Goal: Task Accomplishment & Management: Manage account settings

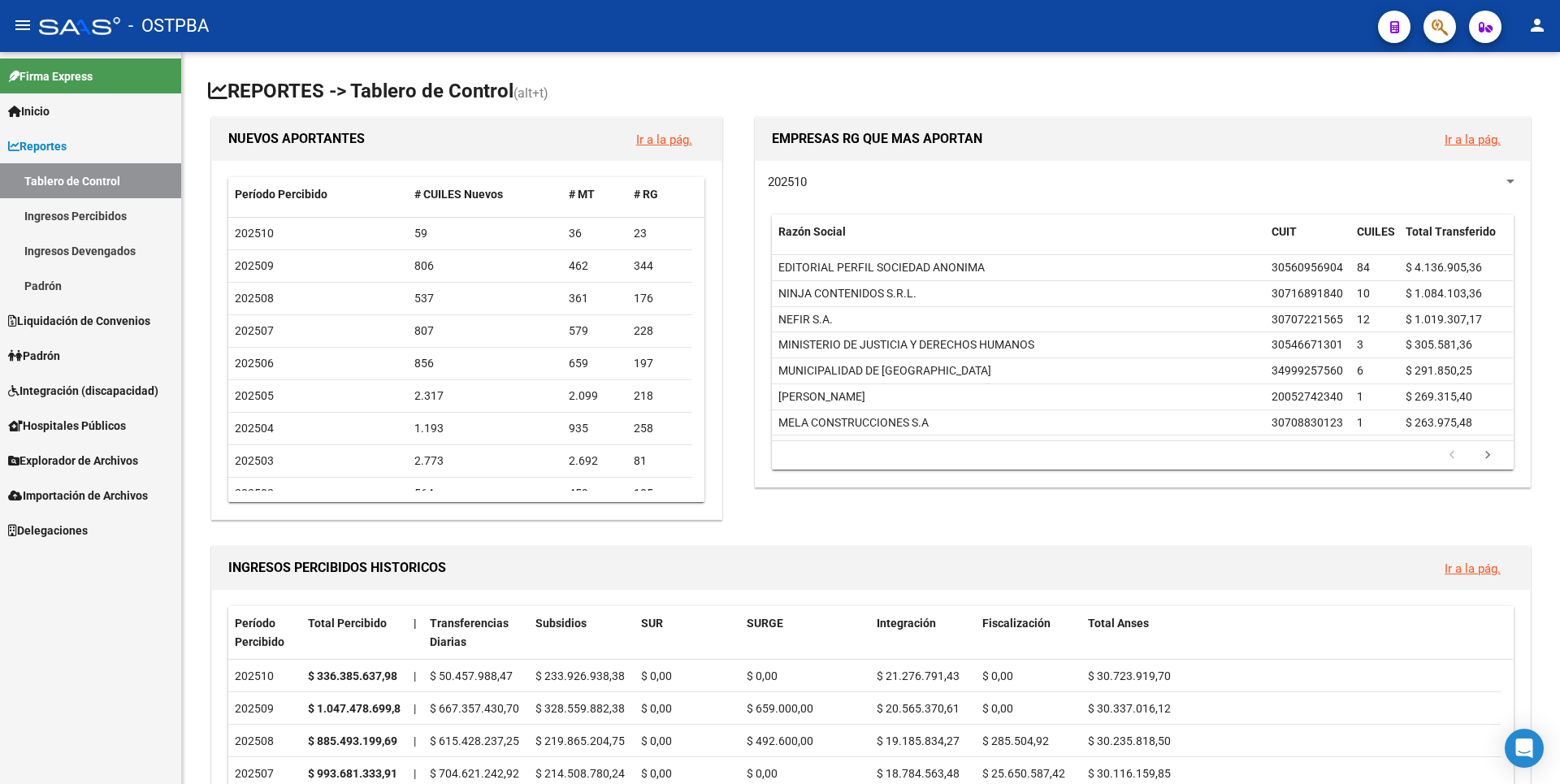
click at [103, 224] on link "Ingresos Percibidos" at bounding box center [90, 216] width 181 height 35
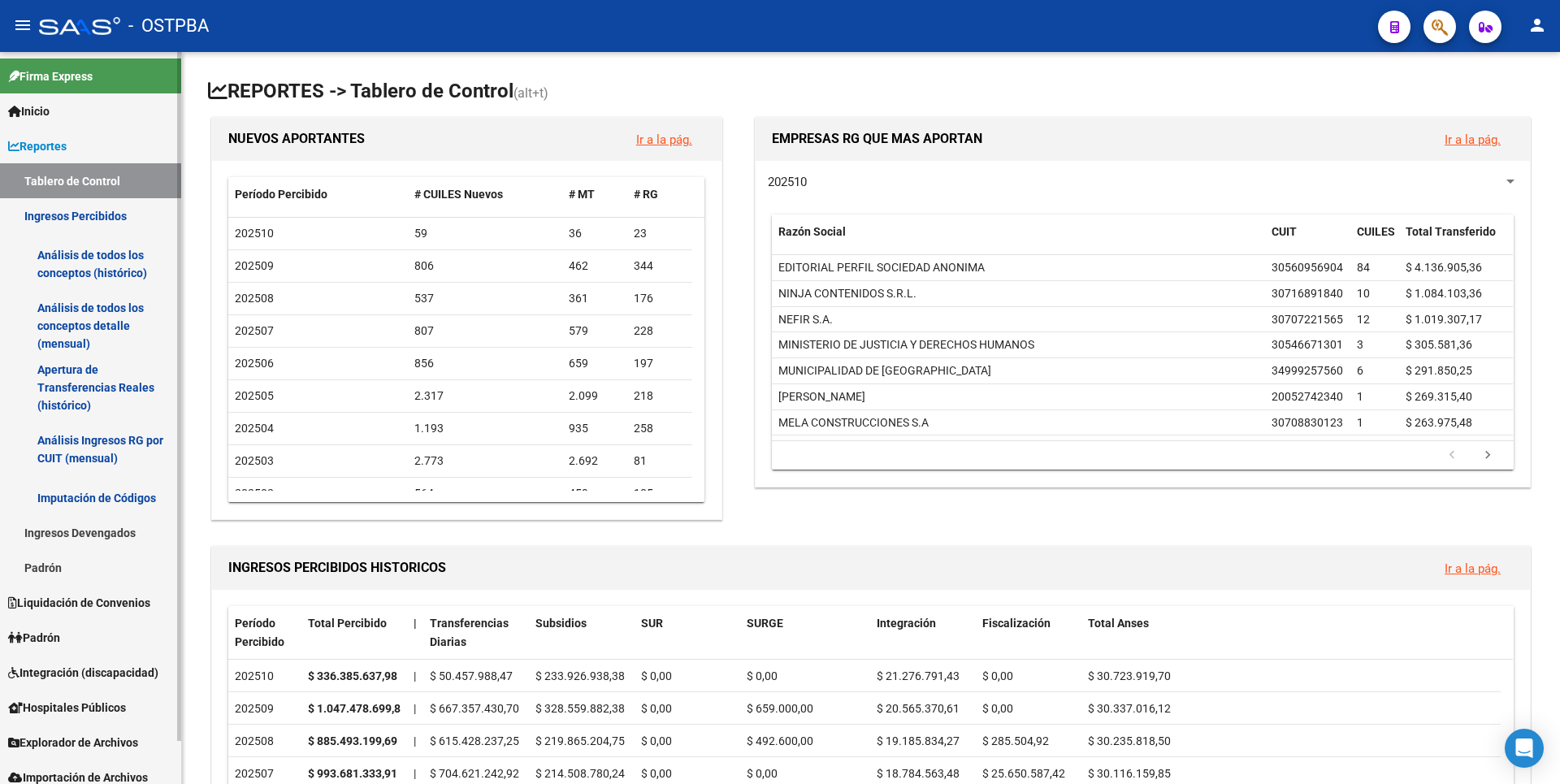
click at [86, 312] on link "Análisis de todos los conceptos detalle (mensual)" at bounding box center [90, 326] width 181 height 62
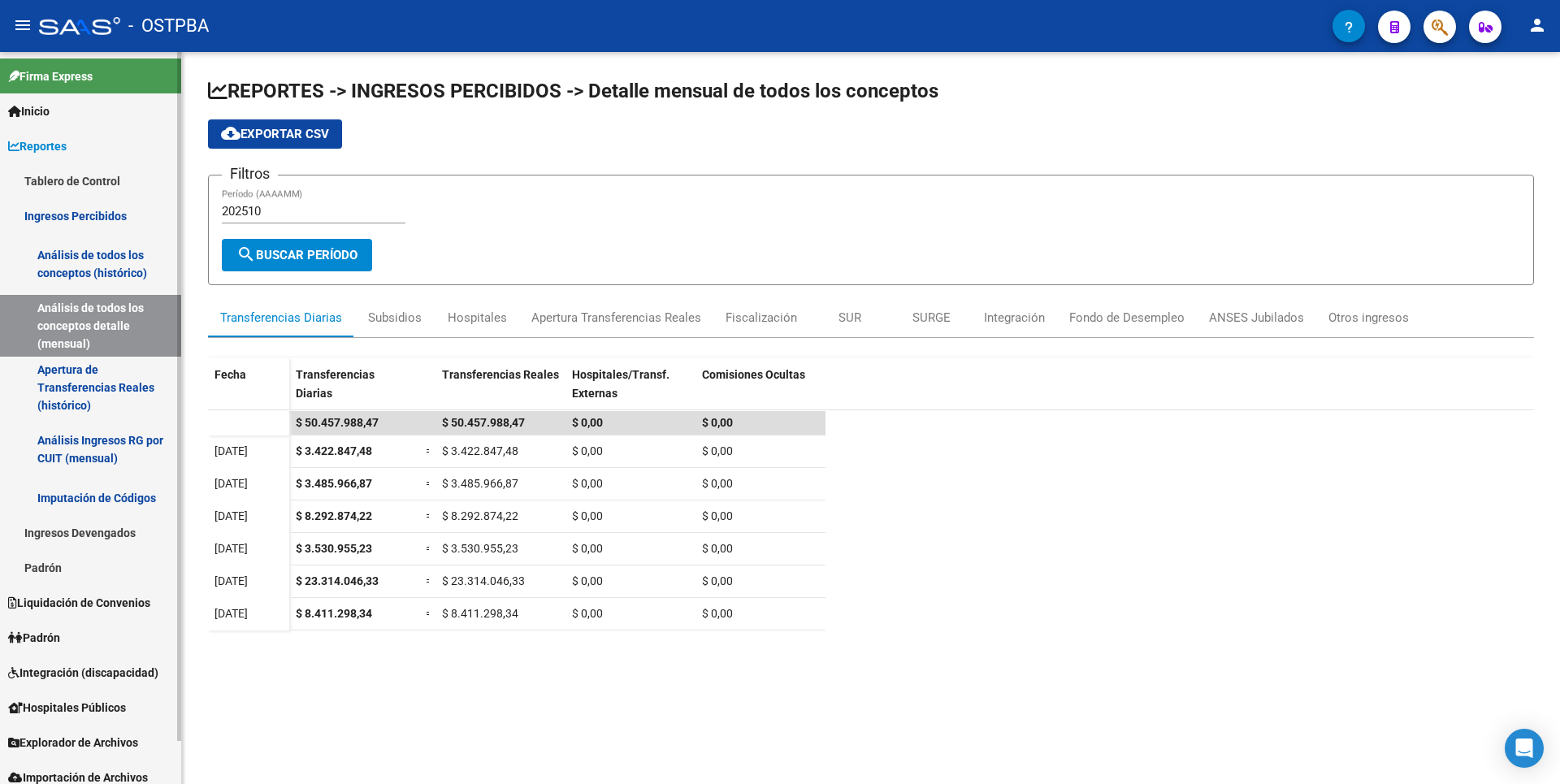
click at [87, 647] on link "Padrón" at bounding box center [90, 637] width 181 height 35
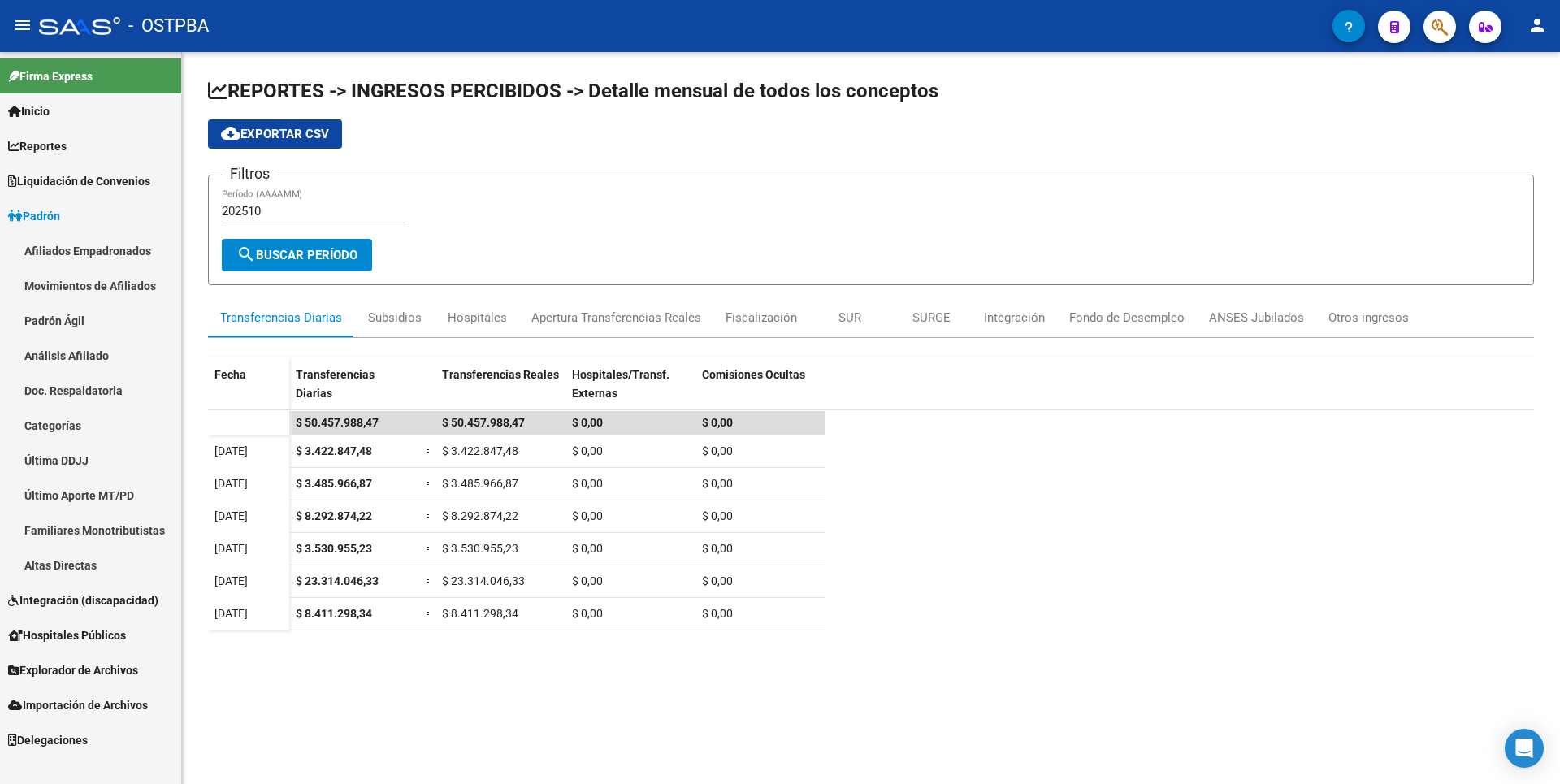
click at [95, 324] on link "Padrón Ágil" at bounding box center [90, 321] width 181 height 35
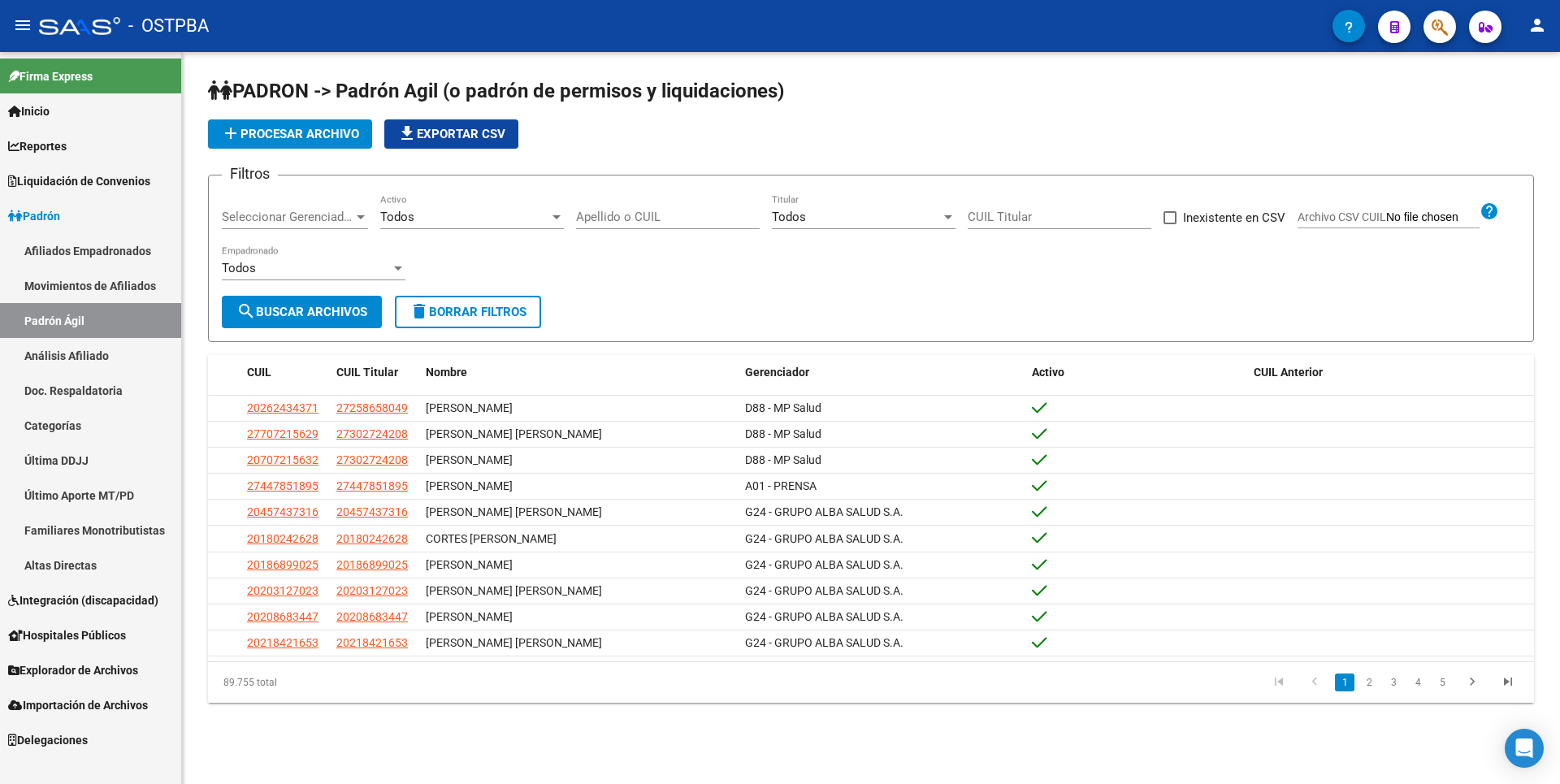
click at [316, 138] on span "add Procesar archivo" at bounding box center [291, 134] width 138 height 15
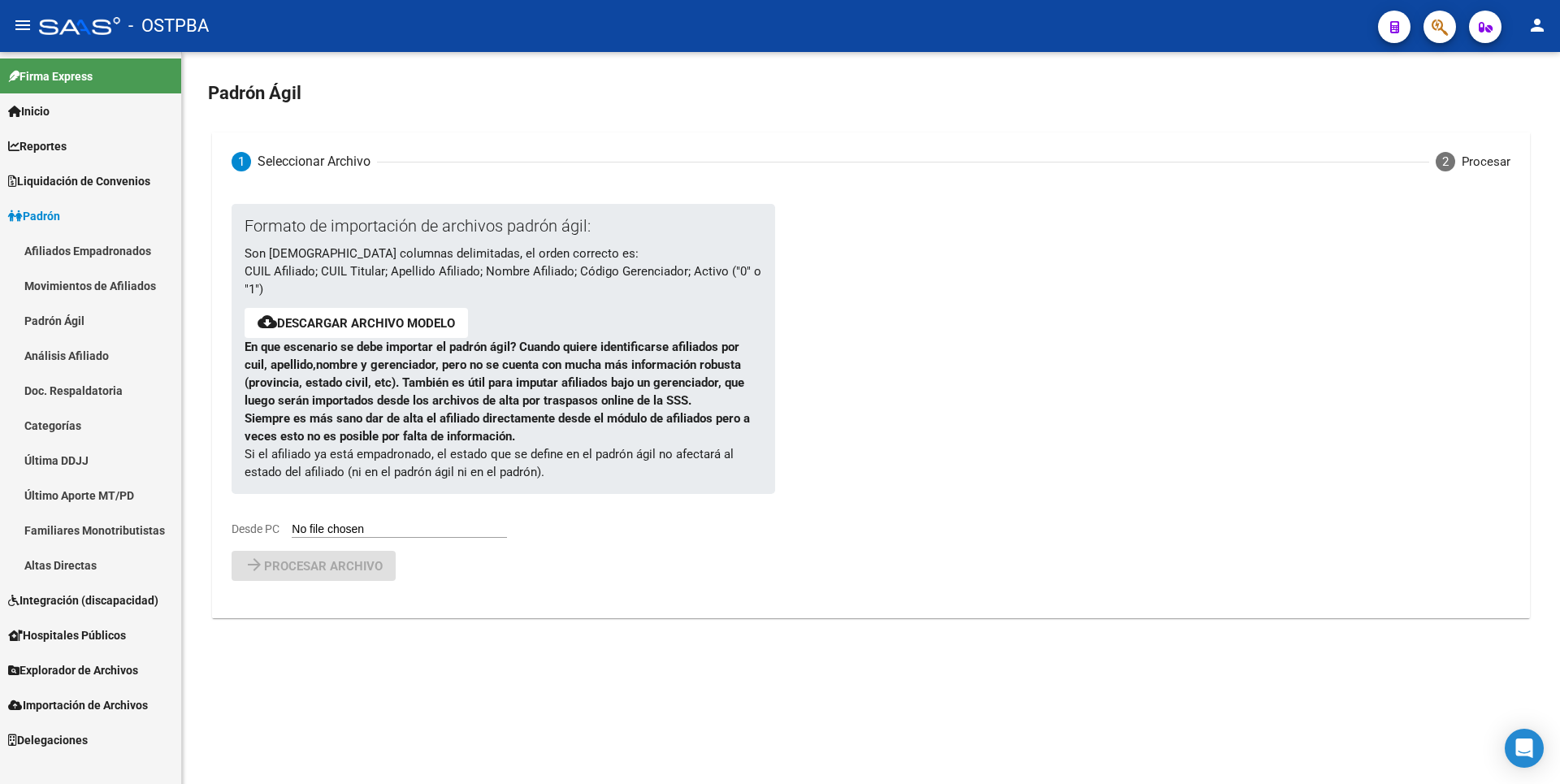
click at [393, 524] on input "Desde PC" at bounding box center [399, 530] width 215 height 15
type input "C:\fakepath\padron-agil - 2025-MGN.csv"
click at [298, 607] on span "Procesar archivo" at bounding box center [323, 608] width 118 height 15
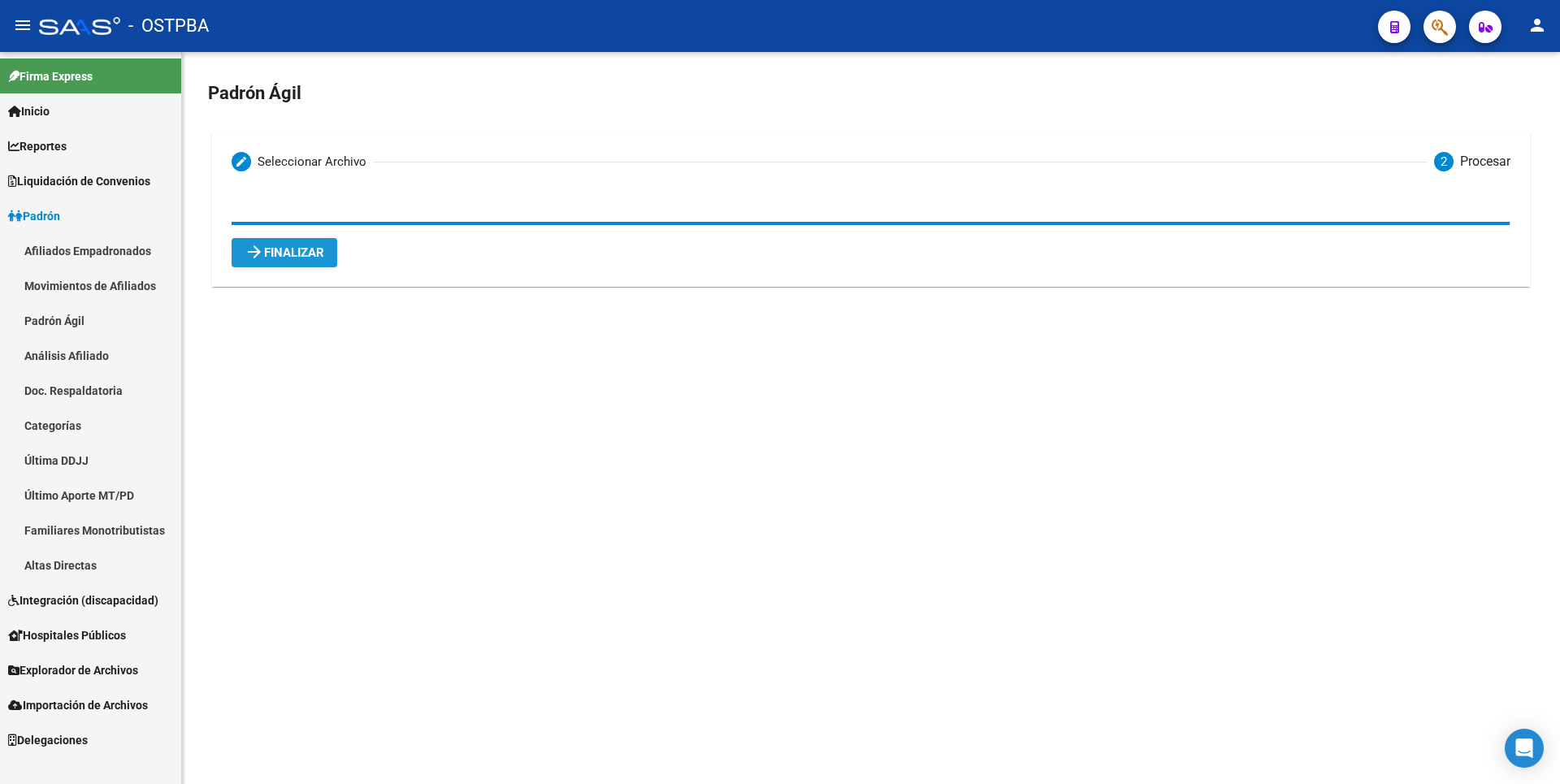
click at [275, 252] on span "arrow_forward Finalizar" at bounding box center [284, 252] width 79 height 15
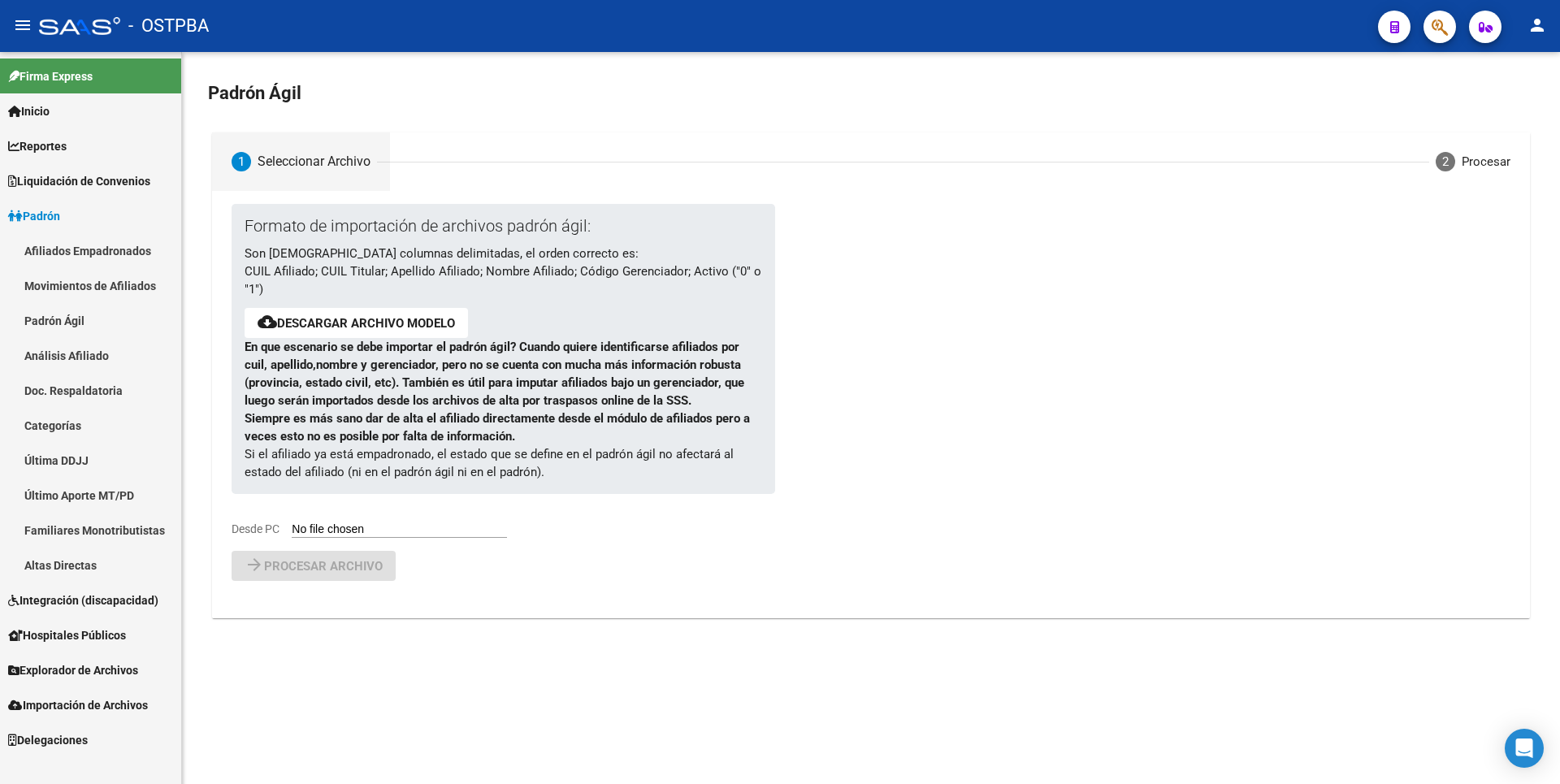
click at [98, 670] on span "Explorador de Archivos" at bounding box center [73, 670] width 130 height 18
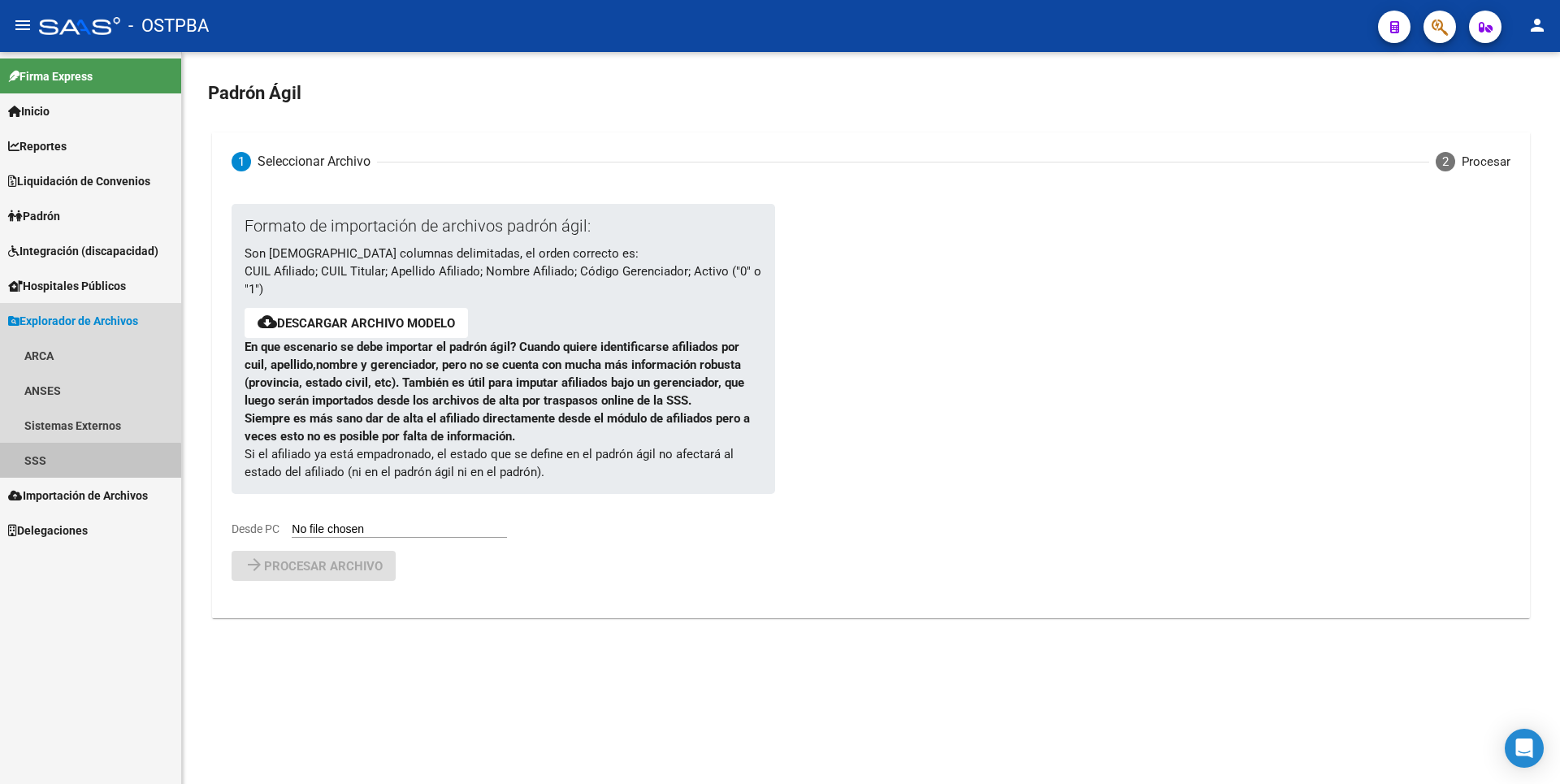
click at [86, 472] on link "SSS" at bounding box center [90, 460] width 181 height 35
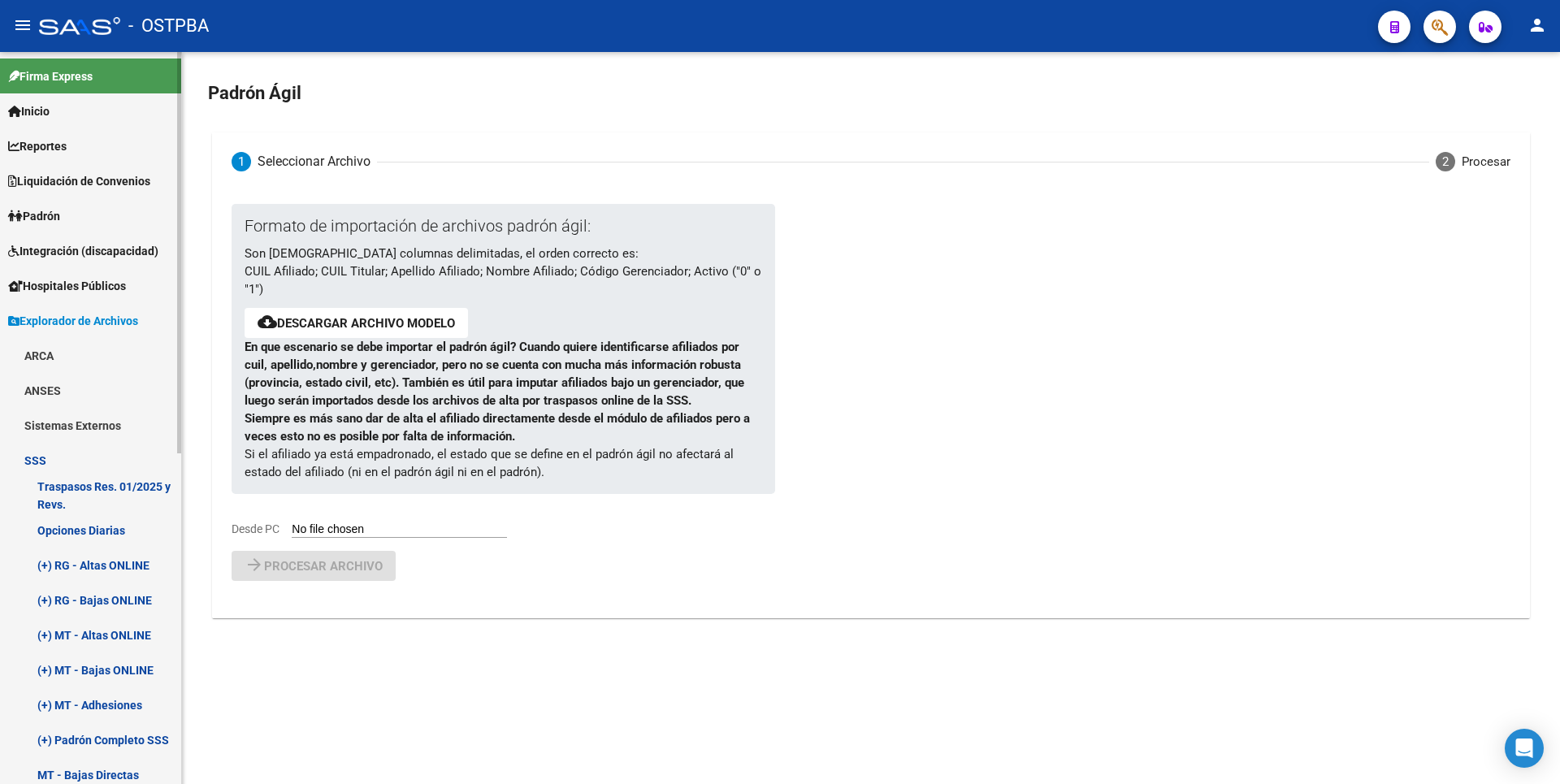
scroll to position [81, 0]
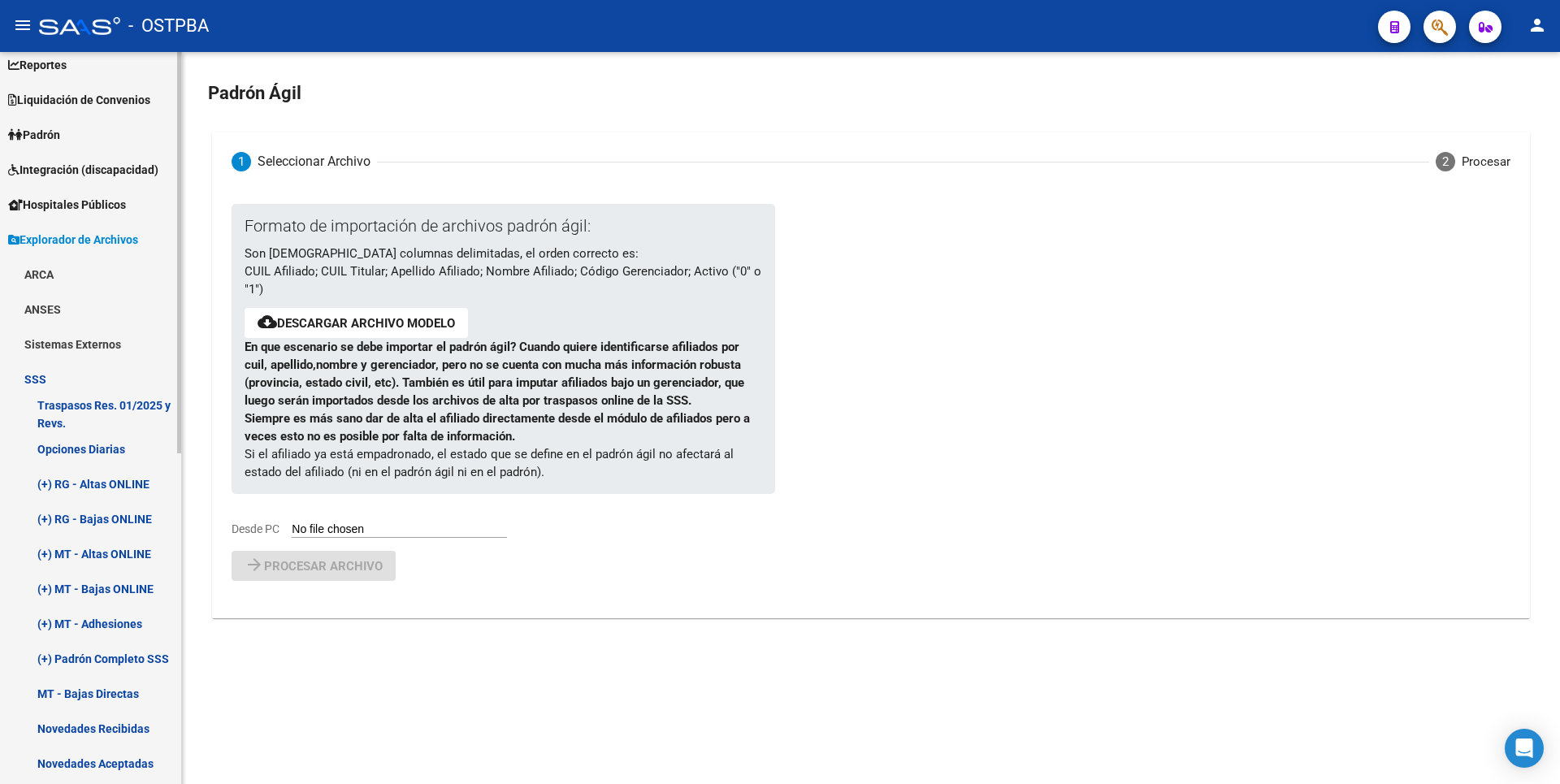
click at [133, 494] on link "(+) RG - Altas ONLINE" at bounding box center [90, 484] width 181 height 35
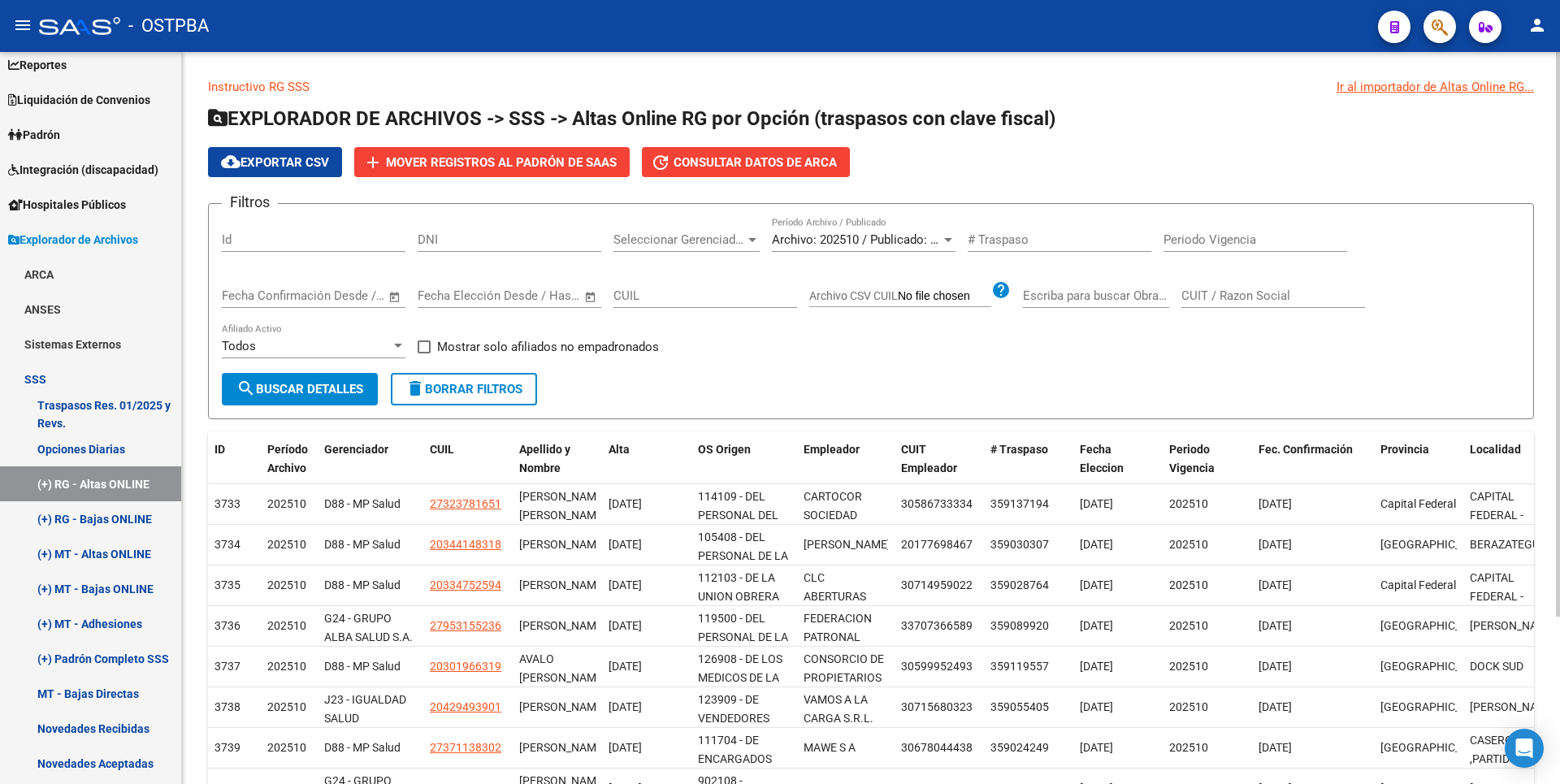
click at [753, 243] on div at bounding box center [752, 239] width 15 height 13
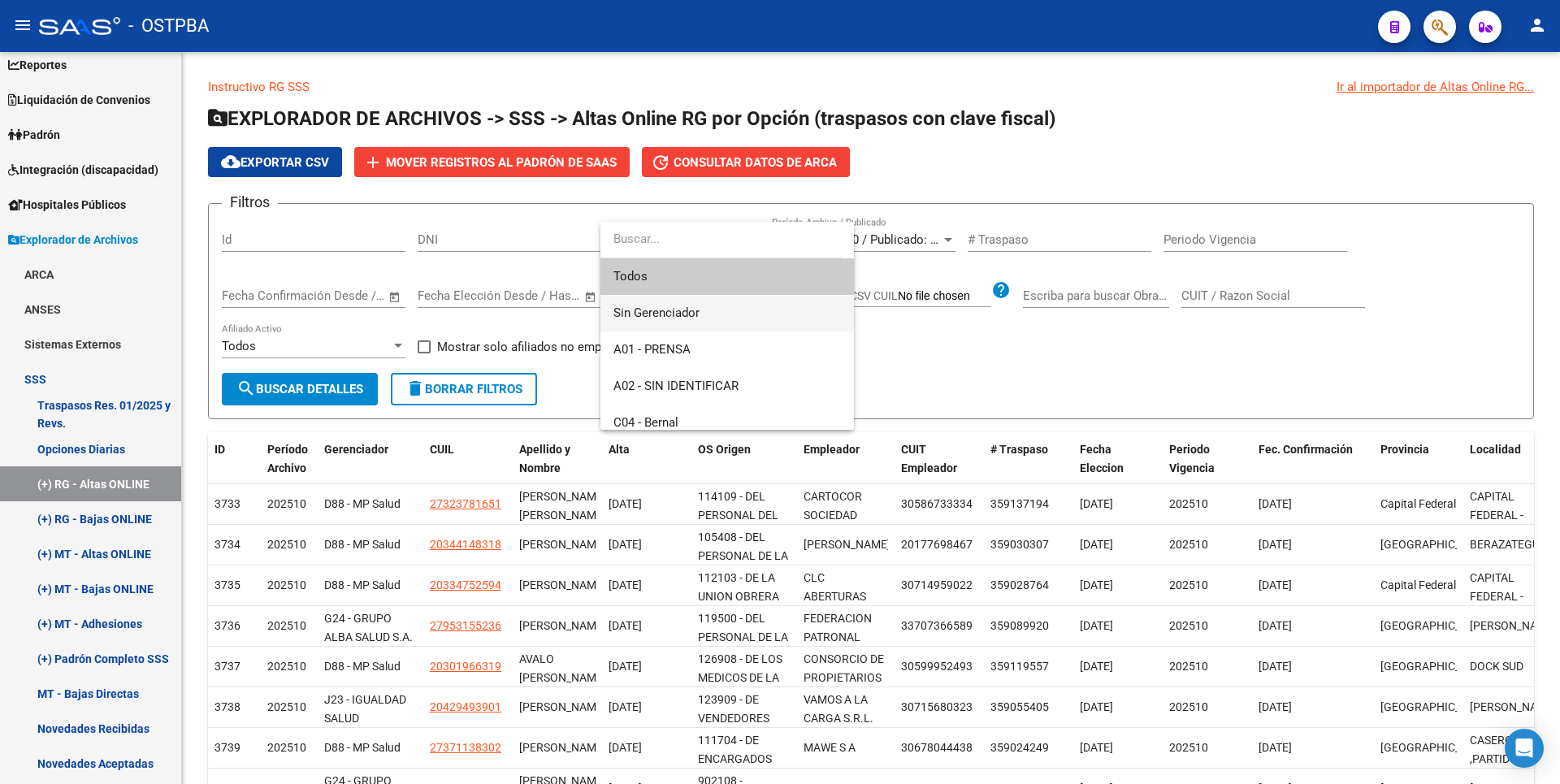
click at [675, 307] on span "Sin Gerenciador" at bounding box center [657, 312] width 87 height 15
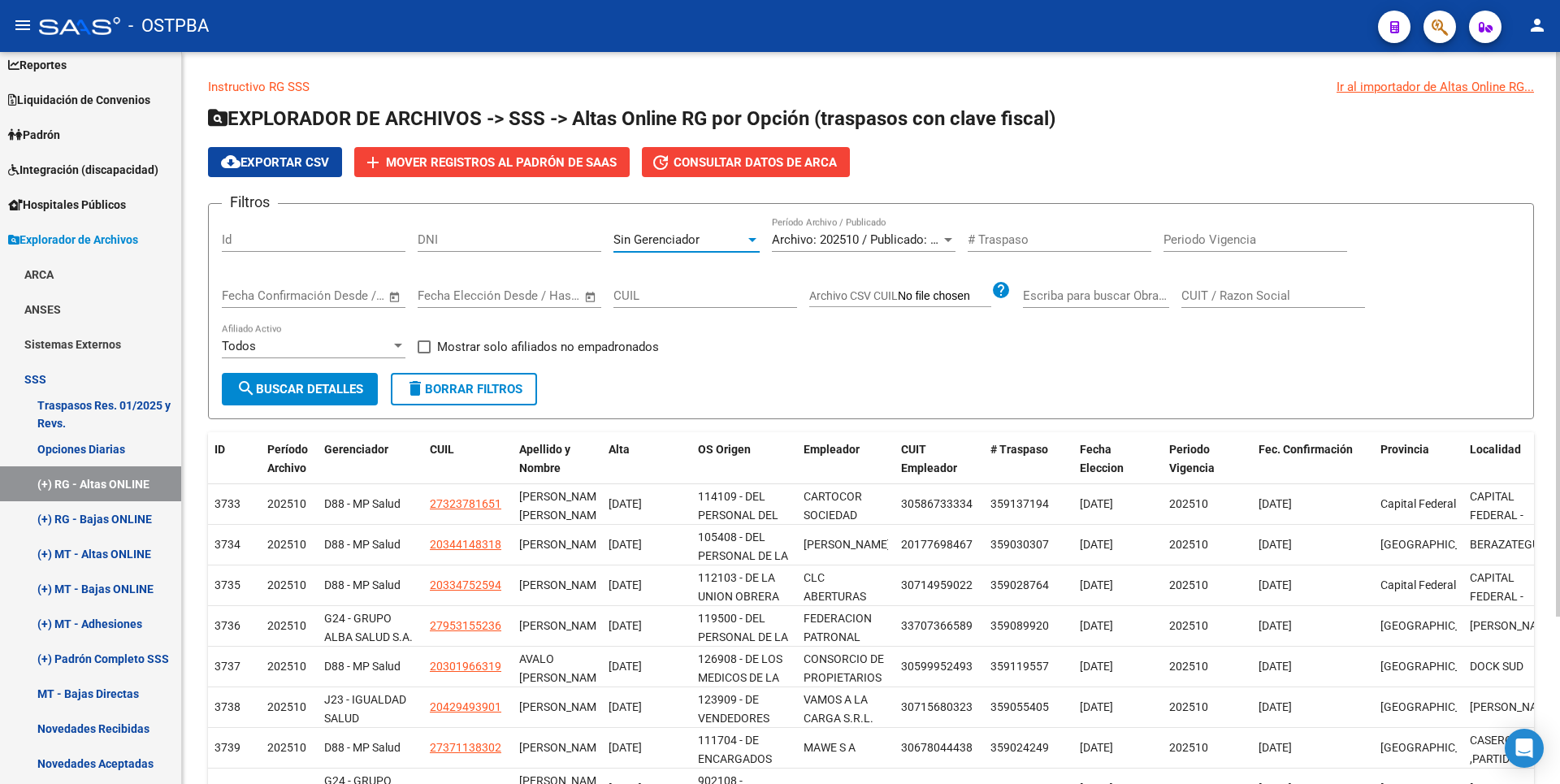
click at [291, 390] on span "search Buscar Detalles" at bounding box center [300, 389] width 127 height 15
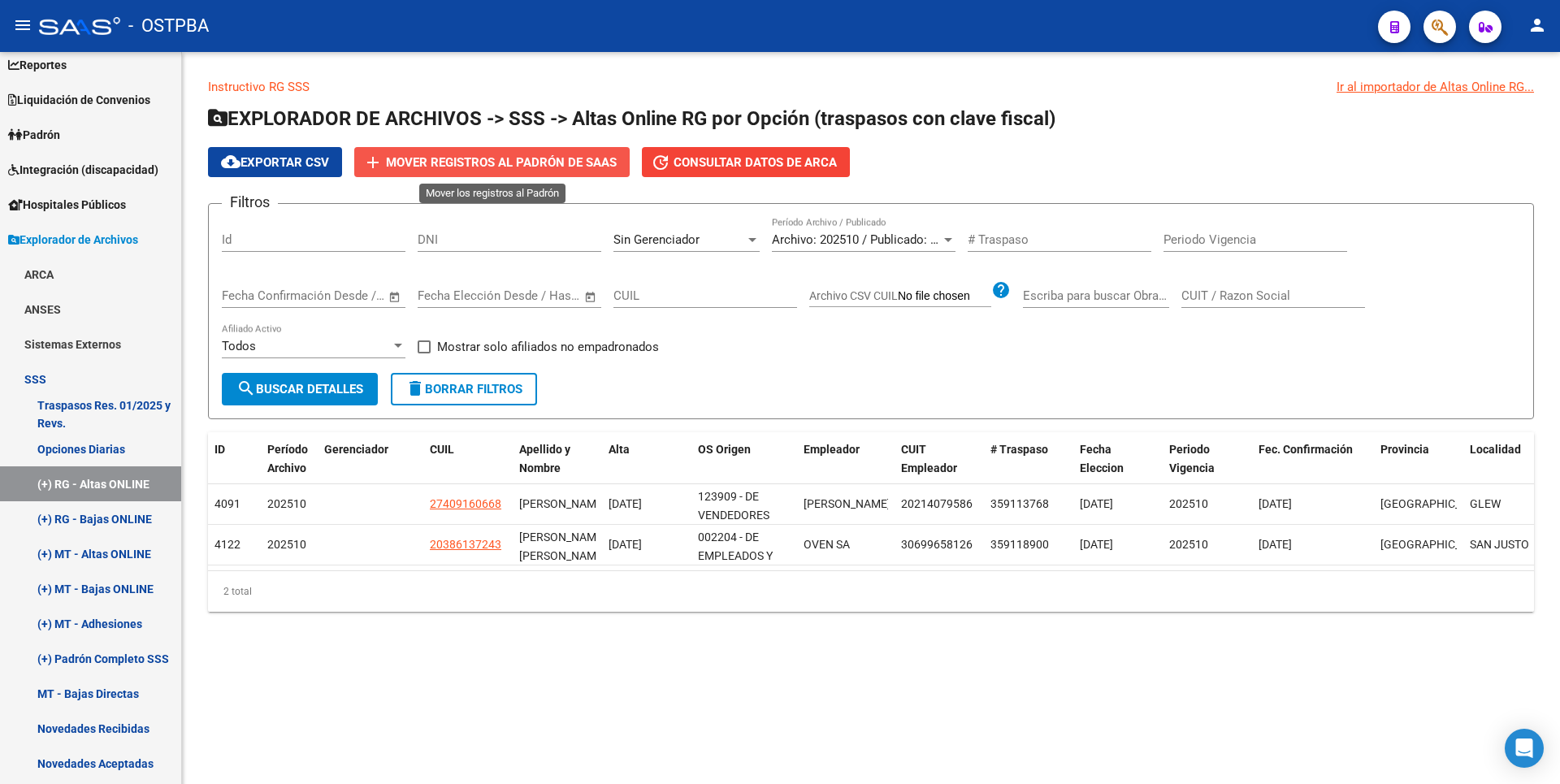
click at [587, 152] on button "add Mover registros al PADRÓN de SAAS" at bounding box center [492, 161] width 275 height 30
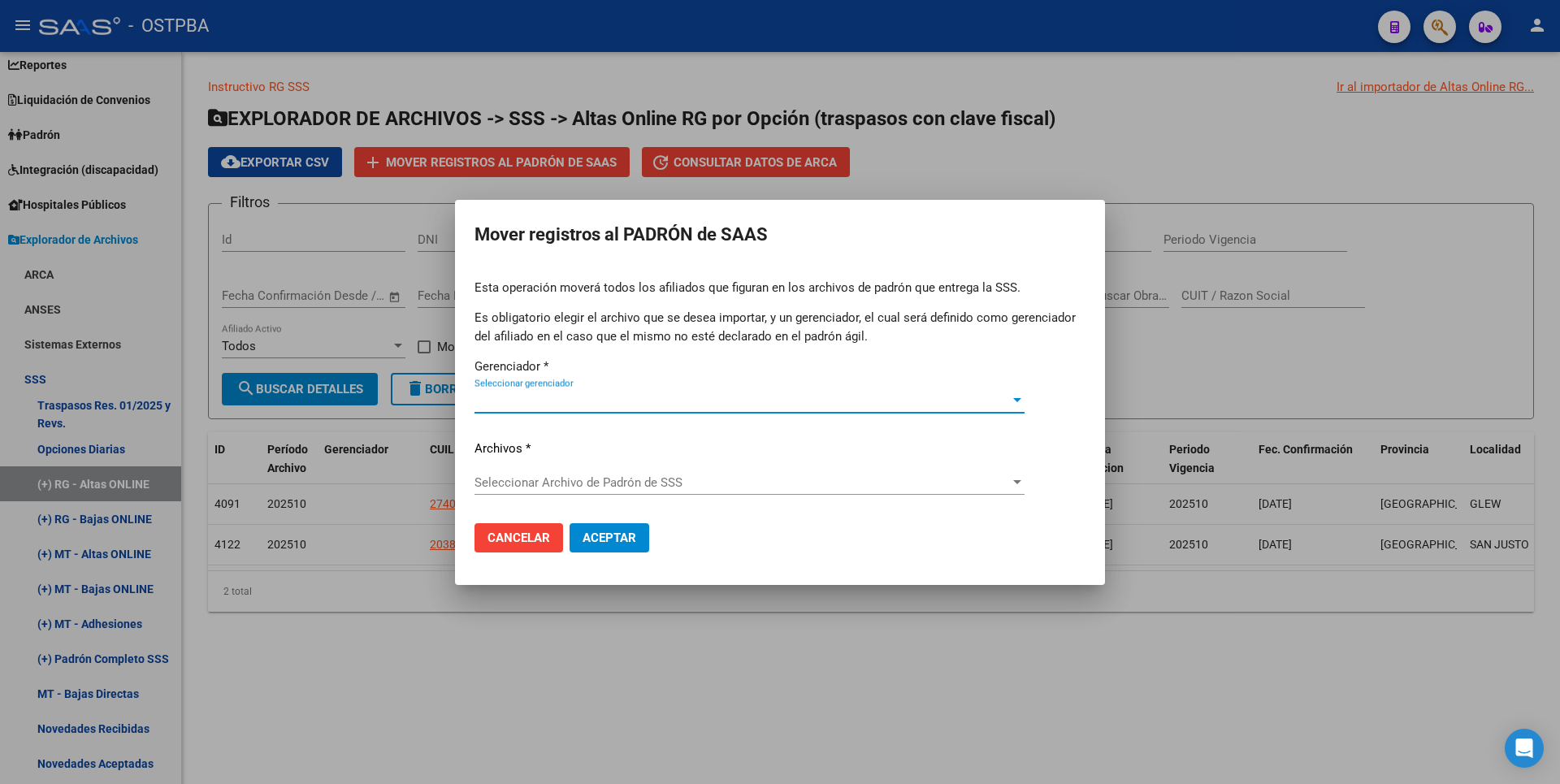
click at [765, 402] on span "Seleccionar gerenciador" at bounding box center [742, 401] width 535 height 15
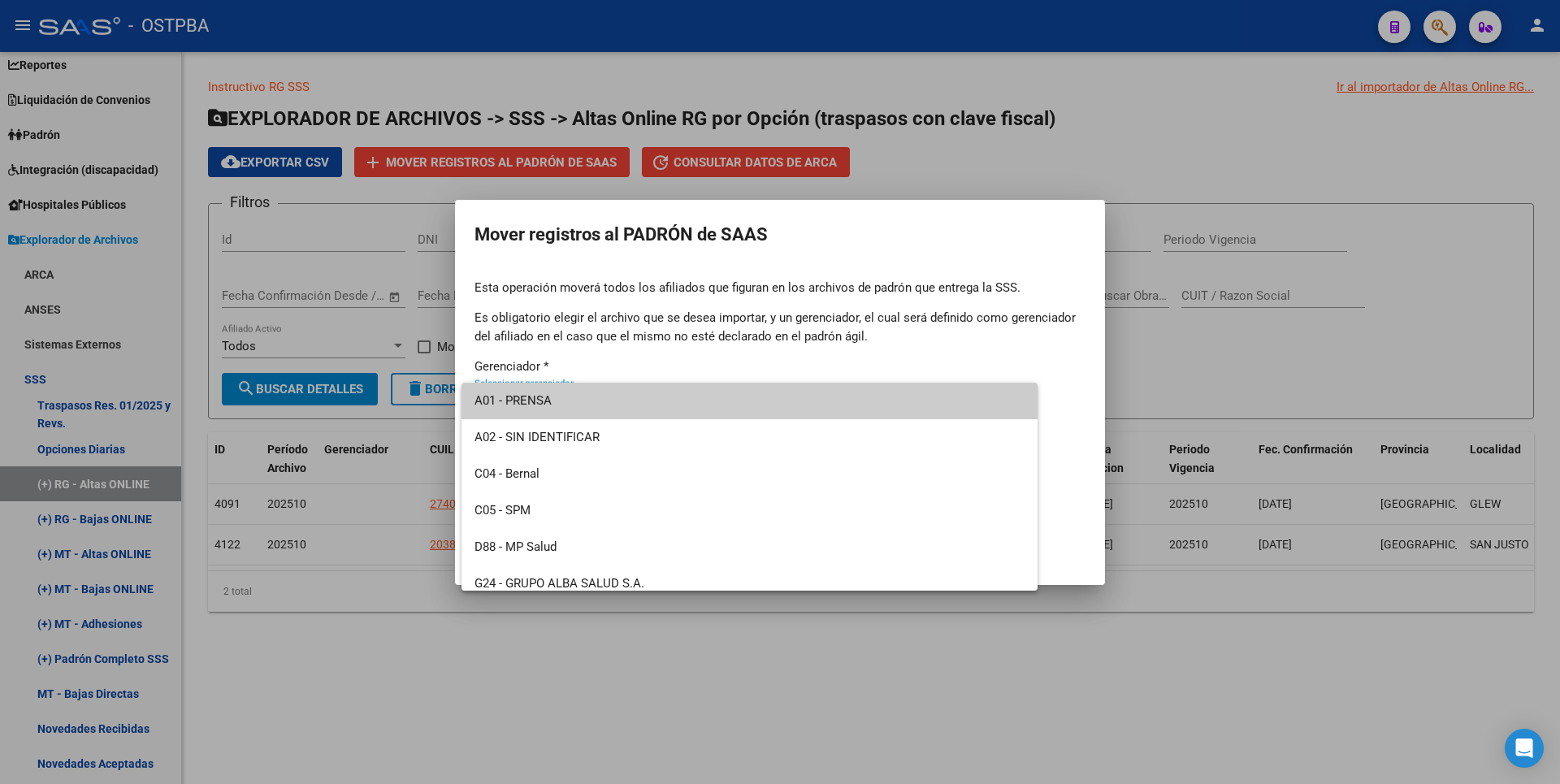
click at [643, 619] on div at bounding box center [780, 392] width 1560 height 784
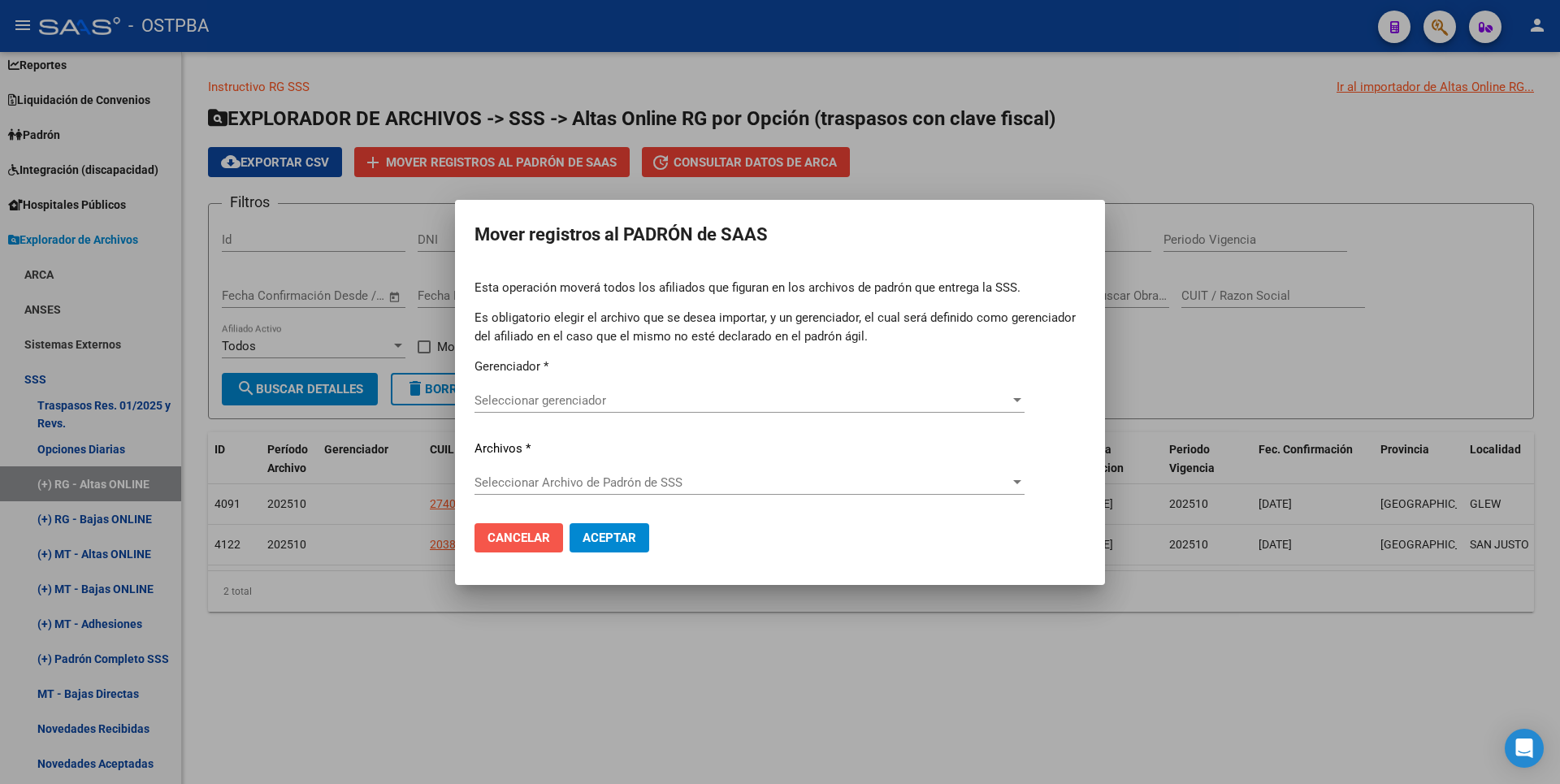
click at [535, 538] on span "Cancelar" at bounding box center [518, 538] width 63 height 15
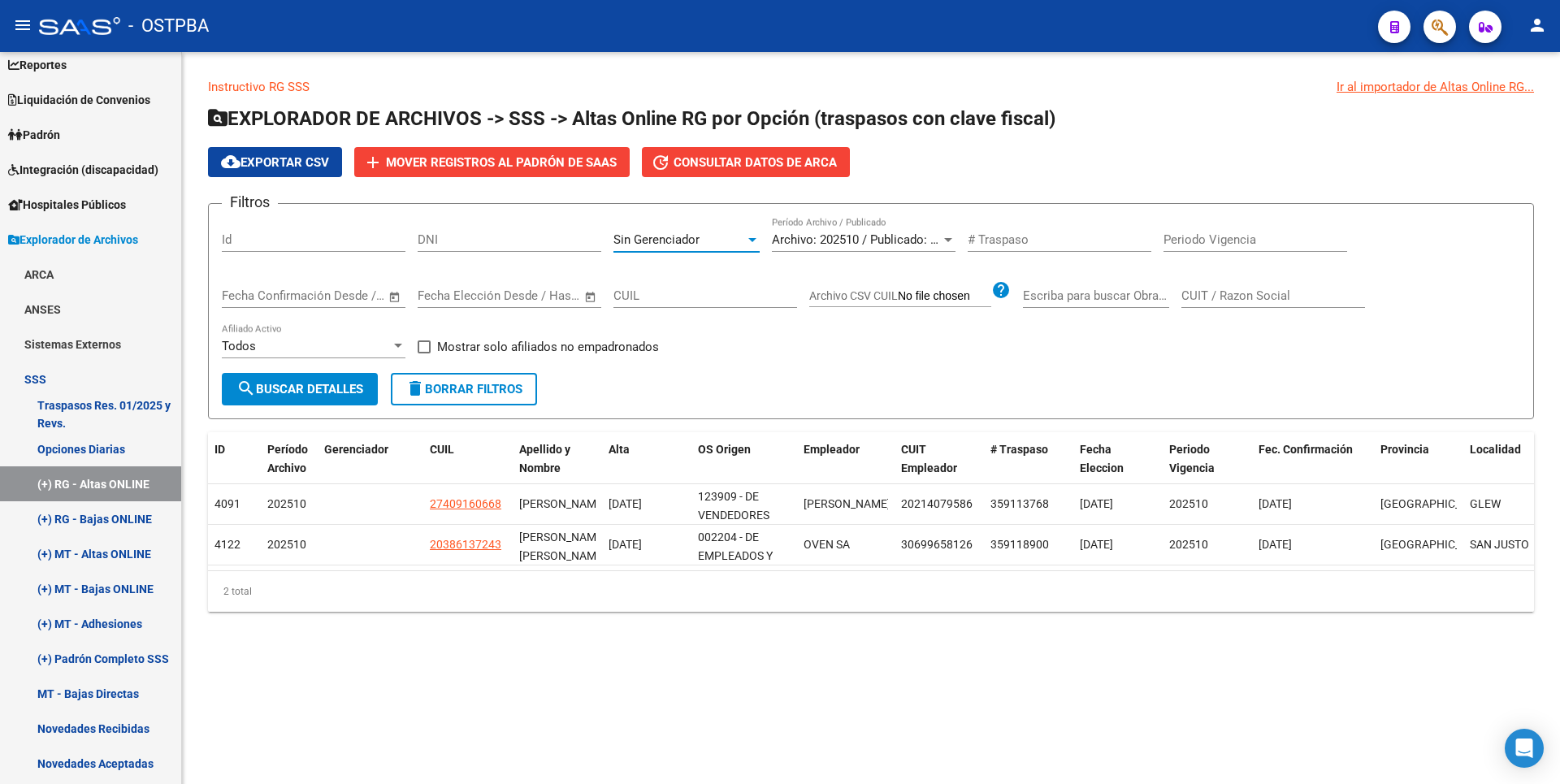
click at [745, 240] on div at bounding box center [752, 239] width 15 height 13
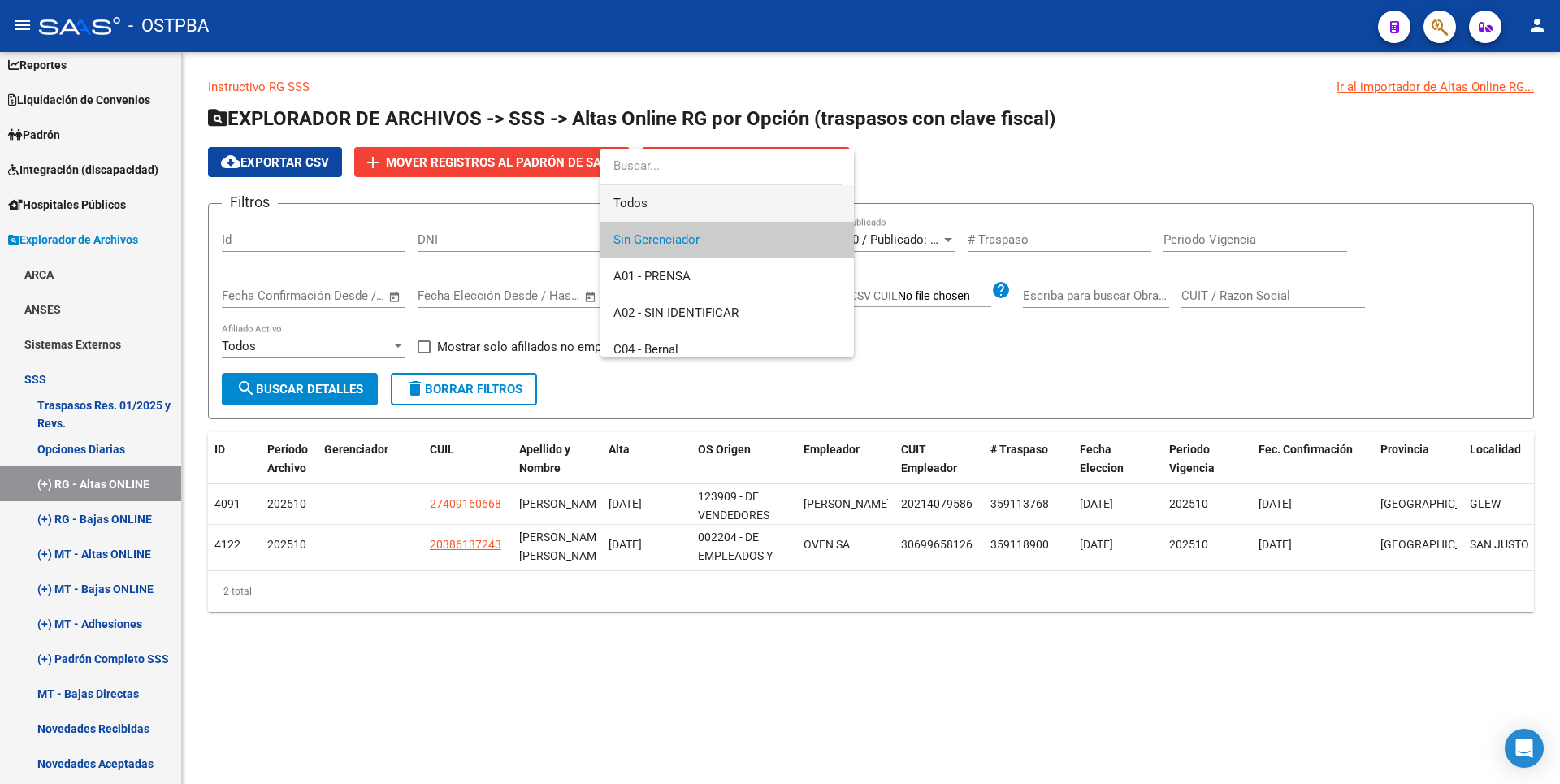
drag, startPoint x: 667, startPoint y: 209, endPoint x: 645, endPoint y: 215, distance: 22.8
click at [668, 208] on span "Todos" at bounding box center [728, 203] width 228 height 36
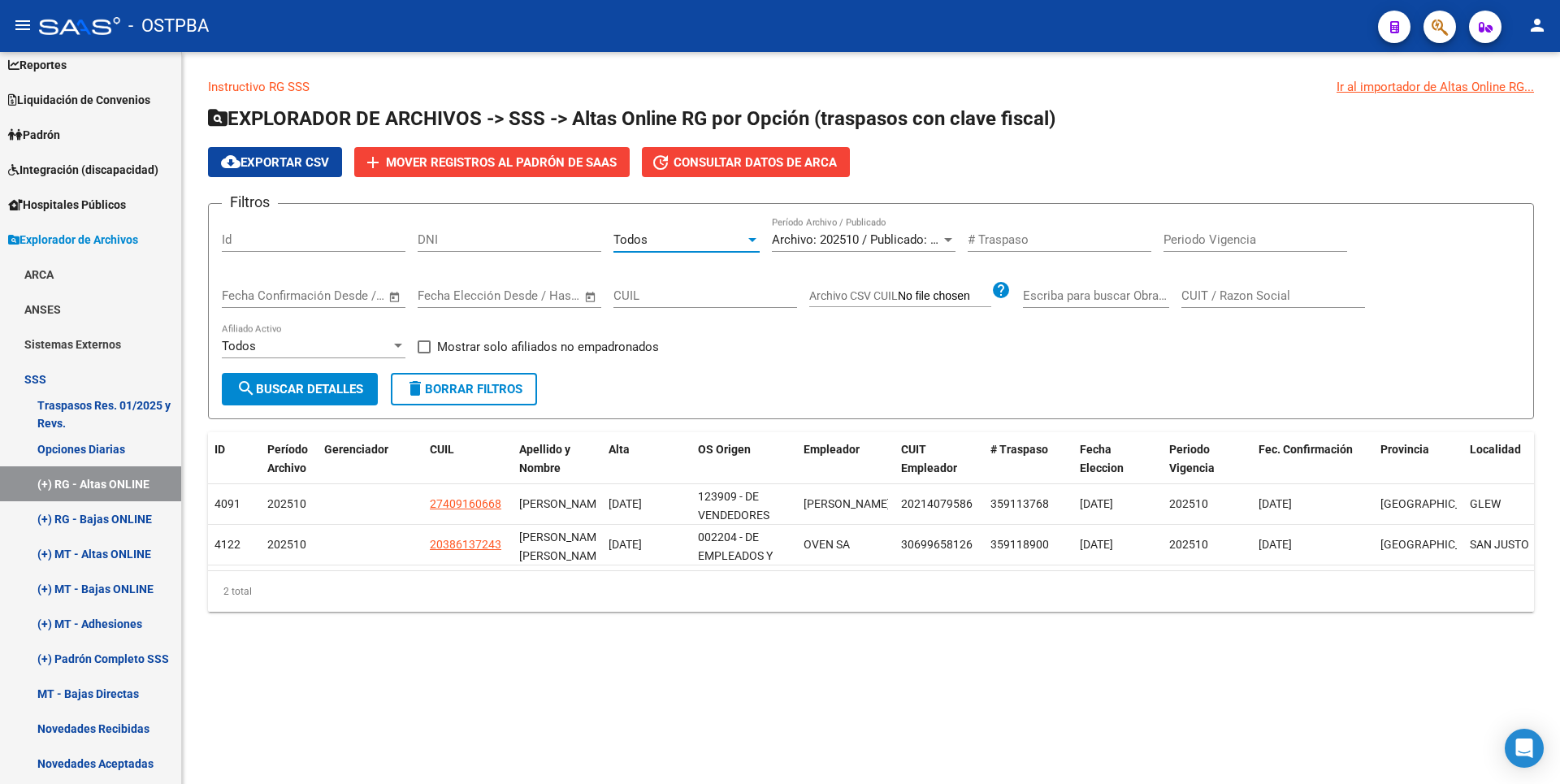
click at [328, 391] on span "search Buscar Detalles" at bounding box center [300, 389] width 127 height 15
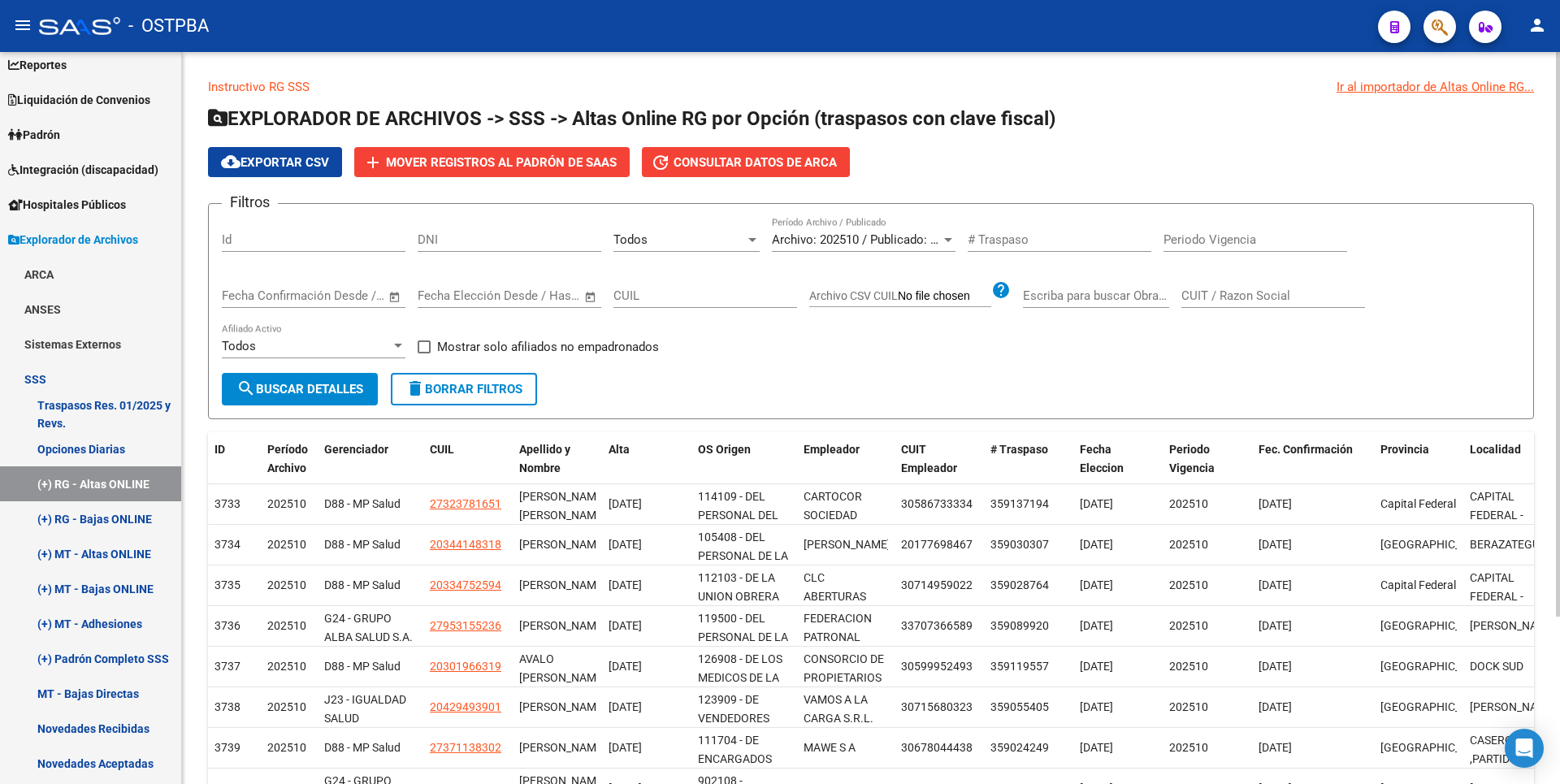
click at [300, 149] on button "cloud_download Exportar CSV" at bounding box center [274, 161] width 134 height 30
click at [766, 241] on app-drop-down-list "Todos Seleccionar Gerenciador" at bounding box center [693, 241] width 158 height 50
click at [747, 237] on div at bounding box center [752, 239] width 15 height 13
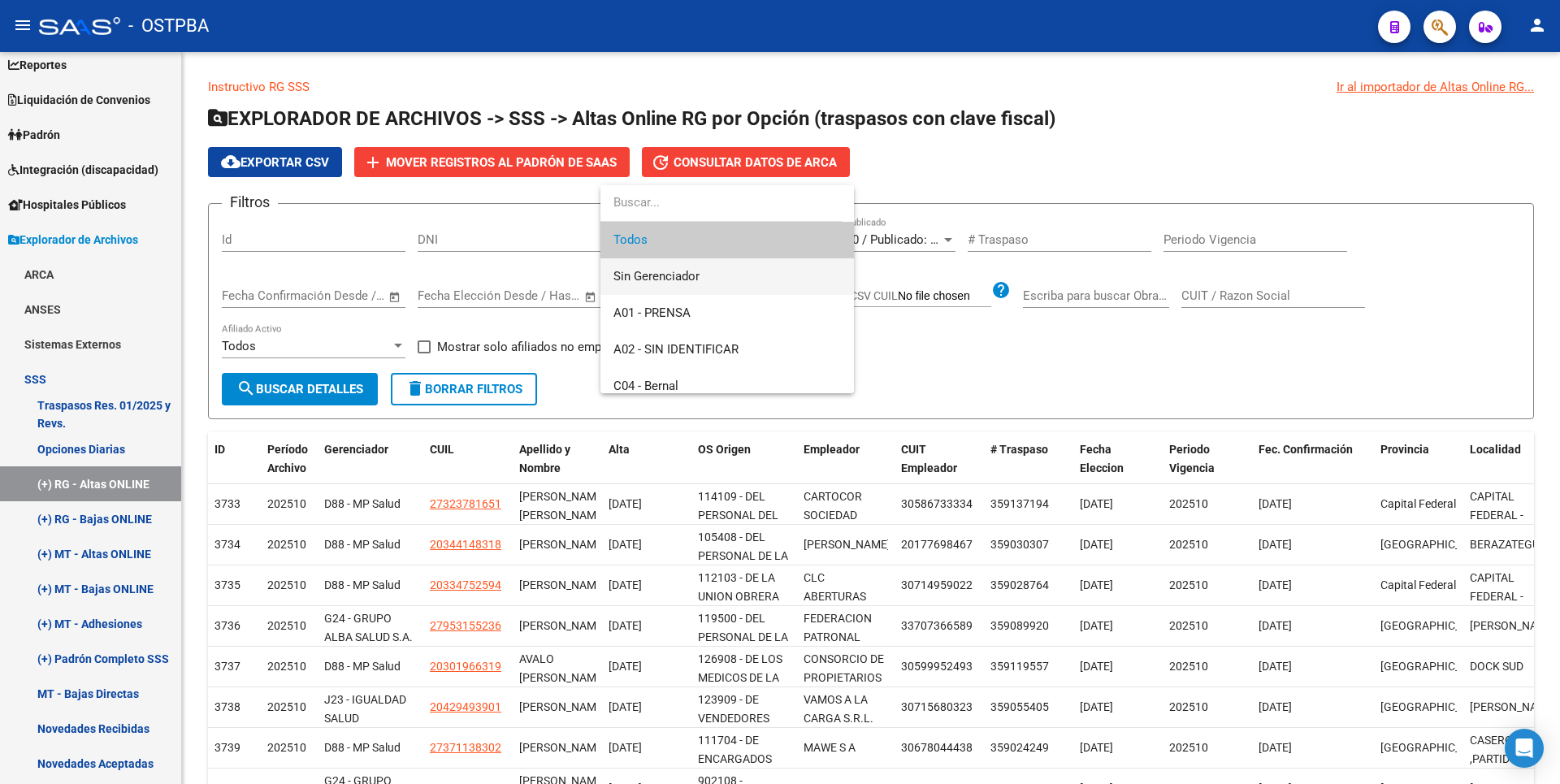
click at [679, 268] on span "Sin Gerenciador" at bounding box center [728, 277] width 228 height 36
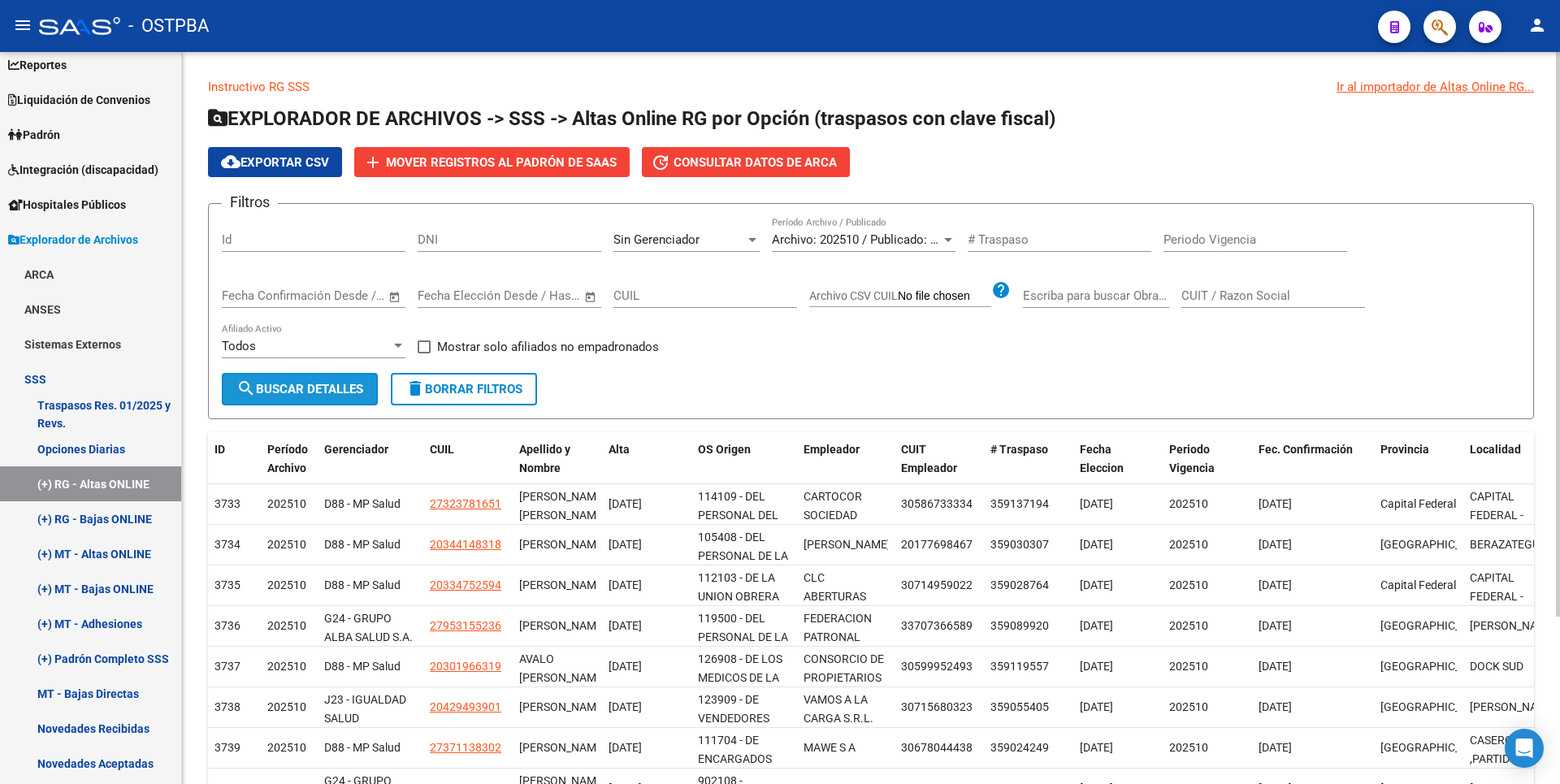
click at [338, 383] on span "search Buscar Detalles" at bounding box center [300, 389] width 127 height 15
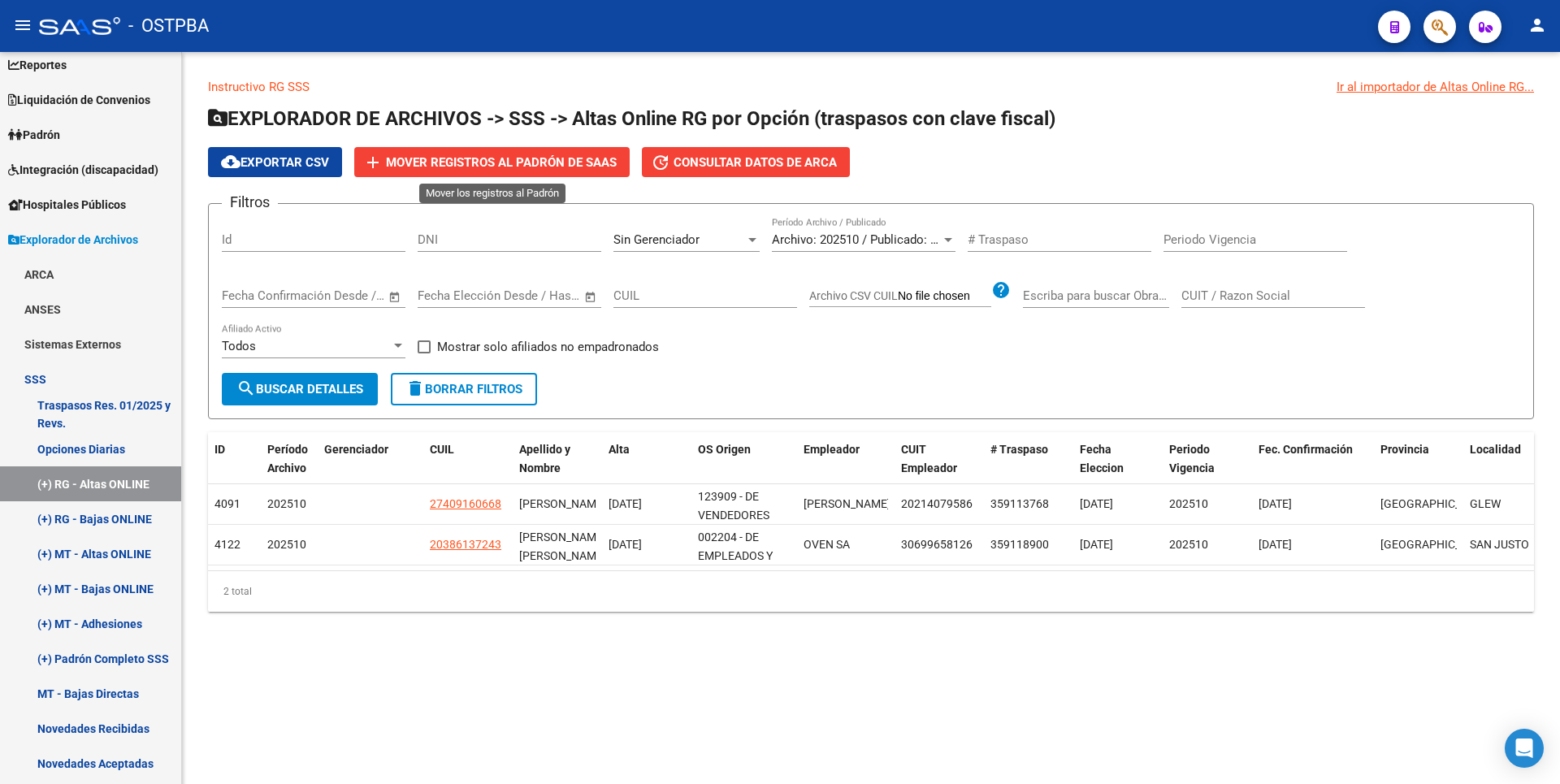
click at [480, 160] on span "Mover registros al PADRÓN de SAAS" at bounding box center [501, 162] width 230 height 15
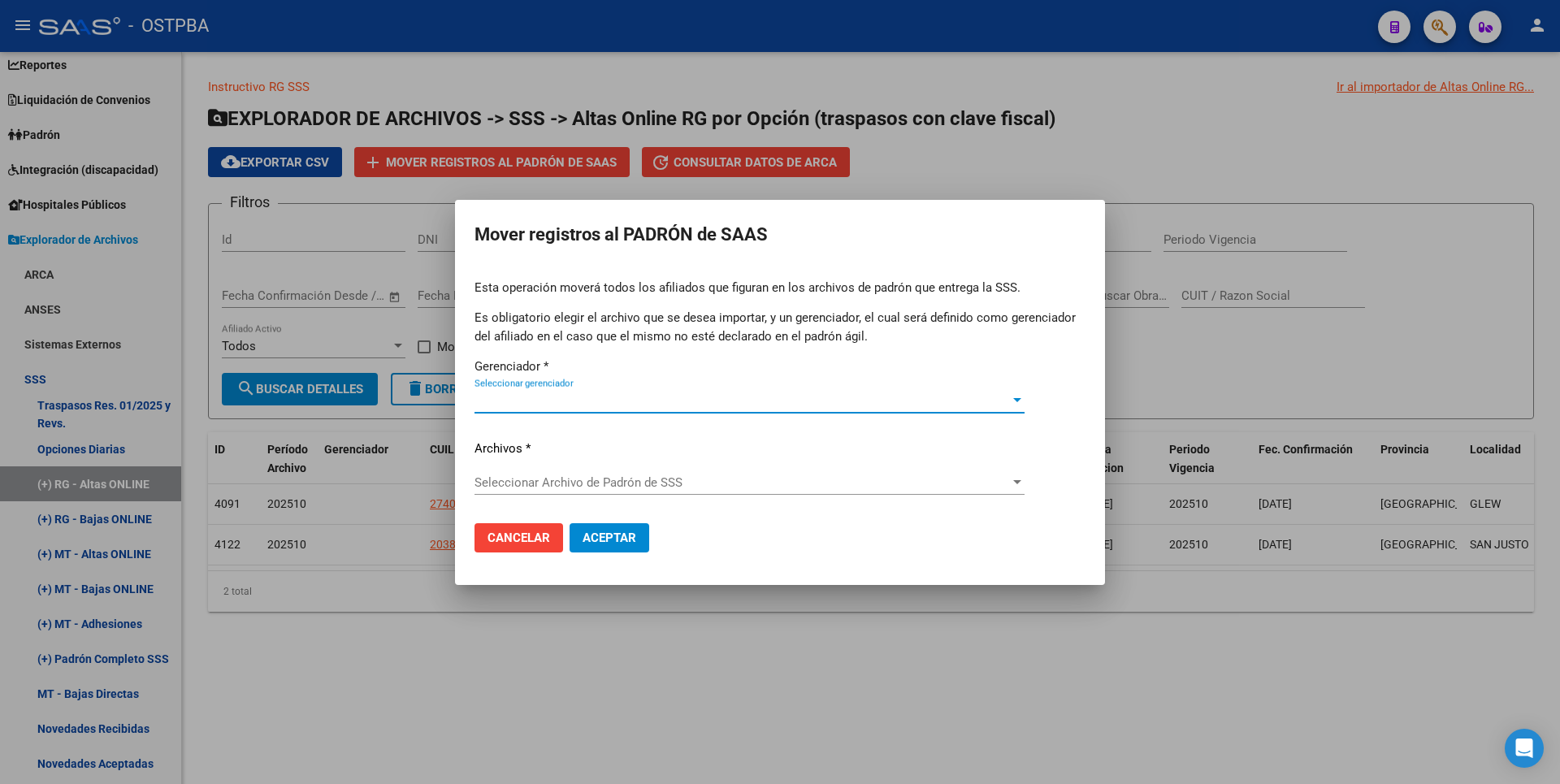
click at [600, 397] on span "Seleccionar gerenciador" at bounding box center [742, 401] width 535 height 15
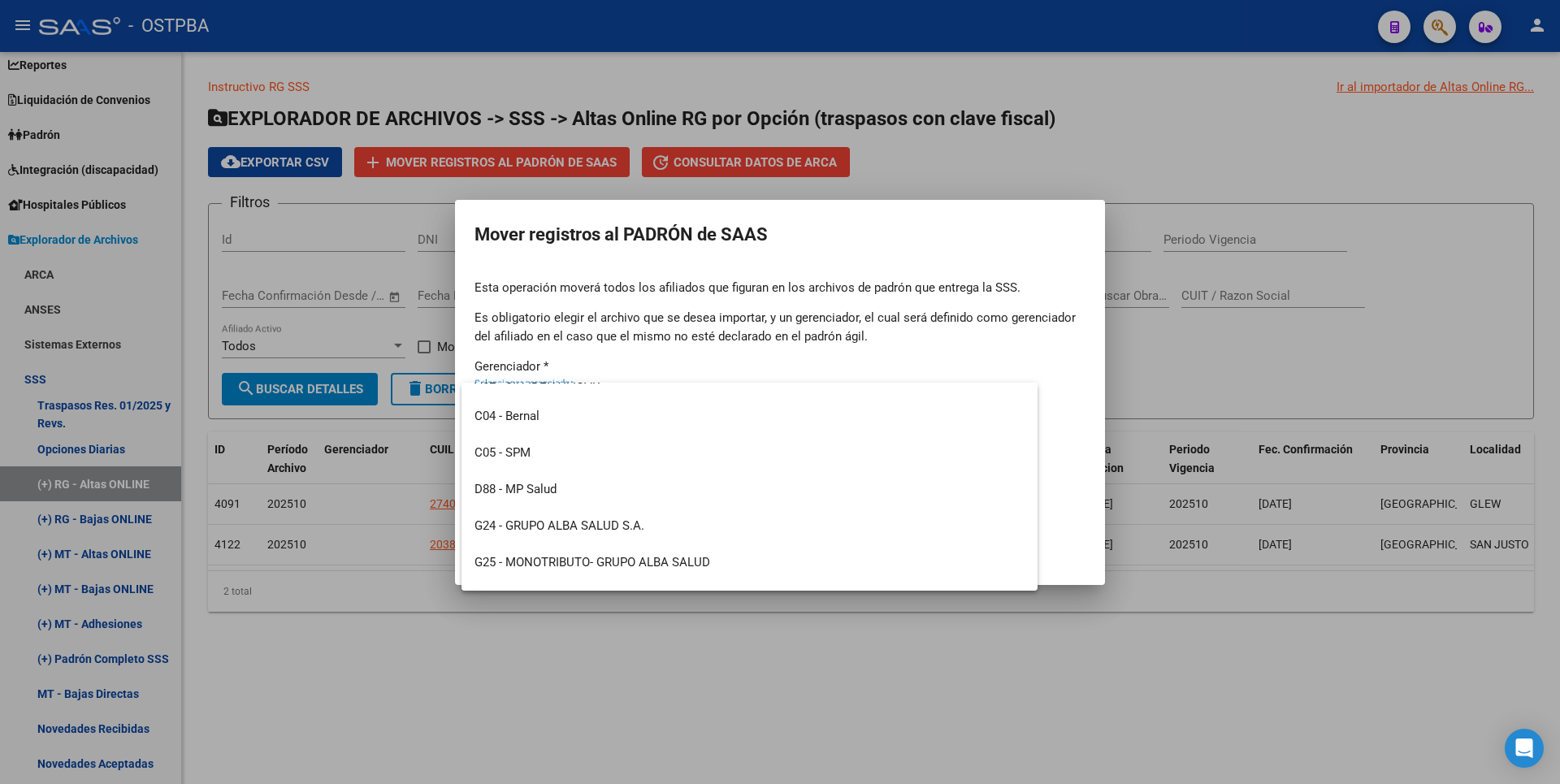
scroll to position [413, 0]
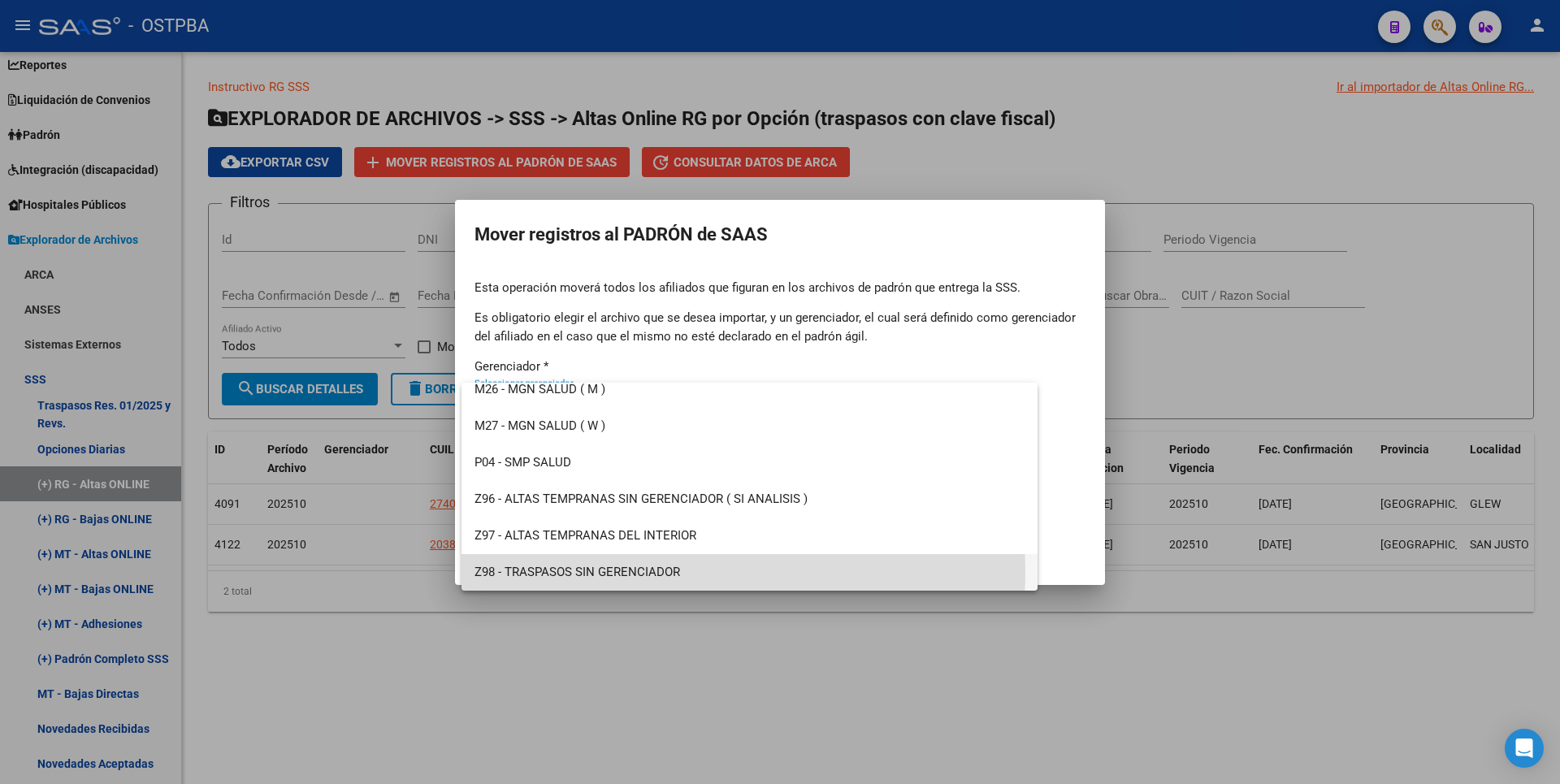
click at [622, 571] on span "Z98 - TRASPASOS SIN GERENCIADOR" at bounding box center [749, 573] width 550 height 36
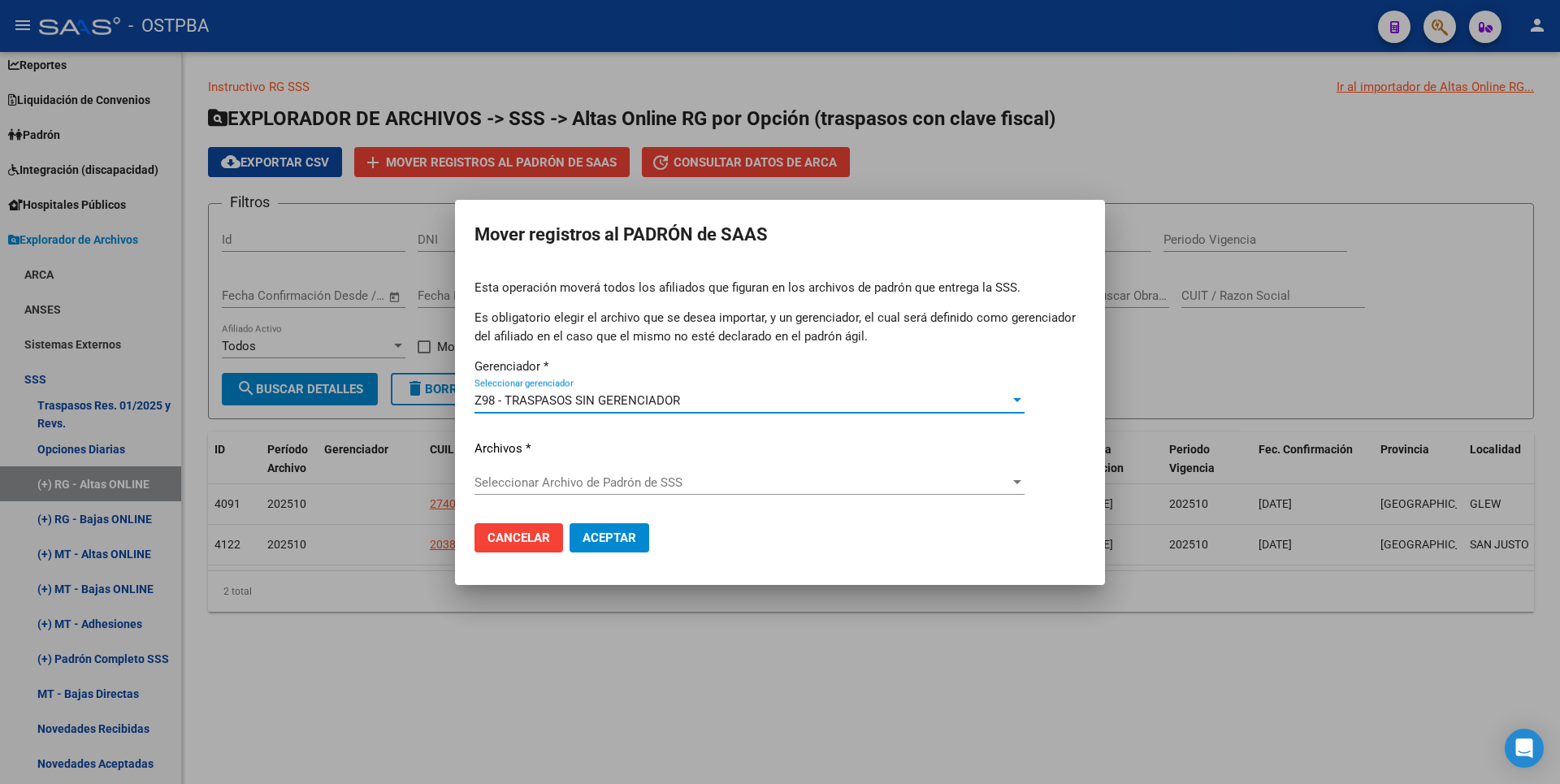
click at [622, 479] on span "Seleccionar Archivo de Padrón de SSS" at bounding box center [742, 483] width 535 height 15
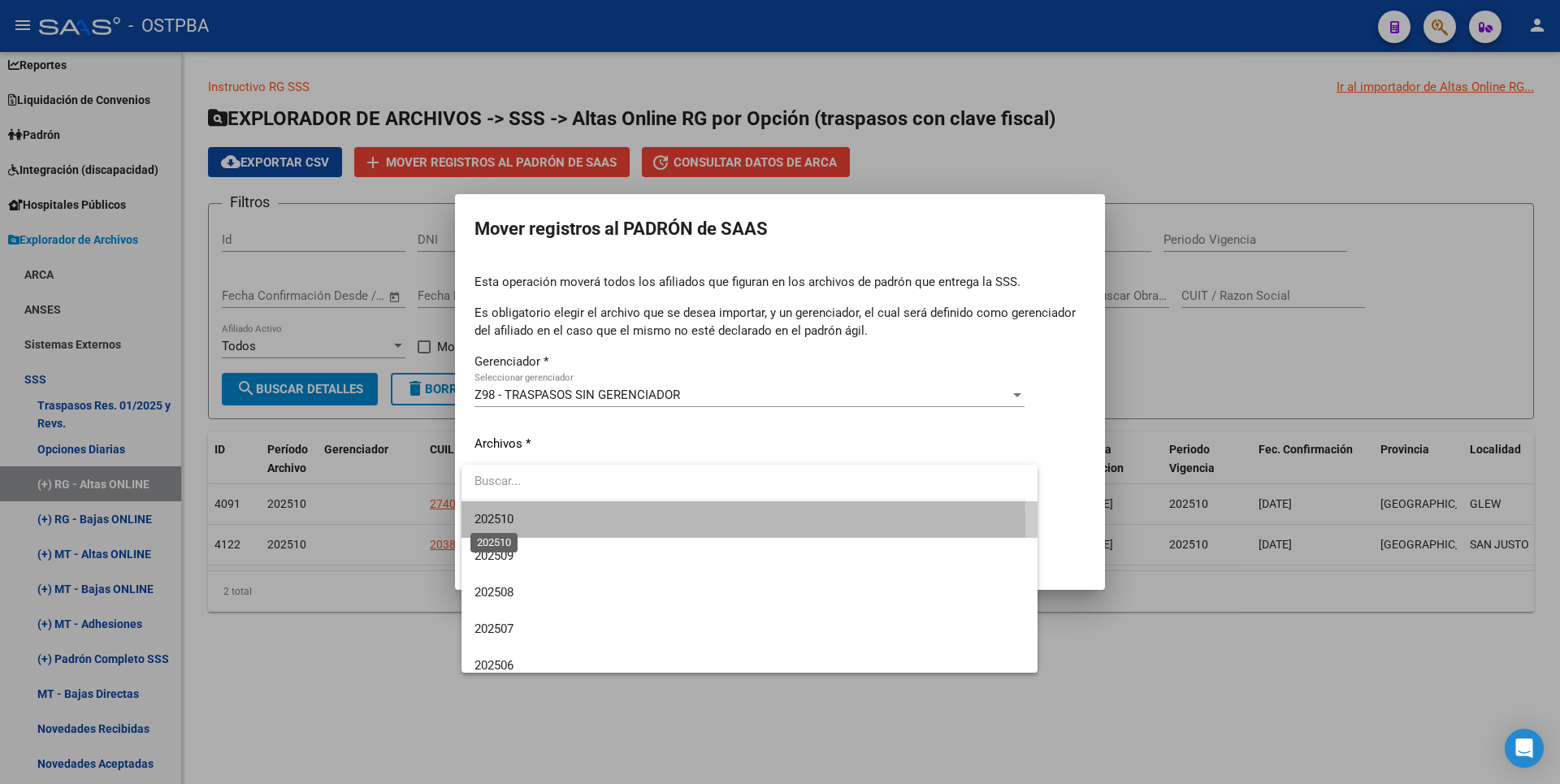
click at [488, 524] on span "202510" at bounding box center [494, 519] width 39 height 15
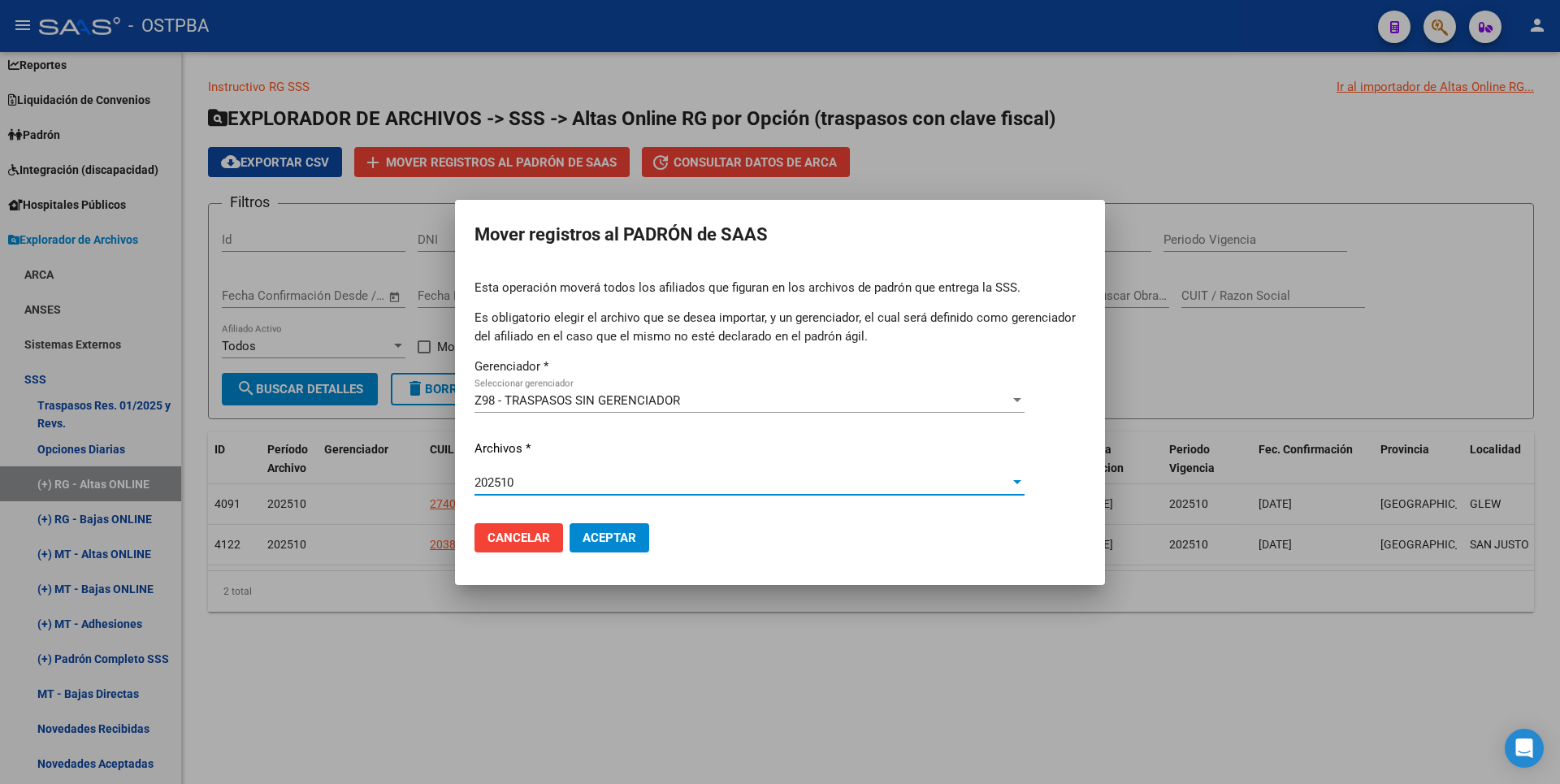
click at [630, 534] on span "Aceptar" at bounding box center [609, 538] width 54 height 15
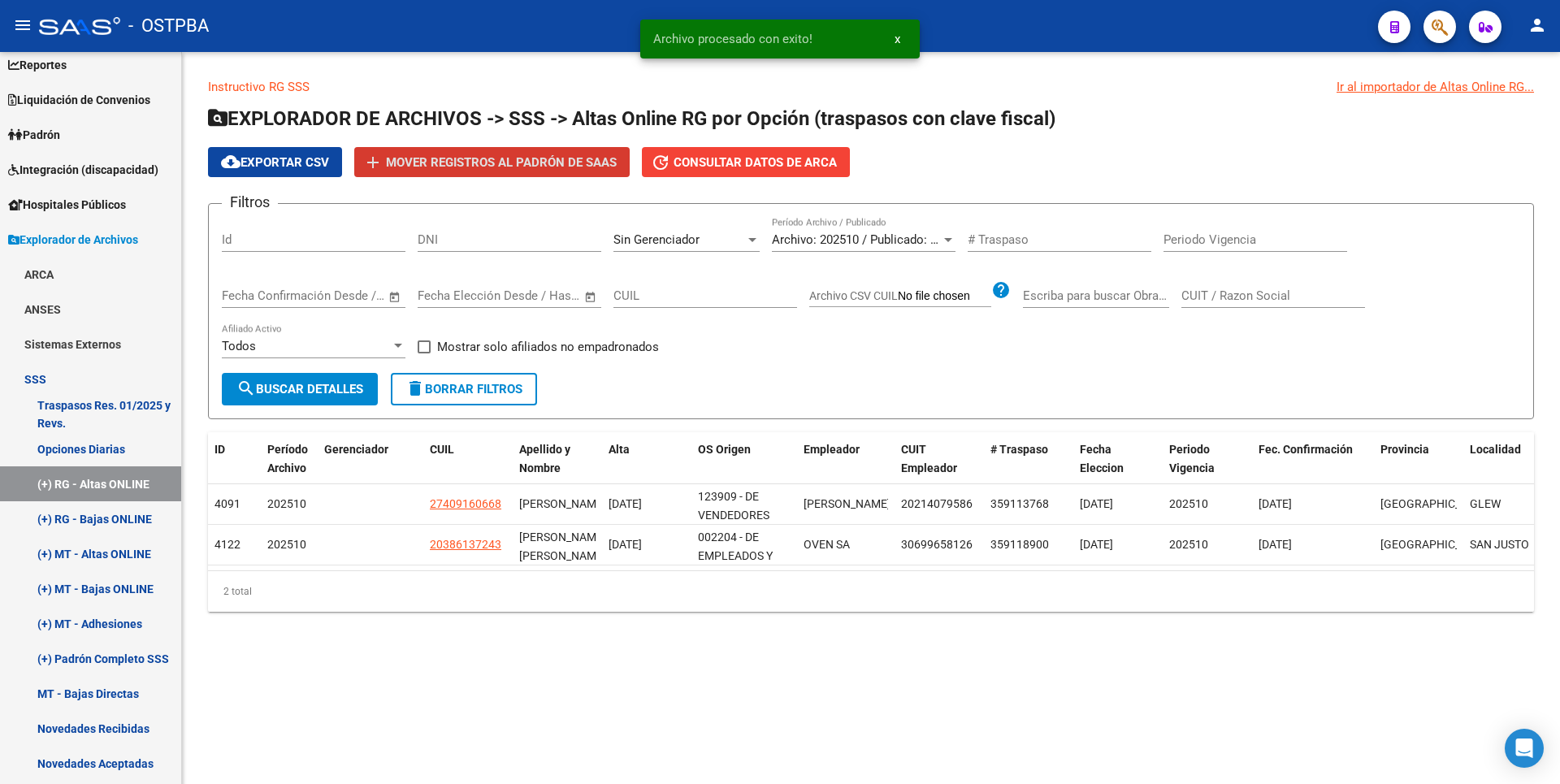
click at [749, 241] on div at bounding box center [752, 239] width 8 height 4
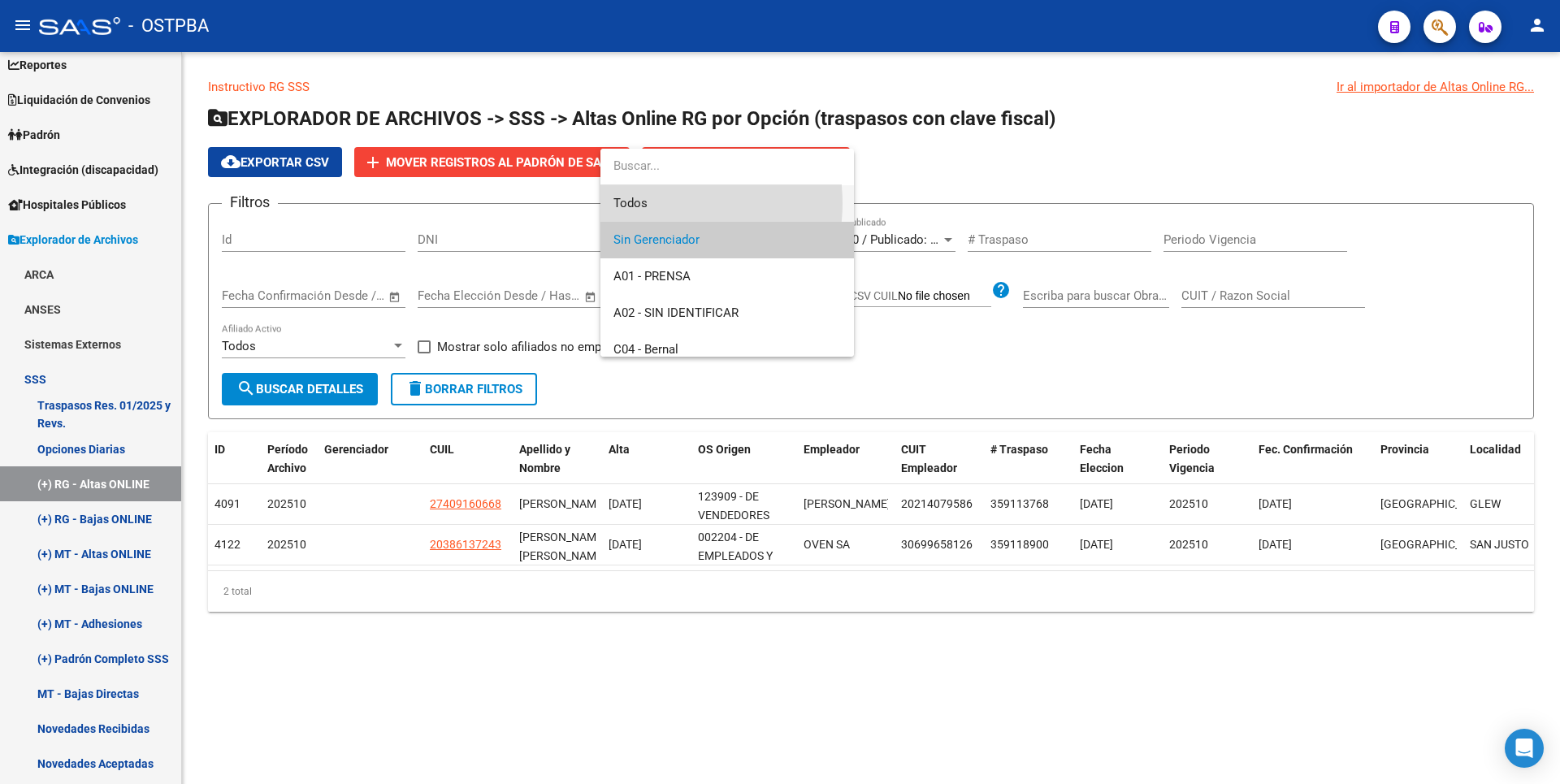
click at [667, 203] on span "Todos" at bounding box center [728, 203] width 228 height 36
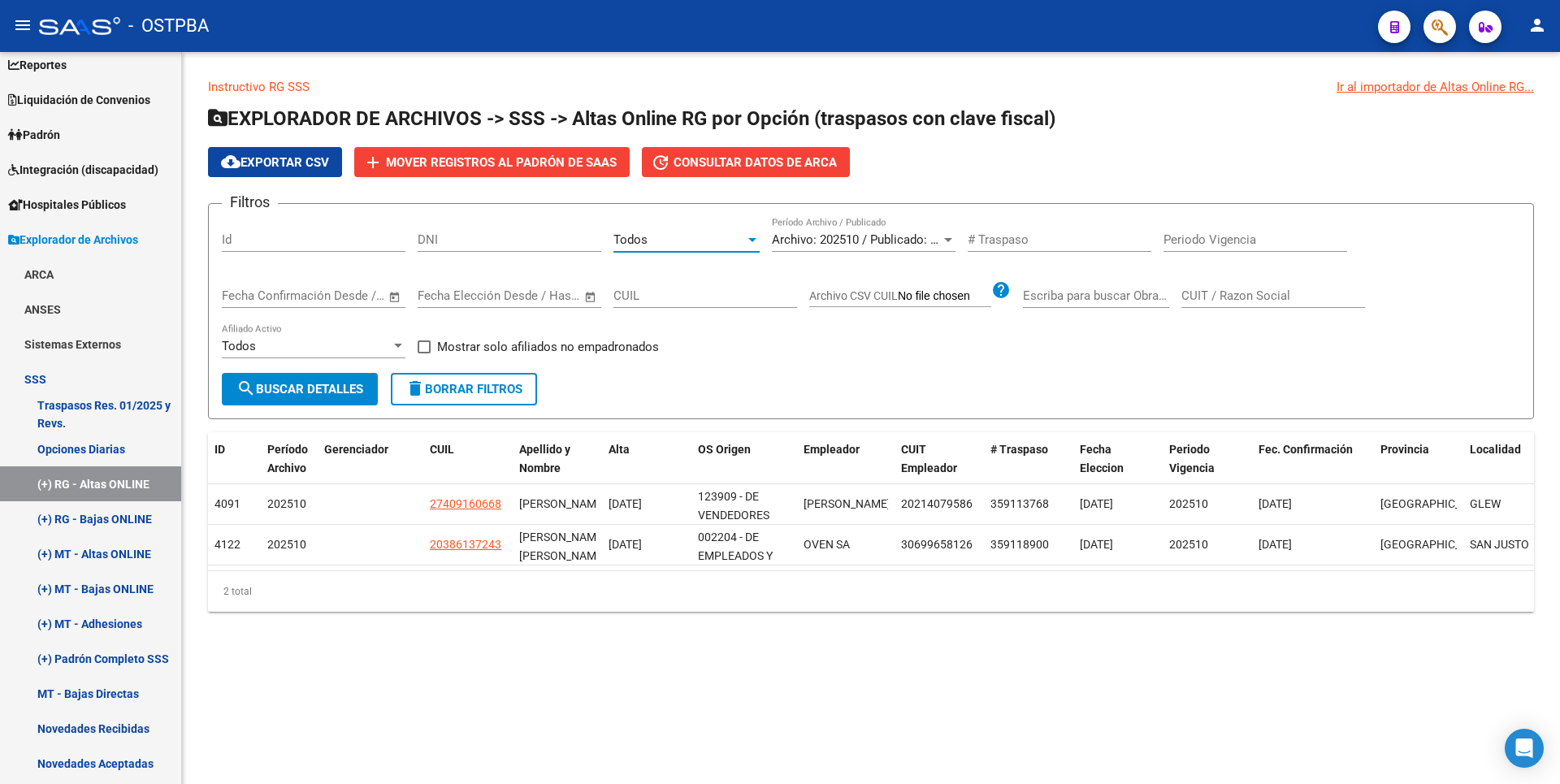
click at [326, 391] on span "search Buscar Detalles" at bounding box center [300, 389] width 127 height 15
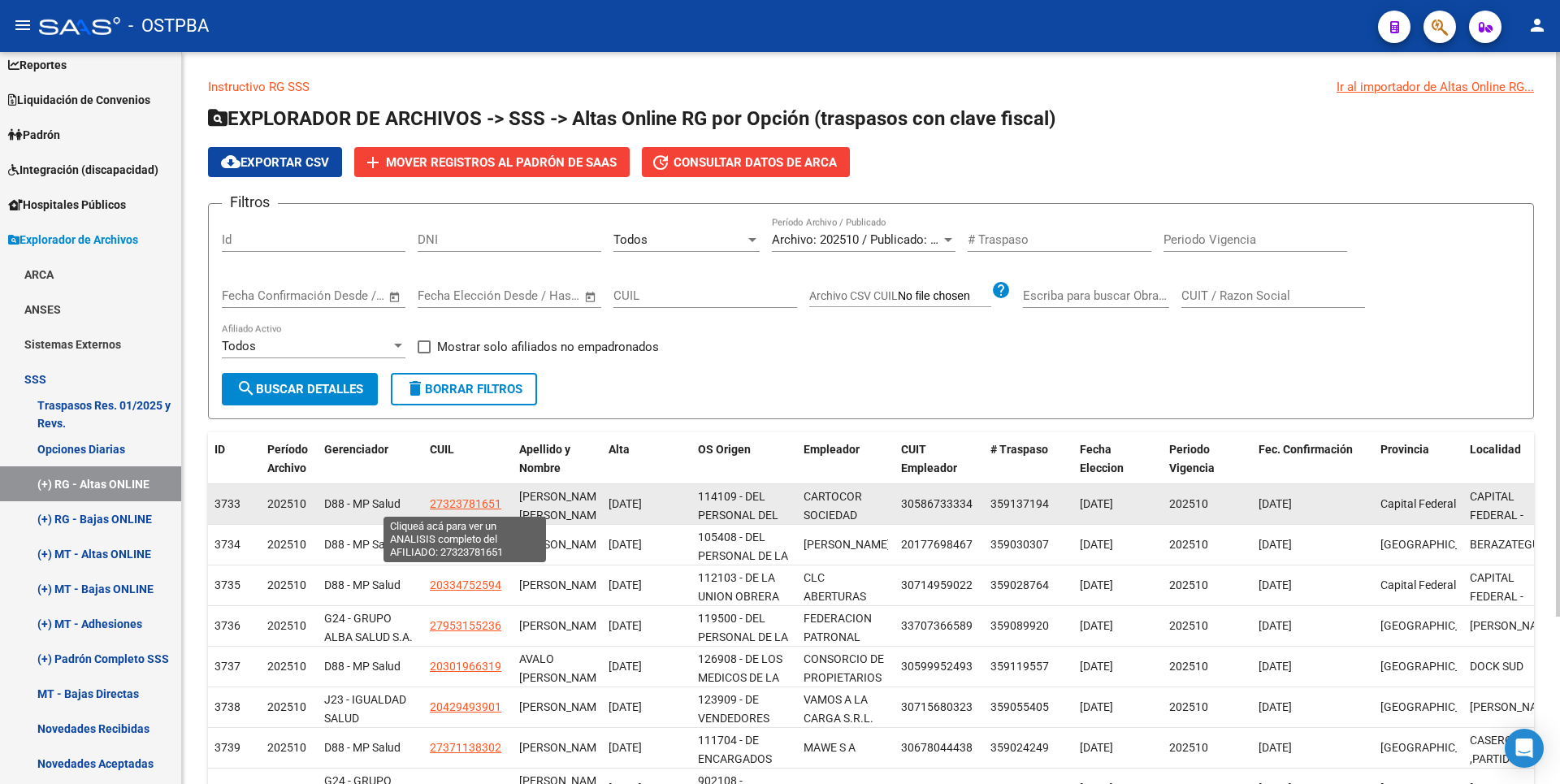
click at [474, 497] on span "27323781651" at bounding box center [465, 504] width 72 height 13
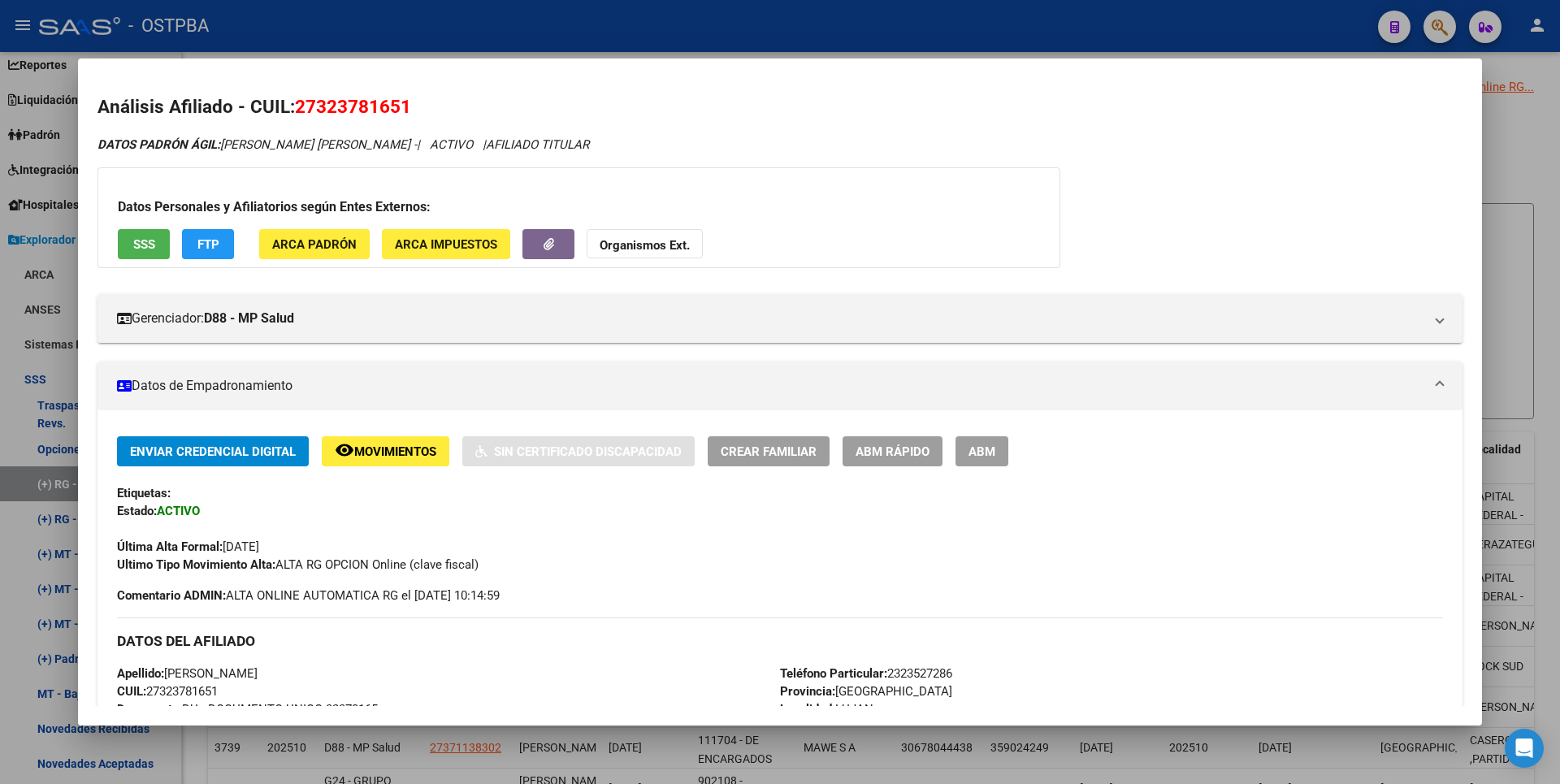
click at [1527, 168] on div at bounding box center [780, 392] width 1560 height 784
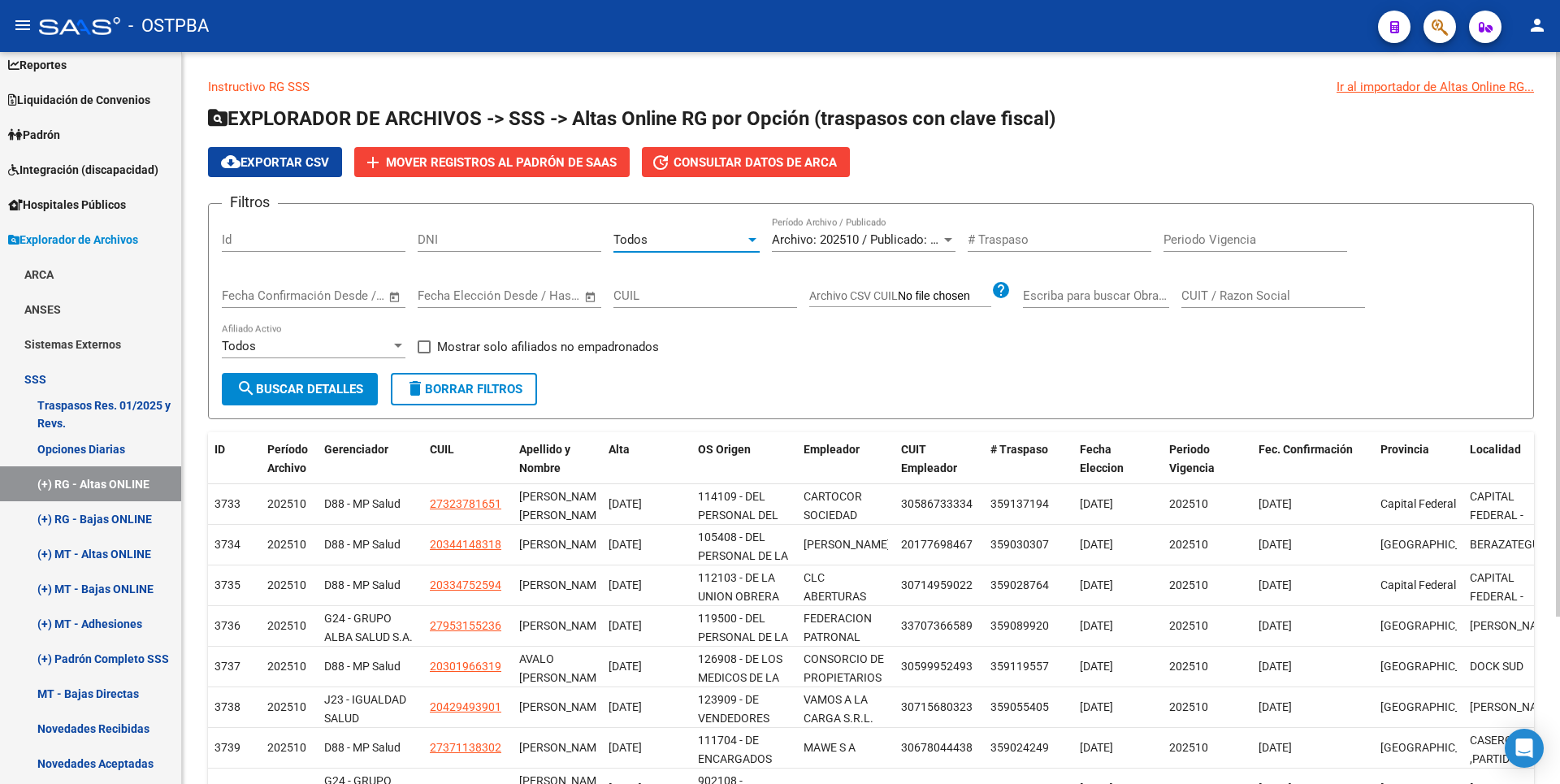
click at [757, 239] on div at bounding box center [752, 239] width 15 height 13
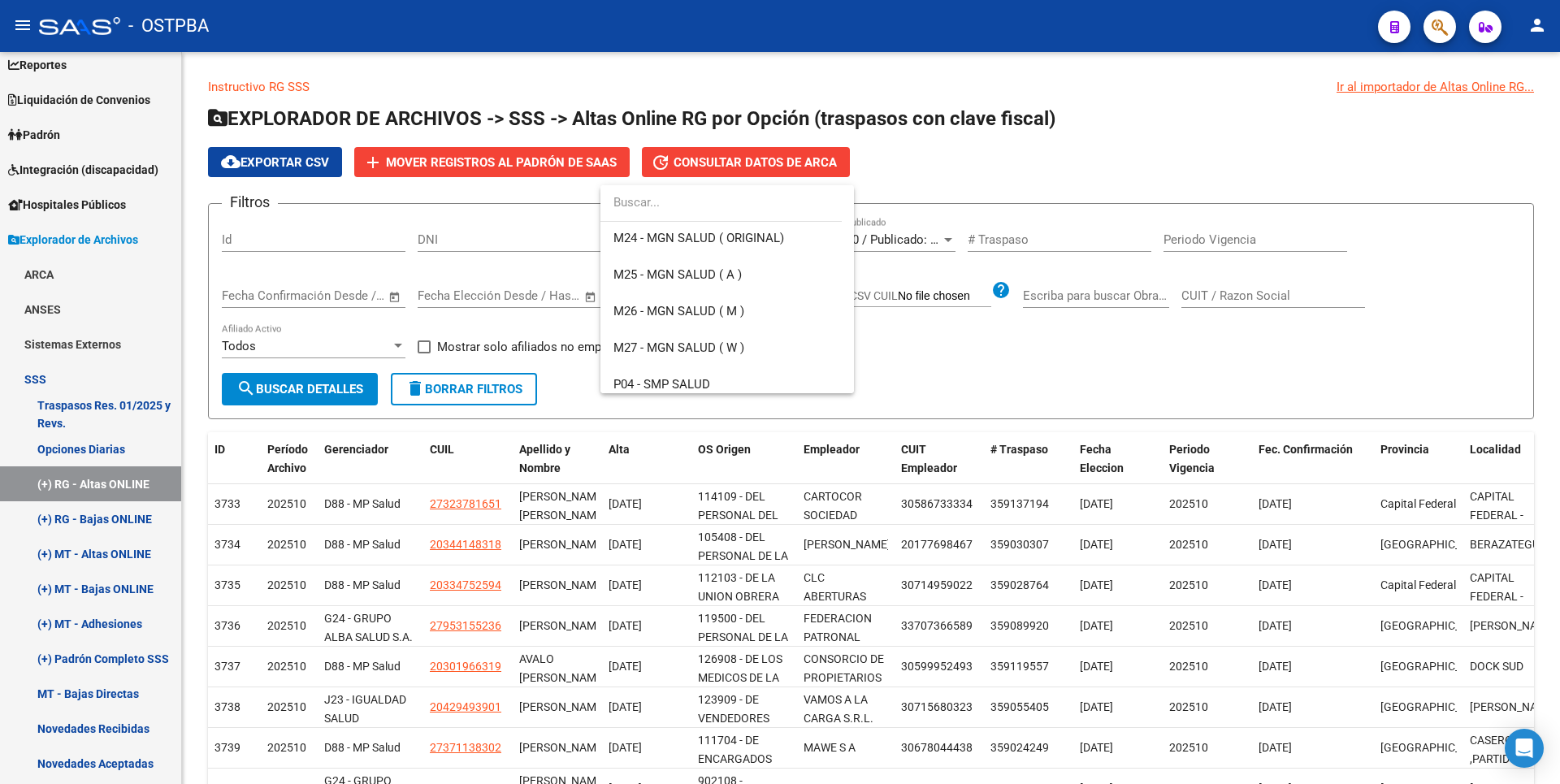
scroll to position [406, 0]
click at [671, 352] on span "M27 - MGN SALUD ( W )" at bounding box center [679, 345] width 131 height 15
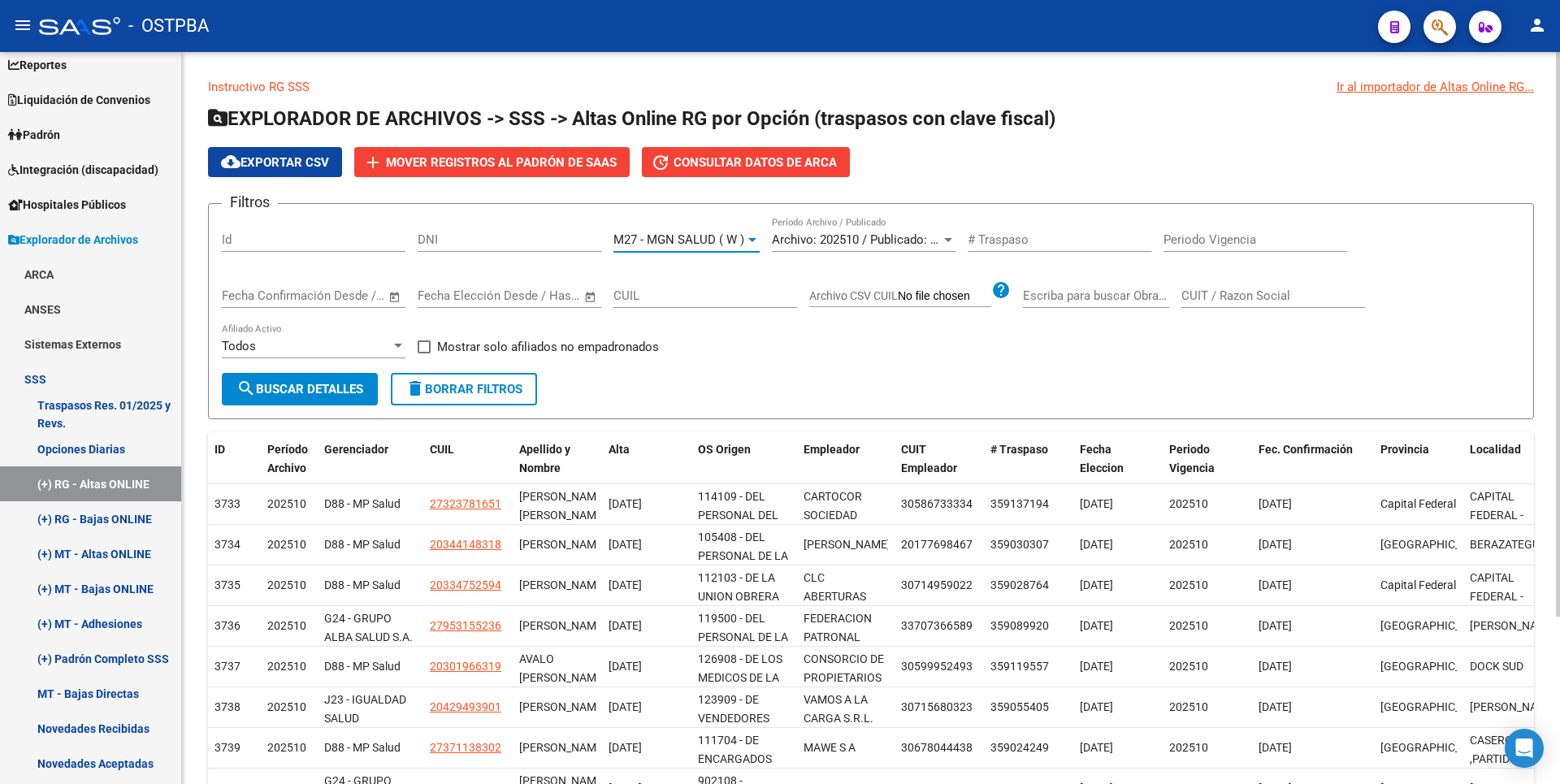
click at [318, 393] on span "search Buscar Detalles" at bounding box center [300, 389] width 127 height 15
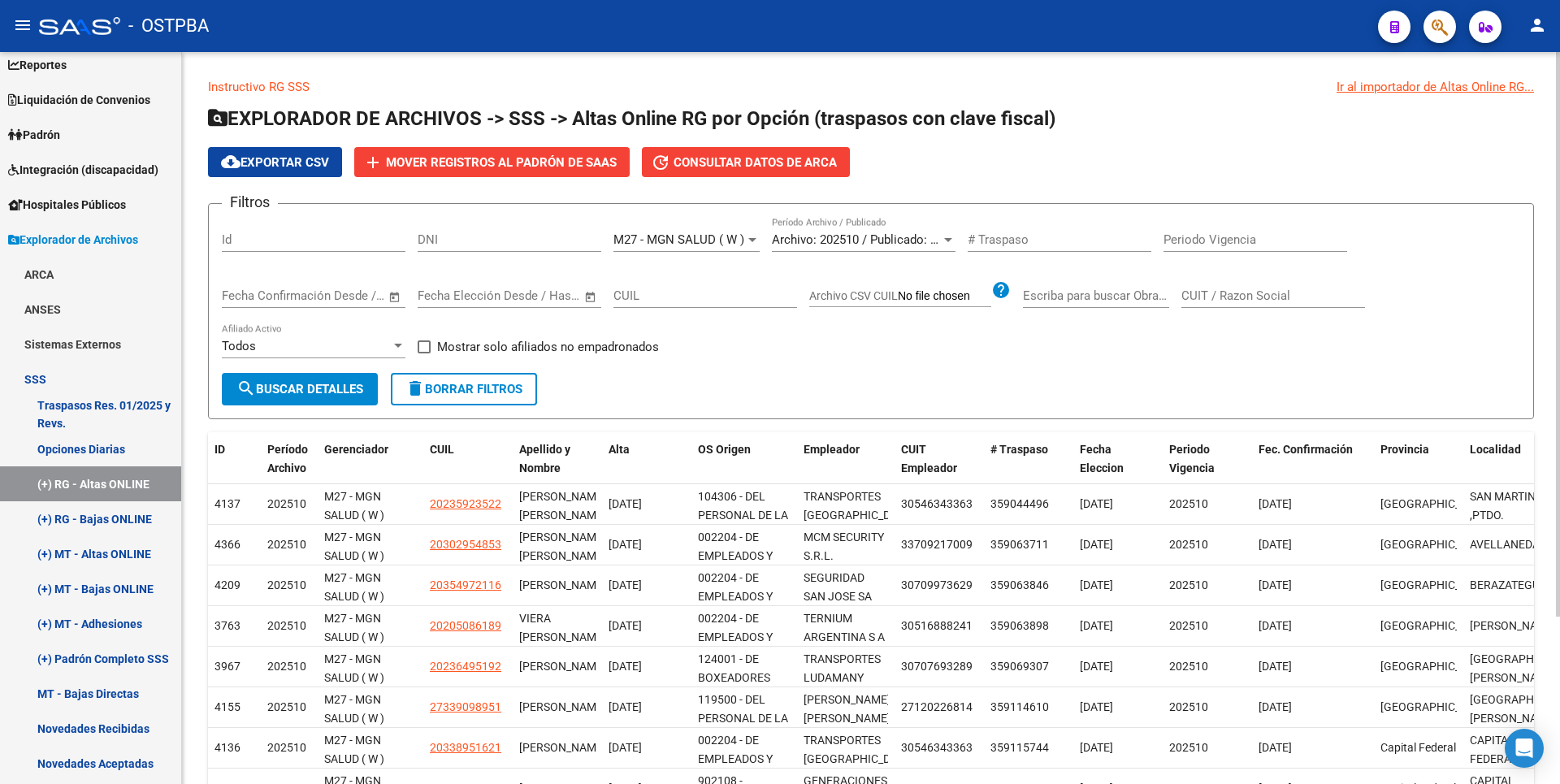
scroll to position [217, 0]
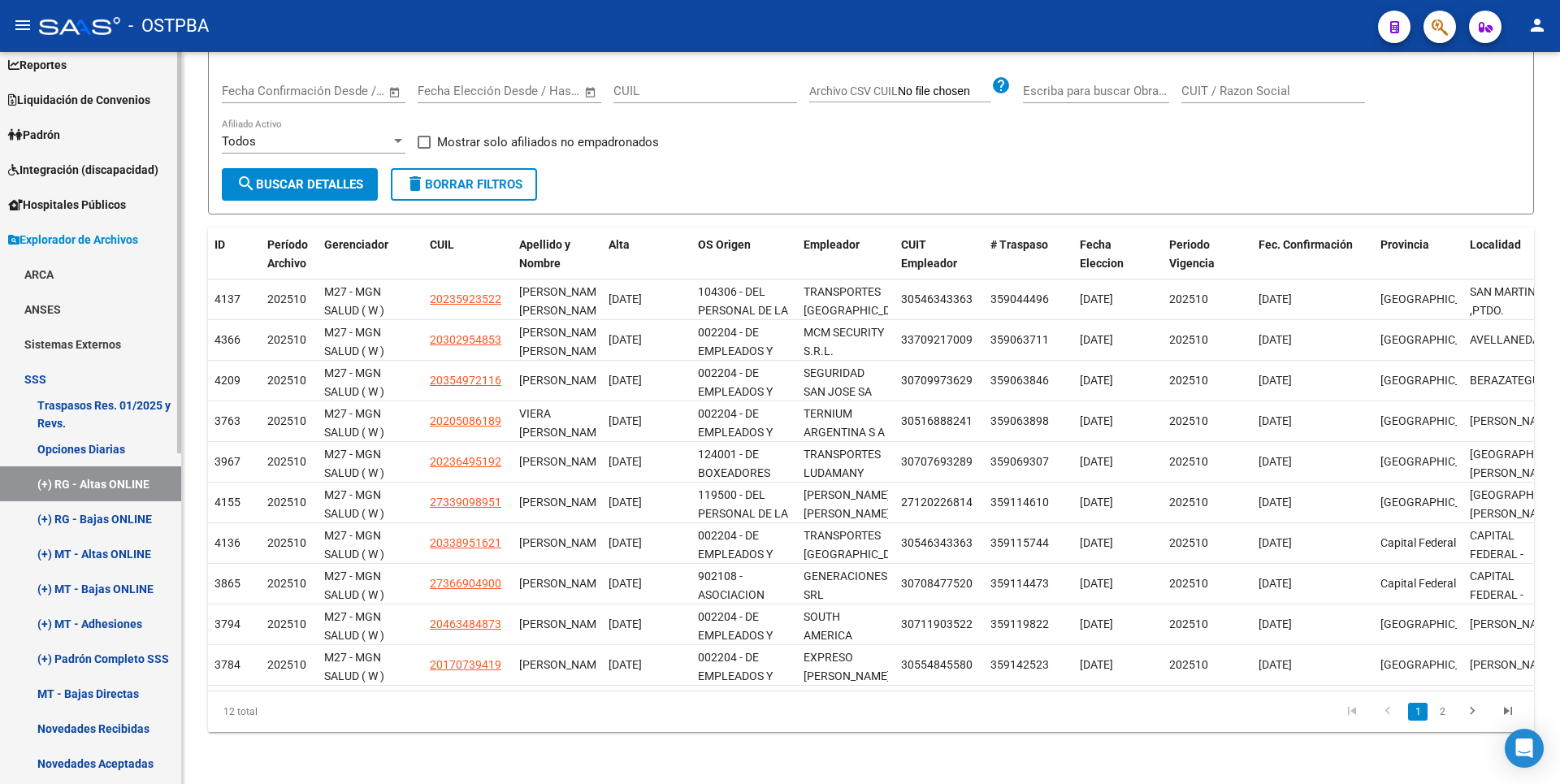
click at [141, 483] on link "(+) RG - Altas ONLINE" at bounding box center [90, 484] width 181 height 35
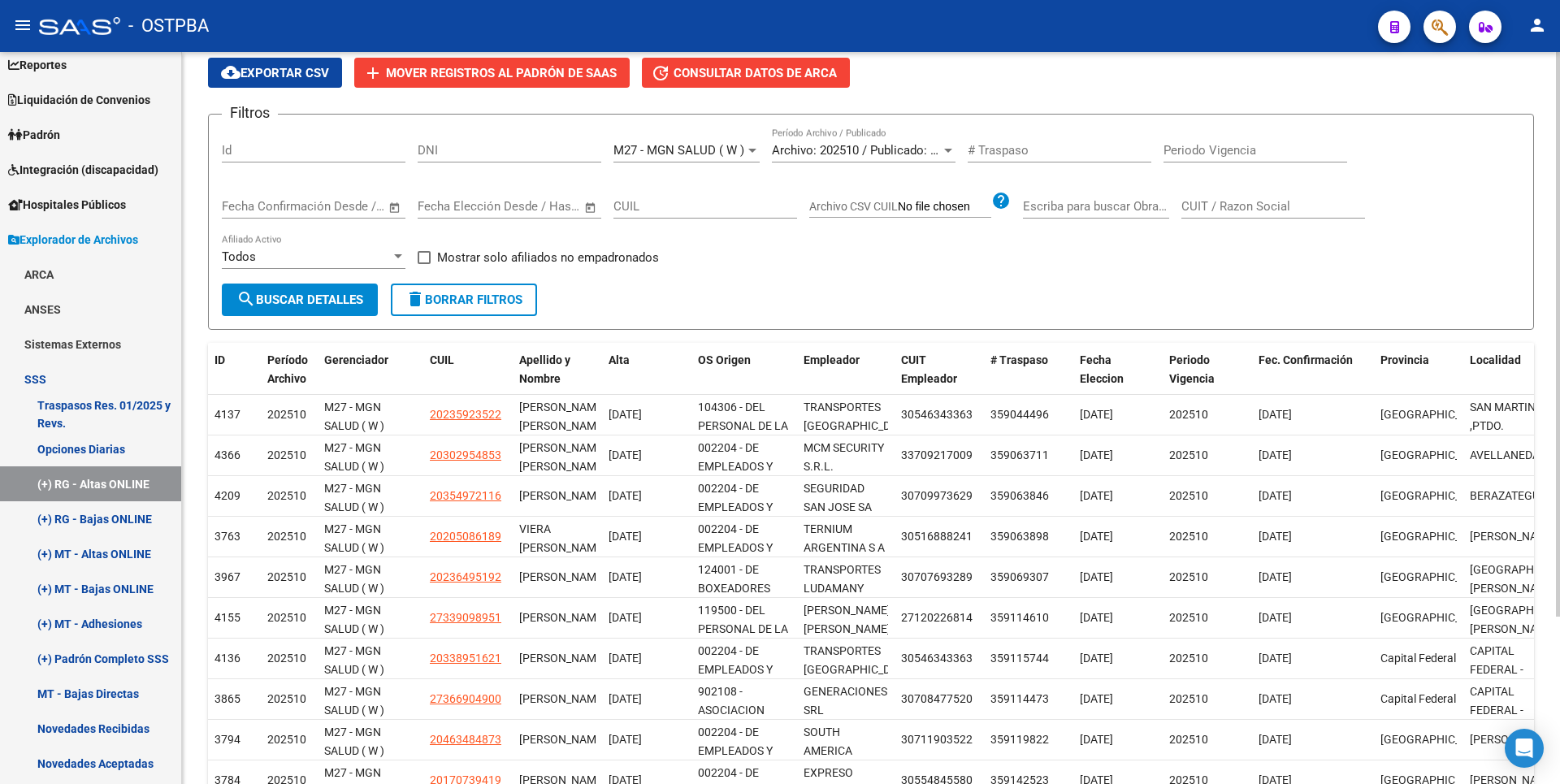
scroll to position [0, 0]
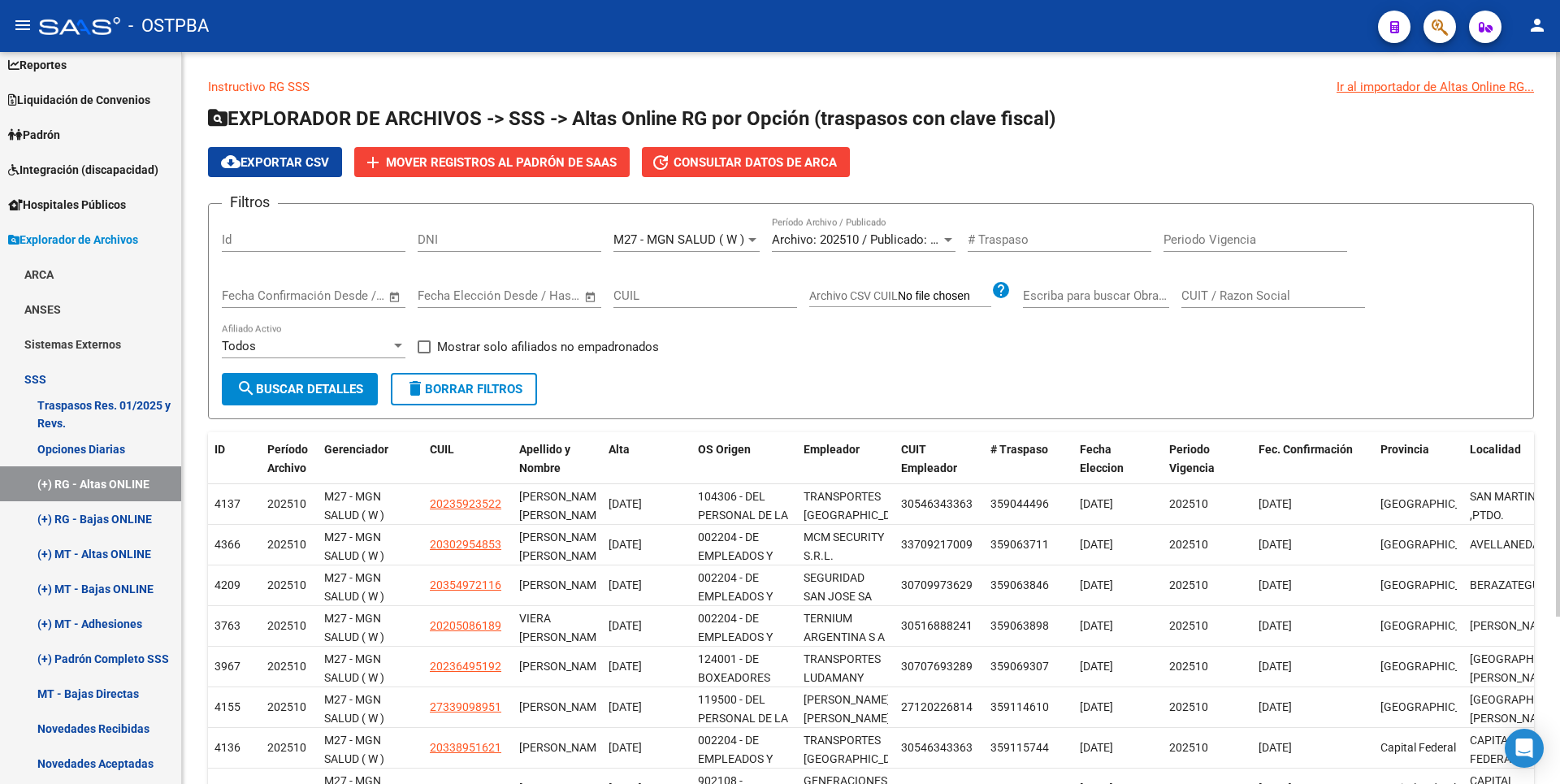
click at [754, 244] on div at bounding box center [752, 239] width 15 height 13
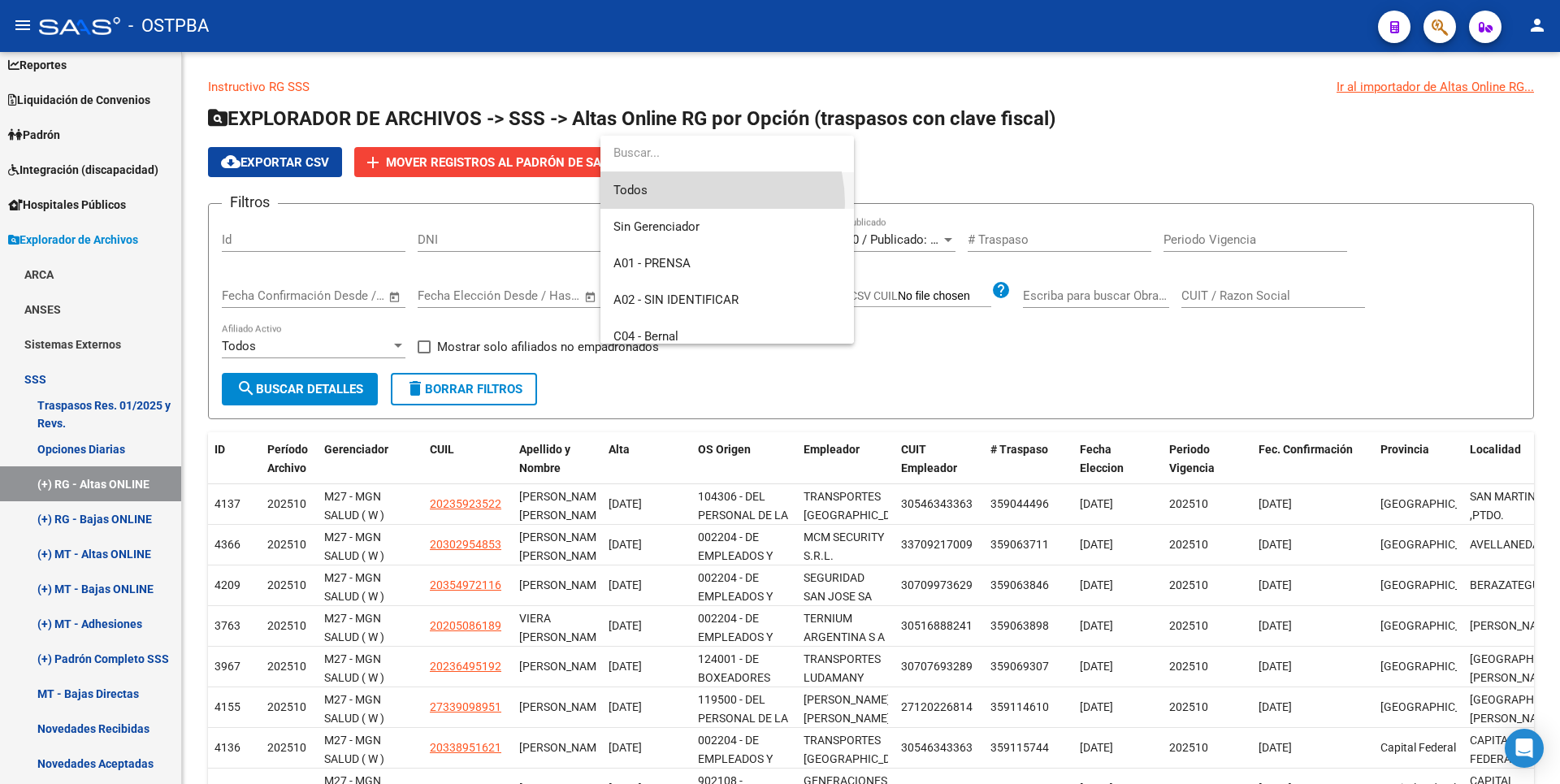
click at [697, 203] on span "Todos" at bounding box center [728, 190] width 228 height 36
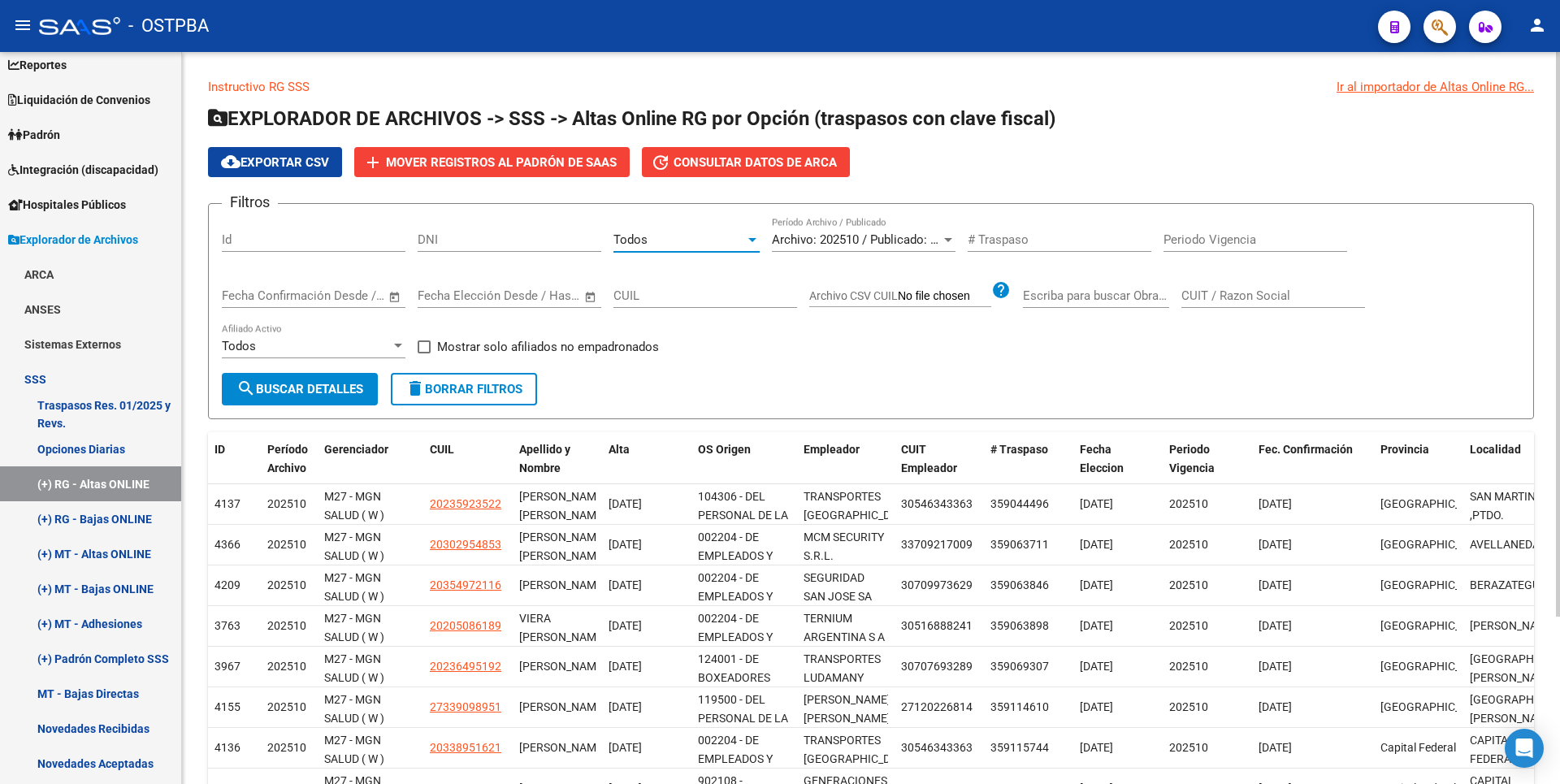
click at [751, 223] on div "Todos Seleccionar Gerenciador" at bounding box center [687, 234] width 147 height 35
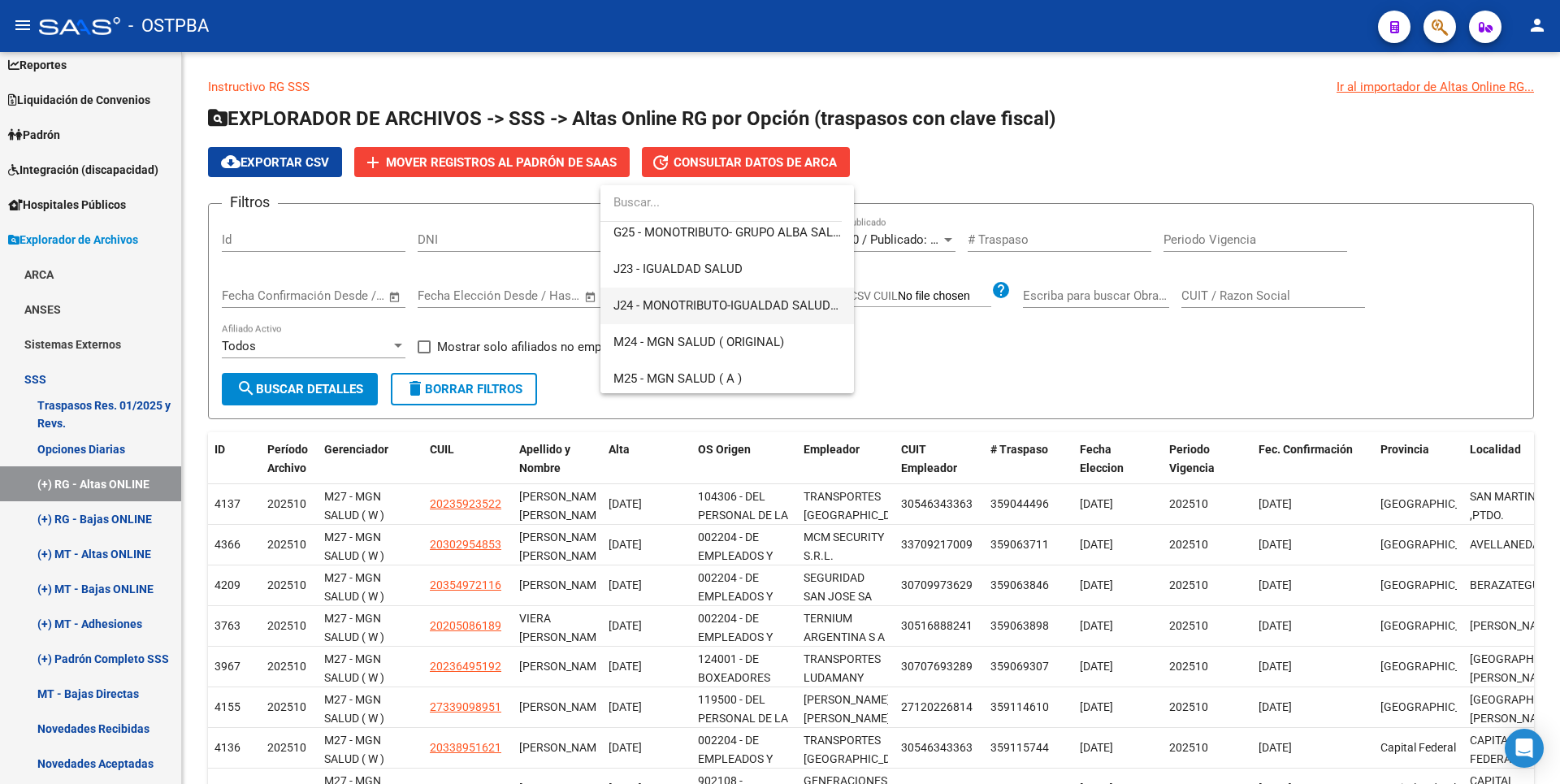
scroll to position [325, 0]
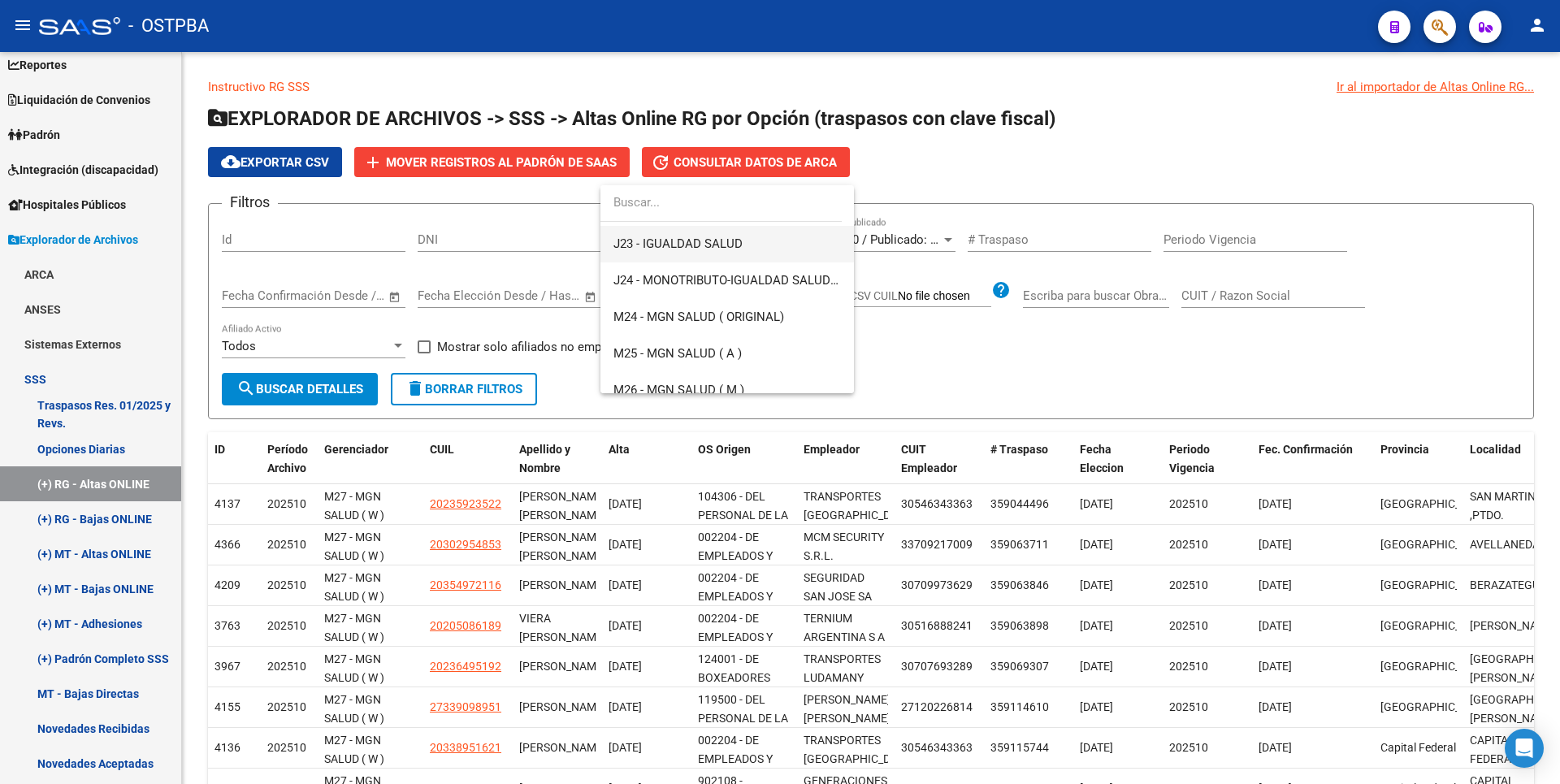
click at [705, 252] on span "J23 - IGUALDAD SALUD" at bounding box center [728, 244] width 228 height 36
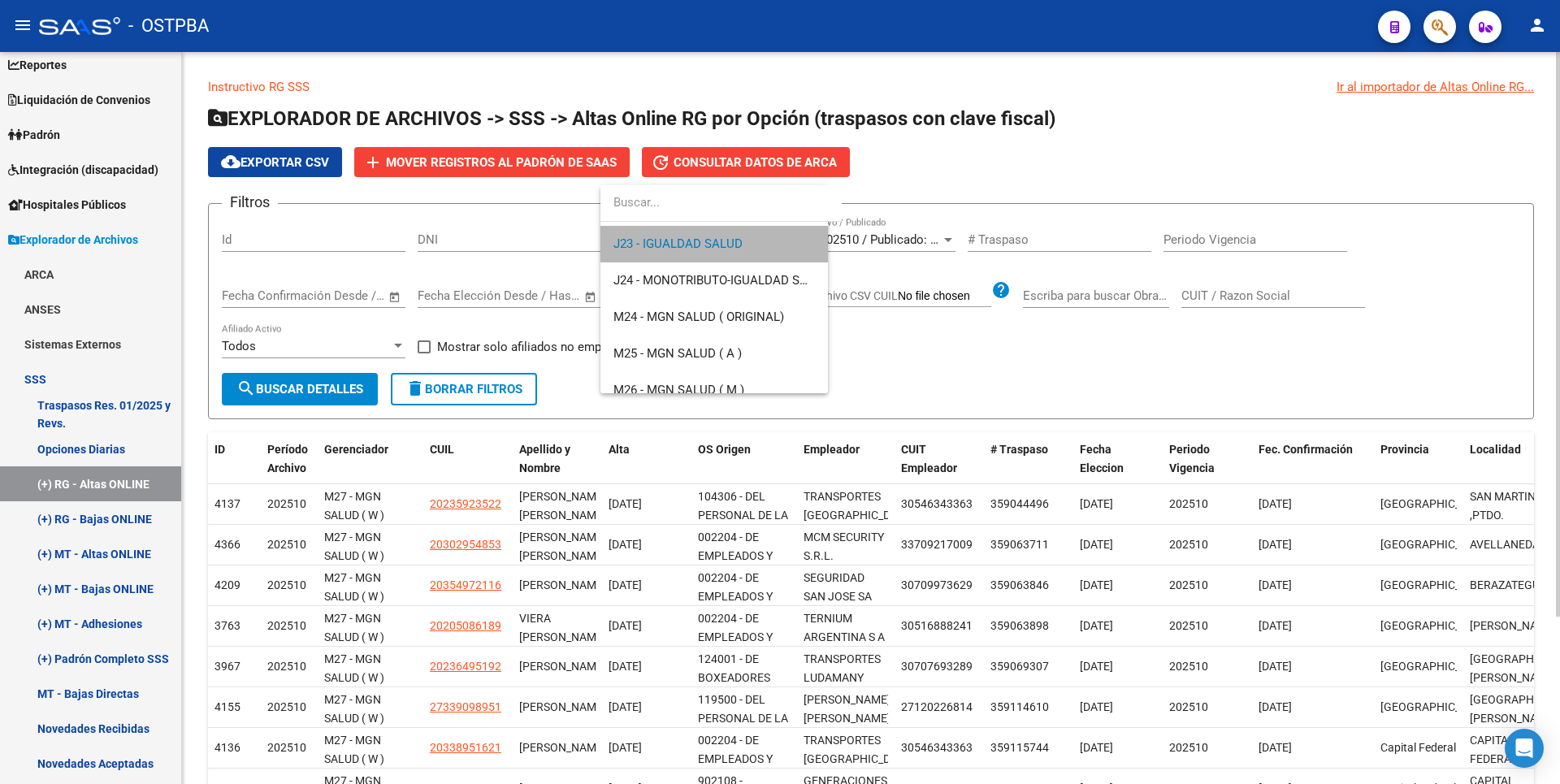
scroll to position [329, 0]
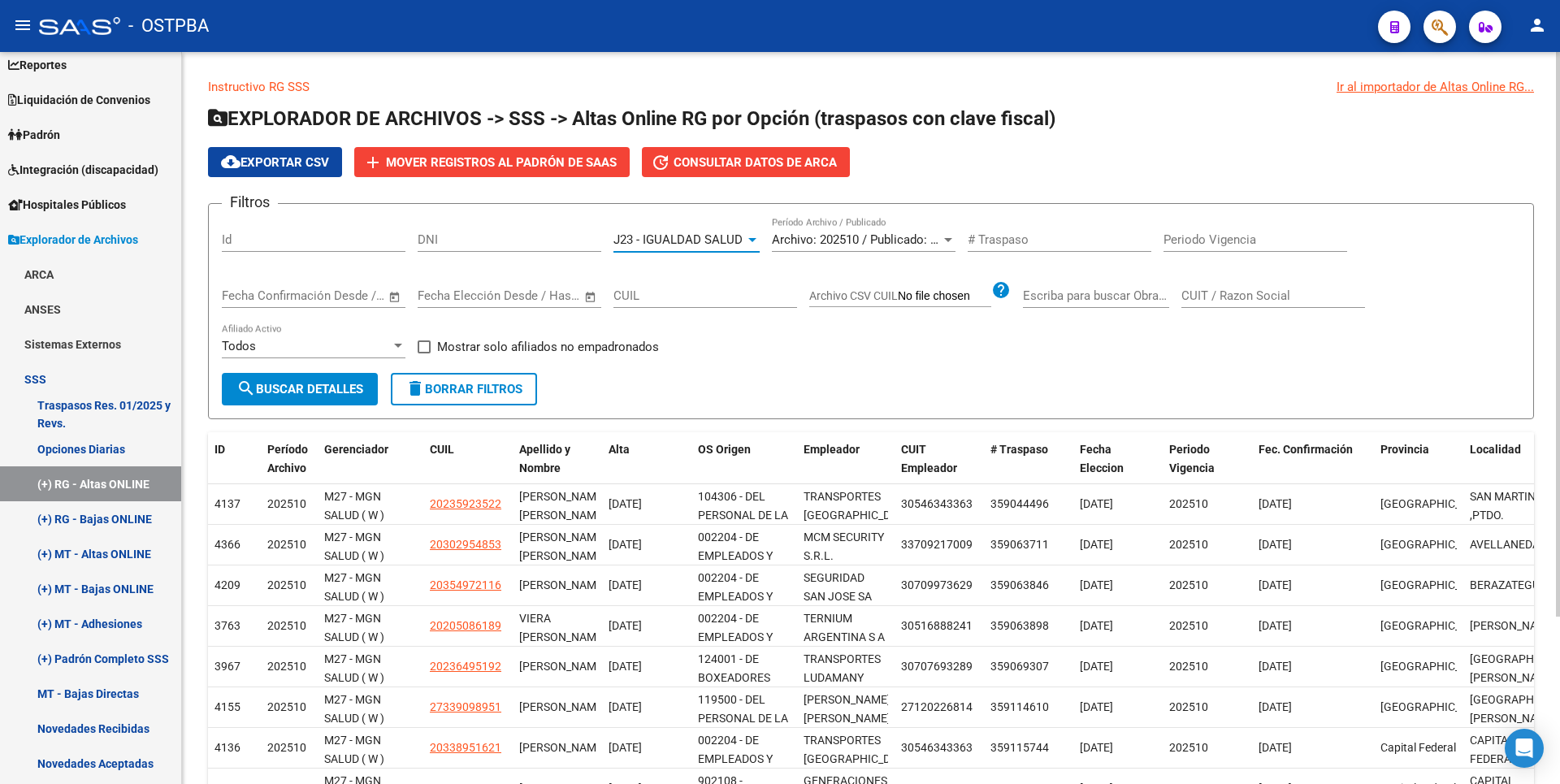
click at [321, 388] on span "search Buscar Detalles" at bounding box center [300, 389] width 127 height 15
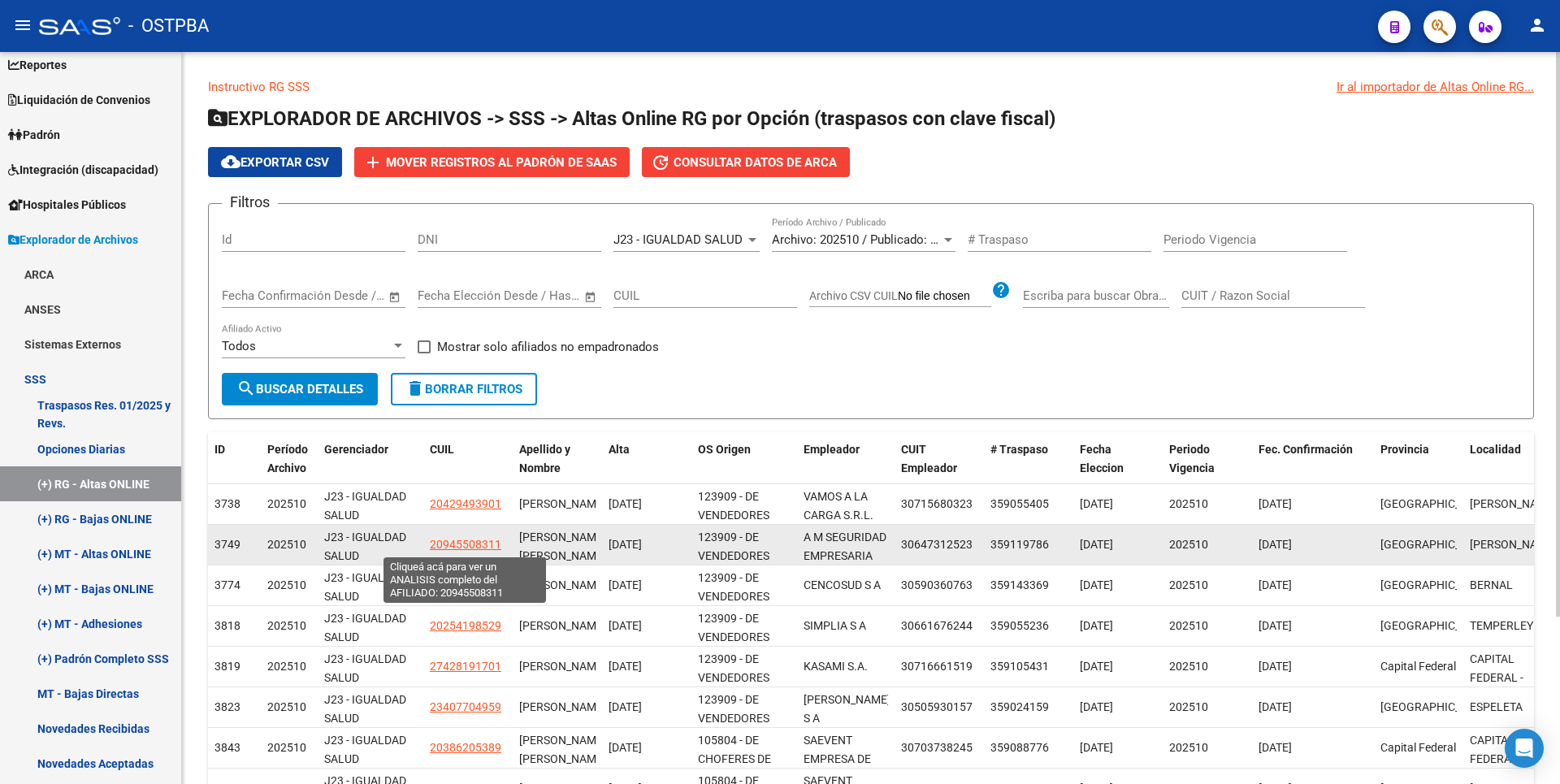
click at [458, 545] on span "20945508311" at bounding box center [465, 545] width 72 height 13
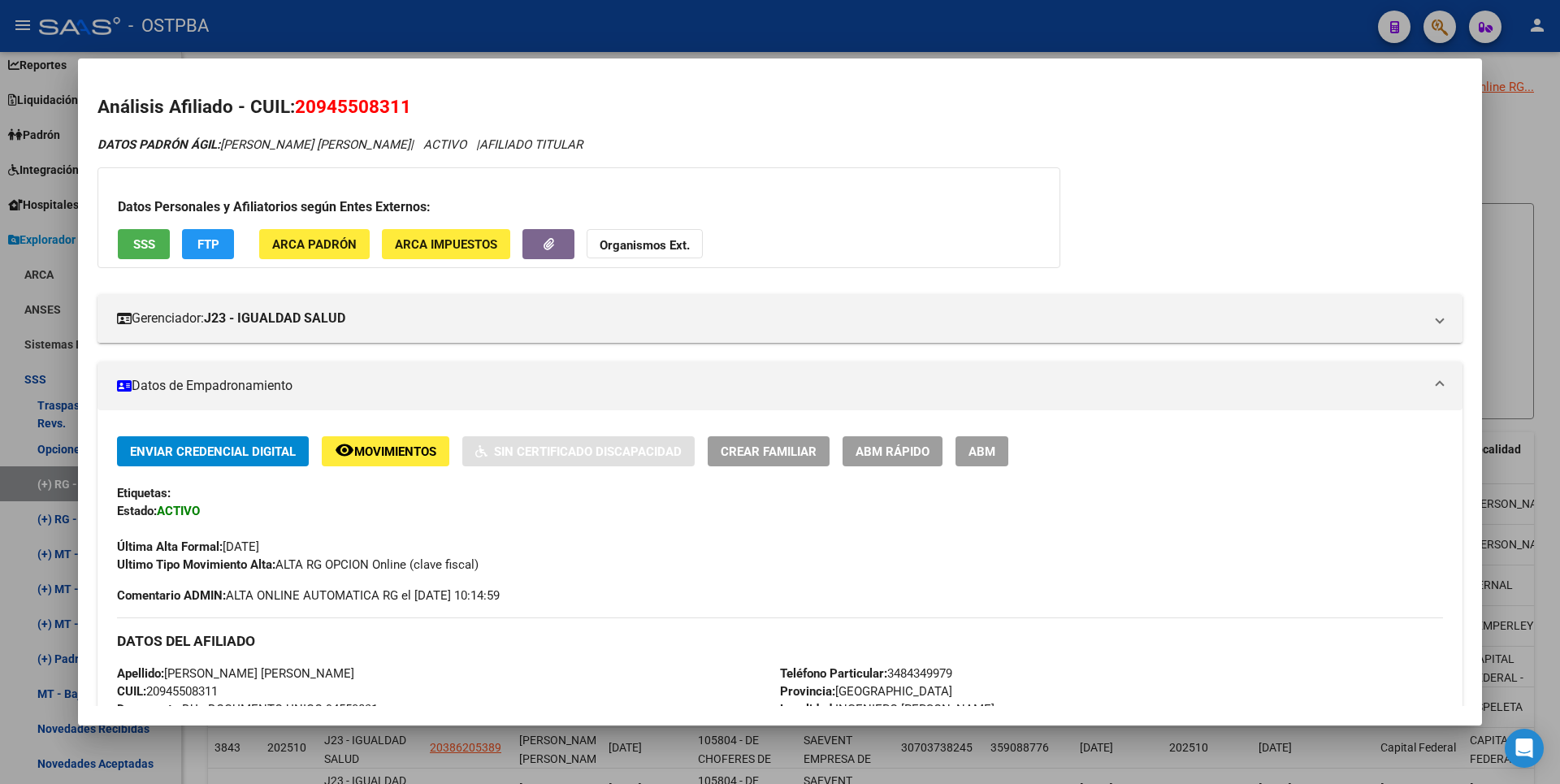
click at [1507, 268] on div at bounding box center [780, 392] width 1560 height 784
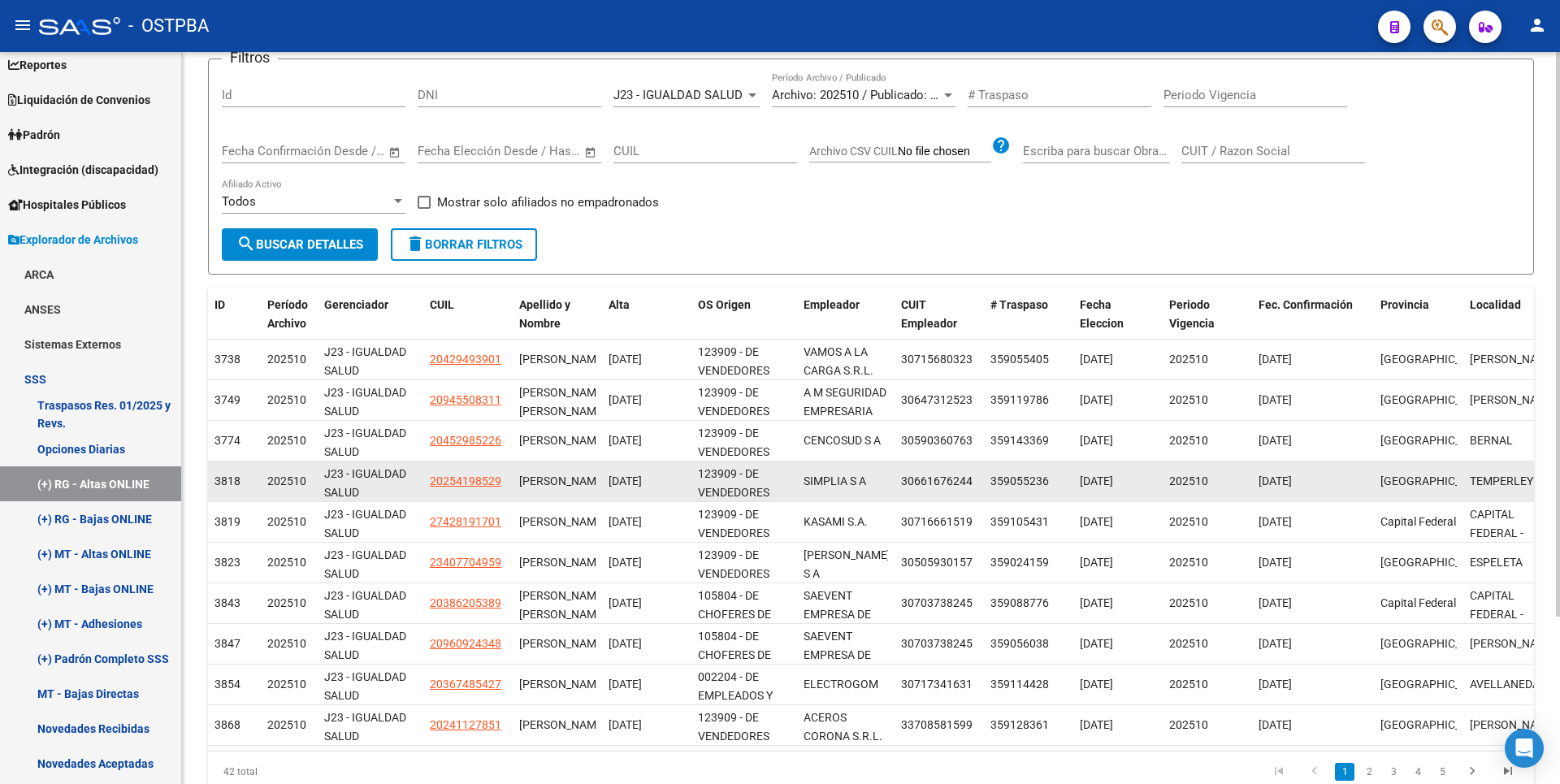
scroll to position [0, 0]
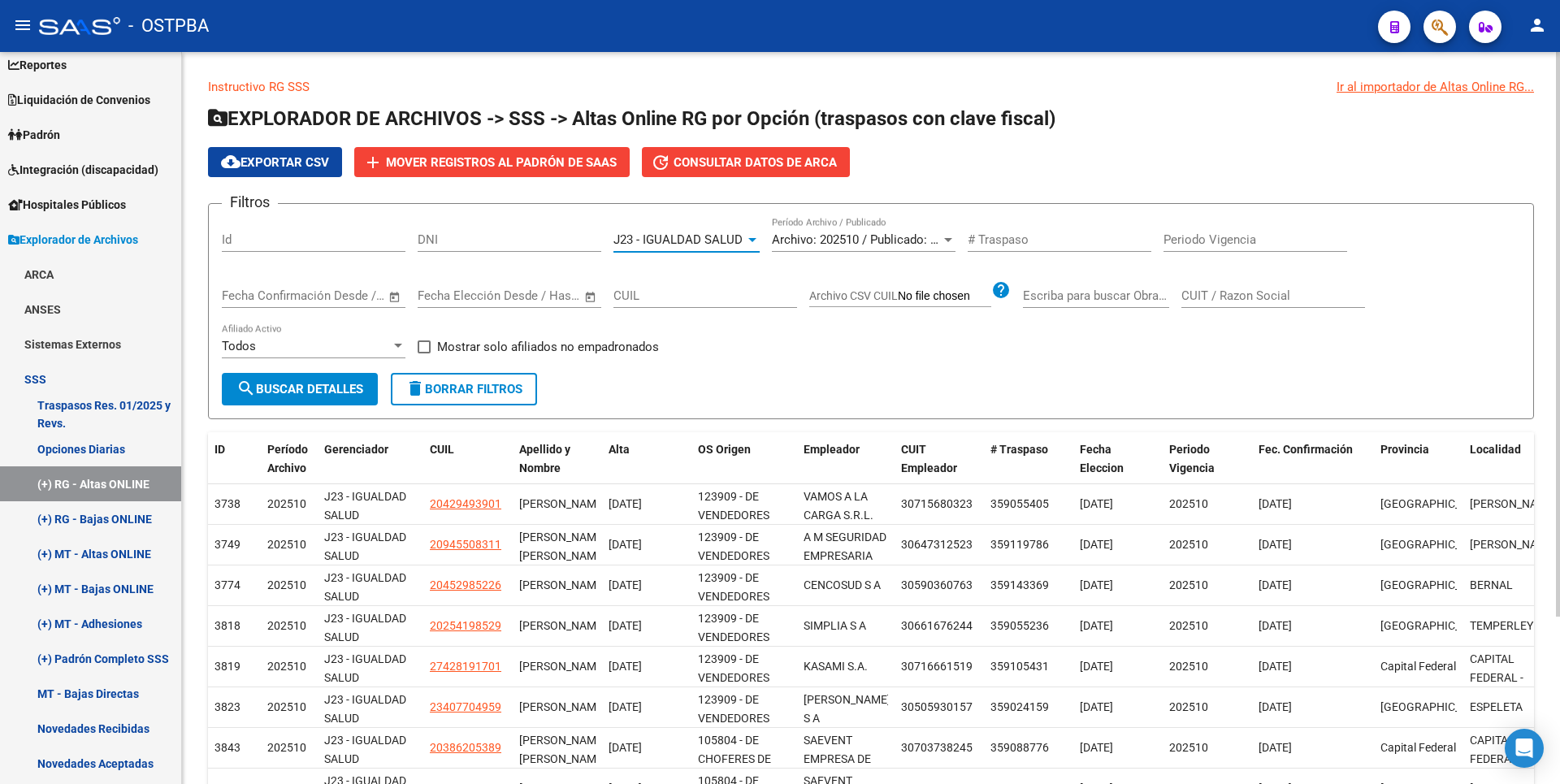
click at [743, 245] on div "J23 - IGUALDAD SALUD" at bounding box center [679, 239] width 132 height 15
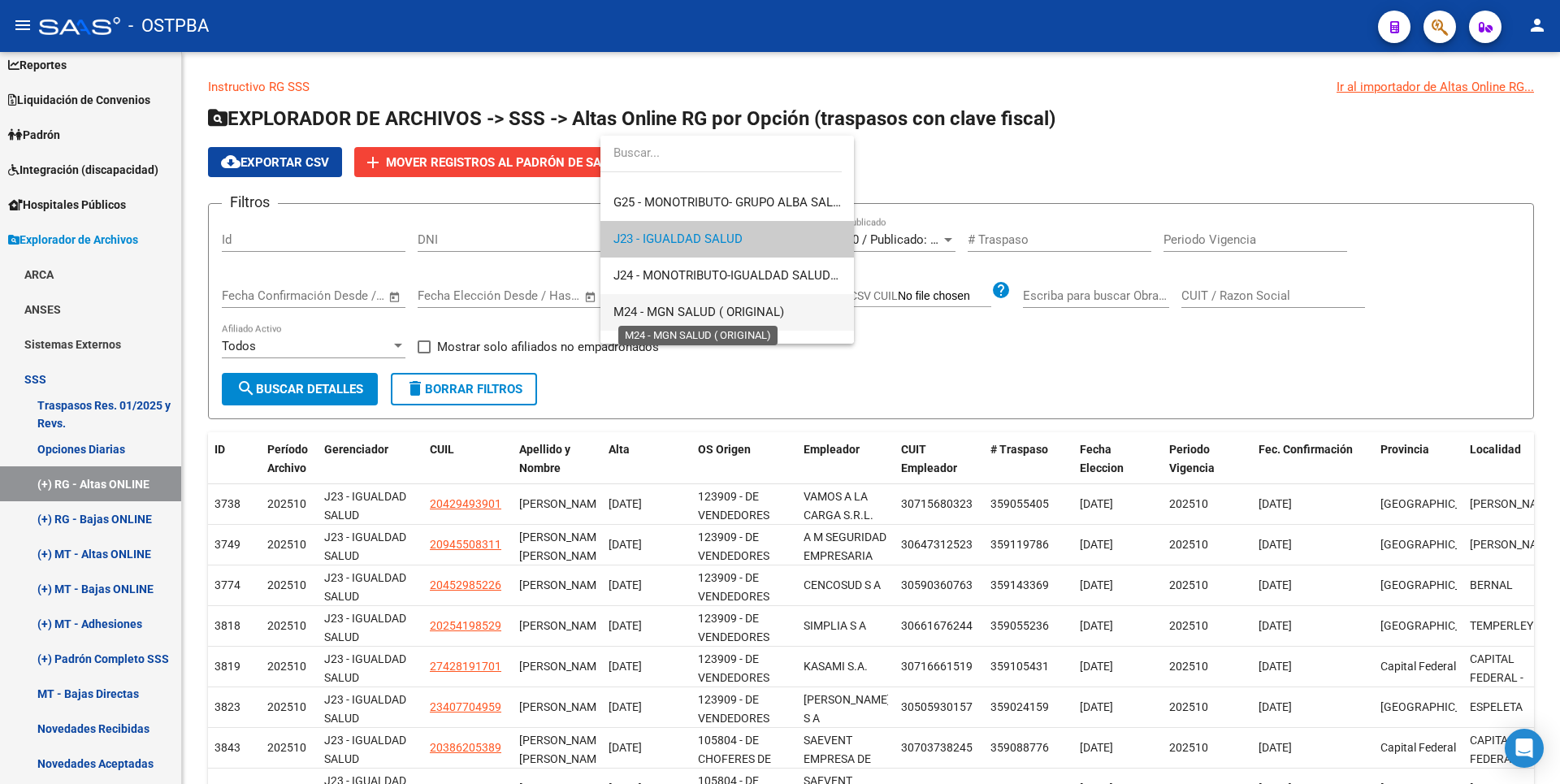
scroll to position [199, 0]
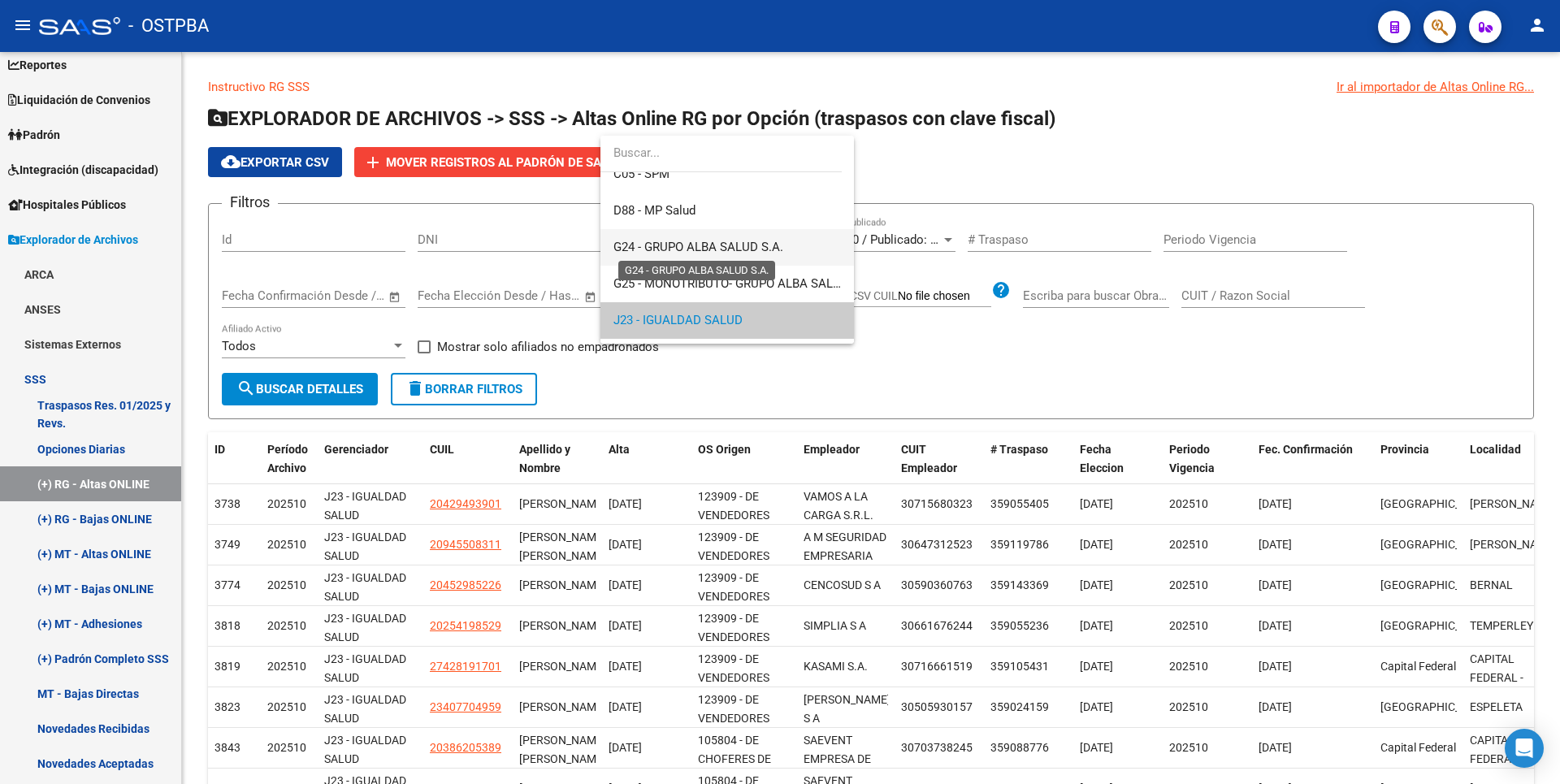
click at [708, 250] on span "G24 - GRUPO ALBA SALUD S.A." at bounding box center [698, 247] width 169 height 15
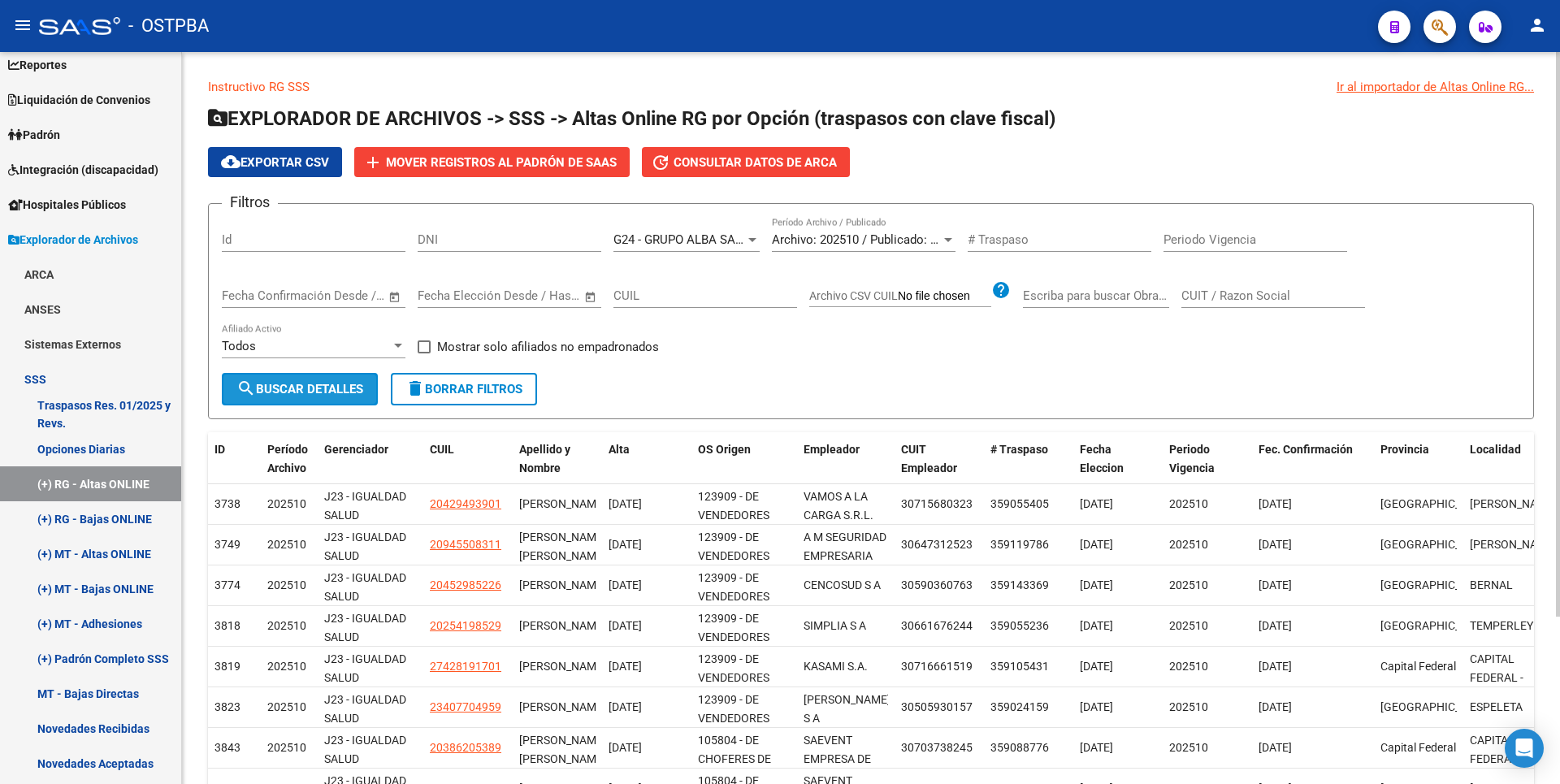
click at [252, 386] on mat-icon "search" at bounding box center [246, 388] width 19 height 19
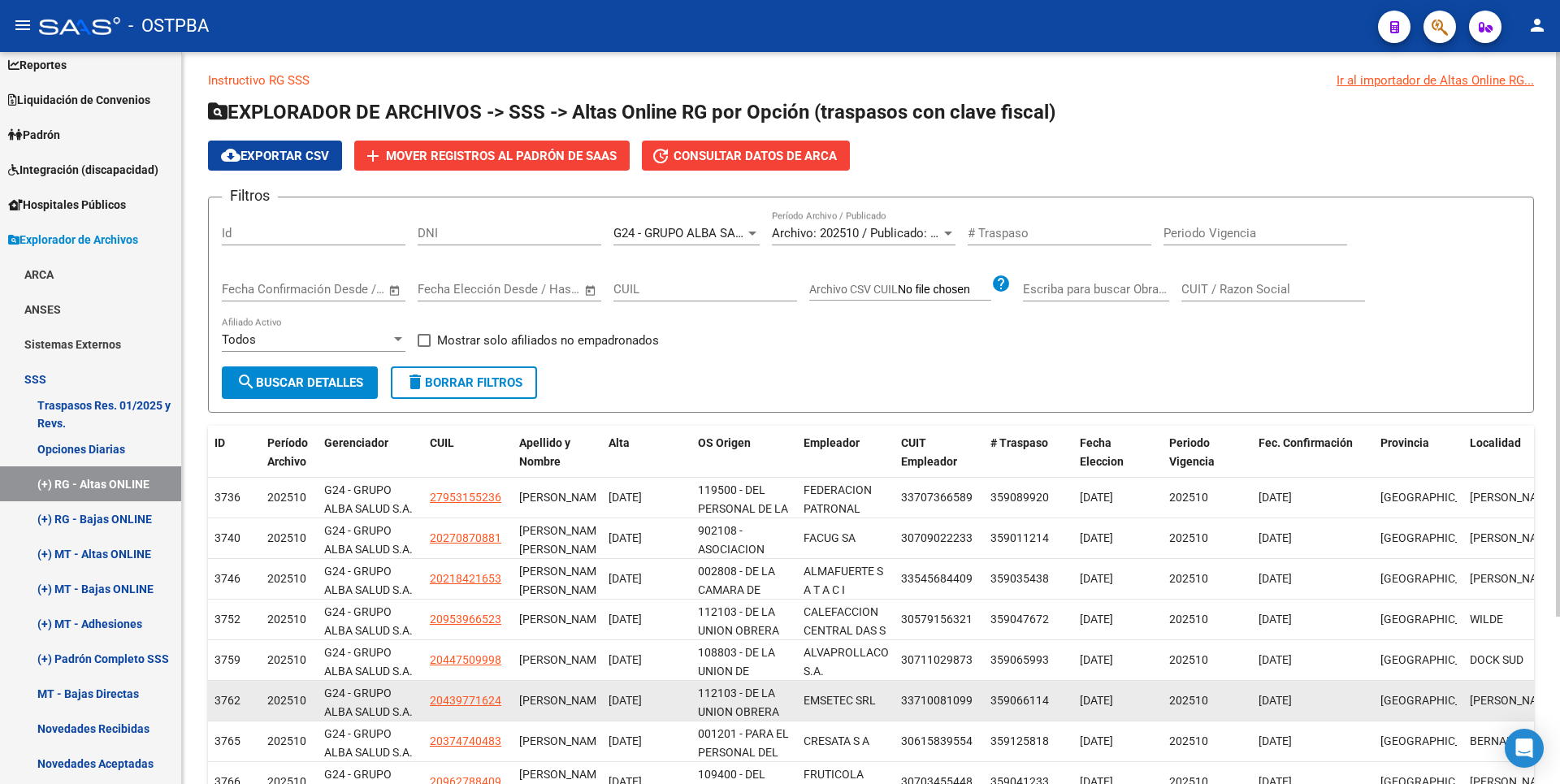
scroll to position [0, 0]
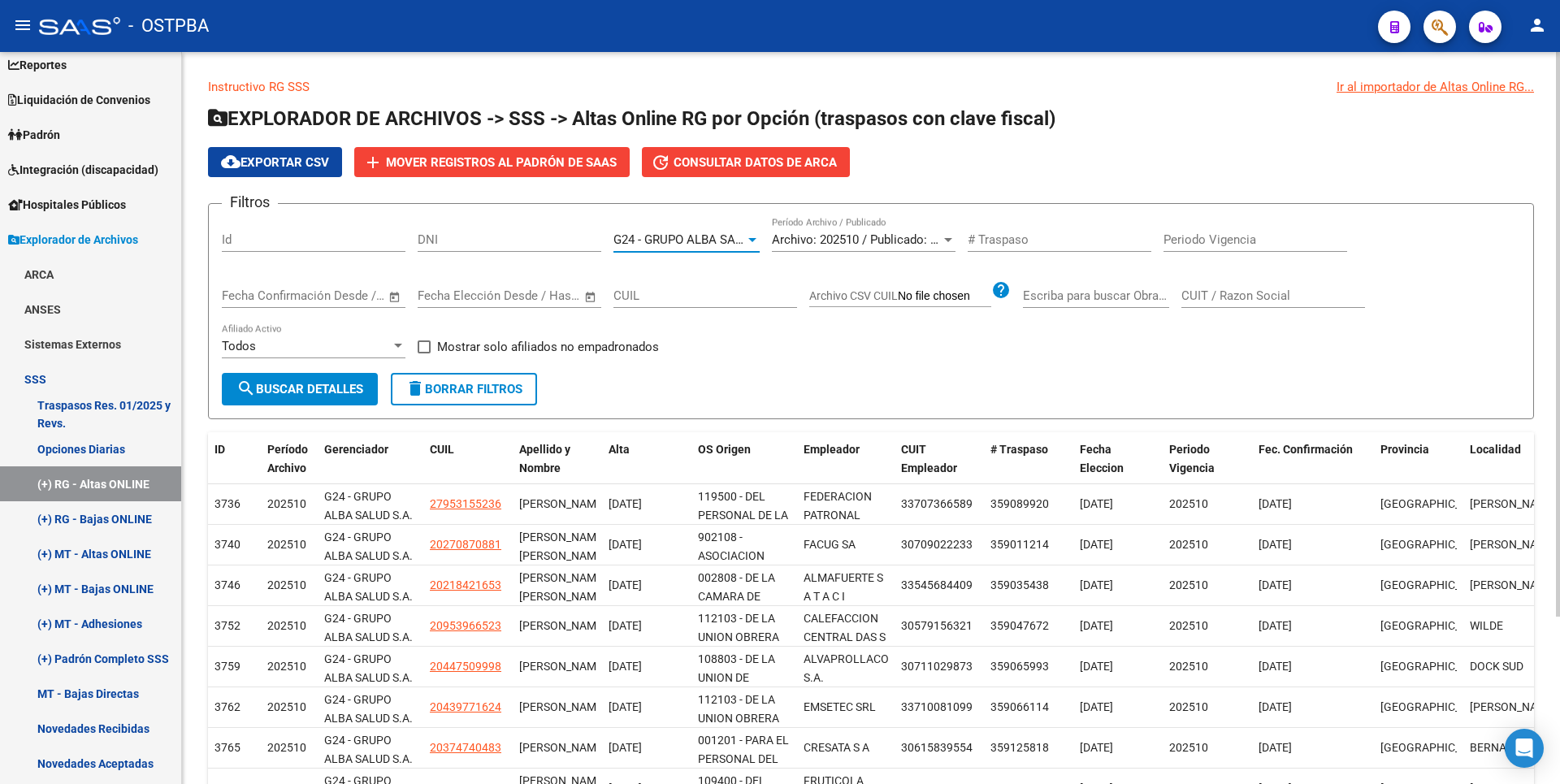
click at [747, 245] on div at bounding box center [752, 239] width 15 height 13
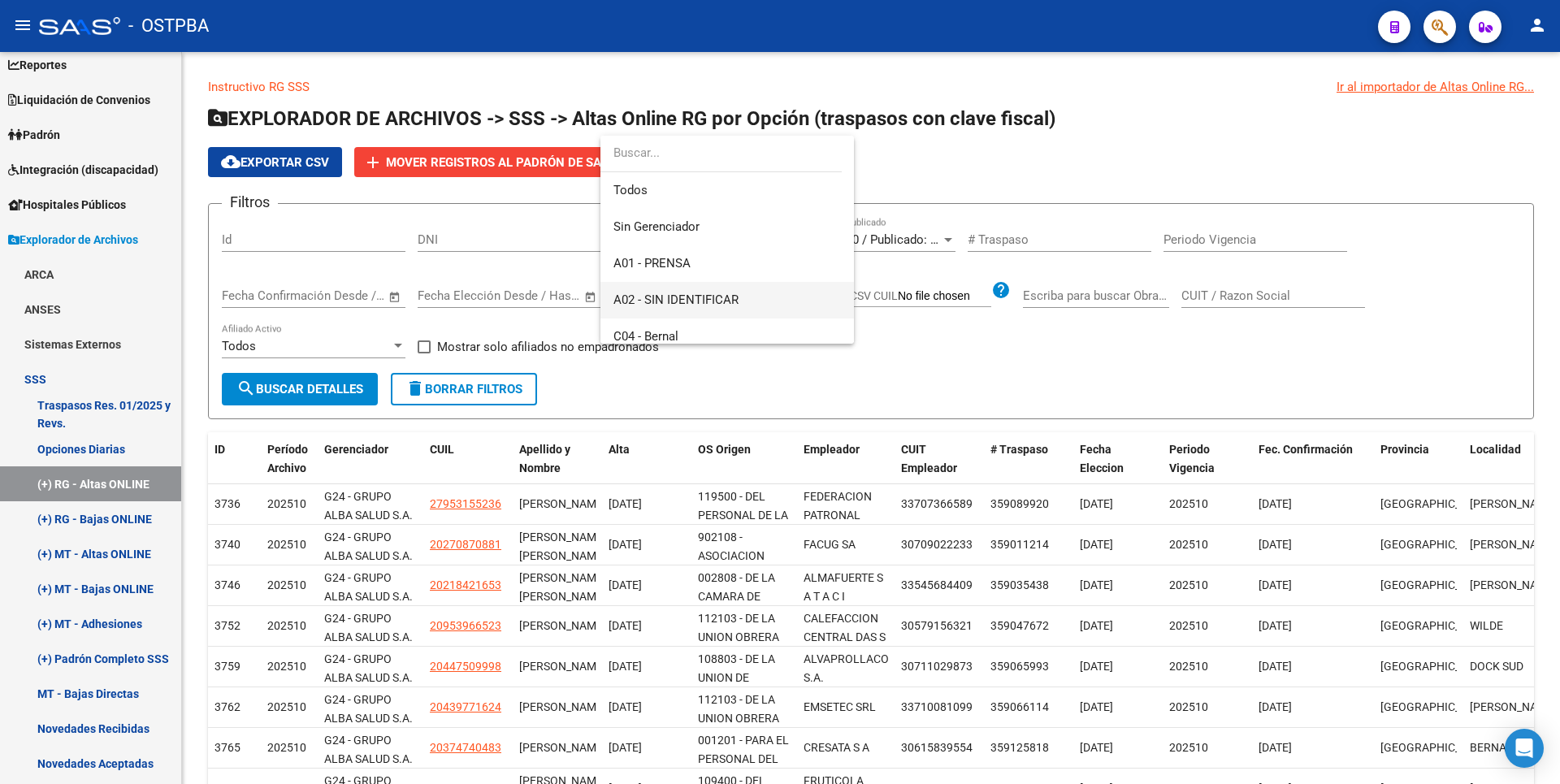
scroll to position [81, 0]
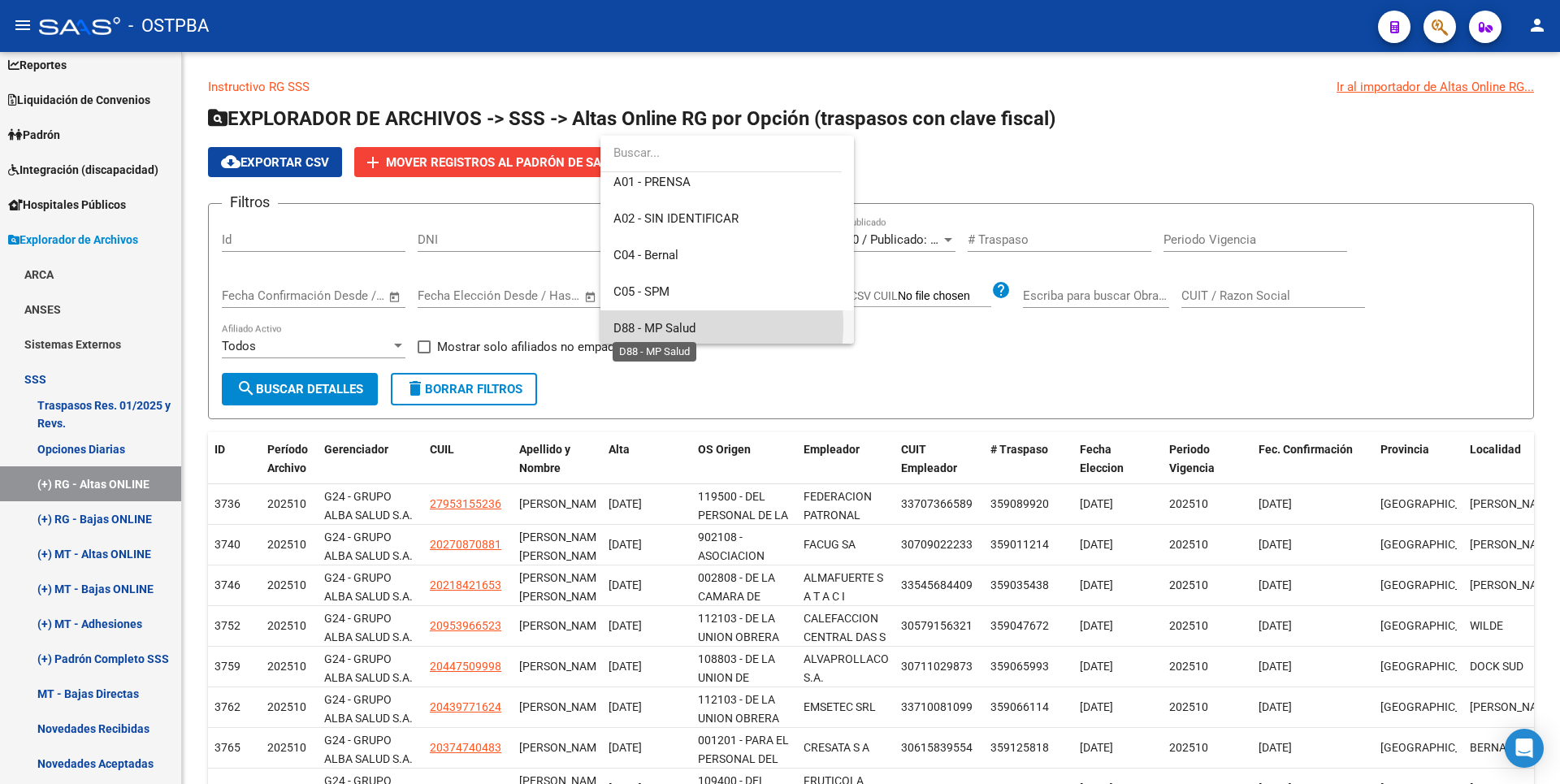
click at [667, 325] on span "D88 - MP Salud" at bounding box center [655, 328] width 82 height 15
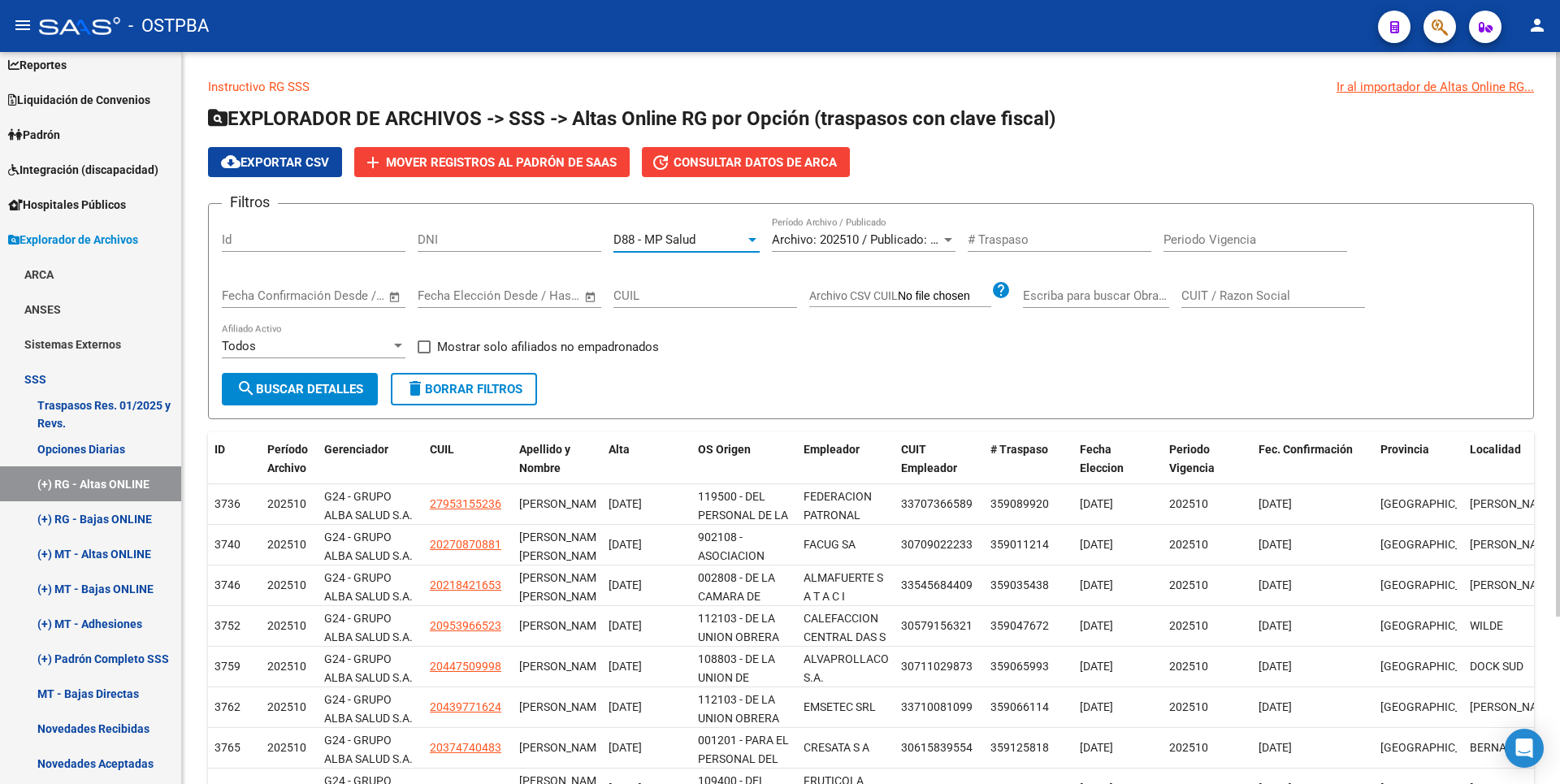
click at [274, 388] on span "search Buscar Detalles" at bounding box center [300, 389] width 127 height 15
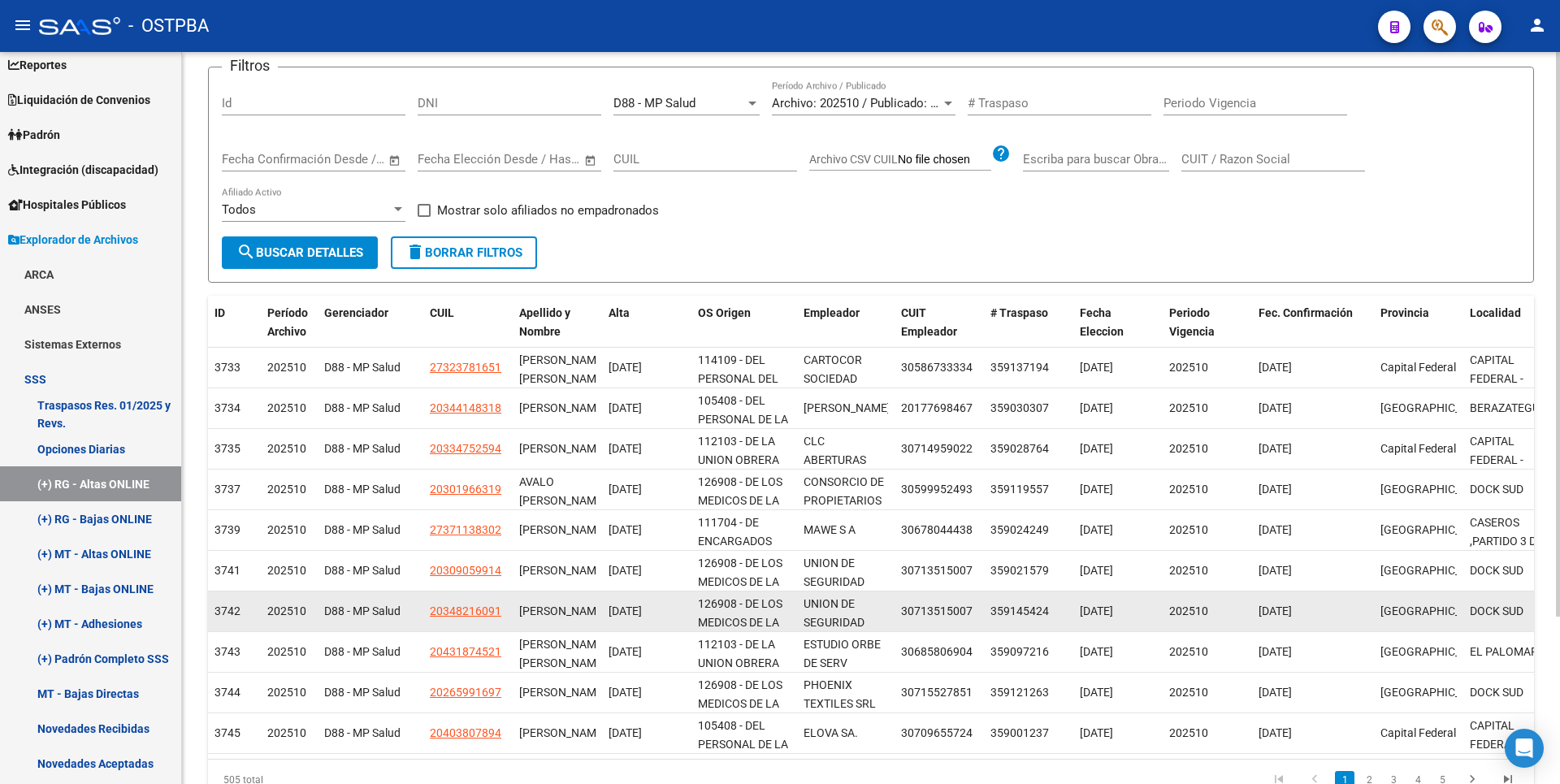
scroll to position [217, 0]
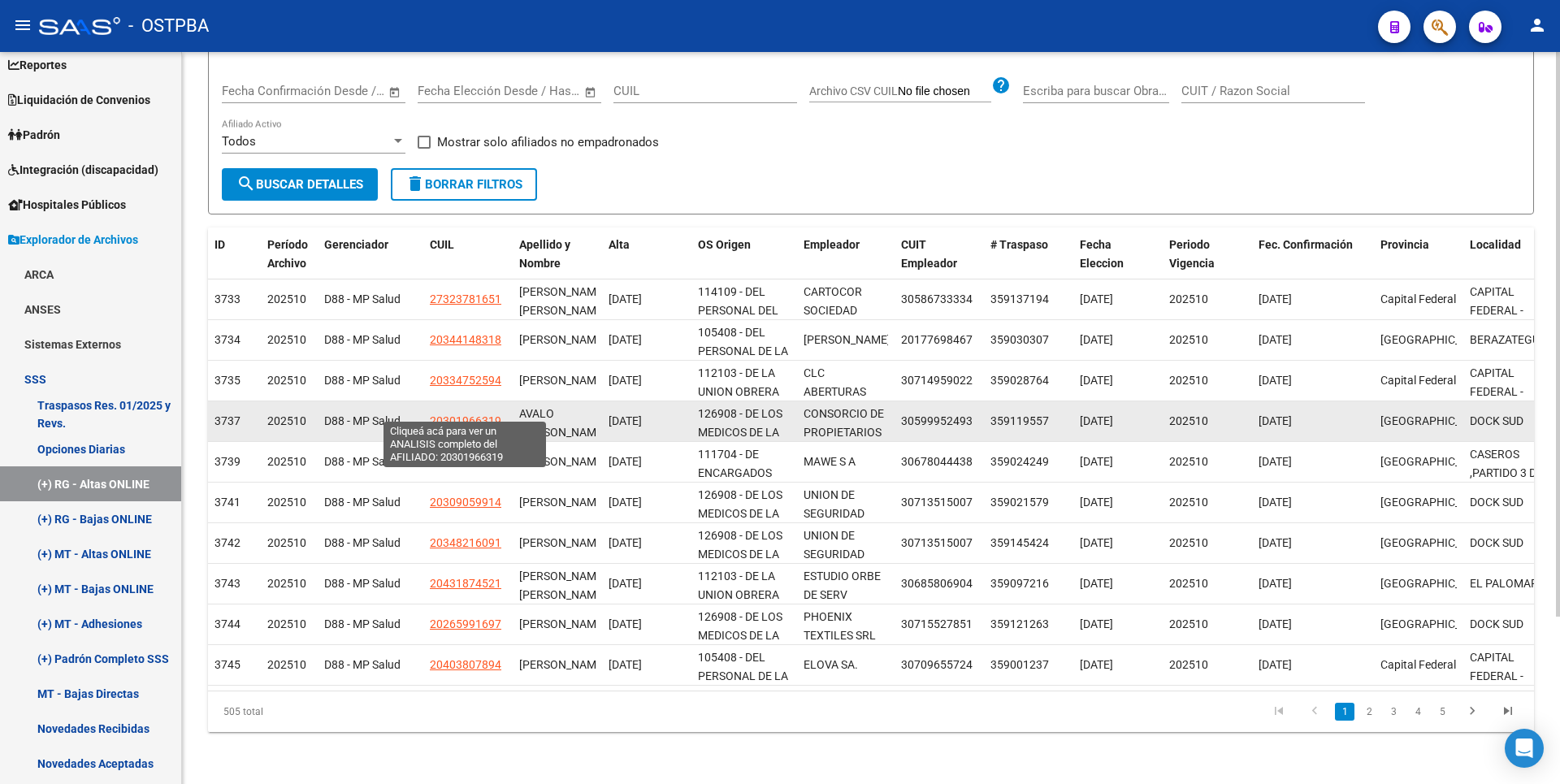
click at [469, 414] on span "20301966319" at bounding box center [465, 421] width 72 height 13
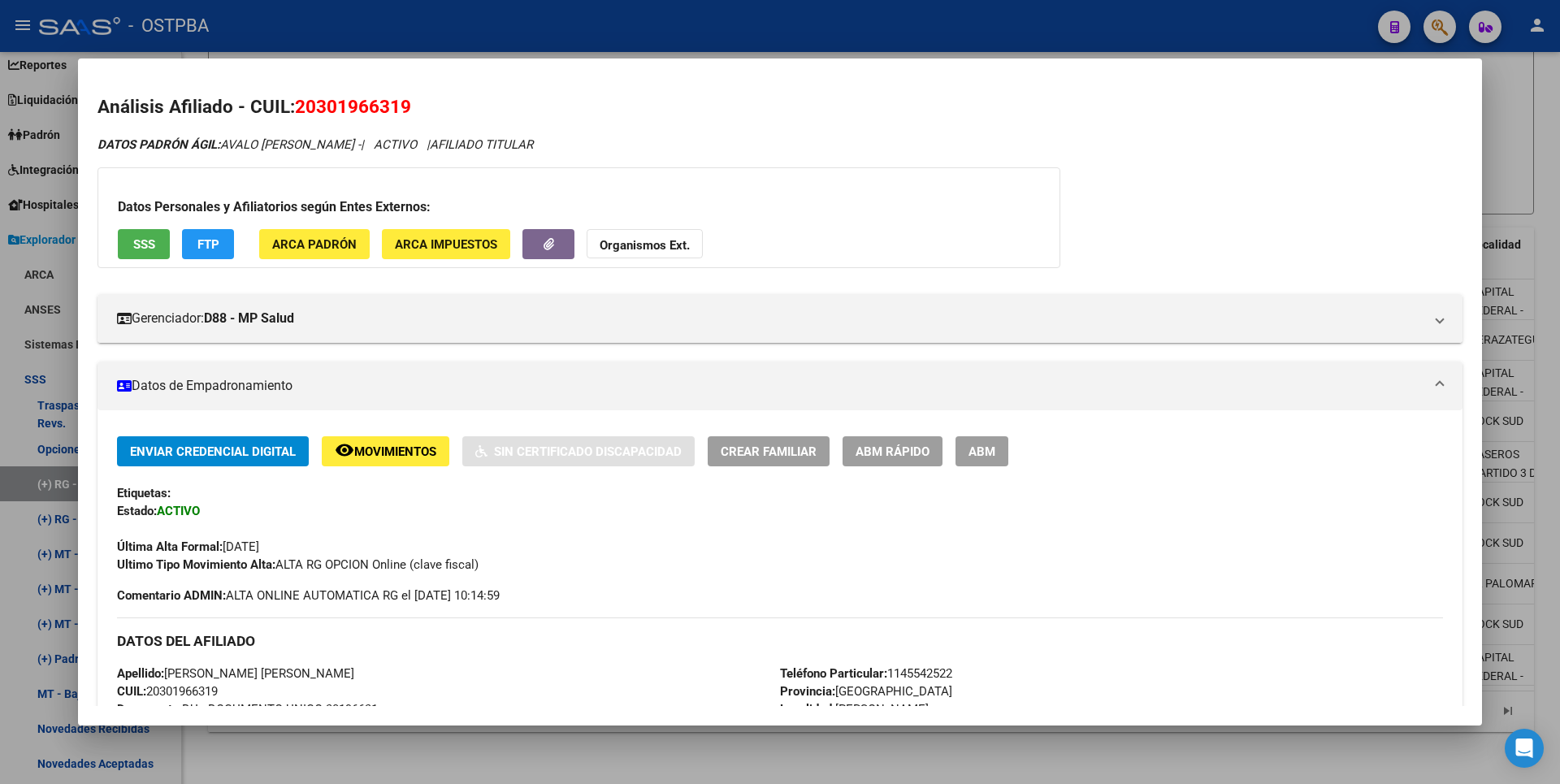
click at [1495, 161] on div at bounding box center [780, 392] width 1560 height 784
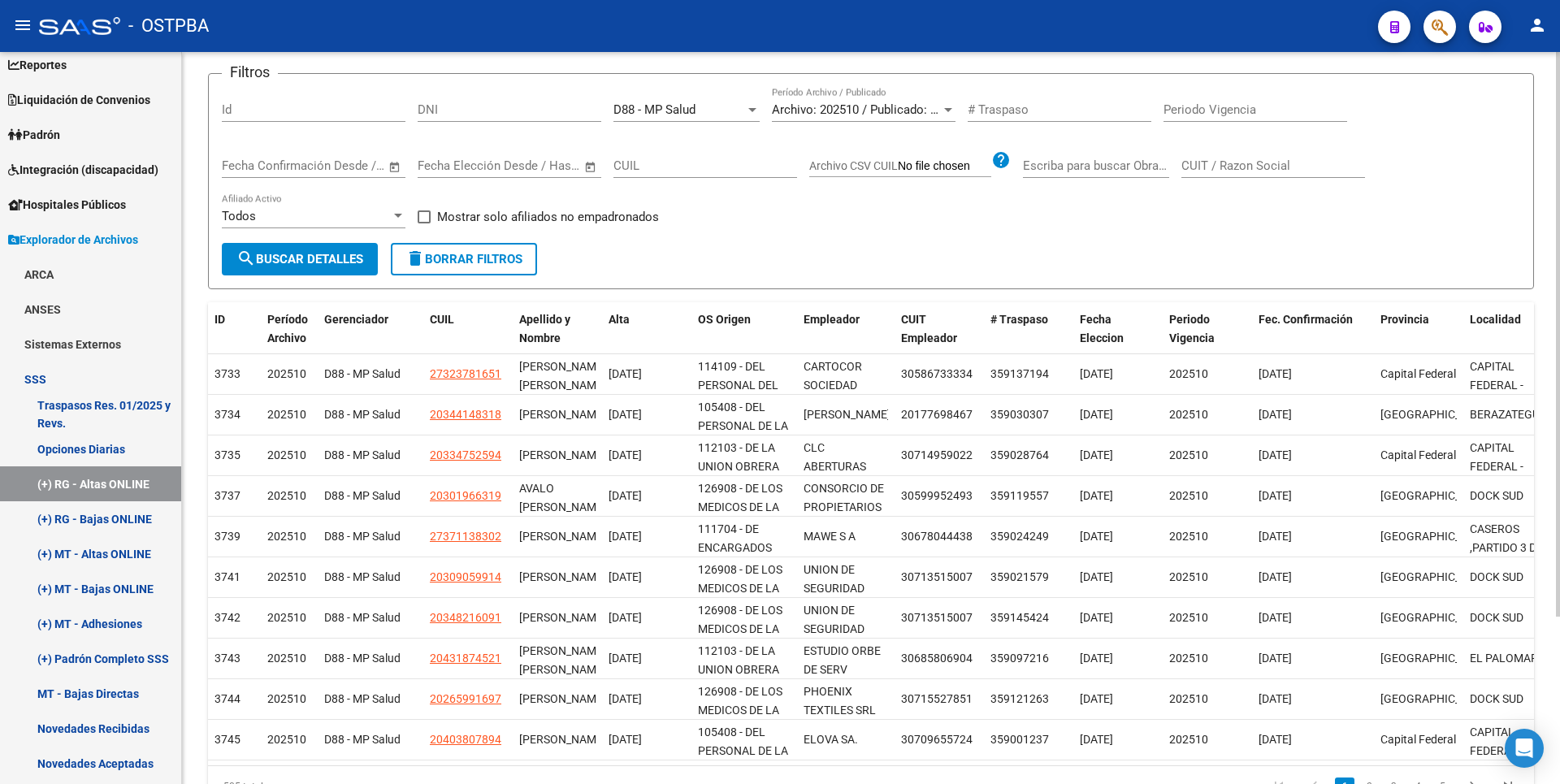
scroll to position [0, 0]
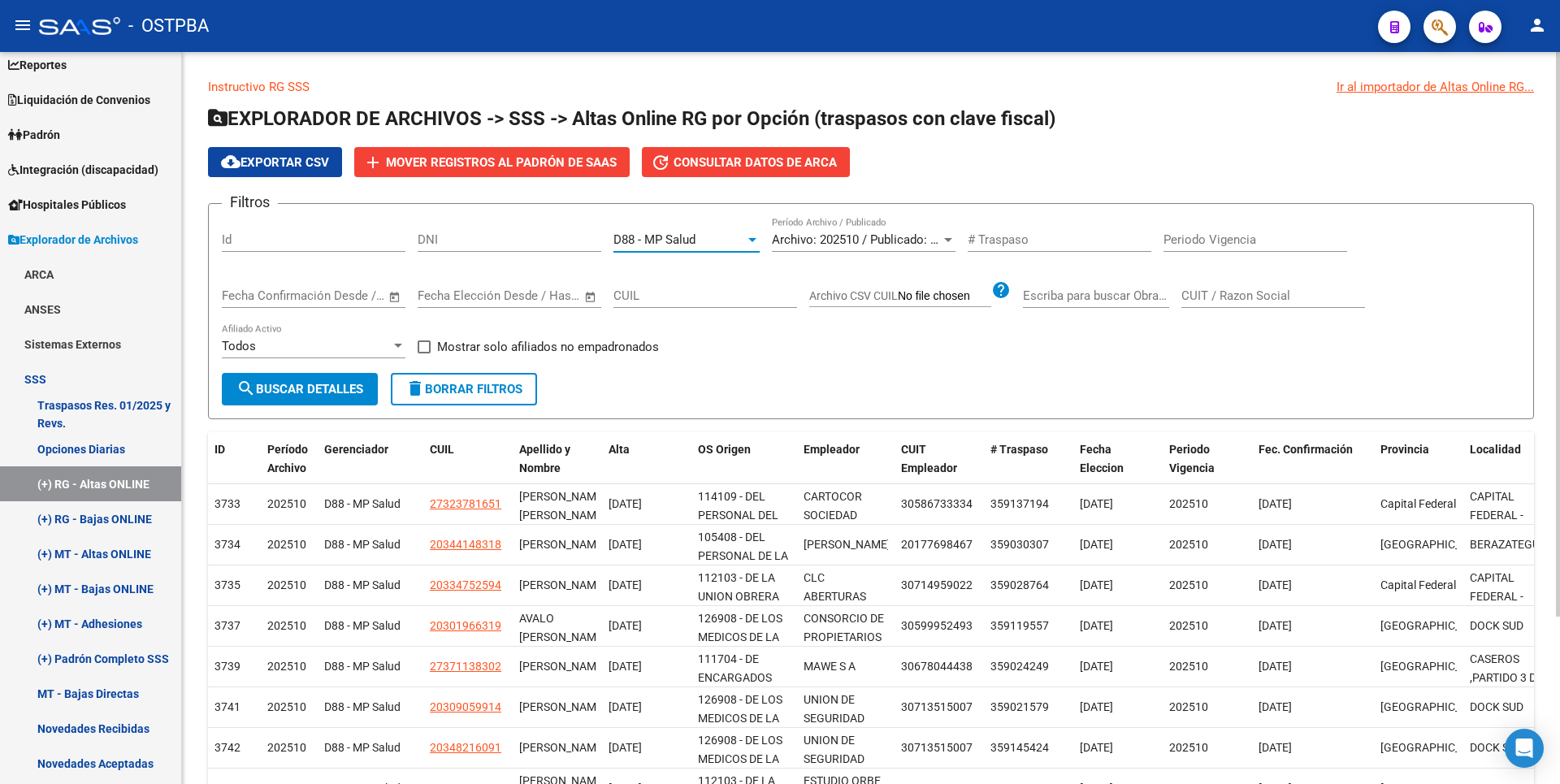
click at [750, 242] on div at bounding box center [752, 239] width 15 height 13
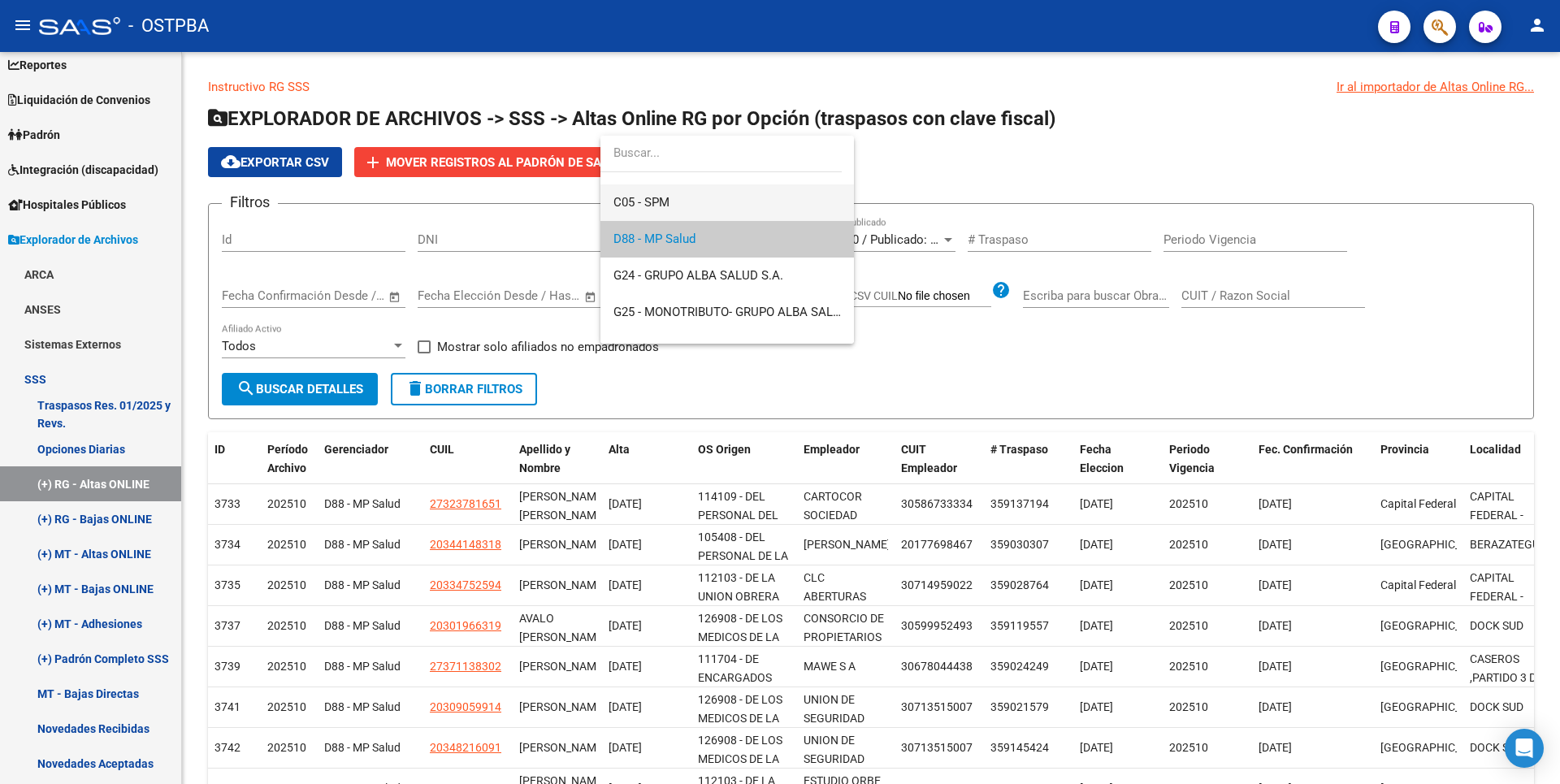
click at [670, 201] on span "C05 - SPM" at bounding box center [728, 203] width 228 height 36
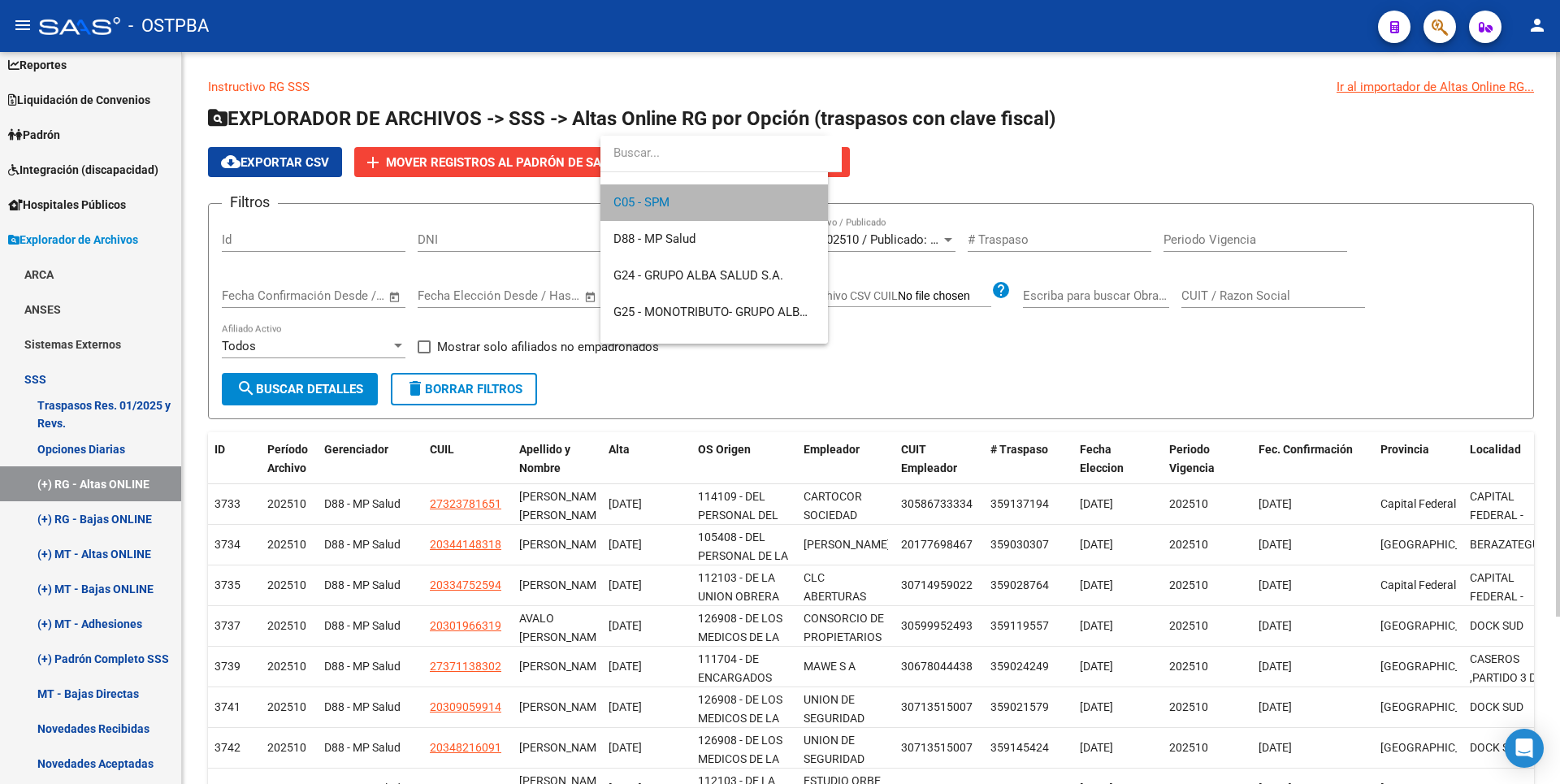
scroll to position [183, 0]
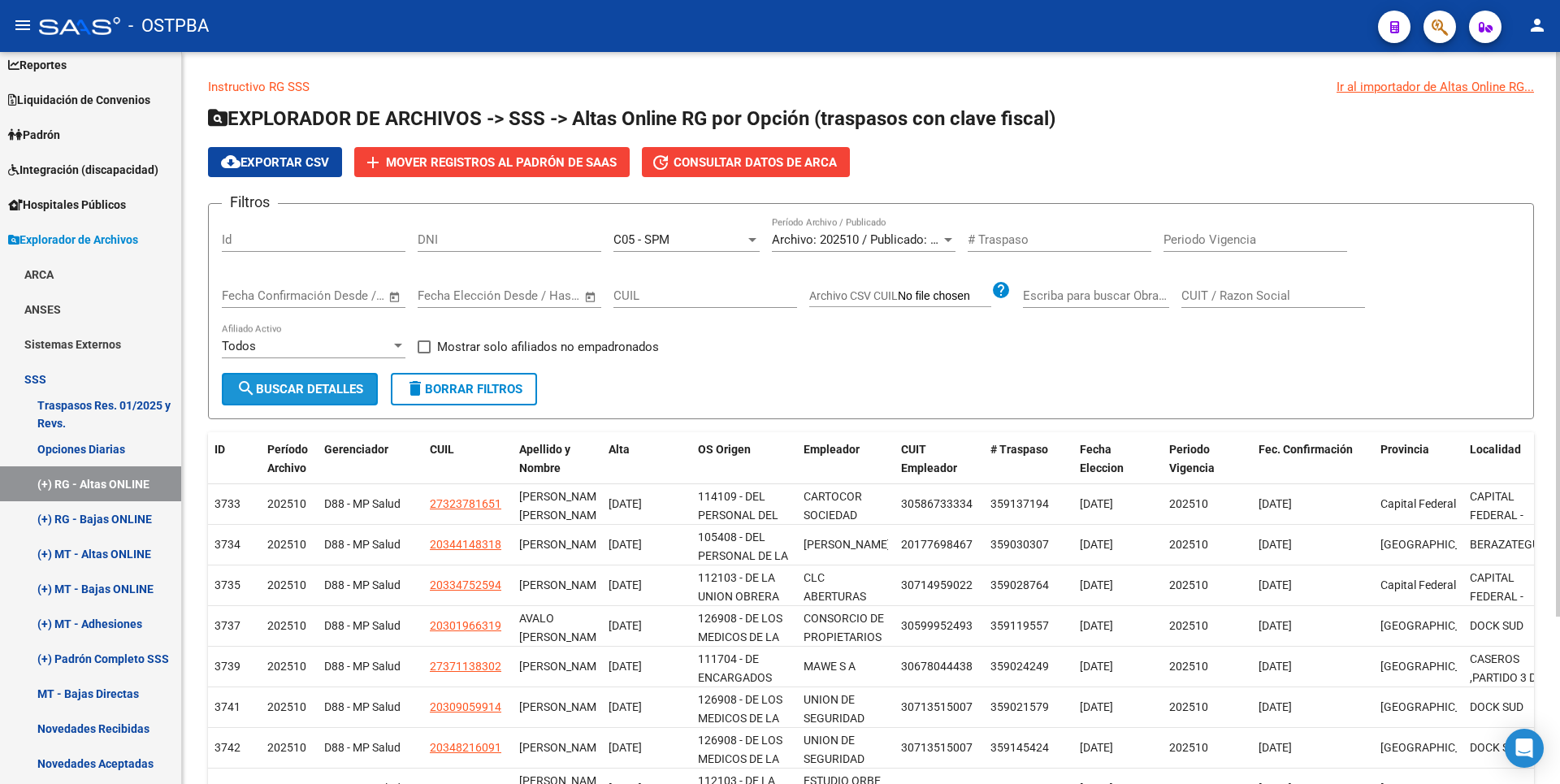
click at [331, 383] on span "search Buscar Detalles" at bounding box center [300, 389] width 127 height 15
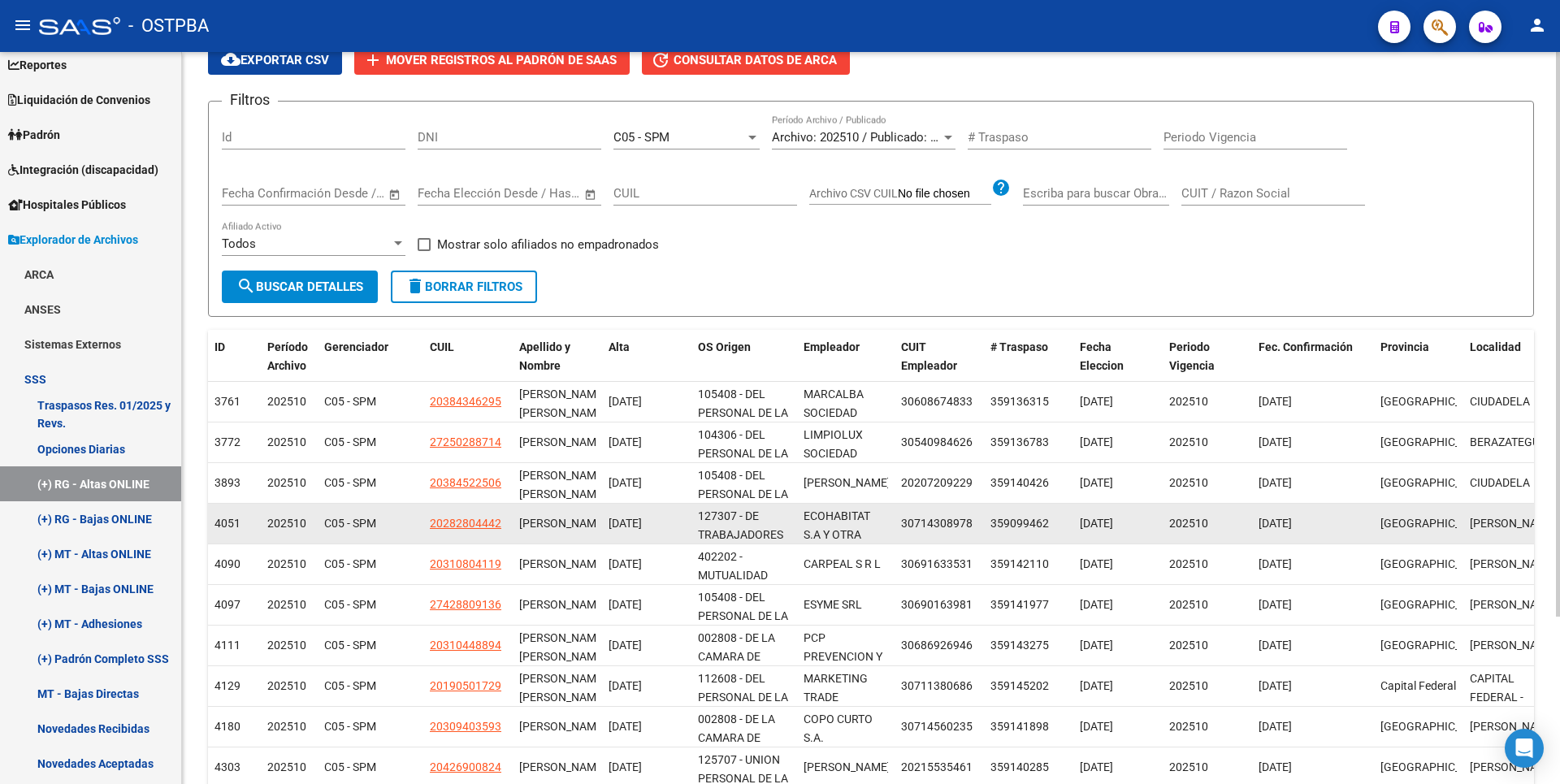
scroll to position [217, 0]
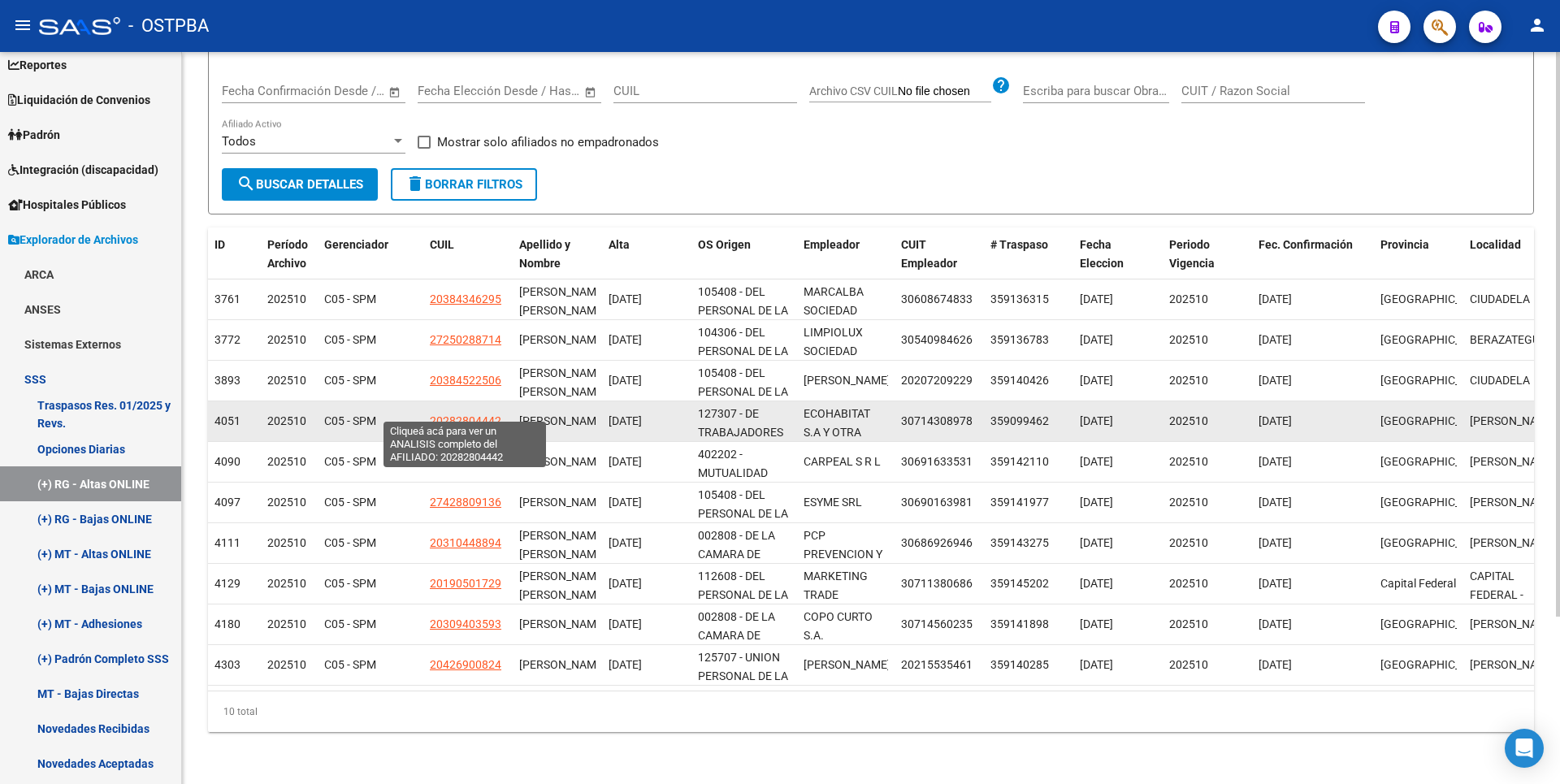
click at [453, 414] on span "20282804442" at bounding box center [465, 421] width 72 height 13
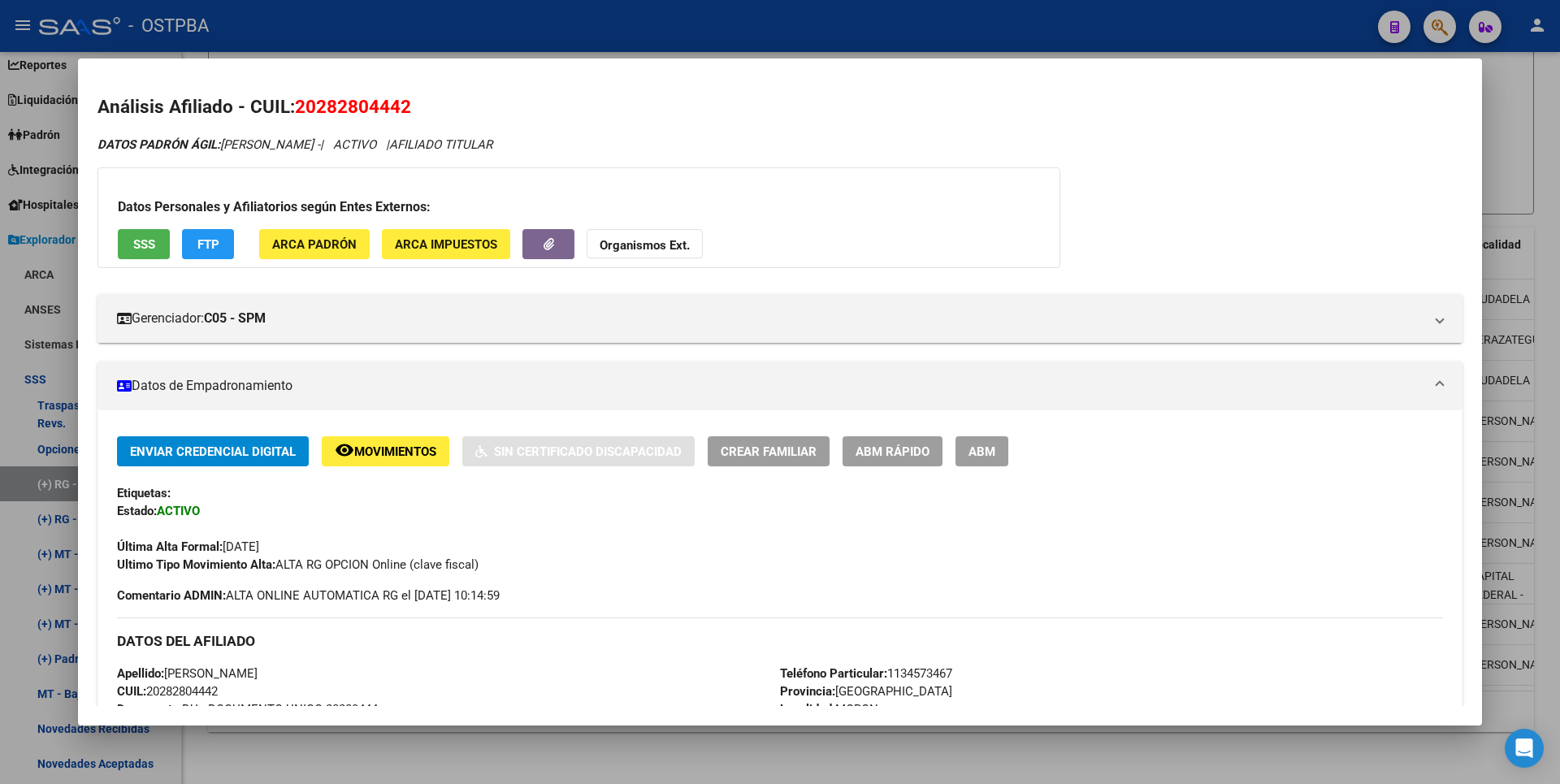
click at [1540, 165] on div at bounding box center [780, 392] width 1560 height 784
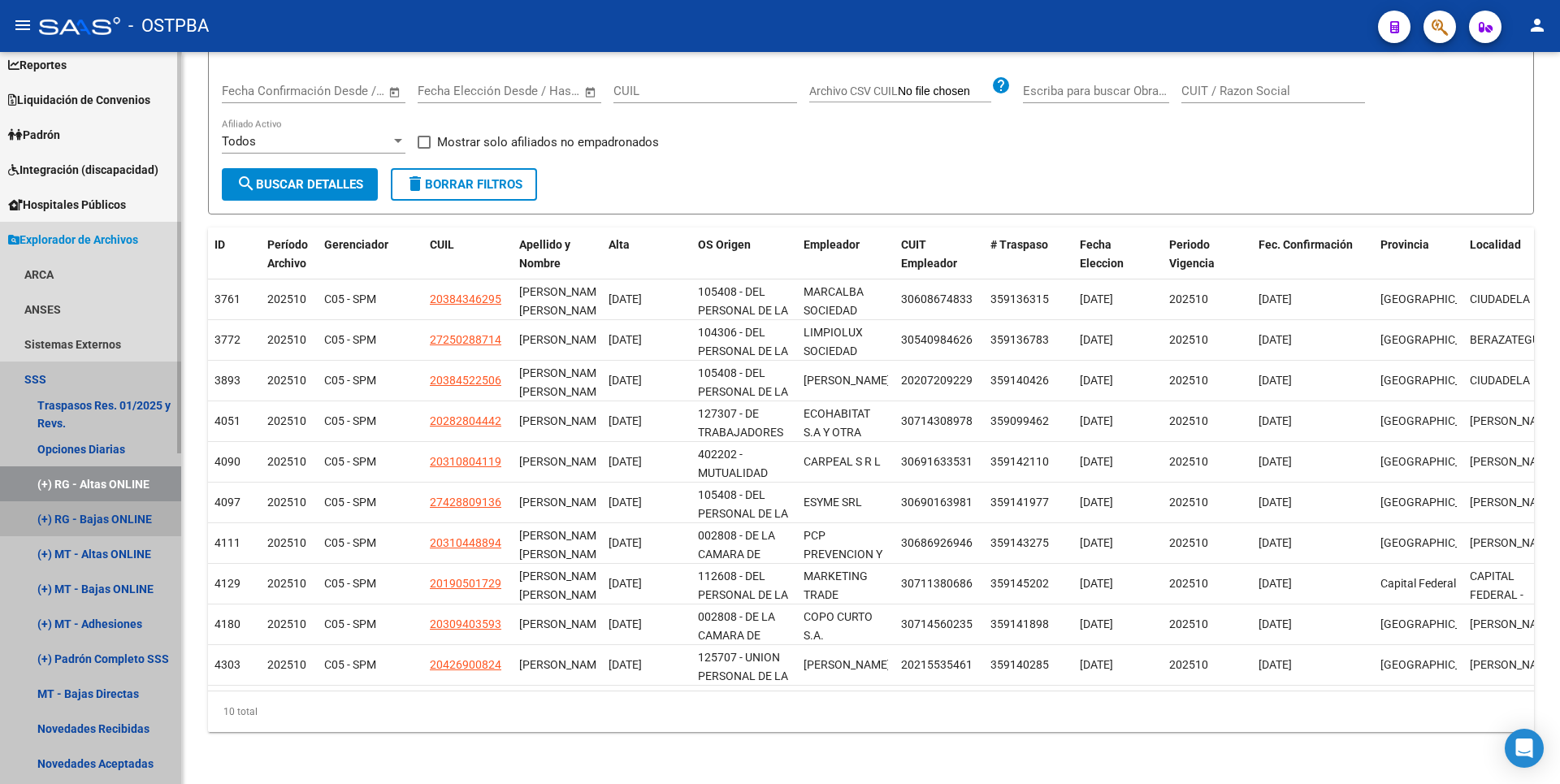
click at [107, 531] on link "(+) RG - Bajas ONLINE" at bounding box center [90, 519] width 181 height 35
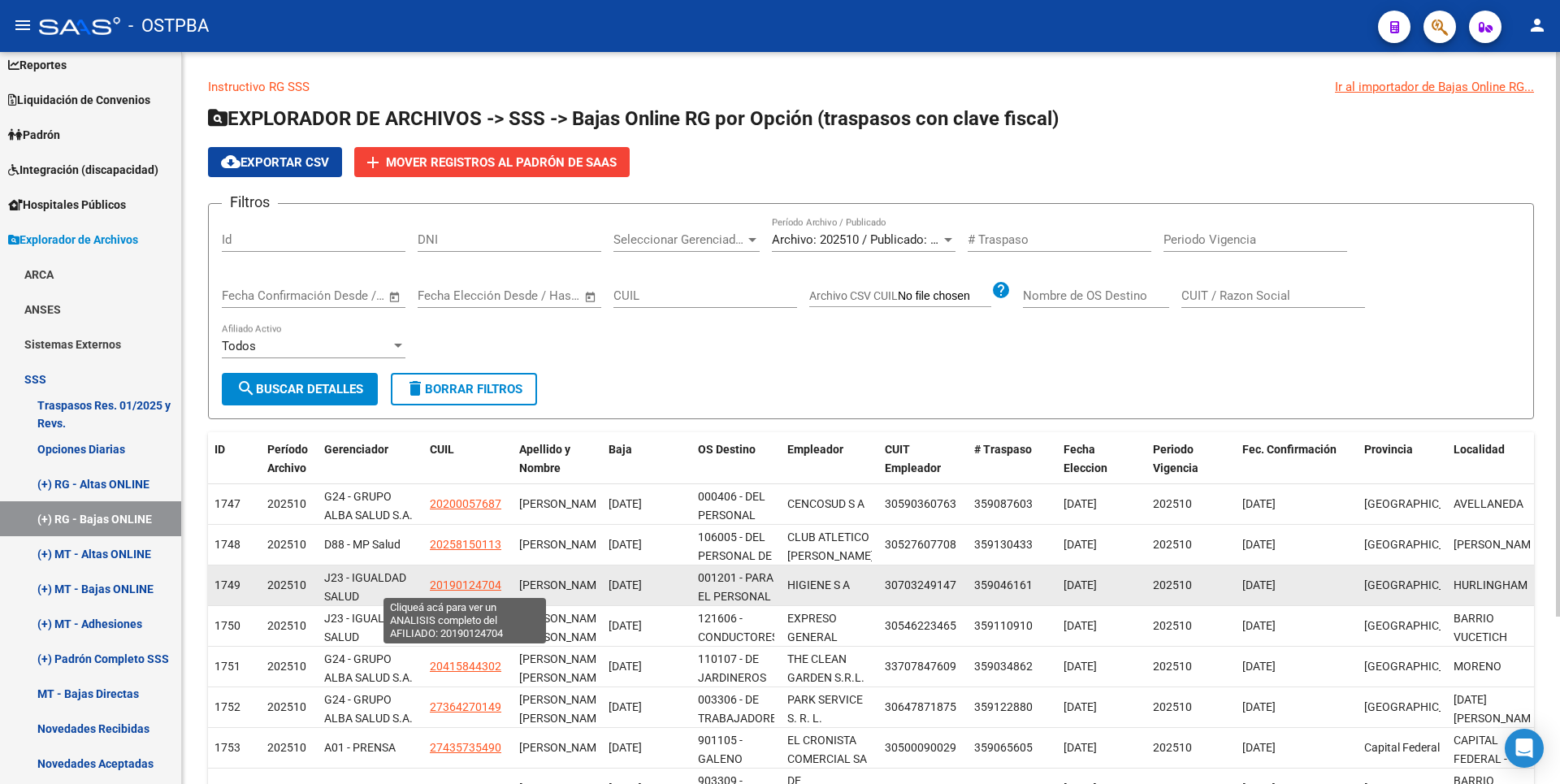
click at [451, 585] on span "20190124704" at bounding box center [465, 585] width 72 height 13
type textarea "20190124704"
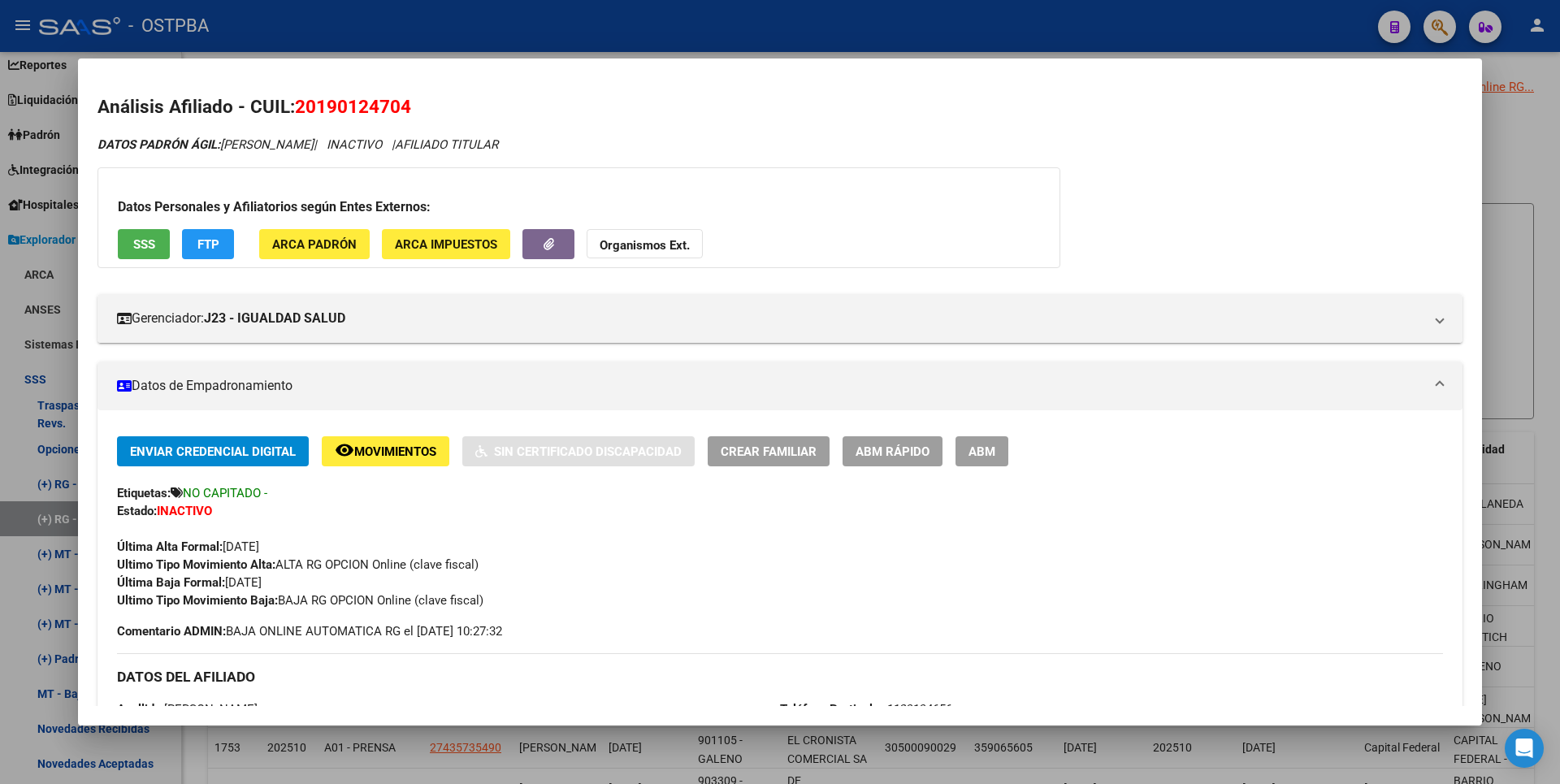
click at [1528, 186] on div at bounding box center [780, 392] width 1560 height 784
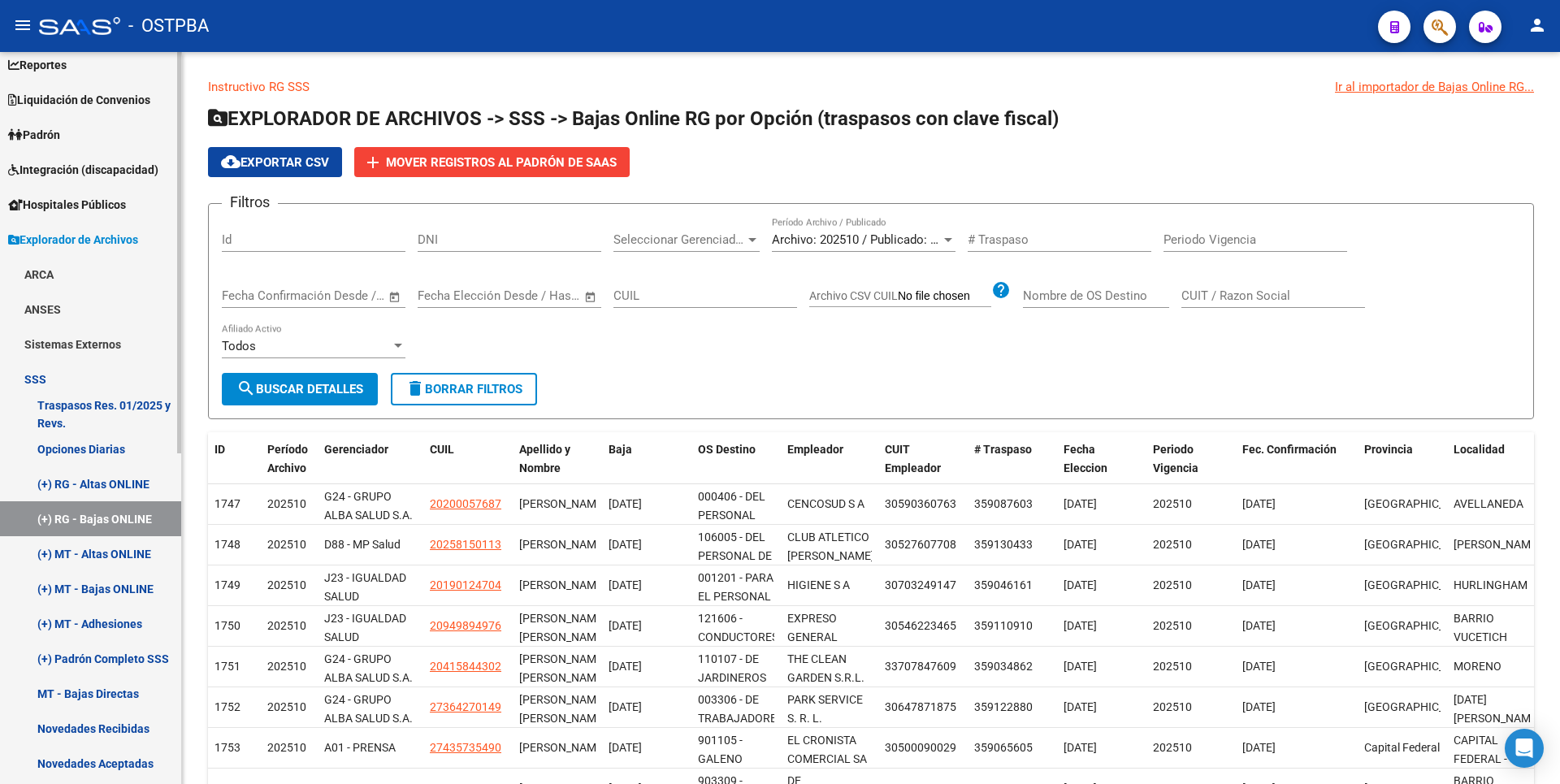
click at [119, 549] on link "(+) MT - Altas ONLINE" at bounding box center [90, 554] width 181 height 35
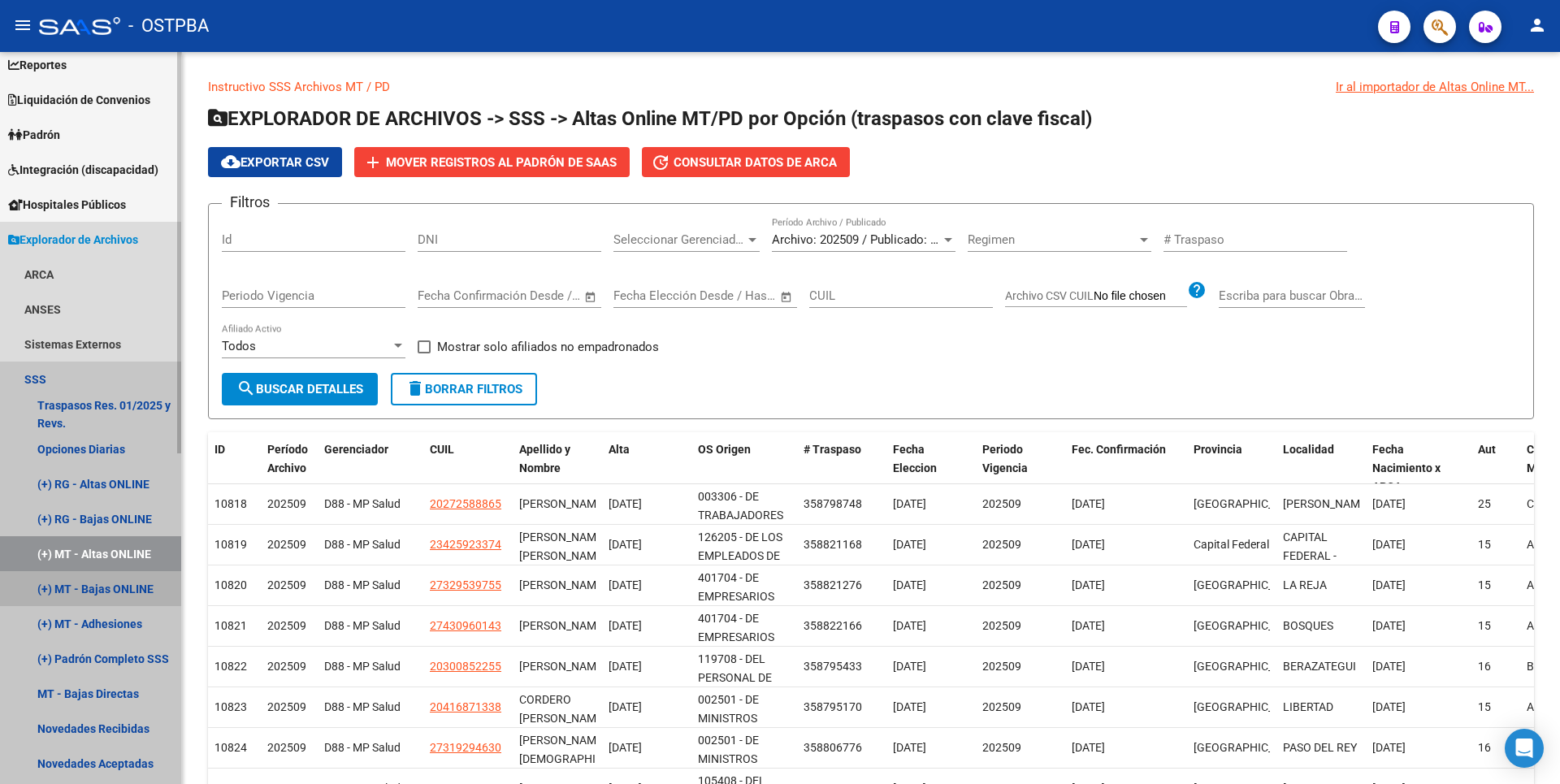
click at [111, 593] on link "(+) MT - Bajas ONLINE" at bounding box center [90, 588] width 181 height 35
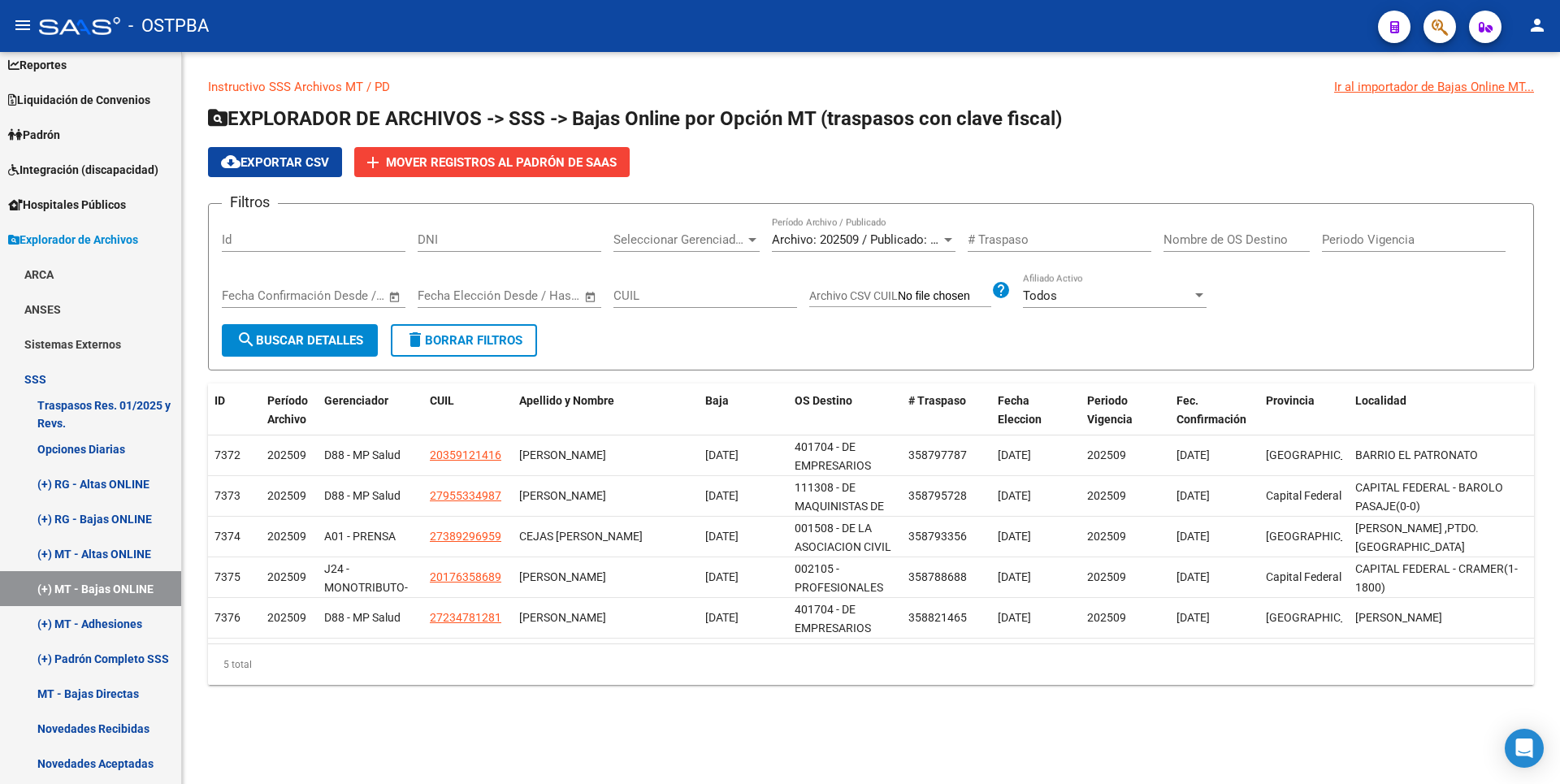
click at [1433, 135] on app-list-header "EXPLORADOR DE ARCHIVOS -> SSS -> Bajas Online por Opción MT (traspasos con clav…" at bounding box center [871, 238] width 1326 height 265
click at [88, 143] on link "Padrón" at bounding box center [90, 134] width 181 height 35
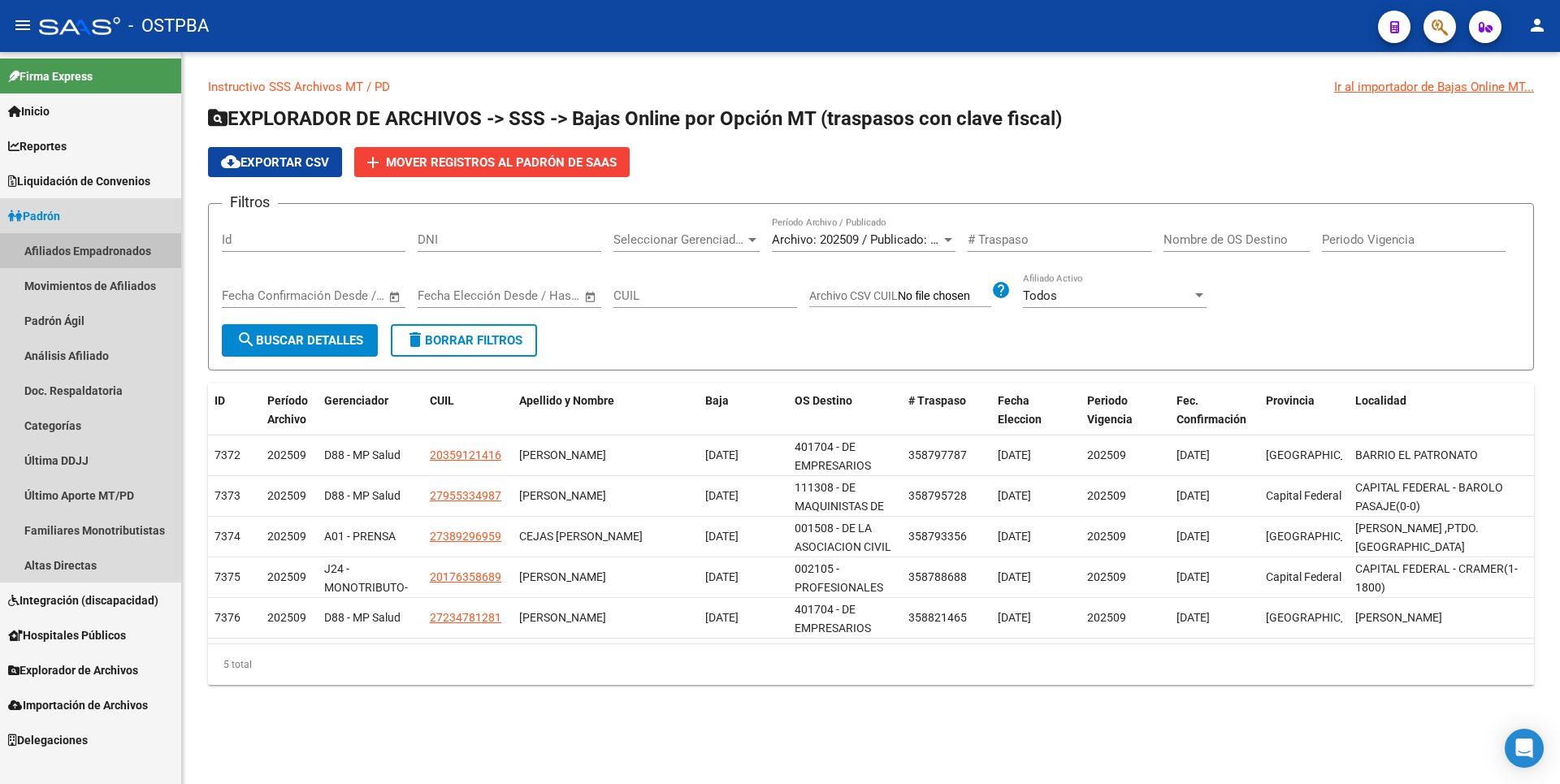
click at [108, 254] on link "Afiliados Empadronados" at bounding box center [90, 250] width 181 height 35
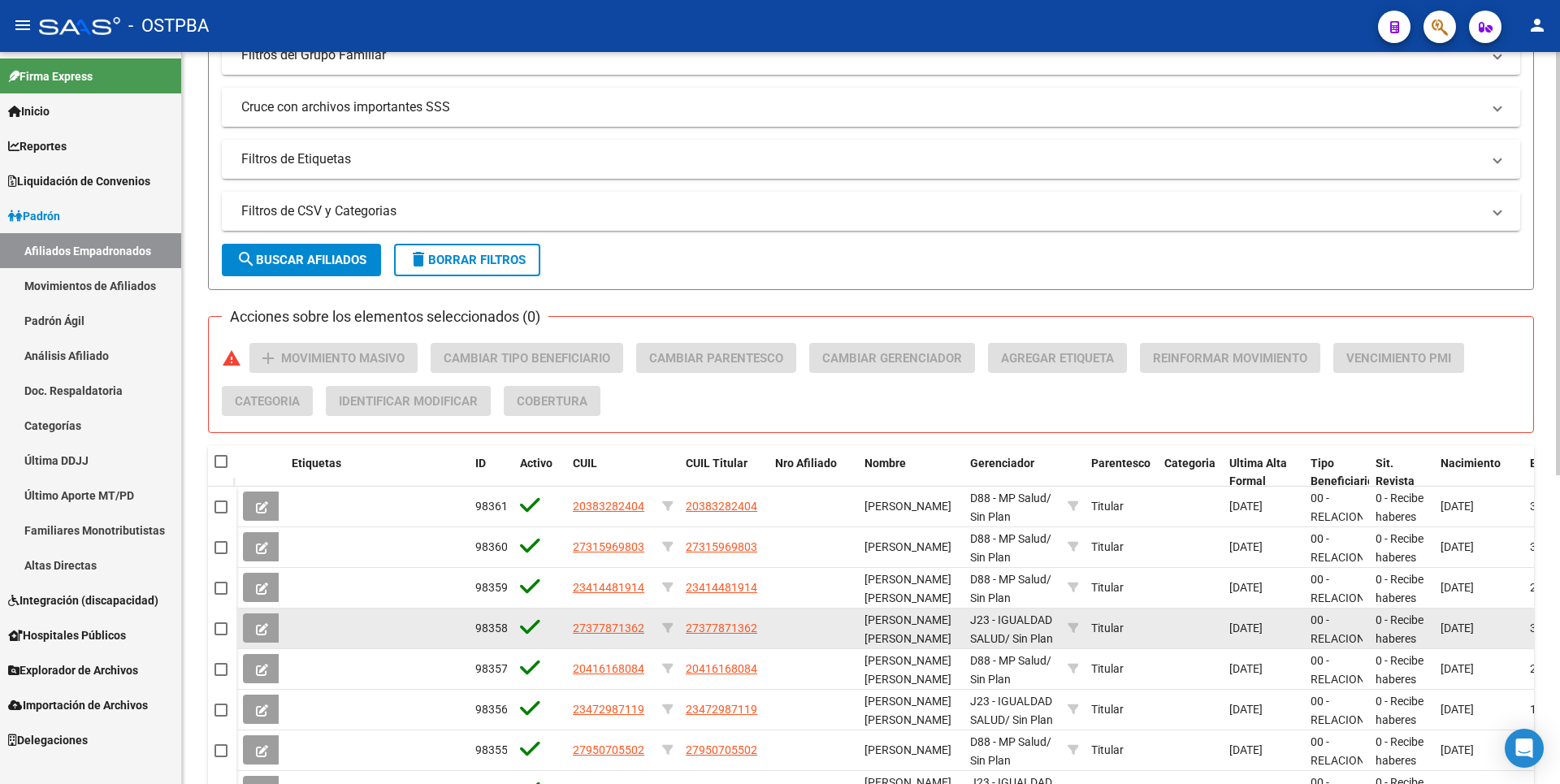
scroll to position [487, 0]
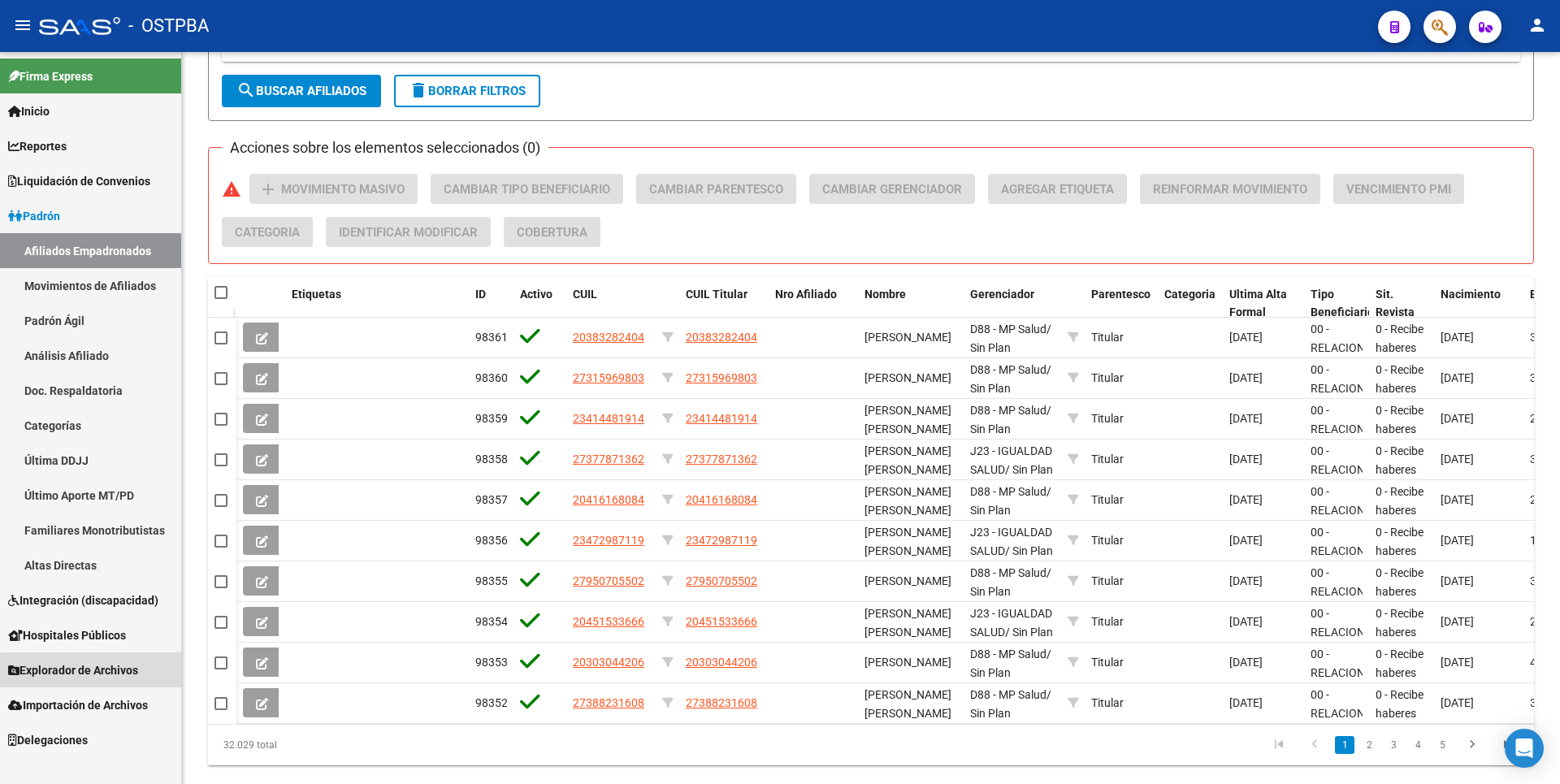
click at [115, 677] on span "Explorador de Archivos" at bounding box center [73, 670] width 130 height 18
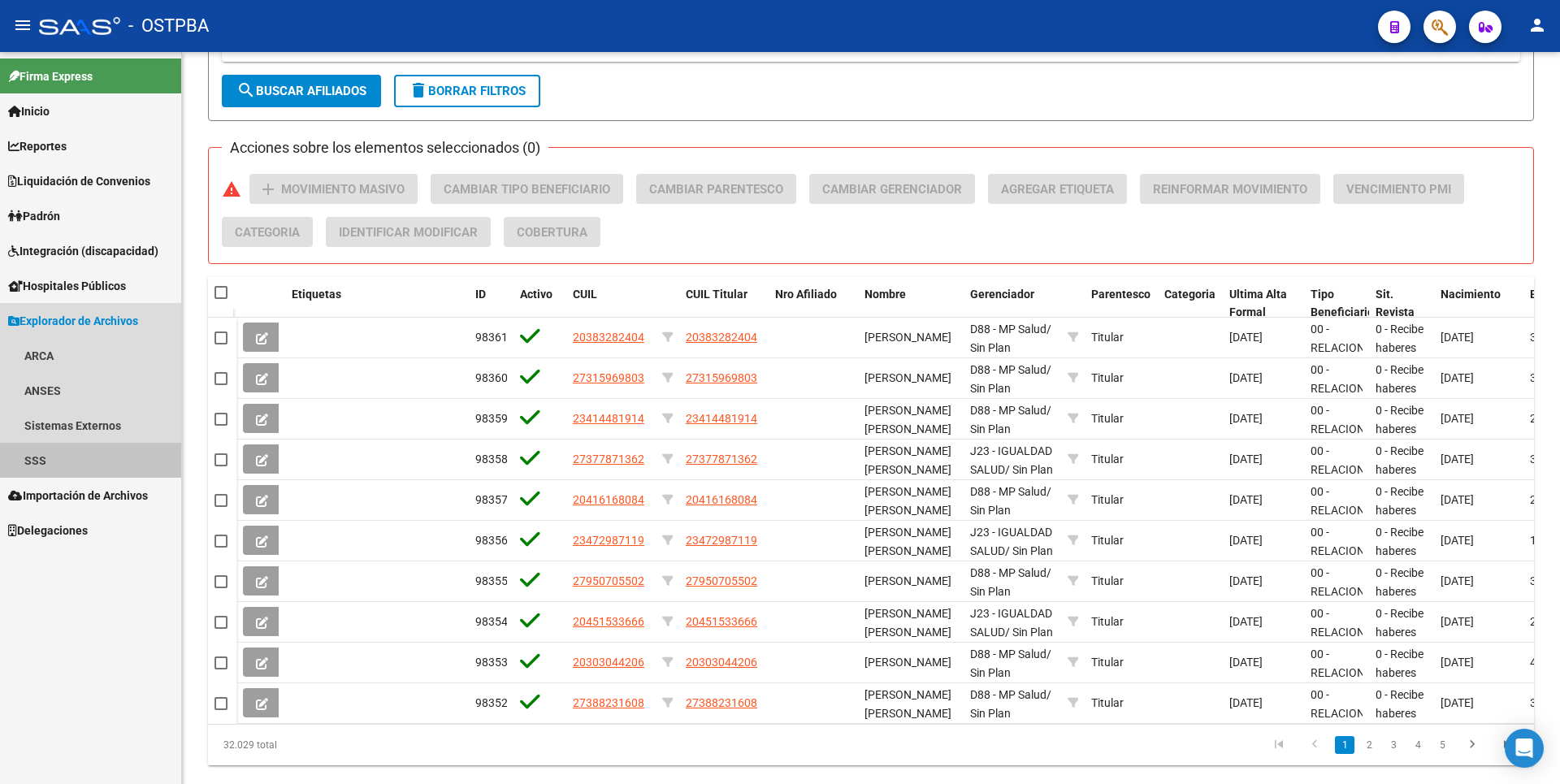
click at [72, 472] on link "SSS" at bounding box center [90, 460] width 181 height 35
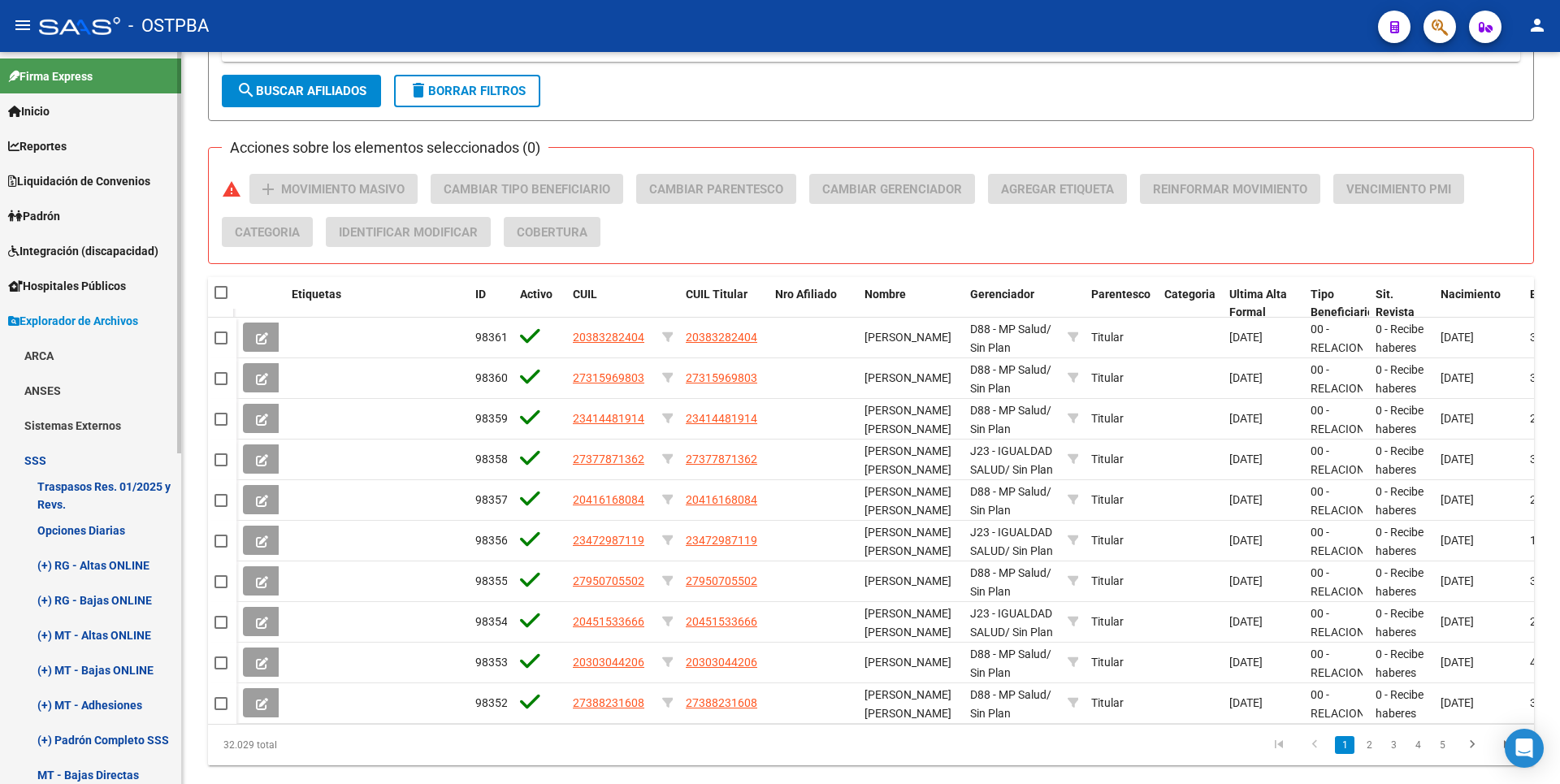
click at [107, 535] on link "Opciones Diarias" at bounding box center [90, 530] width 181 height 35
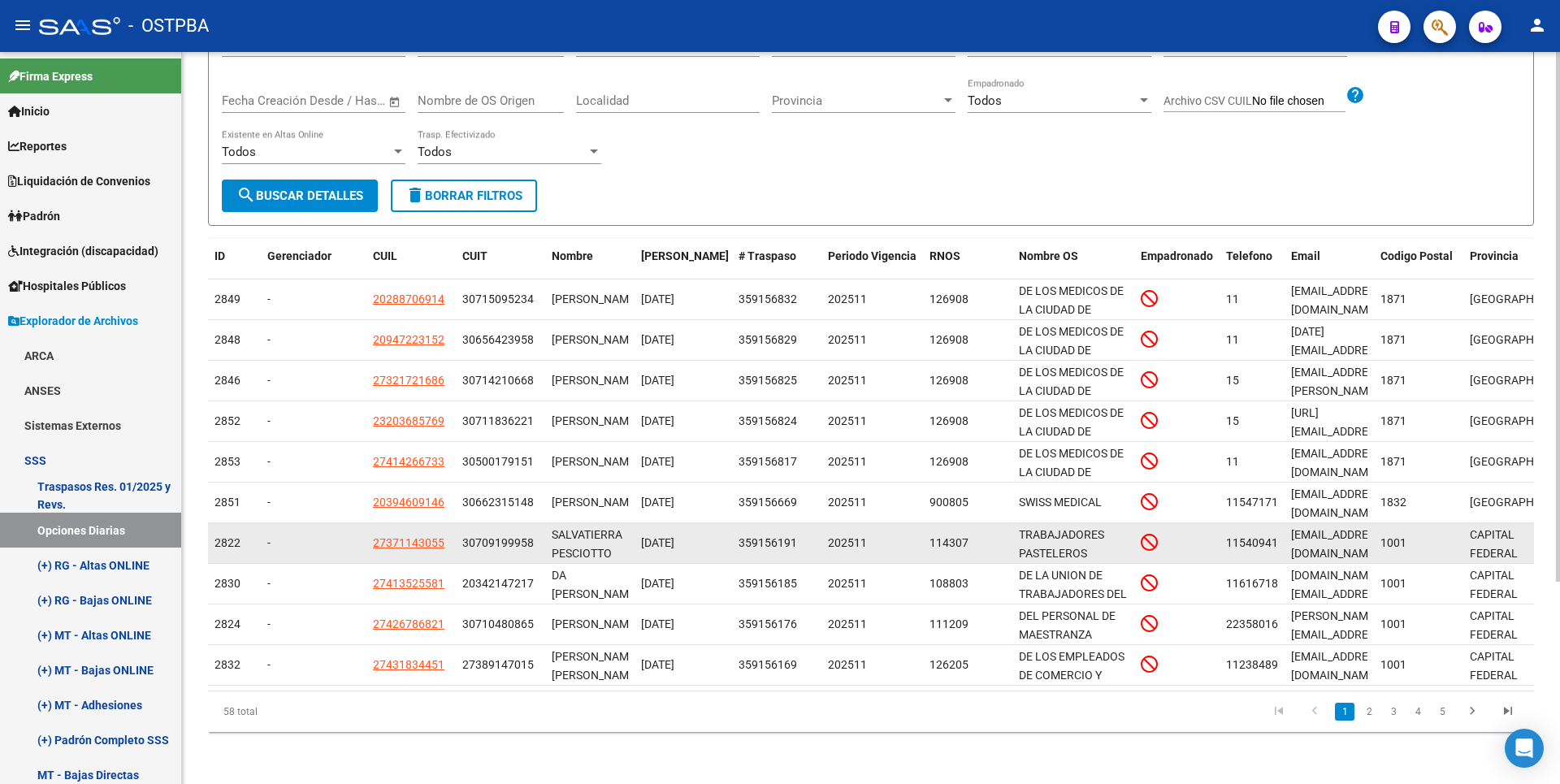
scroll to position [280, 0]
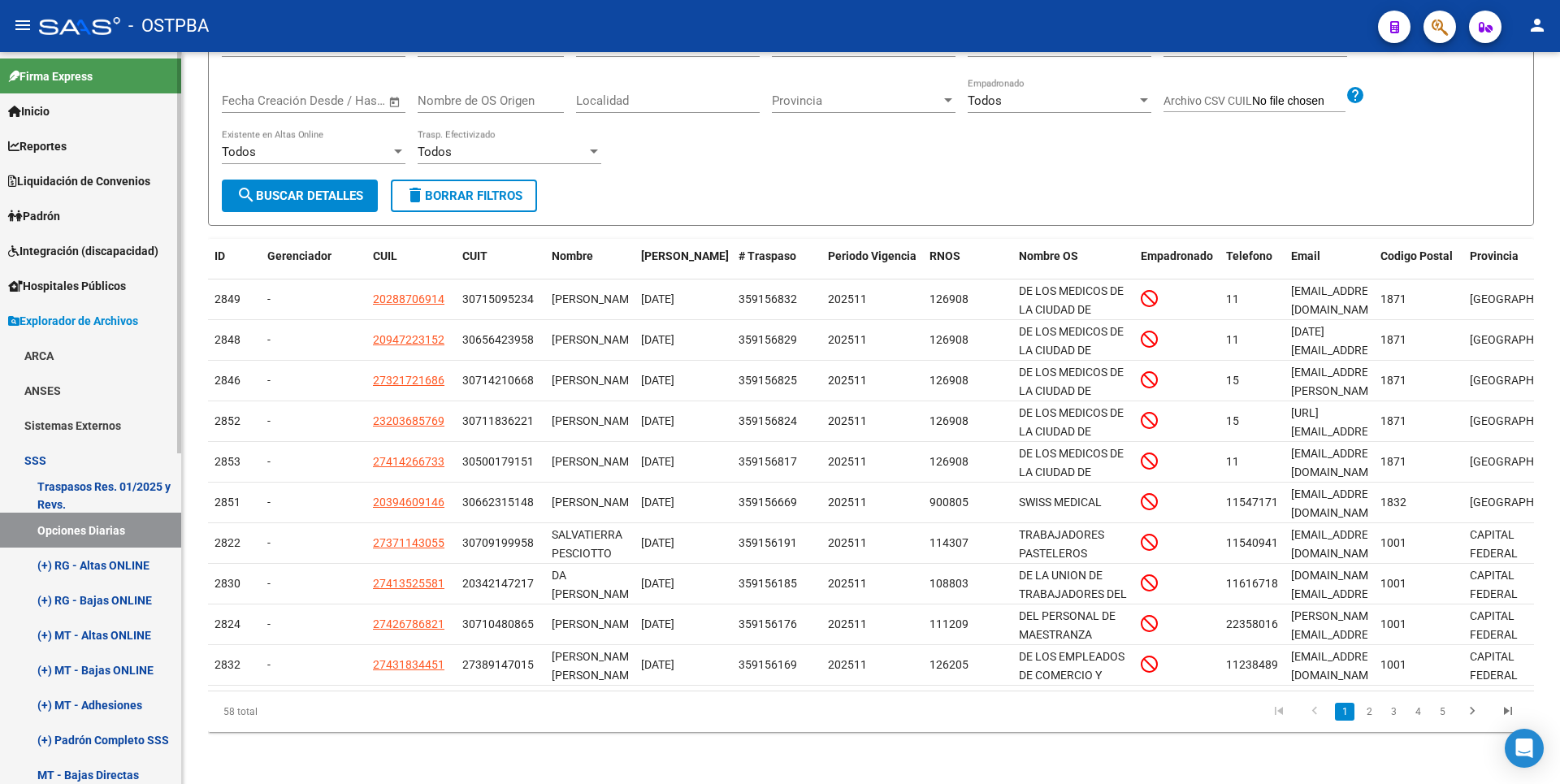
click at [125, 691] on link "(+) MT - Adhesiones" at bounding box center [90, 705] width 181 height 35
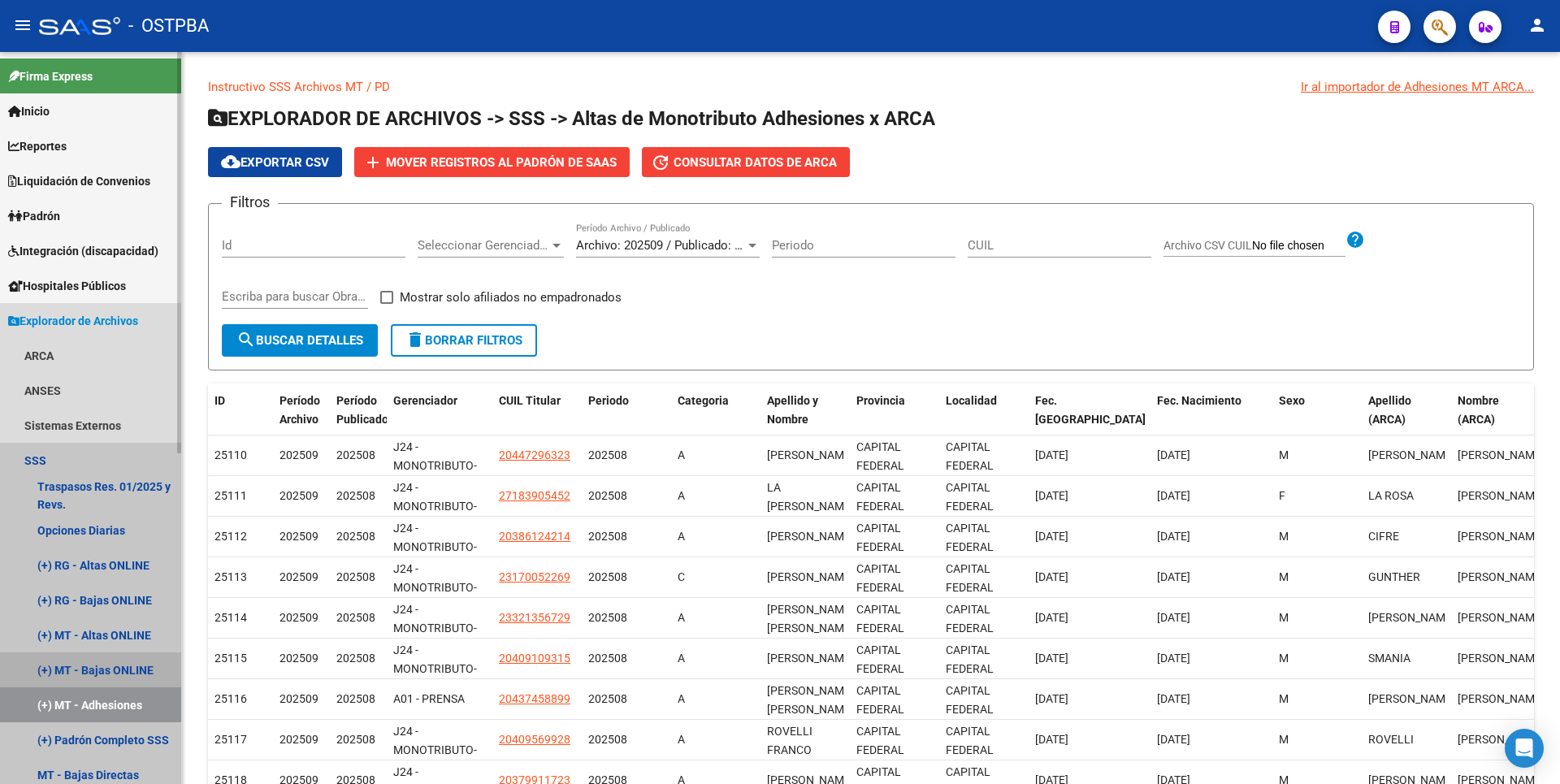
click at [119, 659] on link "(+) MT - Bajas ONLINE" at bounding box center [90, 669] width 181 height 35
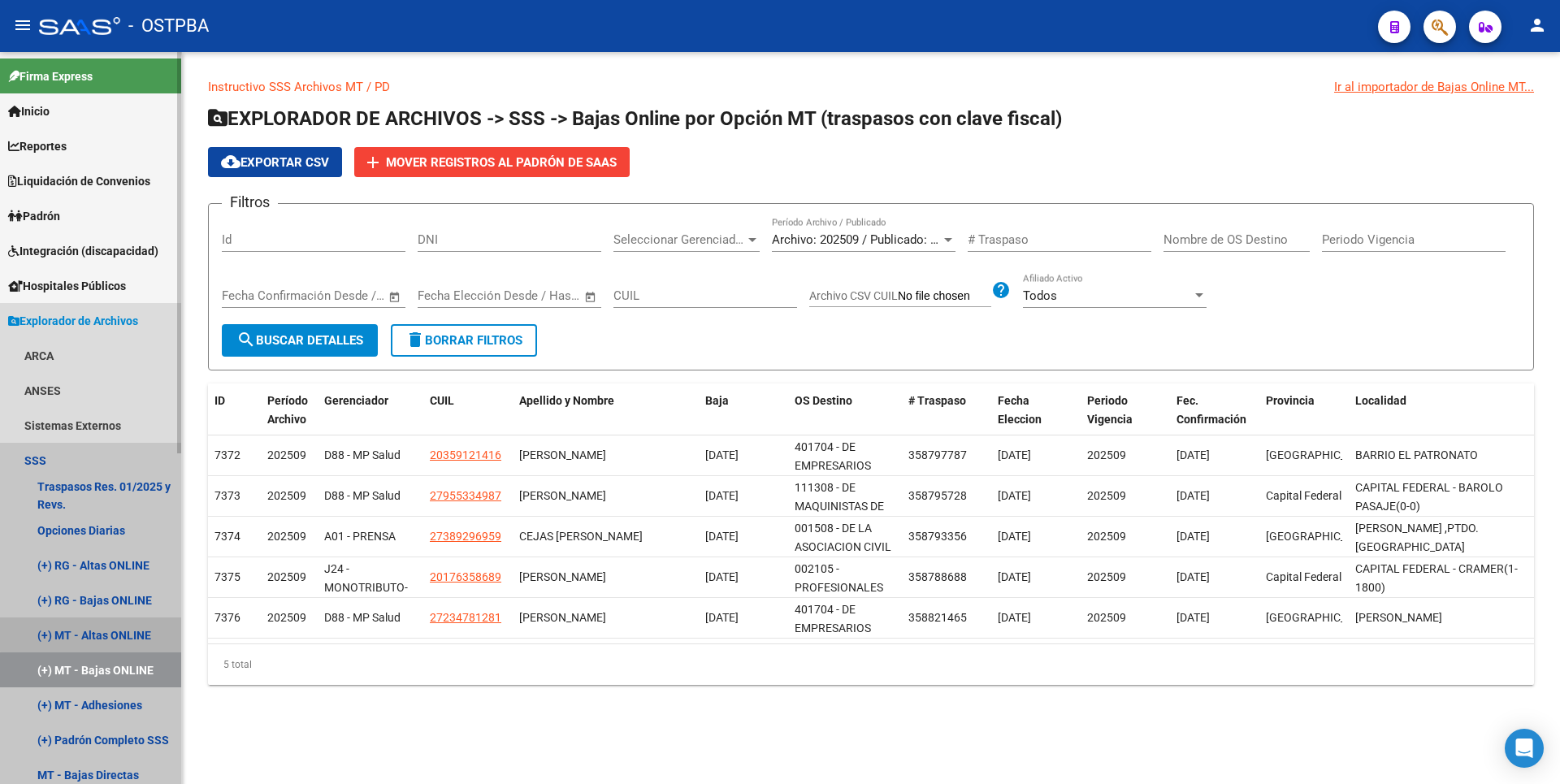
click at [135, 626] on link "(+) MT - Altas ONLINE" at bounding box center [90, 635] width 181 height 35
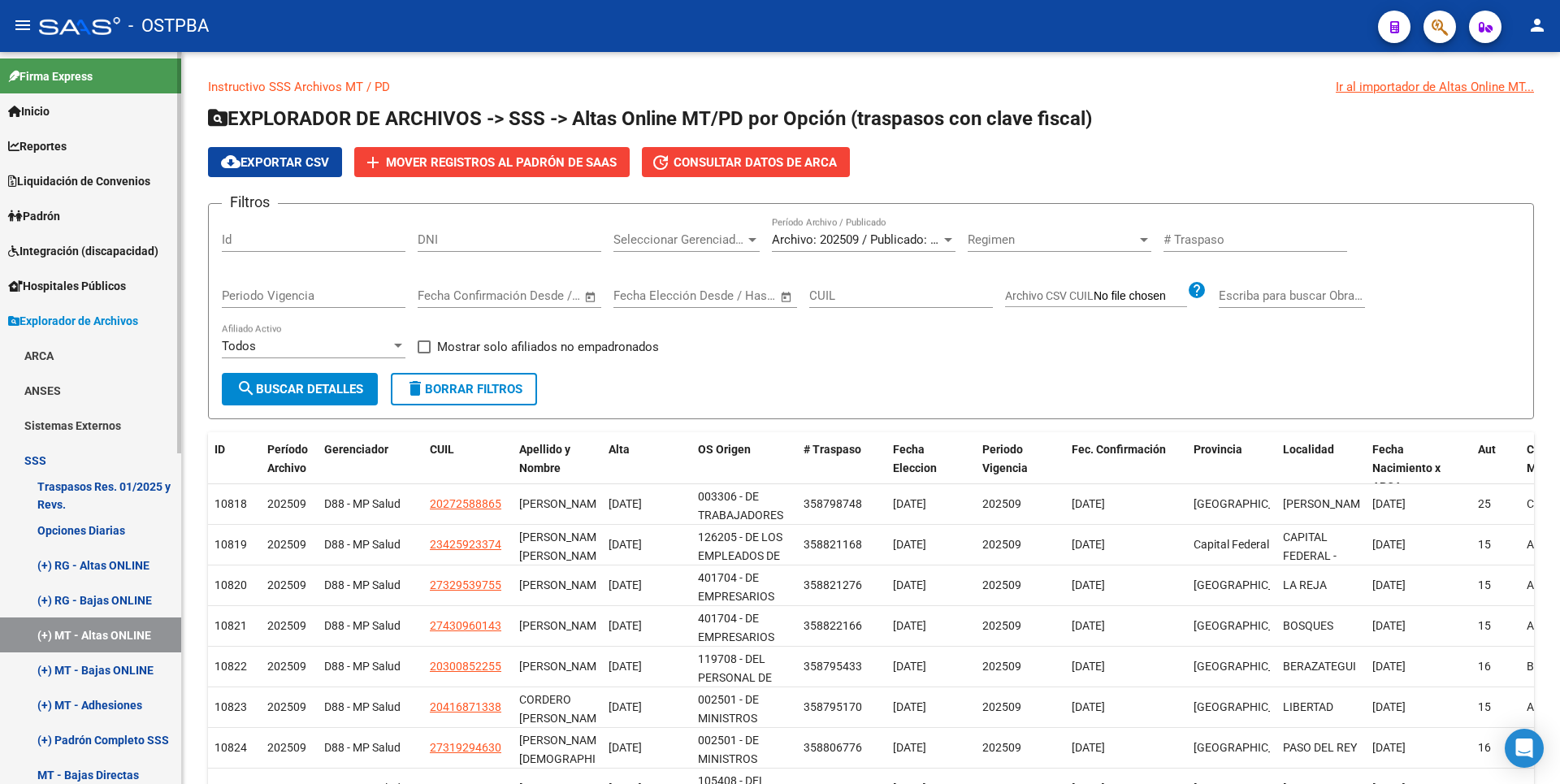
click at [150, 600] on link "(+) RG - Bajas ONLINE" at bounding box center [90, 600] width 181 height 35
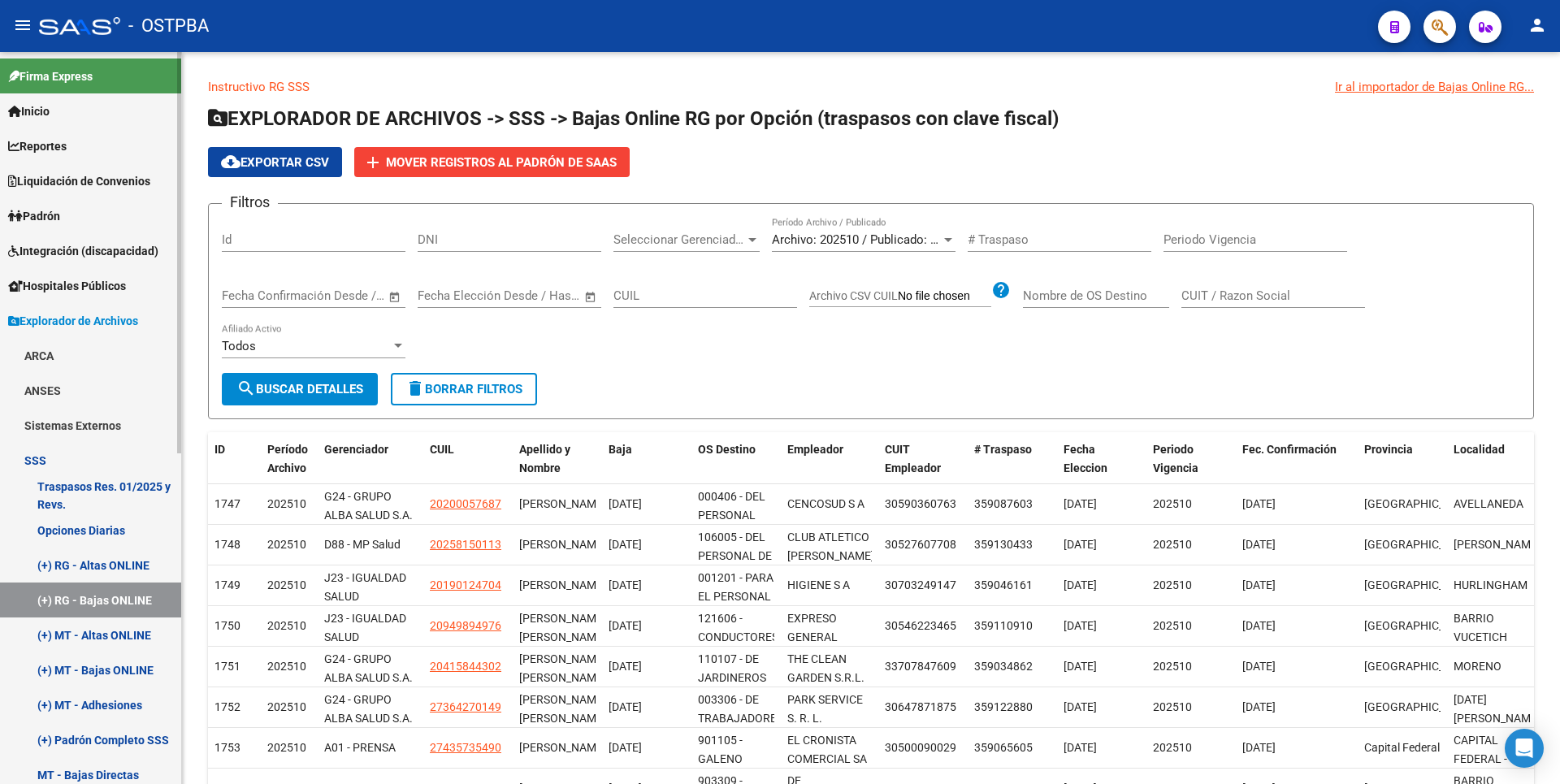
click at [148, 640] on link "(+) MT - Altas ONLINE" at bounding box center [90, 635] width 181 height 35
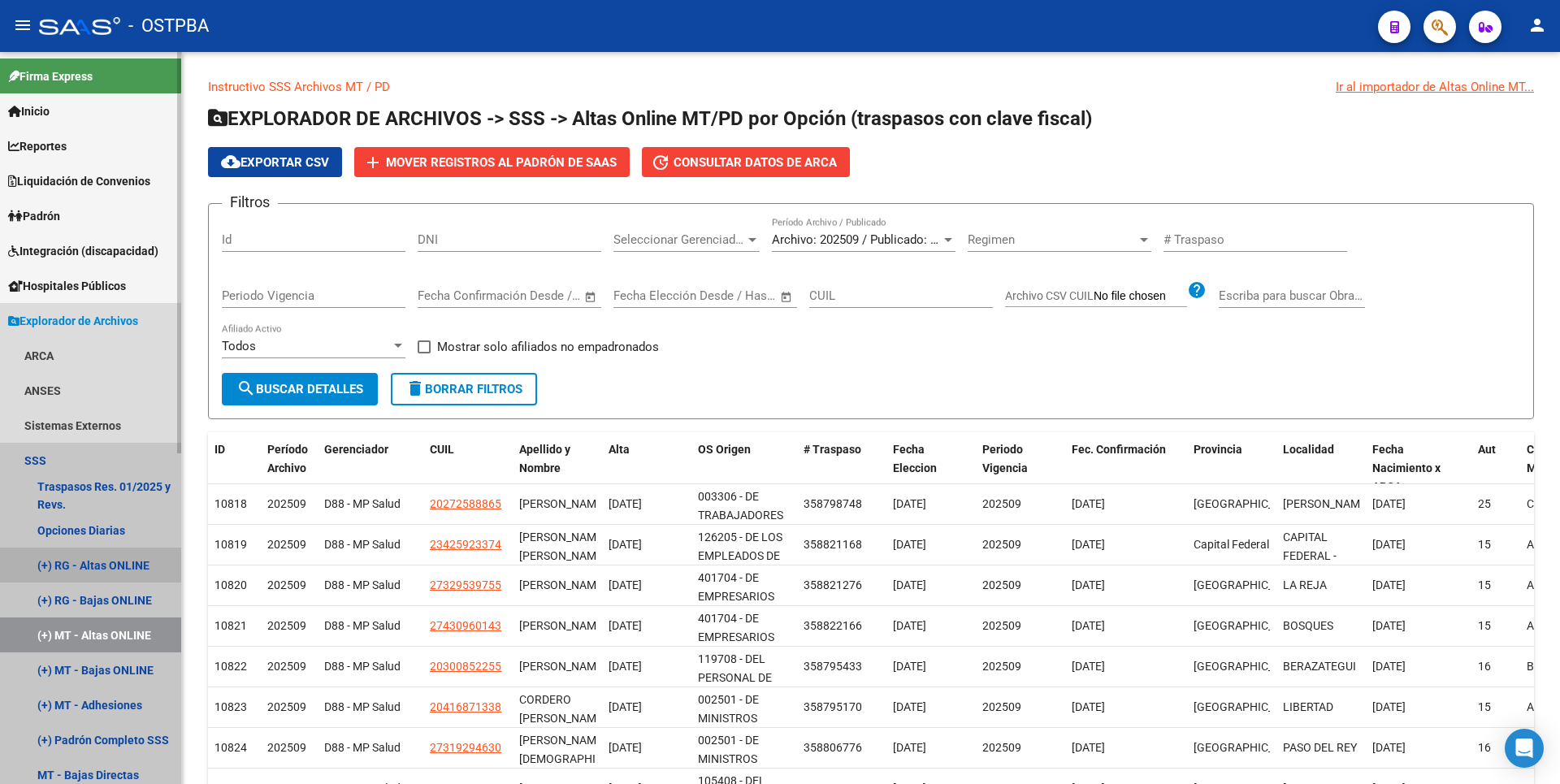
click at [138, 562] on link "(+) RG - Altas ONLINE" at bounding box center [90, 565] width 181 height 35
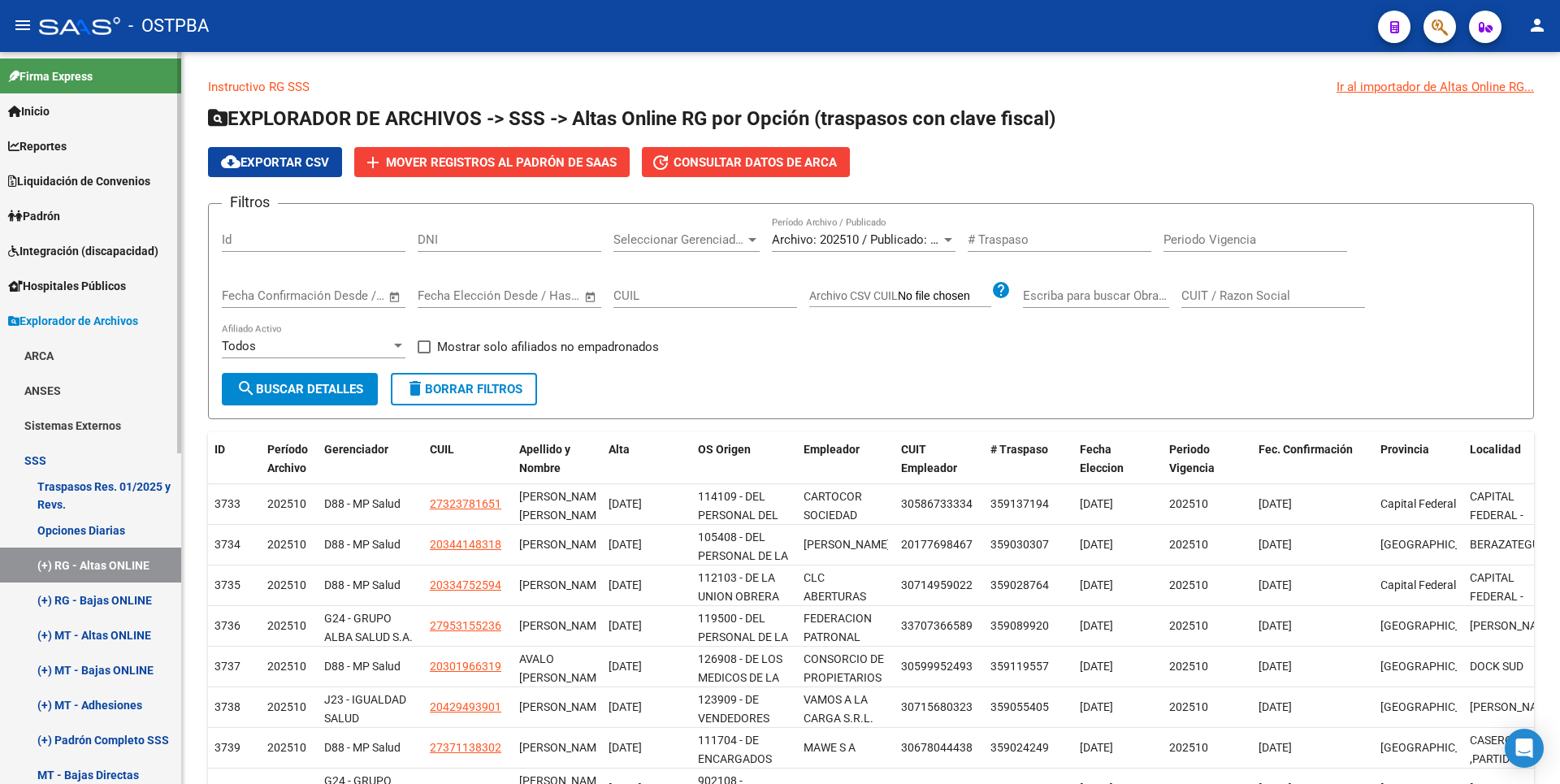
click at [58, 155] on link "Reportes" at bounding box center [90, 146] width 181 height 35
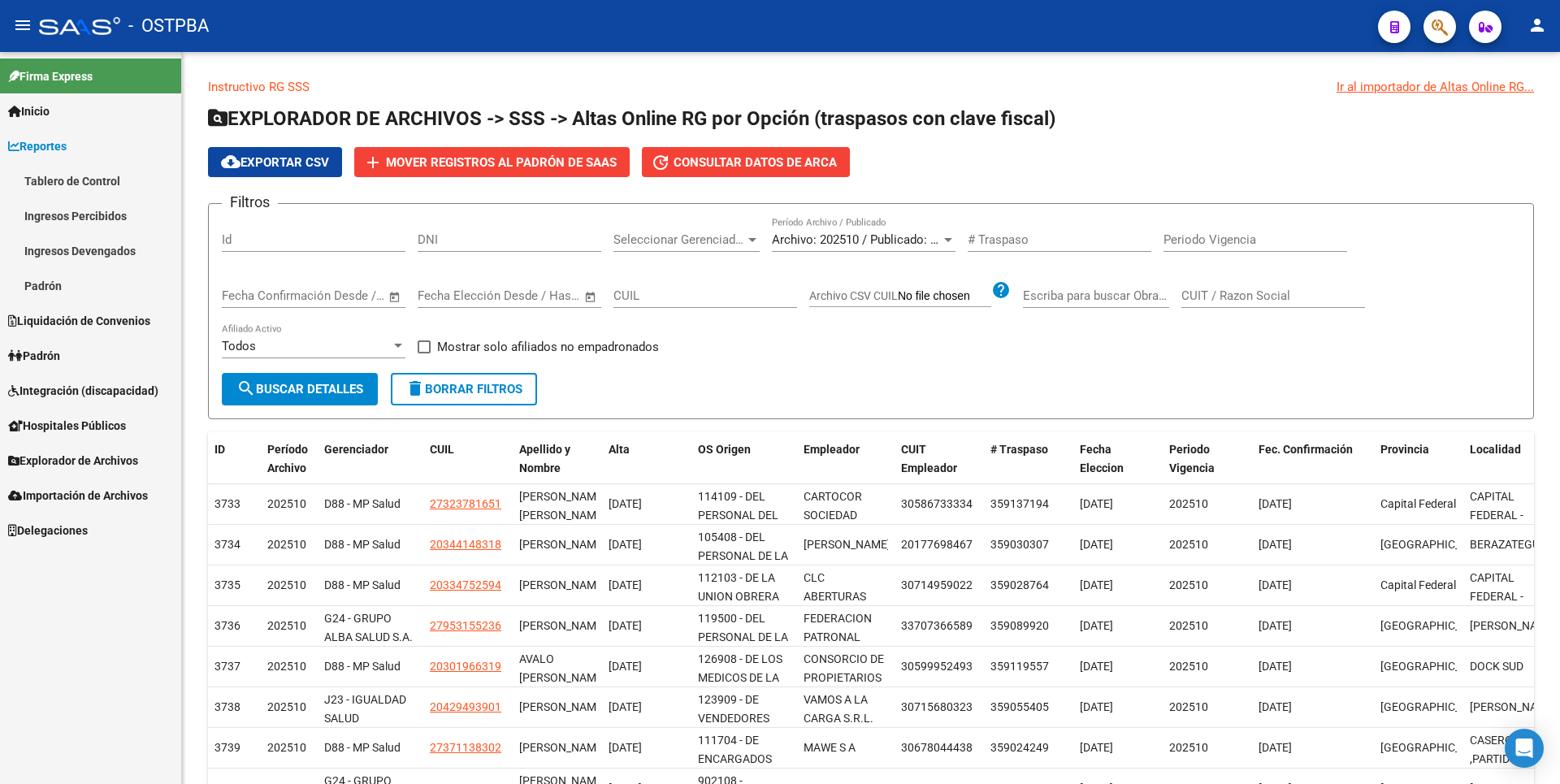
click at [84, 217] on link "Ingresos Percibidos" at bounding box center [90, 216] width 181 height 35
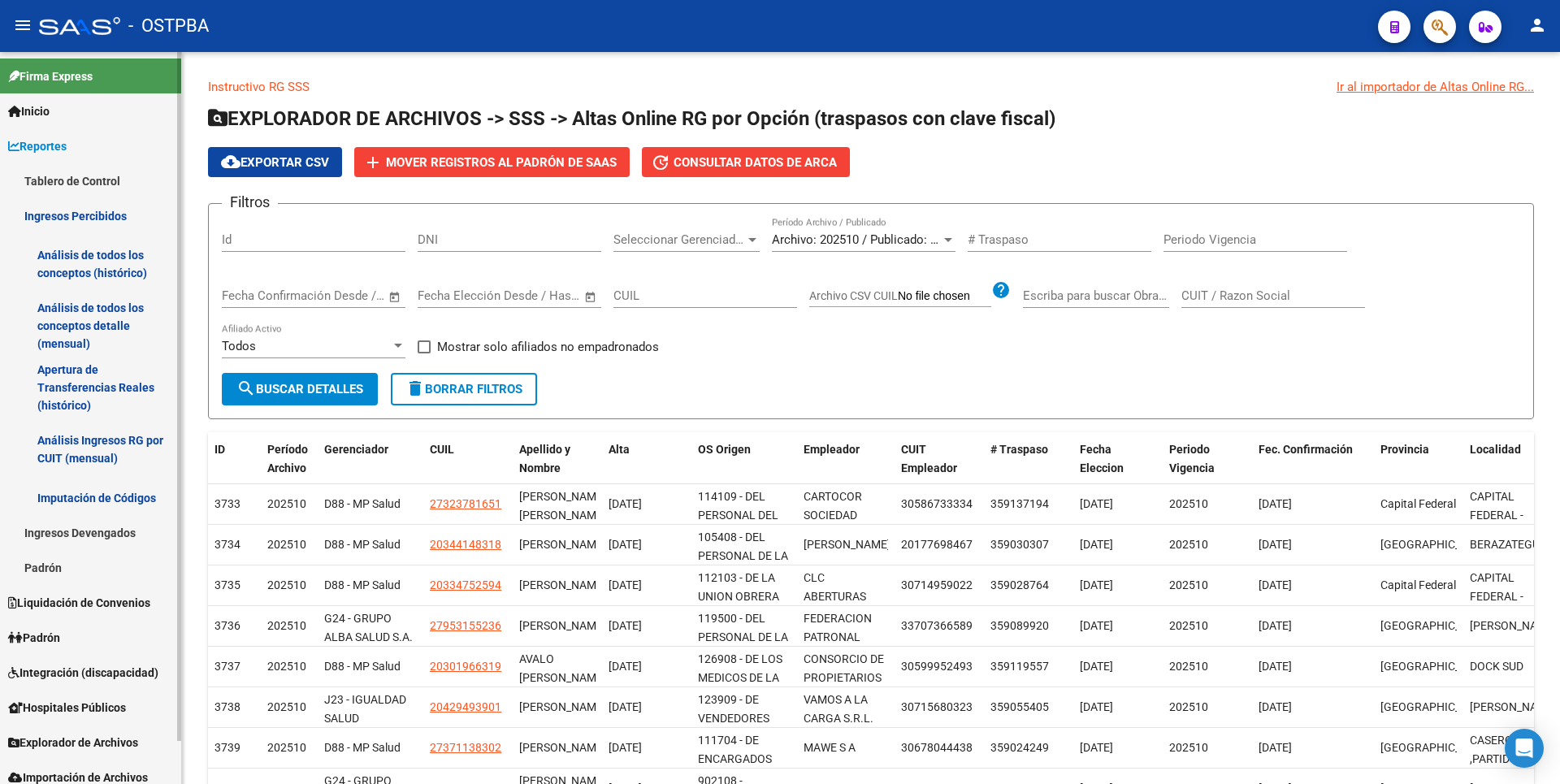
click at [106, 341] on link "Análisis de todos los conceptos detalle (mensual)" at bounding box center [90, 326] width 181 height 62
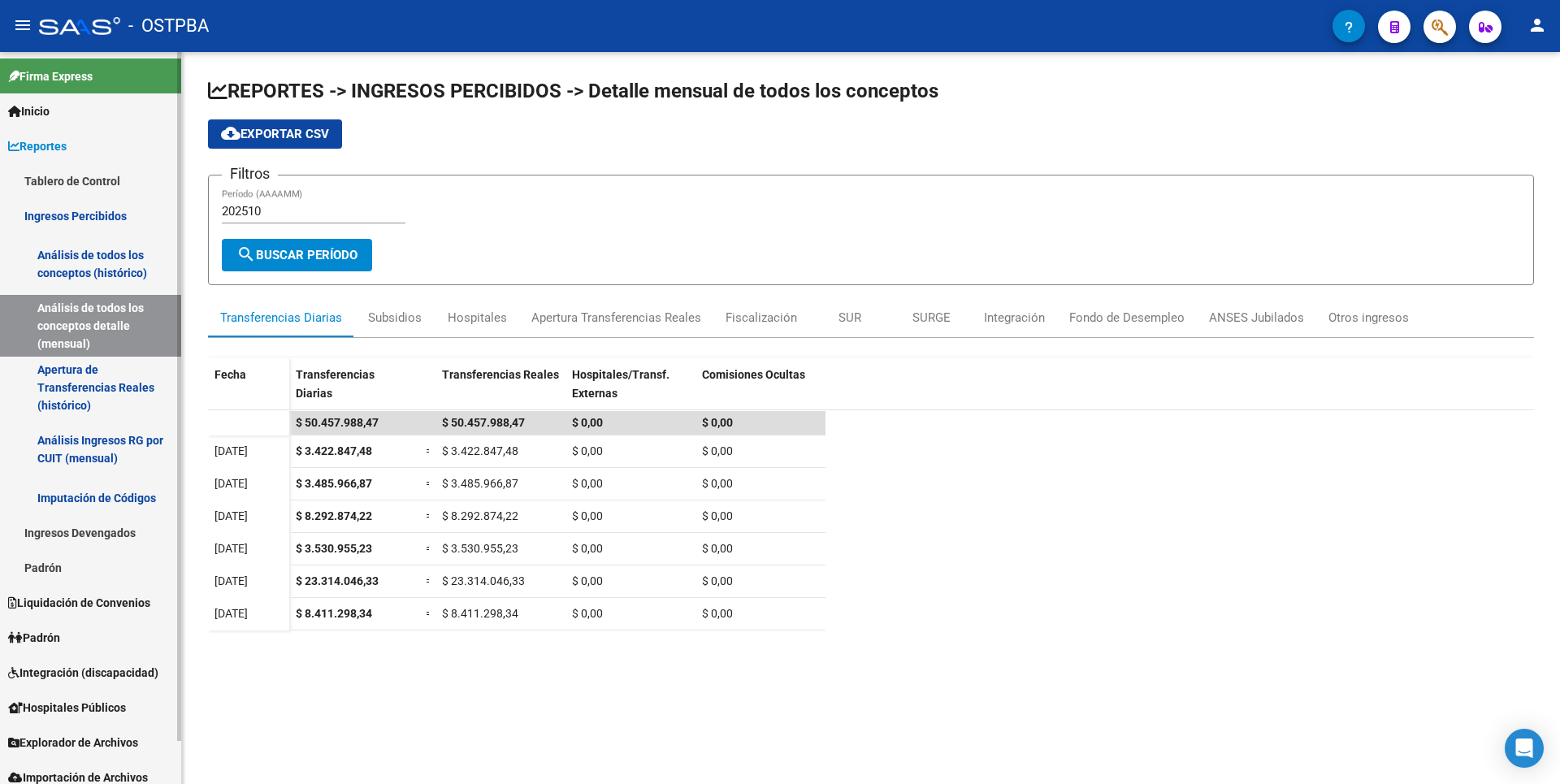
click at [112, 406] on link "Apertura de Transferencias Reales (histórico)" at bounding box center [90, 388] width 181 height 62
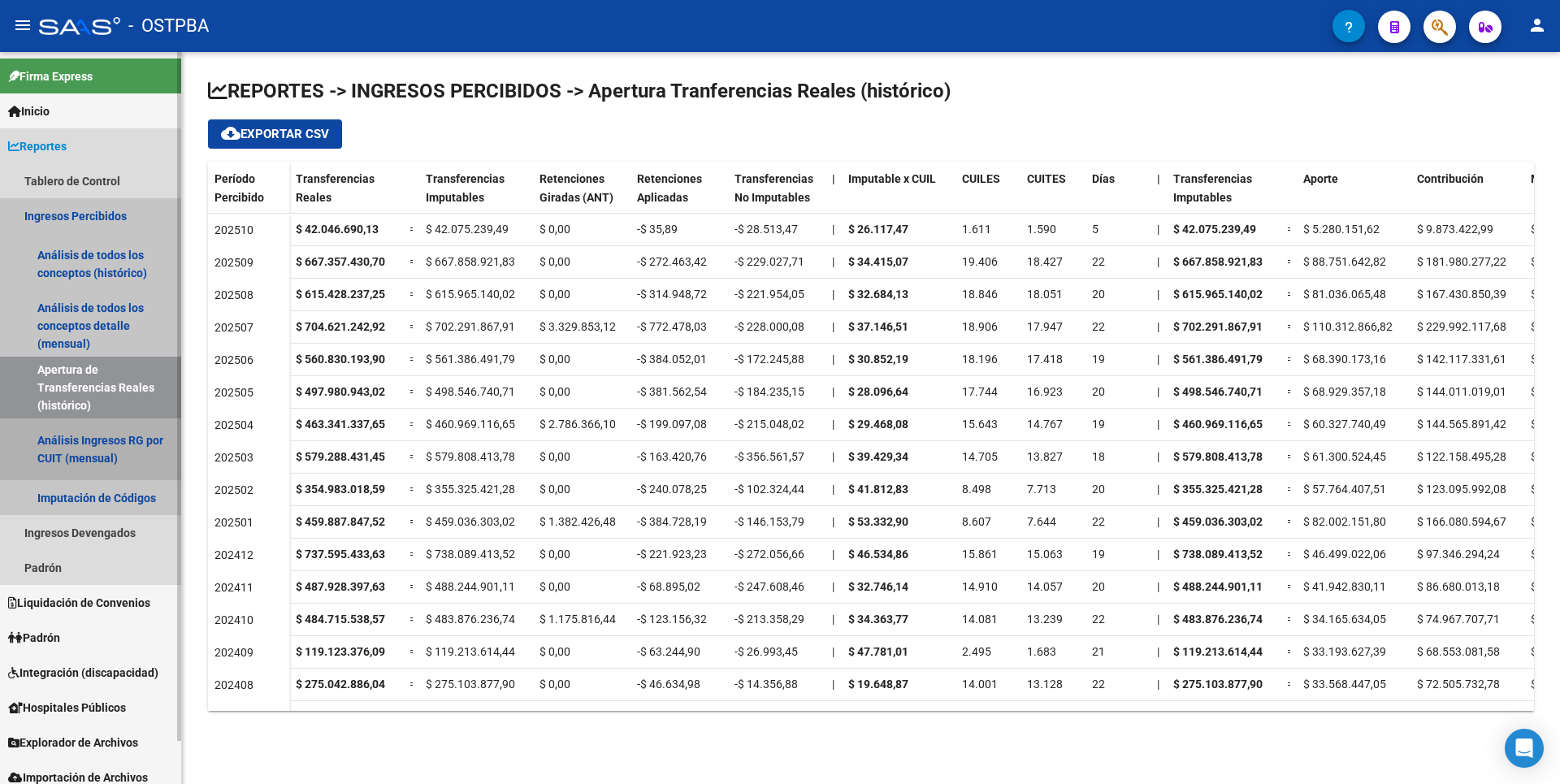
click at [70, 460] on link "Análisis Ingresos RG por CUIT (mensual)" at bounding box center [90, 450] width 181 height 62
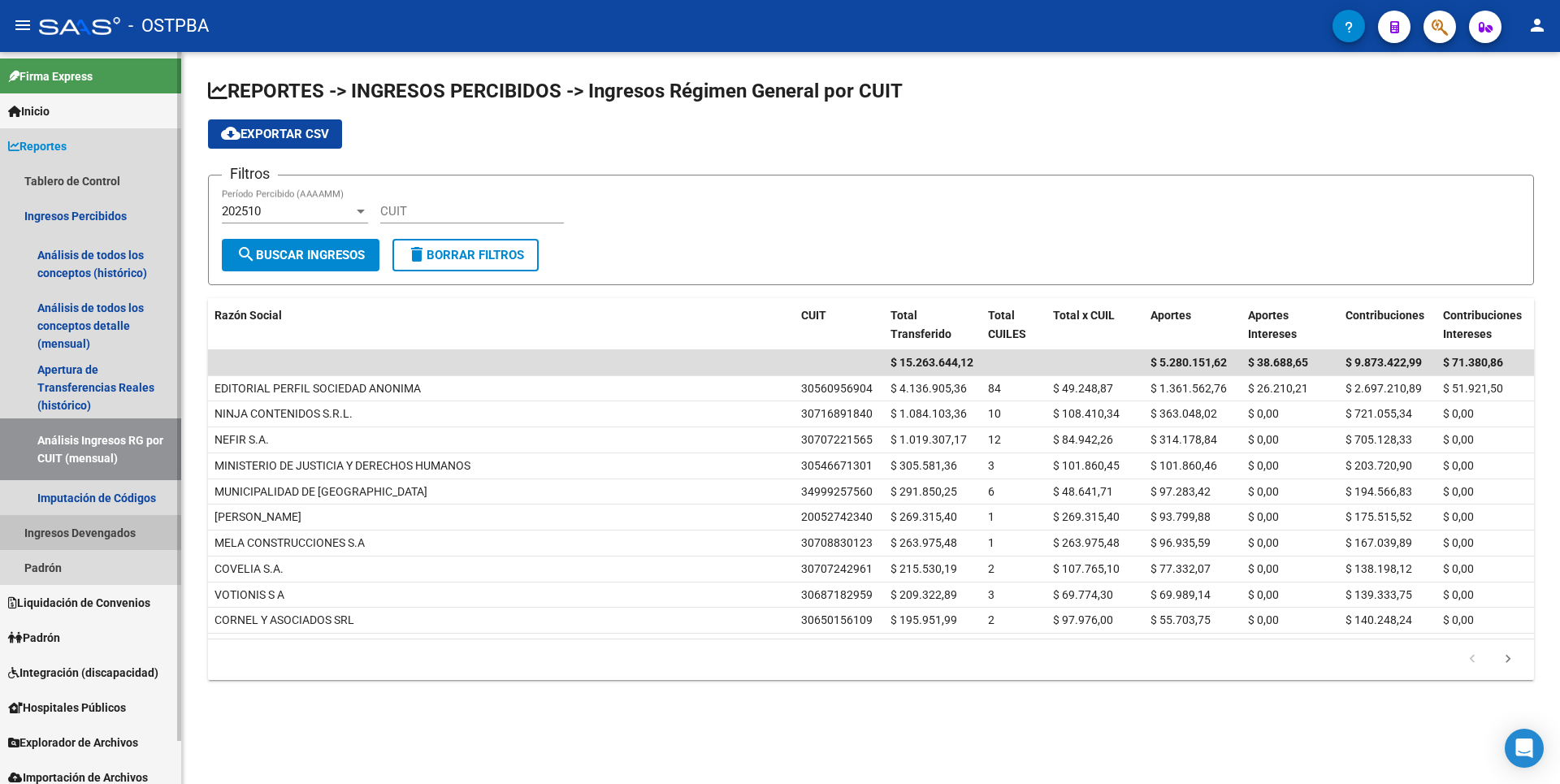
click at [87, 533] on link "Ingresos Devengados" at bounding box center [90, 533] width 181 height 35
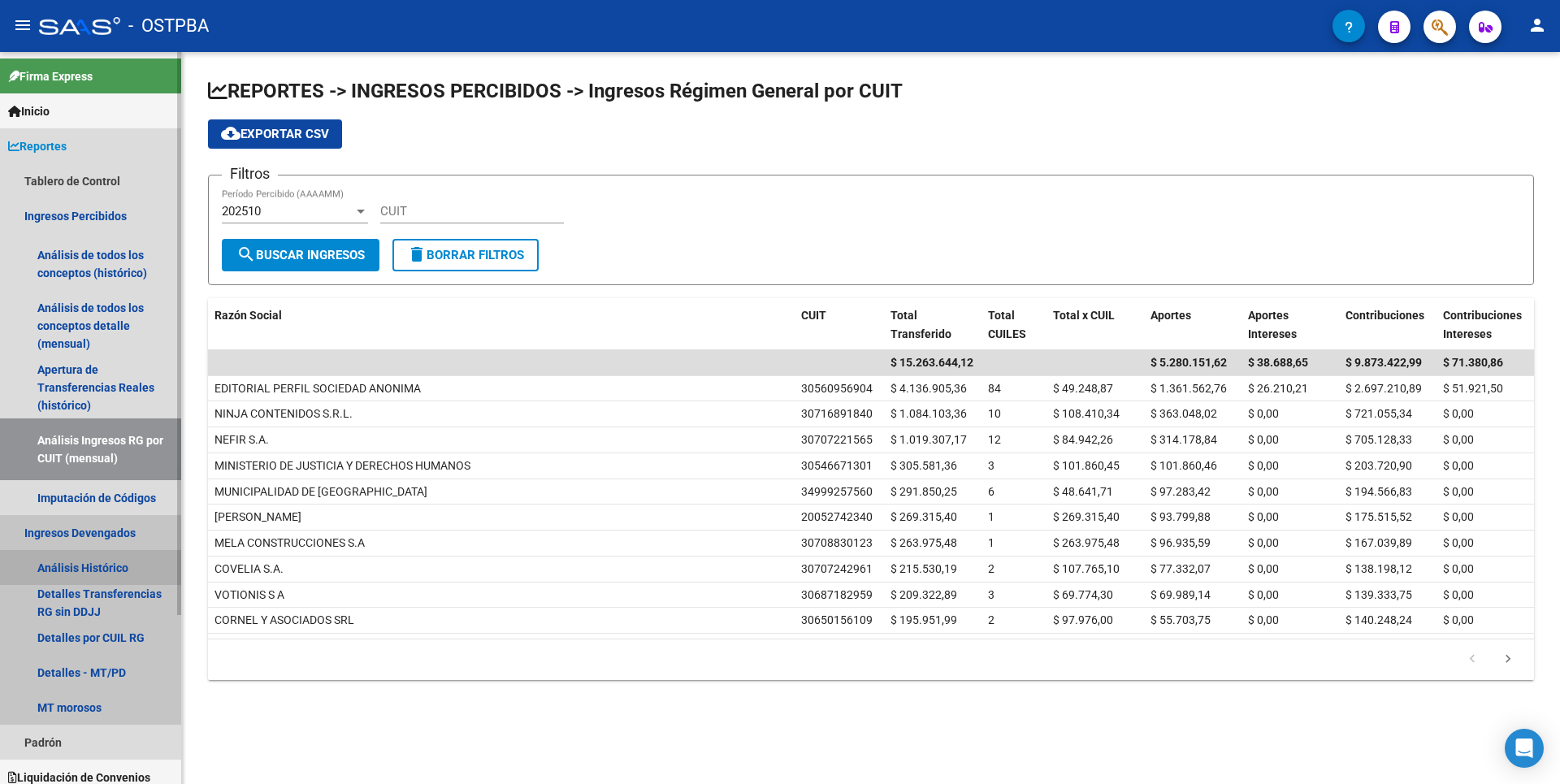
click at [68, 555] on link "Análisis Histórico" at bounding box center [90, 567] width 181 height 35
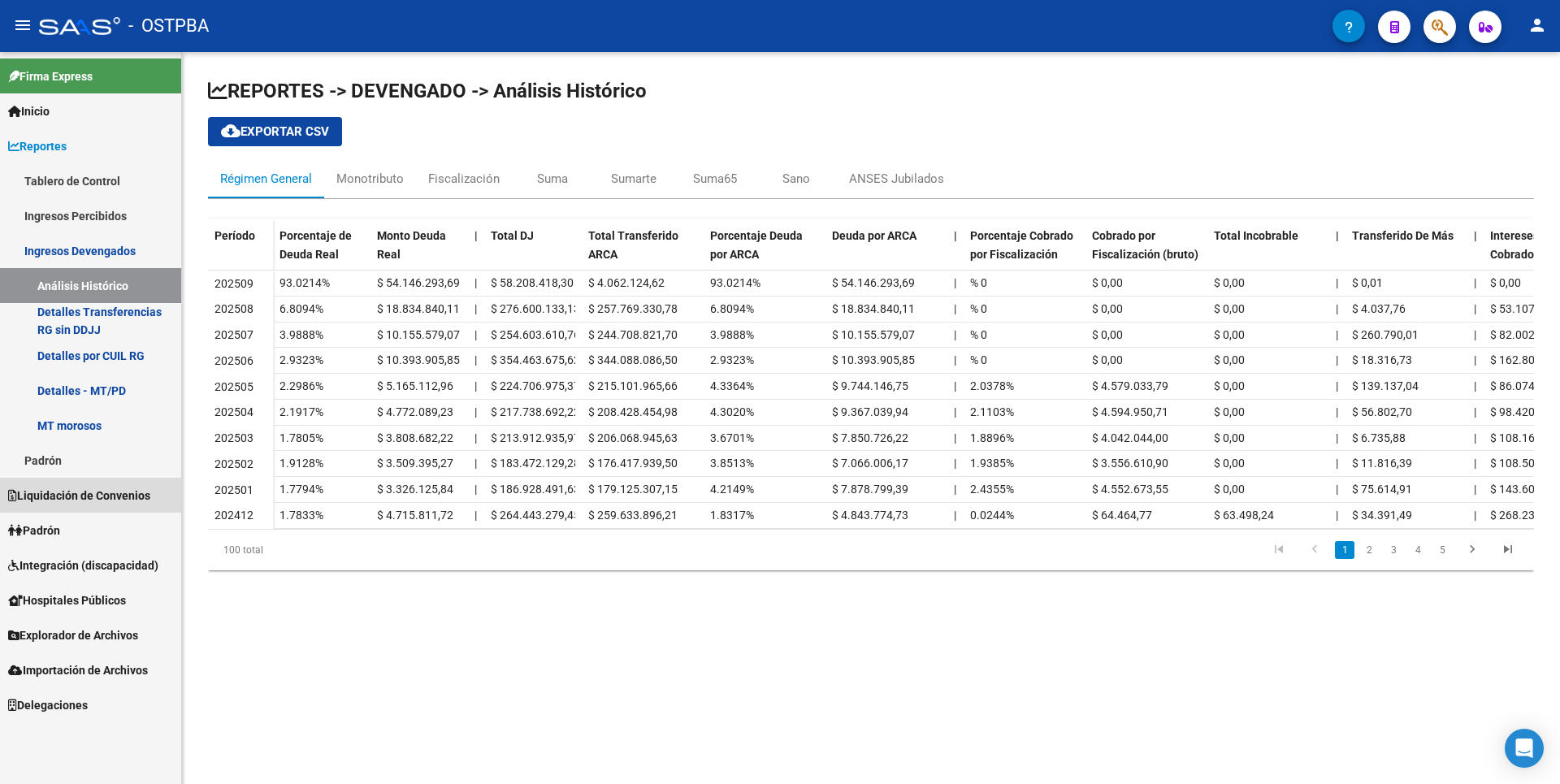
click at [115, 502] on span "Liquidación de Convenios" at bounding box center [79, 495] width 142 height 18
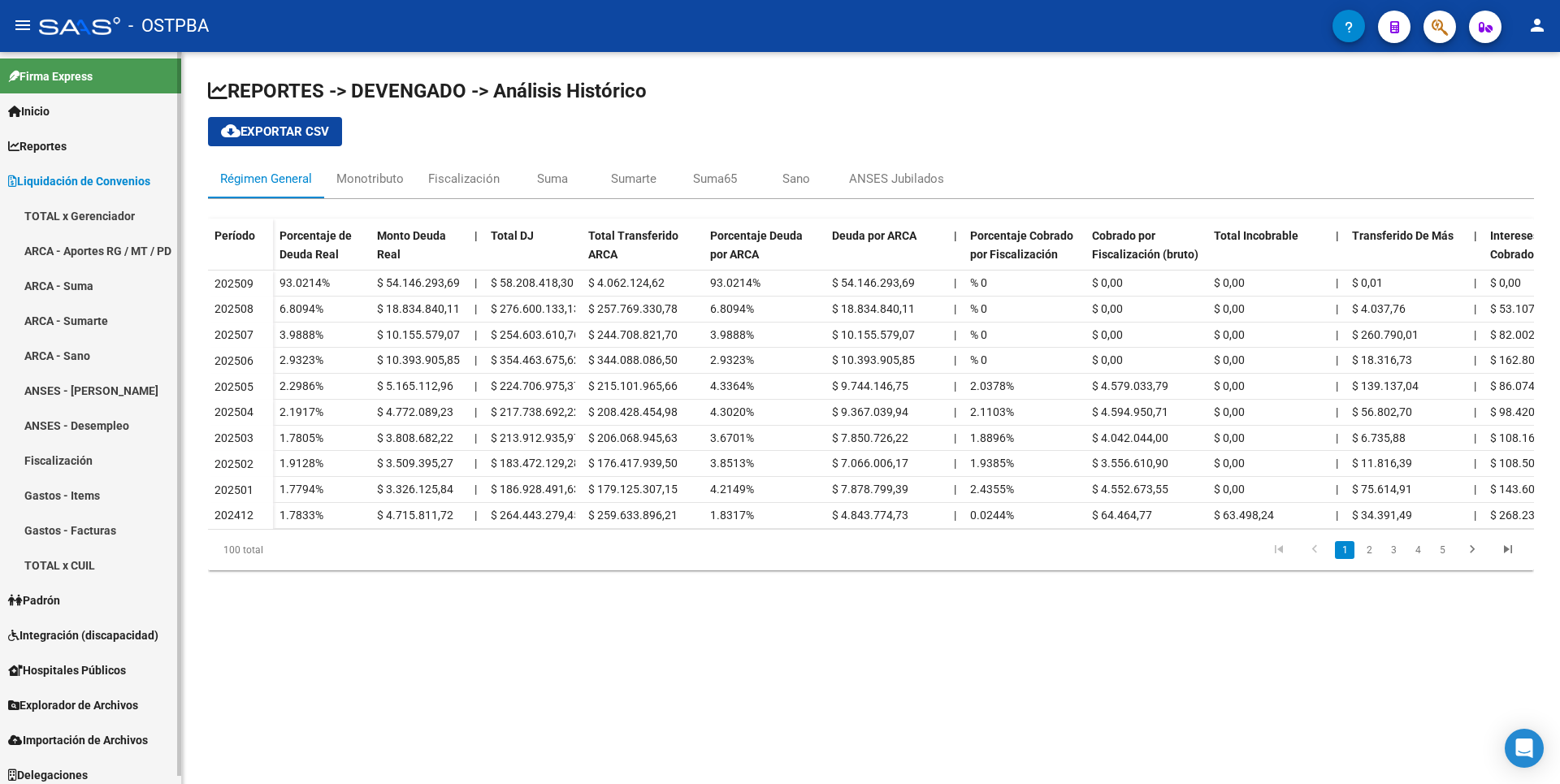
click at [66, 147] on span "Reportes" at bounding box center [37, 147] width 58 height 18
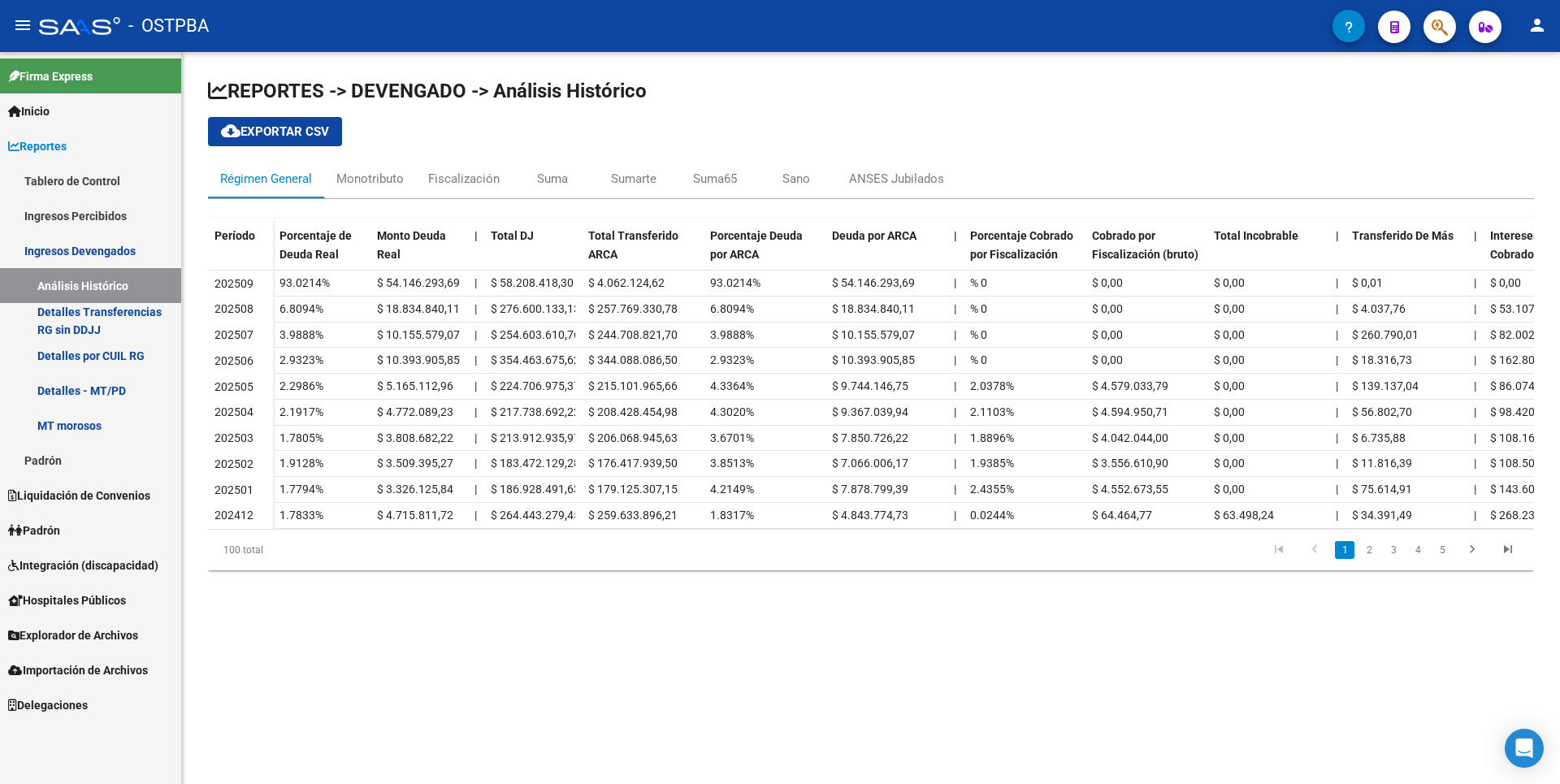
click at [88, 532] on link "Padrón" at bounding box center [90, 530] width 181 height 35
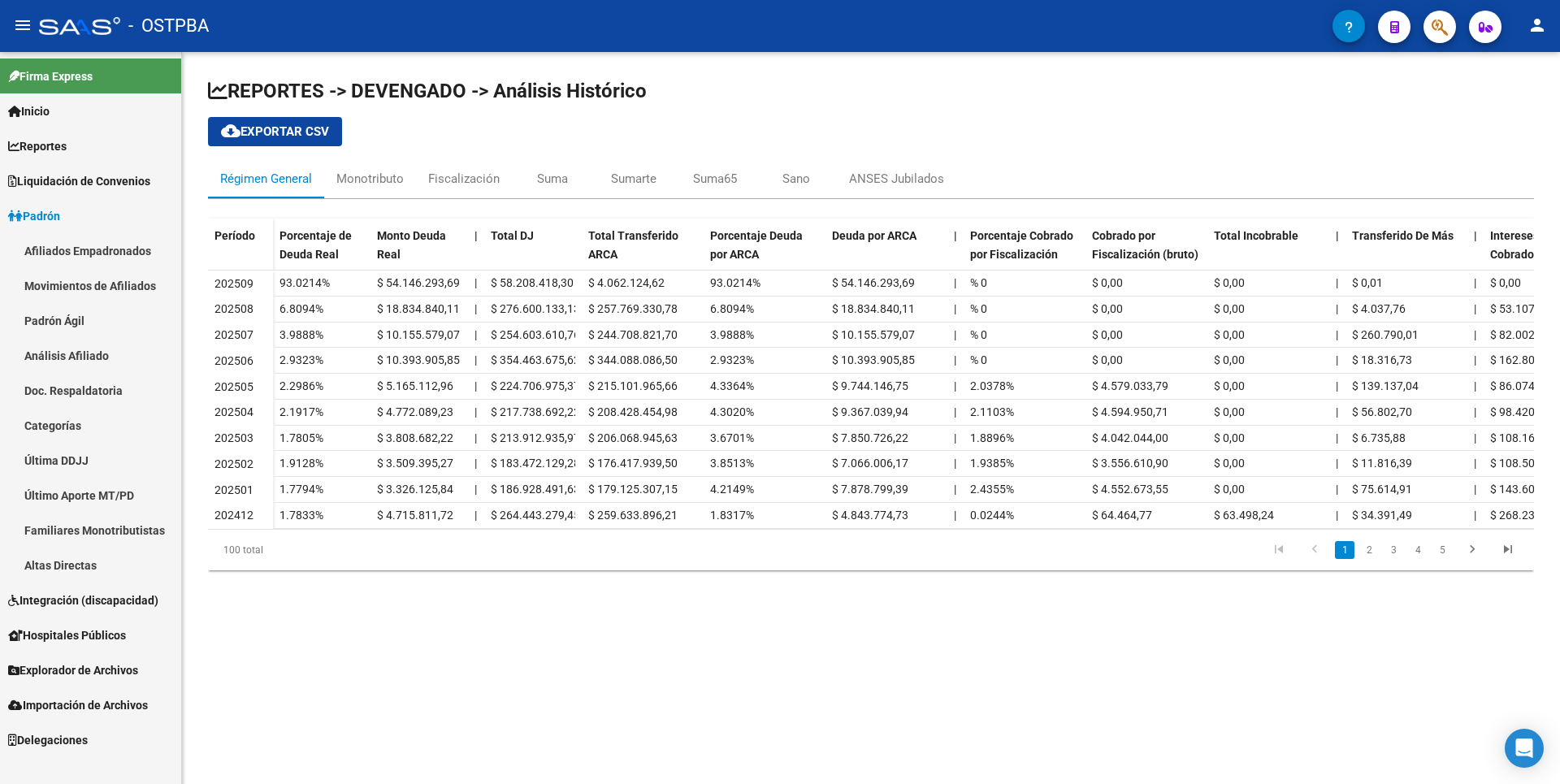
click at [126, 260] on link "Afiliados Empadronados" at bounding box center [90, 250] width 181 height 35
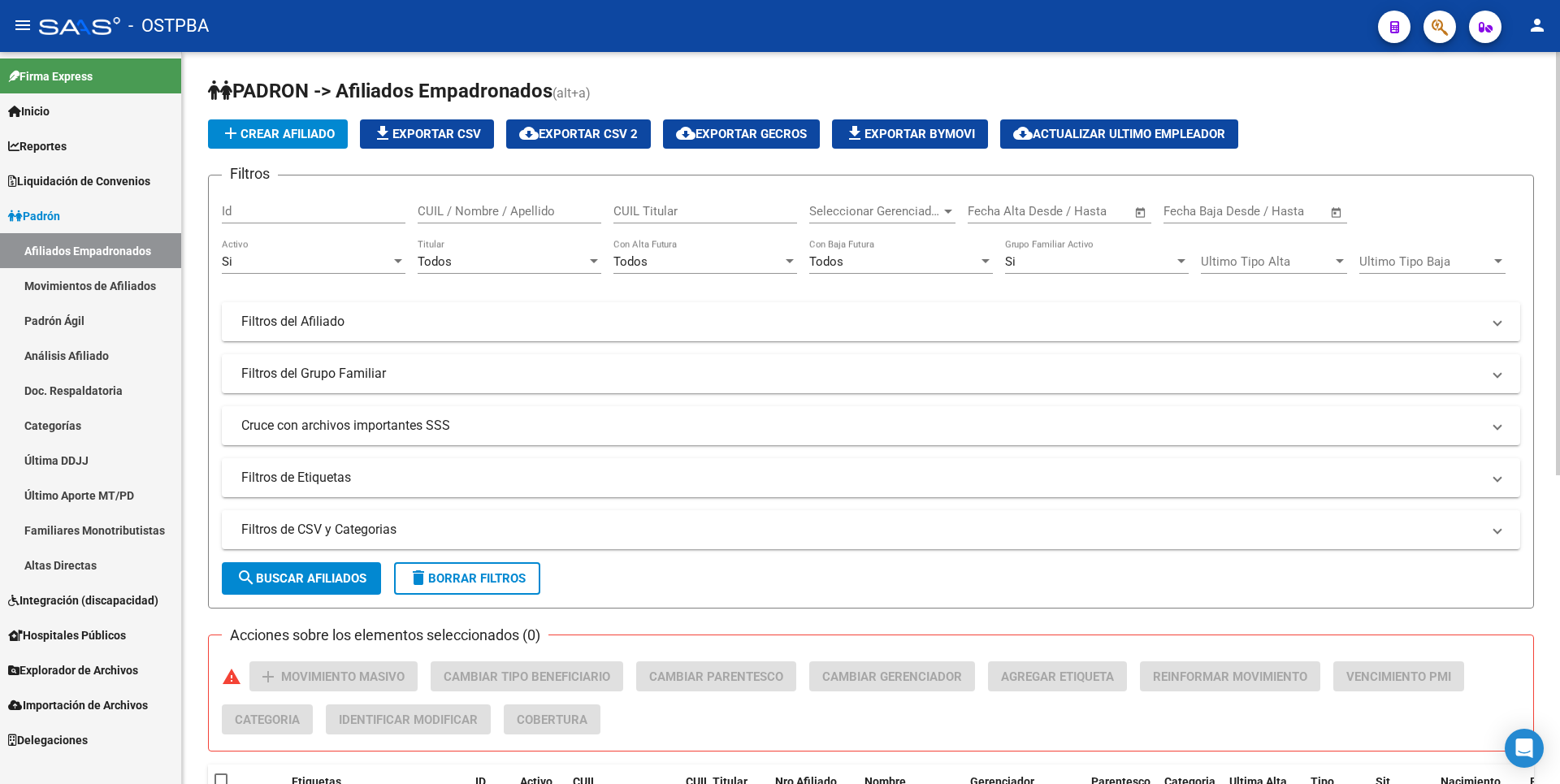
click at [470, 313] on mat-panel-title "Filtros del Afiliado" at bounding box center [862, 322] width 1240 height 18
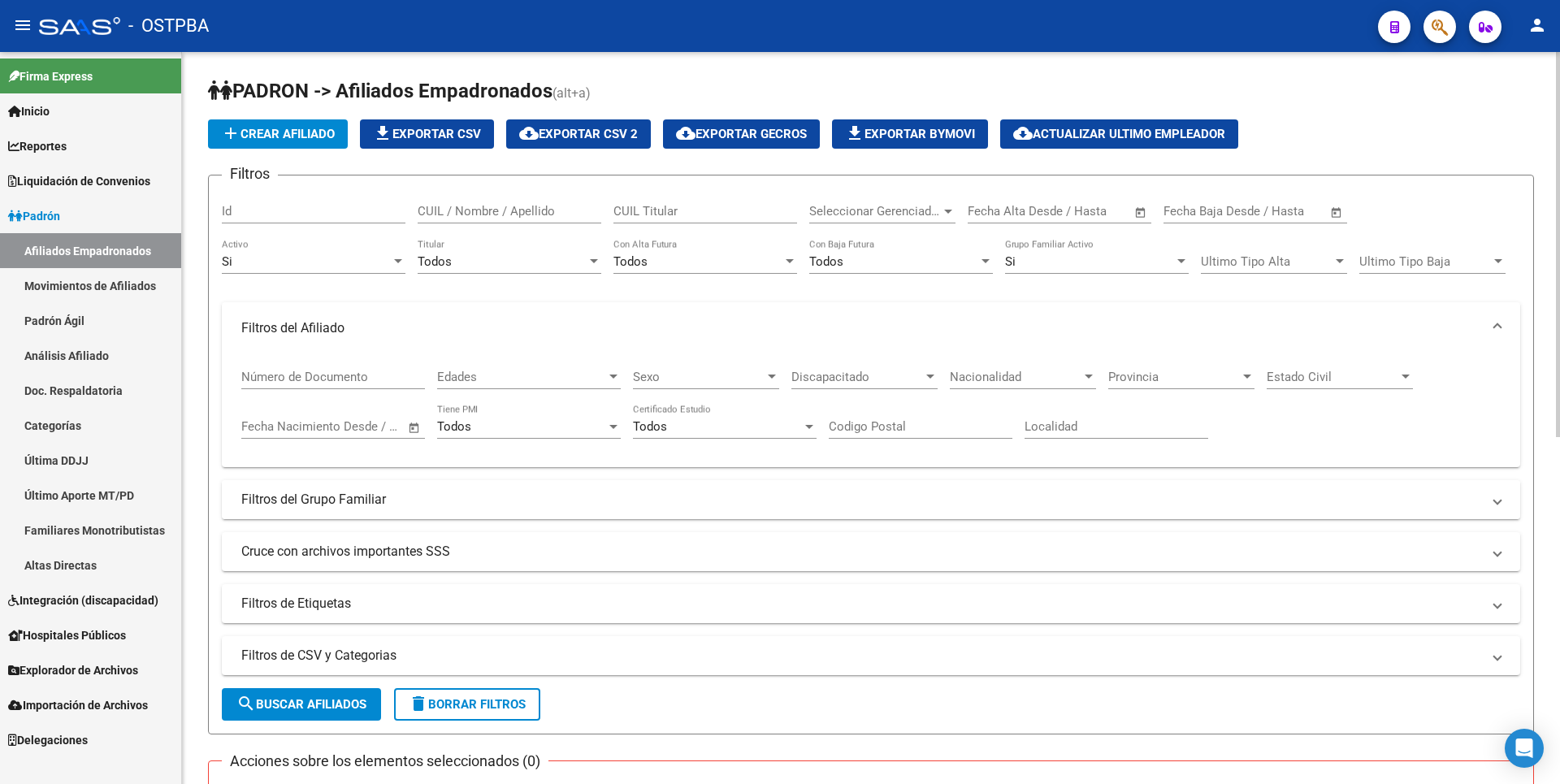
click at [388, 494] on mat-panel-title "Filtros del Grupo Familiar" at bounding box center [862, 500] width 1240 height 18
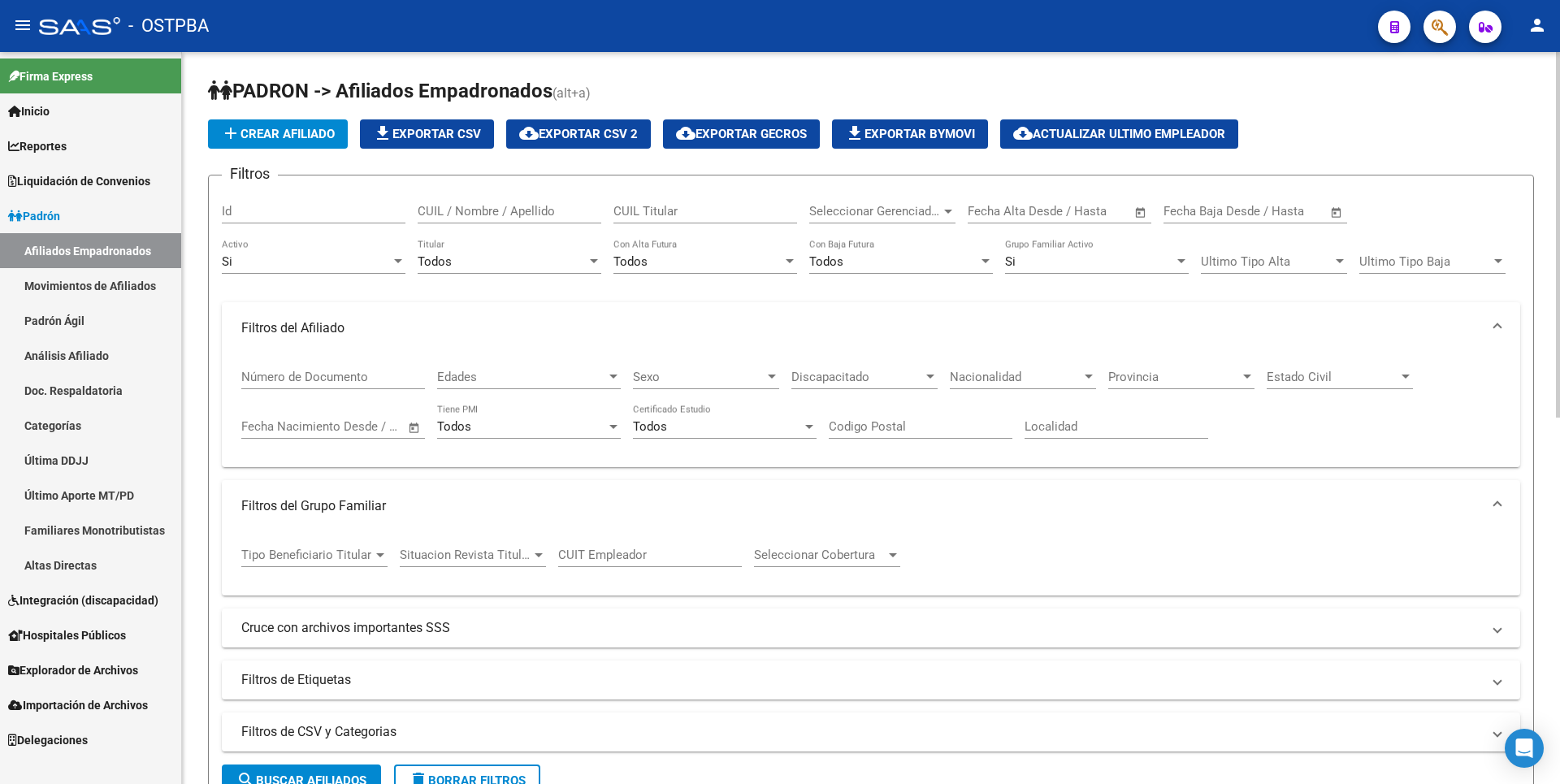
click at [386, 552] on div at bounding box center [381, 555] width 15 height 13
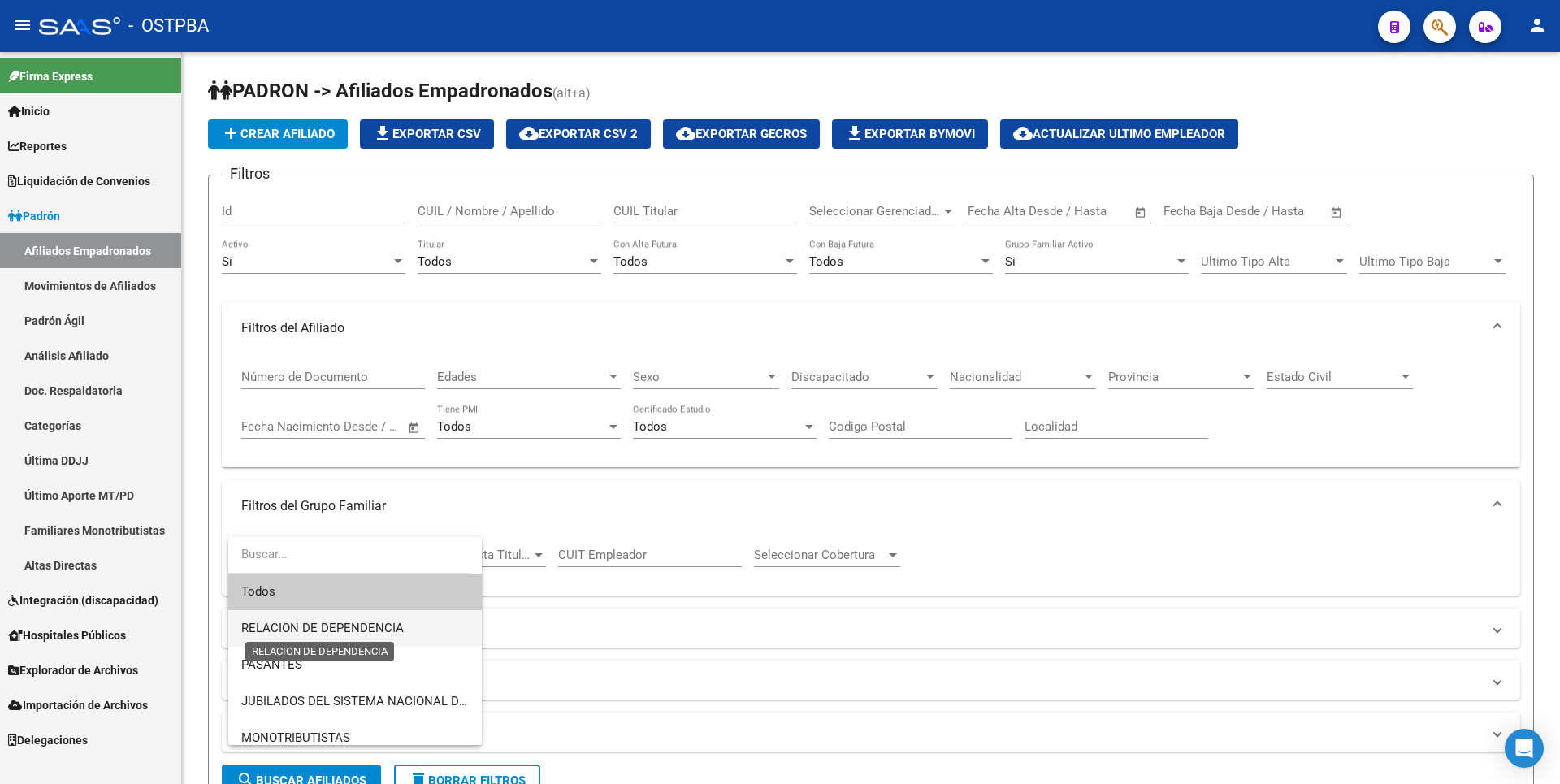
click at [321, 626] on span "RELACION DE DEPENDENCIA" at bounding box center [322, 628] width 162 height 15
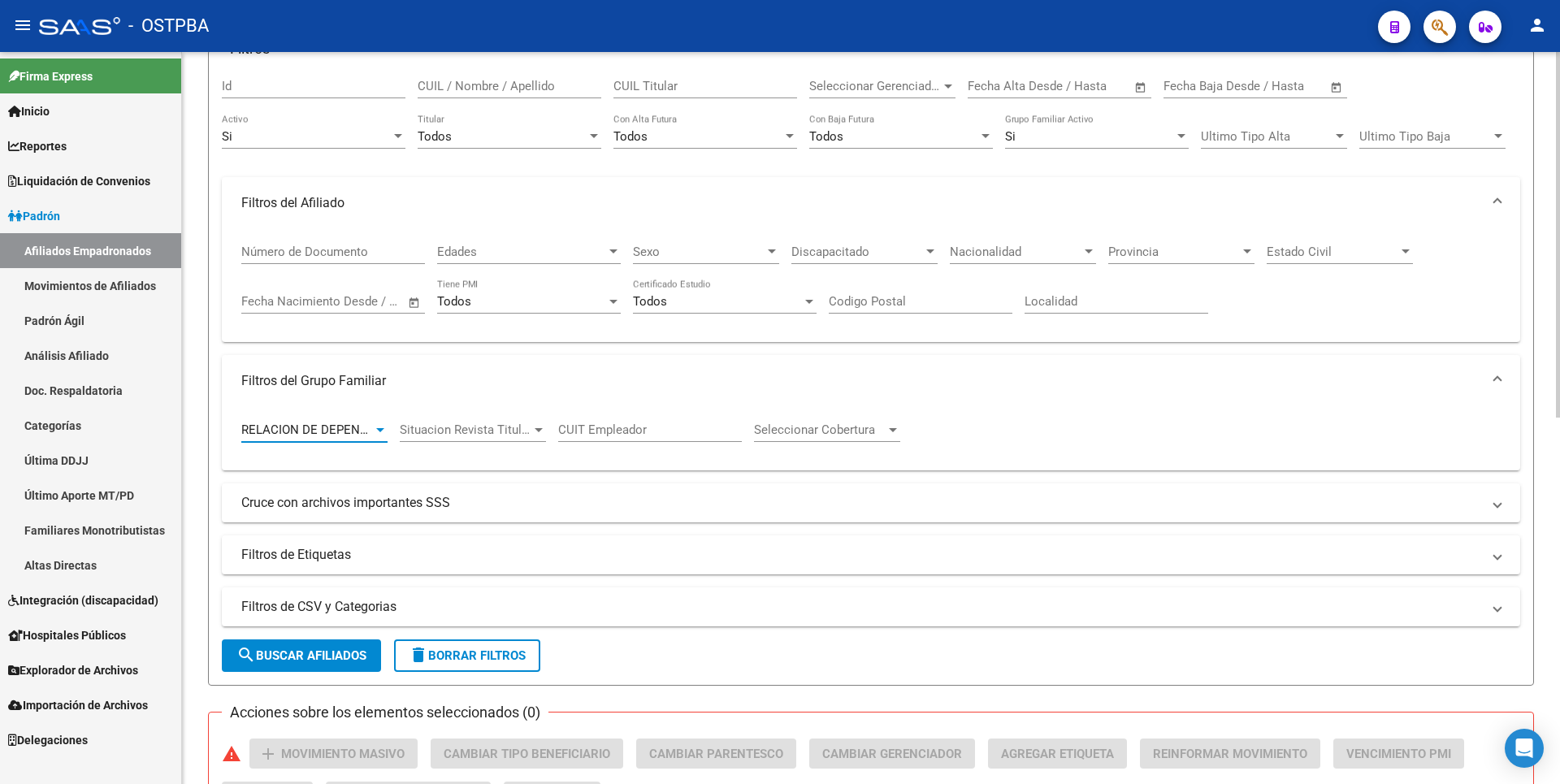
scroll to position [325, 0]
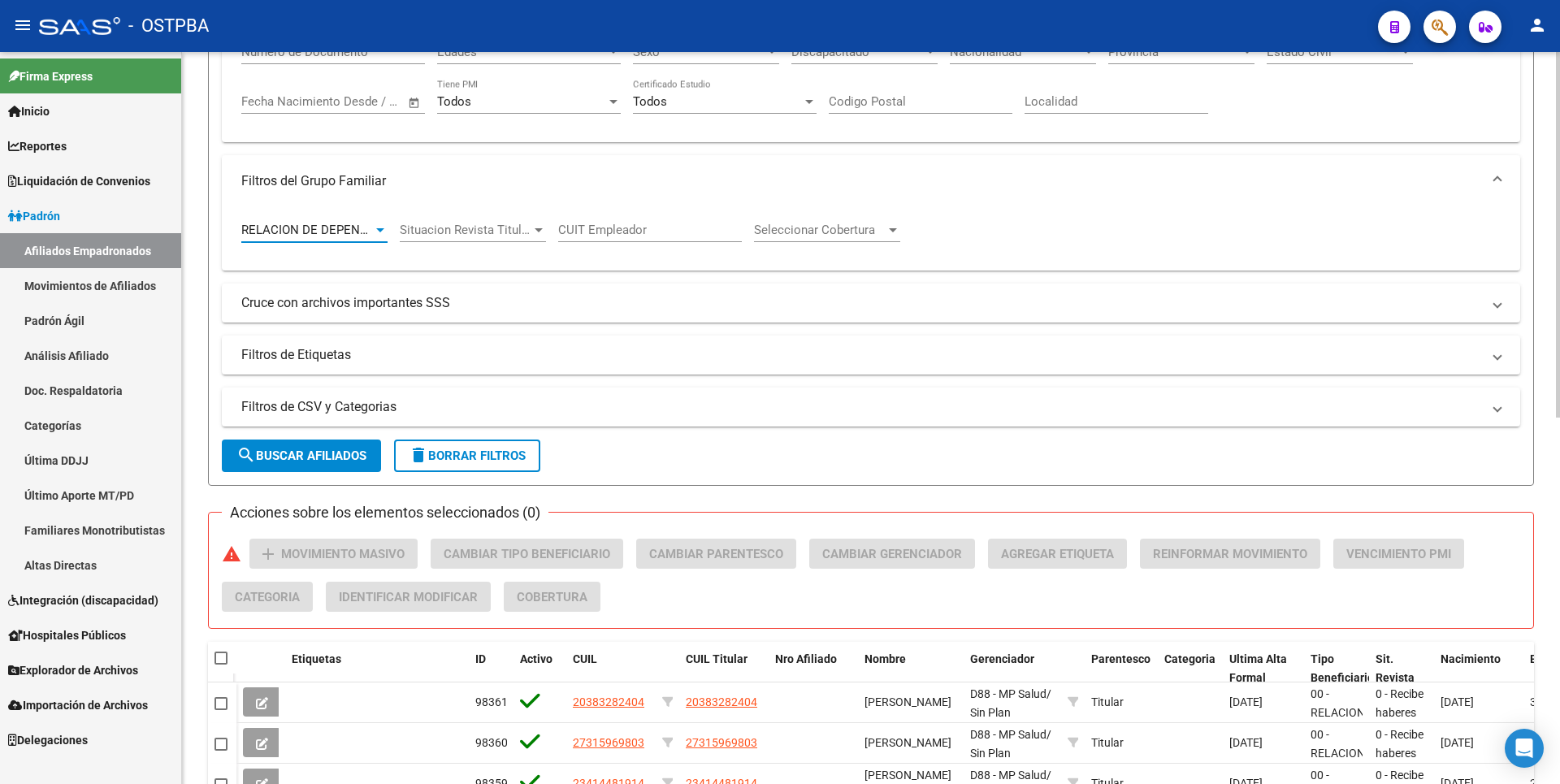
click at [324, 433] on form "Filtros Id CUIL / Nombre / Apellido CUIL Titular Seleccionar Gerenciador Selecc…" at bounding box center [871, 168] width 1326 height 636
click at [325, 438] on form "Filtros Id CUIL / Nombre / Apellido CUIL Titular Seleccionar Gerenciador Selecc…" at bounding box center [871, 168] width 1326 height 636
click at [326, 464] on button "search Buscar Afiliados" at bounding box center [301, 456] width 159 height 33
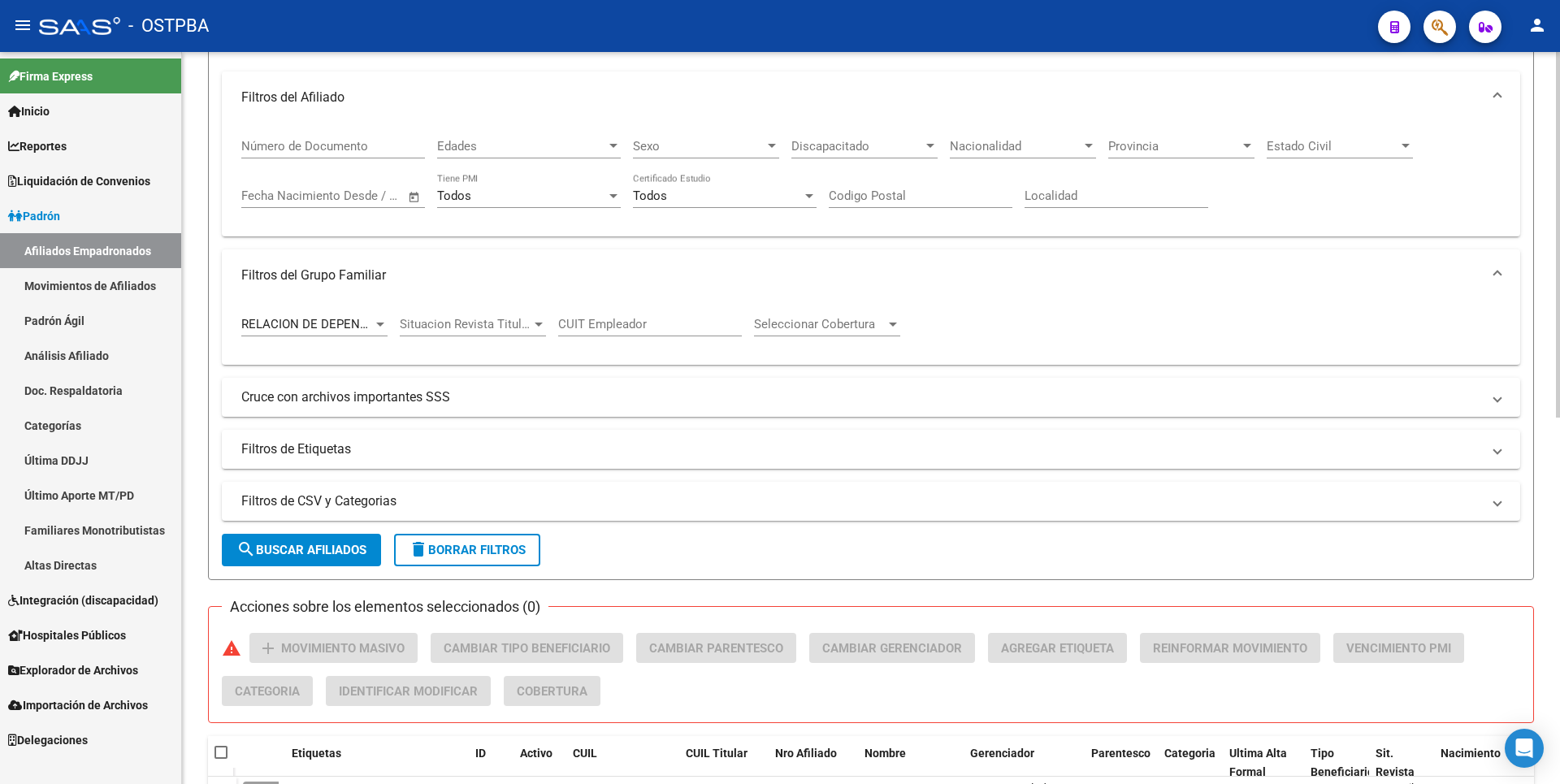
scroll to position [4, 0]
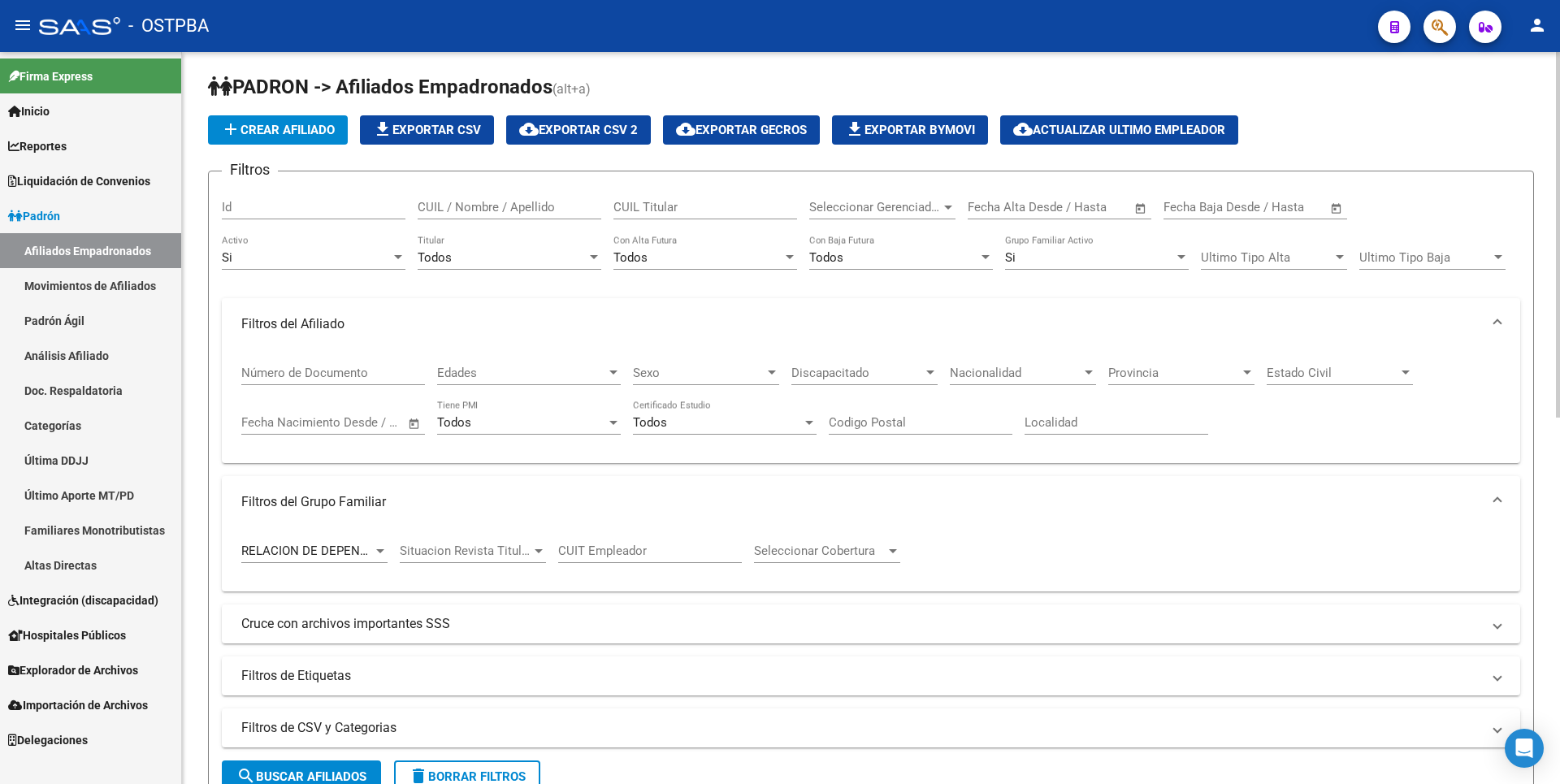
click at [951, 206] on div at bounding box center [948, 208] width 8 height 4
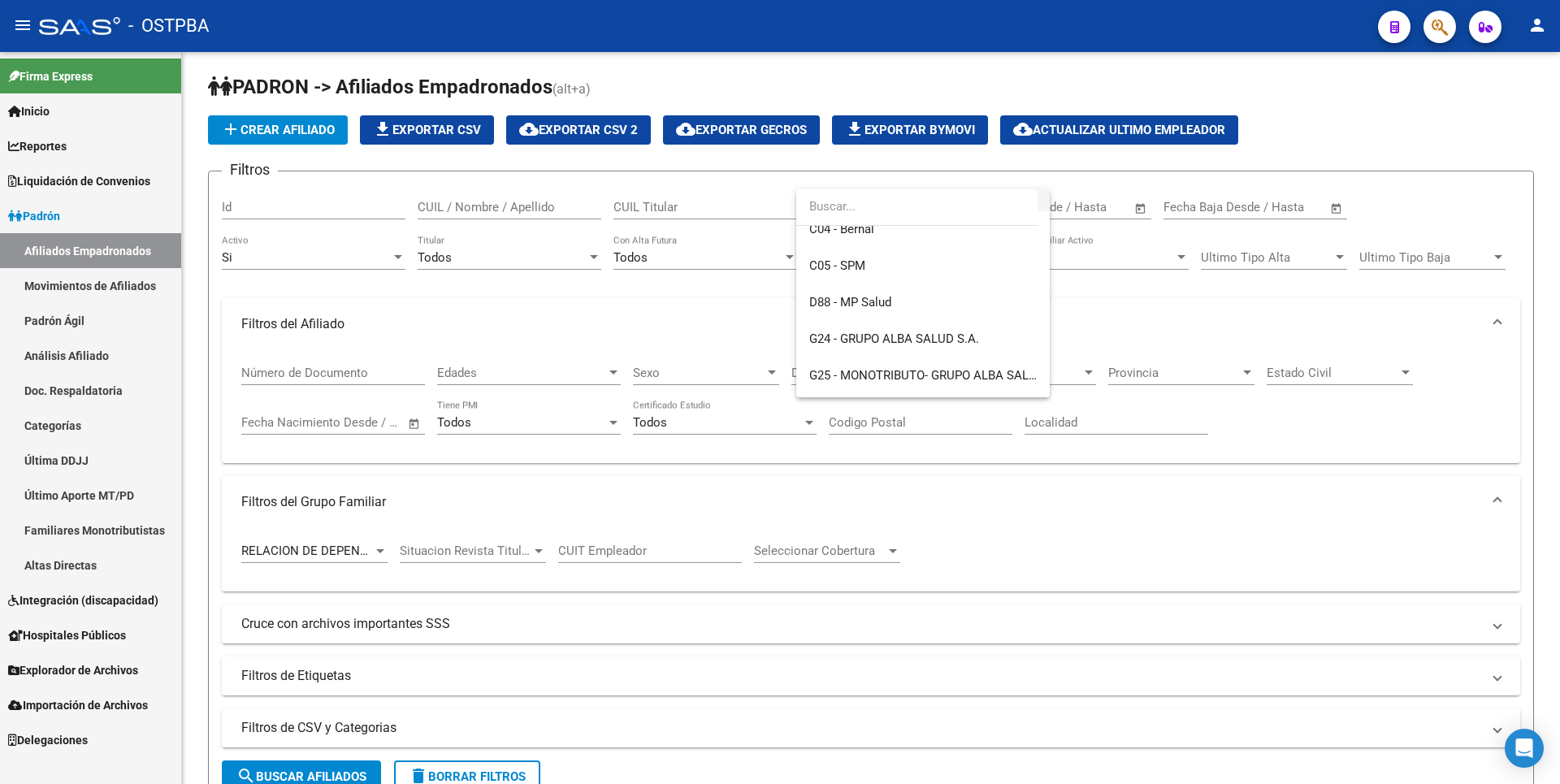
scroll to position [162, 0]
click at [856, 303] on span "D88 - MP Salud" at bounding box center [851, 300] width 82 height 15
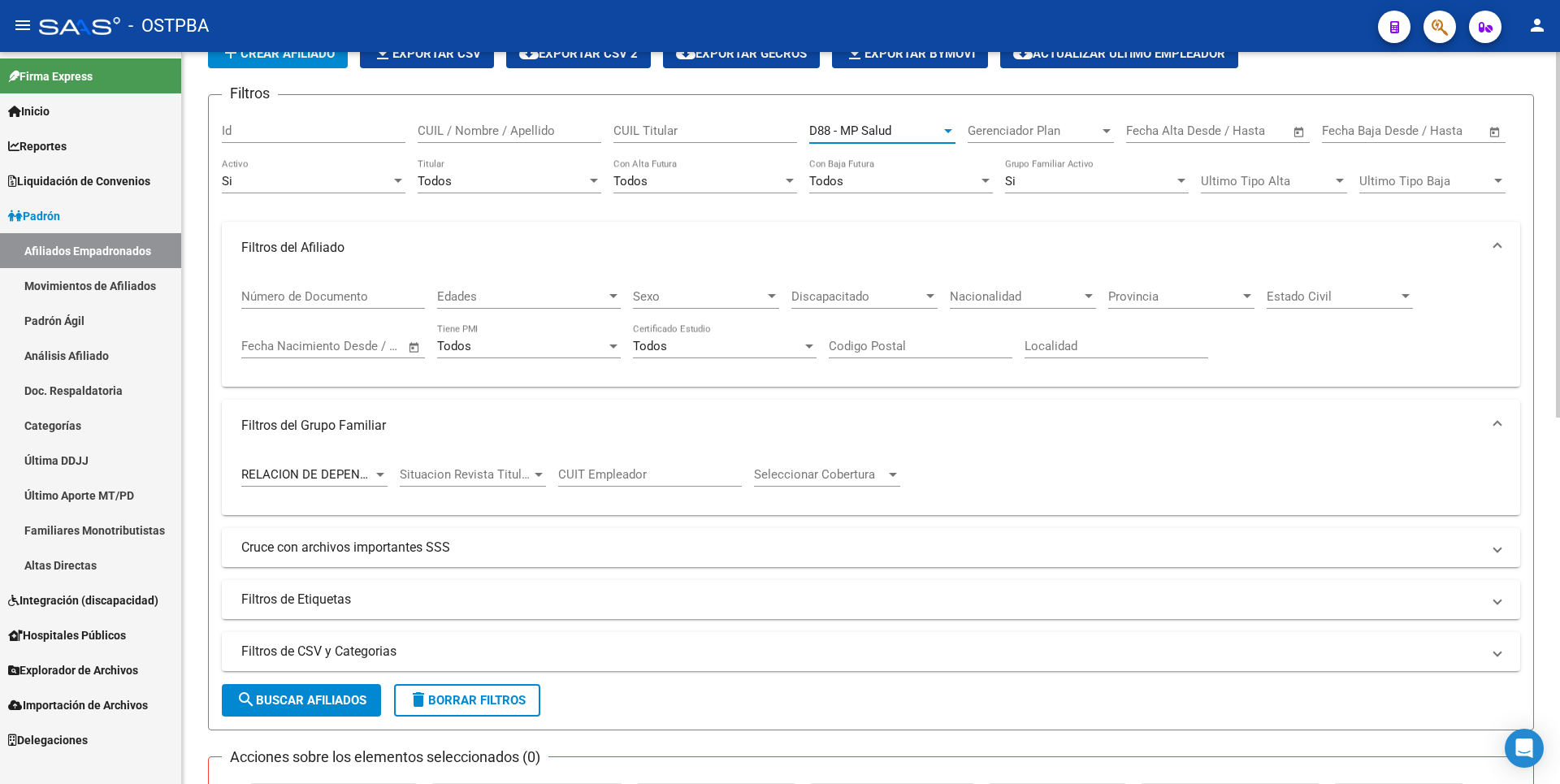
scroll to position [411, 0]
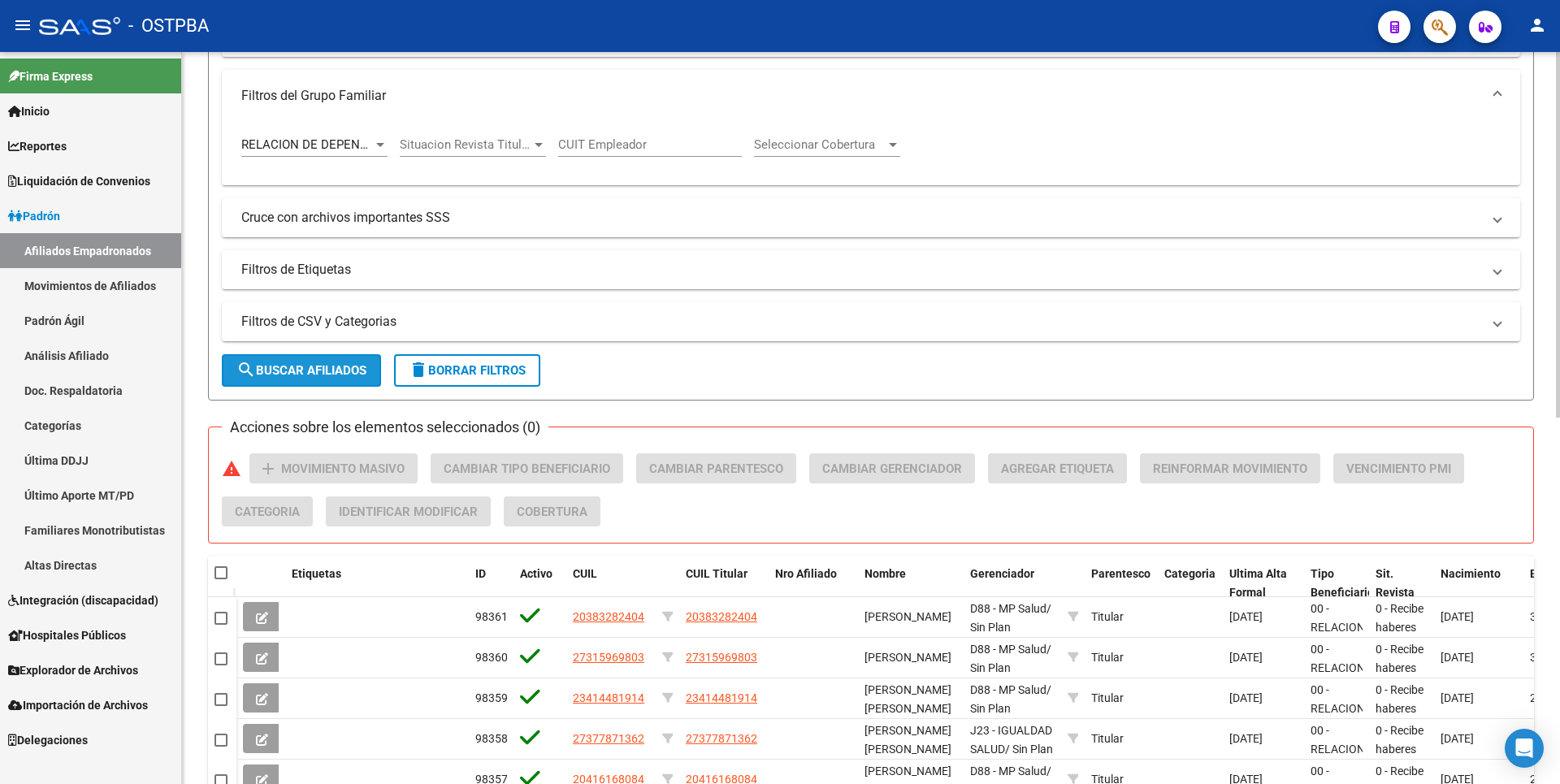
click at [372, 364] on button "search Buscar Afiliados" at bounding box center [301, 371] width 159 height 33
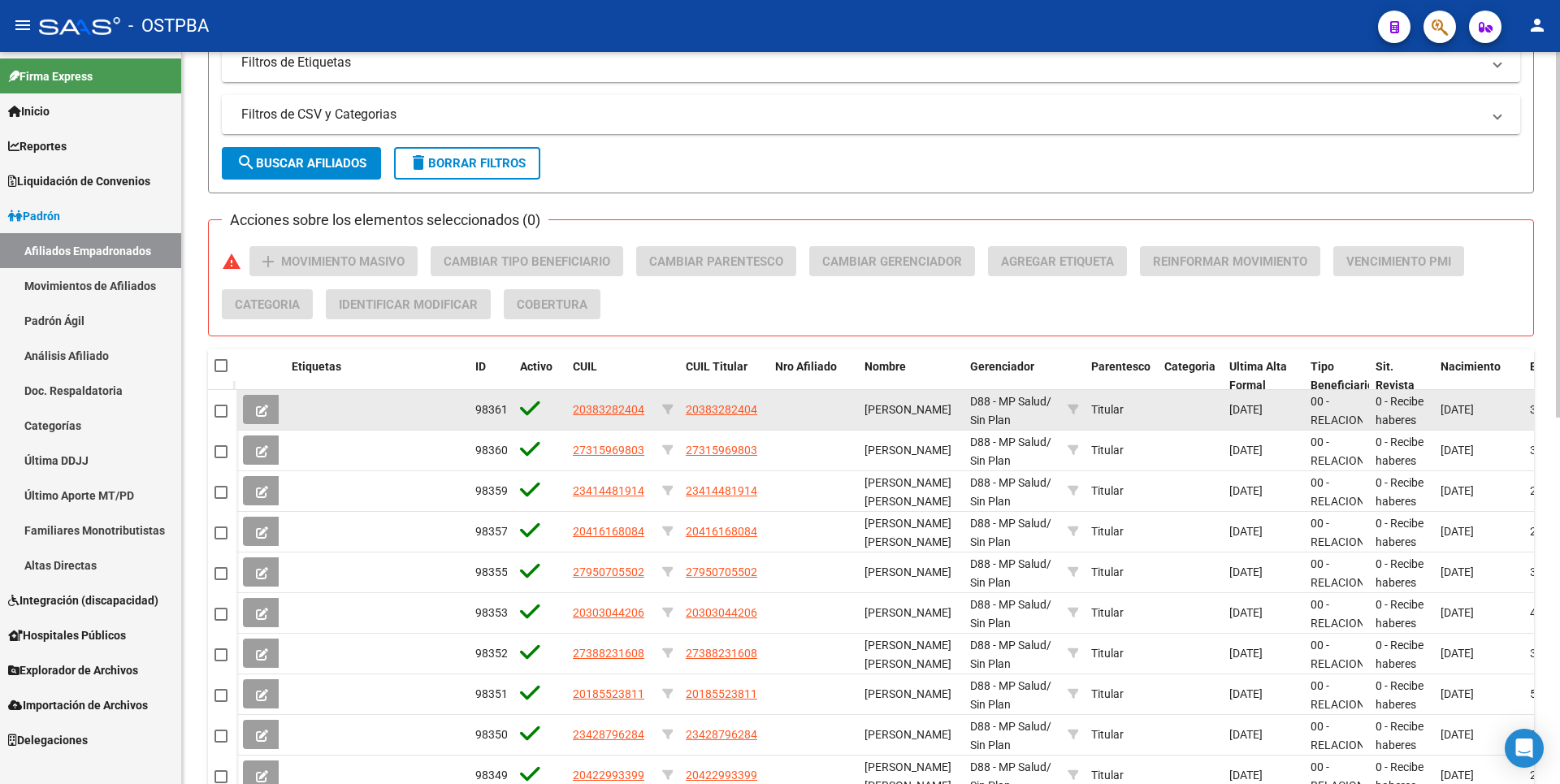
scroll to position [735, 0]
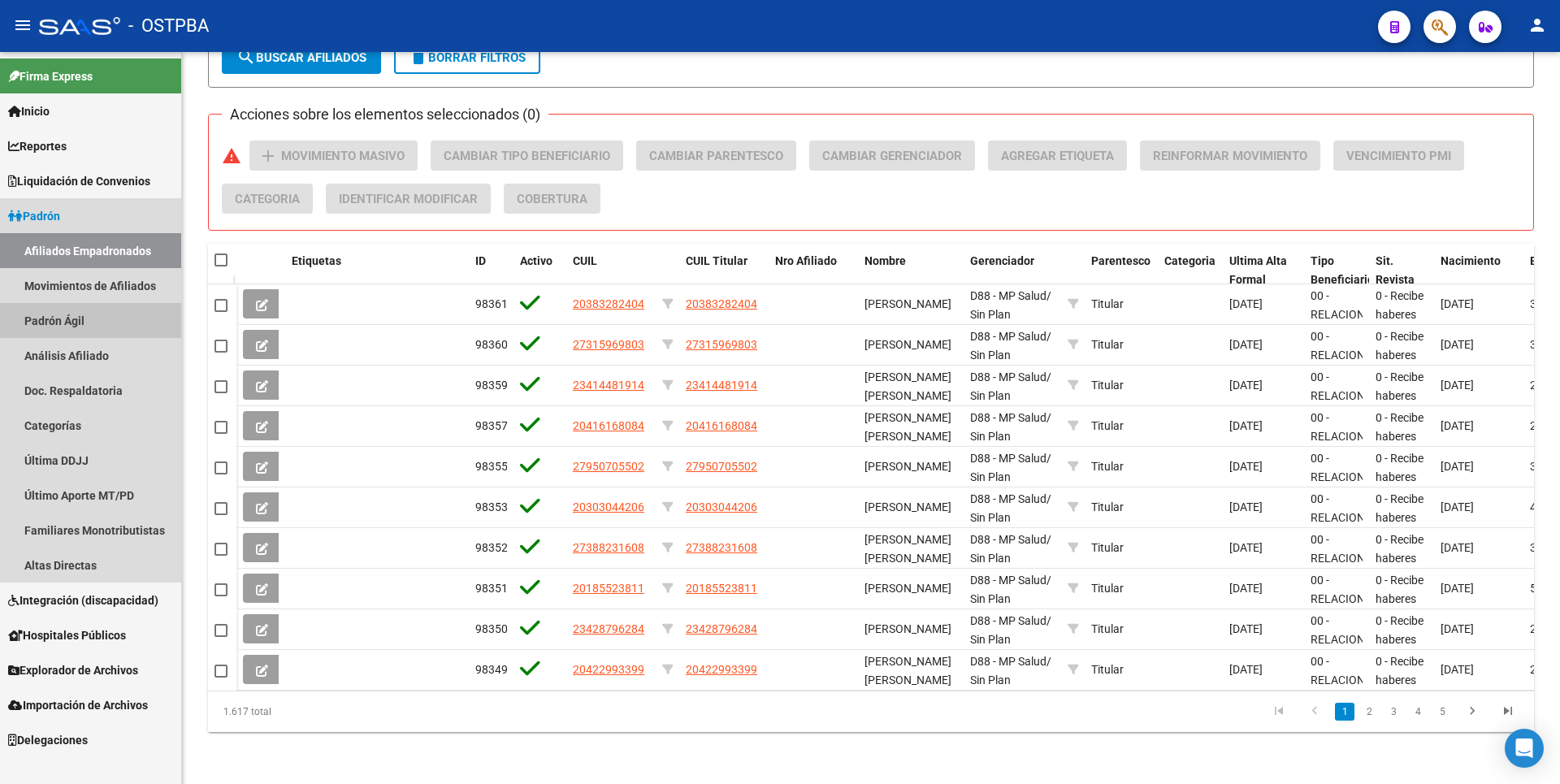
click at [64, 329] on link "Padrón Ágil" at bounding box center [90, 321] width 181 height 35
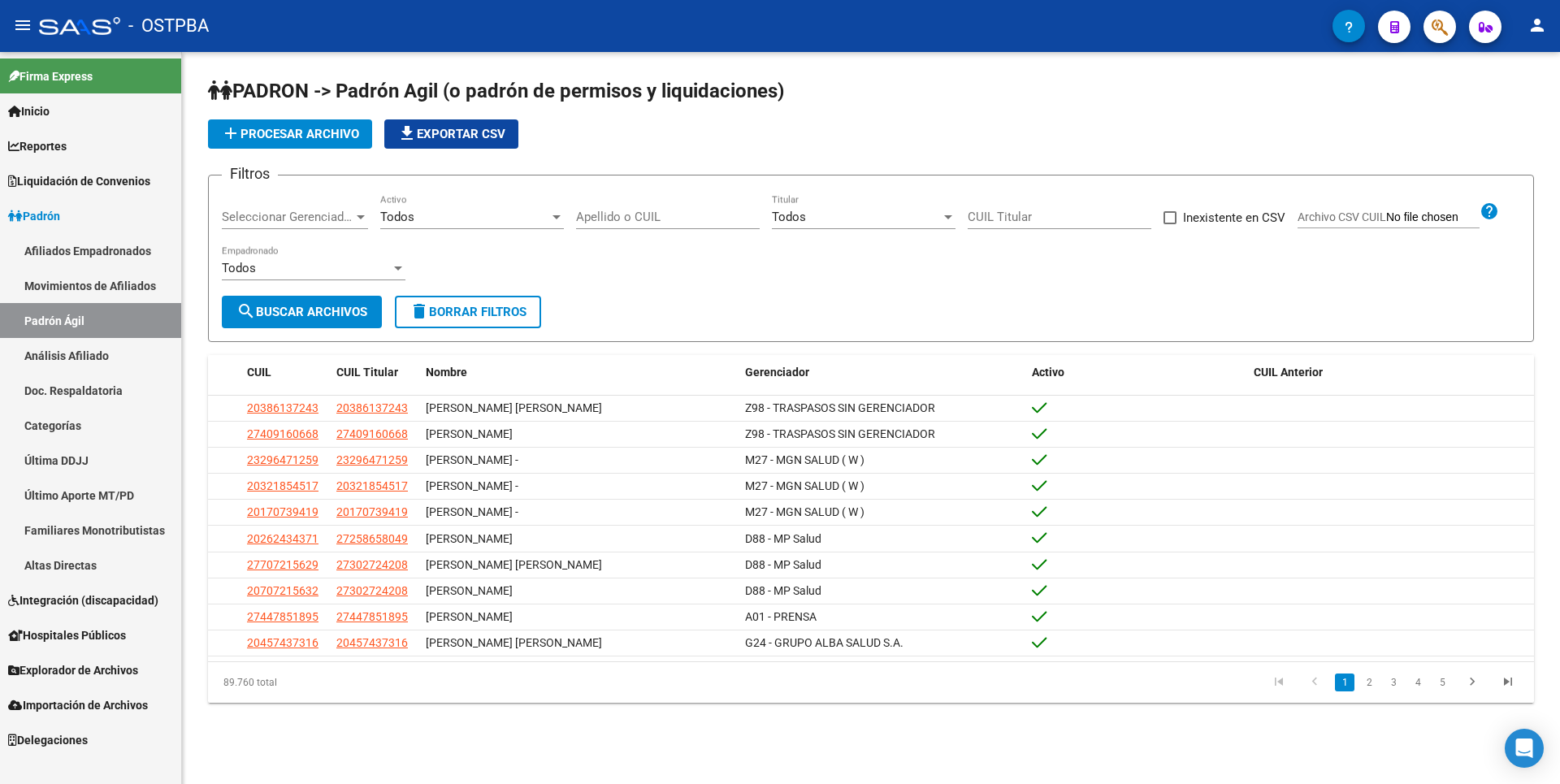
click at [94, 365] on link "Análisis Afiliado" at bounding box center [90, 355] width 181 height 35
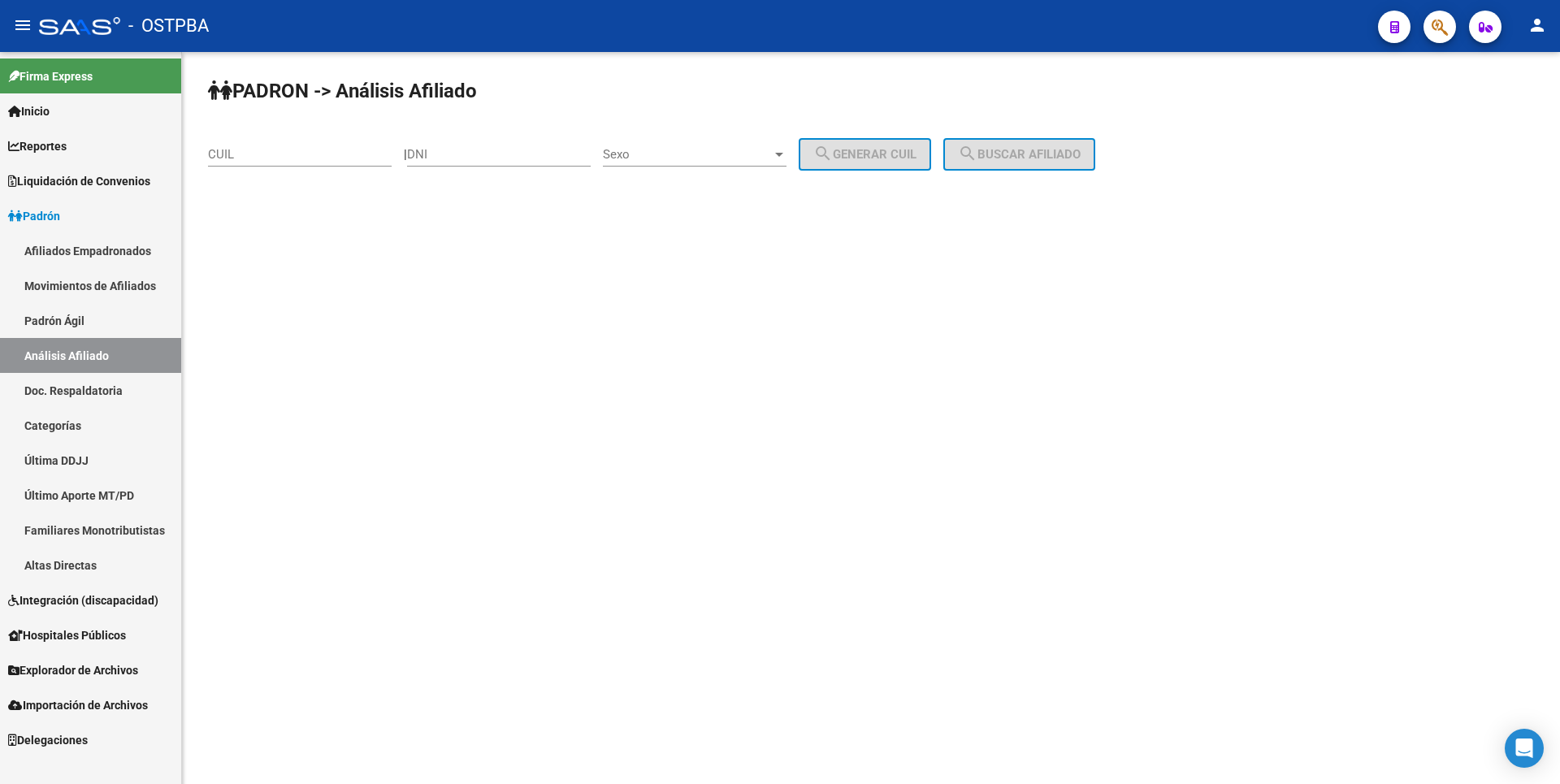
click at [88, 394] on link "Doc. Respaldatoria" at bounding box center [90, 391] width 181 height 35
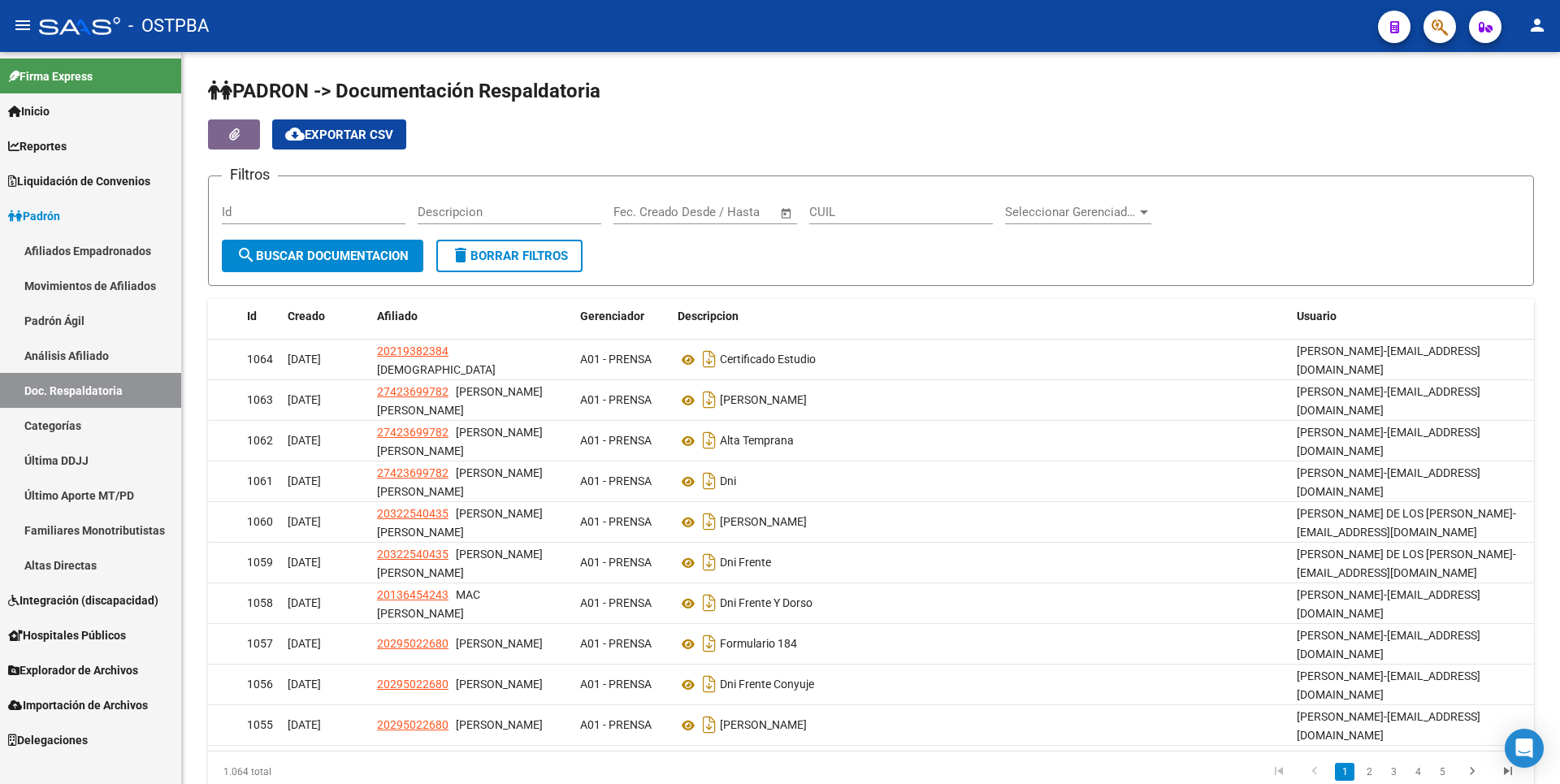
click at [66, 426] on link "Categorías" at bounding box center [90, 425] width 181 height 35
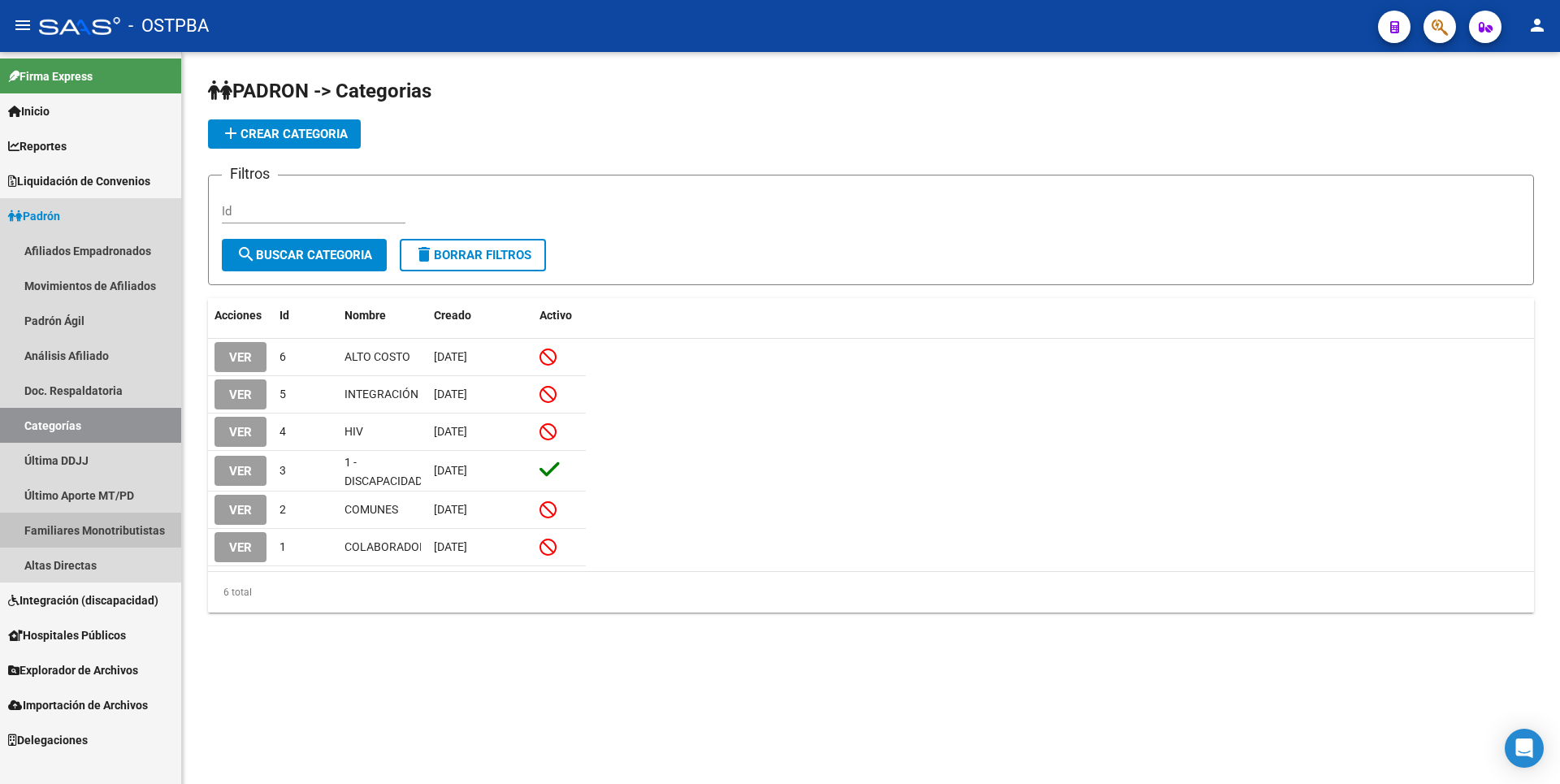
click at [77, 539] on link "Familiares Monotributistas" at bounding box center [90, 530] width 181 height 35
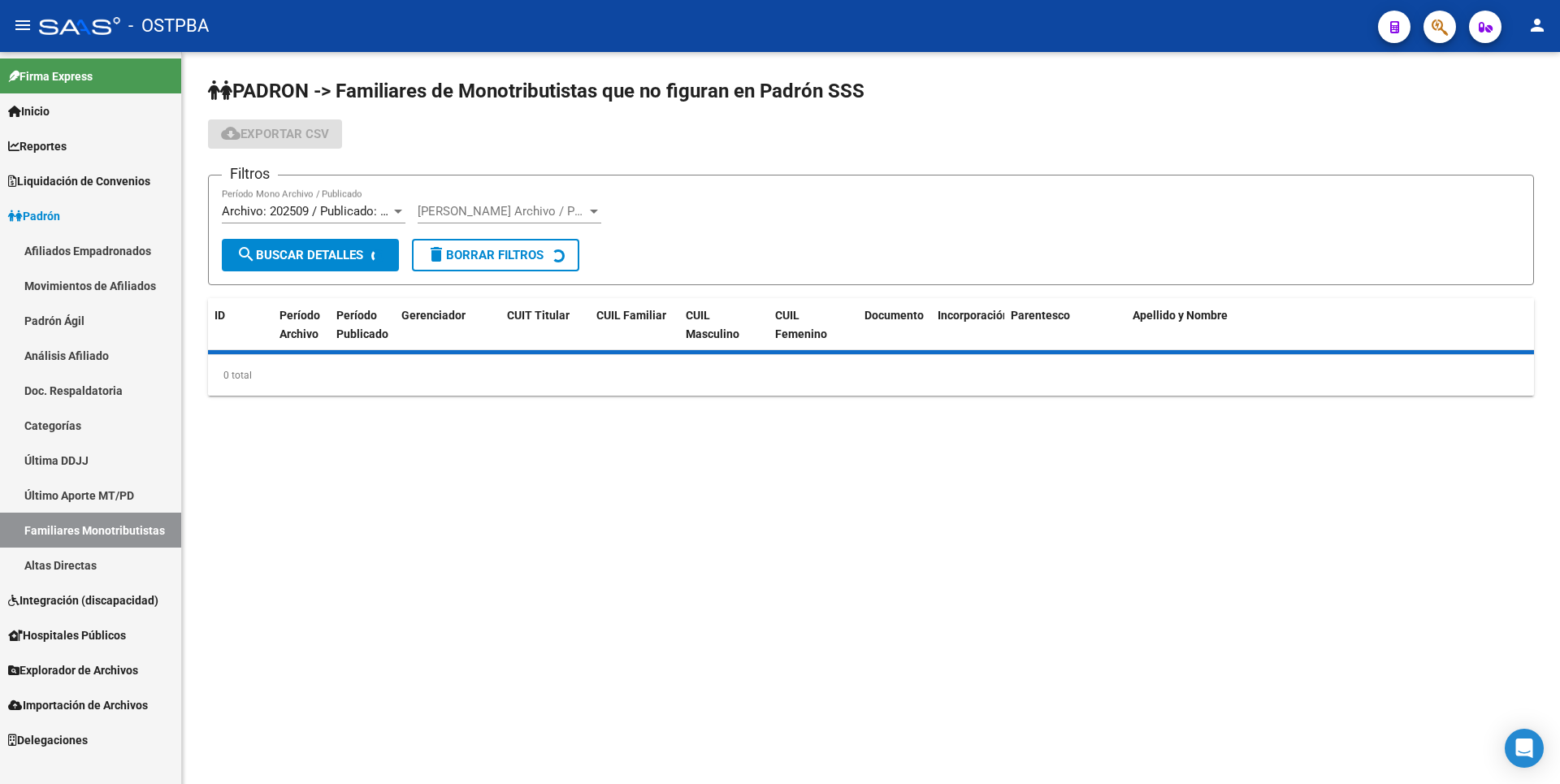
click at [74, 564] on link "Altas Directas" at bounding box center [90, 565] width 181 height 35
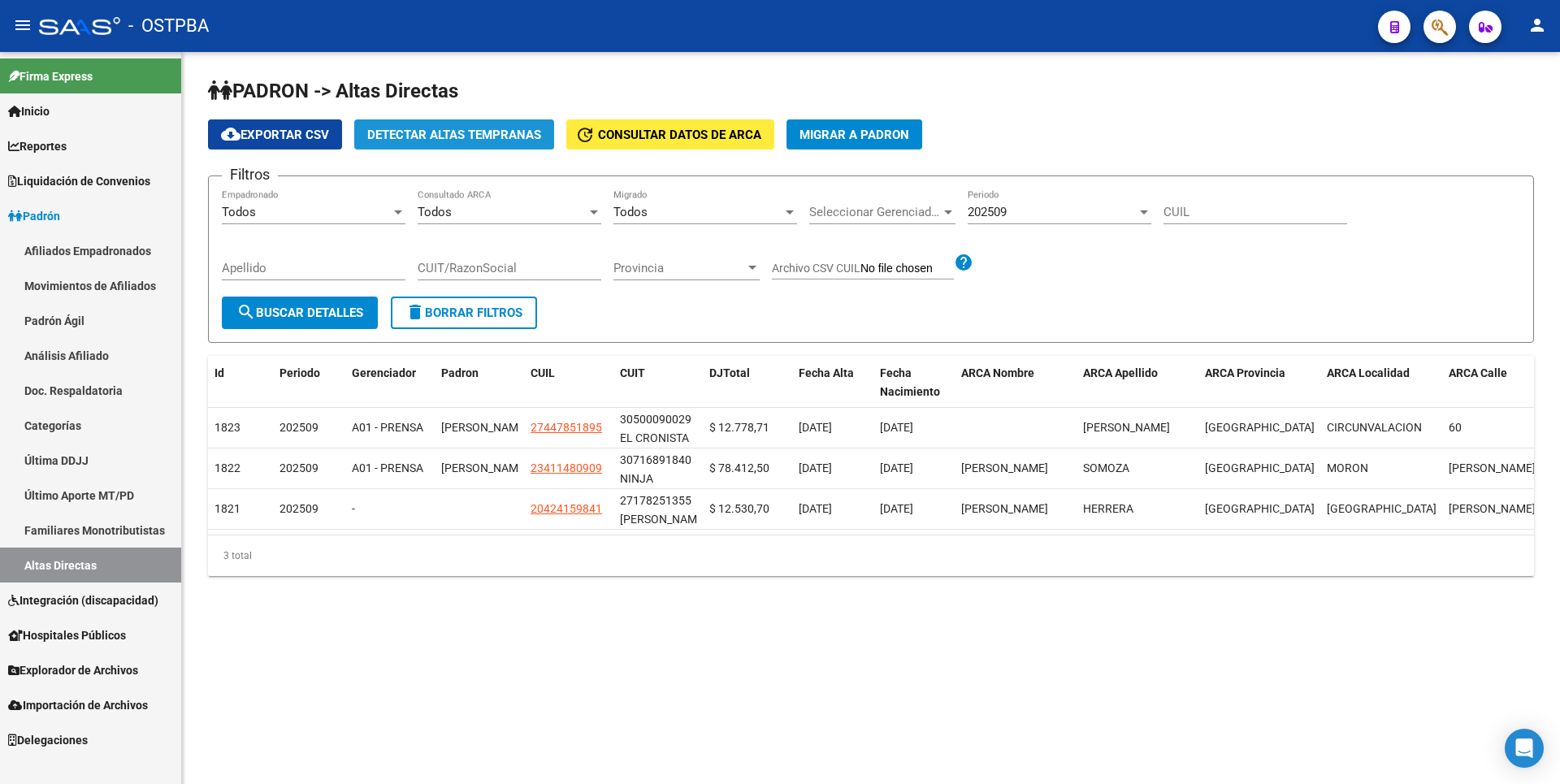
click at [472, 137] on span "Detectar Altas Tempranas" at bounding box center [454, 135] width 174 height 15
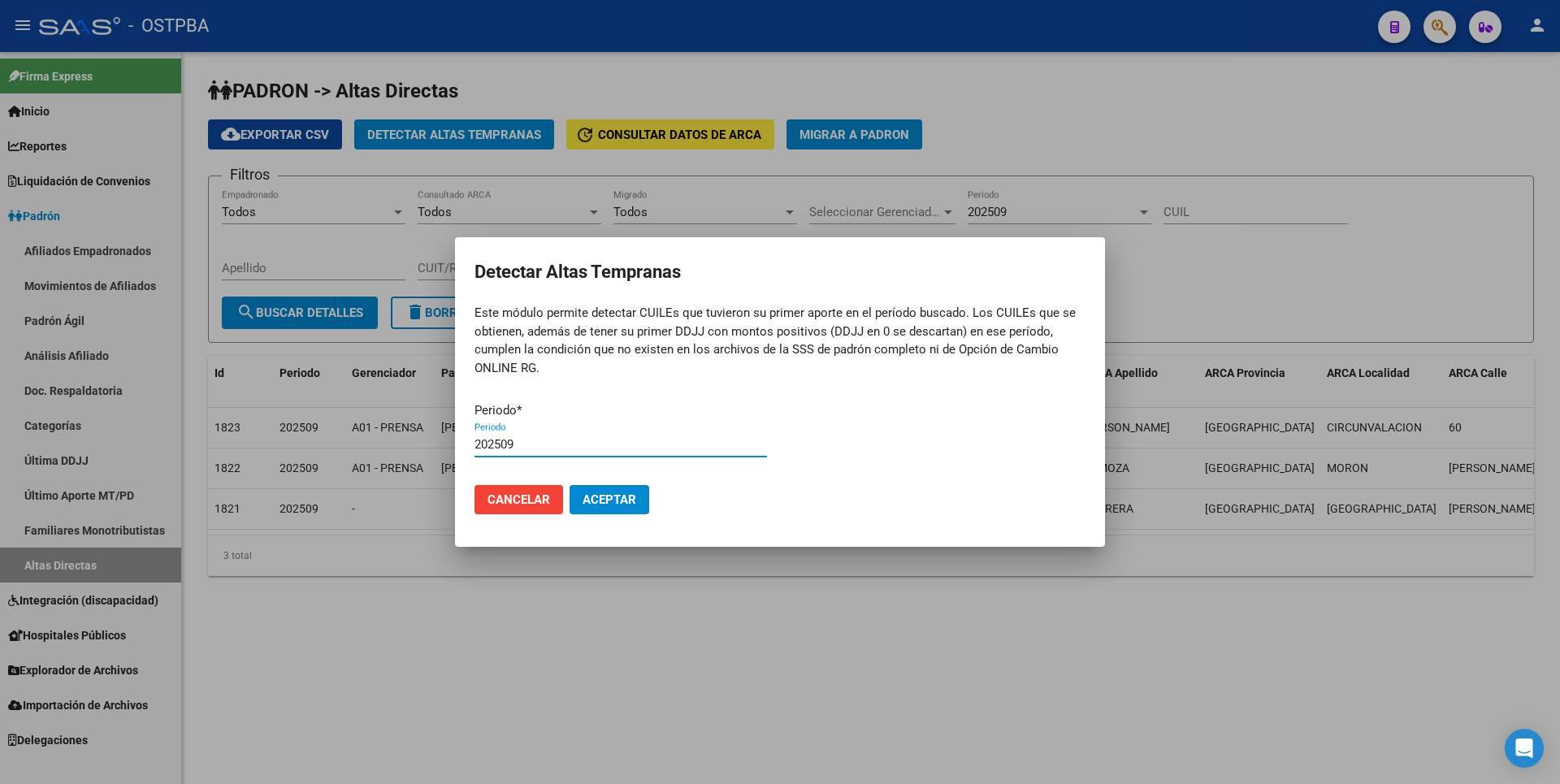
type input "202509"
click at [569, 485] on button "Aceptar" at bounding box center [608, 500] width 79 height 29
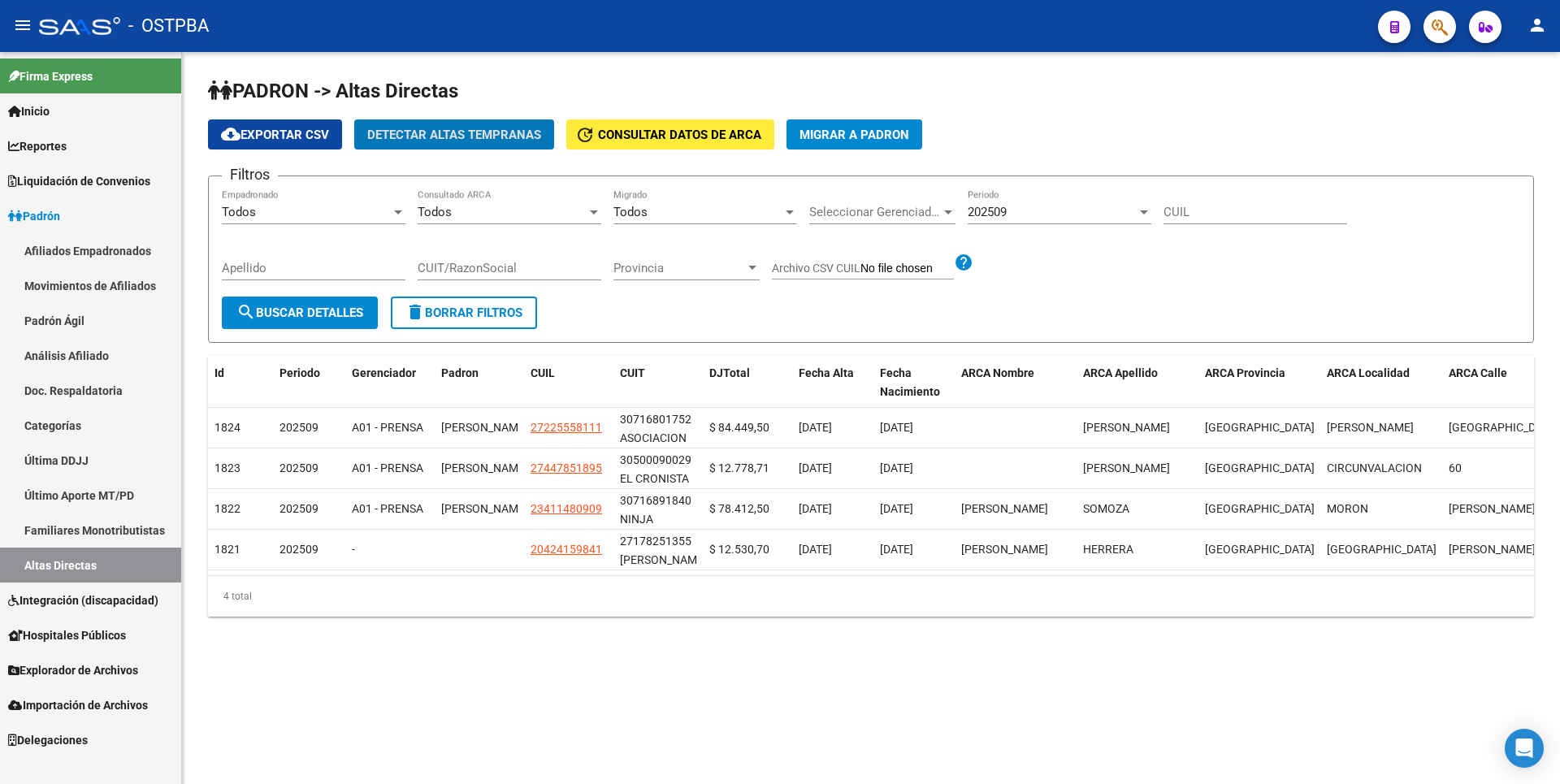
click at [95, 341] on link "Análisis Afiliado" at bounding box center [90, 355] width 181 height 35
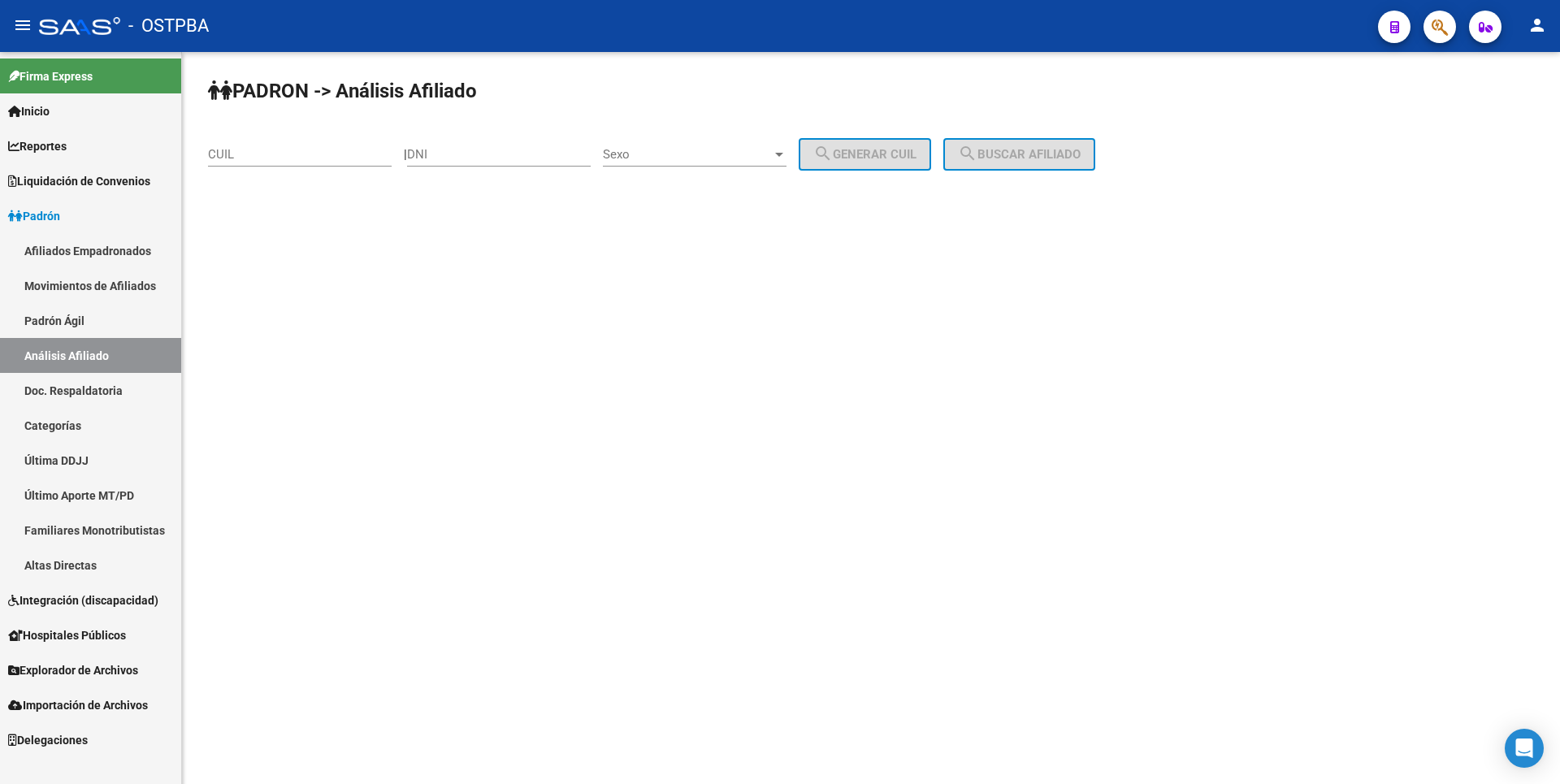
click at [440, 160] on input "DNI" at bounding box center [499, 154] width 184 height 15
type input "30011087"
click at [787, 157] on div at bounding box center [780, 154] width 15 height 13
drag, startPoint x: 701, startPoint y: 160, endPoint x: 923, endPoint y: 158, distance: 222.0
click at [709, 159] on span "Masculino" at bounding box center [713, 155] width 184 height 36
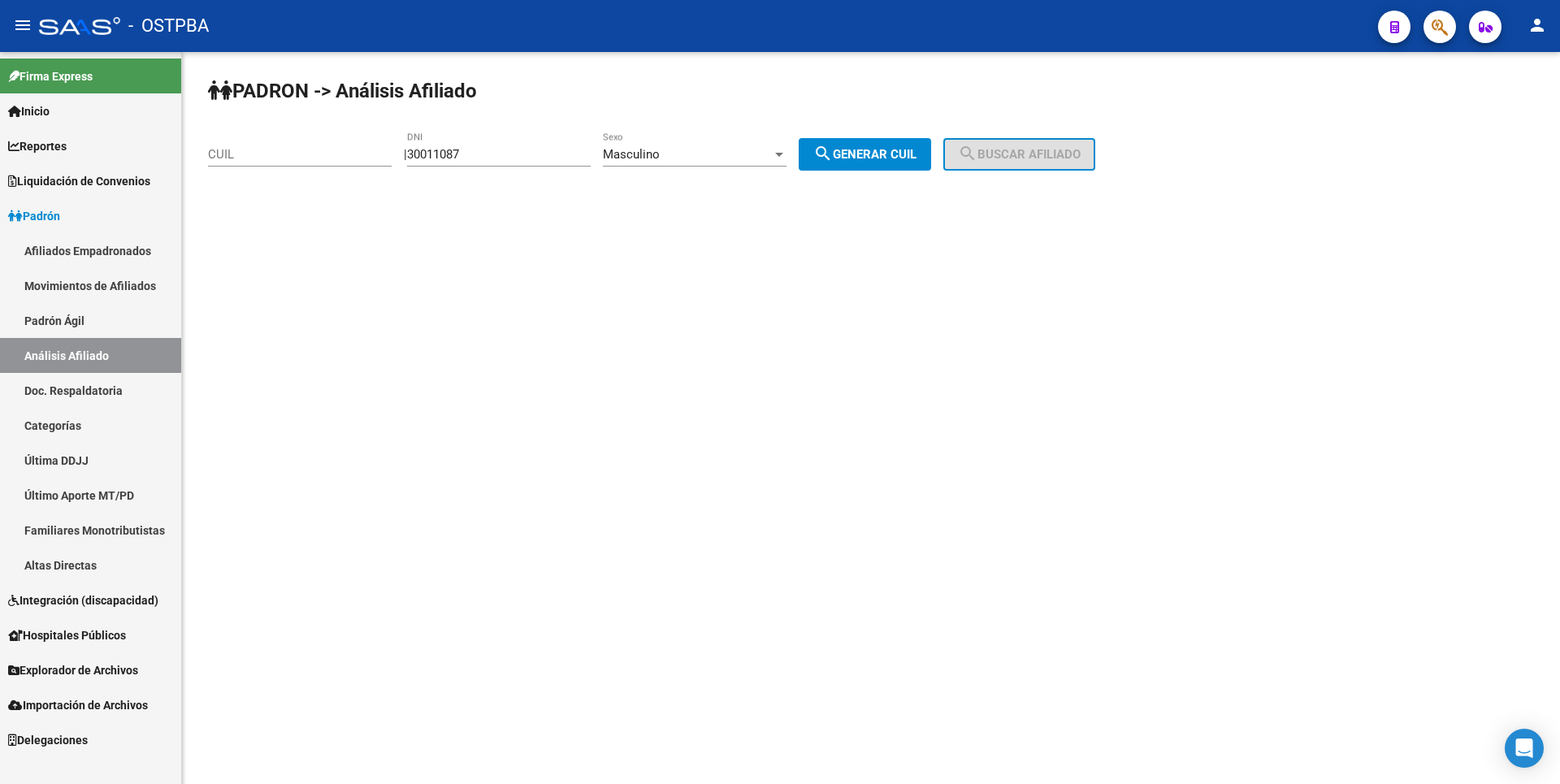
drag, startPoint x: 929, startPoint y: 137, endPoint x: 940, endPoint y: 142, distance: 12.1
click at [930, 138] on div "PADRON -> Análisis Afiliado CUIL | 30011087 DNI Masculino Sexo search Generar C…" at bounding box center [871, 137] width 1378 height 170
click at [932, 148] on button "search Generar CUIL" at bounding box center [864, 155] width 132 height 33
click at [999, 148] on span "search Buscar afiliado" at bounding box center [1019, 154] width 123 height 15
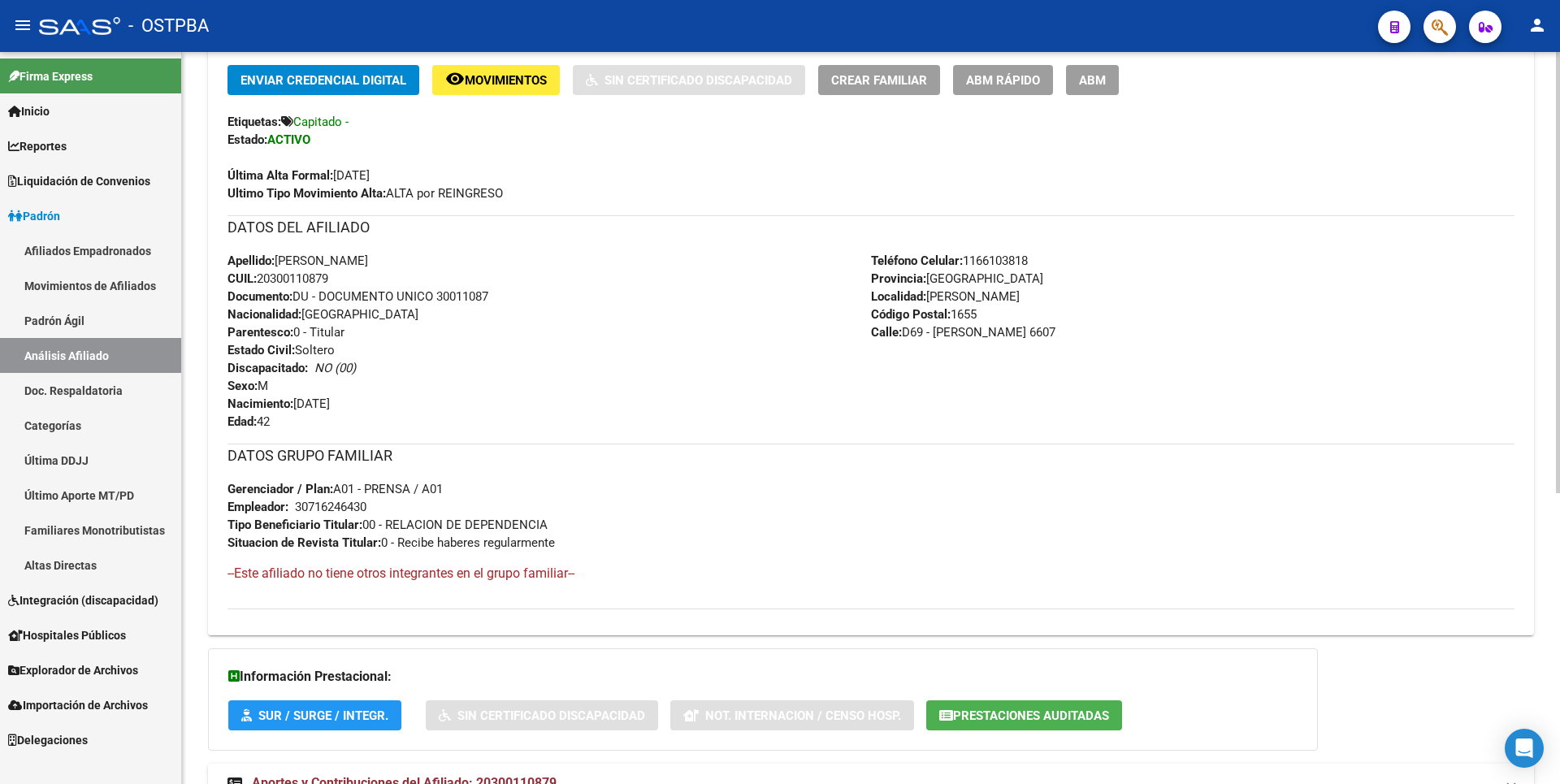
scroll to position [482, 0]
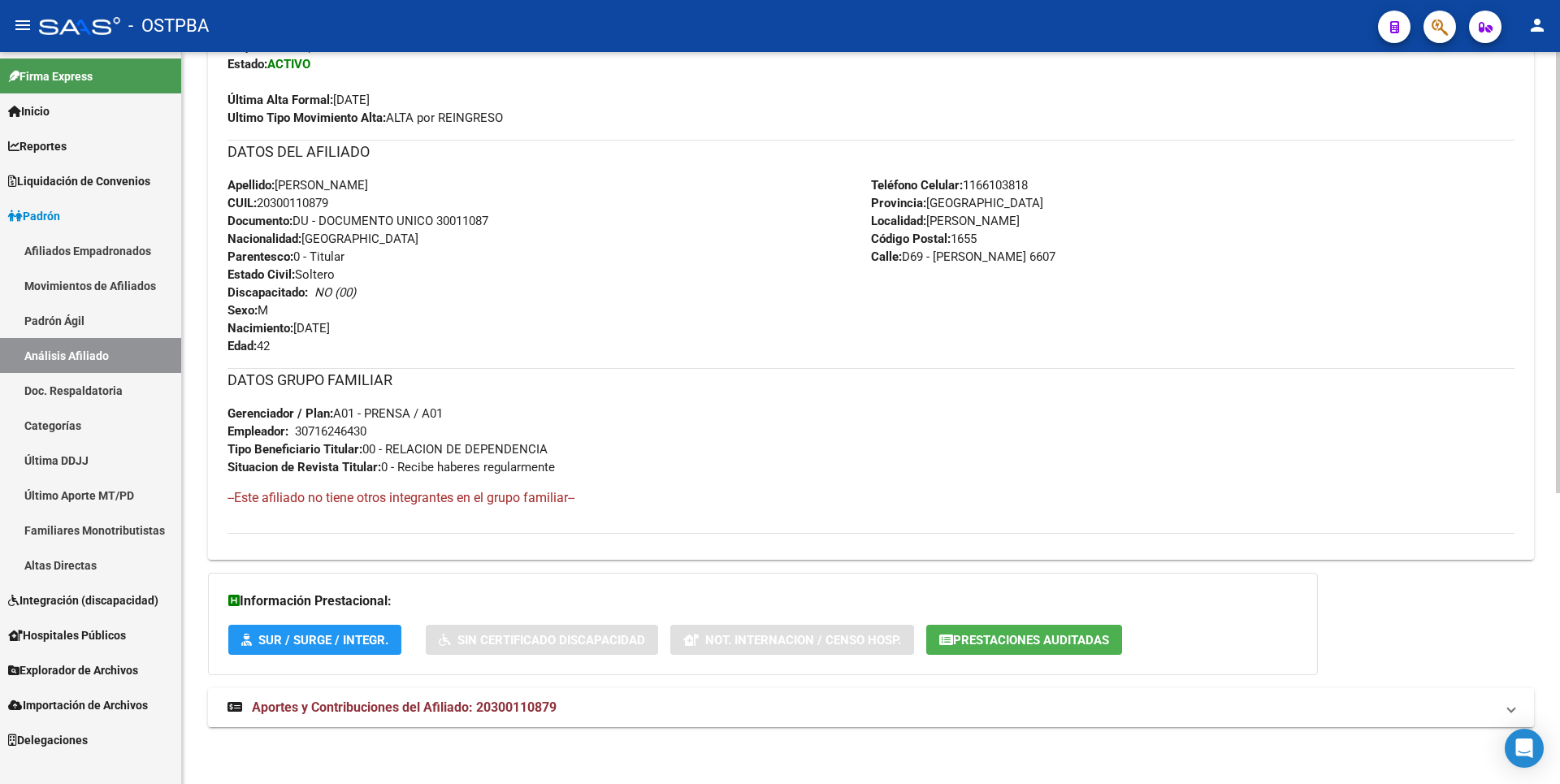
click at [523, 705] on span "Aportes y Contribuciones del Afiliado: 20300110879" at bounding box center [404, 707] width 305 height 15
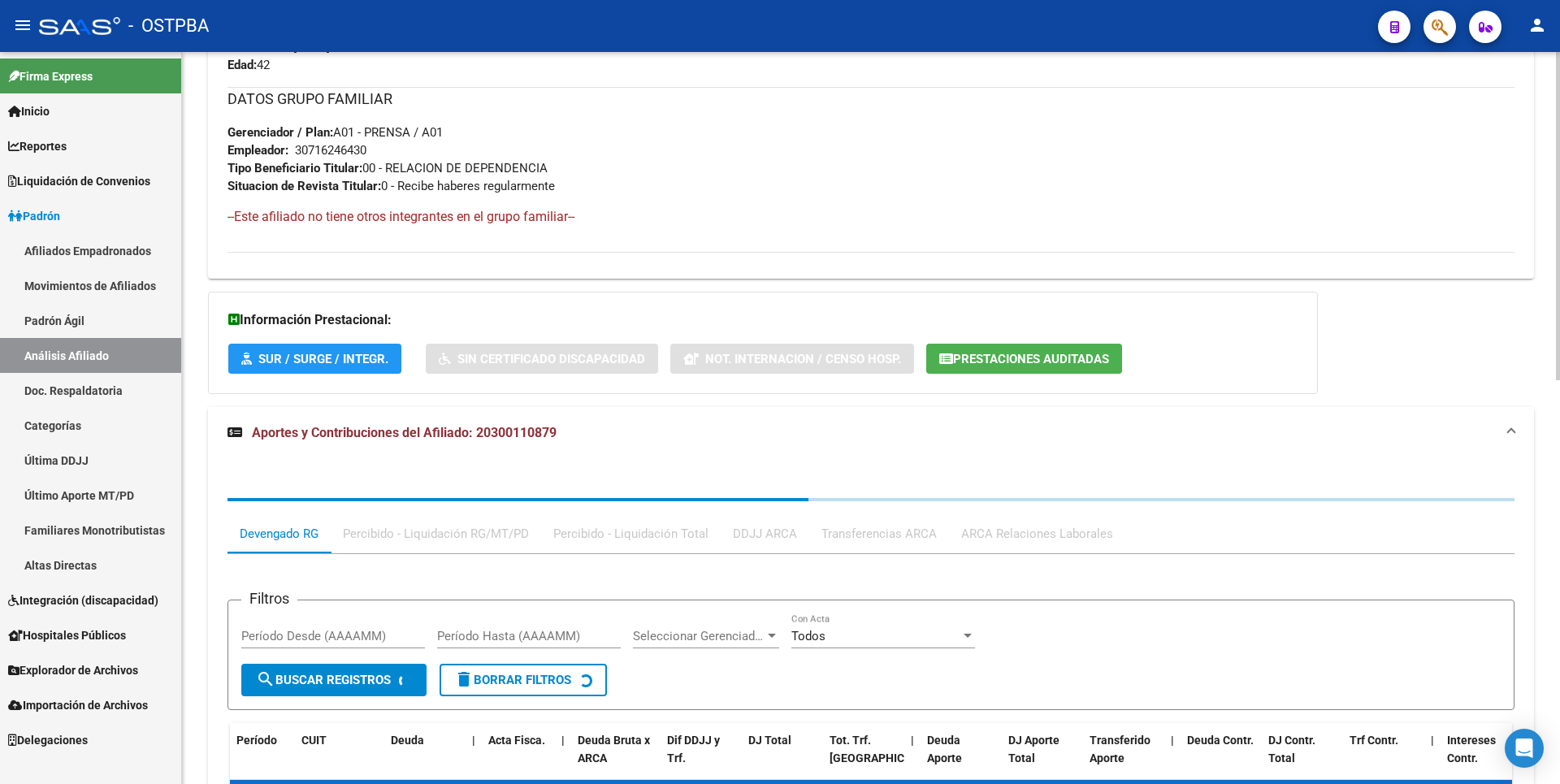
scroll to position [901, 0]
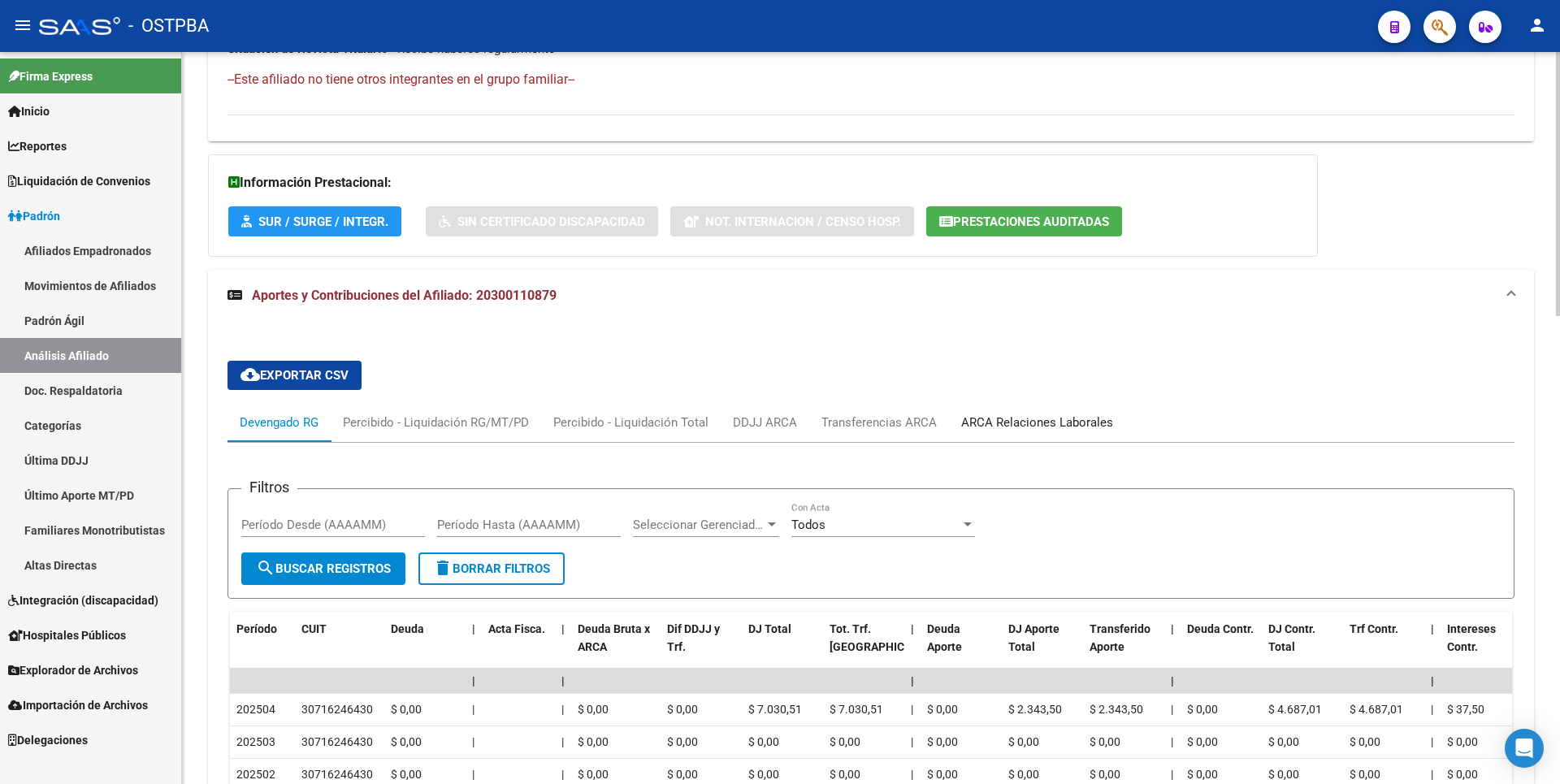
click at [1059, 429] on div "ARCA Relaciones Laborales" at bounding box center [1037, 423] width 152 height 18
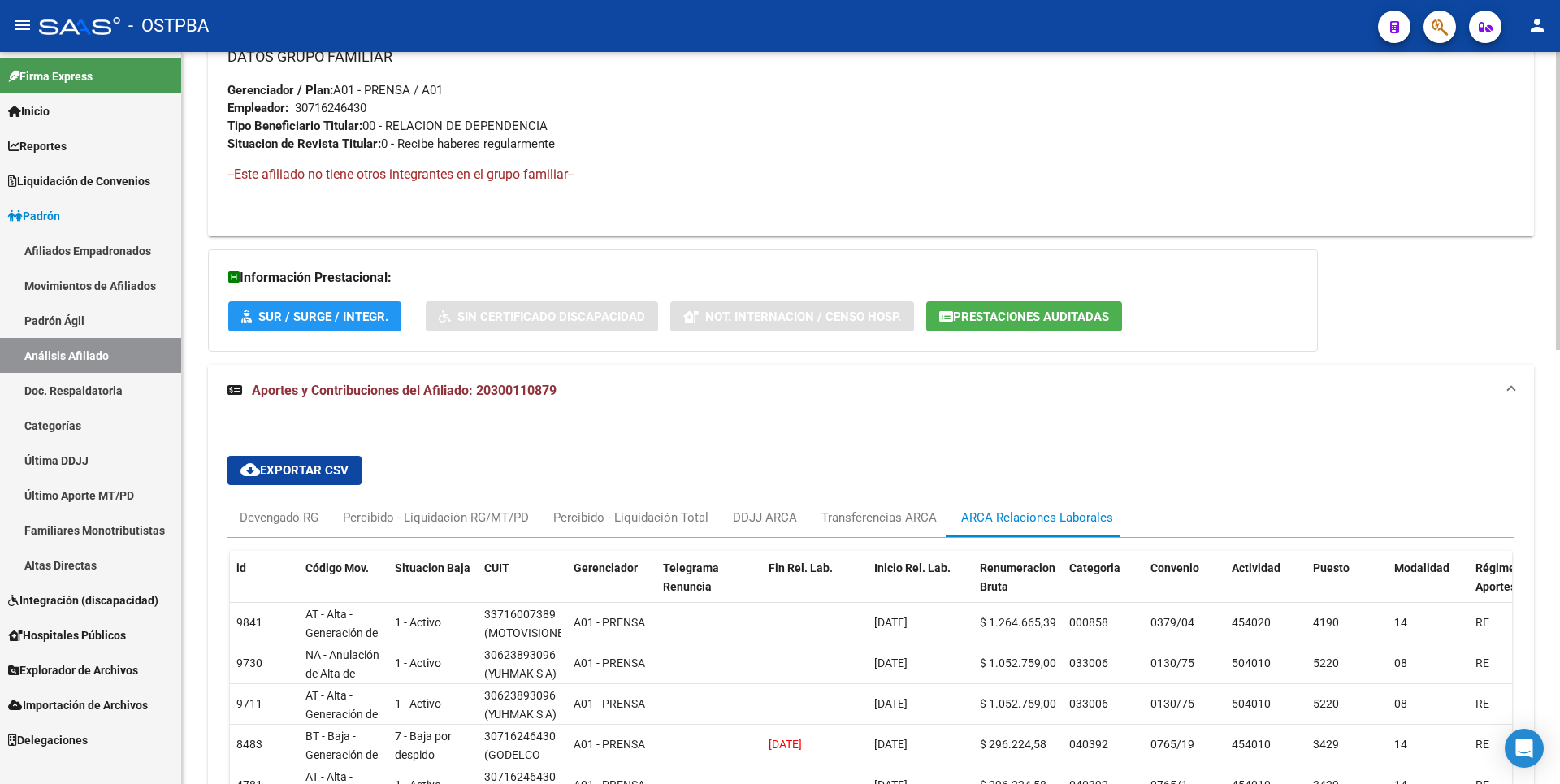
scroll to position [812, 0]
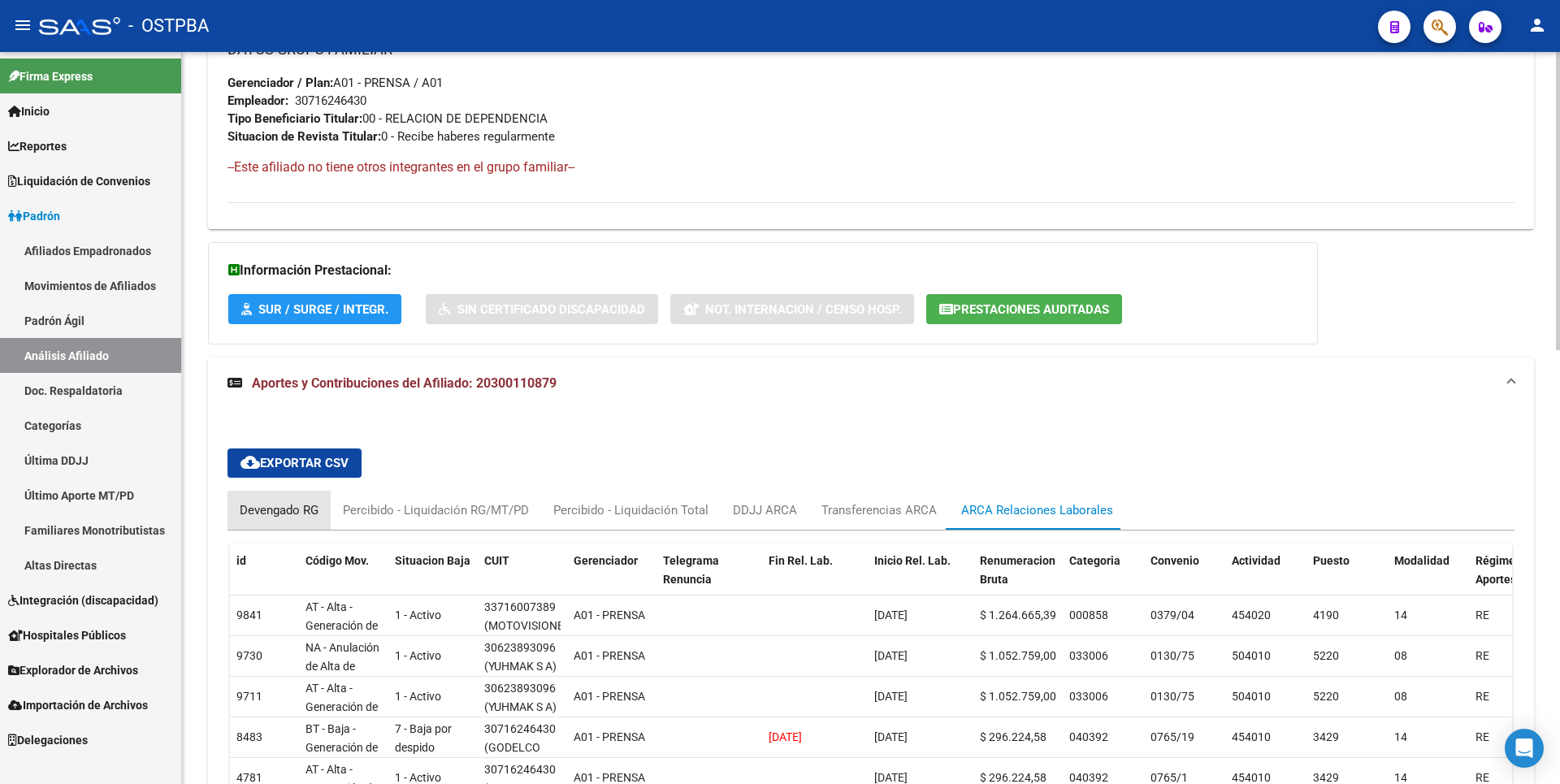
click at [287, 517] on div "Devengado RG" at bounding box center [279, 511] width 79 height 18
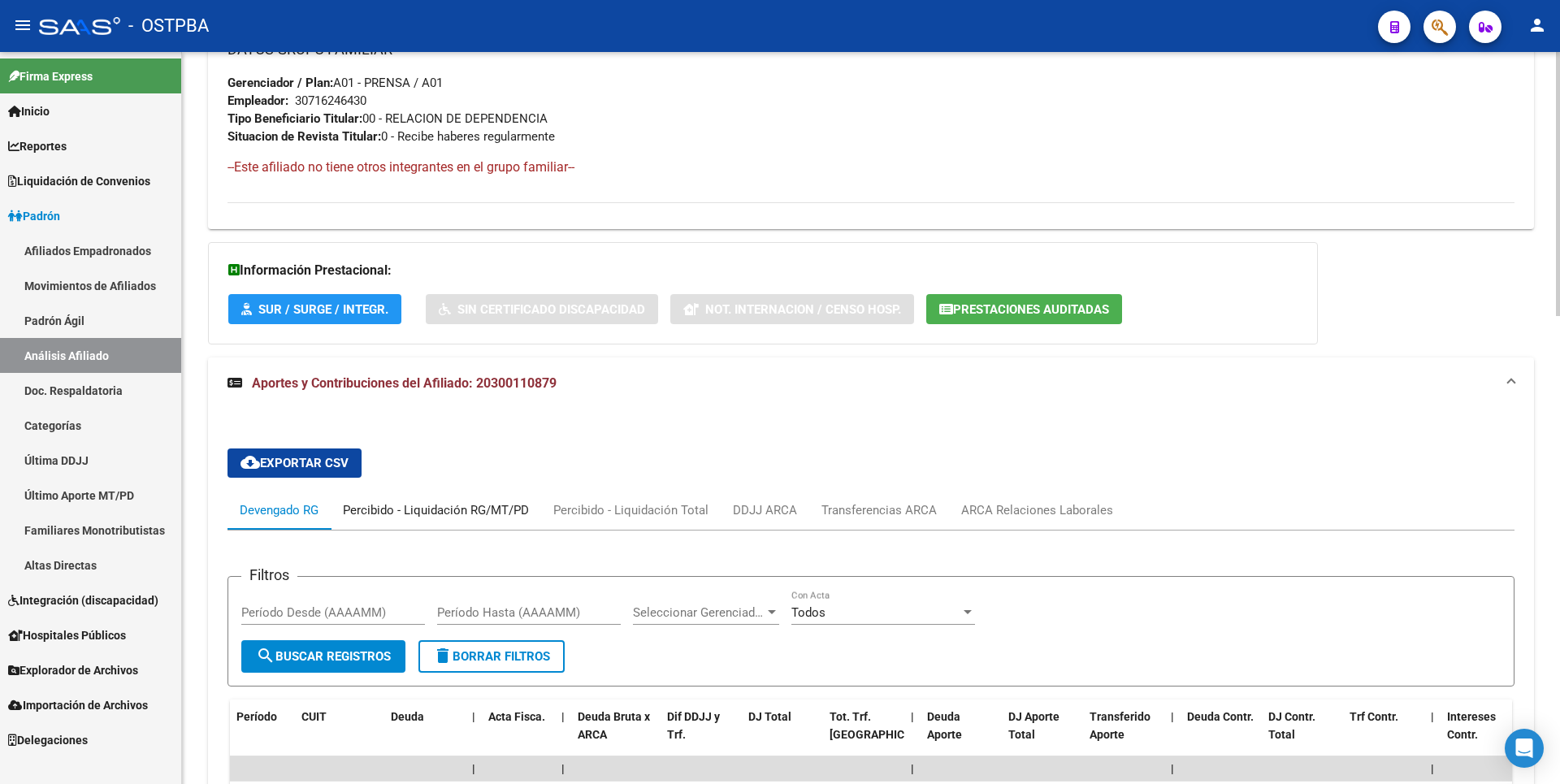
click at [446, 494] on div "Percibido - Liquidación RG/MT/PD" at bounding box center [435, 510] width 210 height 39
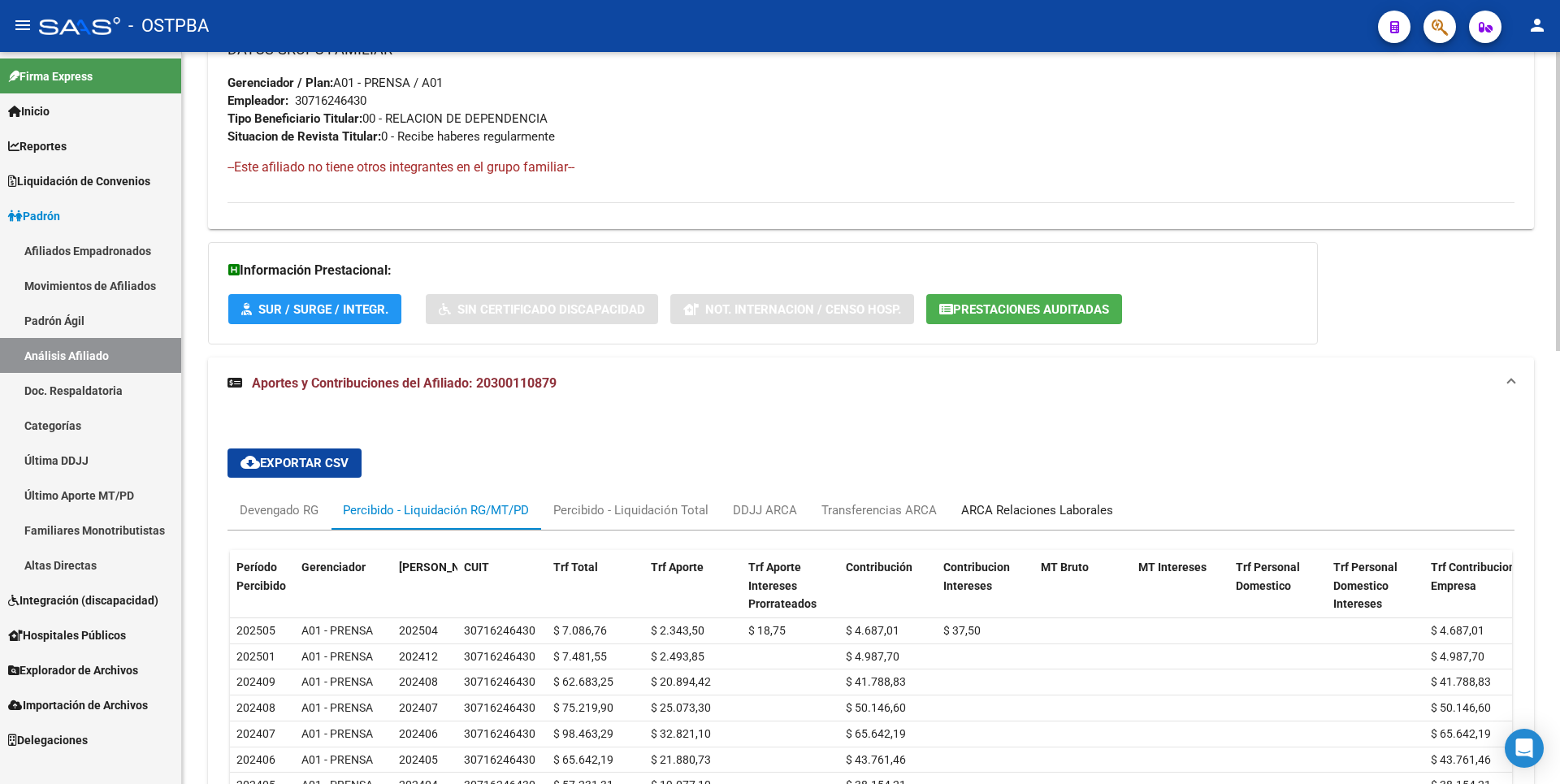
click at [1103, 512] on div "ARCA Relaciones Laborales" at bounding box center [1037, 511] width 152 height 18
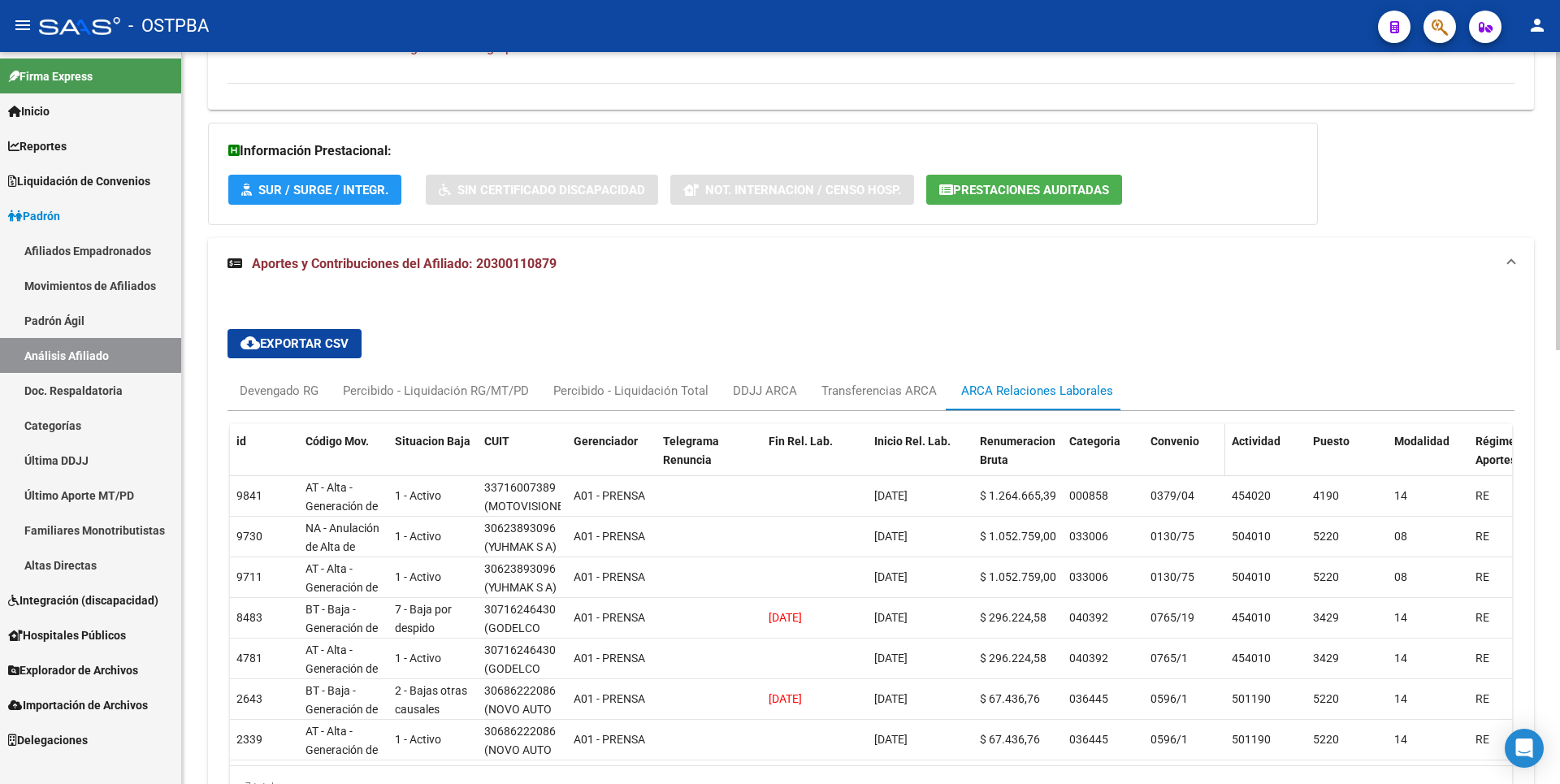
scroll to position [1063, 0]
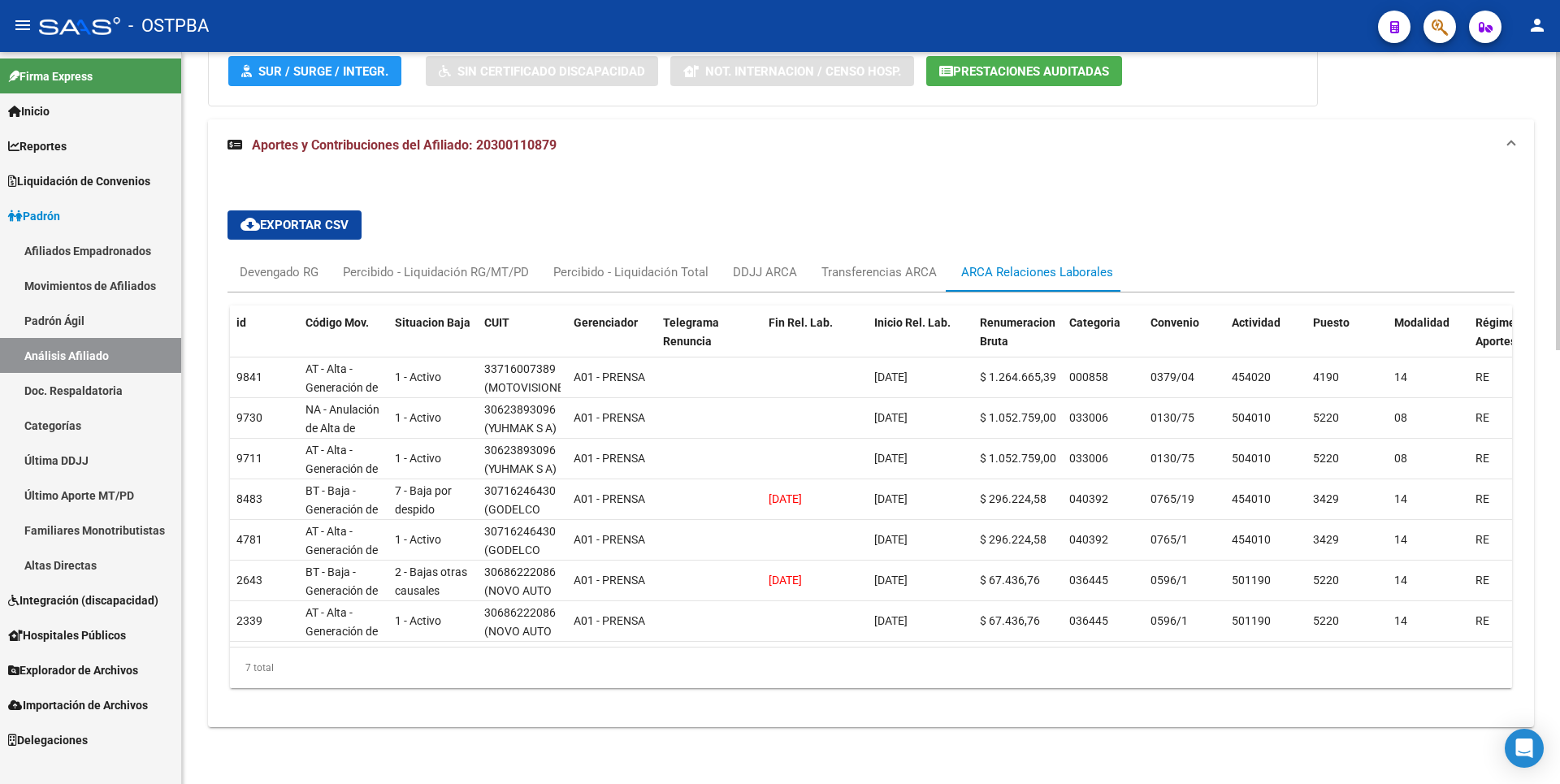
click at [1174, 148] on mat-expansion-panel-header "Aportes y Contribuciones del Afiliado: 20300110879" at bounding box center [871, 145] width 1326 height 52
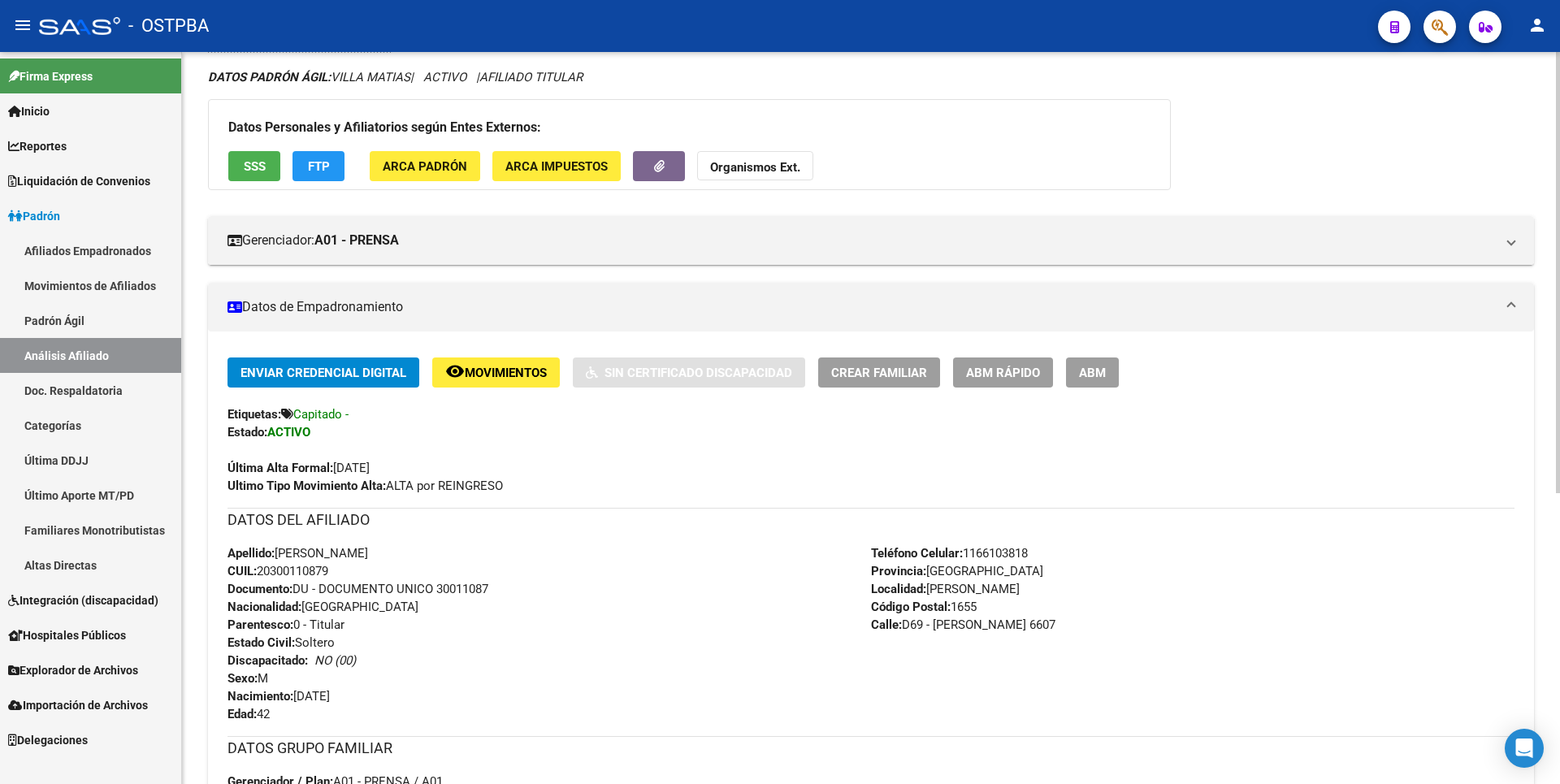
scroll to position [0, 0]
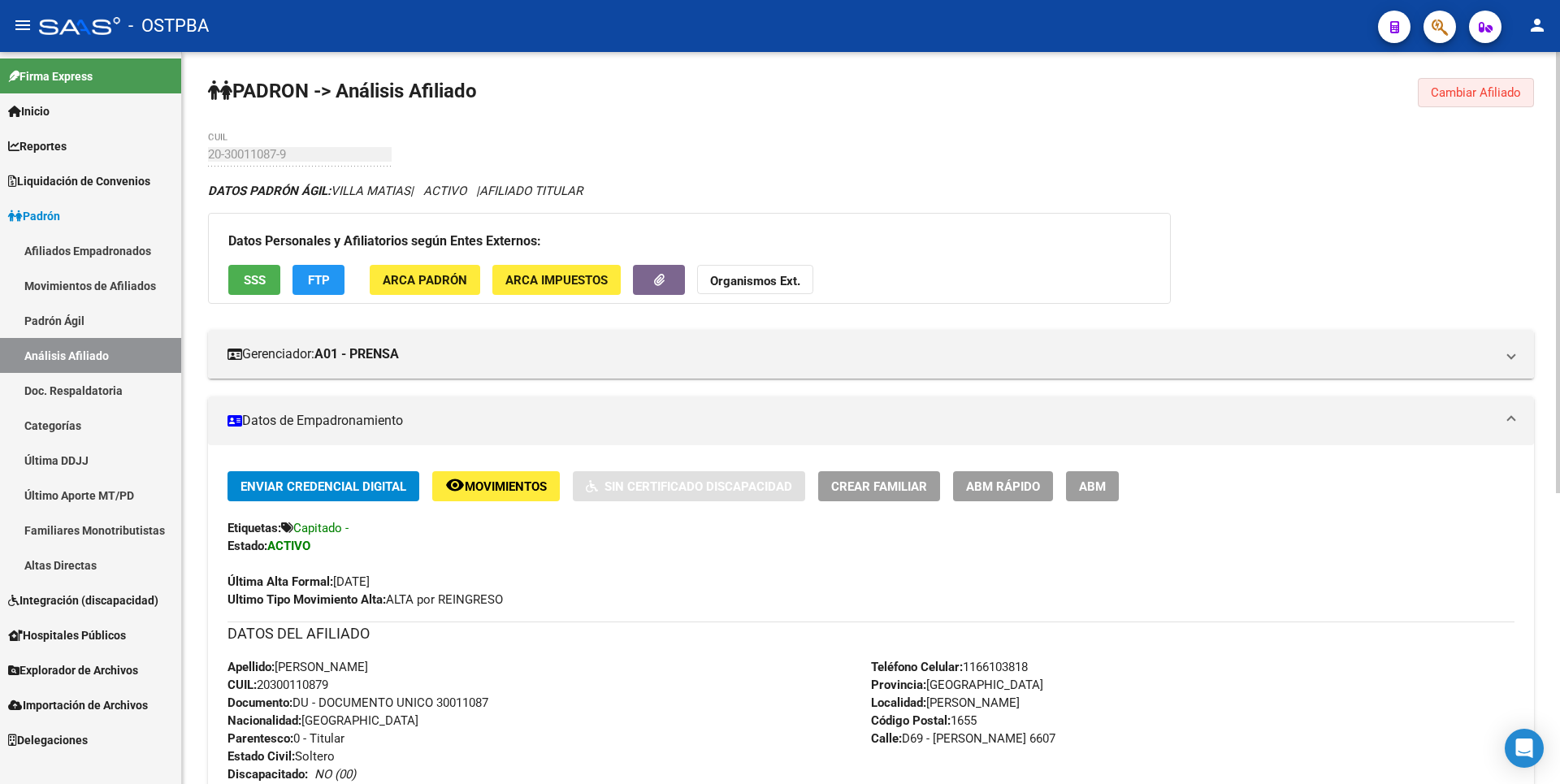
click at [1517, 99] on span "Cambiar Afiliado" at bounding box center [1475, 93] width 90 height 15
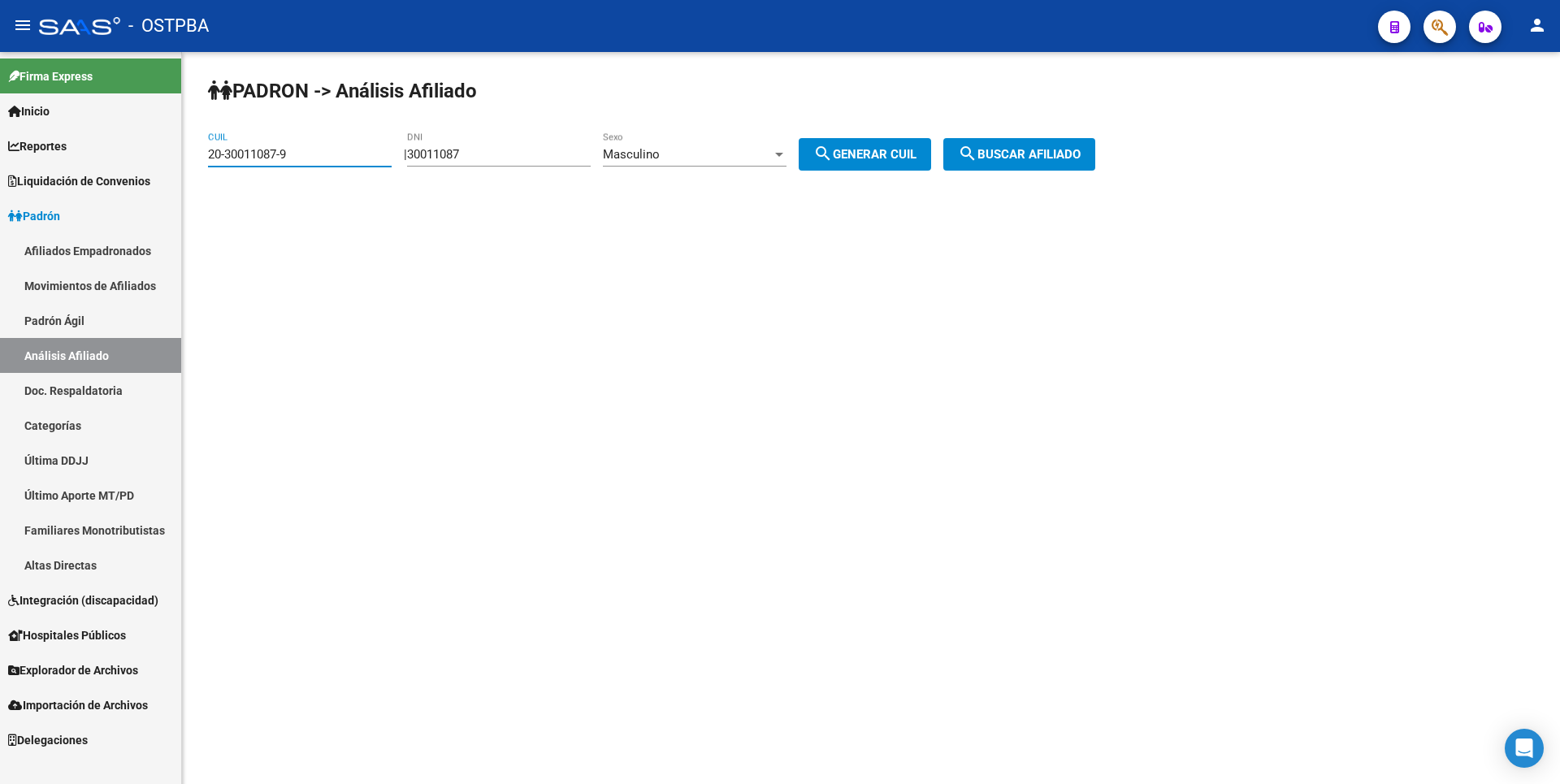
drag, startPoint x: 322, startPoint y: 158, endPoint x: 64, endPoint y: 156, distance: 258.0
click at [64, 156] on mat-sidenav-container "Firma Express Inicio Calendario SSS Instructivos Contacto OS Reportes Tablero d…" at bounding box center [780, 418] width 1560 height 732
paste input "20198016-0"
type input "20-20198016-0"
click at [1018, 158] on span "search Buscar afiliado" at bounding box center [1019, 154] width 123 height 15
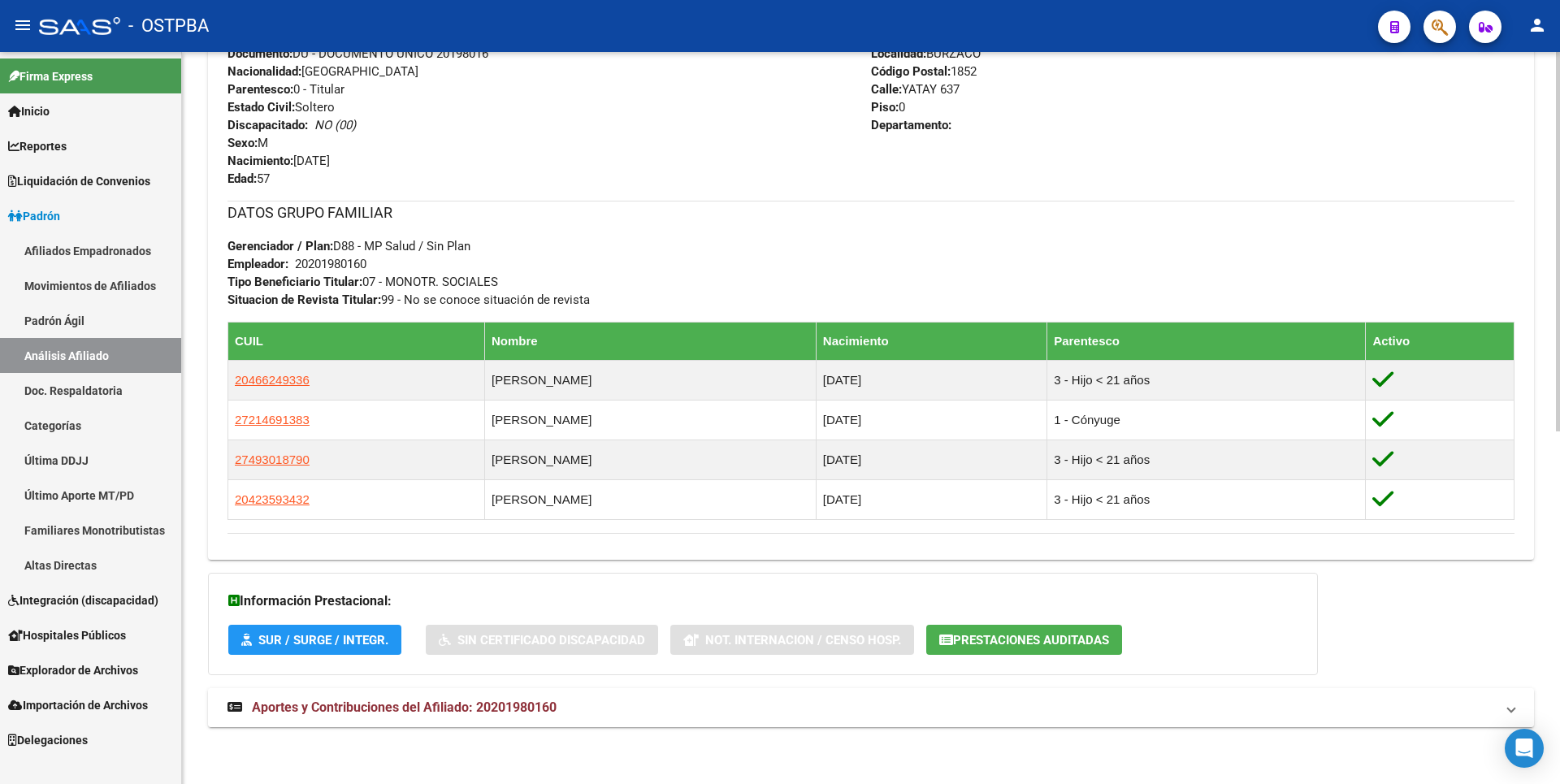
click at [367, 705] on span "Aportes y Contribuciones del Afiliado: 20201980160" at bounding box center [404, 707] width 305 height 15
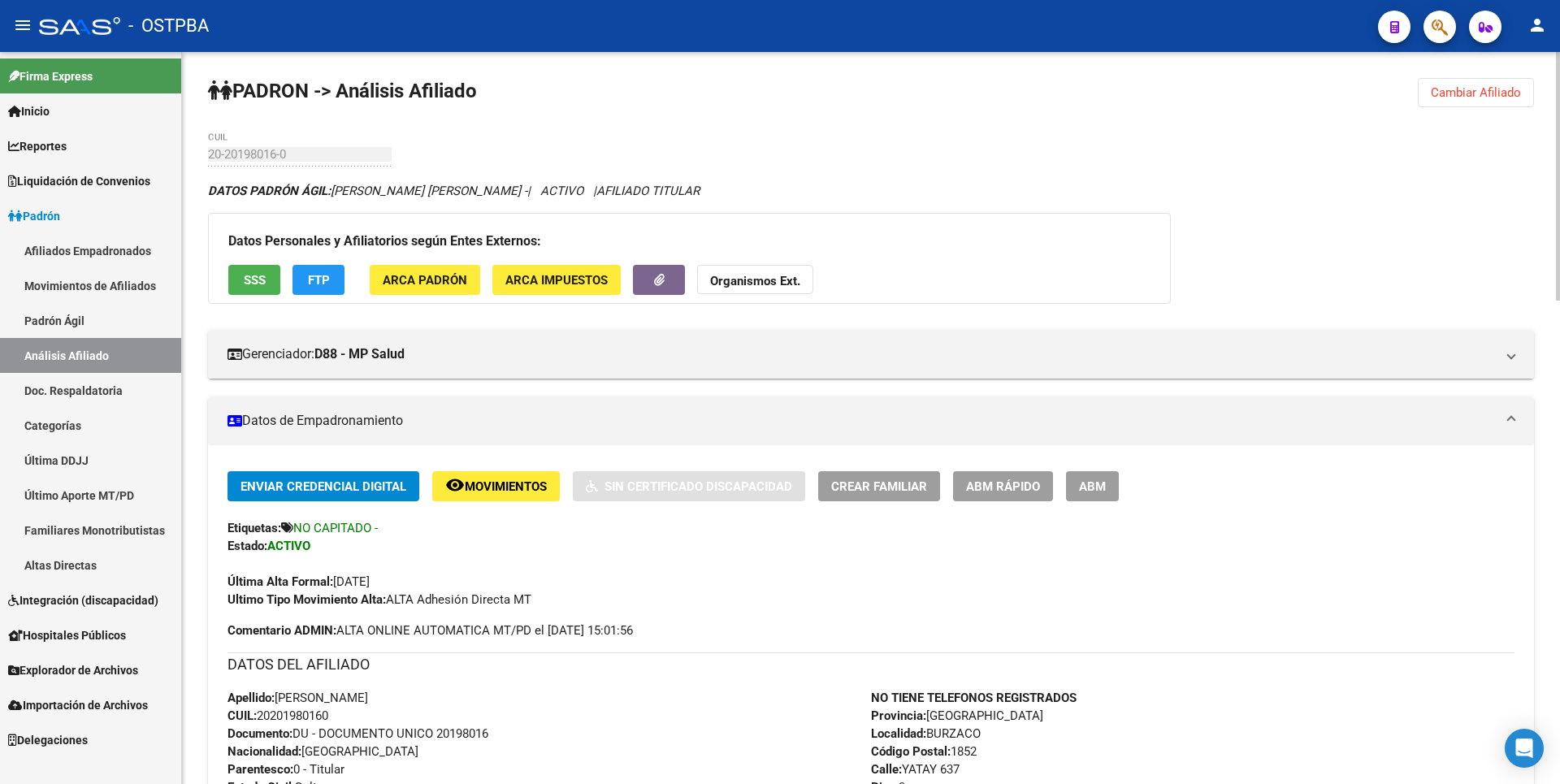
click at [782, 276] on strong "Organismos Ext." at bounding box center [755, 281] width 90 height 15
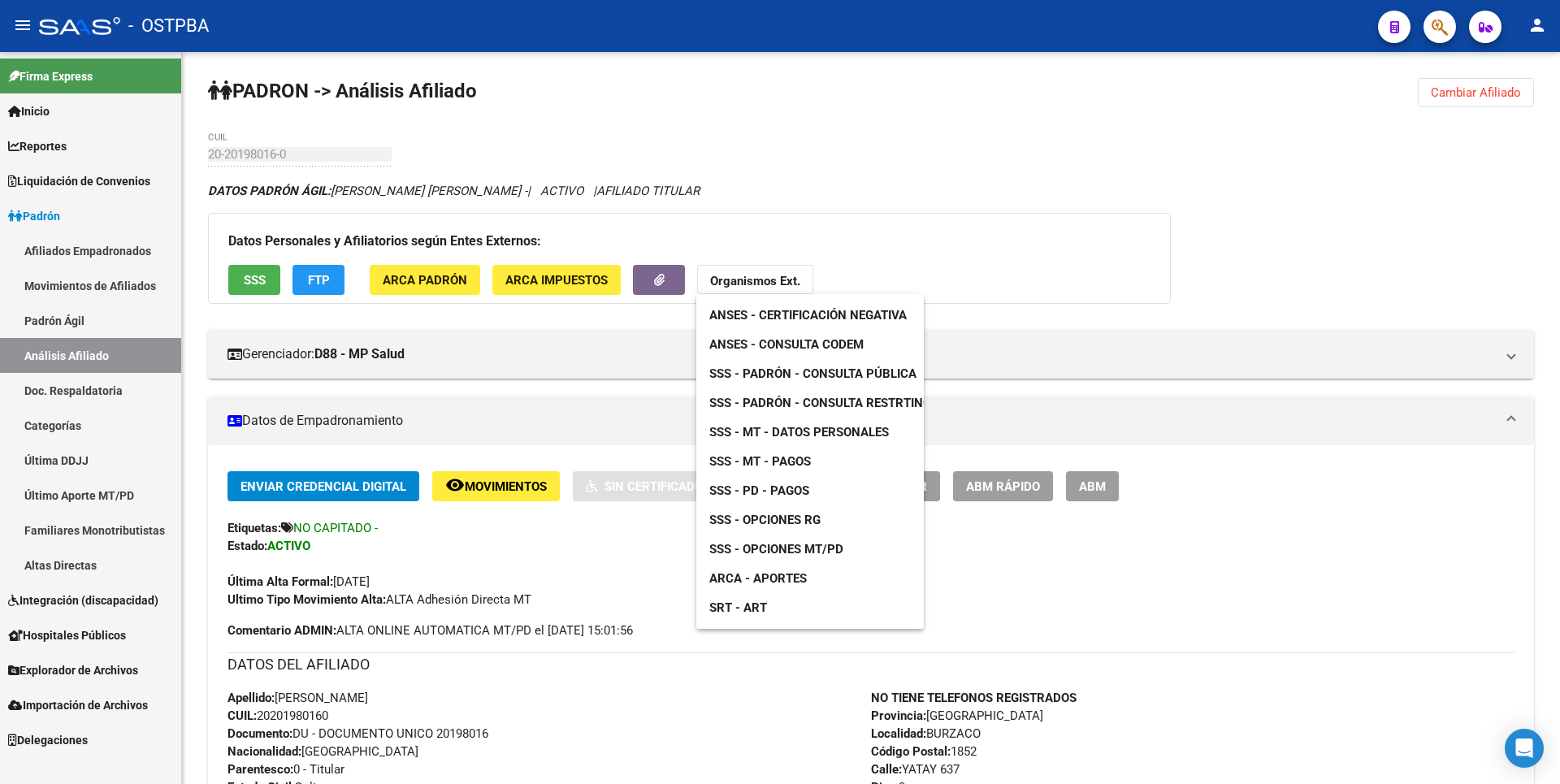
click at [826, 436] on span "SSS - MT - Datos Personales" at bounding box center [799, 433] width 179 height 15
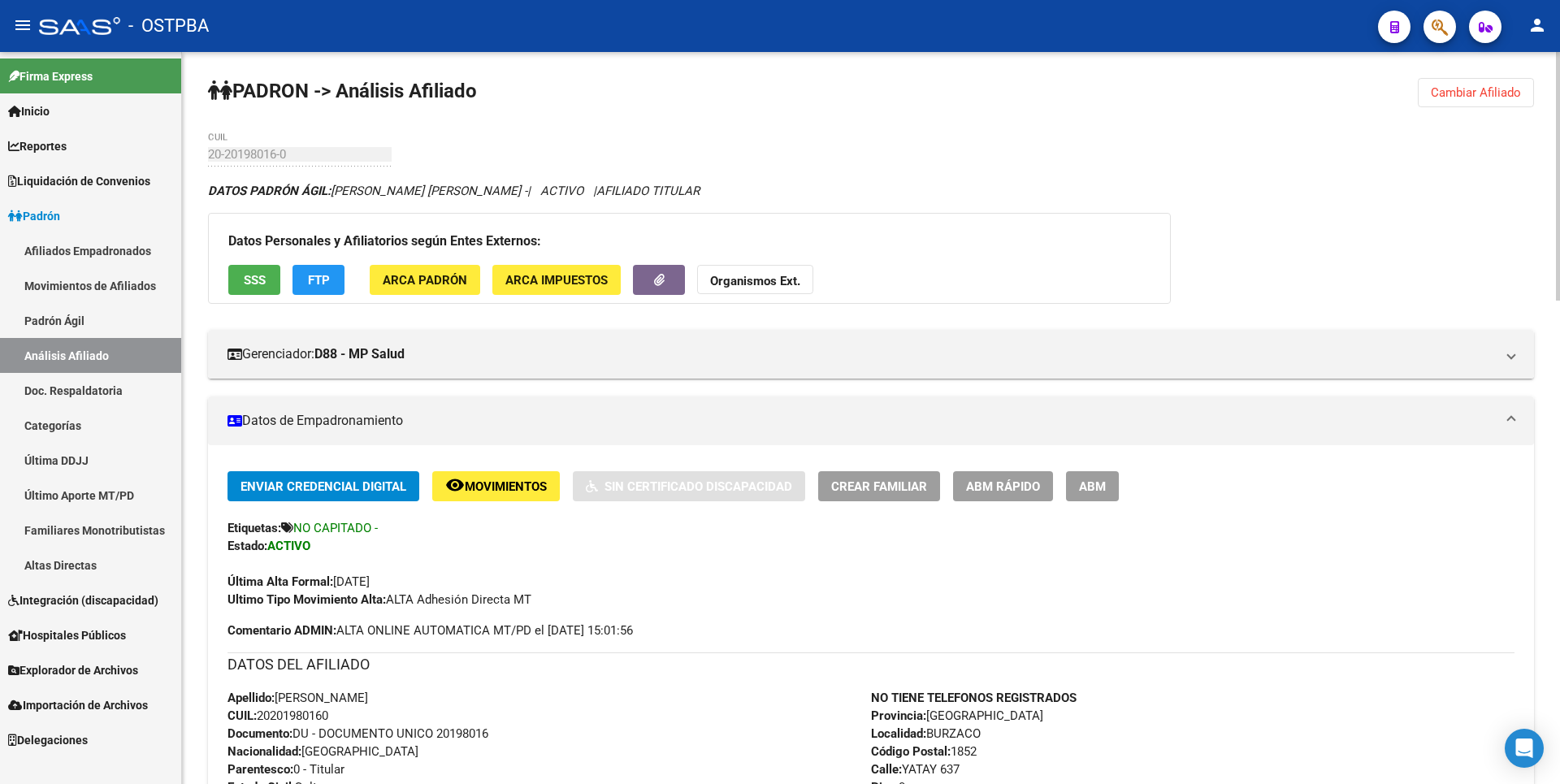
drag, startPoint x: 260, startPoint y: 717, endPoint x: 338, endPoint y: 717, distance: 78.0
click at [338, 717] on div "Apellido: ROBERTO CARLOS BENITEZ CUIL: 20201980160 Documento: DU - DOCUMENTO UN…" at bounding box center [549, 779] width 644 height 178
copy span "20201980160"
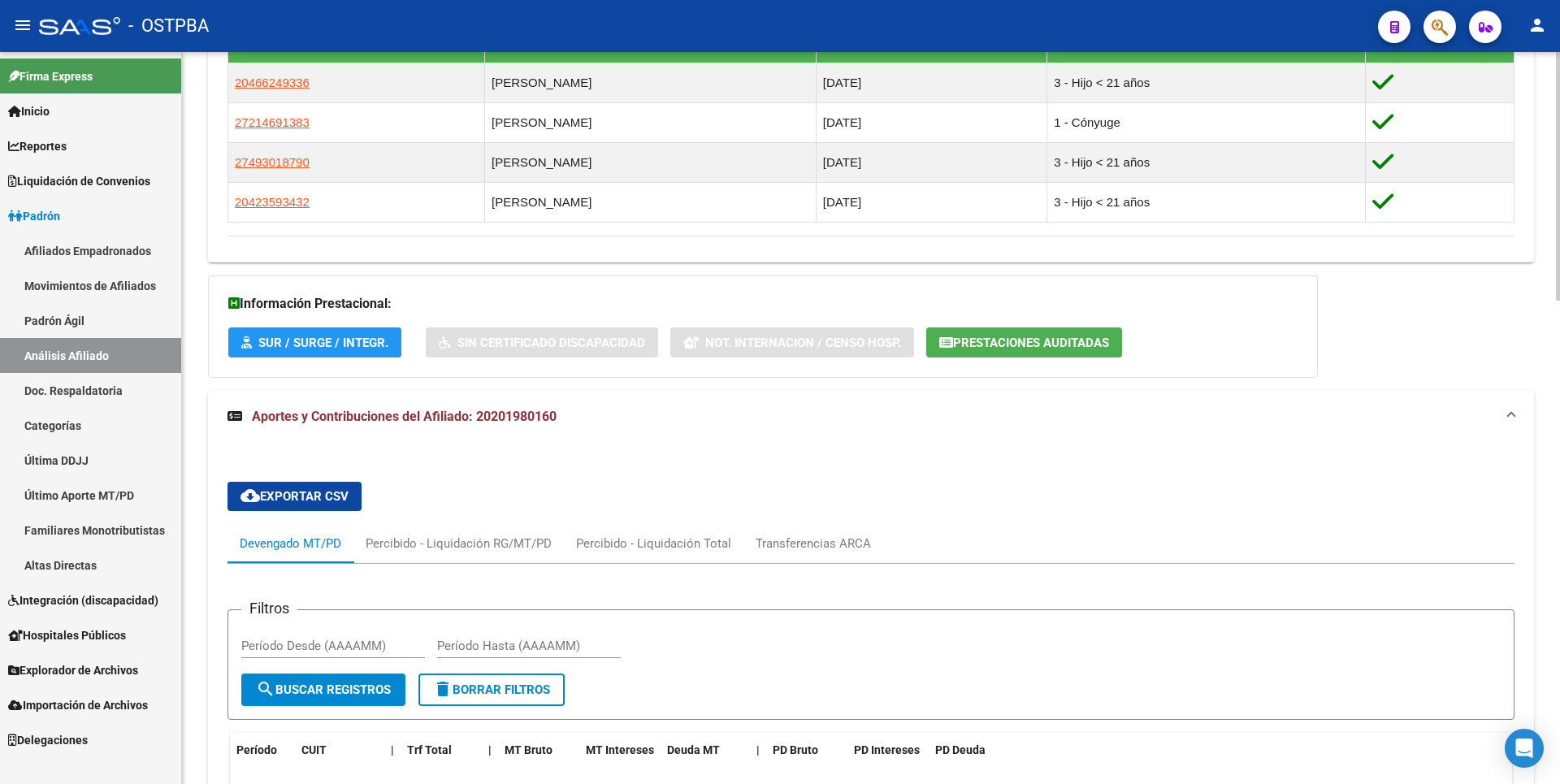
scroll to position [975, 0]
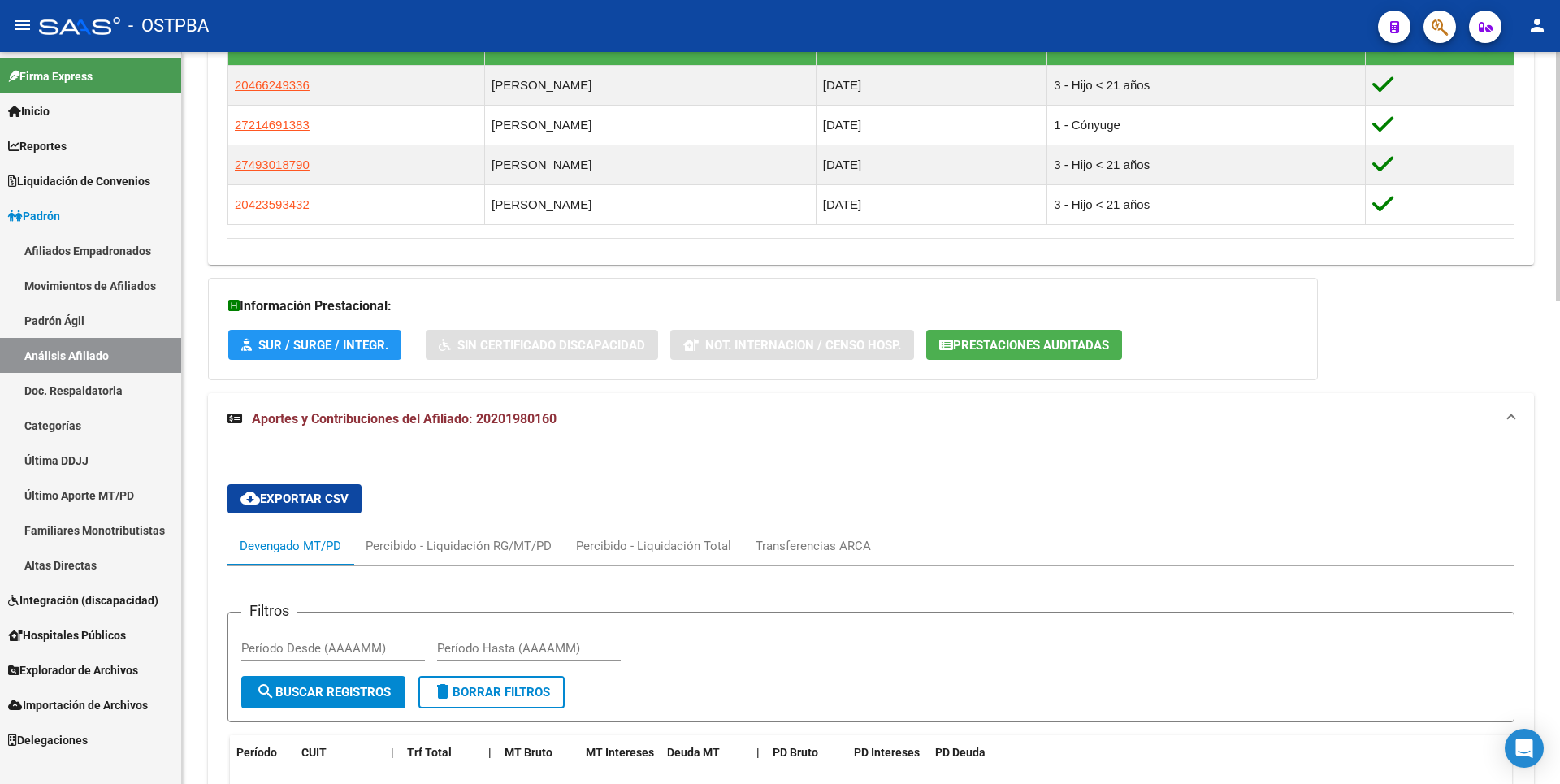
click at [1080, 339] on span "Prestaciones Auditadas" at bounding box center [1031, 345] width 156 height 15
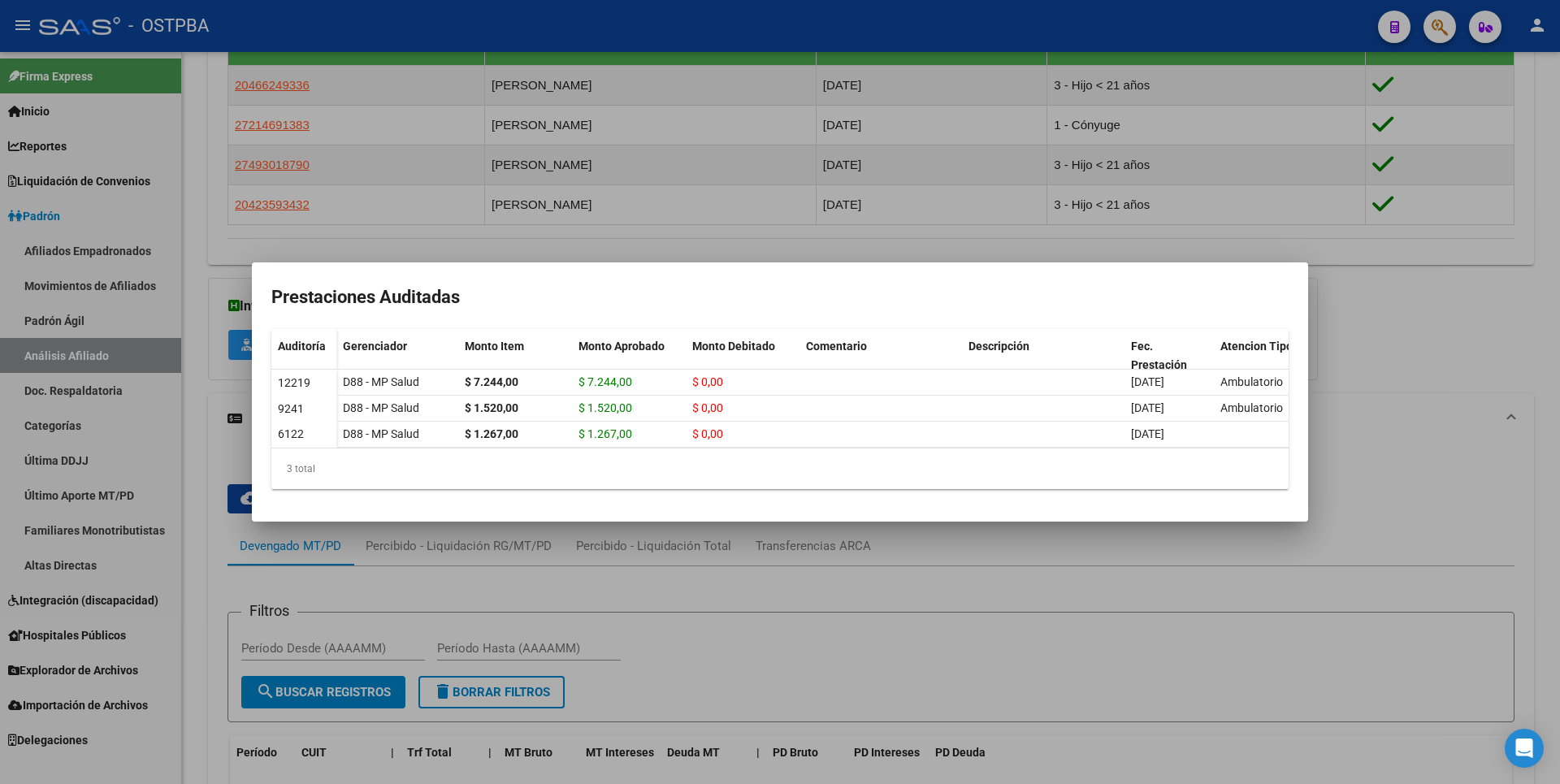
click at [1351, 389] on div at bounding box center [780, 392] width 1560 height 784
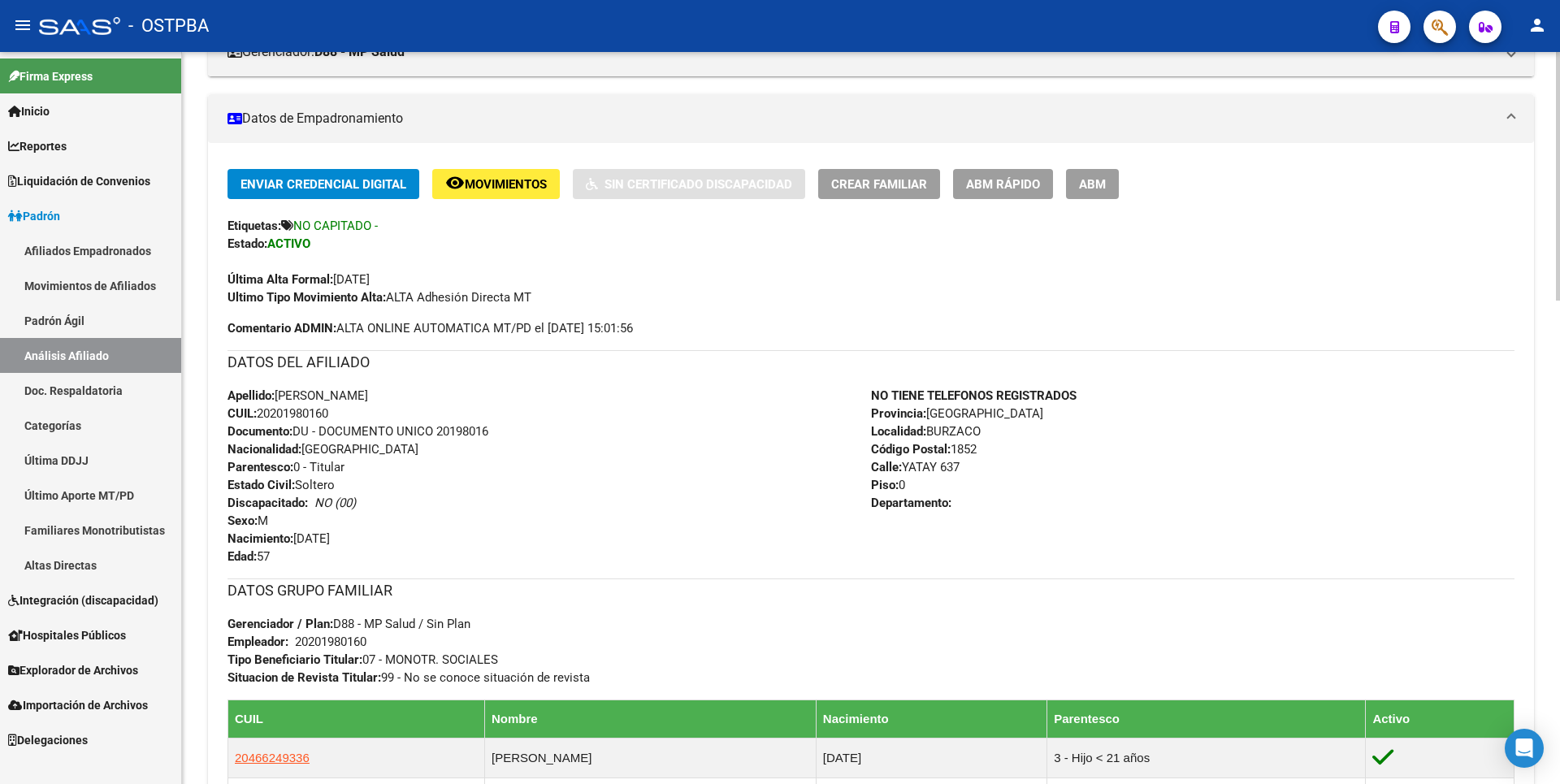
scroll to position [0, 0]
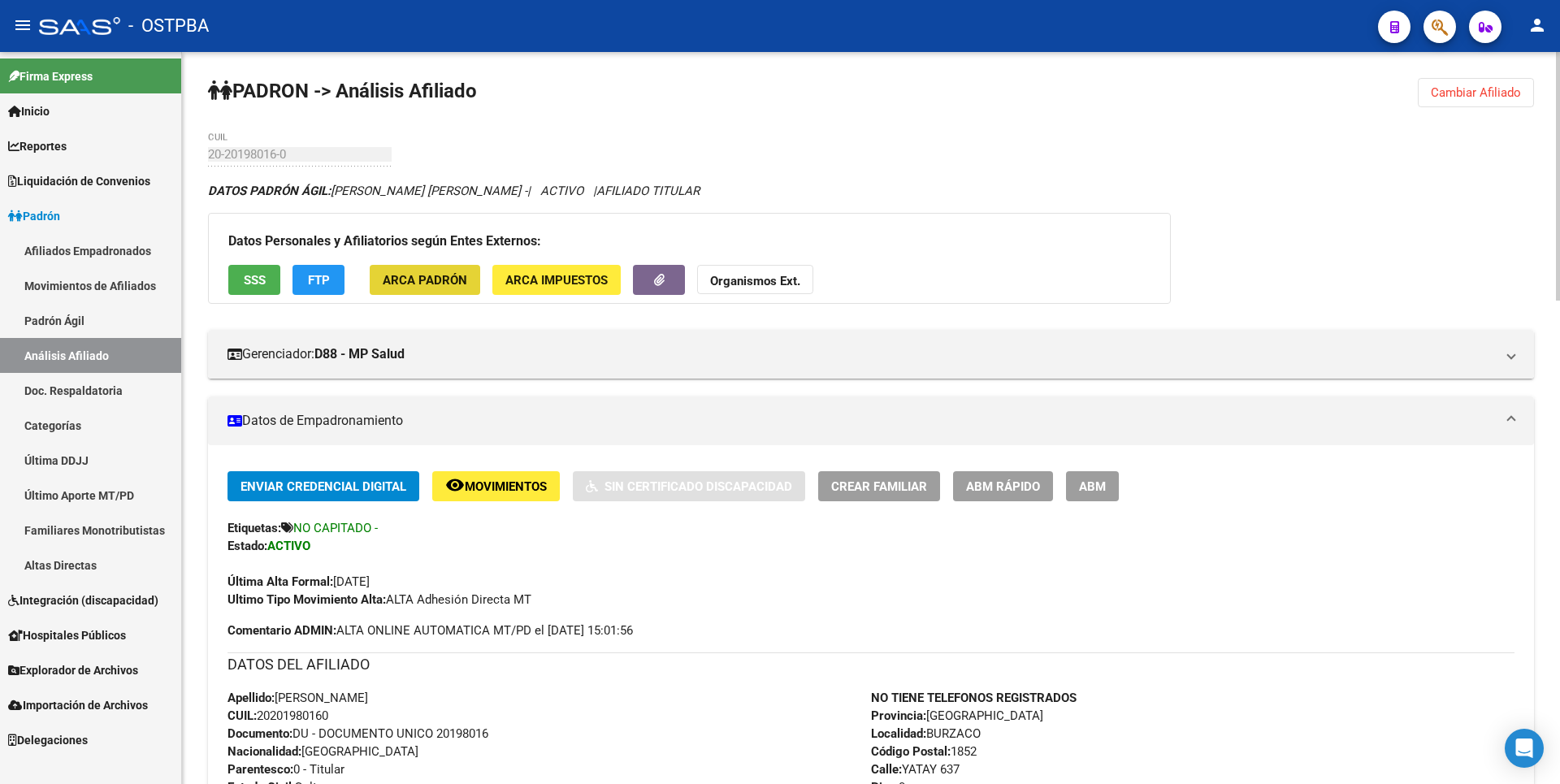
click at [429, 268] on button "ARCA Padrón" at bounding box center [424, 280] width 110 height 30
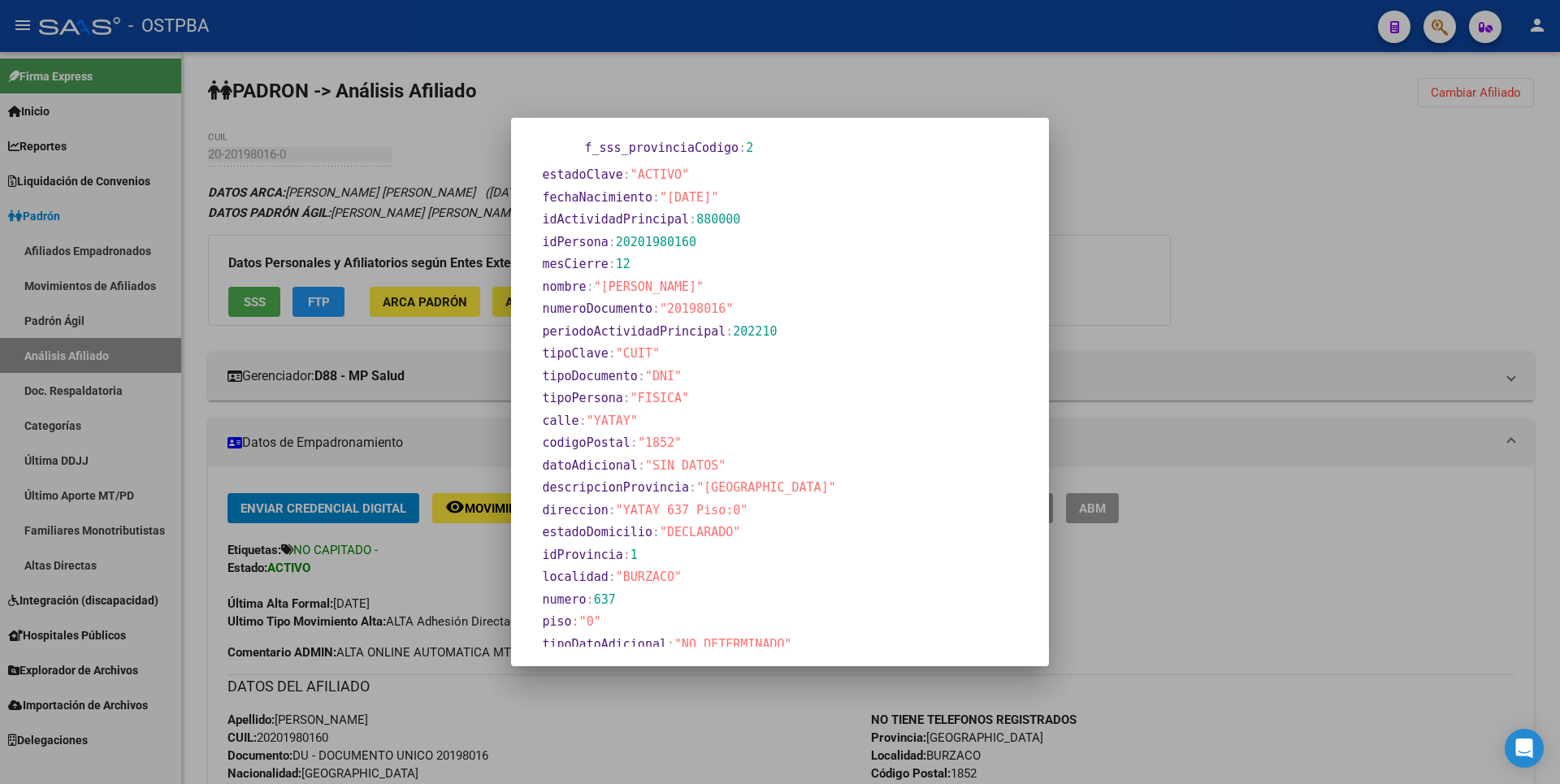
scroll to position [758, 0]
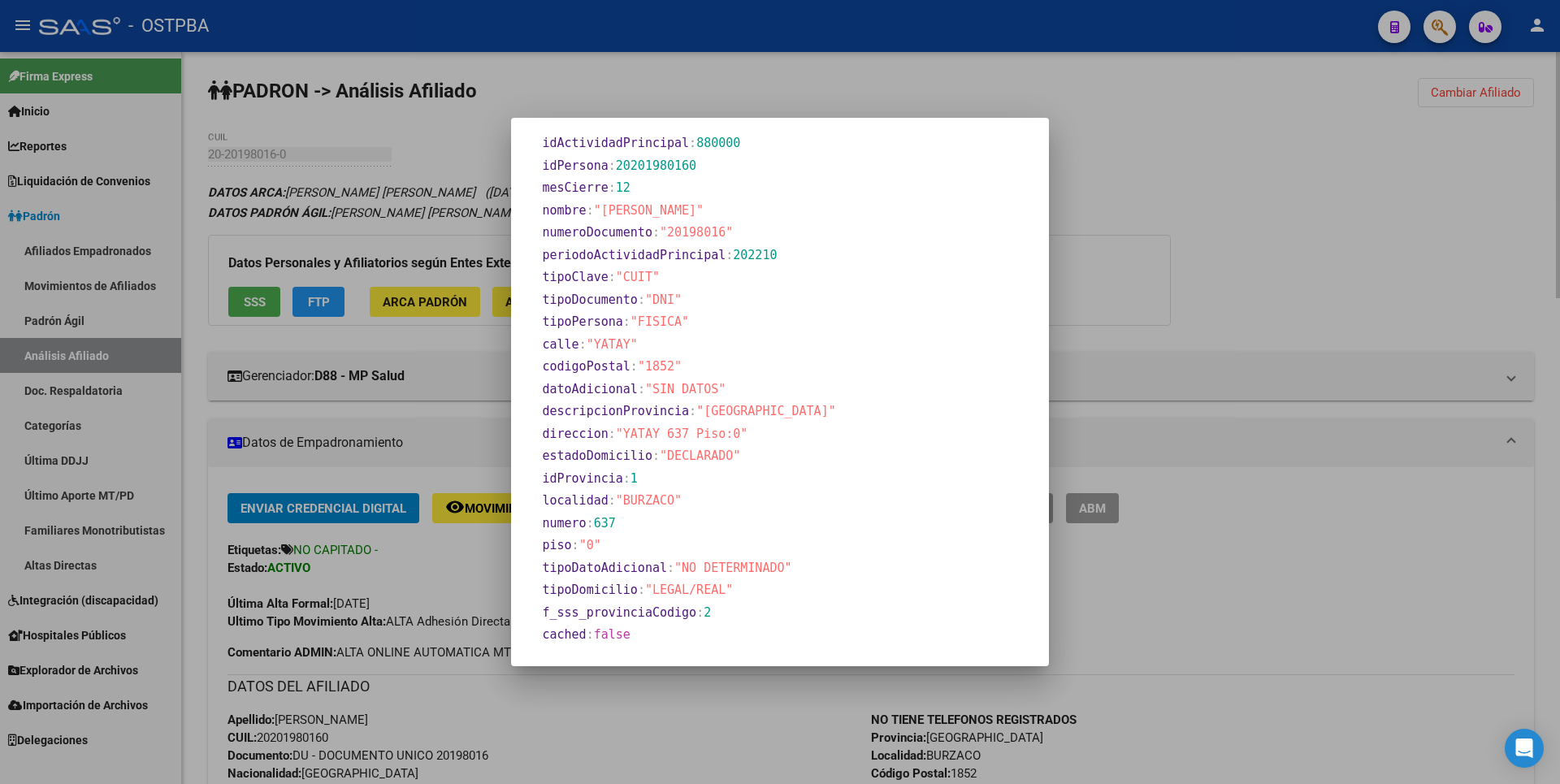
click at [1148, 239] on div at bounding box center [780, 392] width 1560 height 784
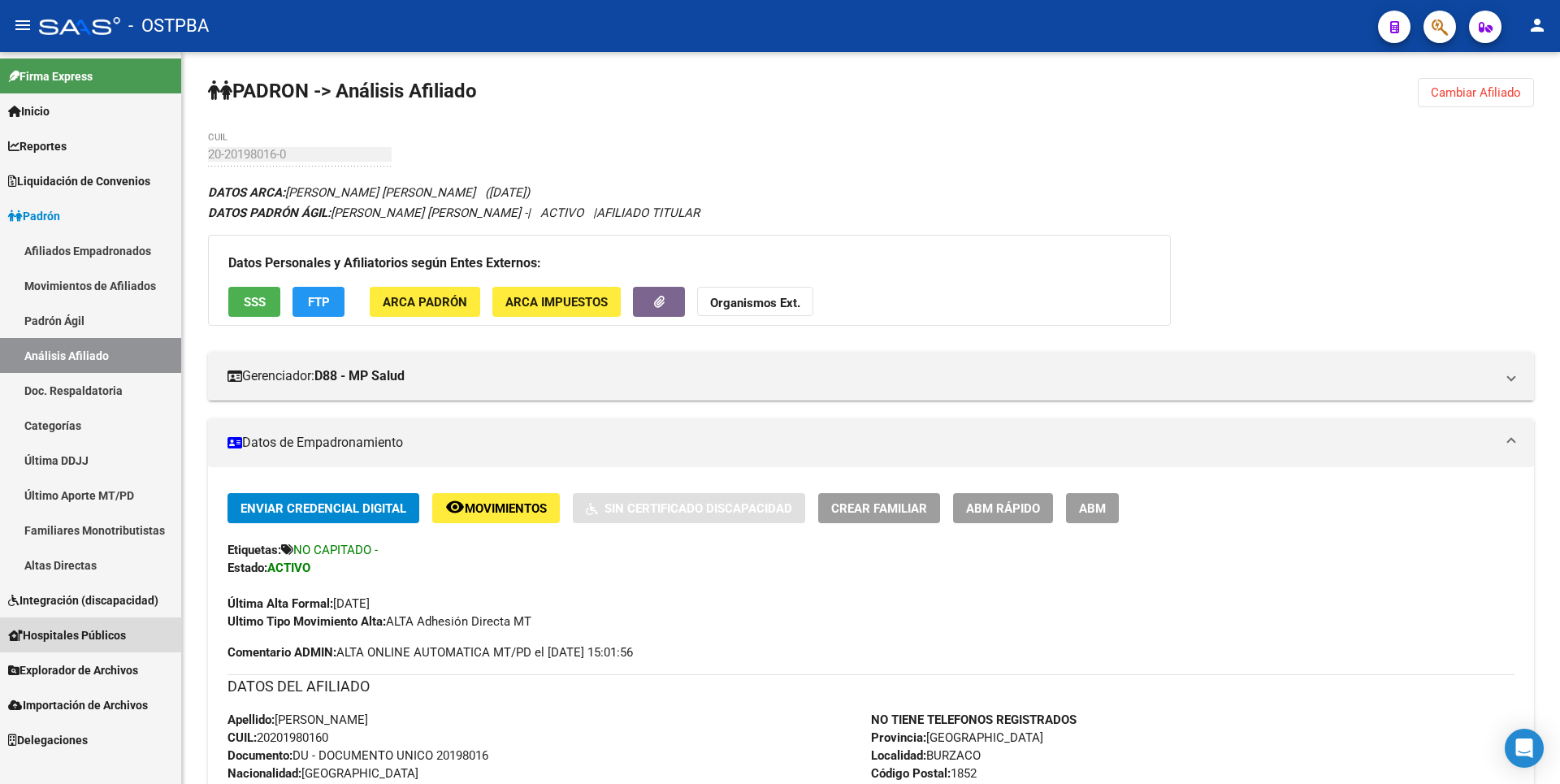
click at [106, 636] on span "Hospitales Públicos" at bounding box center [66, 636] width 117 height 18
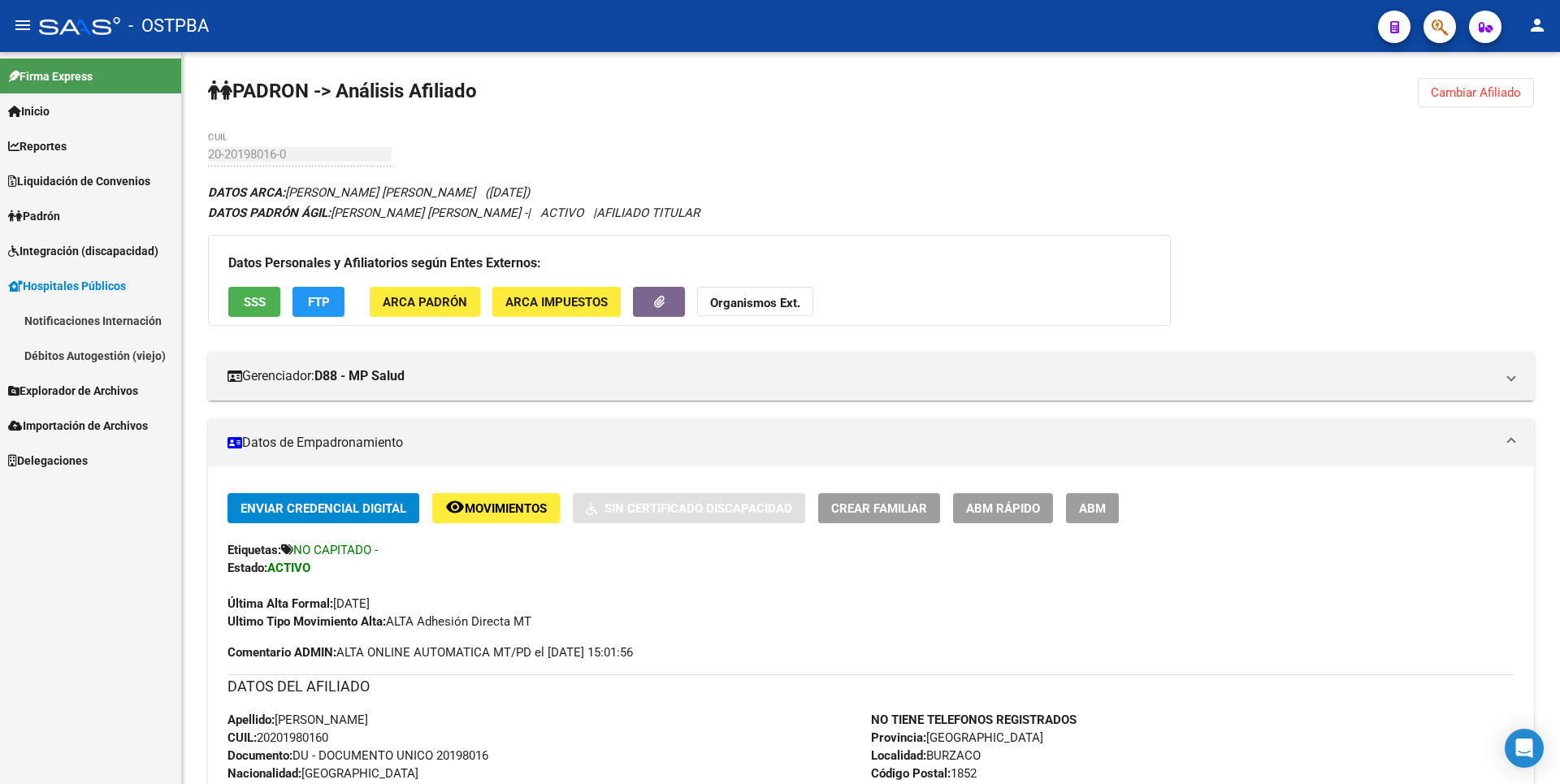
click at [103, 382] on span "Explorador de Archivos" at bounding box center [73, 391] width 130 height 18
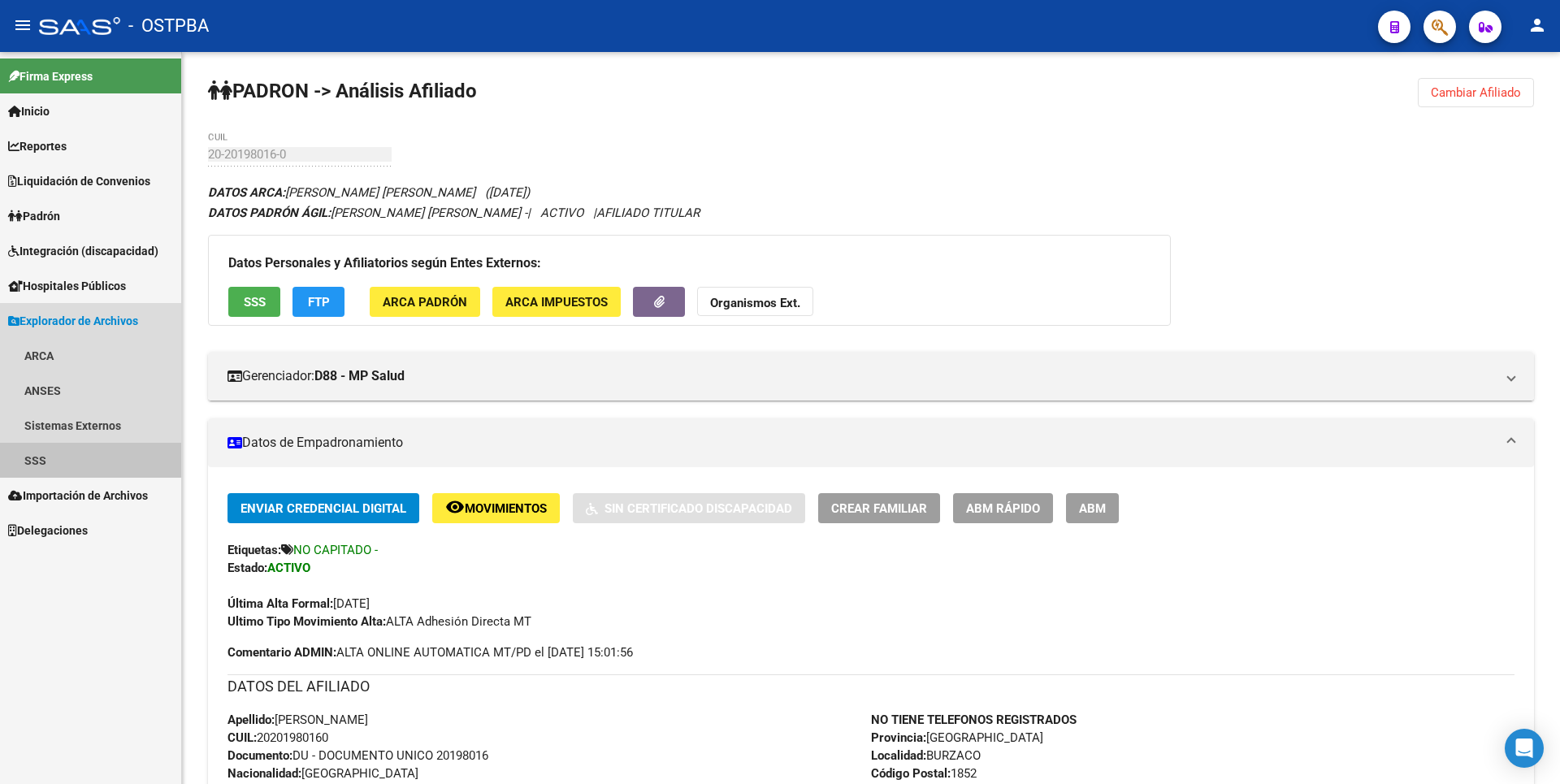
click at [68, 454] on link "SSS" at bounding box center [90, 460] width 181 height 35
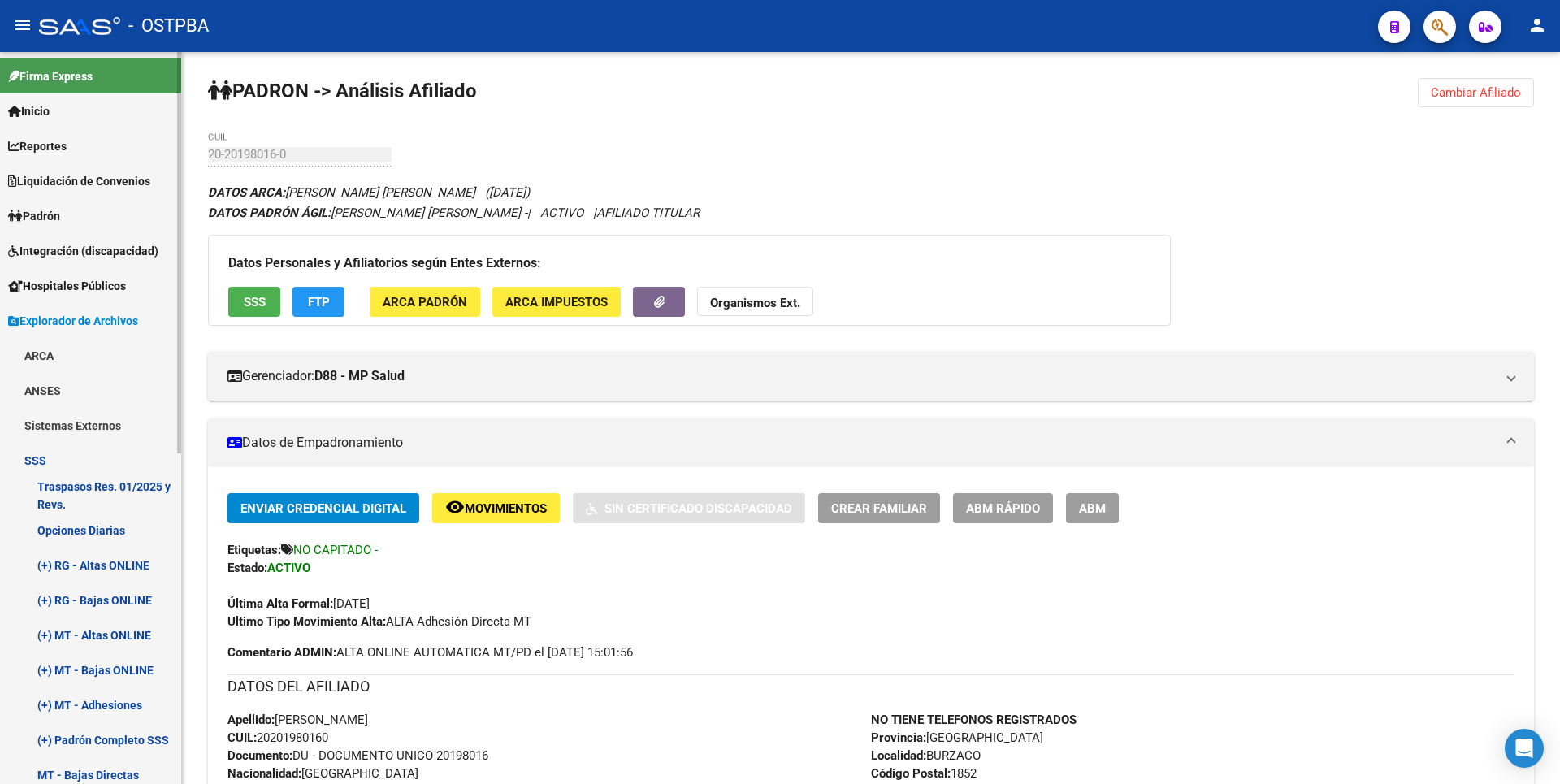
click at [72, 360] on link "ARCA" at bounding box center [90, 355] width 181 height 35
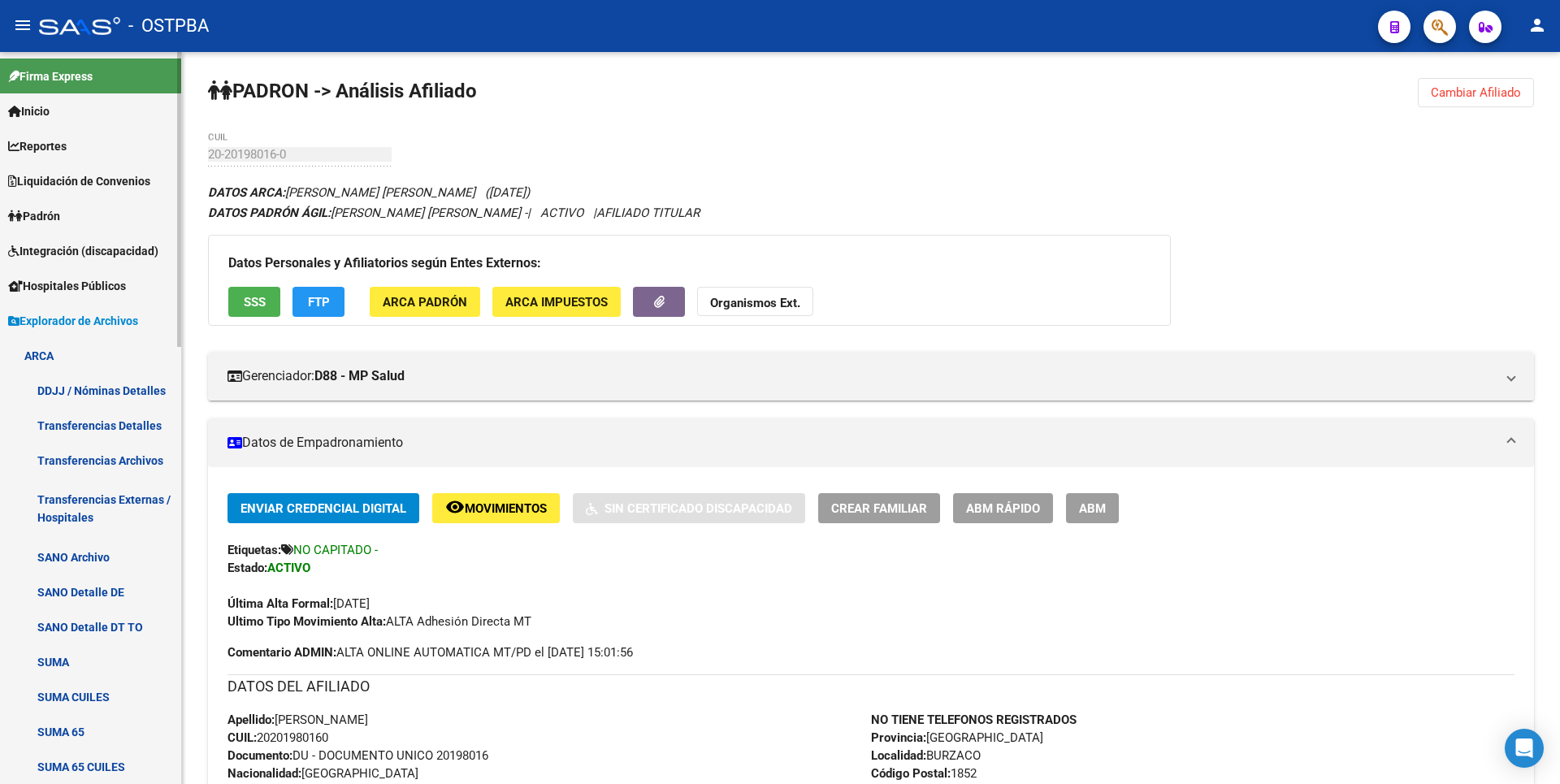
click at [125, 428] on link "Transferencias Detalles" at bounding box center [90, 425] width 181 height 35
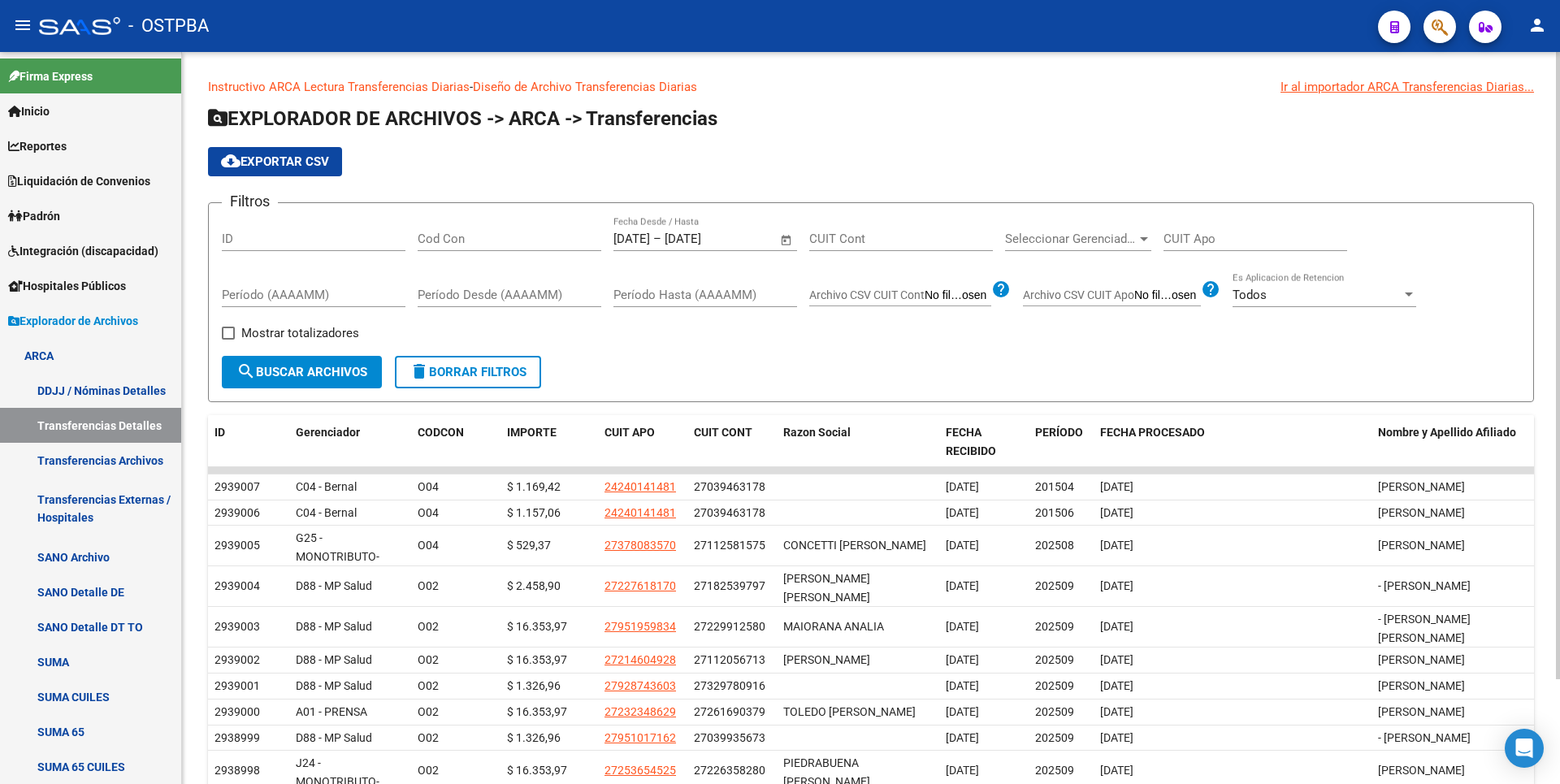
click at [793, 241] on span "Open calendar" at bounding box center [786, 239] width 39 height 39
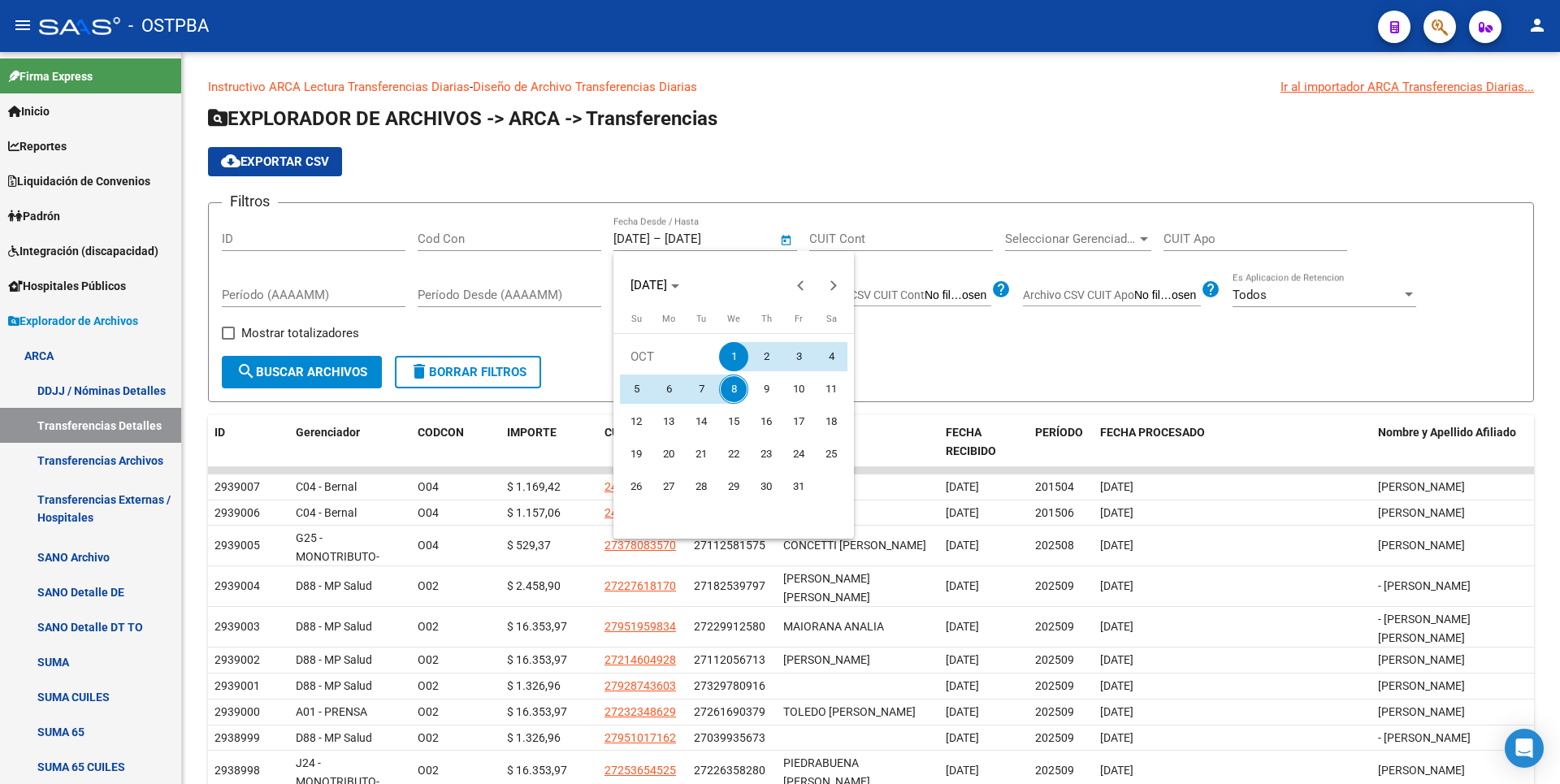
click at [735, 383] on span "8" at bounding box center [734, 389] width 29 height 29
type input "08/10/2025"
click at [735, 383] on span "8" at bounding box center [734, 389] width 29 height 29
type input "08/10/2025"
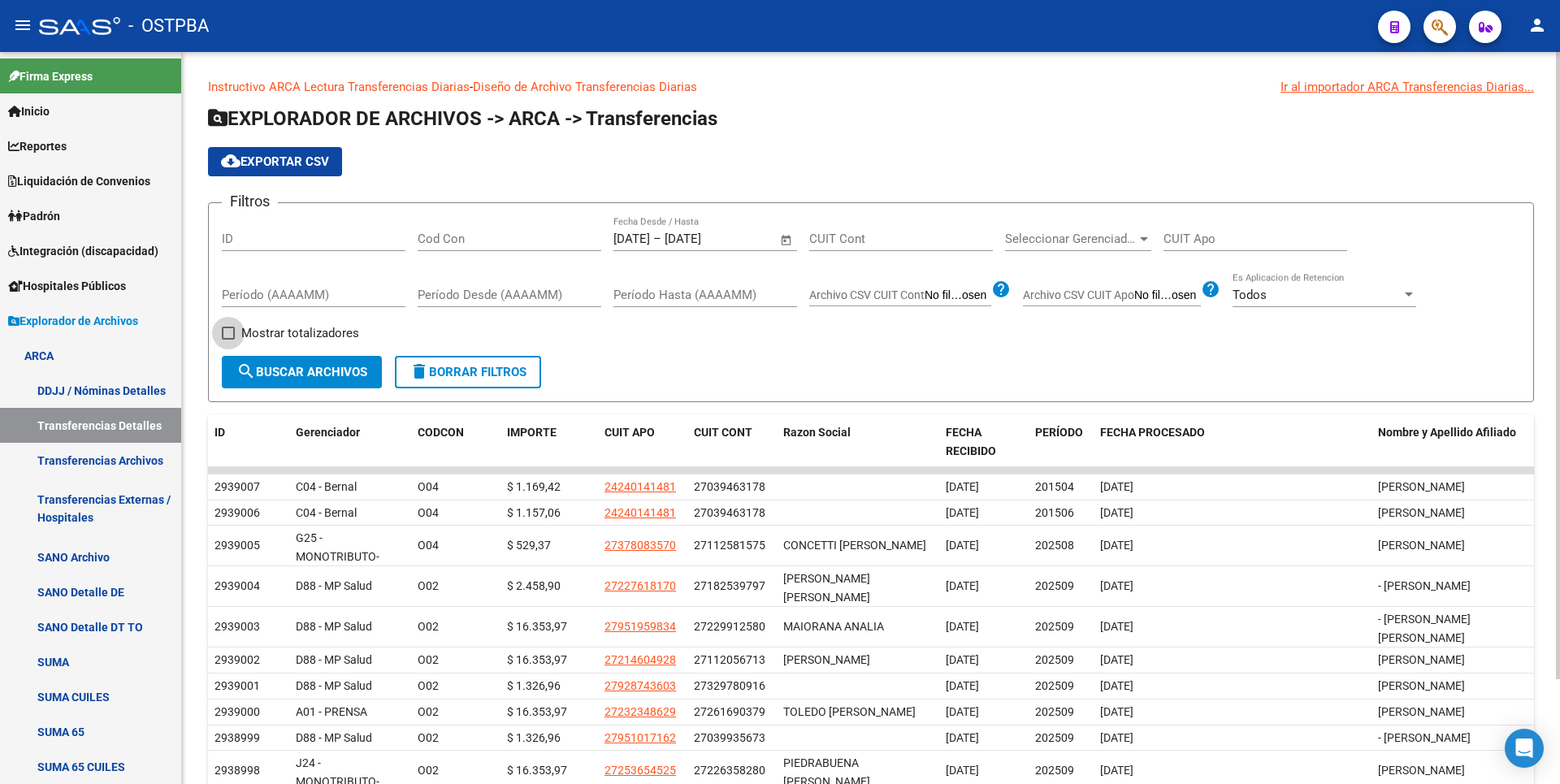
drag, startPoint x: 299, startPoint y: 328, endPoint x: 330, endPoint y: 368, distance: 50.6
click at [300, 328] on span "Mostrar totalizadores" at bounding box center [300, 332] width 117 height 19
click at [229, 340] on input "Mostrar totalizadores" at bounding box center [228, 340] width 1 height 1
checkbox input "true"
click at [330, 375] on span "search Buscar Archivos" at bounding box center [302, 372] width 131 height 15
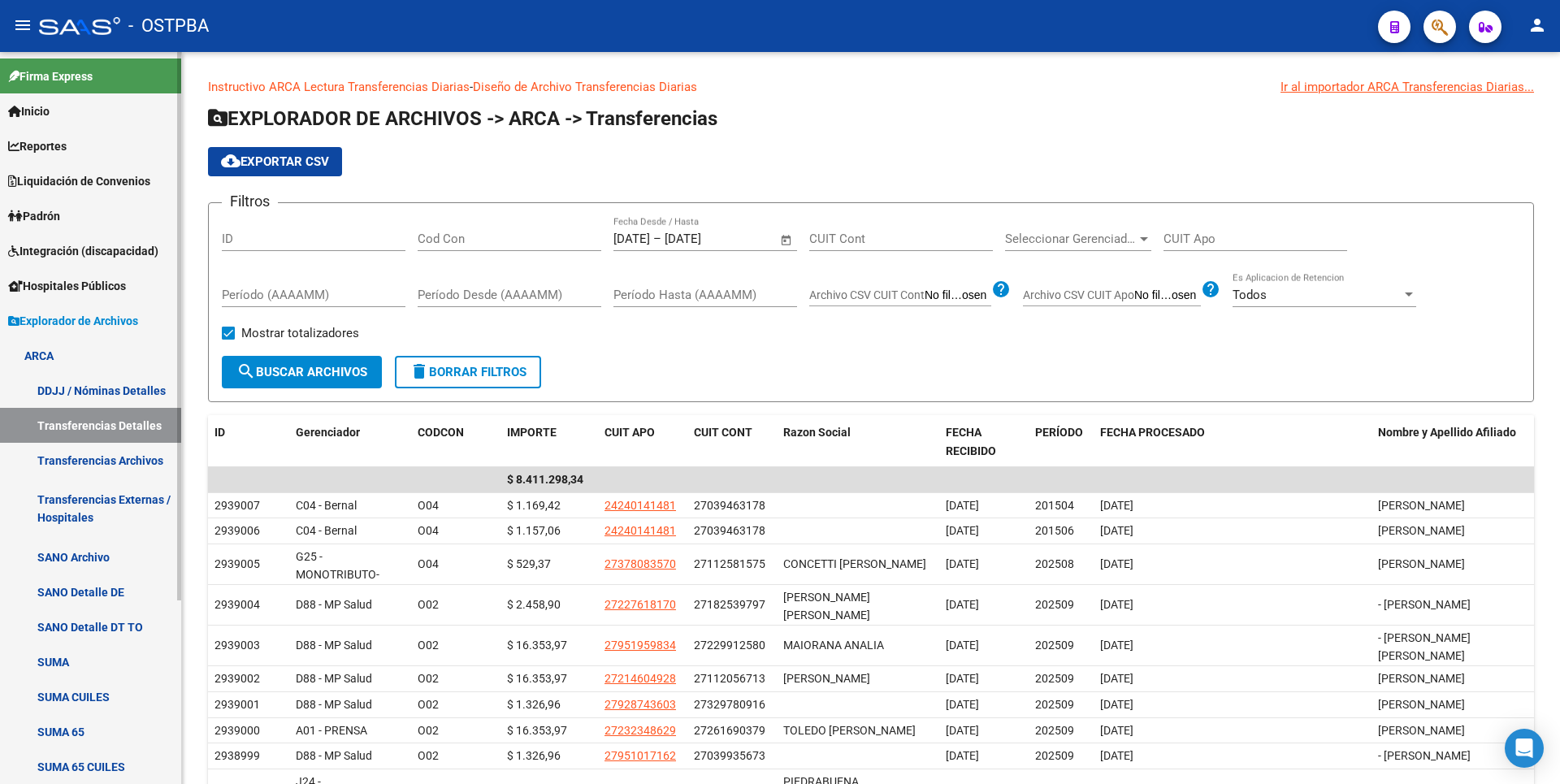
click at [54, 152] on span "Reportes" at bounding box center [37, 147] width 58 height 18
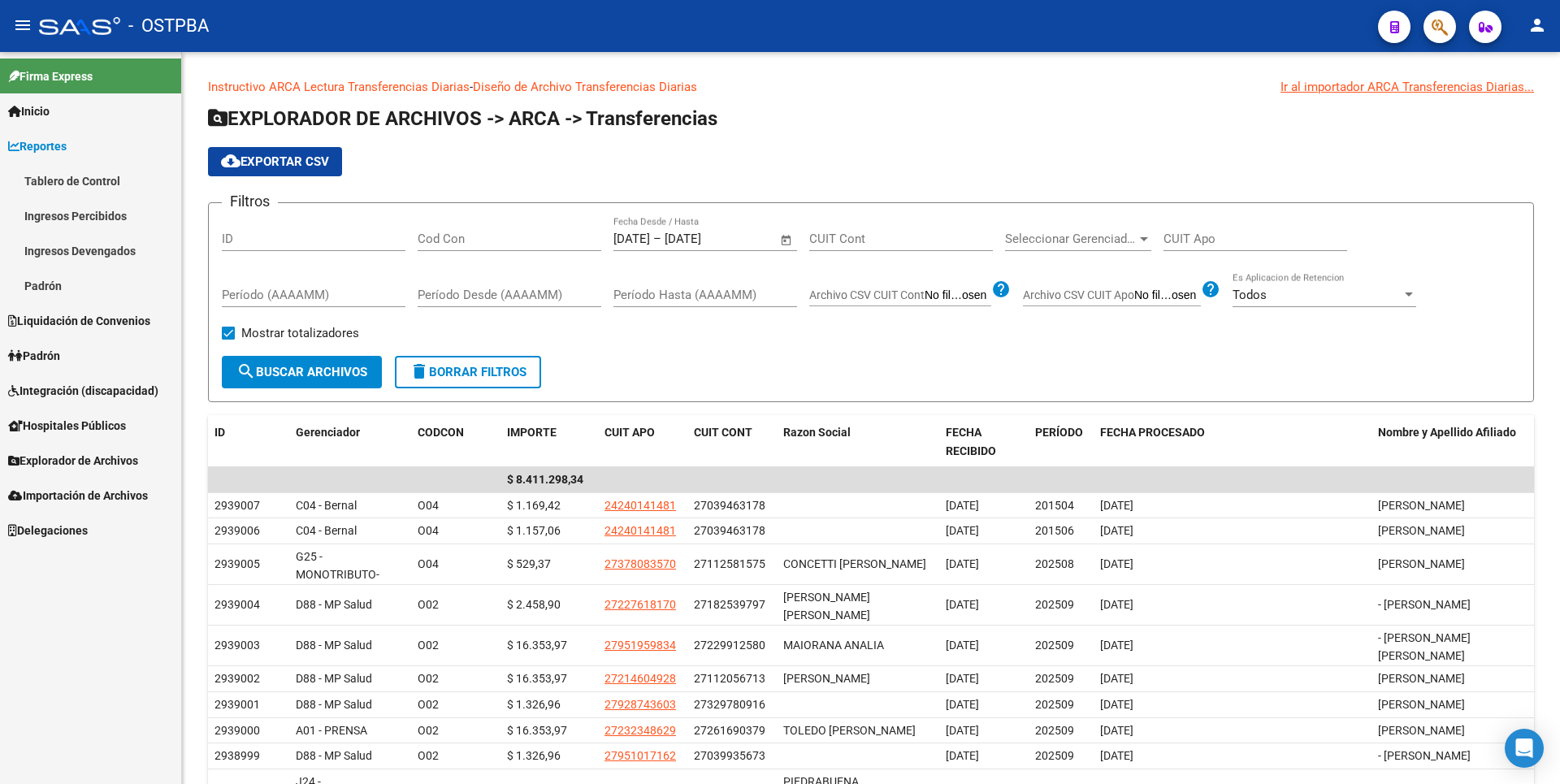
click at [95, 217] on link "Ingresos Percibidos" at bounding box center [90, 216] width 181 height 35
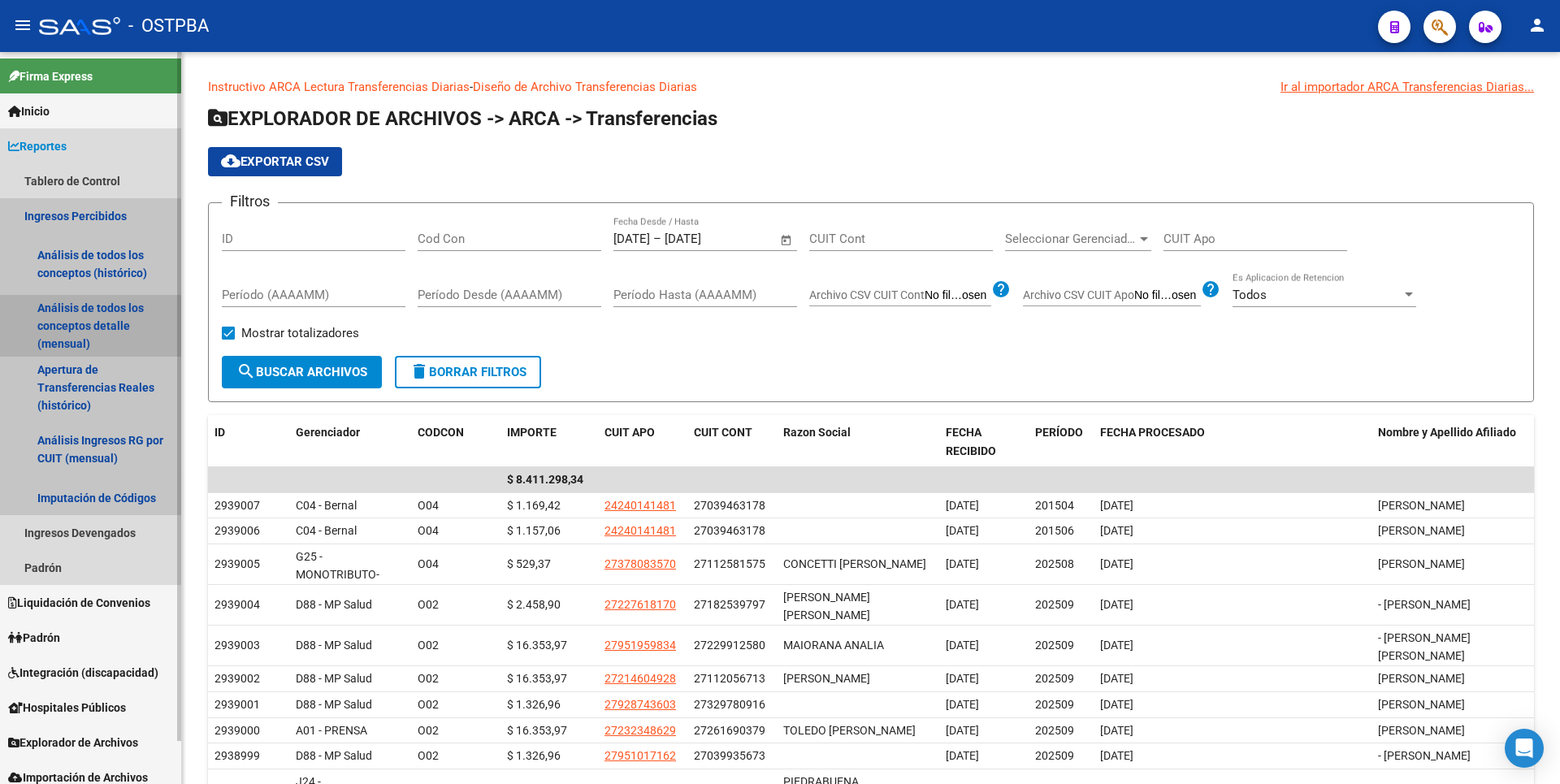
click at [112, 309] on link "Análisis de todos los conceptos detalle (mensual)" at bounding box center [90, 326] width 181 height 62
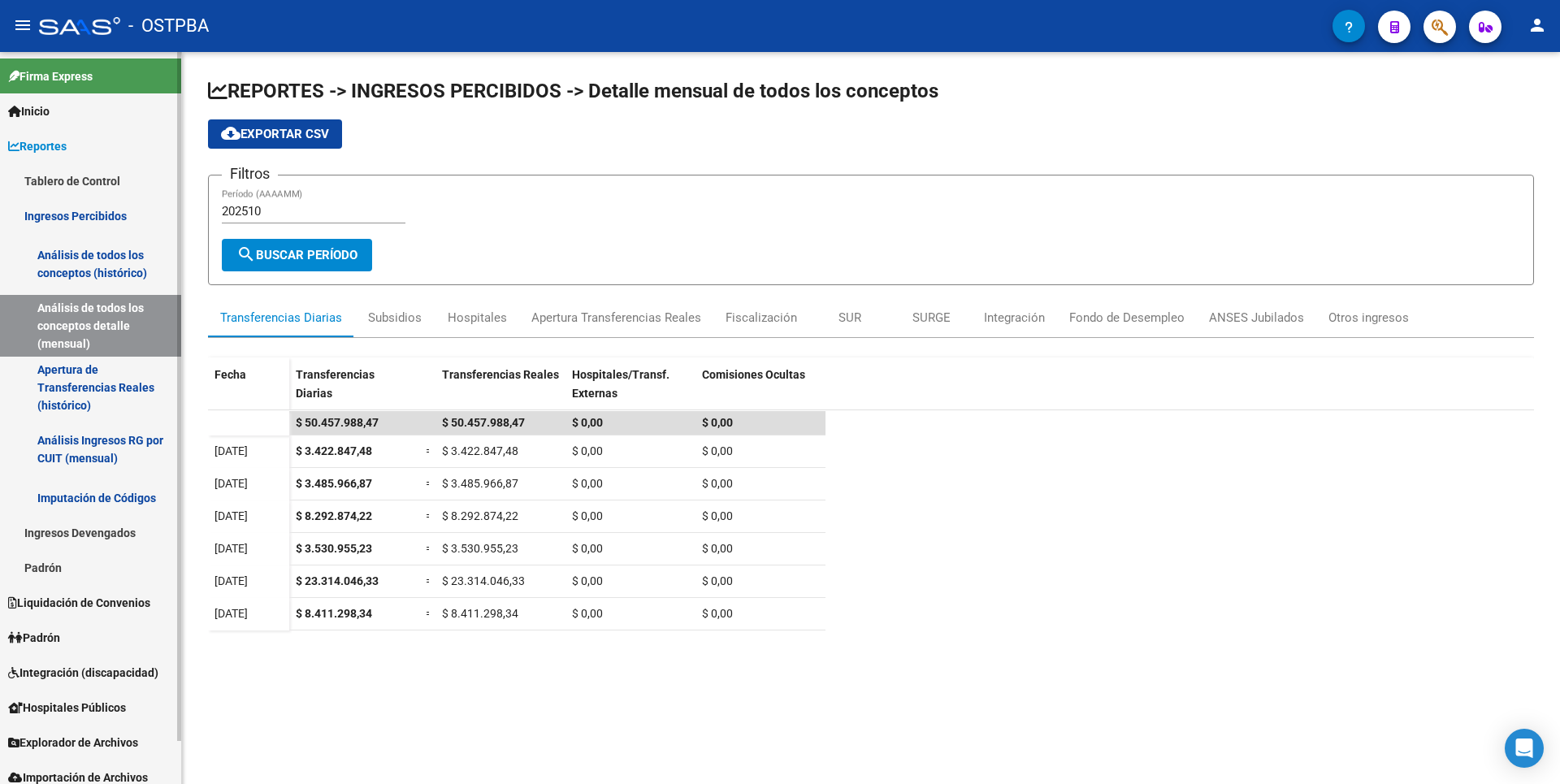
click at [107, 271] on link "Análisis de todos los conceptos (histórico)" at bounding box center [90, 264] width 181 height 62
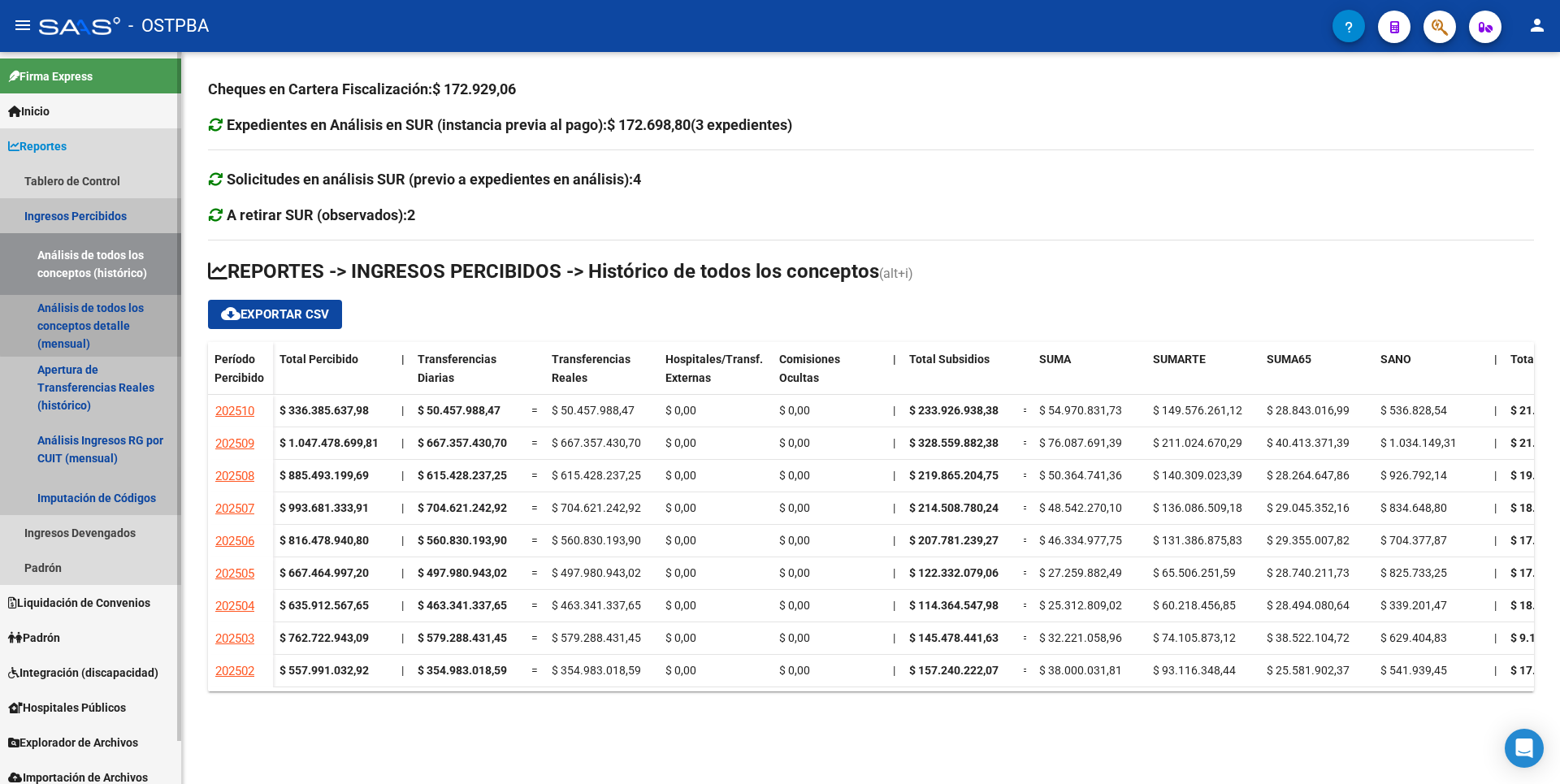
click at [101, 317] on link "Análisis de todos los conceptos detalle (mensual)" at bounding box center [90, 326] width 181 height 62
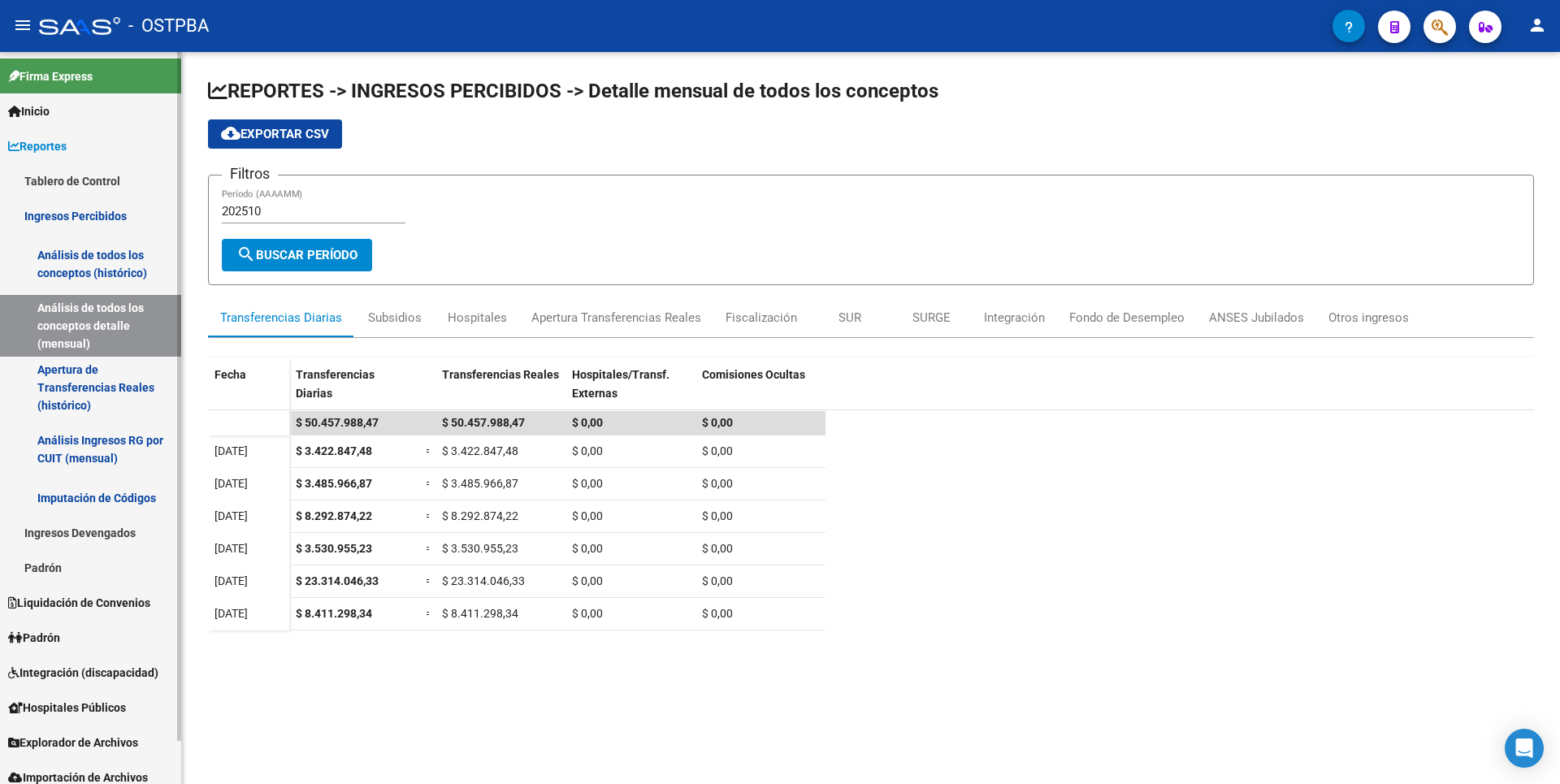
click at [91, 398] on link "Apertura de Transferencias Reales (histórico)" at bounding box center [90, 388] width 181 height 62
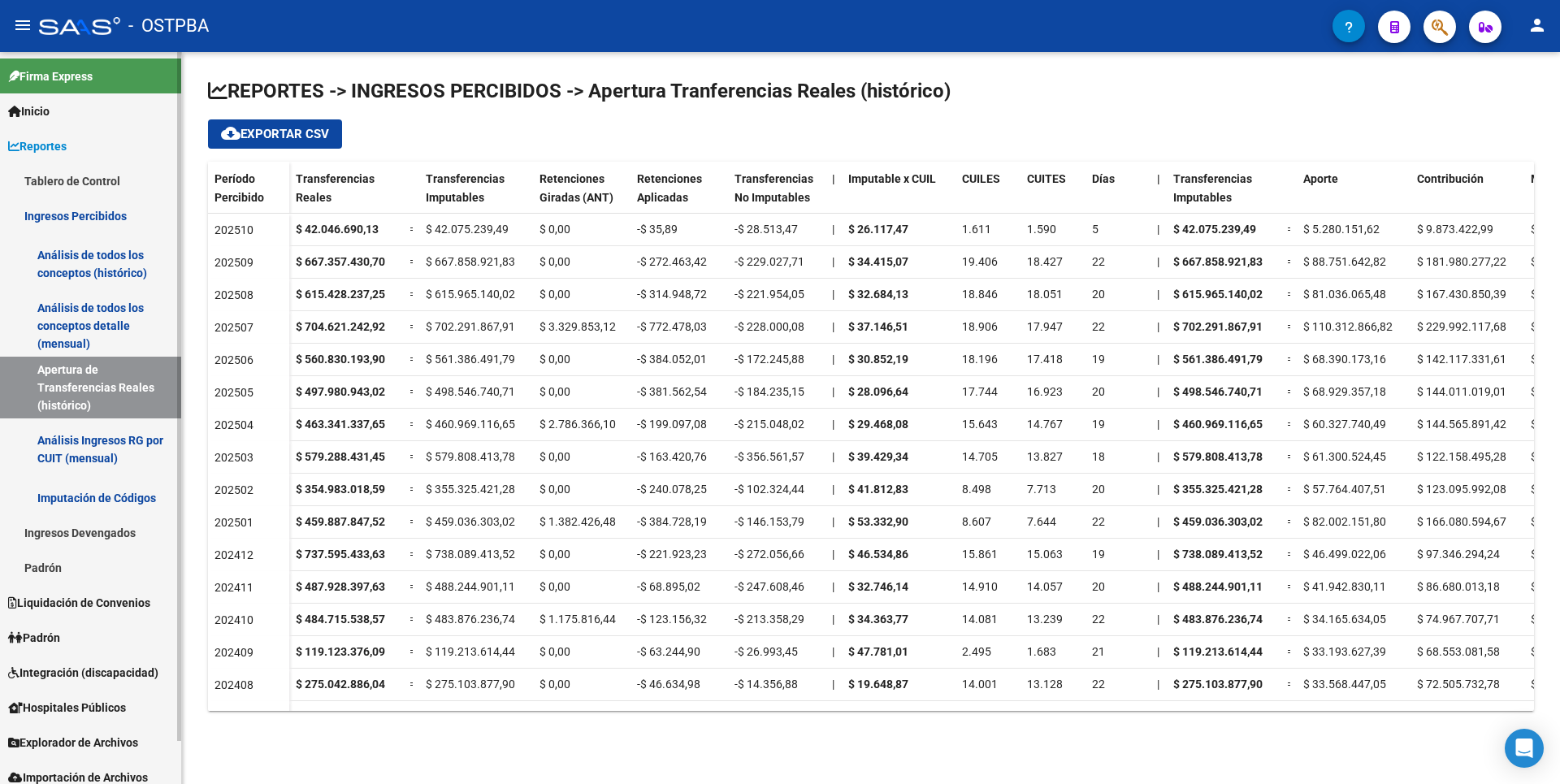
click at [119, 460] on link "Análisis Ingresos RG por CUIT (mensual)" at bounding box center [90, 450] width 181 height 62
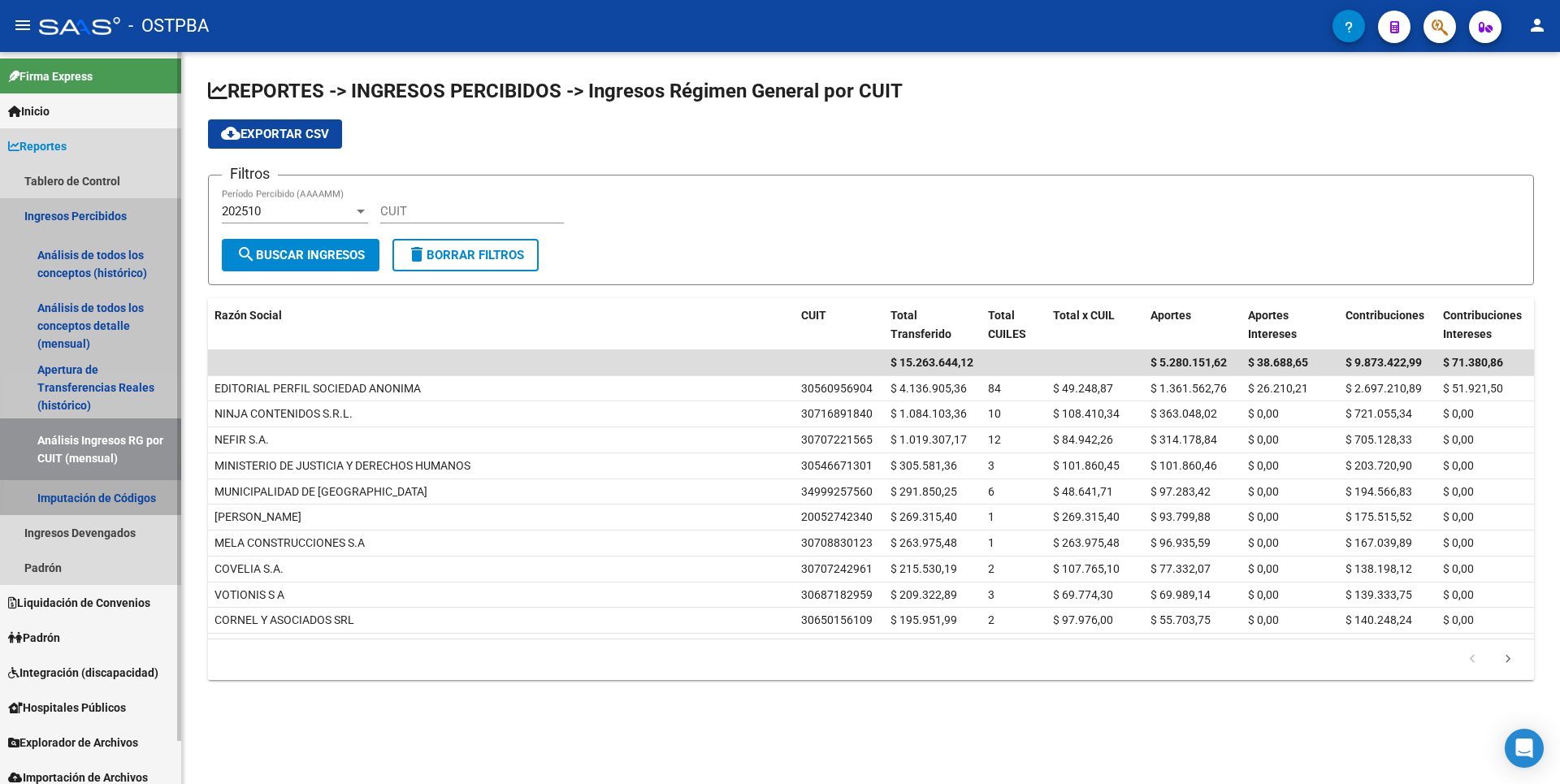
click at [143, 513] on link "Imputación de Códigos" at bounding box center [90, 497] width 181 height 35
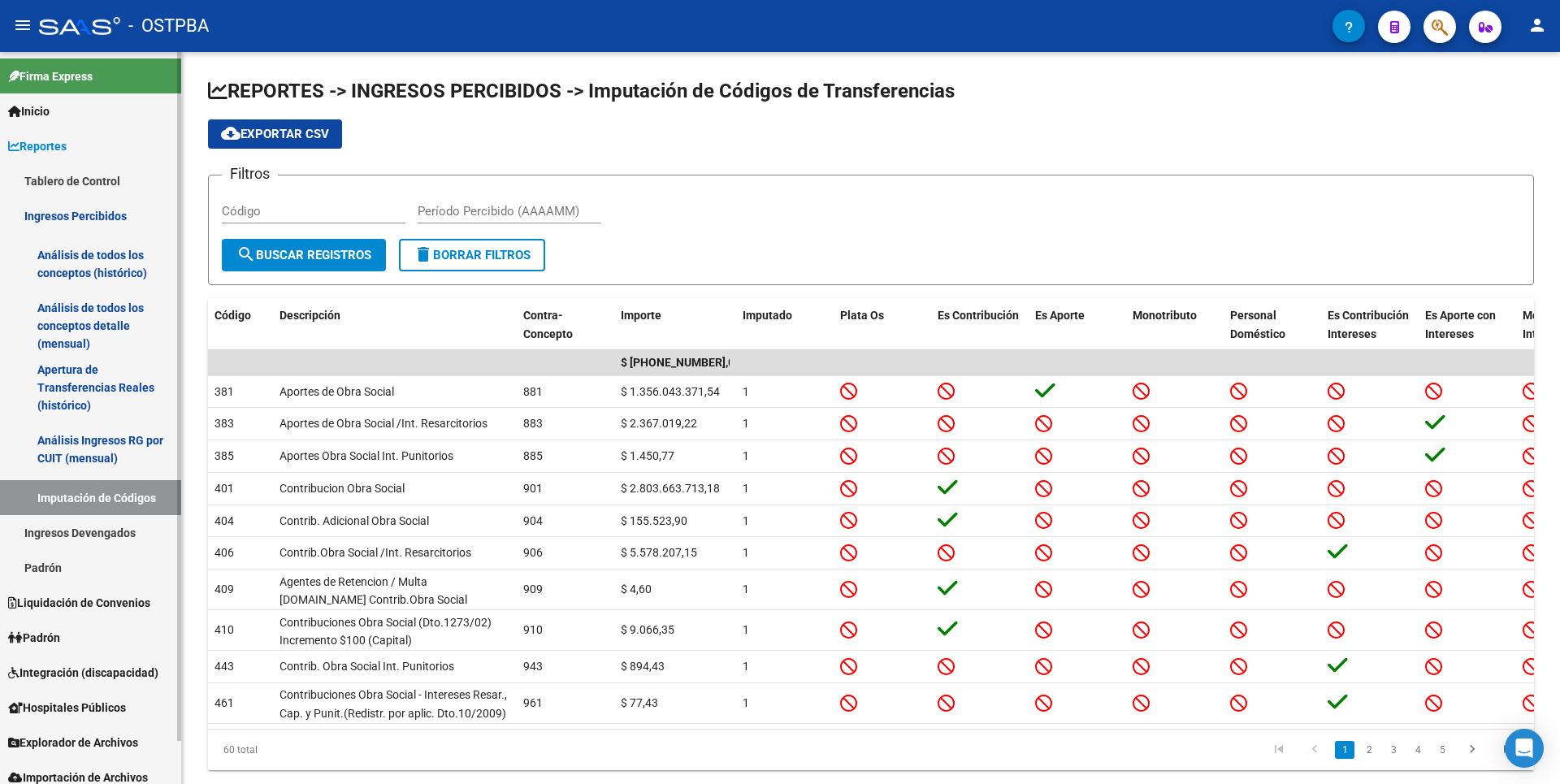
click at [108, 539] on link "Ingresos Devengados" at bounding box center [90, 533] width 181 height 35
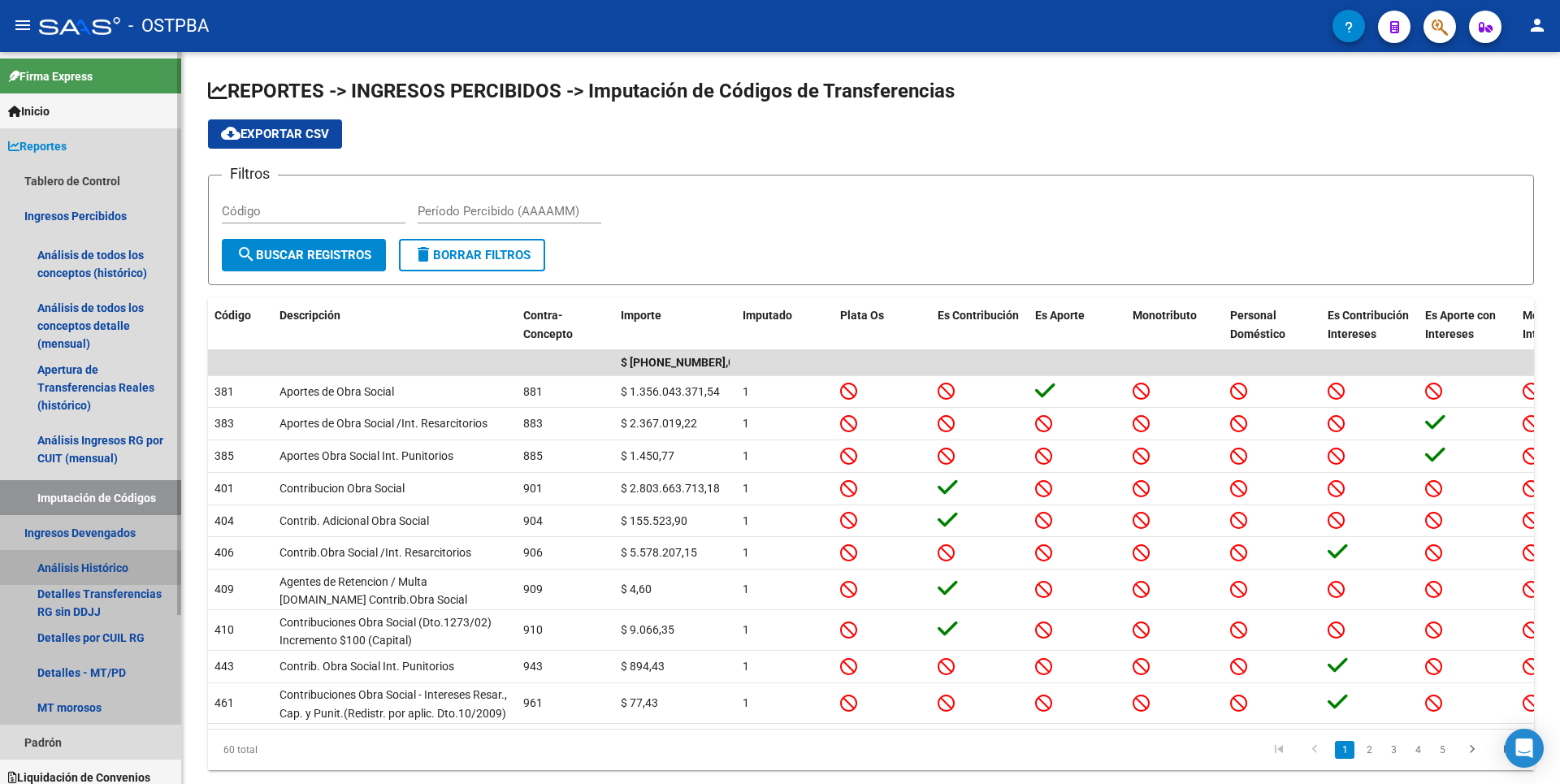
click at [73, 580] on link "Análisis Histórico" at bounding box center [90, 567] width 181 height 35
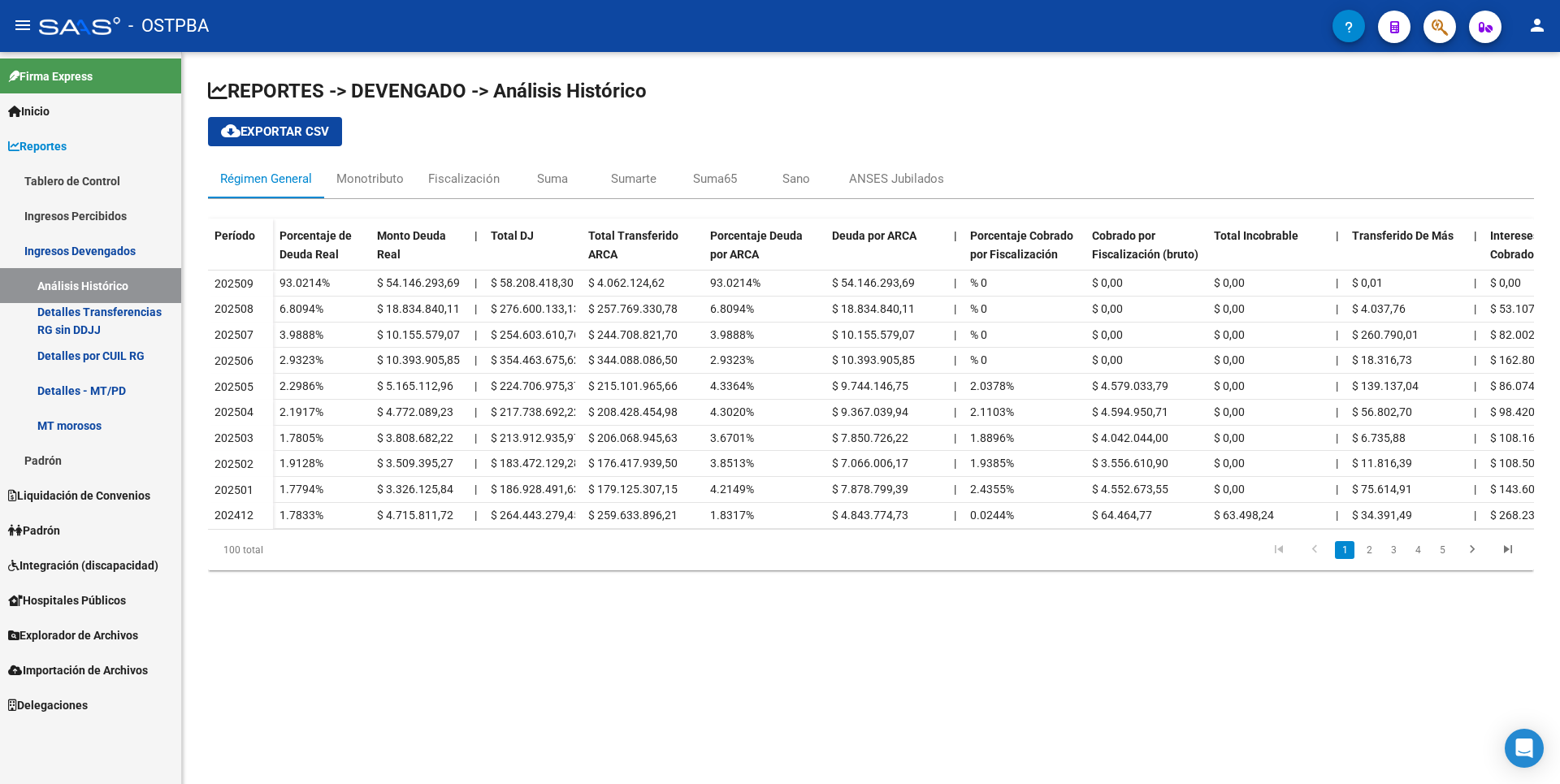
click at [102, 377] on link "Detalles - MT/PD" at bounding box center [90, 391] width 181 height 35
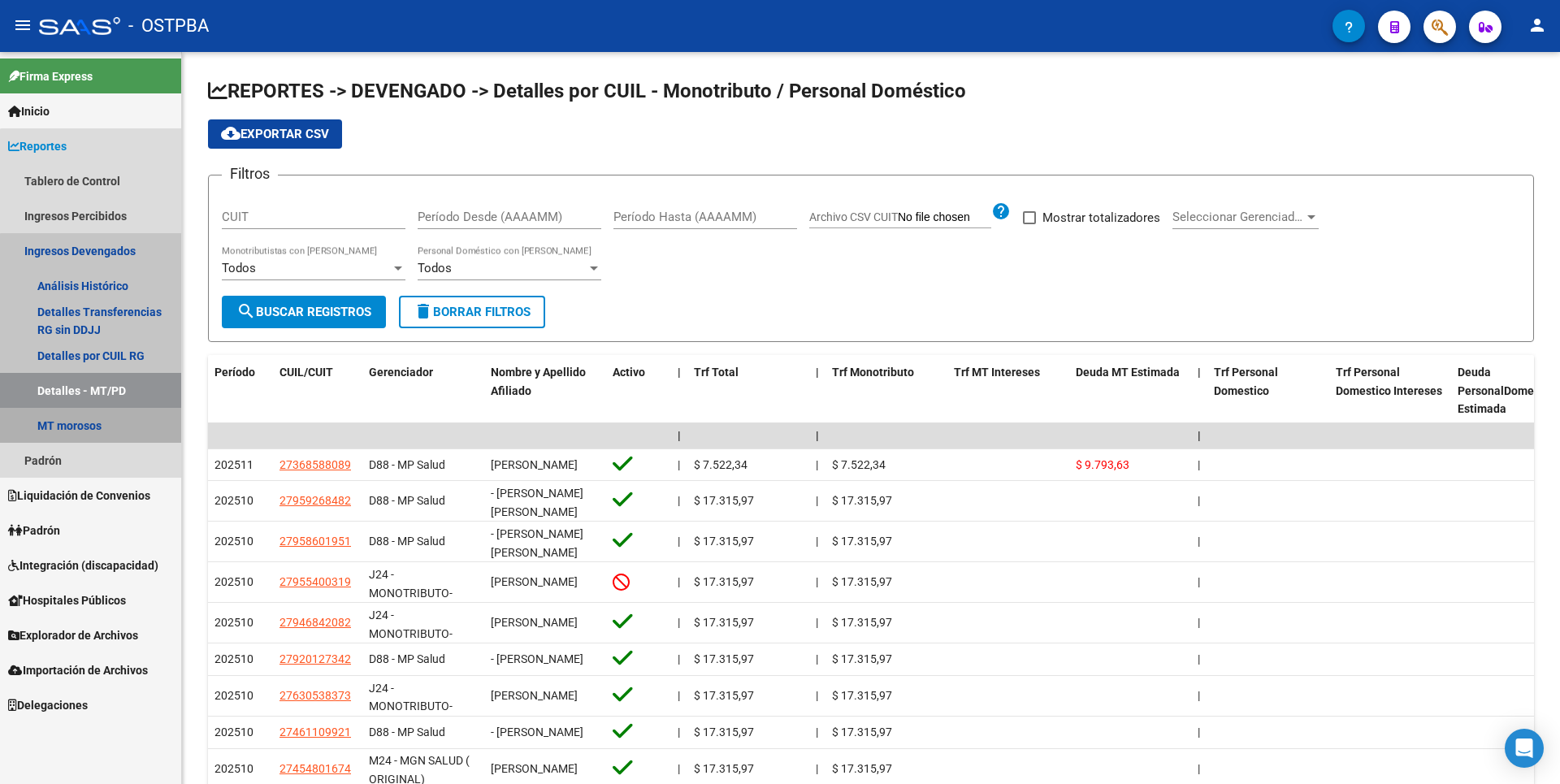
click at [92, 419] on link "MT morosos" at bounding box center [90, 425] width 181 height 35
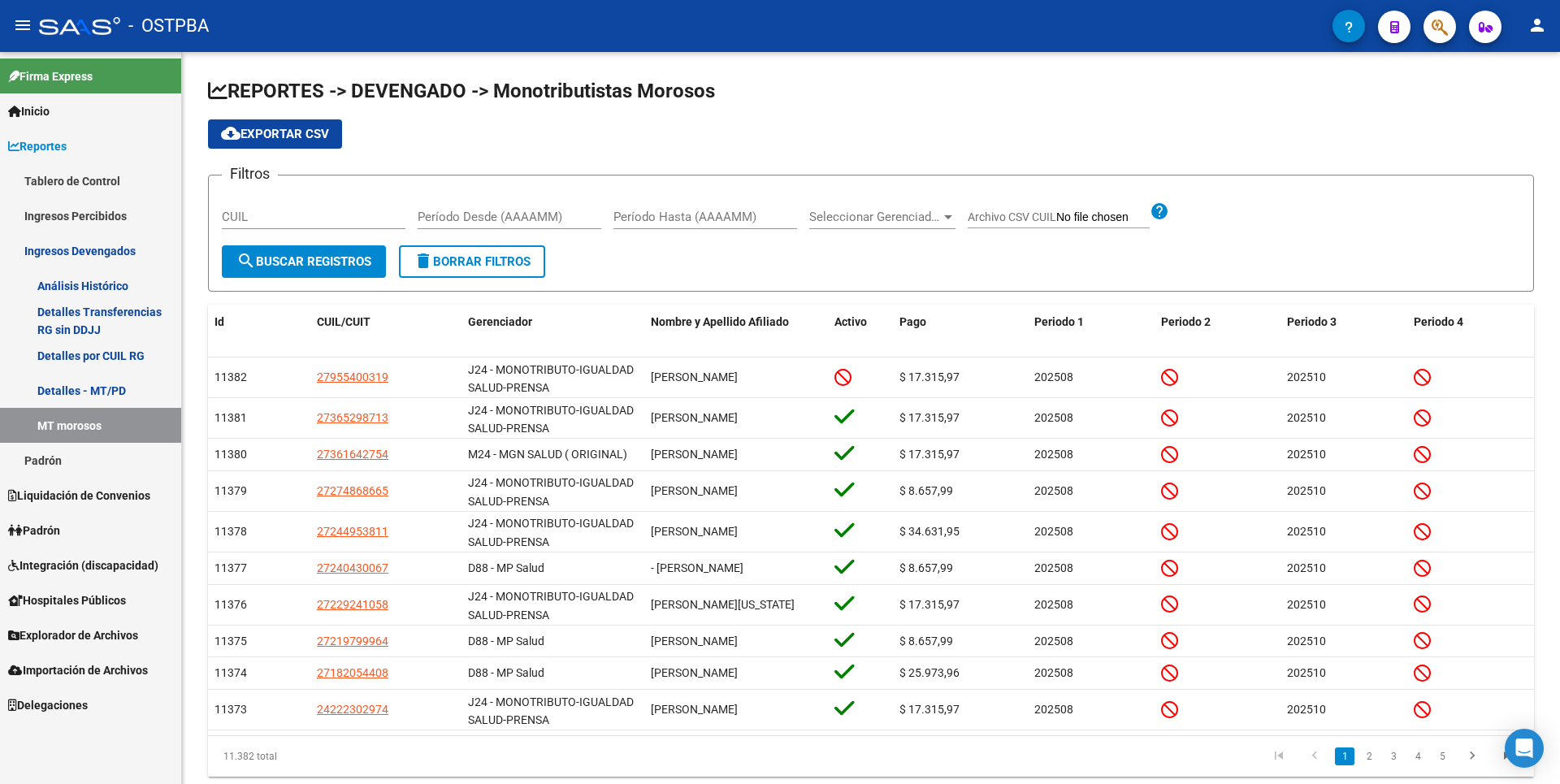
click at [47, 467] on link "Padrón" at bounding box center [90, 460] width 181 height 35
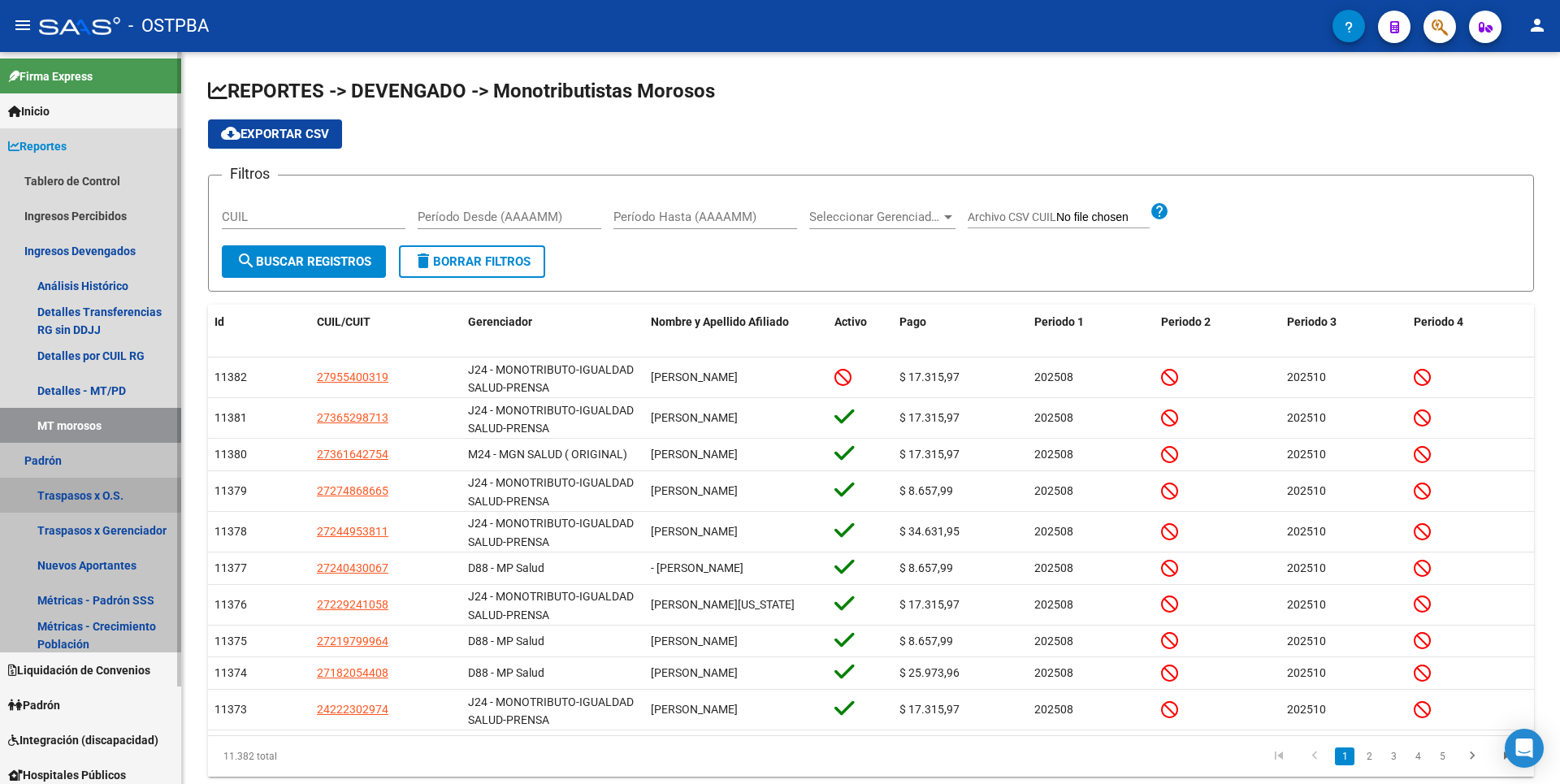
click at [68, 494] on link "Traspasos x O.S." at bounding box center [90, 495] width 181 height 35
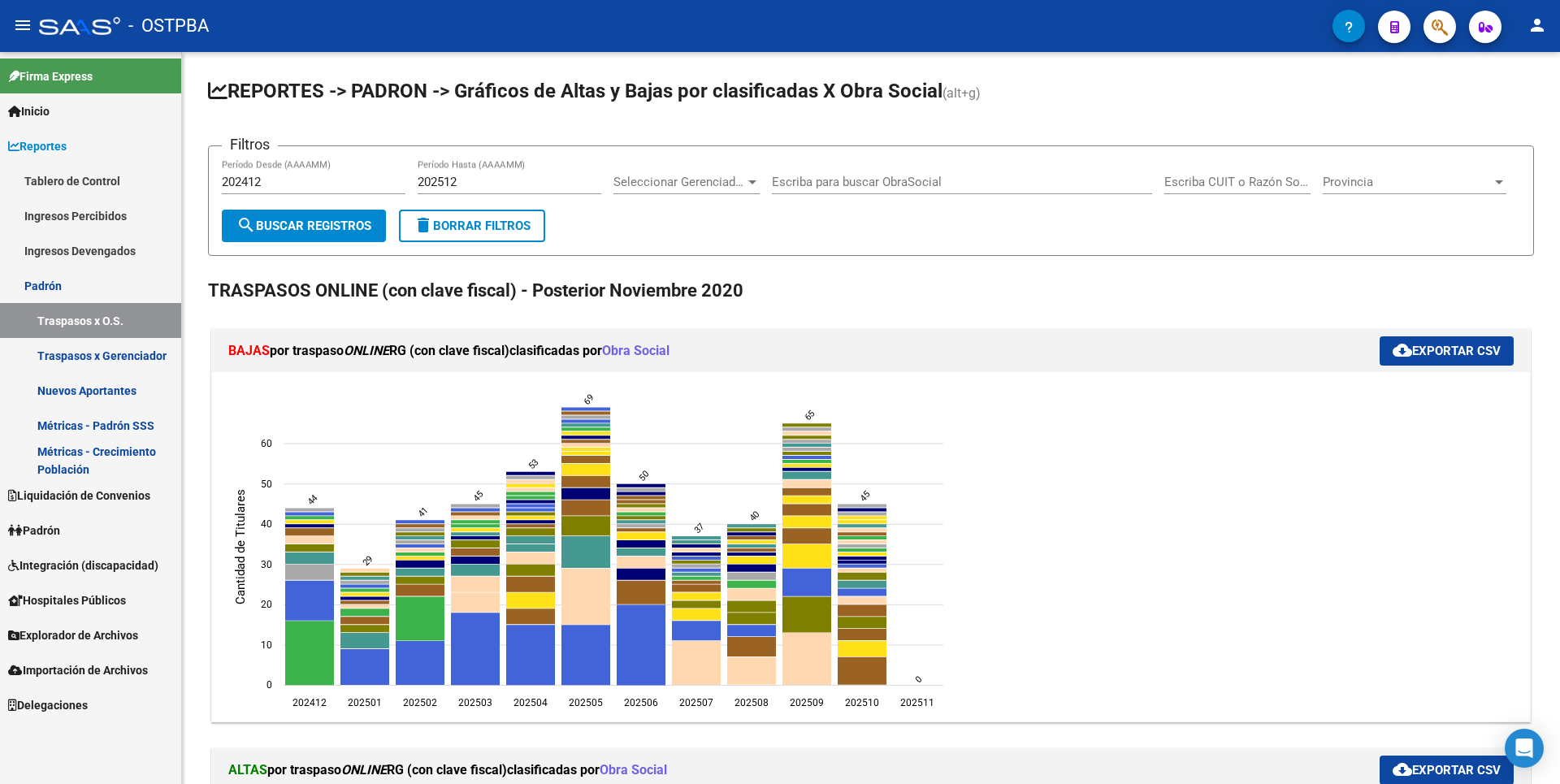
click at [112, 382] on link "Nuevos Aportantes" at bounding box center [90, 391] width 181 height 35
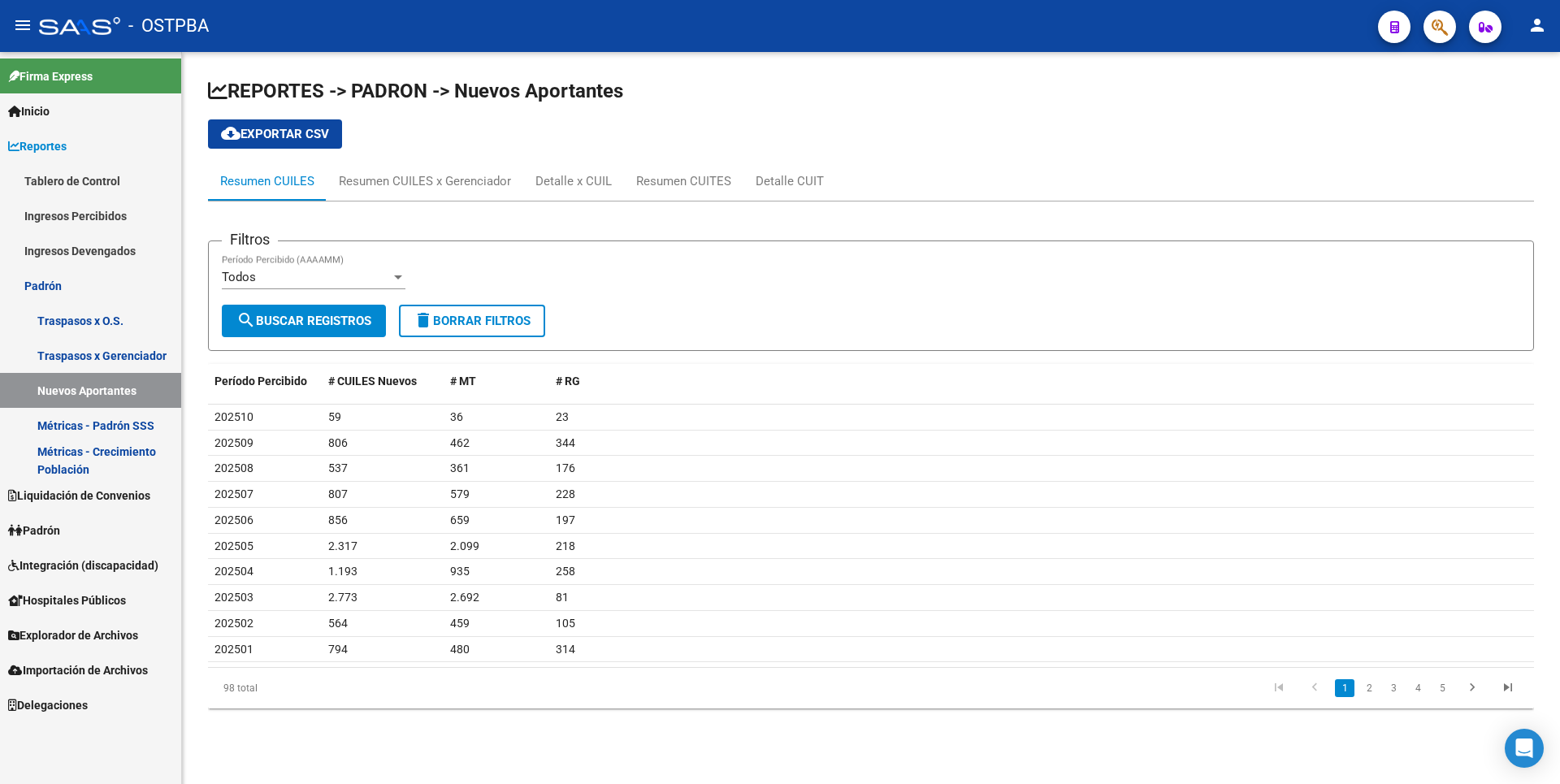
click at [134, 433] on link "Métricas - Padrón SSS" at bounding box center [90, 425] width 181 height 35
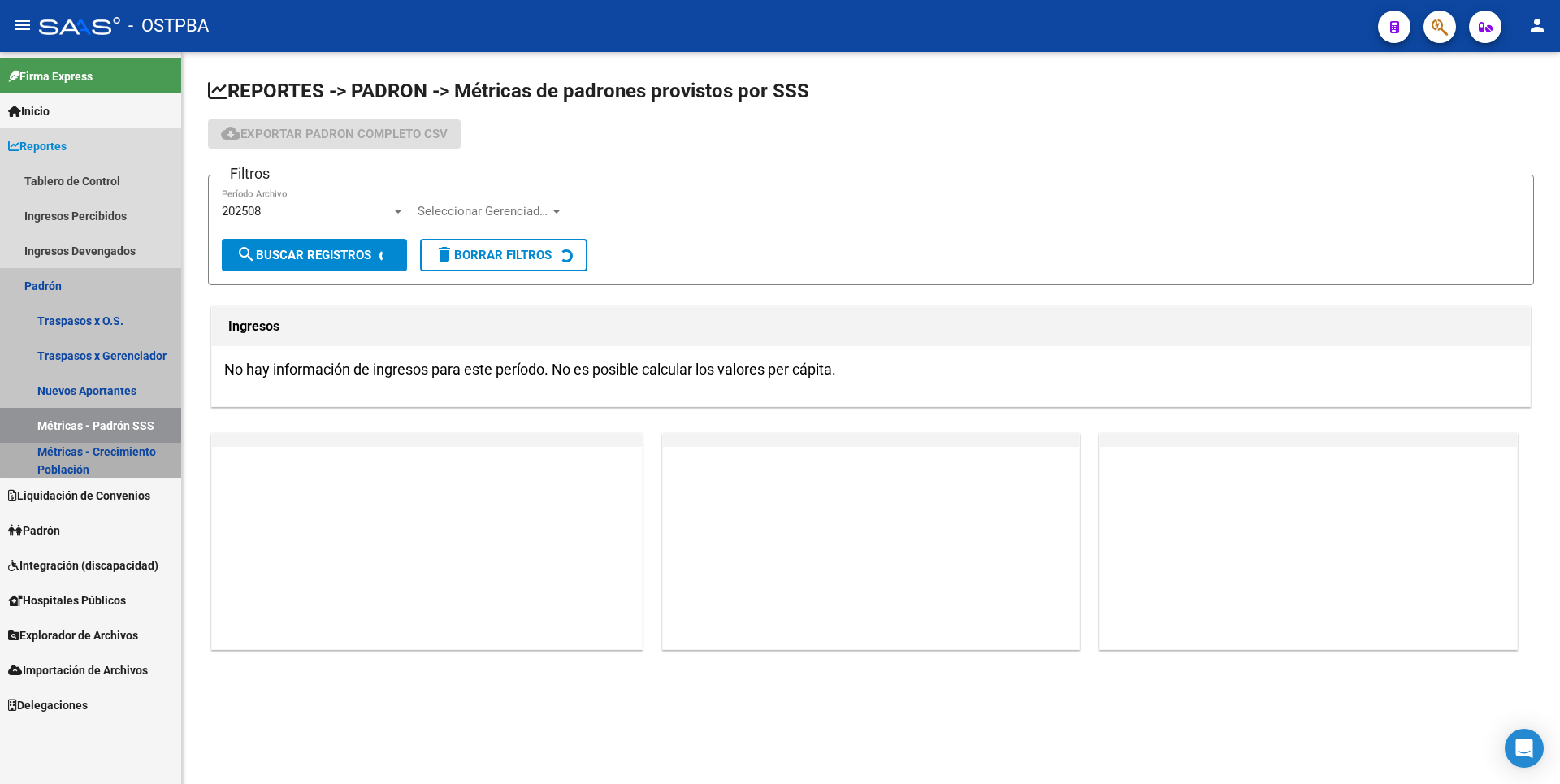
click at [116, 453] on link "Métricas - Crecimiento Población" at bounding box center [90, 460] width 181 height 35
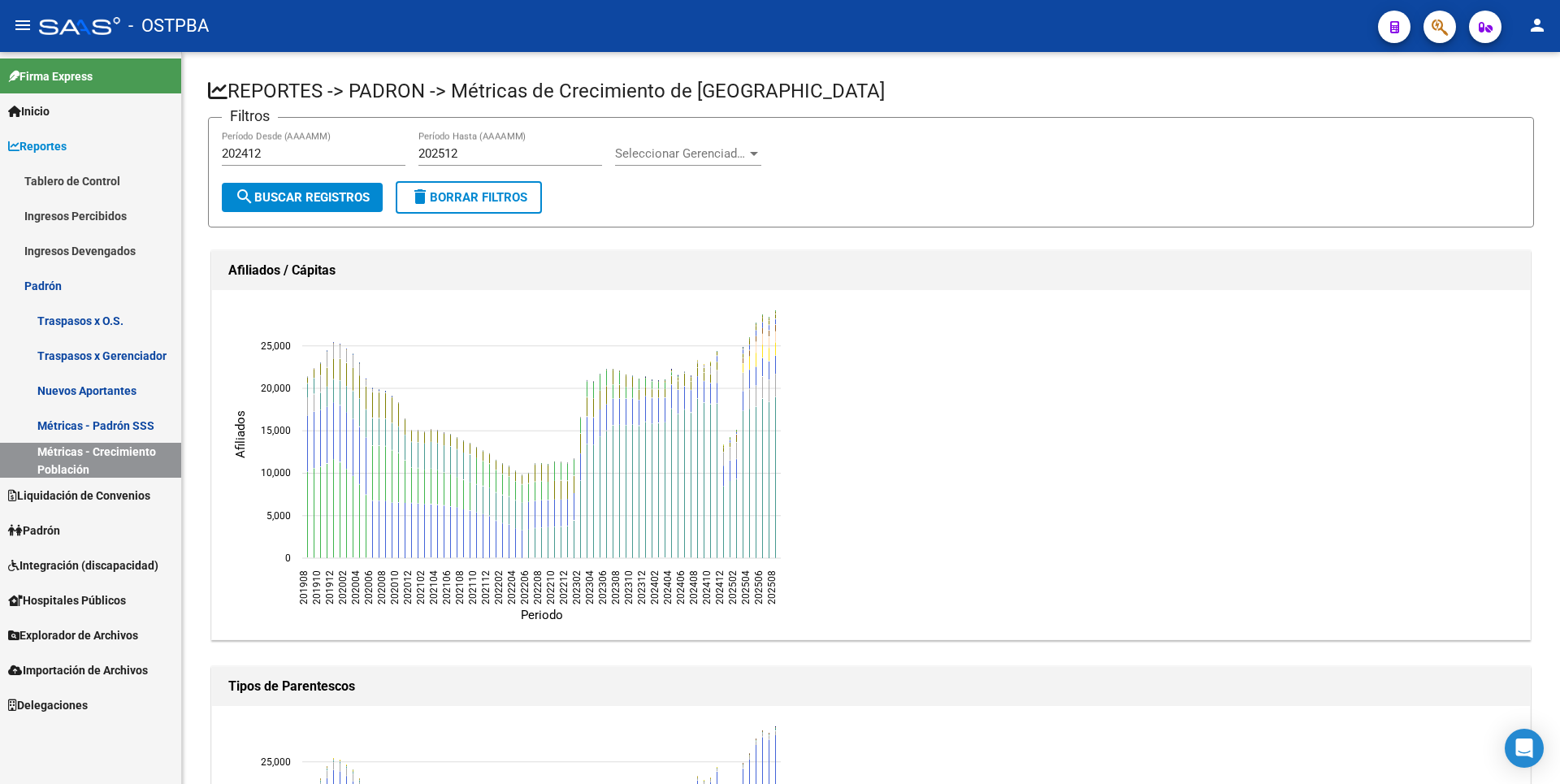
click at [86, 220] on link "Ingresos Percibidos" at bounding box center [90, 216] width 181 height 35
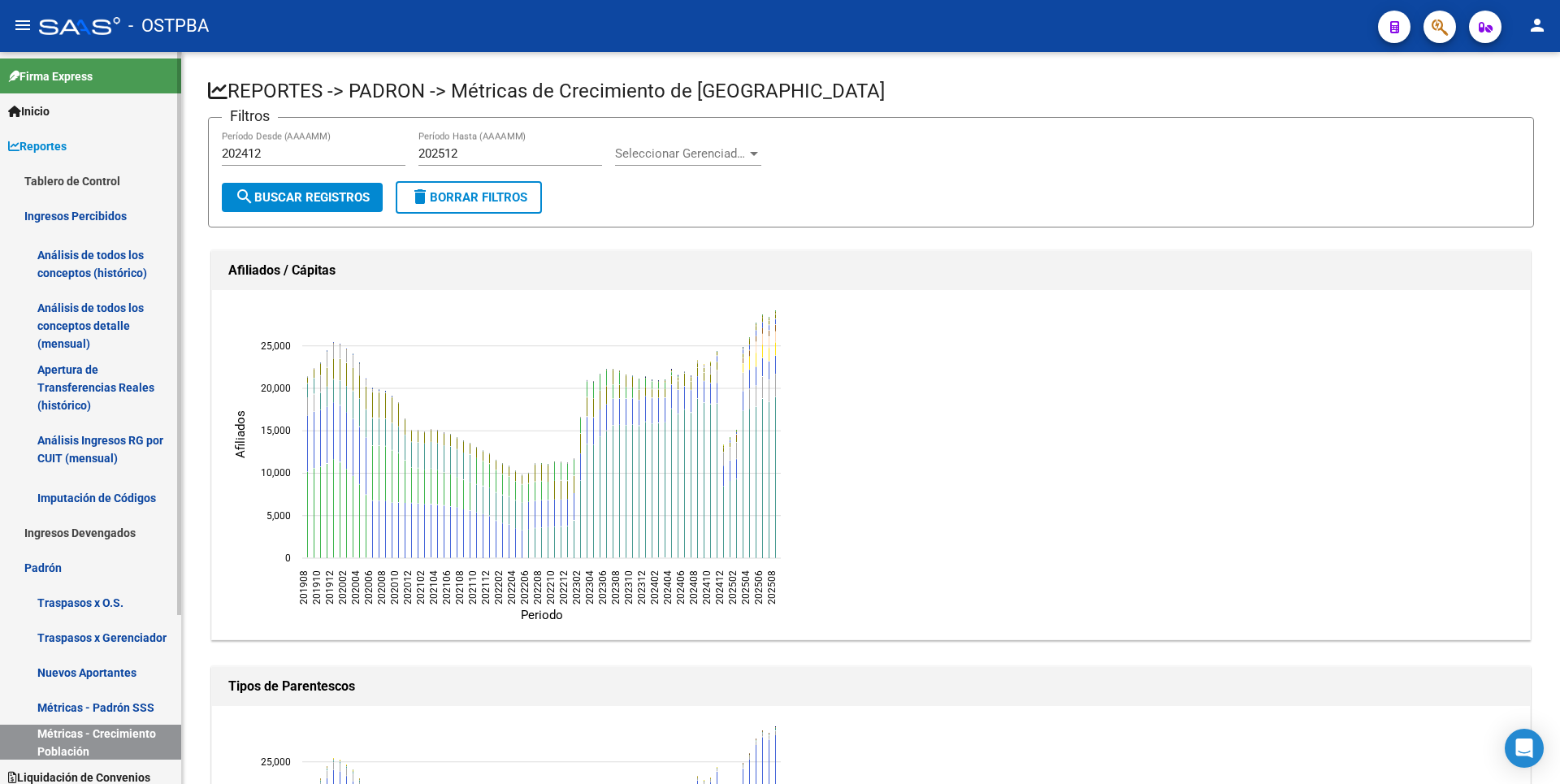
click at [99, 341] on link "Análisis de todos los conceptos detalle (mensual)" at bounding box center [90, 326] width 181 height 62
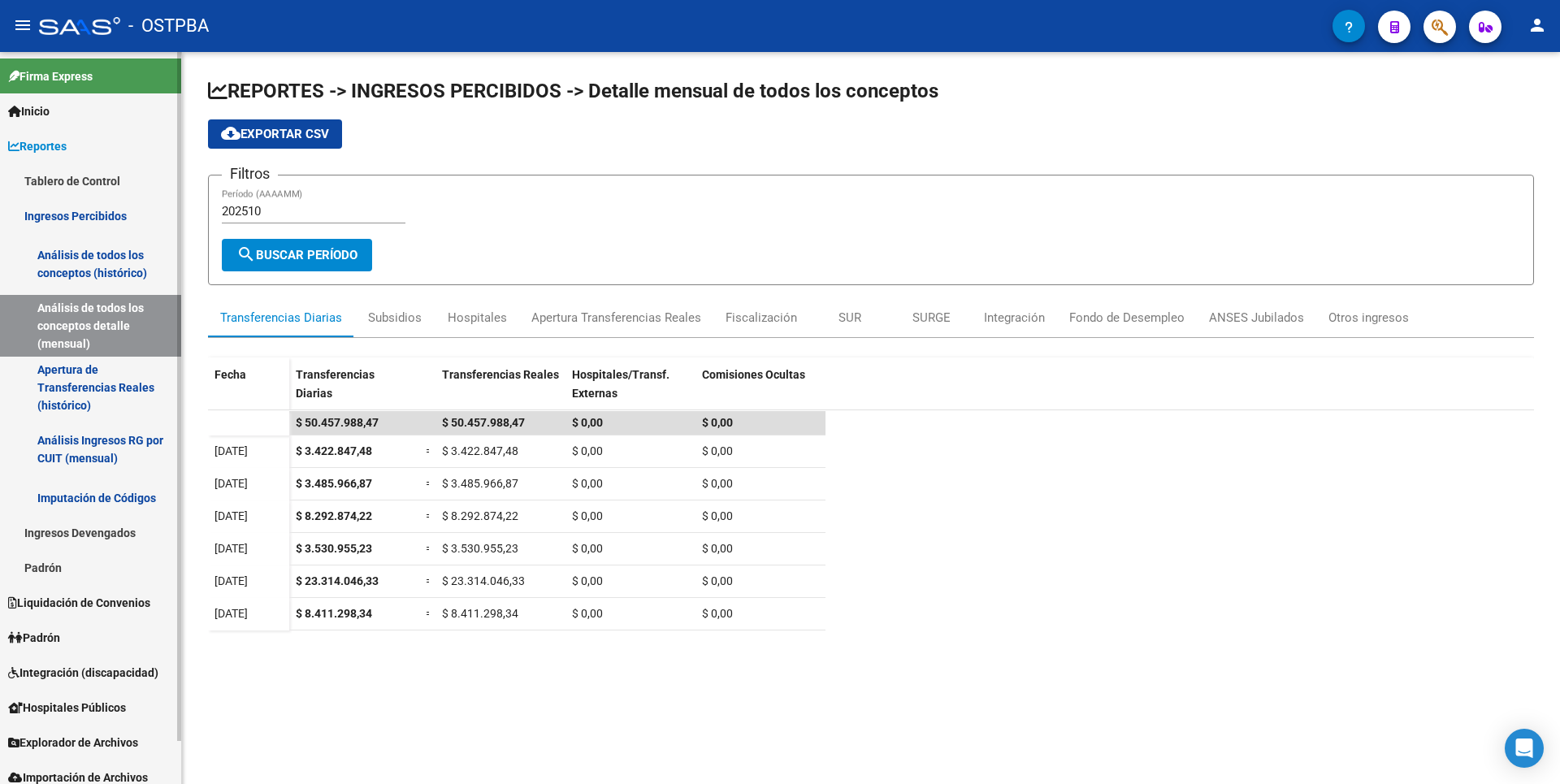
click at [109, 361] on link "Apertura de Transferencias Reales (histórico)" at bounding box center [90, 388] width 181 height 62
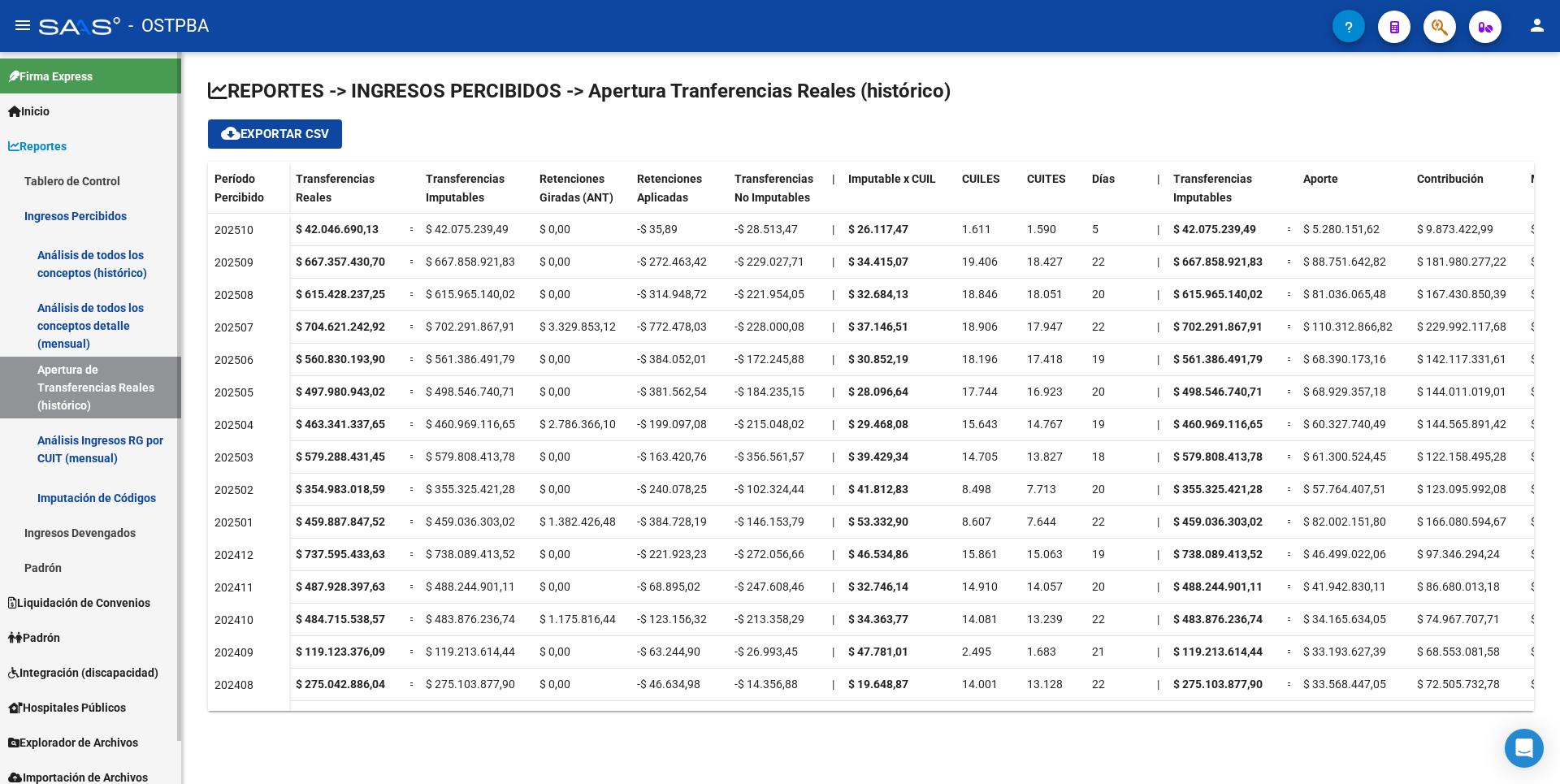
click at [72, 646] on link "Padrón" at bounding box center [90, 637] width 181 height 35
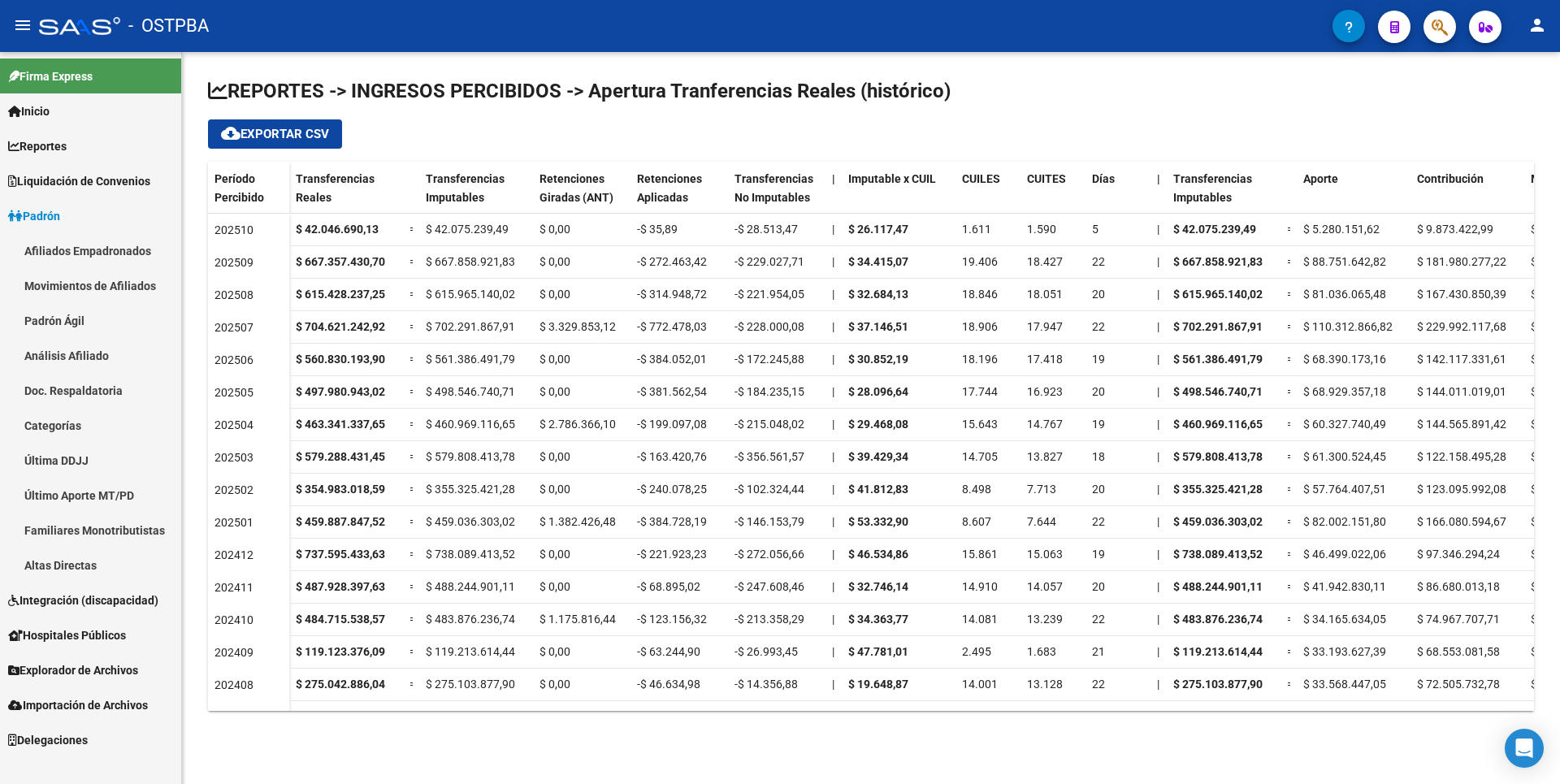
click at [84, 629] on span "Hospitales Públicos" at bounding box center [66, 636] width 117 height 18
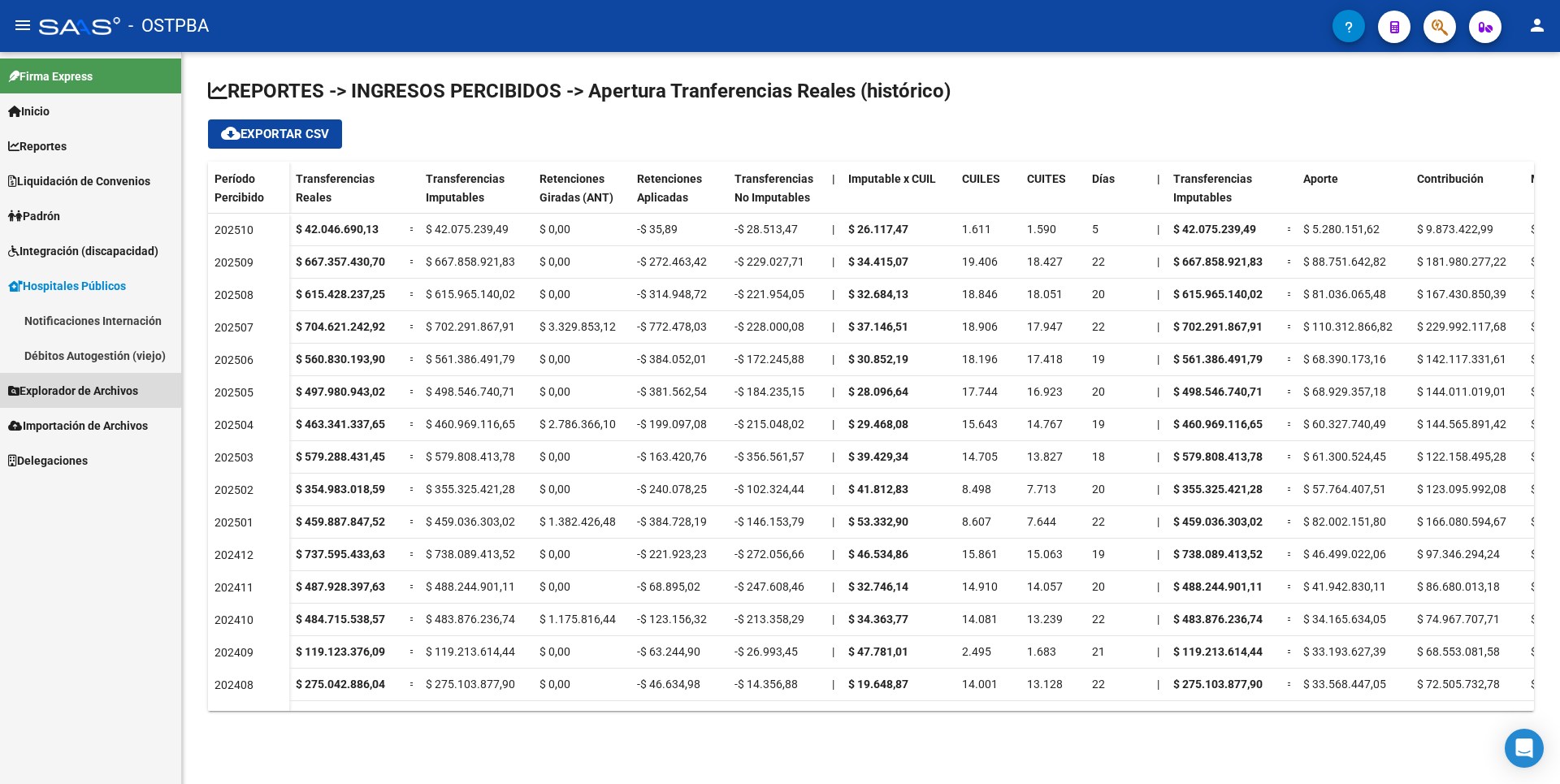
click at [80, 382] on span "Explorador de Archivos" at bounding box center [73, 391] width 130 height 18
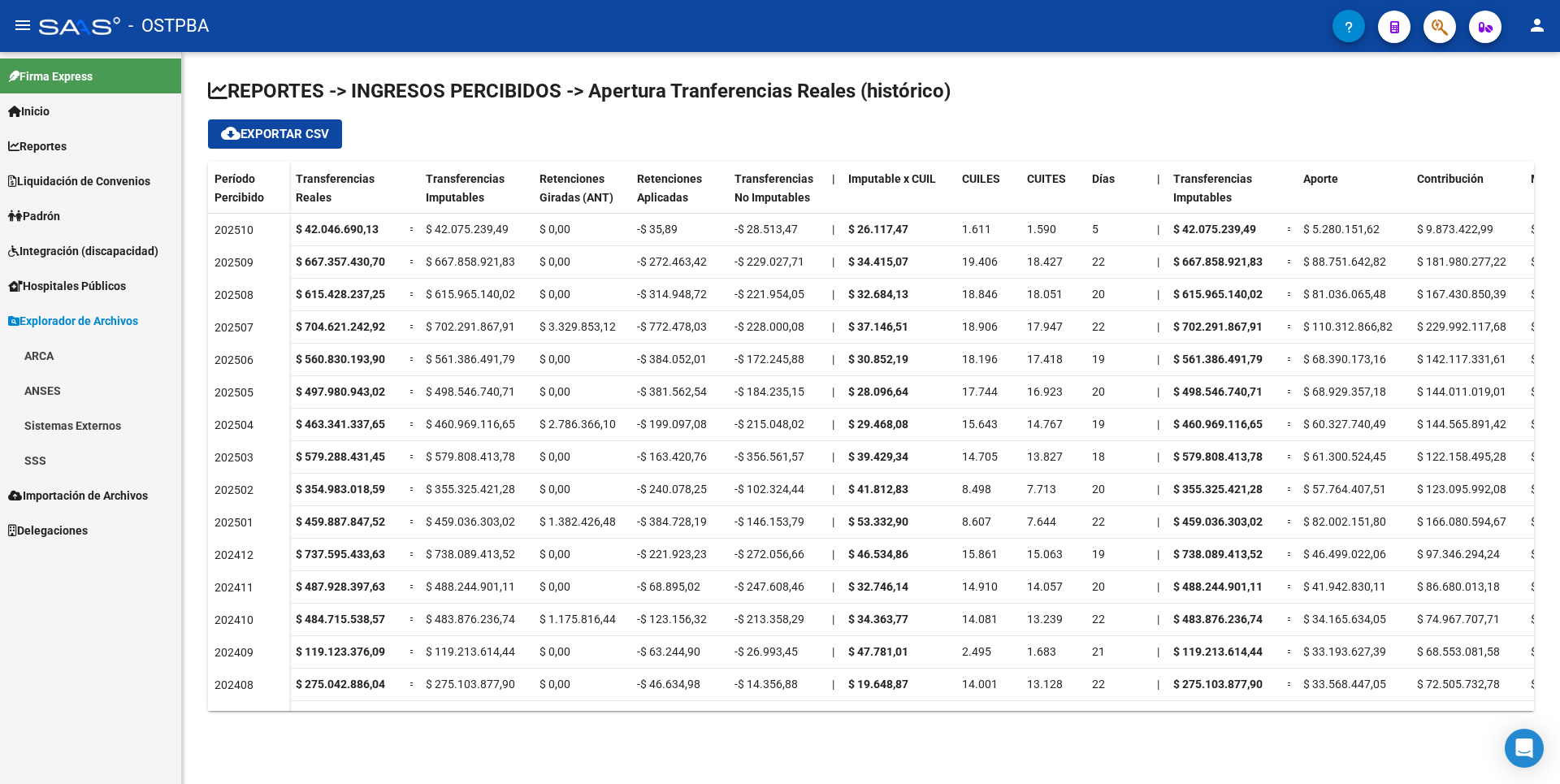
click at [58, 466] on link "SSS" at bounding box center [90, 460] width 181 height 35
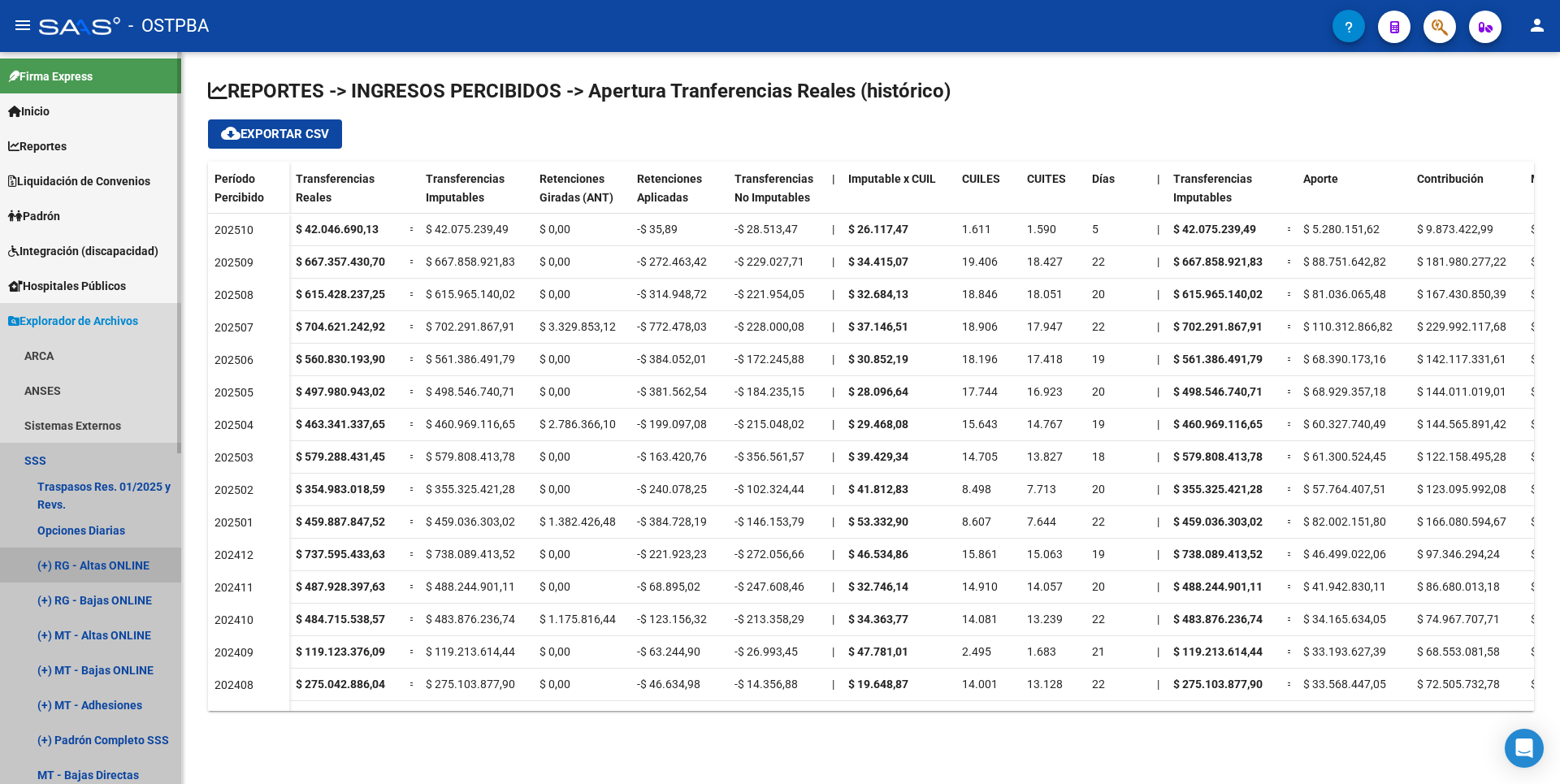
click at [108, 564] on link "(+) RG - Altas ONLINE" at bounding box center [90, 565] width 181 height 35
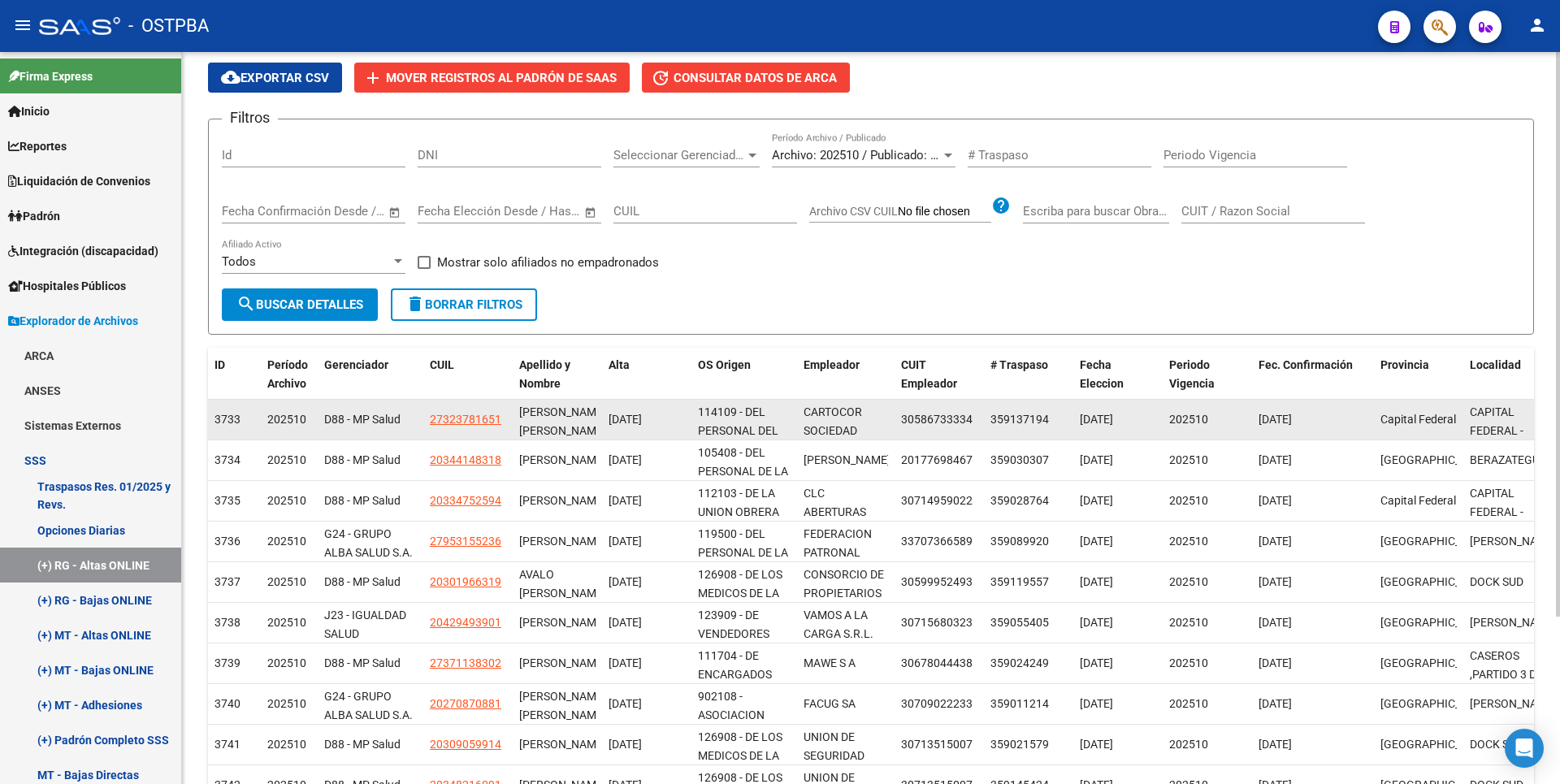
scroll to position [162, 0]
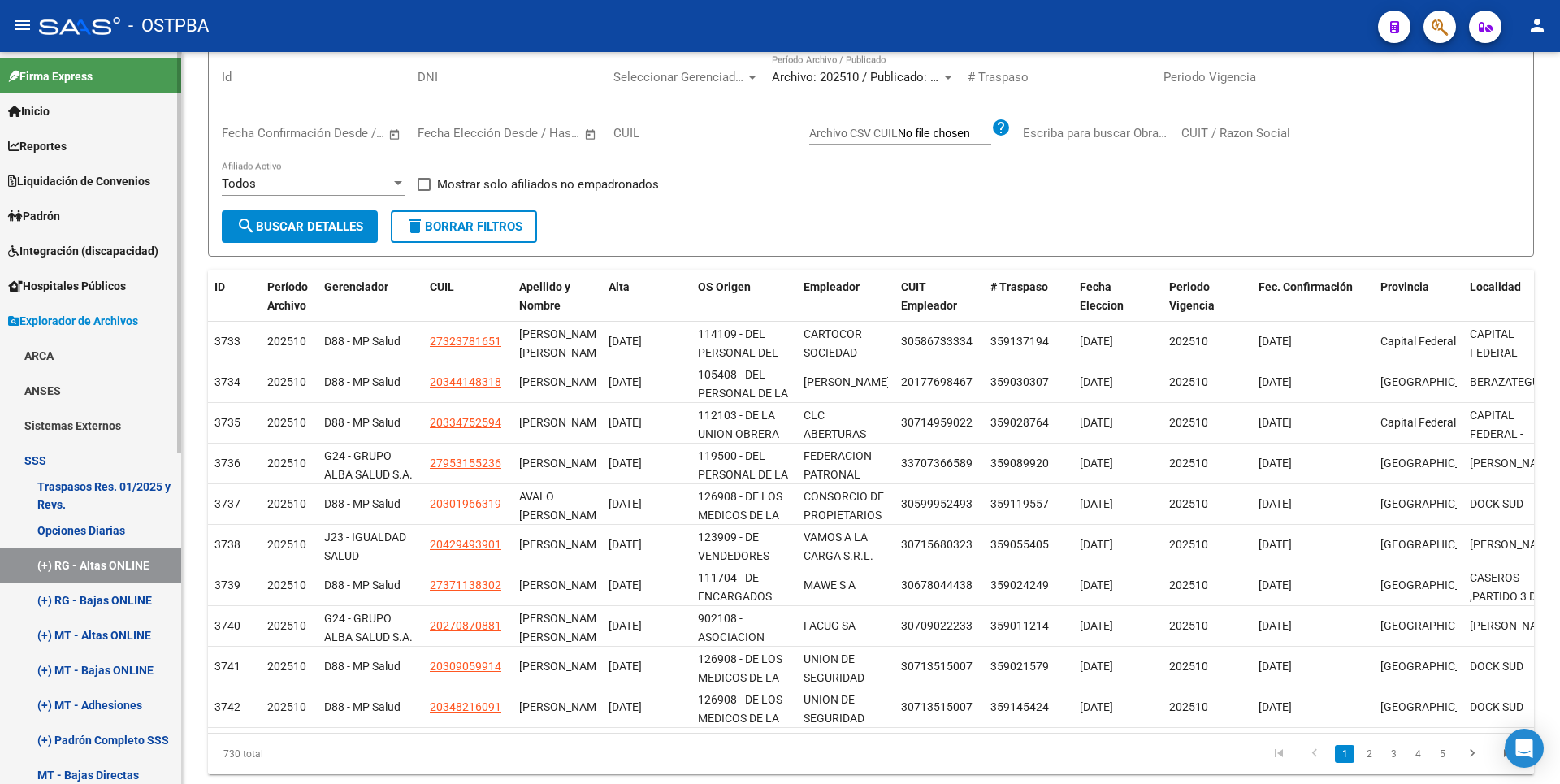
click at [112, 607] on link "(+) RG - Bajas ONLINE" at bounding box center [90, 600] width 181 height 35
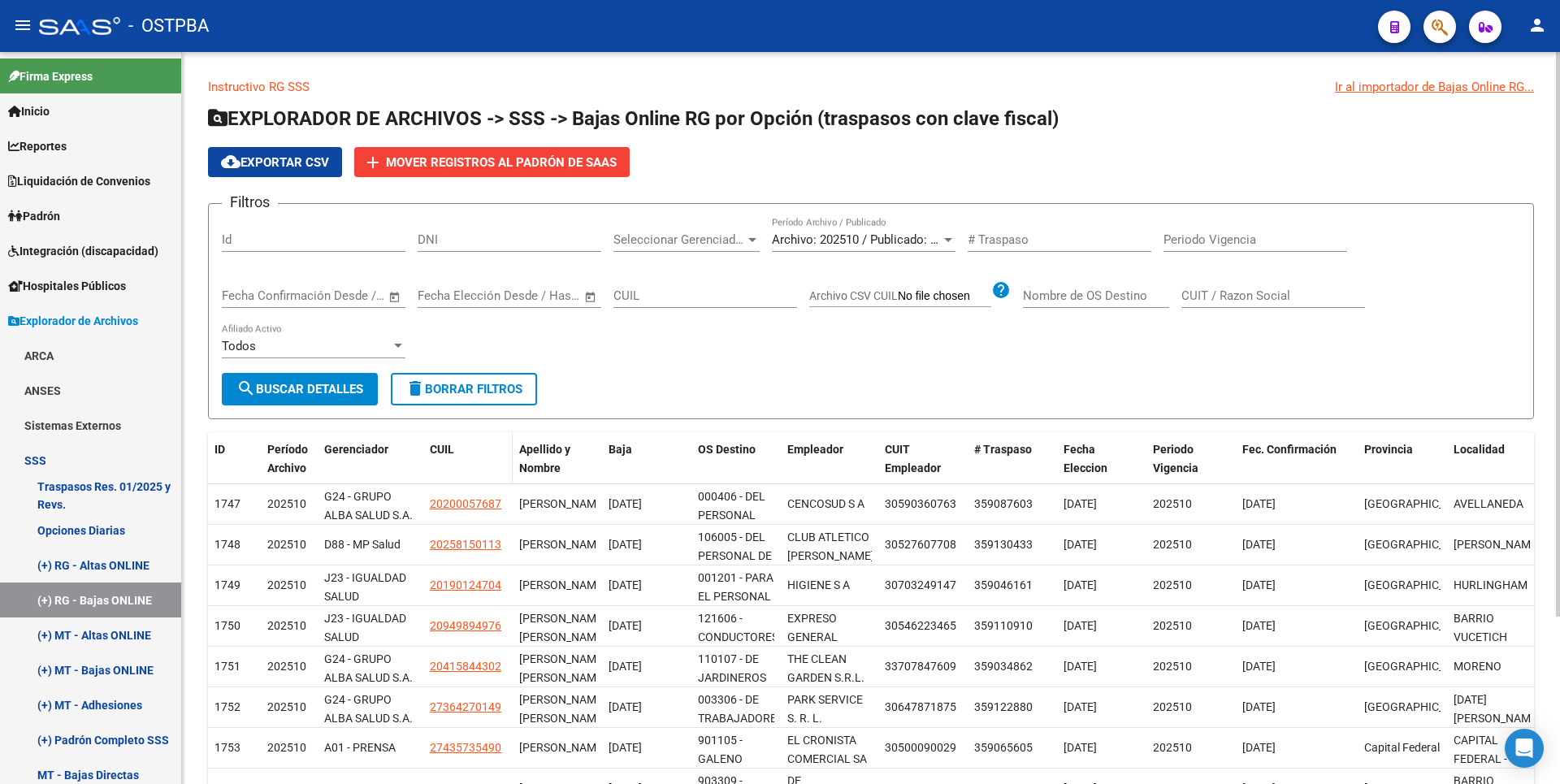
scroll to position [217, 0]
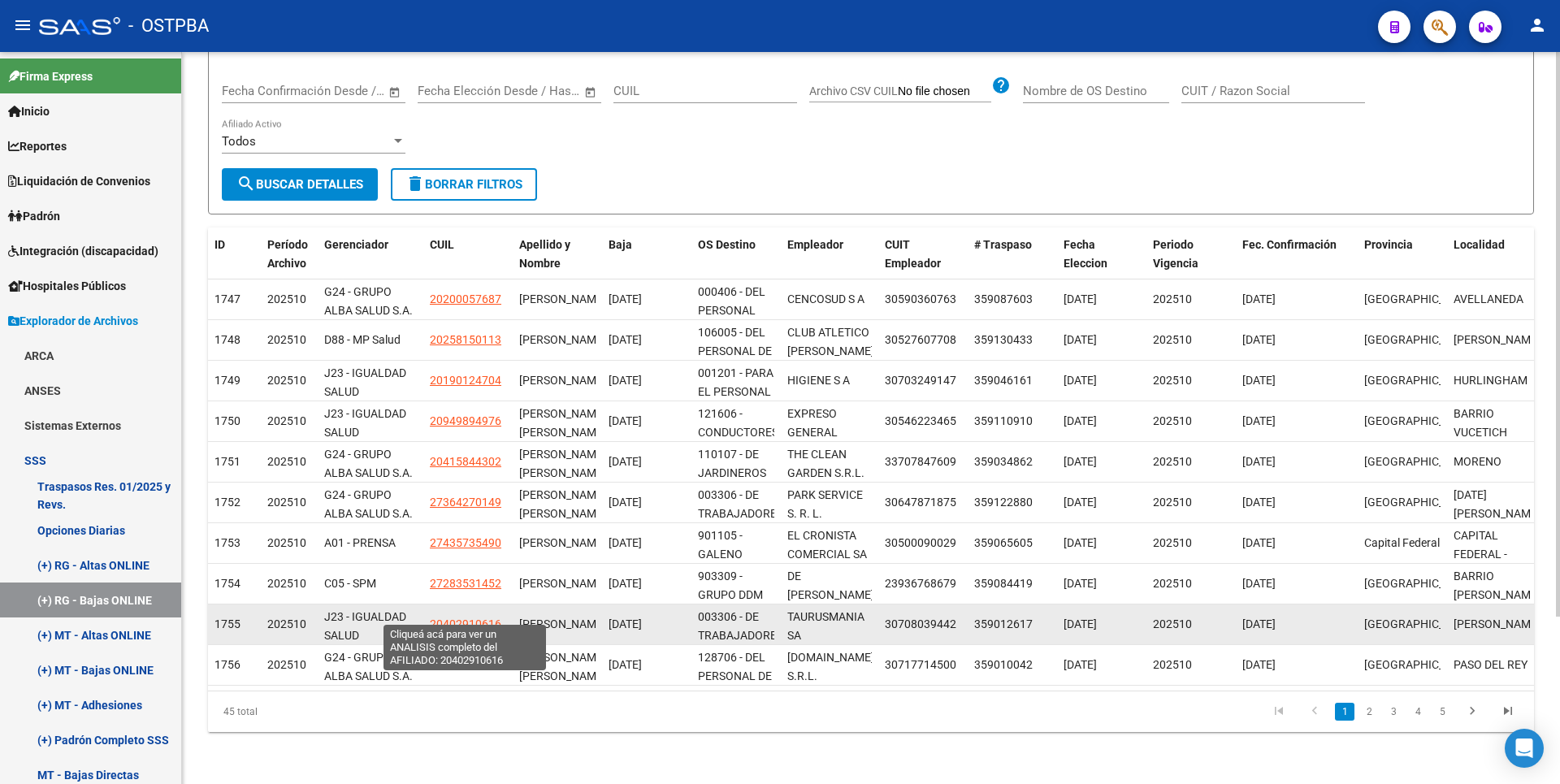
click at [471, 617] on span "20402910616" at bounding box center [465, 624] width 72 height 13
type textarea "20402910616"
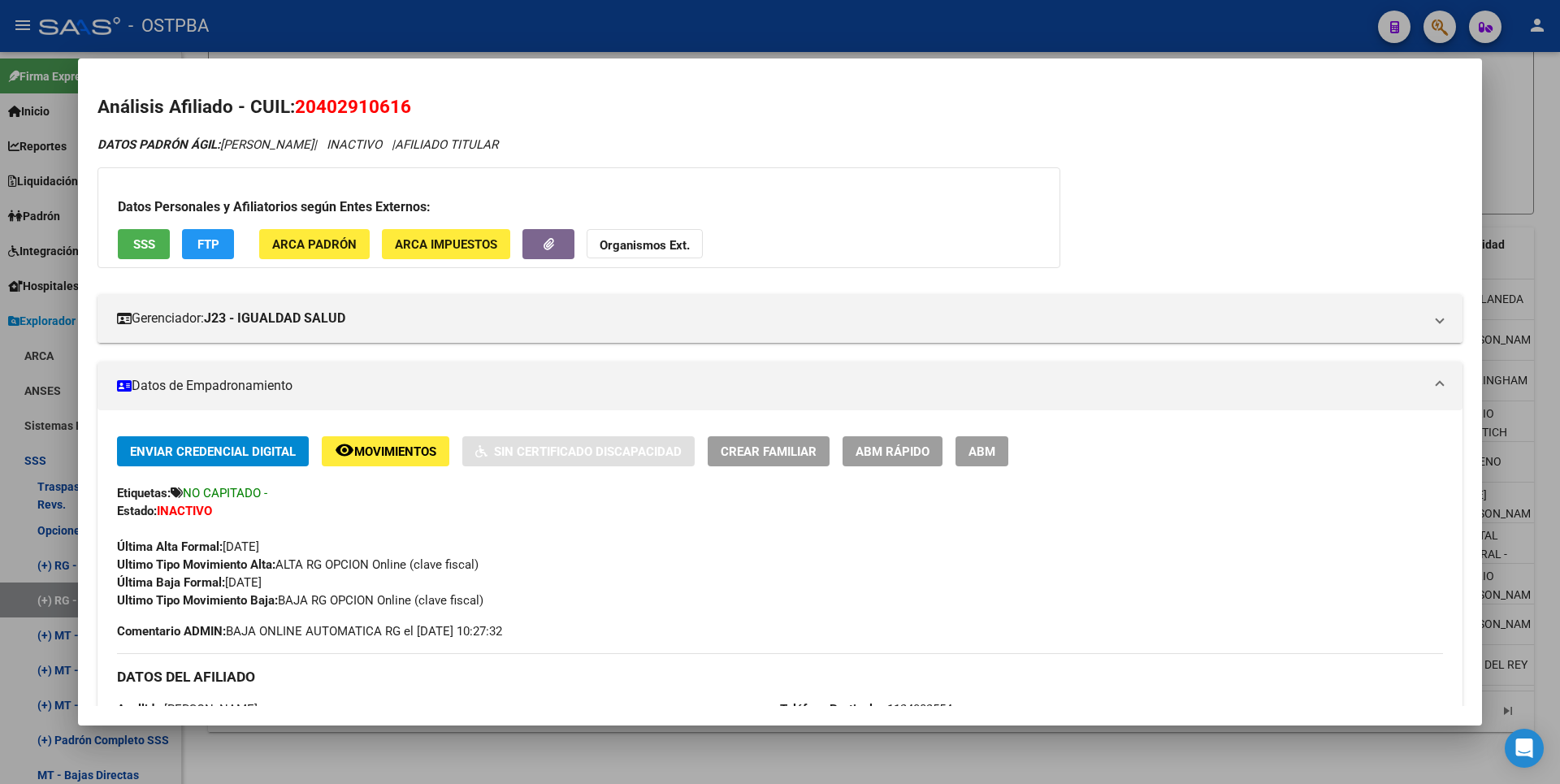
click at [546, 764] on div at bounding box center [780, 392] width 1560 height 784
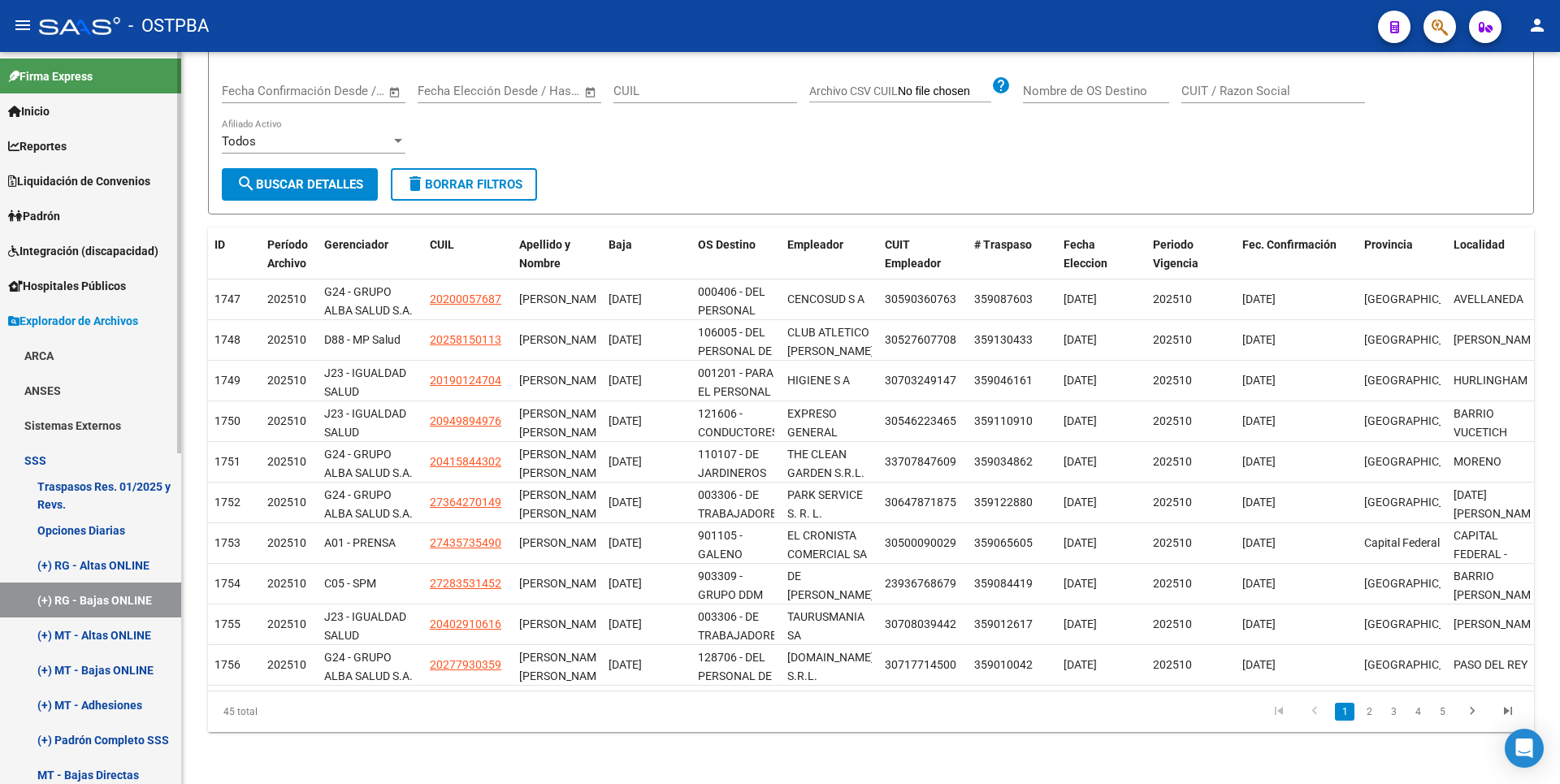
click at [154, 637] on link "(+) MT - Altas ONLINE" at bounding box center [90, 635] width 181 height 35
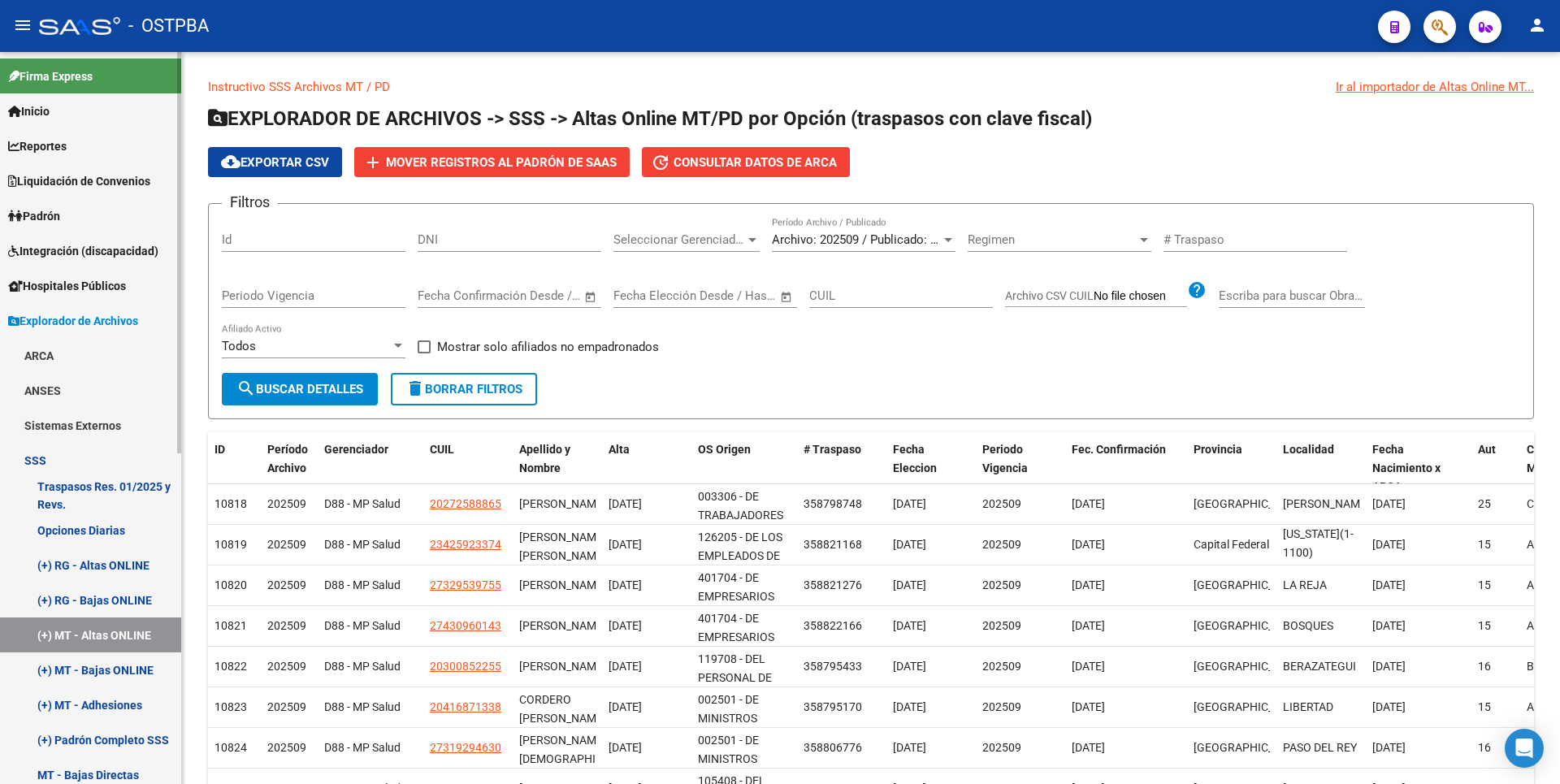
click at [64, 117] on link "Inicio" at bounding box center [90, 111] width 181 height 35
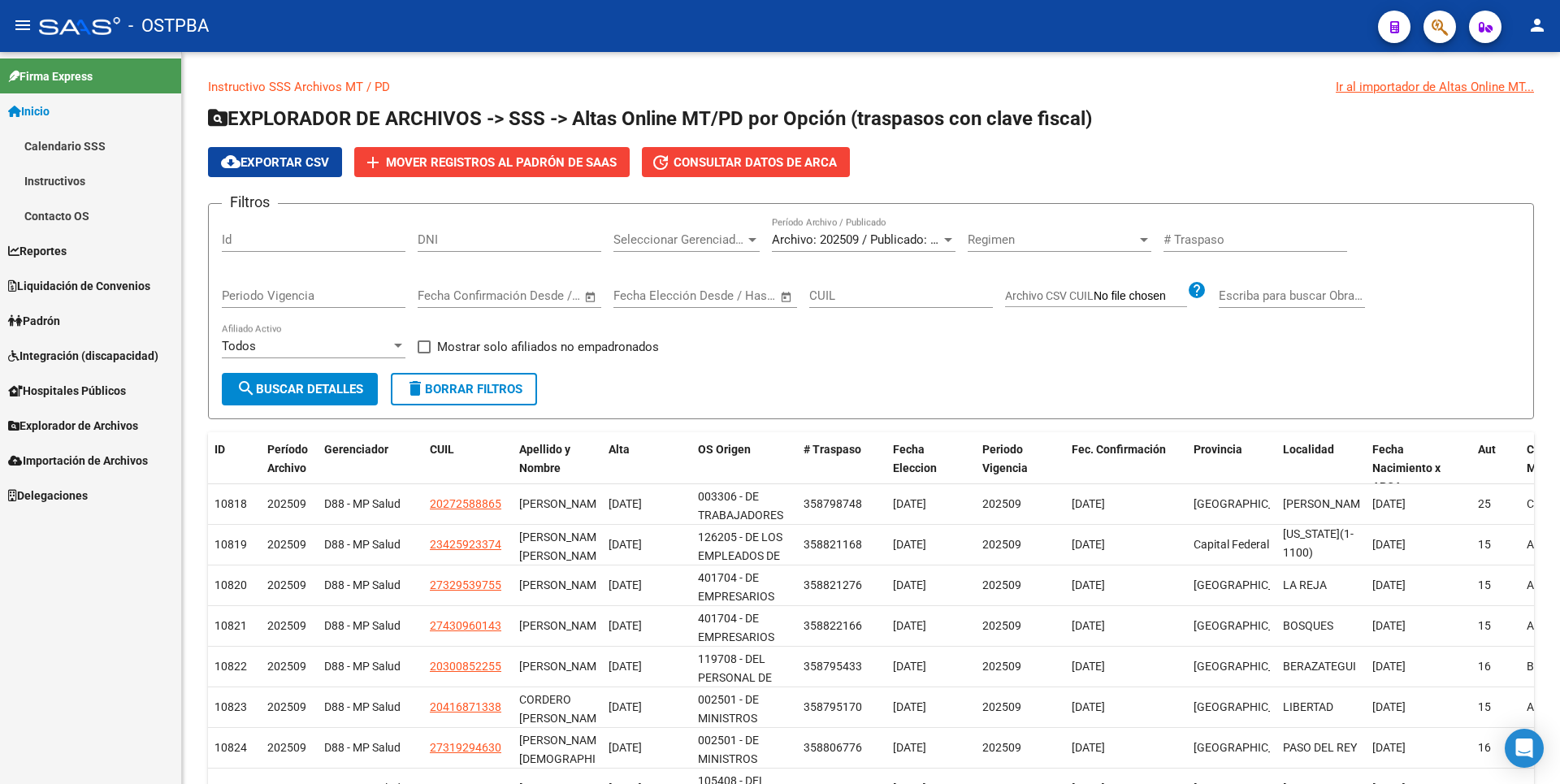
click at [68, 184] on link "Instructivos" at bounding box center [90, 180] width 181 height 35
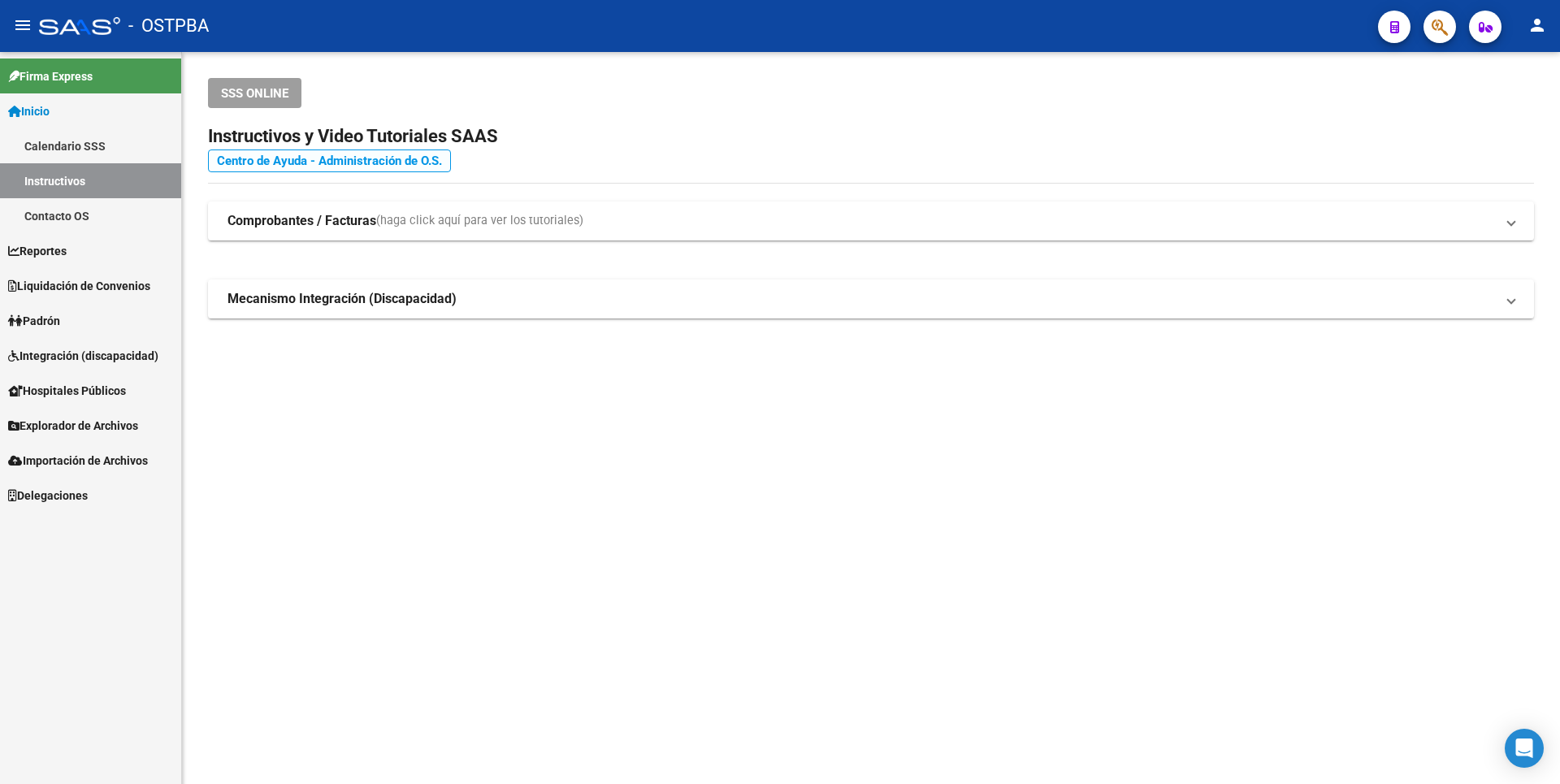
click at [337, 163] on link "Centro de Ayuda - Administración de O.S." at bounding box center [329, 160] width 243 height 23
click at [100, 413] on link "Explorador de Archivos" at bounding box center [90, 425] width 181 height 35
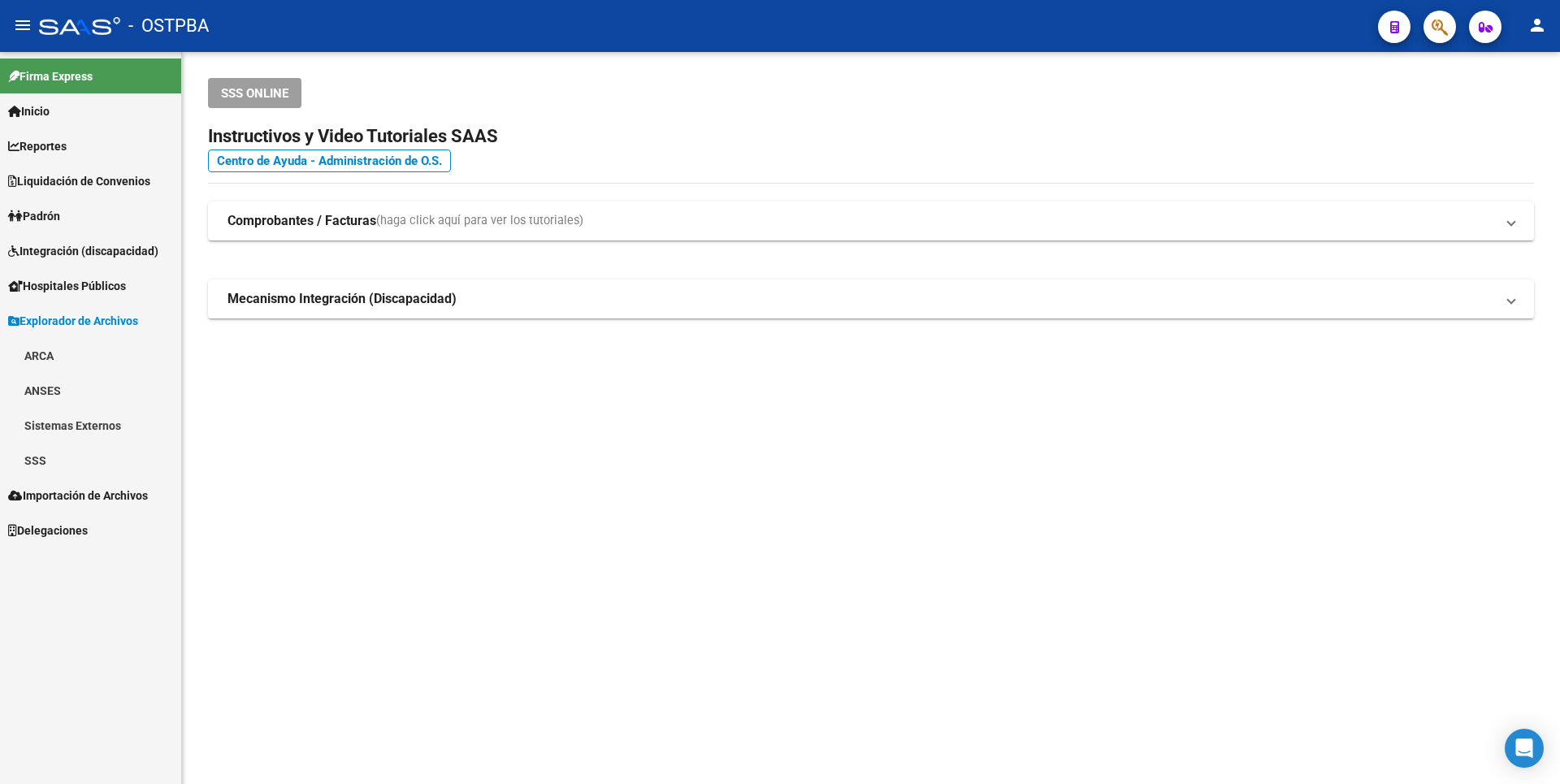
click at [60, 460] on link "SSS" at bounding box center [90, 460] width 181 height 35
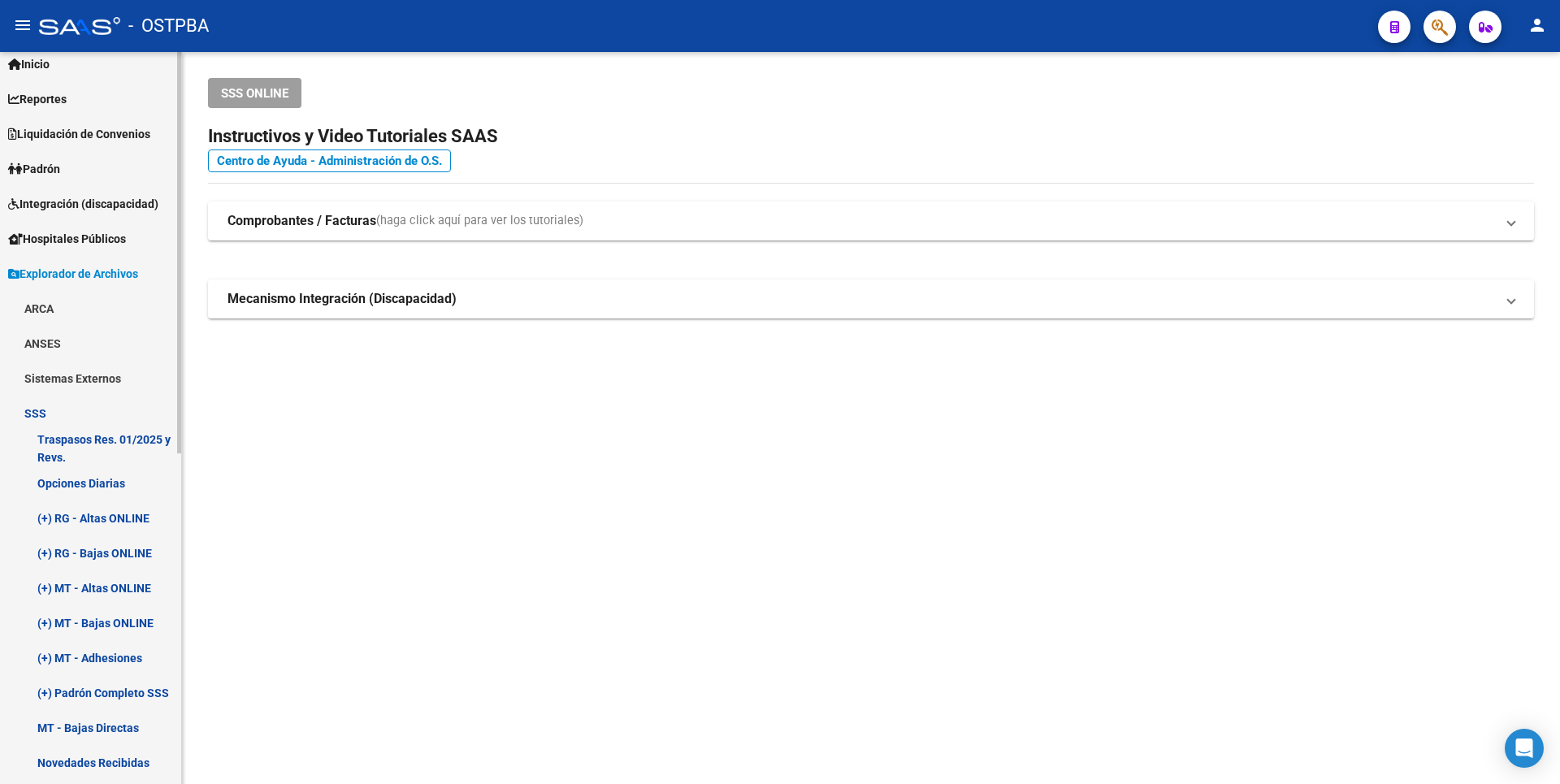
scroll to position [81, 0]
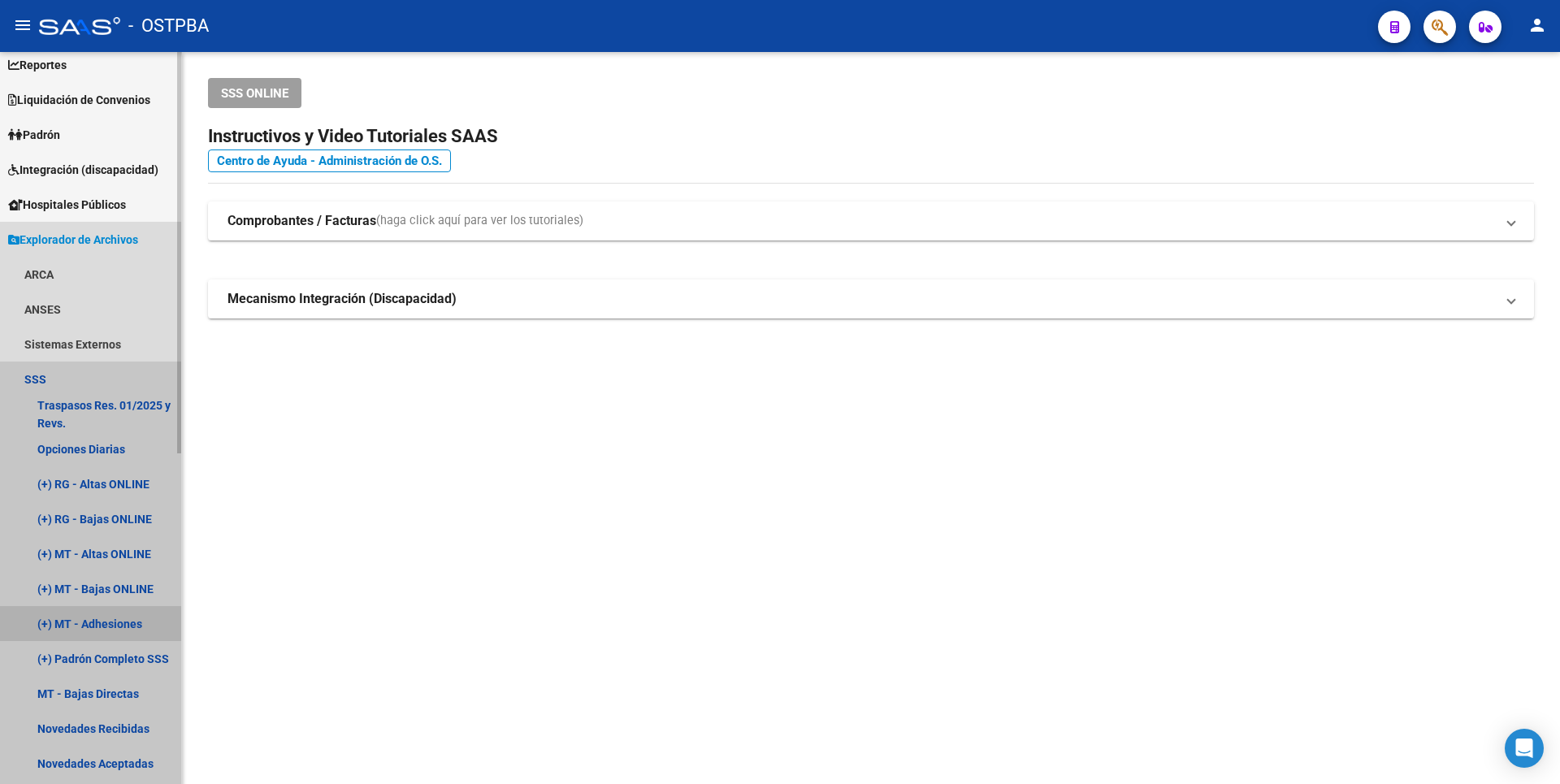
click at [127, 622] on link "(+) MT - Adhesiones" at bounding box center [90, 624] width 181 height 35
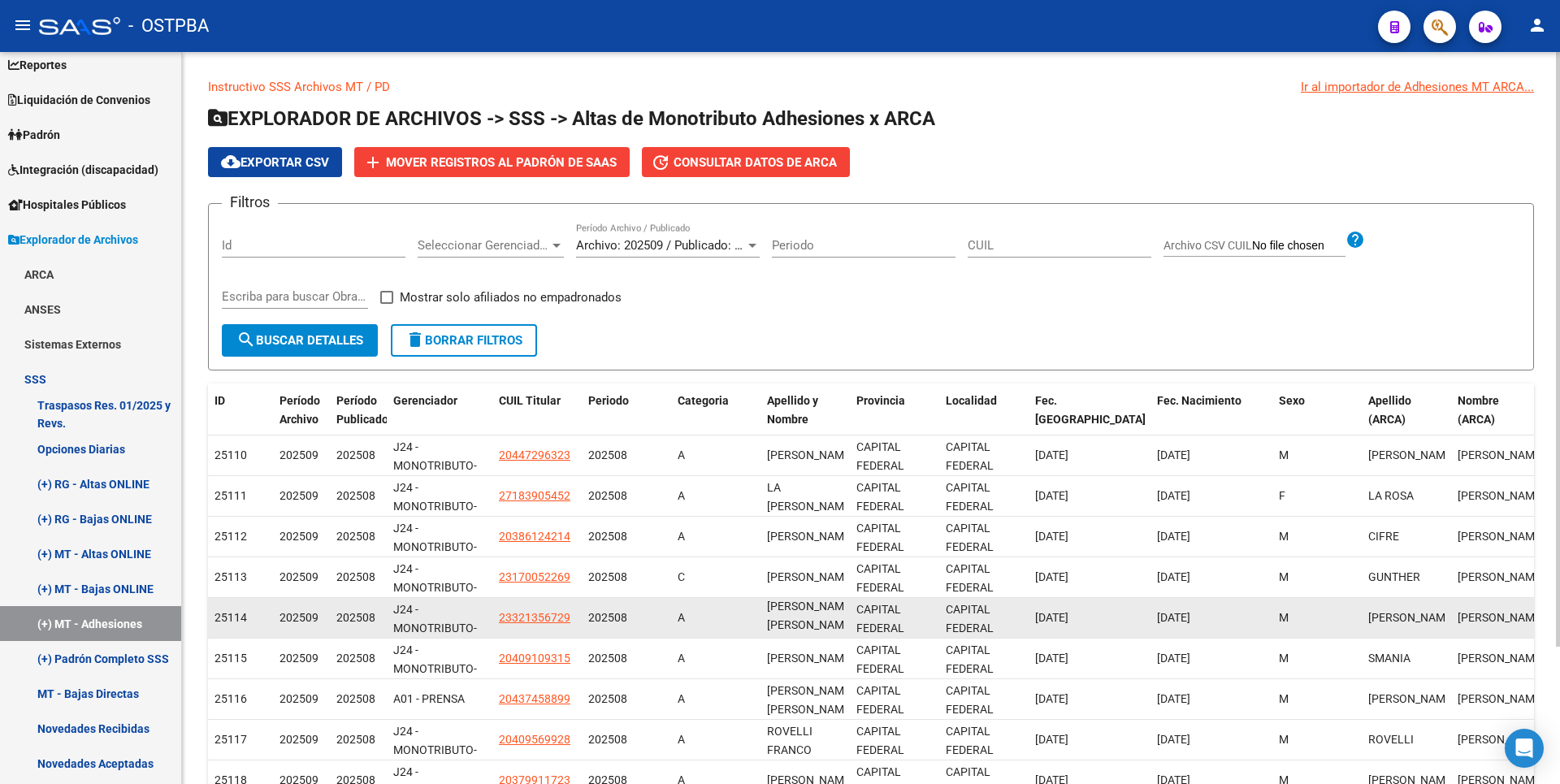
scroll to position [169, 0]
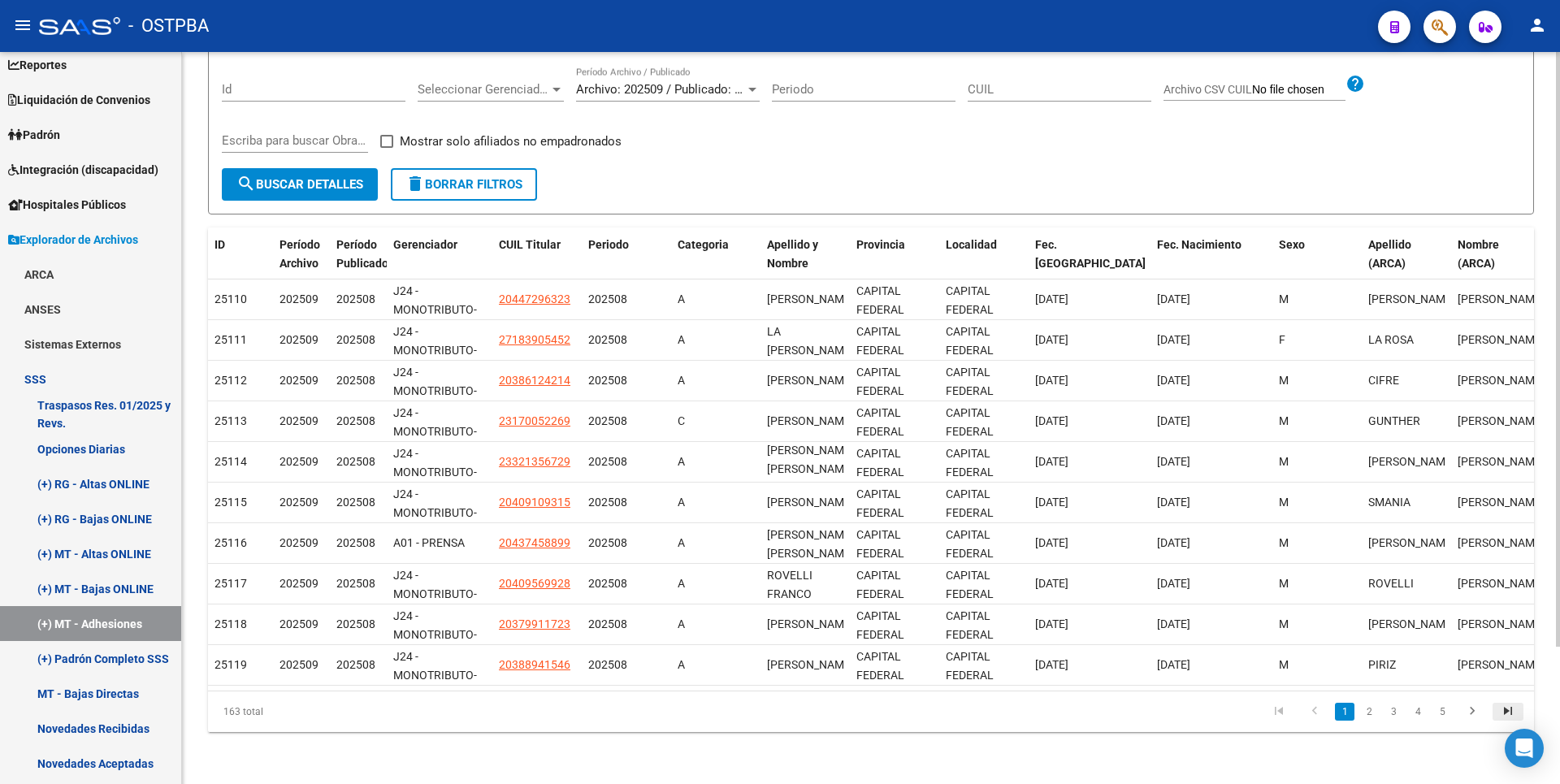
click at [1514, 709] on icon "go to last page" at bounding box center [1507, 713] width 21 height 19
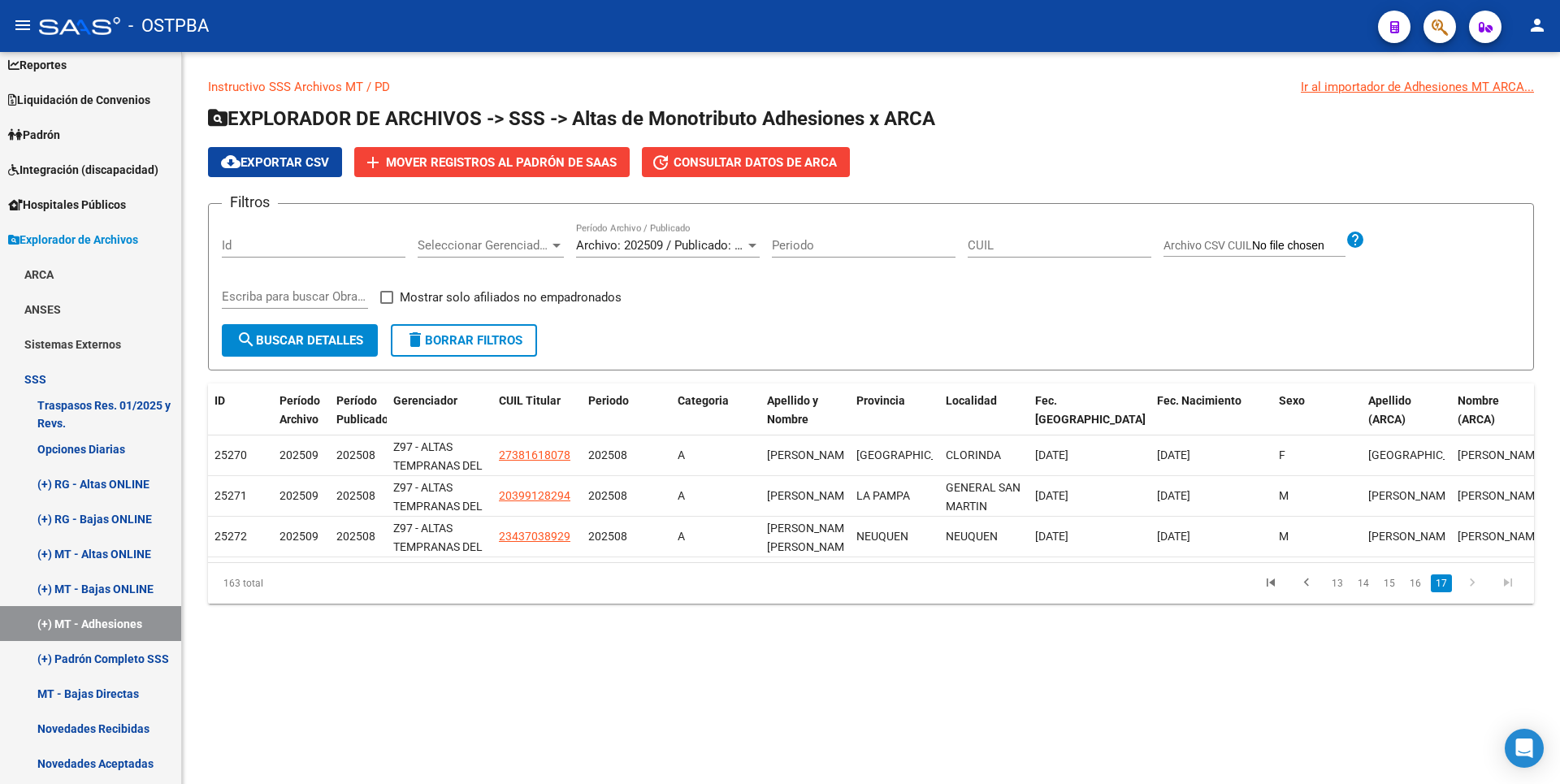
scroll to position [0, 0]
click at [413, 291] on span "Mostrar solo afiliados no empadronados" at bounding box center [511, 297] width 222 height 19
click at [387, 304] on input "Mostrar solo afiliados no empadronados" at bounding box center [386, 304] width 1 height 1
checkbox input "true"
click at [354, 331] on button "search Buscar Detalles" at bounding box center [300, 341] width 156 height 33
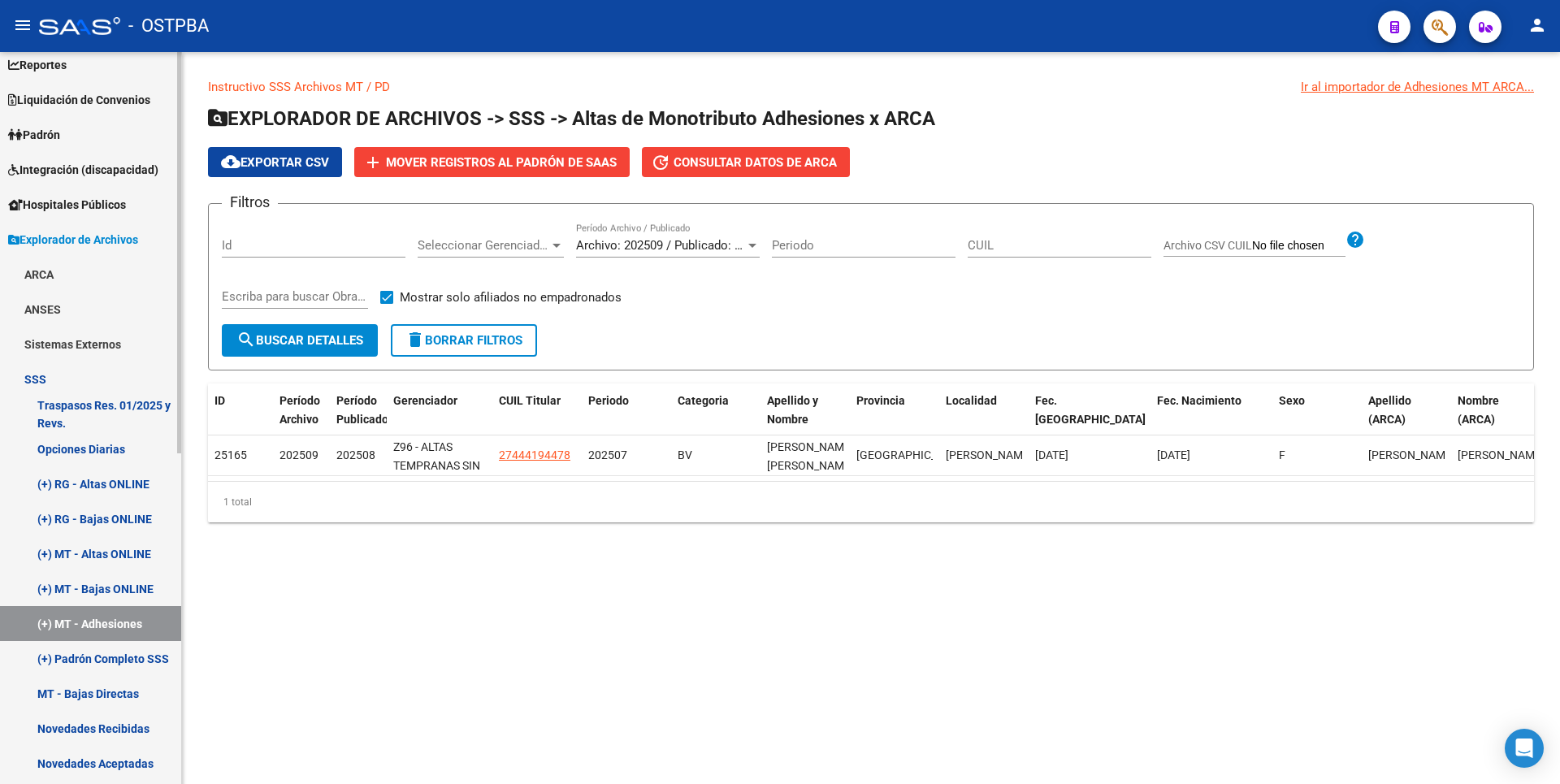
click at [117, 663] on link "(+) Padrón Completo SSS" at bounding box center [90, 658] width 181 height 35
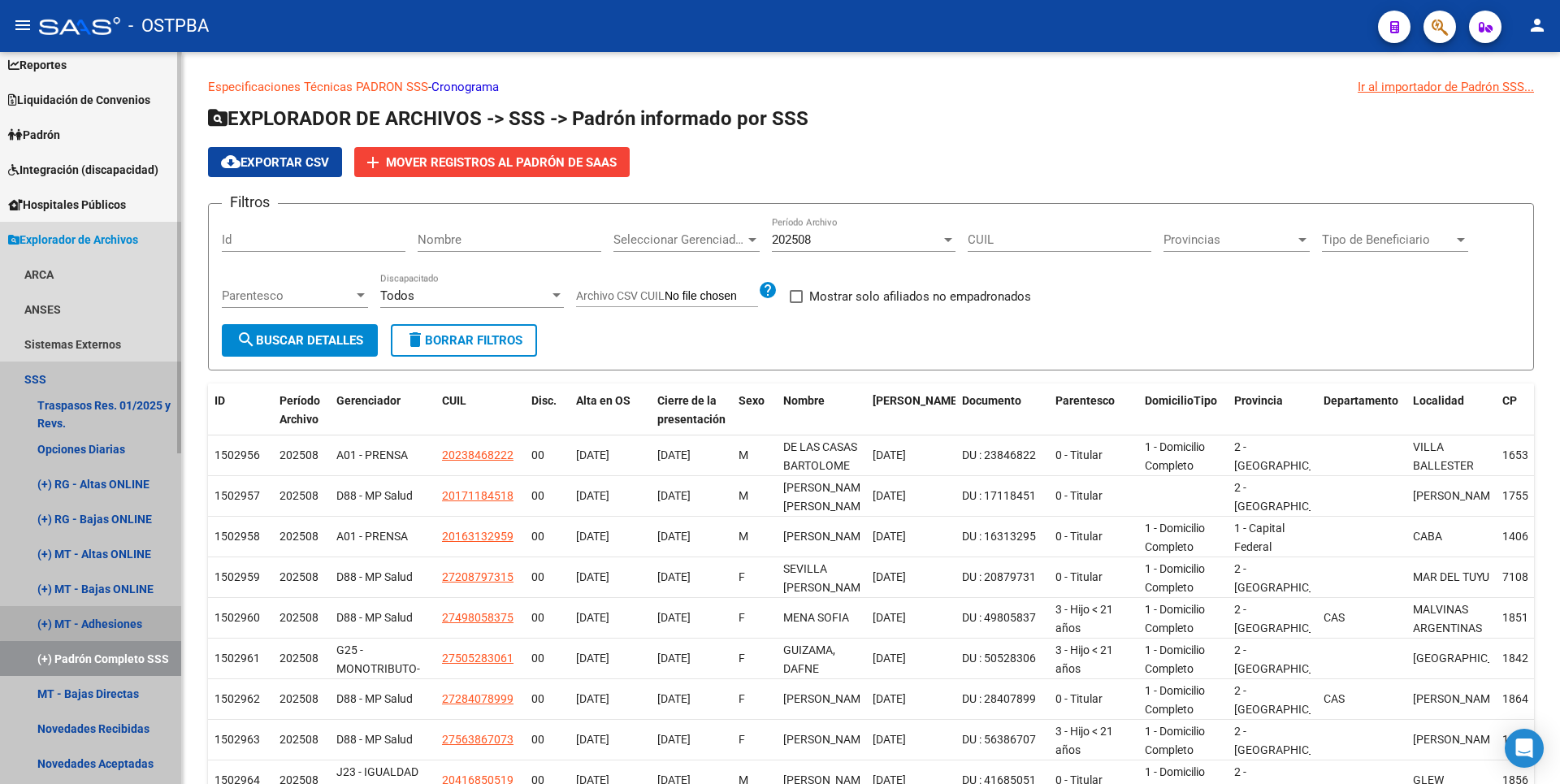
click at [132, 621] on link "(+) MT - Adhesiones" at bounding box center [90, 624] width 181 height 35
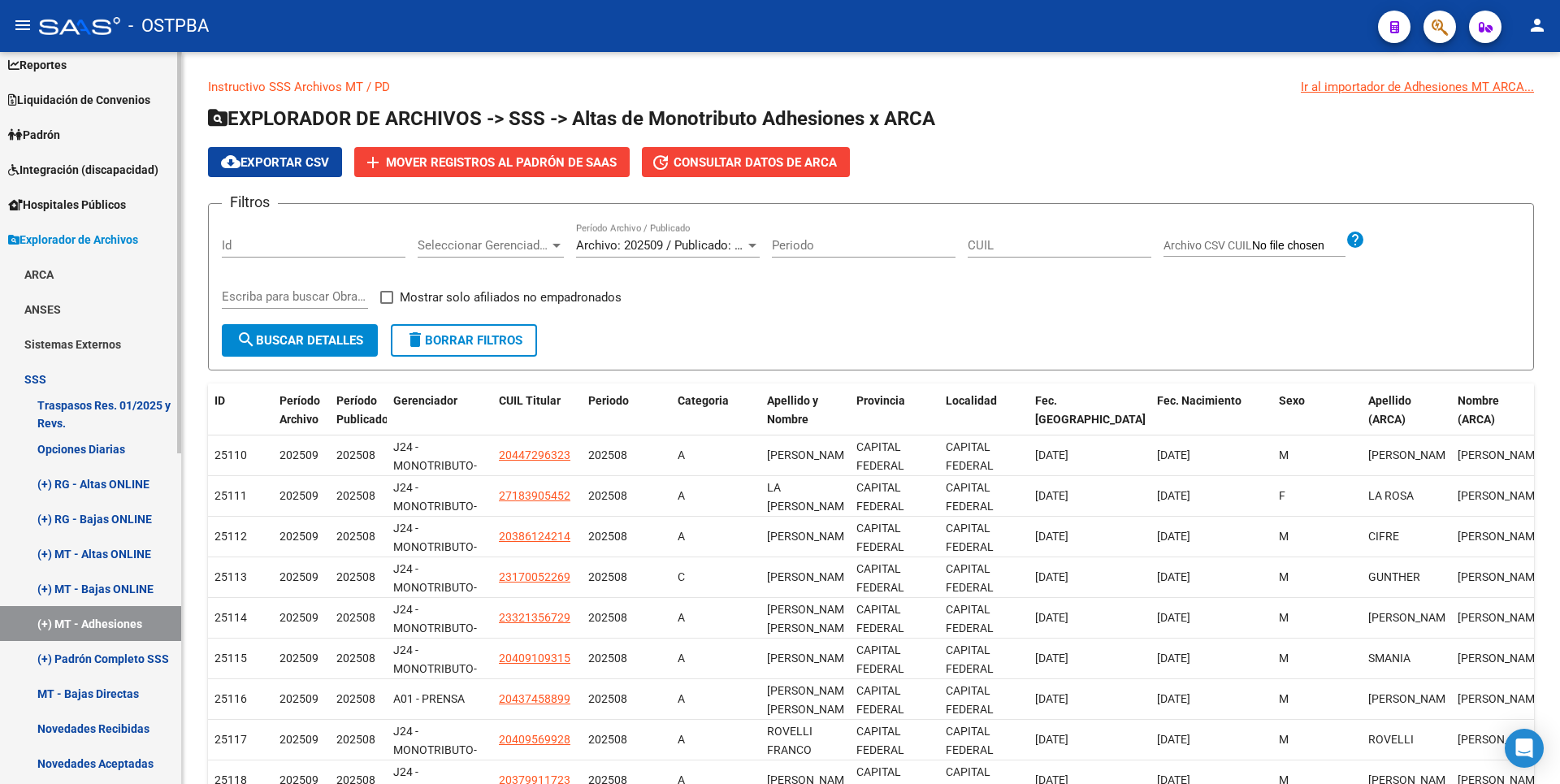
click at [133, 481] on link "(+) RG - Altas ONLINE" at bounding box center [90, 484] width 181 height 35
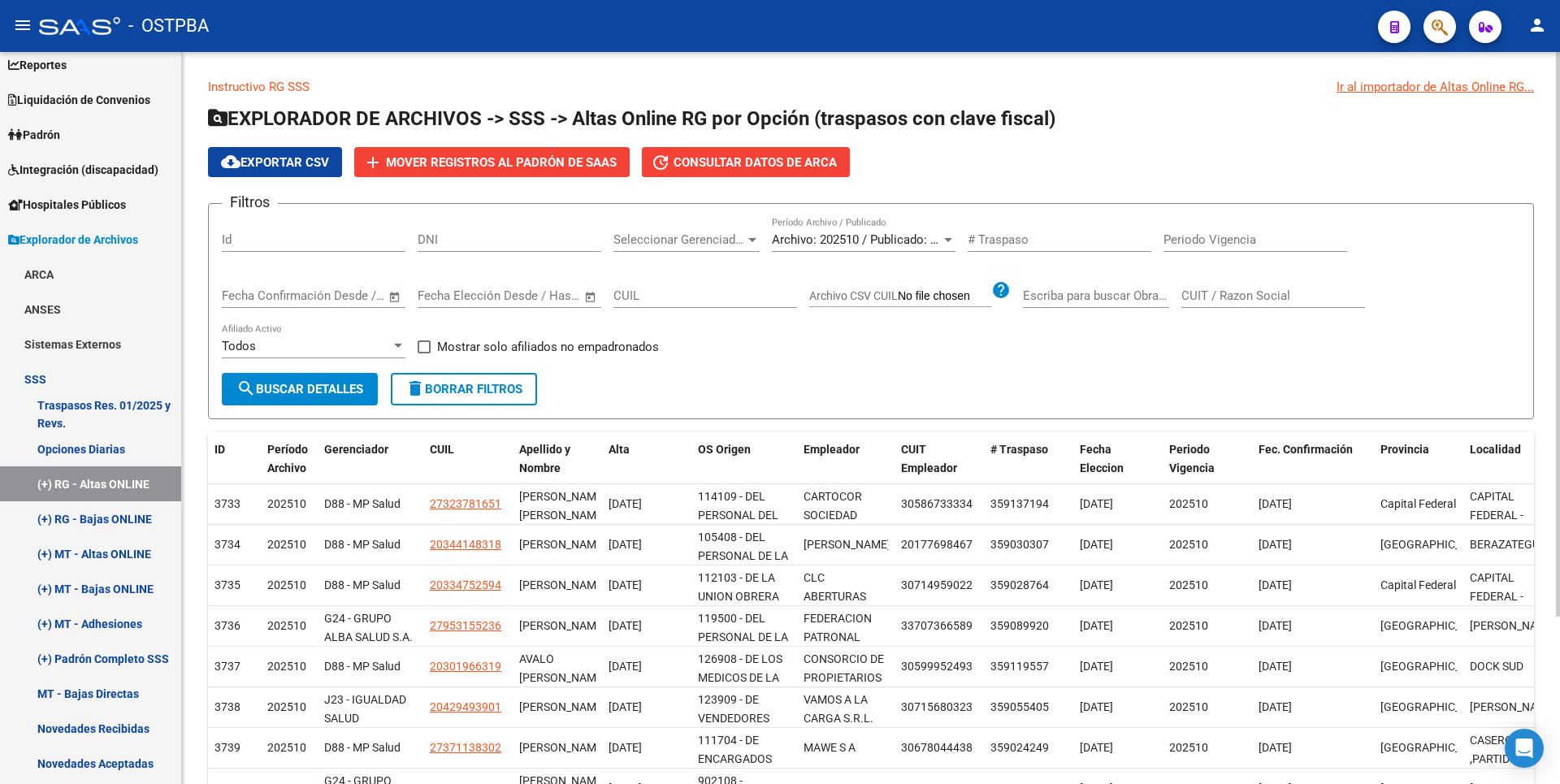
click at [448, 348] on span "Mostrar solo afiliados no empadronados" at bounding box center [548, 346] width 222 height 19
click at [424, 353] on input "Mostrar solo afiliados no empadronados" at bounding box center [423, 353] width 1 height 1
click at [354, 388] on span "search Buscar Detalles" at bounding box center [300, 389] width 127 height 15
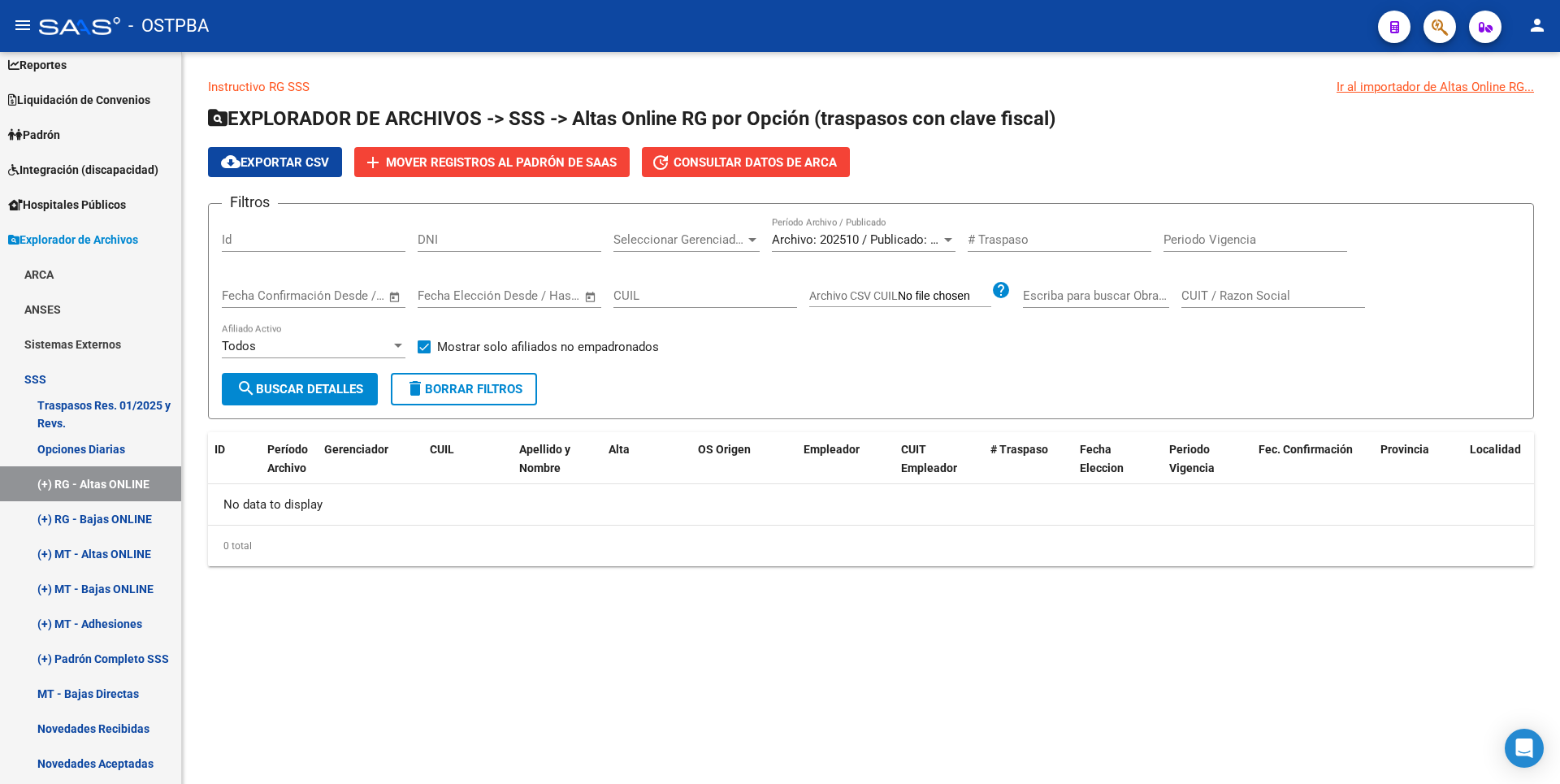
click at [443, 341] on span "Mostrar solo afiliados no empadronados" at bounding box center [548, 346] width 222 height 19
click at [424, 353] on input "Mostrar solo afiliados no empadronados" at bounding box center [423, 353] width 1 height 1
checkbox input "false"
click at [333, 387] on span "search Buscar Detalles" at bounding box center [300, 389] width 127 height 15
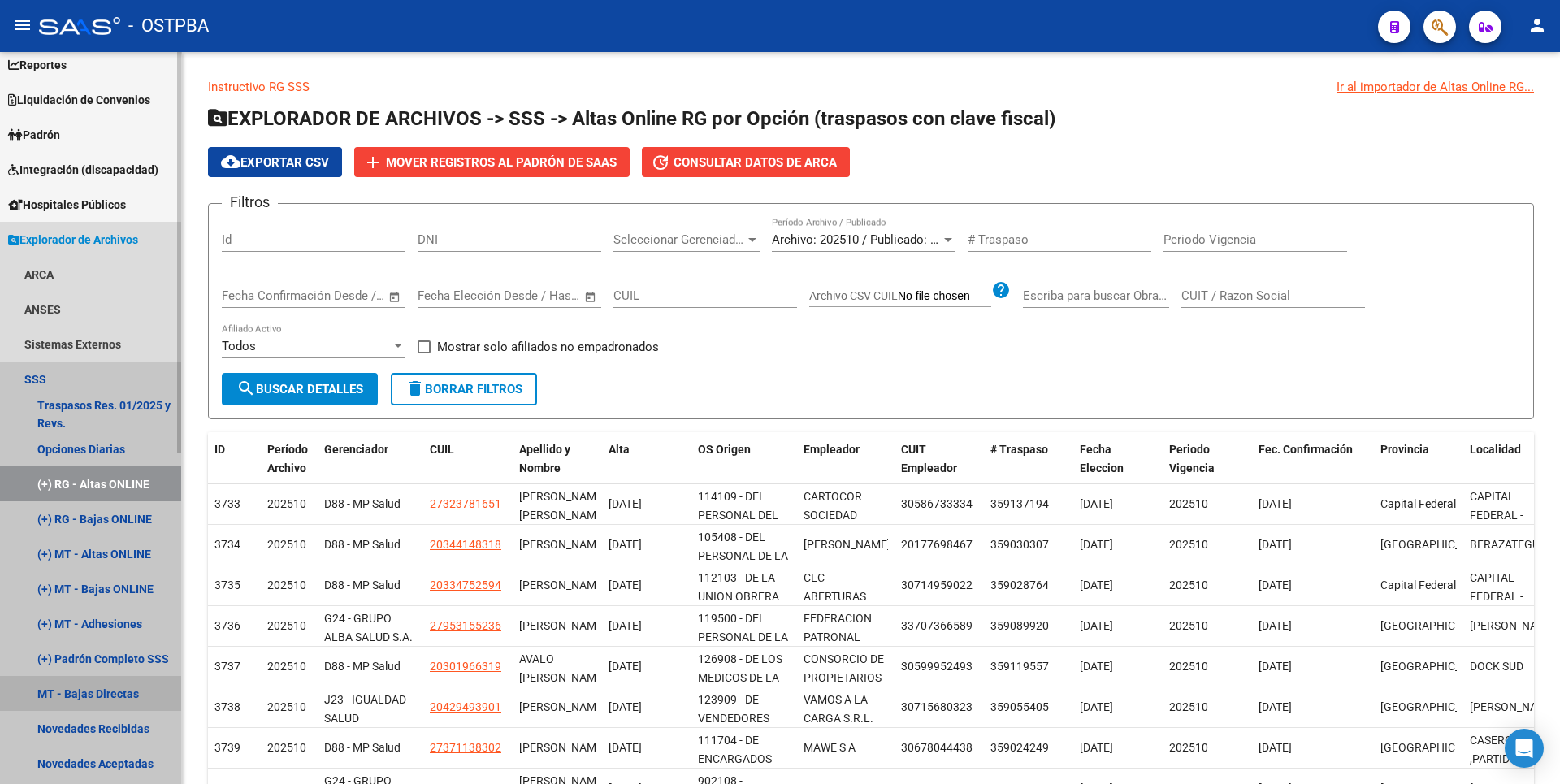
click at [127, 695] on link "MT - Bajas Directas" at bounding box center [90, 693] width 181 height 35
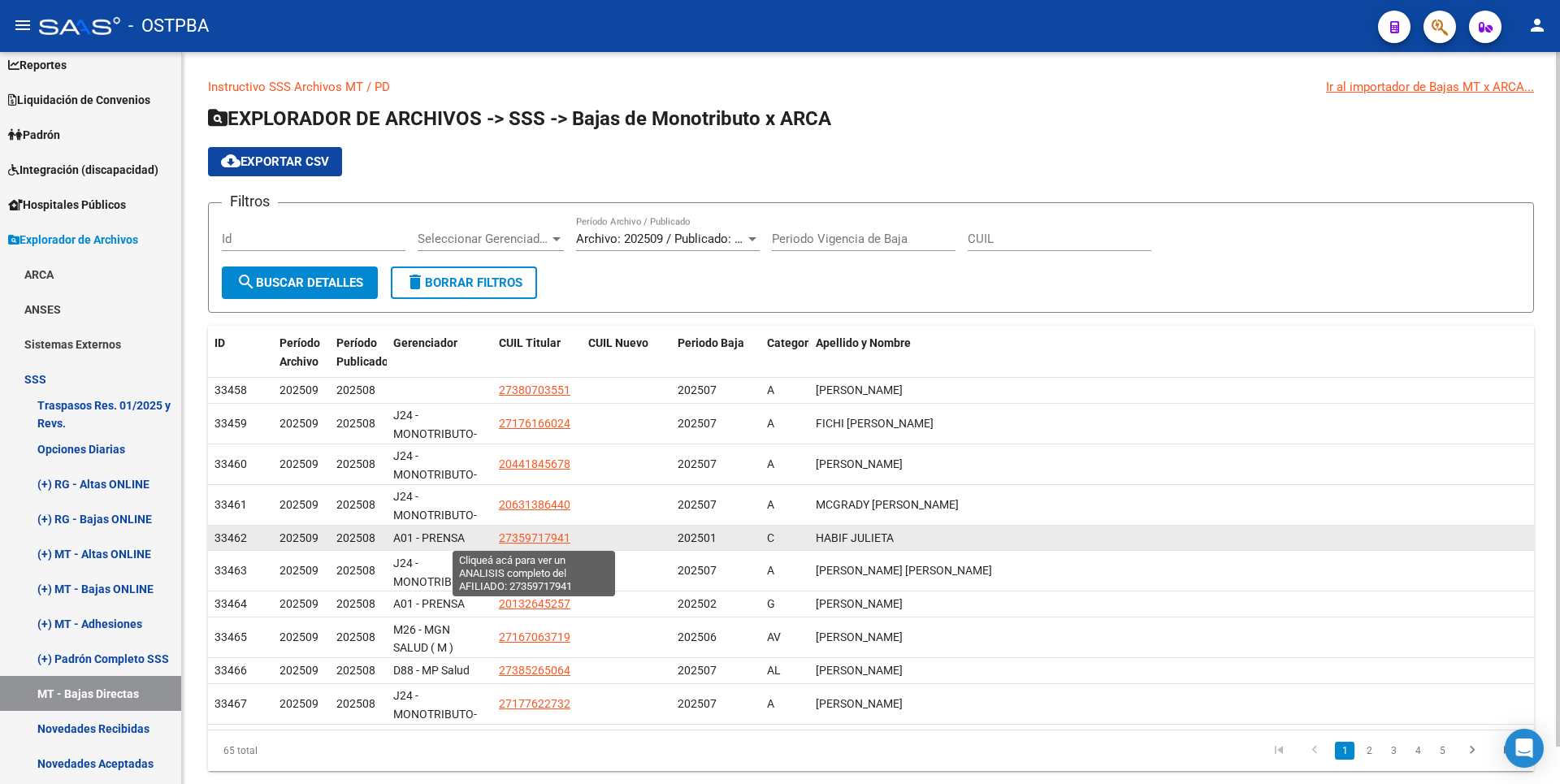
click at [536, 539] on span "27359717941" at bounding box center [535, 538] width 72 height 13
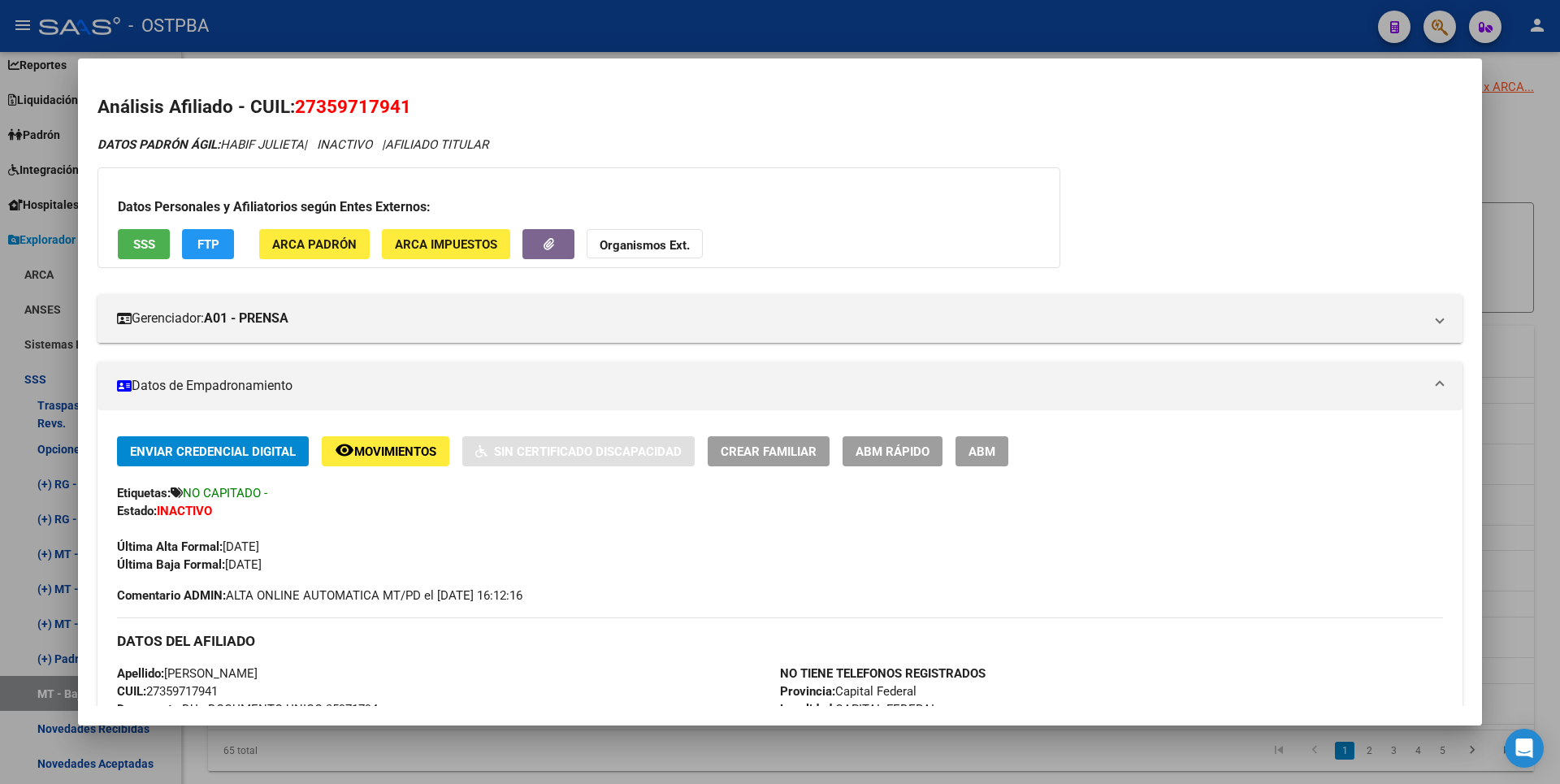
click at [1534, 321] on div at bounding box center [780, 392] width 1560 height 784
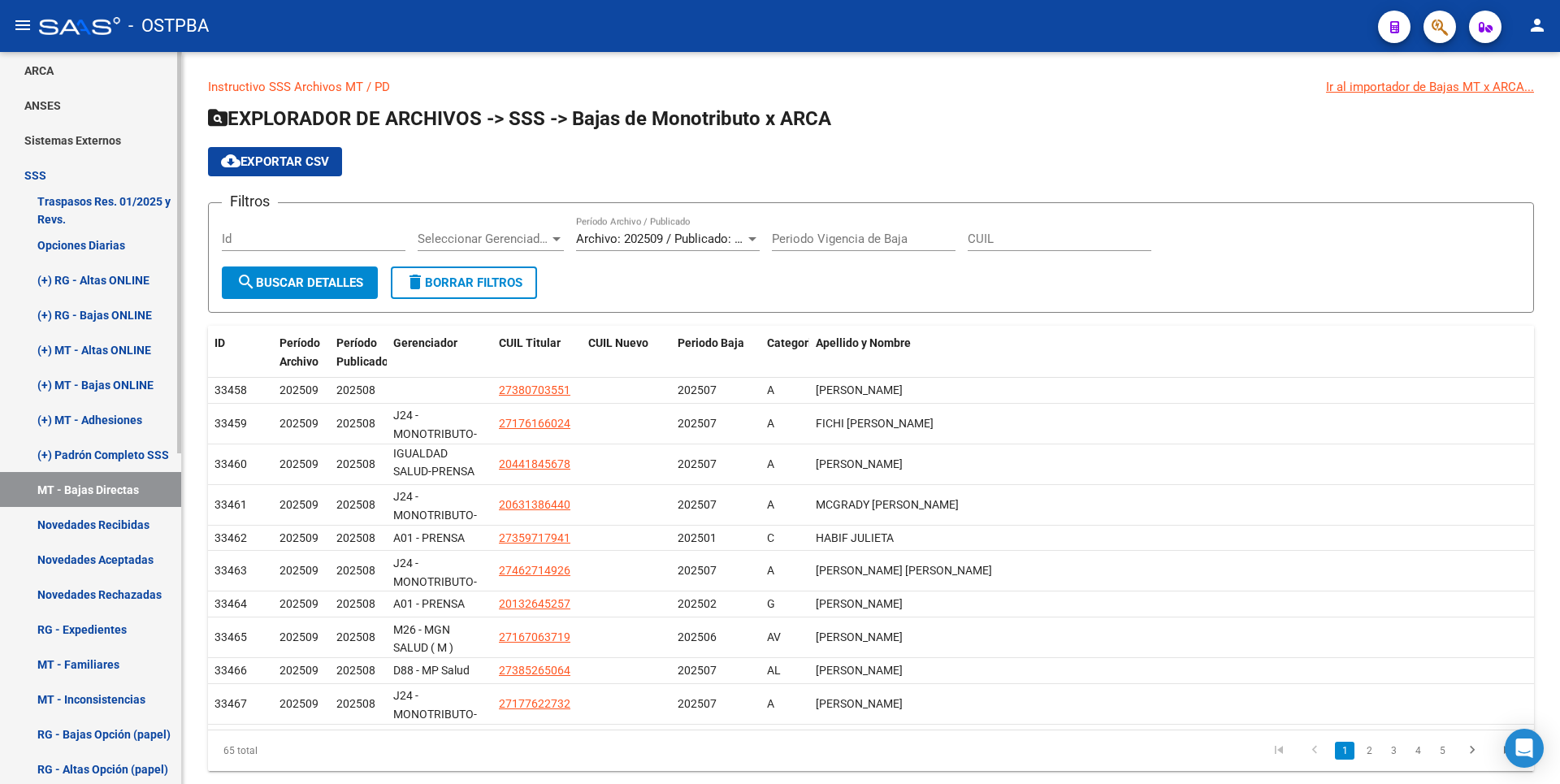
scroll to position [325, 0]
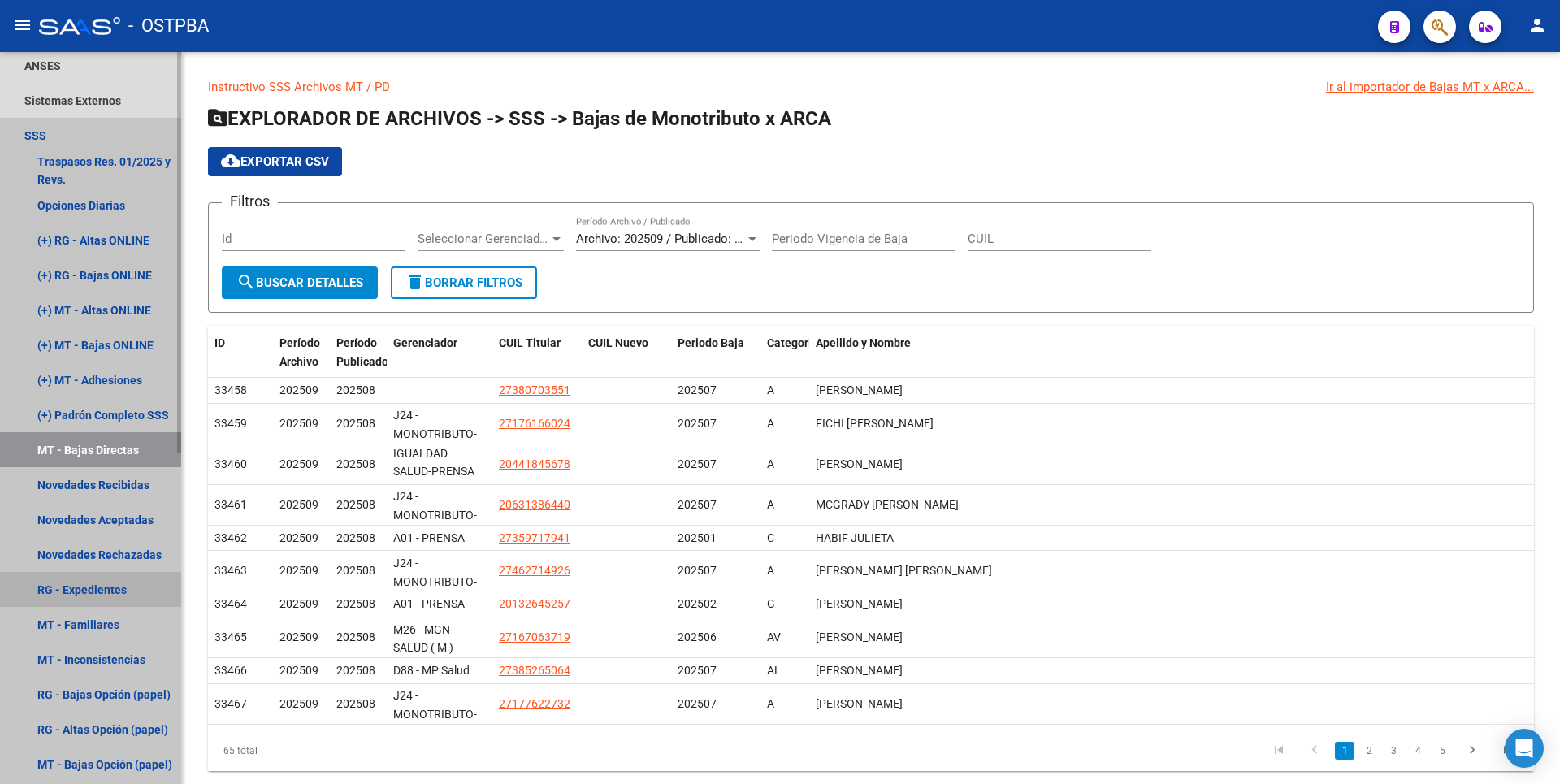
click at [119, 582] on link "RG - Expedientes" at bounding box center [90, 589] width 181 height 35
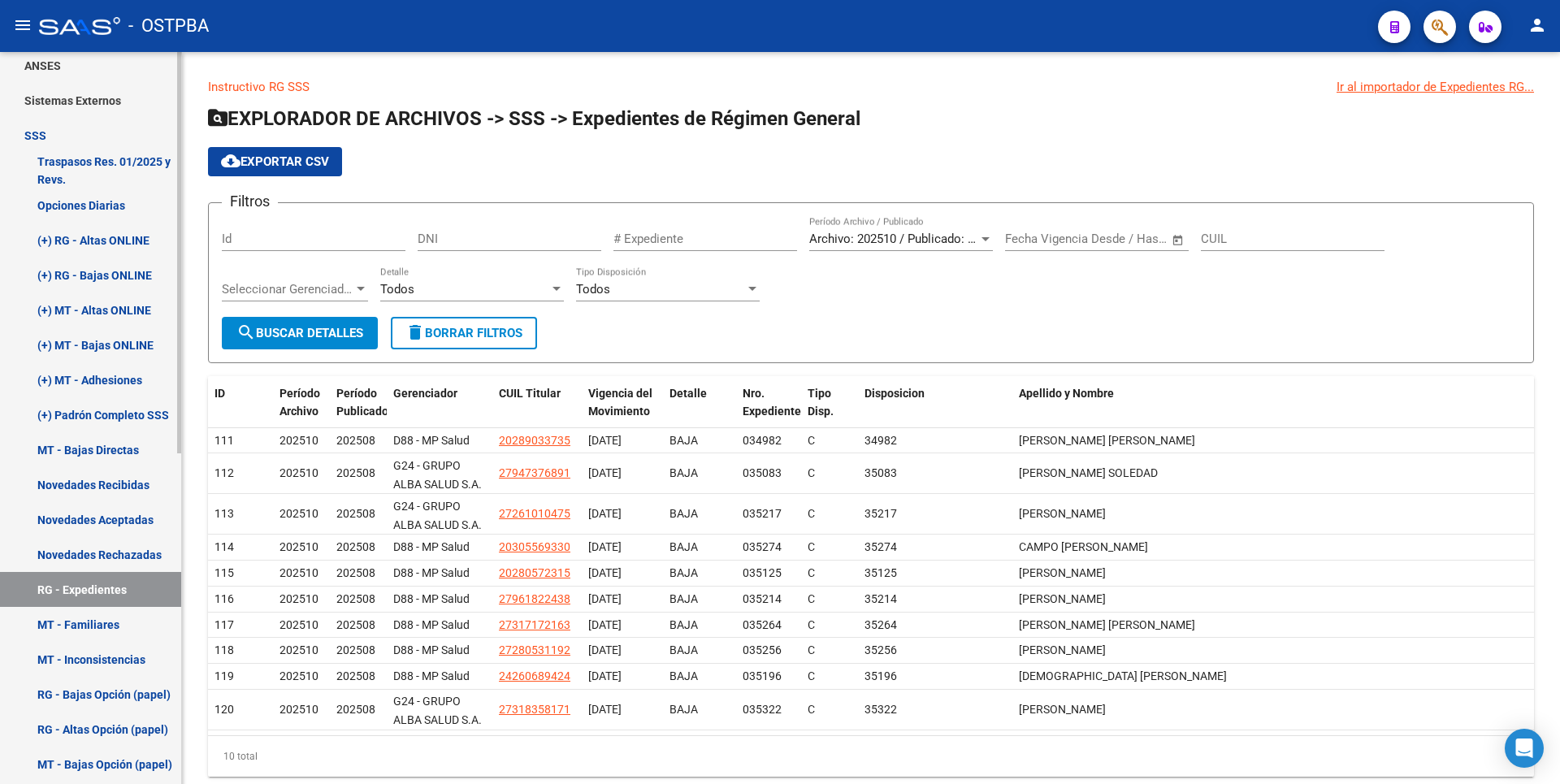
click at [102, 689] on link "RG - Bajas Opción (papel)" at bounding box center [90, 694] width 181 height 35
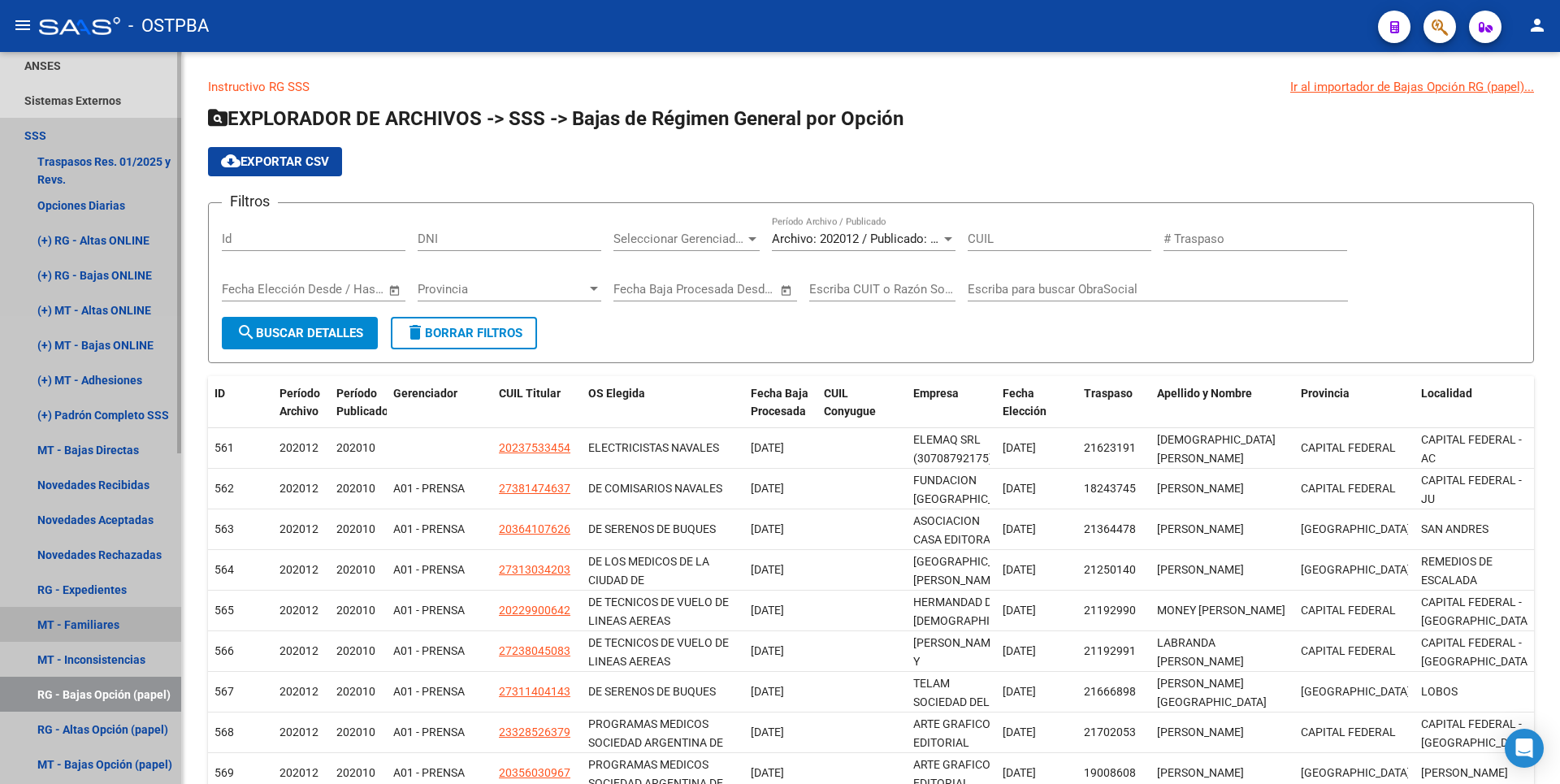
click at [87, 618] on link "MT - Familiares" at bounding box center [90, 625] width 181 height 35
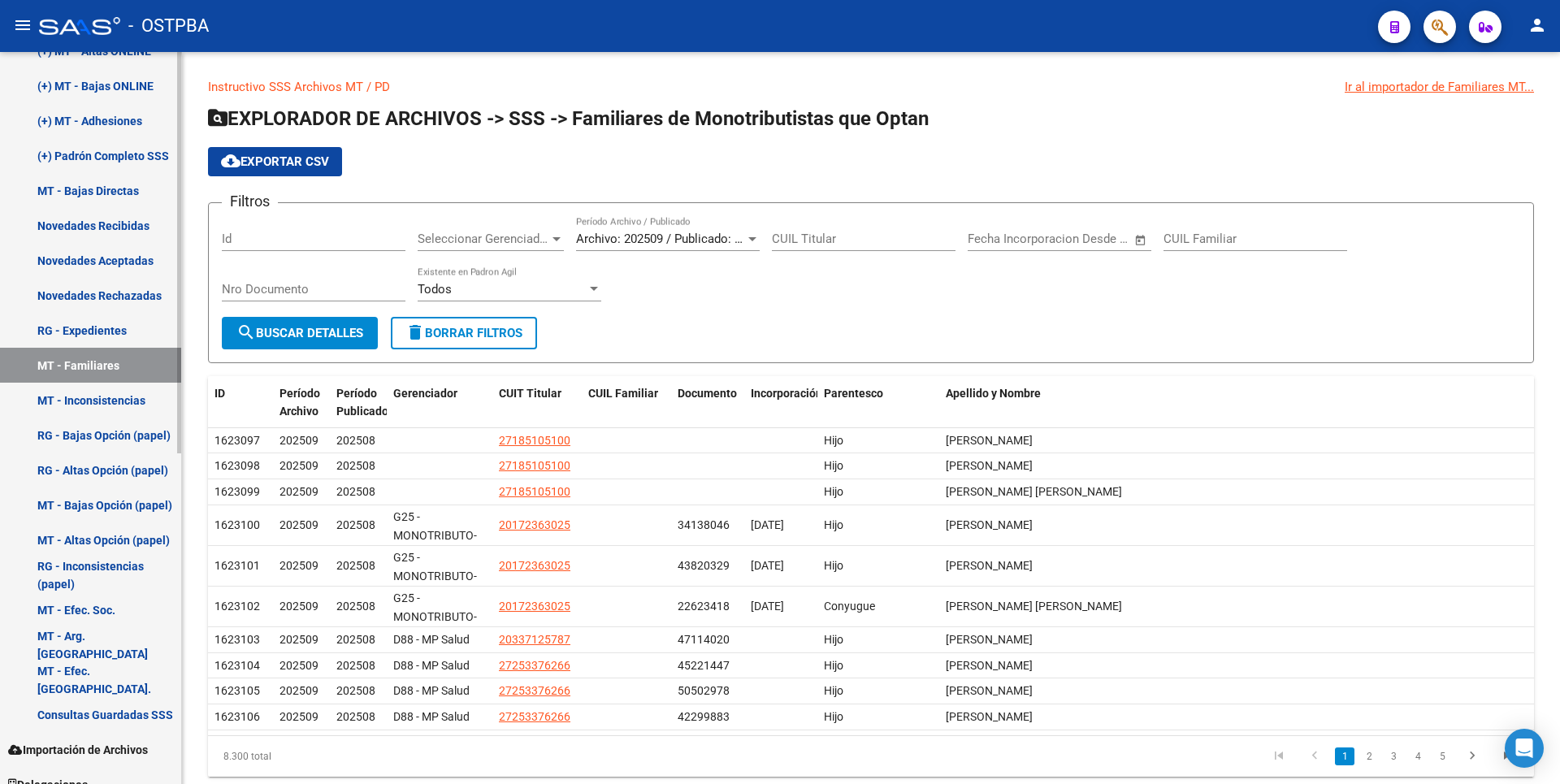
scroll to position [602, 0]
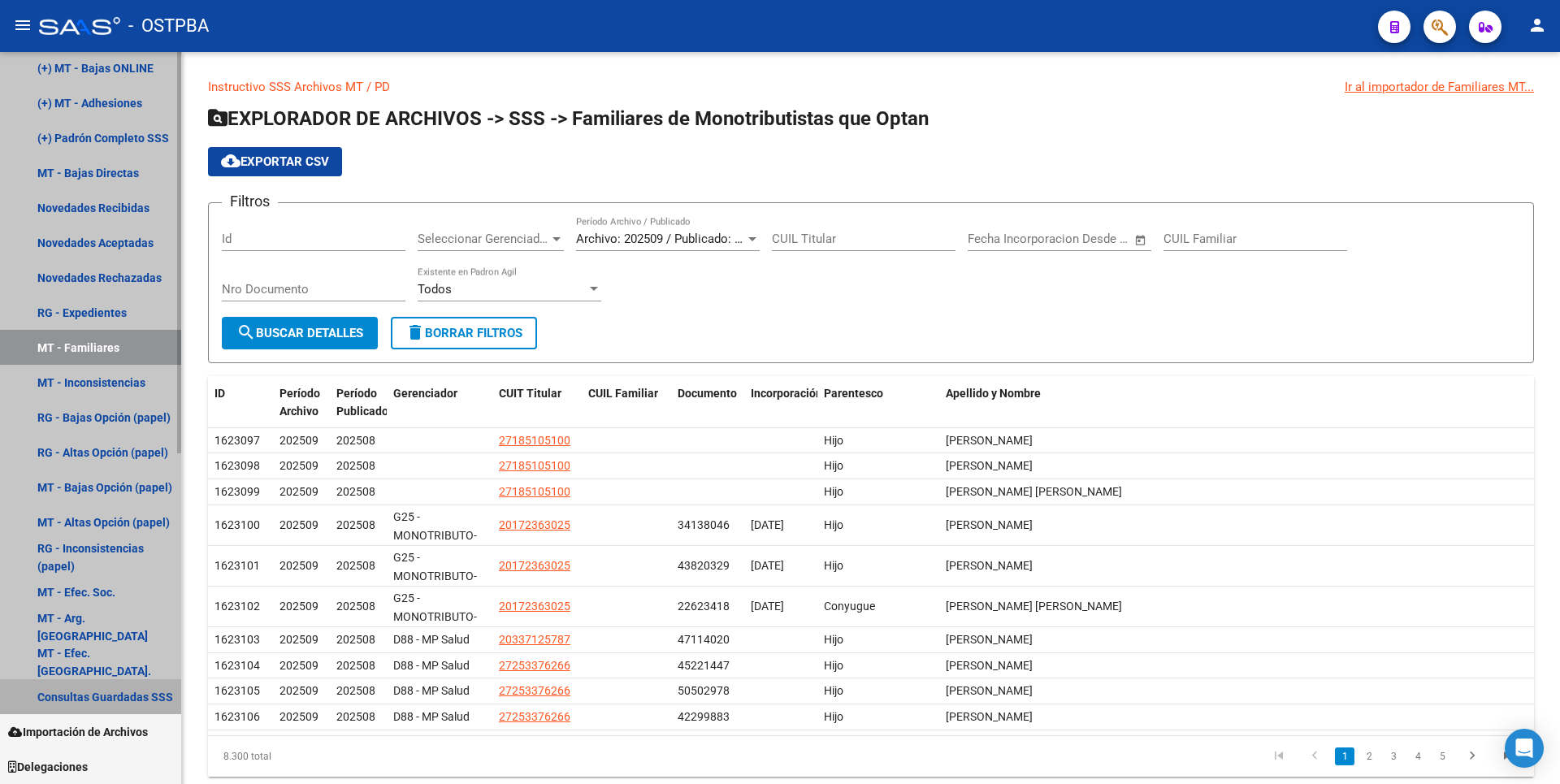
click at [117, 697] on link "Consultas Guardadas SSS" at bounding box center [90, 697] width 181 height 35
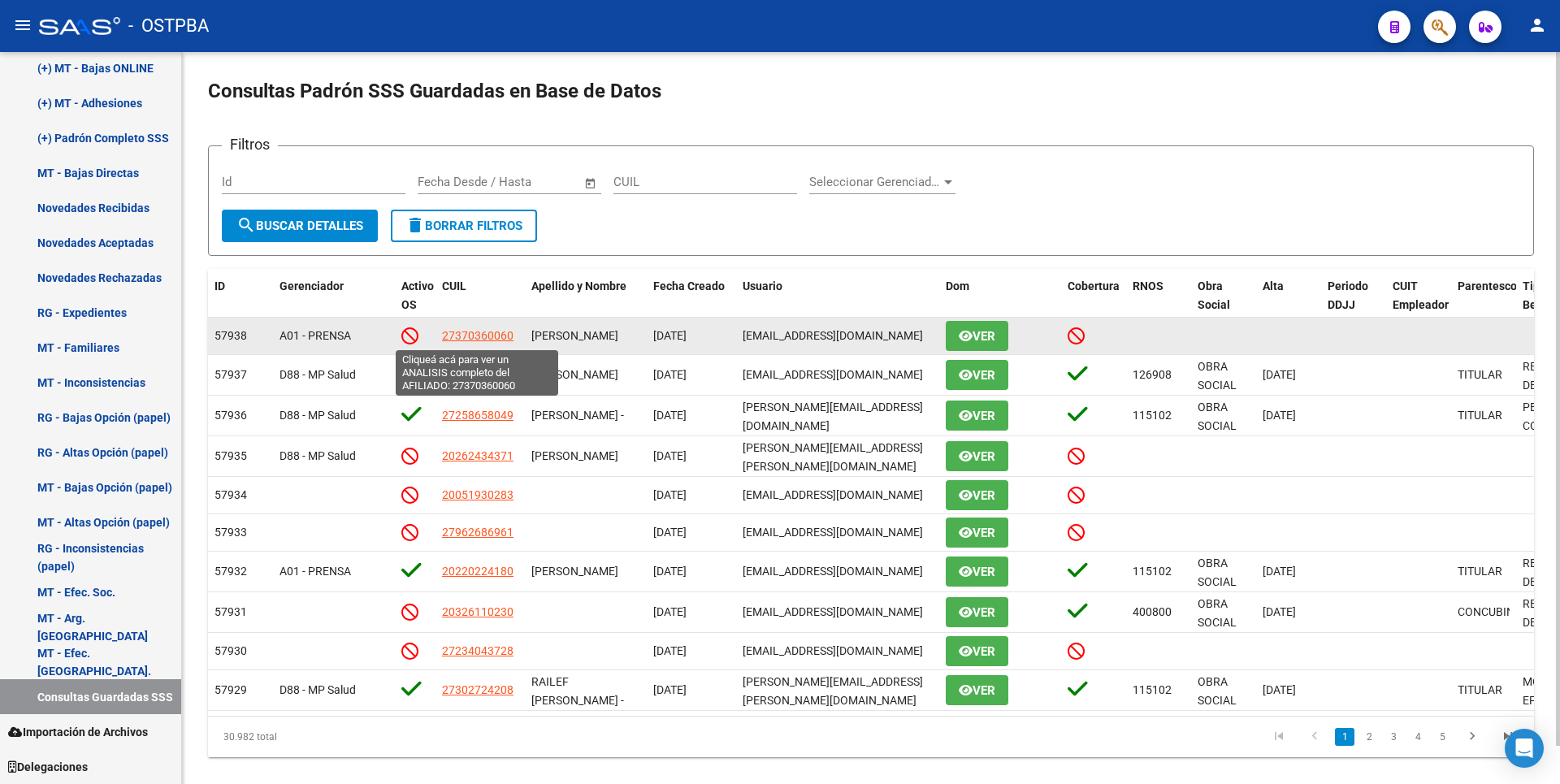
click at [465, 338] on span "27370360060" at bounding box center [477, 335] width 72 height 13
type textarea "27370360060"
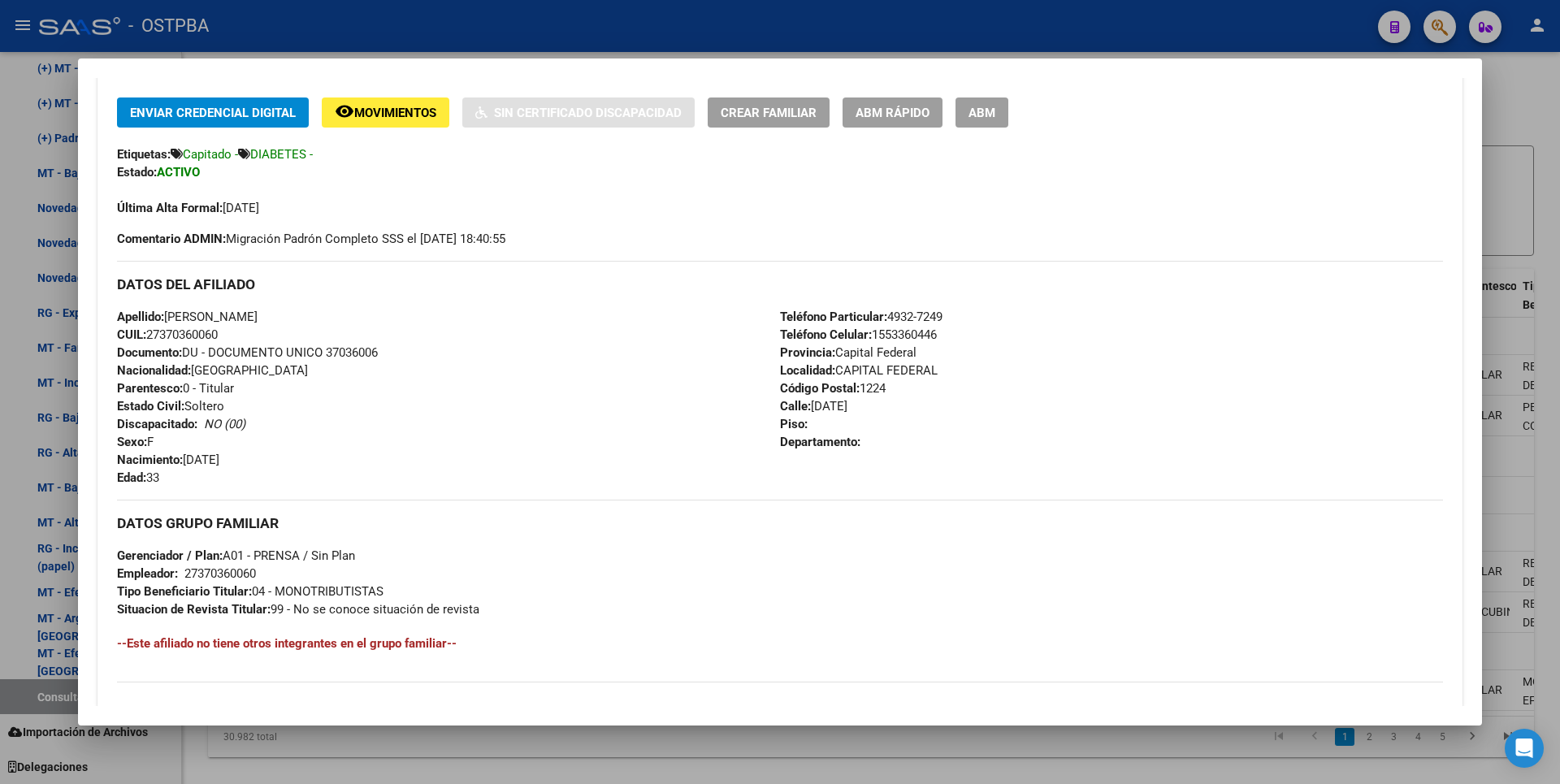
scroll to position [555, 0]
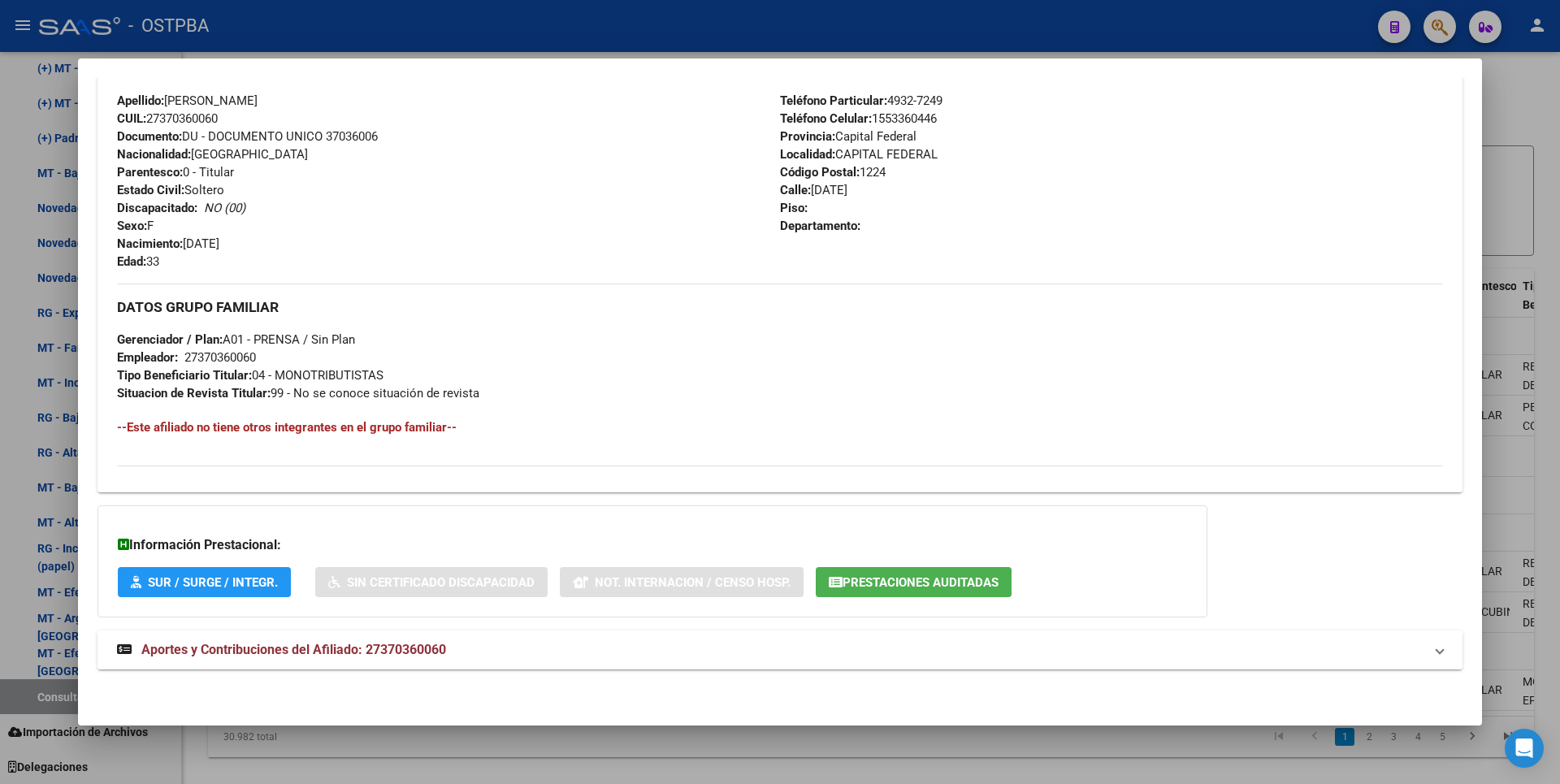
click at [442, 650] on span "Aportes y Contribuciones del Afiliado: 27370360060" at bounding box center [293, 649] width 305 height 15
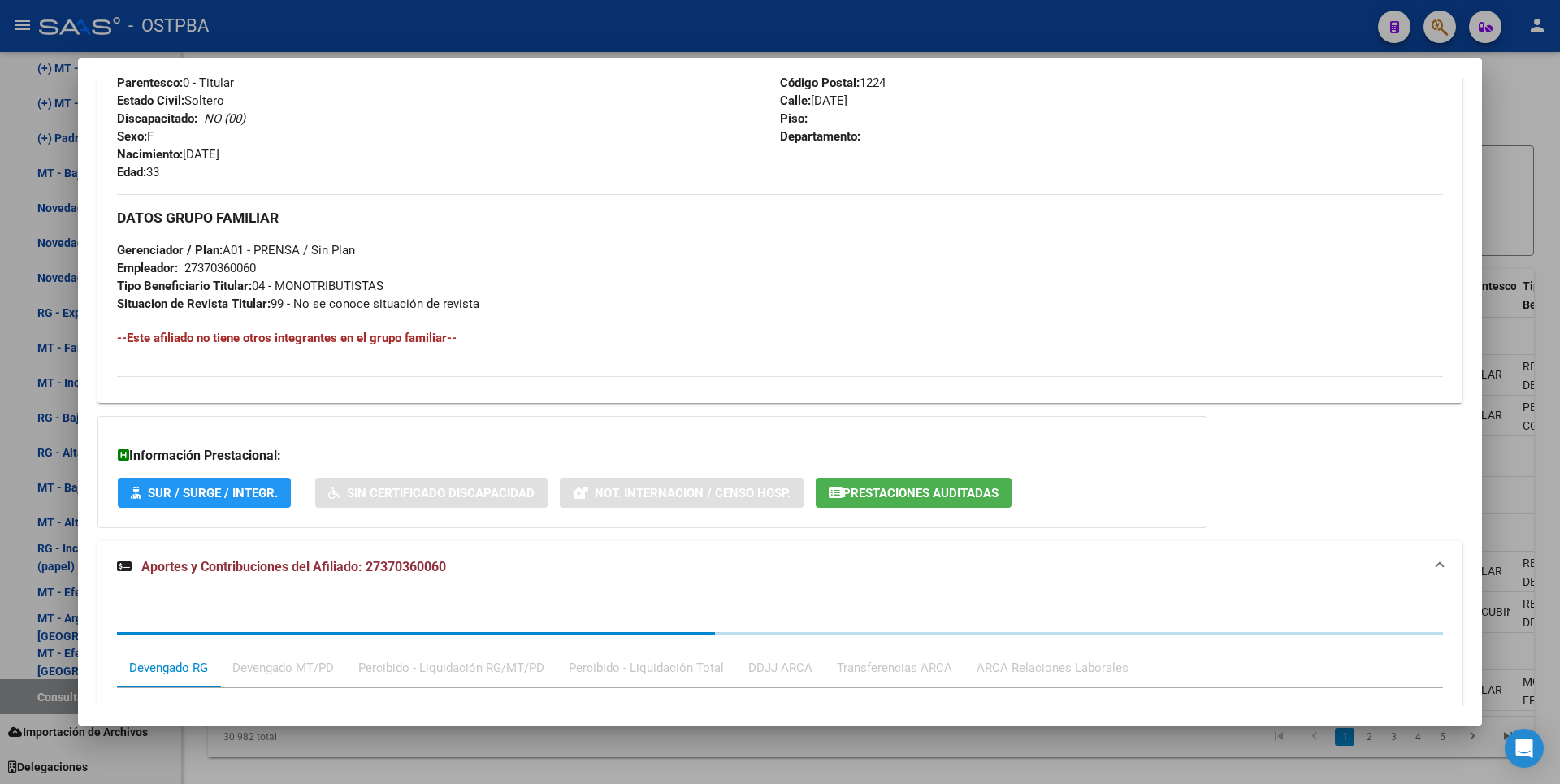
scroll to position [962, 0]
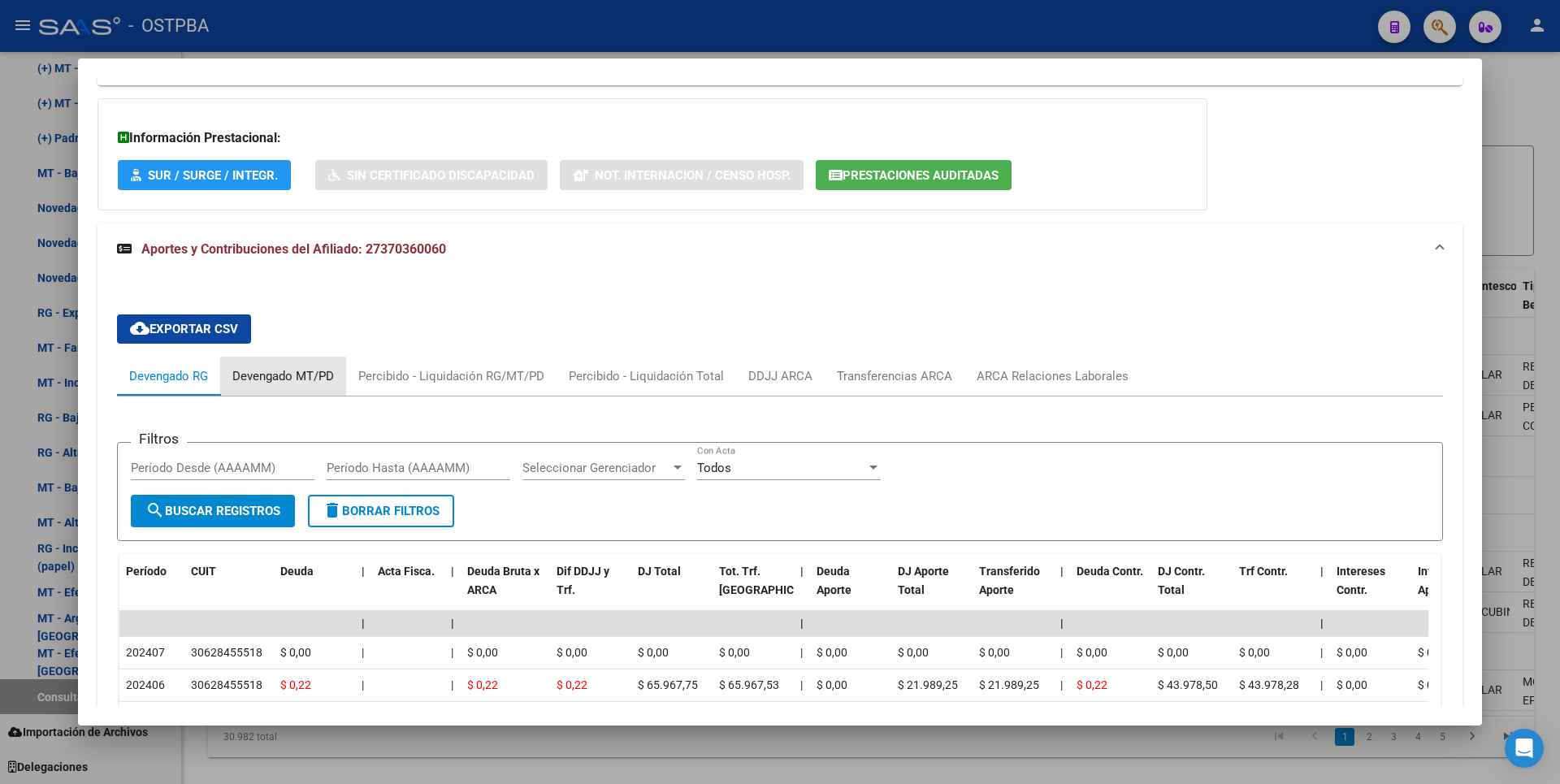
click at [298, 371] on div "Devengado MT/PD" at bounding box center [283, 376] width 102 height 18
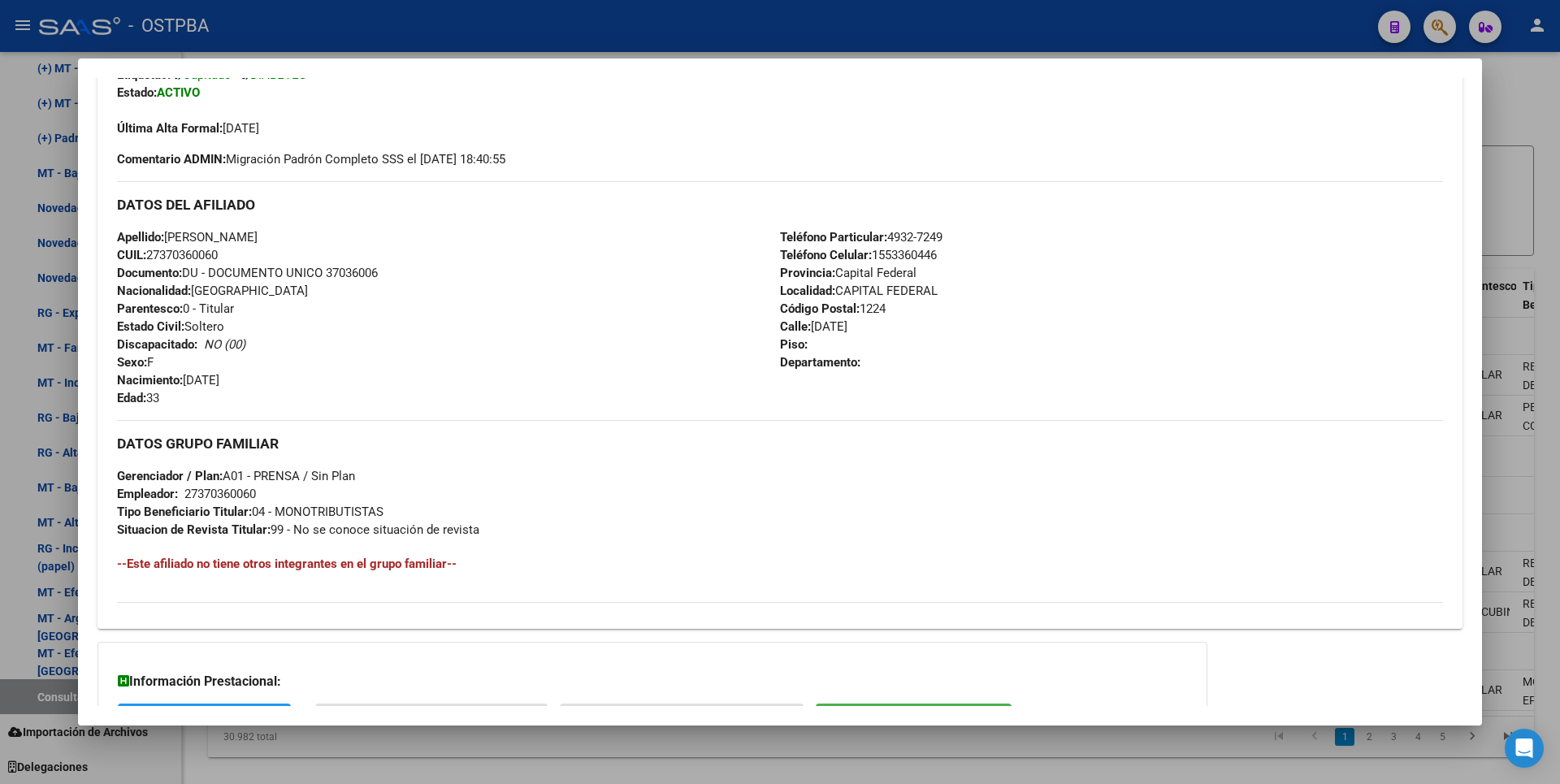
scroll to position [637, 0]
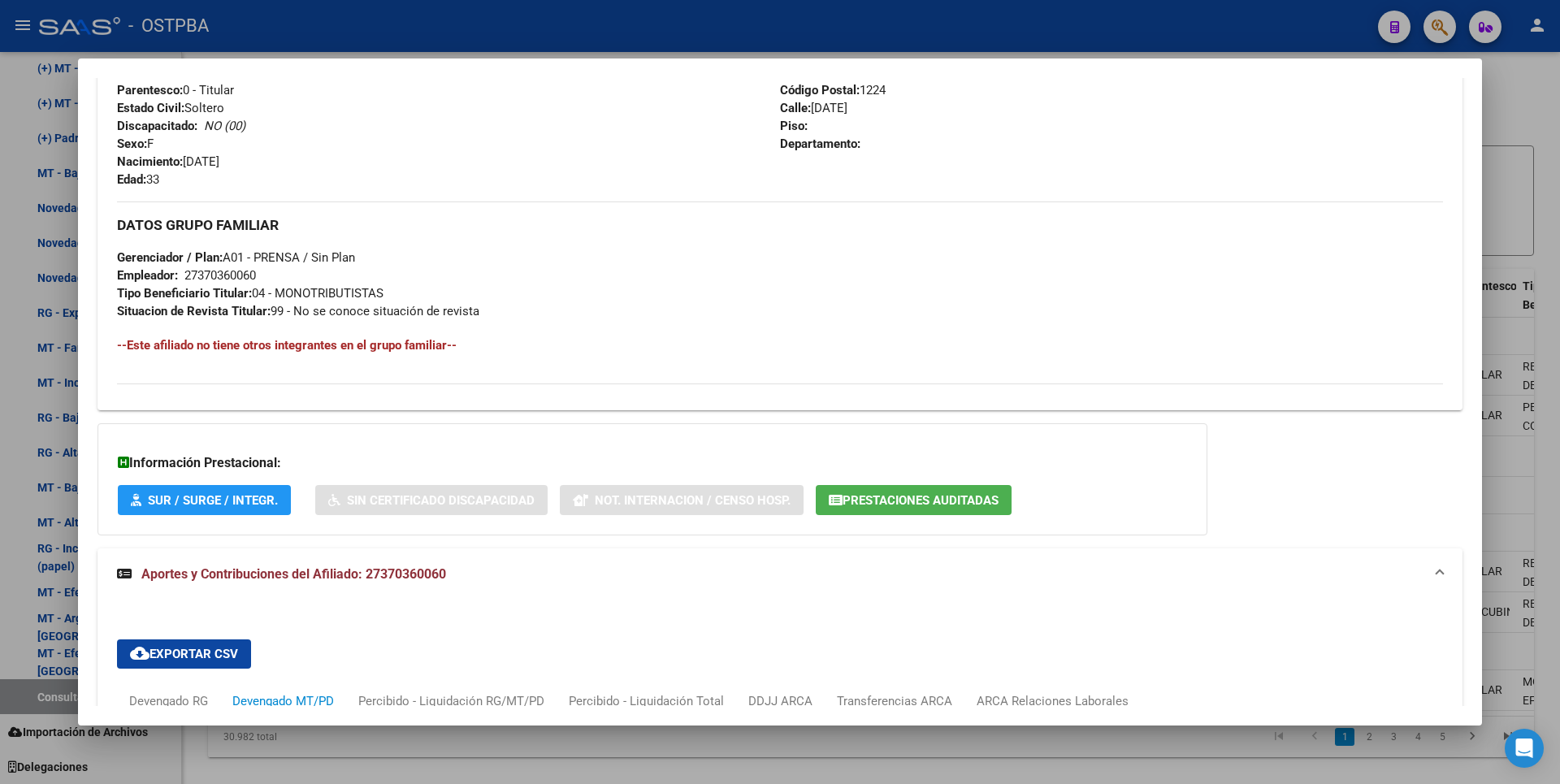
click at [915, 512] on button "Prestaciones Auditadas" at bounding box center [913, 500] width 196 height 30
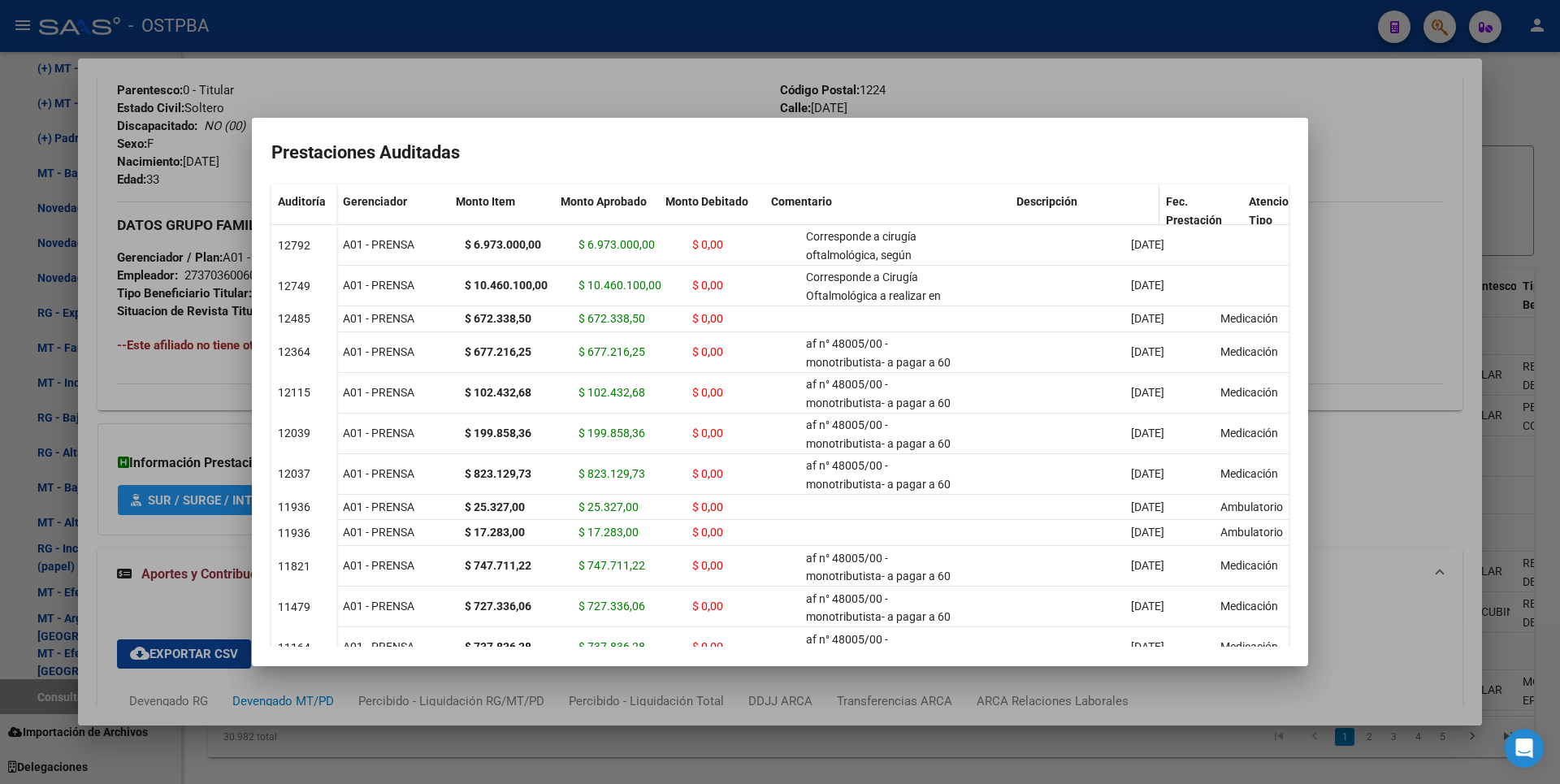
drag, startPoint x: 958, startPoint y: 198, endPoint x: 1070, endPoint y: 213, distance: 113.0
click at [1070, 213] on div "Gerenciador Monto Item Monto Aprobado Monto Debitado Comentario Descripción Fec…" at bounding box center [970, 219] width 1268 height 68
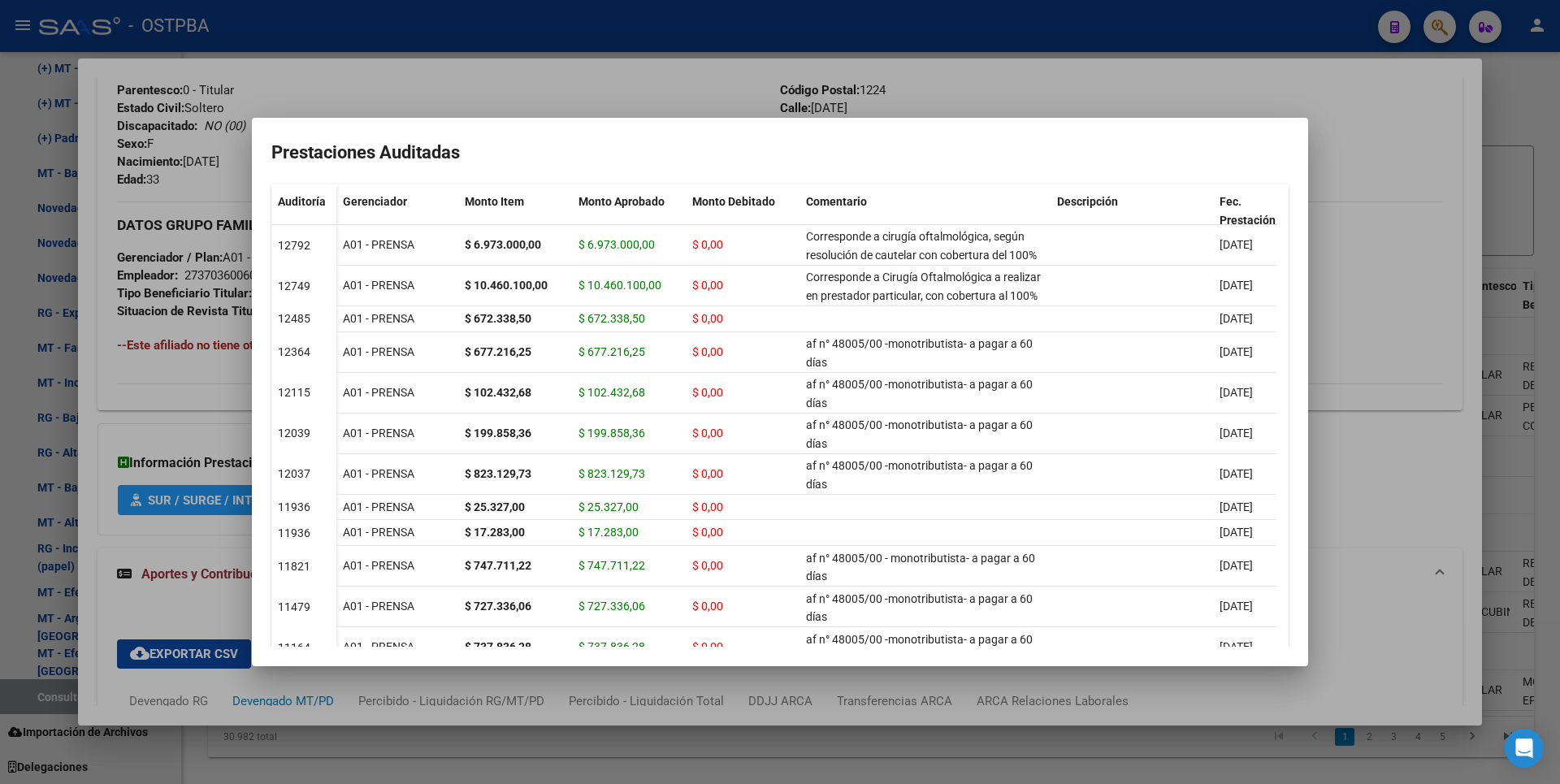
click at [1505, 112] on div at bounding box center [780, 392] width 1560 height 784
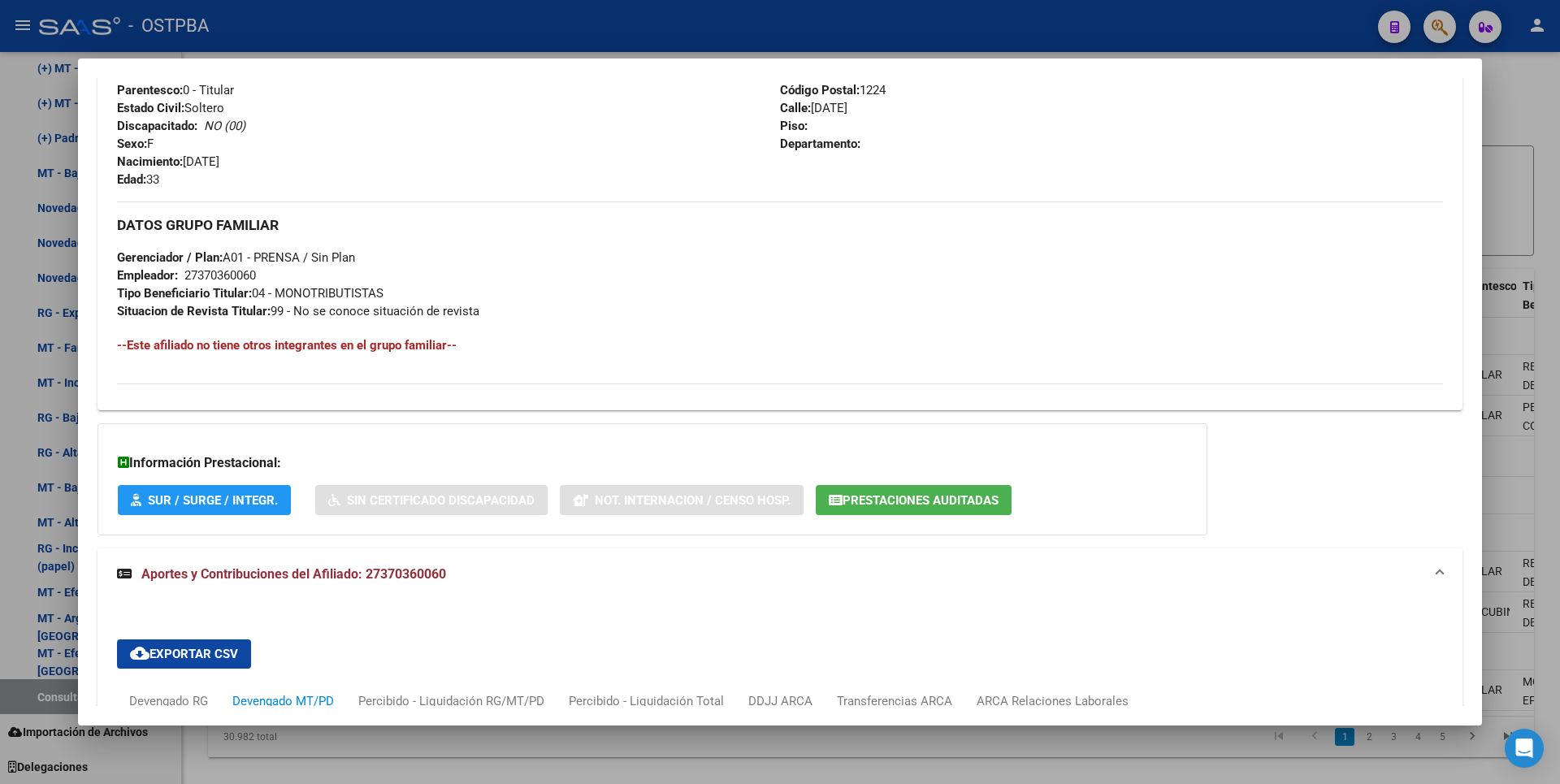
click at [1505, 112] on div at bounding box center [780, 392] width 1560 height 784
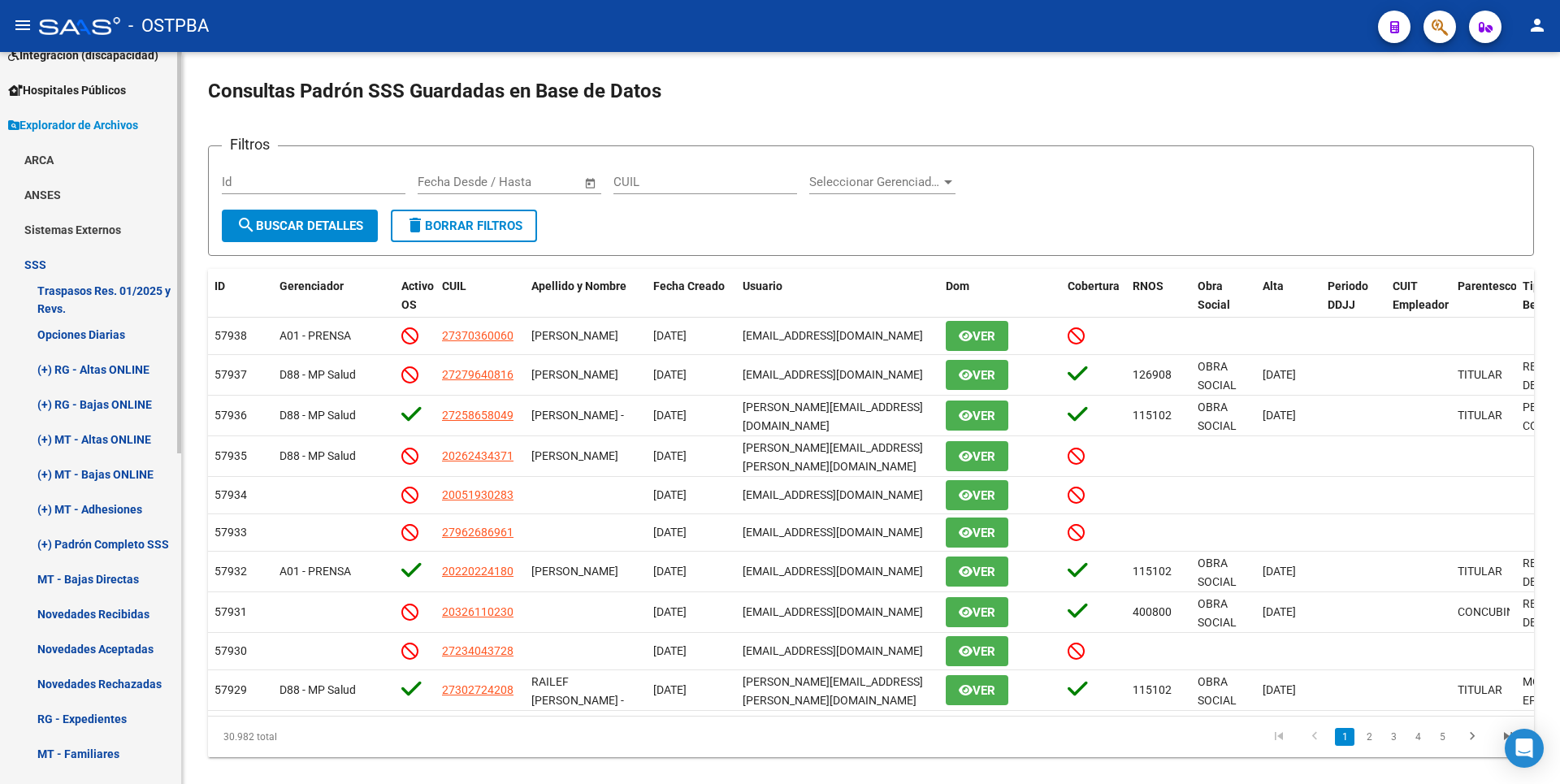
scroll to position [0, 0]
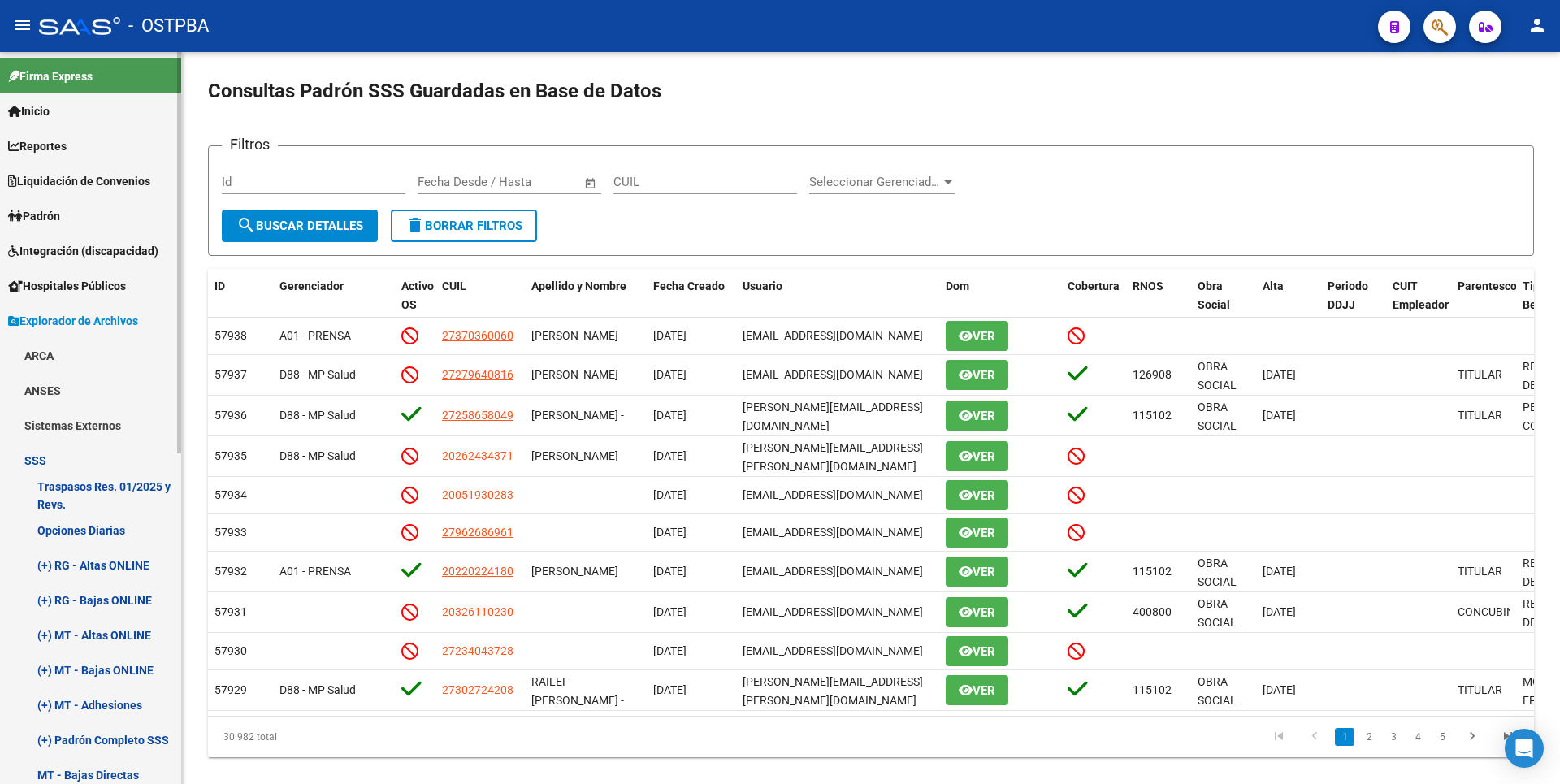
click at [62, 226] on link "Padrón" at bounding box center [90, 216] width 181 height 35
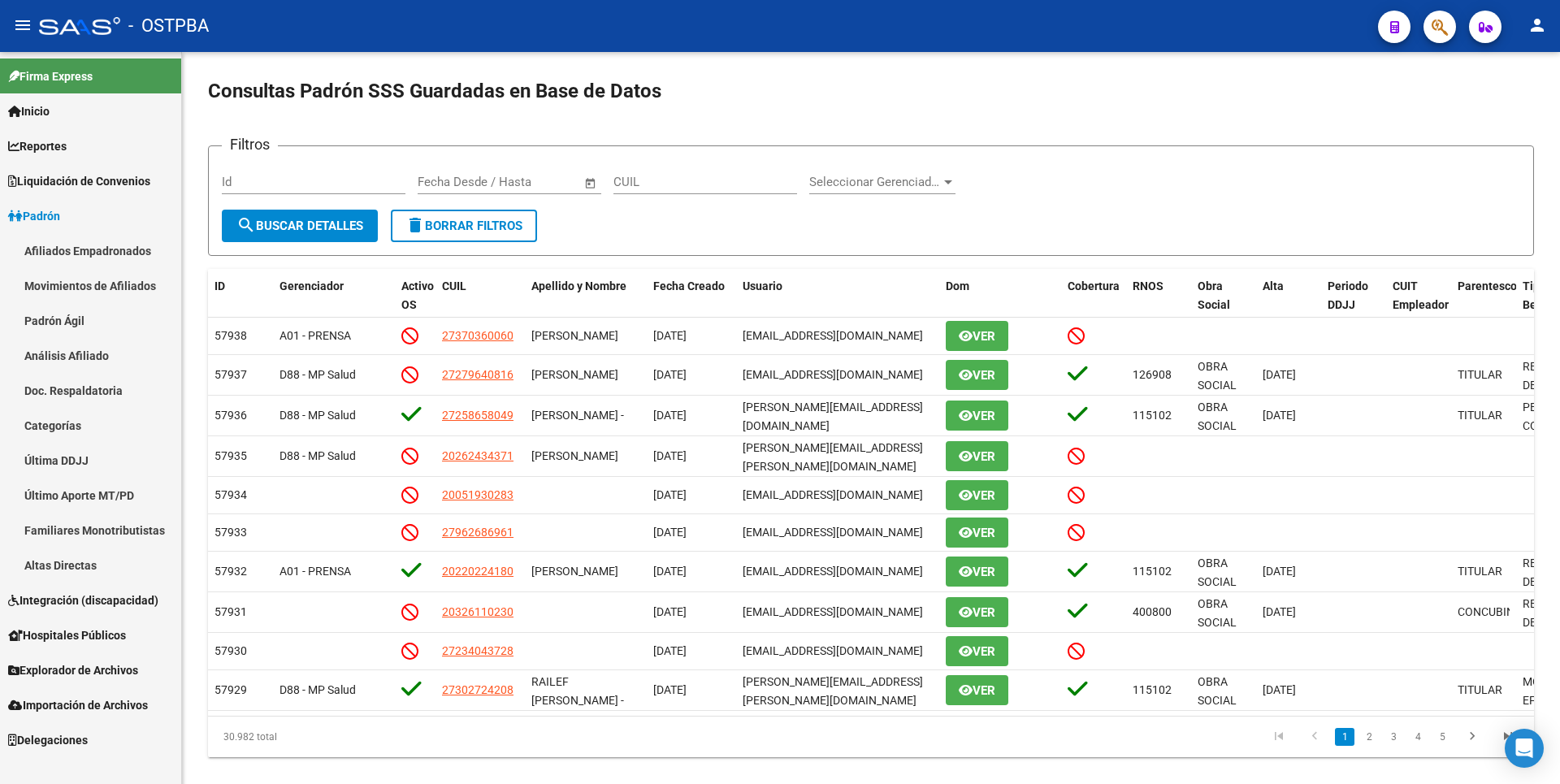
click at [82, 329] on link "Padrón Ágil" at bounding box center [90, 321] width 181 height 35
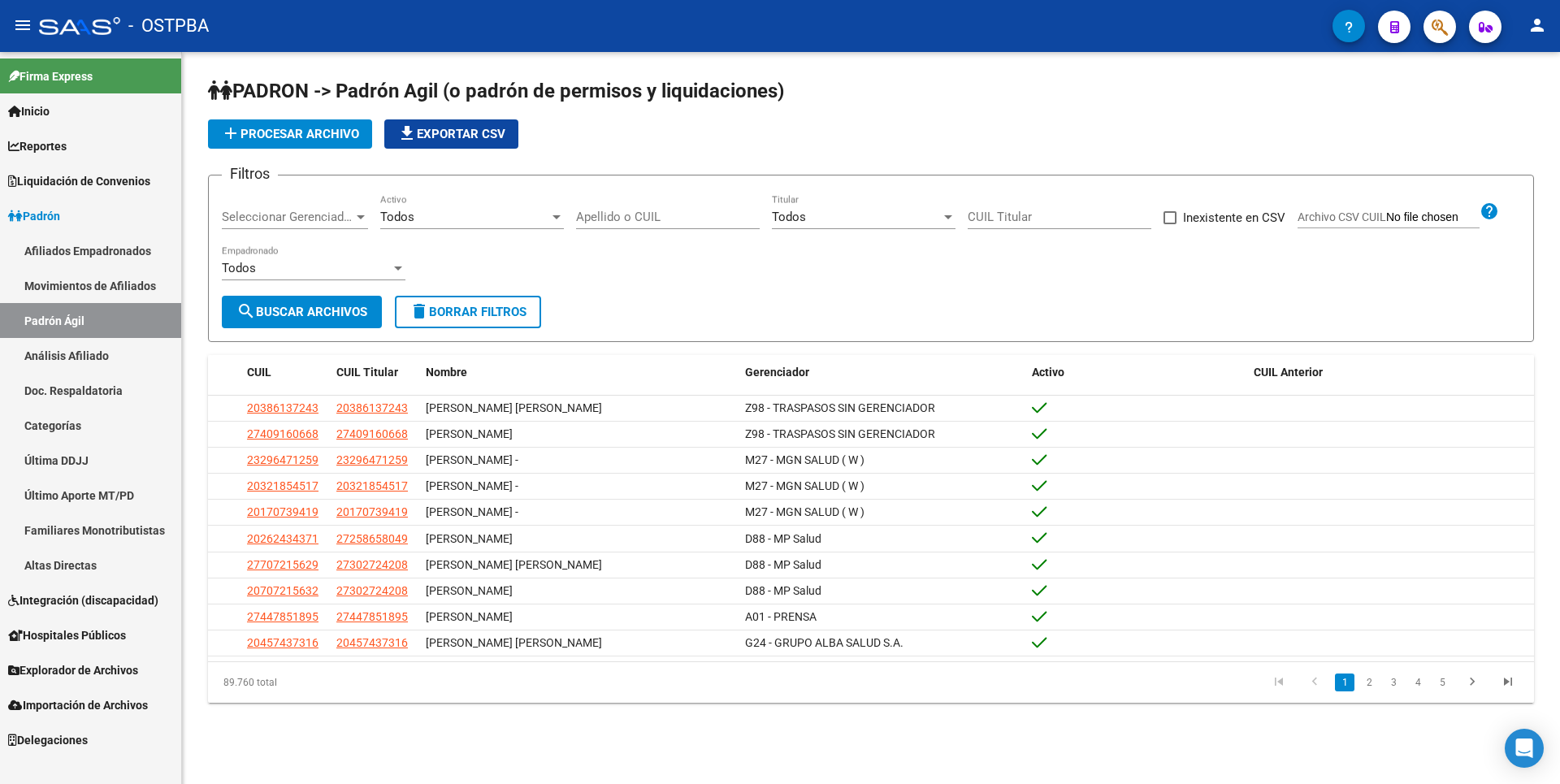
click at [79, 357] on link "Análisis Afiliado" at bounding box center [90, 355] width 181 height 35
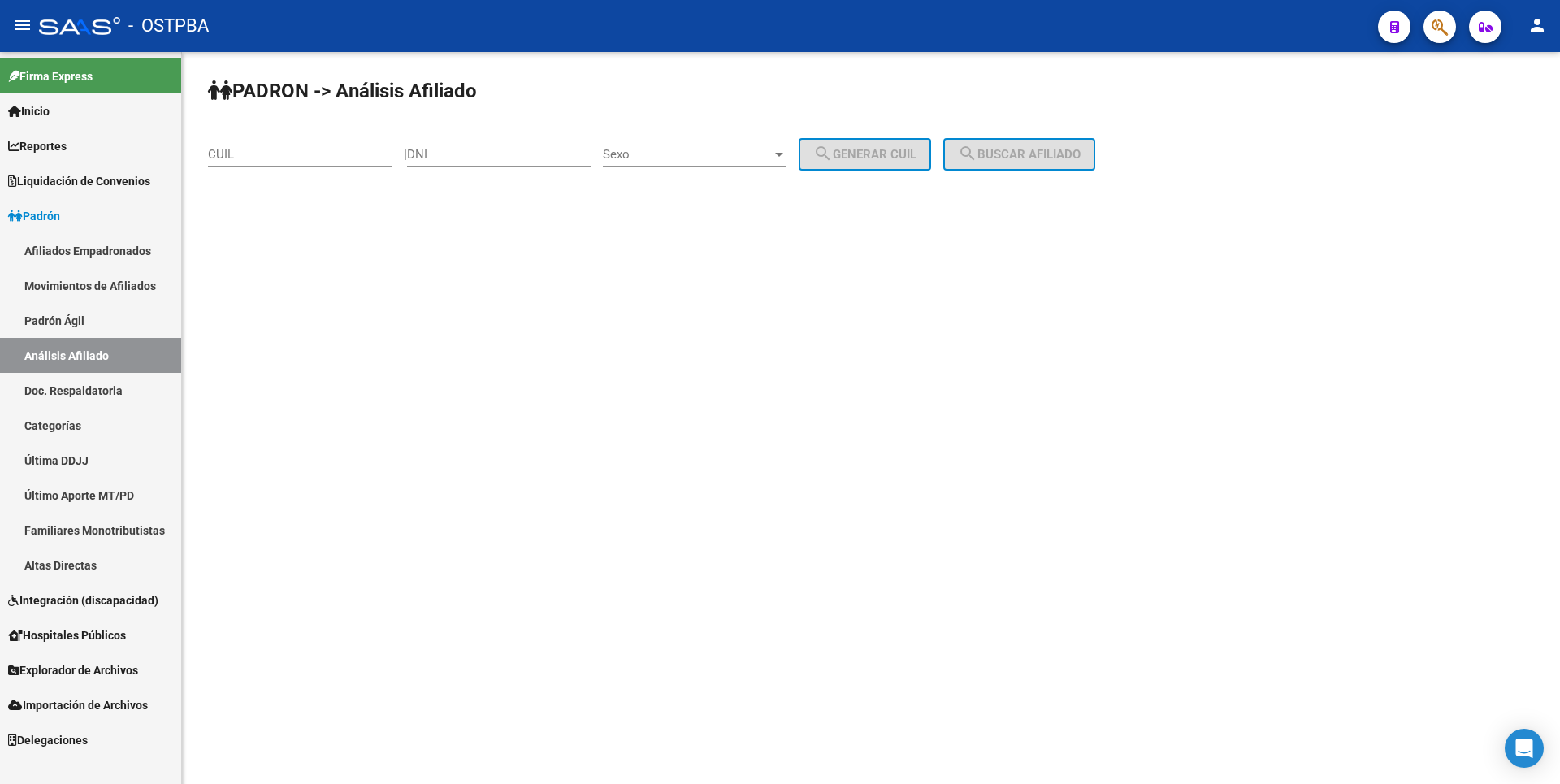
click at [75, 467] on link "Última DDJJ" at bounding box center [90, 460] width 181 height 35
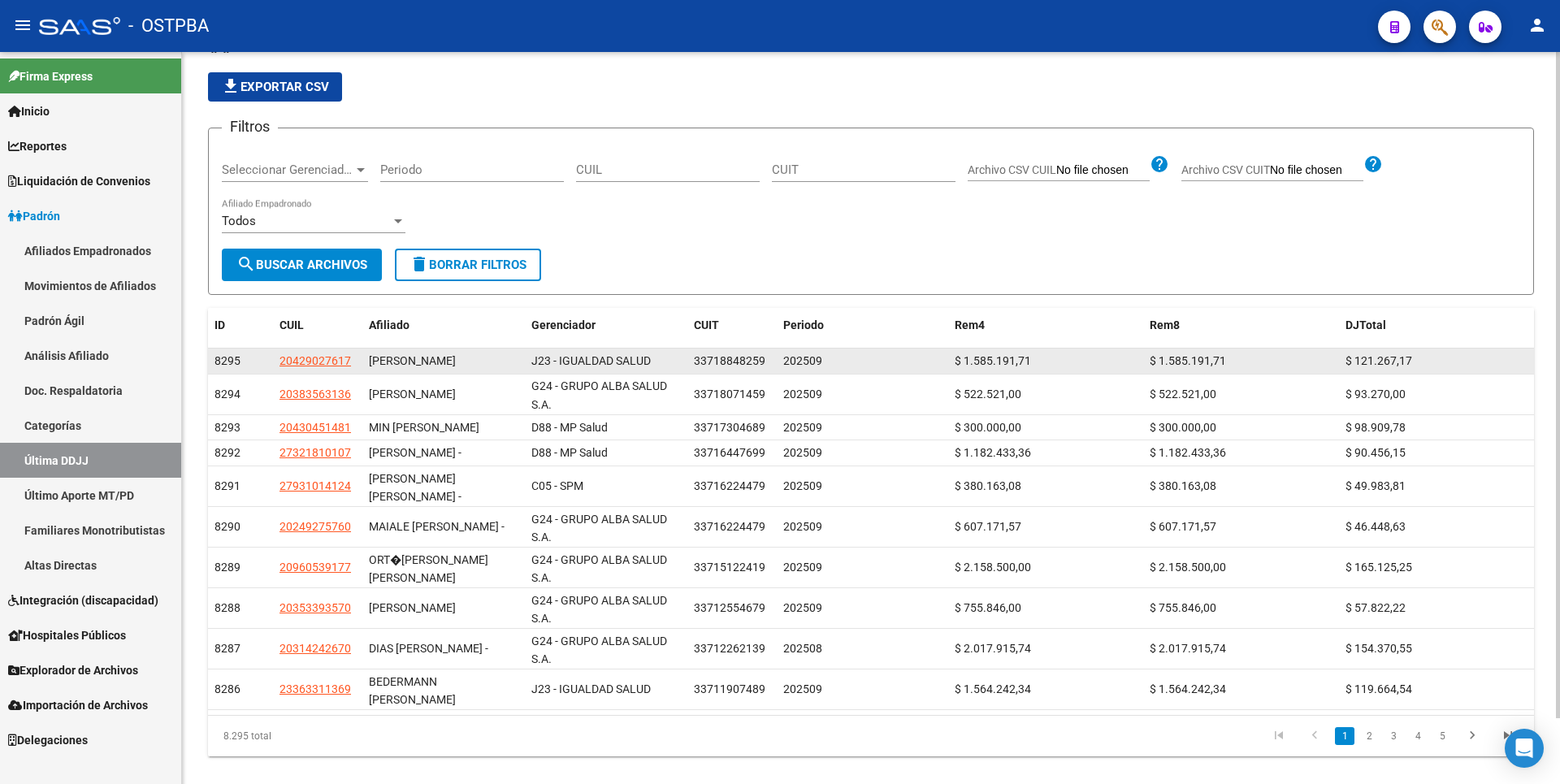
scroll to position [72, 0]
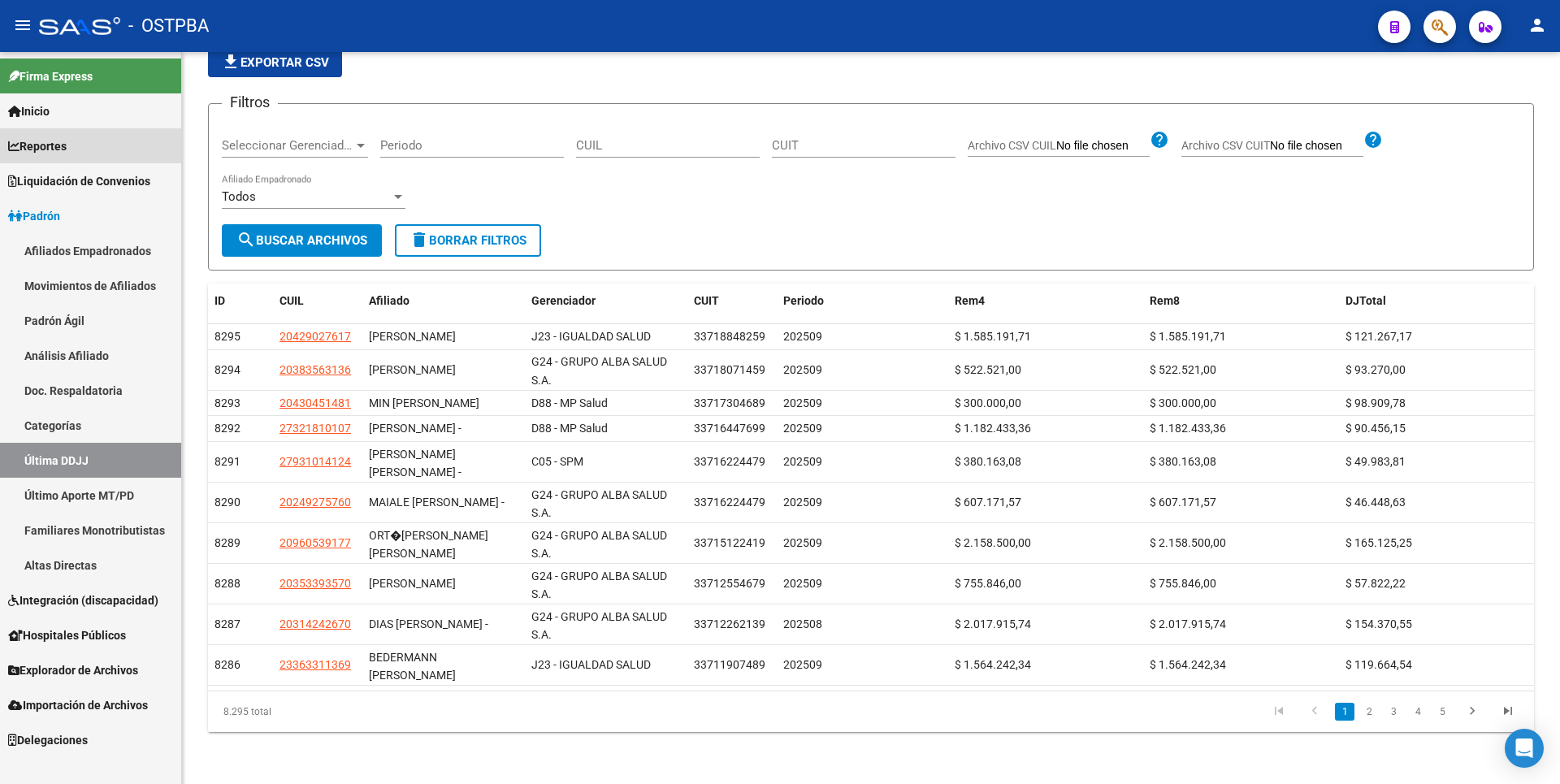
click at [77, 146] on link "Reportes" at bounding box center [90, 146] width 181 height 35
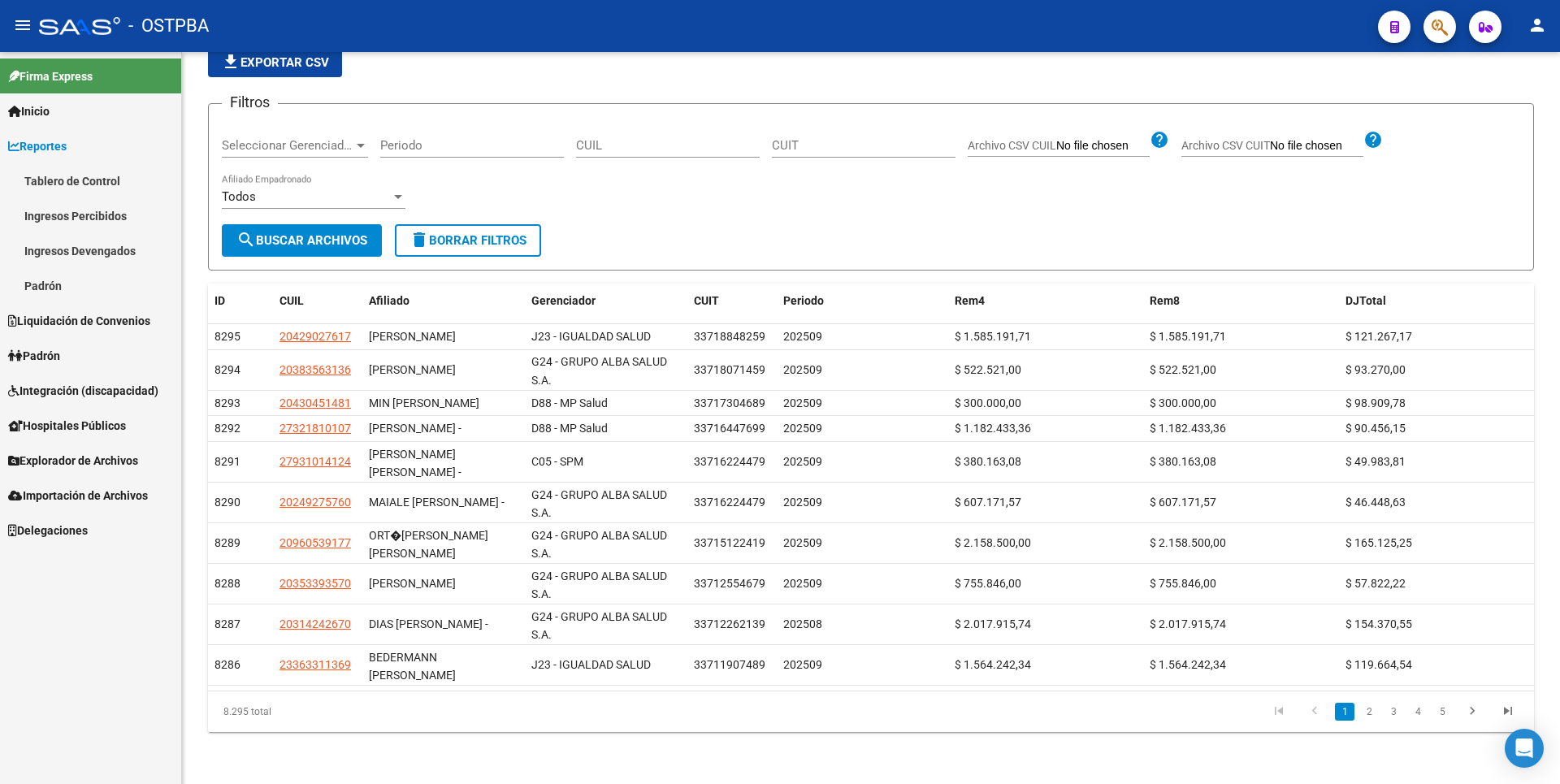
click at [107, 222] on link "Ingresos Percibidos" at bounding box center [90, 216] width 181 height 35
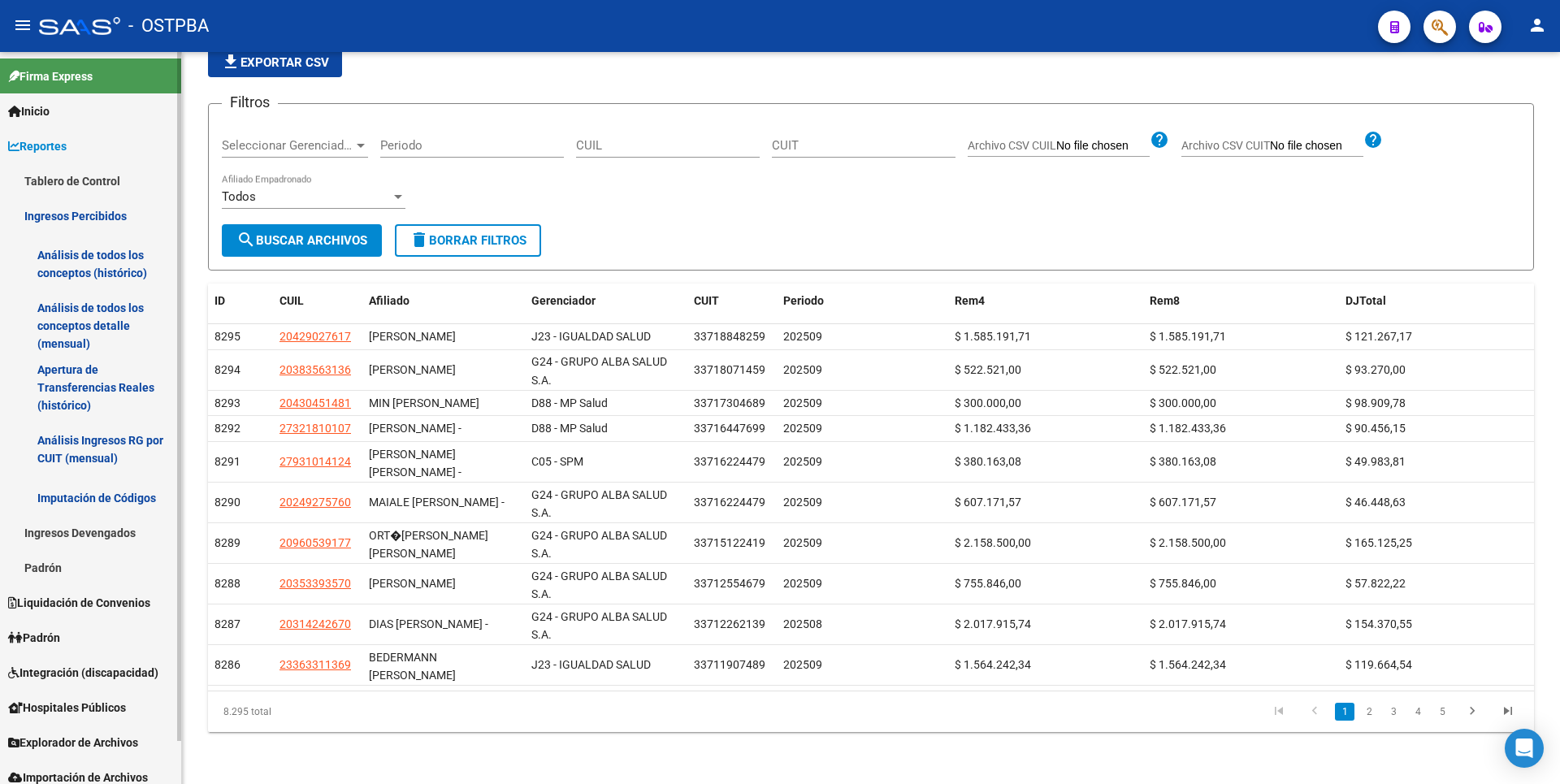
click at [117, 336] on link "Análisis de todos los conceptos detalle (mensual)" at bounding box center [90, 326] width 181 height 62
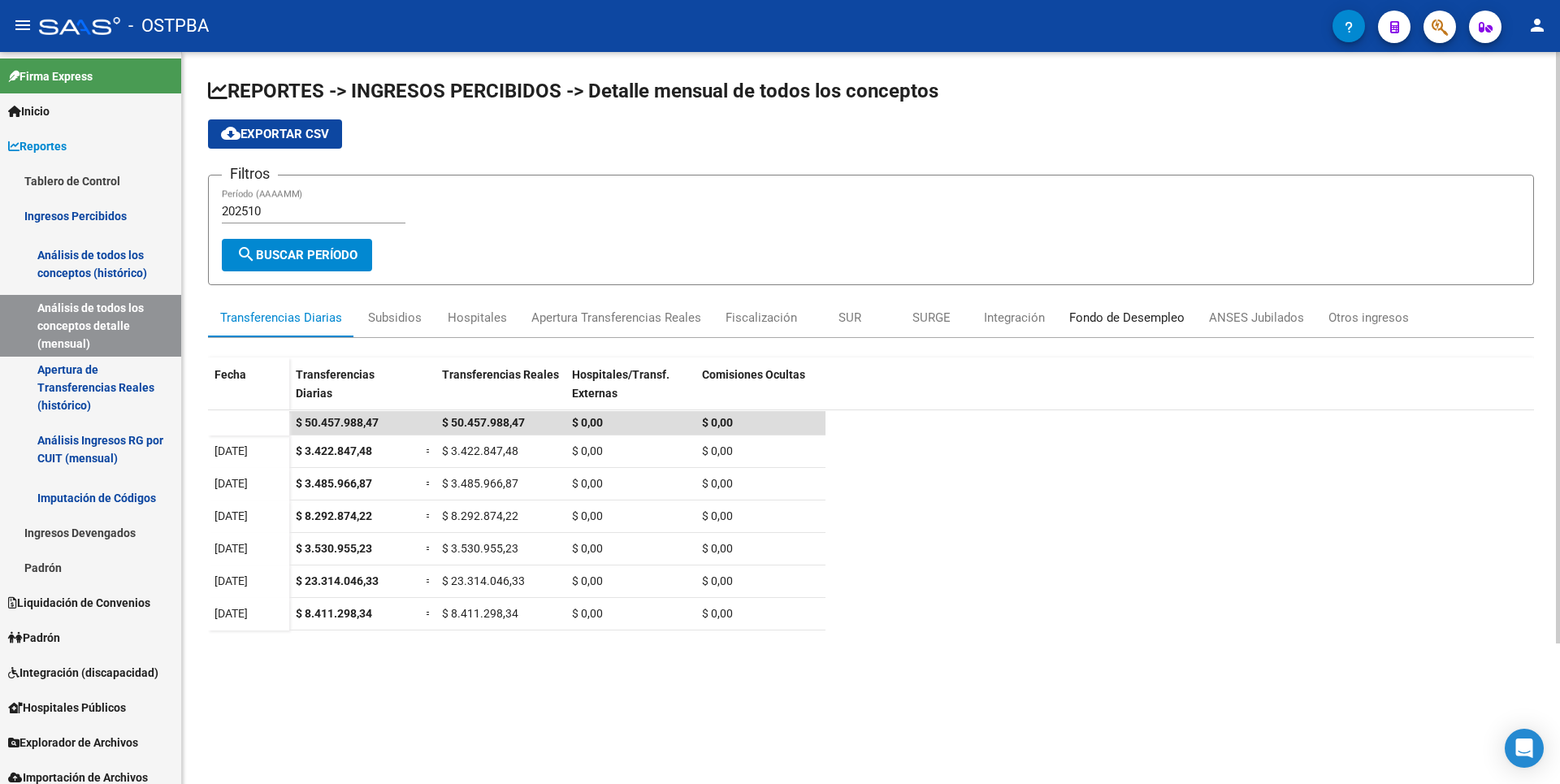
click at [1111, 323] on div "Fondo de Desempleo" at bounding box center [1127, 318] width 116 height 18
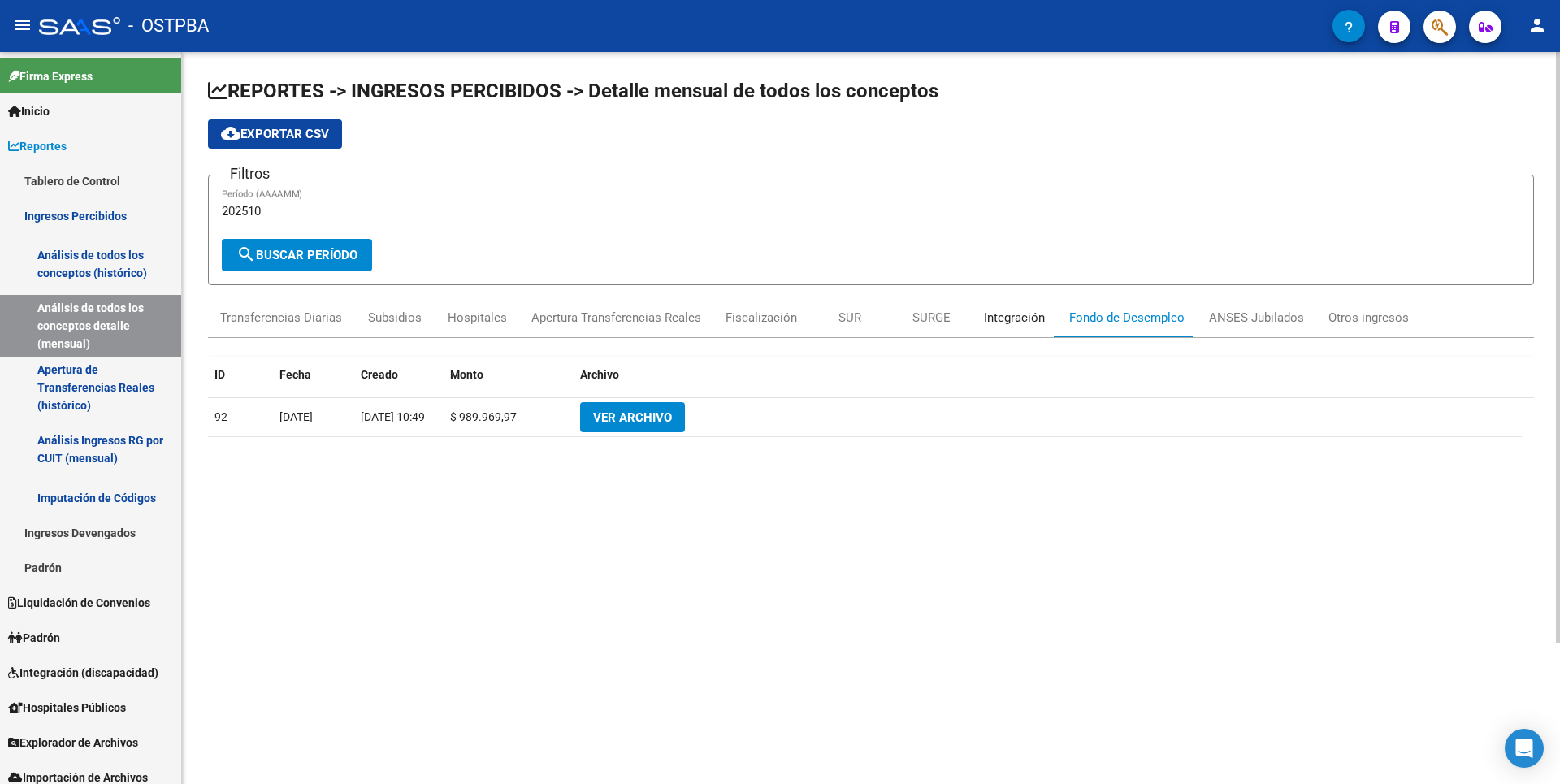
click at [1023, 331] on div "Integración" at bounding box center [1015, 317] width 86 height 39
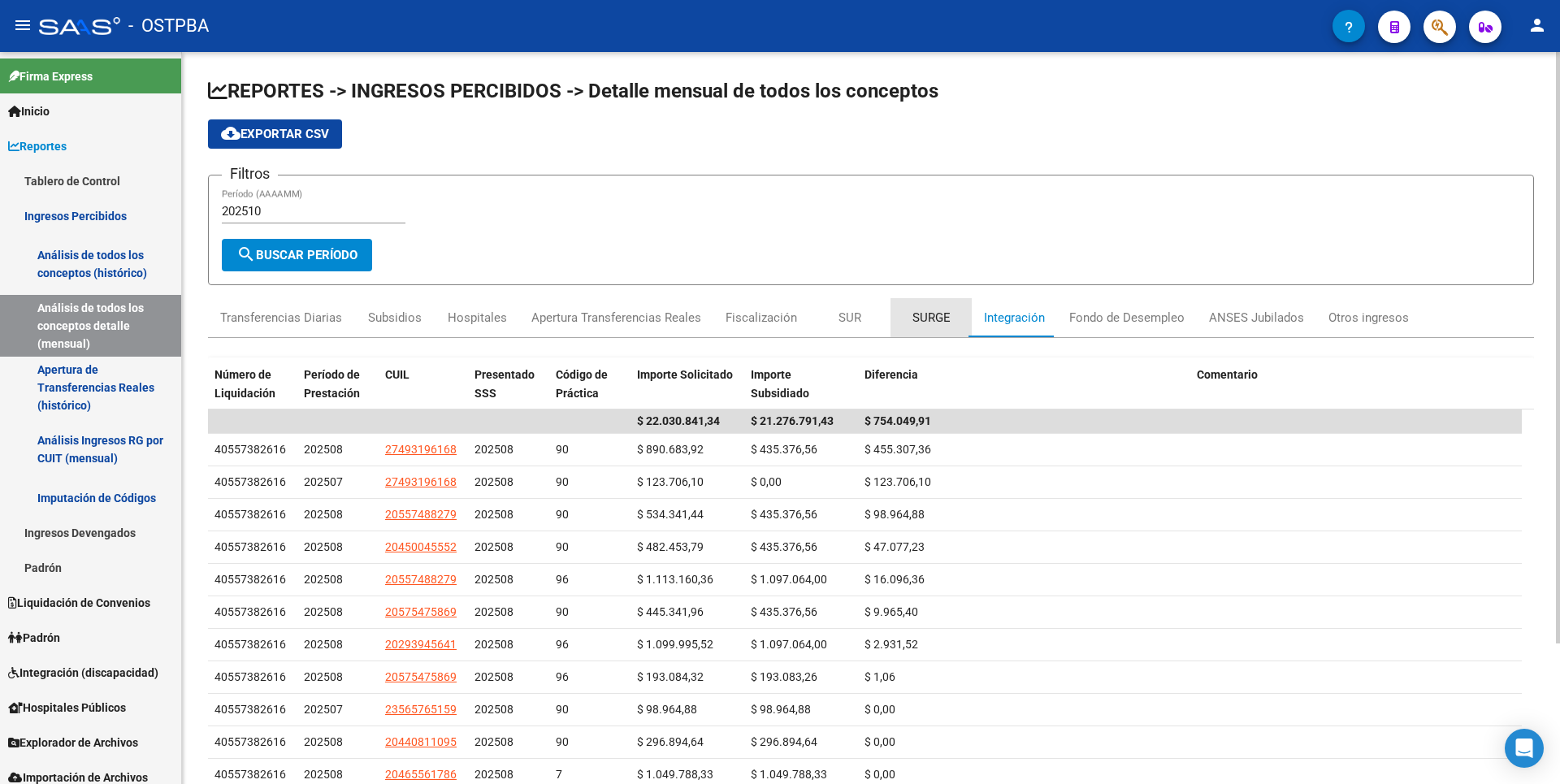
click at [930, 311] on div "SURGE" at bounding box center [932, 318] width 38 height 18
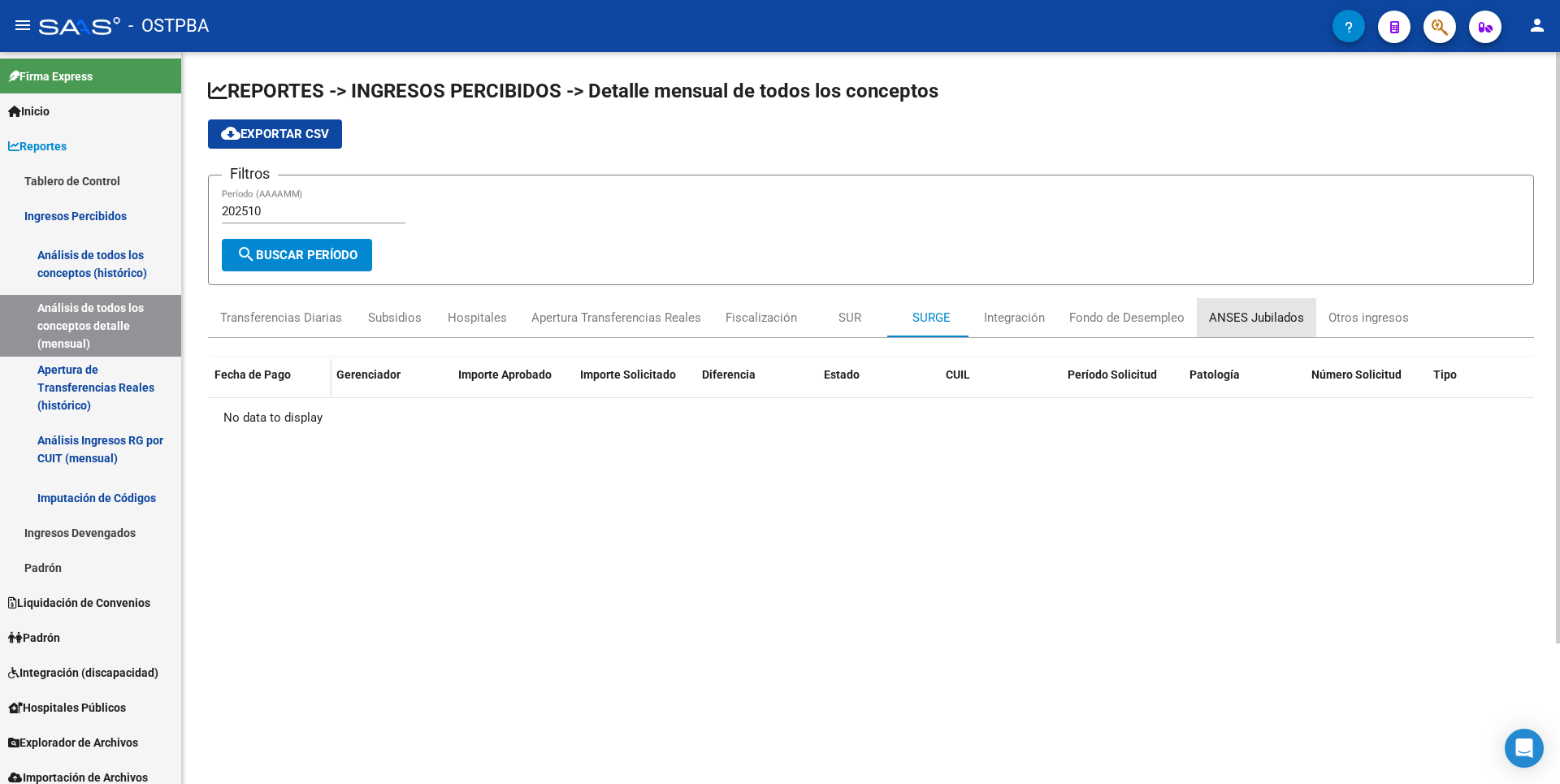
click at [1275, 314] on div "ANSES Jubilados" at bounding box center [1257, 318] width 95 height 18
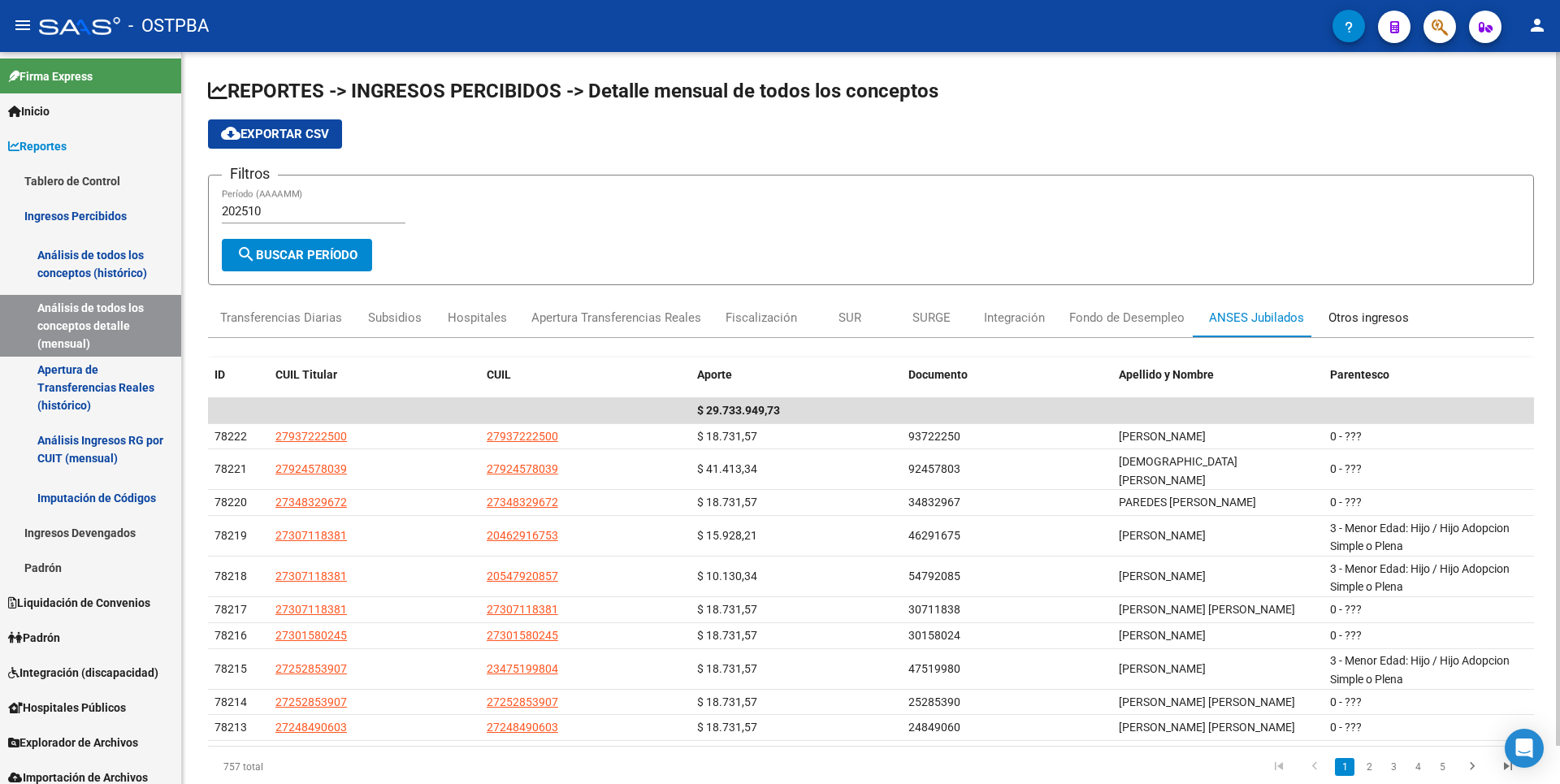
click at [1353, 317] on div "Otros ingresos" at bounding box center [1369, 318] width 80 height 18
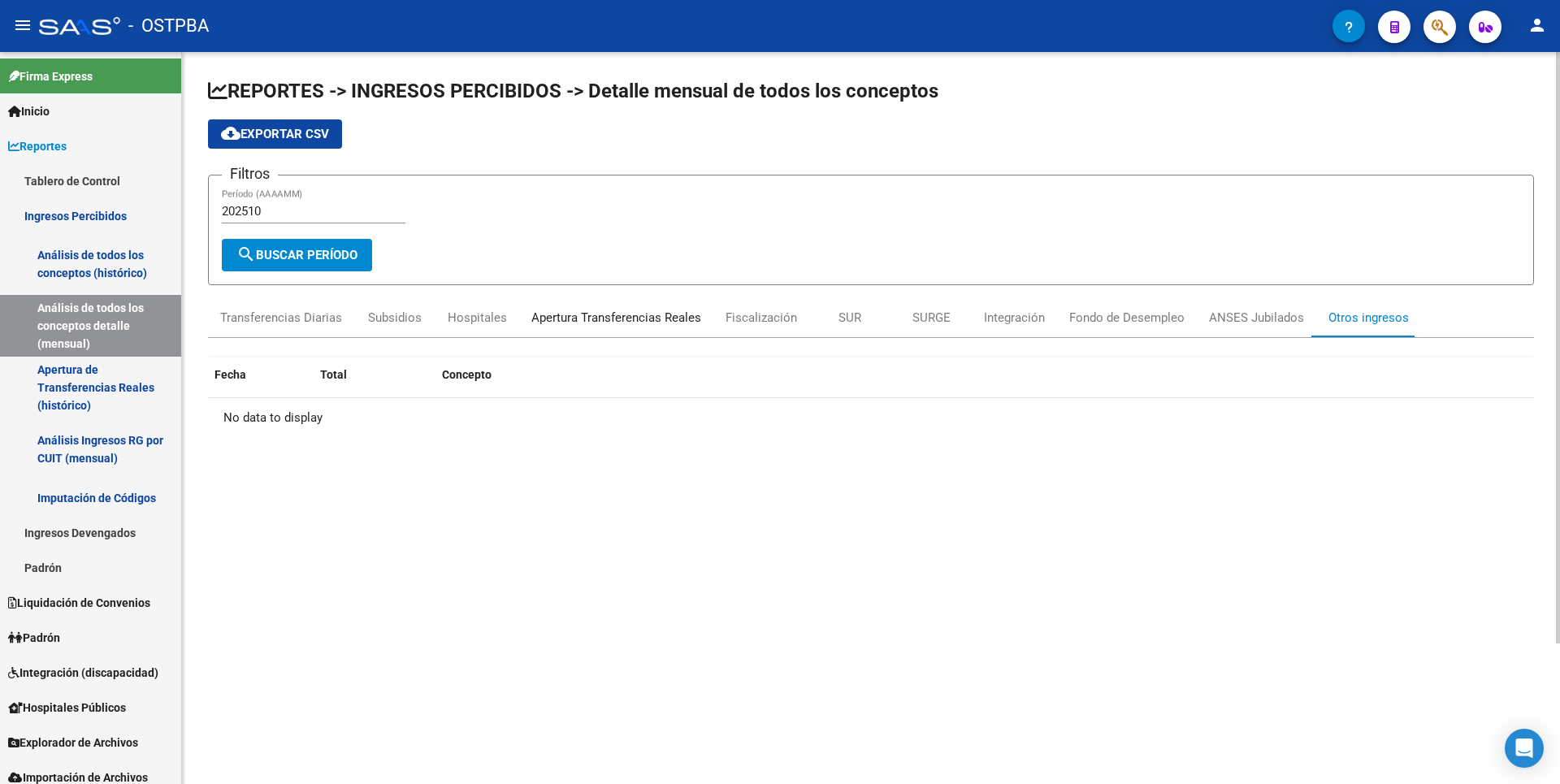
click at [664, 319] on div "Apertura Transferencias Reales" at bounding box center [617, 318] width 169 height 18
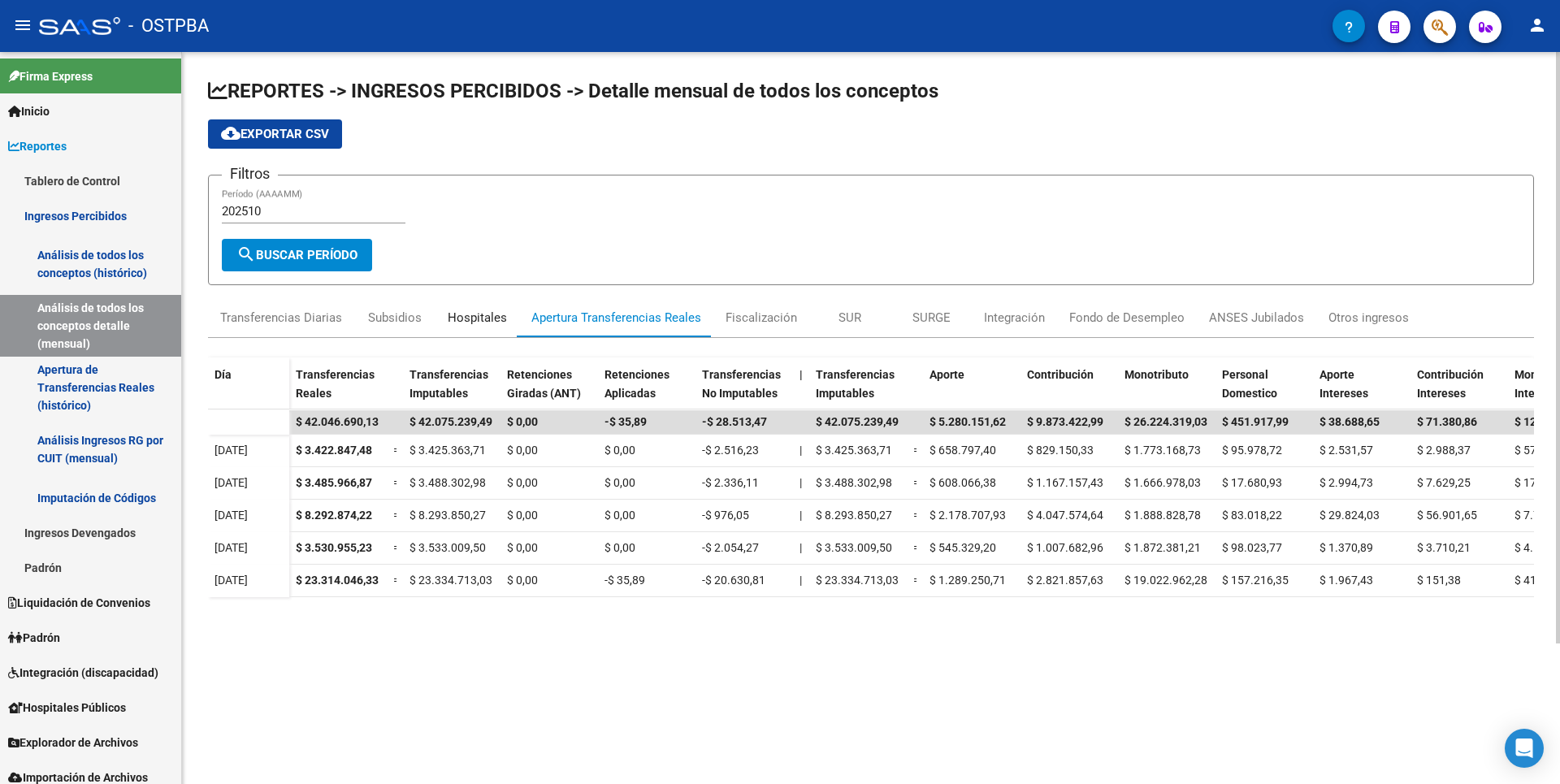
click at [479, 321] on div "Hospitales" at bounding box center [477, 318] width 59 height 18
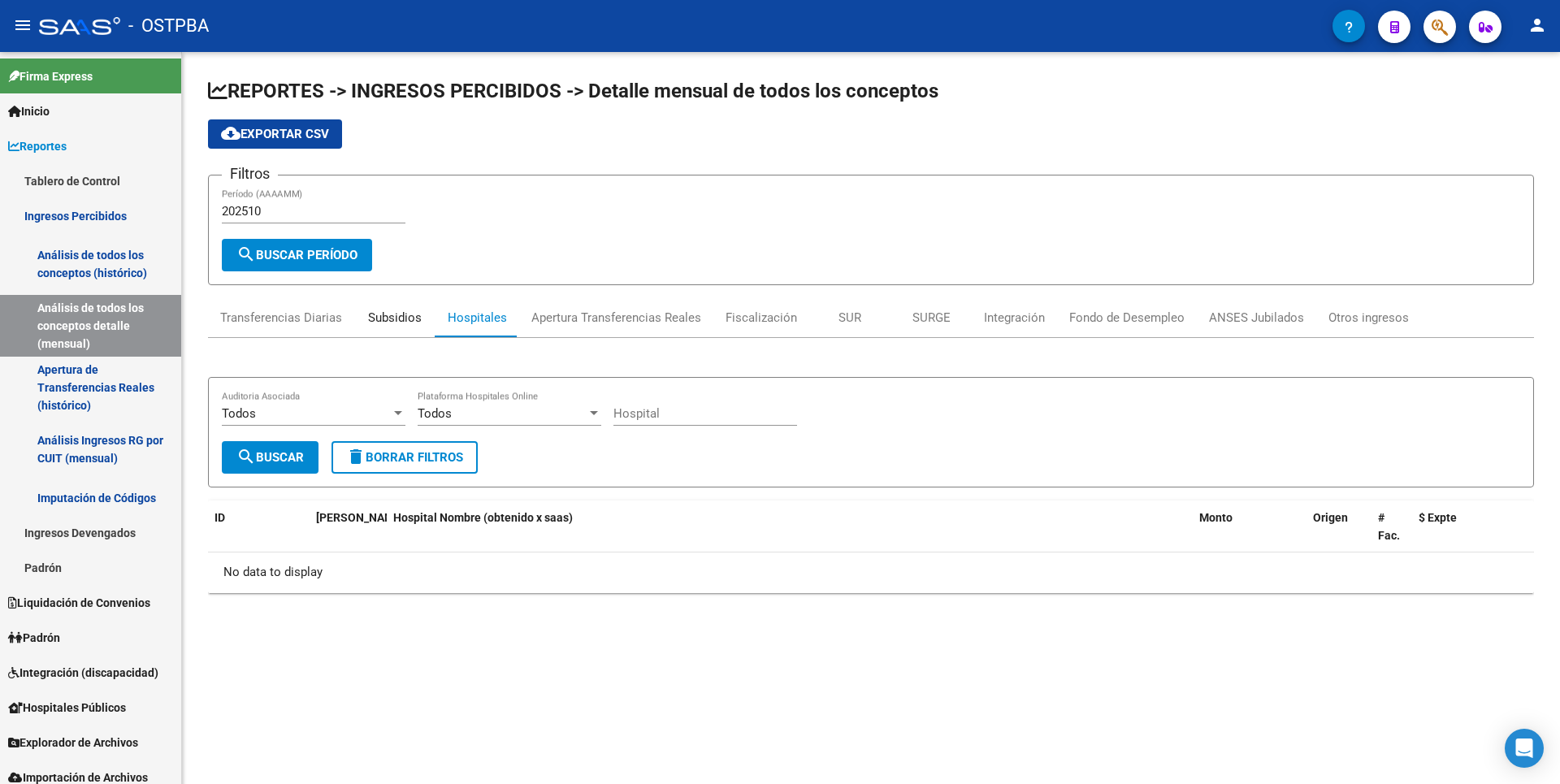
click at [403, 317] on div "Subsidios" at bounding box center [394, 318] width 54 height 18
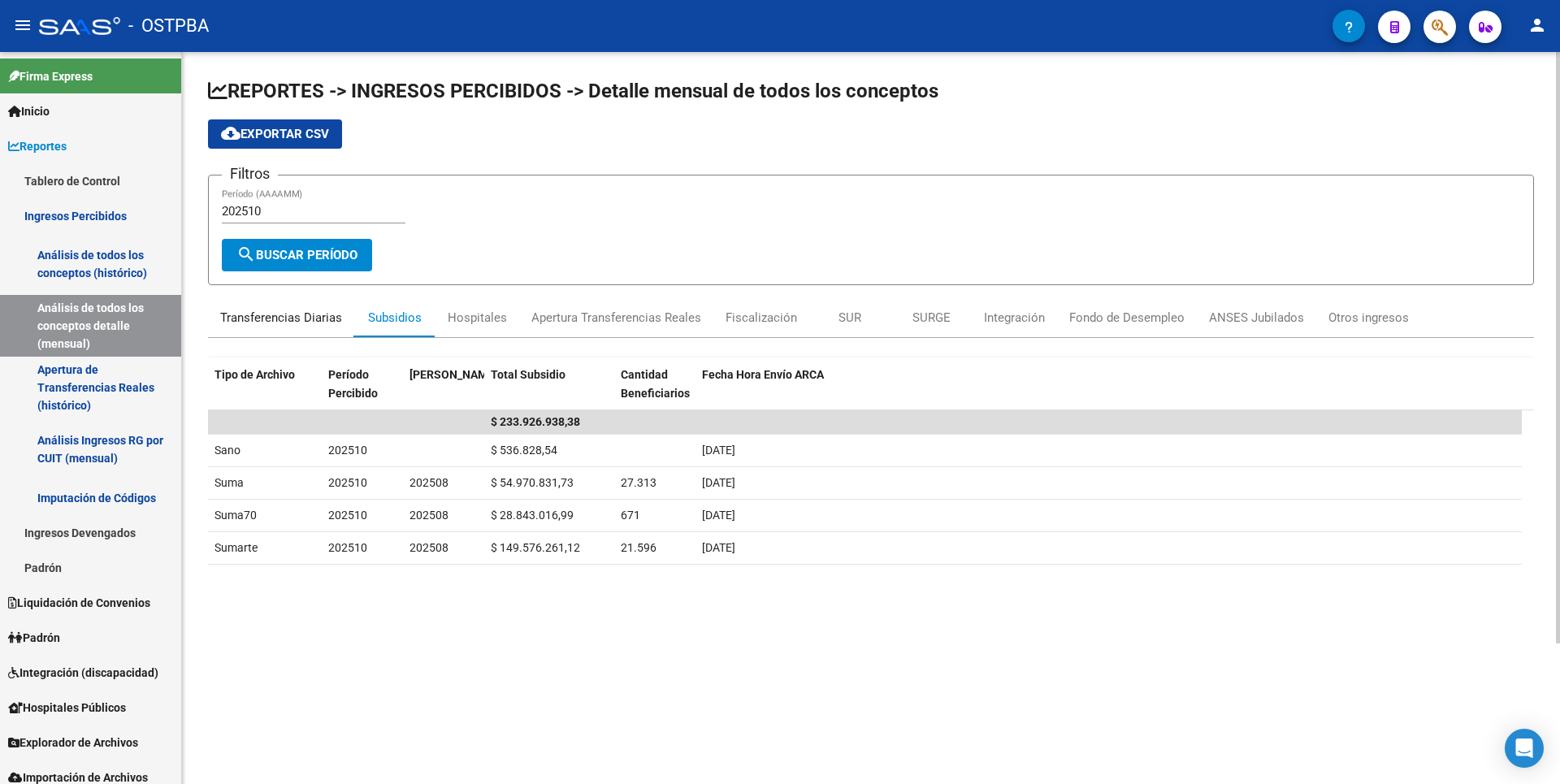
click at [251, 326] on div "Transferencias Diarias" at bounding box center [281, 318] width 122 height 18
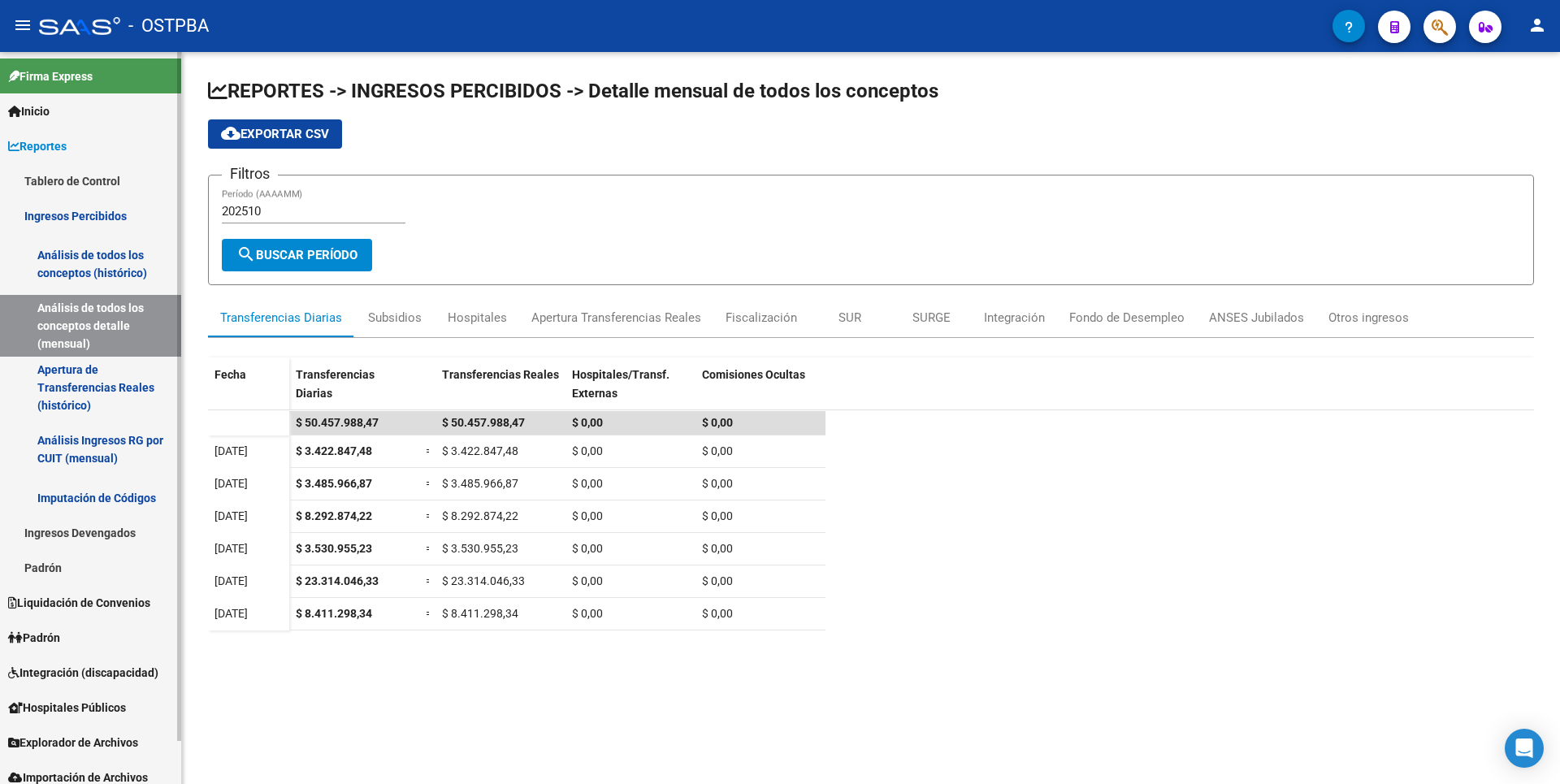
click at [60, 635] on span "Padrón" at bounding box center [34, 638] width 52 height 18
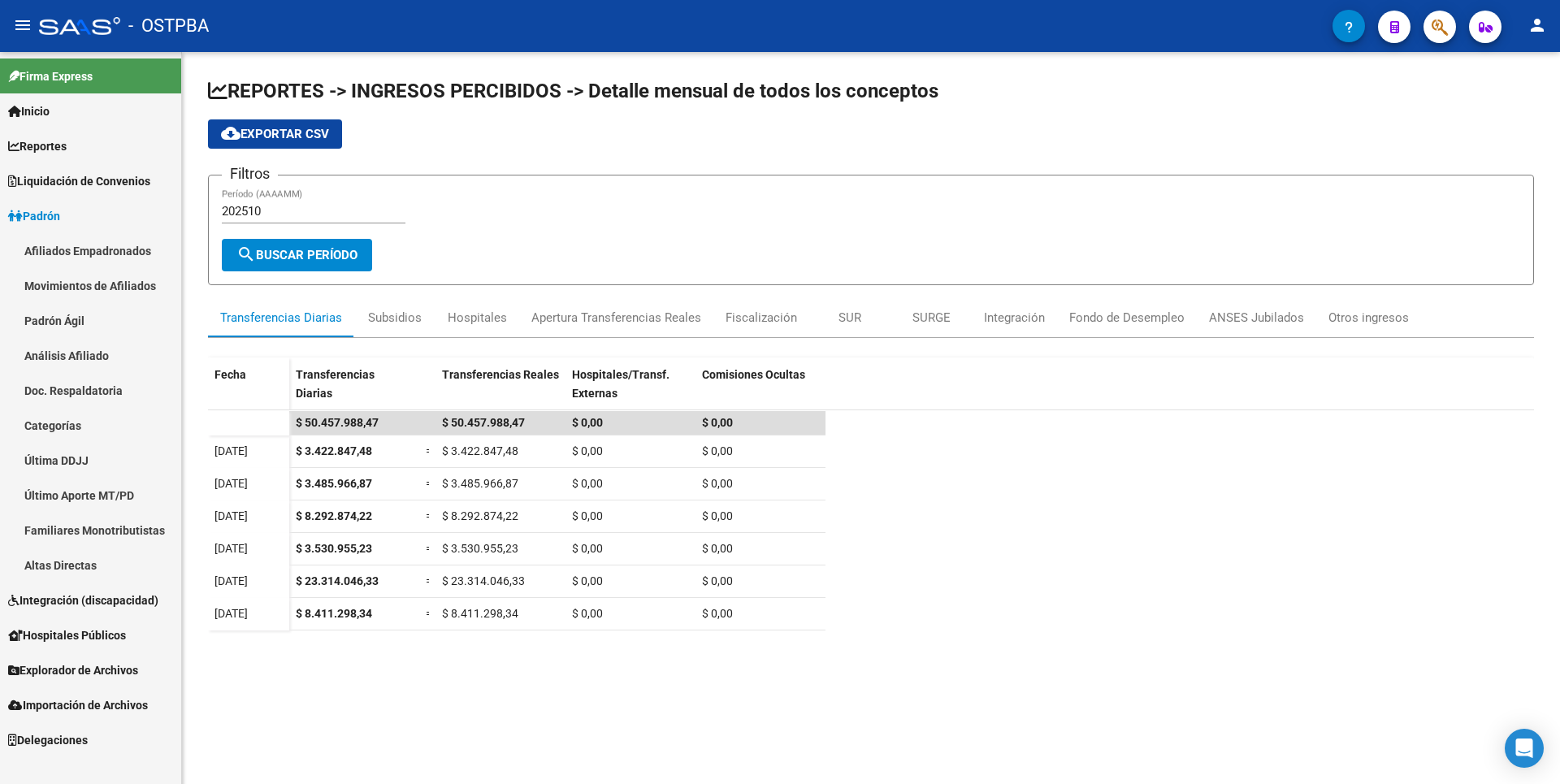
click at [88, 552] on link "Altas Directas" at bounding box center [90, 565] width 181 height 35
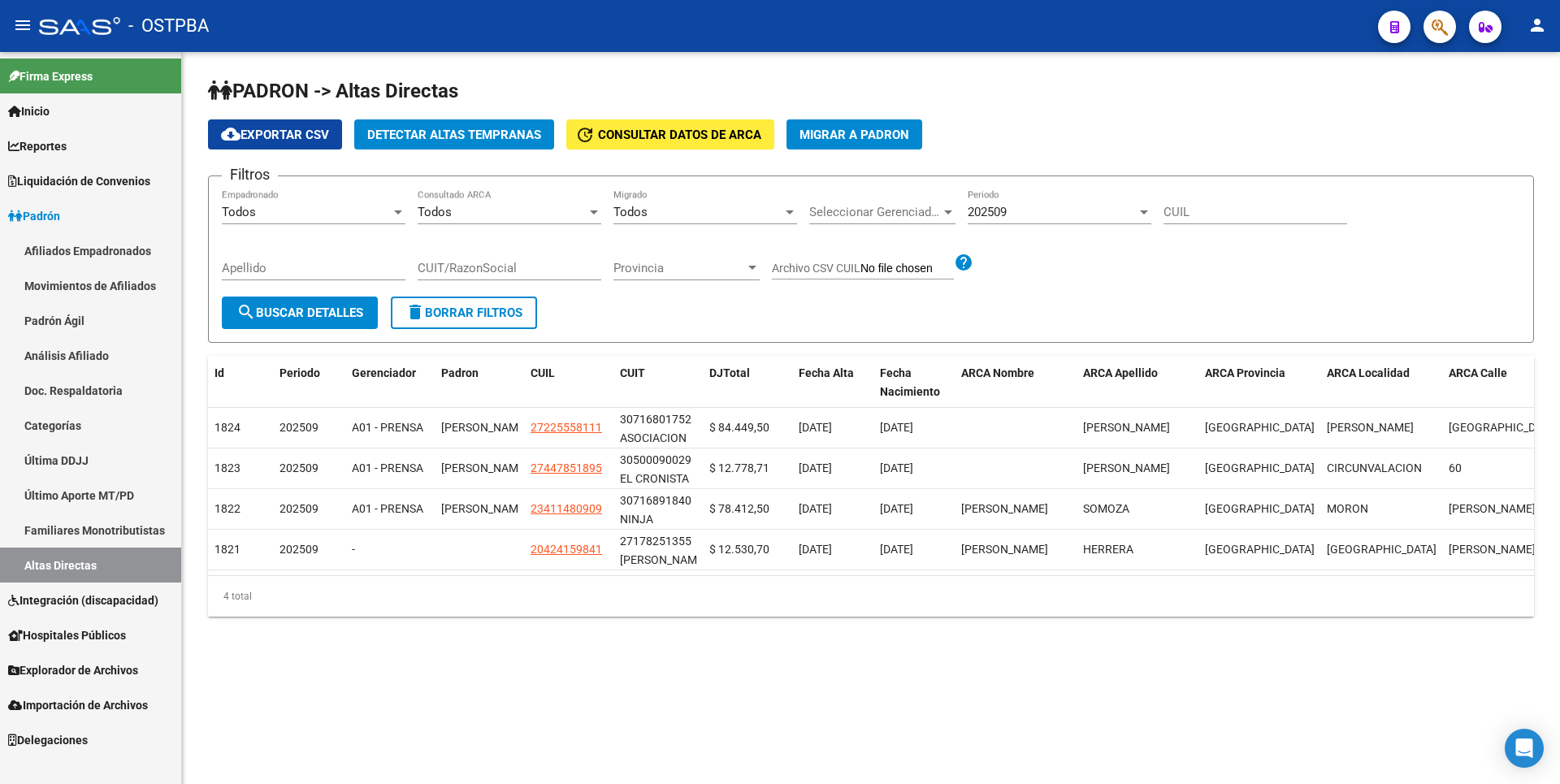
click at [109, 631] on span "Hospitales Públicos" at bounding box center [66, 636] width 117 height 18
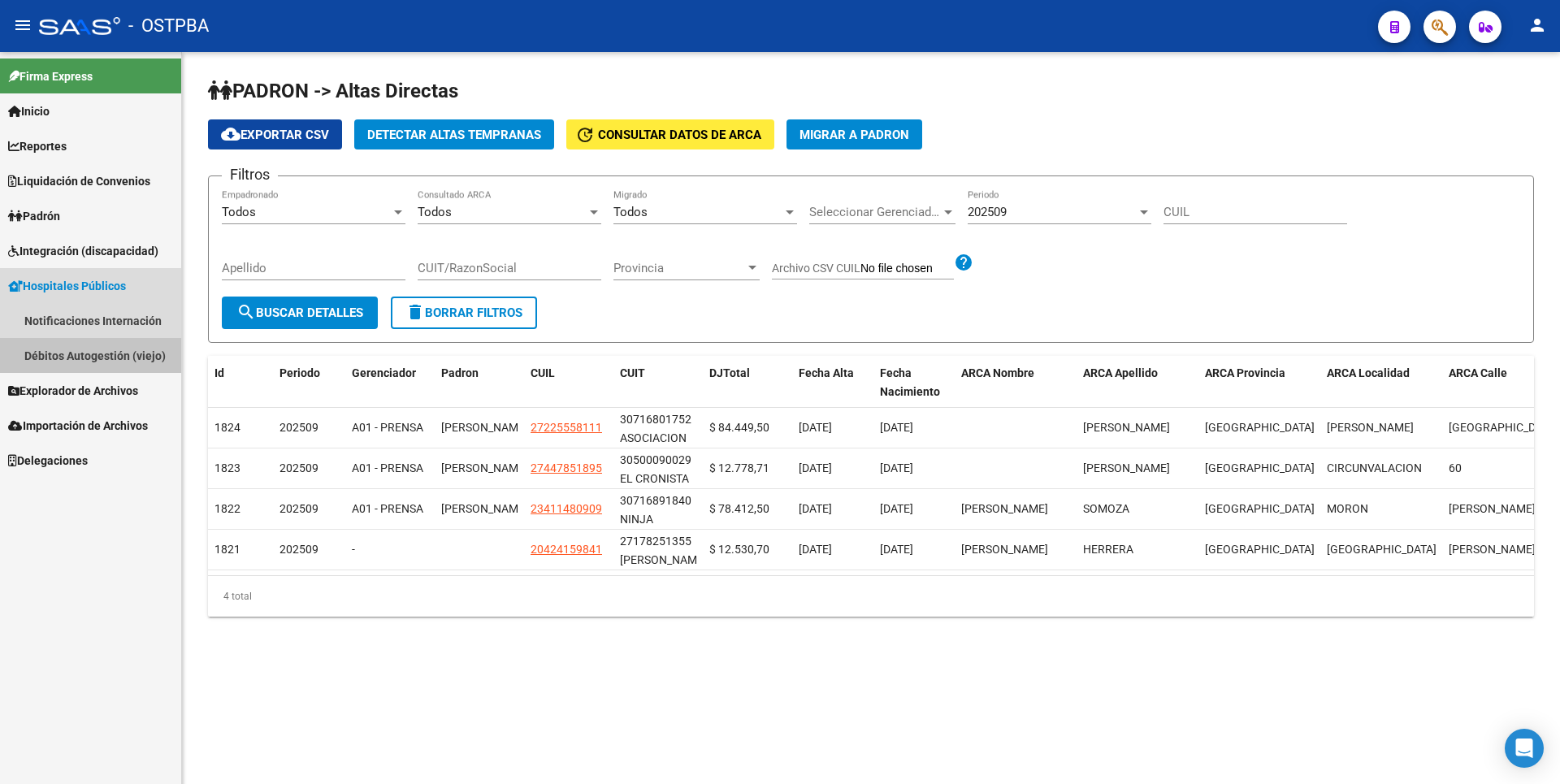
click at [110, 367] on link "Débitos Autogestión (viejo)" at bounding box center [90, 355] width 181 height 35
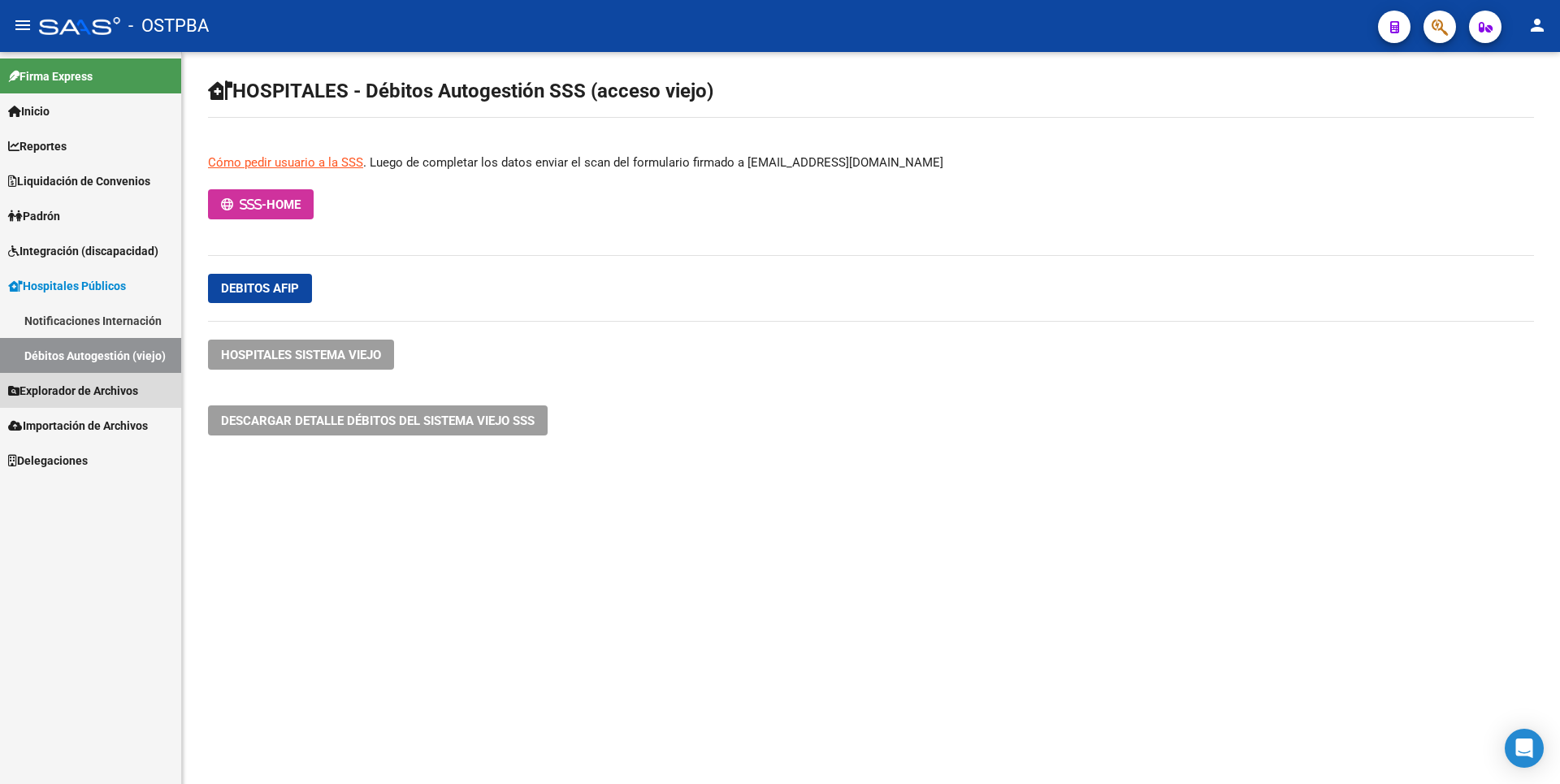
click at [122, 396] on span "Explorador de Archivos" at bounding box center [73, 391] width 130 height 18
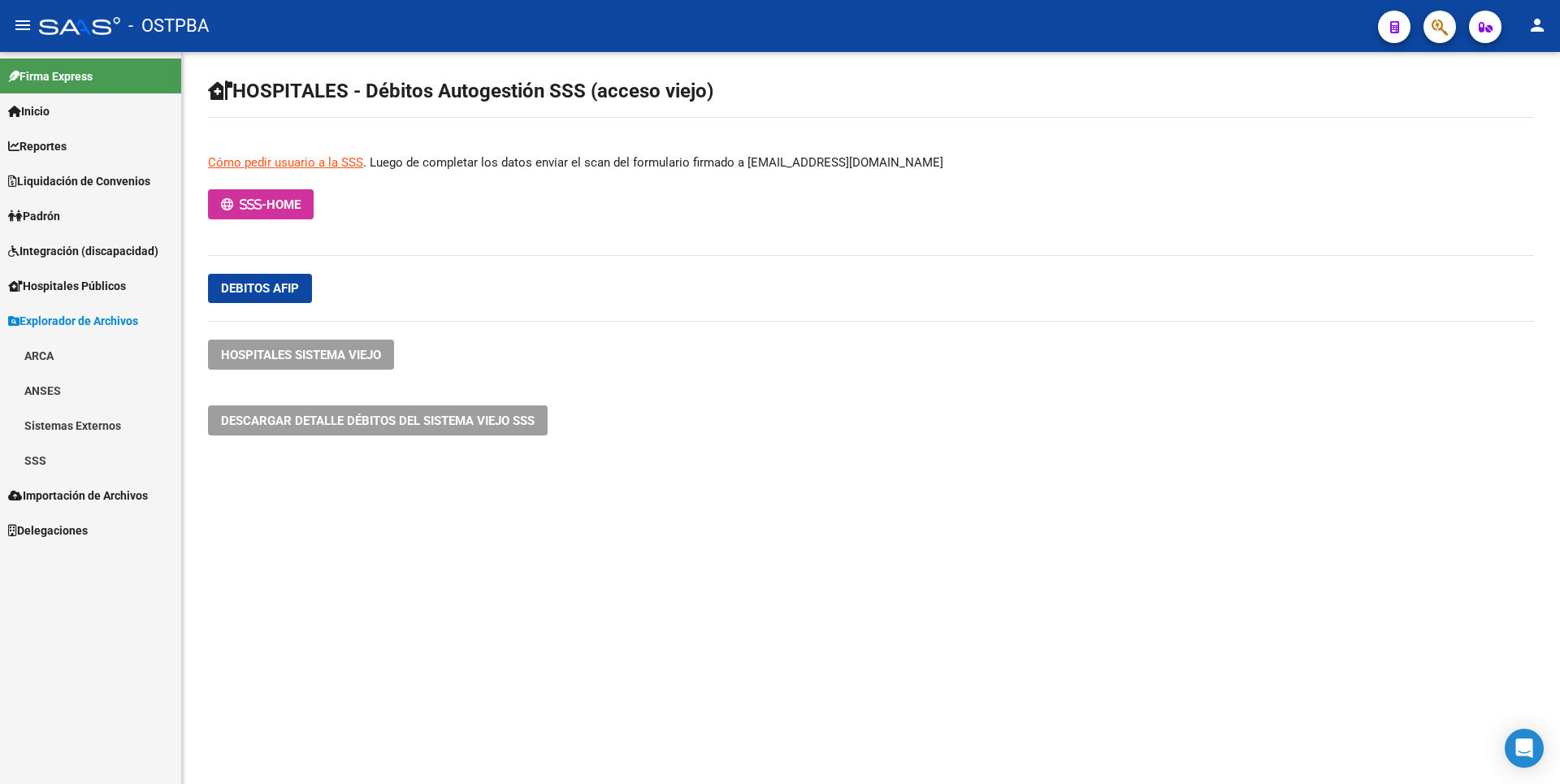
click at [61, 456] on link "SSS" at bounding box center [90, 460] width 181 height 35
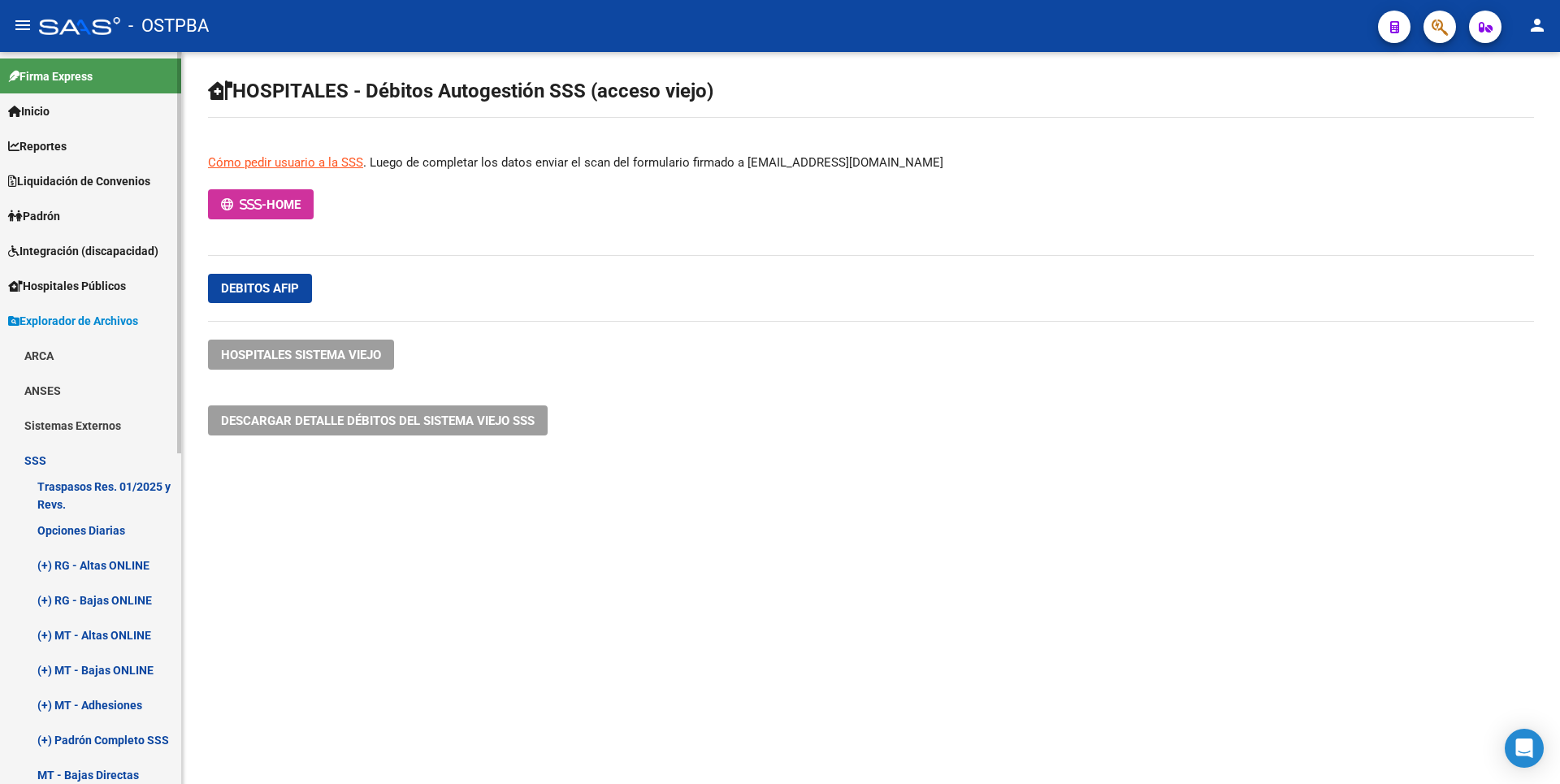
click at [137, 291] on link "Hospitales Públicos" at bounding box center [90, 285] width 181 height 35
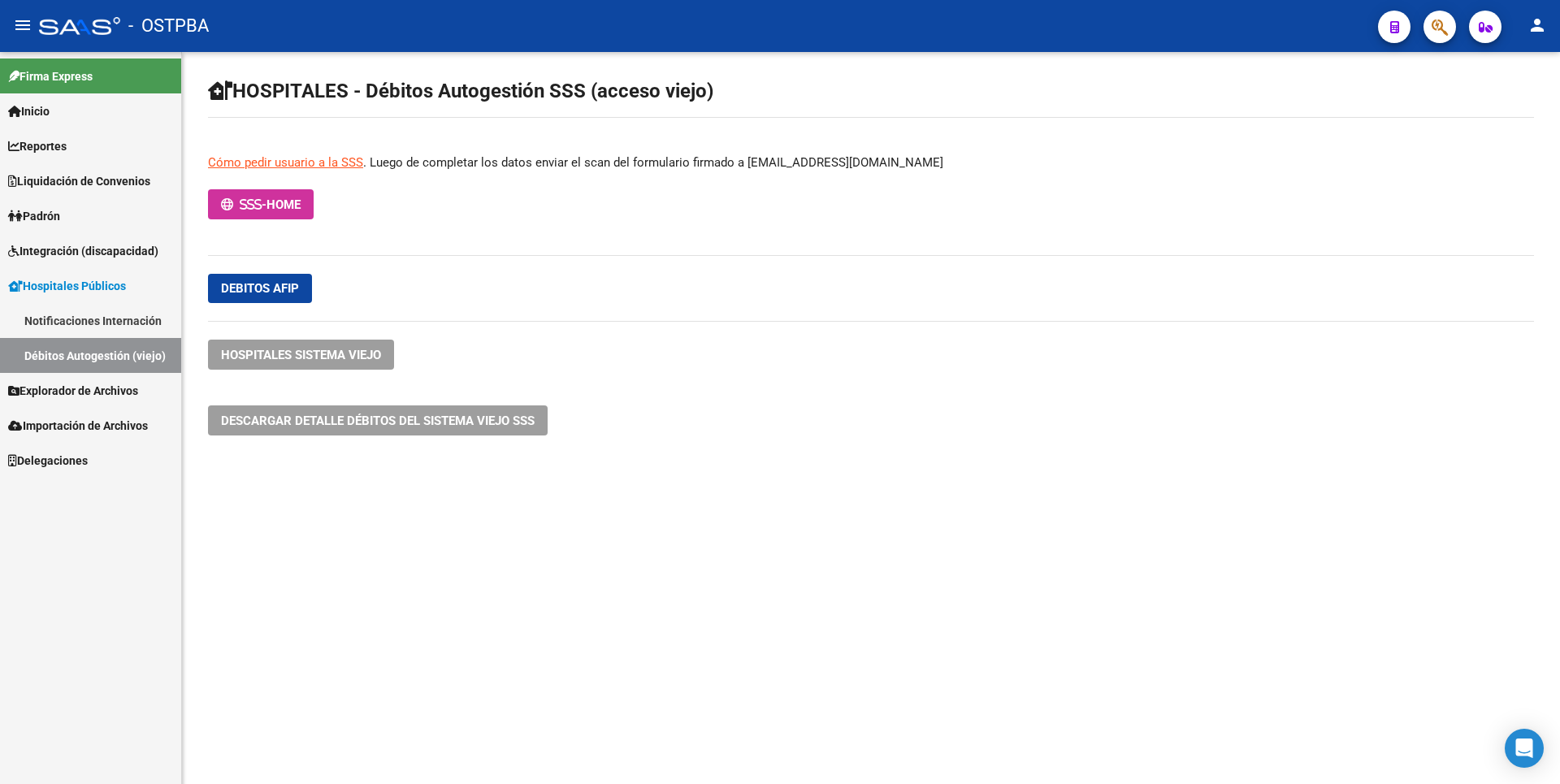
click at [119, 318] on link "Notificaciones Internación" at bounding box center [90, 321] width 181 height 35
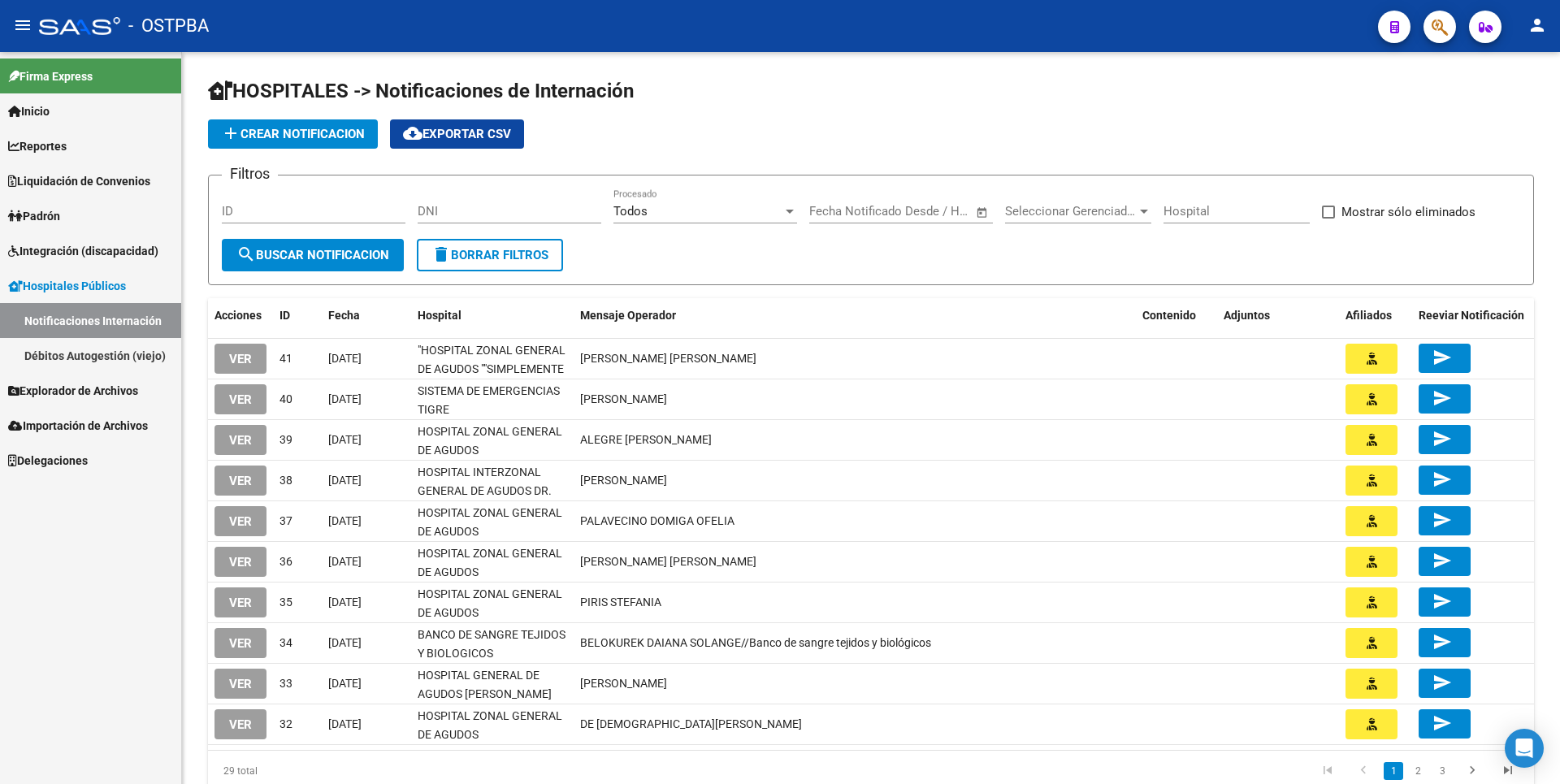
click at [56, 382] on span "Explorador de Archivos" at bounding box center [73, 391] width 130 height 18
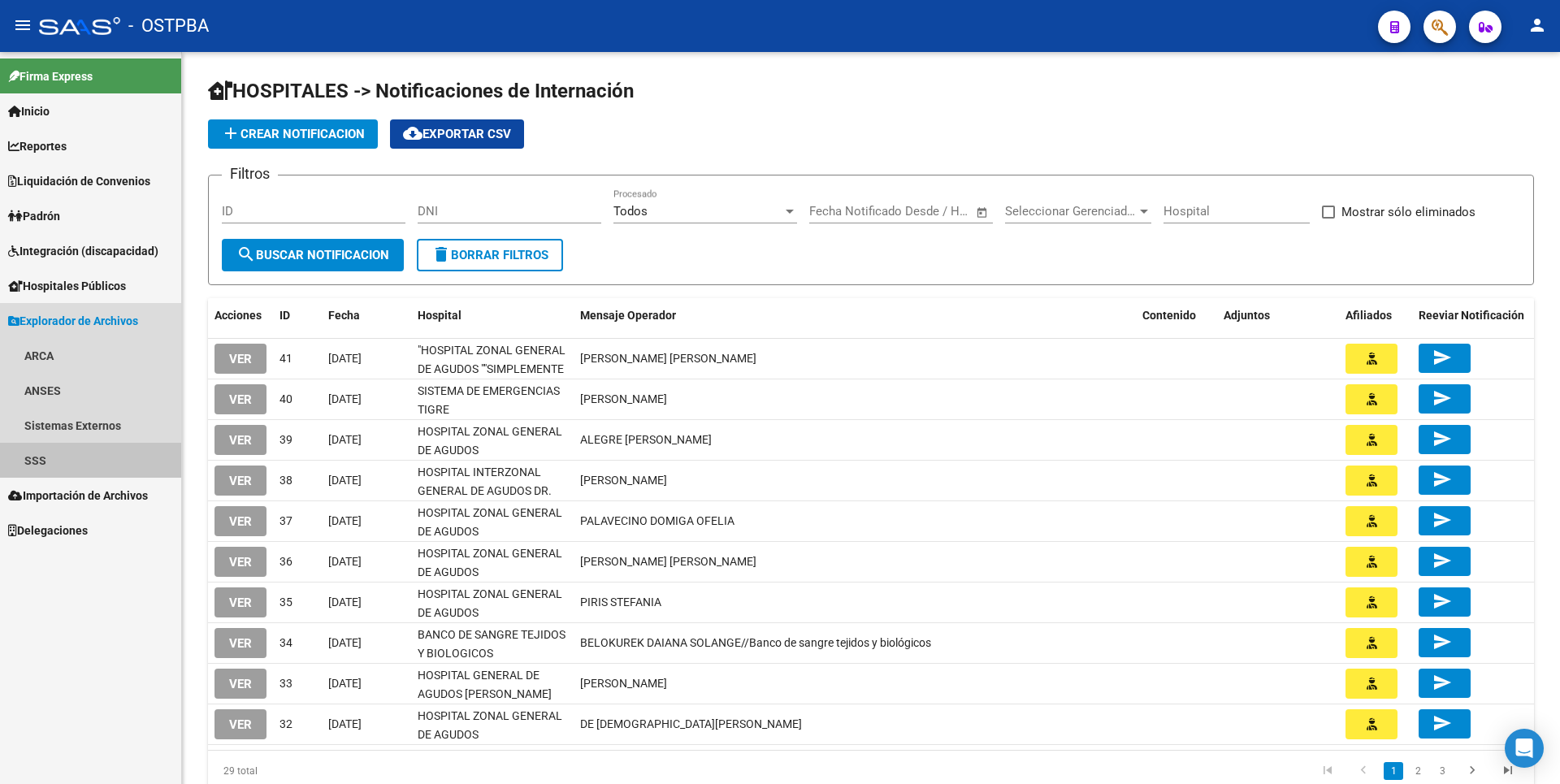
click at [62, 451] on link "SSS" at bounding box center [90, 460] width 181 height 35
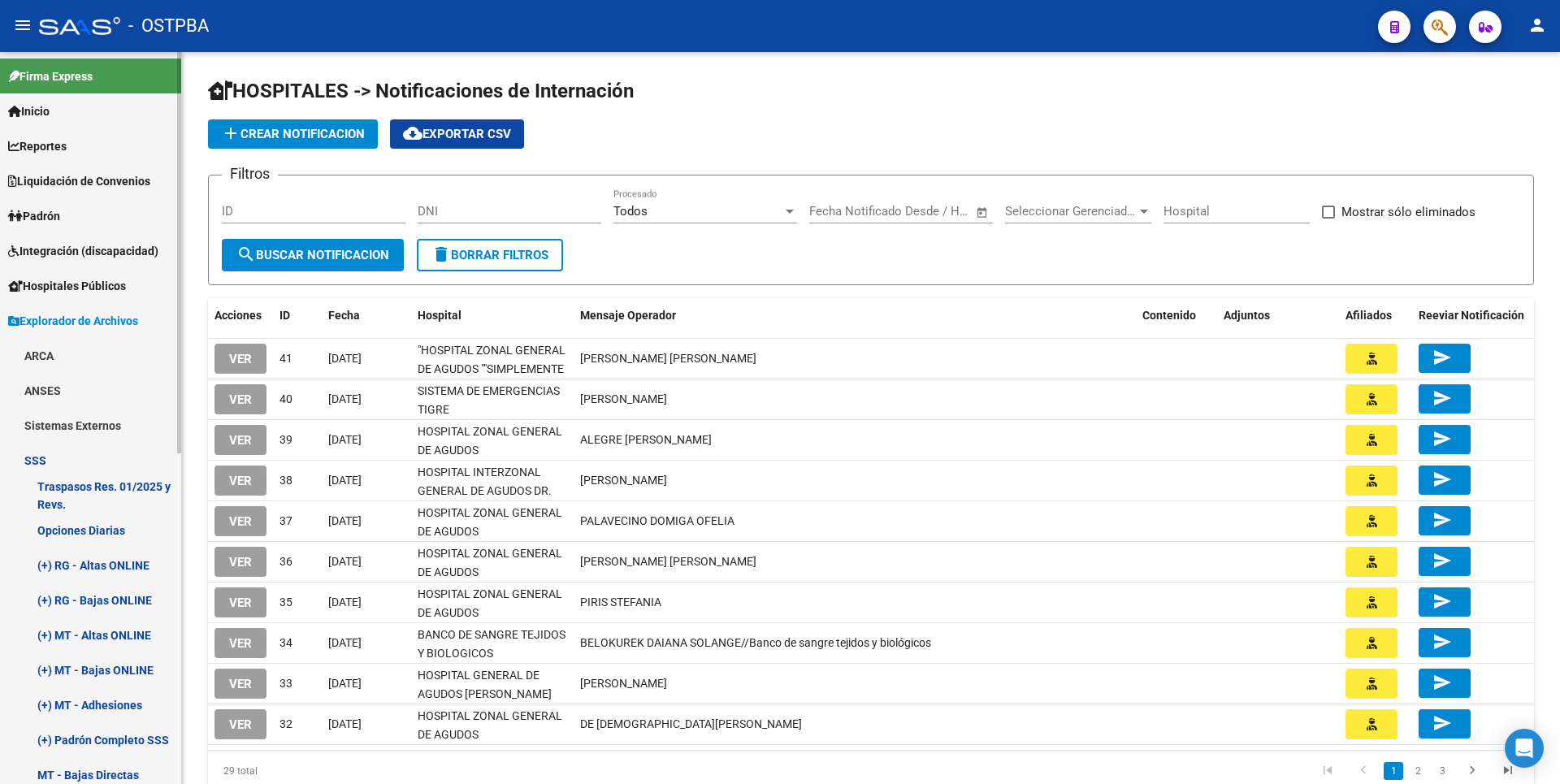
click at [90, 528] on link "Opciones Diarias" at bounding box center [90, 530] width 181 height 35
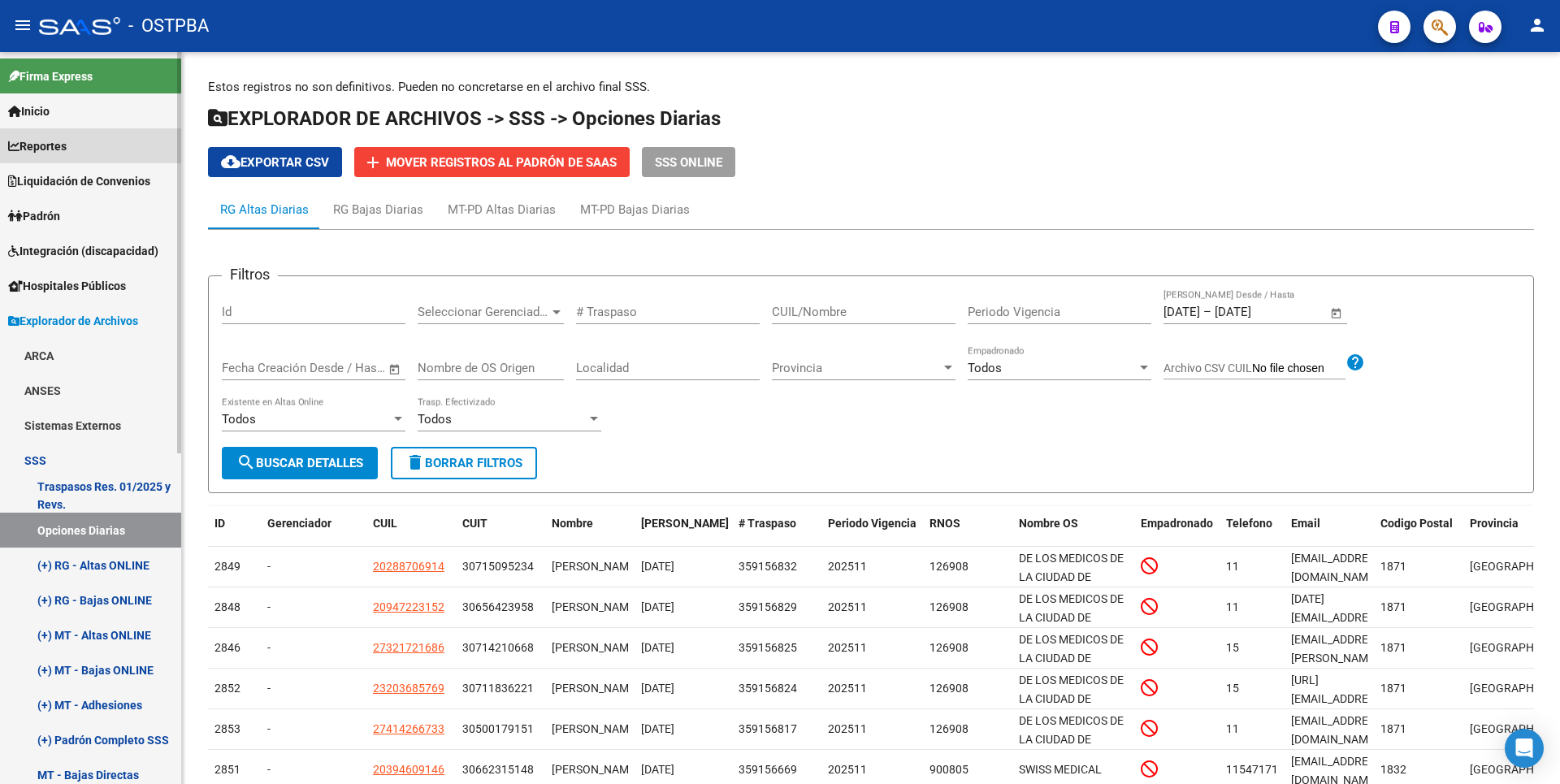
click at [55, 151] on span "Reportes" at bounding box center [37, 147] width 58 height 18
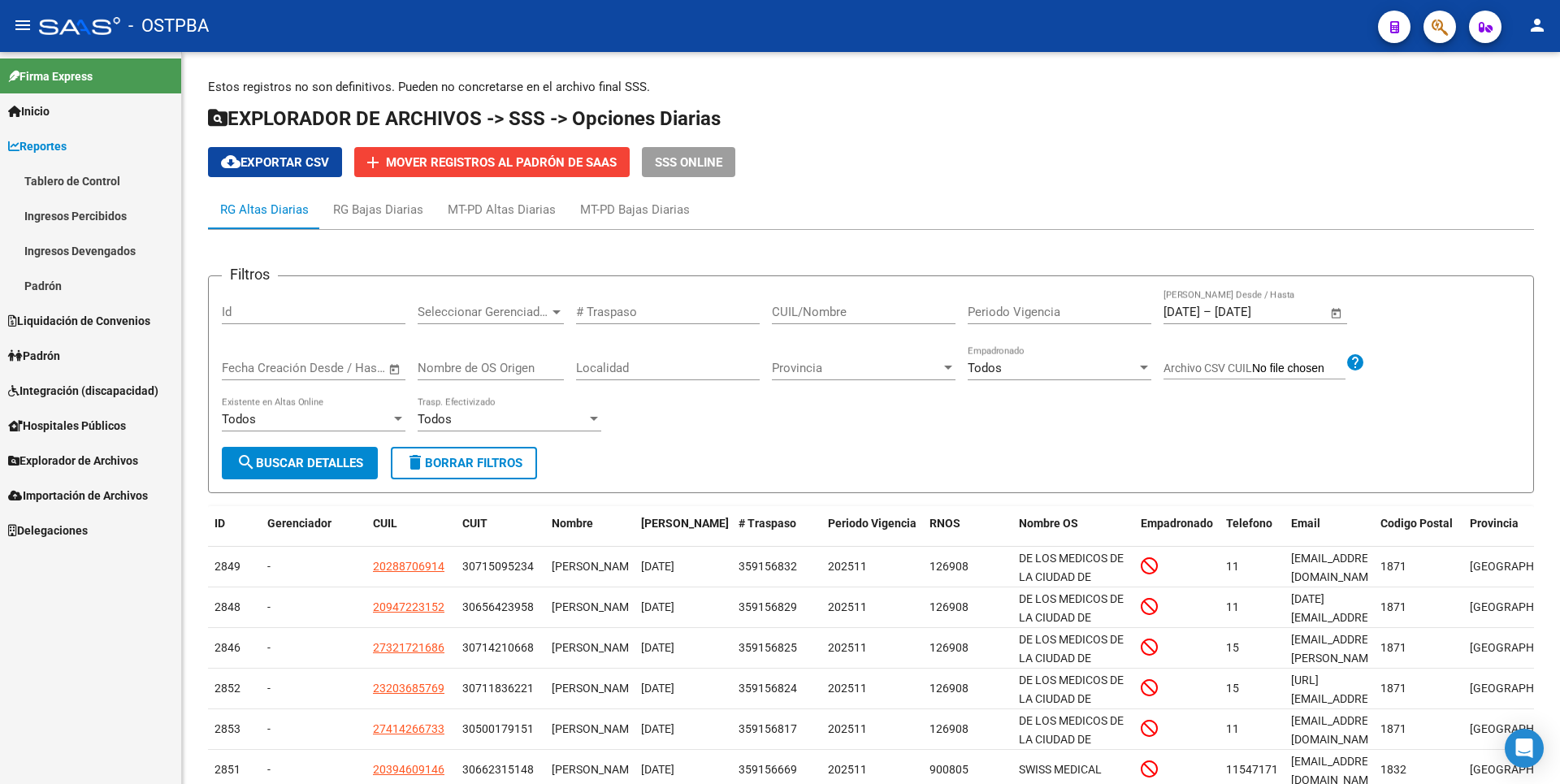
click at [89, 218] on link "Ingresos Percibidos" at bounding box center [90, 216] width 181 height 35
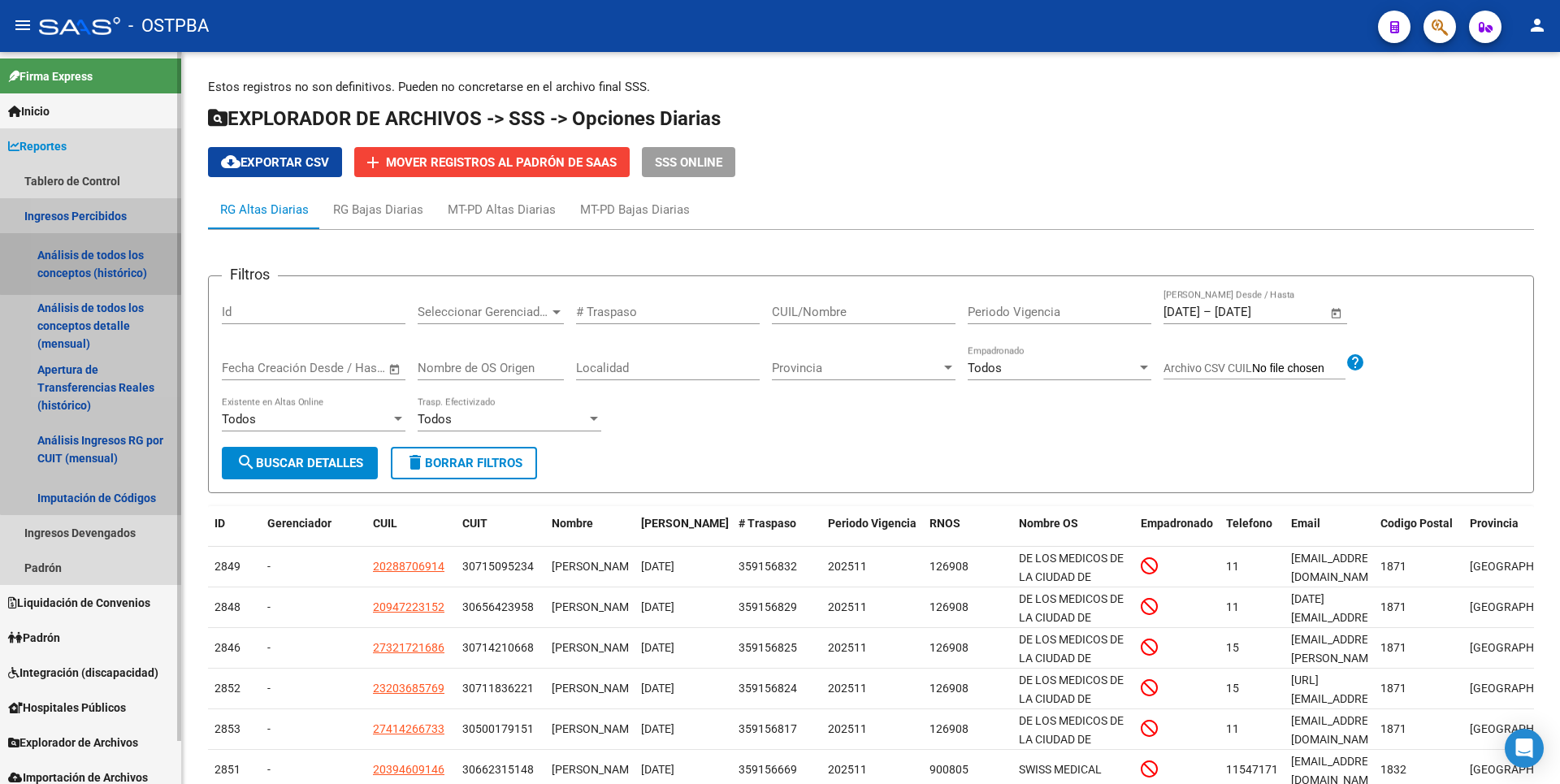
click at [98, 259] on link "Análisis de todos los conceptos (histórico)" at bounding box center [90, 264] width 181 height 62
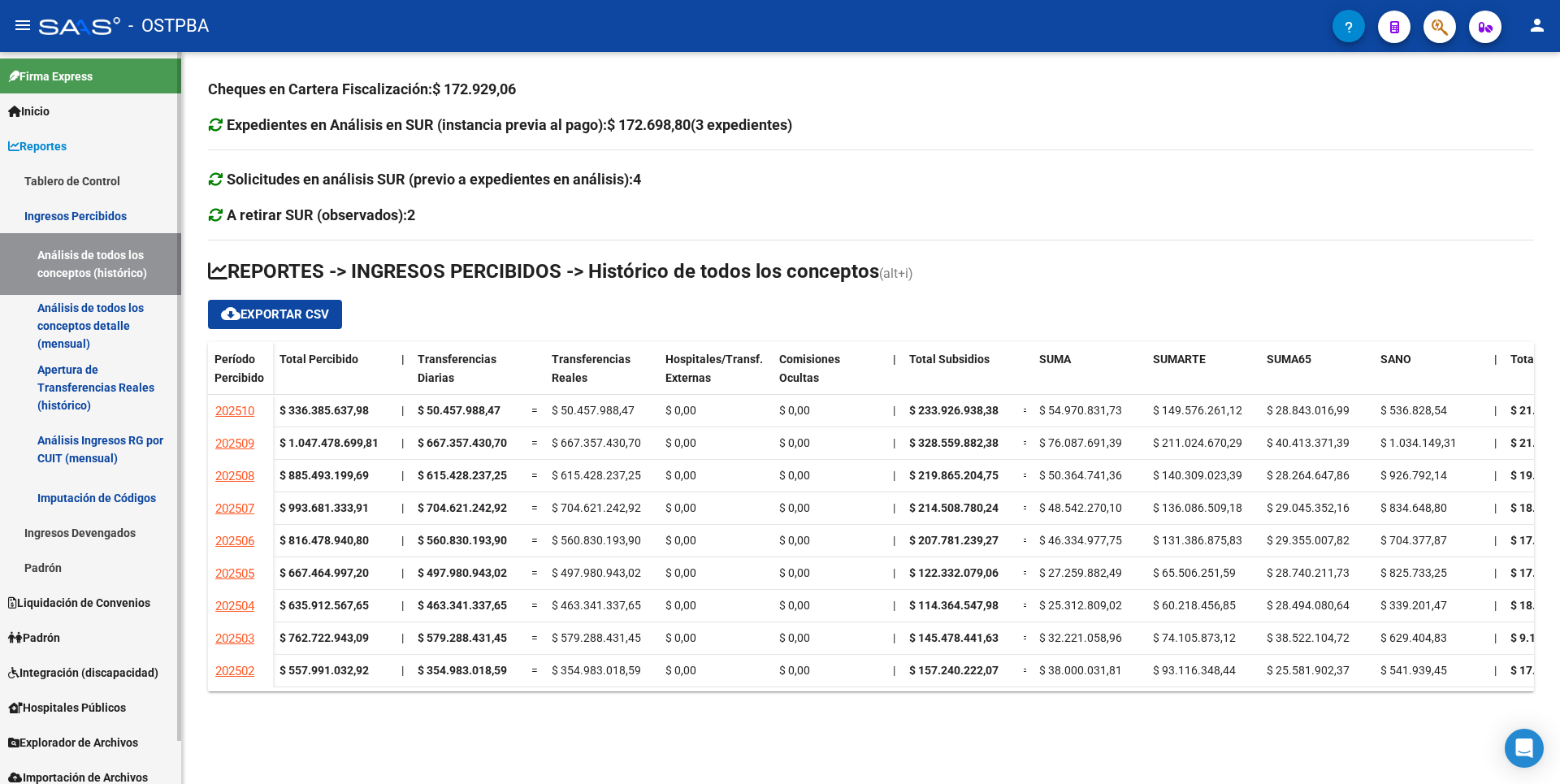
click at [117, 336] on link "Análisis de todos los conceptos detalle (mensual)" at bounding box center [90, 326] width 181 height 62
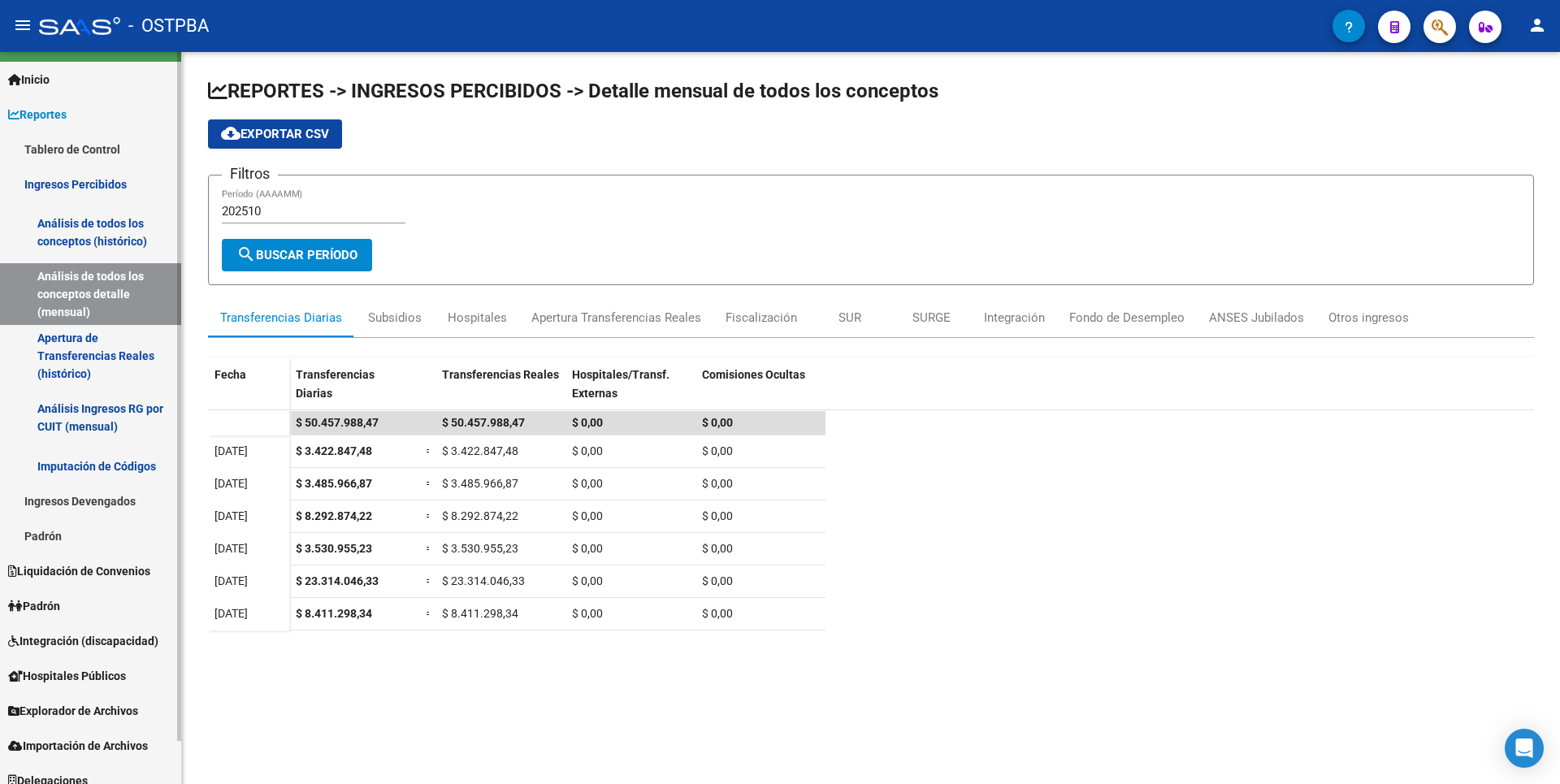
scroll to position [46, 0]
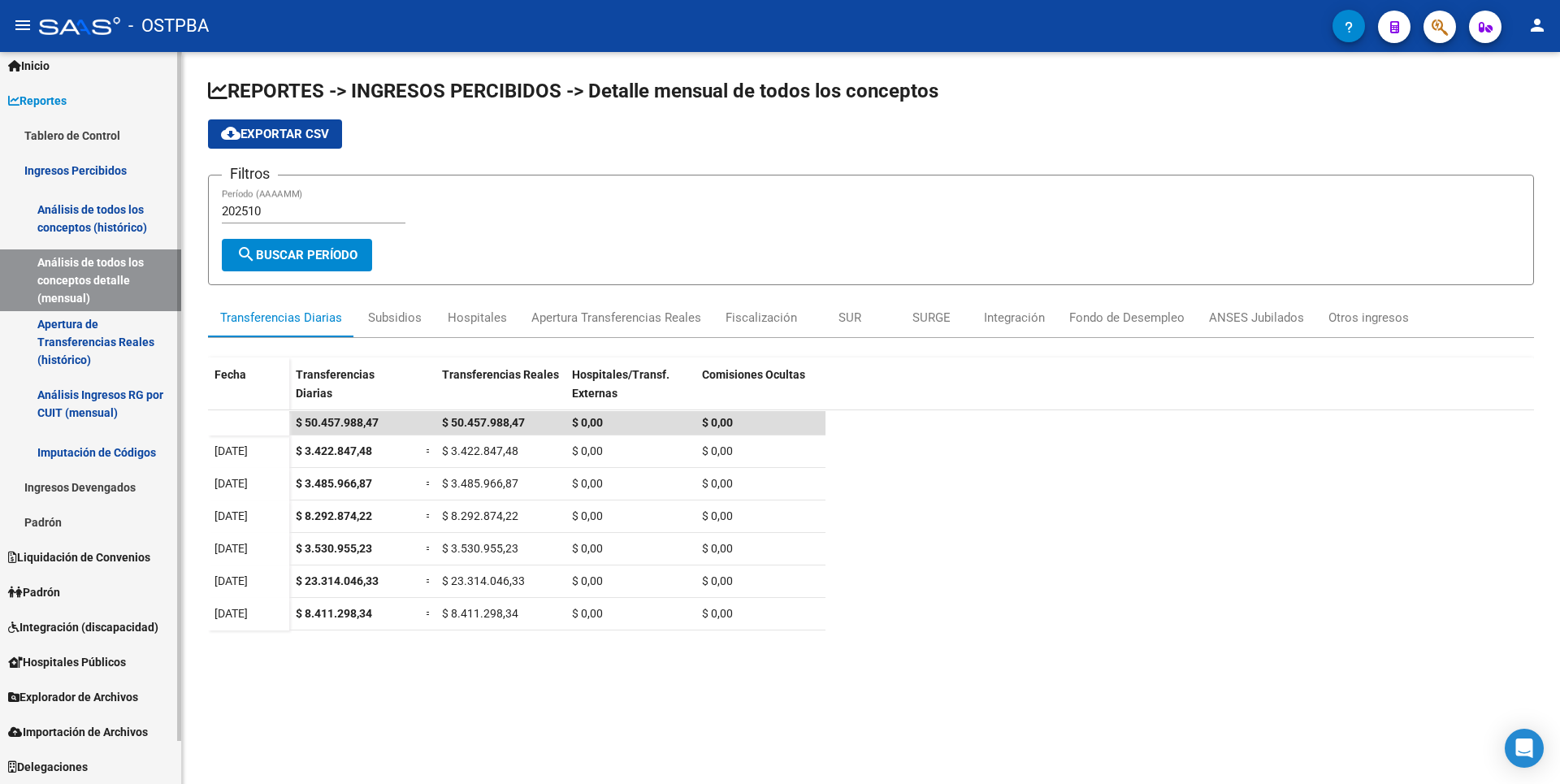
click at [89, 688] on span "Explorador de Archivos" at bounding box center [73, 697] width 130 height 18
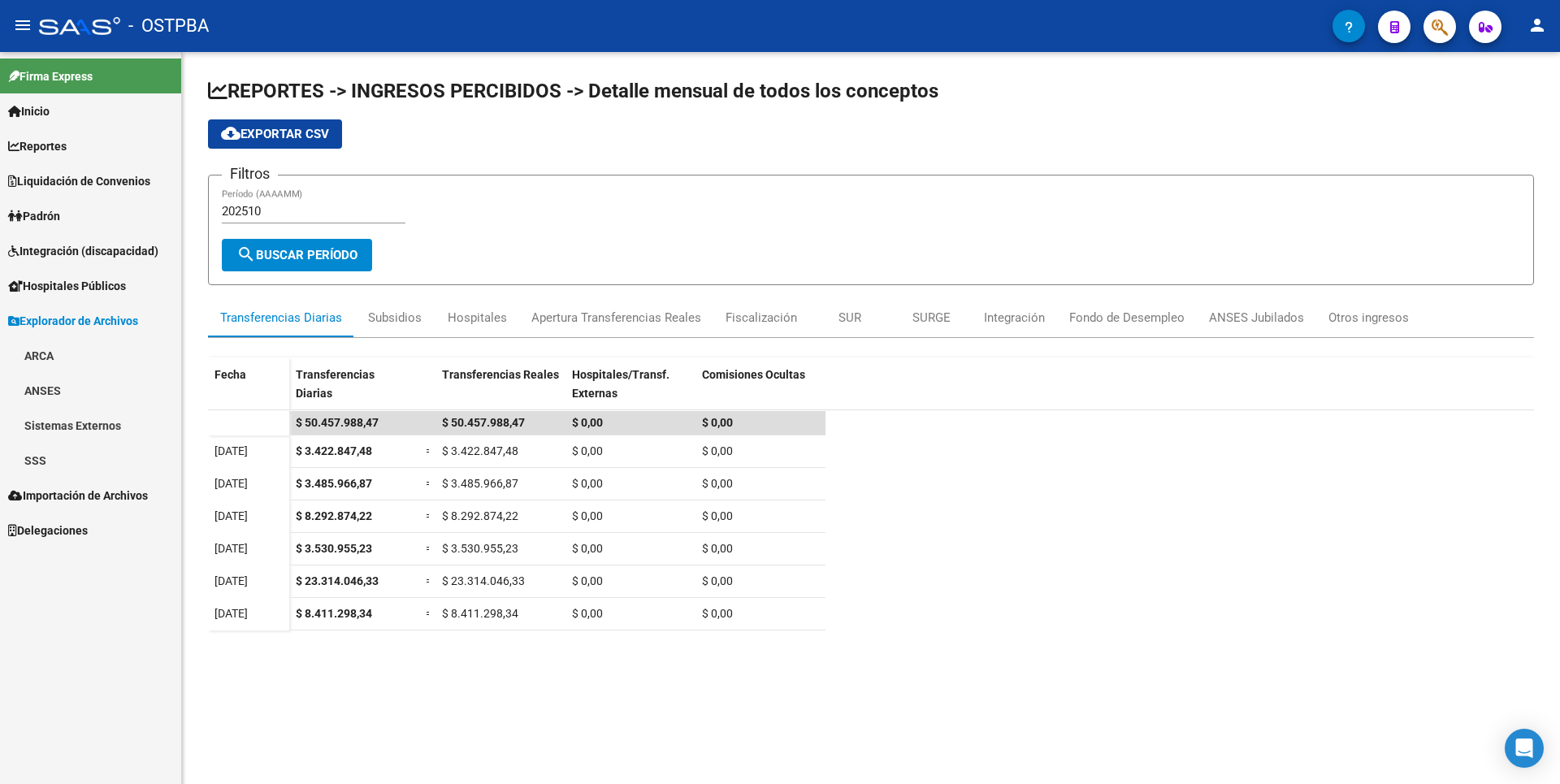
scroll to position [0, 0]
click at [63, 463] on link "SSS" at bounding box center [90, 460] width 181 height 35
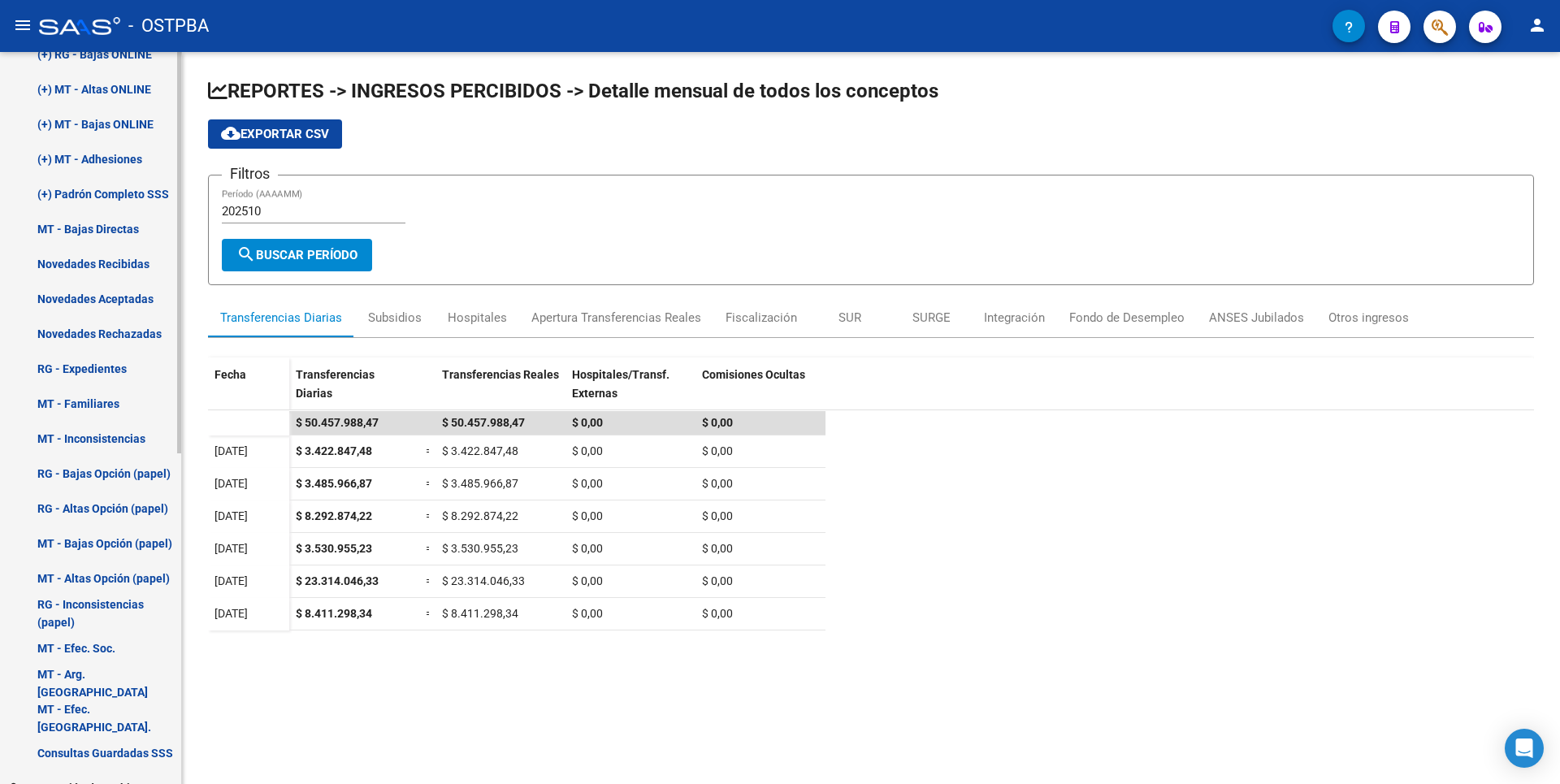
scroll to position [602, 0]
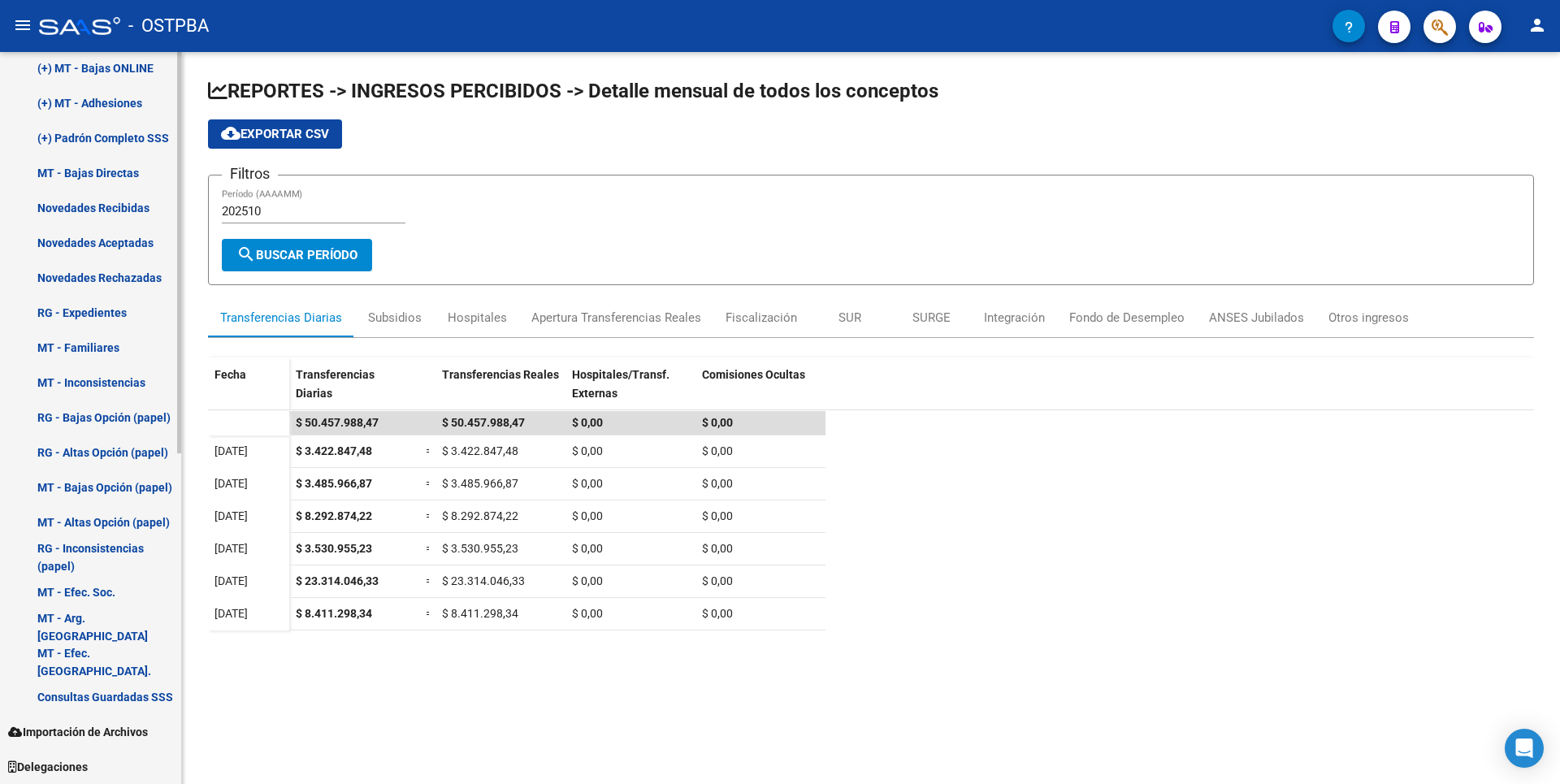
click at [79, 695] on link "Consultas Guardadas SSS" at bounding box center [90, 697] width 181 height 35
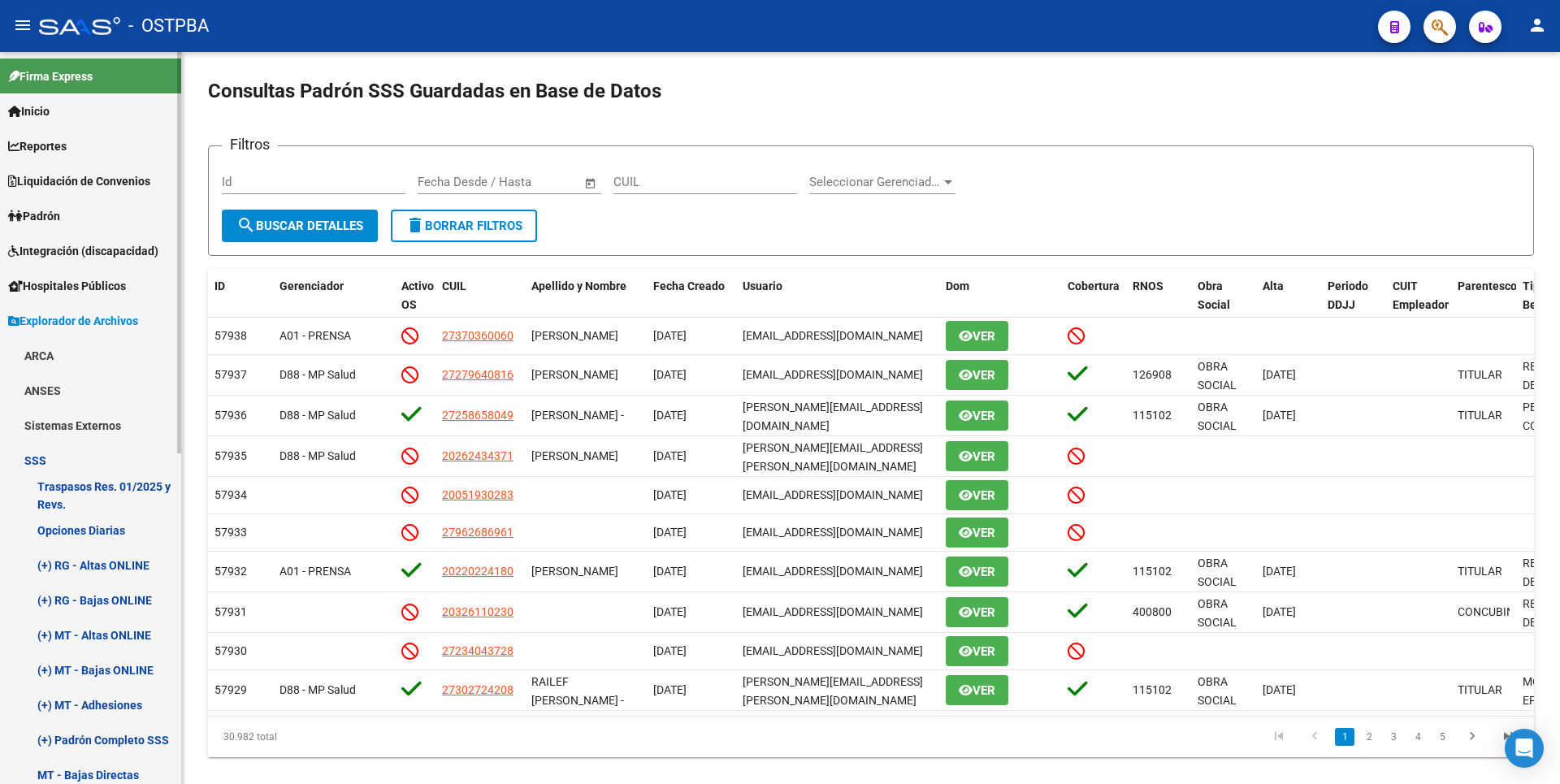
click at [60, 216] on span "Padrón" at bounding box center [34, 217] width 52 height 18
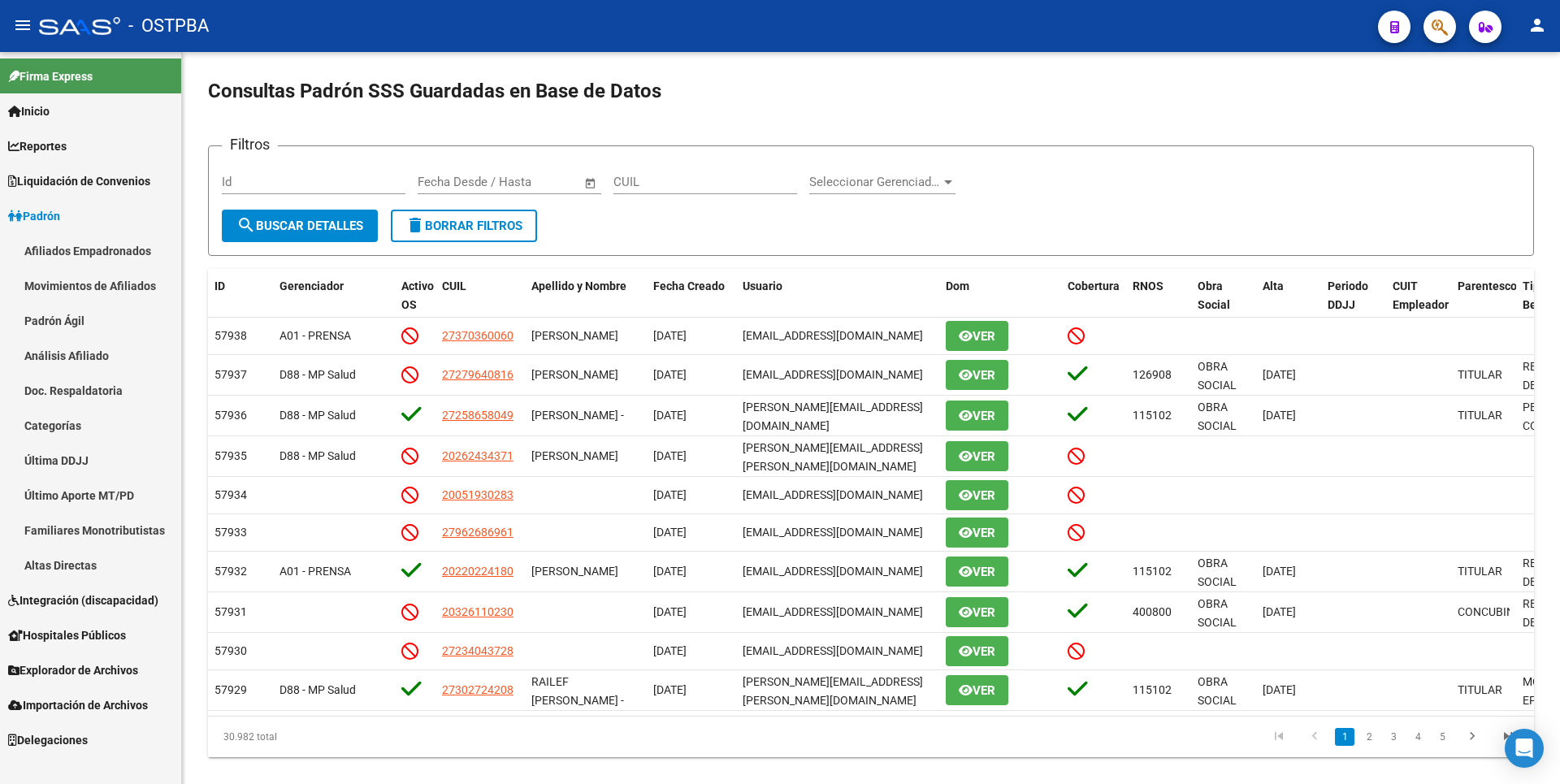
click at [65, 357] on link "Análisis Afiliado" at bounding box center [90, 355] width 181 height 35
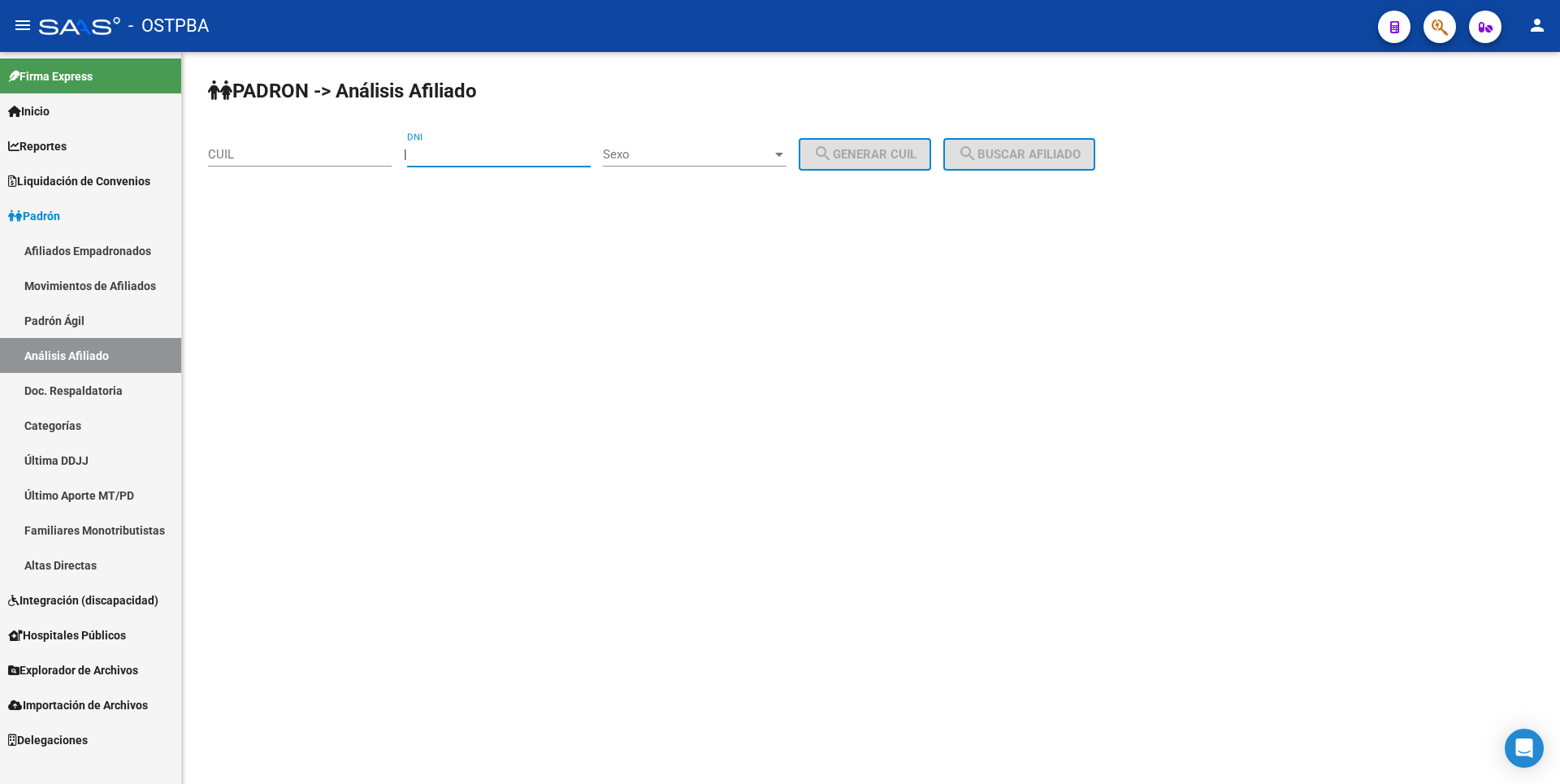
click at [441, 150] on input "DNI" at bounding box center [499, 154] width 184 height 15
type input "30011087"
click at [783, 155] on div at bounding box center [779, 155] width 8 height 4
click at [688, 162] on span "Masculino" at bounding box center [713, 155] width 184 height 36
click at [901, 151] on span "search Generar CUIL" at bounding box center [864, 154] width 103 height 15
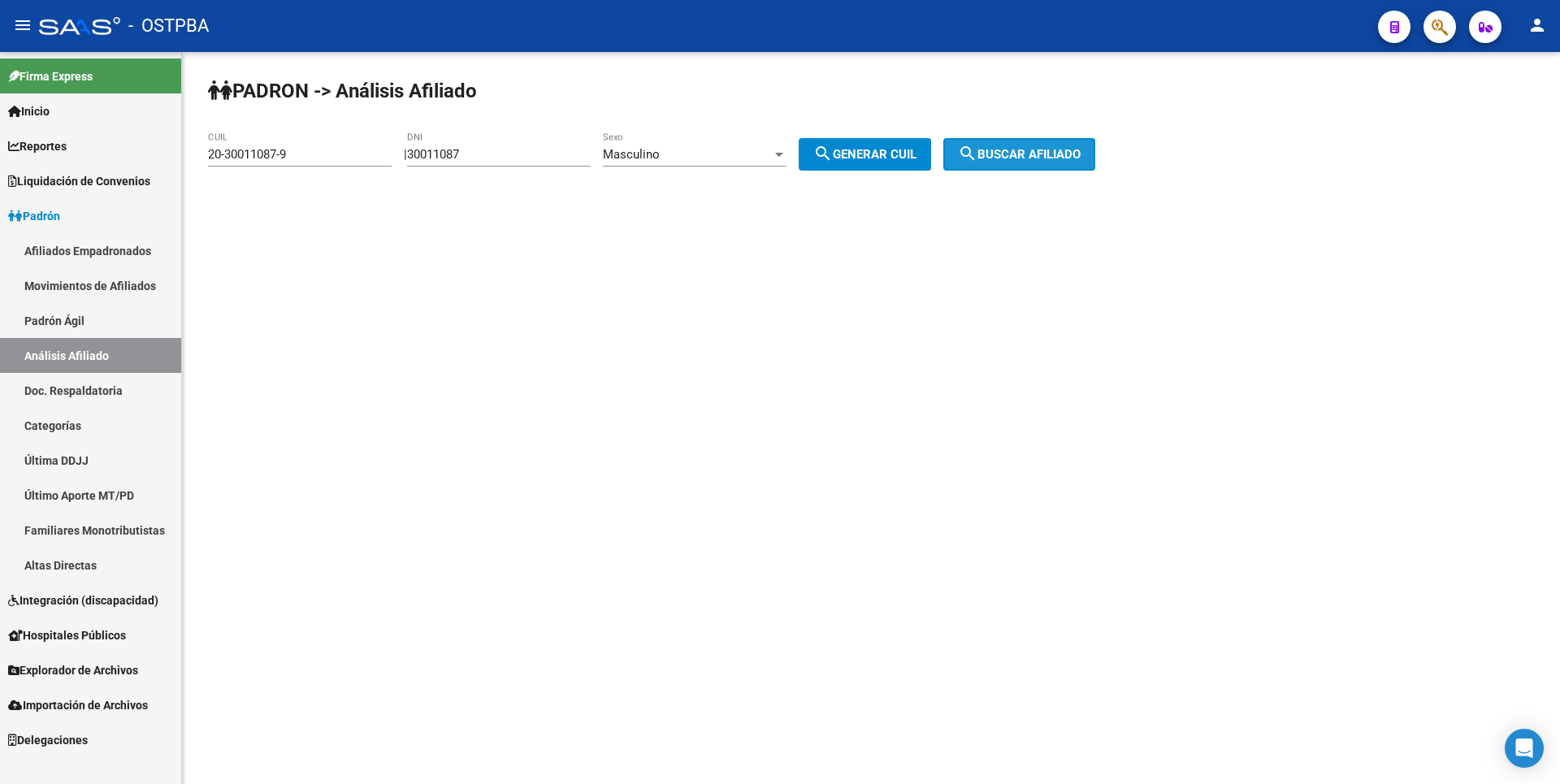
click at [1006, 157] on span "search Buscar afiliado" at bounding box center [1019, 154] width 123 height 15
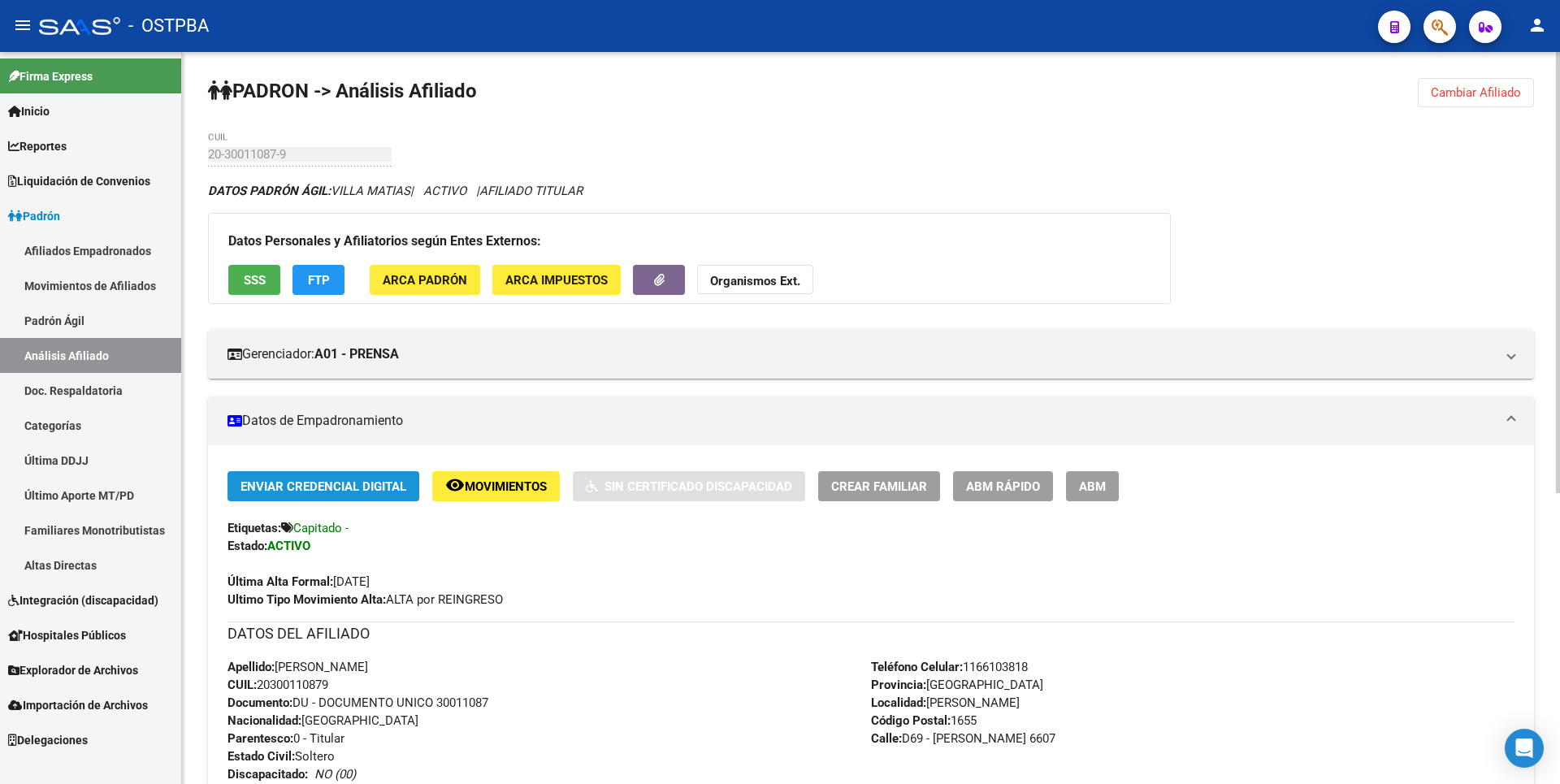
click at [279, 480] on span "Enviar Credencial Digital" at bounding box center [323, 486] width 166 height 15
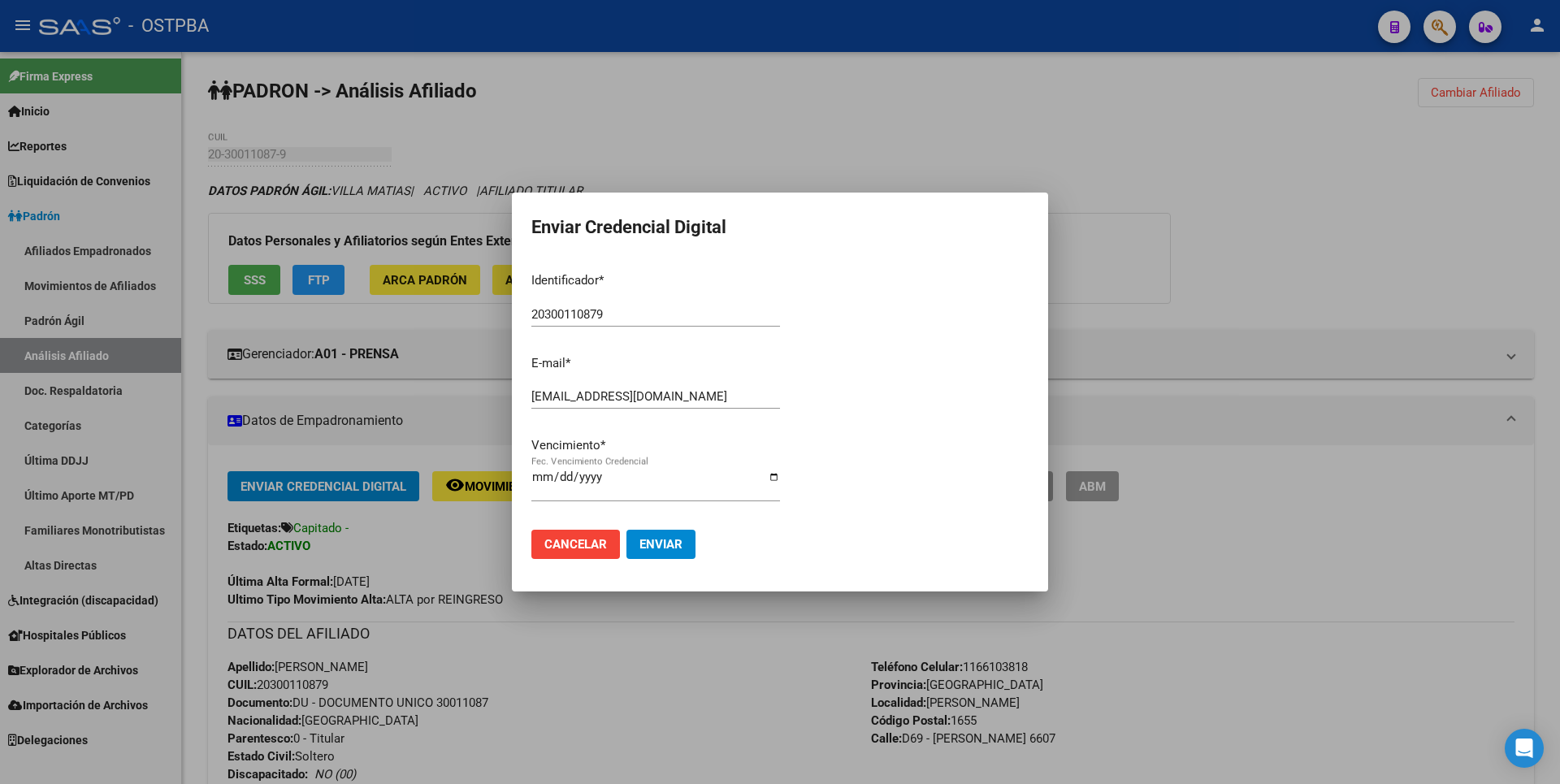
click at [1369, 237] on div at bounding box center [780, 392] width 1560 height 784
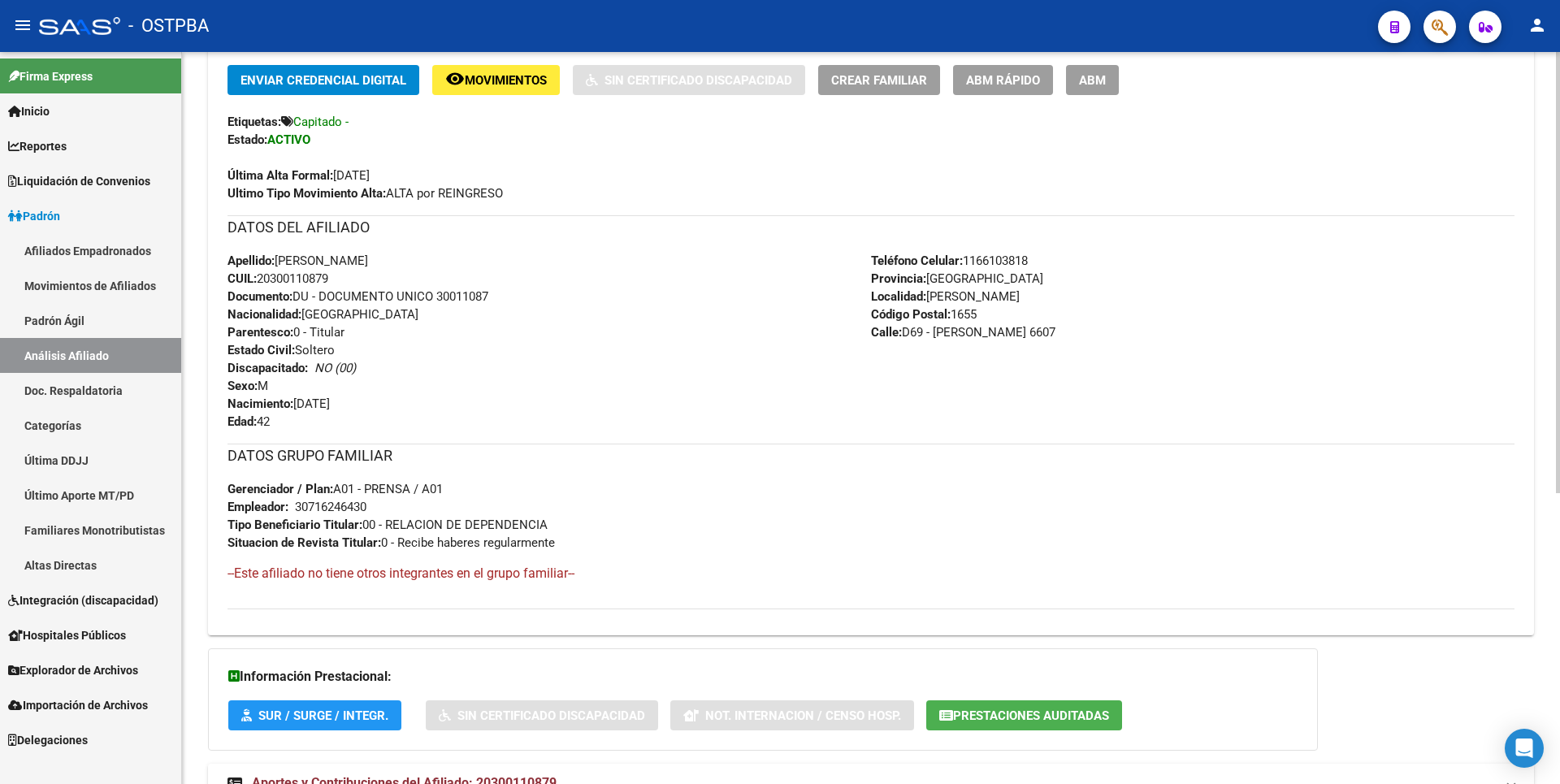
scroll to position [482, 0]
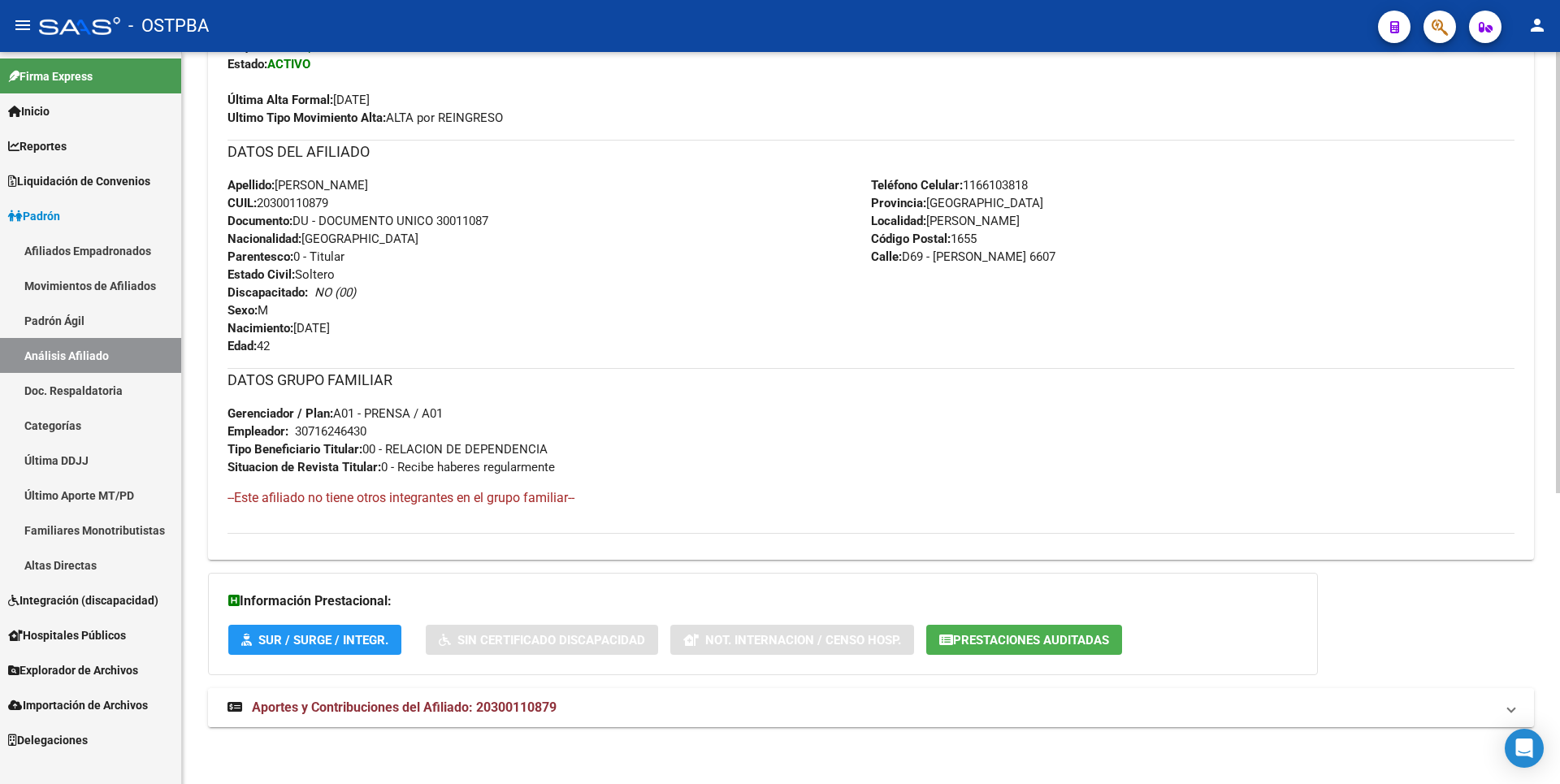
click at [412, 717] on mat-expansion-panel-header "Aportes y Contribuciones del Afiliado: 20300110879" at bounding box center [871, 708] width 1326 height 39
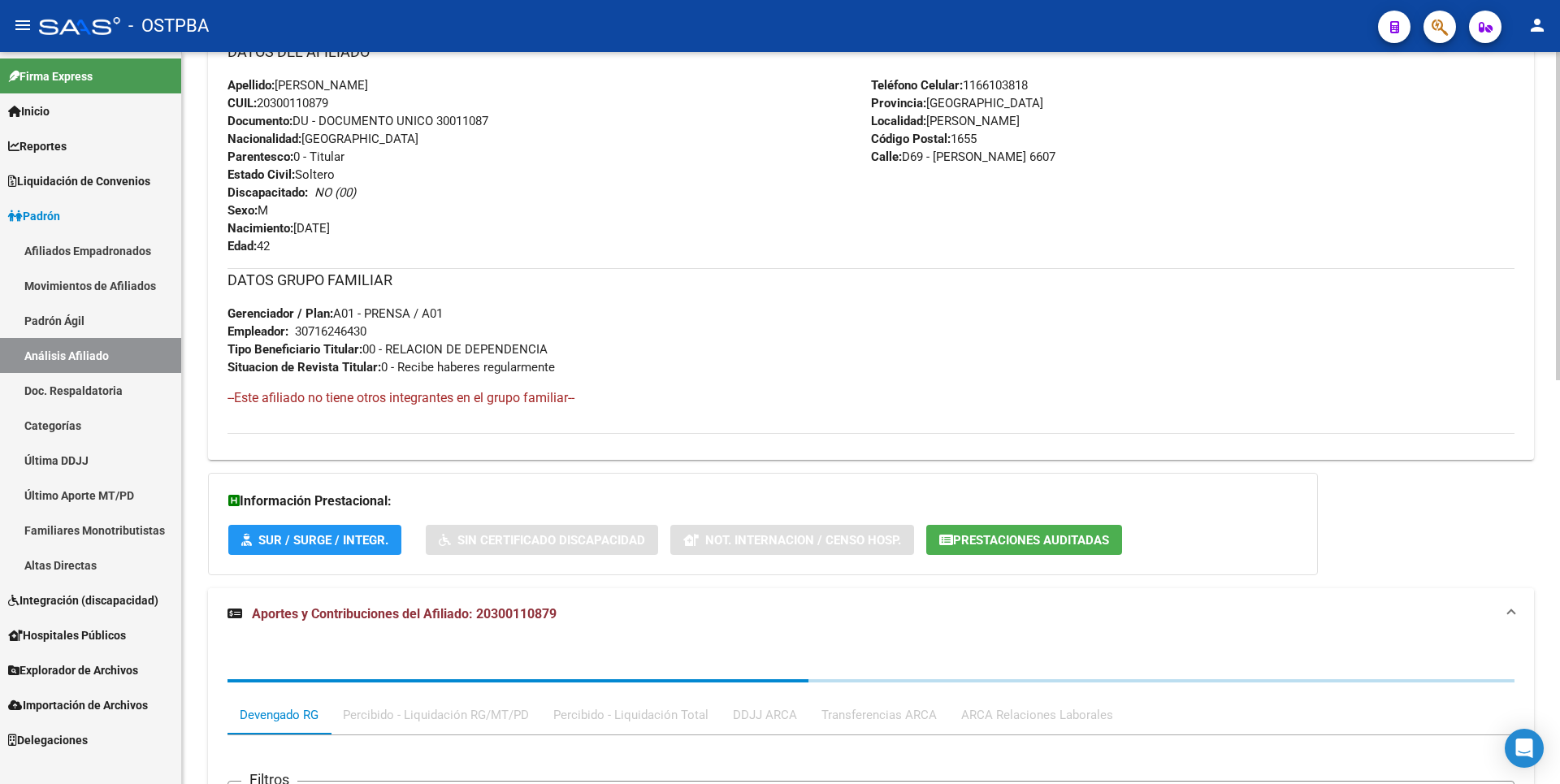
scroll to position [901, 0]
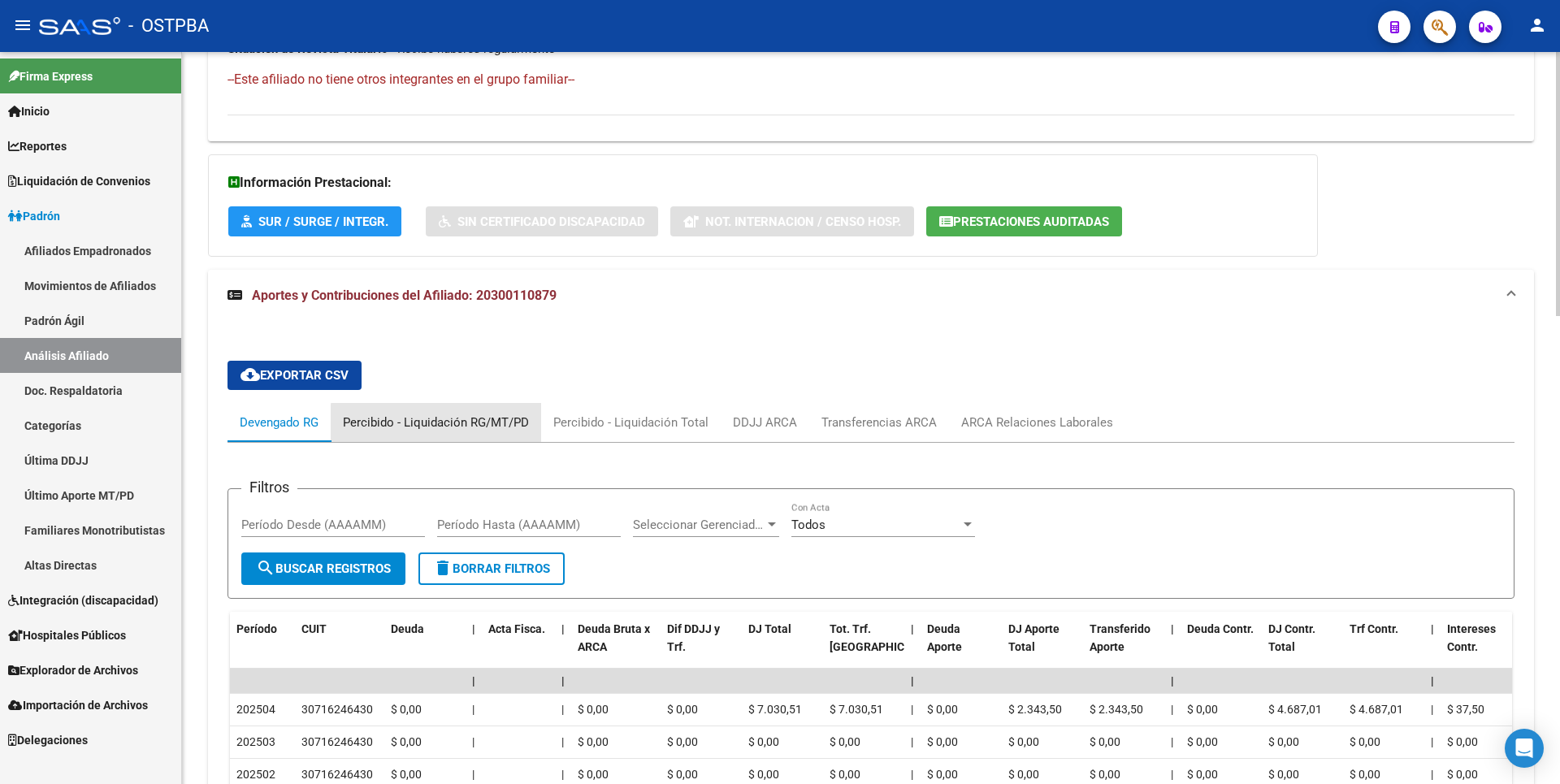
click at [463, 430] on div "Percibido - Liquidación RG/MT/PD" at bounding box center [436, 423] width 186 height 18
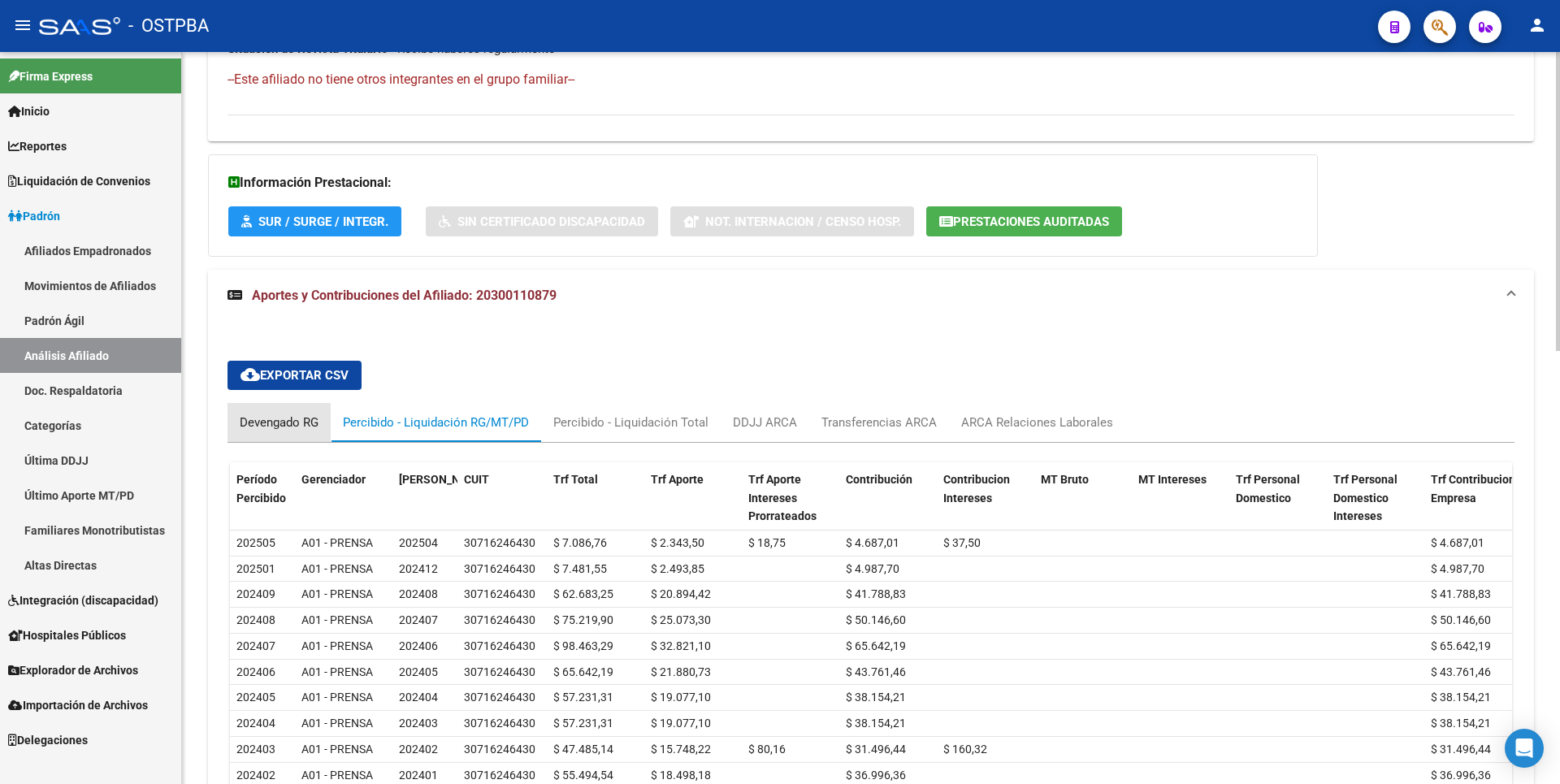
click at [277, 429] on div "Devengado RG" at bounding box center [279, 423] width 79 height 18
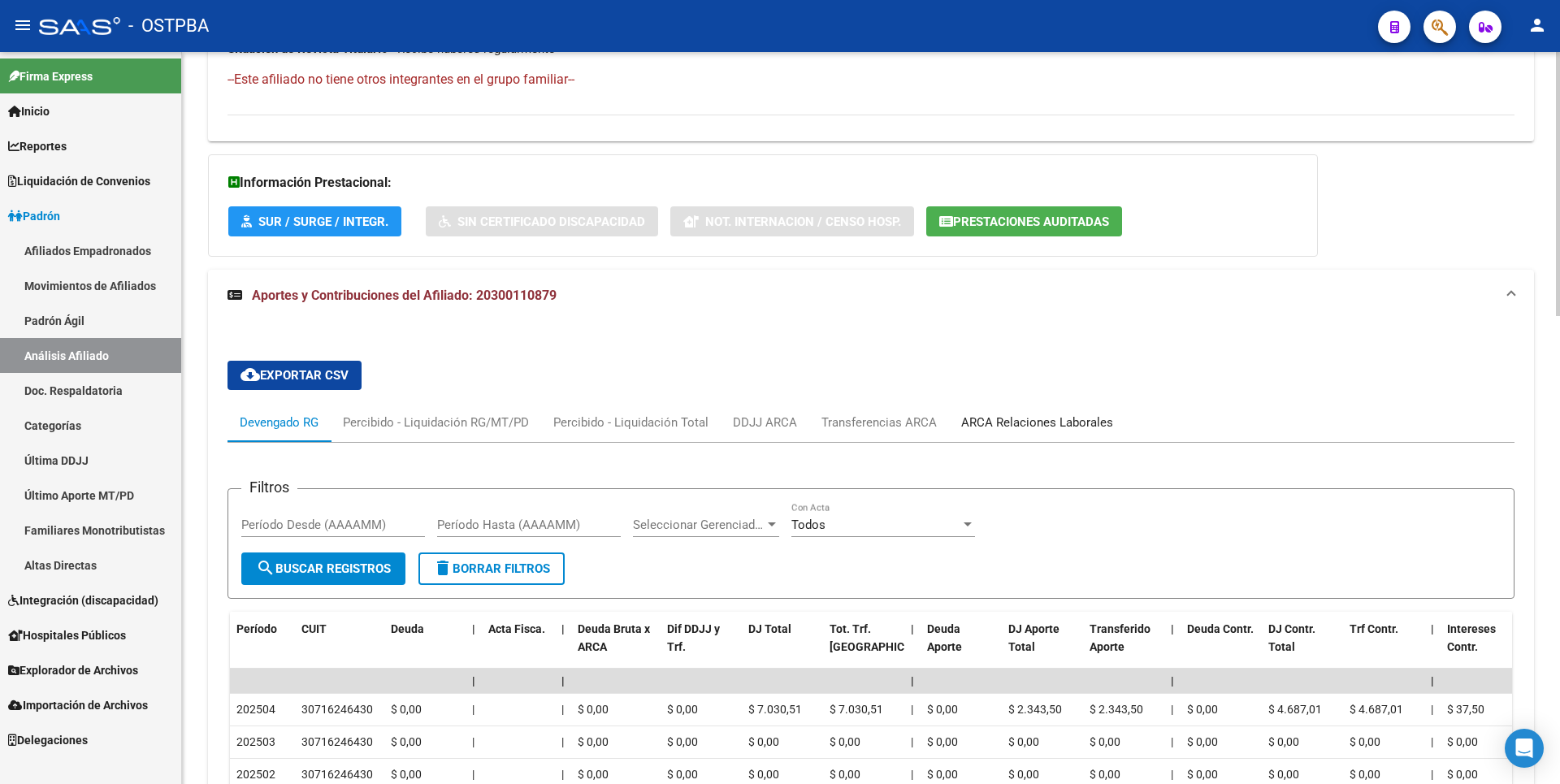
click at [1012, 423] on div "ARCA Relaciones Laborales" at bounding box center [1037, 423] width 152 height 18
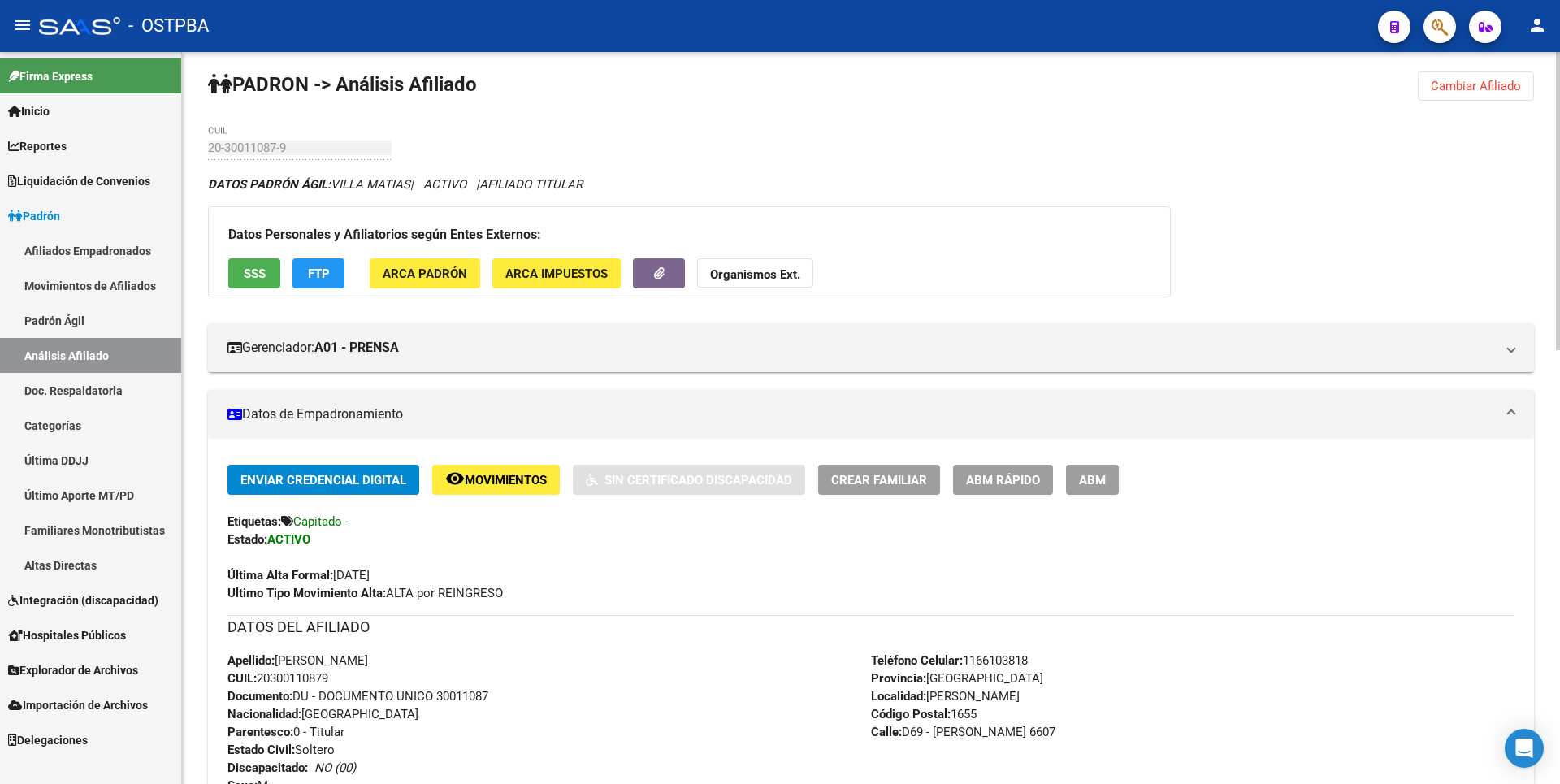
scroll to position [0, 0]
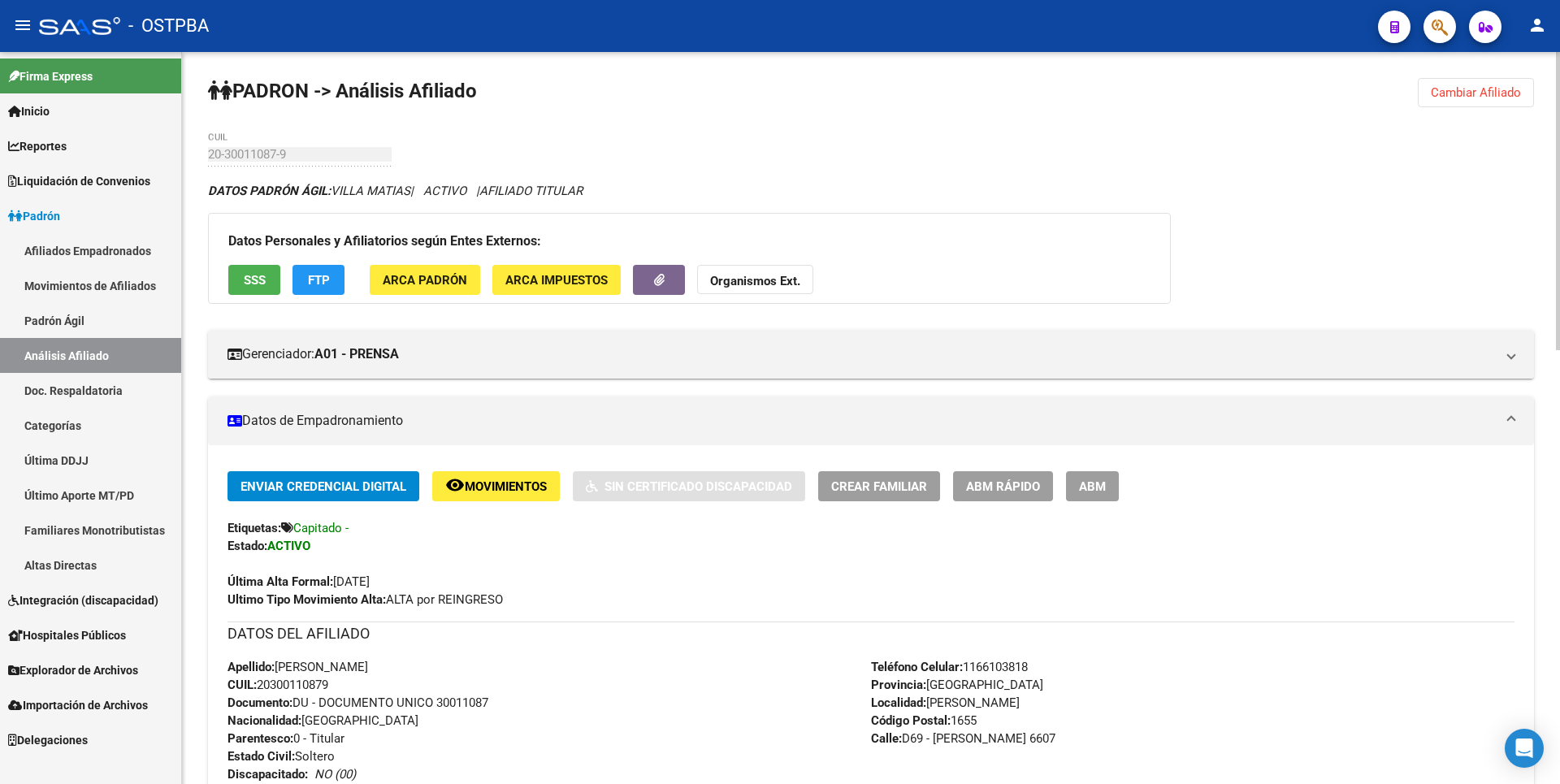
click at [789, 275] on strong "Organismos Ext." at bounding box center [755, 281] width 90 height 15
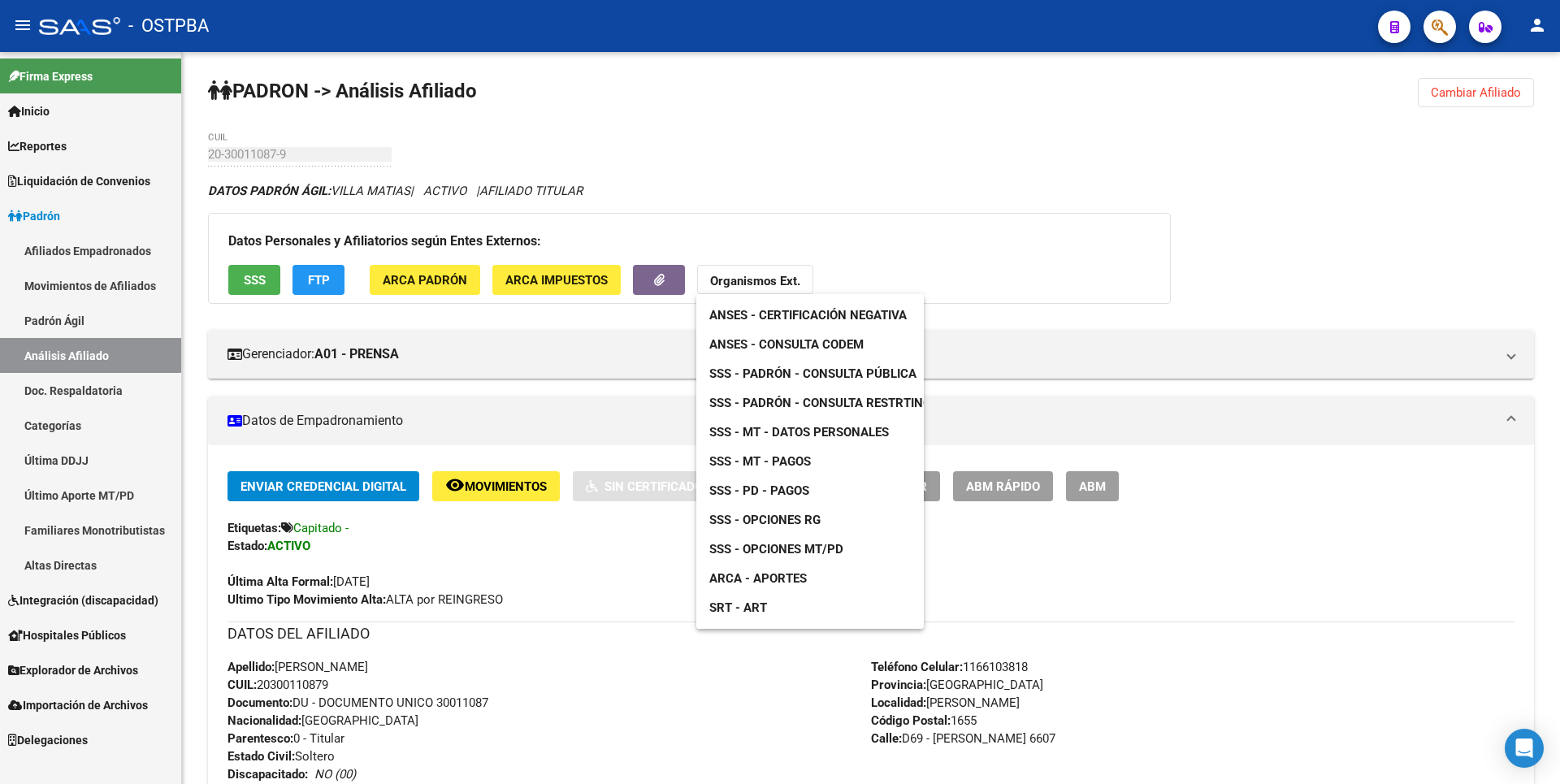
click at [263, 685] on div at bounding box center [780, 392] width 1560 height 784
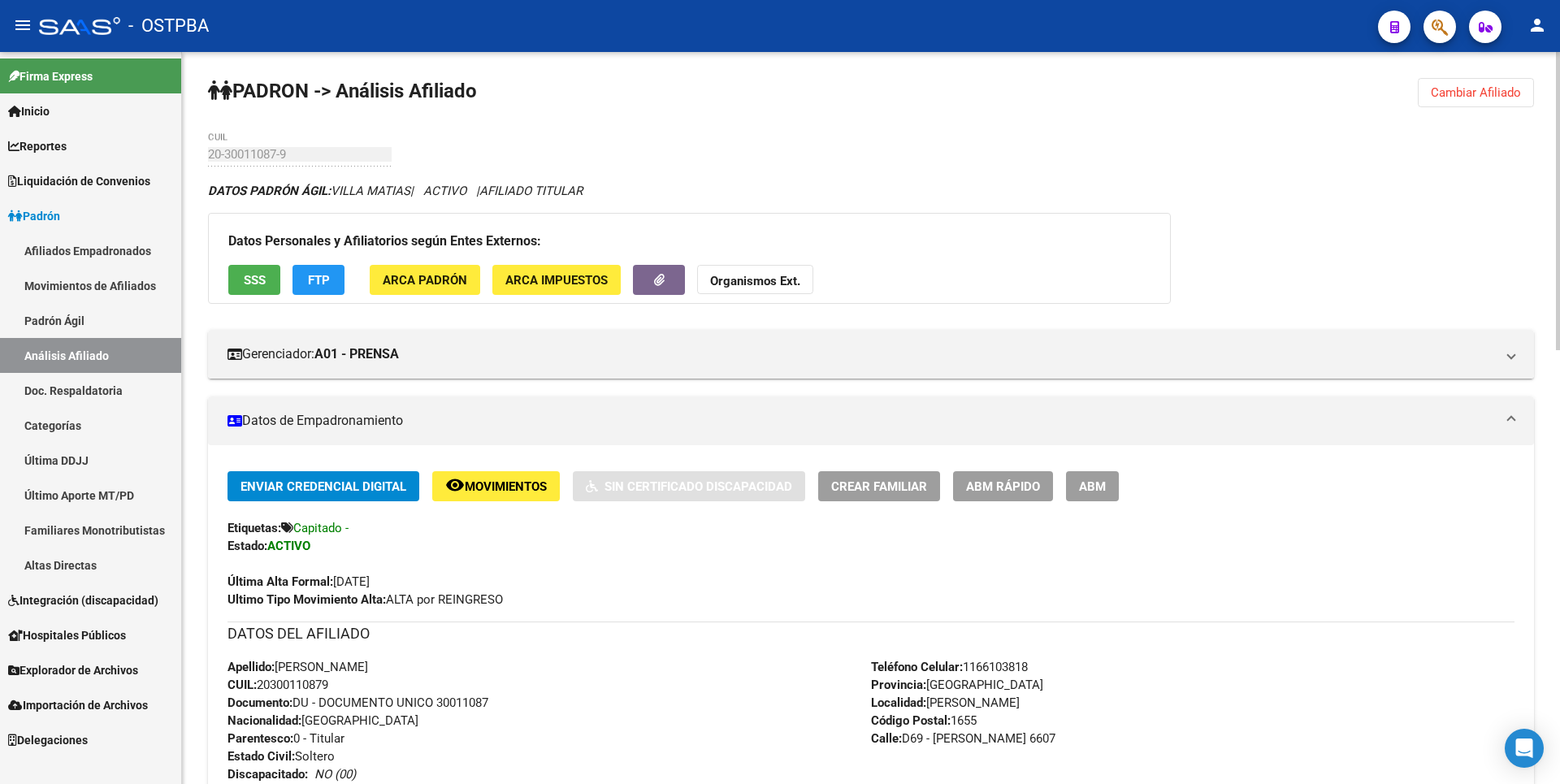
drag, startPoint x: 260, startPoint y: 685, endPoint x: 340, endPoint y: 682, distance: 80.1
click at [340, 682] on div "Apellido: MATIAS VILLA CUIL: 20300110879 Documento: DU - DOCUMENTO UNICO 300110…" at bounding box center [549, 748] width 644 height 178
copy span "20300110879"
click at [771, 276] on strong "Organismos Ext." at bounding box center [755, 281] width 90 height 15
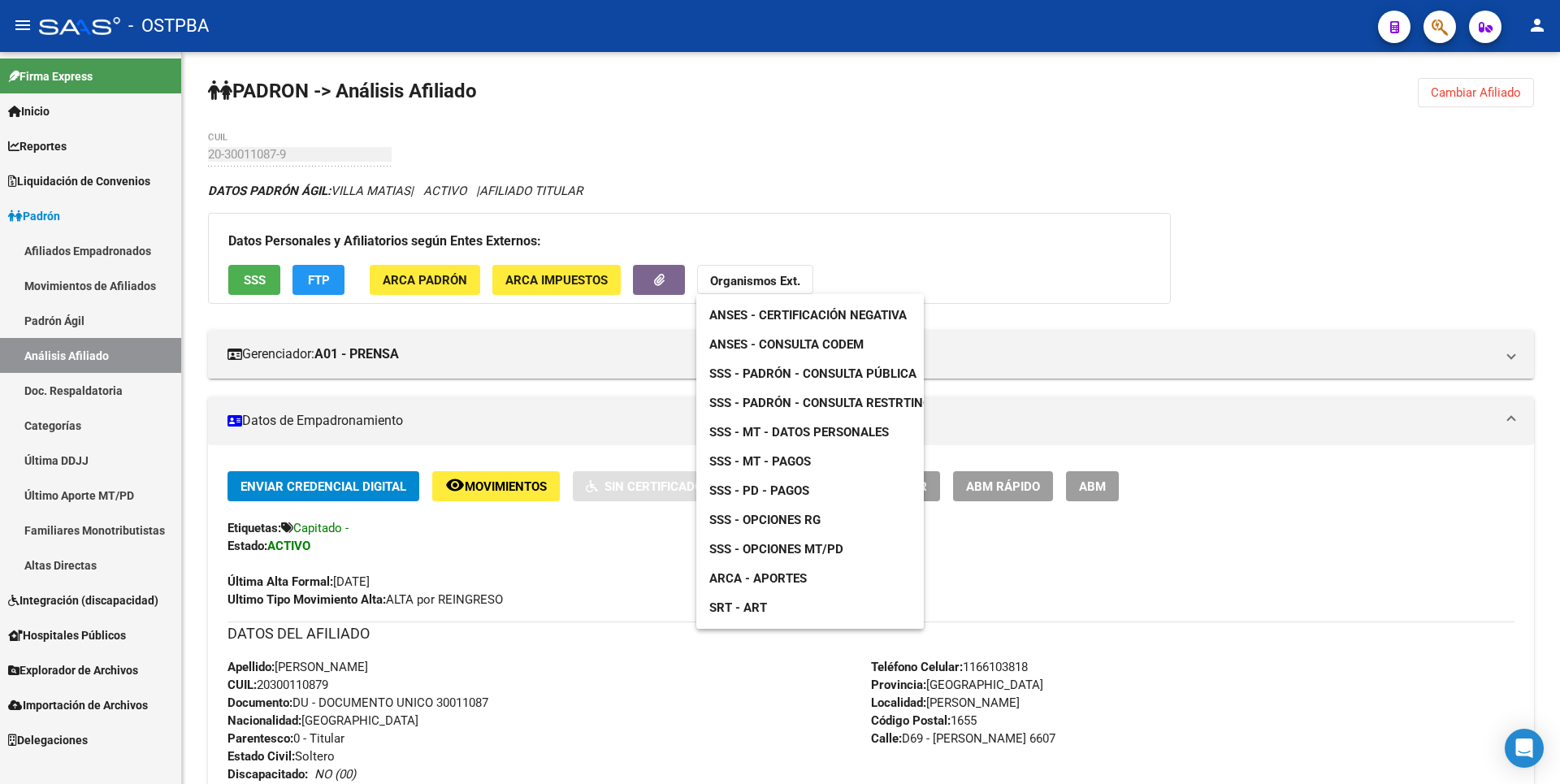
click at [812, 344] on span "ANSES - Consulta CODEM" at bounding box center [787, 344] width 155 height 15
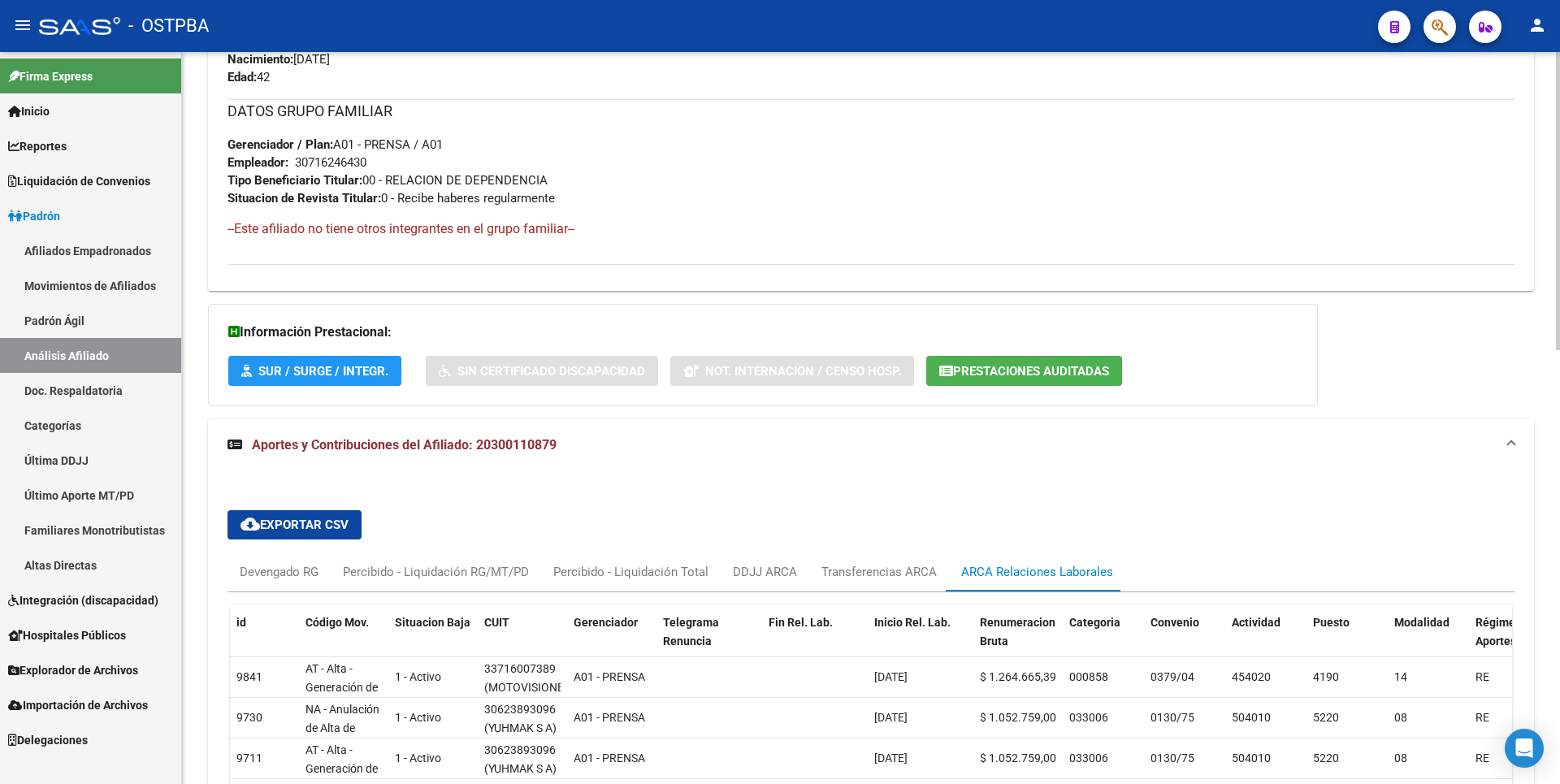
scroll to position [893, 0]
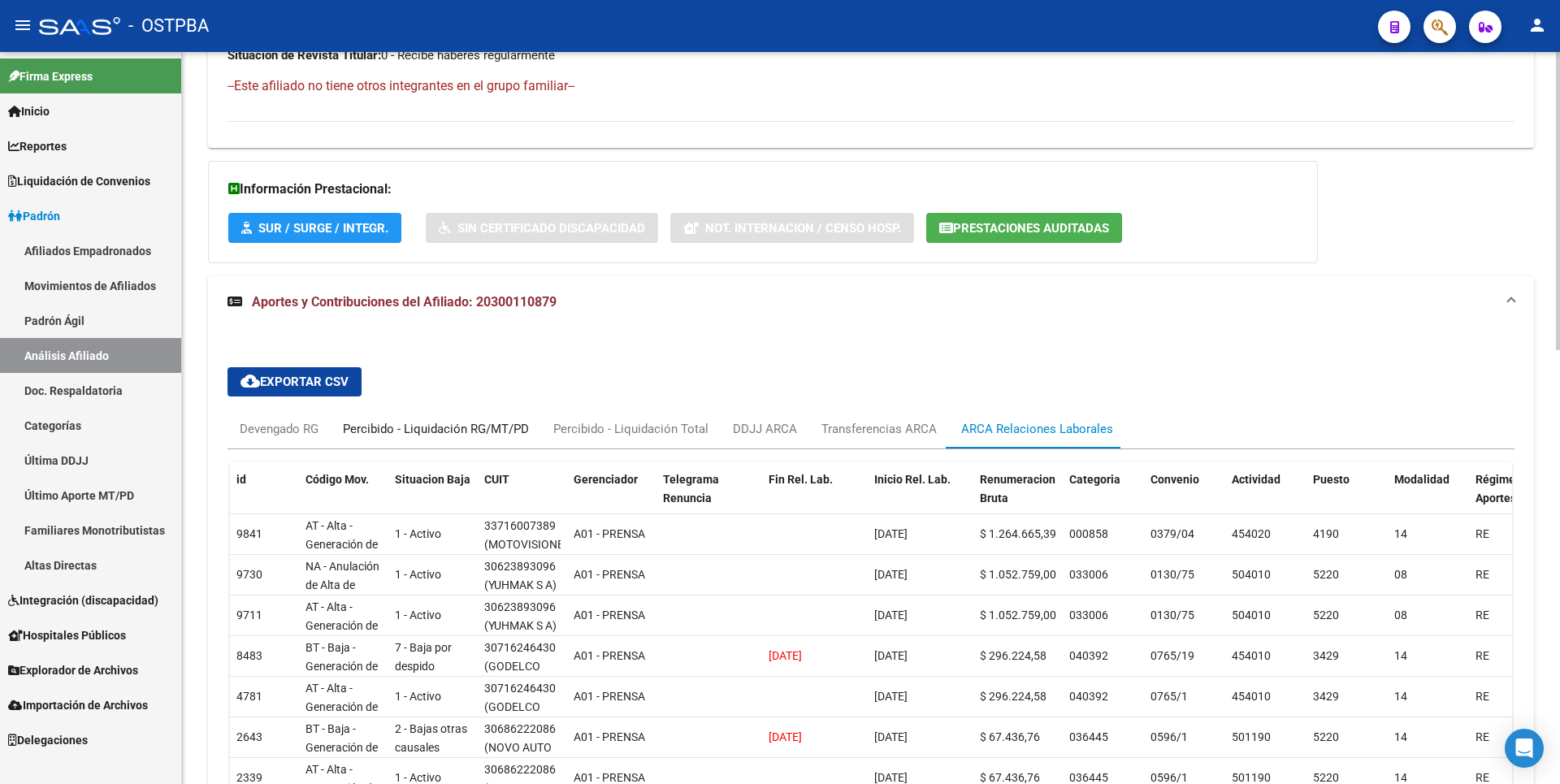
click at [411, 431] on div "Percibido - Liquidación RG/MT/PD" at bounding box center [436, 429] width 186 height 18
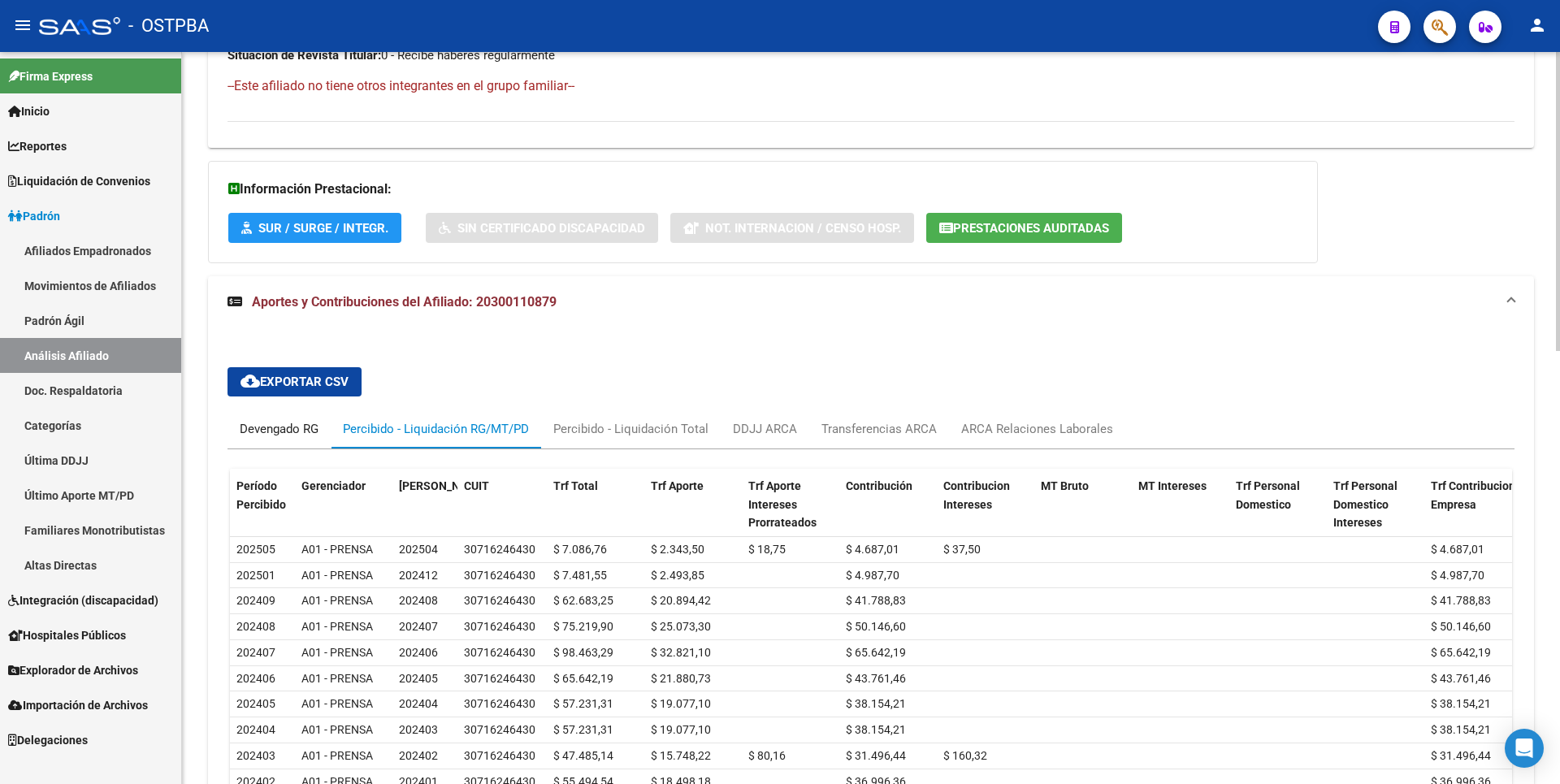
click at [291, 433] on div "Devengado RG" at bounding box center [279, 429] width 79 height 18
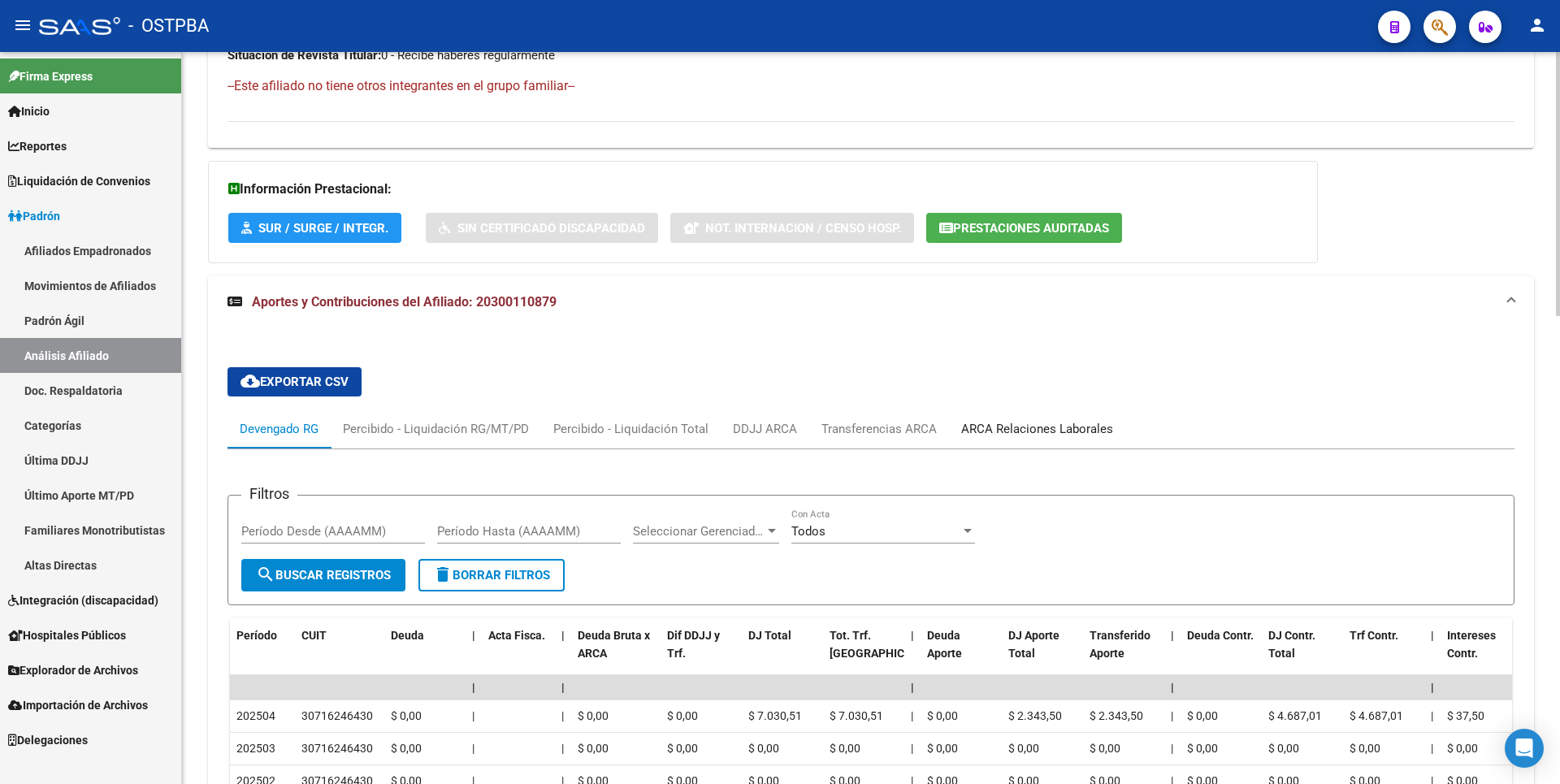
click at [999, 423] on div "ARCA Relaciones Laborales" at bounding box center [1037, 429] width 152 height 18
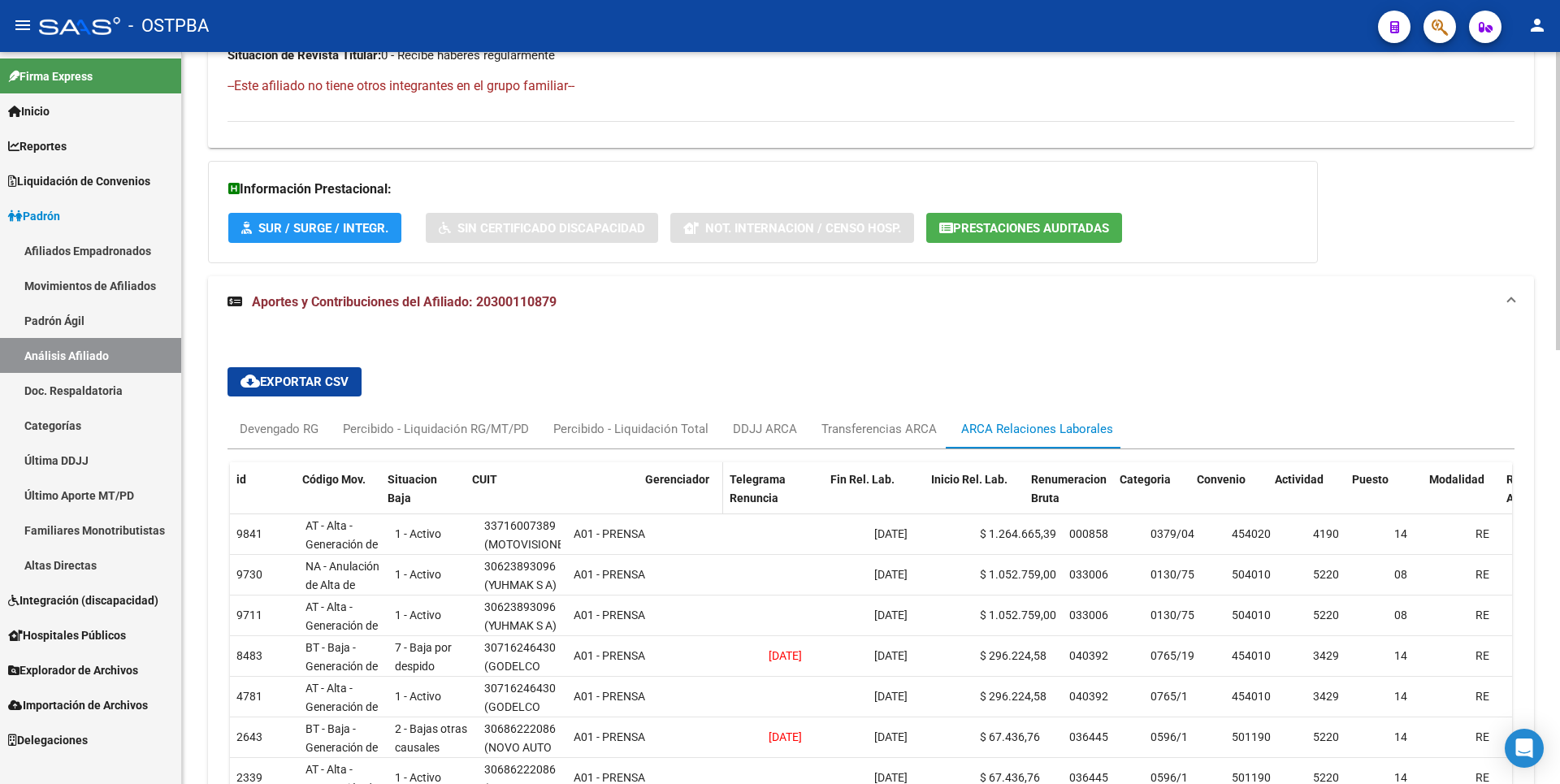
drag, startPoint x: 562, startPoint y: 477, endPoint x: 655, endPoint y: 475, distance: 93.0
click at [655, 475] on div "id Código Mov. Situacion Baja CUIT Gerenciador Telegrama Renuncia Fin Rel. Lab.…" at bounding box center [1239, 498] width 2019 height 72
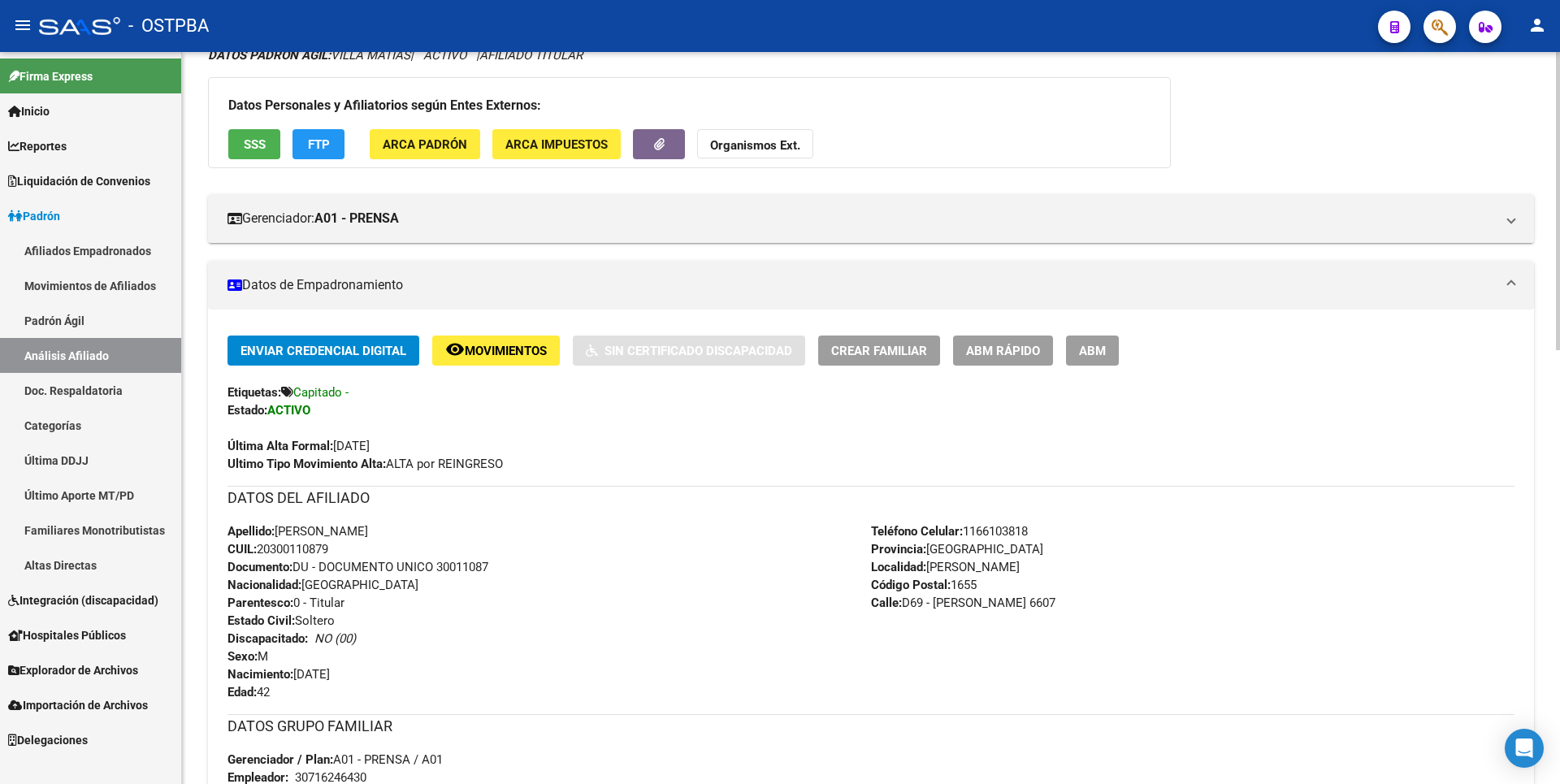
scroll to position [0, 0]
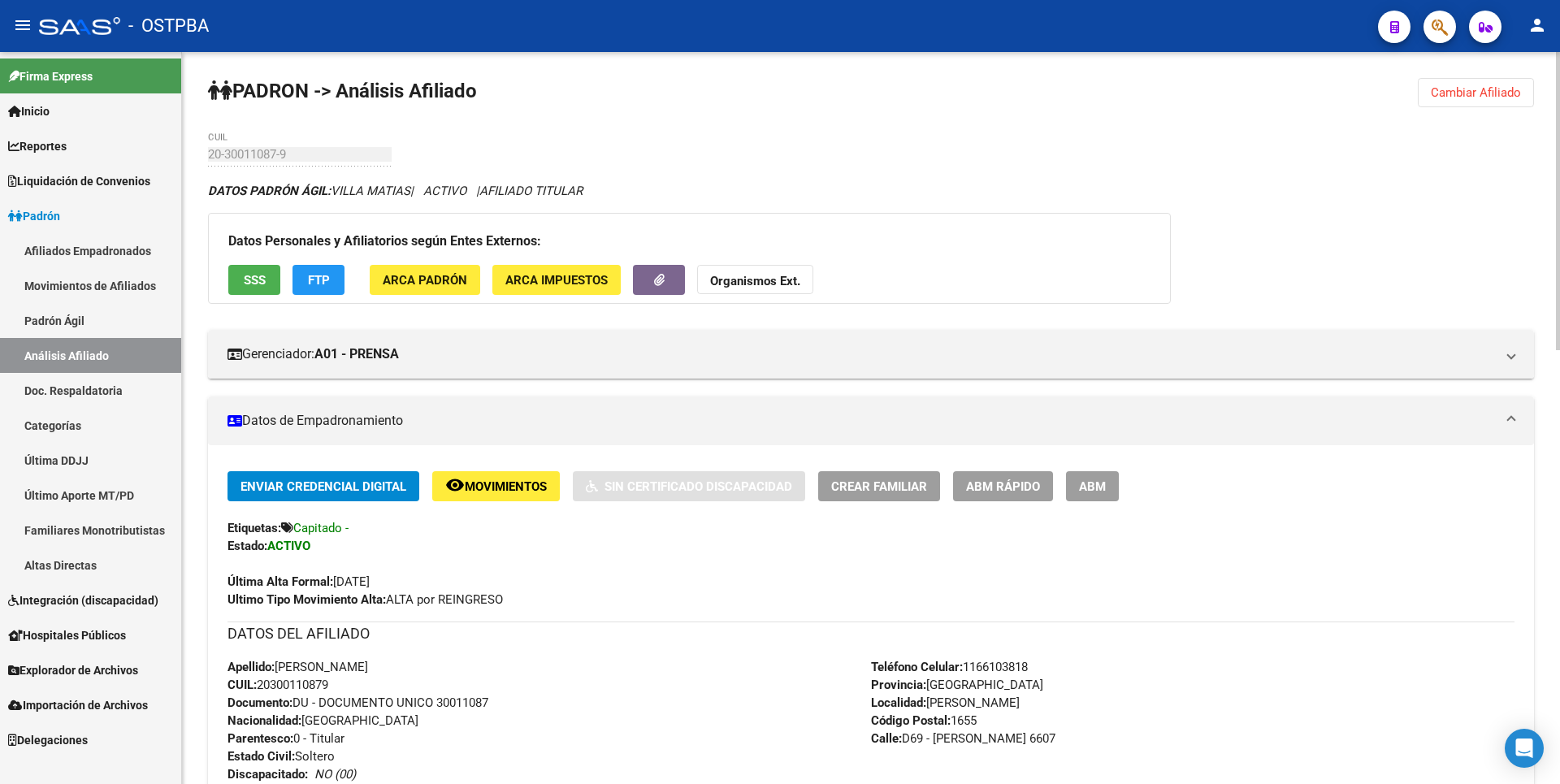
click at [801, 278] on button "Organismos Ext." at bounding box center [756, 280] width 117 height 30
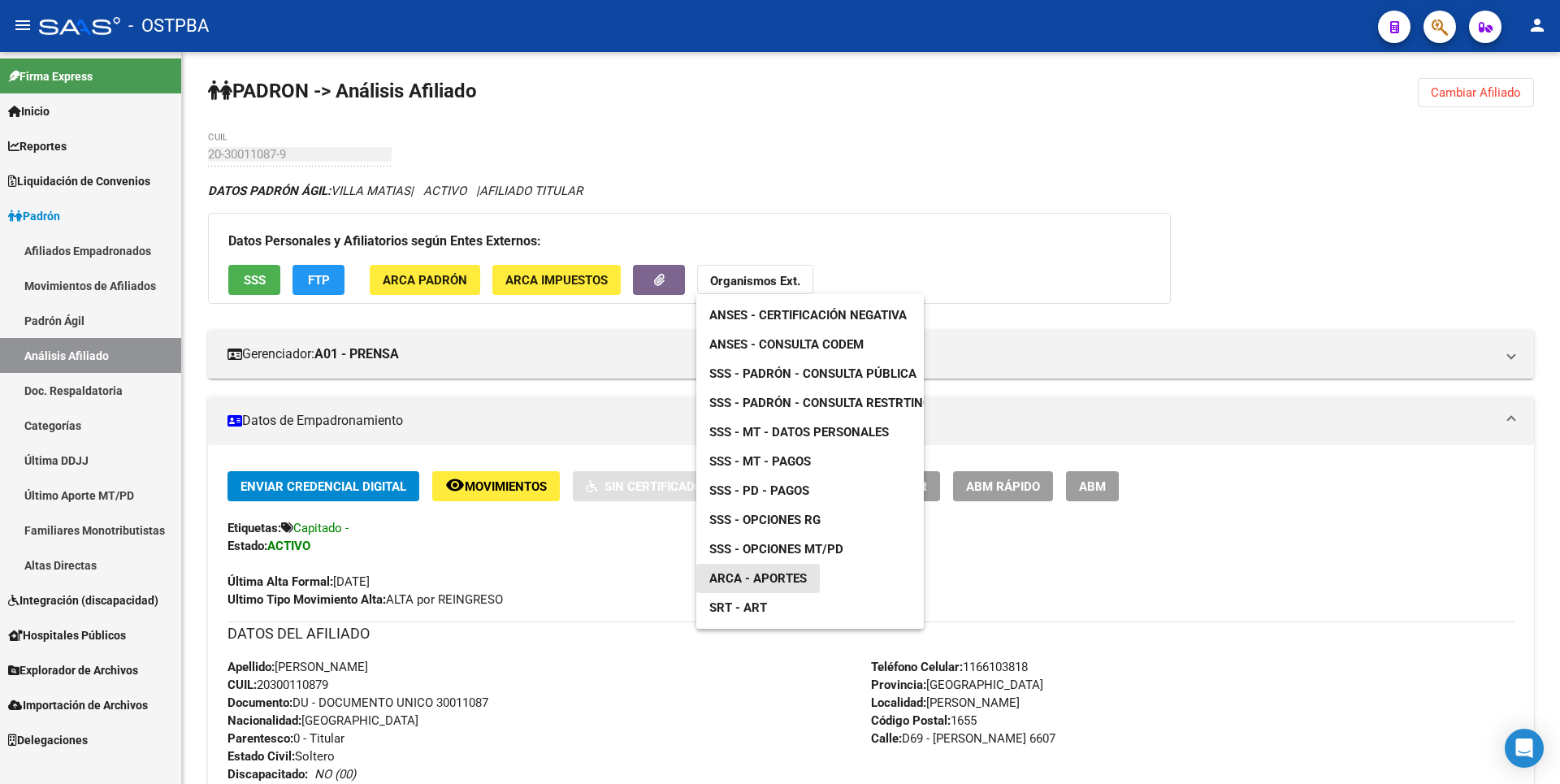
click at [789, 579] on span "ARCA - Aportes" at bounding box center [758, 578] width 97 height 15
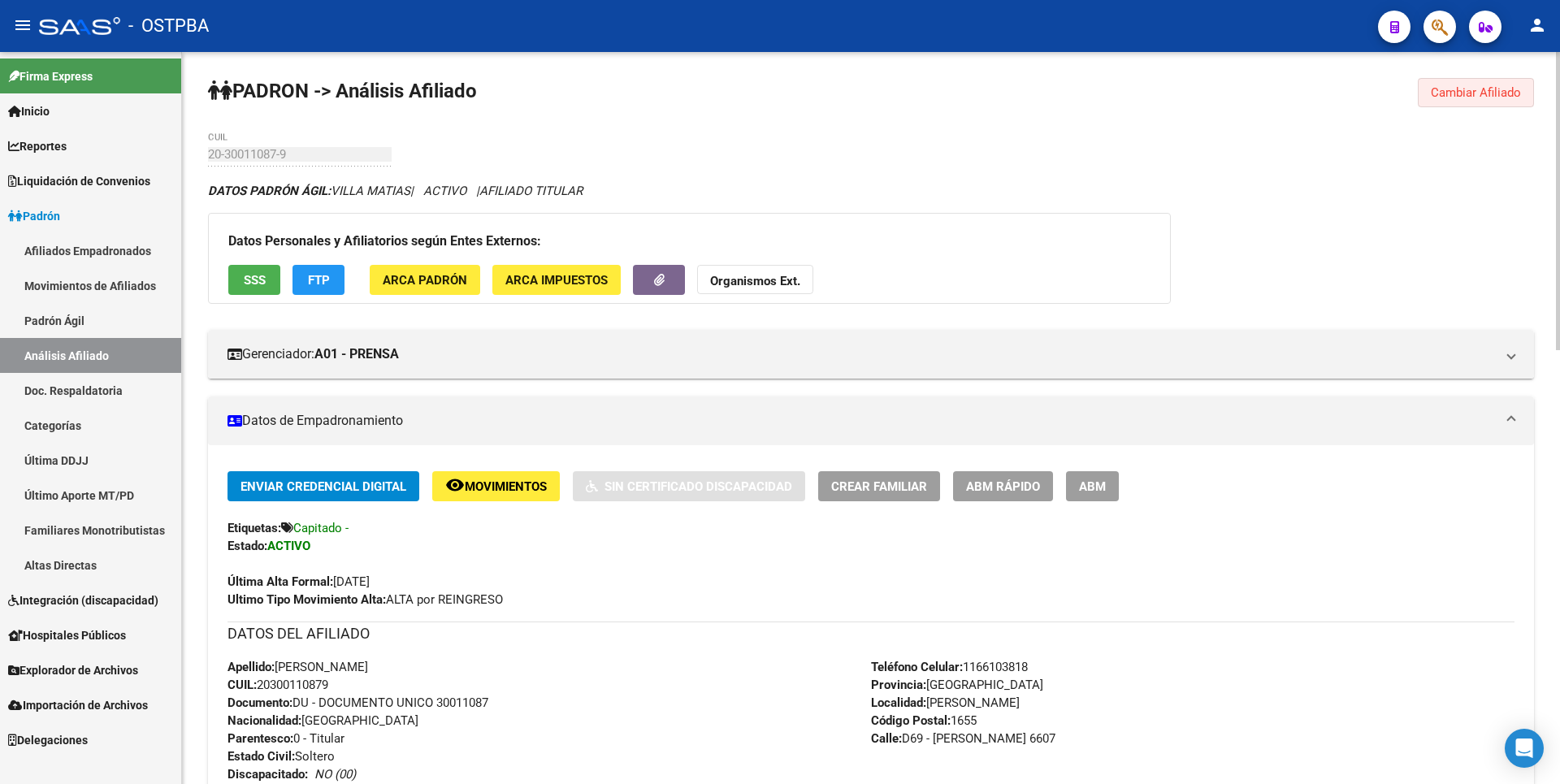
click at [1495, 95] on span "Cambiar Afiliado" at bounding box center [1475, 93] width 90 height 15
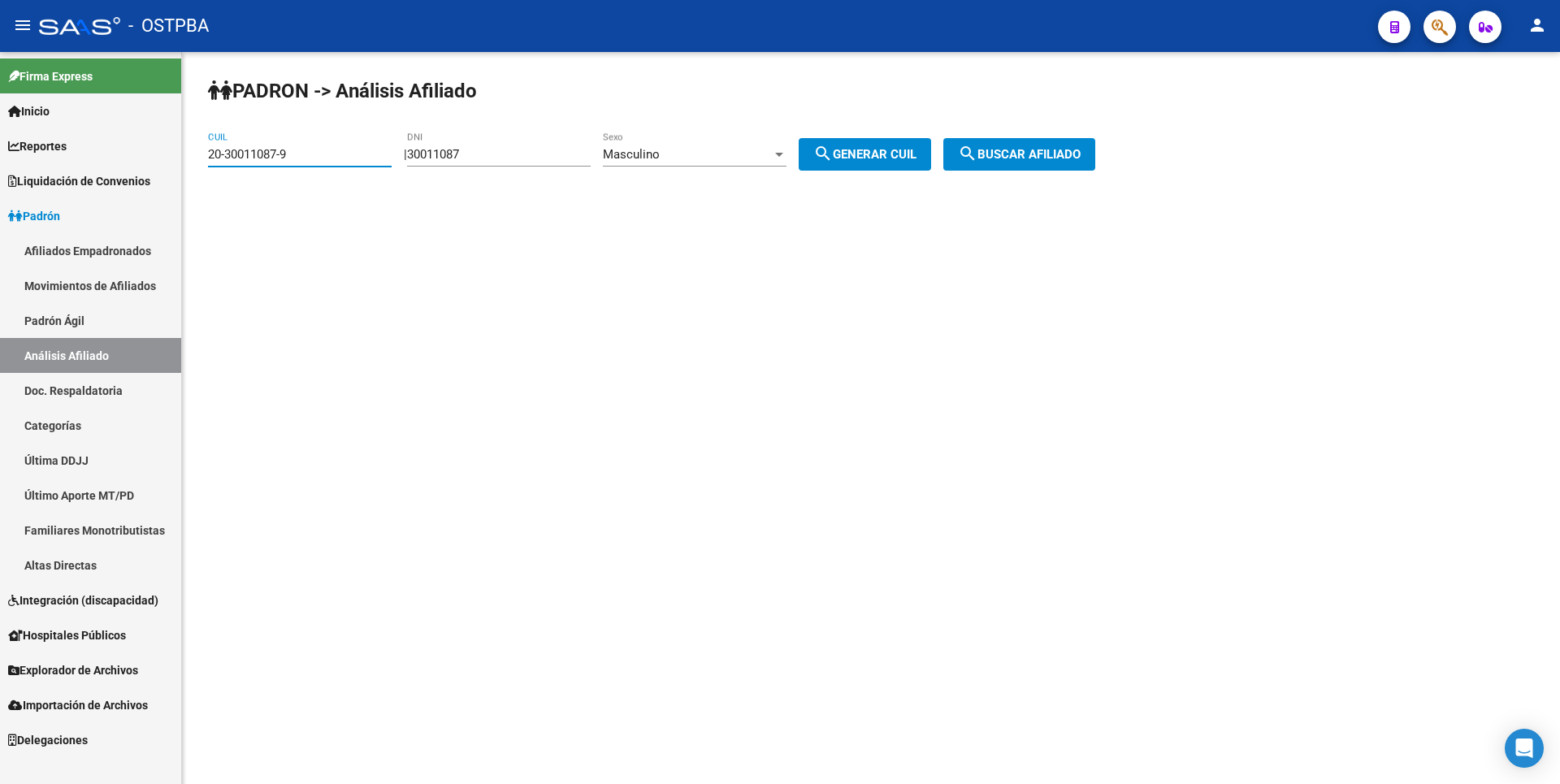
drag, startPoint x: 329, startPoint y: 160, endPoint x: 3, endPoint y: -23, distance: 373.9
click at [3, 0] on html "menu - OSTPBA person Firma Express Inicio Calendario SSS Instructivos Contacto …" at bounding box center [780, 392] width 1560 height 784
type input "27-41106052-2"
click at [1046, 159] on span "search Buscar afiliado" at bounding box center [1019, 154] width 123 height 15
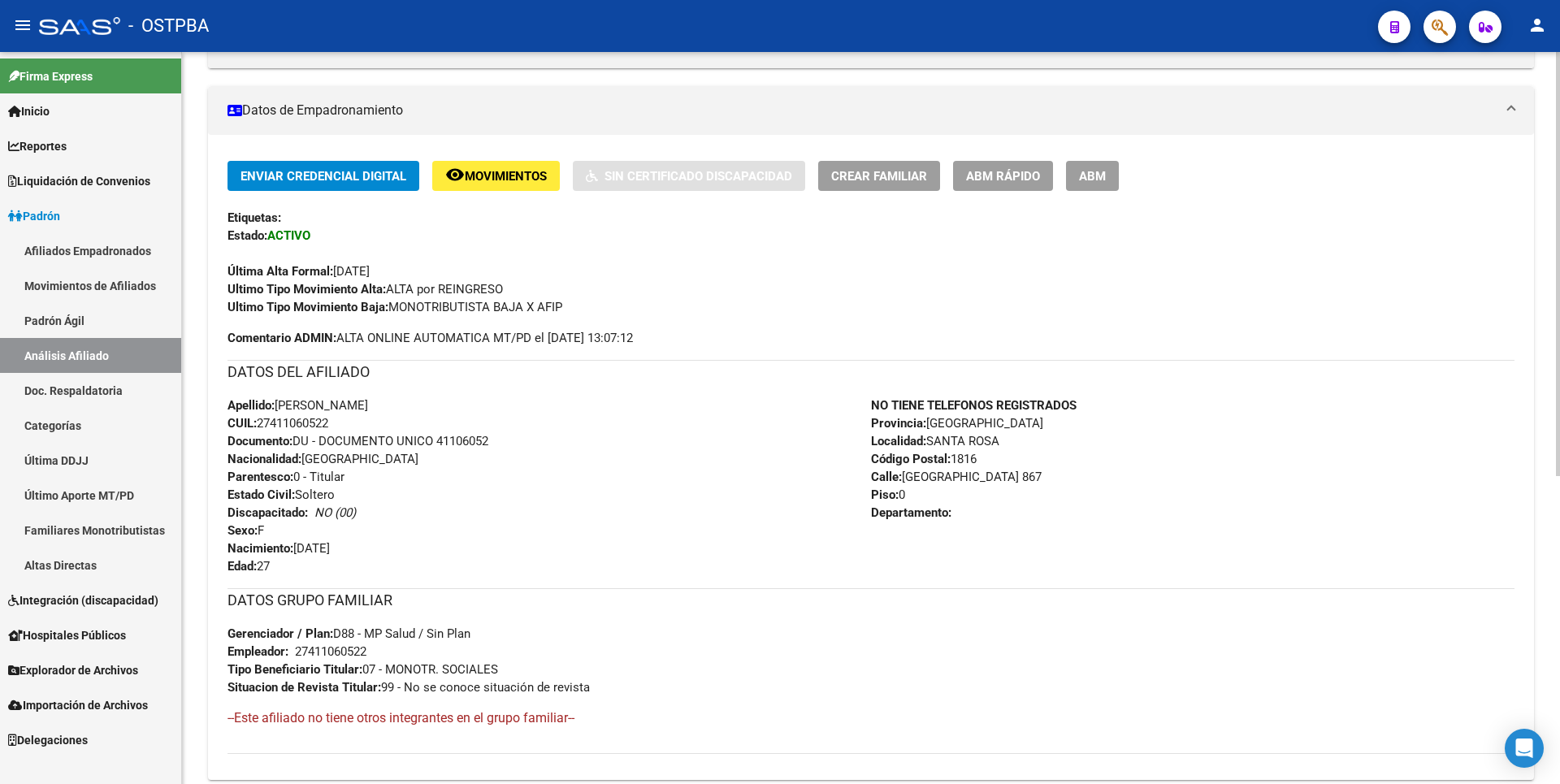
scroll to position [487, 0]
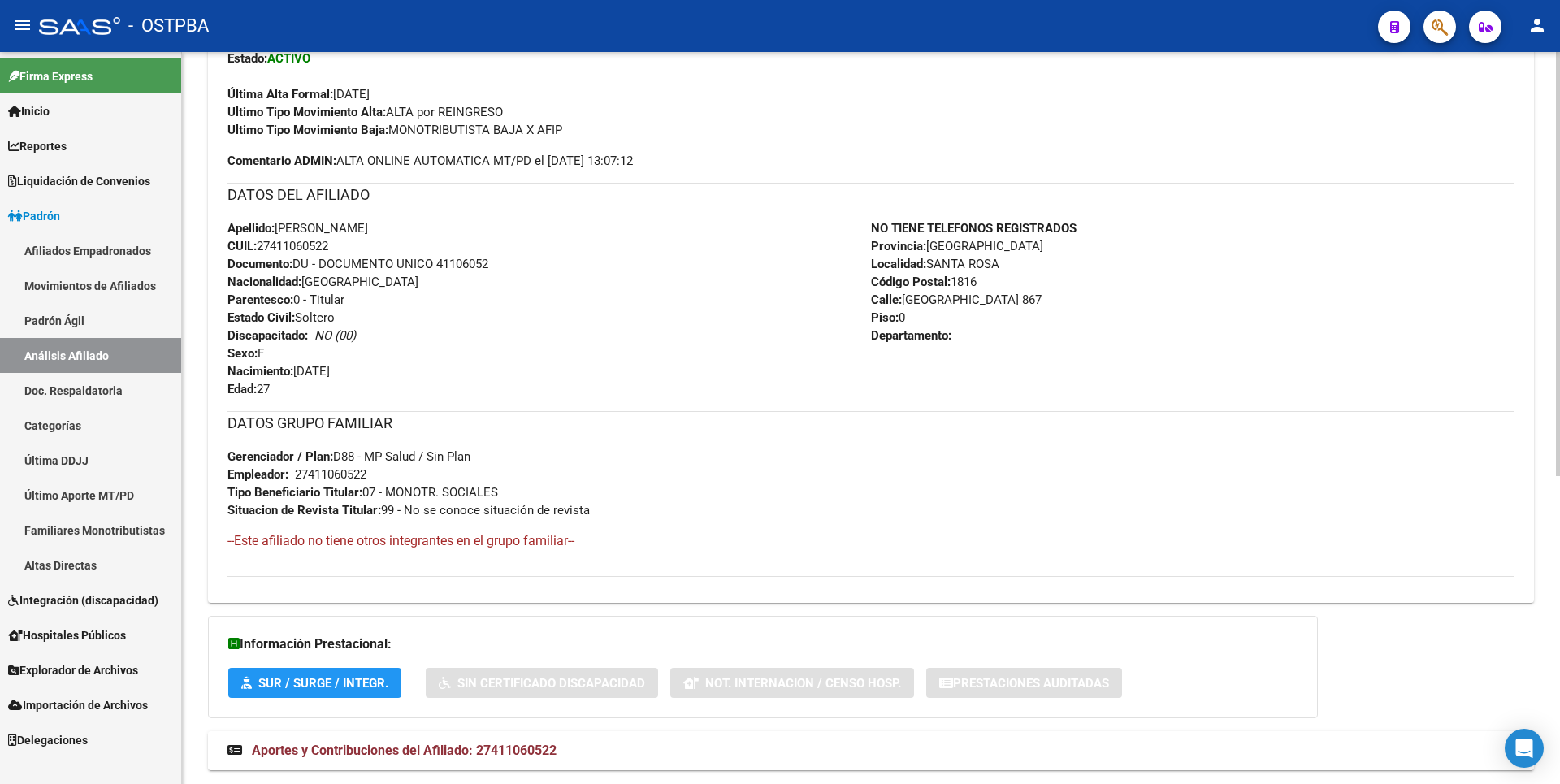
click at [556, 743] on span "Aportes y Contribuciones del Afiliado: 27411060522" at bounding box center [404, 750] width 305 height 15
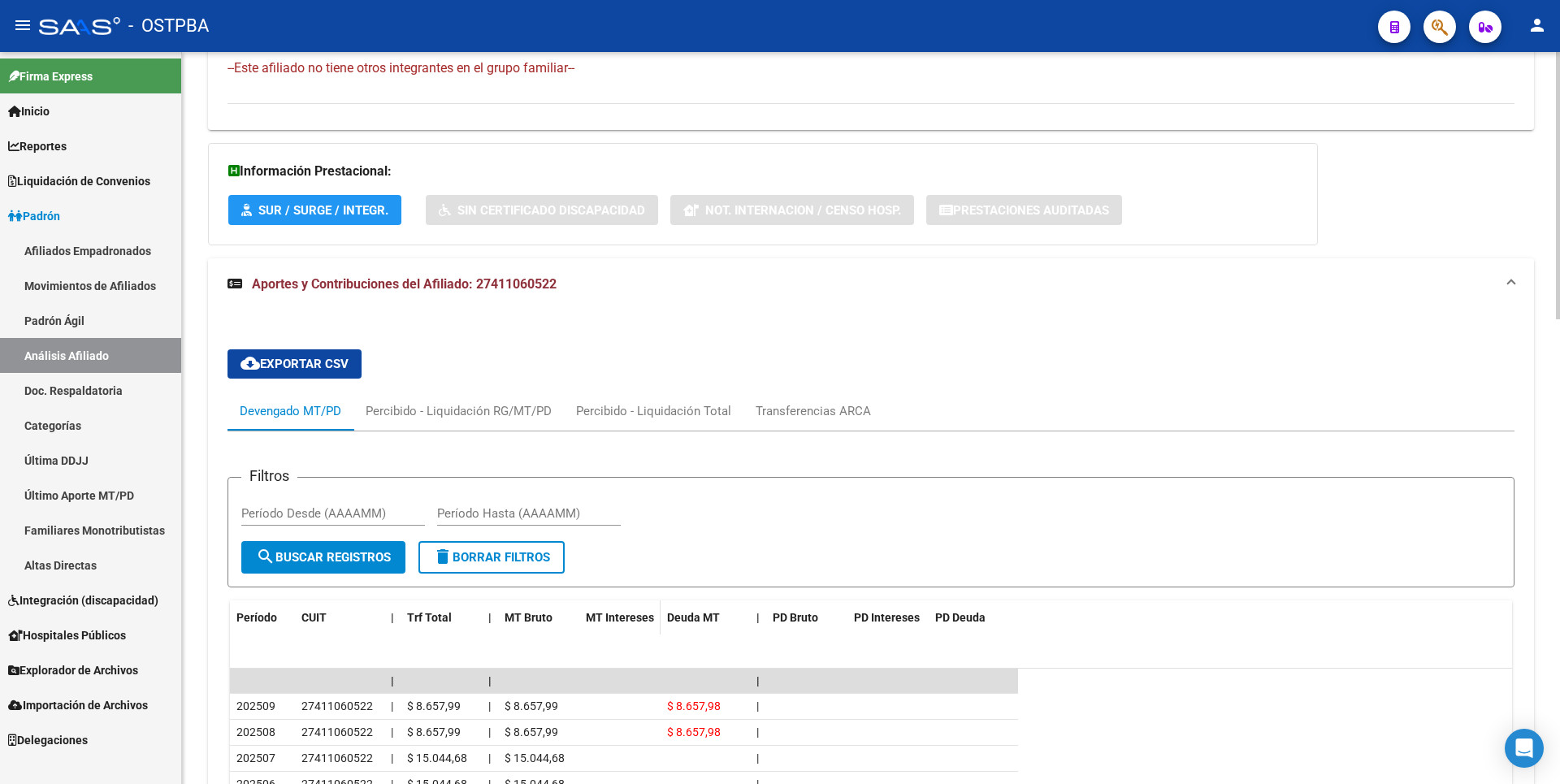
scroll to position [1270, 0]
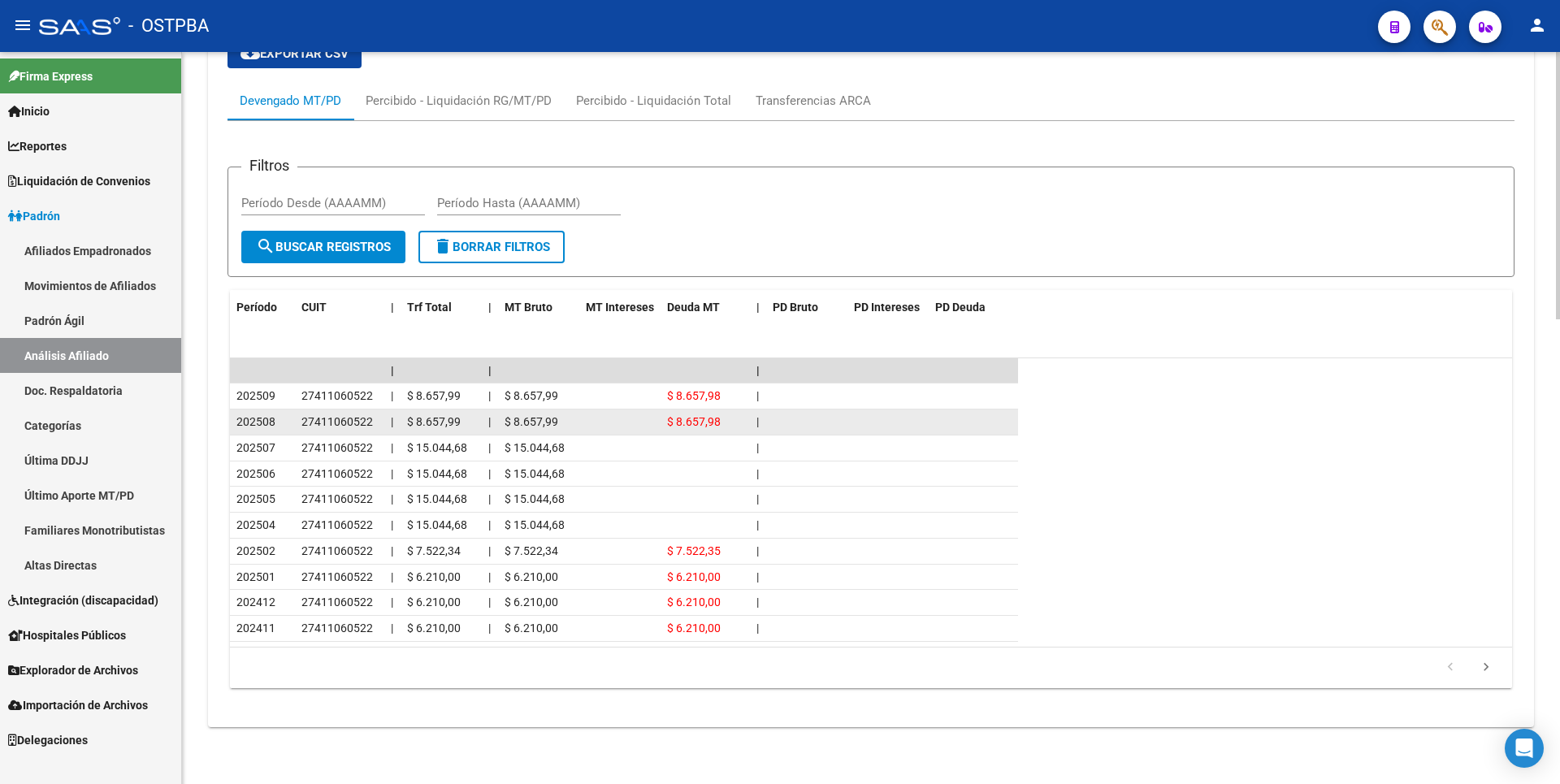
click at [565, 417] on div "$ 8.657,99" at bounding box center [538, 422] width 68 height 19
drag, startPoint x: 668, startPoint y: 421, endPoint x: 725, endPoint y: 423, distance: 57.0
click at [725, 423] on div "$ 8.657,98" at bounding box center [706, 422] width 76 height 19
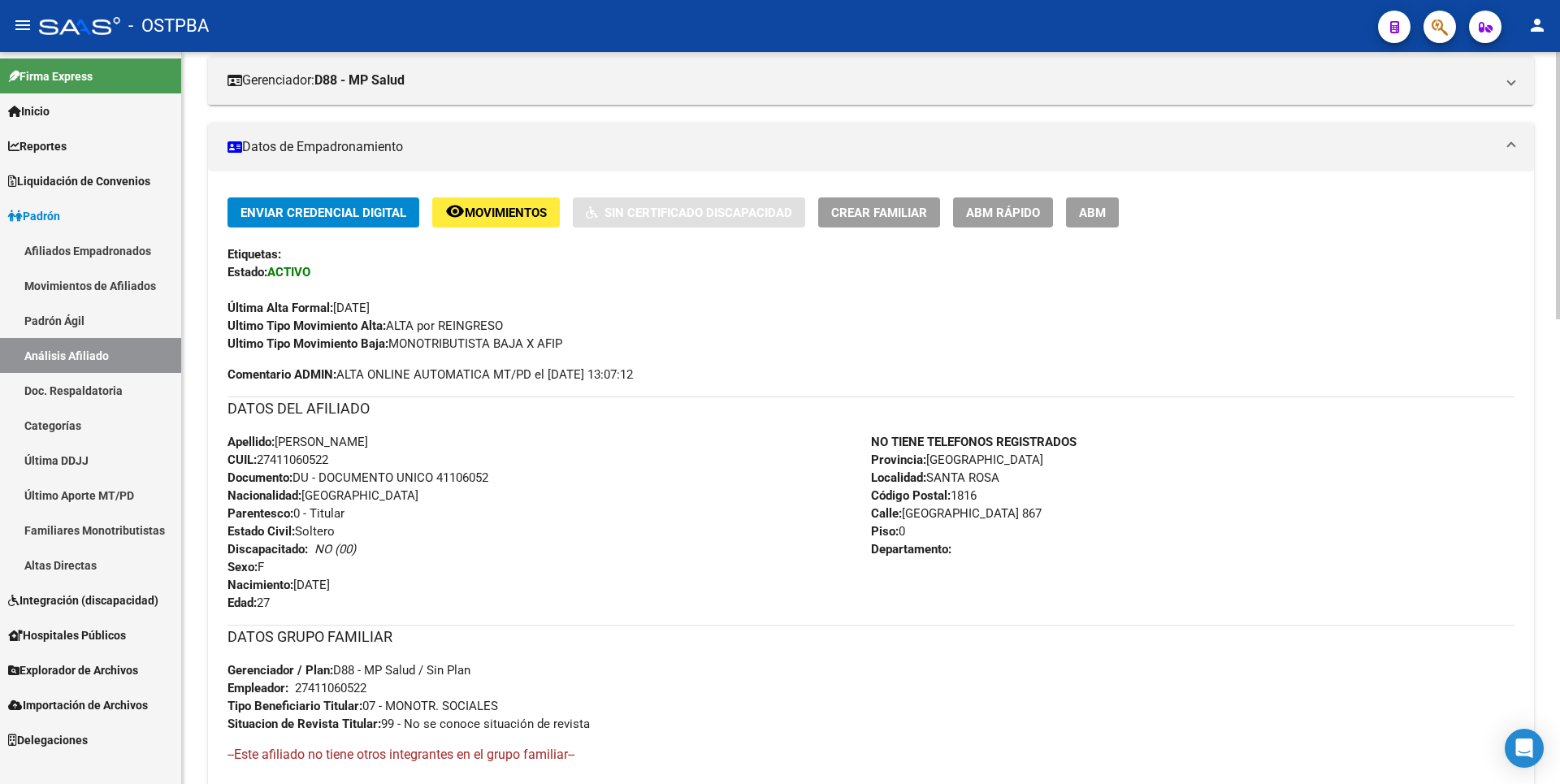
scroll to position [52, 0]
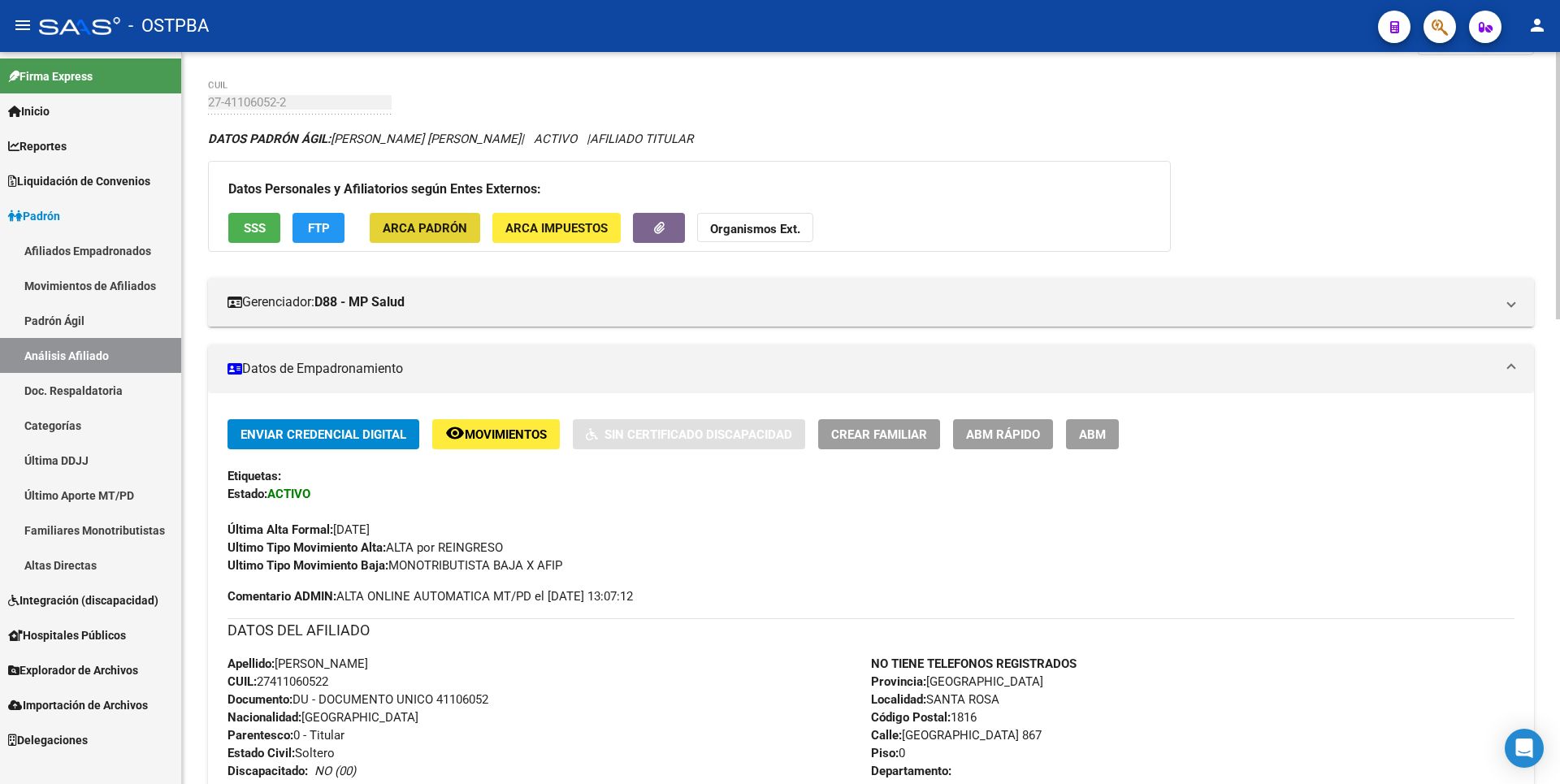
click at [427, 226] on span "ARCA Padrón" at bounding box center [424, 229] width 85 height 15
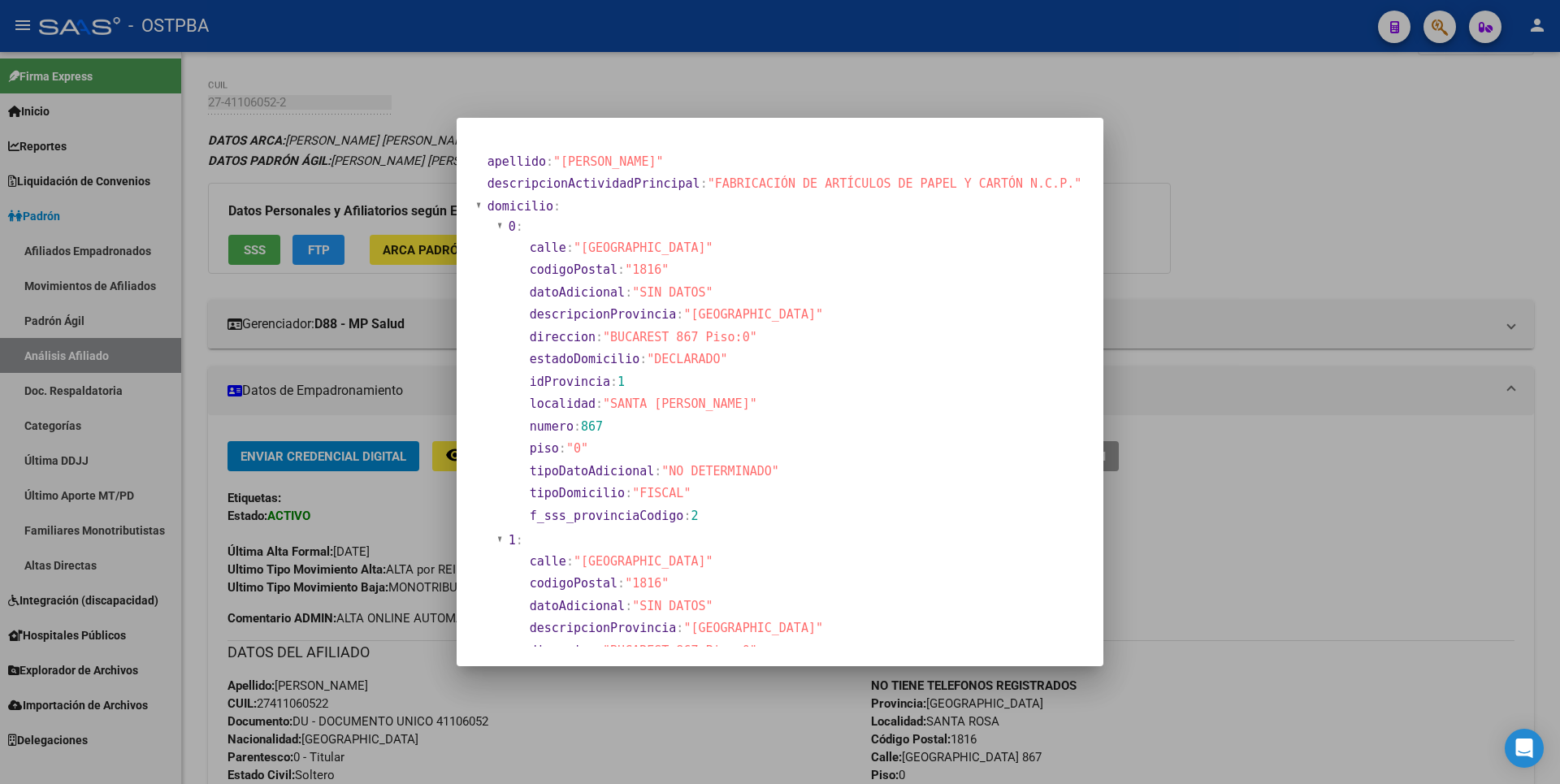
click at [1149, 239] on div at bounding box center [780, 392] width 1560 height 784
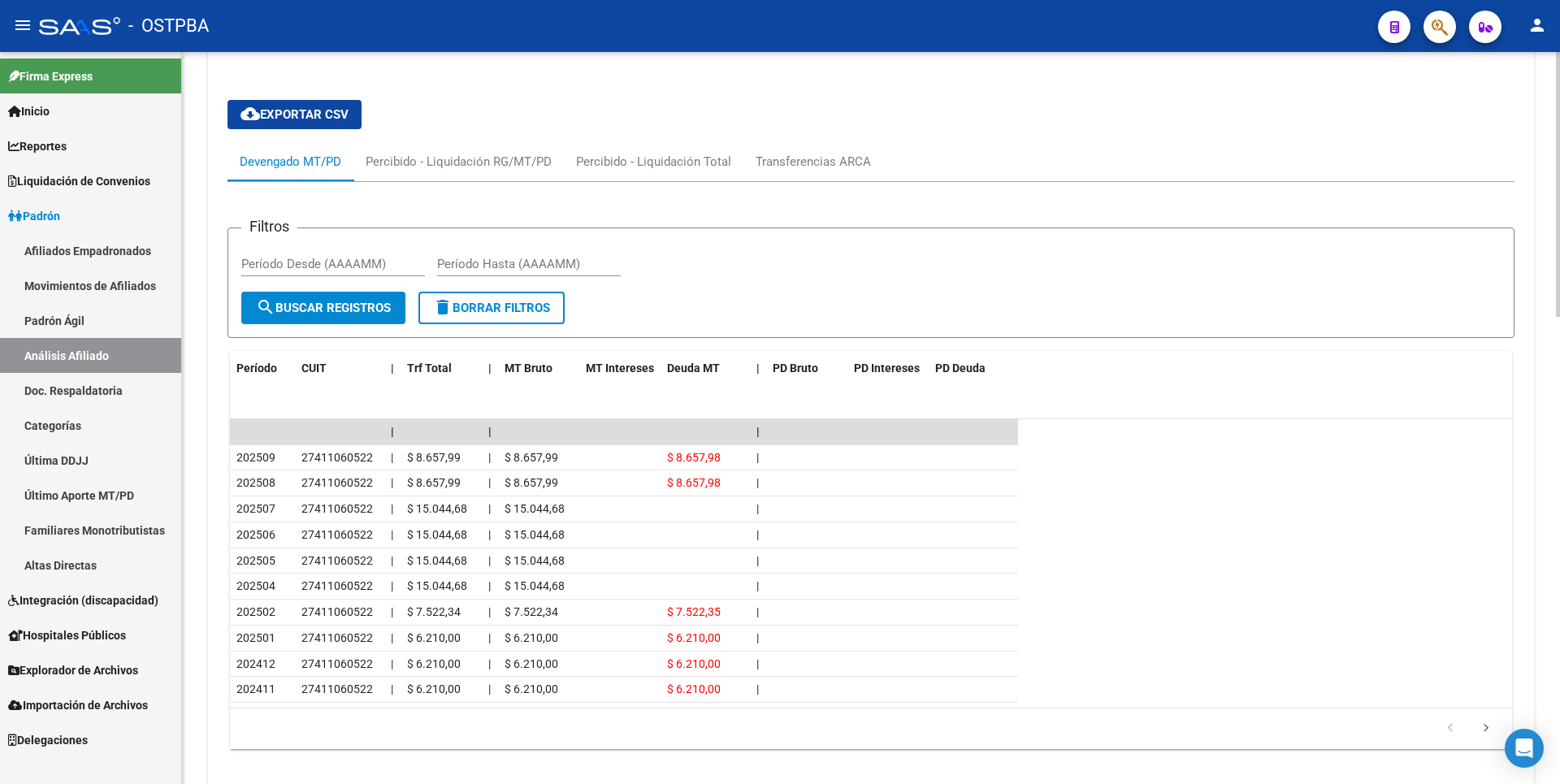
scroll to position [1130, 0]
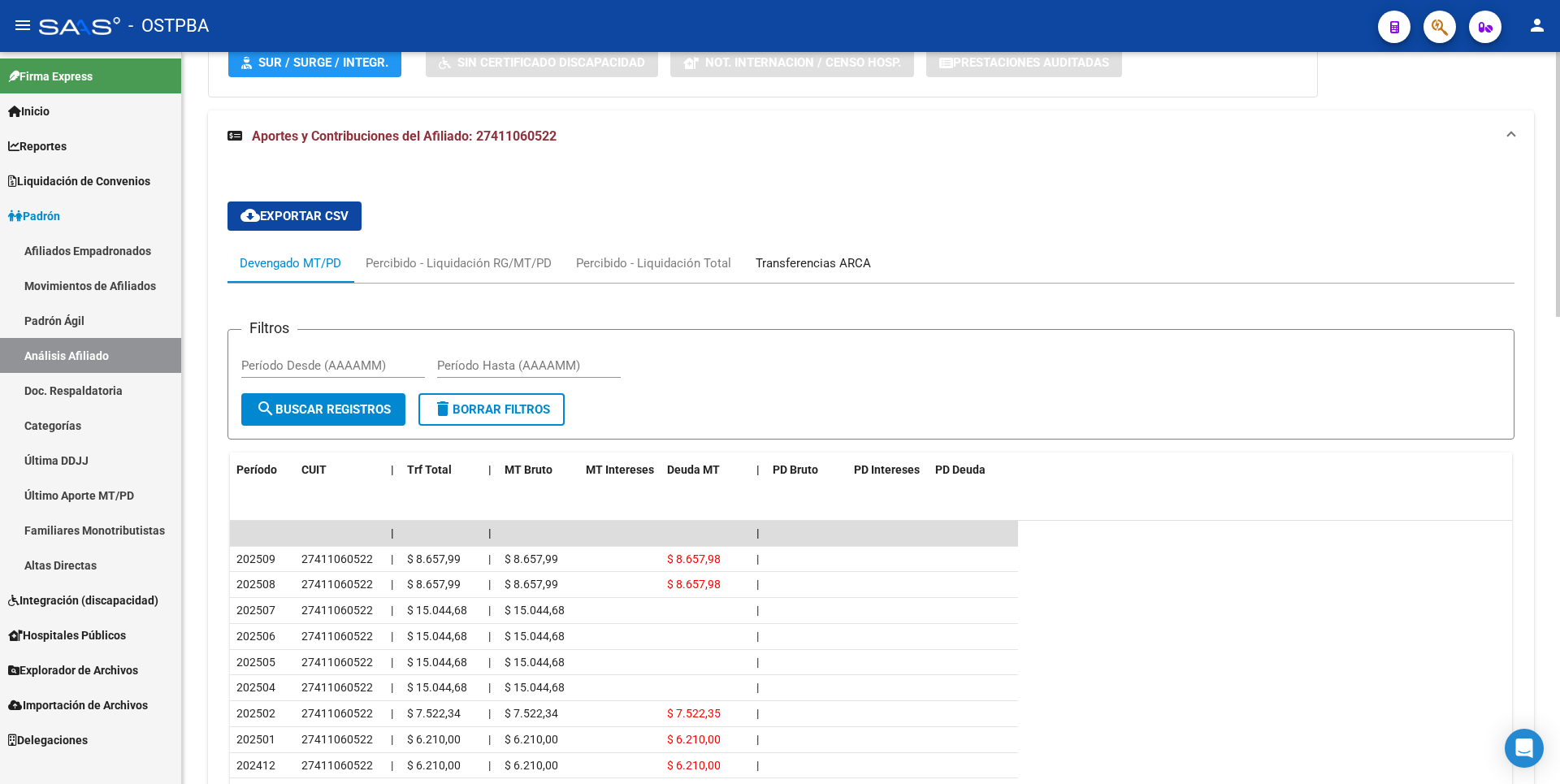
click at [813, 266] on div "Transferencias ARCA" at bounding box center [813, 263] width 116 height 18
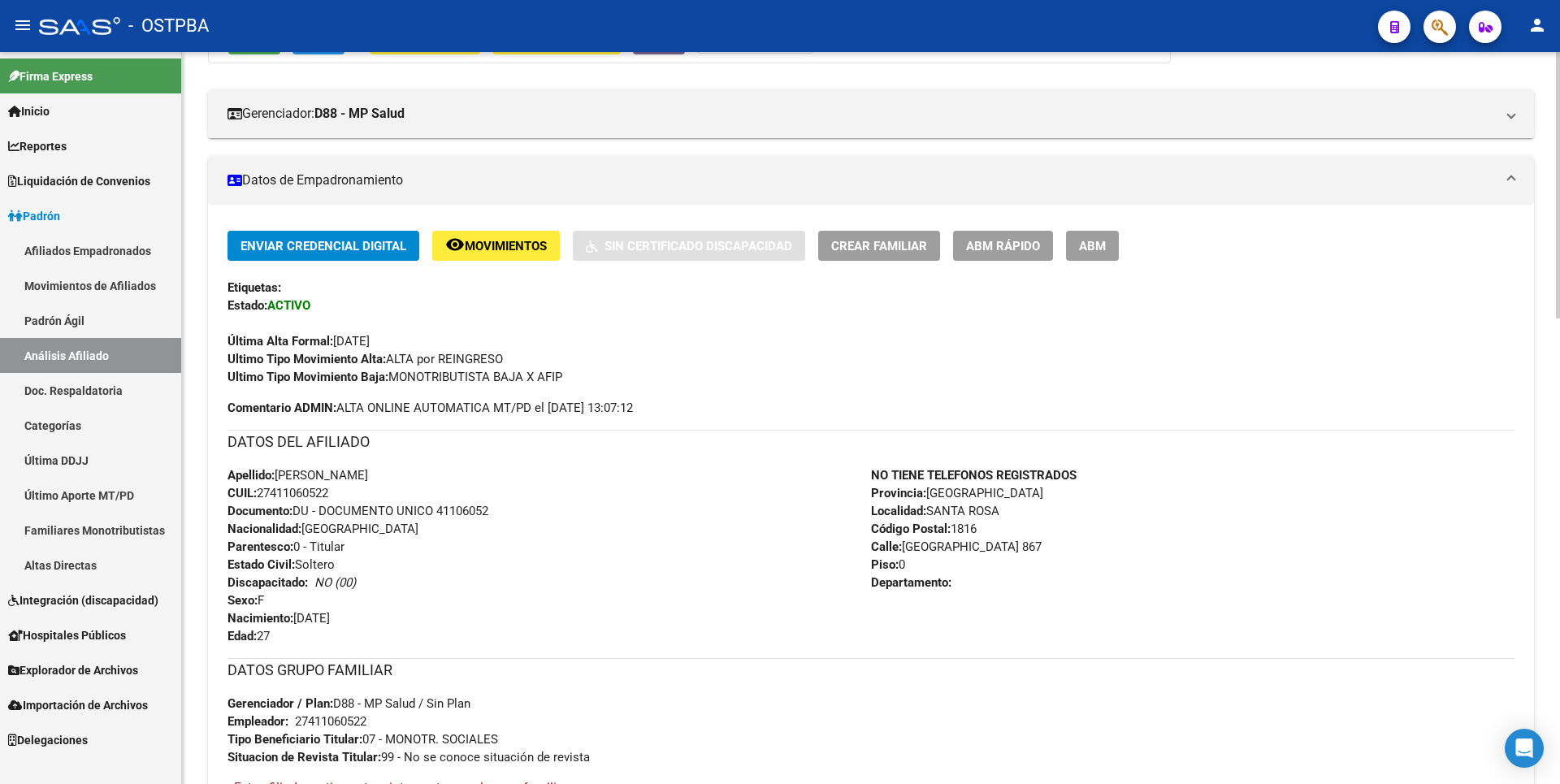
scroll to position [155, 0]
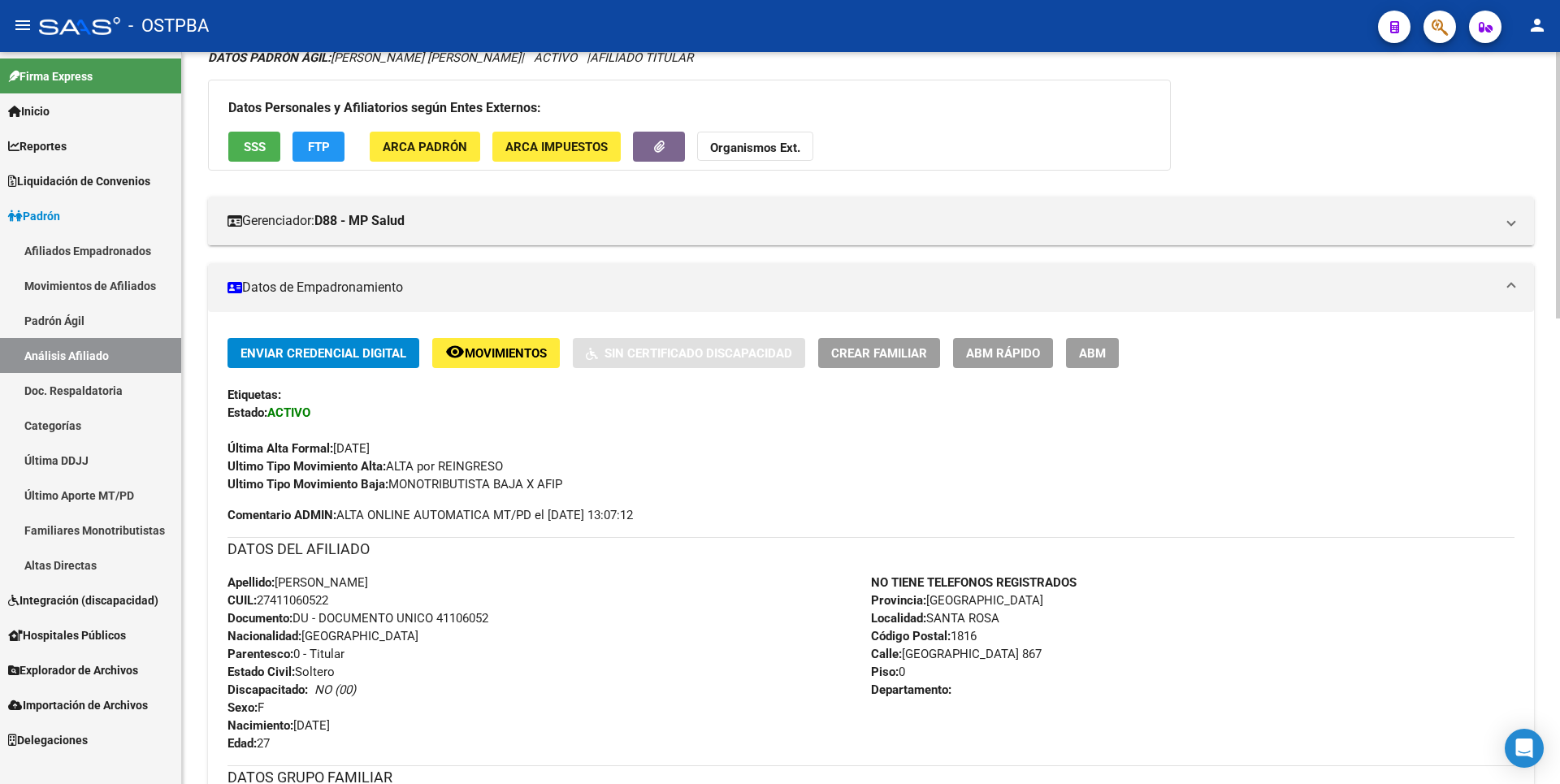
click at [405, 149] on span "ARCA Padrón" at bounding box center [424, 147] width 85 height 15
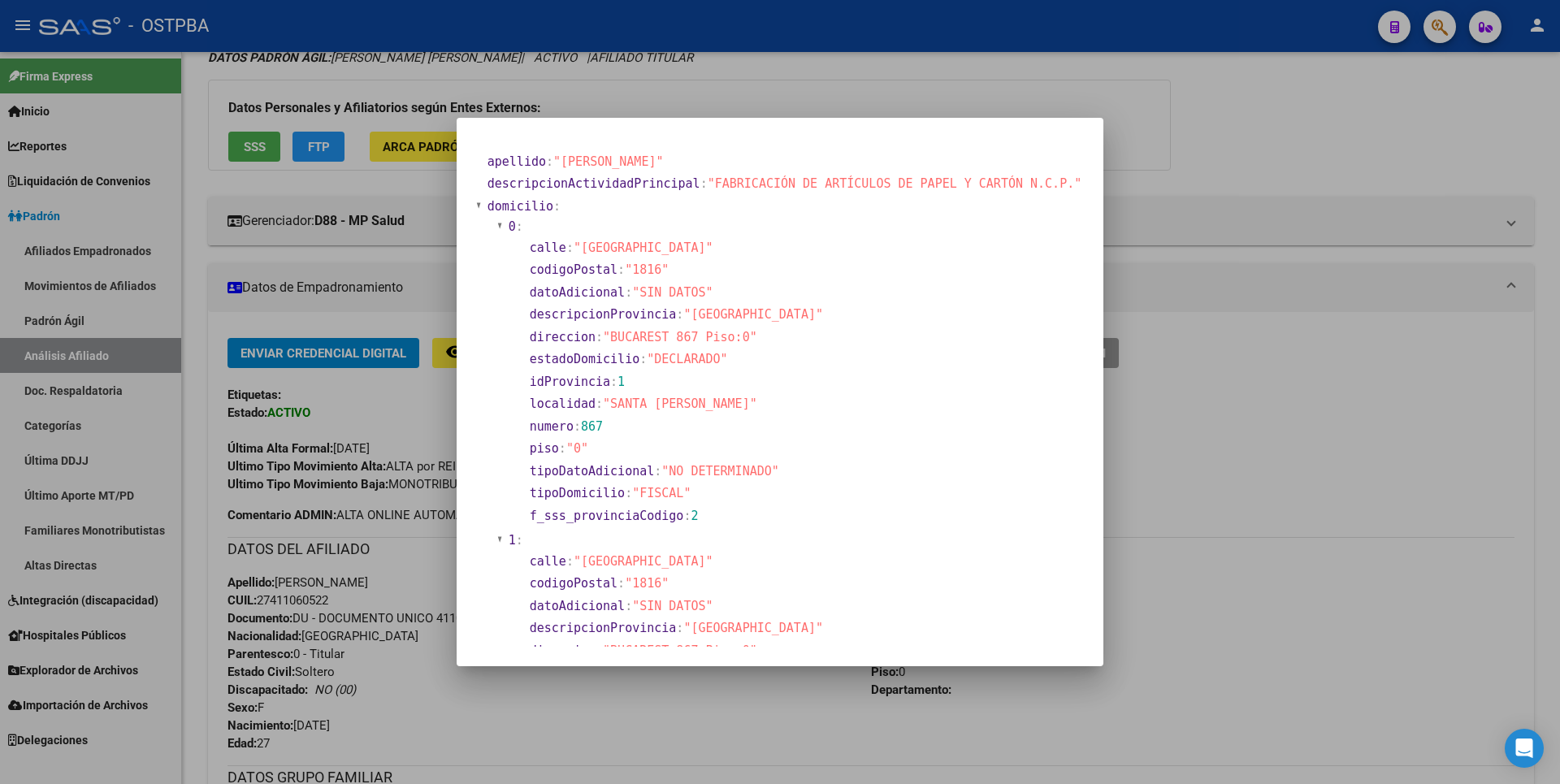
click at [1215, 228] on div at bounding box center [780, 392] width 1560 height 784
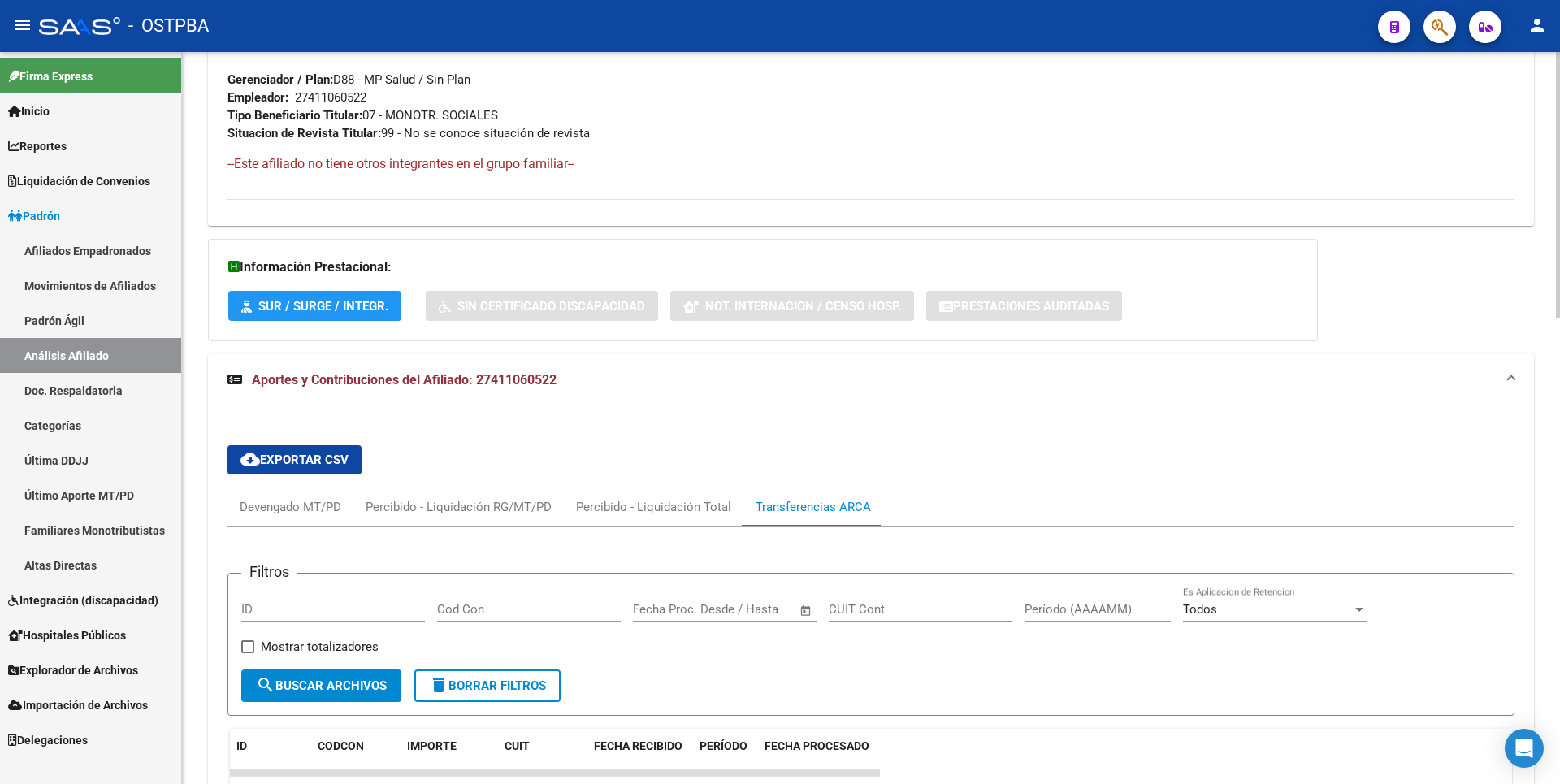
scroll to position [1278, 0]
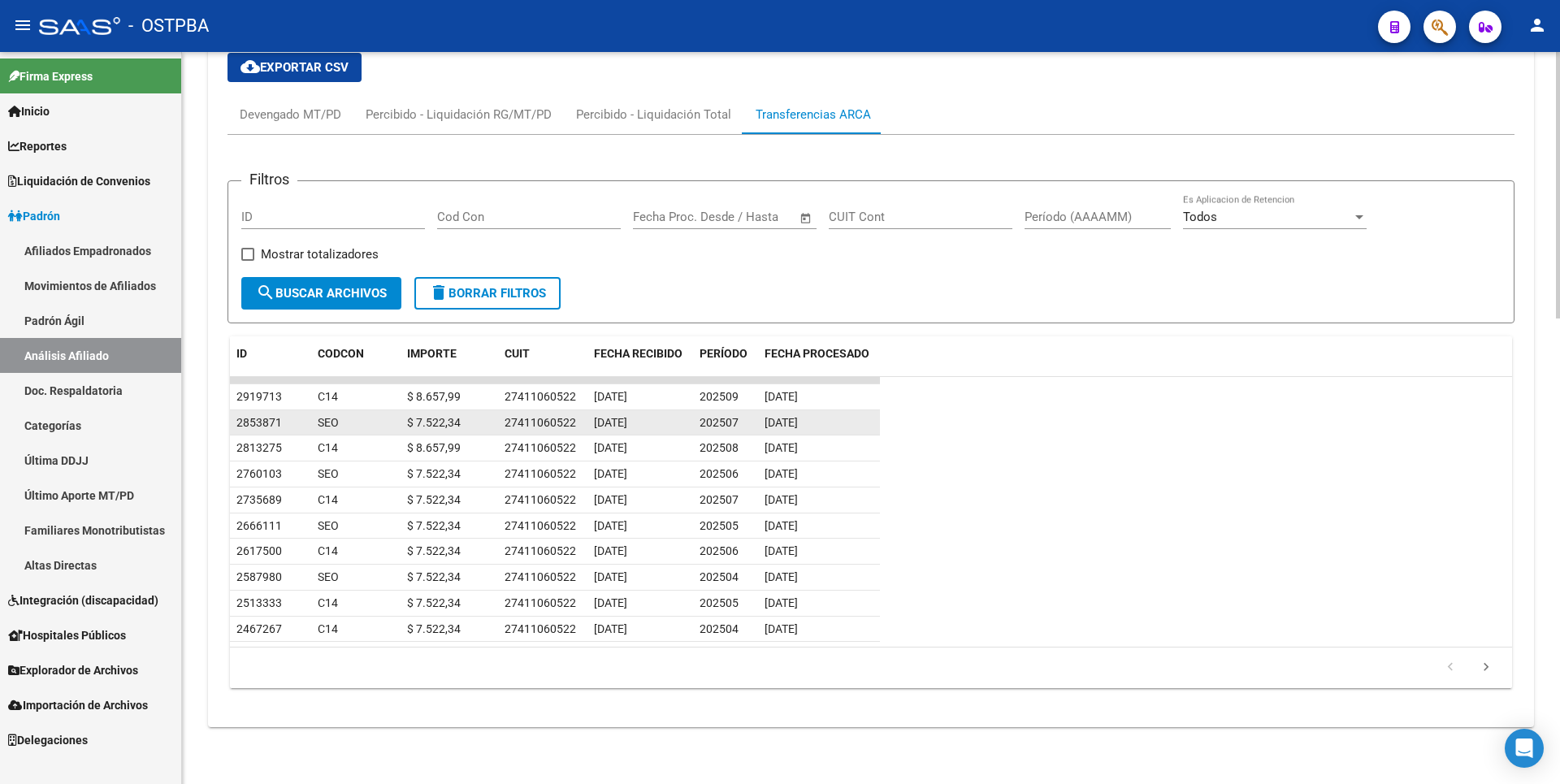
drag, startPoint x: 319, startPoint y: 426, endPoint x: 348, endPoint y: 426, distance: 29.0
click at [348, 426] on div "SEO" at bounding box center [340, 423] width 44 height 19
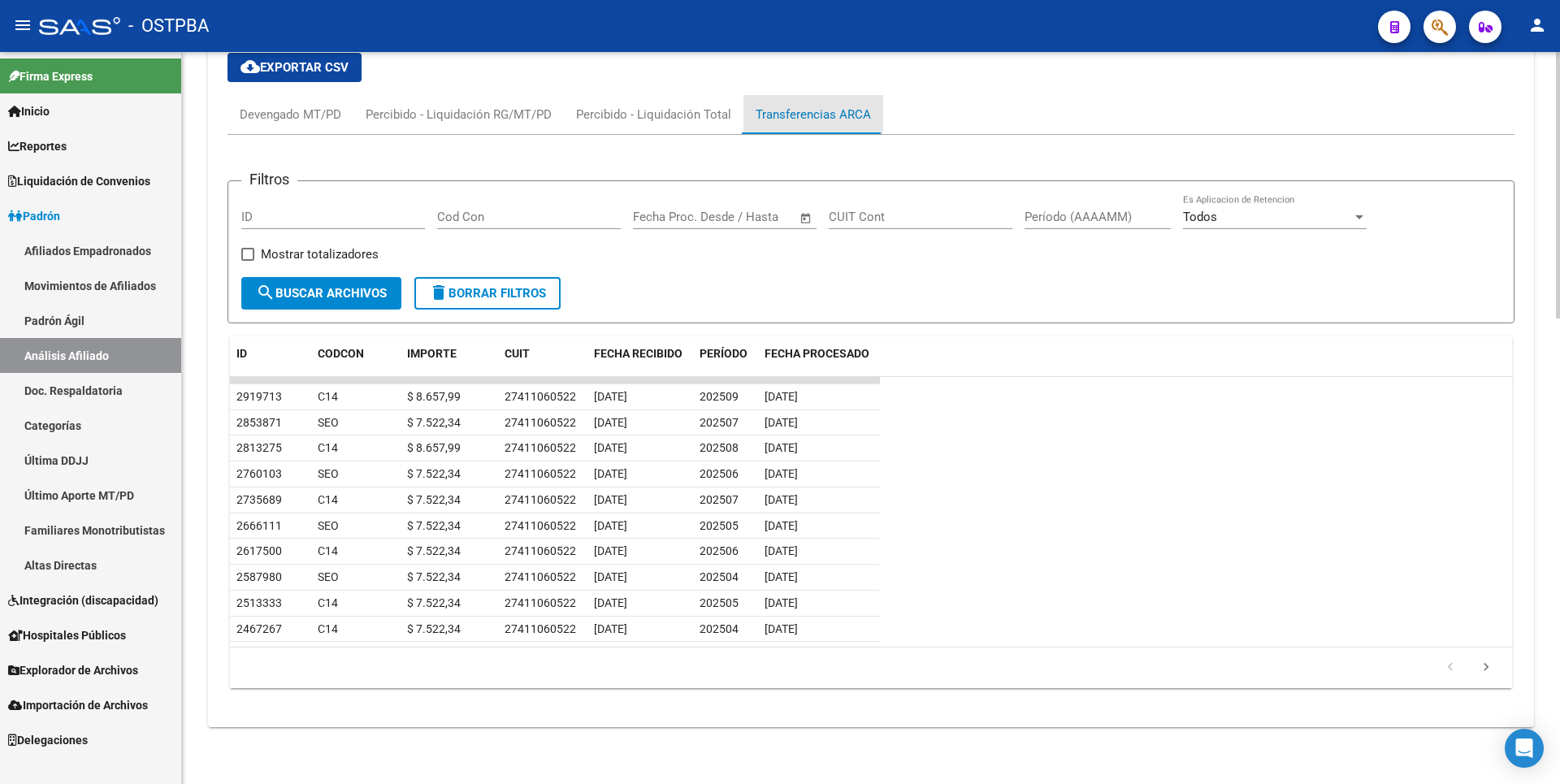
click at [823, 104] on div "Transferencias ARCA" at bounding box center [812, 114] width 139 height 39
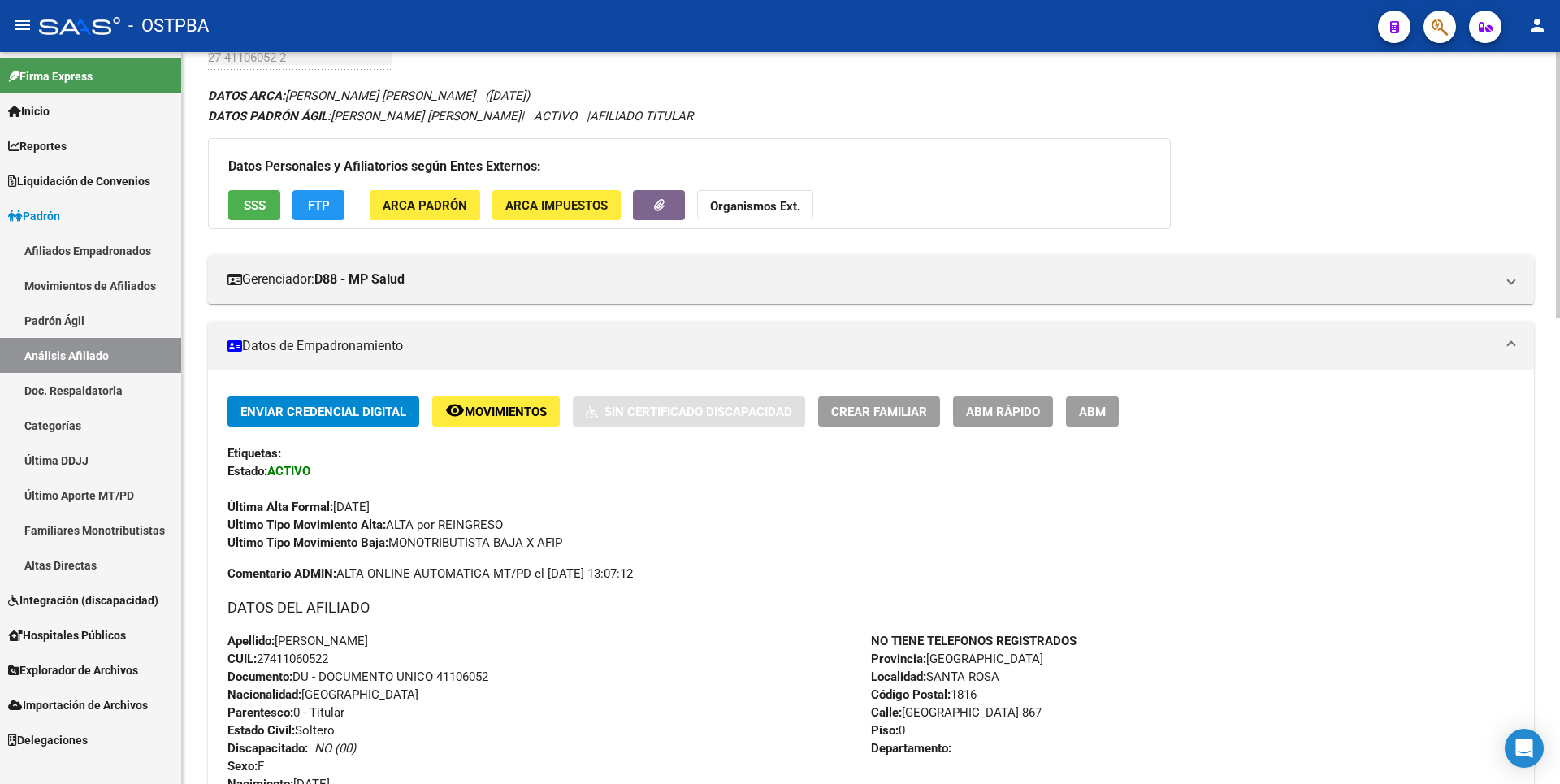
scroll to position [0, 0]
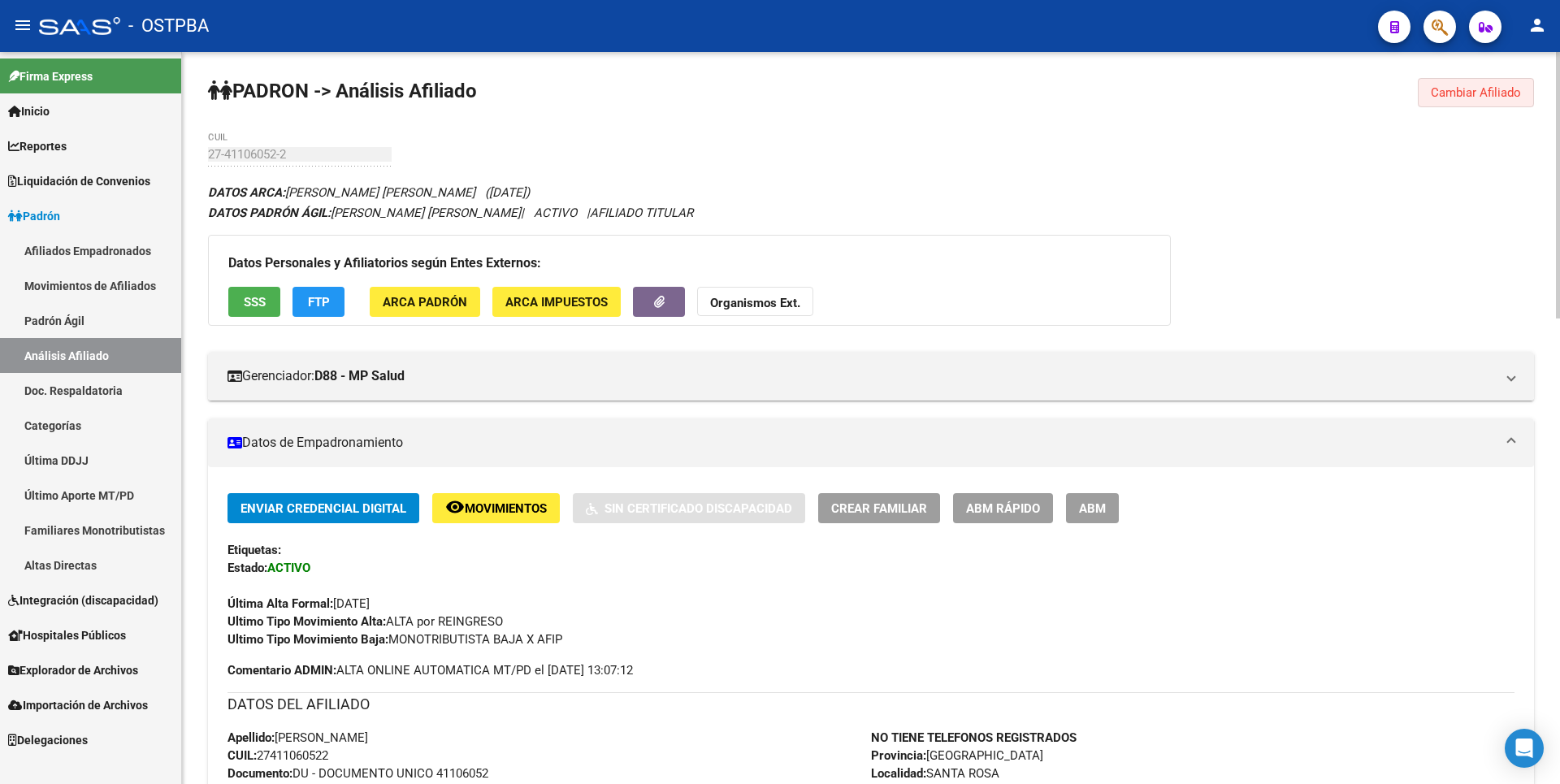
click at [1470, 97] on span "Cambiar Afiliado" at bounding box center [1475, 93] width 90 height 15
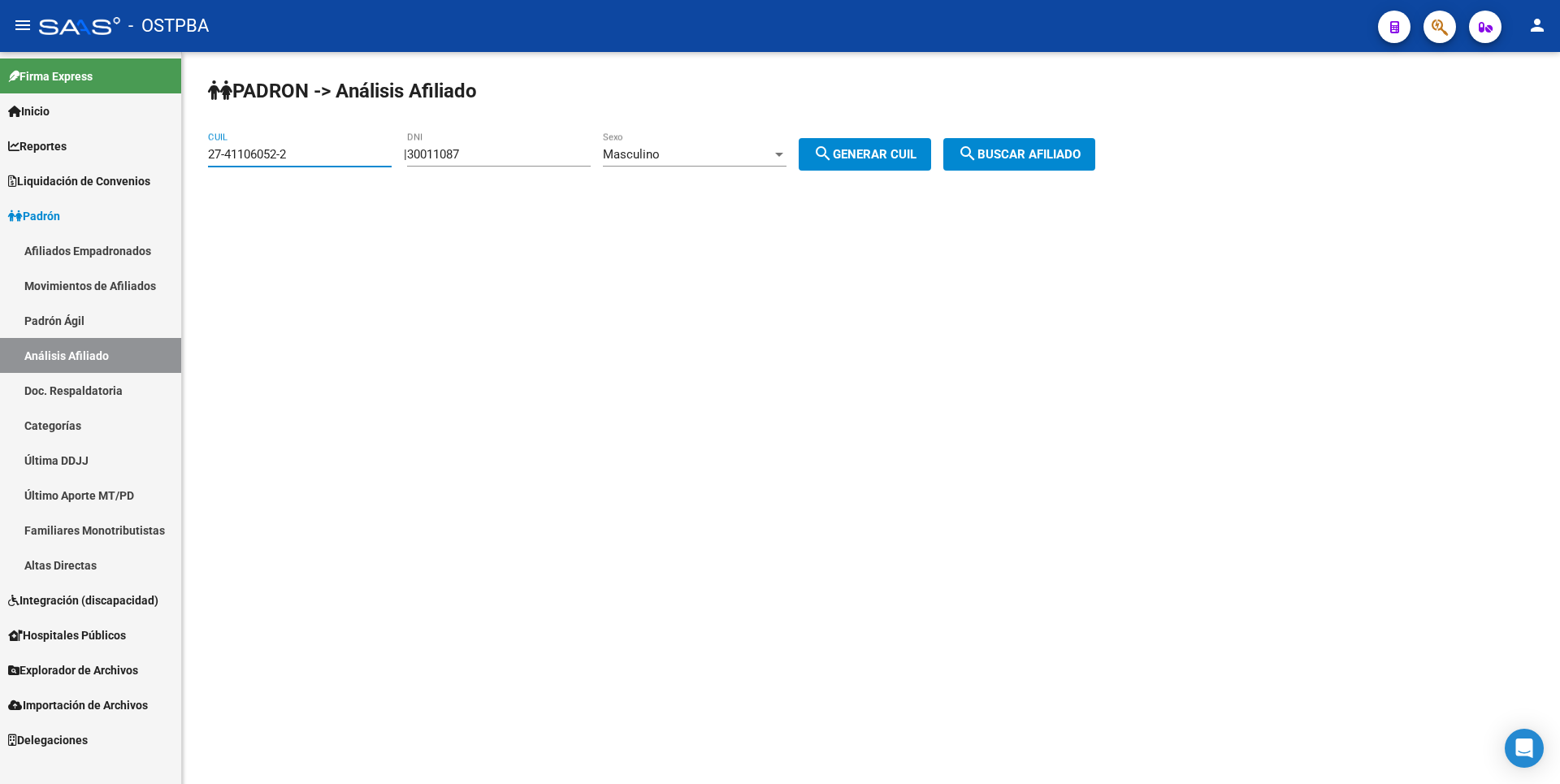
drag, startPoint x: 304, startPoint y: 156, endPoint x: 109, endPoint y: 137, distance: 195.9
click at [109, 137] on mat-sidenav-container "Firma Express Inicio Calendario SSS Instructivos Contacto OS Reportes Tablero d…" at bounding box center [780, 418] width 1560 height 732
paste input "0-20198016-0"
type input "20-20198016-0"
drag, startPoint x: 1046, startPoint y: 158, endPoint x: 1007, endPoint y: 169, distance: 40.5
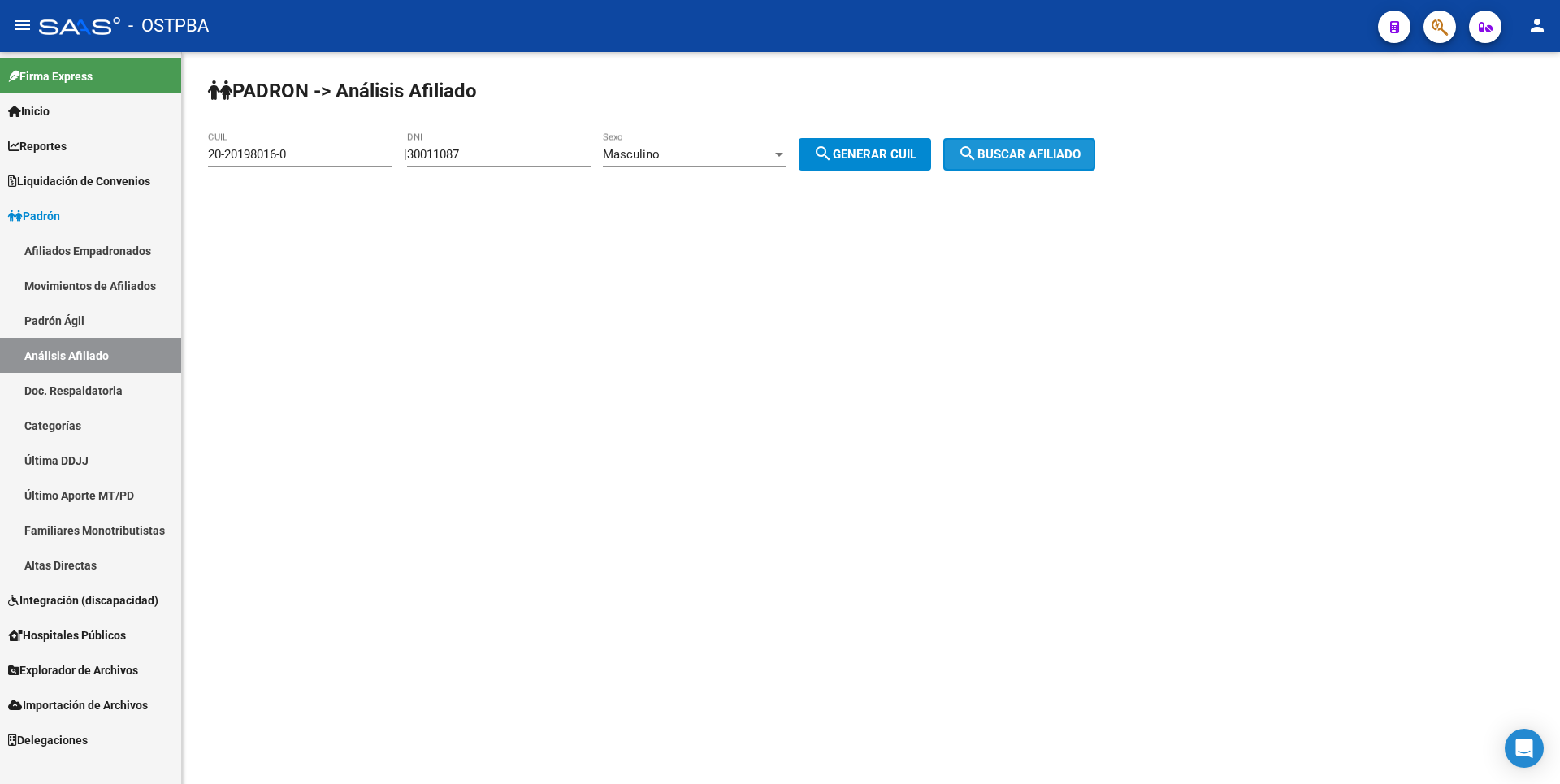
click at [1046, 156] on span "search Buscar afiliado" at bounding box center [1019, 154] width 123 height 15
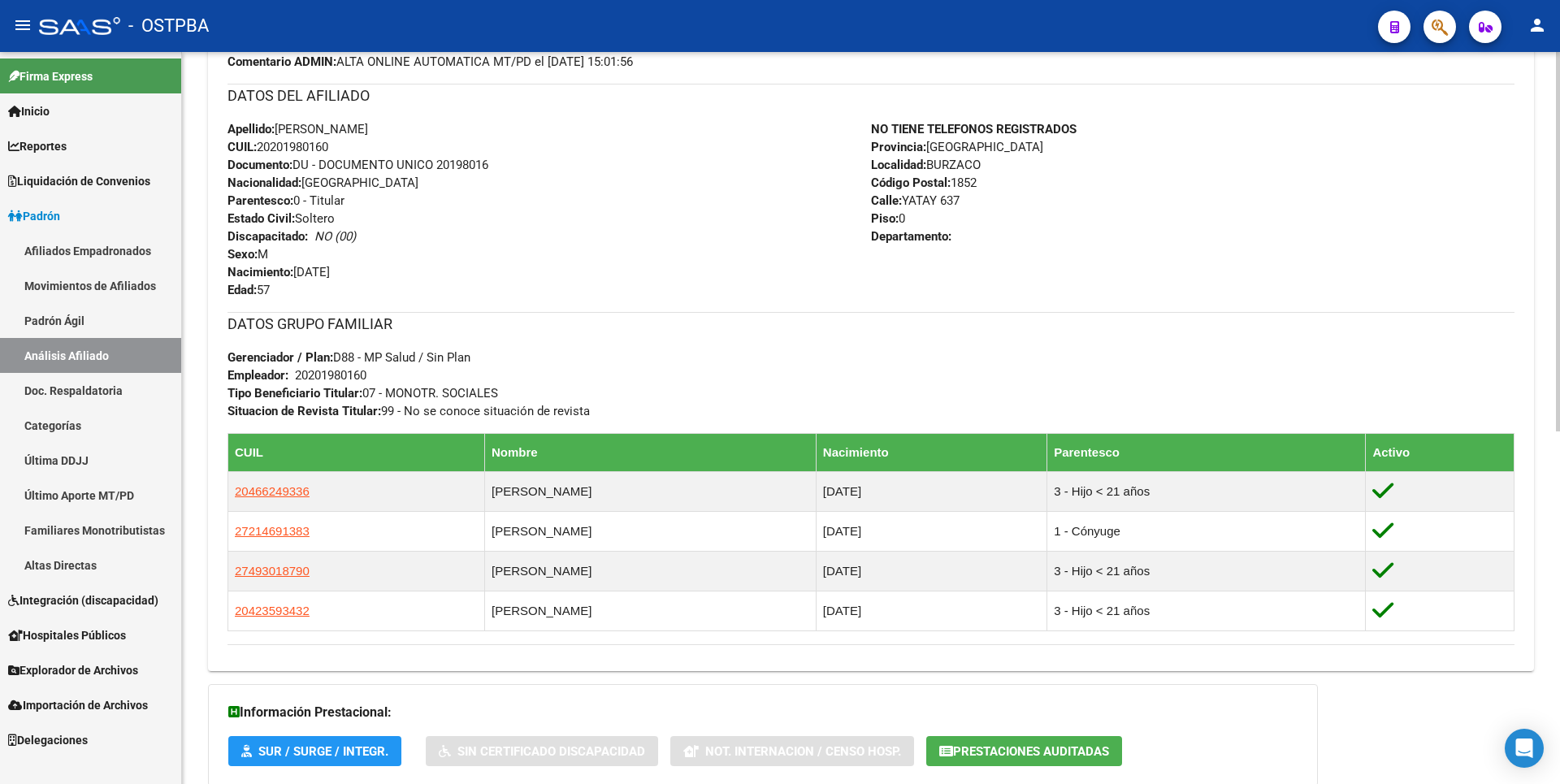
scroll to position [680, 0]
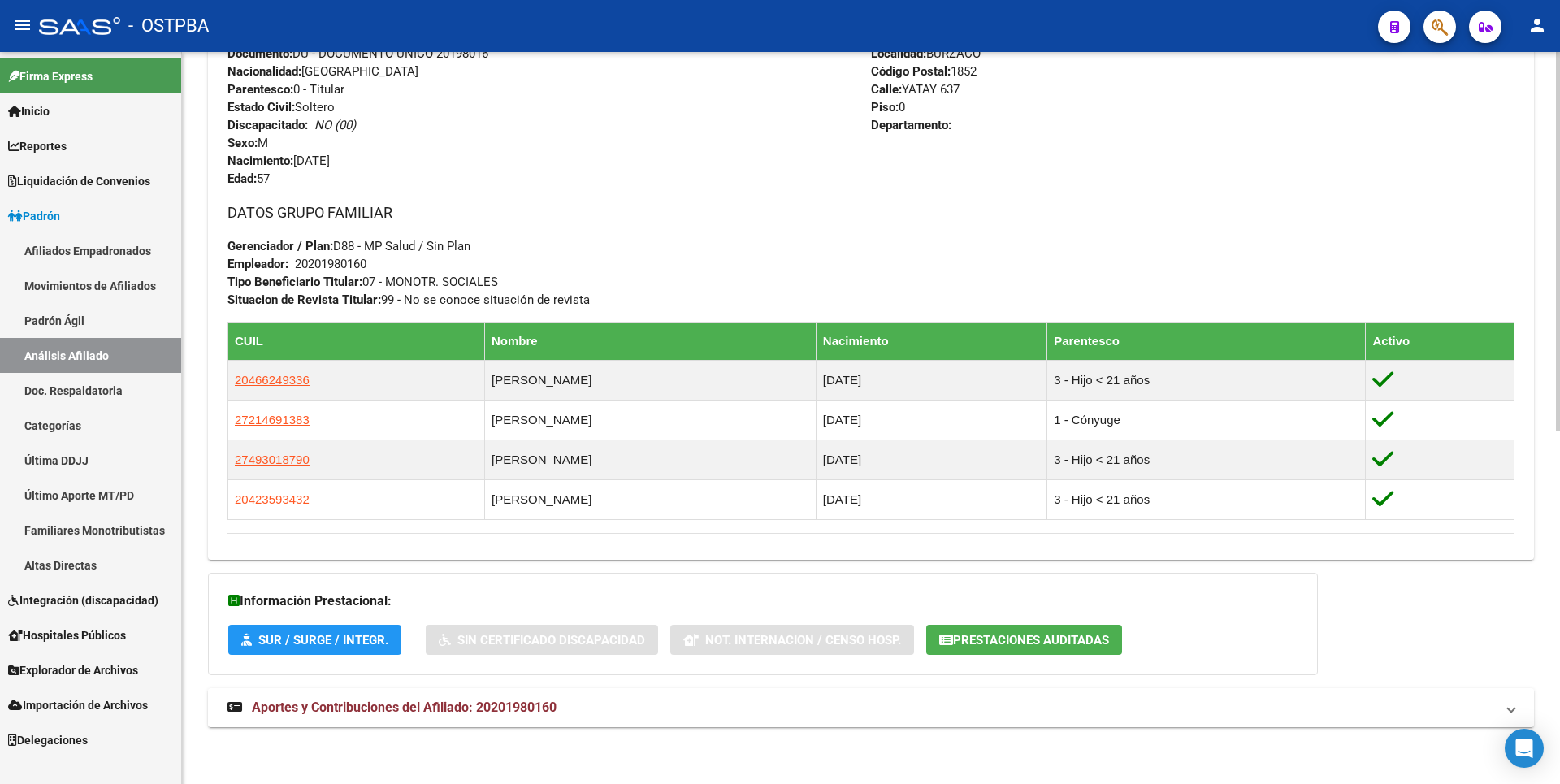
click at [463, 713] on span "Aportes y Contribuciones del Afiliado: 20201980160" at bounding box center [404, 707] width 305 height 15
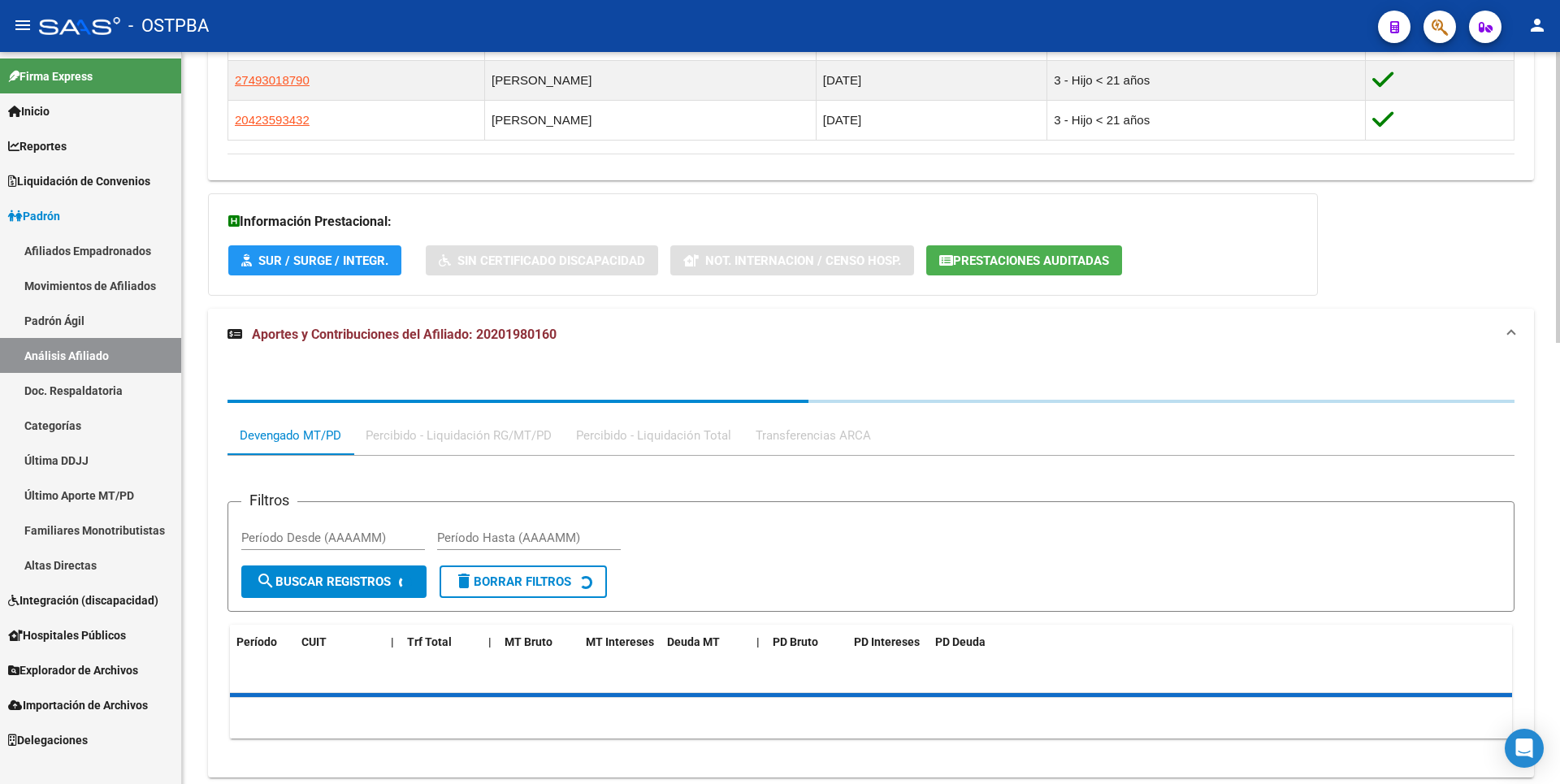
scroll to position [1110, 0]
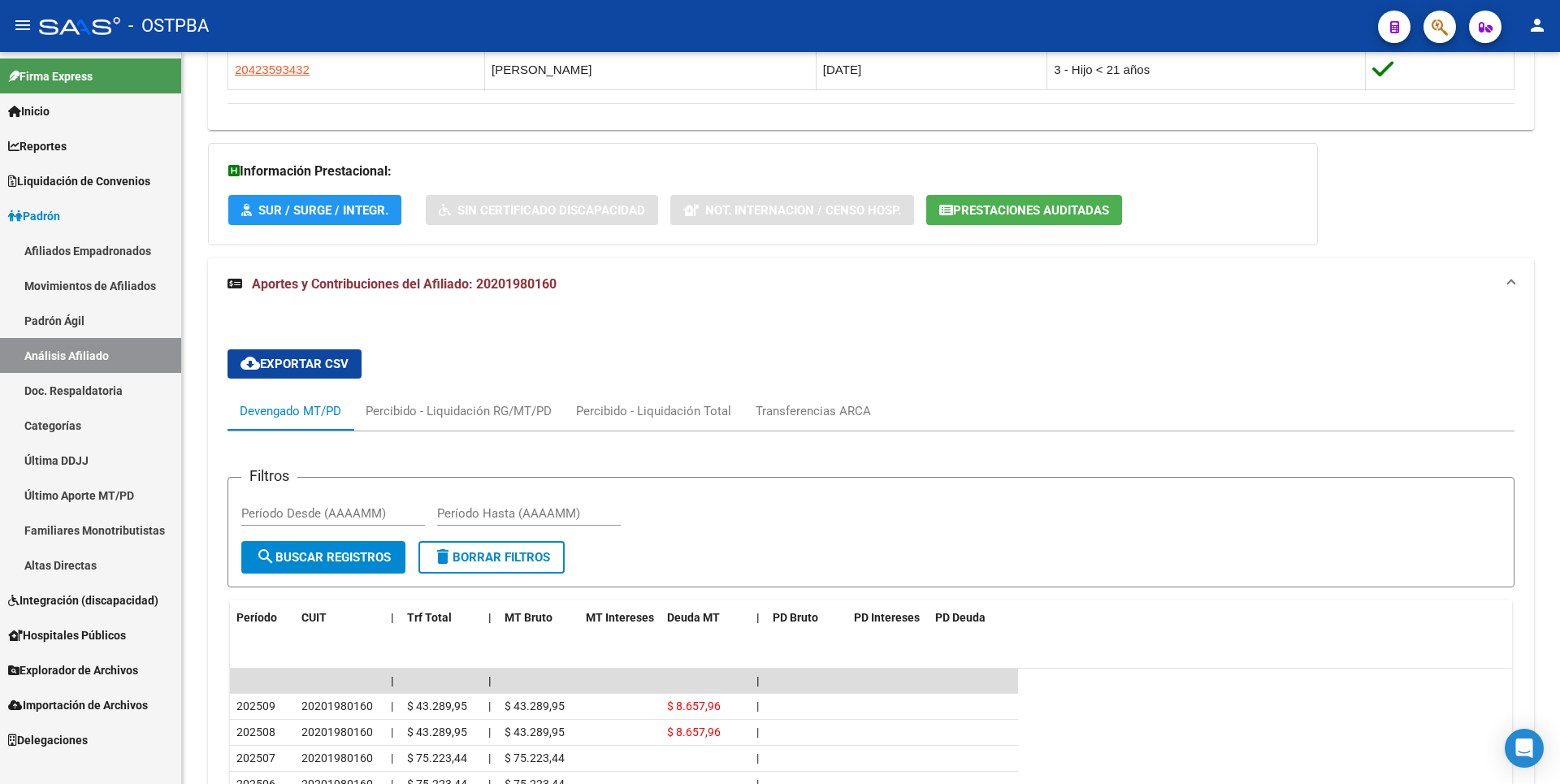
click at [93, 655] on link "Explorador de Archivos" at bounding box center [90, 669] width 181 height 35
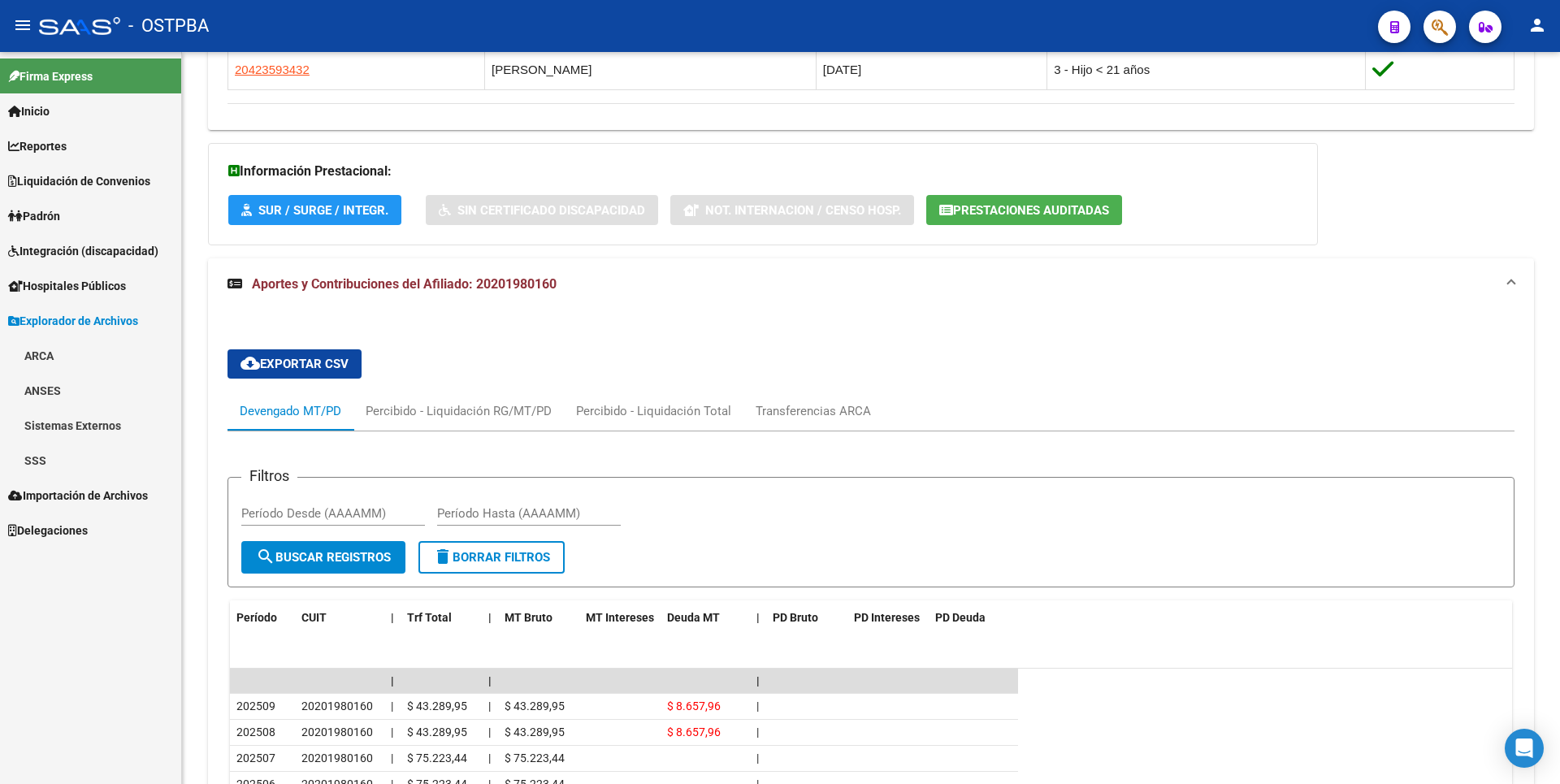
click at [57, 459] on link "SSS" at bounding box center [90, 460] width 181 height 35
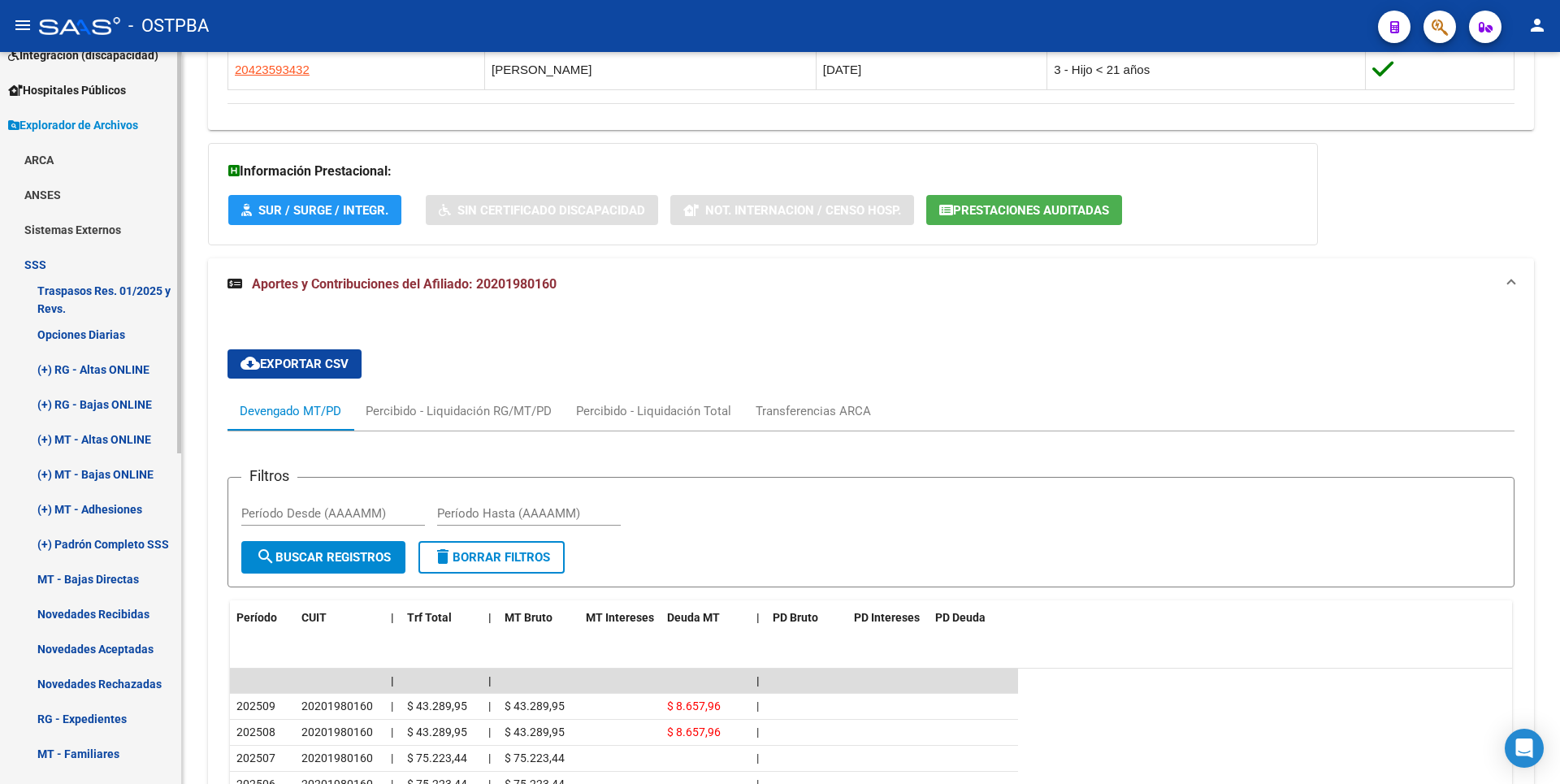
scroll to position [0, 0]
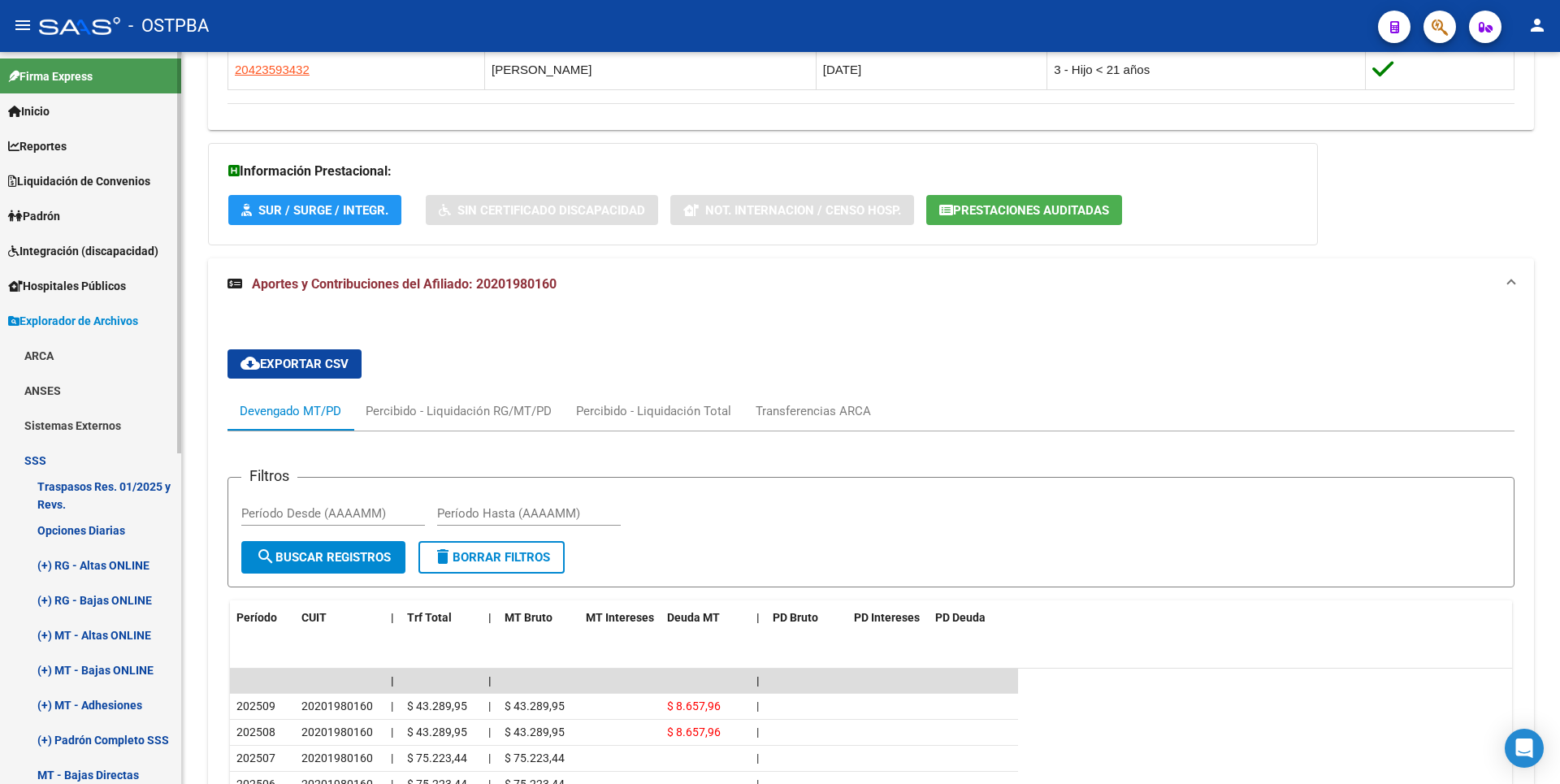
click at [49, 116] on span "Inicio" at bounding box center [29, 111] width 42 height 18
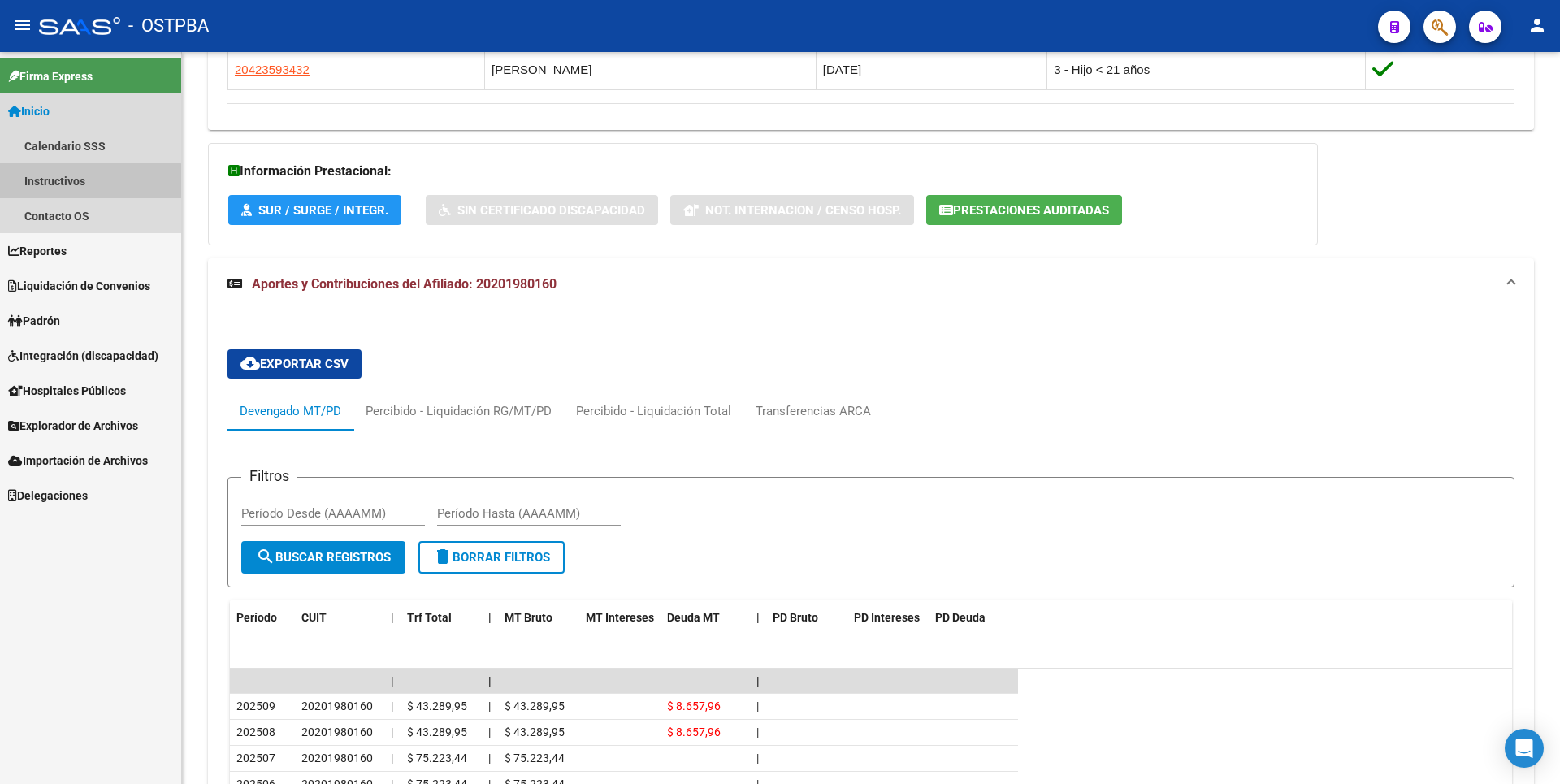
click at [83, 195] on link "Instructivos" at bounding box center [90, 180] width 181 height 35
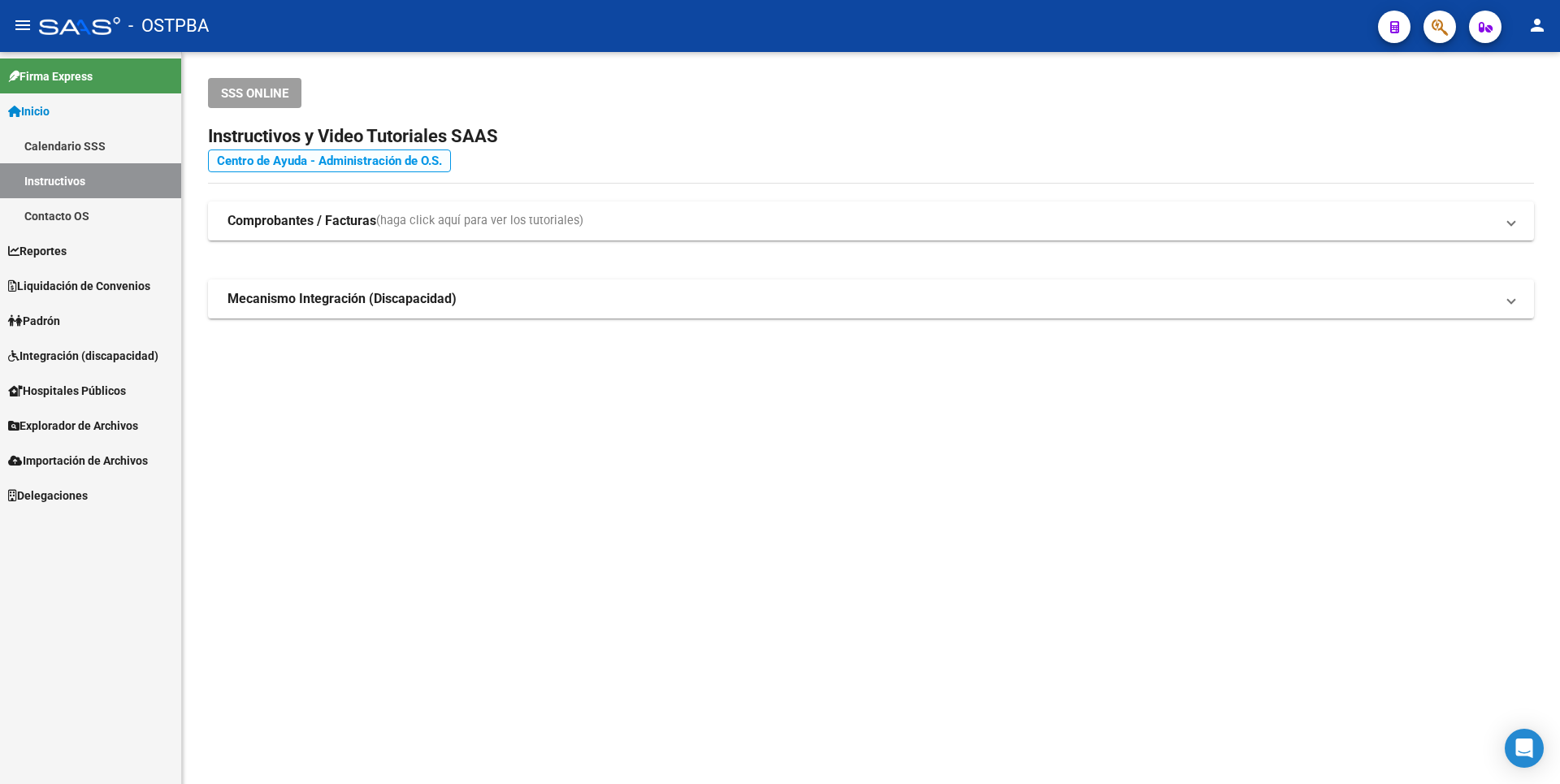
click at [340, 153] on link "Centro de Ayuda - Administración de O.S." at bounding box center [329, 160] width 243 height 23
click at [71, 328] on link "Padrón" at bounding box center [90, 321] width 181 height 35
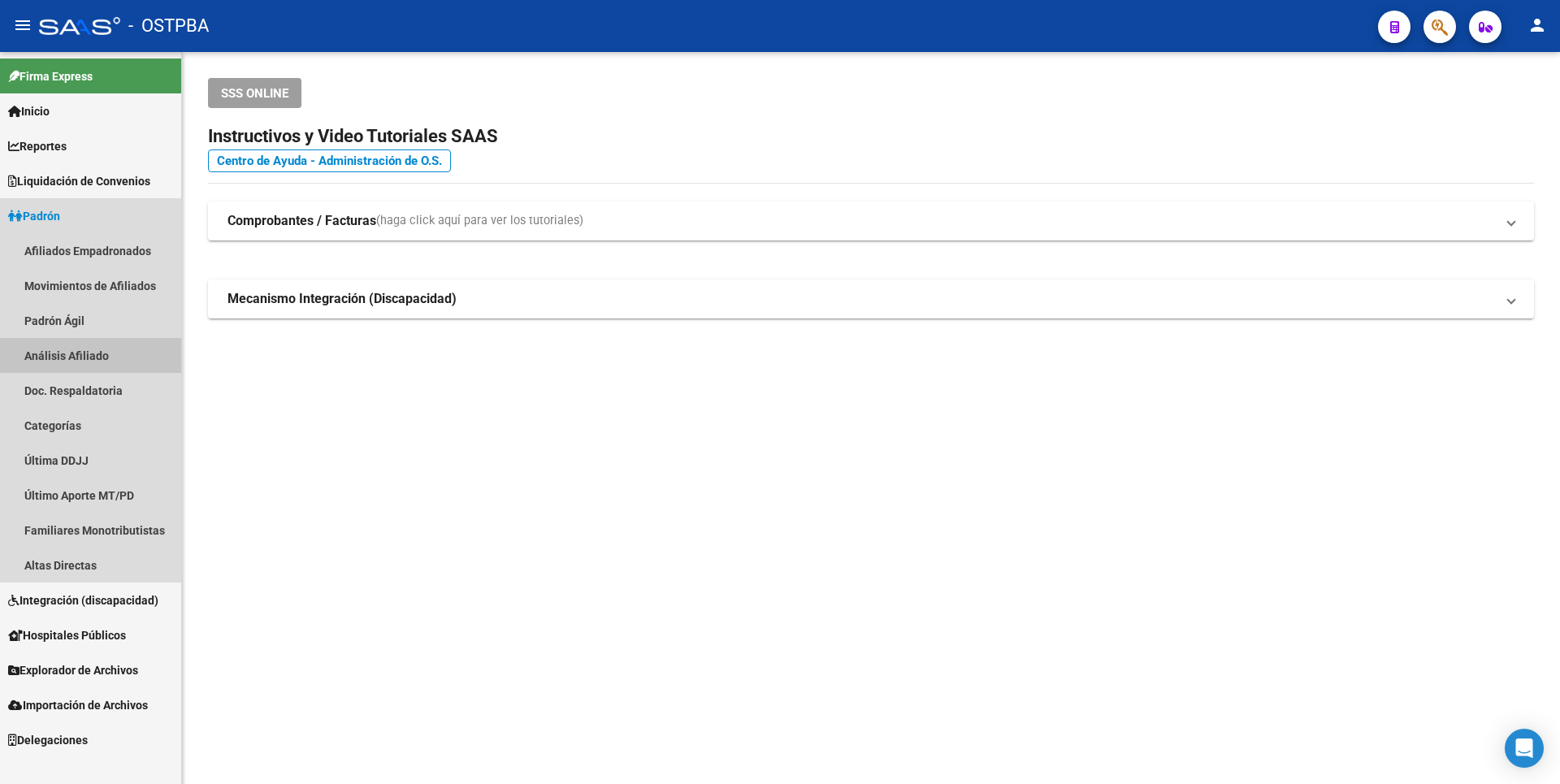
click at [93, 358] on link "Análisis Afiliado" at bounding box center [90, 355] width 181 height 35
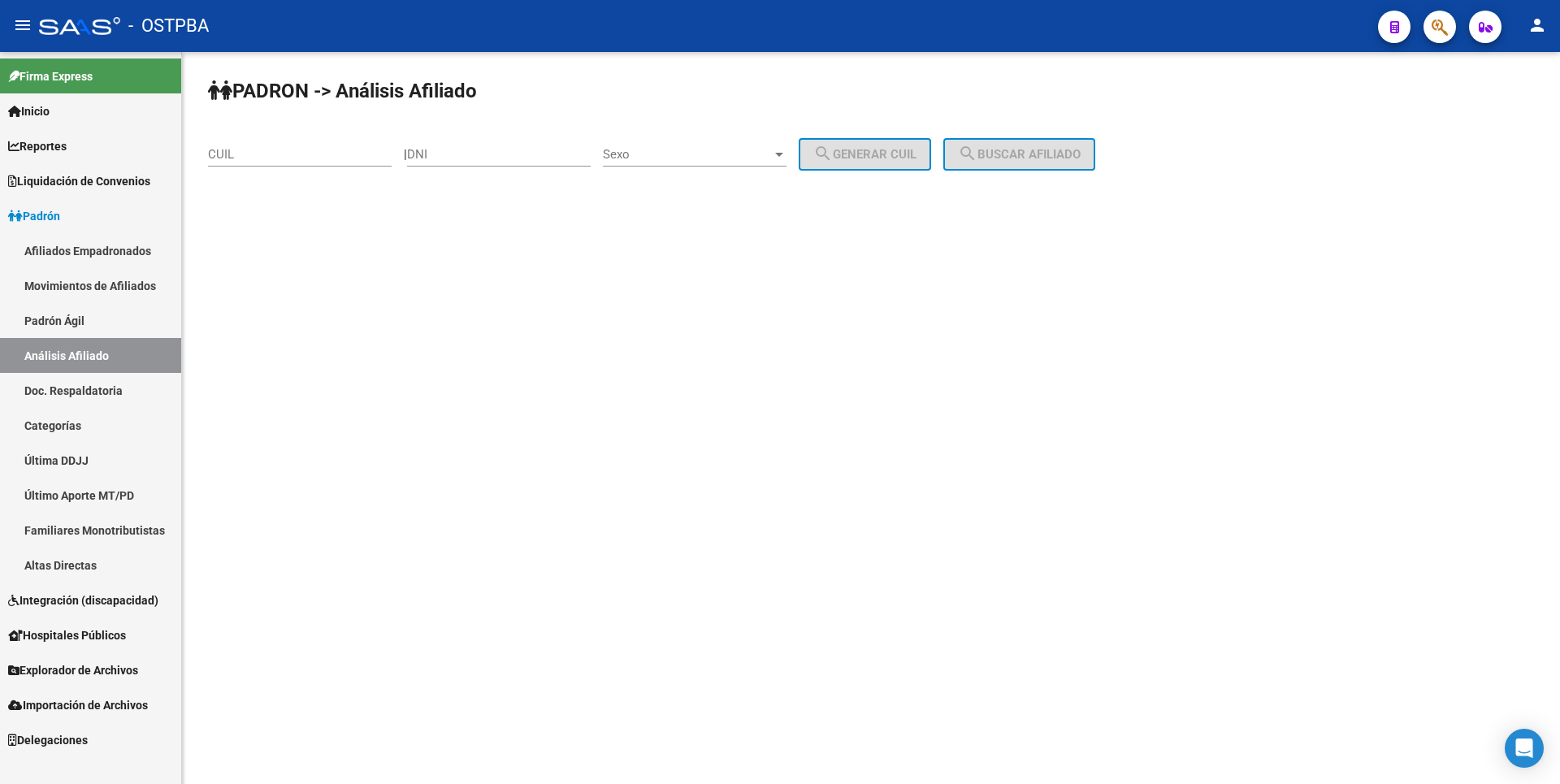
click at [460, 167] on div "DNI" at bounding box center [499, 157] width 184 height 50
click at [461, 154] on input "DNI" at bounding box center [499, 154] width 184 height 15
paste input "38956479"
type input "38956479"
click at [749, 150] on span "Sexo" at bounding box center [688, 154] width 169 height 15
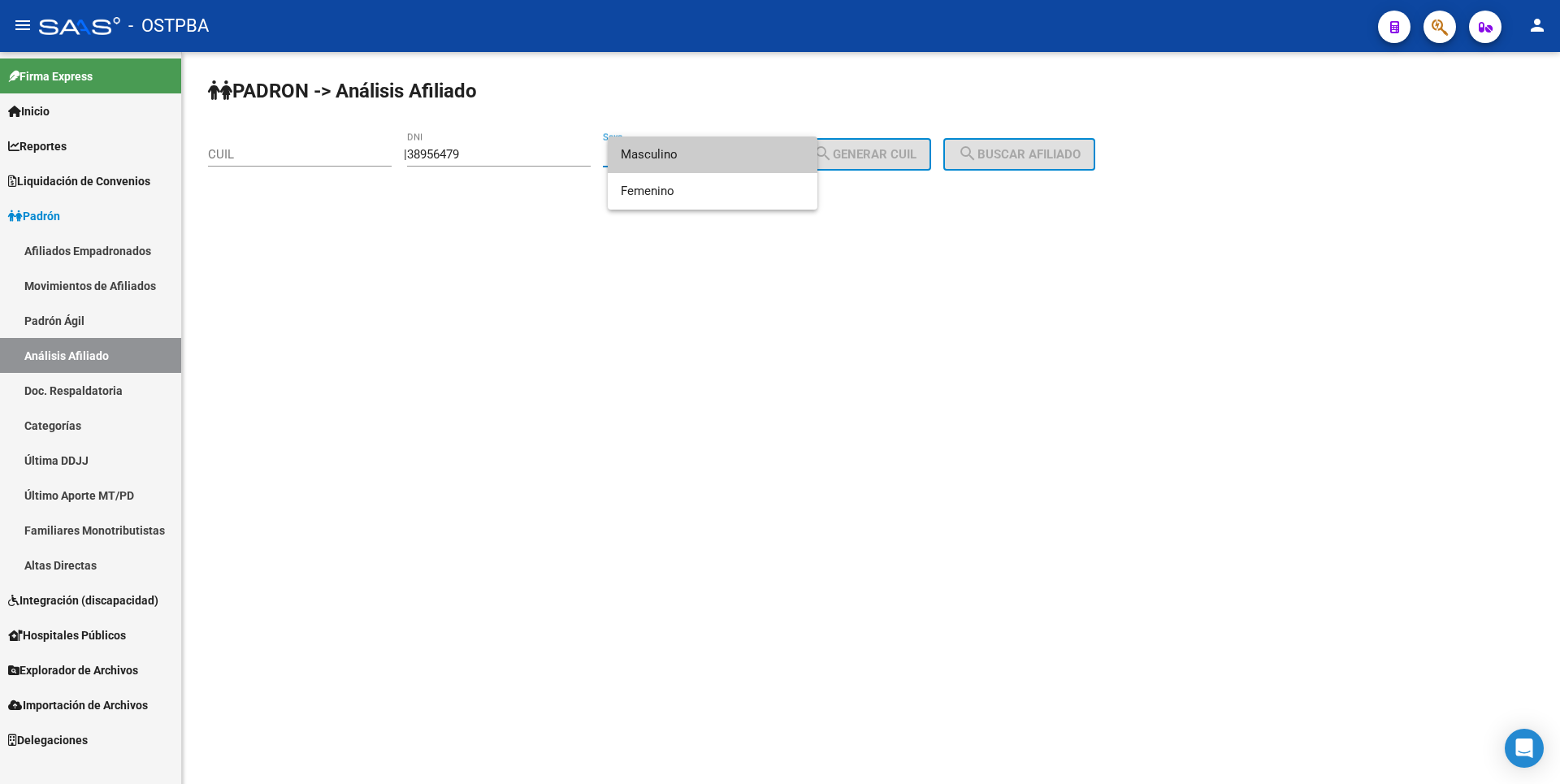
click at [663, 157] on span "Masculino" at bounding box center [713, 155] width 184 height 36
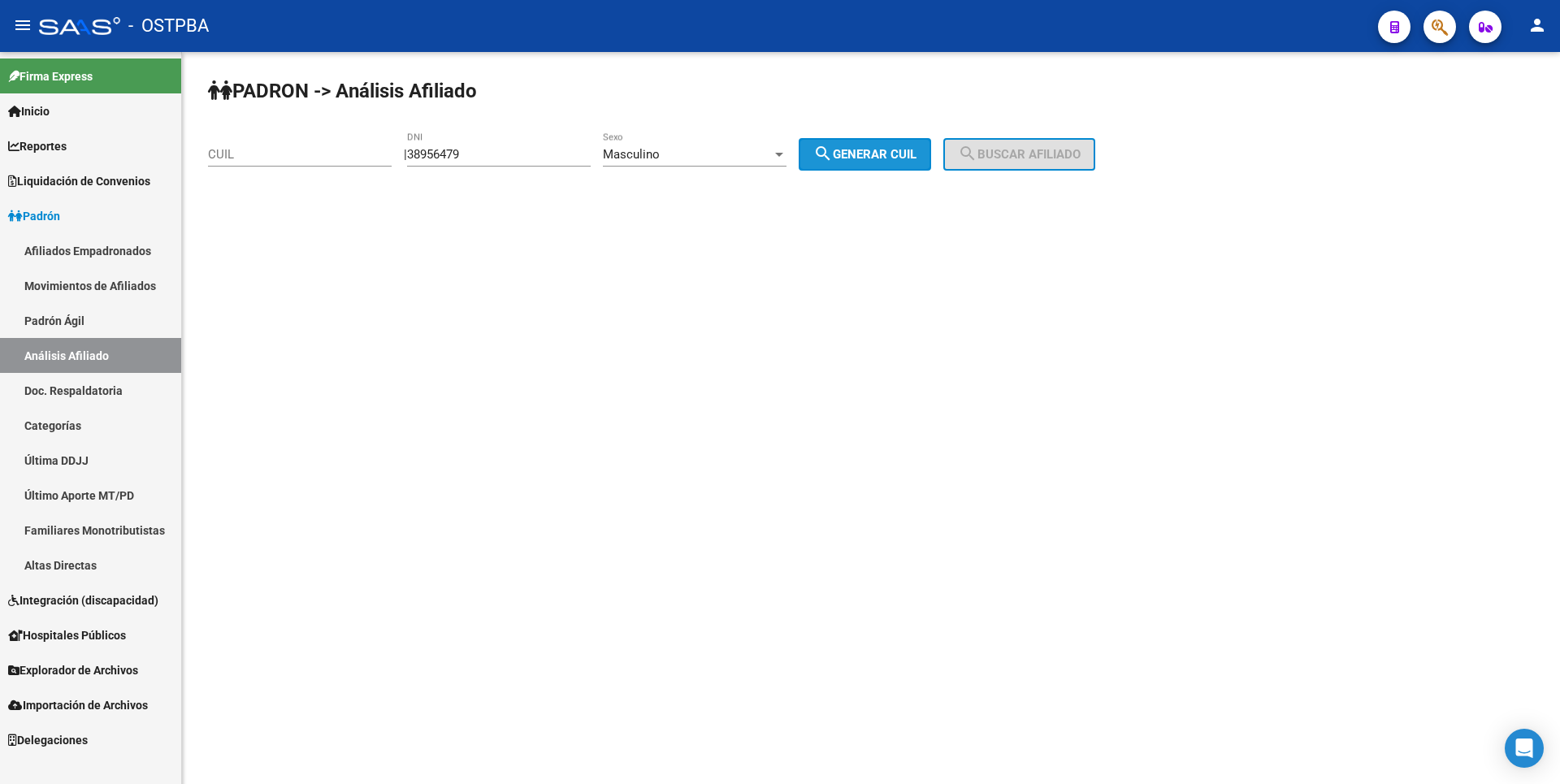
drag, startPoint x: 663, startPoint y: 157, endPoint x: 873, endPoint y: 158, distance: 210.0
click at [873, 158] on span "search Generar CUIL" at bounding box center [864, 154] width 103 height 15
click at [1007, 148] on span "search Buscar afiliado" at bounding box center [1019, 154] width 123 height 15
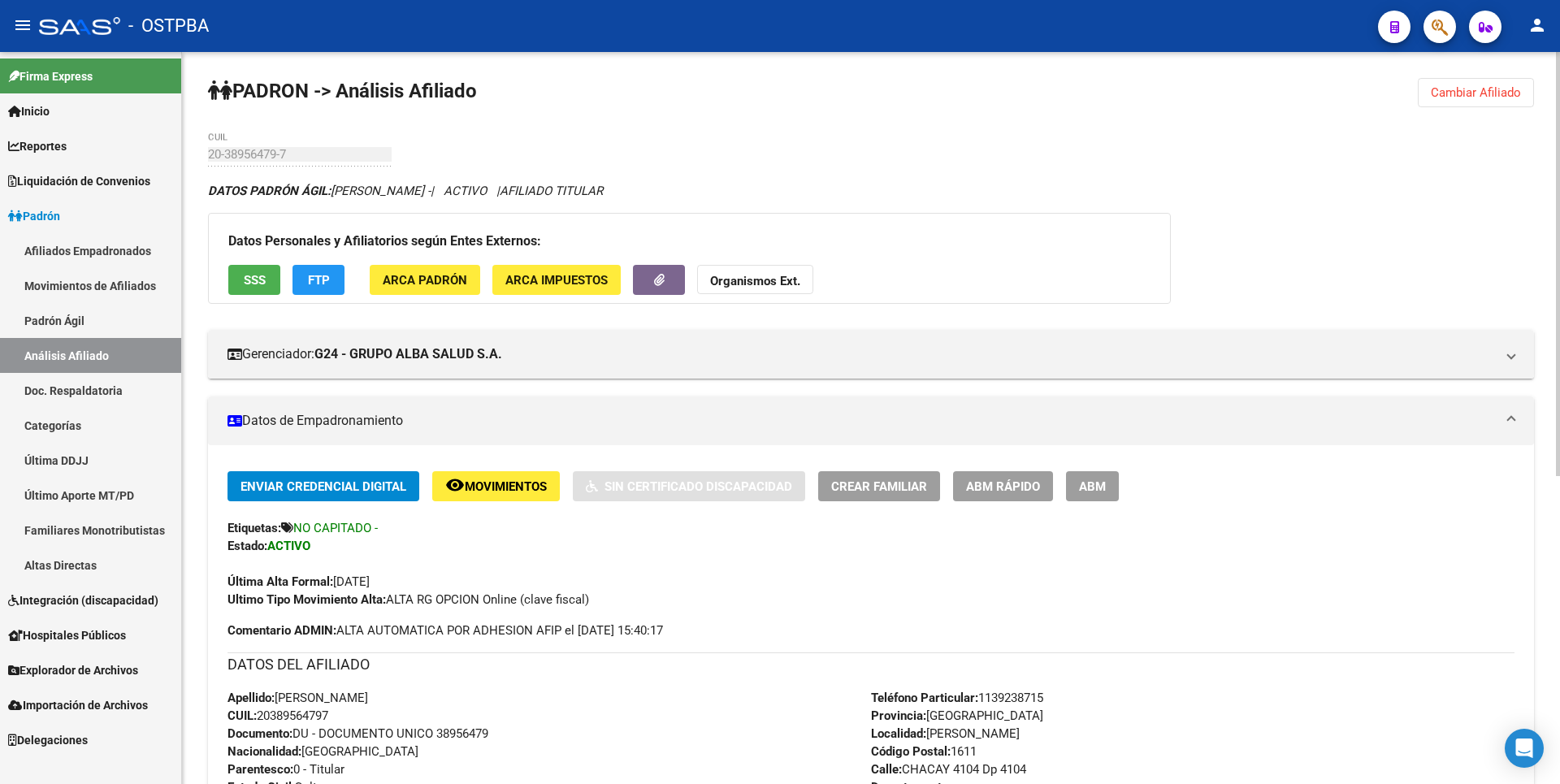
click at [1459, 84] on button "Cambiar Afiliado" at bounding box center [1476, 93] width 117 height 29
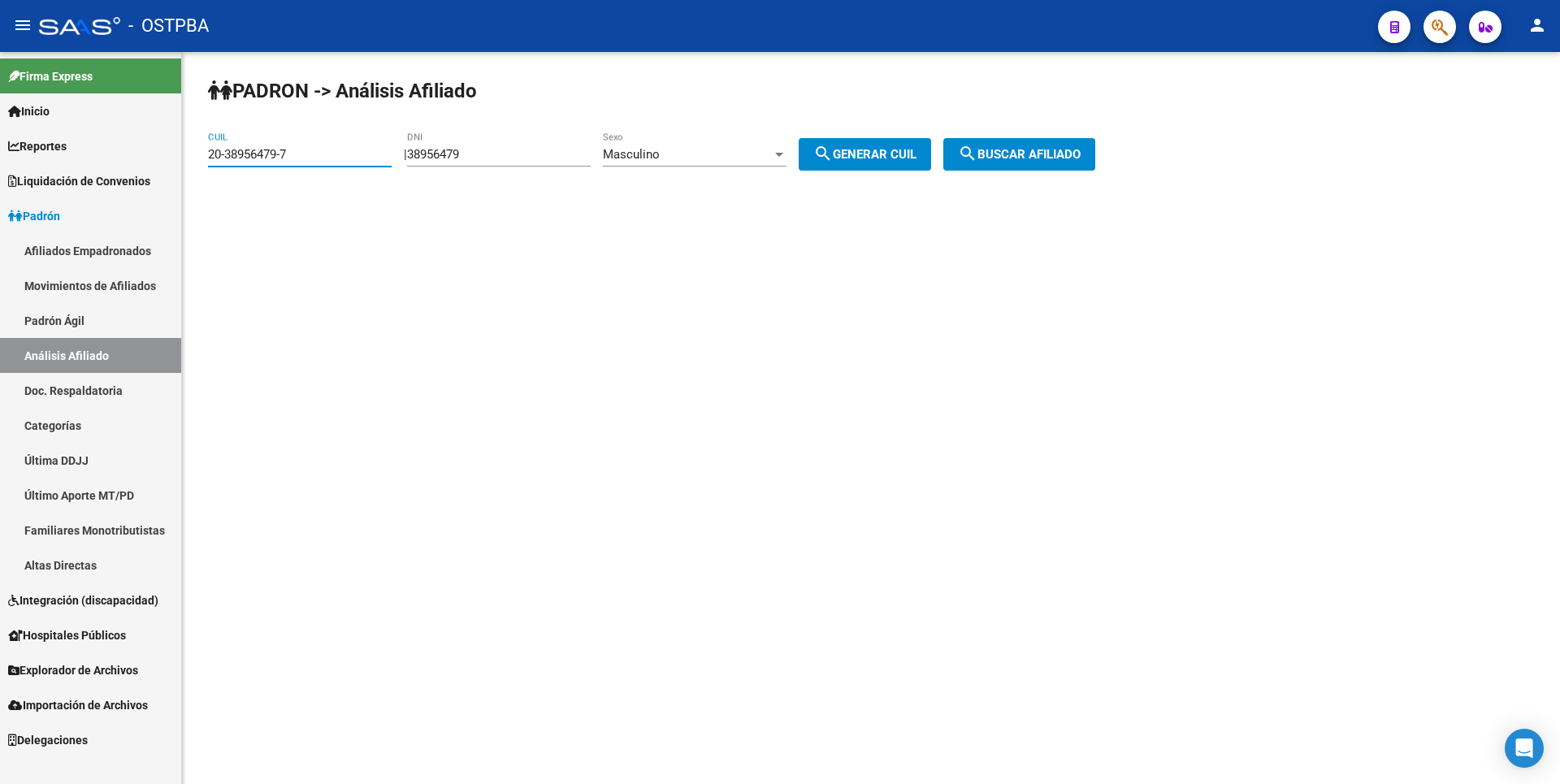
drag, startPoint x: 298, startPoint y: 153, endPoint x: 0, endPoint y: 118, distance: 300.0
click at [0, 118] on mat-sidenav-container "Firma Express Inicio Calendario SSS Instructivos Contacto OS Reportes Tablero d…" at bounding box center [780, 418] width 1560 height 732
type input "27-95154081-7"
click at [1051, 140] on button "search Buscar afiliado" at bounding box center [1019, 155] width 152 height 33
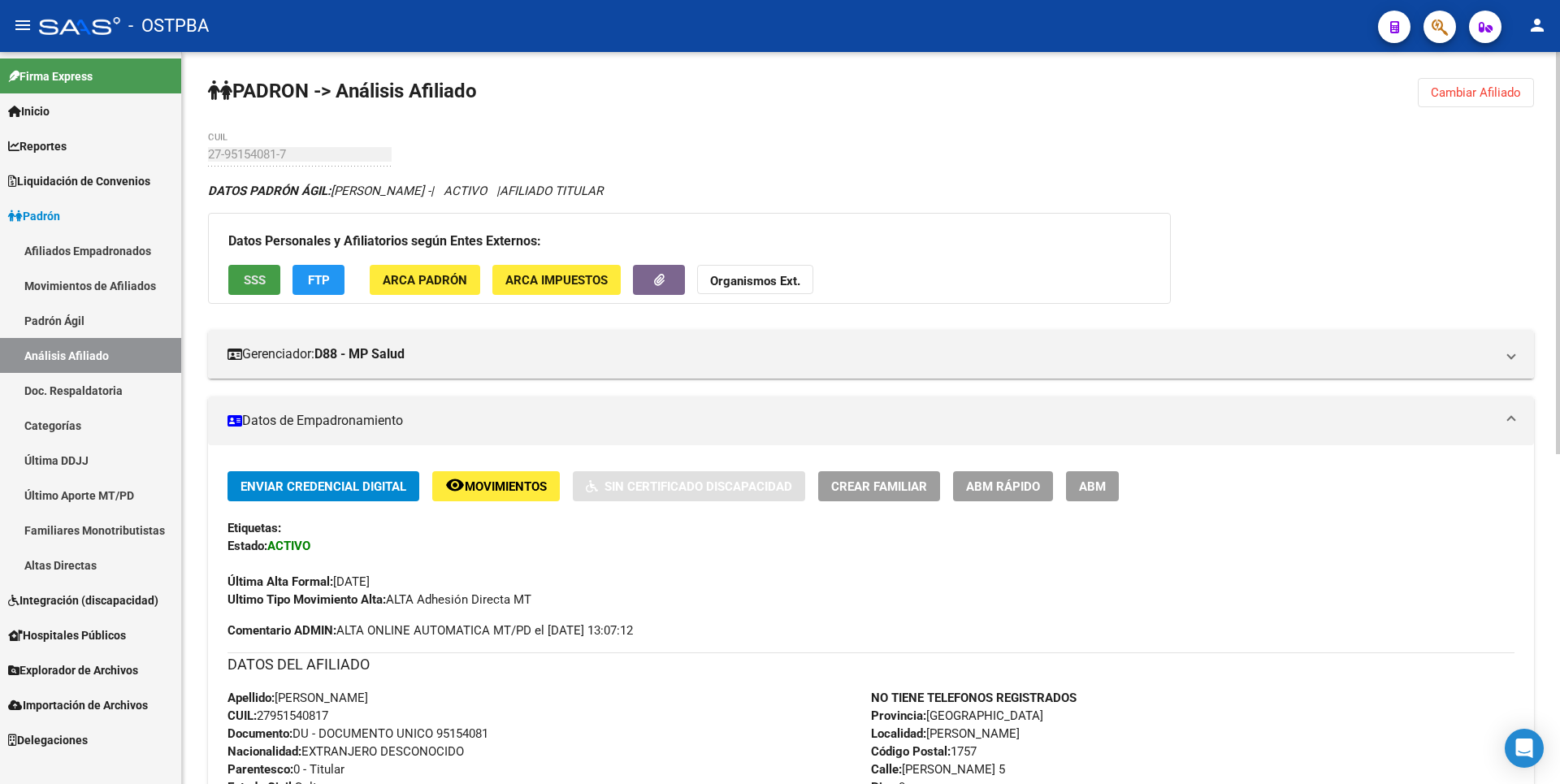
click at [255, 287] on span "SSS" at bounding box center [255, 280] width 22 height 15
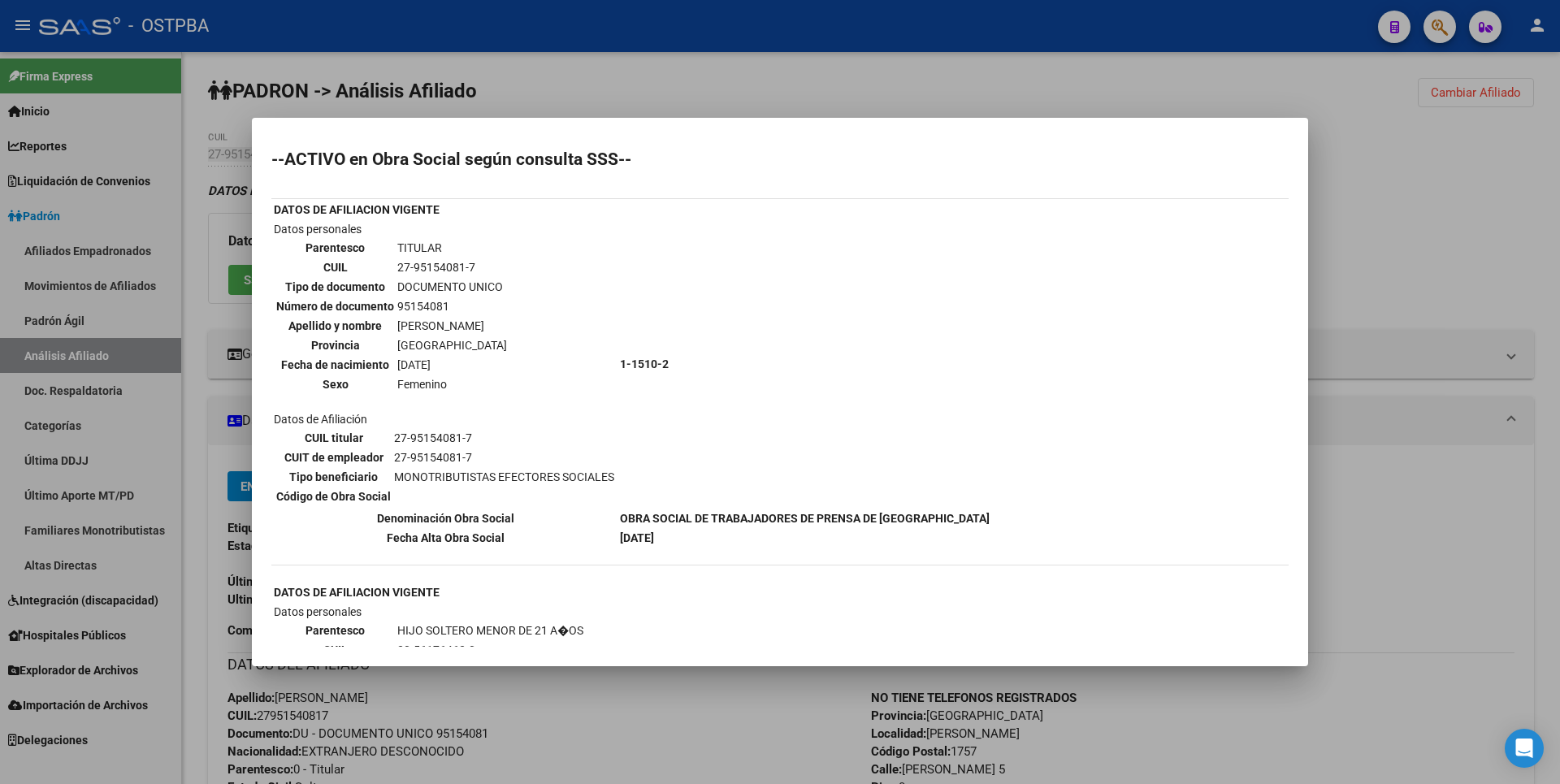
click at [660, 134] on mat-dialog-container "--ACTIVO en Obra Social según consulta SSS-- DATOS DE AFILIACION VIGENTE Datos …" at bounding box center [780, 392] width 1056 height 548
click at [668, 94] on div at bounding box center [780, 392] width 1560 height 784
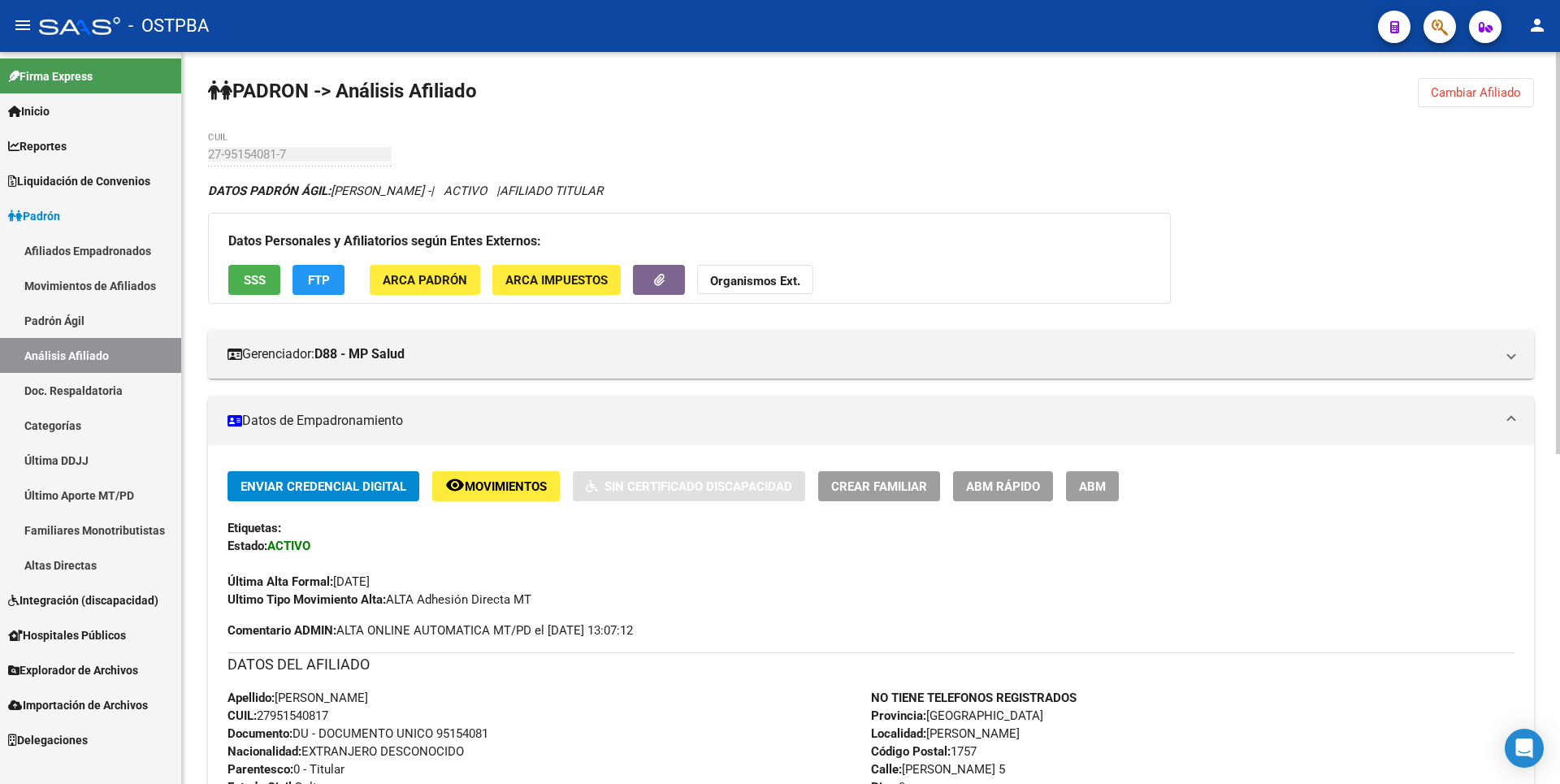
click at [774, 278] on strong "Organismos Ext." at bounding box center [755, 281] width 90 height 15
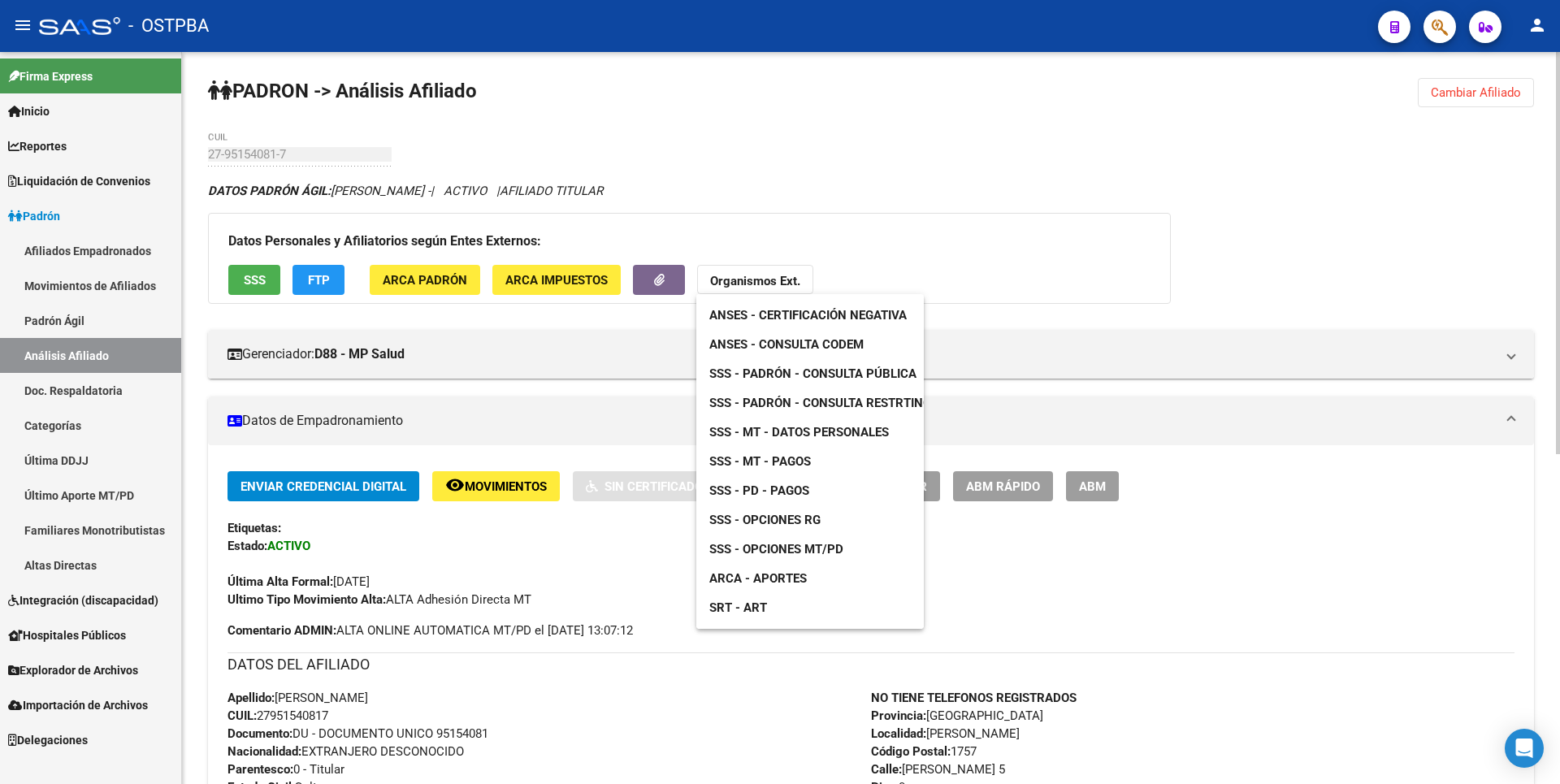
drag, startPoint x: 1263, startPoint y: 448, endPoint x: 1153, endPoint y: 494, distance: 119.2
click at [1263, 447] on div at bounding box center [780, 392] width 1560 height 784
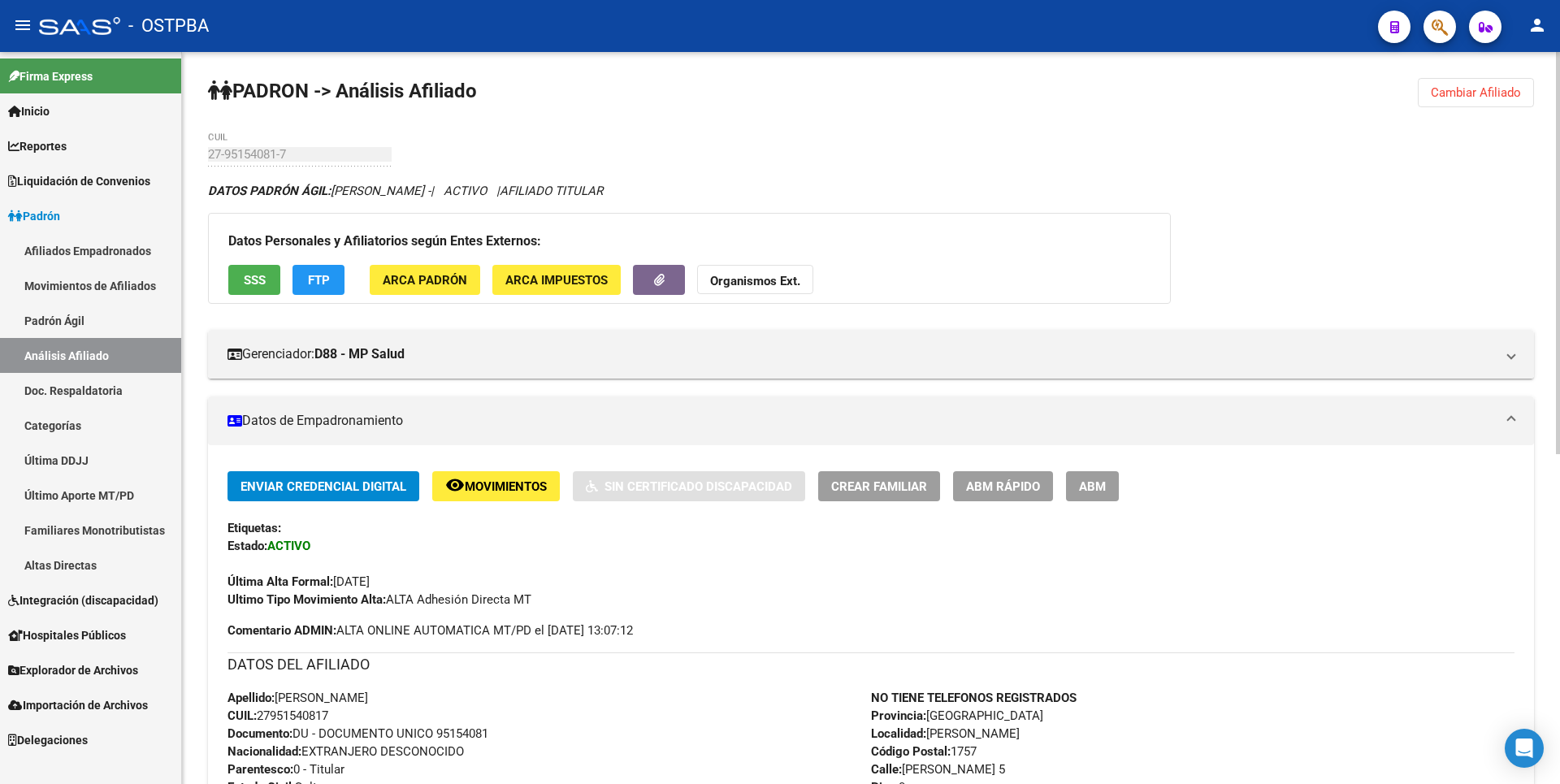
click at [1089, 482] on span "ABM" at bounding box center [1092, 486] width 26 height 15
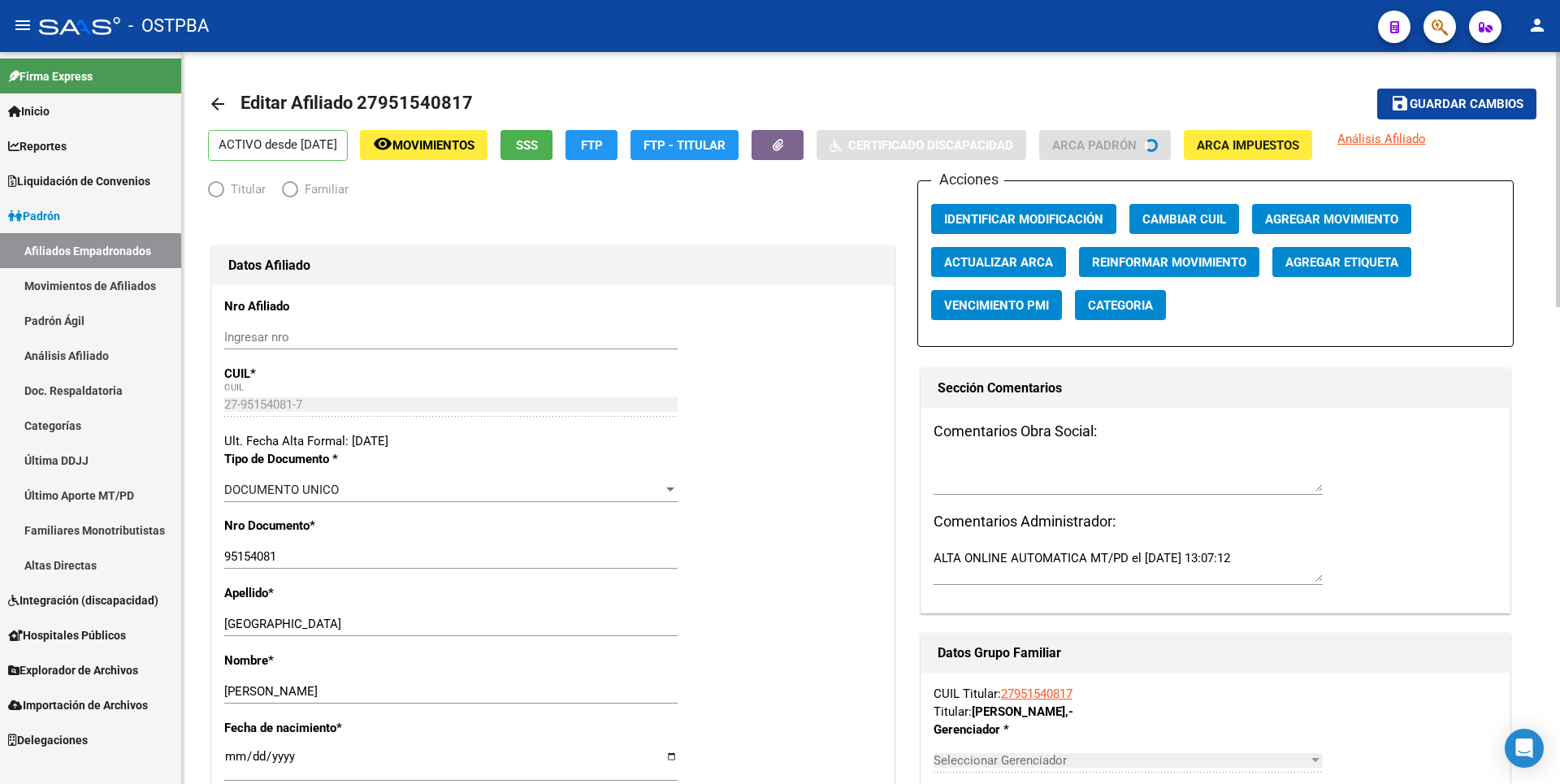
radio input "true"
type input "27-95154081-7"
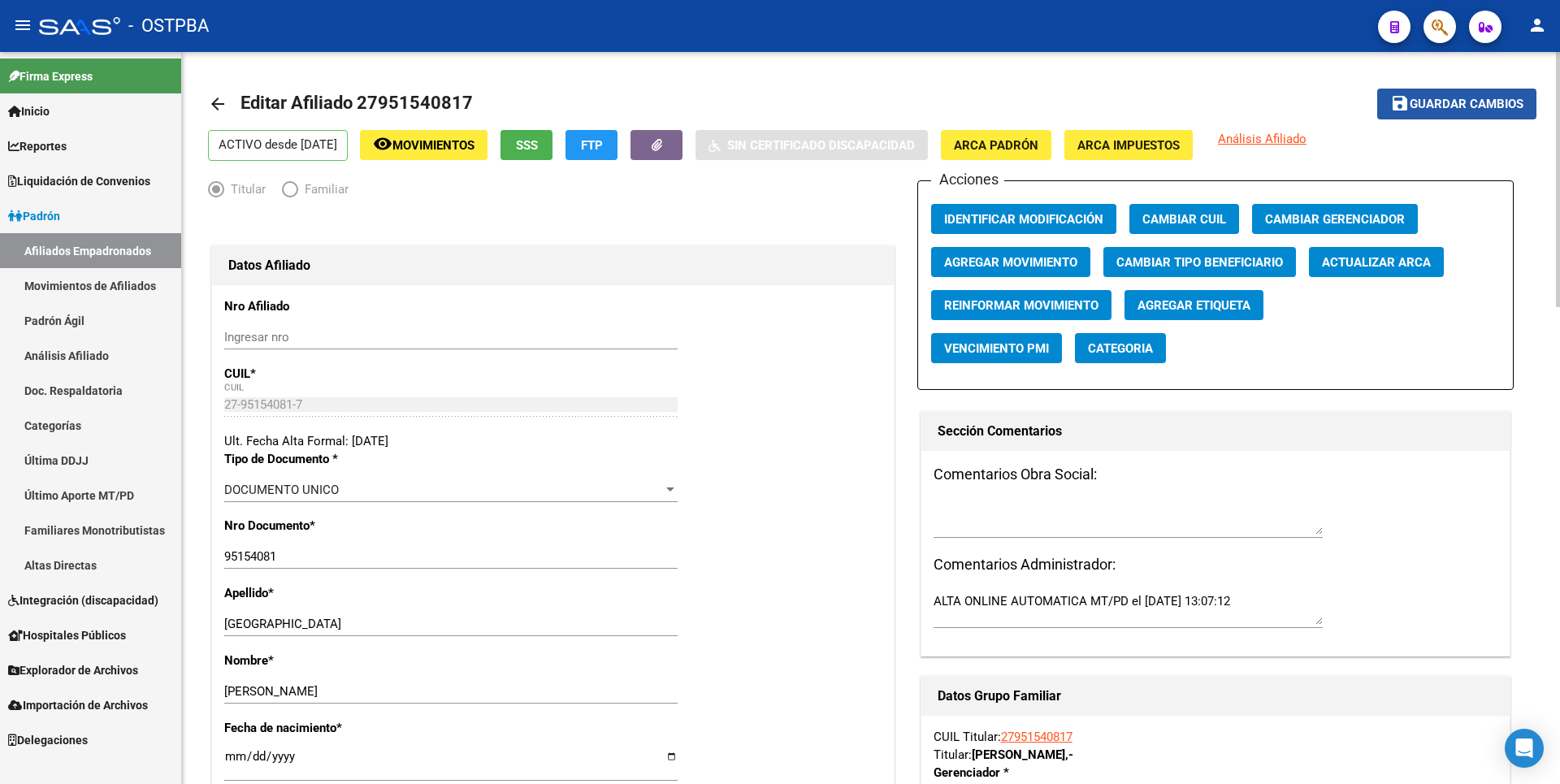
click at [1517, 100] on span "Guardar cambios" at bounding box center [1466, 105] width 114 height 15
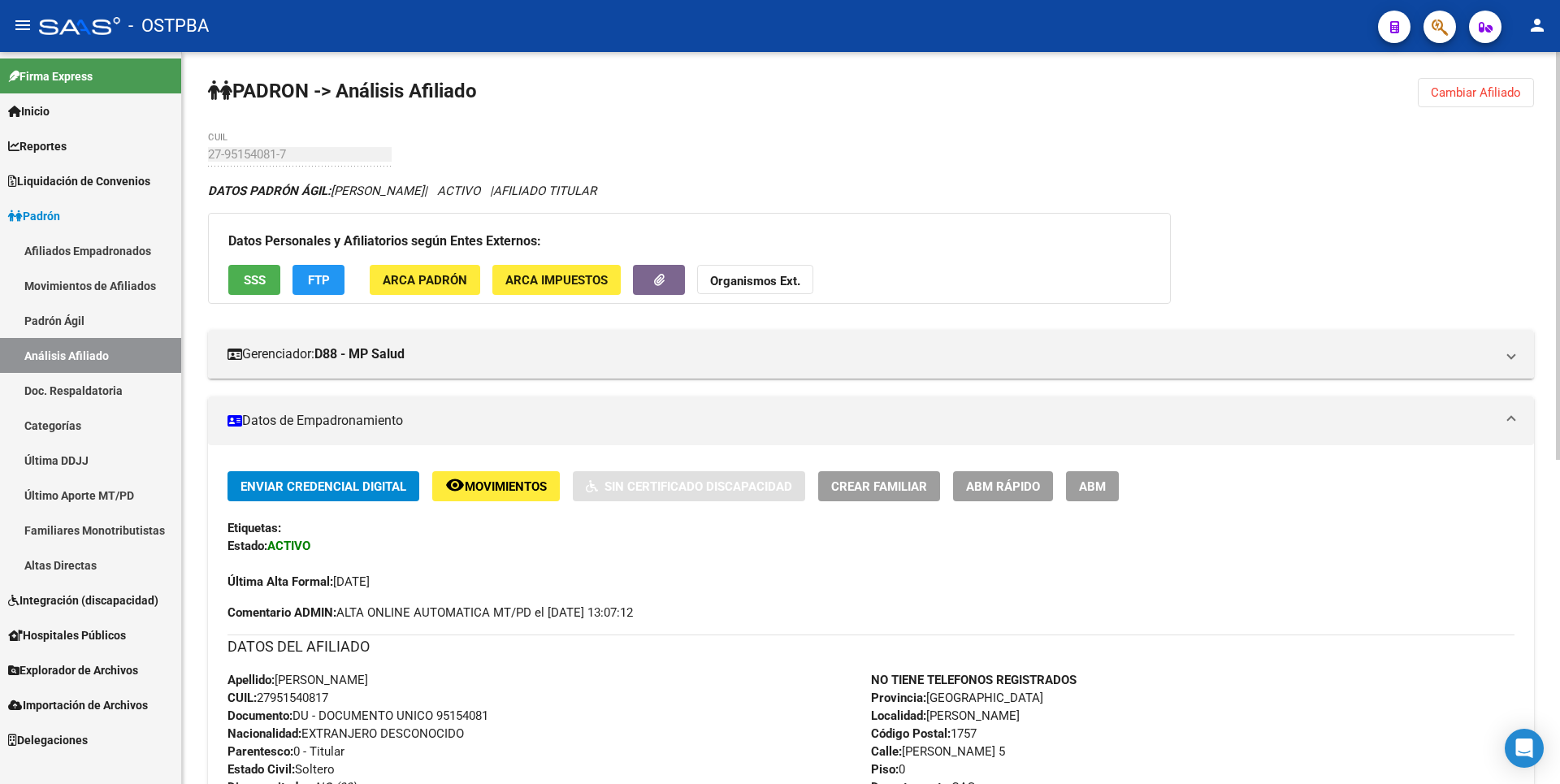
click at [1506, 82] on button "Cambiar Afiliado" at bounding box center [1476, 93] width 117 height 29
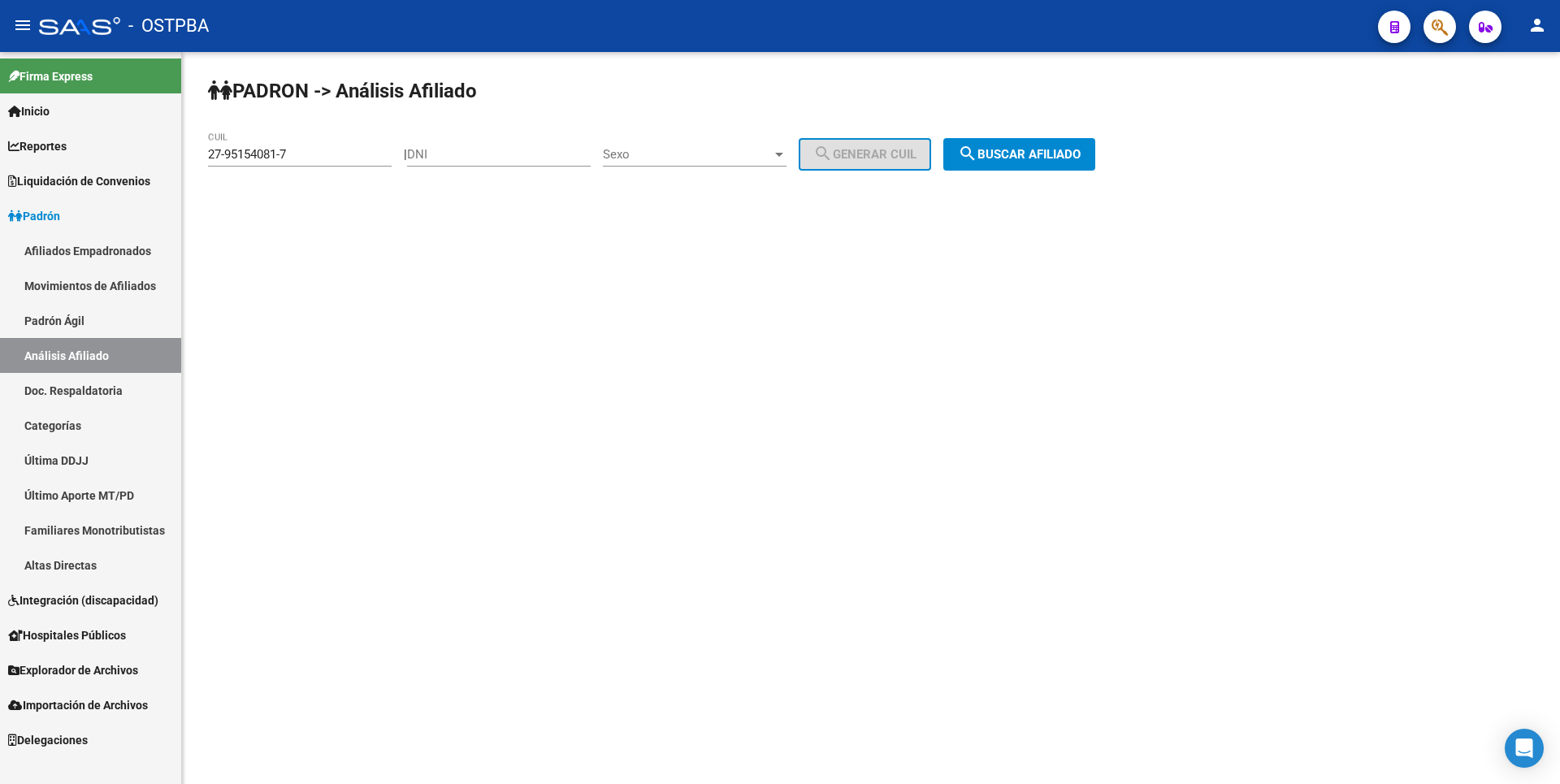
click at [483, 158] on input "DNI" at bounding box center [499, 154] width 184 height 15
paste input "38956479"
type input "38956479"
drag, startPoint x: 327, startPoint y: 157, endPoint x: 135, endPoint y: 150, distance: 192.1
click at [135, 150] on mat-sidenav-container "Firma Express Inicio Calendario SSS Instructivos Contacto OS Reportes Tablero d…" at bounding box center [780, 418] width 1560 height 732
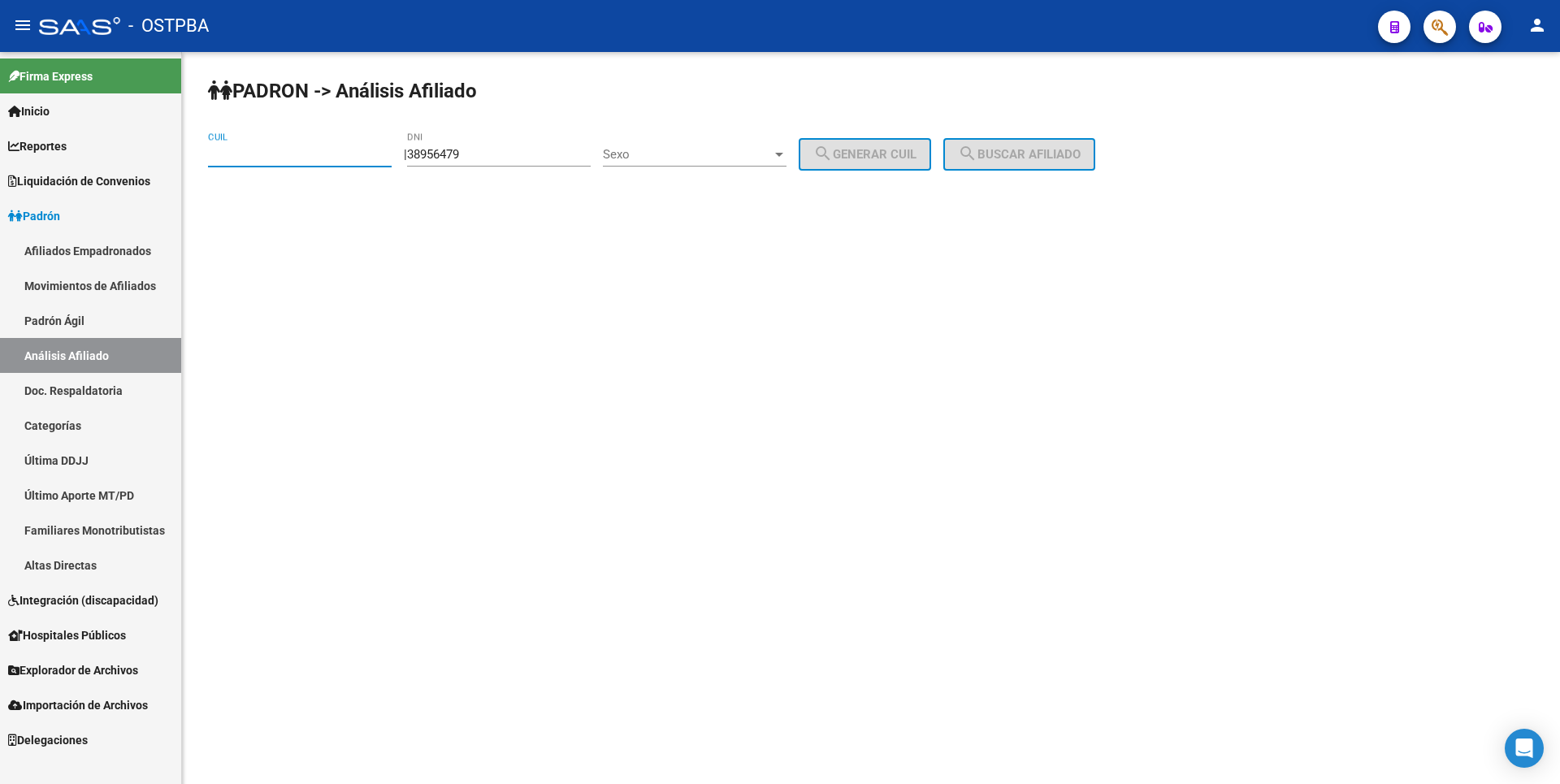
click at [787, 157] on div at bounding box center [780, 154] width 15 height 13
click at [714, 152] on span "Masculino" at bounding box center [713, 155] width 184 height 36
drag, startPoint x: 929, startPoint y: 149, endPoint x: 951, endPoint y: 149, distance: 22.0
click at [916, 149] on span "search Generar CUIL" at bounding box center [864, 154] width 103 height 15
type input "20-38956479-7"
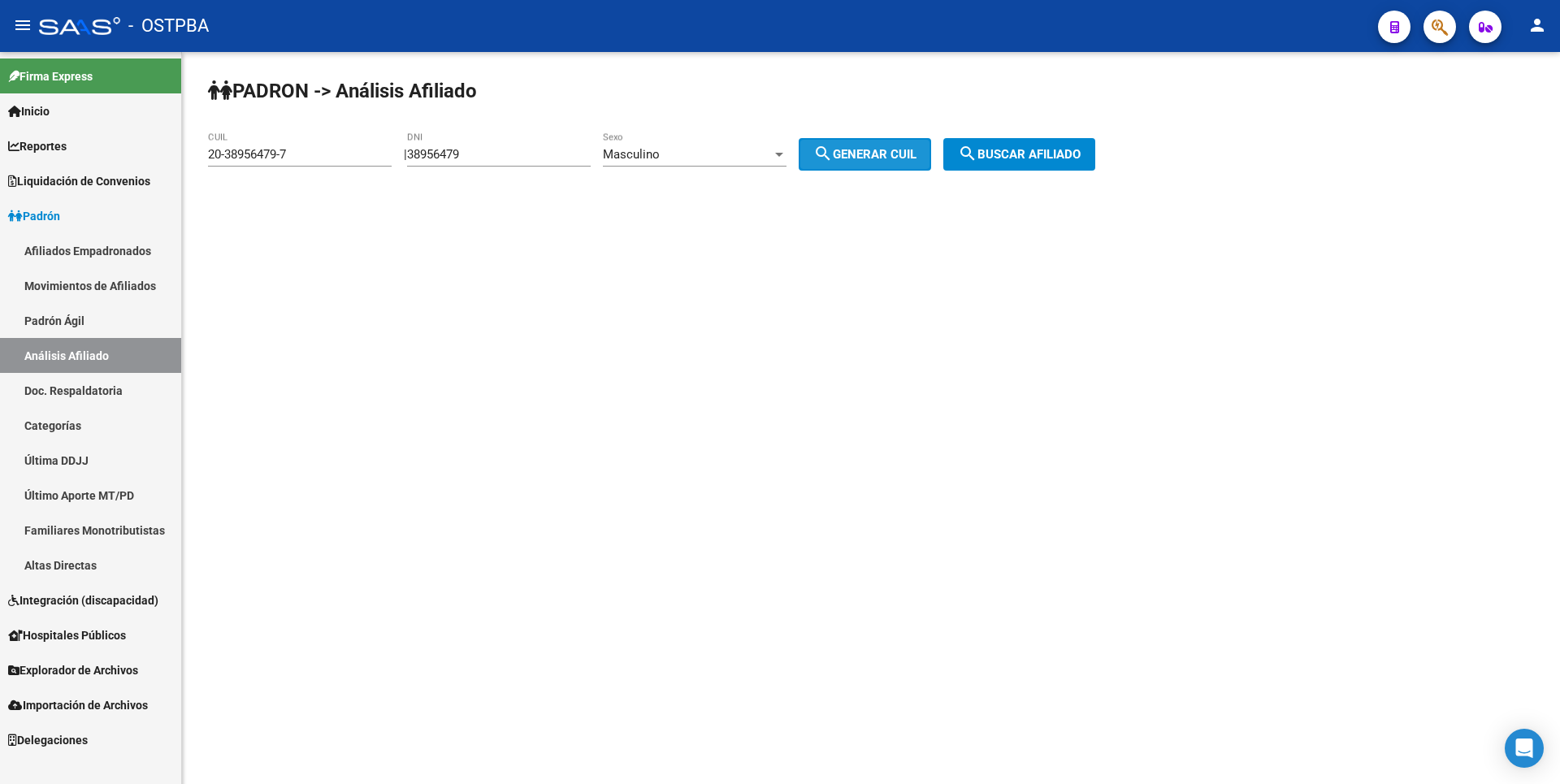
click at [1011, 151] on span "search Buscar afiliado" at bounding box center [1019, 154] width 123 height 15
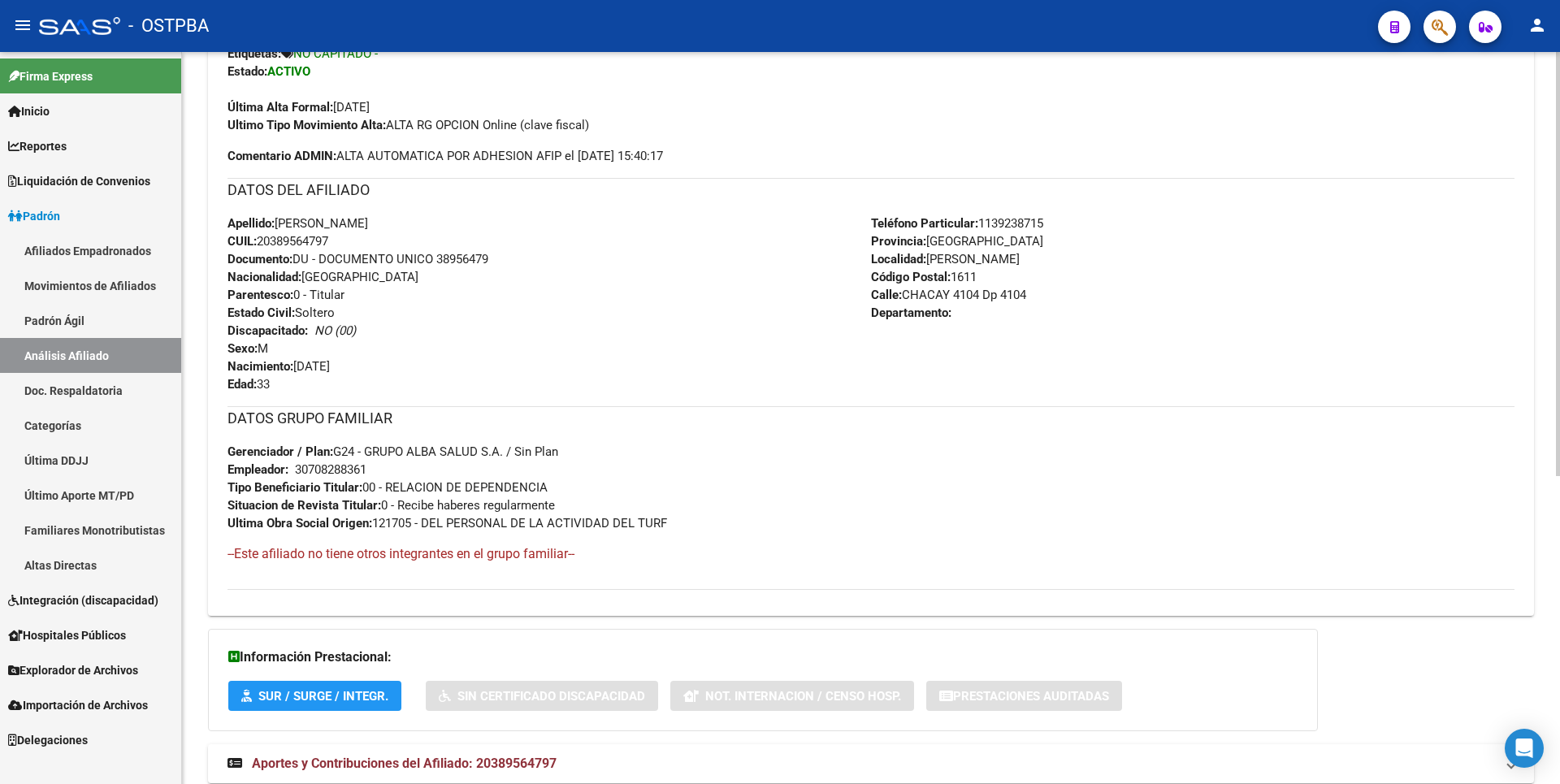
scroll to position [531, 0]
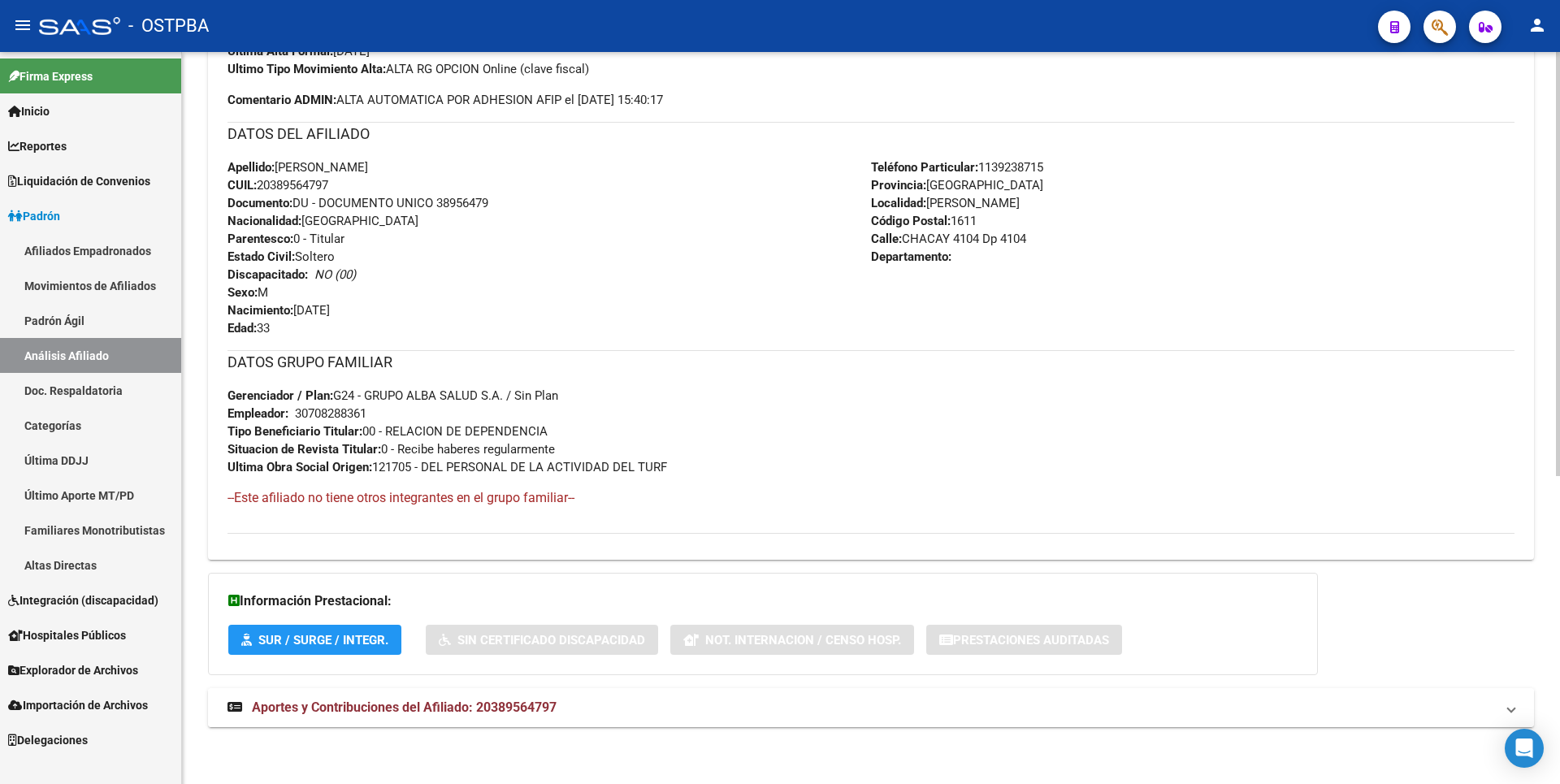
click at [544, 708] on span "Aportes y Contribuciones del Afiliado: 20389564797" at bounding box center [404, 707] width 305 height 15
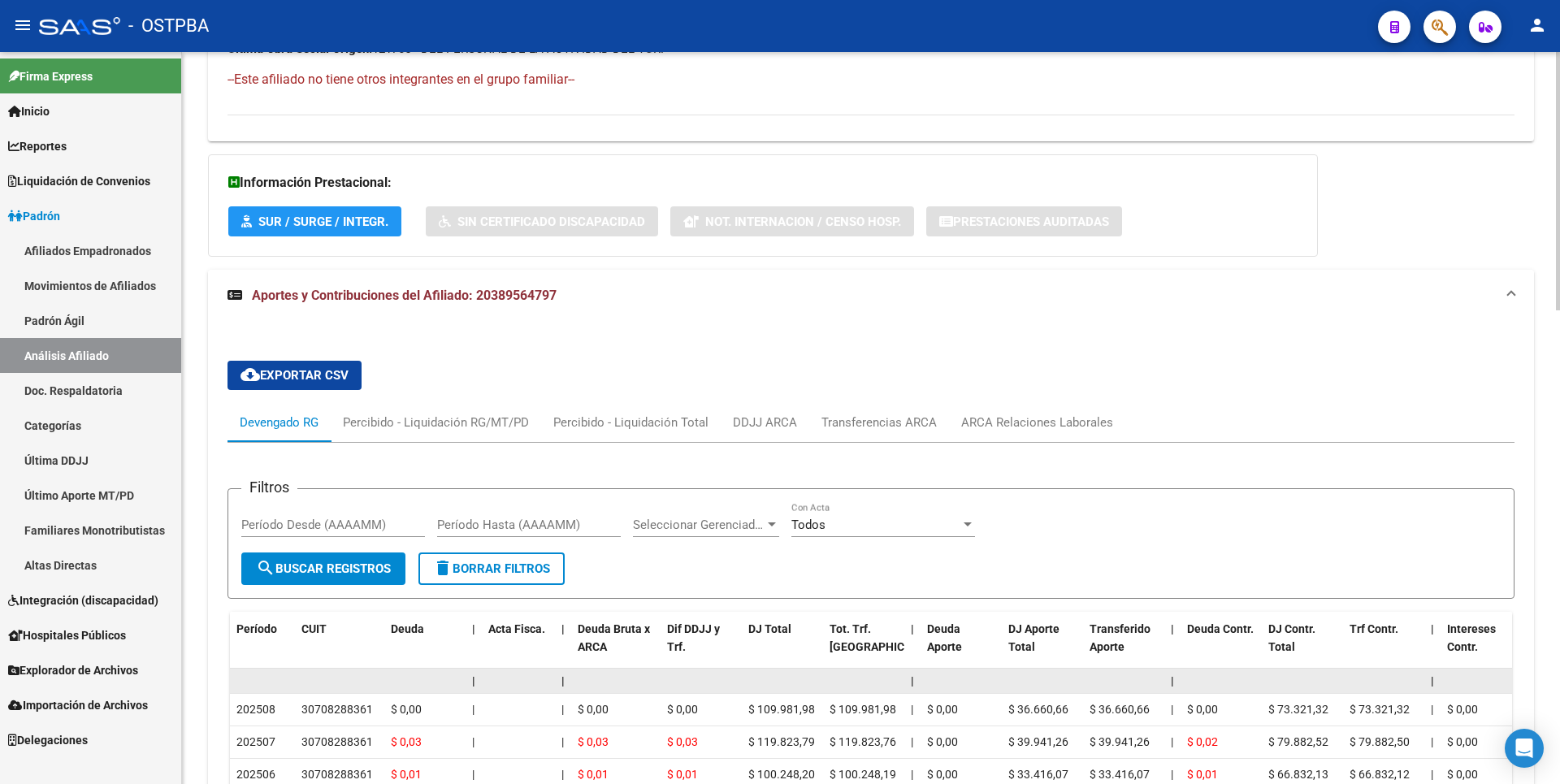
scroll to position [1274, 0]
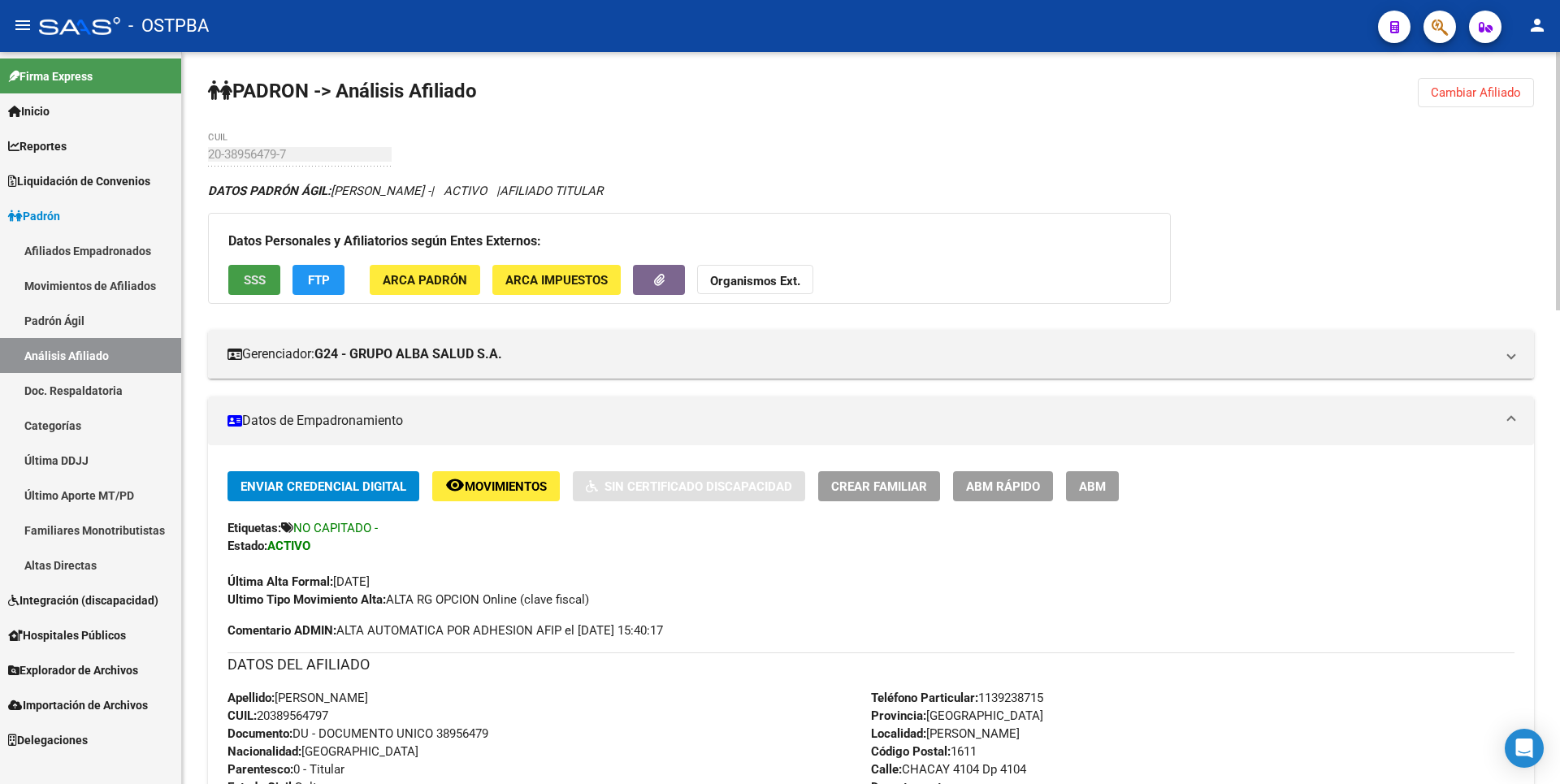
click at [252, 280] on span "SSS" at bounding box center [255, 280] width 22 height 15
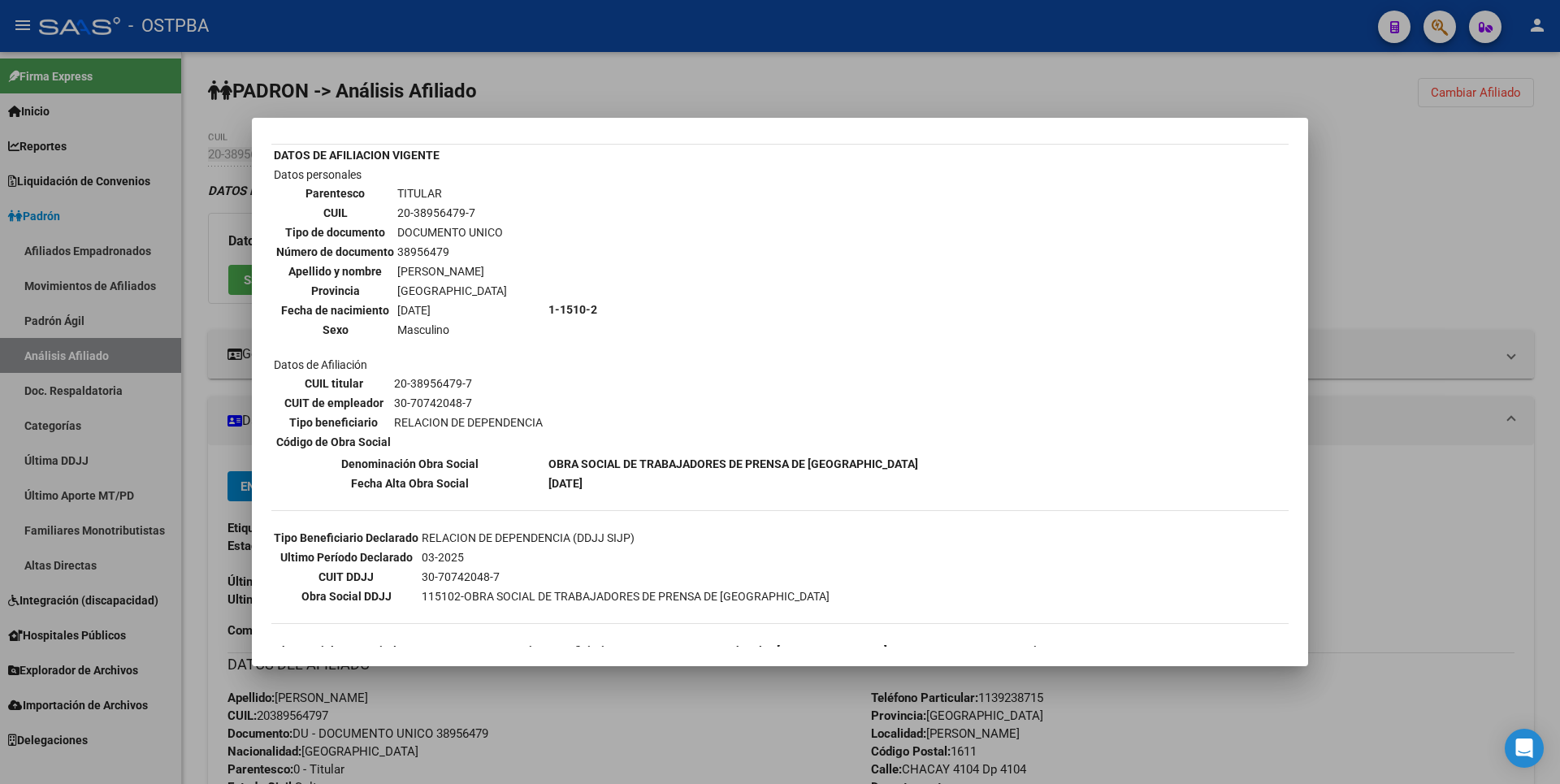
scroll to position [219, 0]
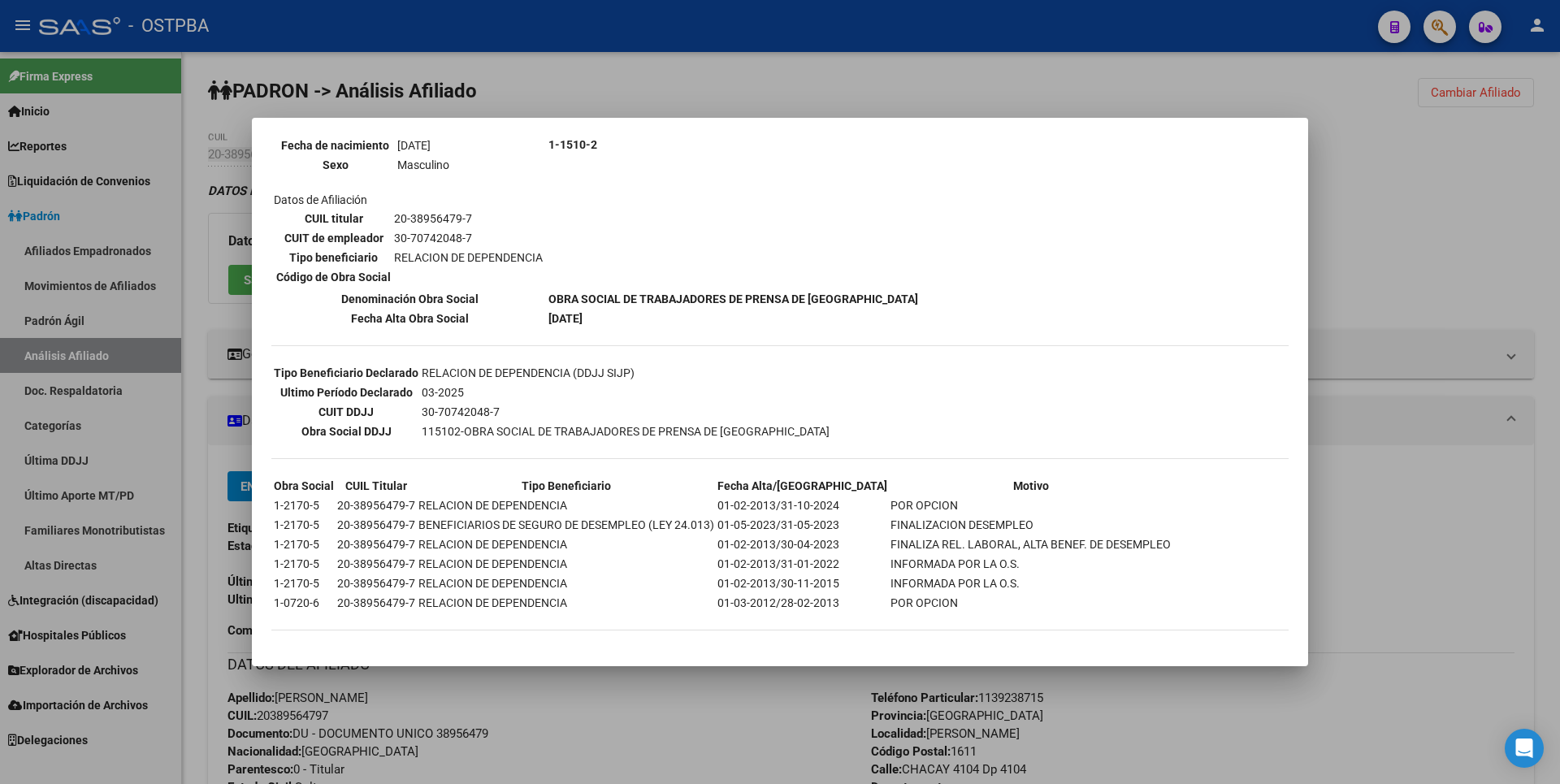
click at [1436, 276] on div at bounding box center [780, 392] width 1560 height 784
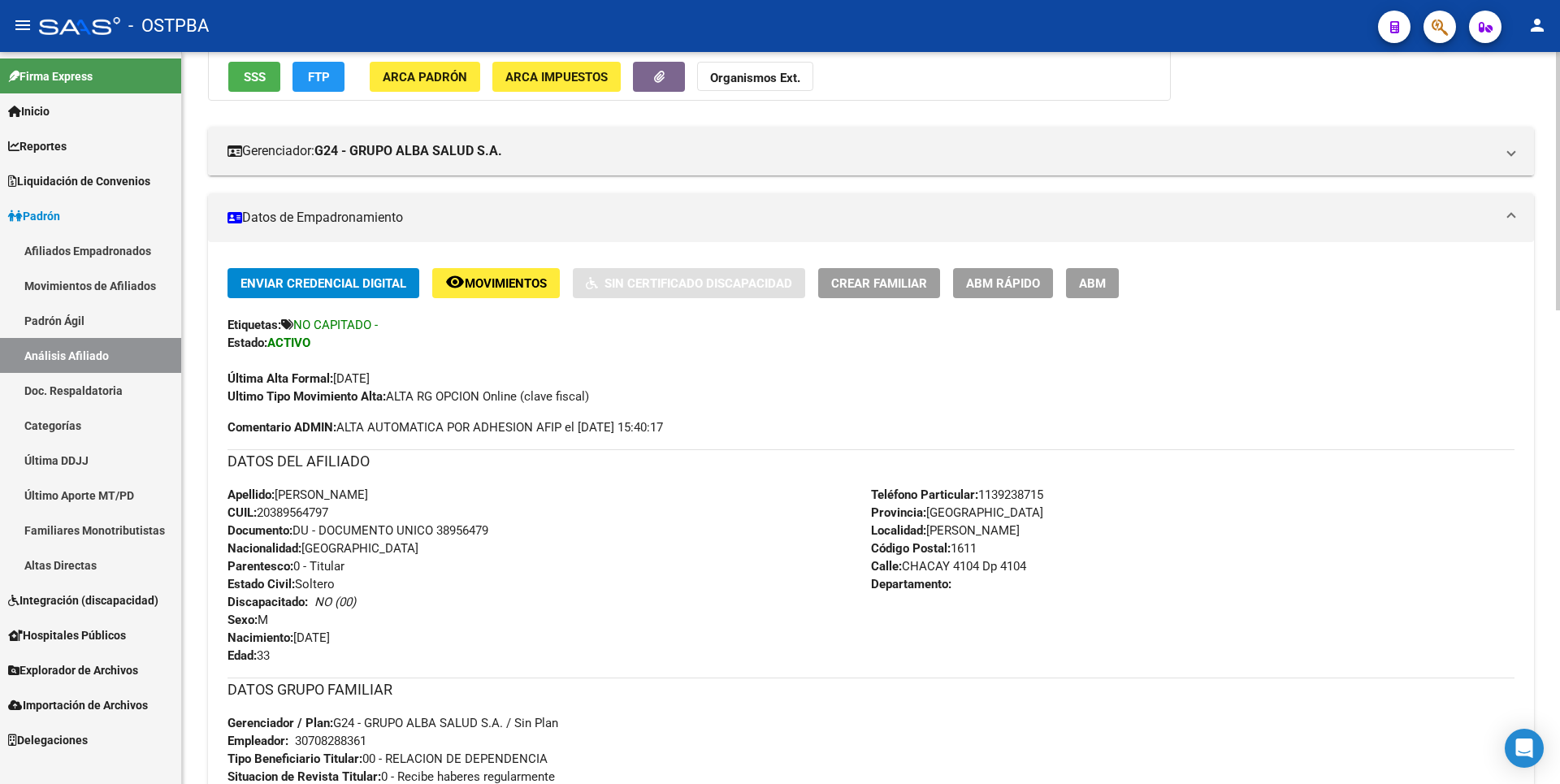
scroll to position [0, 0]
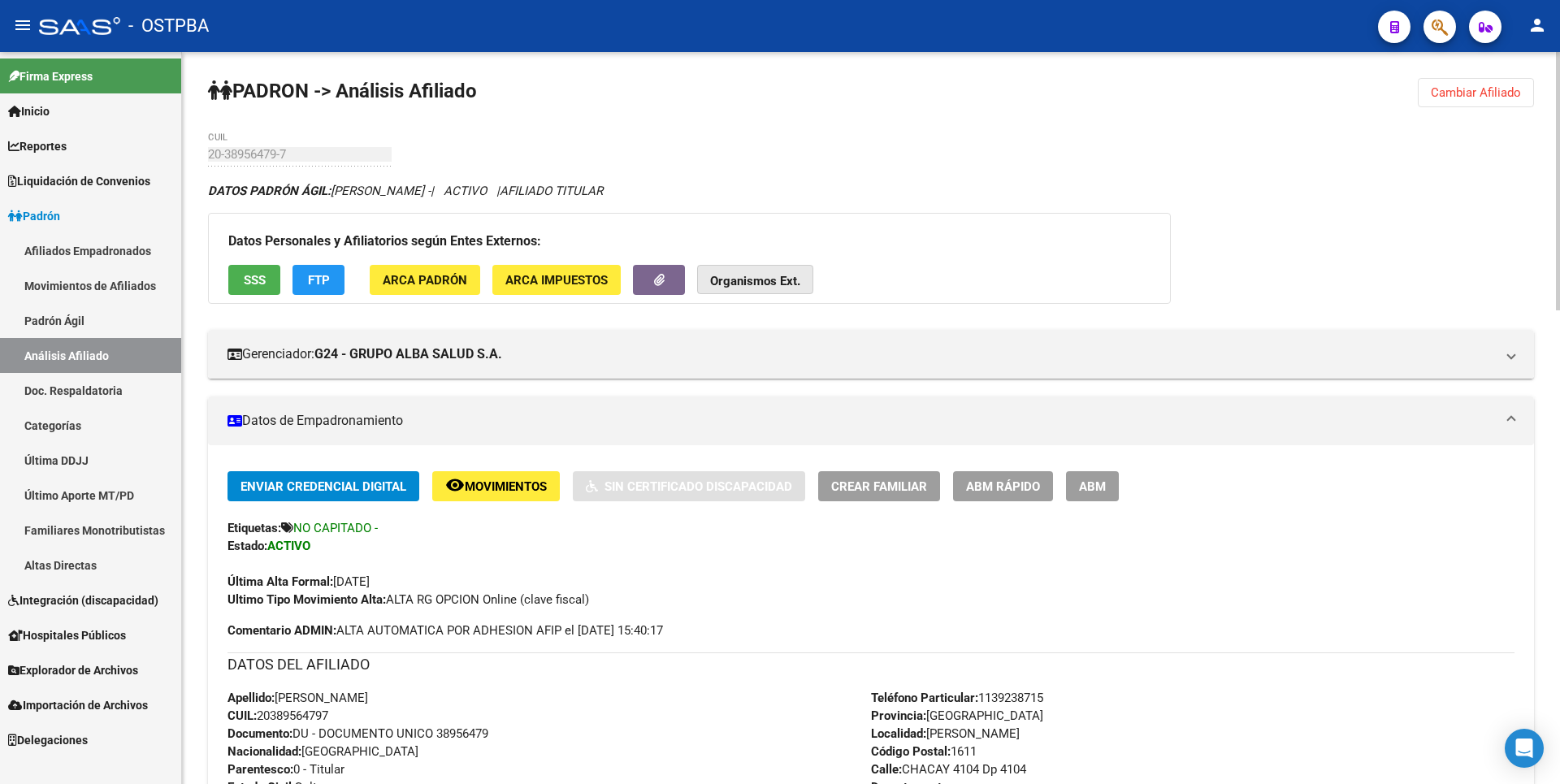
click at [773, 279] on strong "Organismos Ext." at bounding box center [755, 281] width 90 height 15
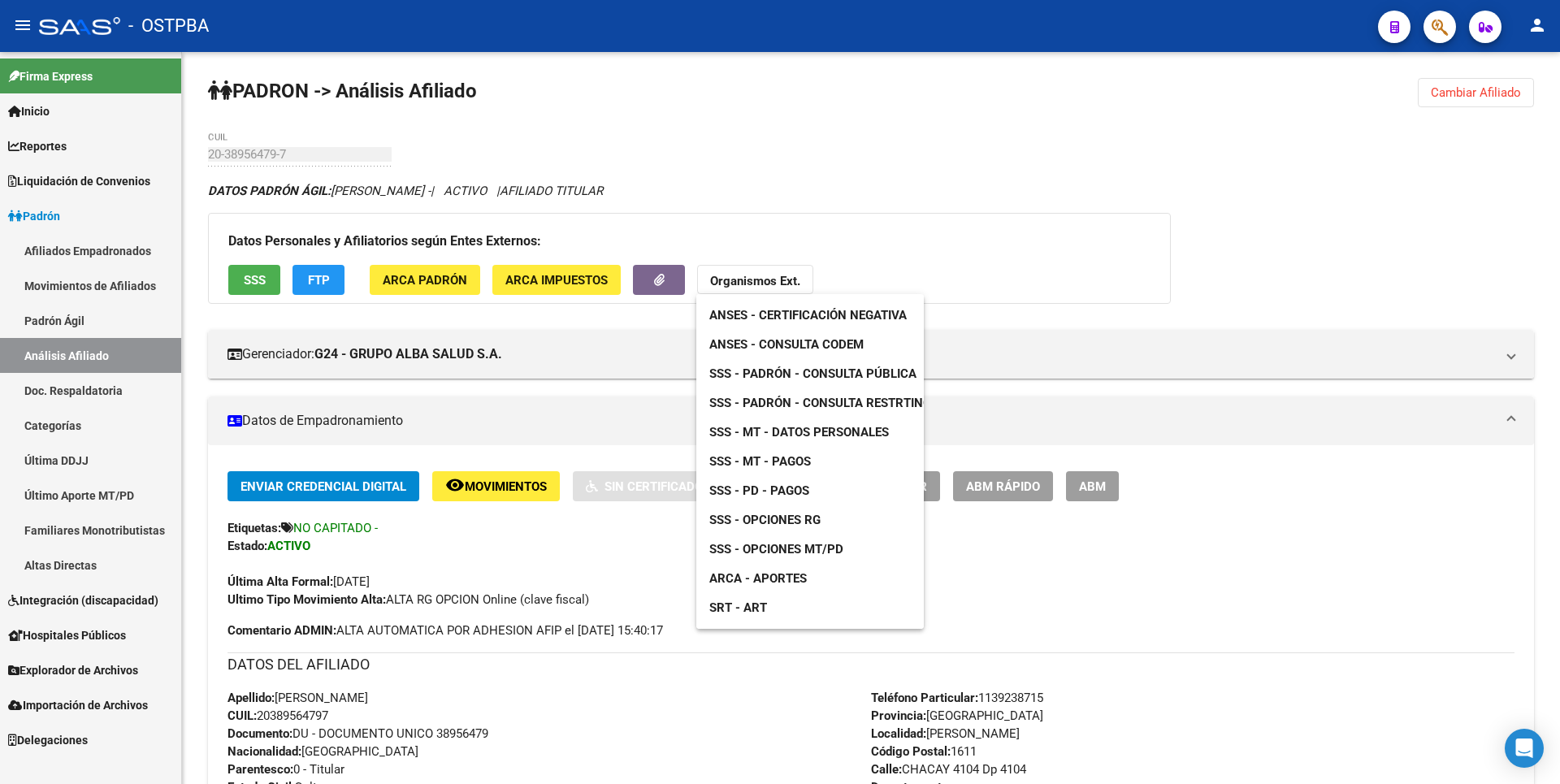
click at [863, 350] on span "ANSES - Consulta CODEM" at bounding box center [787, 344] width 155 height 15
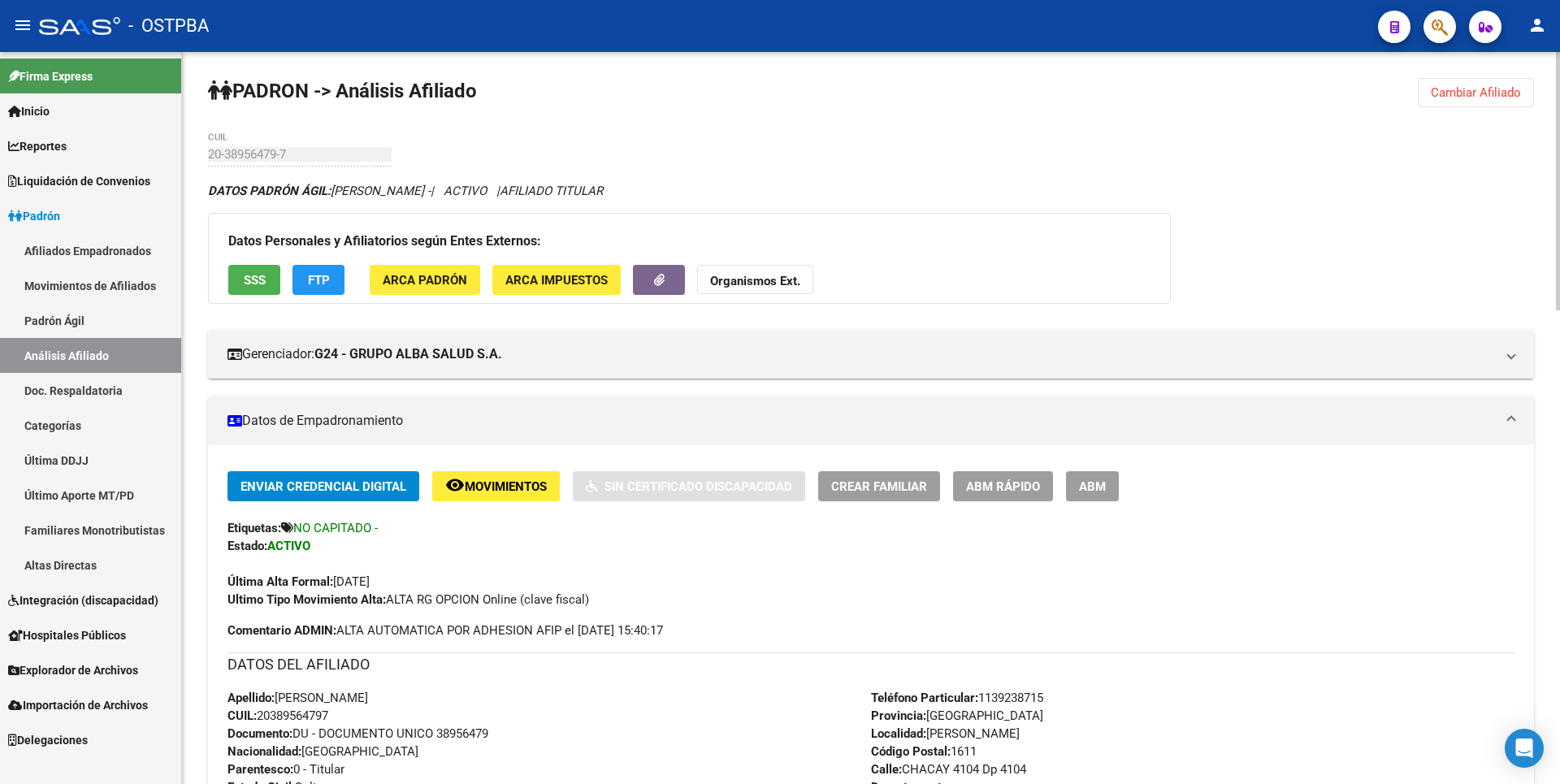
drag, startPoint x: 260, startPoint y: 710, endPoint x: 342, endPoint y: 713, distance: 82.1
click at [342, 713] on div "Apellido: GASTON AURELIO YBALO CUIL: 20389564797 Documento: DU - DOCUMENTO UNIC…" at bounding box center [549, 779] width 644 height 178
copy span "20389564797"
drag, startPoint x: 1069, startPoint y: 311, endPoint x: 1044, endPoint y: 308, distance: 25.2
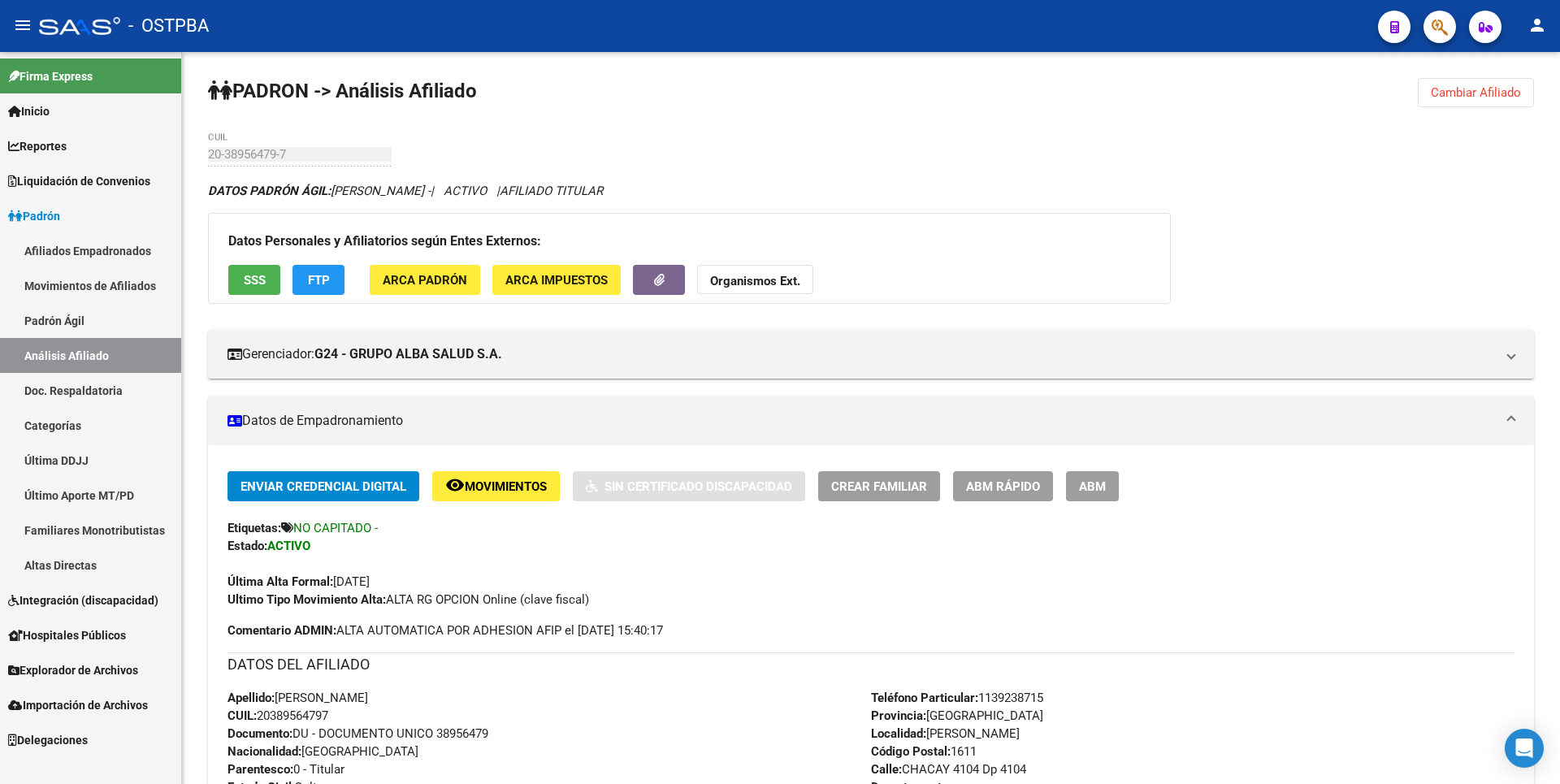
click at [20, 40] on button "menu" at bounding box center [23, 26] width 33 height 33
click at [1474, 84] on button "Cambiar Afiliado" at bounding box center [1476, 93] width 117 height 29
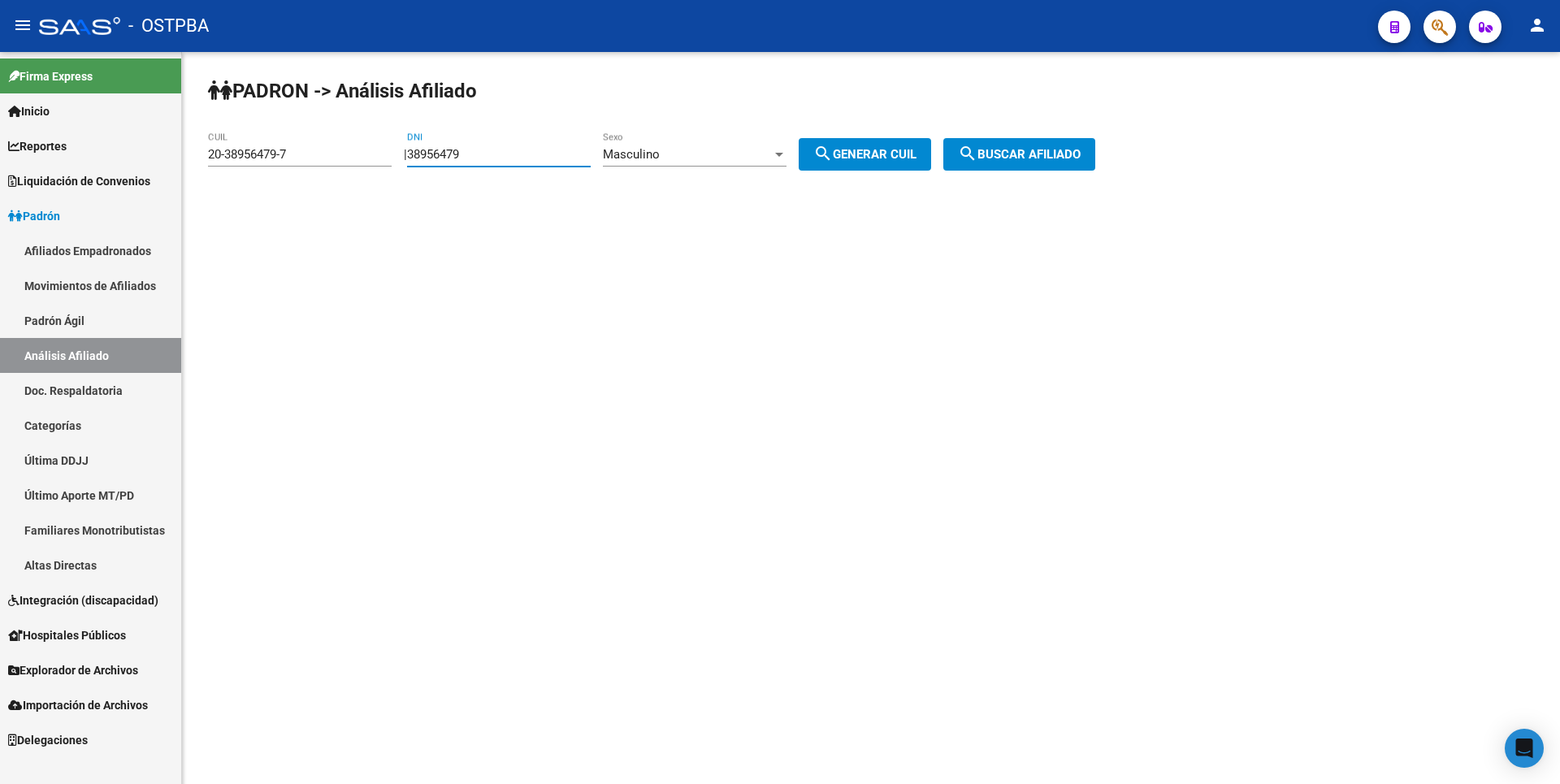
drag, startPoint x: 499, startPoint y: 155, endPoint x: 197, endPoint y: 132, distance: 302.9
click at [215, 125] on div "PADRON -> Análisis Afiliado 20-38956479-7 CUIL | 38956479 DNI Masculino Sexo se…" at bounding box center [871, 137] width 1378 height 170
click at [295, 162] on div "20-38956479-7 CUIL" at bounding box center [300, 149] width 184 height 35
drag, startPoint x: 298, startPoint y: 160, endPoint x: 0, endPoint y: 122, distance: 300.4
click at [0, 122] on mat-sidenav-container "Firma Express Inicio Calendario SSS Instructivos Contacto OS Reportes Tablero d…" at bounding box center [780, 418] width 1560 height 732
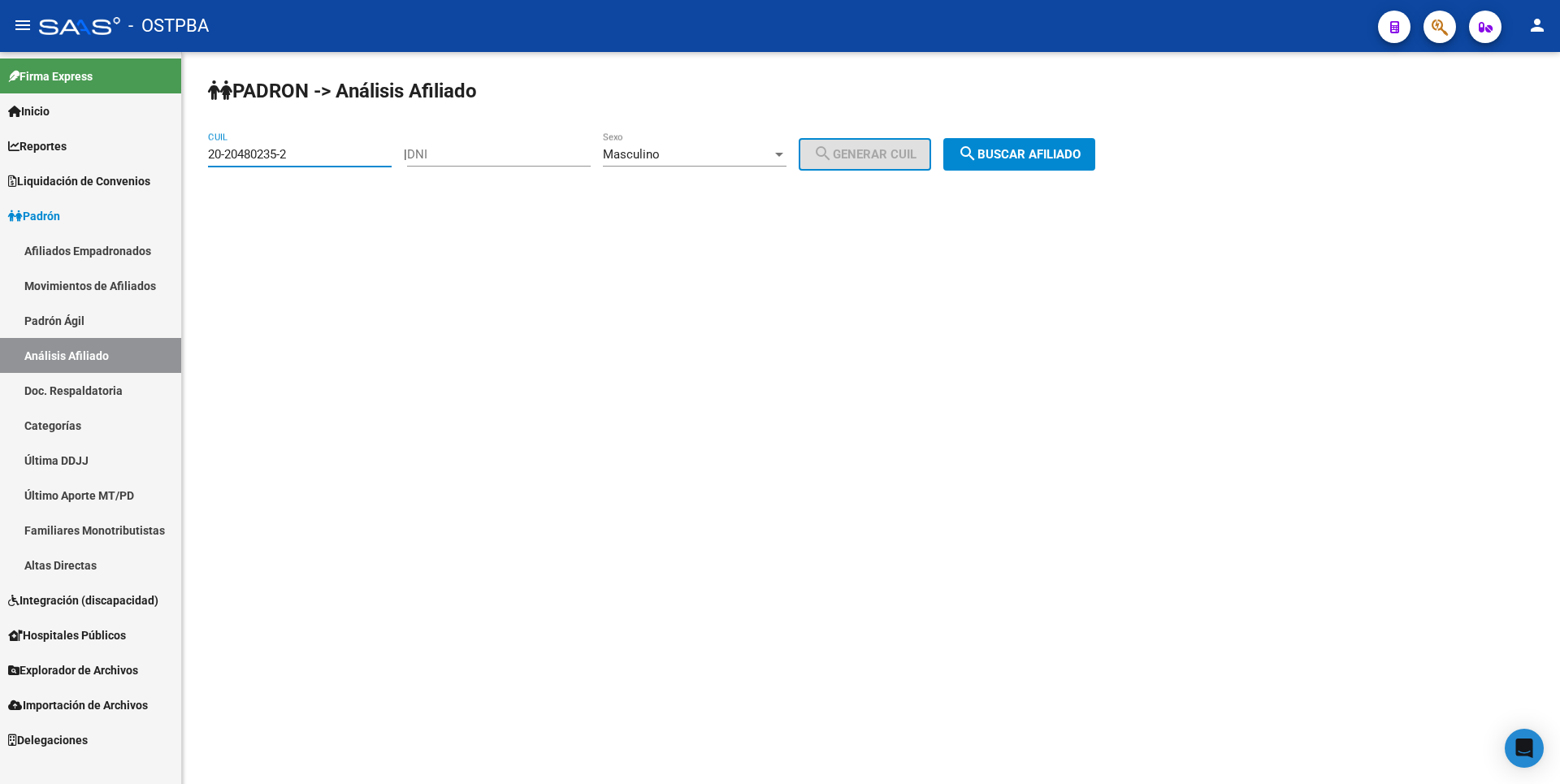
type input "20-20480235-2"
click at [1036, 160] on span "search Buscar afiliado" at bounding box center [1019, 154] width 123 height 15
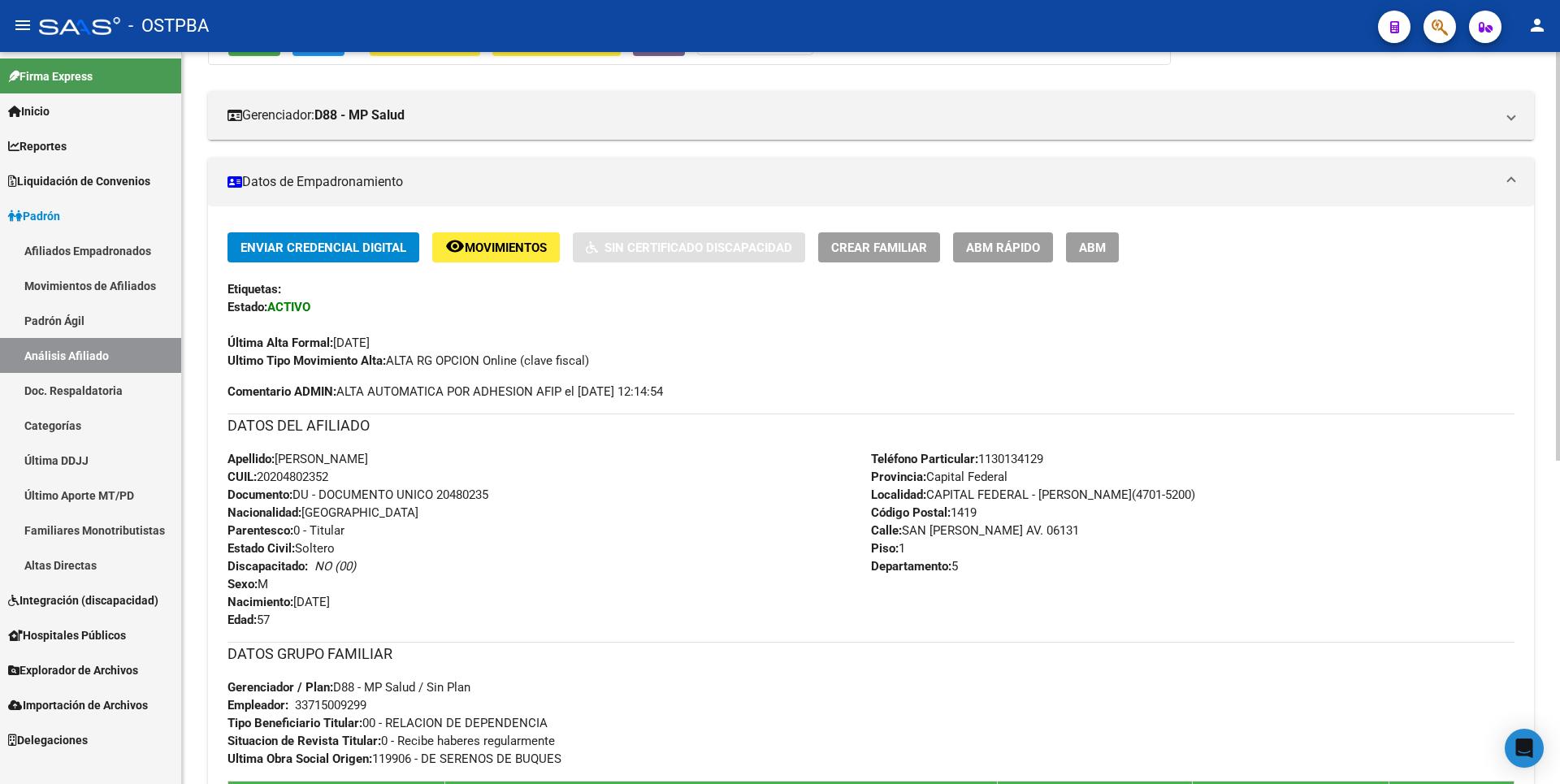
scroll to position [578, 0]
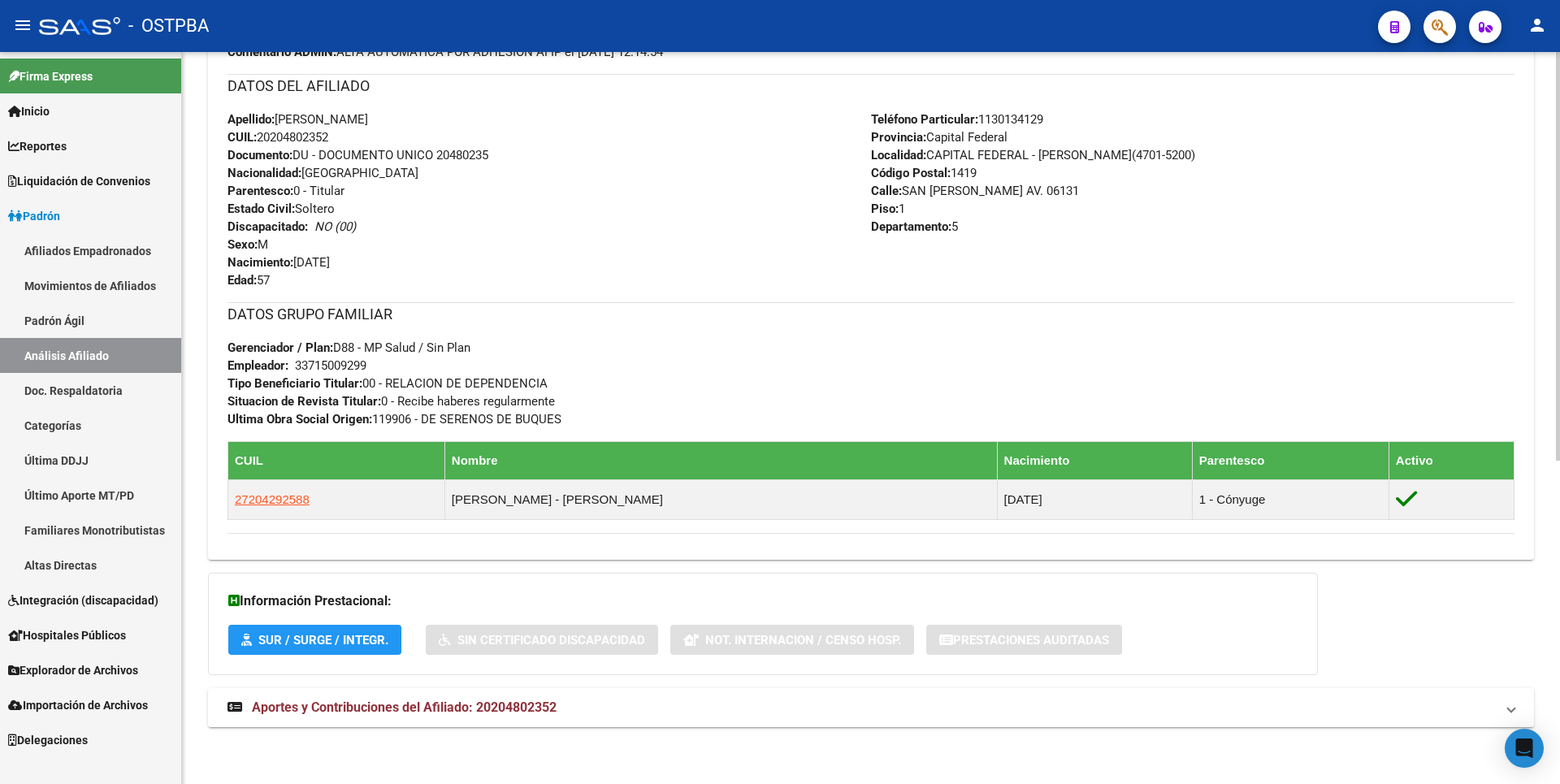
click at [566, 708] on mat-panel-title "Aportes y Contribuciones del Afiliado: 20204802352" at bounding box center [862, 708] width 1268 height 18
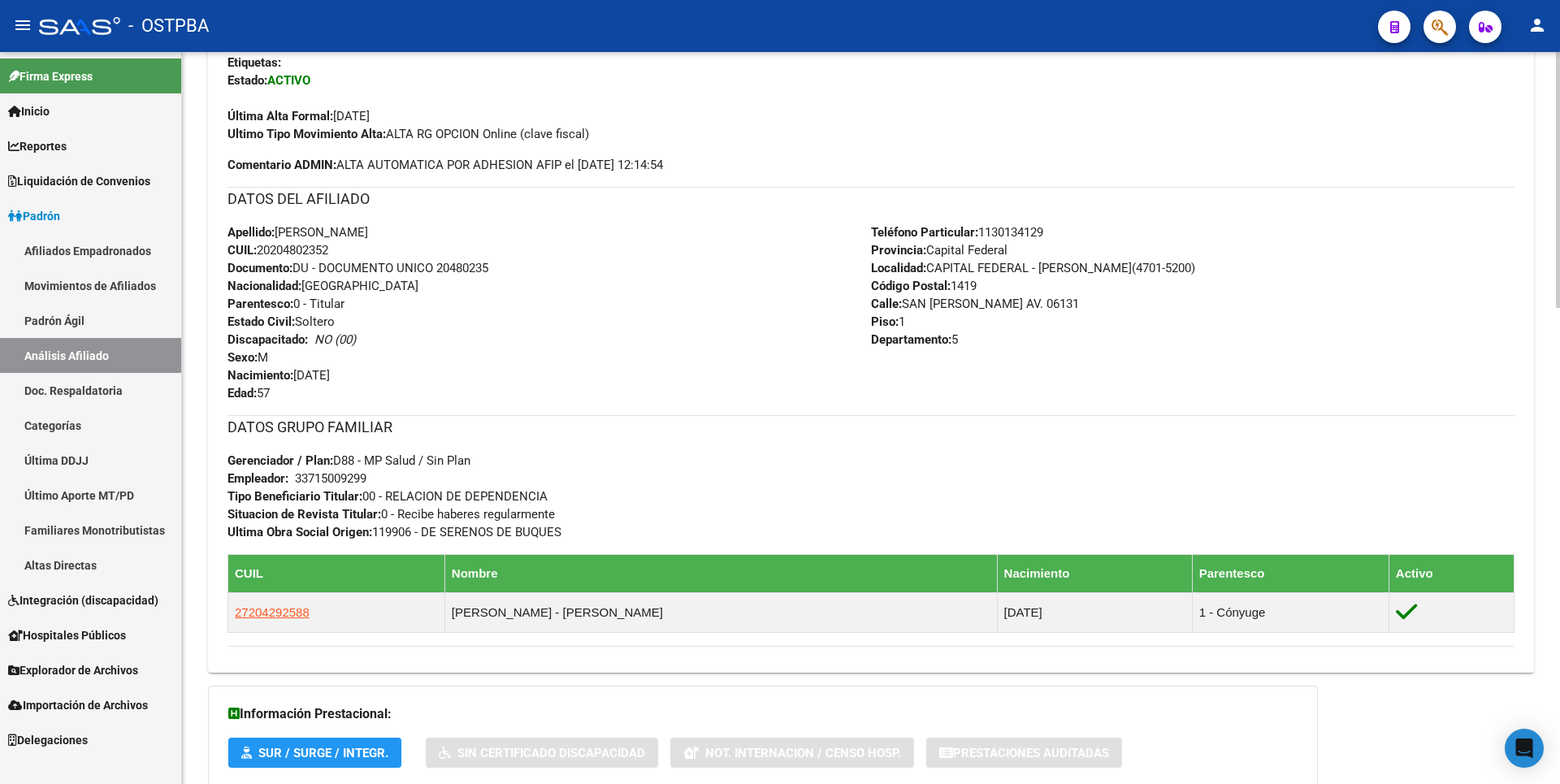
scroll to position [0, 0]
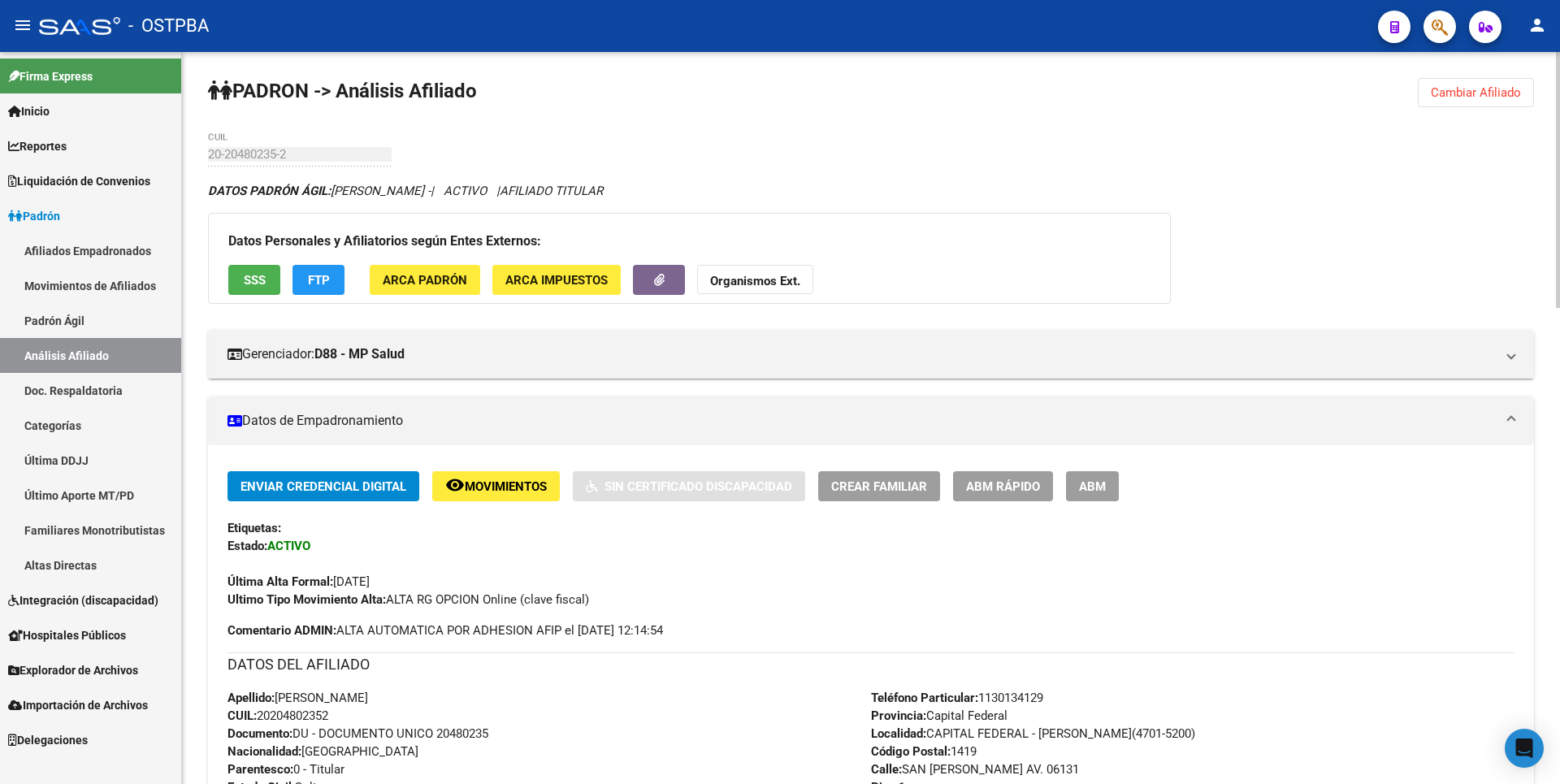
click at [277, 278] on button "SSS" at bounding box center [254, 280] width 52 height 30
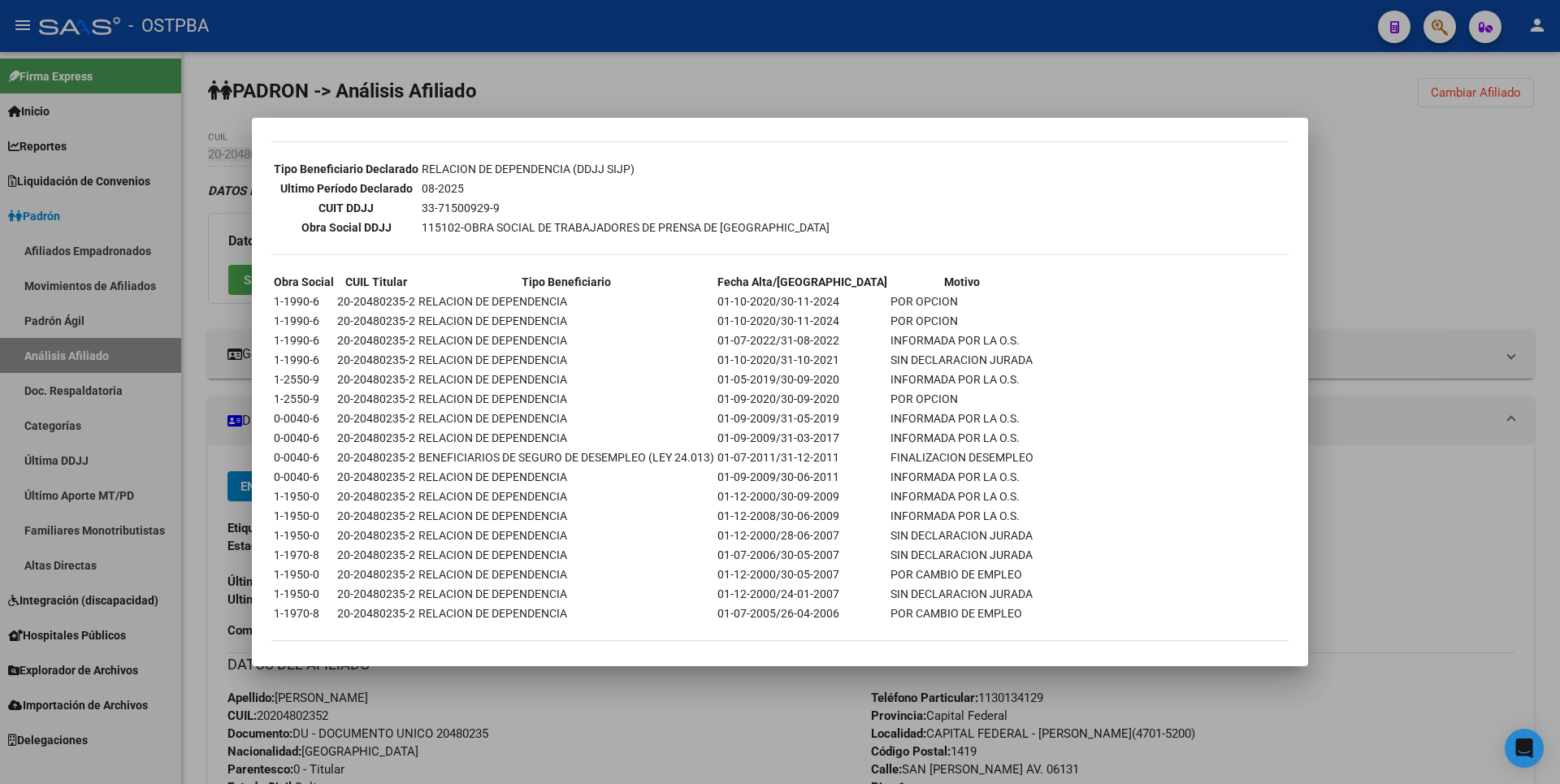
scroll to position [433, 0]
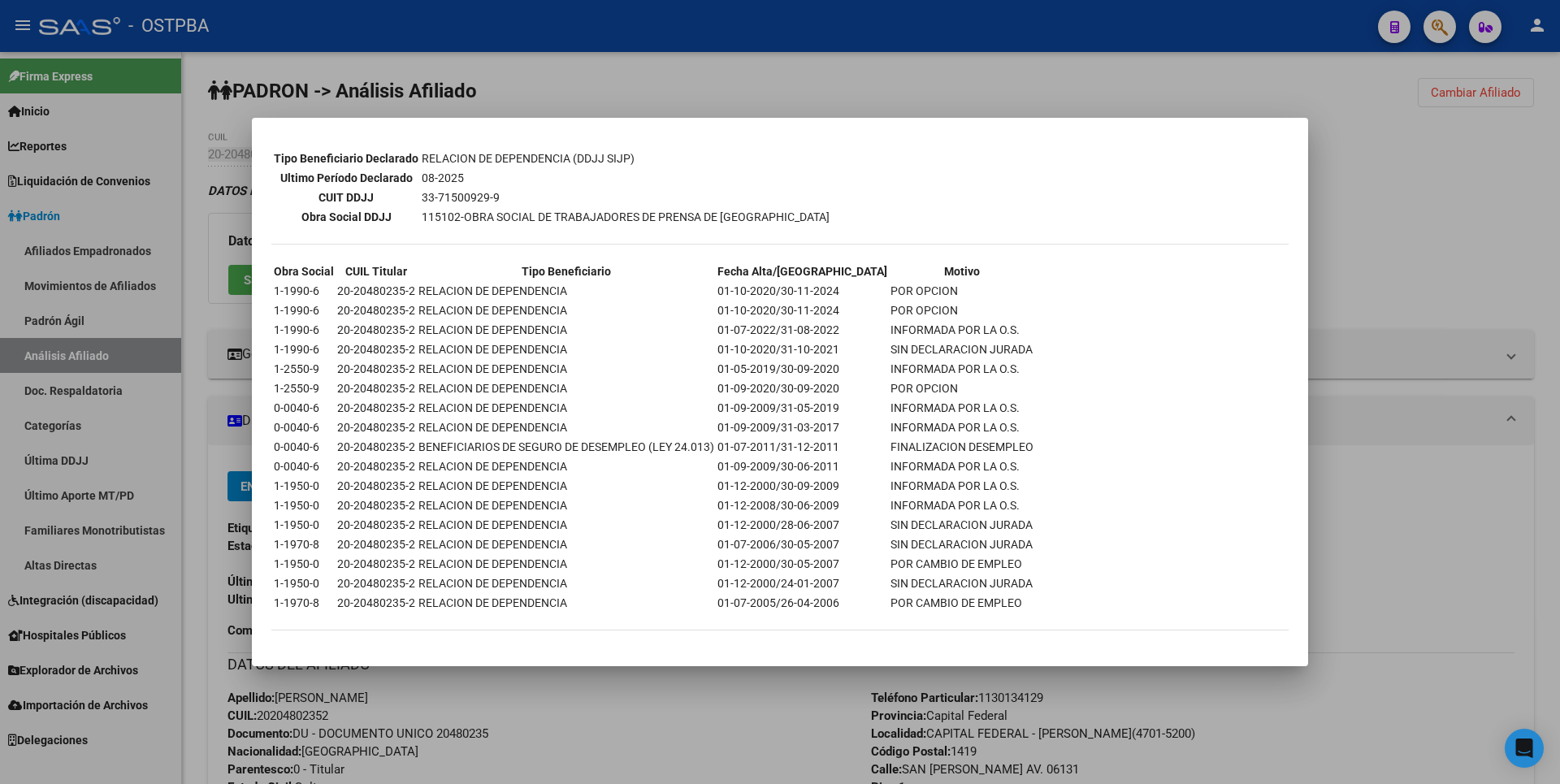
click at [1497, 254] on div at bounding box center [780, 392] width 1560 height 784
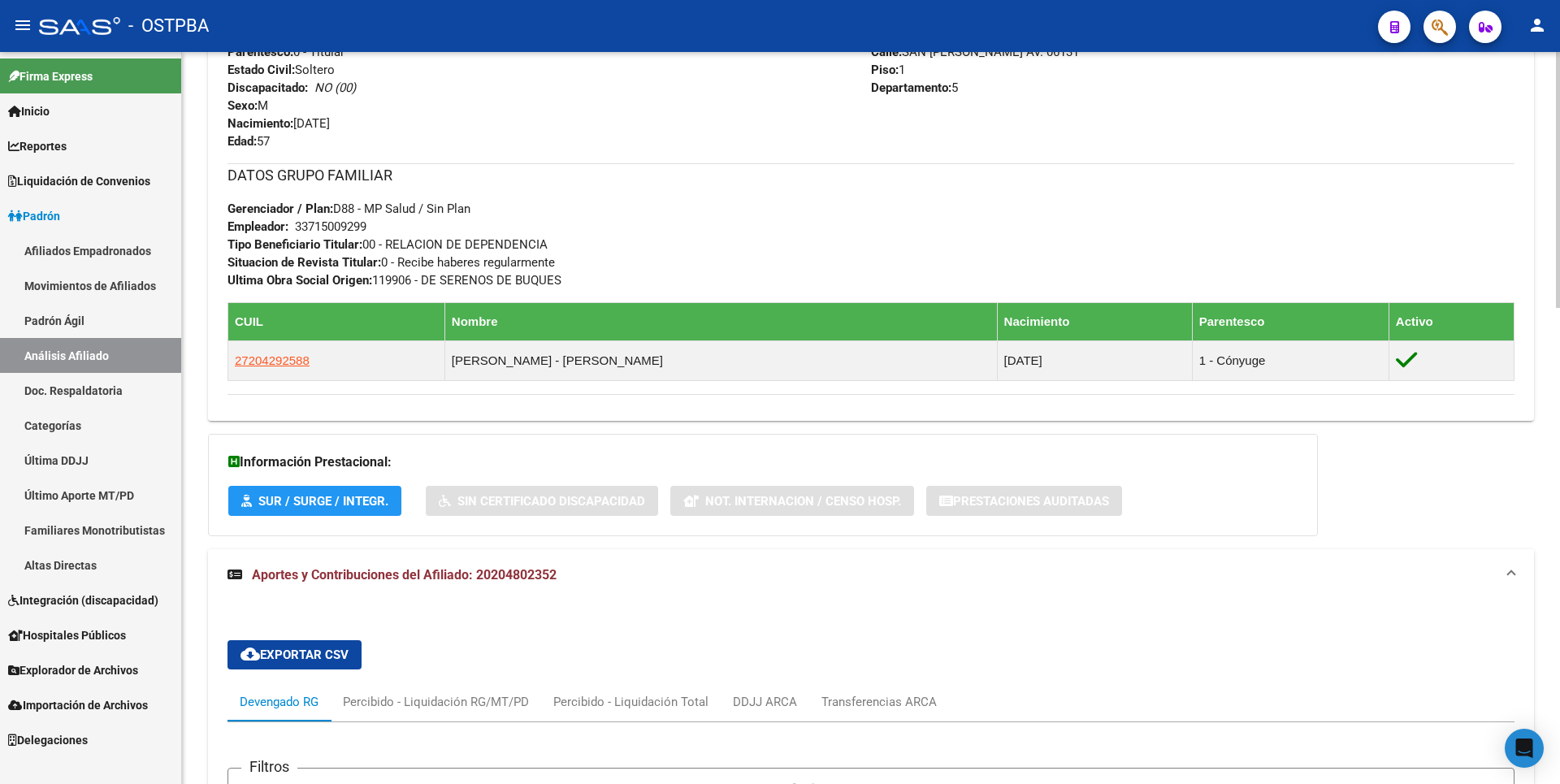
scroll to position [975, 0]
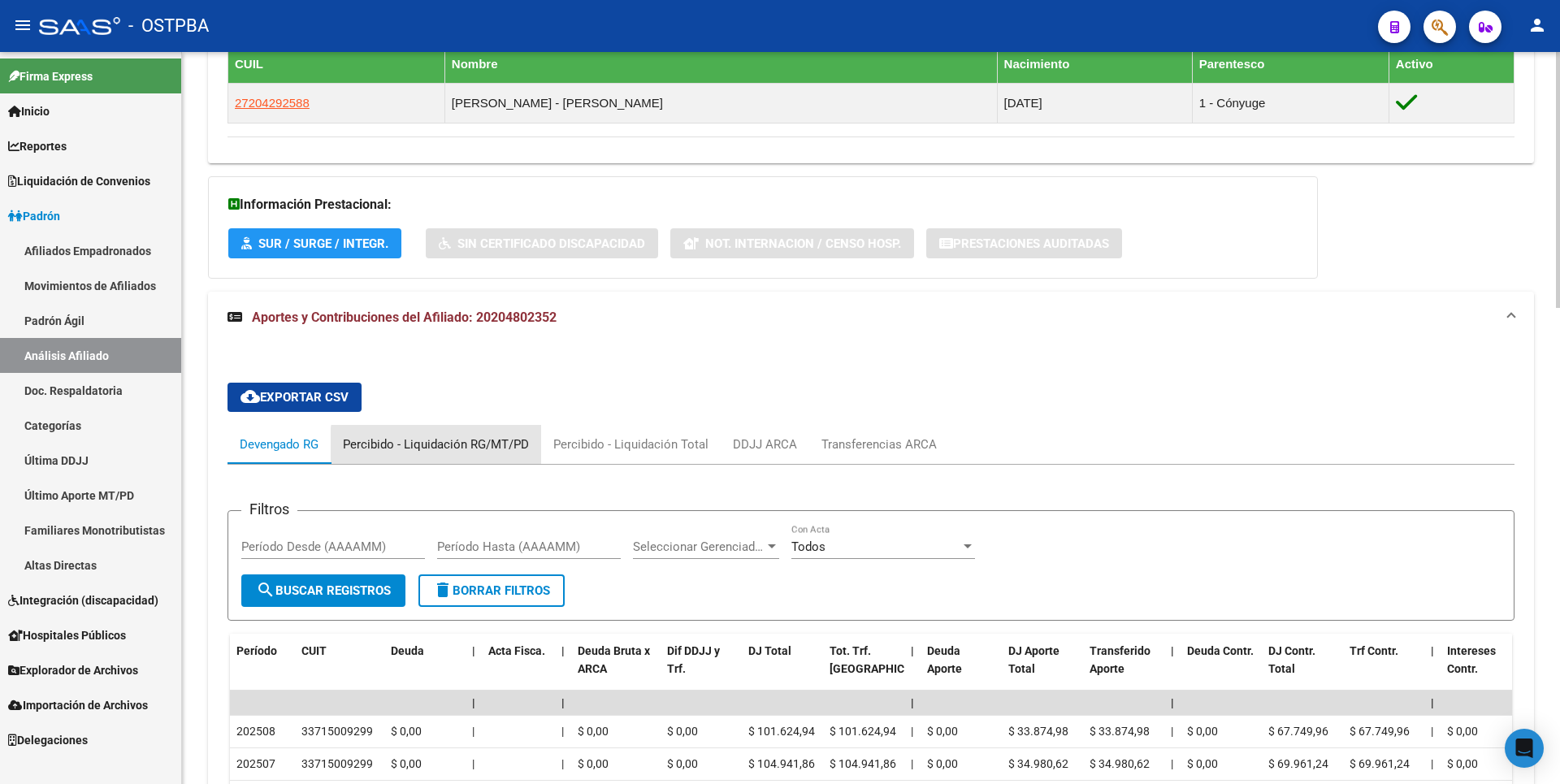
click at [476, 449] on div "Percibido - Liquidación RG/MT/PD" at bounding box center [436, 444] width 186 height 18
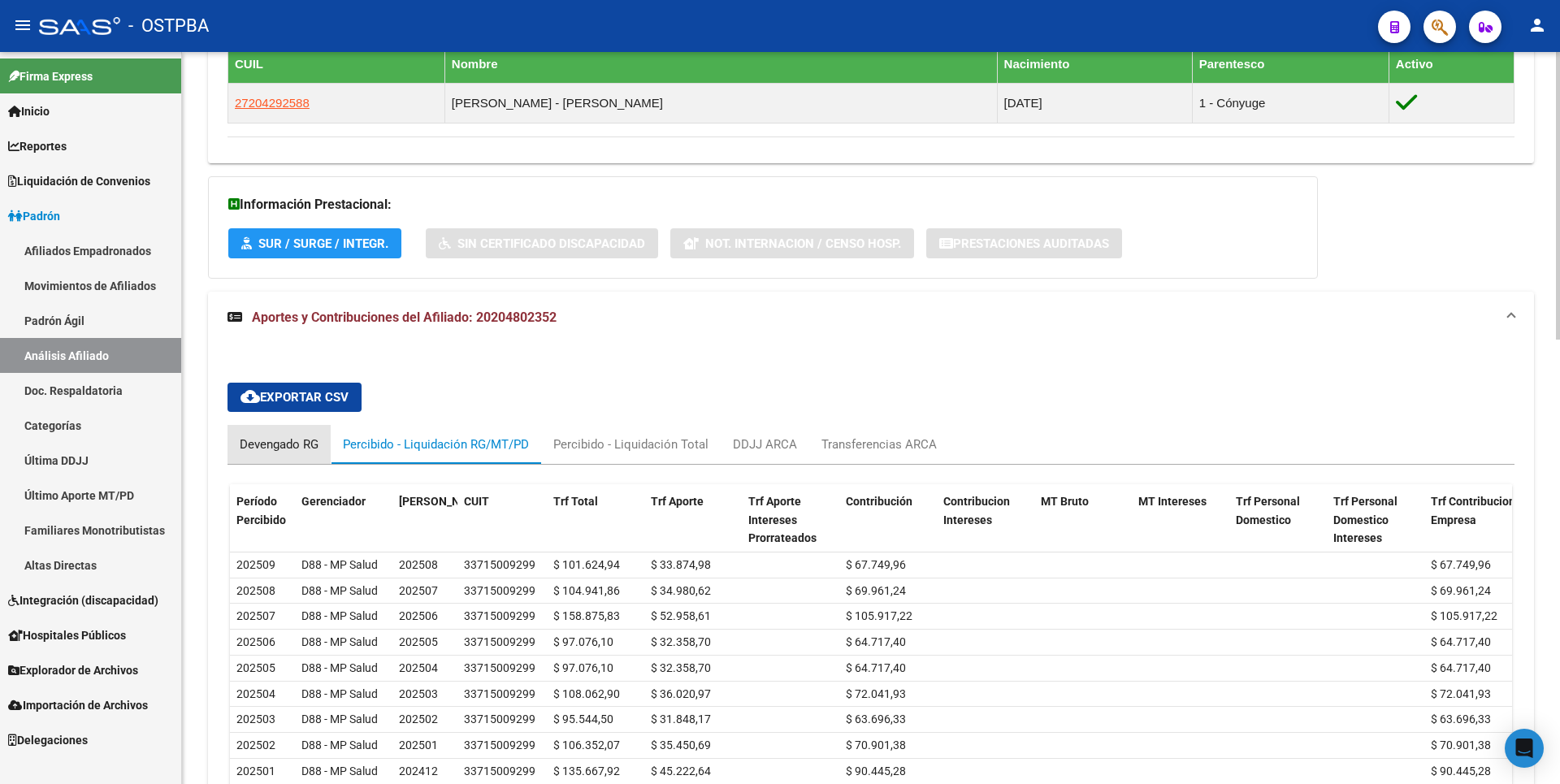
click at [291, 450] on div "Devengado RG" at bounding box center [279, 444] width 79 height 18
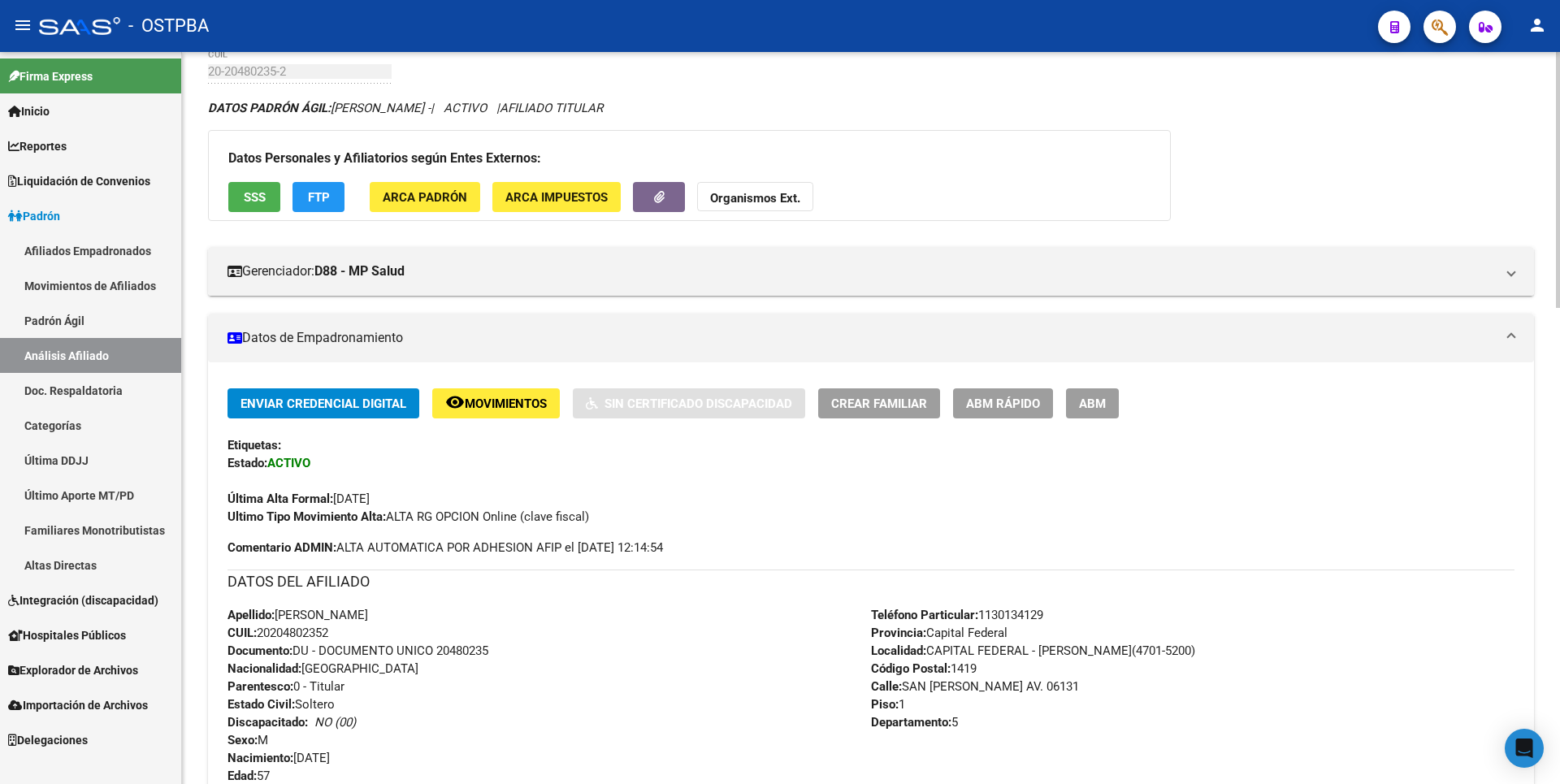
scroll to position [0, 0]
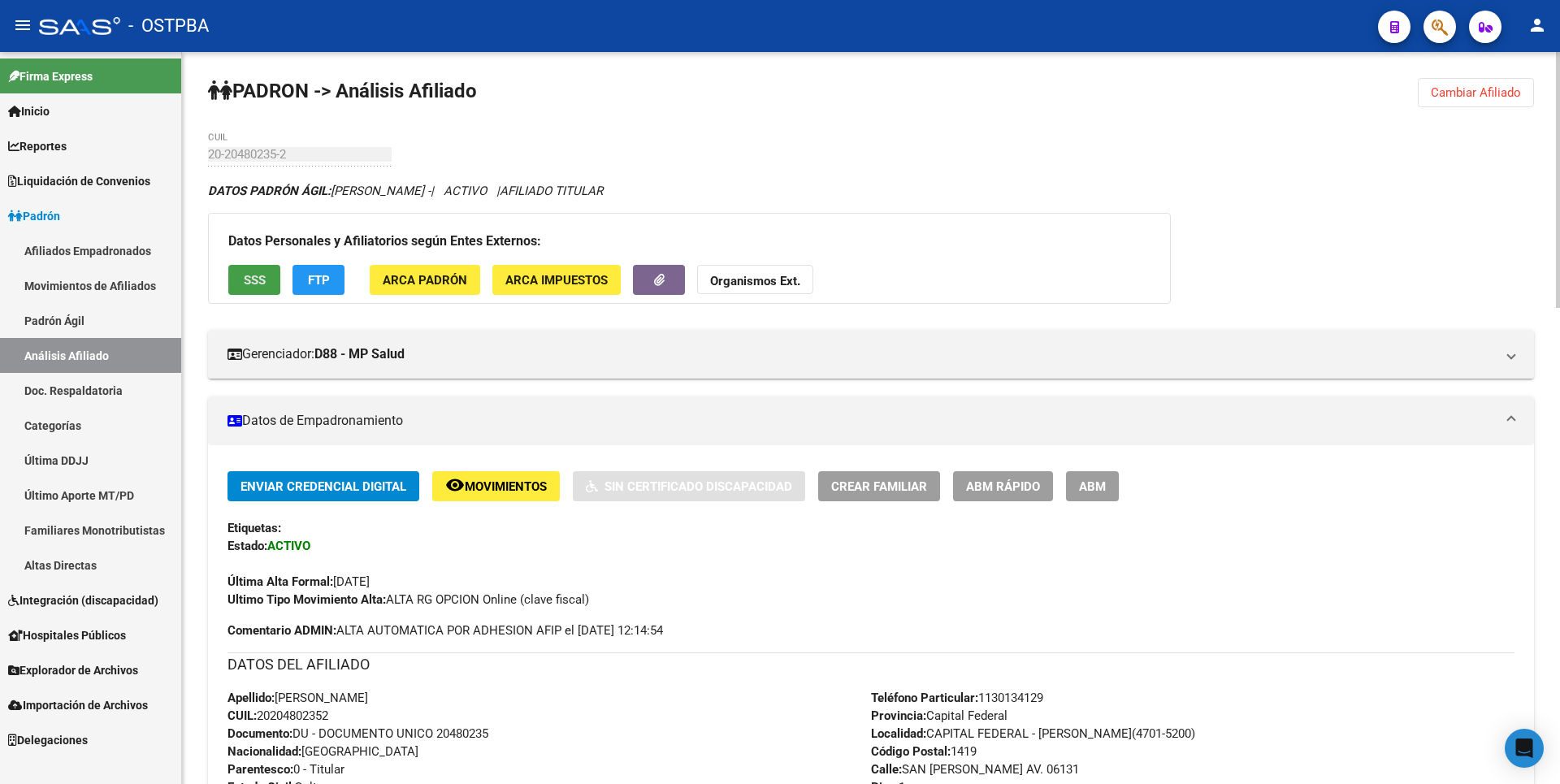
click at [263, 288] on button "SSS" at bounding box center [254, 280] width 52 height 30
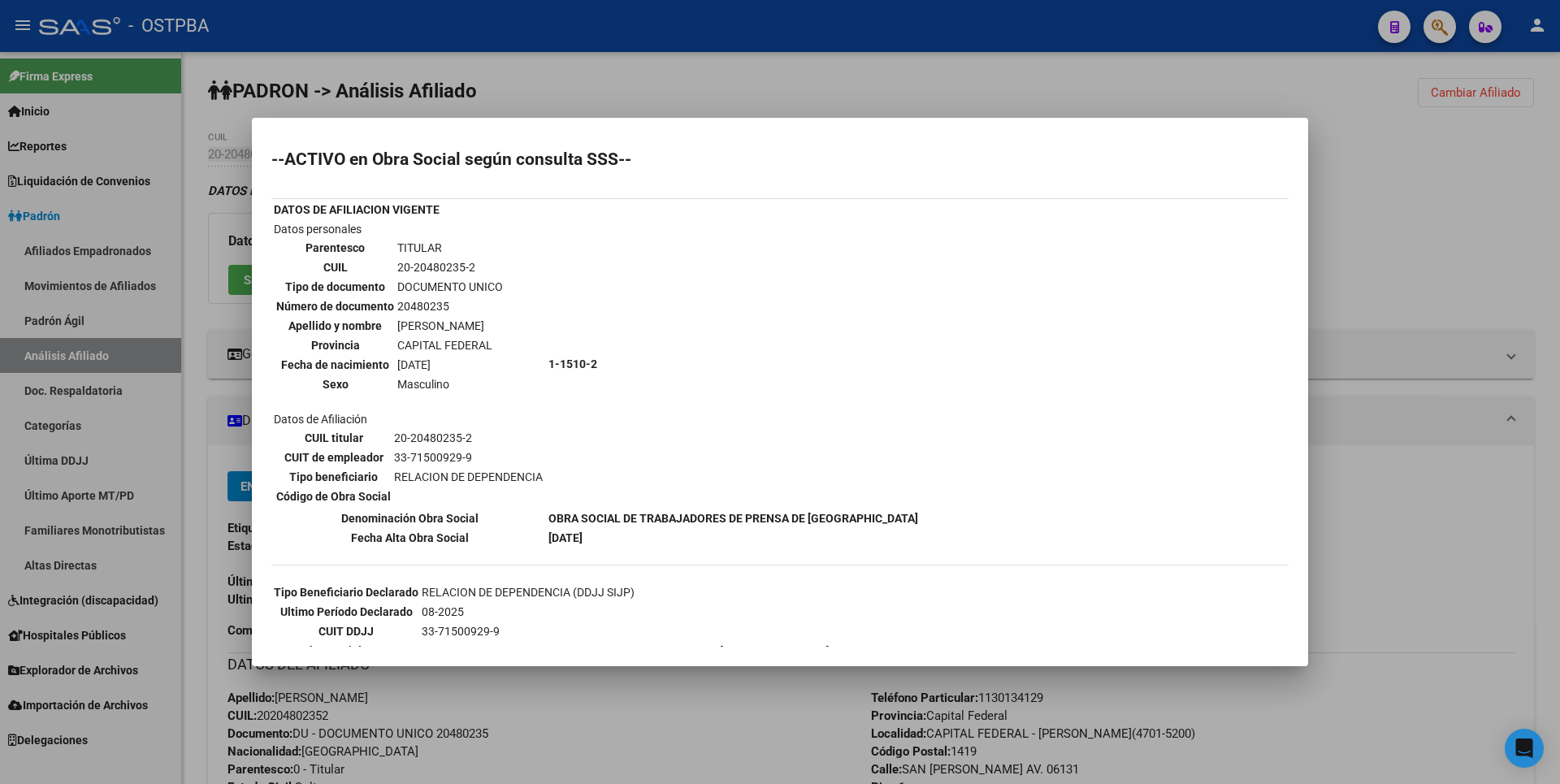
click at [1407, 277] on div at bounding box center [780, 392] width 1560 height 784
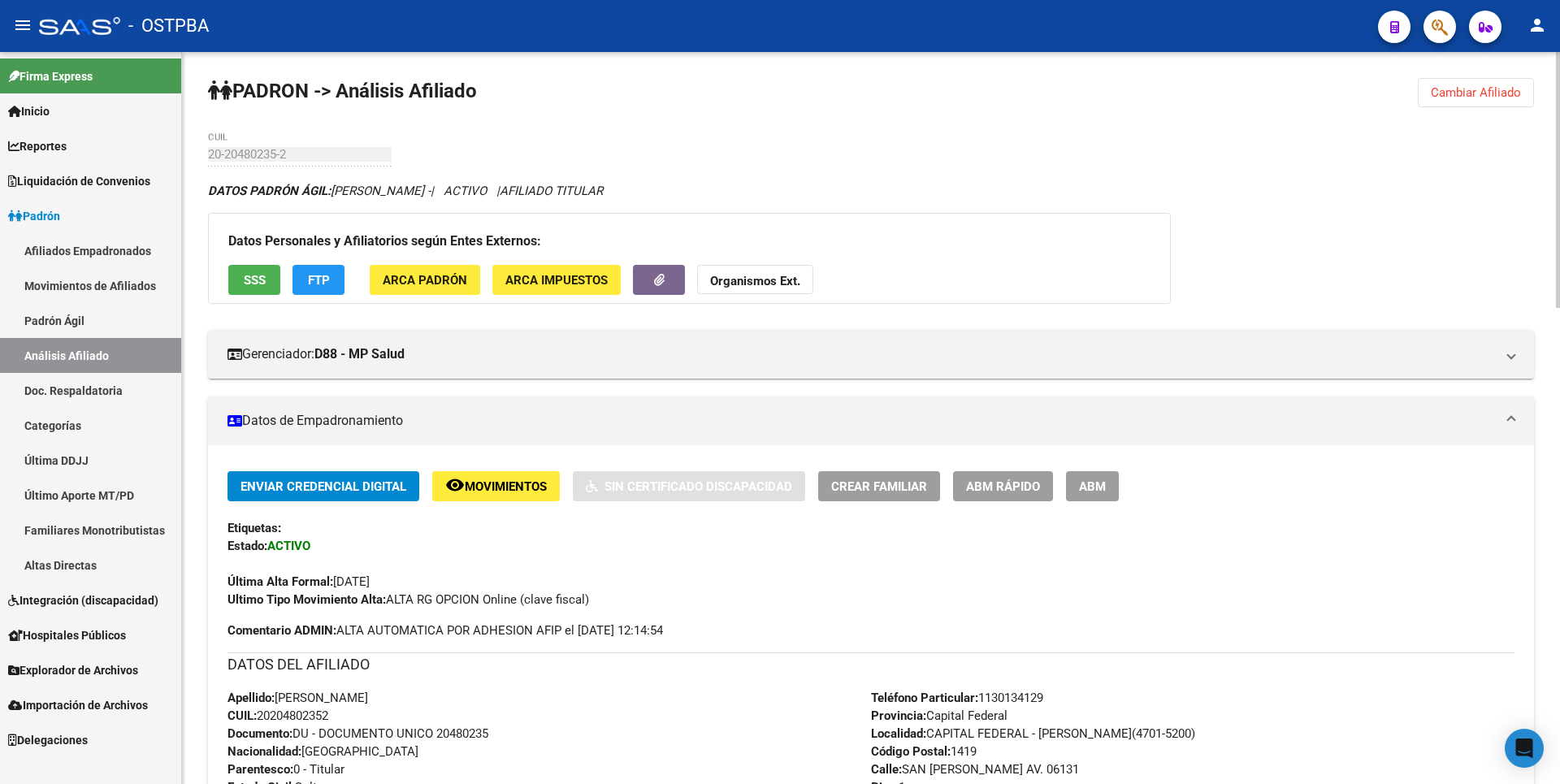
scroll to position [487, 0]
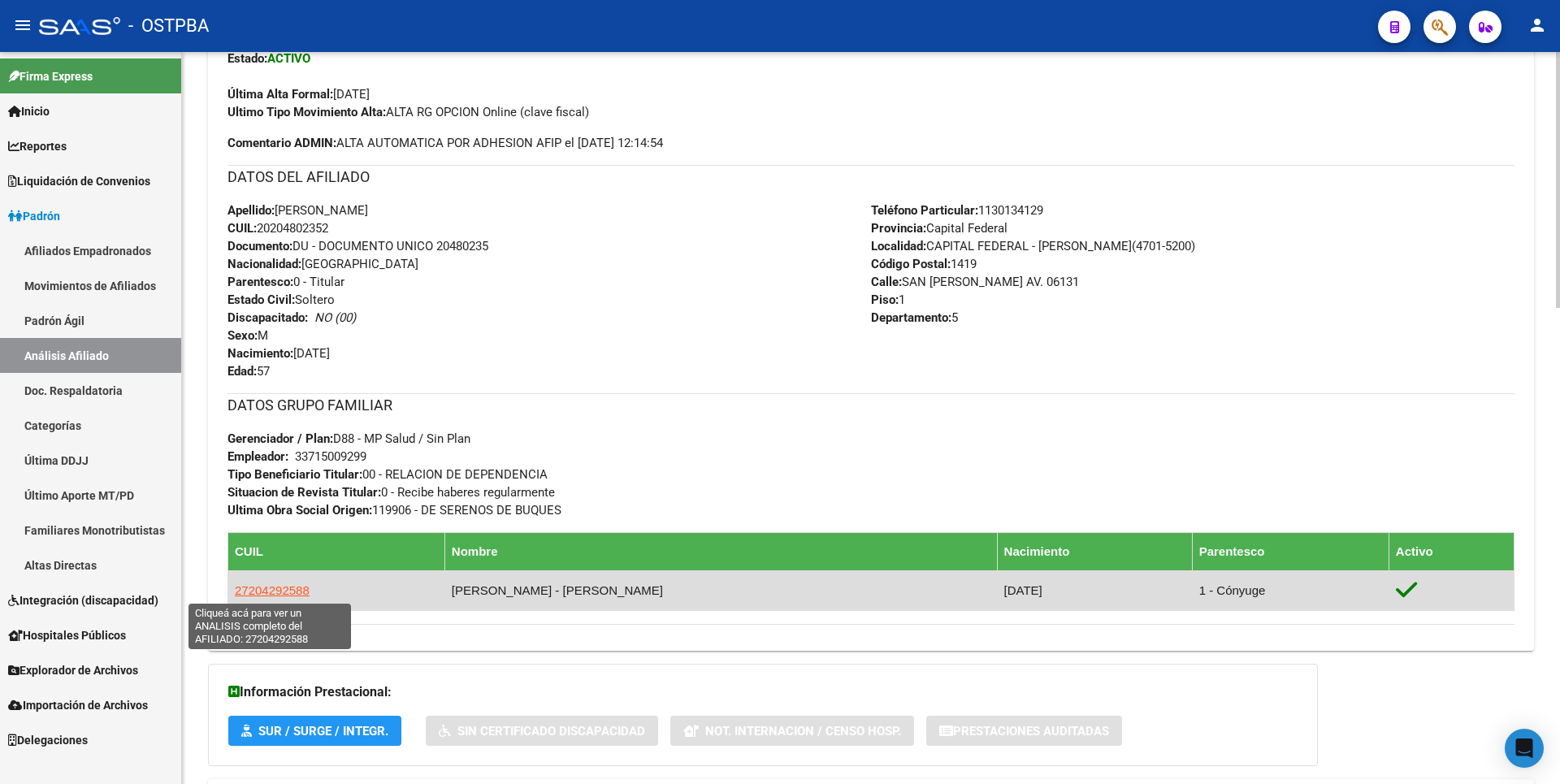
click at [275, 591] on span "27204292588" at bounding box center [272, 590] width 75 height 14
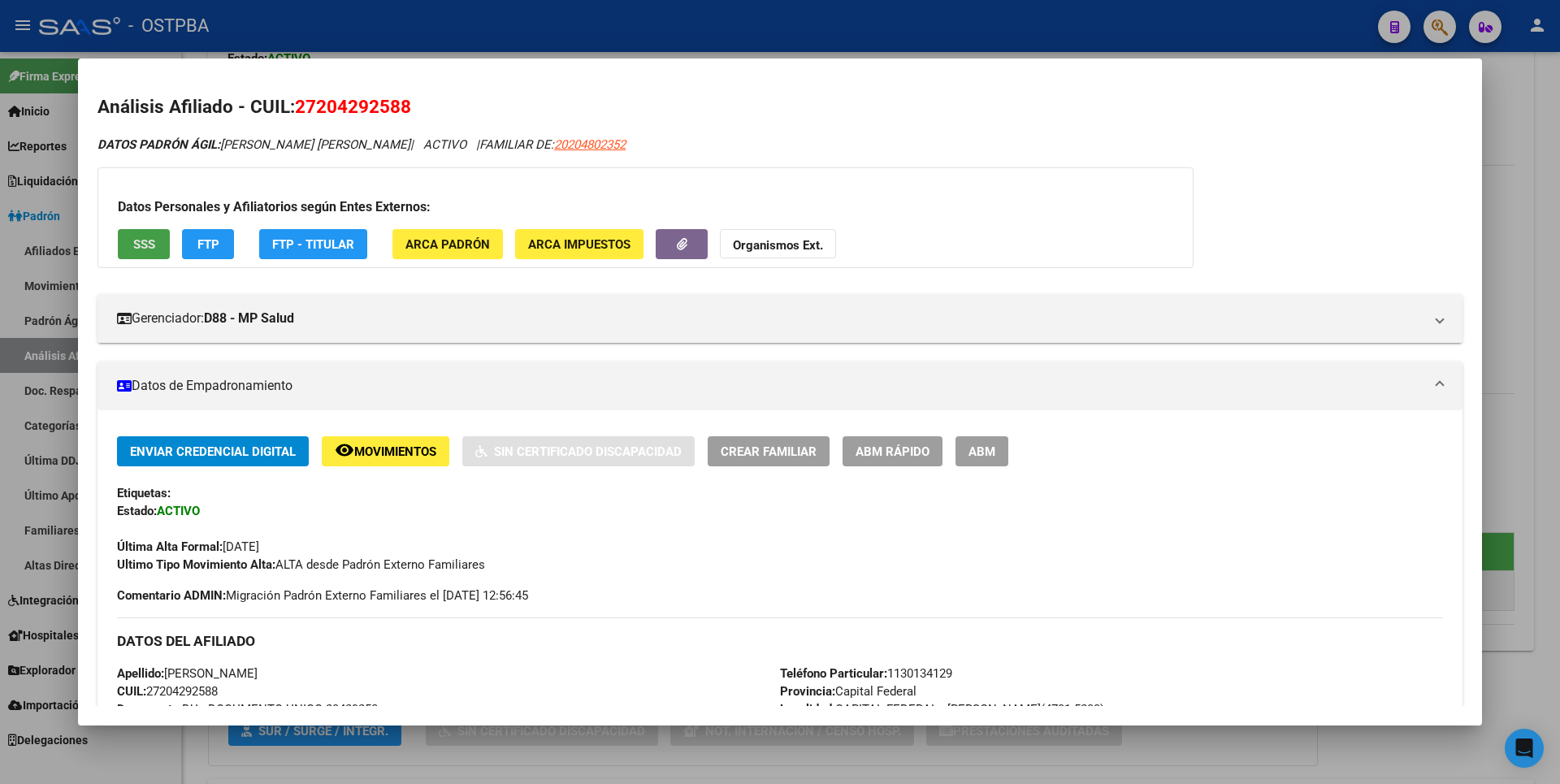
click at [151, 239] on span "SSS" at bounding box center [144, 245] width 22 height 15
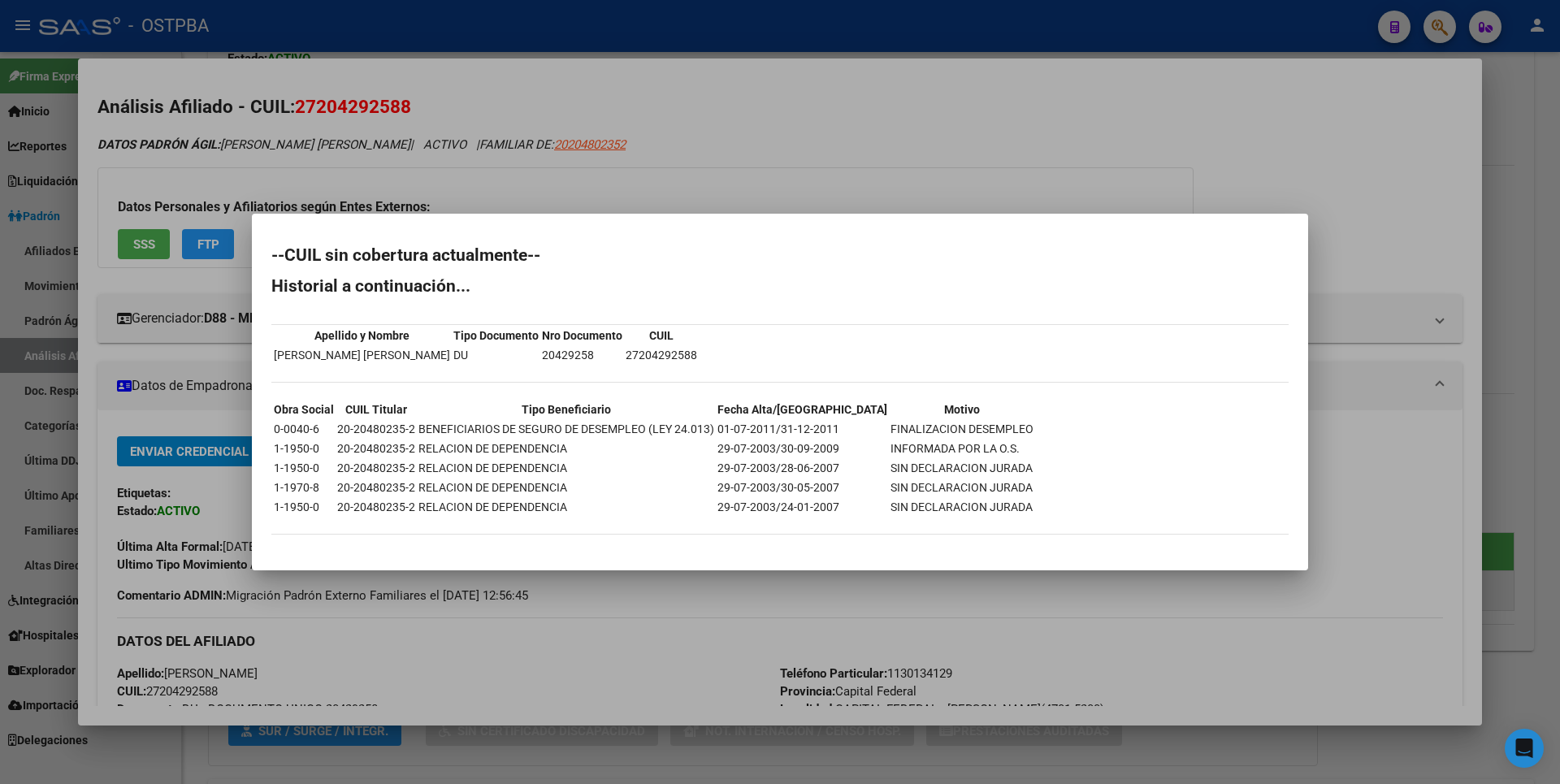
click at [879, 127] on div at bounding box center [780, 392] width 1560 height 784
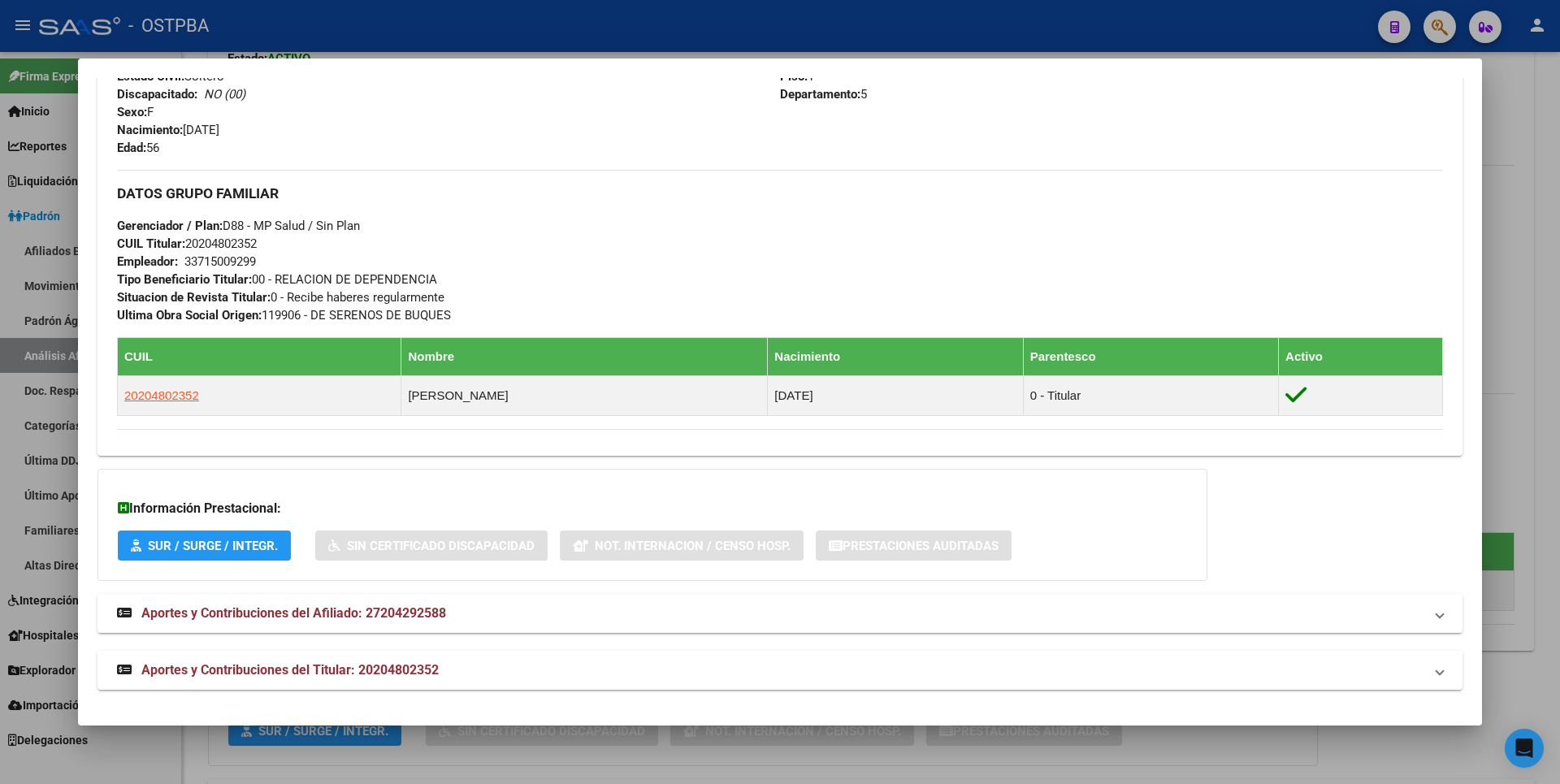
scroll to position [689, 0]
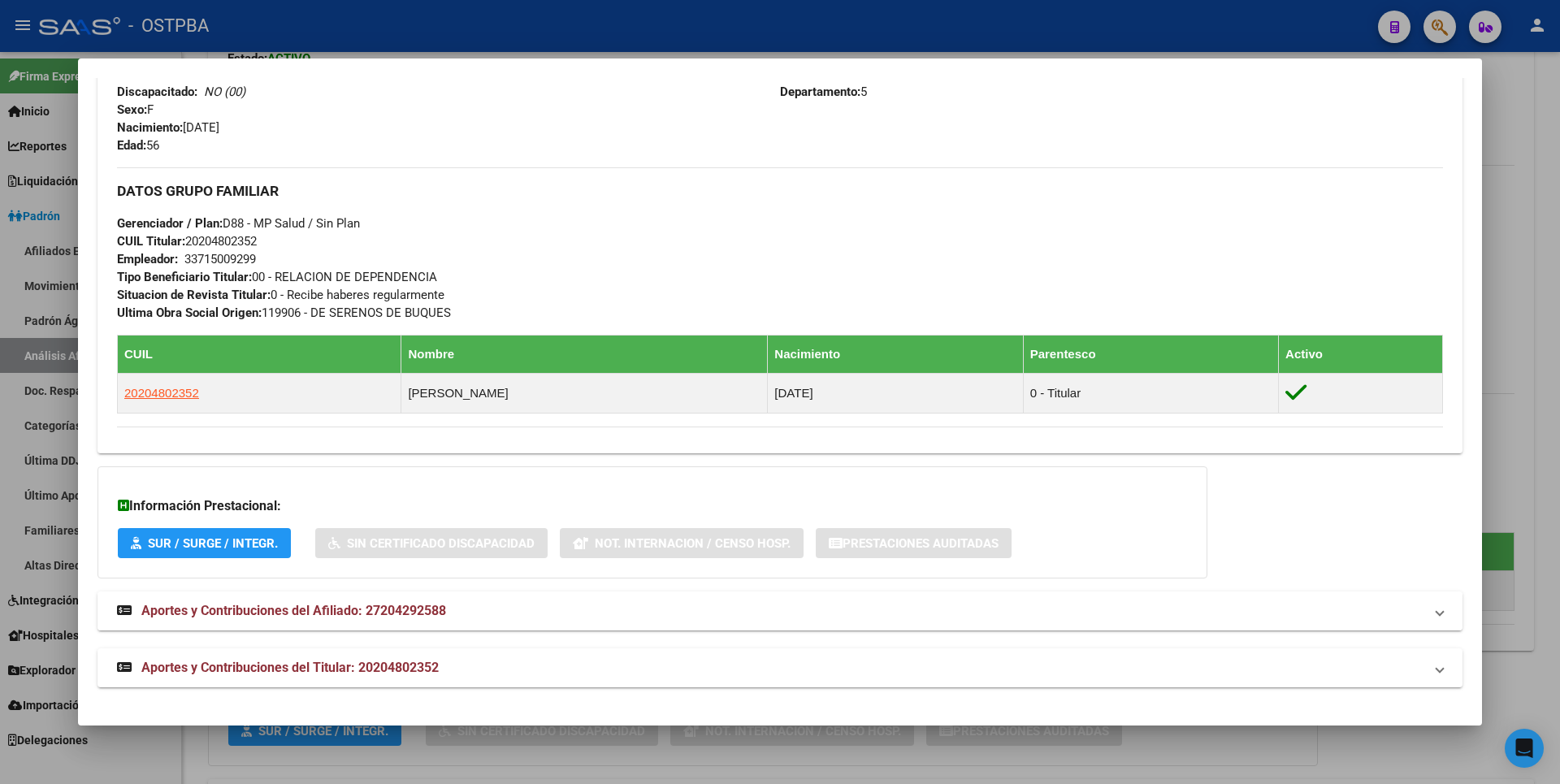
click at [350, 616] on span "Aportes y Contribuciones del Afiliado: 27204292588" at bounding box center [293, 610] width 305 height 15
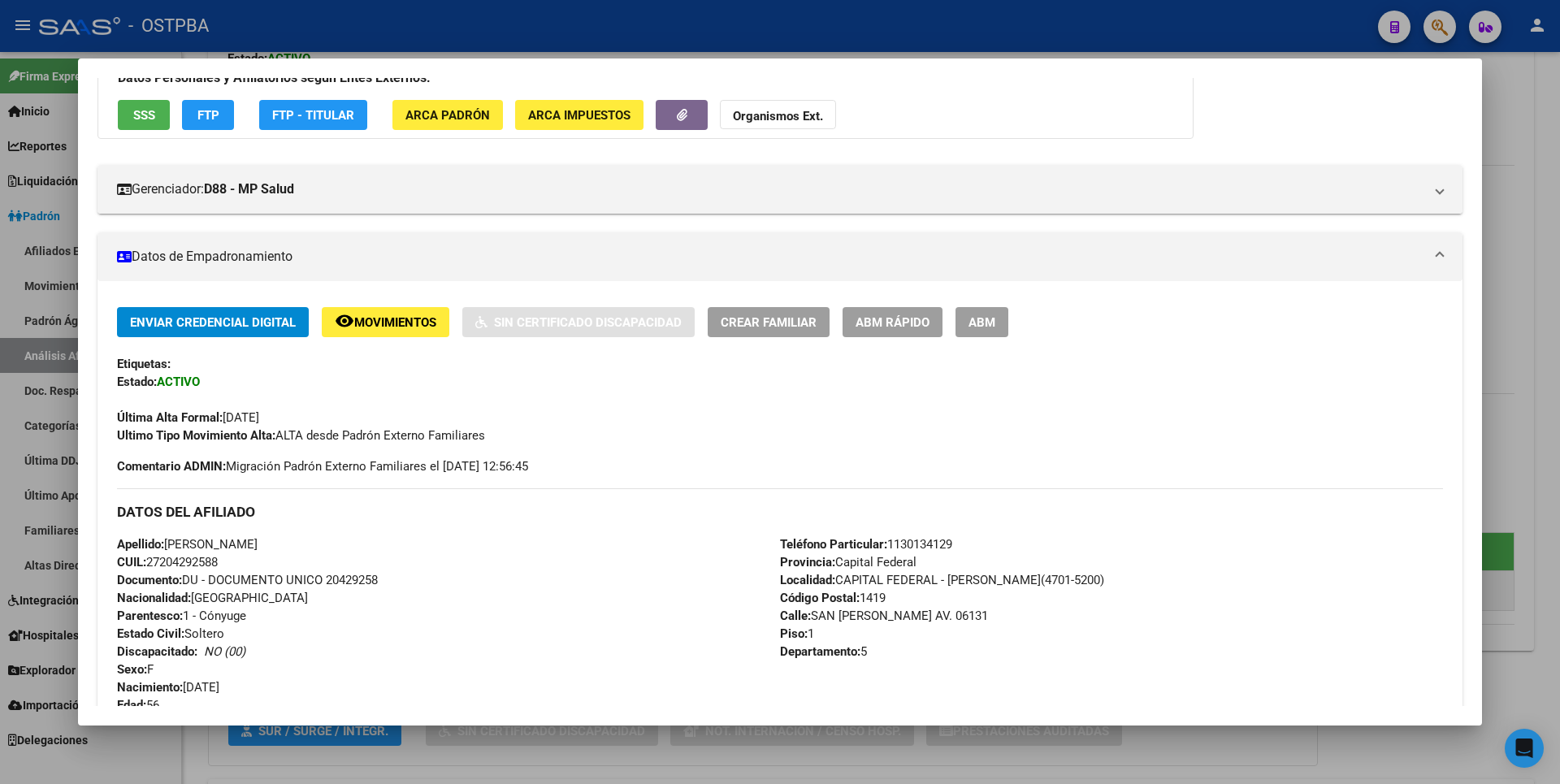
scroll to position [0, 0]
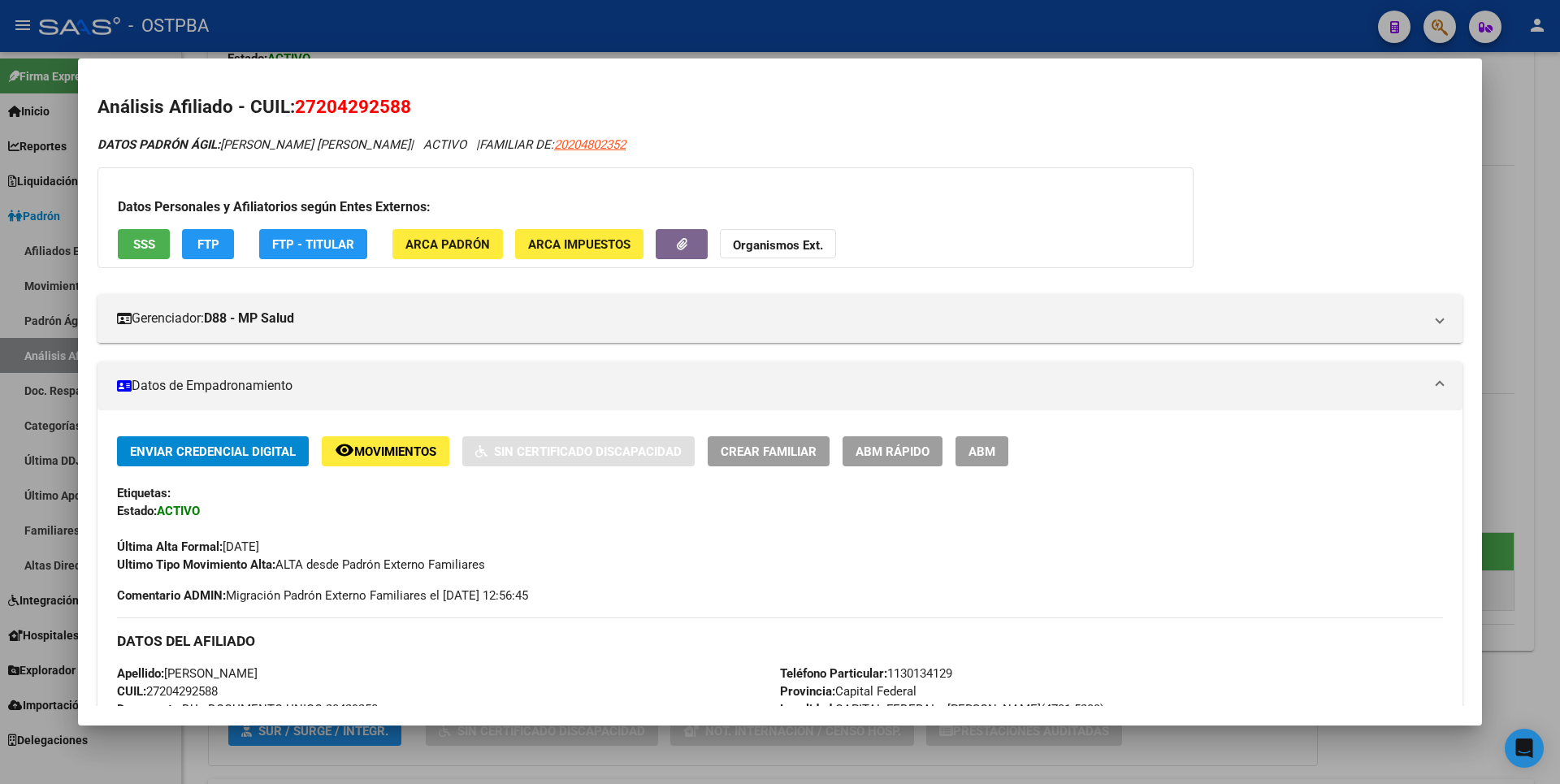
click at [463, 242] on span "ARCA Padrón" at bounding box center [447, 245] width 85 height 15
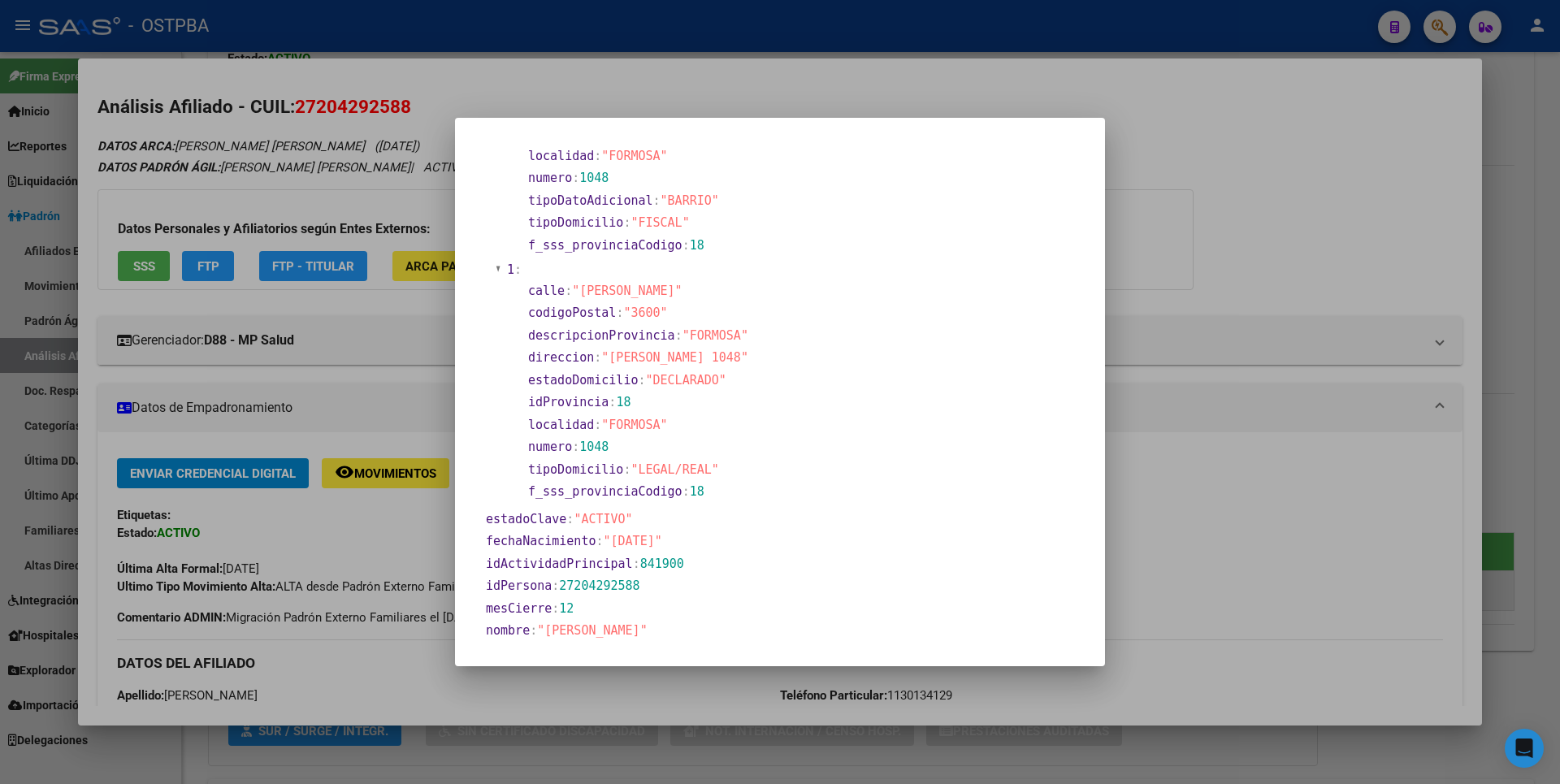
scroll to position [406, 0]
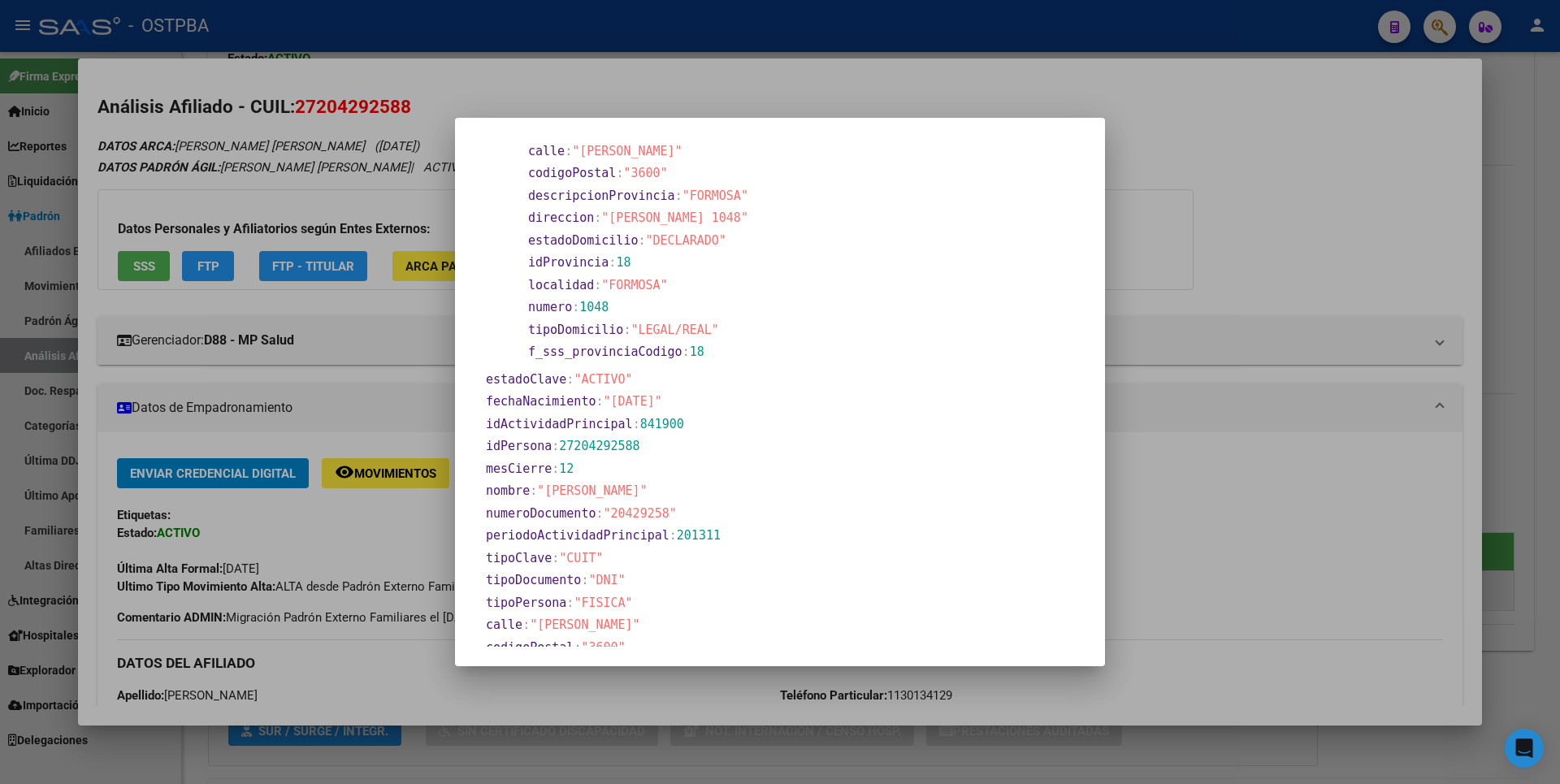
click at [1167, 242] on div at bounding box center [780, 392] width 1560 height 784
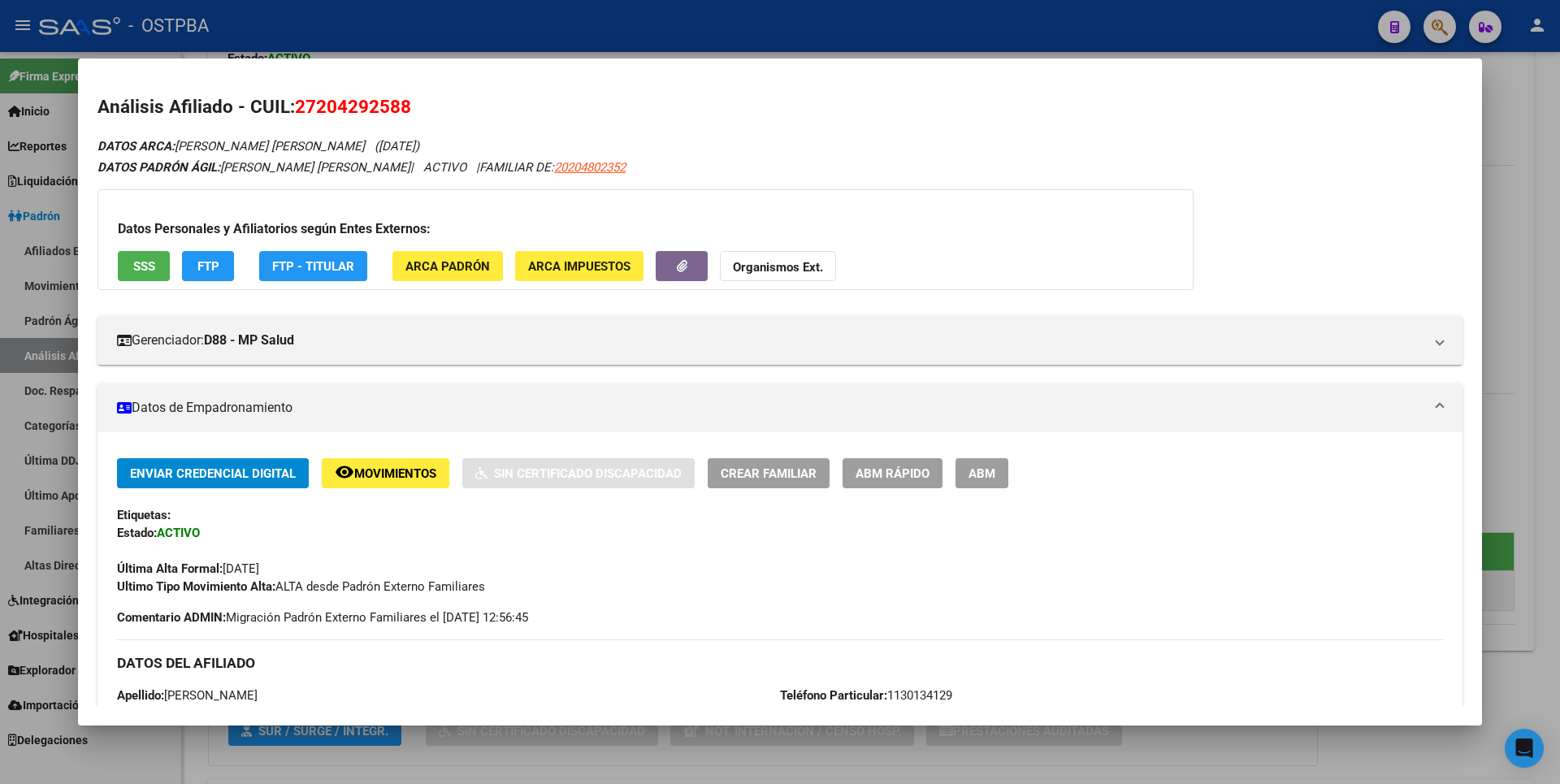
click at [293, 258] on button "FTP - Titular" at bounding box center [313, 266] width 108 height 30
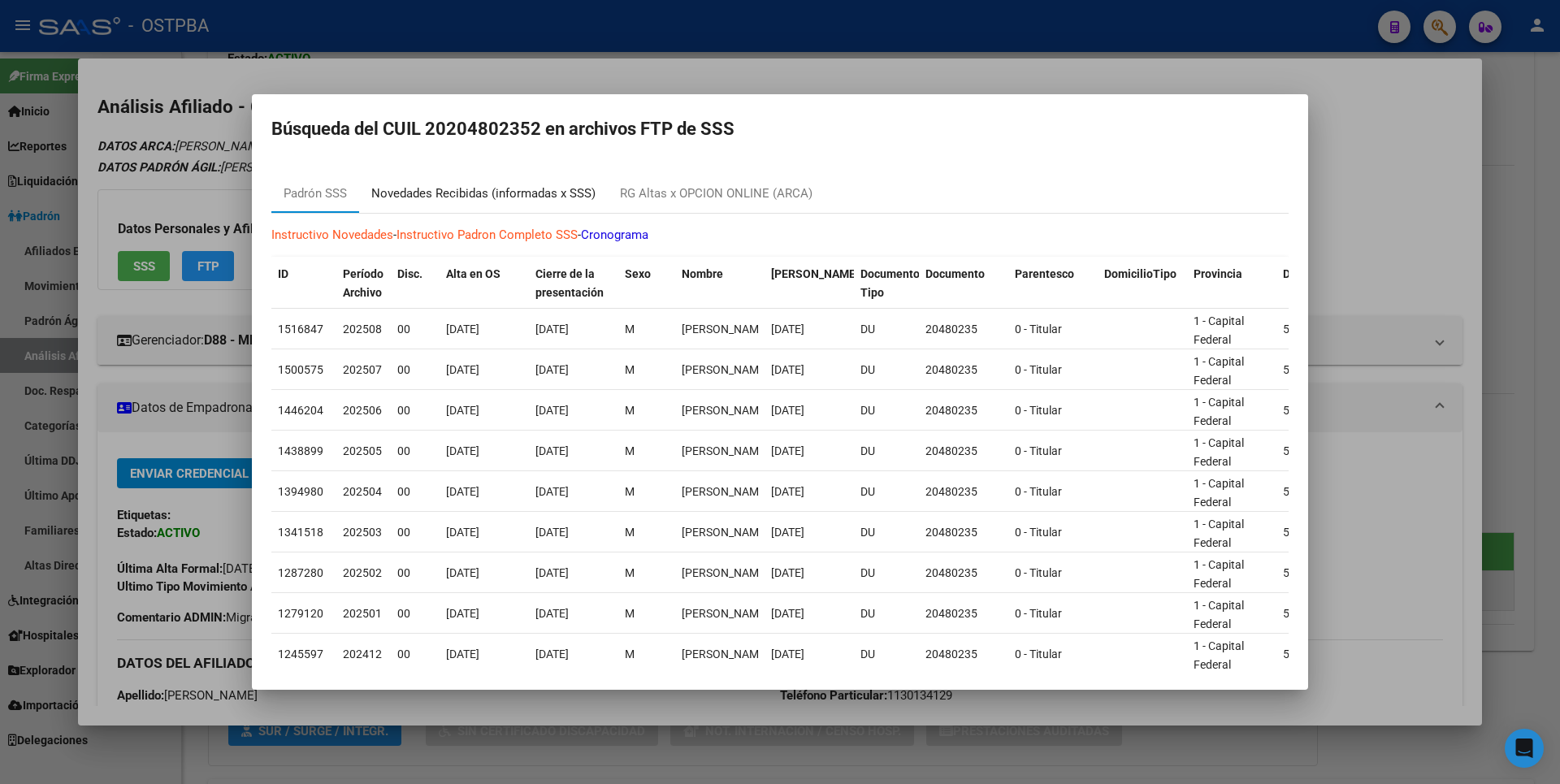
click at [550, 208] on div "Novedades Recibidas (informadas x SSS)" at bounding box center [483, 193] width 249 height 39
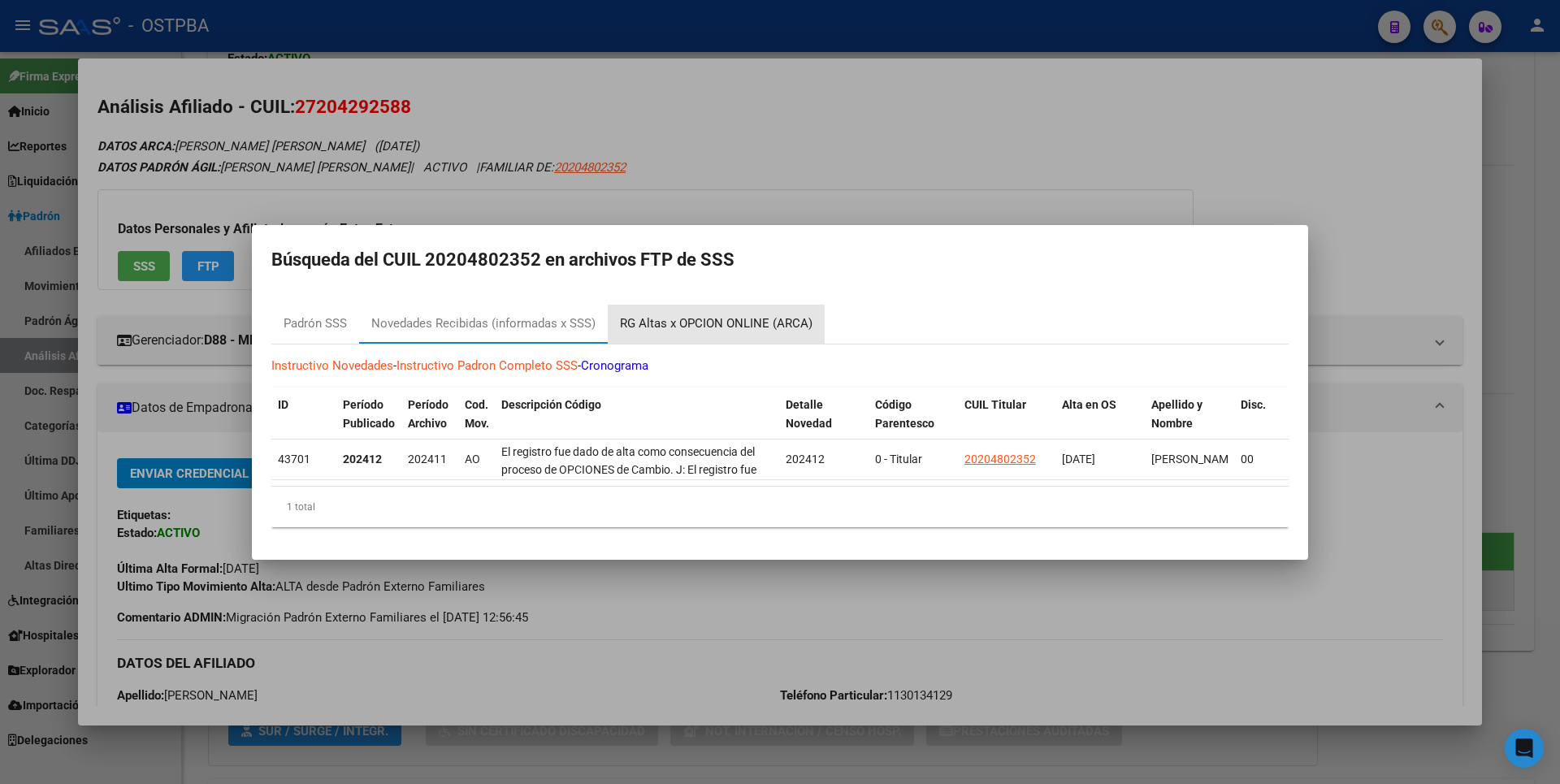
click at [759, 320] on div "RG Altas x OPCION ONLINE (ARCA)" at bounding box center [716, 323] width 192 height 19
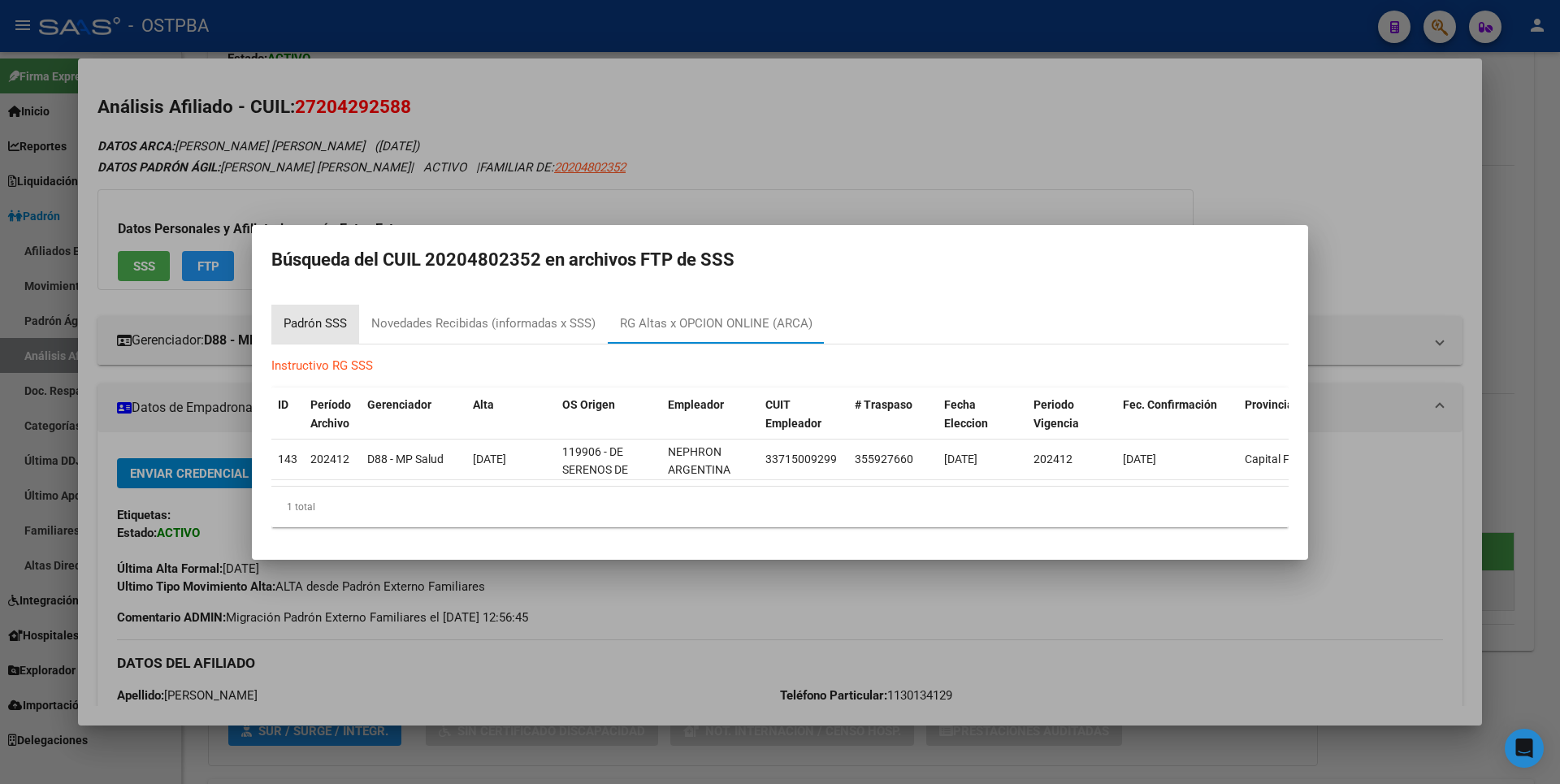
click at [313, 321] on div "Padrón SSS" at bounding box center [315, 323] width 64 height 19
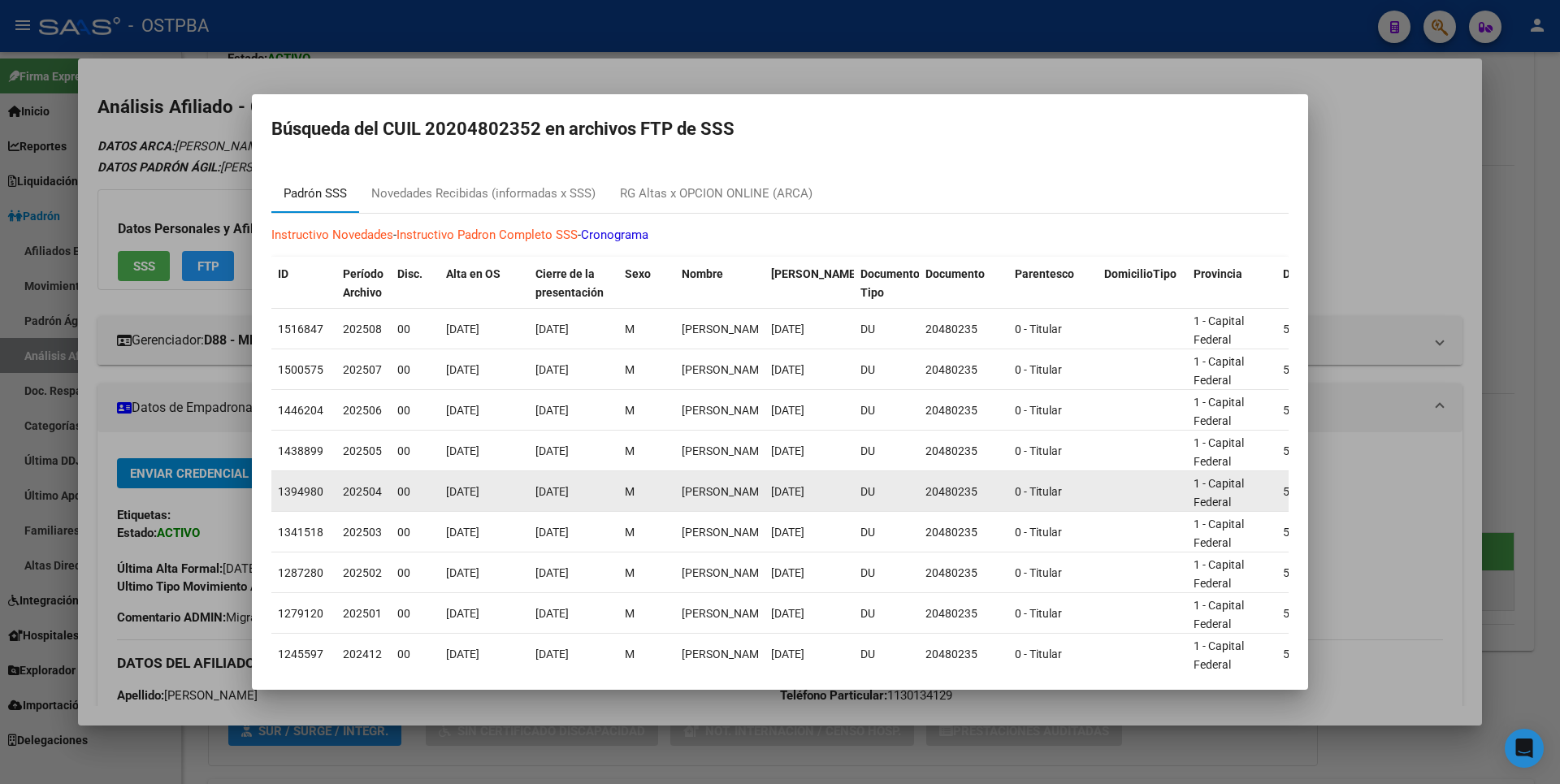
scroll to position [21, 0]
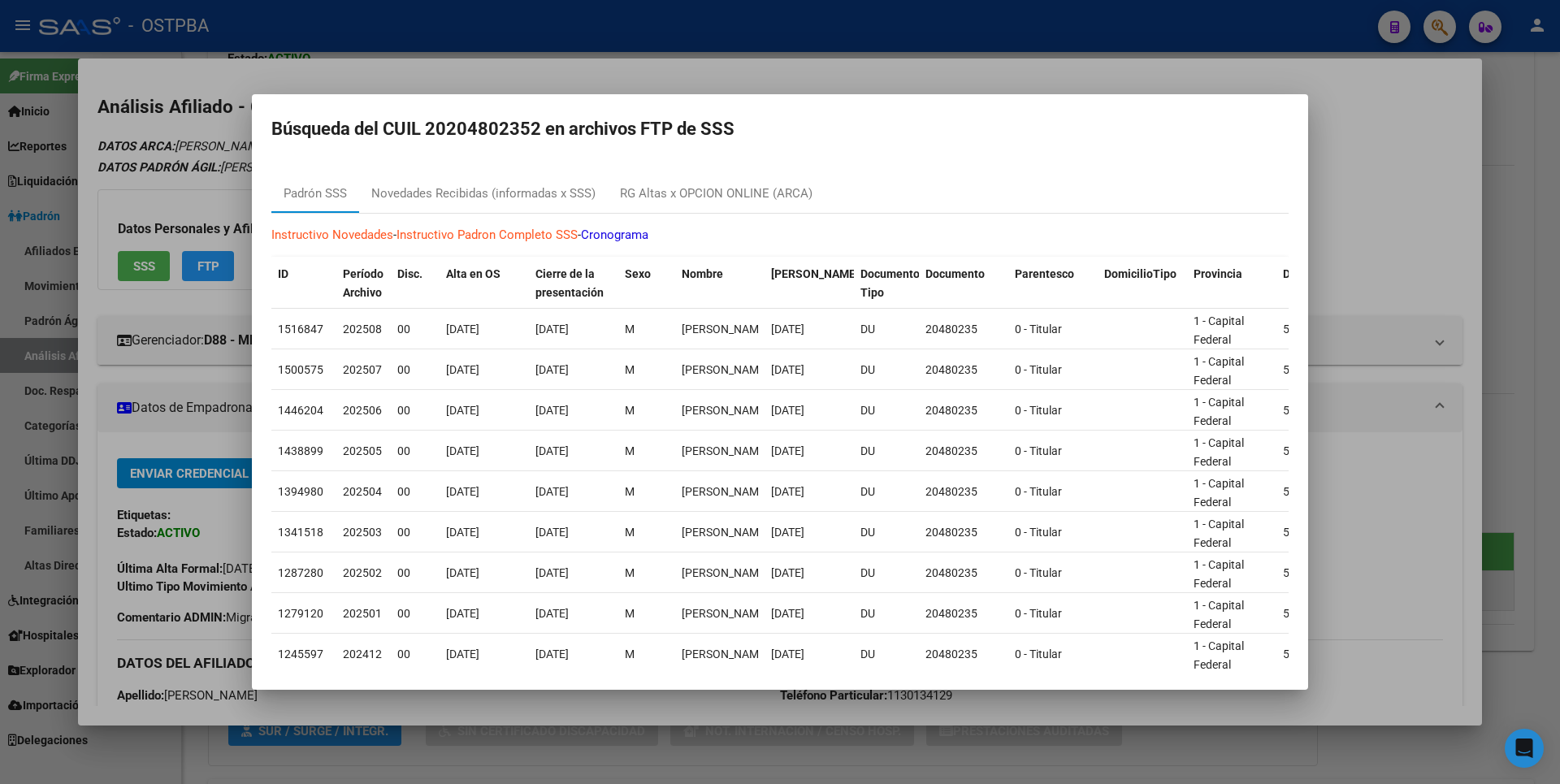
click at [1372, 162] on div at bounding box center [780, 392] width 1560 height 784
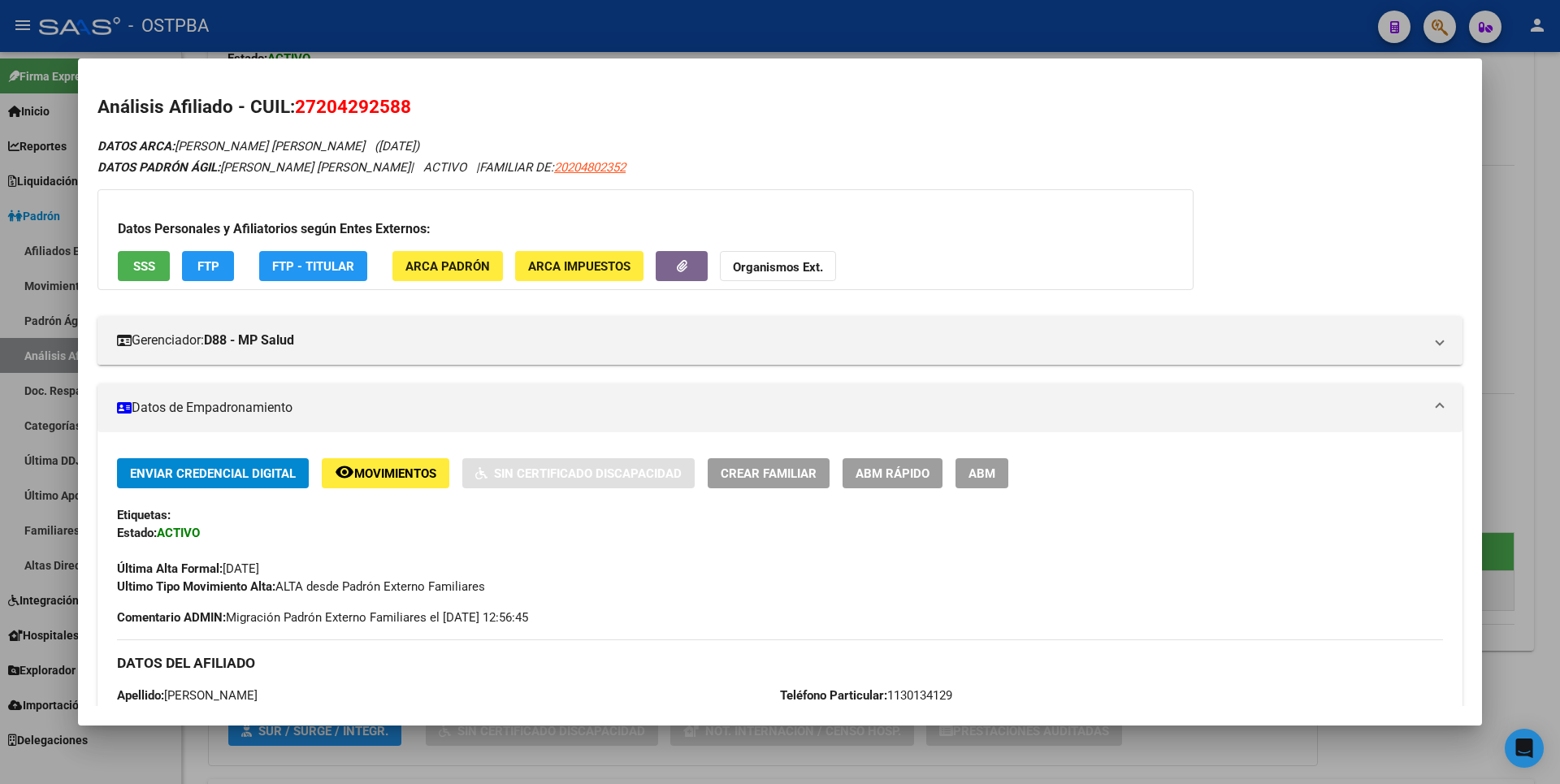
click at [1559, 314] on div at bounding box center [780, 392] width 1560 height 784
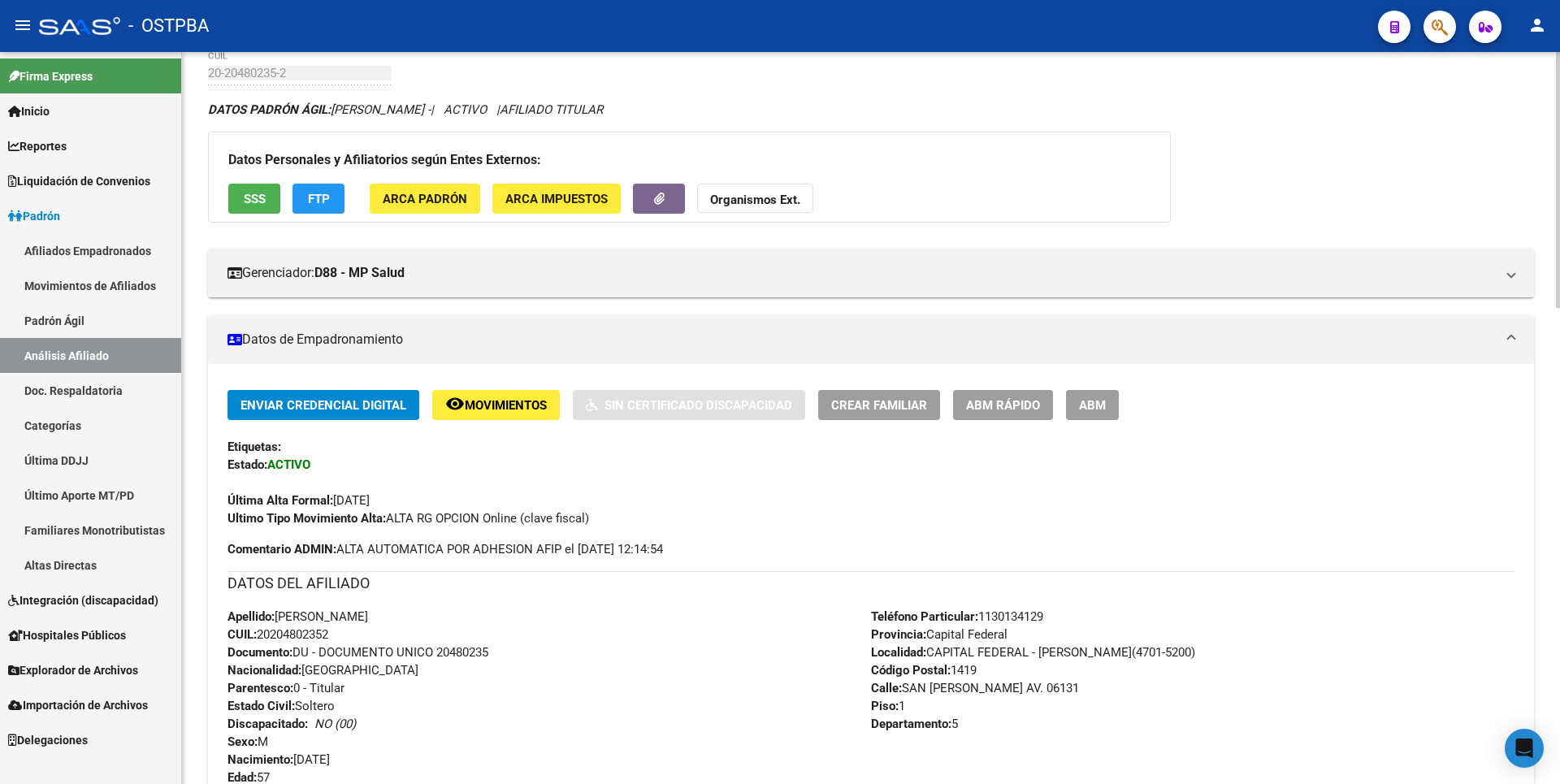
scroll to position [0, 0]
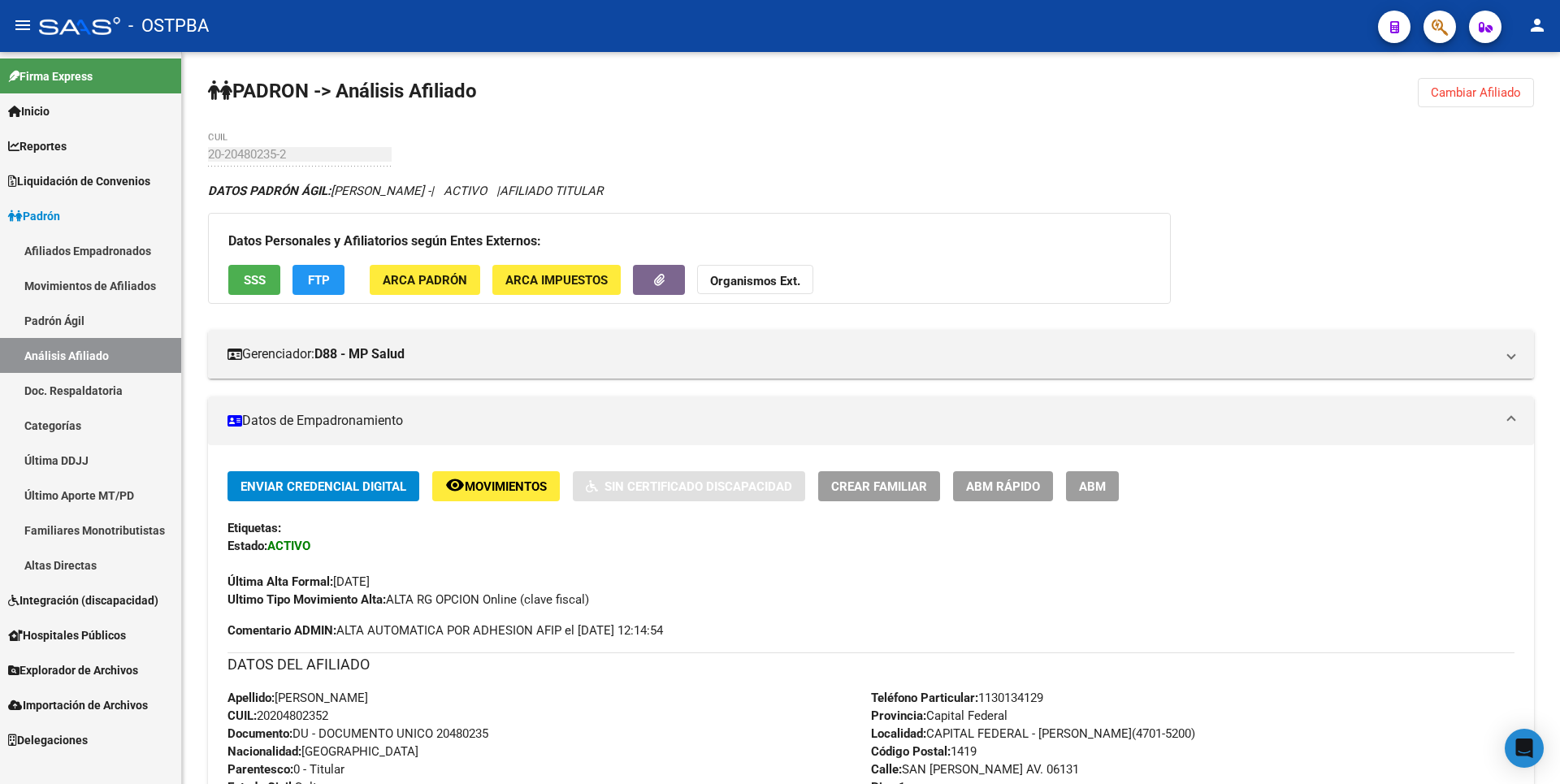
click at [87, 657] on link "Explorador de Archivos" at bounding box center [90, 669] width 181 height 35
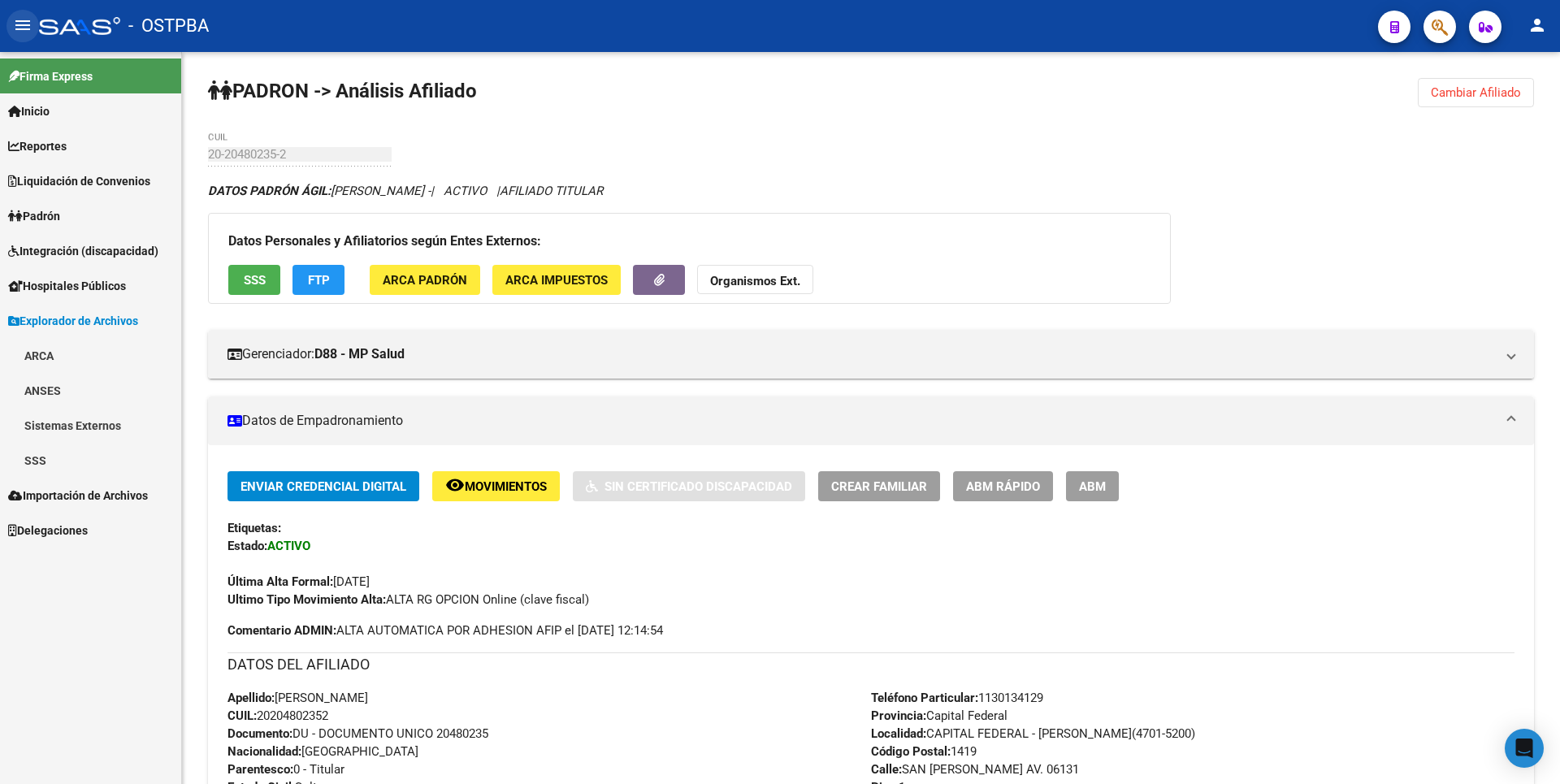
click at [26, 27] on mat-icon "menu" at bounding box center [22, 25] width 19 height 19
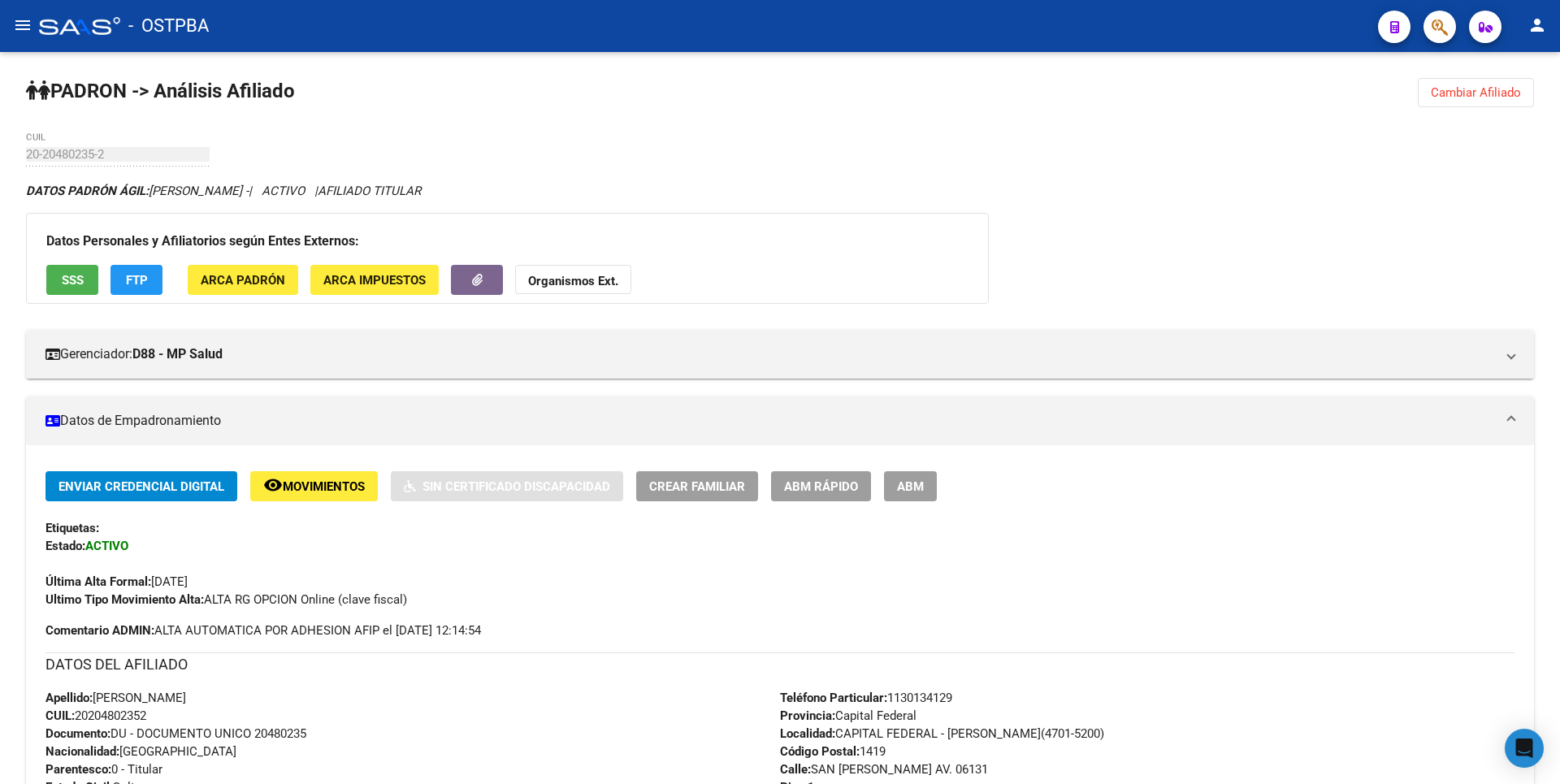
click at [25, 33] on mat-icon "menu" at bounding box center [22, 25] width 19 height 19
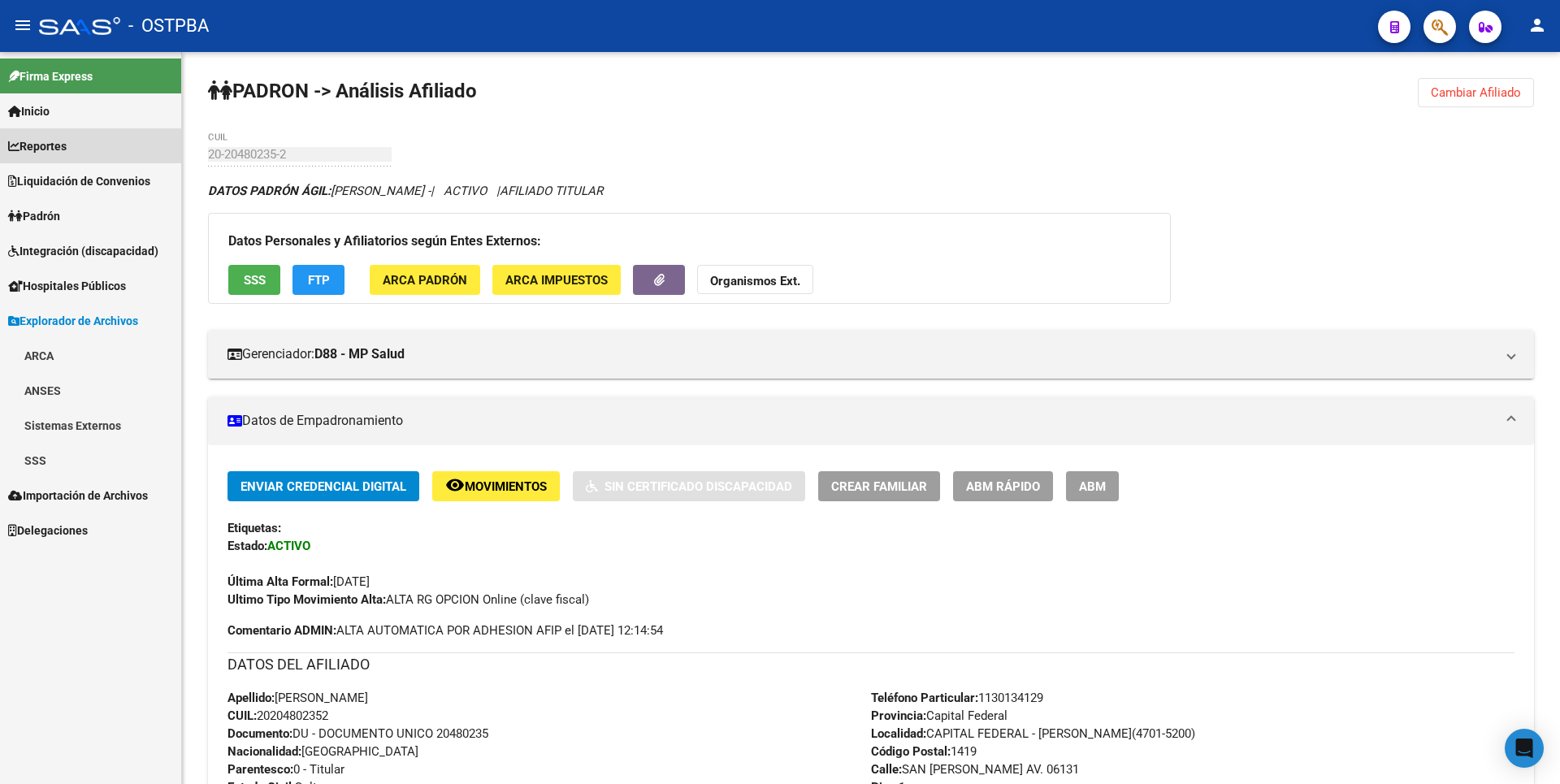
click at [66, 148] on span "Reportes" at bounding box center [37, 147] width 58 height 18
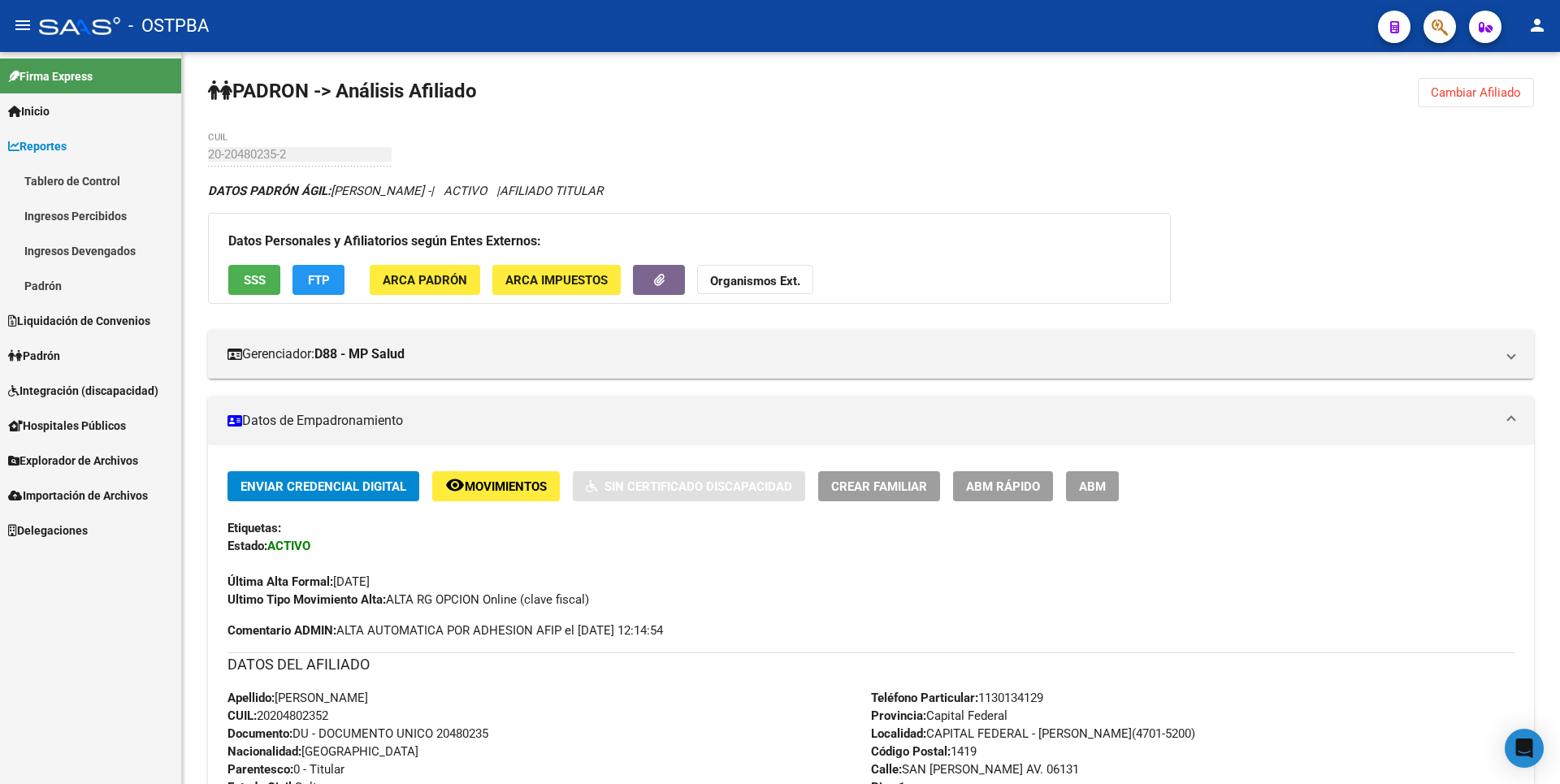
click at [77, 229] on link "Ingresos Percibidos" at bounding box center [90, 216] width 181 height 35
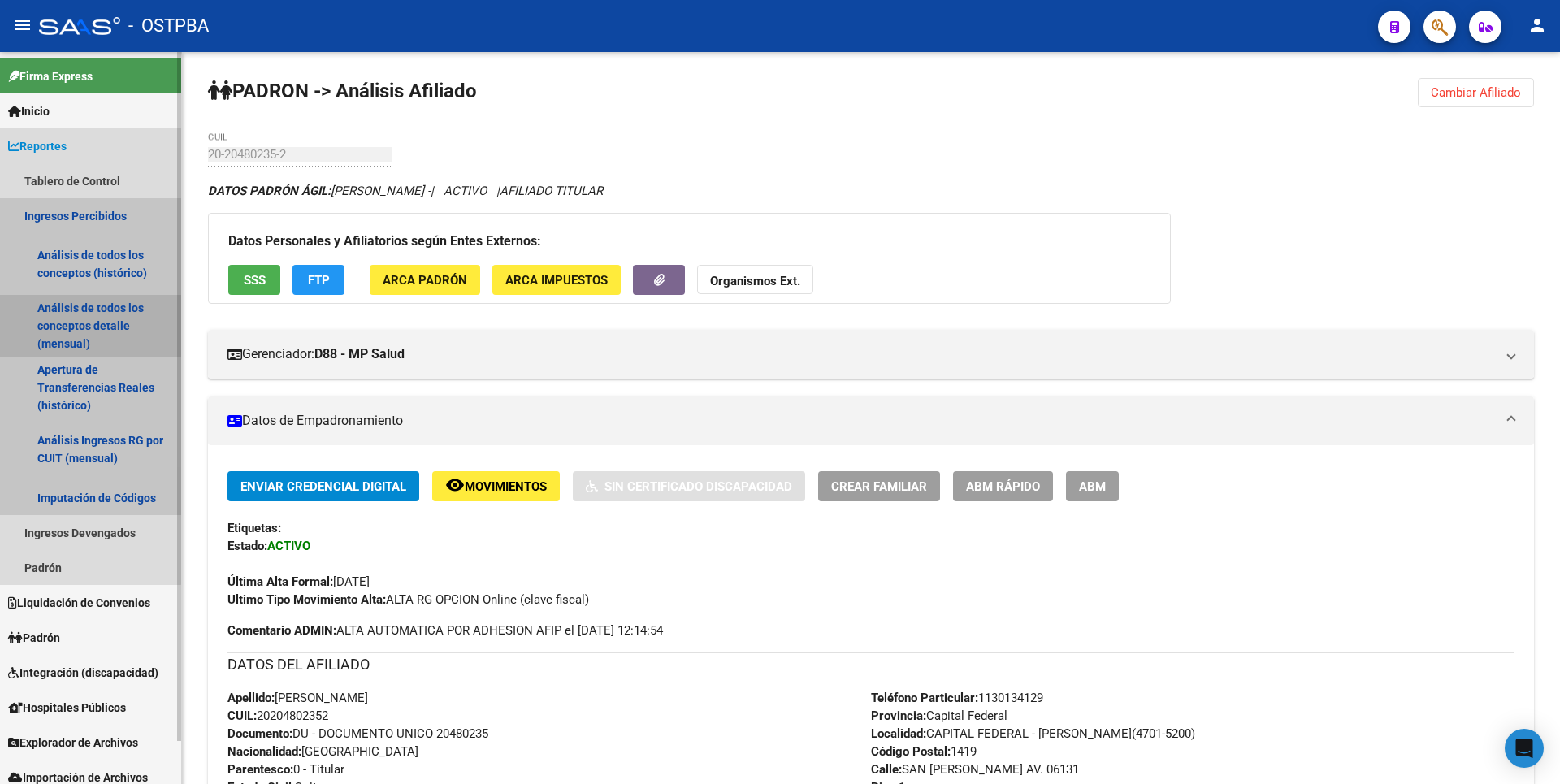
click at [79, 322] on link "Análisis de todos los conceptos detalle (mensual)" at bounding box center [90, 326] width 181 height 62
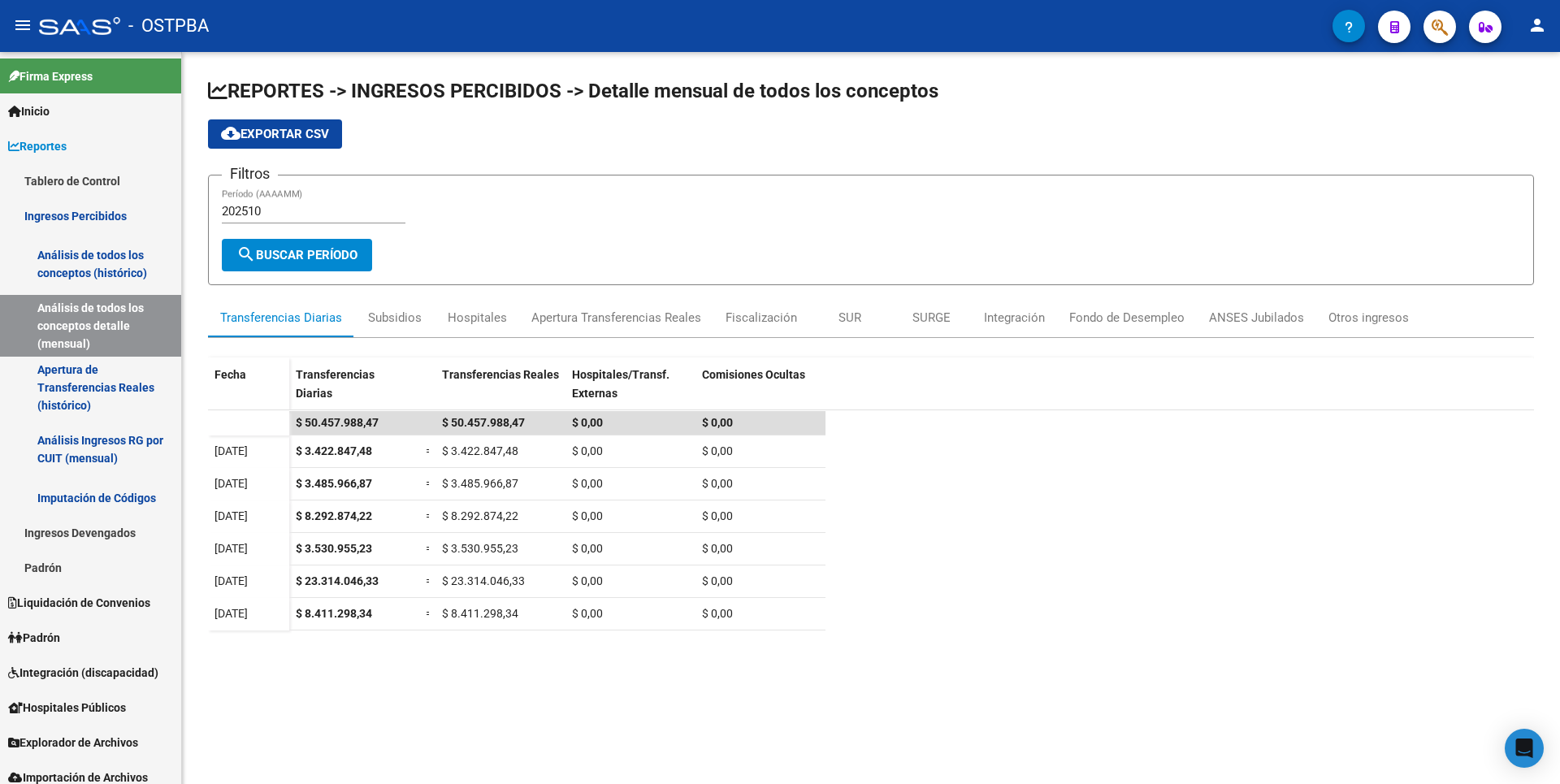
click at [22, 29] on mat-icon "menu" at bounding box center [22, 25] width 19 height 19
click at [102, 456] on link "Análisis Ingresos RG por CUIT (mensual)" at bounding box center [90, 450] width 181 height 62
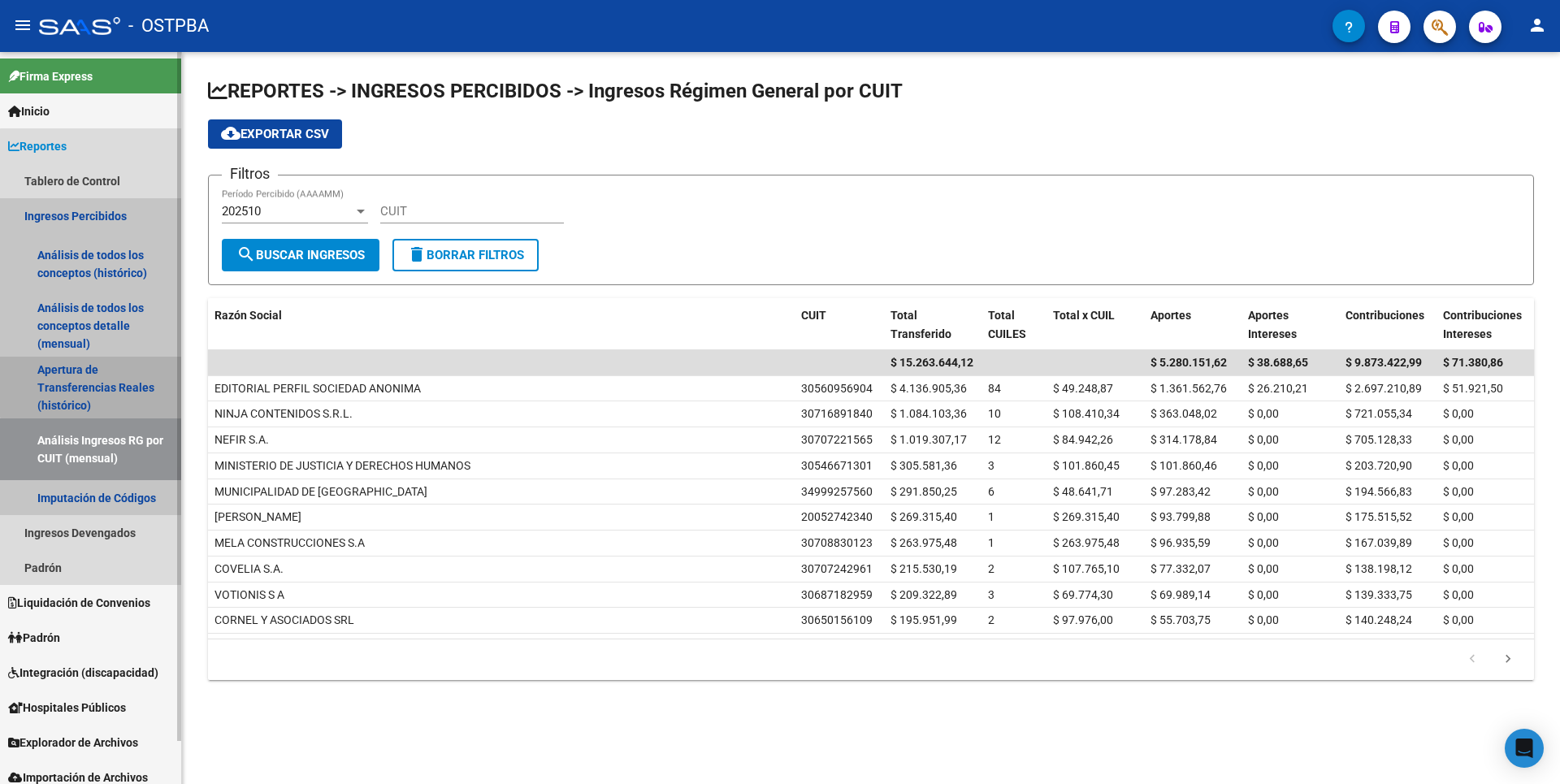
click at [98, 386] on link "Apertura de Transferencias Reales (histórico)" at bounding box center [90, 388] width 181 height 62
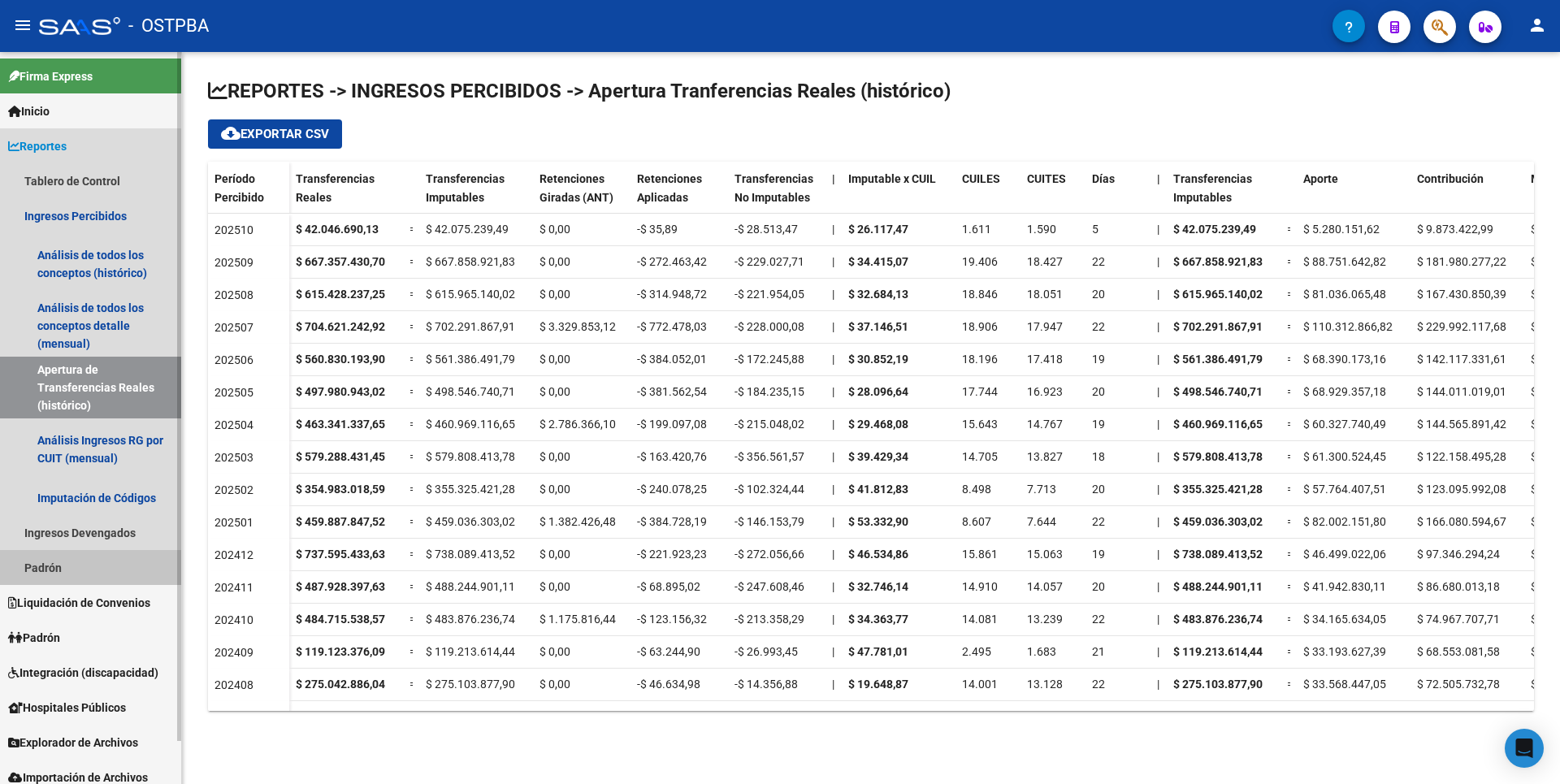
click at [76, 572] on link "Padrón" at bounding box center [90, 567] width 181 height 35
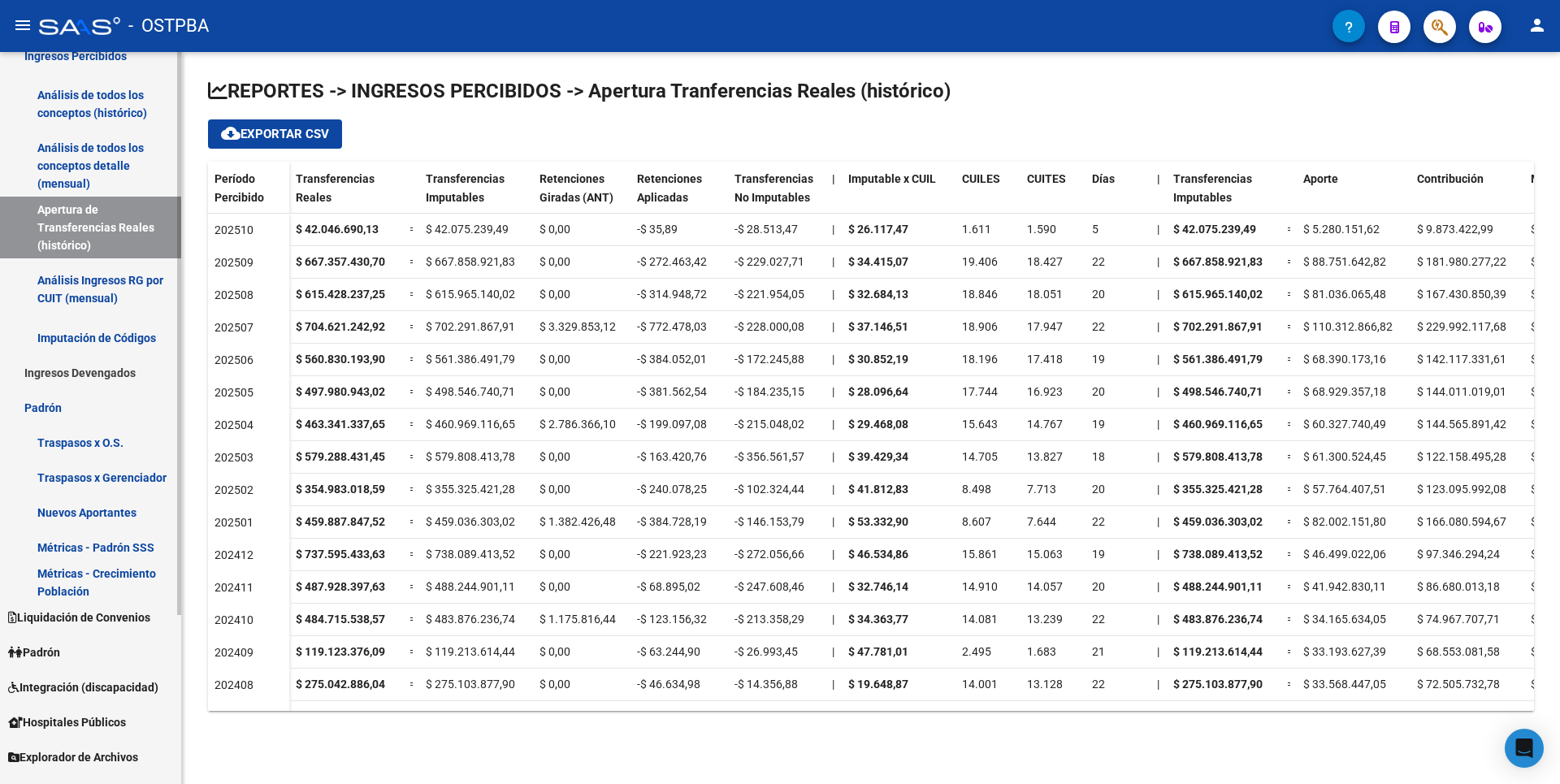
scroll to position [220, 0]
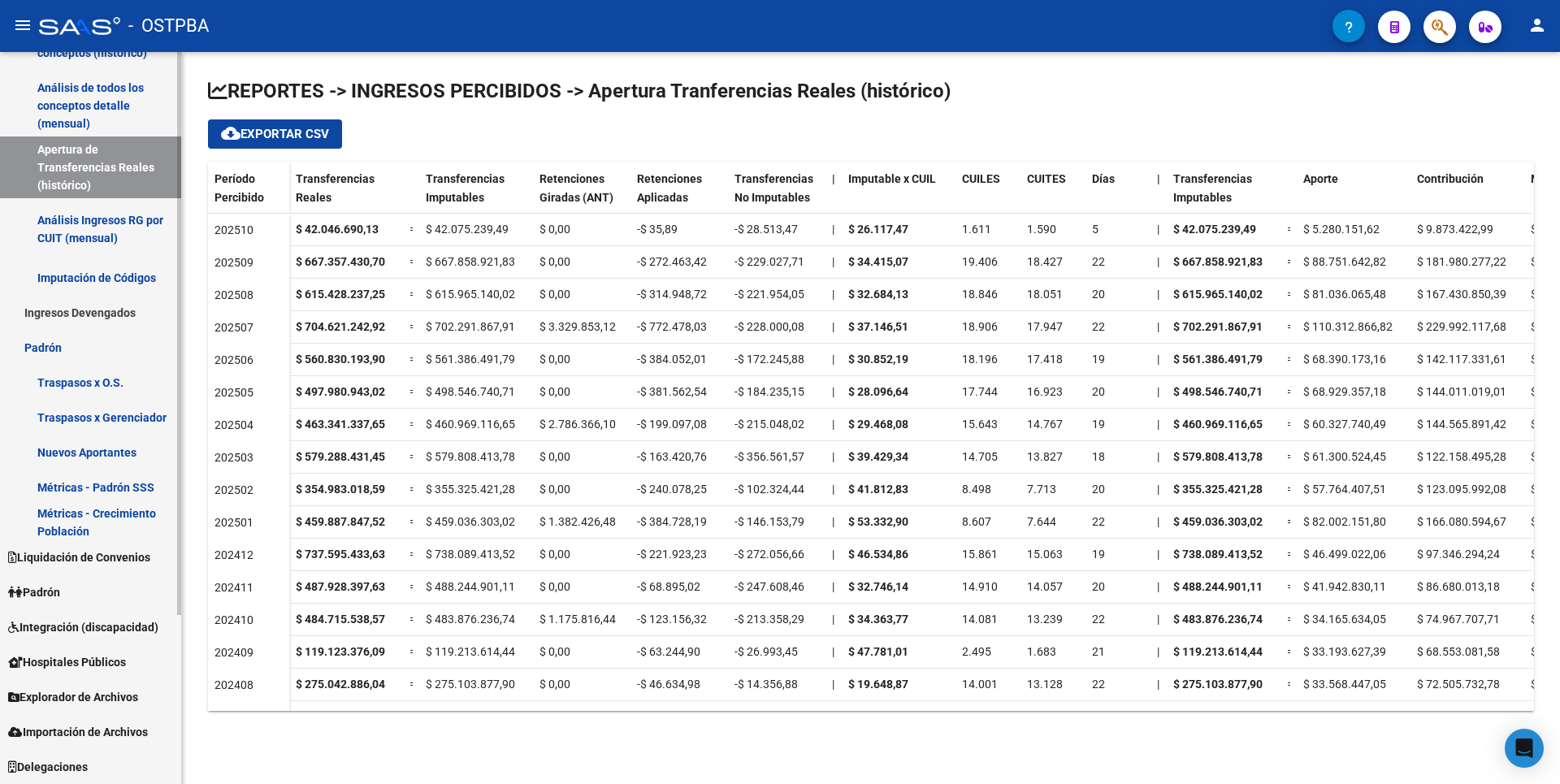
click at [98, 599] on link "Padrón" at bounding box center [90, 592] width 181 height 35
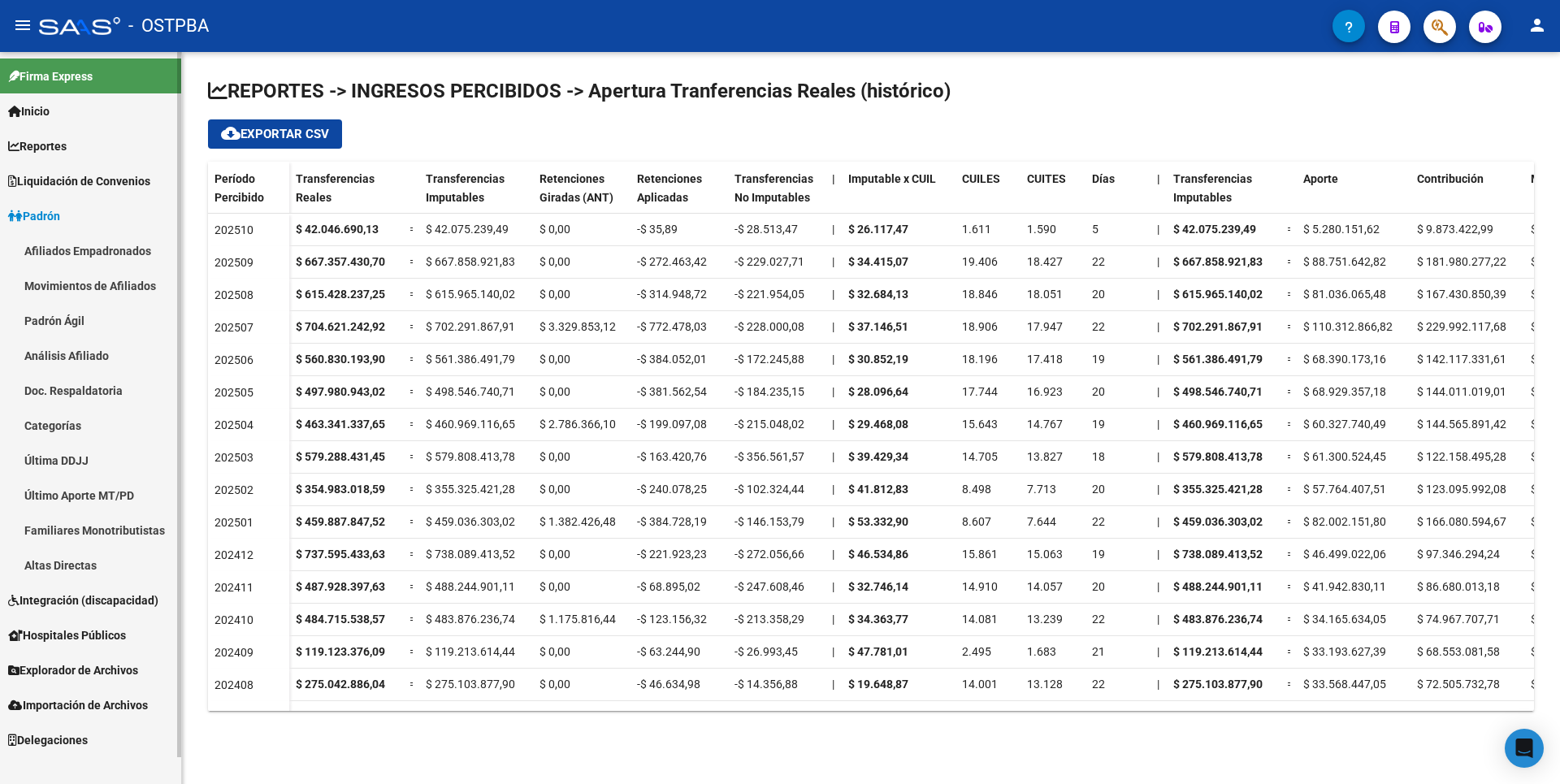
scroll to position [0, 0]
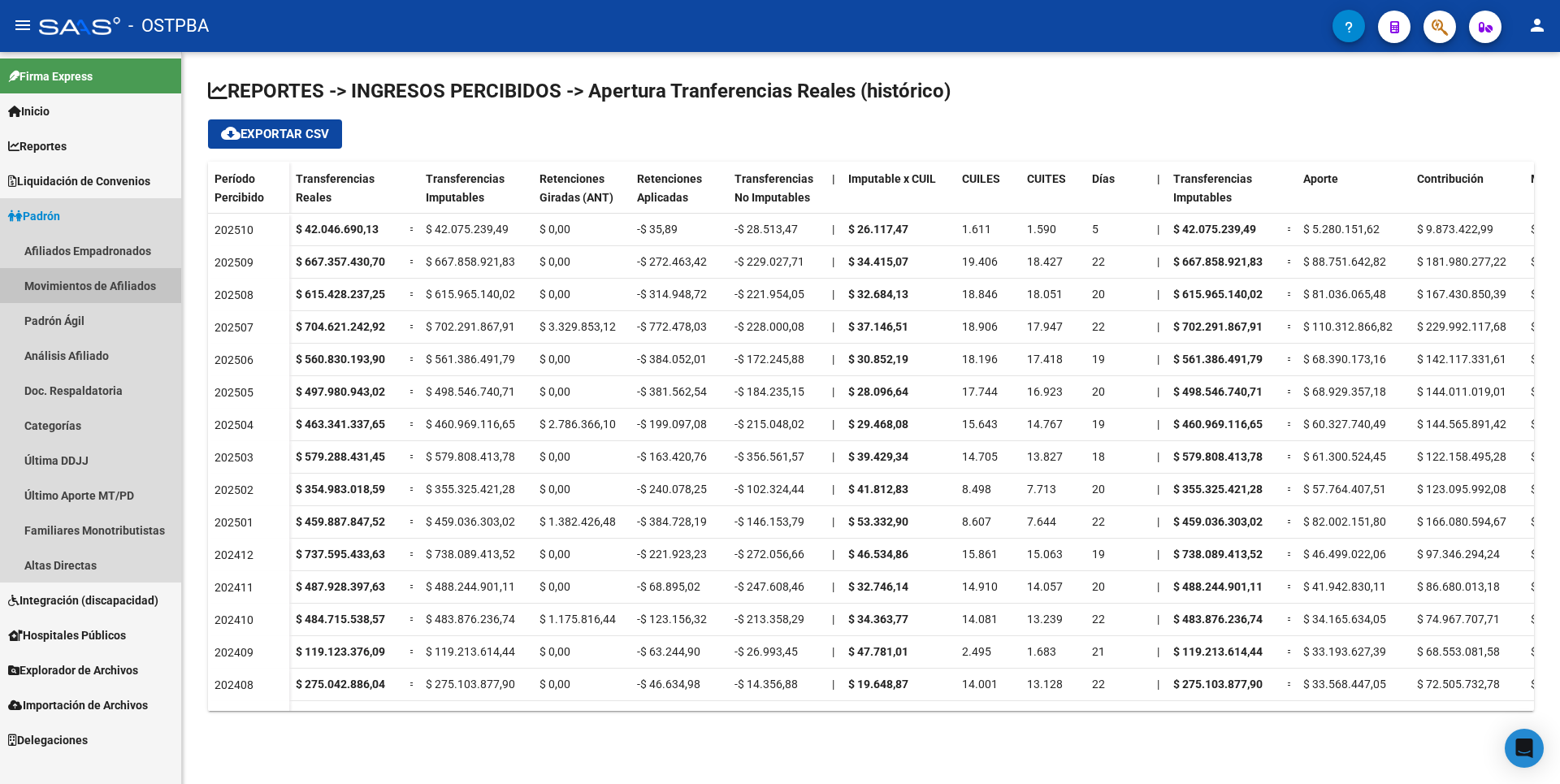
click at [102, 293] on link "Movimientos de Afiliados" at bounding box center [90, 285] width 181 height 35
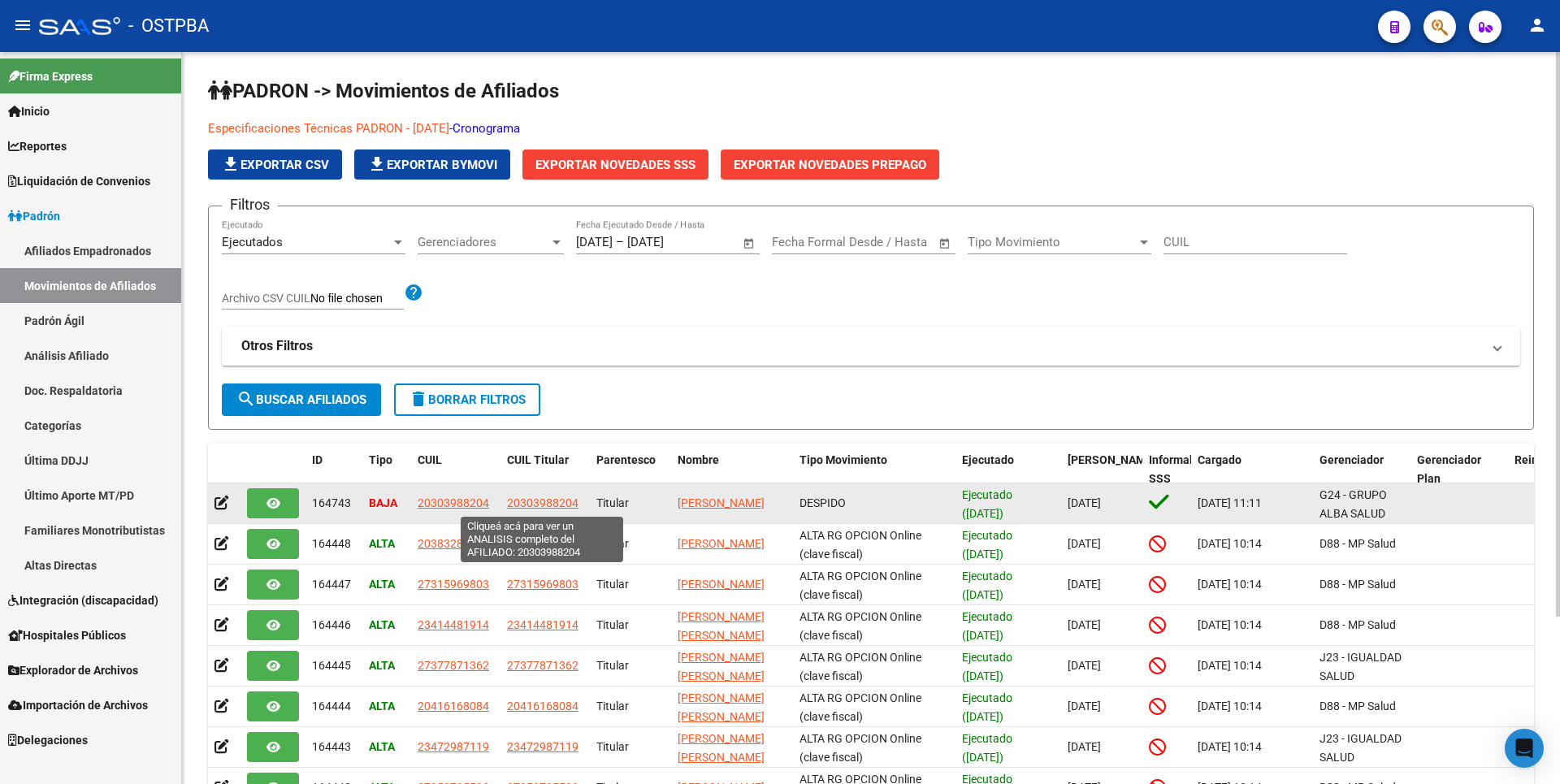
click at [550, 498] on span "20303988204" at bounding box center [543, 503] width 72 height 13
type textarea "20303988204"
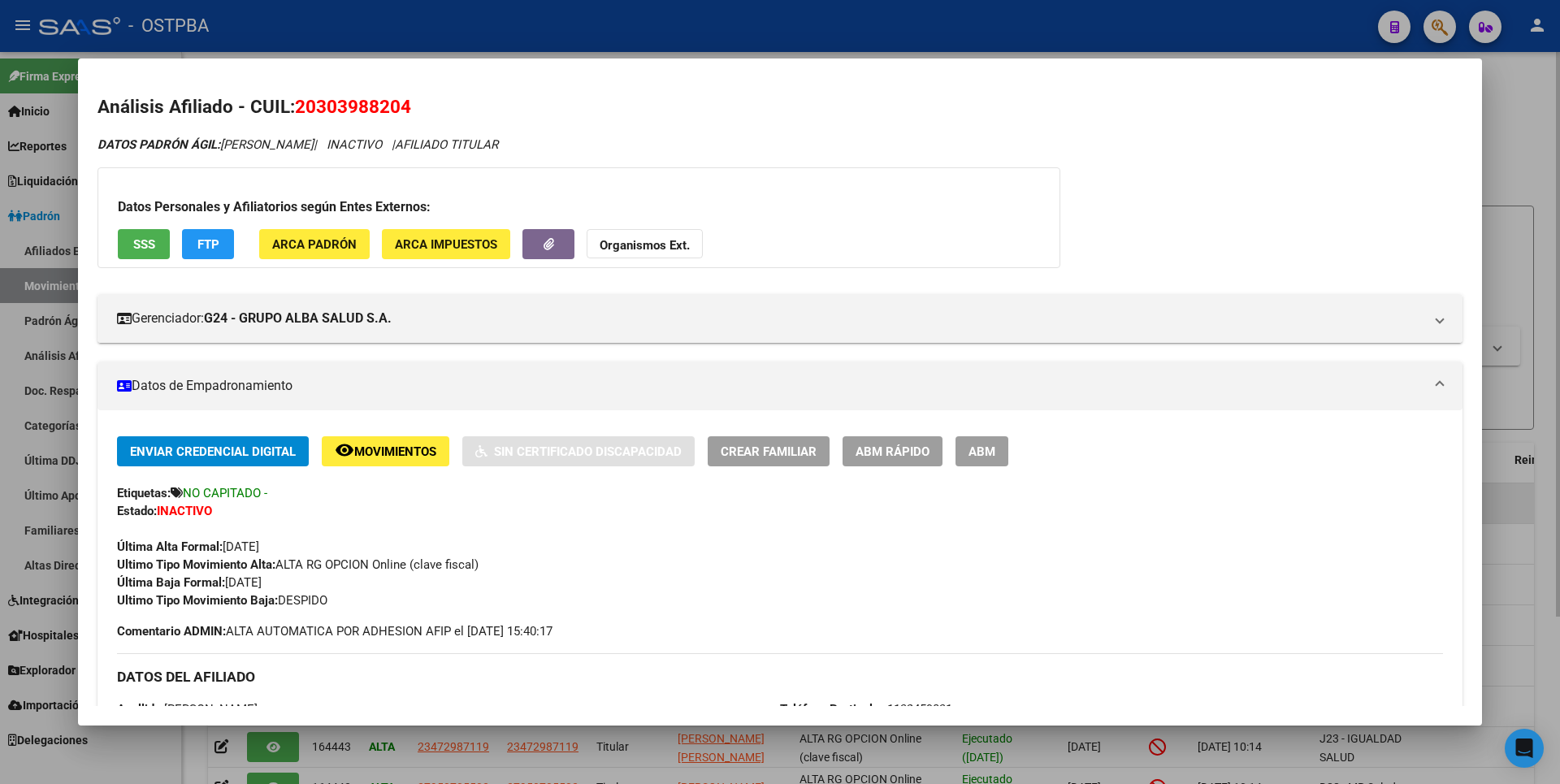
scroll to position [626, 0]
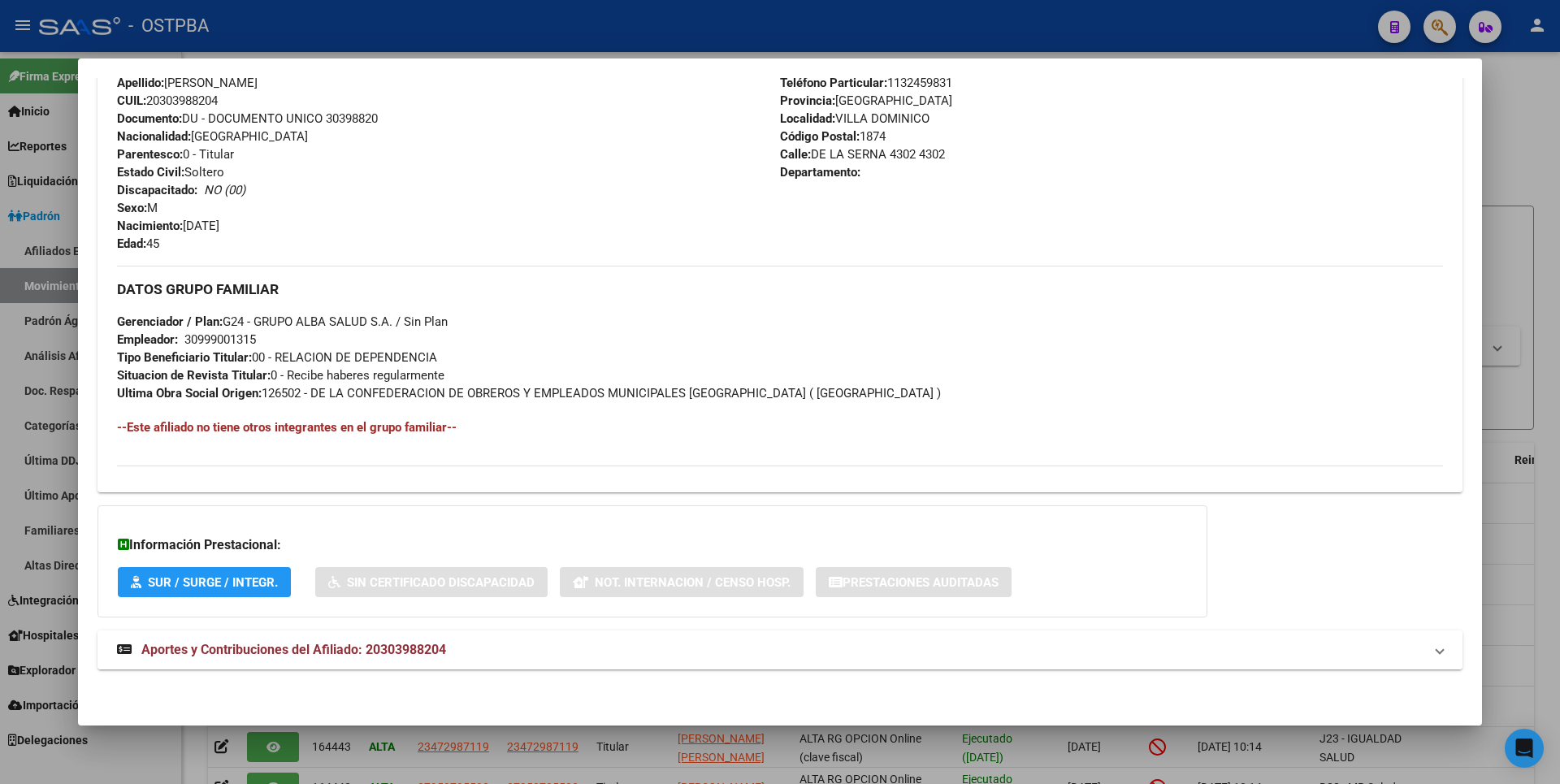
click at [456, 640] on mat-panel-title "Aportes y Contribuciones del Afiliado: 20303988204" at bounding box center [770, 649] width 1307 height 19
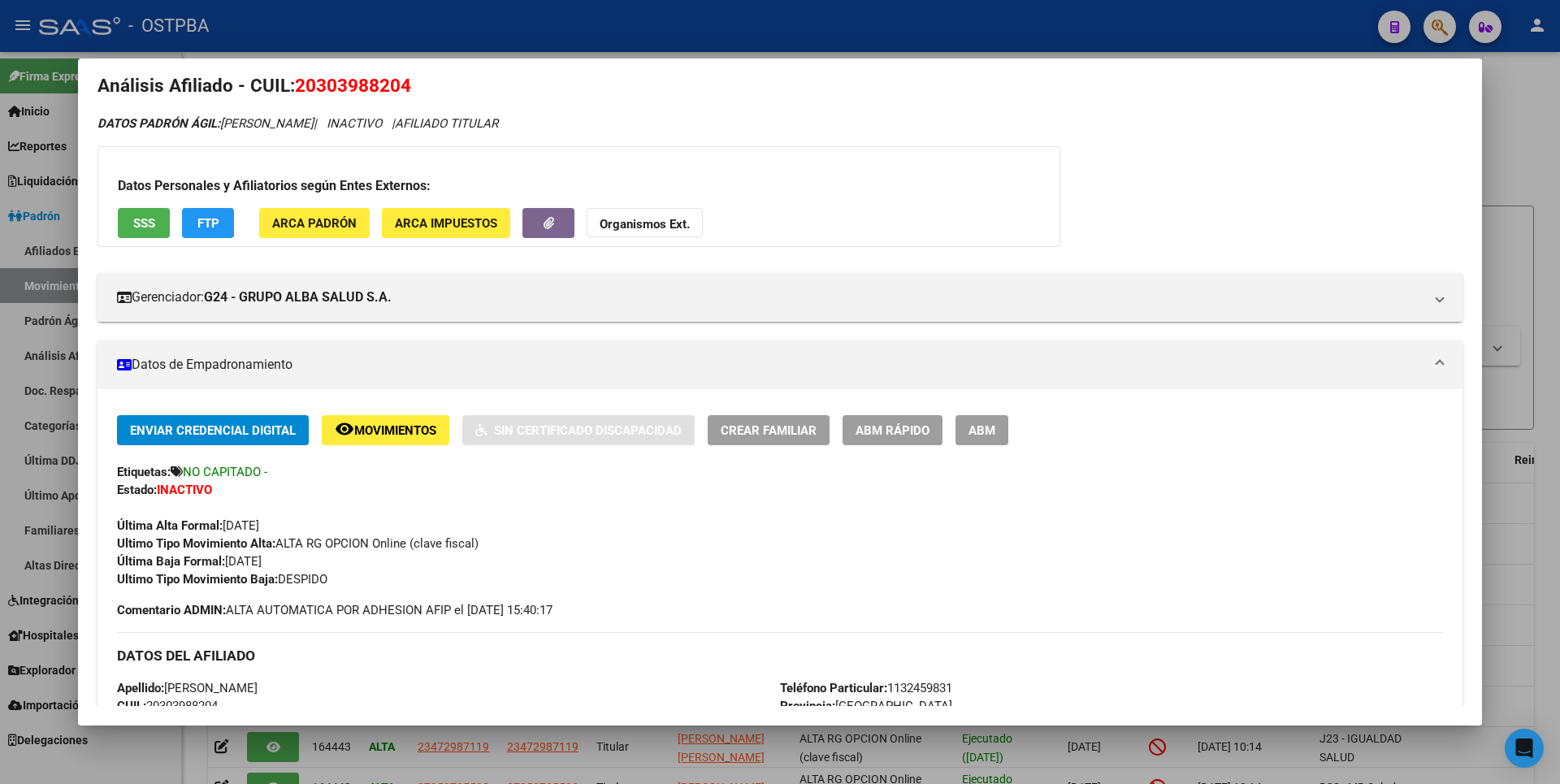
scroll to position [0, 0]
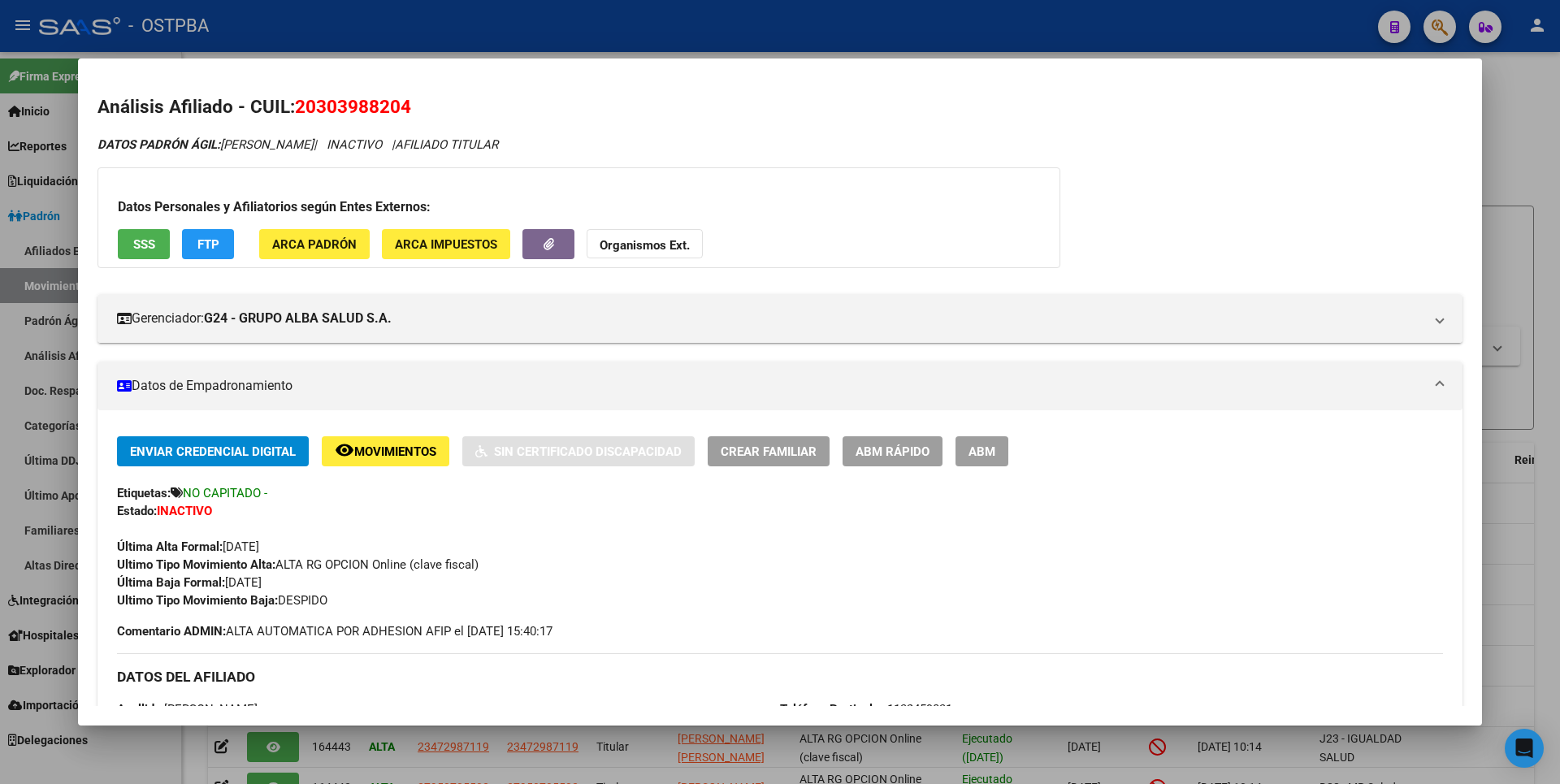
click at [137, 242] on span "SSS" at bounding box center [144, 245] width 22 height 15
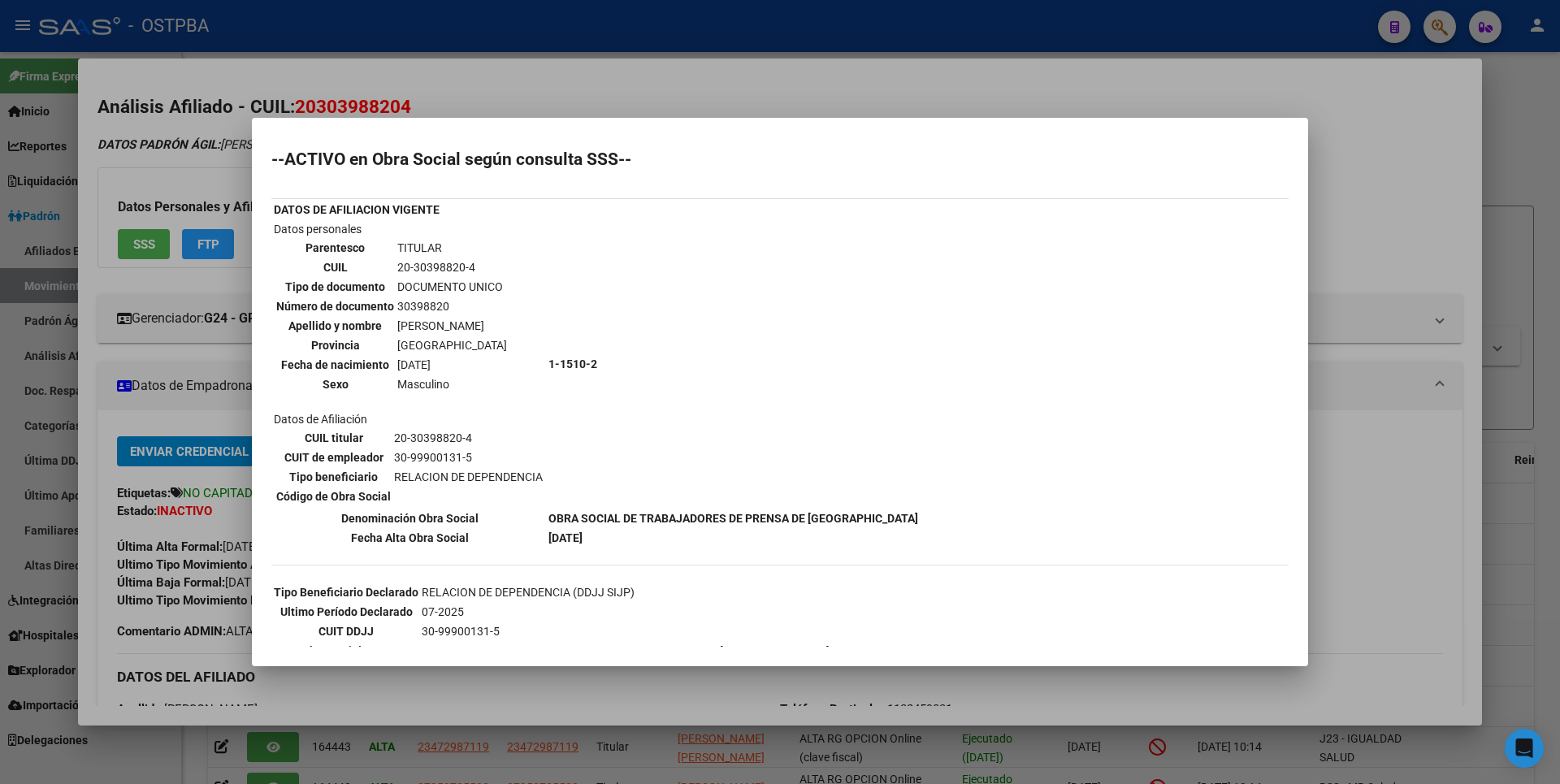
click at [1489, 173] on div at bounding box center [780, 392] width 1560 height 784
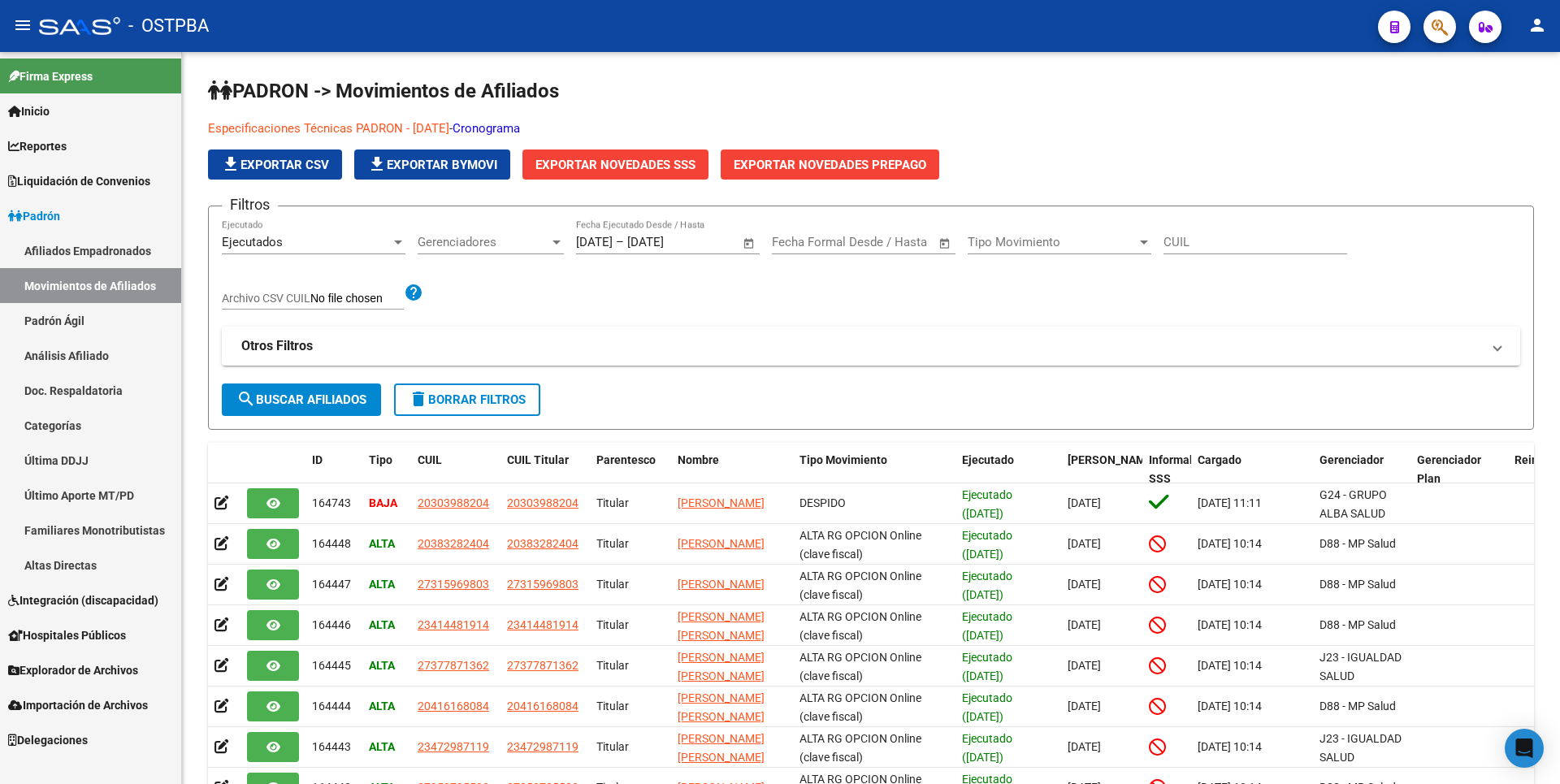
click at [66, 150] on span "Reportes" at bounding box center [37, 147] width 58 height 18
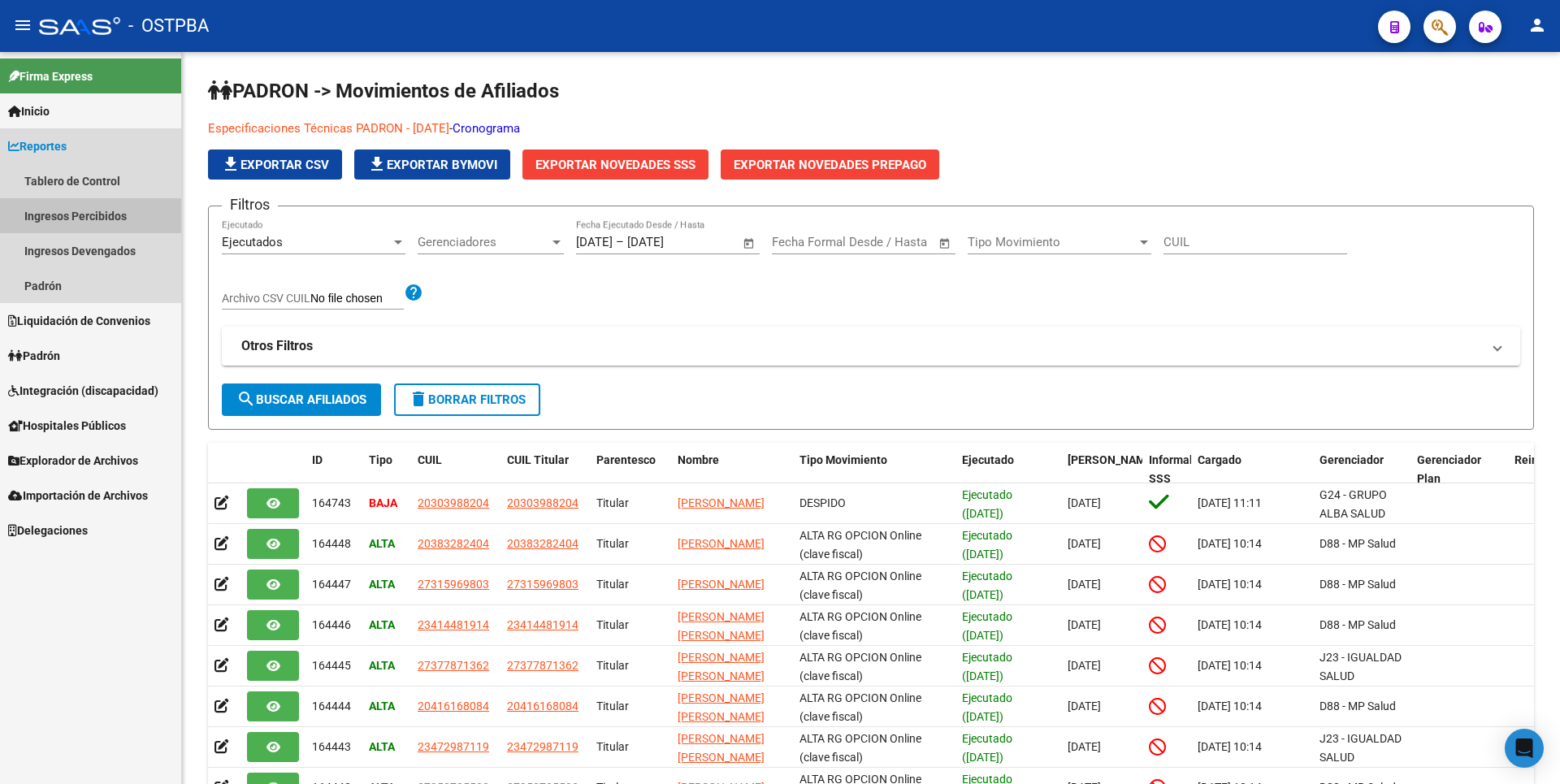
click at [87, 220] on link "Ingresos Percibidos" at bounding box center [90, 216] width 181 height 35
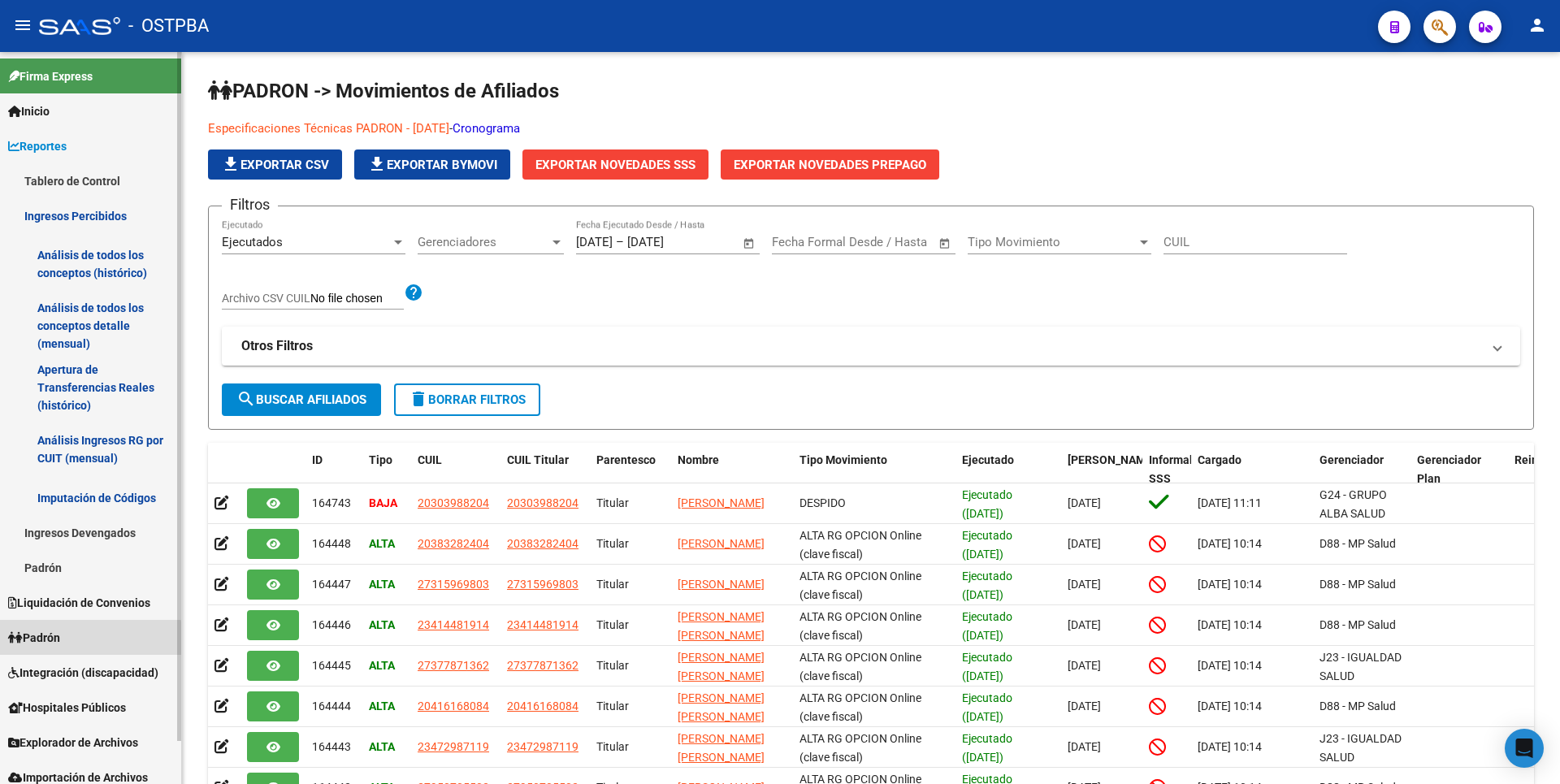
click at [78, 640] on link "Padrón" at bounding box center [90, 637] width 181 height 35
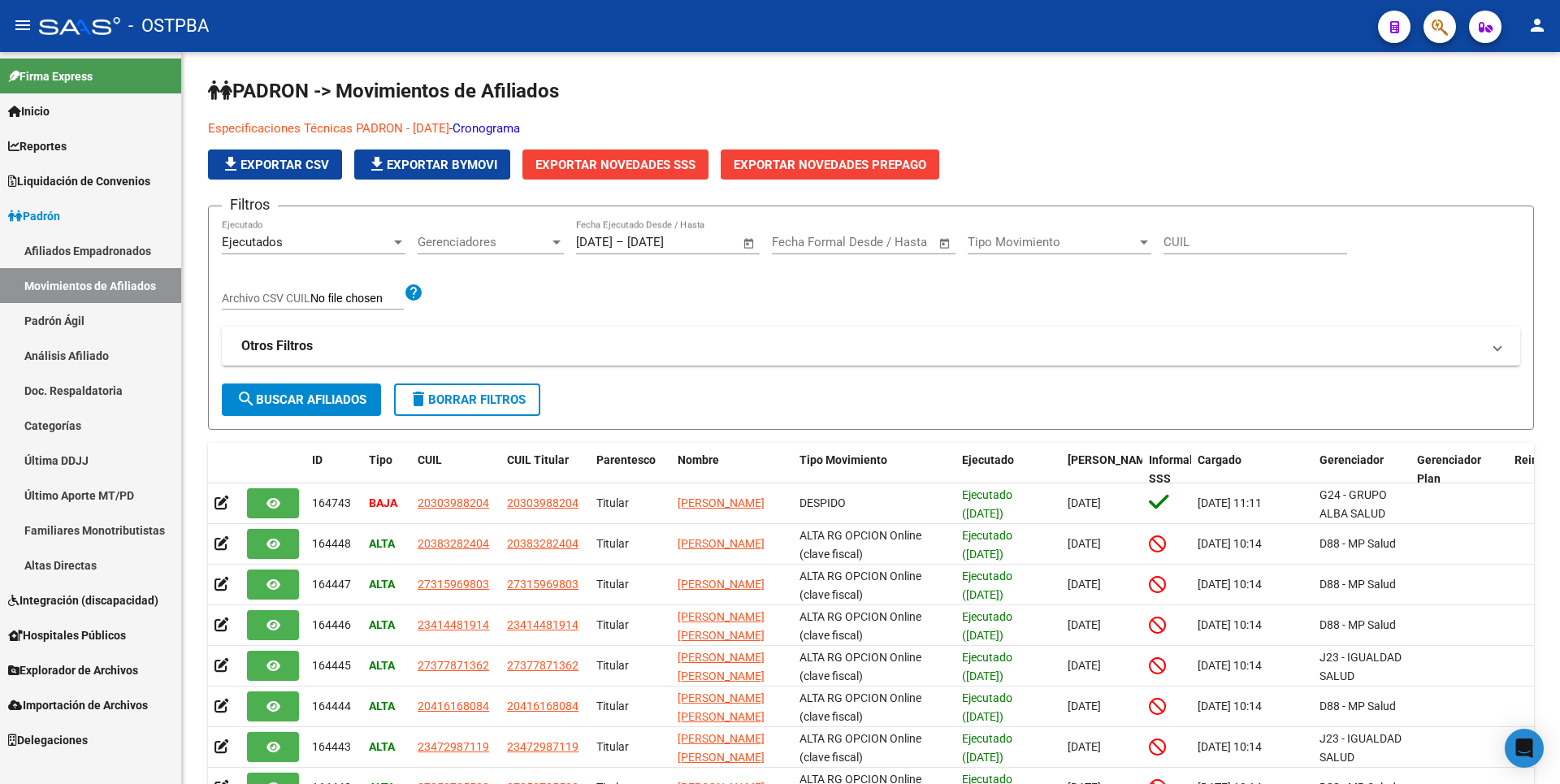
click at [85, 563] on link "Altas Directas" at bounding box center [90, 565] width 181 height 35
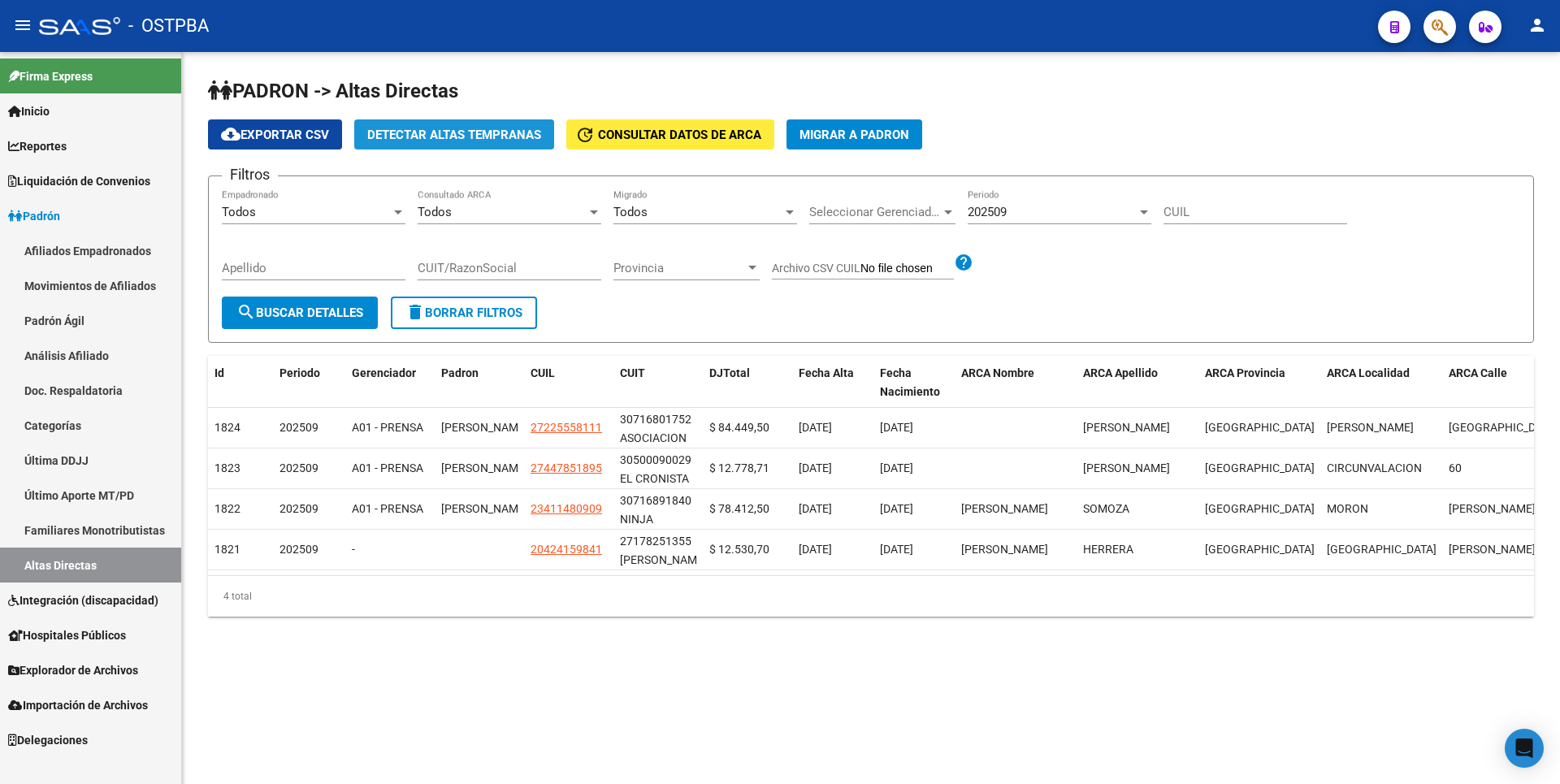
click at [437, 130] on span "Detectar Altas Tempranas" at bounding box center [454, 135] width 174 height 15
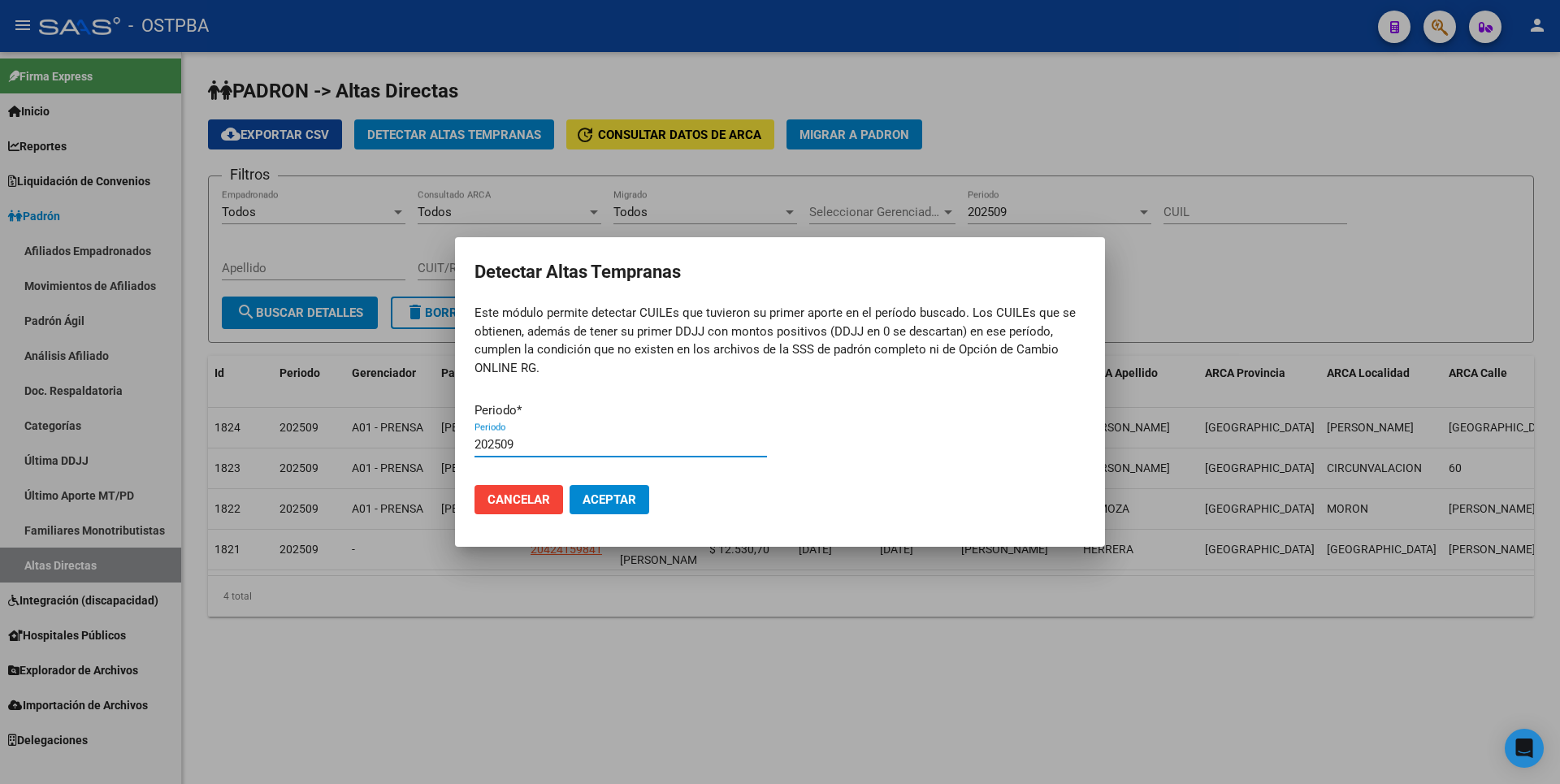
type input "202509"
click at [569, 485] on button "Aceptar" at bounding box center [608, 500] width 79 height 29
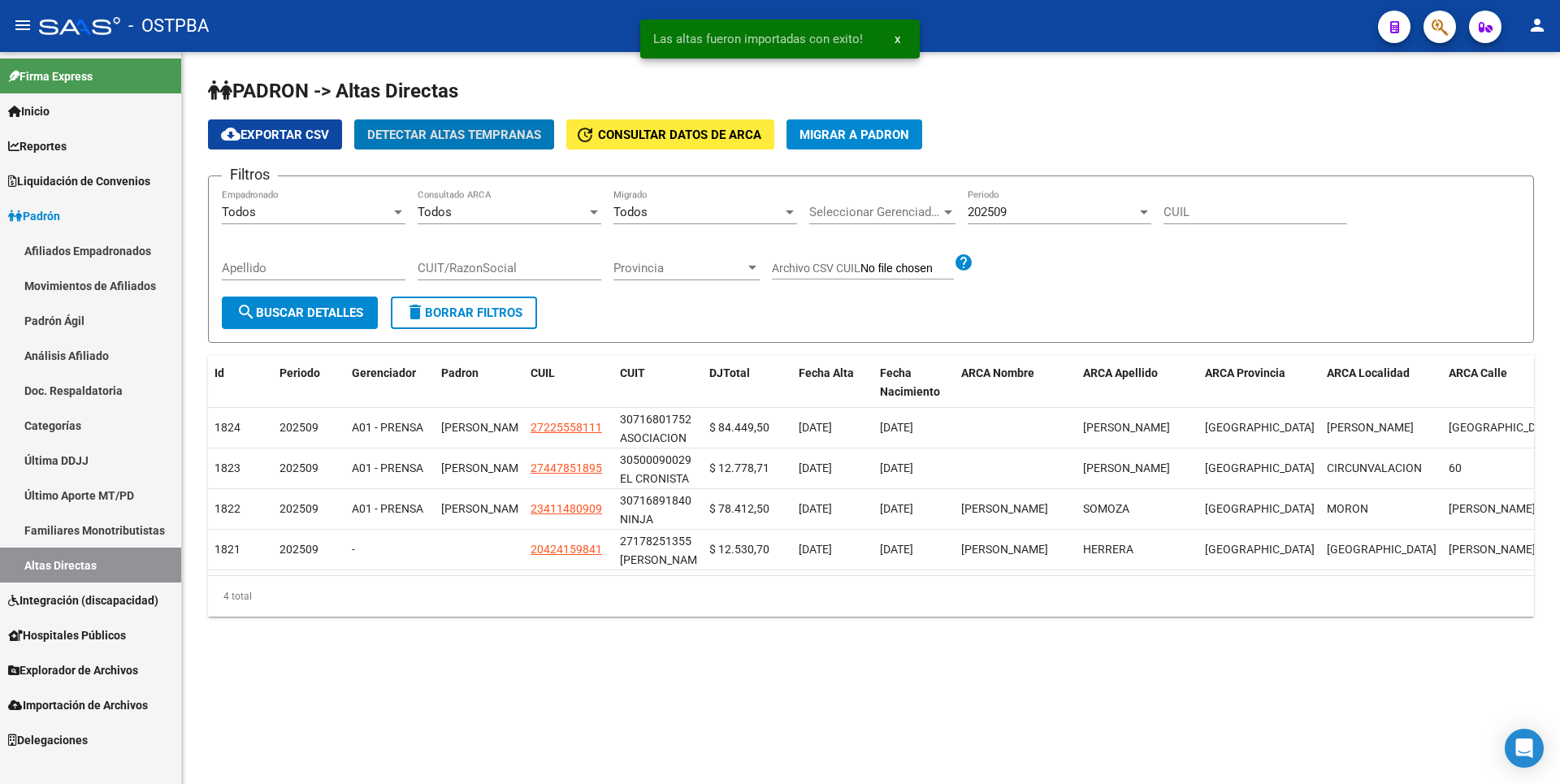
click at [118, 645] on link "Hospitales Públicos" at bounding box center [90, 635] width 181 height 35
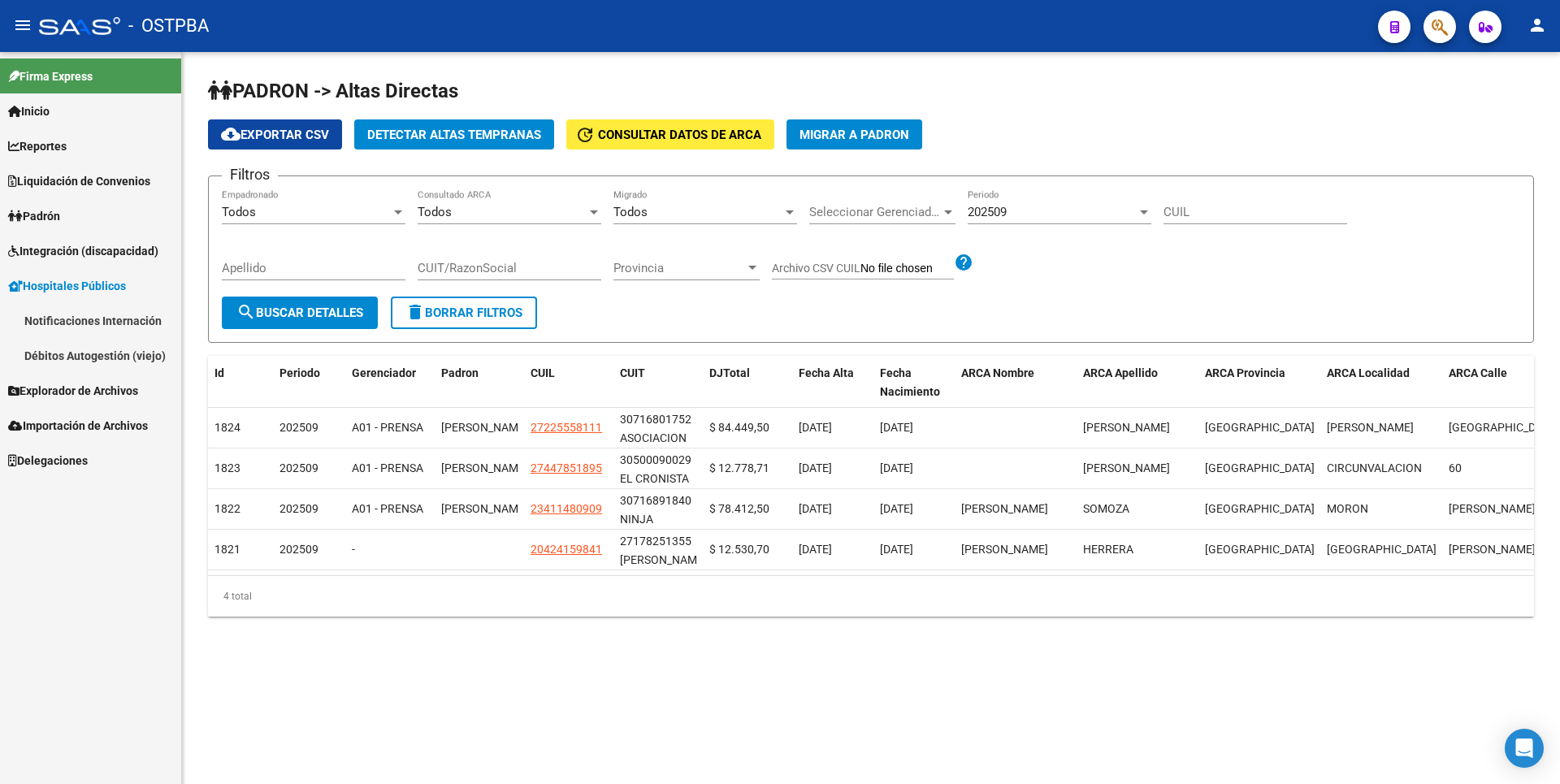
click at [60, 215] on span "Padrón" at bounding box center [34, 217] width 52 height 18
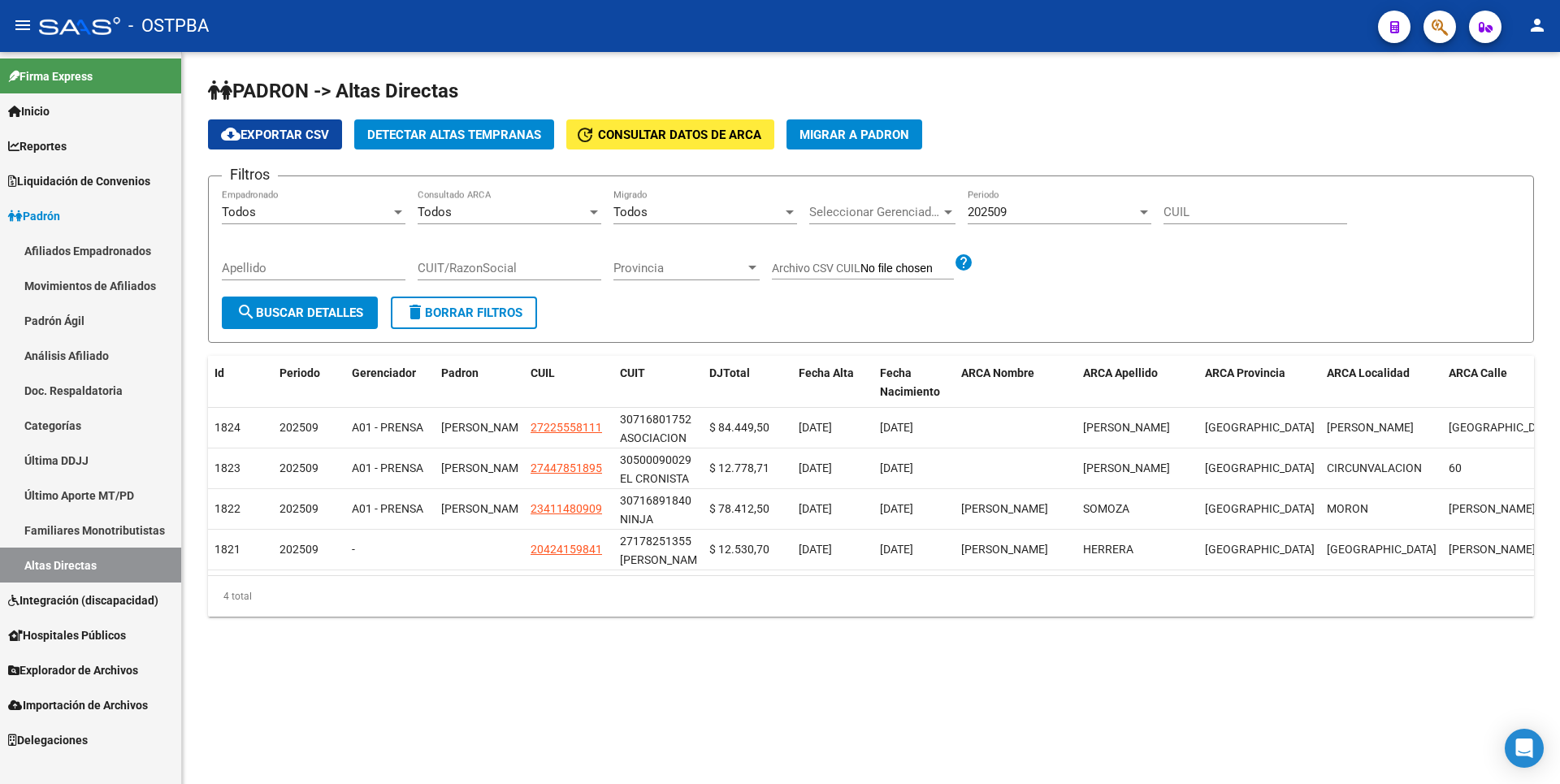
click at [83, 366] on link "Análisis Afiliado" at bounding box center [90, 355] width 181 height 35
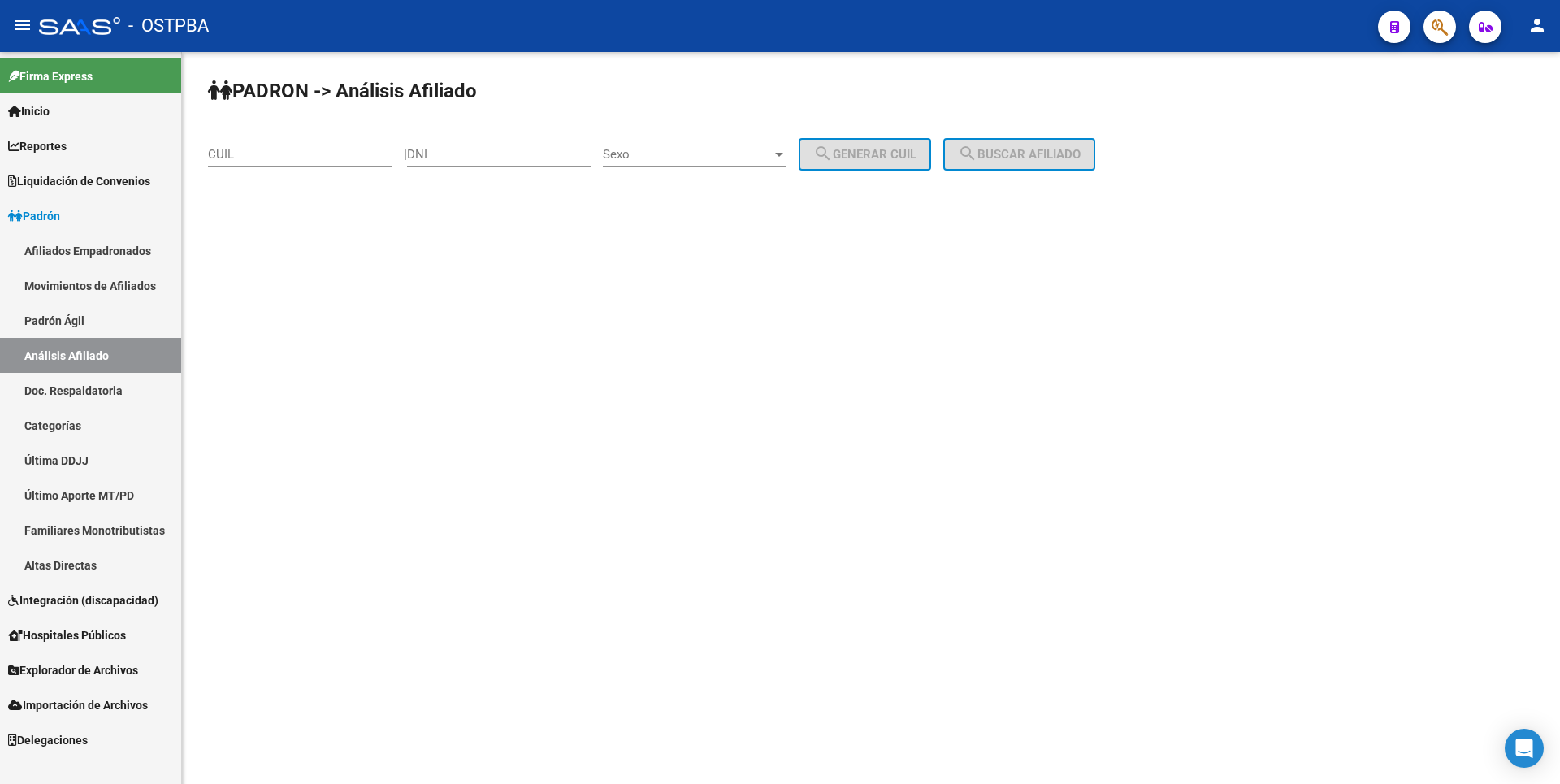
click at [249, 161] on input "CUIL" at bounding box center [300, 154] width 184 height 15
type input "20-95120654-8"
click at [999, 164] on button "search Buscar afiliado" at bounding box center [1019, 155] width 152 height 33
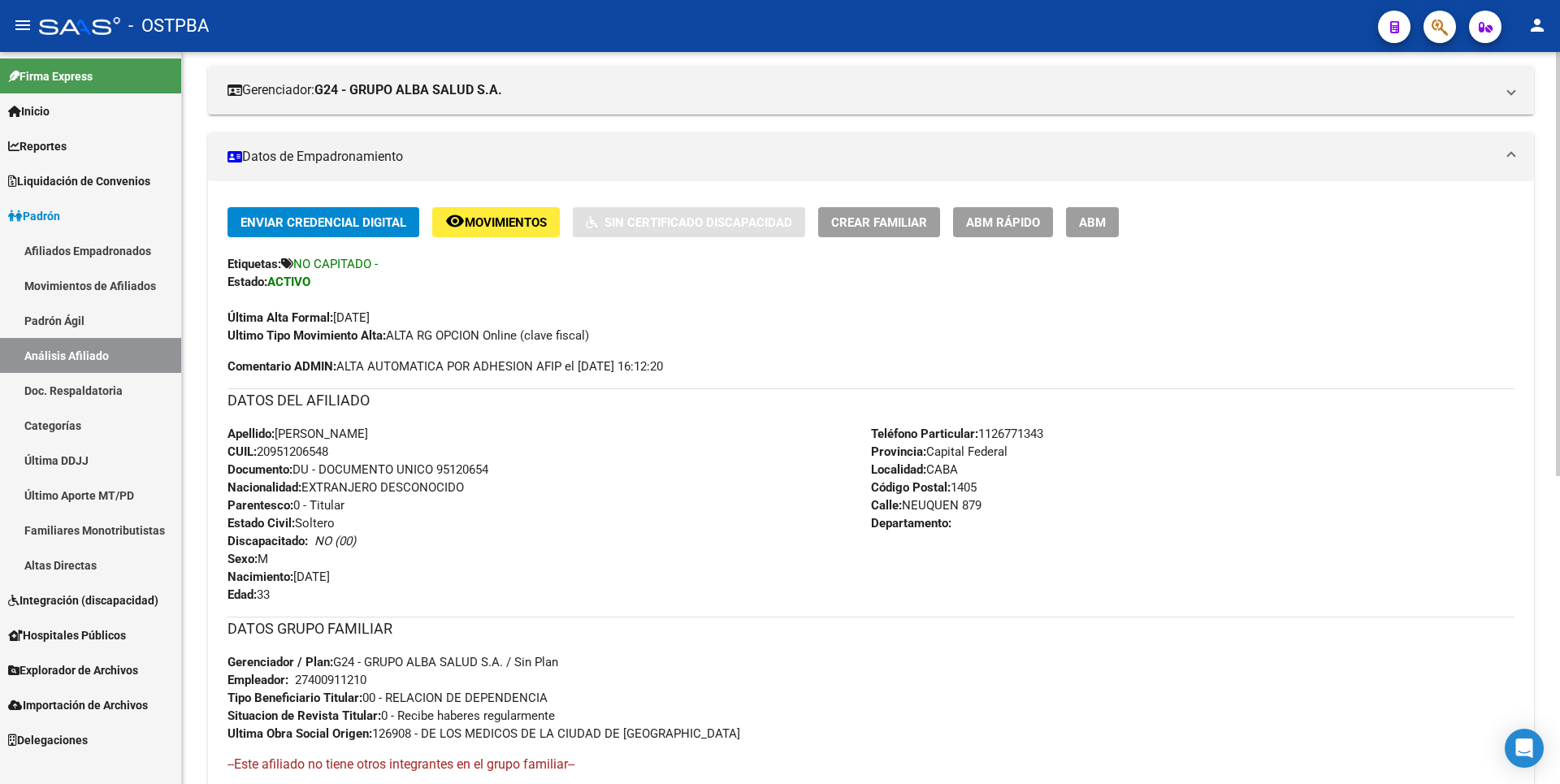
scroll to position [531, 0]
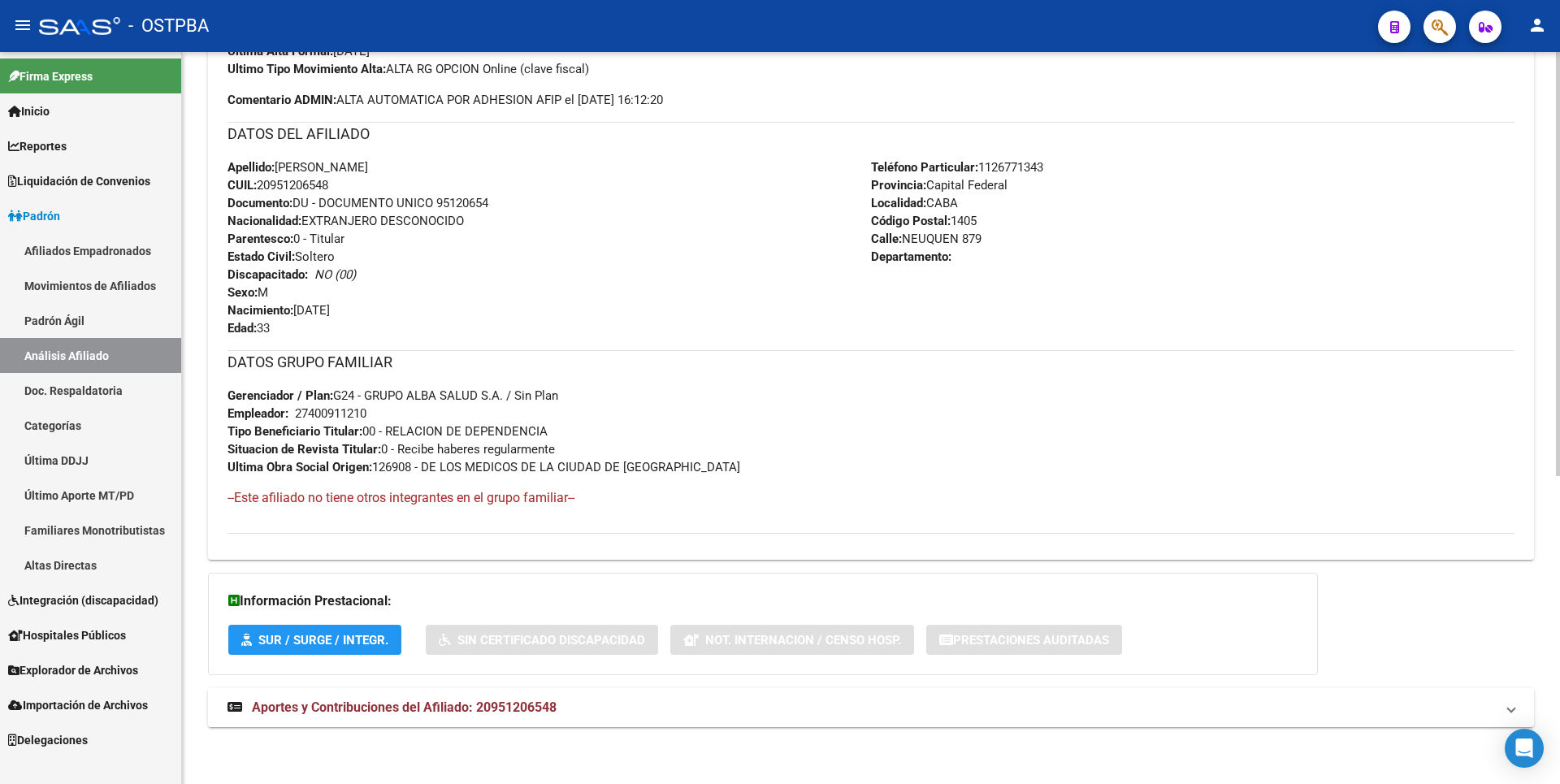
click at [525, 712] on span "Aportes y Contribuciones del Afiliado: 20951206548" at bounding box center [404, 707] width 305 height 15
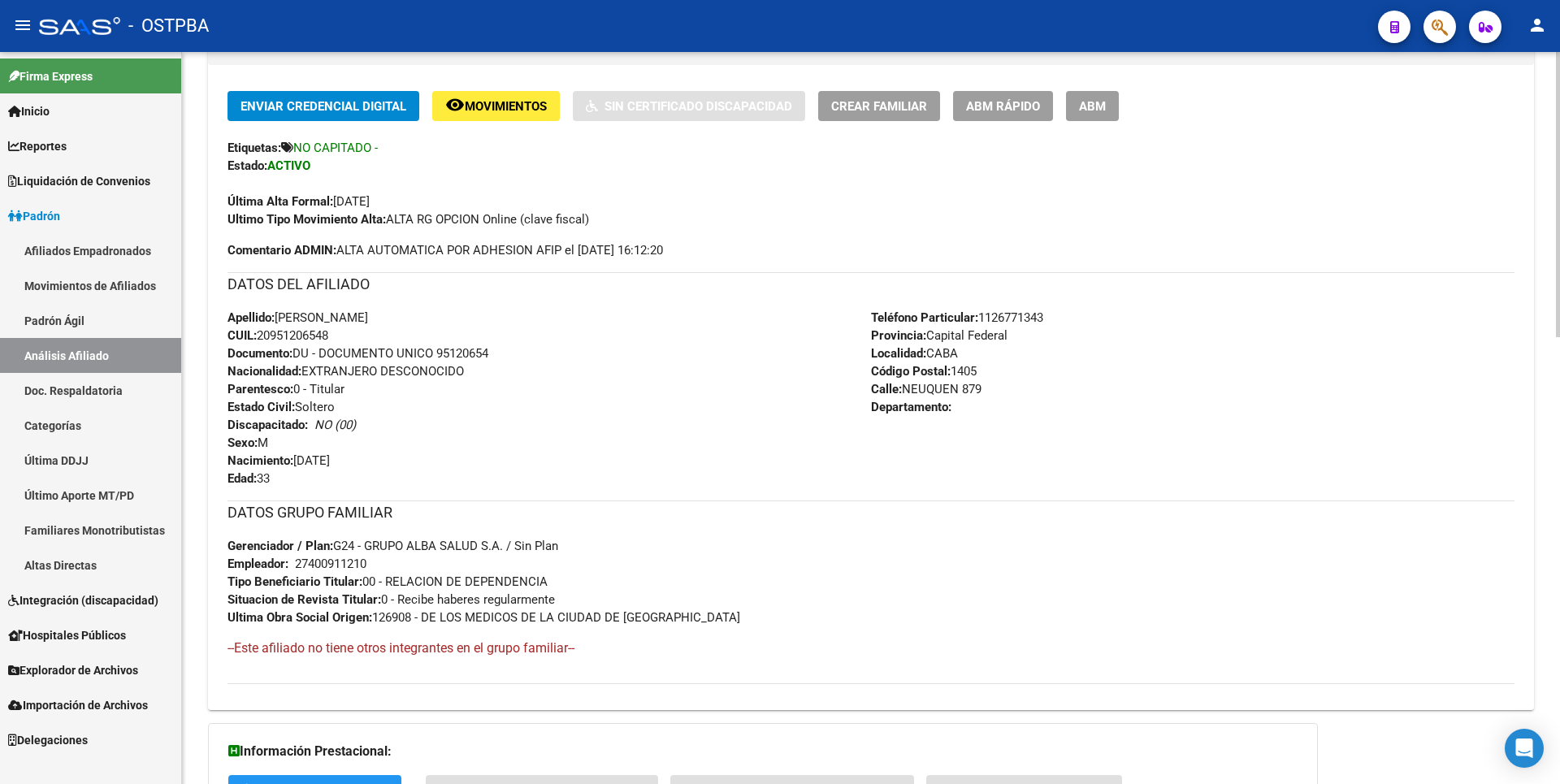
scroll to position [0, 0]
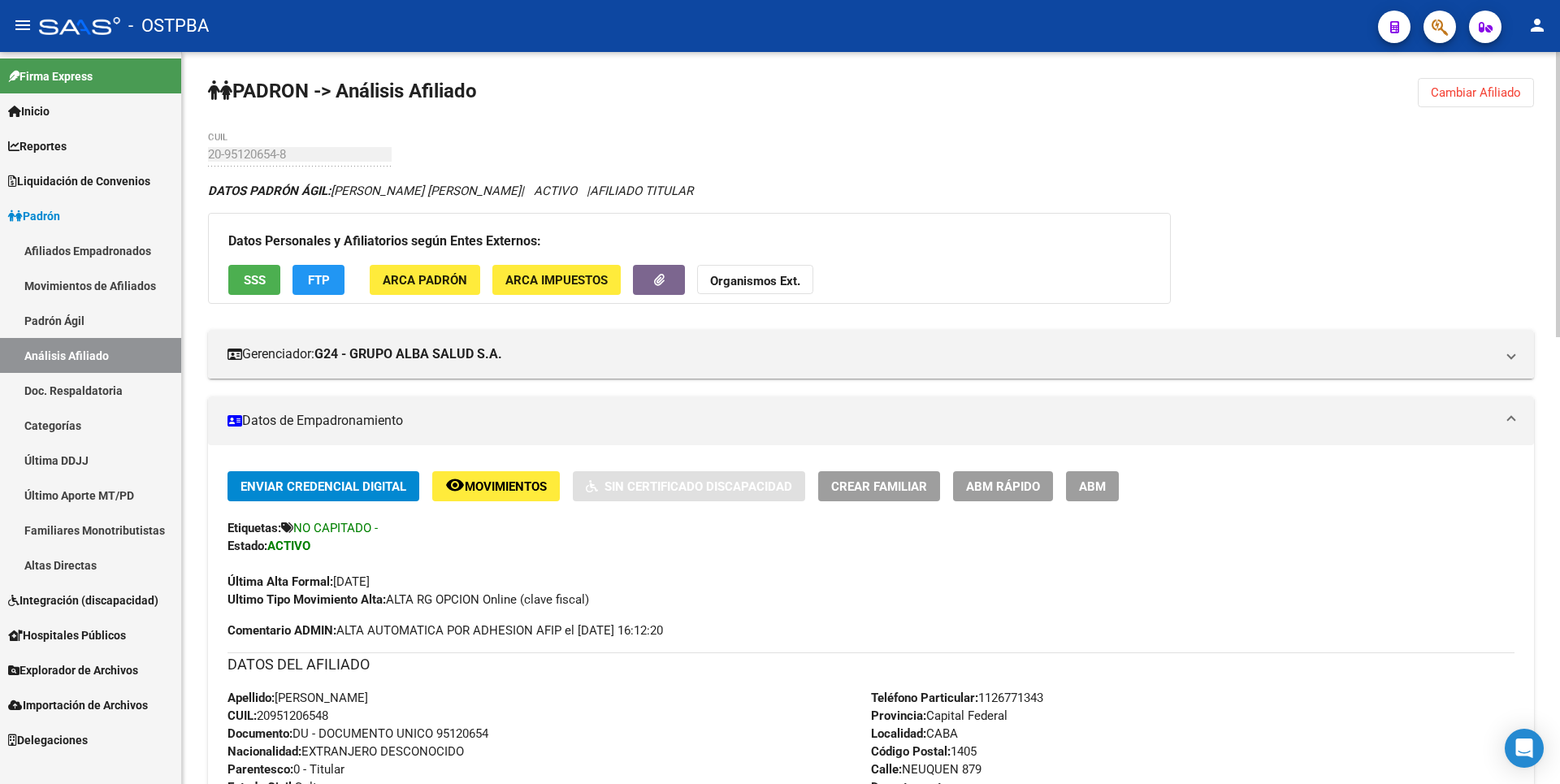
click at [252, 285] on span "SSS" at bounding box center [255, 280] width 22 height 15
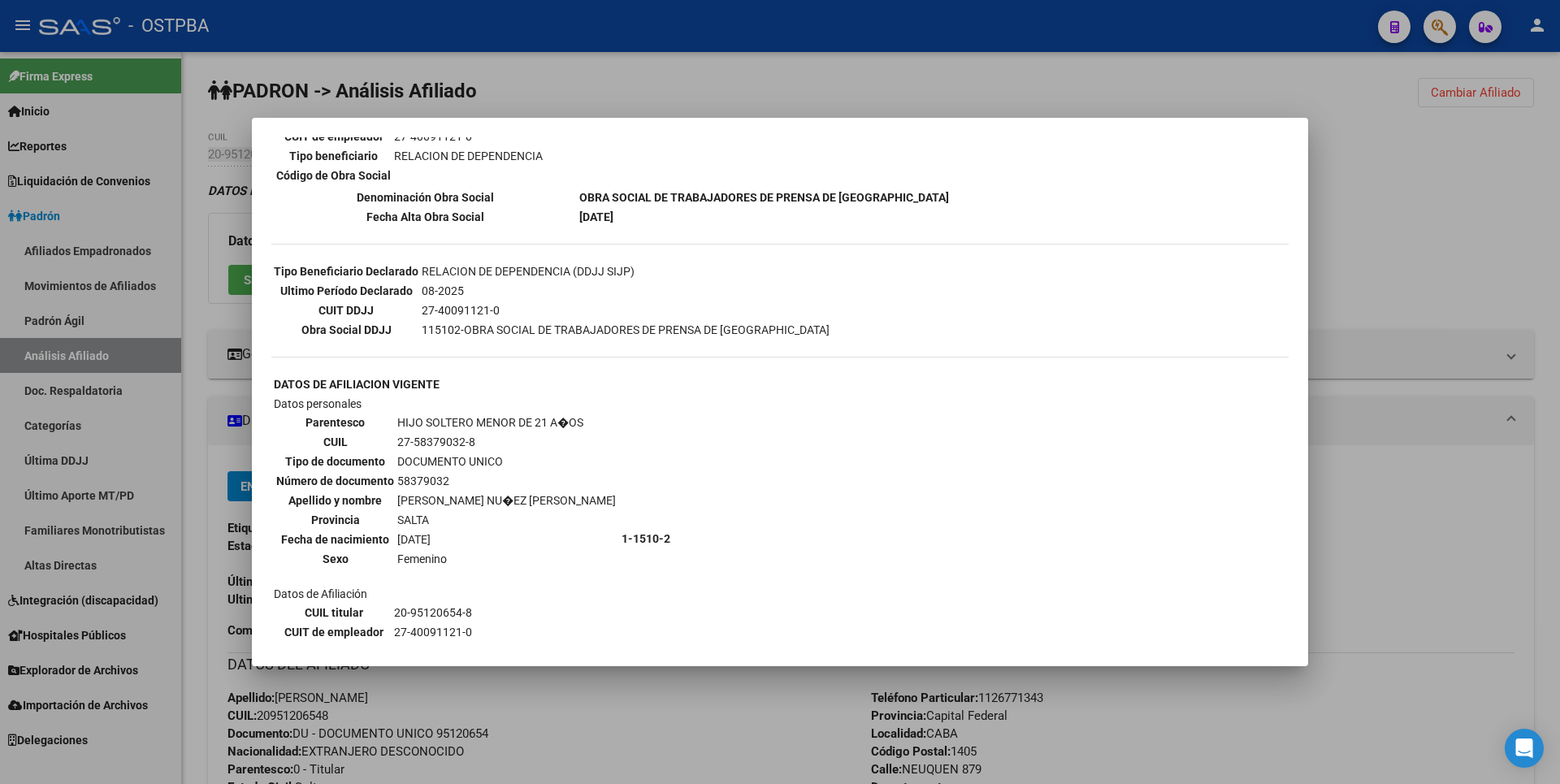
scroll to position [569, 0]
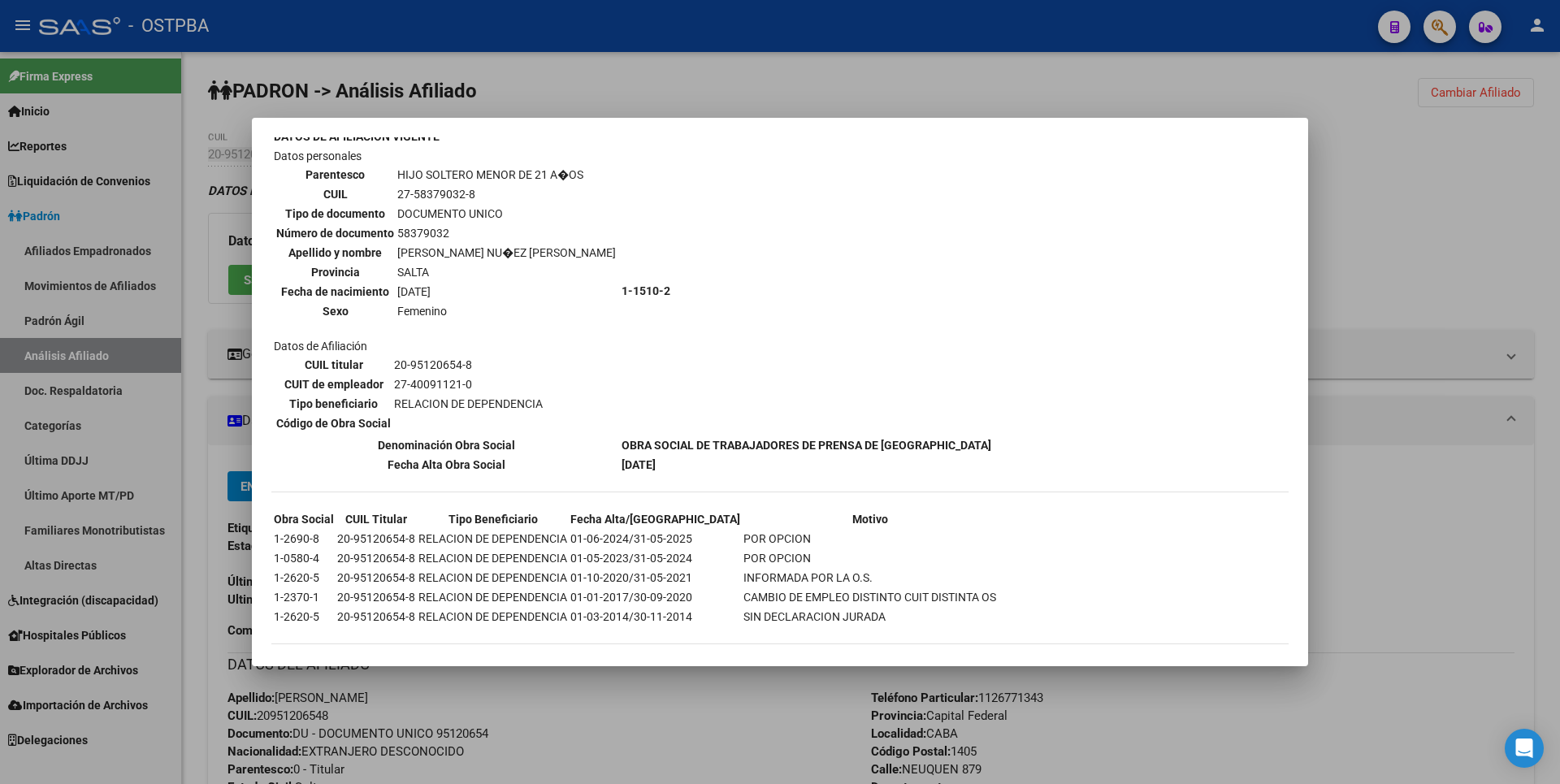
click at [1422, 163] on div at bounding box center [780, 392] width 1560 height 784
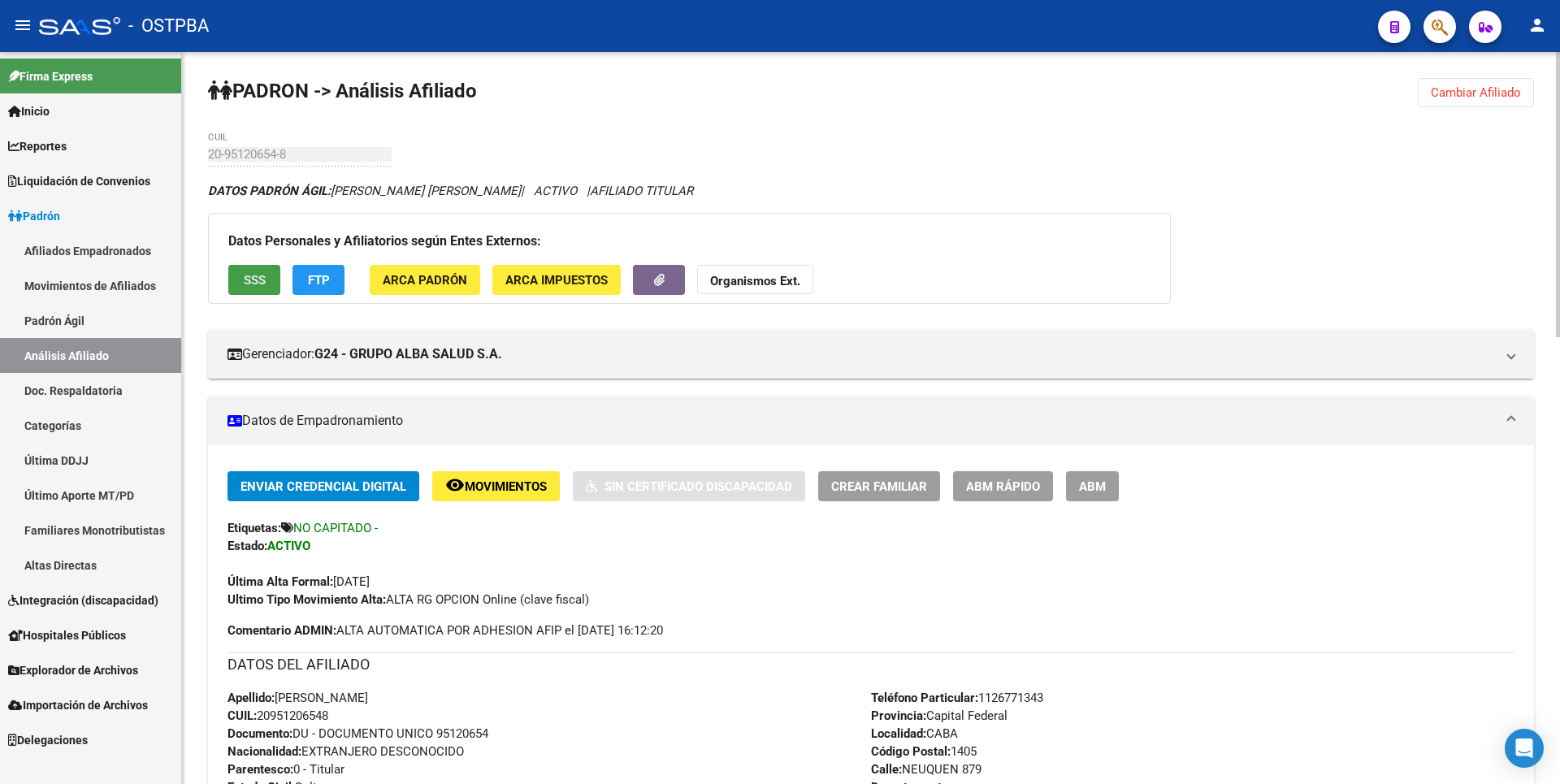
click at [251, 273] on span "SSS" at bounding box center [255, 280] width 22 height 15
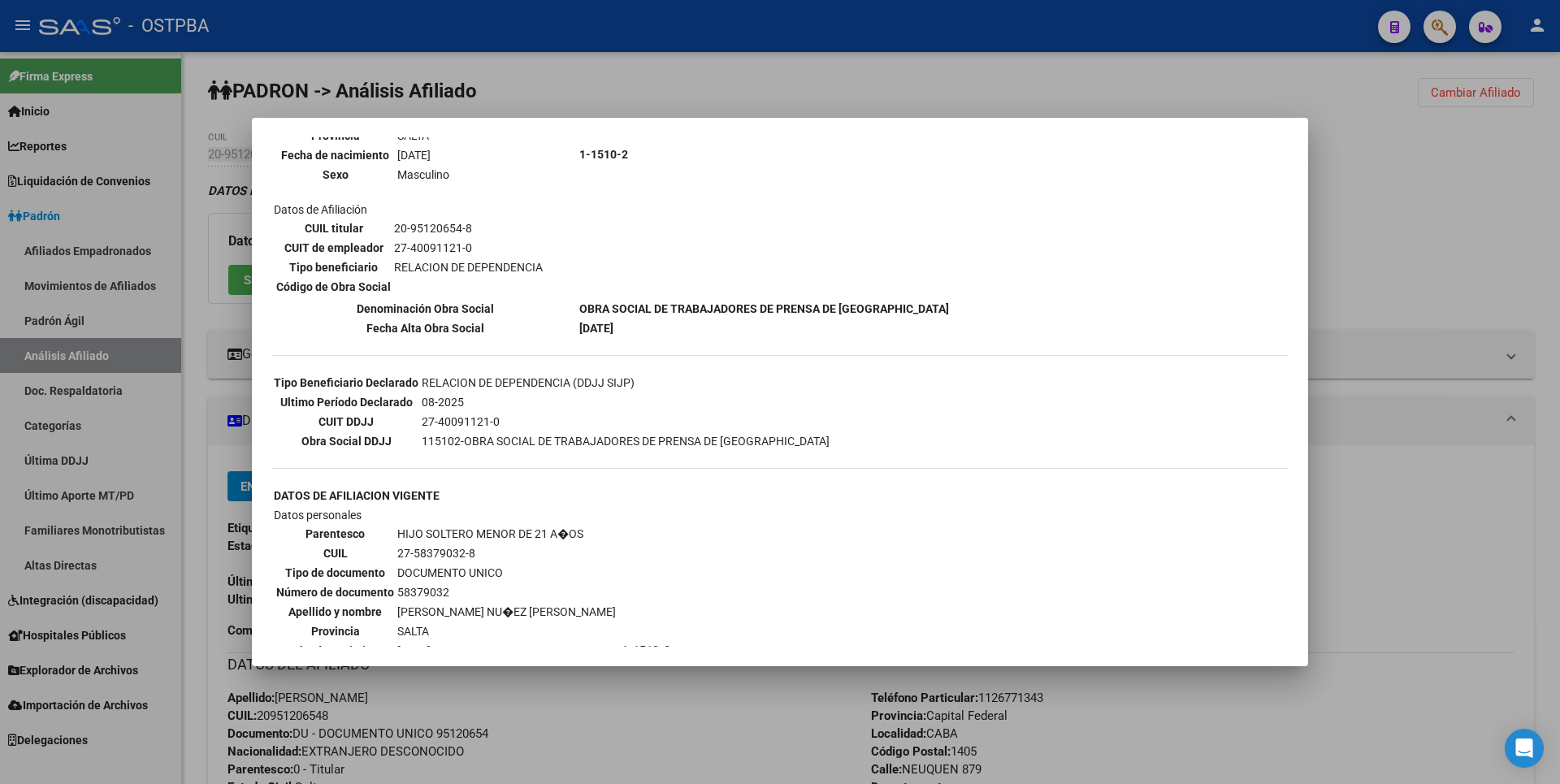
scroll to position [244, 0]
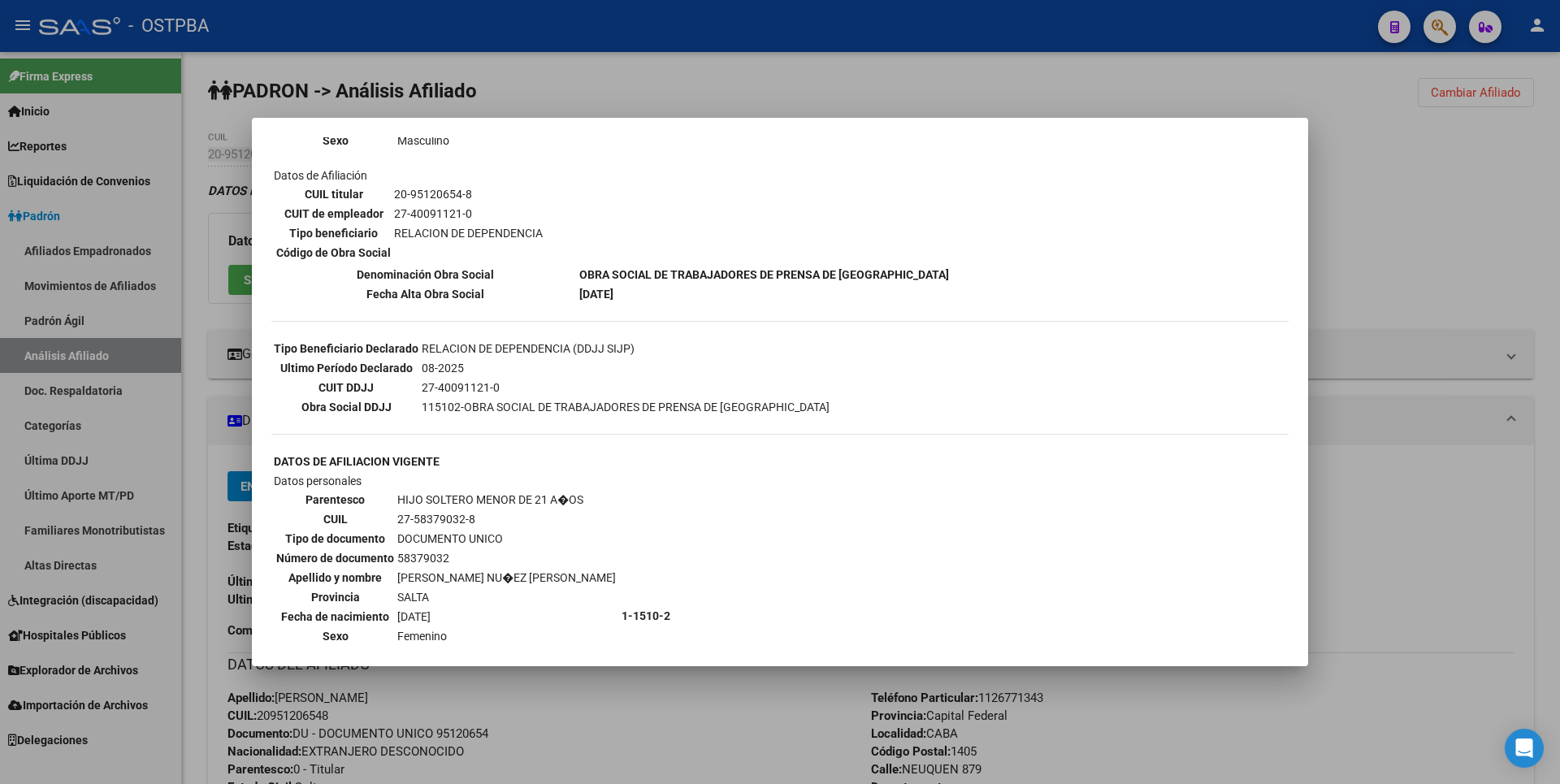
click at [401, 516] on td "27-58379032-8" at bounding box center [506, 519] width 220 height 18
drag, startPoint x: 397, startPoint y: 516, endPoint x: 473, endPoint y: 513, distance: 76.1
click at [473, 513] on td "27-58379032-8" at bounding box center [506, 519] width 220 height 18
copy td "27-58379032-8"
click at [1535, 239] on div at bounding box center [780, 392] width 1560 height 784
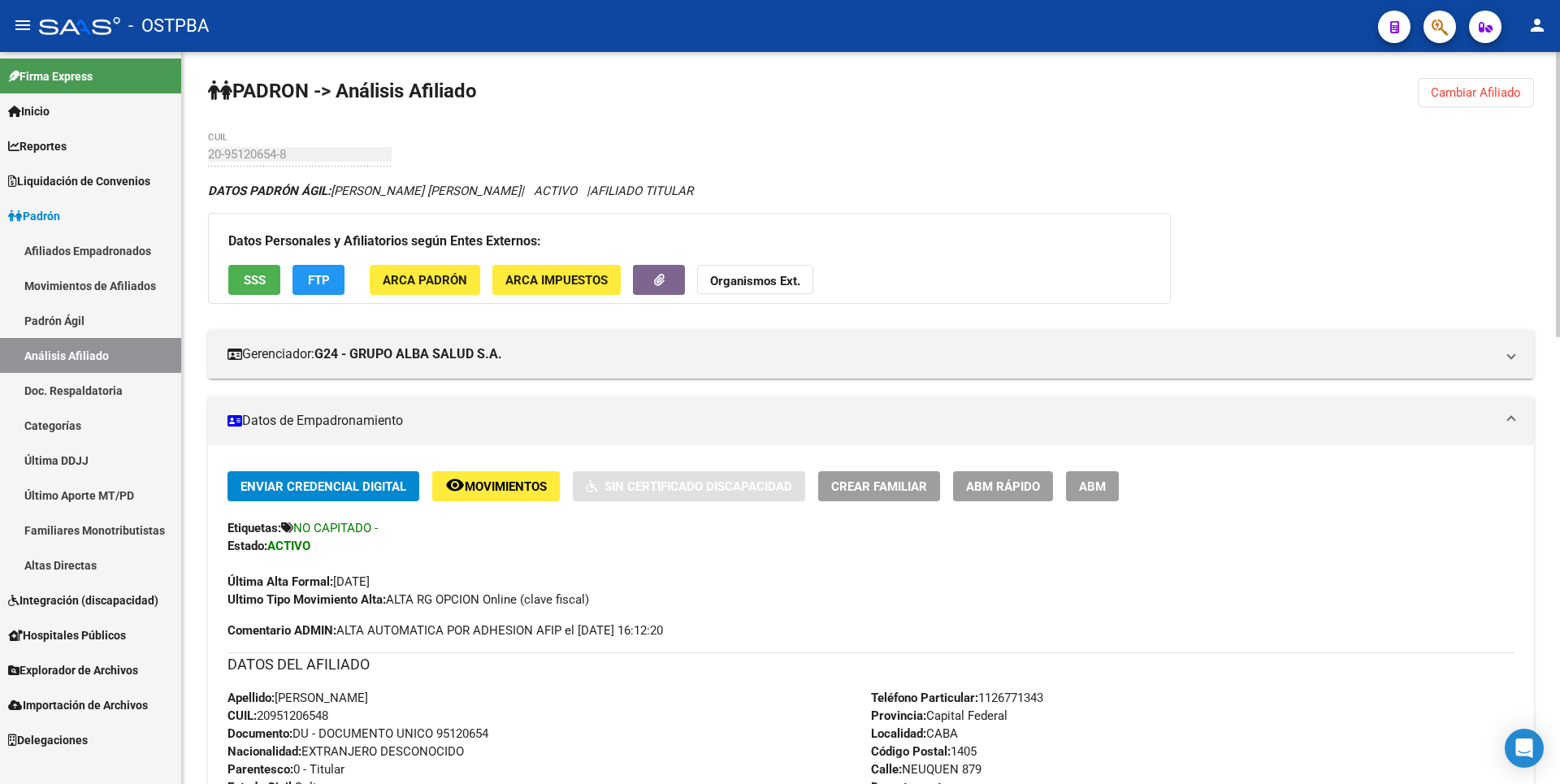
click at [1104, 479] on span "ABM" at bounding box center [1092, 486] width 26 height 15
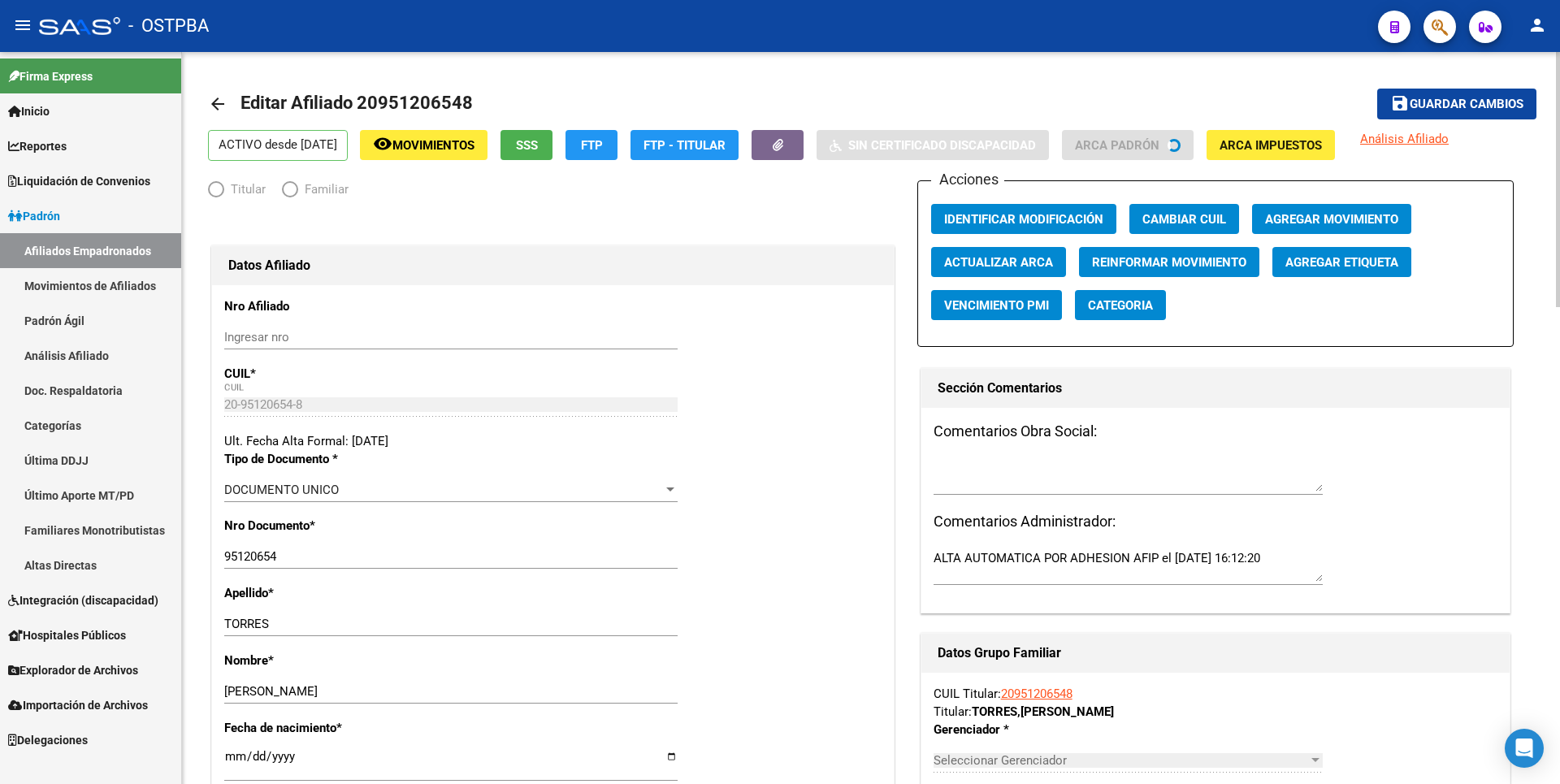
radio input "true"
type input "27-40091121-0"
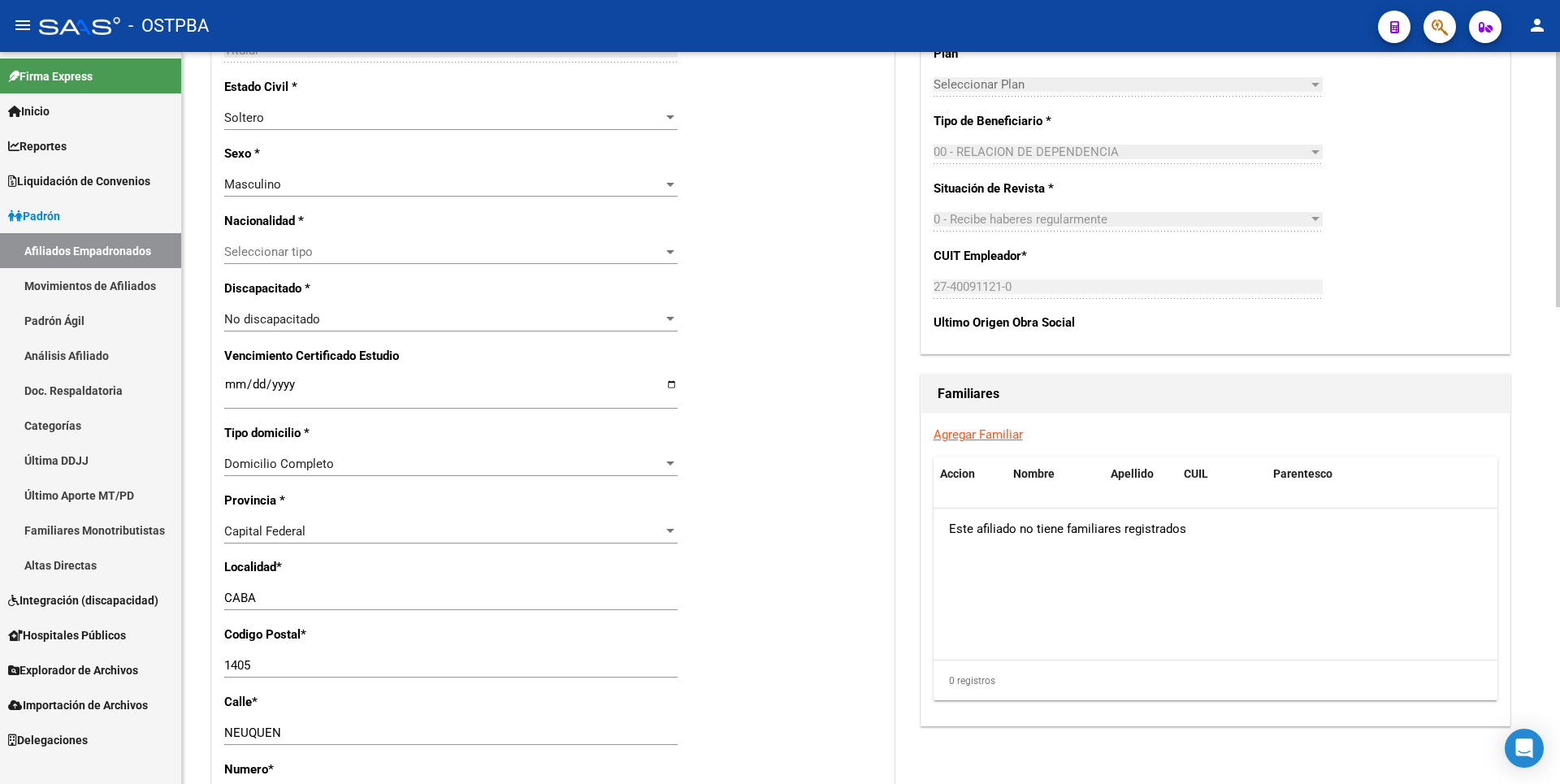
scroll to position [975, 0]
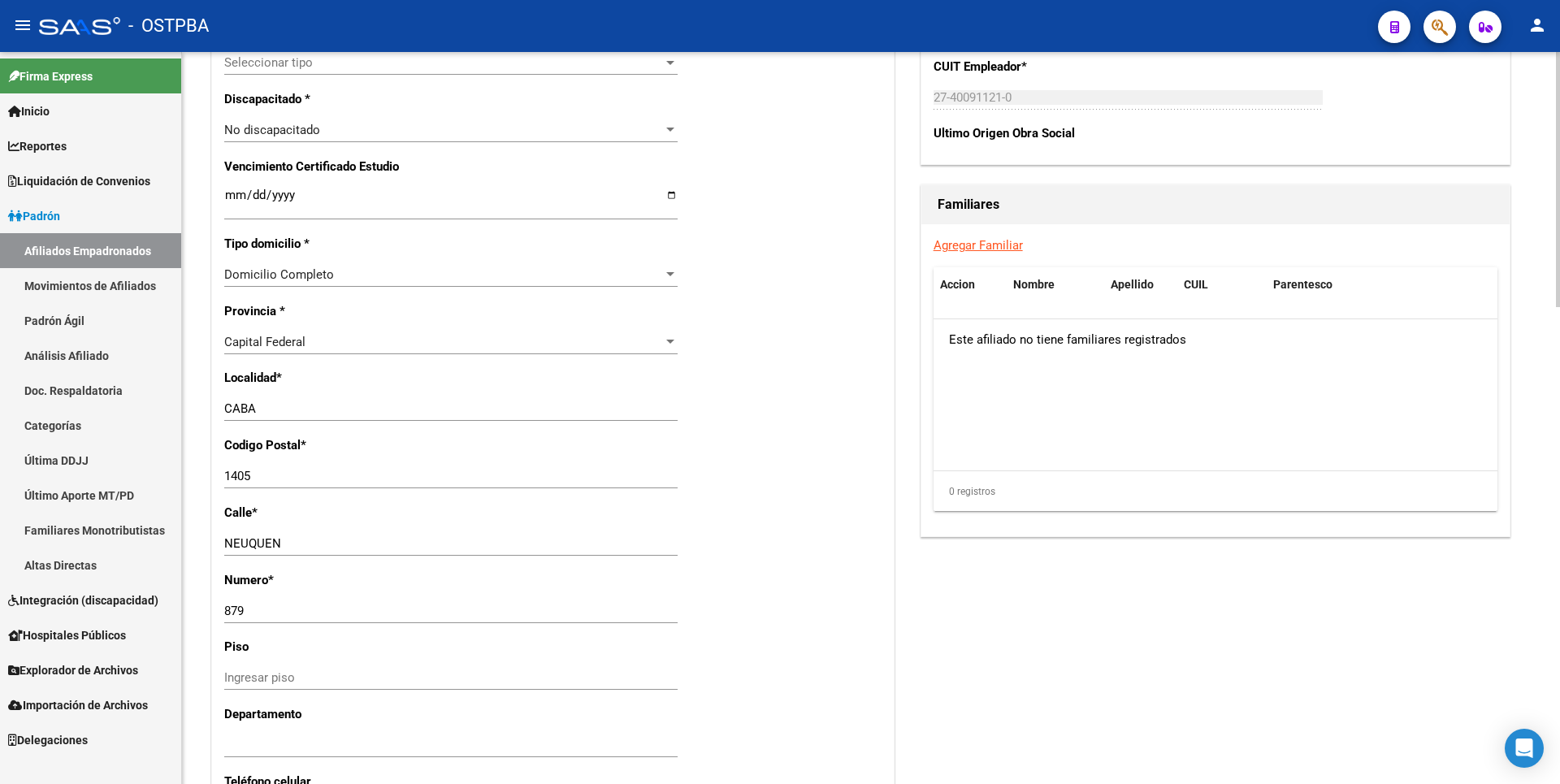
click at [990, 243] on link "Agregar Familiar" at bounding box center [978, 245] width 89 height 15
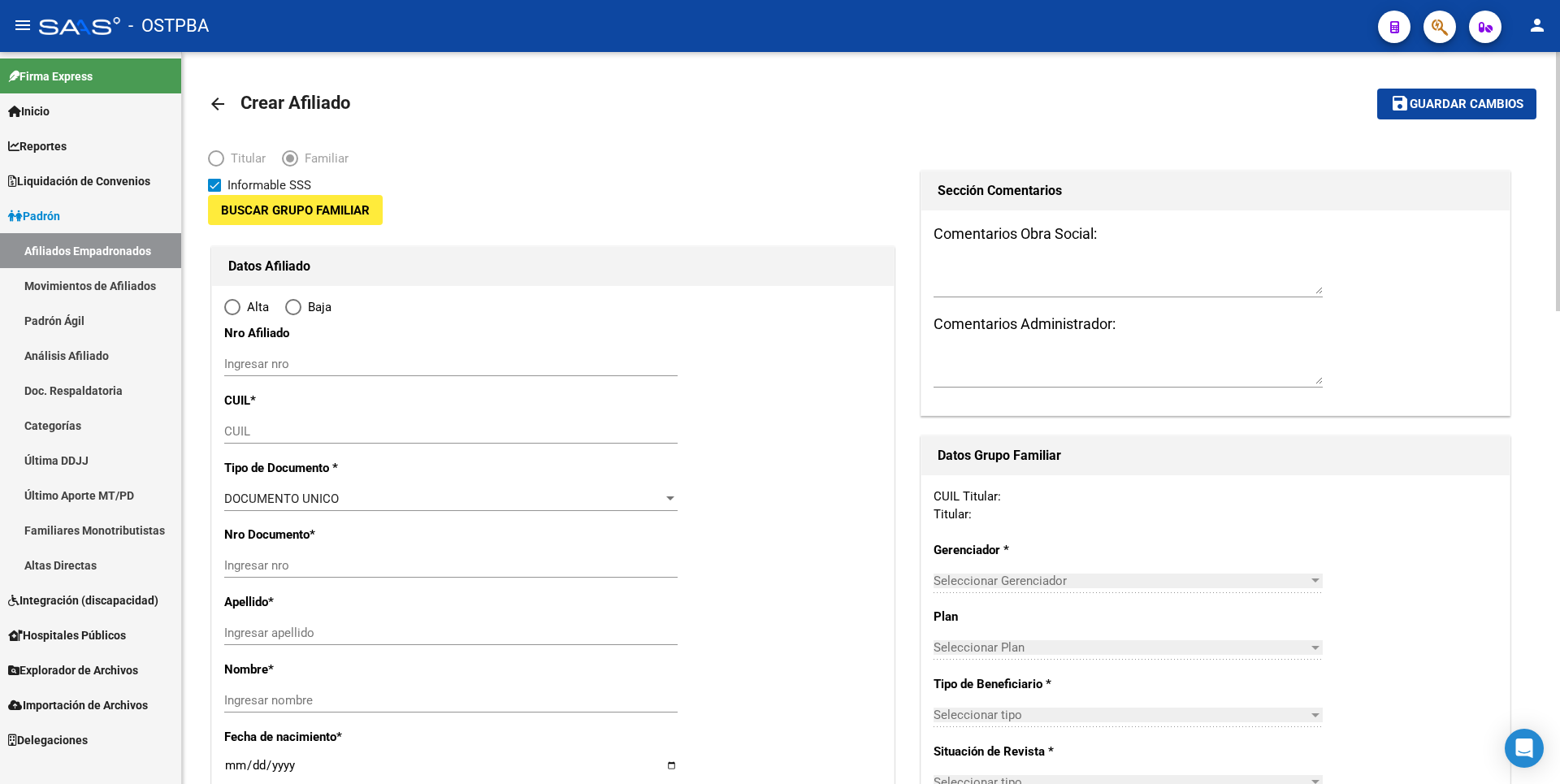
type input "27-40091121-0"
type input "CABA"
type input "1405"
type input "NEUQUEN"
type input "879"
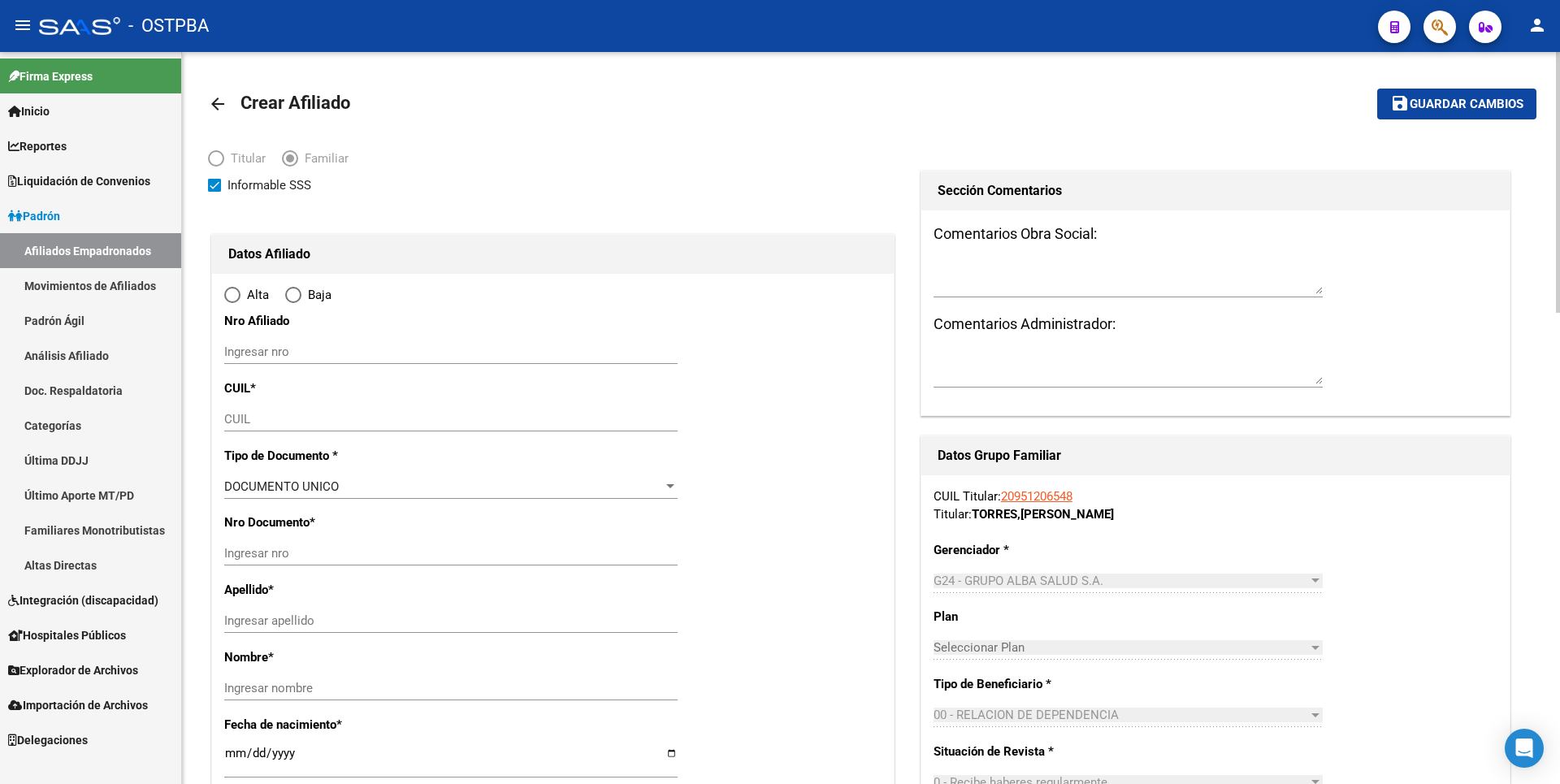
radio input "true"
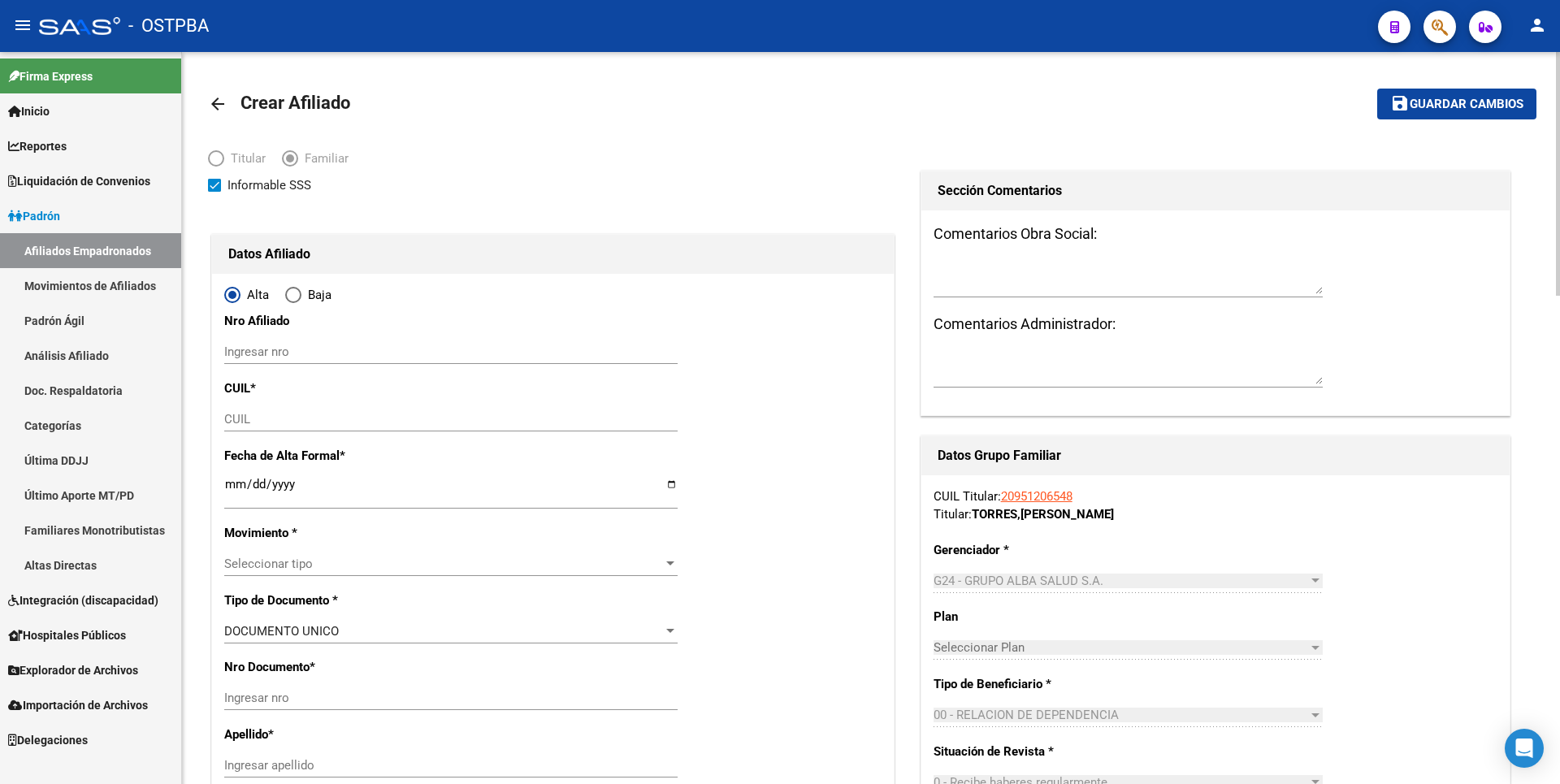
click at [247, 423] on input "CUIL" at bounding box center [451, 419] width 454 height 15
type input "27-40091121-0"
paste input "27-58379032-8"
type input "27-58379032-8"
type input "58379032"
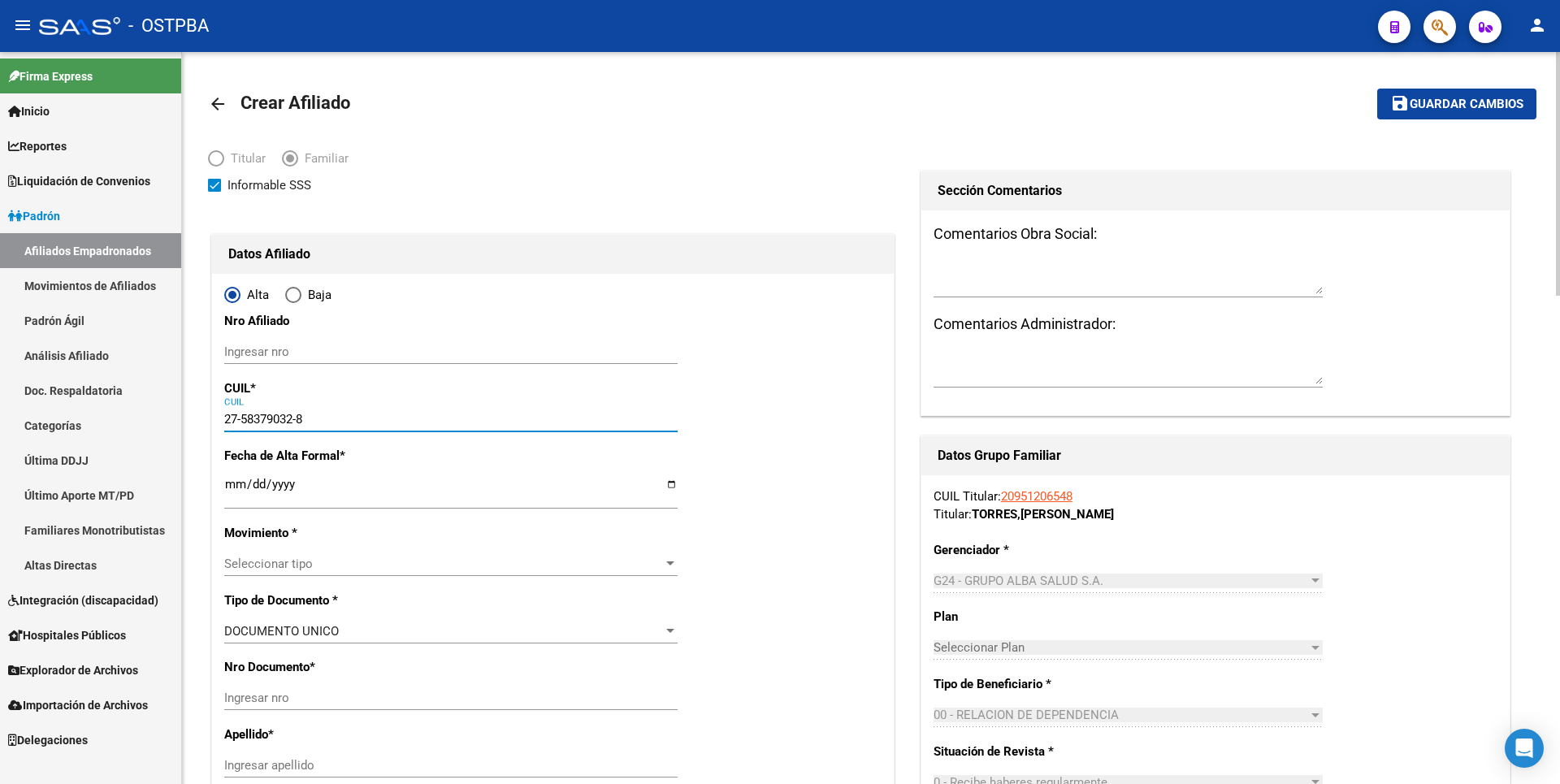
type input "TORRES NUÑEZ"
type input "LARA"
type input "2020-06-11"
type input "VALENT­N ALSINA"
type input "1822"
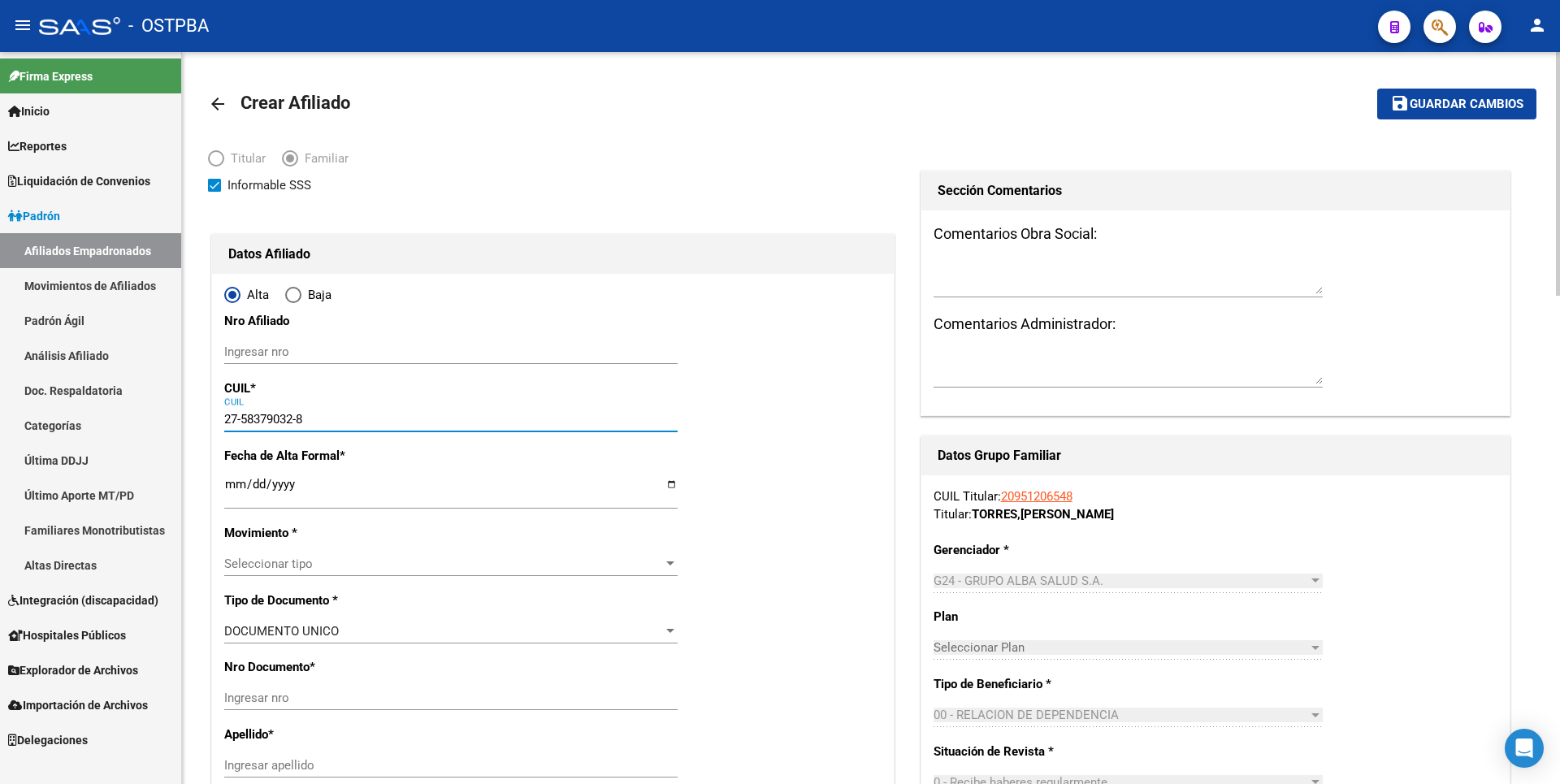
type input "CORONEL MOLINEDO"
type input "1091"
type input "27-58379032-8"
click at [238, 484] on input "Ingresar fecha" at bounding box center [451, 491] width 454 height 26
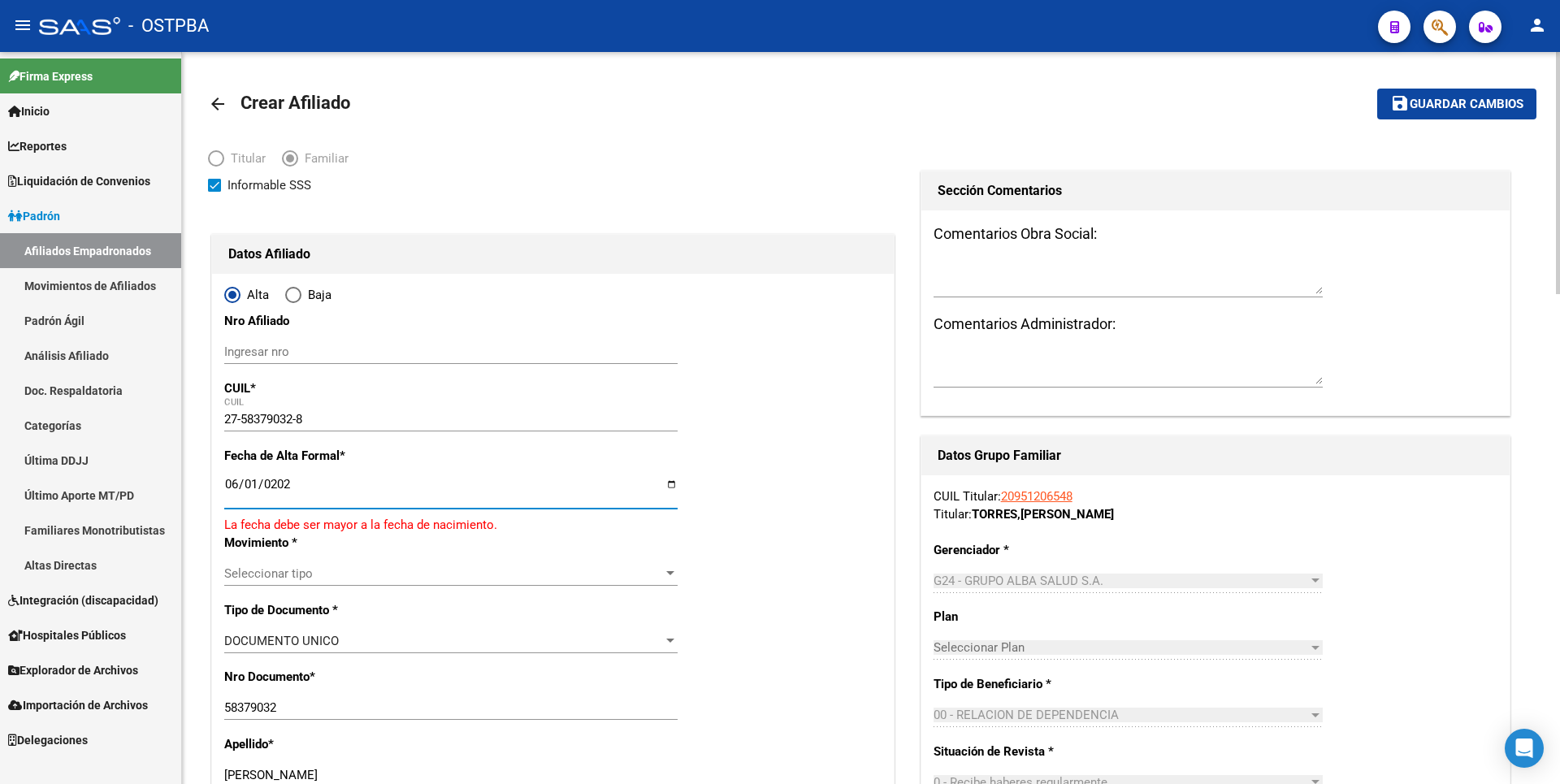
type input "2025-06-01"
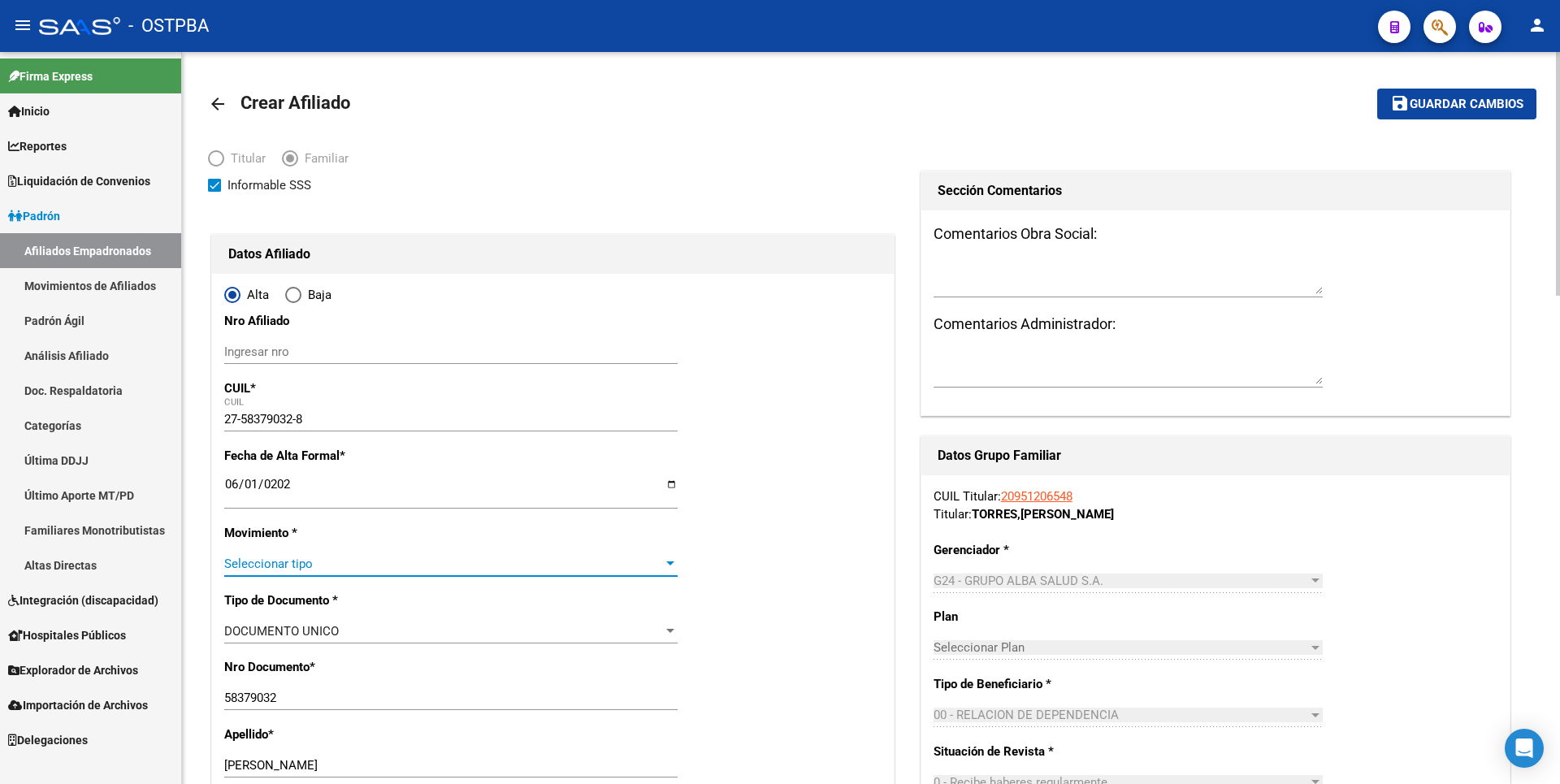
click at [475, 564] on span "Seleccionar tipo" at bounding box center [444, 564] width 439 height 15
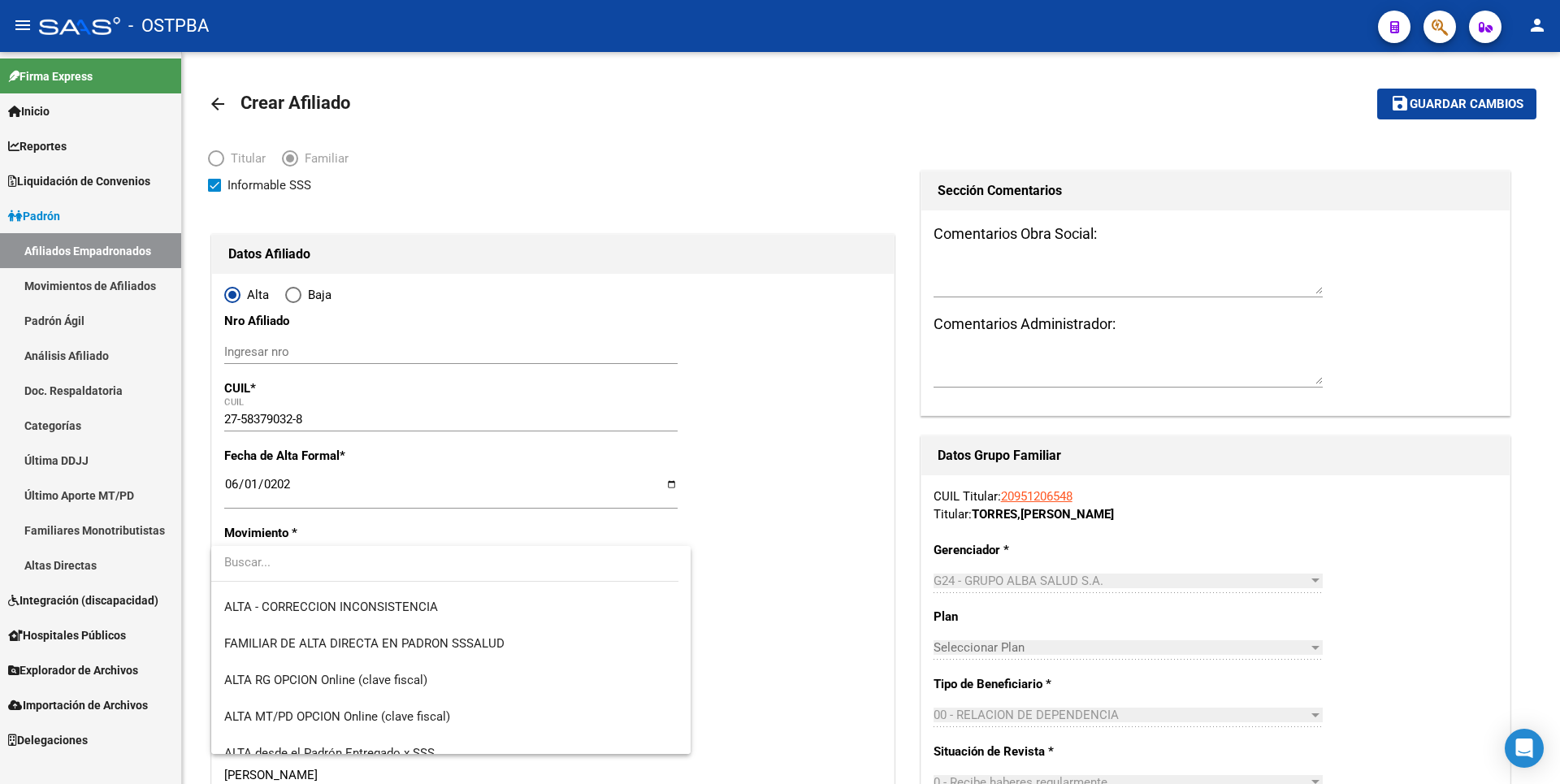
scroll to position [560, 0]
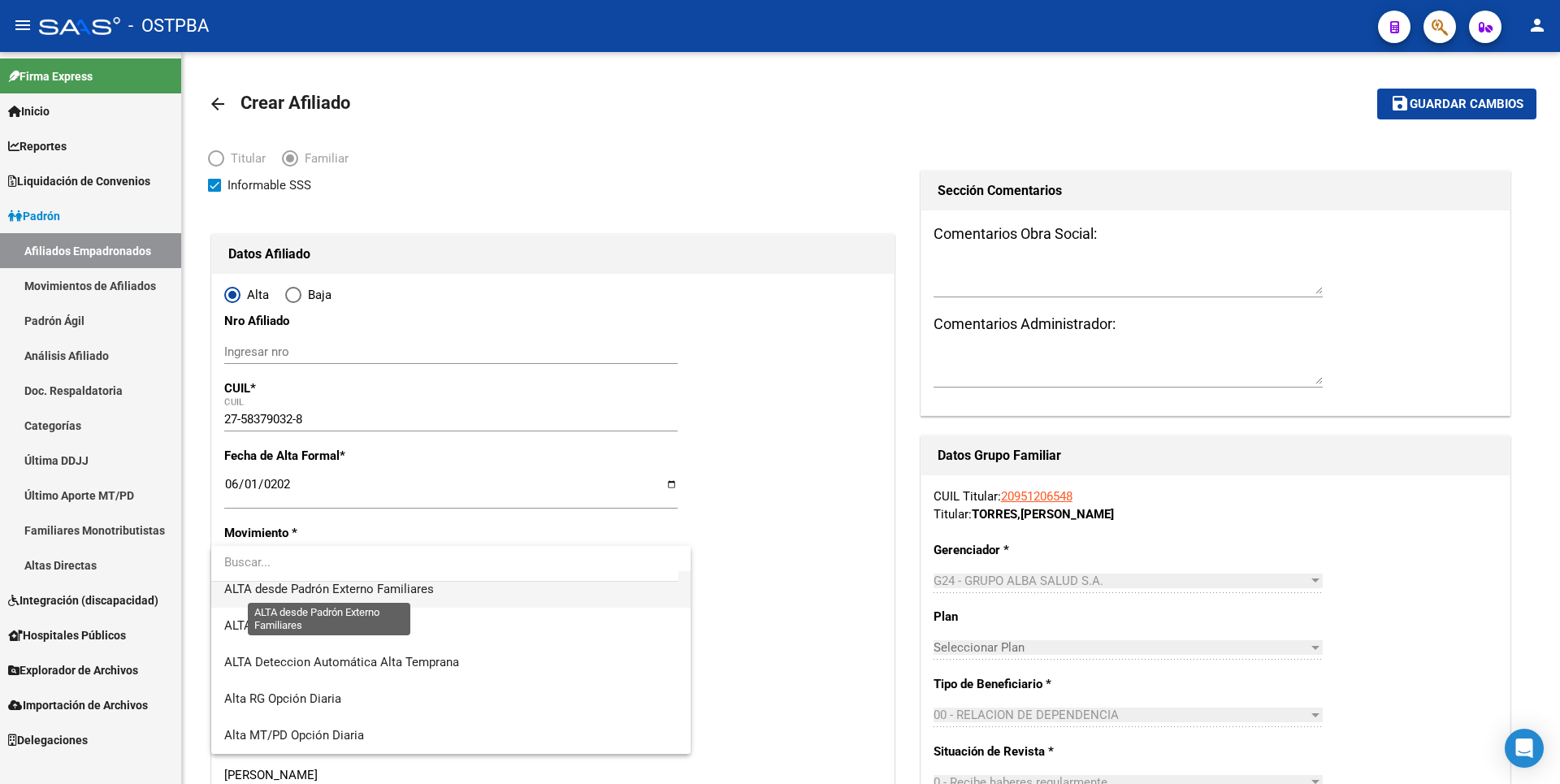
click at [391, 596] on span "ALTA desde Padrón Externo Familiares" at bounding box center [329, 589] width 209 height 15
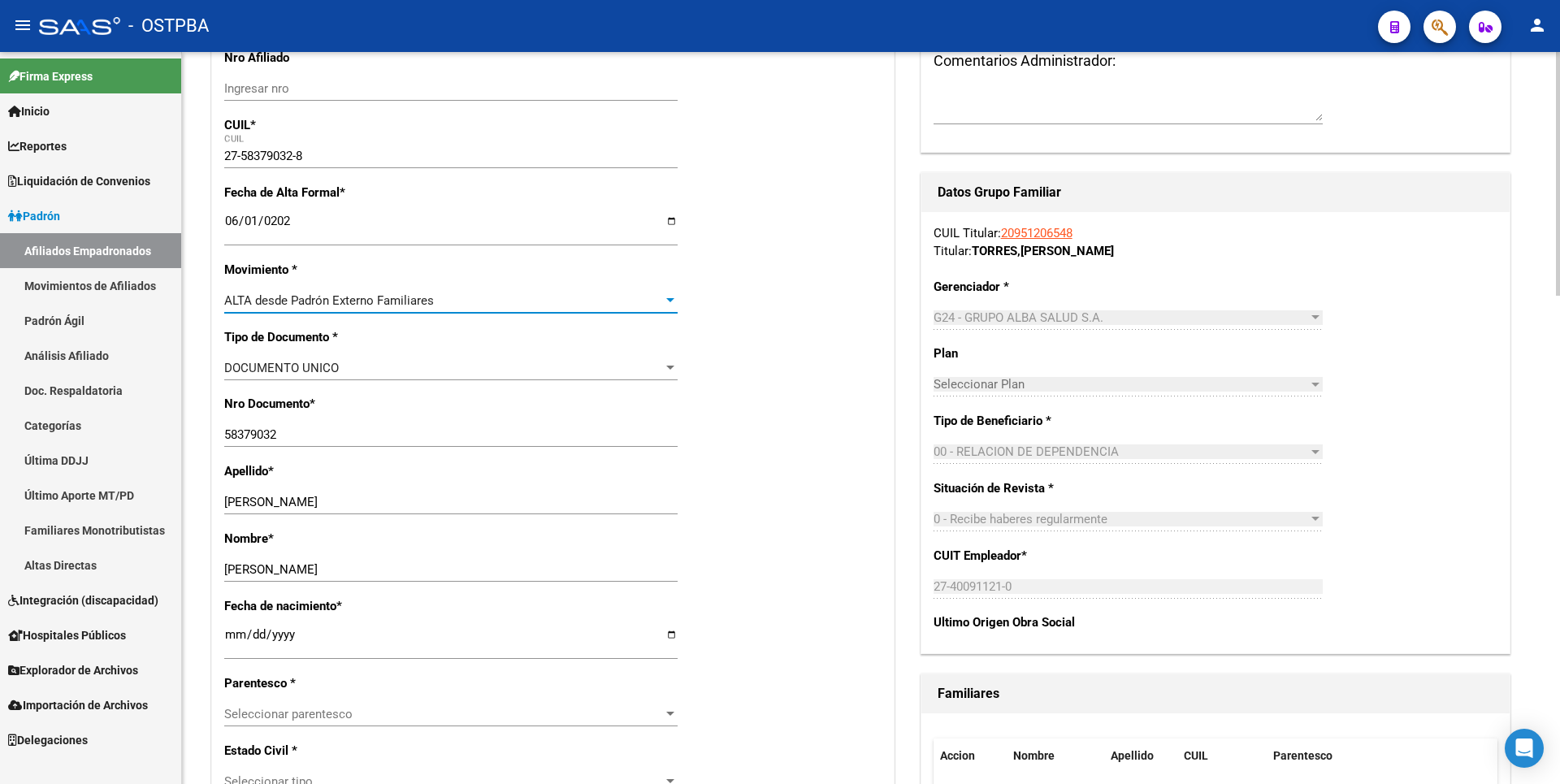
scroll to position [406, 0]
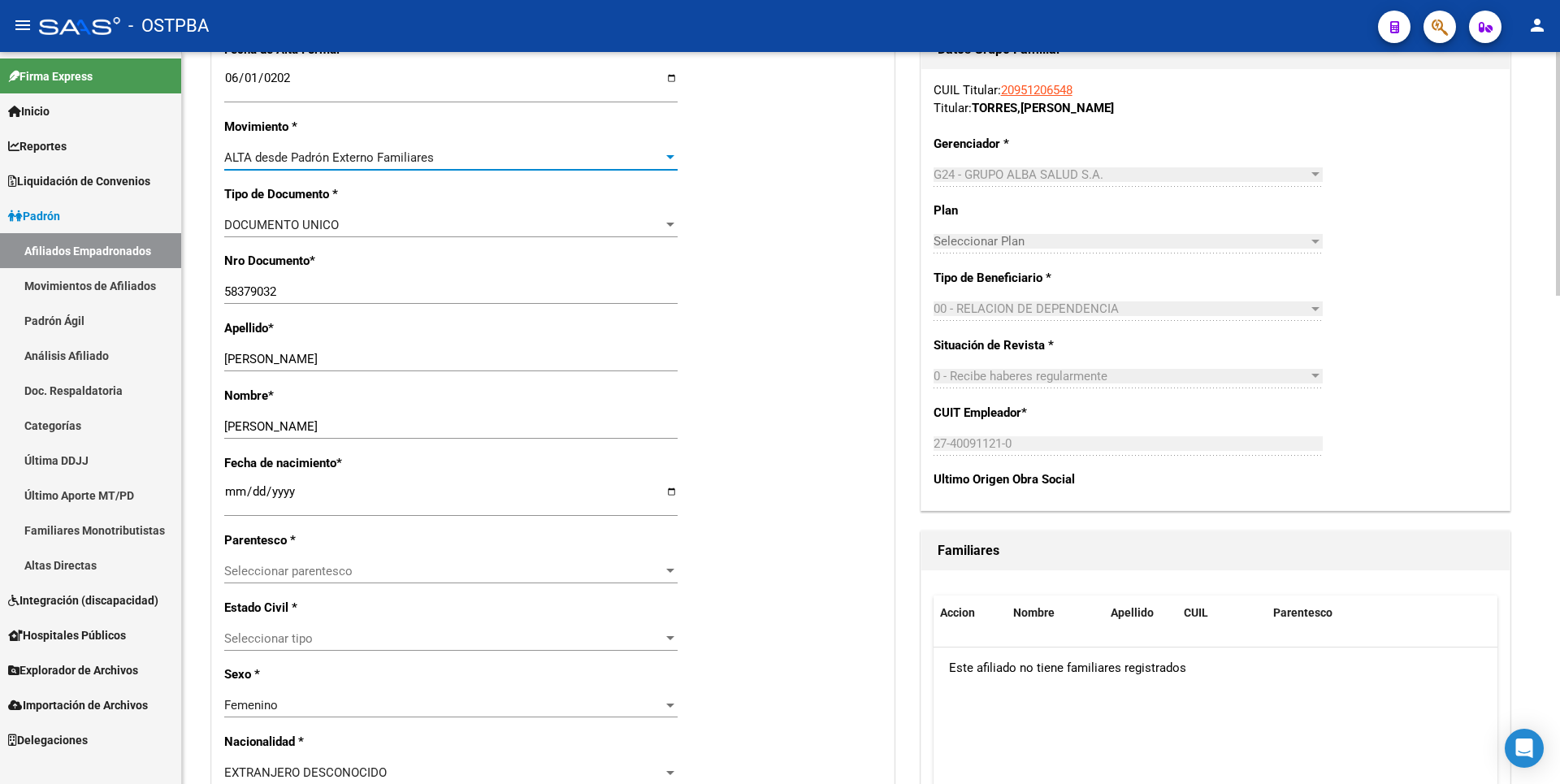
click at [674, 567] on div at bounding box center [670, 571] width 15 height 13
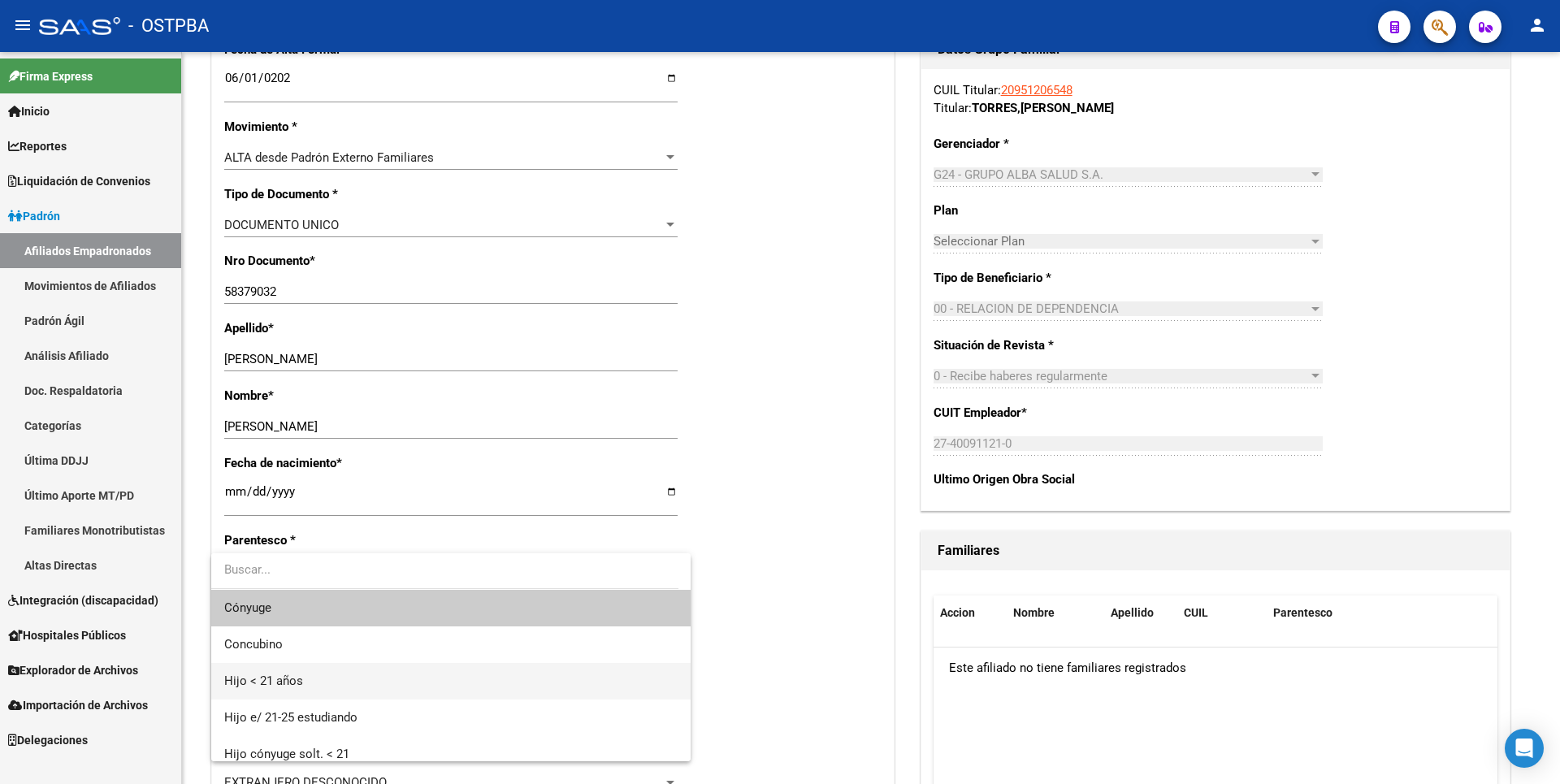
click at [296, 682] on span "Hijo < 21 años" at bounding box center [263, 681] width 79 height 15
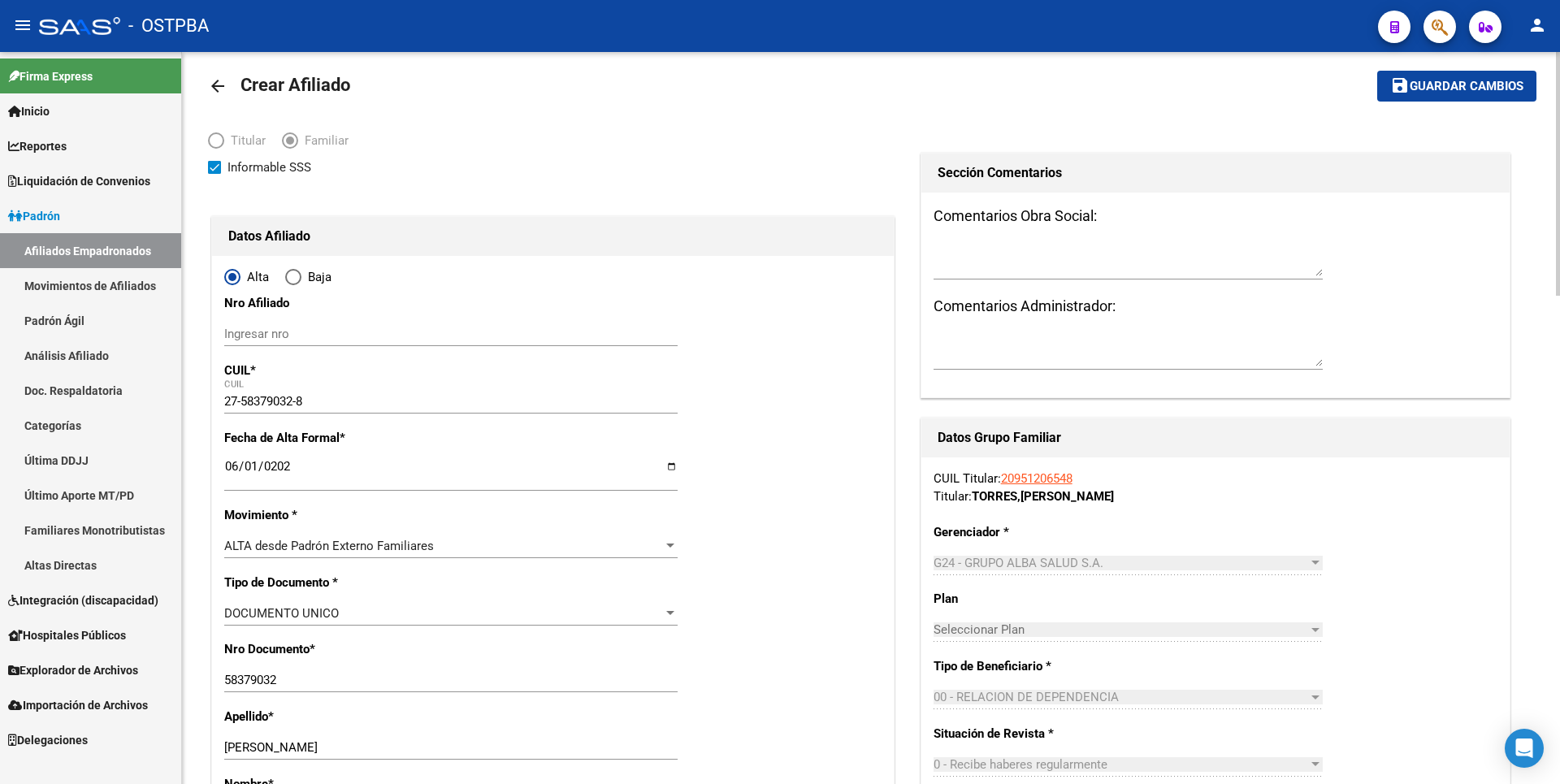
scroll to position [0, 0]
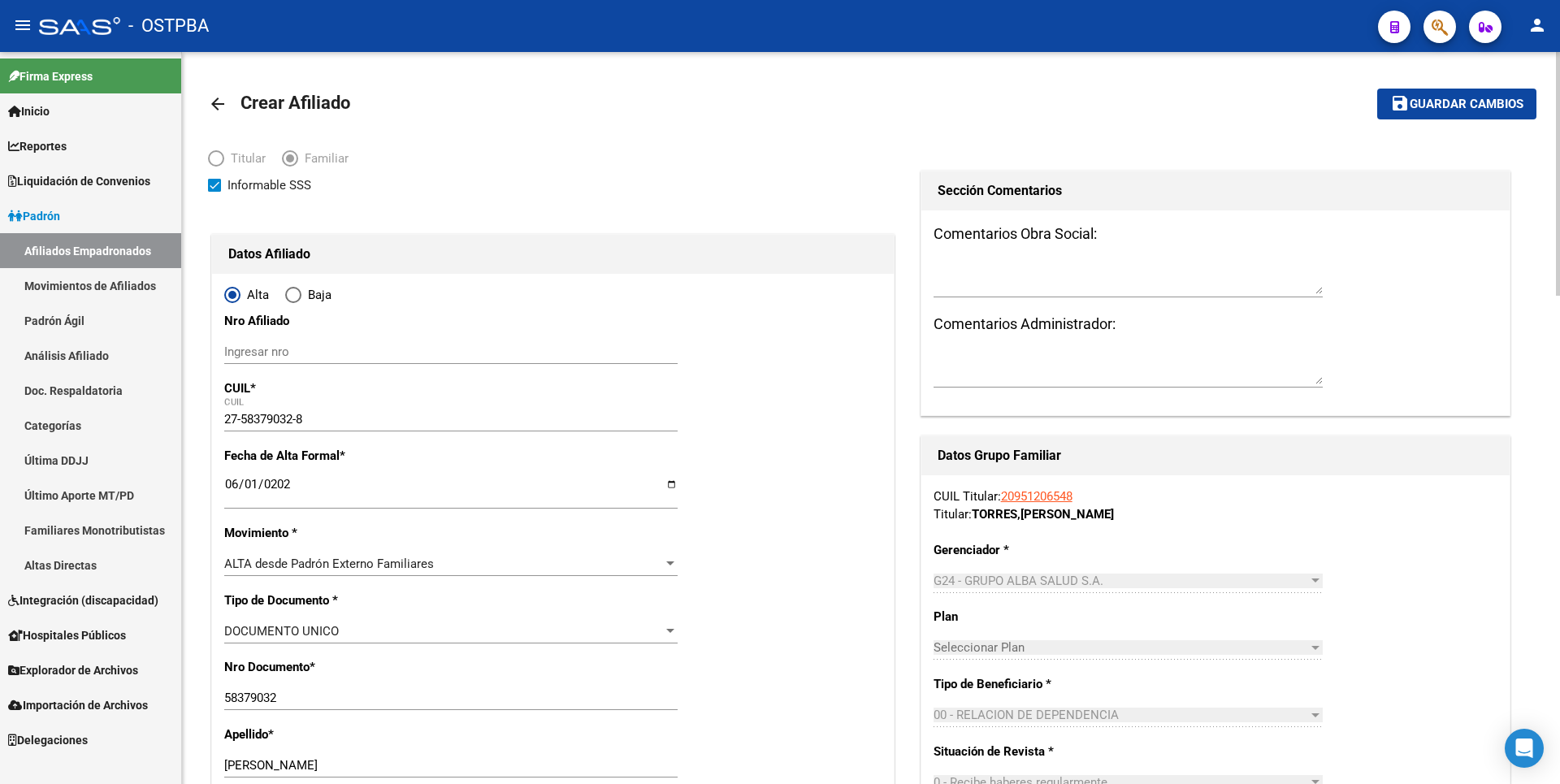
click at [1463, 103] on span "Guardar cambios" at bounding box center [1466, 105] width 114 height 15
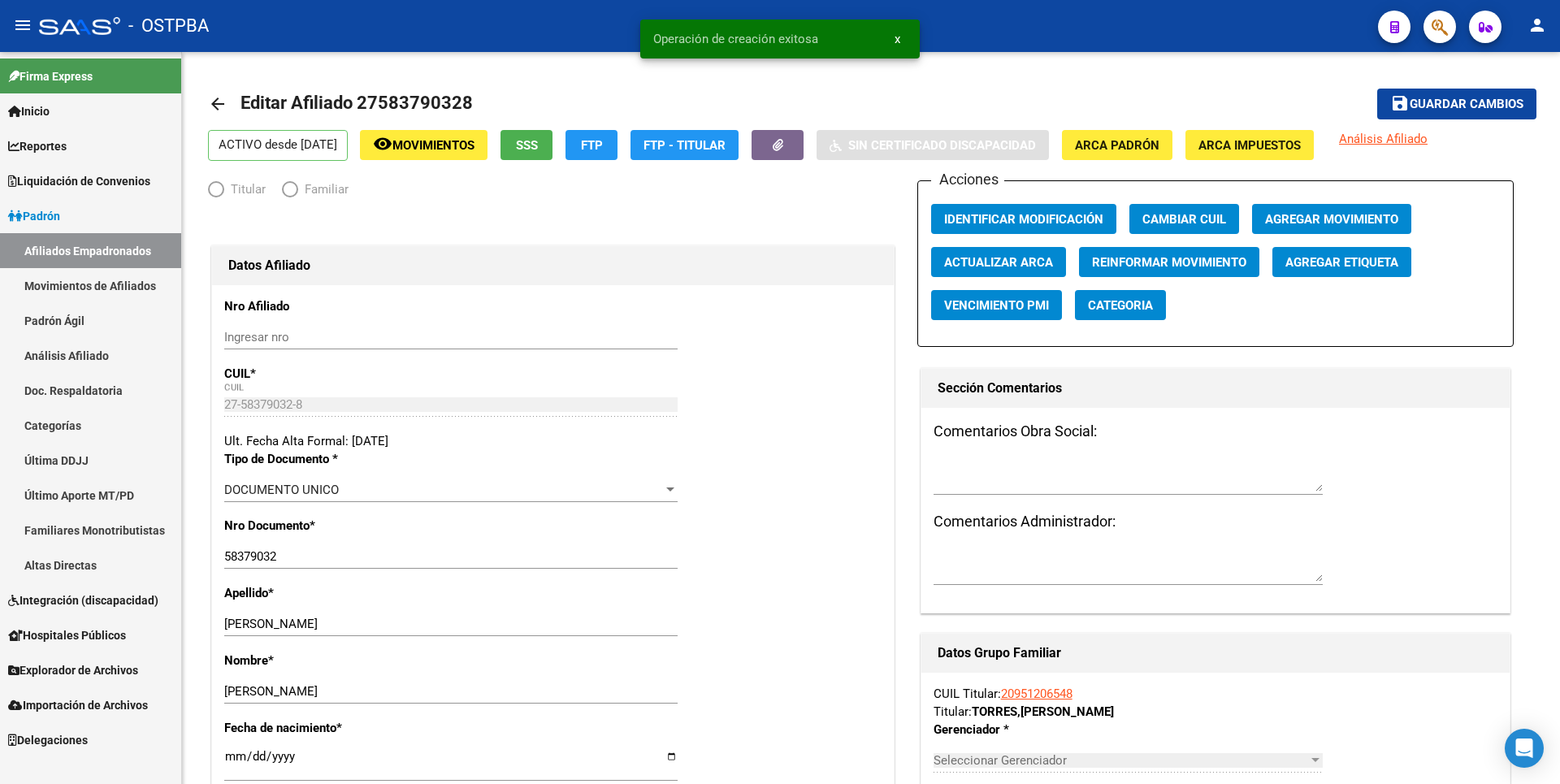
radio input "true"
type input "27-40091121-0"
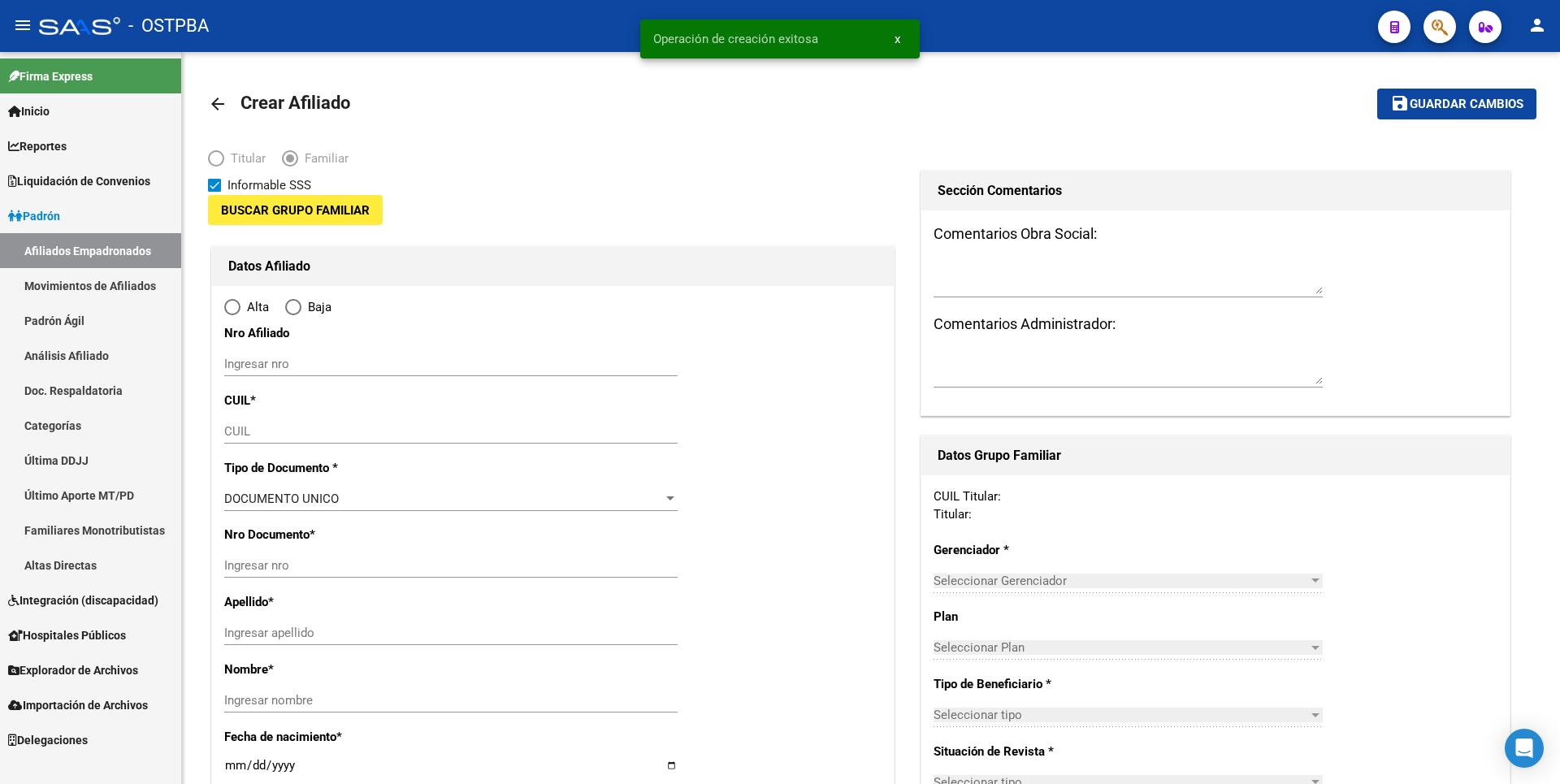
type input "27-40091121-0"
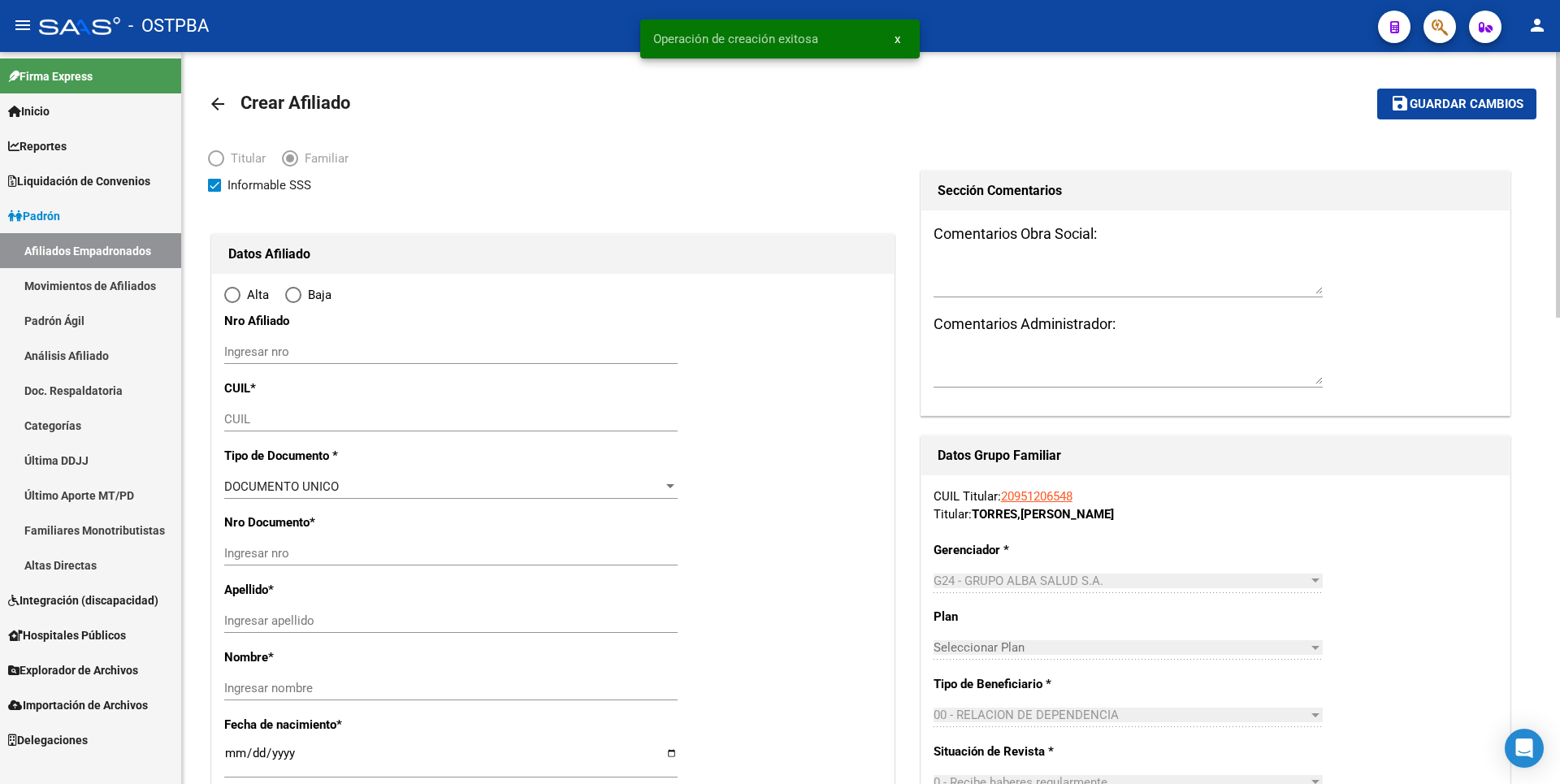
type input "CABA"
type input "1405"
type input "NEUQUEN"
type input "879"
radio input "true"
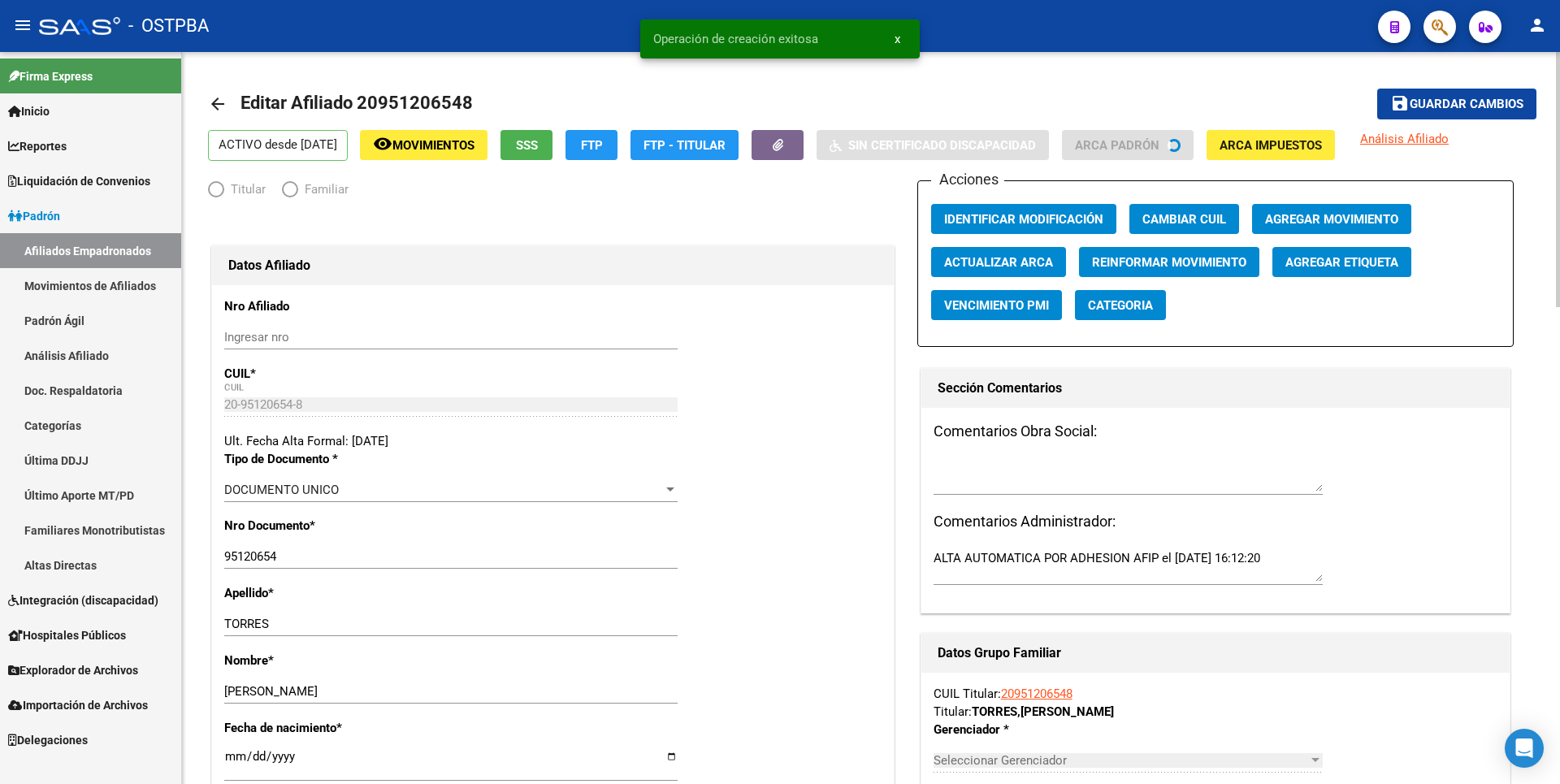
radio input "true"
type input "27-40091121-0"
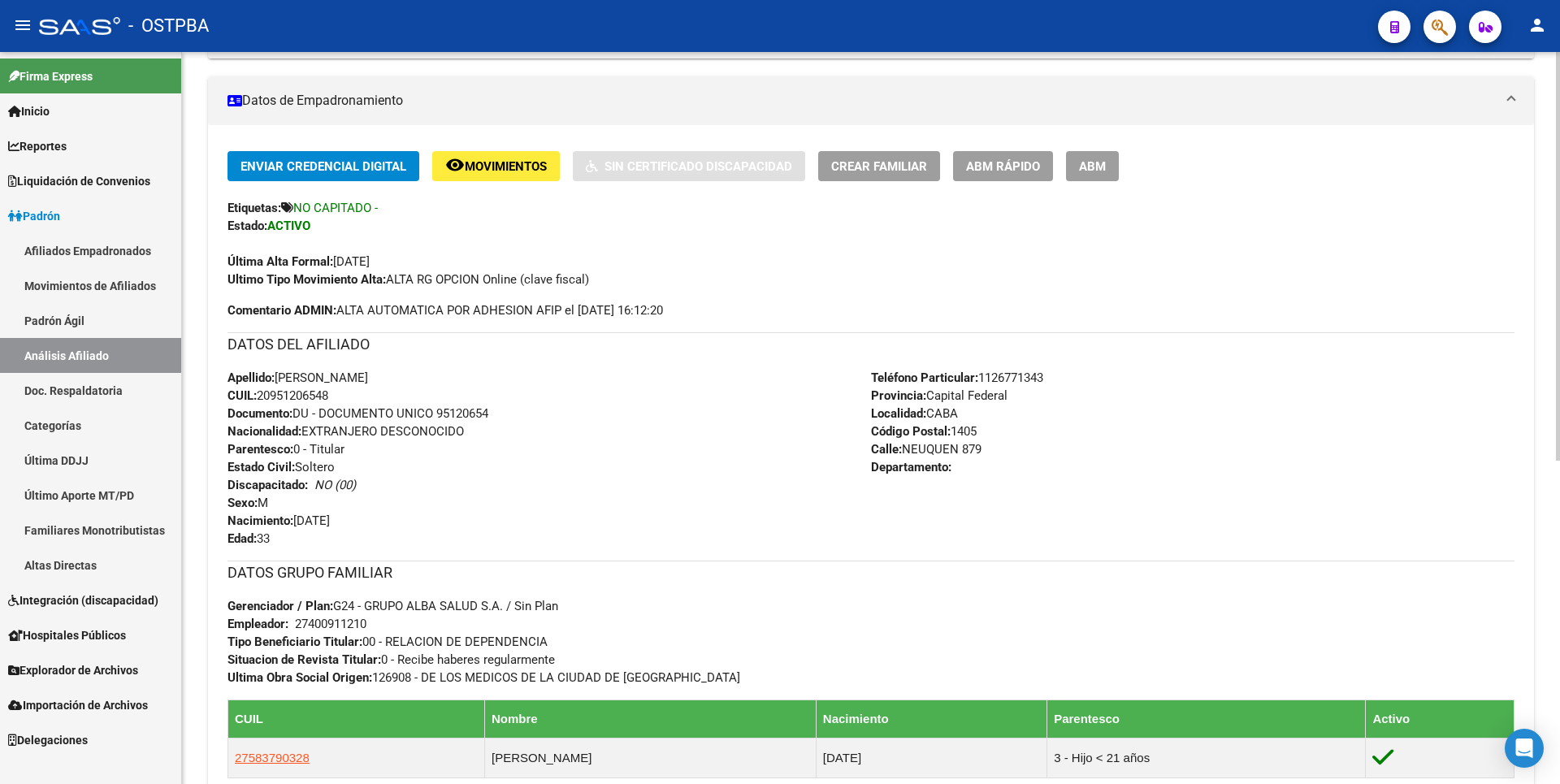
scroll to position [569, 0]
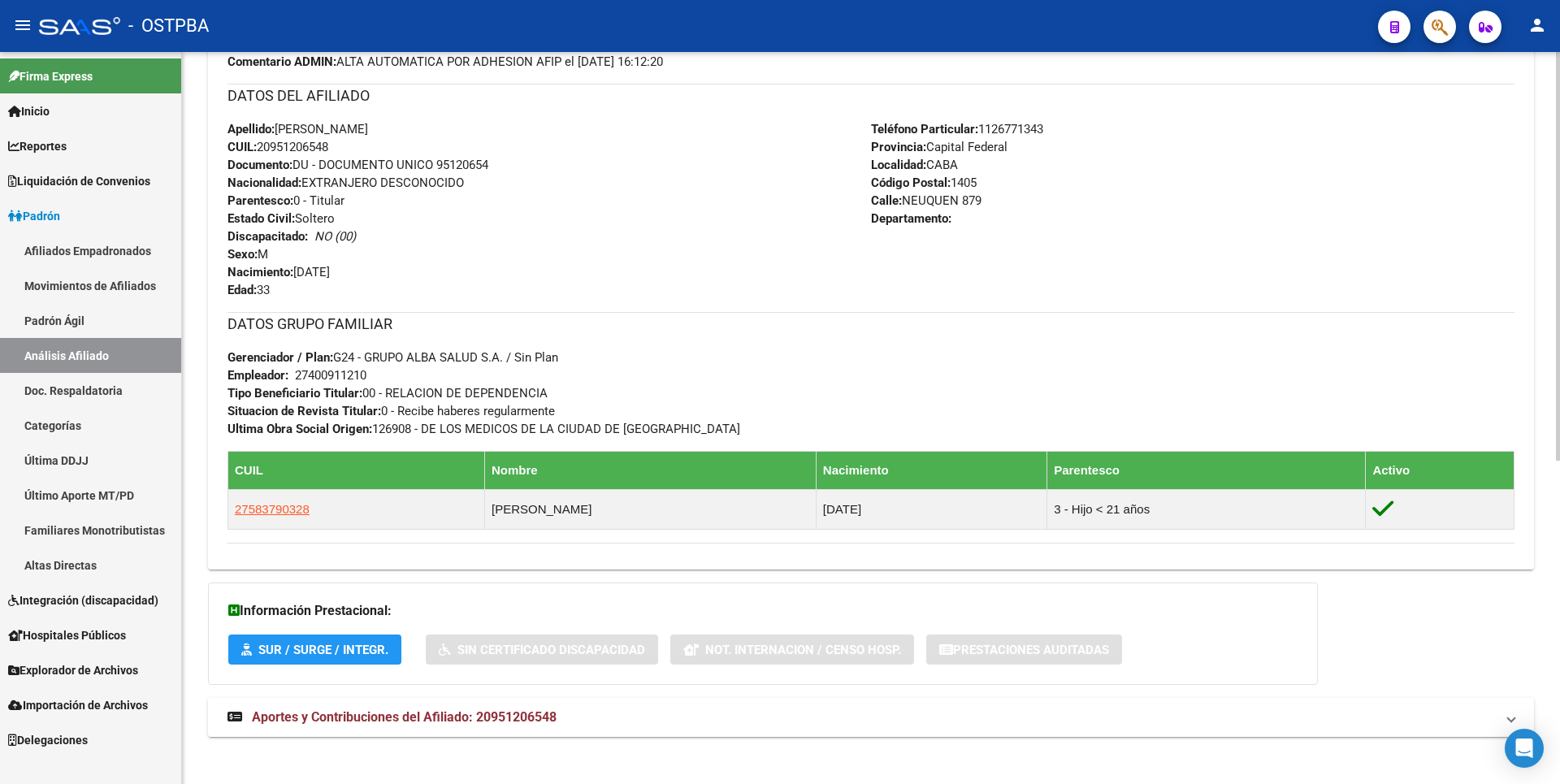
click at [470, 716] on span "Aportes y Contribuciones del Afiliado: 20951206548" at bounding box center [404, 717] width 305 height 15
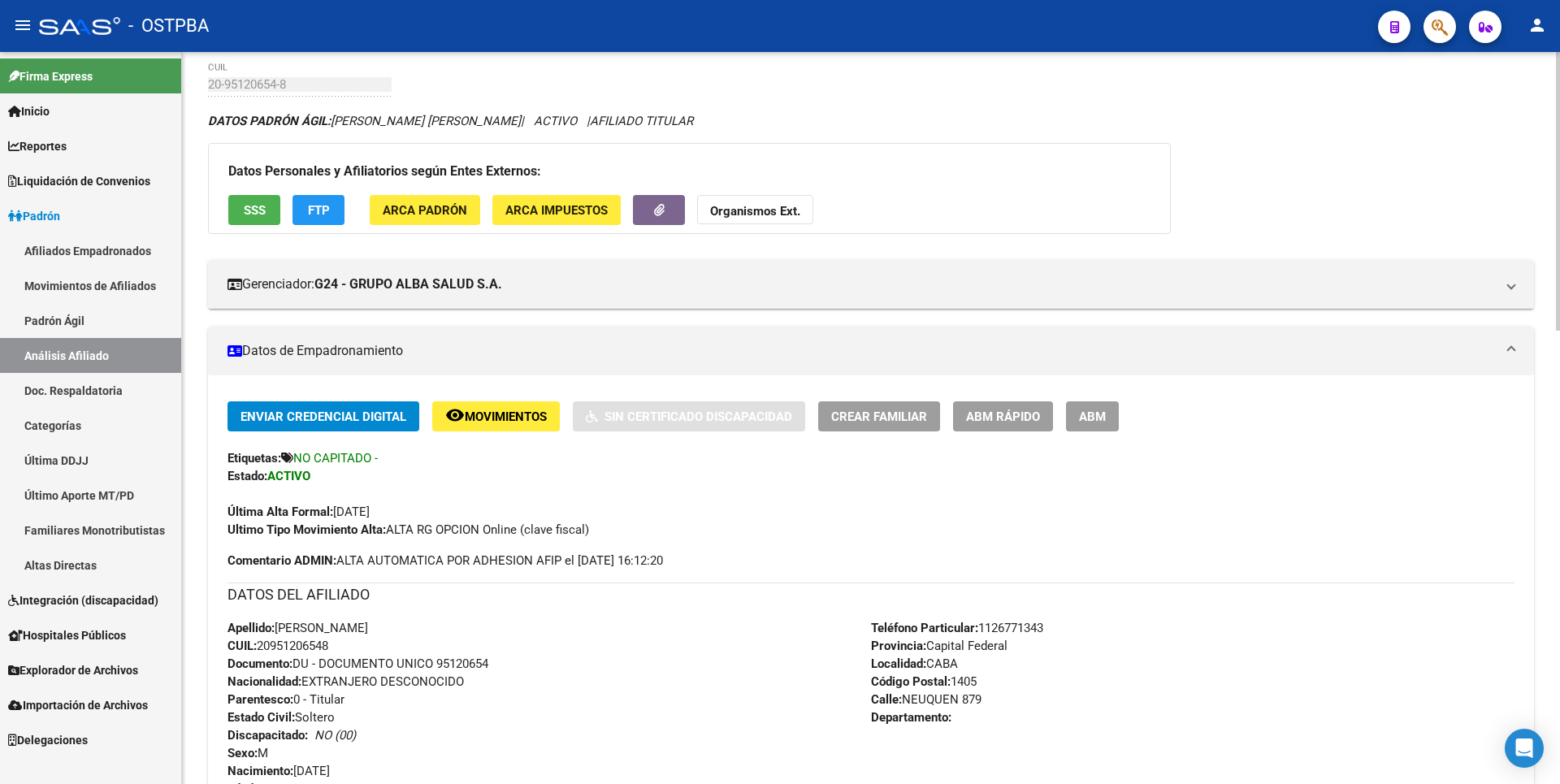
scroll to position [0, 0]
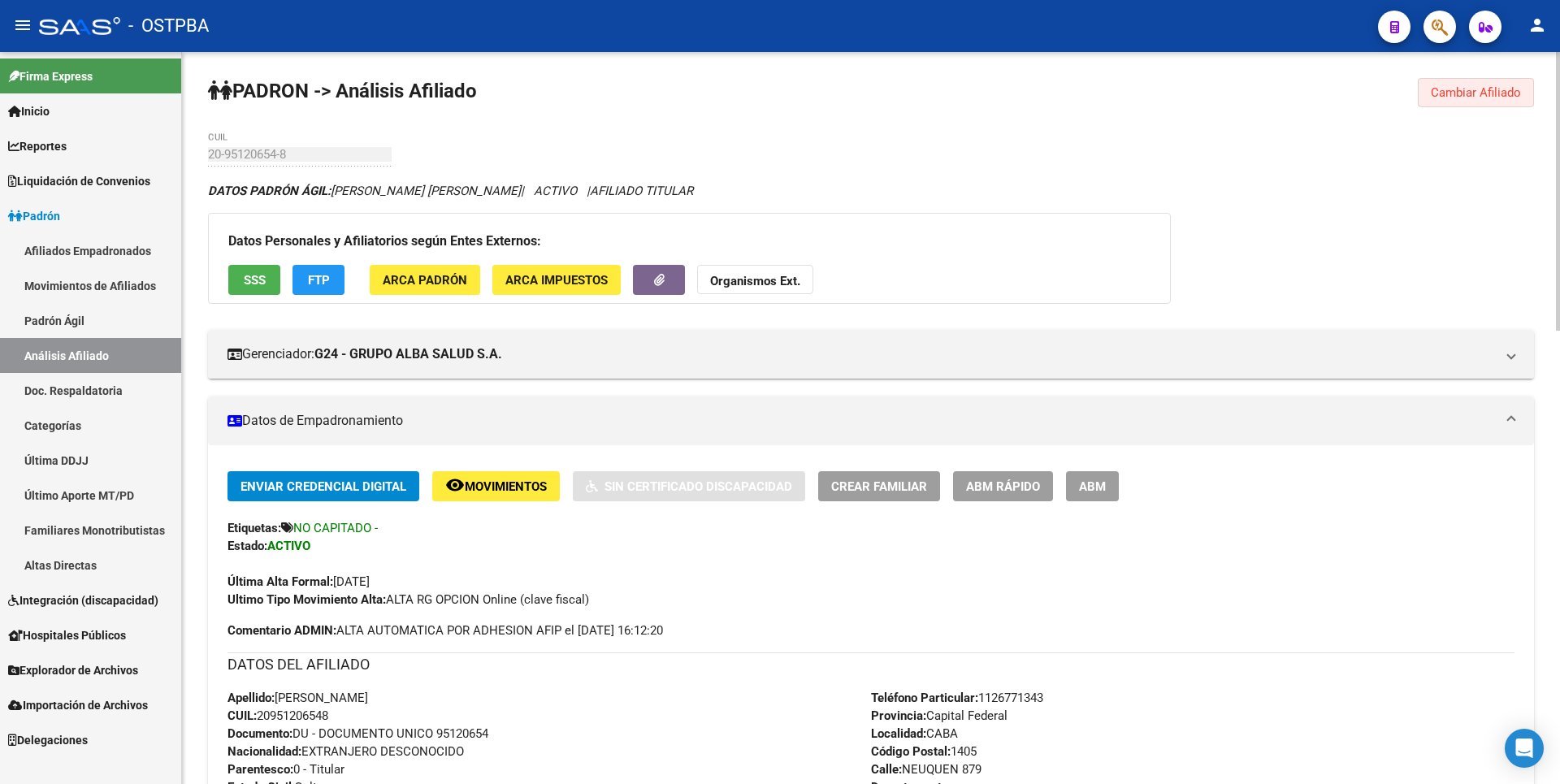
click at [1478, 85] on button "Cambiar Afiliado" at bounding box center [1476, 93] width 117 height 29
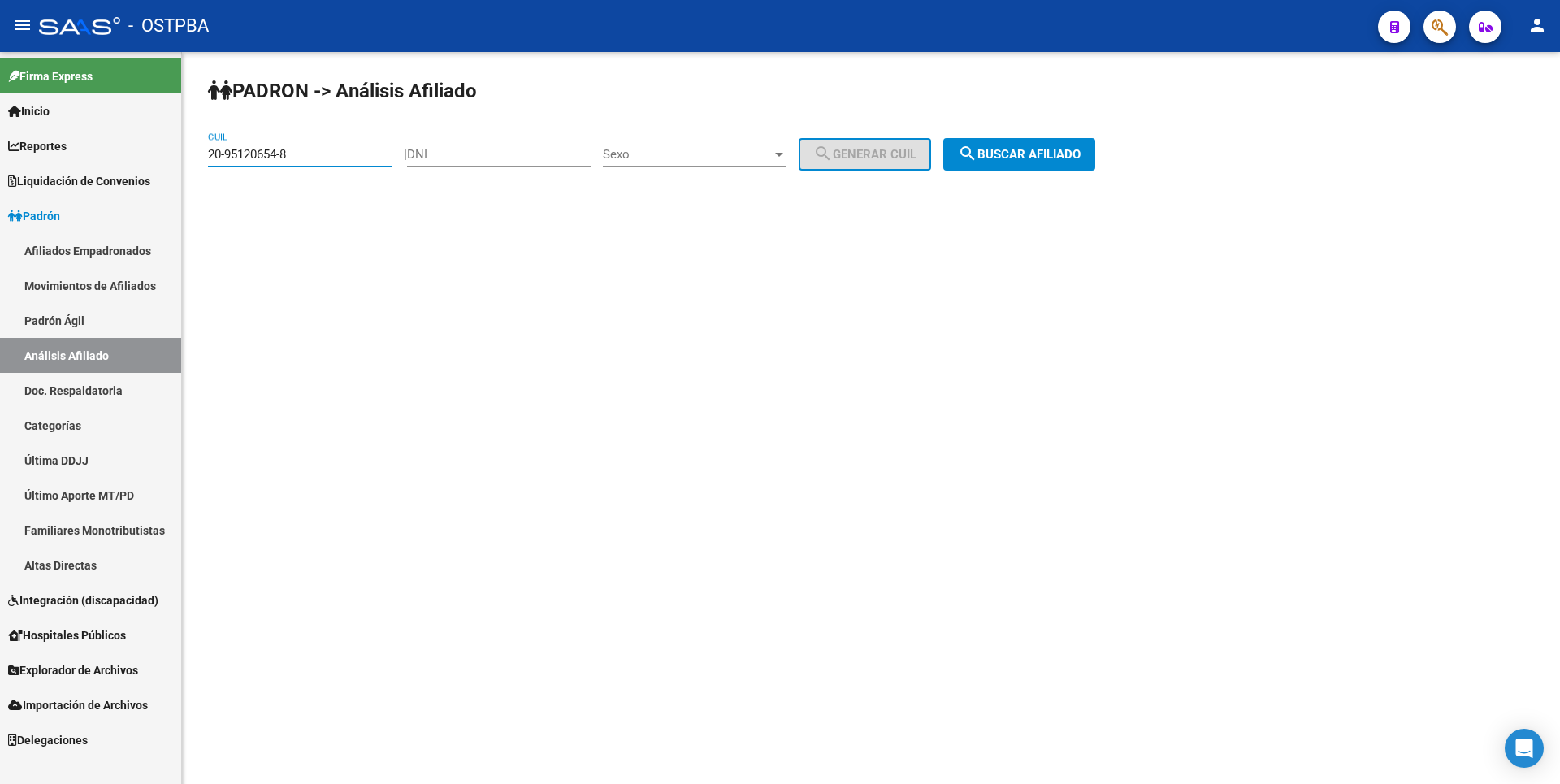
drag, startPoint x: 335, startPoint y: 153, endPoint x: 234, endPoint y: 153, distance: 101.0
click at [234, 153] on input "20-95120654-8" at bounding box center [300, 154] width 184 height 15
type input "2"
click at [449, 151] on input "DNI" at bounding box center [499, 154] width 184 height 15
click at [450, 151] on input "DNI" at bounding box center [499, 154] width 184 height 15
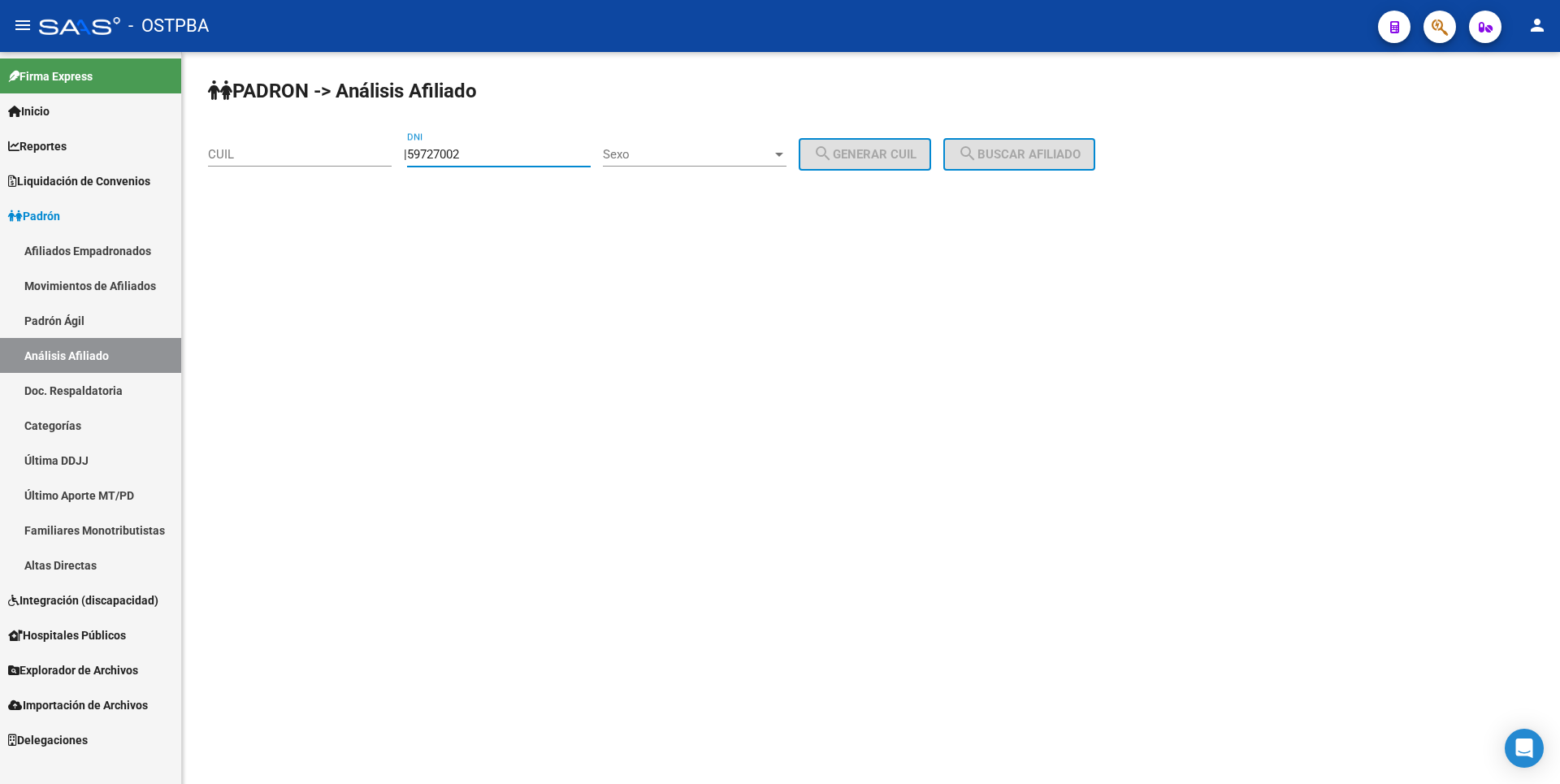
type input "59727002"
click at [772, 156] on span "Sexo" at bounding box center [688, 154] width 169 height 15
click at [684, 149] on span "Masculino" at bounding box center [713, 155] width 184 height 36
click at [918, 141] on button "search Generar CUIL" at bounding box center [864, 155] width 132 height 33
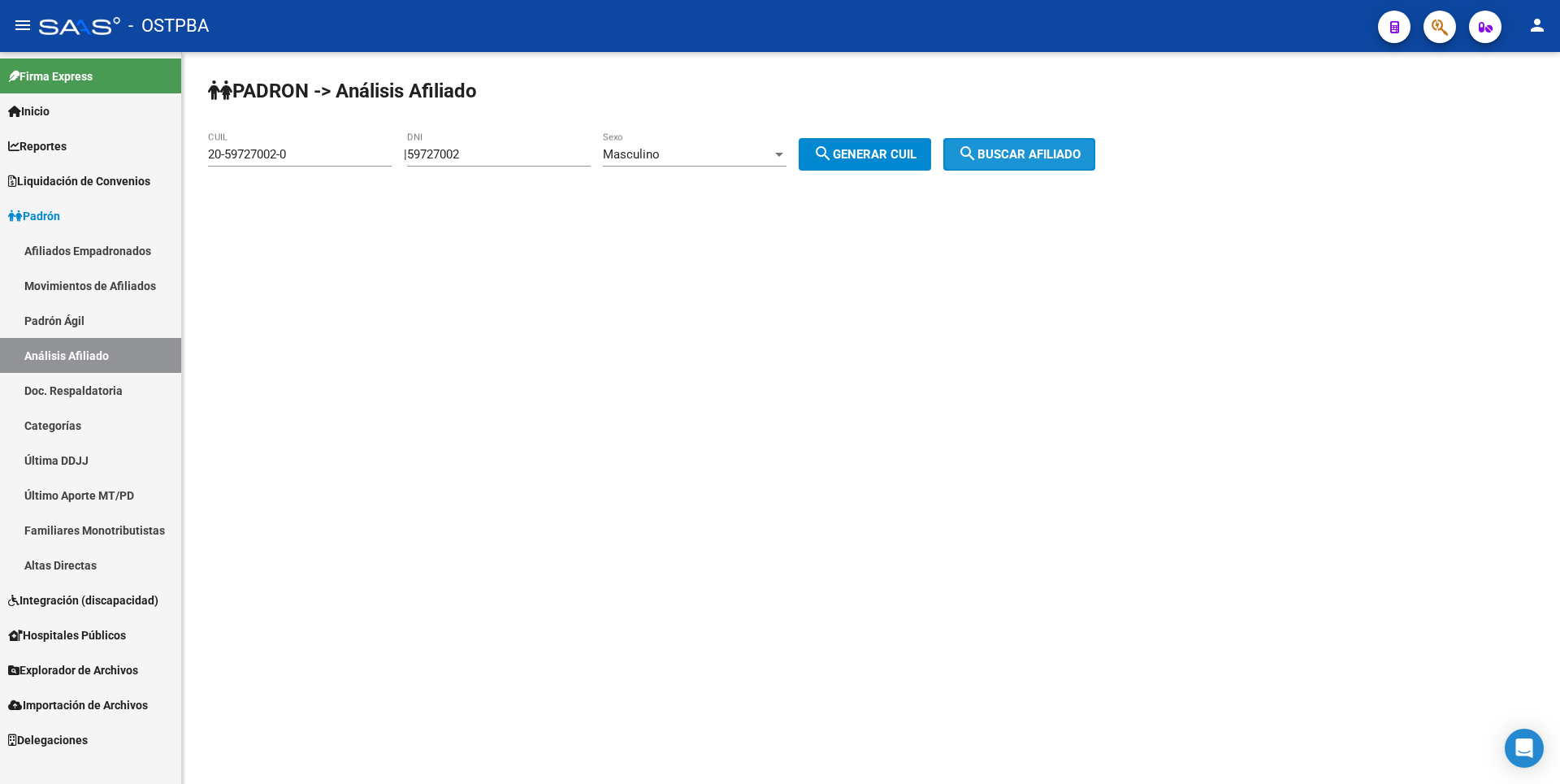
click at [1012, 151] on span "search Buscar afiliado" at bounding box center [1019, 154] width 123 height 15
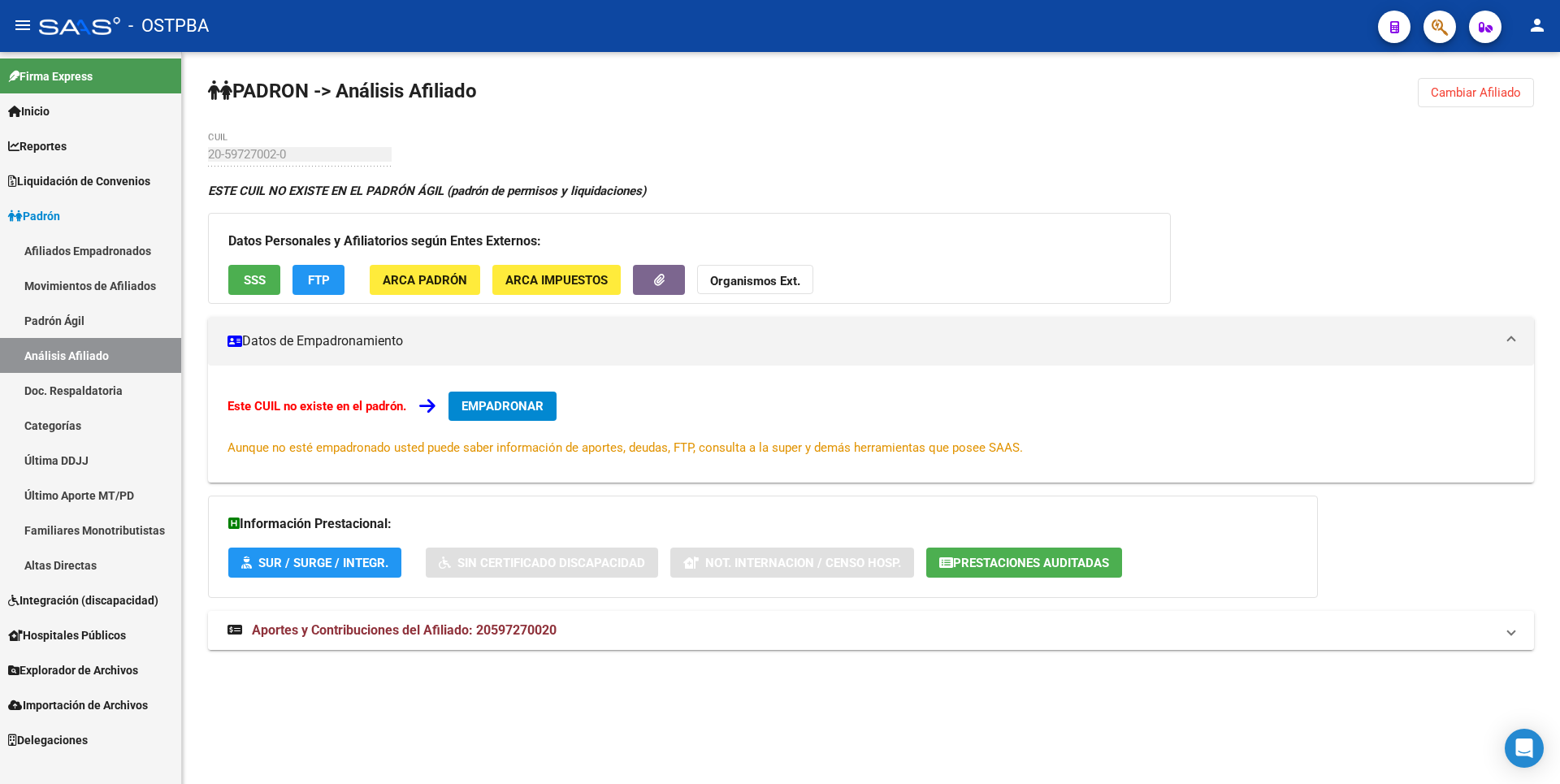
click at [439, 637] on strong "Aportes y Contribuciones del Afiliado: 20597270020" at bounding box center [392, 631] width 329 height 18
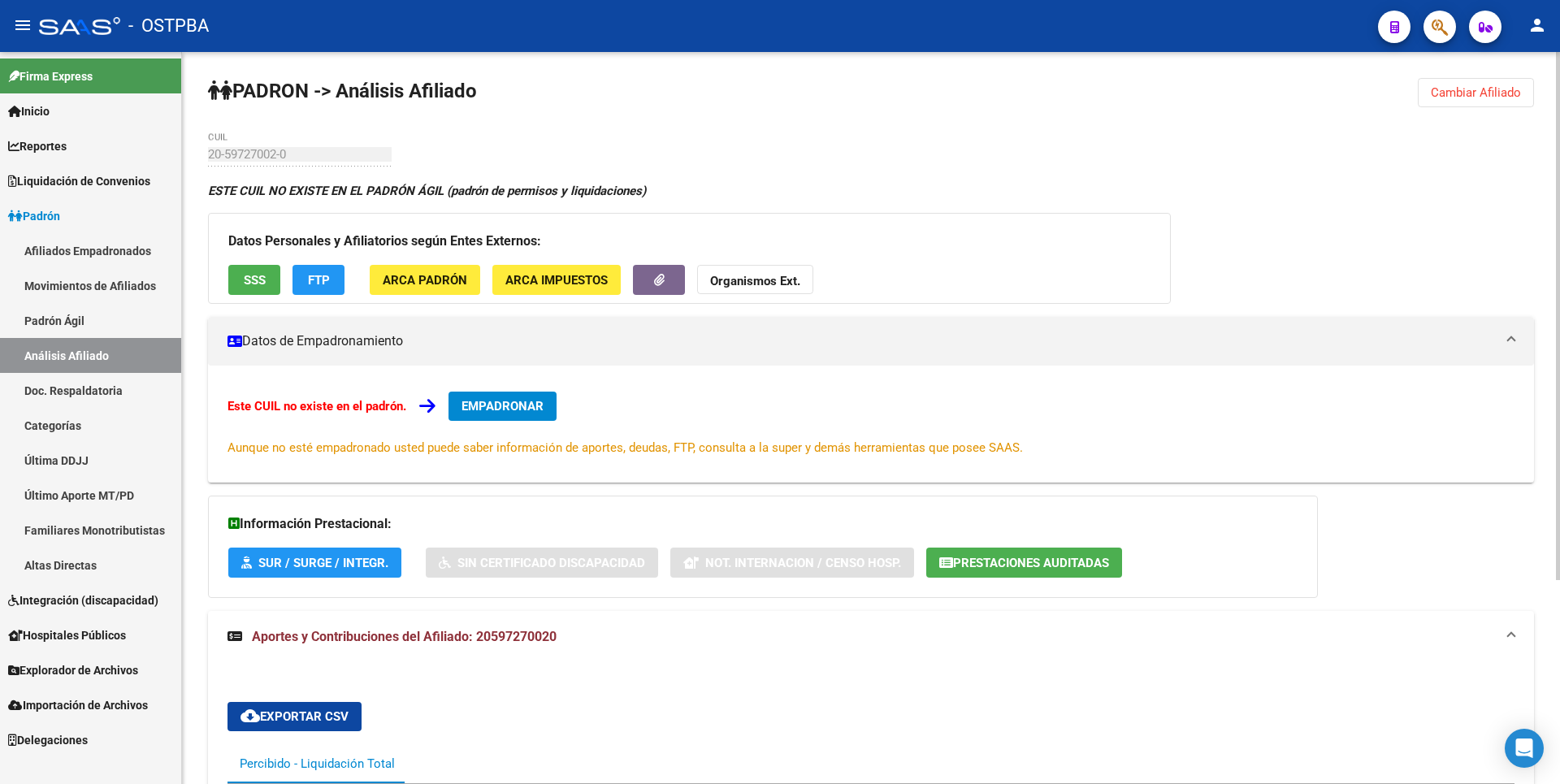
click at [266, 283] on button "SSS" at bounding box center [254, 280] width 52 height 30
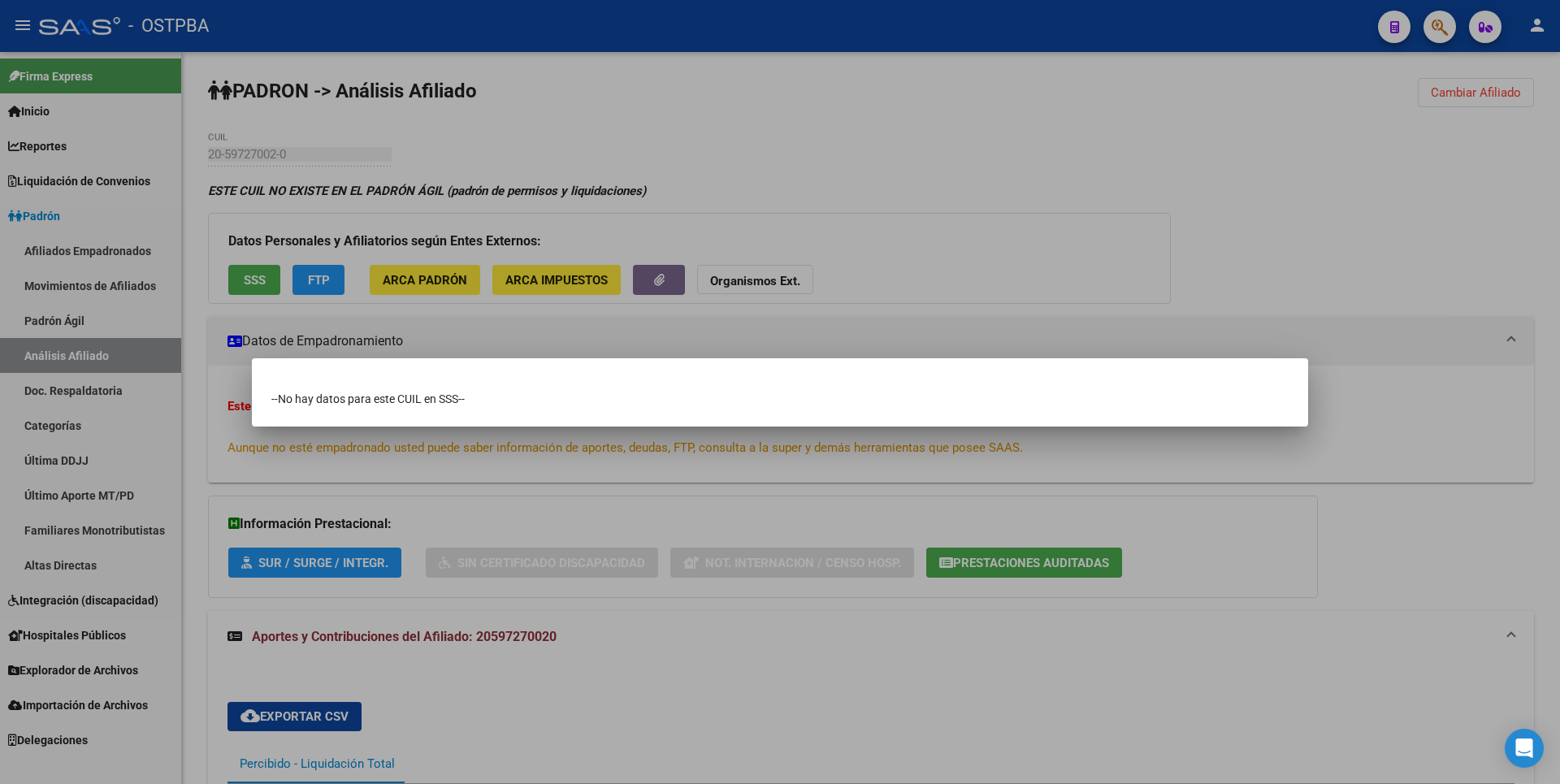
click at [724, 212] on div at bounding box center [780, 392] width 1560 height 784
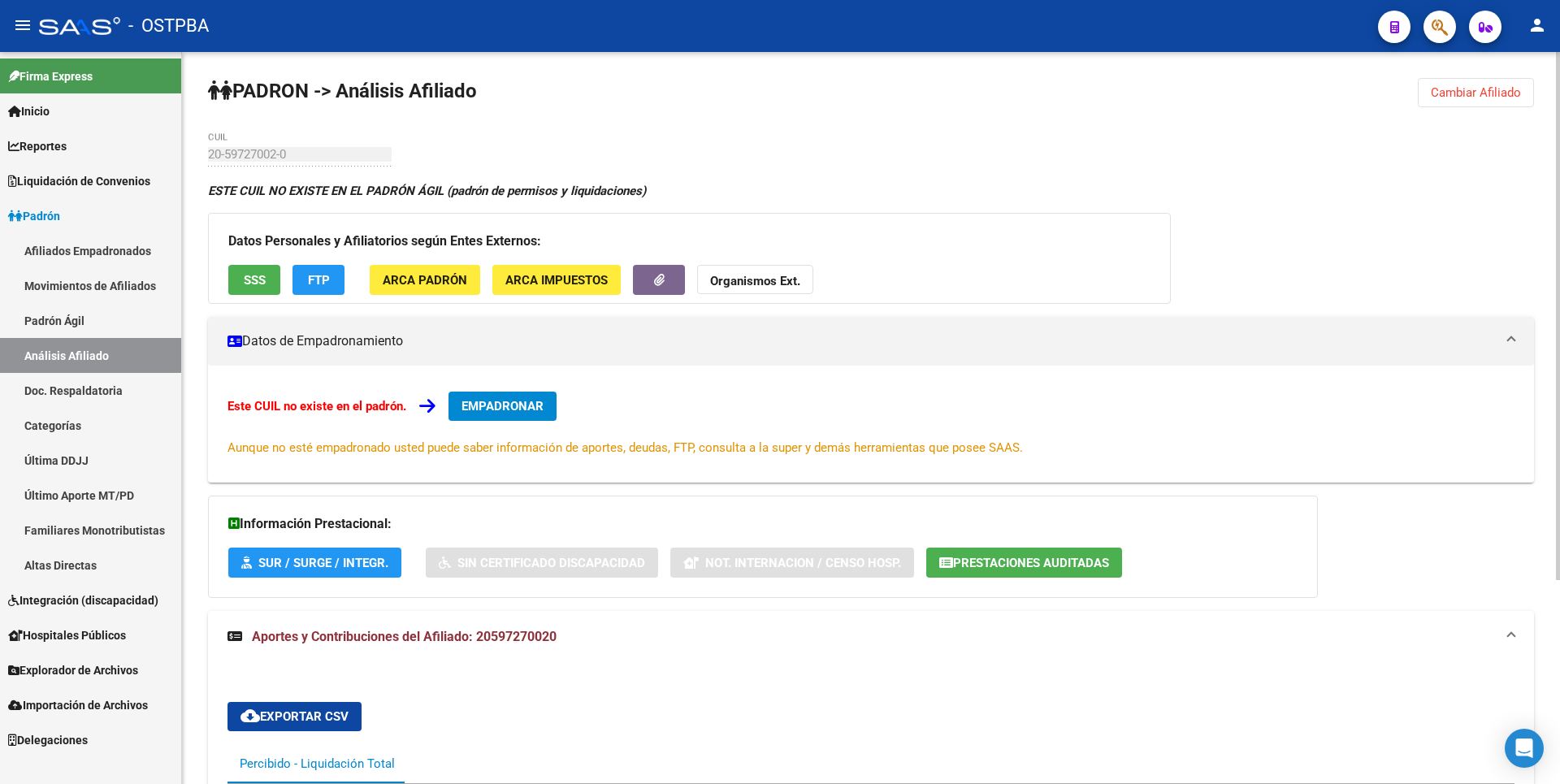
click at [315, 280] on span "FTP" at bounding box center [319, 280] width 22 height 15
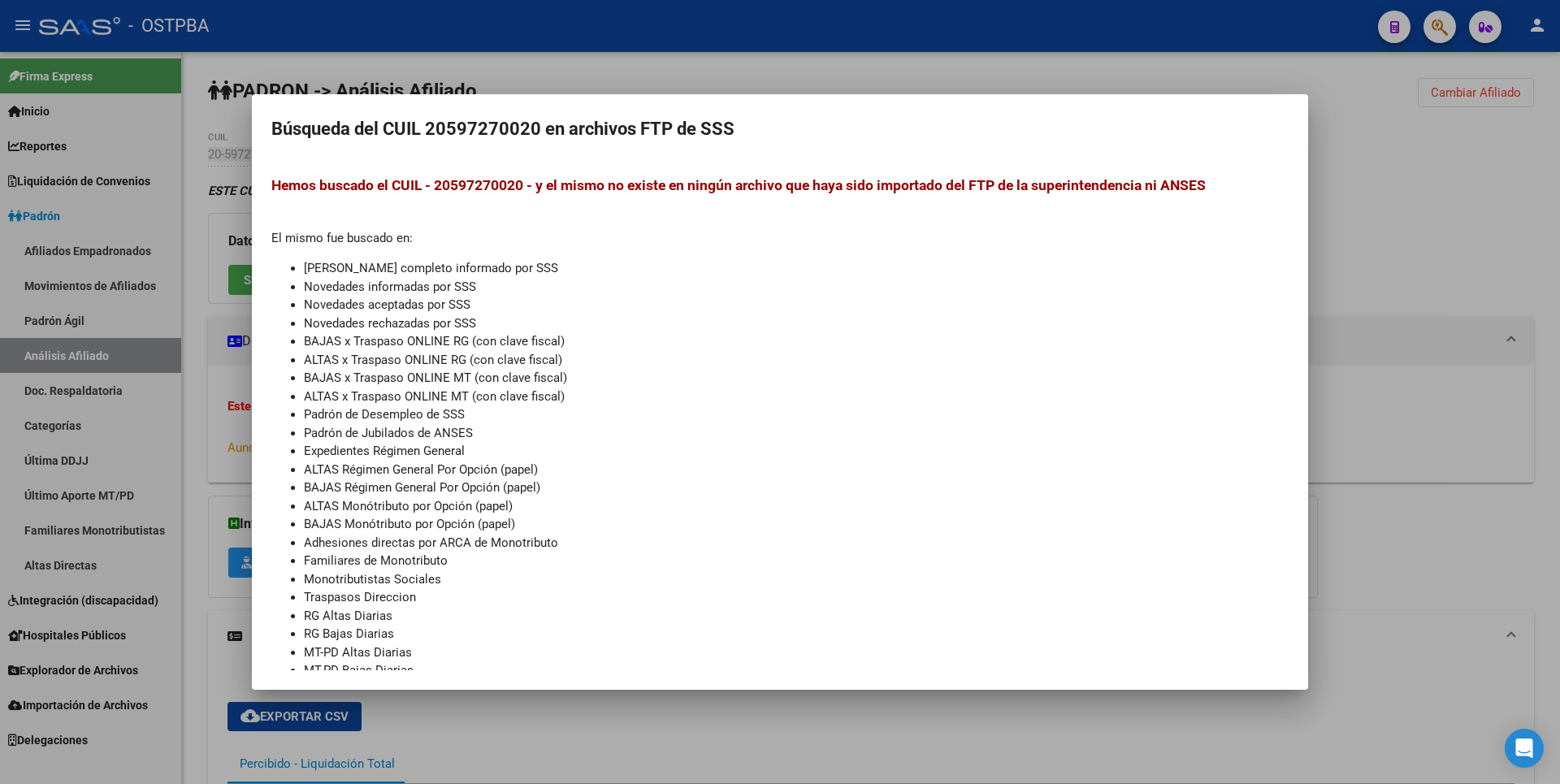
click at [1368, 284] on div at bounding box center [780, 392] width 1560 height 784
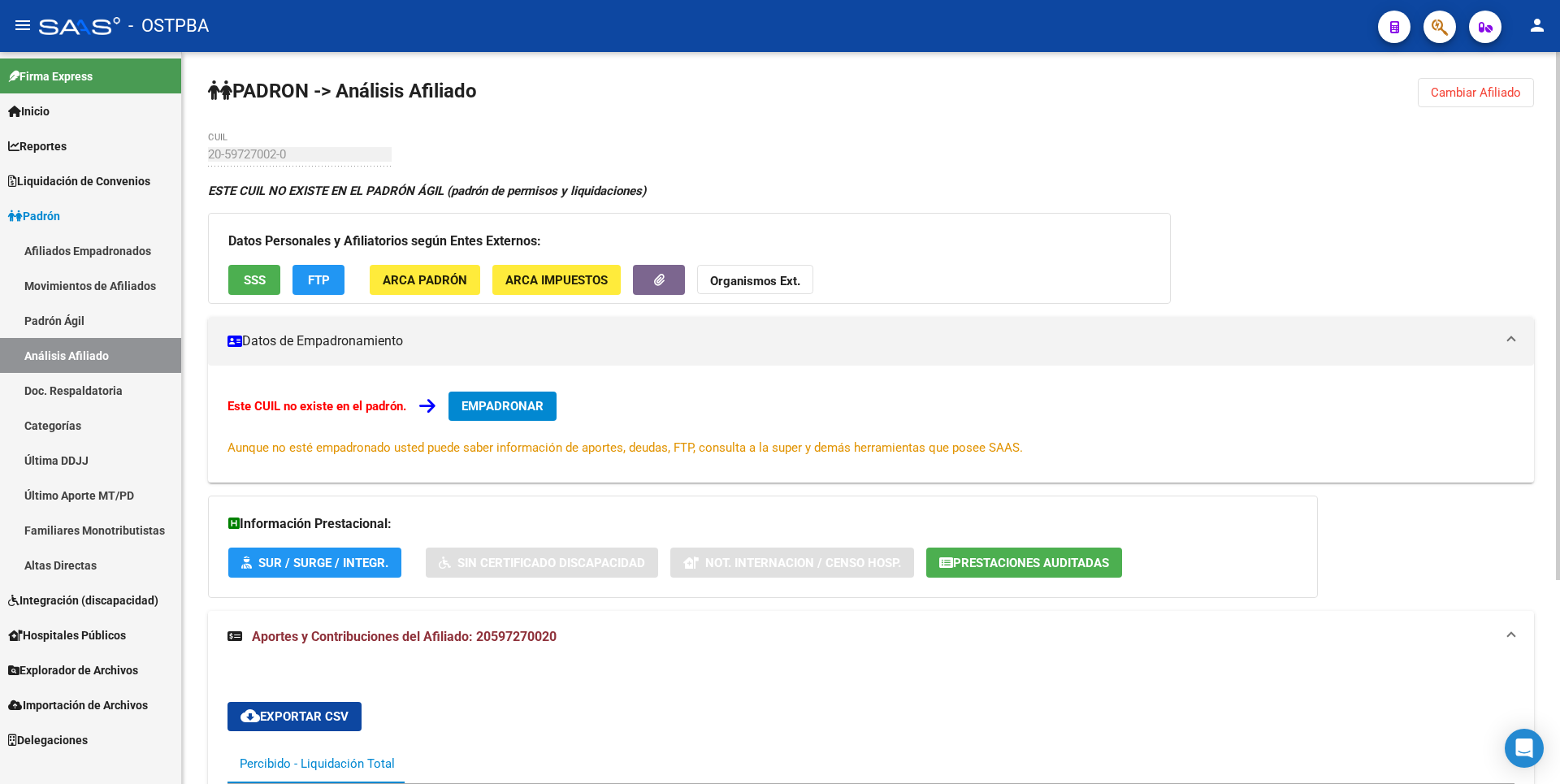
click at [1494, 83] on button "Cambiar Afiliado" at bounding box center [1476, 93] width 117 height 29
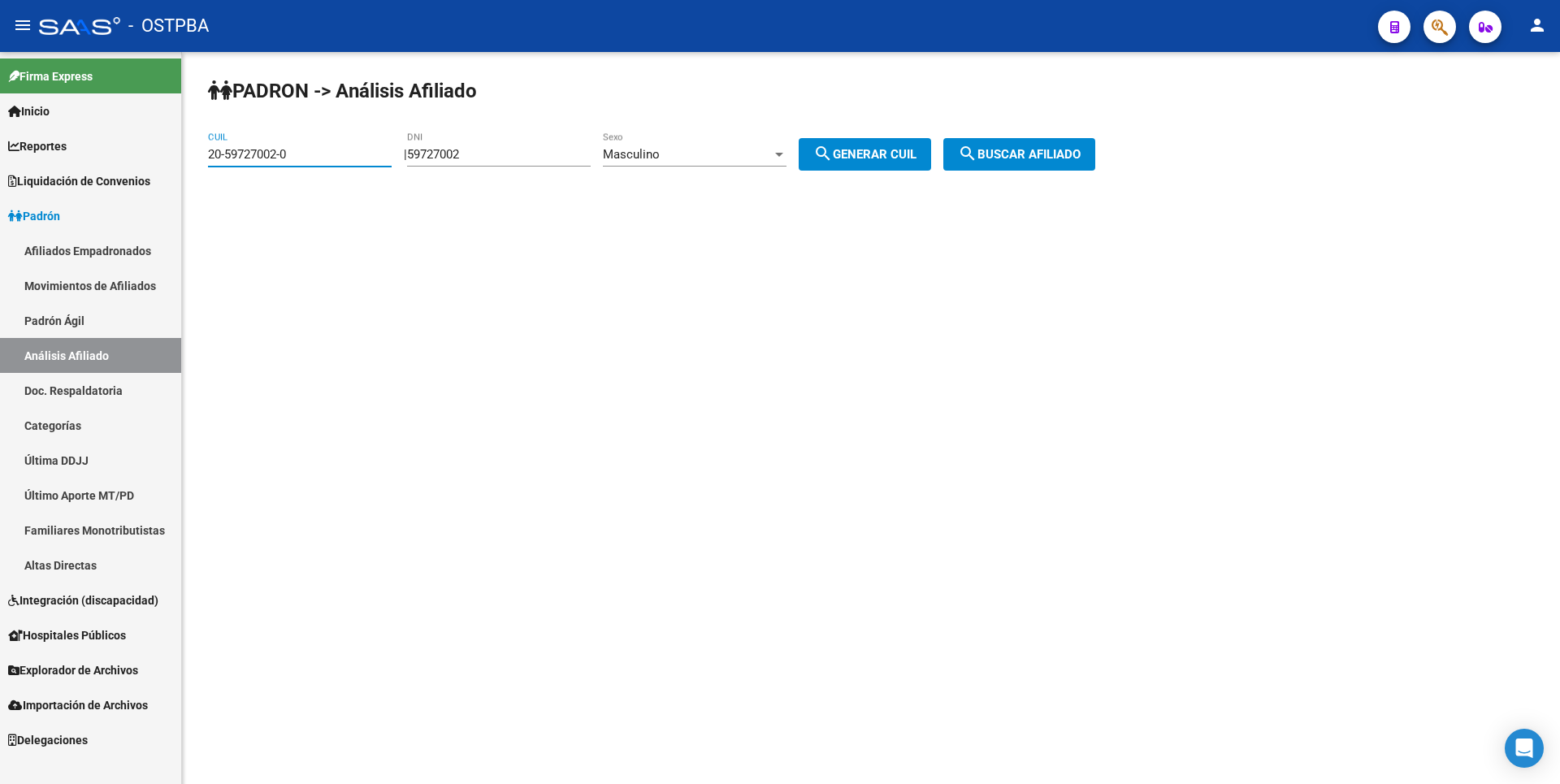
drag, startPoint x: 300, startPoint y: 148, endPoint x: 188, endPoint y: 147, distance: 112.0
click at [188, 147] on div "PADRON -> Análisis Afiliado 20-59727002-0 CUIL | 59727002 DNI Masculino Sexo se…" at bounding box center [871, 137] width 1378 height 170
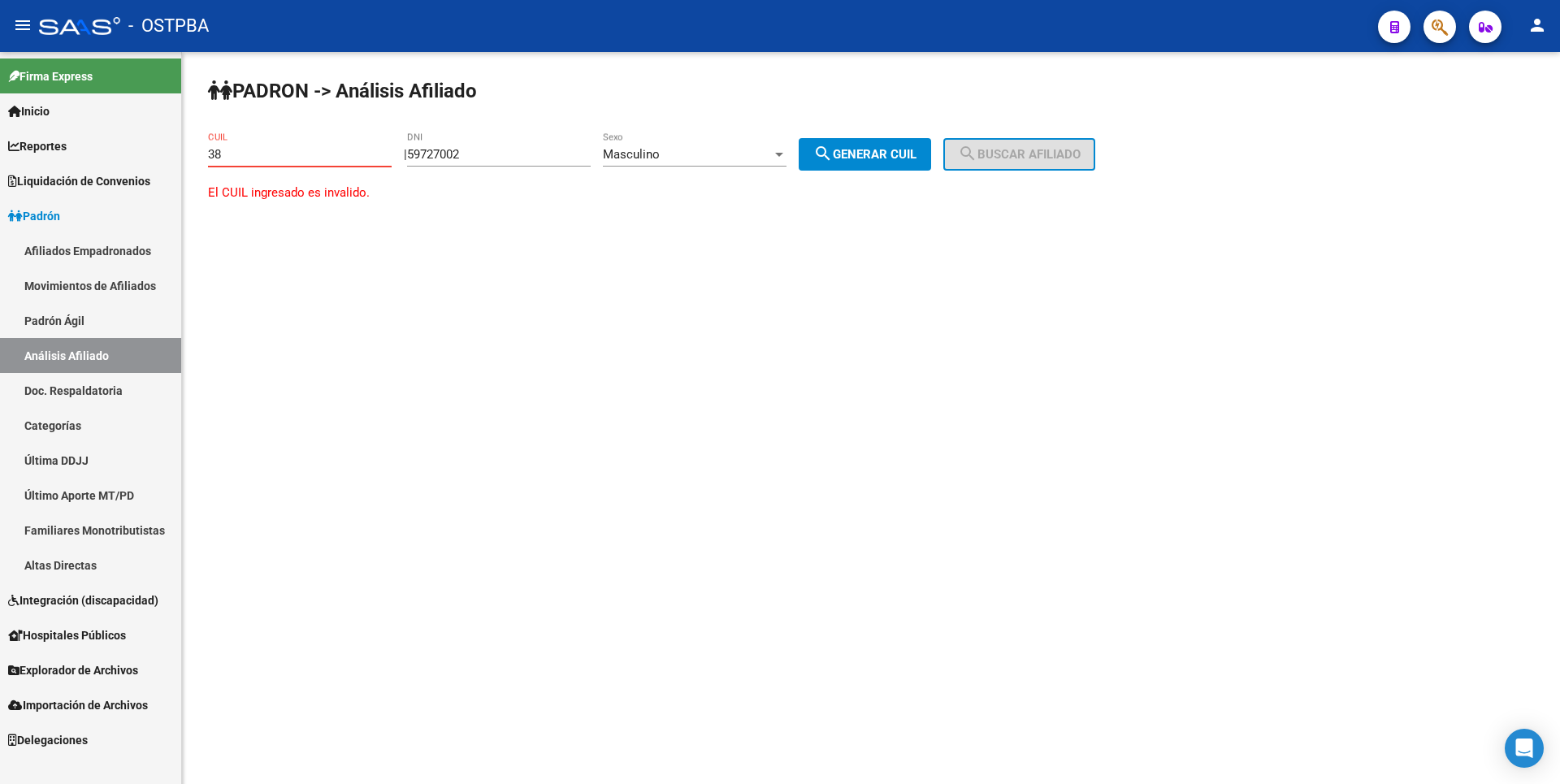
type input "3"
drag, startPoint x: 510, startPoint y: 155, endPoint x: 382, endPoint y: 148, distance: 128.2
click at [382, 148] on app-analisis-afiliado "PADRON -> Análisis Afiliado CUIL | 59727002 DNI Masculino Sexo search Generar C…" at bounding box center [658, 154] width 900 height 15
type input "38968547"
click at [772, 158] on div "Masculino" at bounding box center [688, 154] width 169 height 15
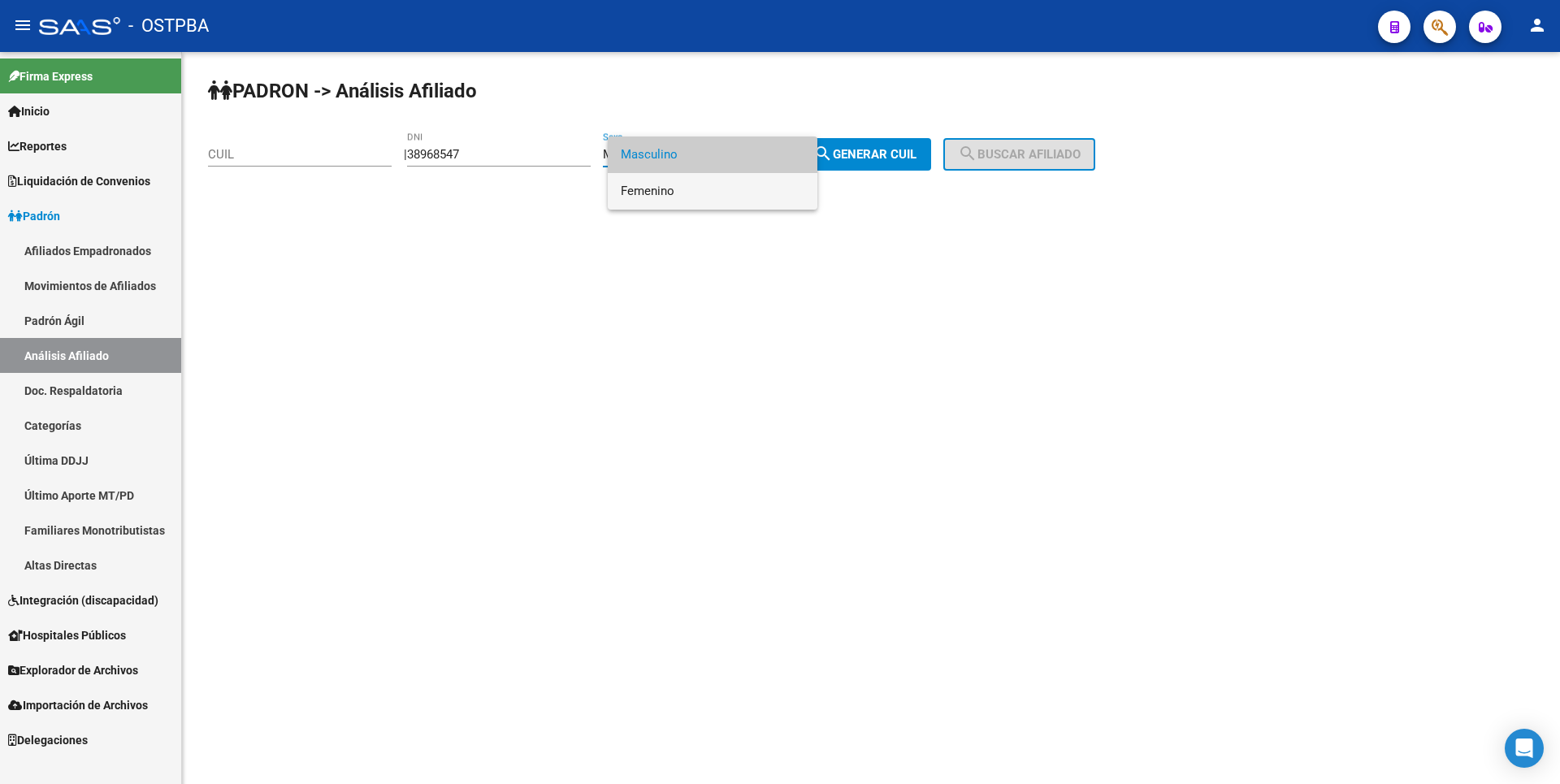
click at [709, 199] on span "Femenino" at bounding box center [713, 191] width 184 height 36
click at [916, 149] on span "search Generar CUIL" at bounding box center [864, 154] width 103 height 15
type input "27-38968547-5"
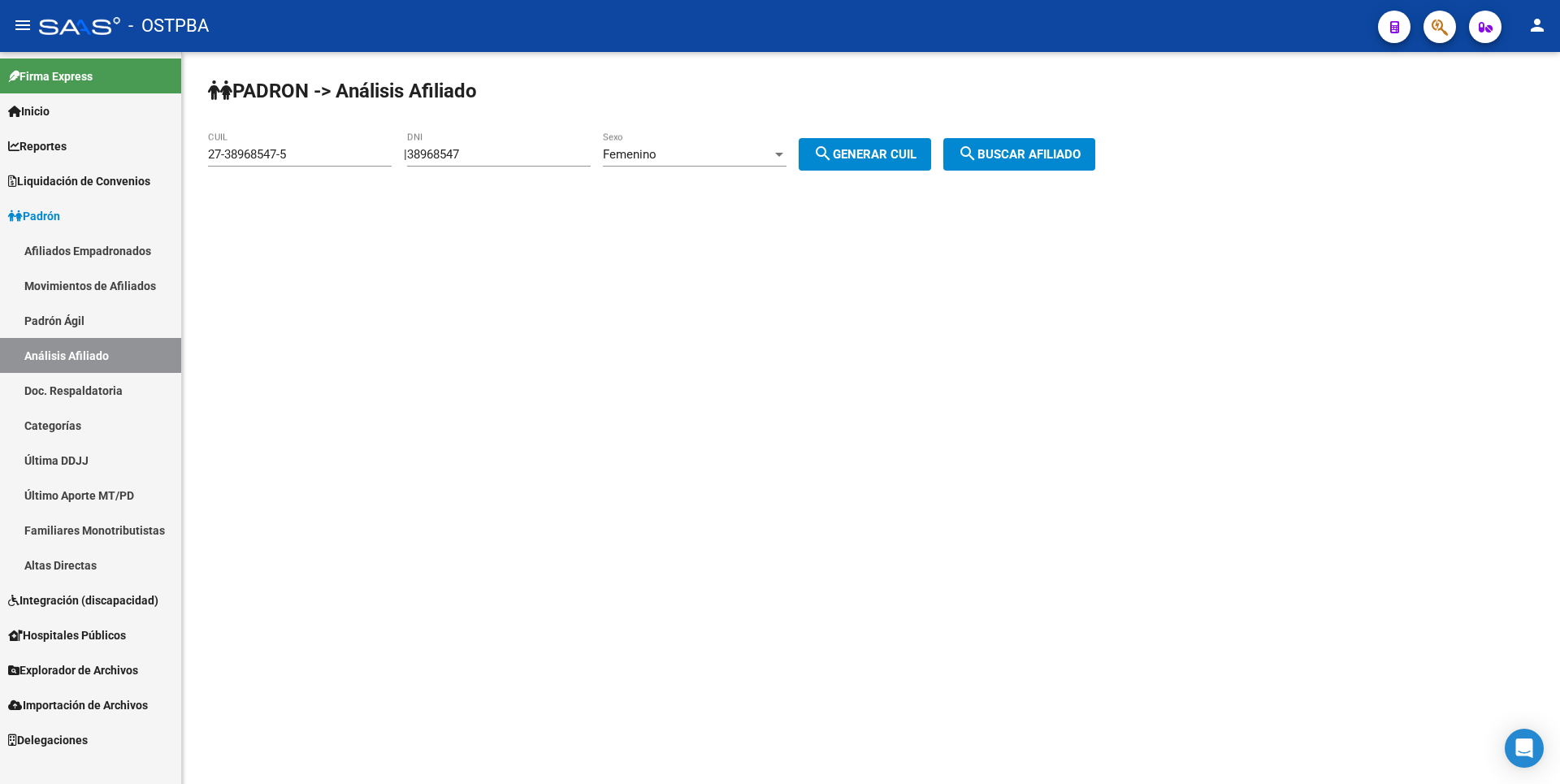
click at [772, 155] on div "Femenino" at bounding box center [688, 154] width 169 height 15
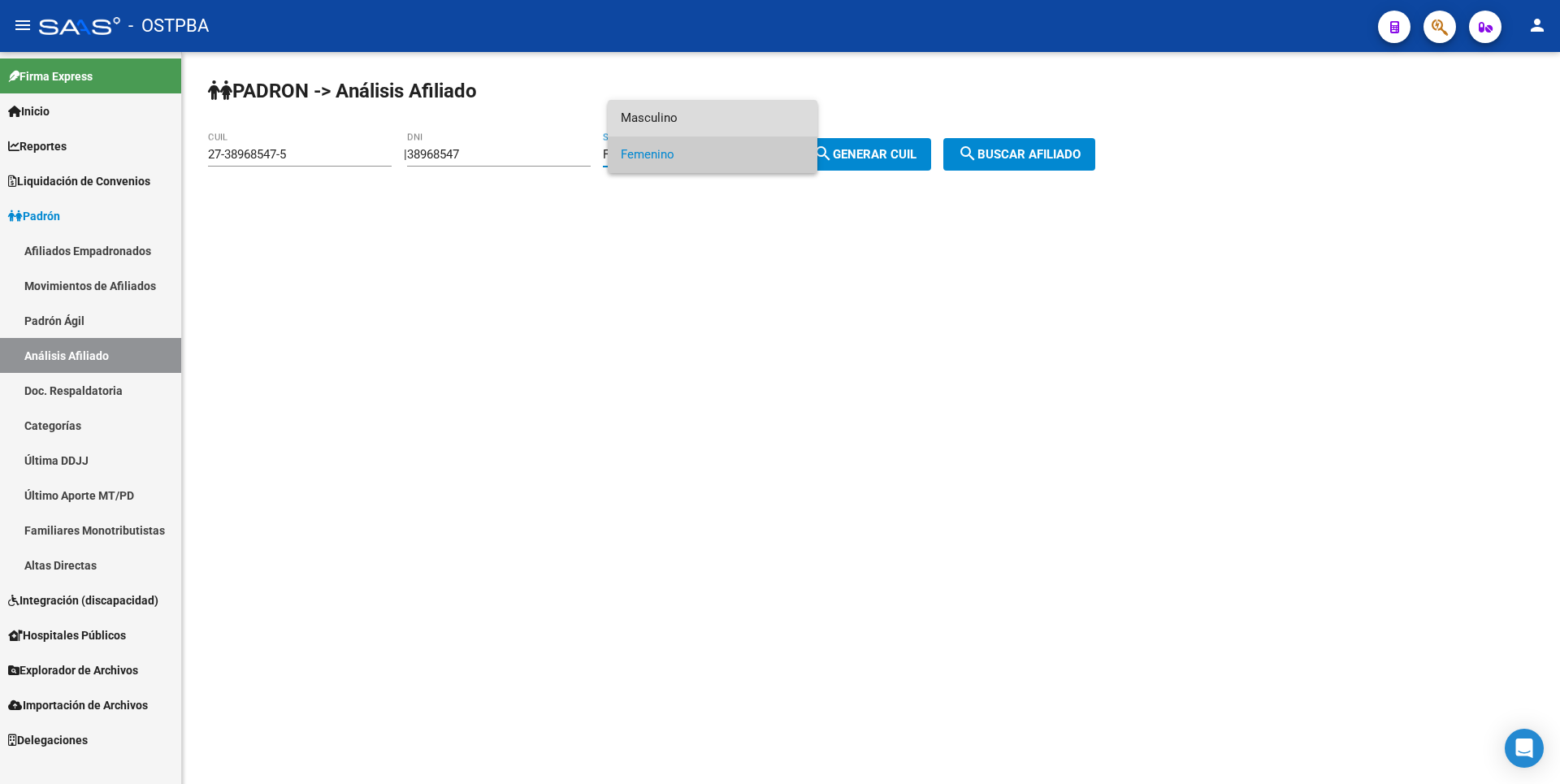
click at [685, 121] on span "Masculino" at bounding box center [713, 118] width 184 height 36
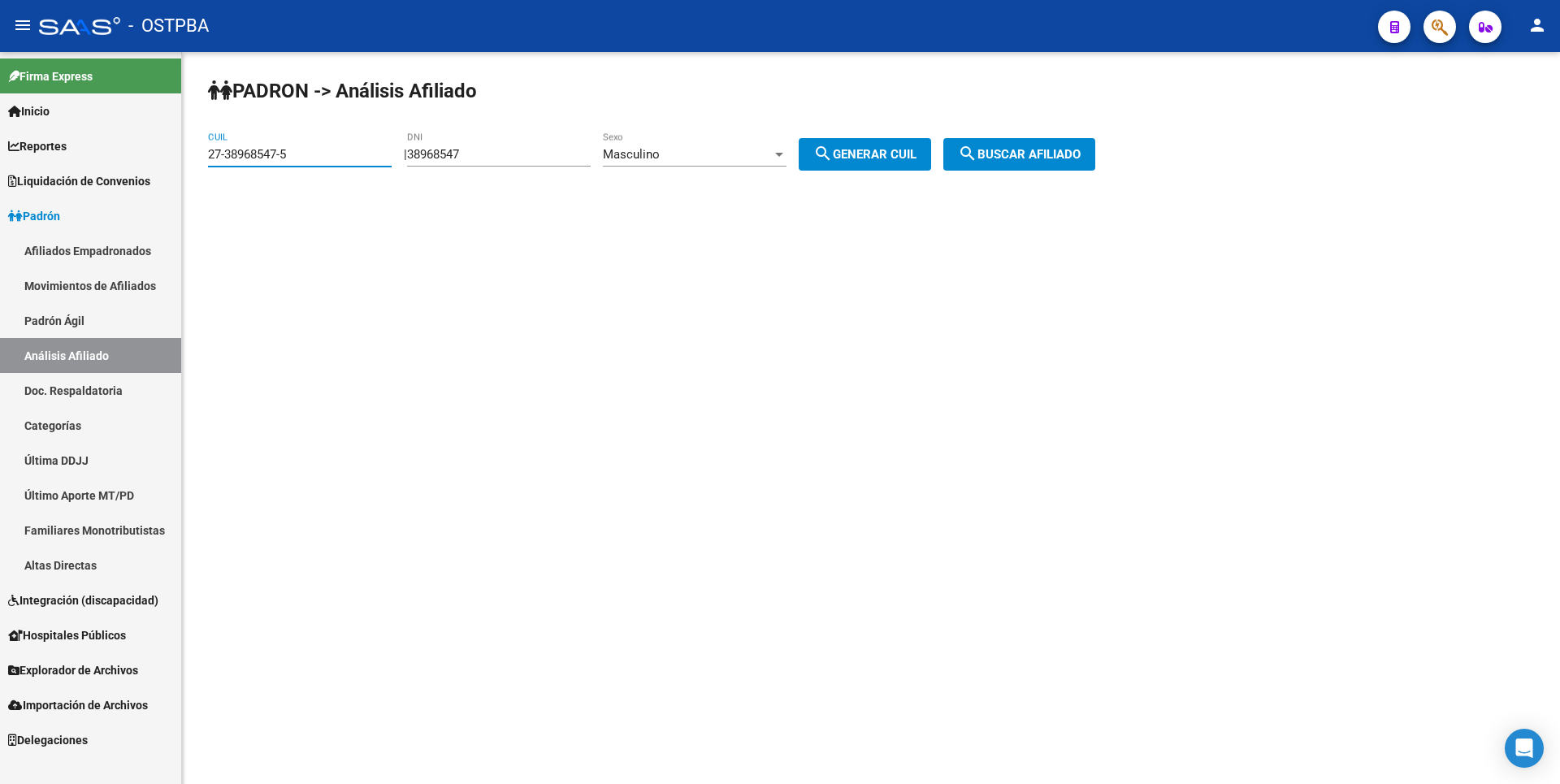
drag, startPoint x: 310, startPoint y: 160, endPoint x: 22, endPoint y: 152, distance: 288.1
click at [22, 152] on mat-sidenav-container "Firma Express Inicio Calendario SSS Instructivos Contacto OS Reportes Tablero d…" at bounding box center [780, 418] width 1560 height 732
click at [874, 148] on span "search Generar CUIL" at bounding box center [864, 154] width 103 height 15
type input "20-38968547-0"
click at [1037, 145] on button "search Buscar afiliado" at bounding box center [1019, 155] width 152 height 33
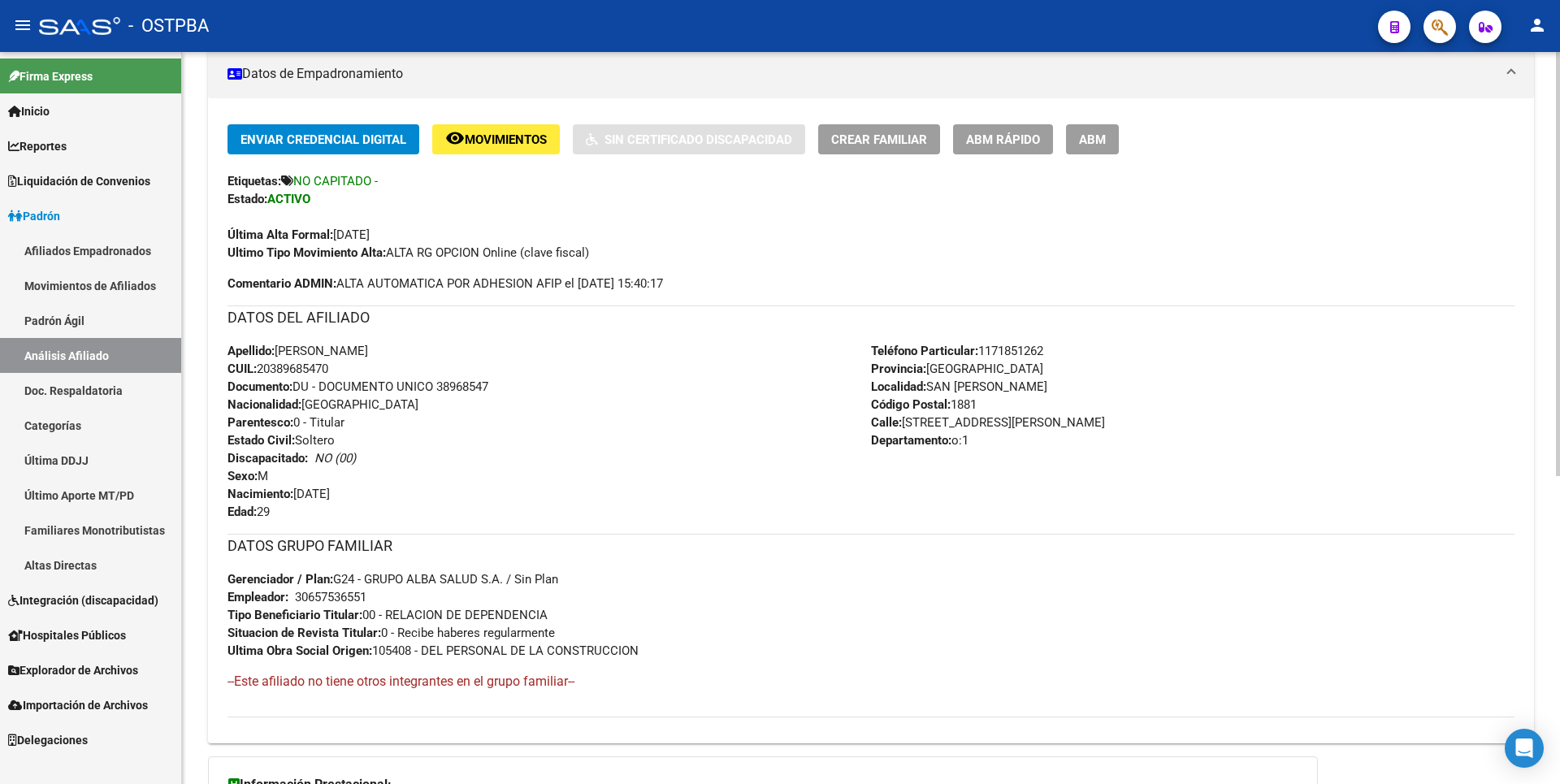
scroll to position [531, 0]
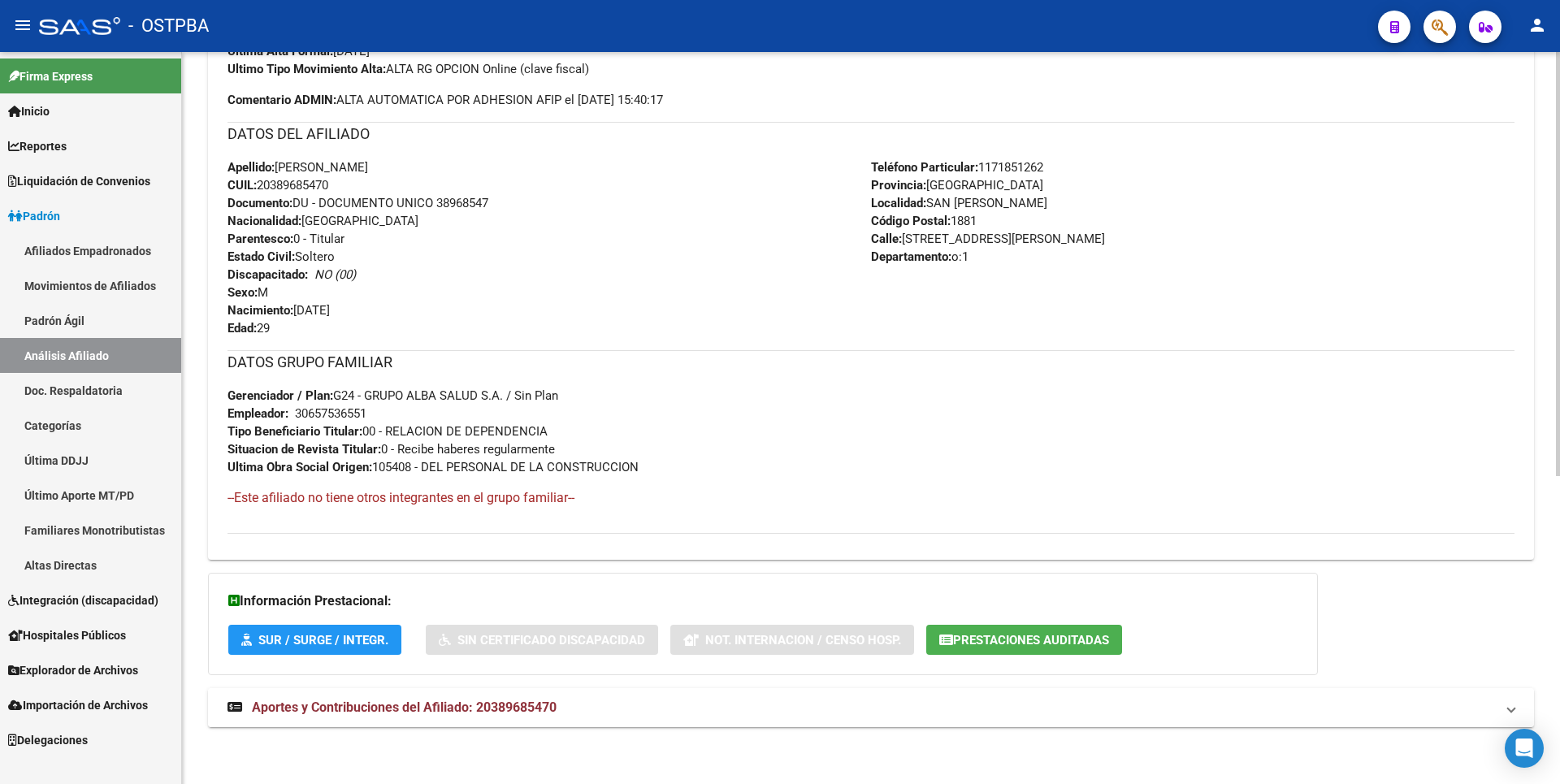
click at [441, 711] on span "Aportes y Contribuciones del Afiliado: 20389685470" at bounding box center [404, 707] width 305 height 15
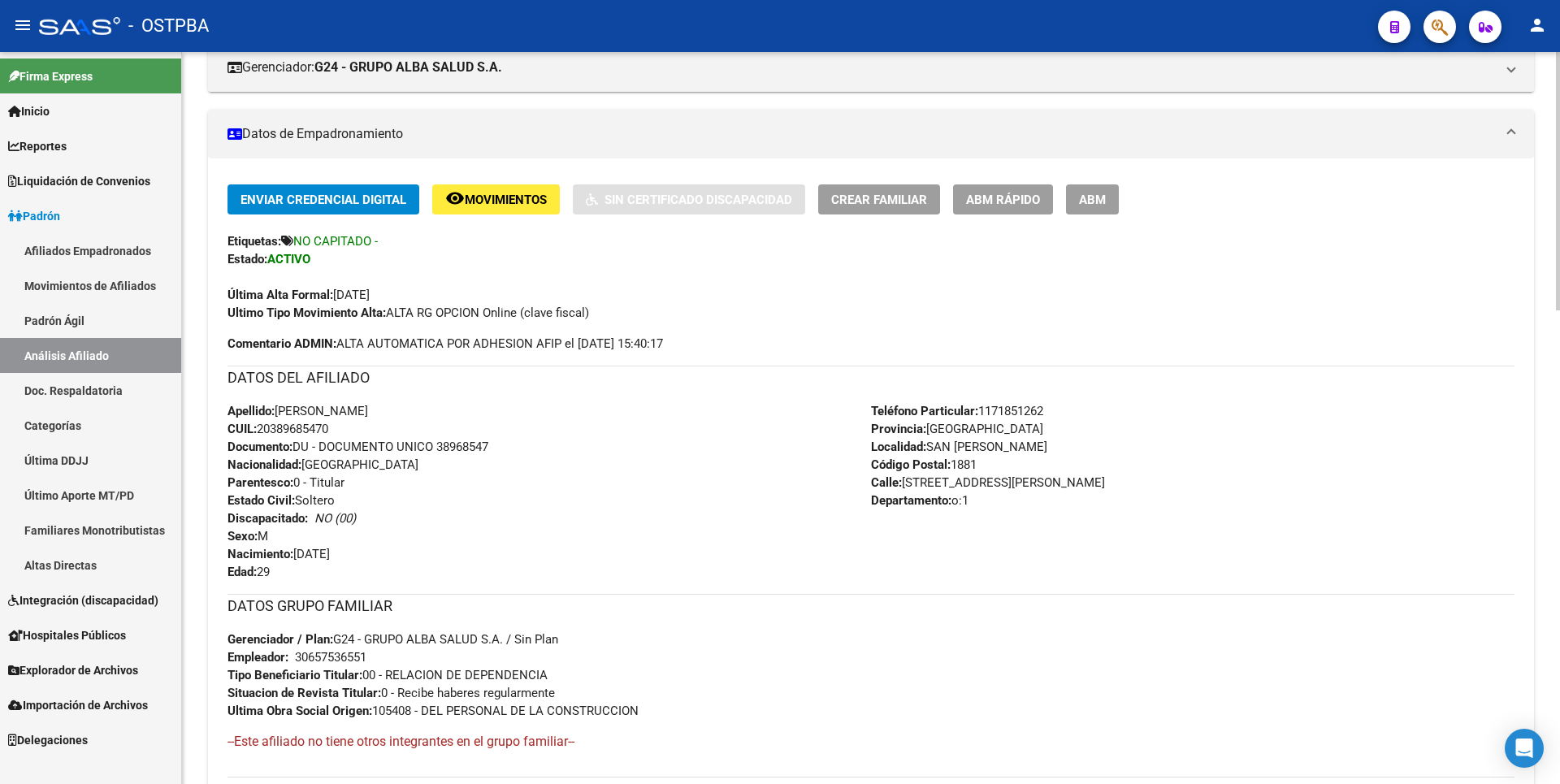
scroll to position [0, 0]
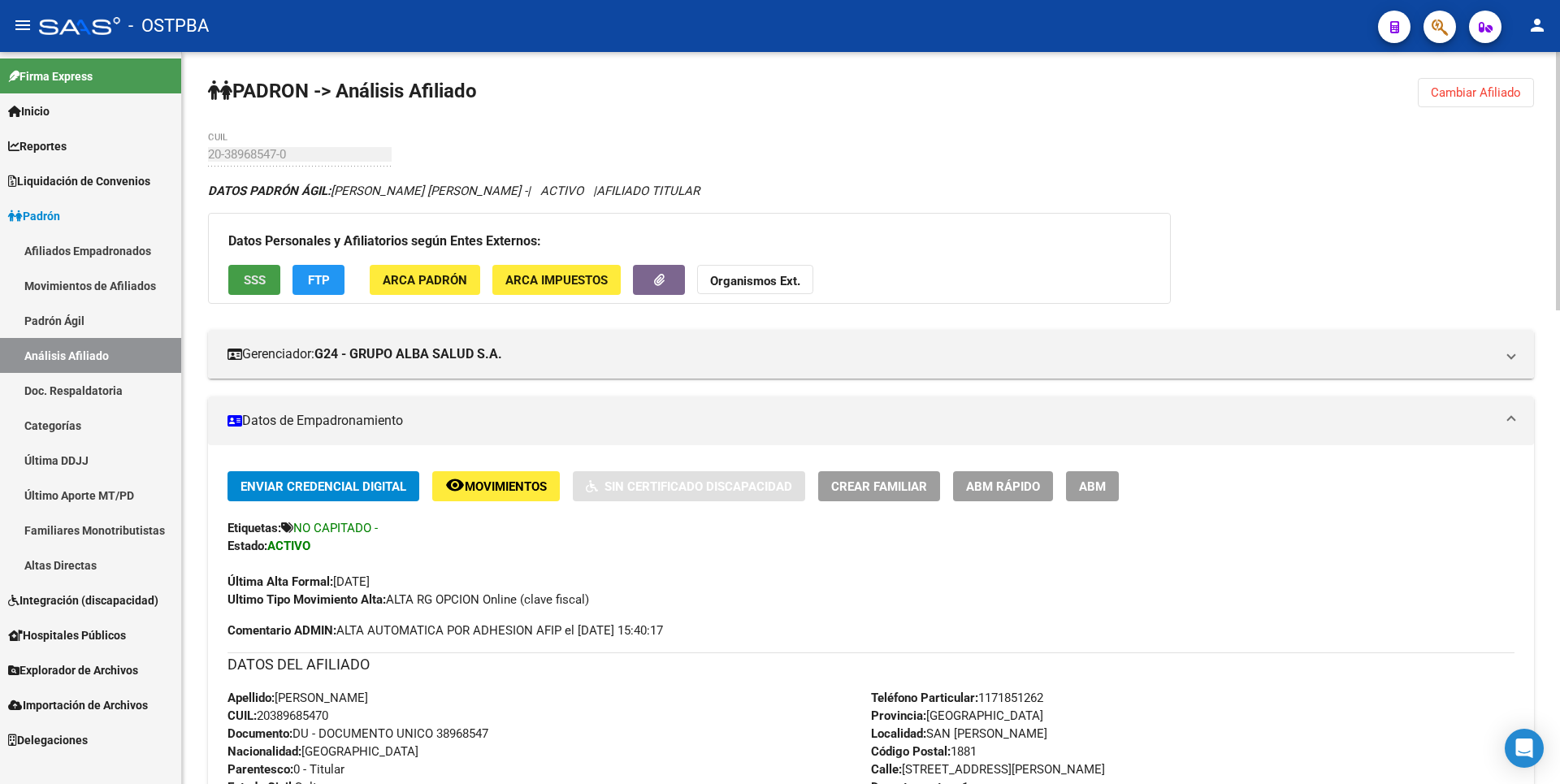
click at [253, 272] on span "SSS" at bounding box center [255, 280] width 22 height 15
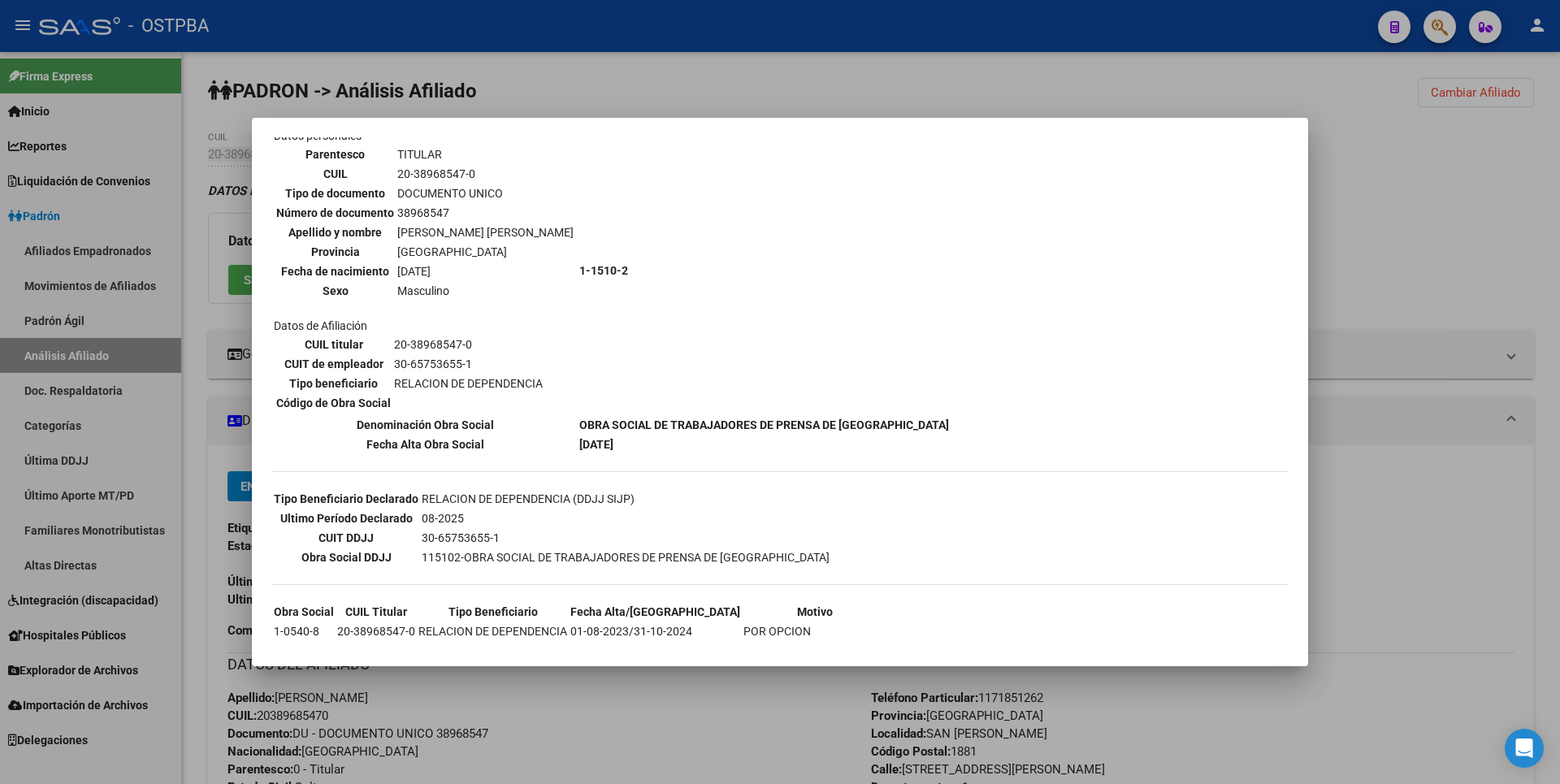
scroll to position [161, 0]
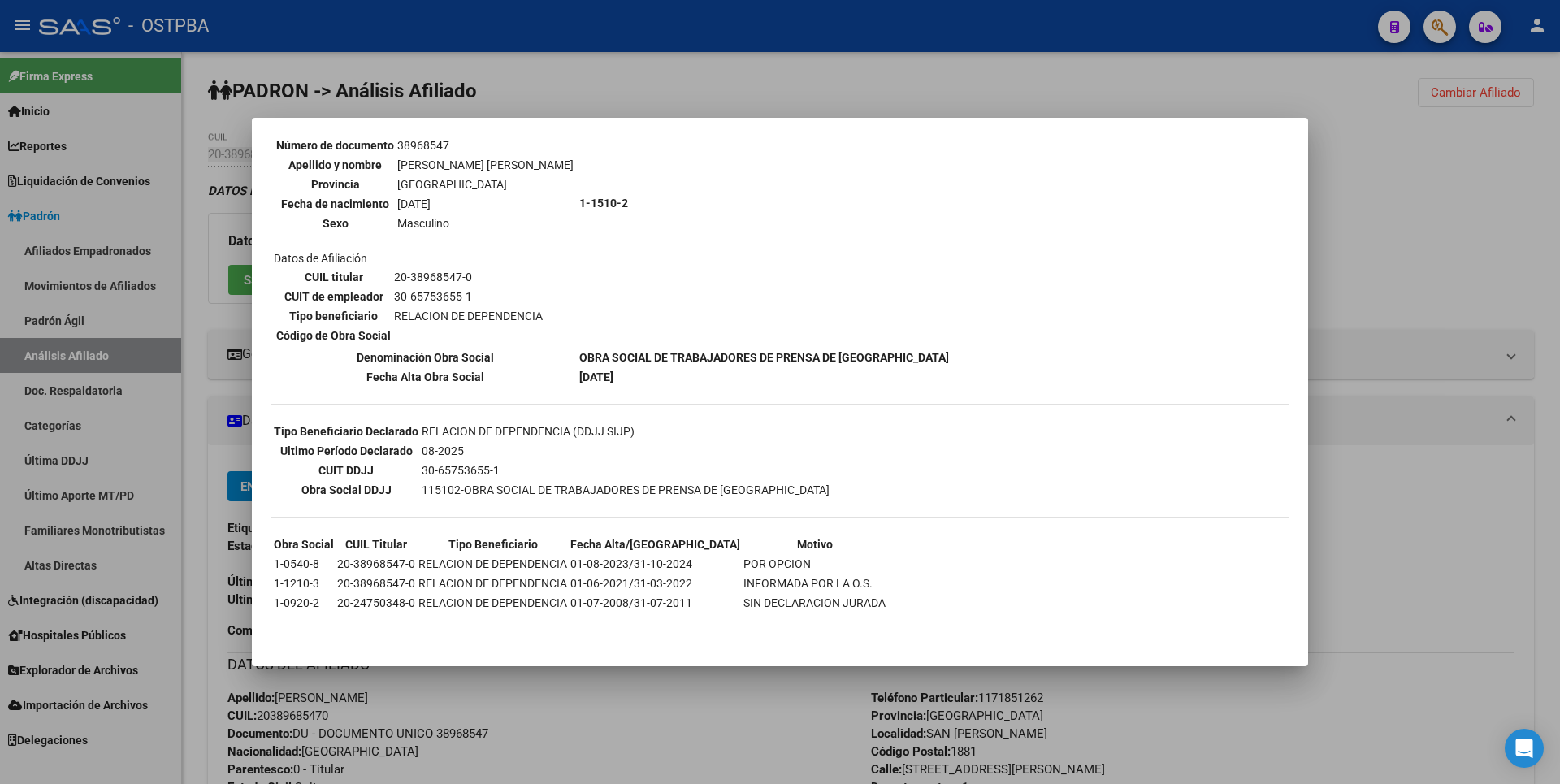
click at [1535, 229] on div at bounding box center [780, 392] width 1560 height 784
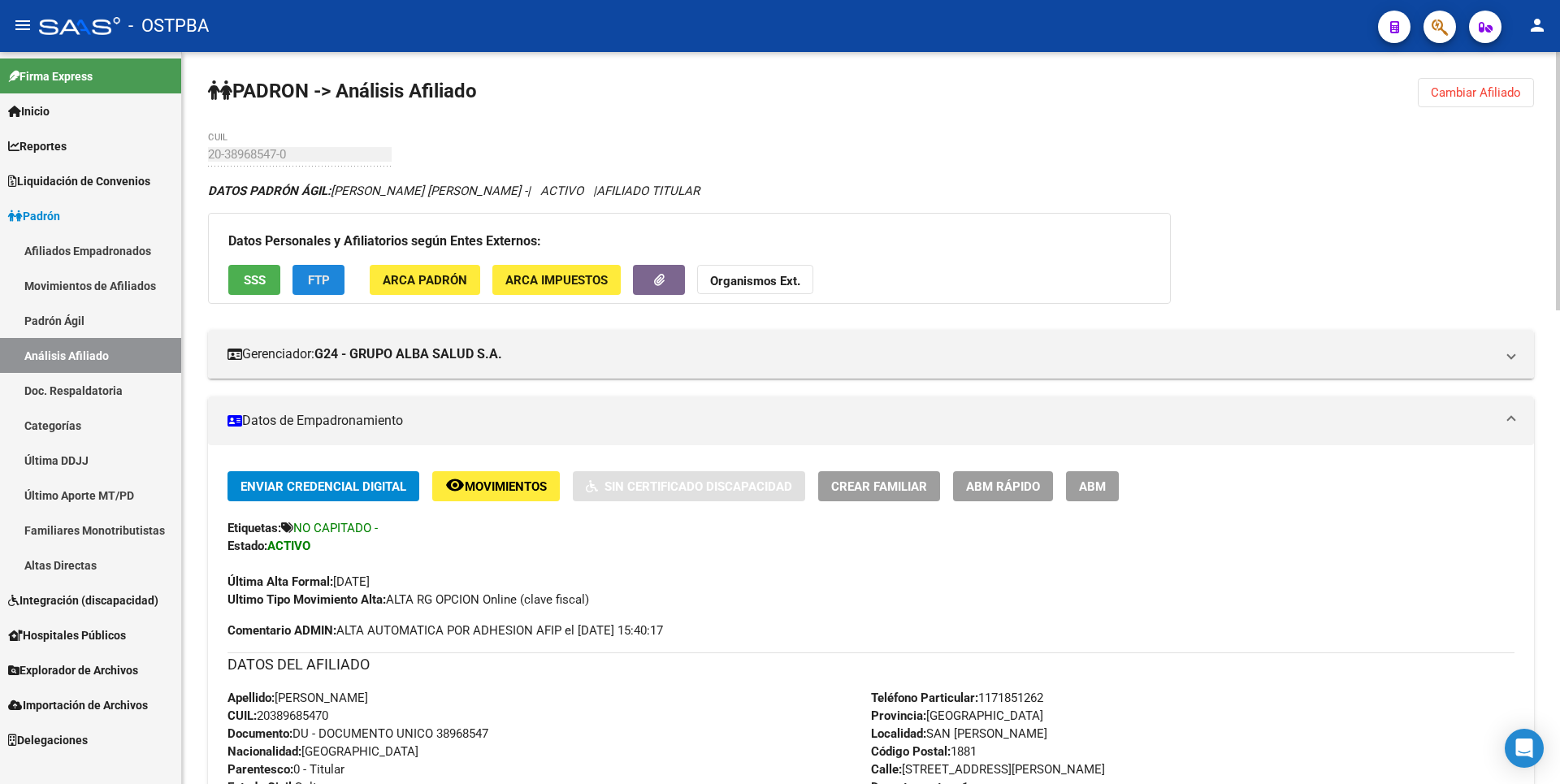
click at [326, 283] on span "FTP" at bounding box center [319, 280] width 22 height 15
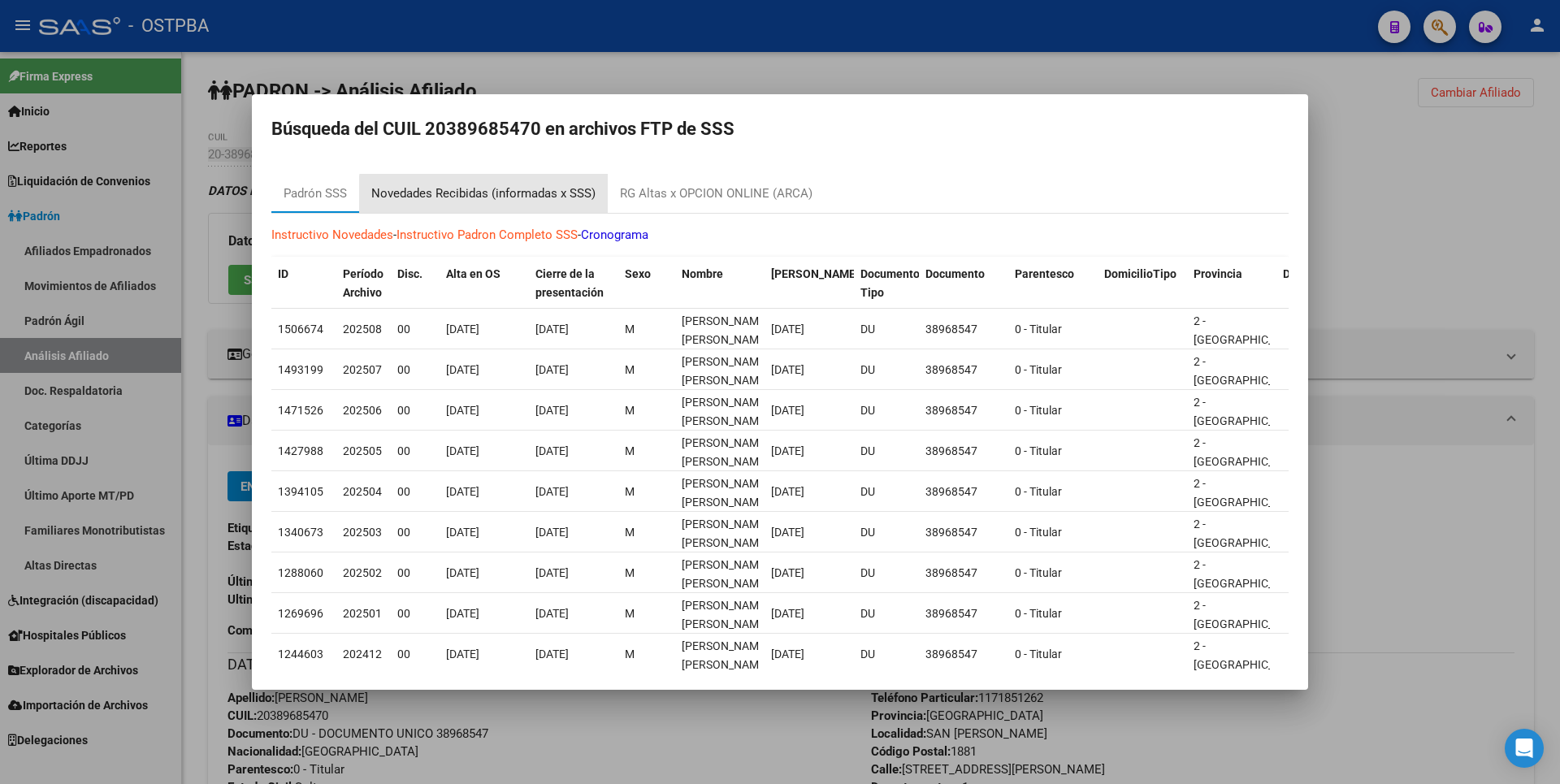
click at [545, 200] on div "Novedades Recibidas (informadas x SSS)" at bounding box center [484, 194] width 224 height 19
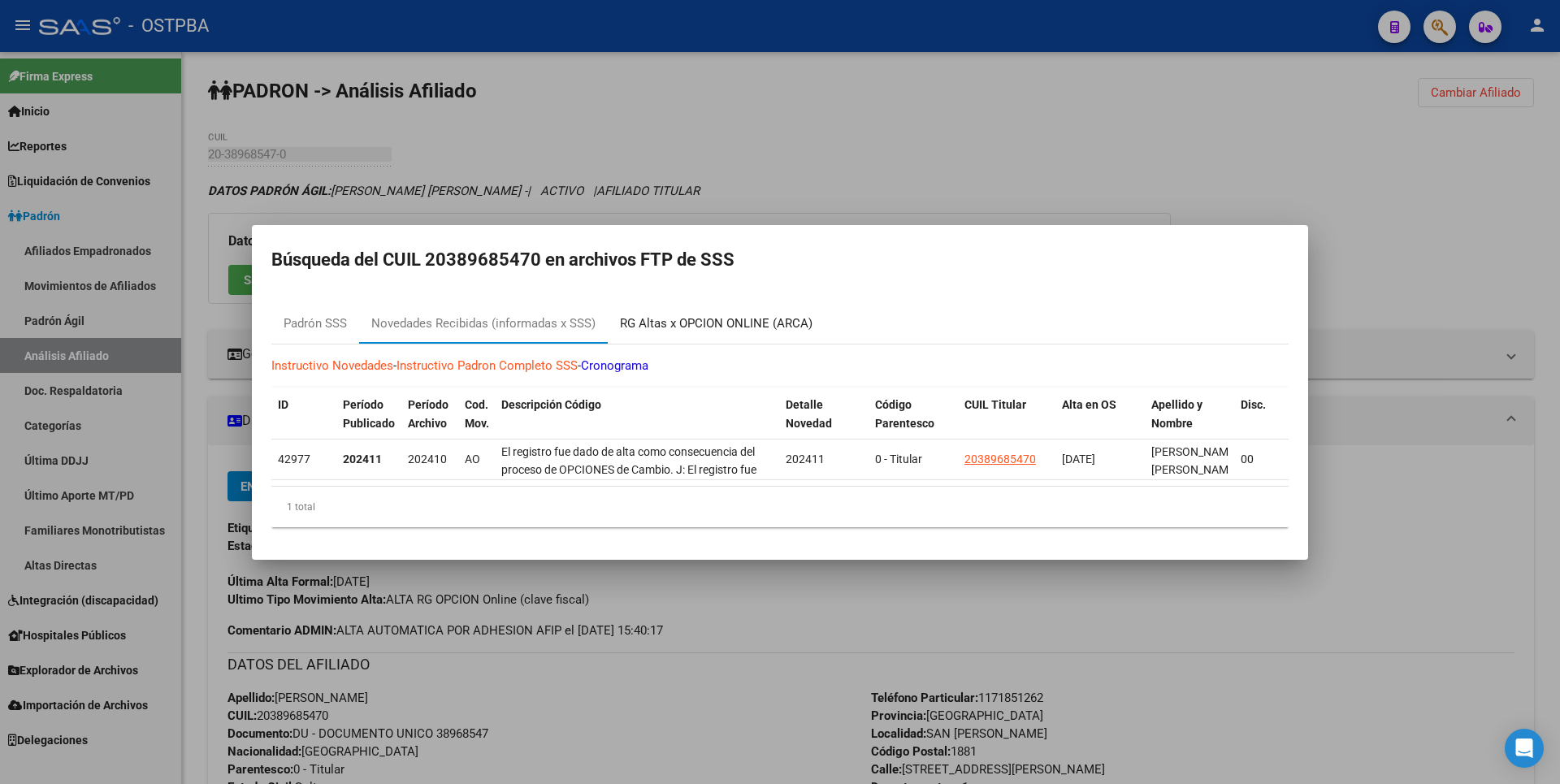
click at [749, 322] on div "RG Altas x OPCION ONLINE (ARCA)" at bounding box center [716, 323] width 192 height 19
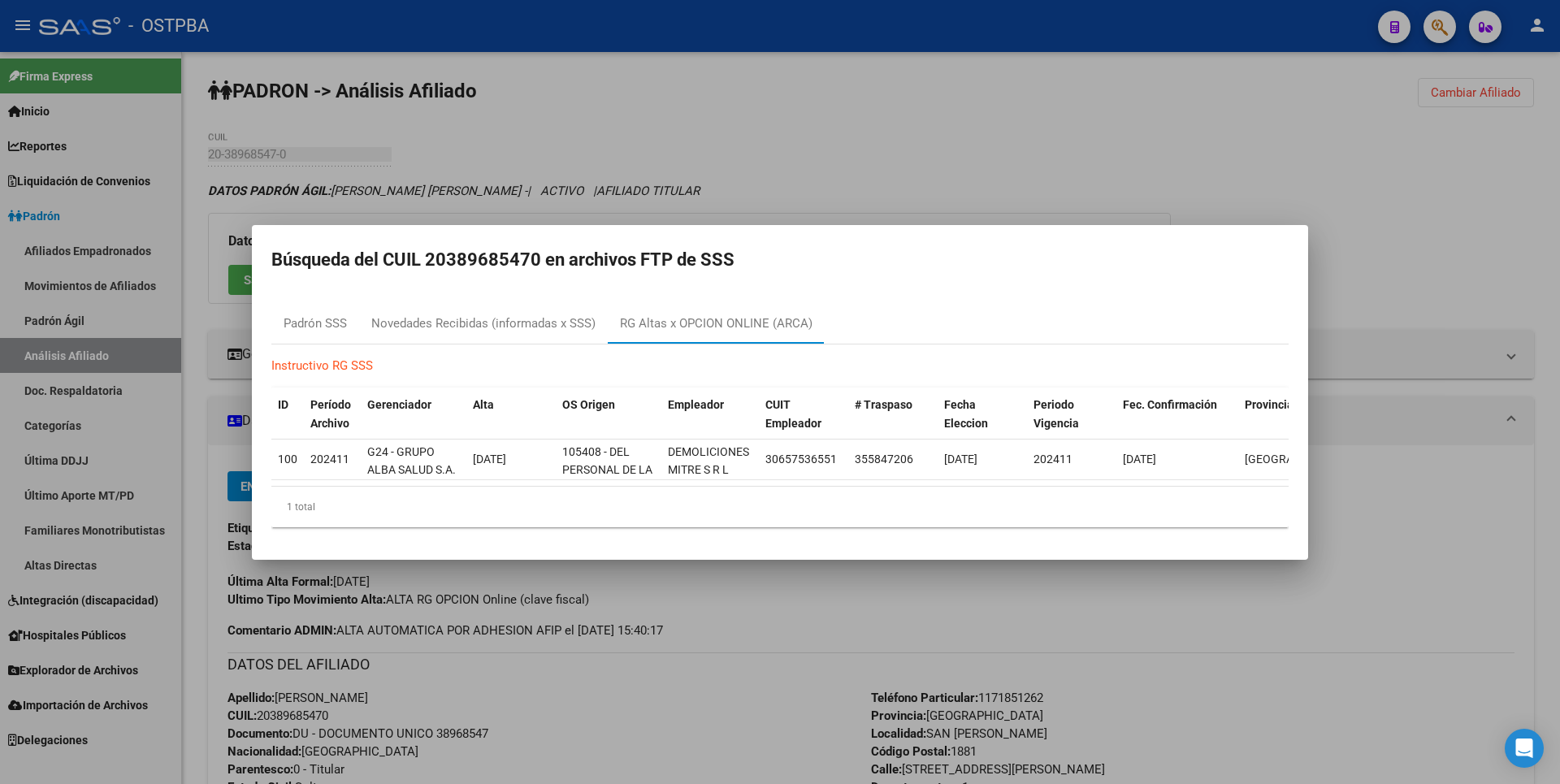
click at [939, 172] on div at bounding box center [780, 392] width 1560 height 784
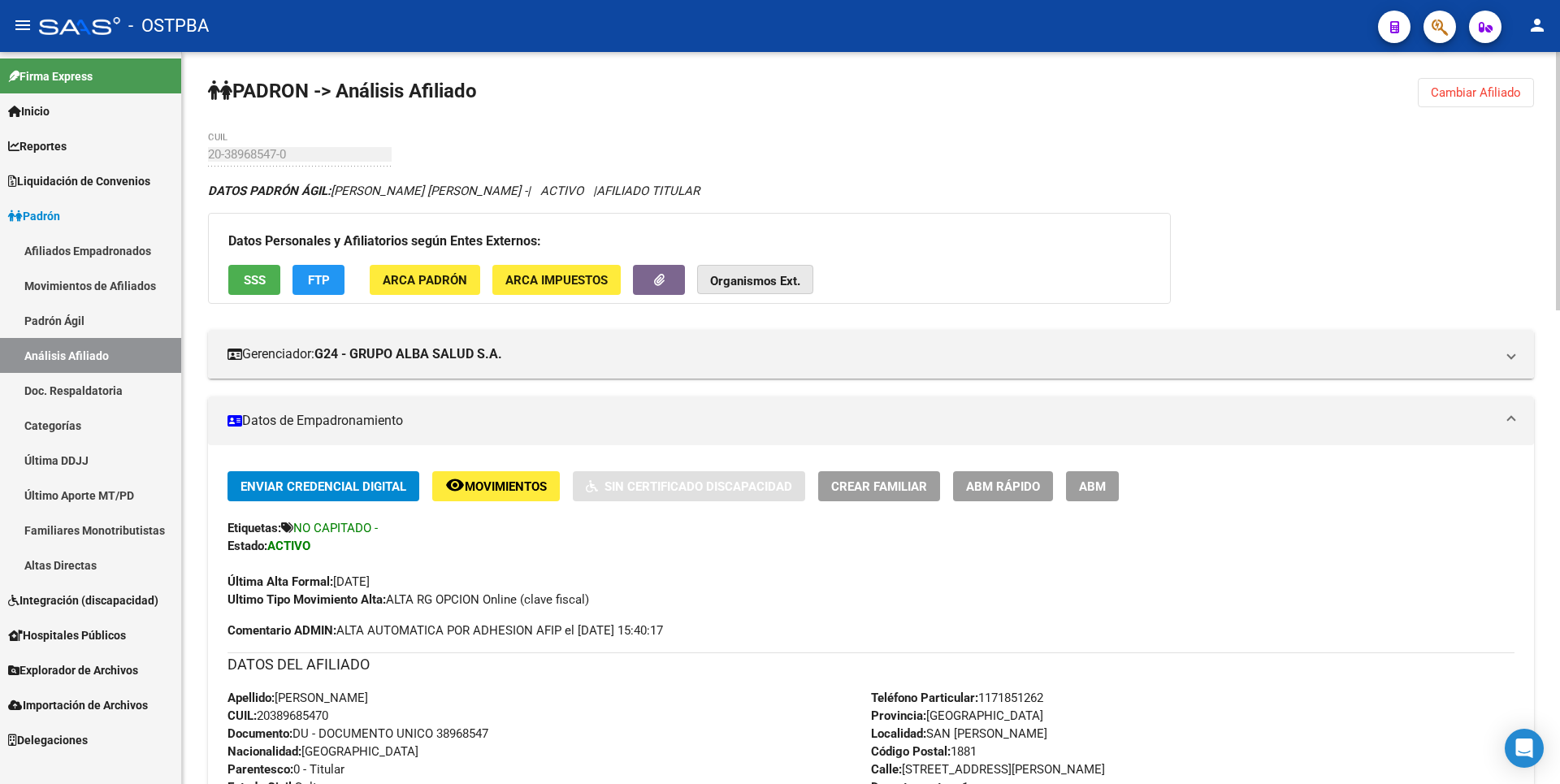
click at [771, 280] on strong "Organismos Ext." at bounding box center [755, 281] width 90 height 15
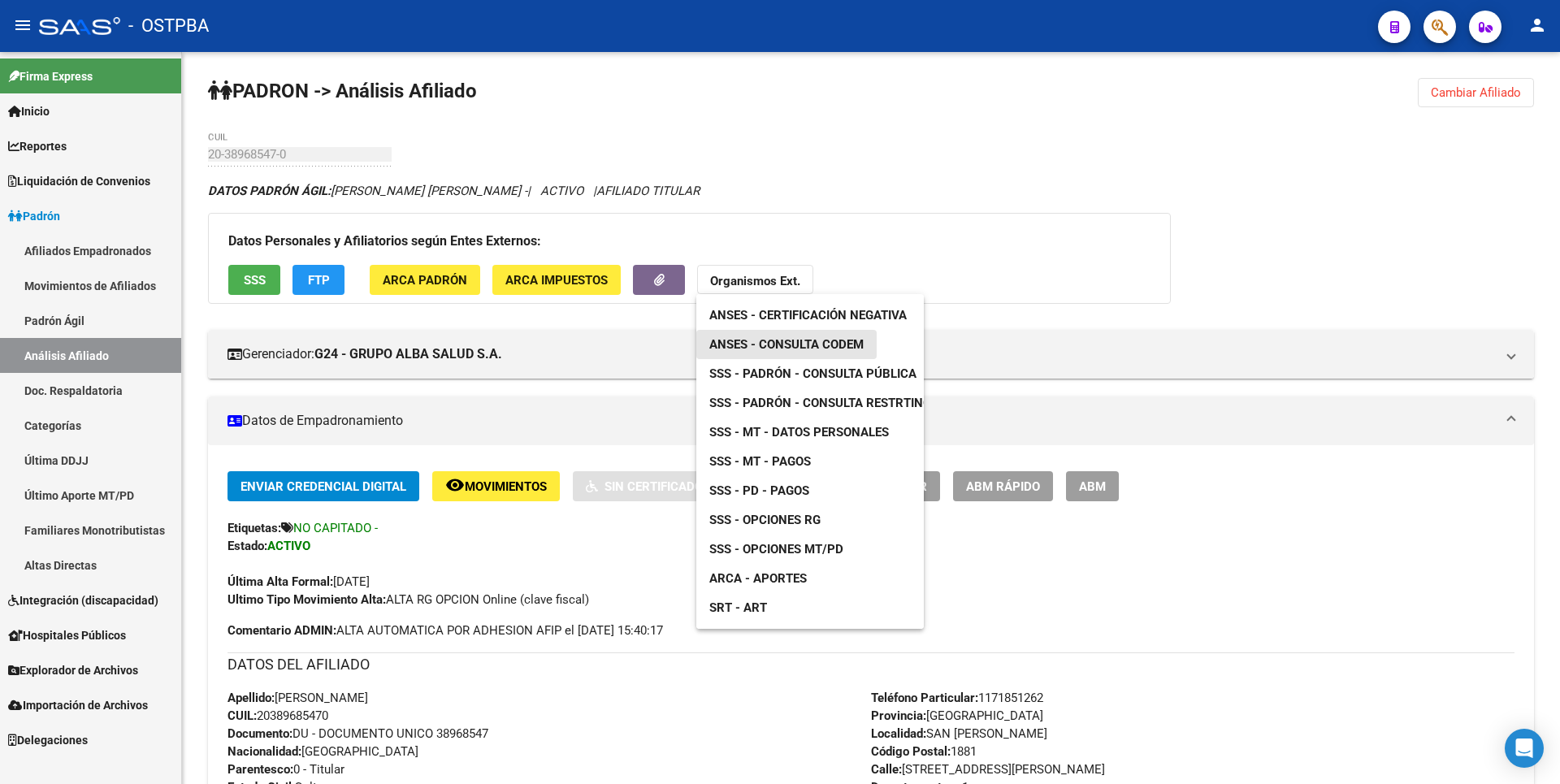
click at [848, 351] on span "ANSES - Consulta CODEM" at bounding box center [787, 344] width 155 height 15
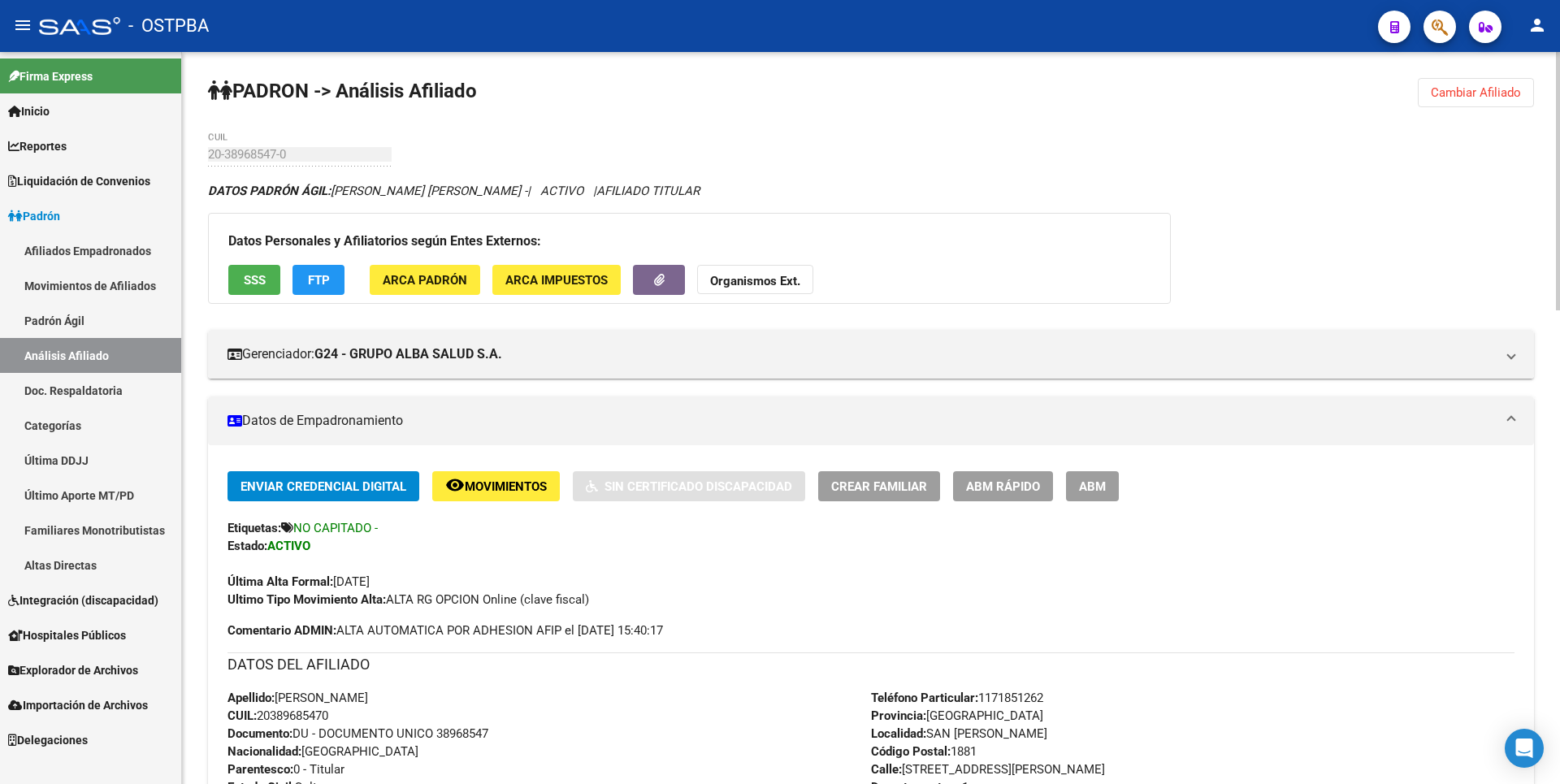
drag, startPoint x: 260, startPoint y: 717, endPoint x: 338, endPoint y: 716, distance: 78.0
click at [338, 716] on div "Apellido: JONATHAN DAVID RODAS CUIL: 20389685470 Documento: DU - DOCUMENTO UNIC…" at bounding box center [549, 779] width 644 height 178
copy span "20389685470"
click at [260, 289] on button "SSS" at bounding box center [254, 280] width 52 height 30
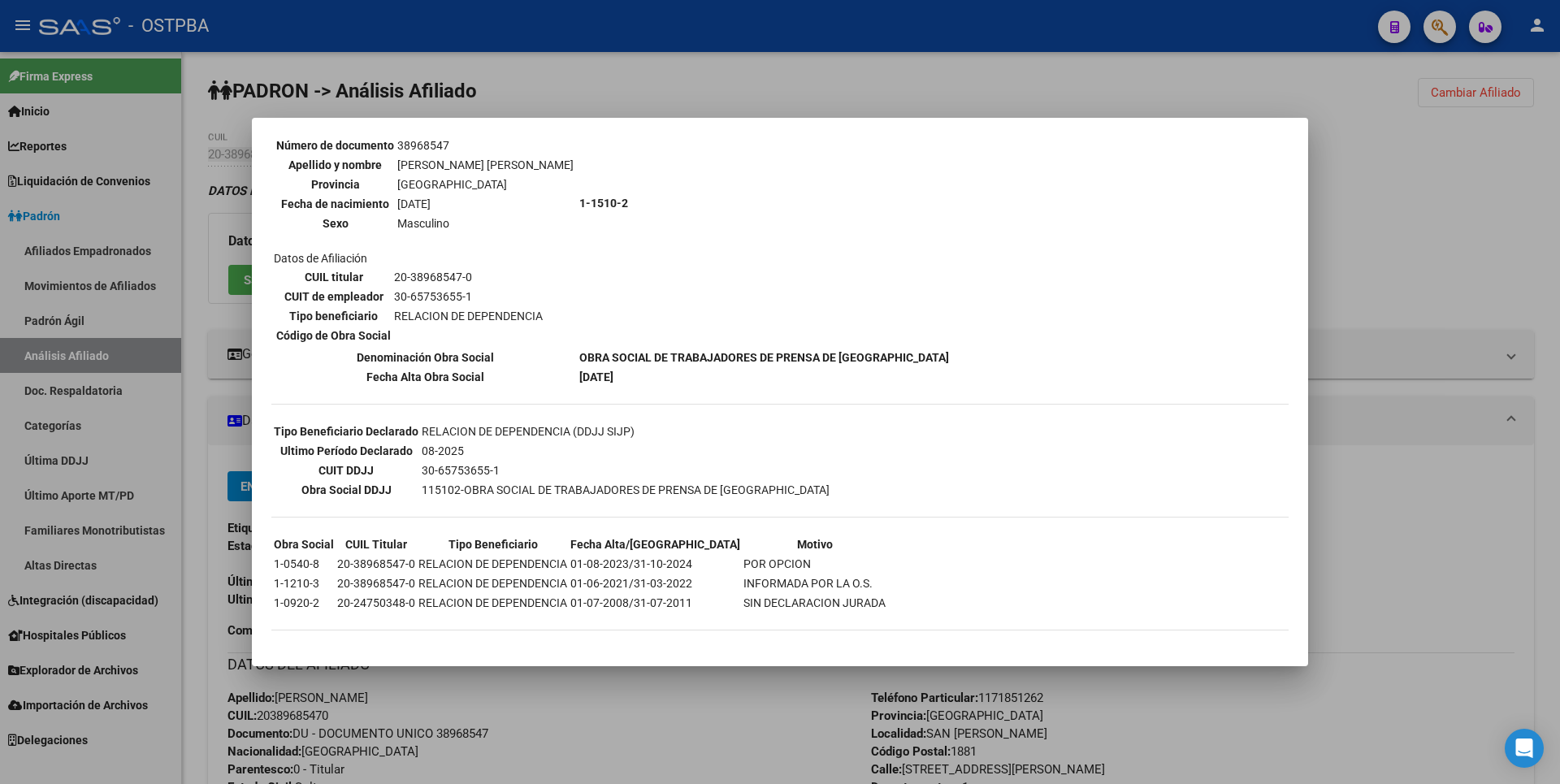
click at [1522, 278] on div at bounding box center [780, 392] width 1560 height 784
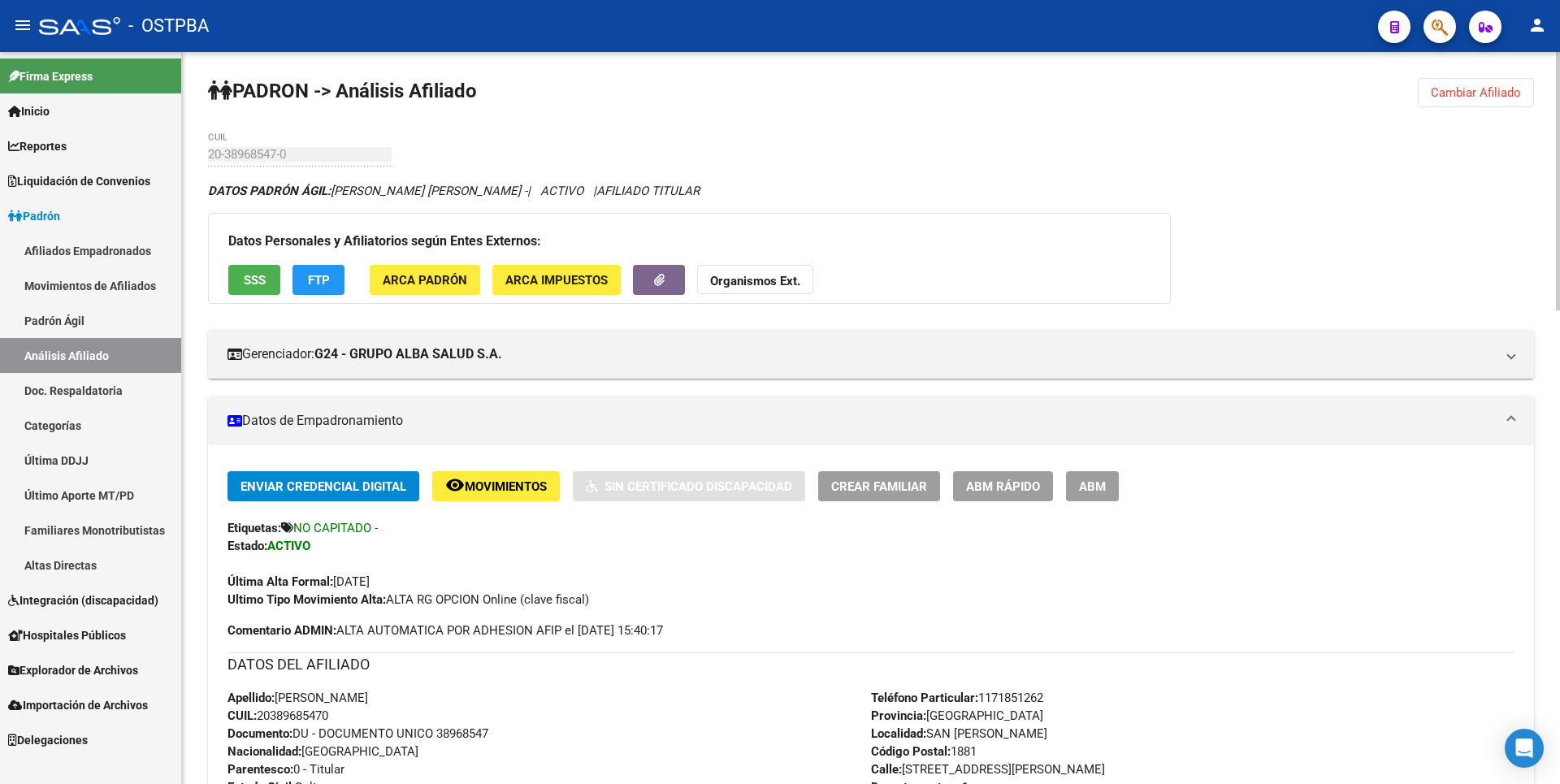
click at [1484, 95] on span "Cambiar Afiliado" at bounding box center [1475, 93] width 90 height 15
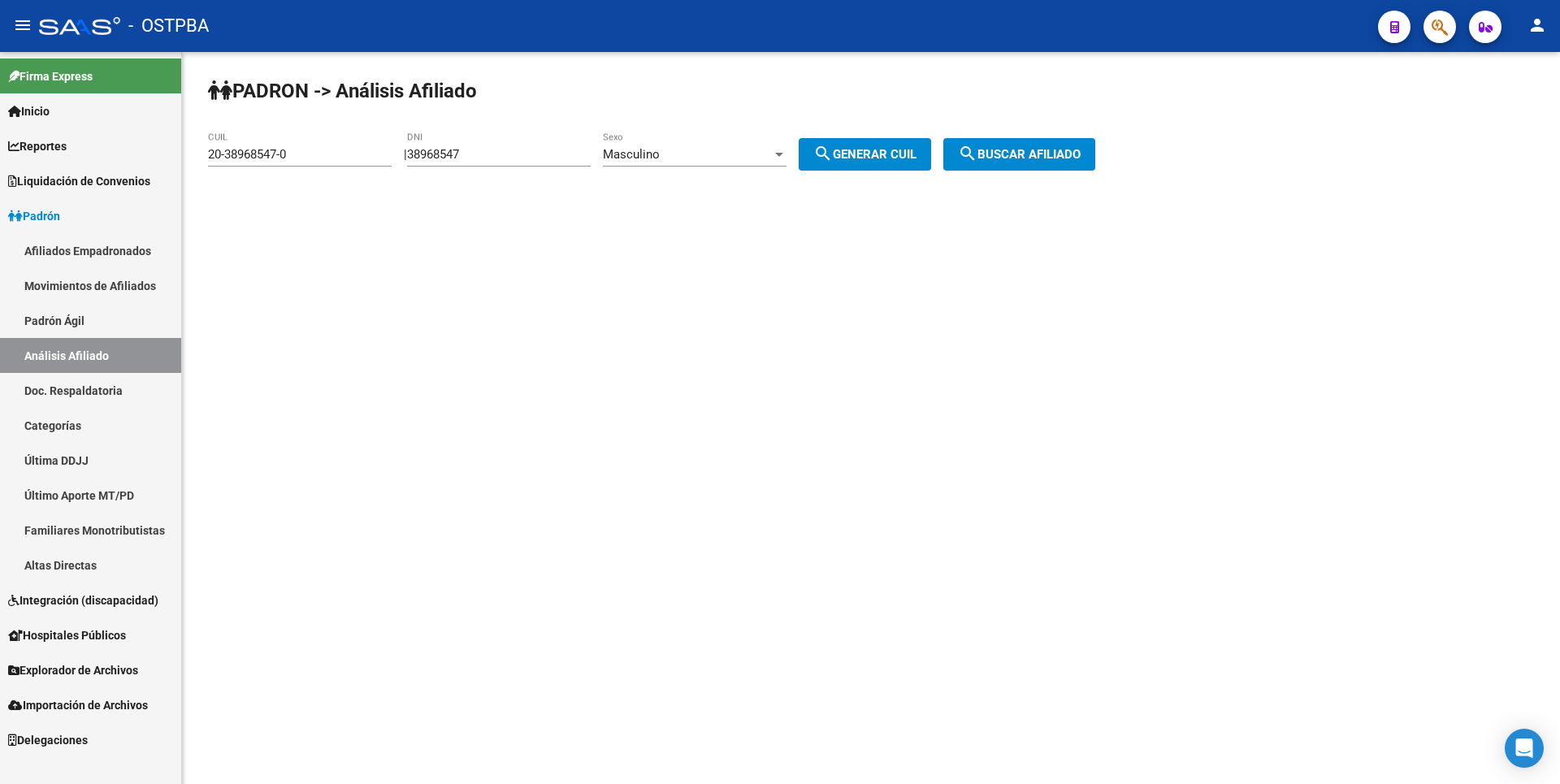
drag, startPoint x: 366, startPoint y: 162, endPoint x: 255, endPoint y: 162, distance: 111.0
click at [255, 162] on div "20-38968547-0 CUIL" at bounding box center [300, 149] width 184 height 35
click at [295, 145] on div "20-38968547-0 CUIL" at bounding box center [300, 149] width 184 height 35
drag, startPoint x: 340, startPoint y: 160, endPoint x: 58, endPoint y: 123, distance: 284.4
click at [58, 123] on mat-sidenav-container "Firma Express Inicio Calendario SSS Instructivos Contacto OS Reportes Tablero d…" at bounding box center [780, 418] width 1560 height 732
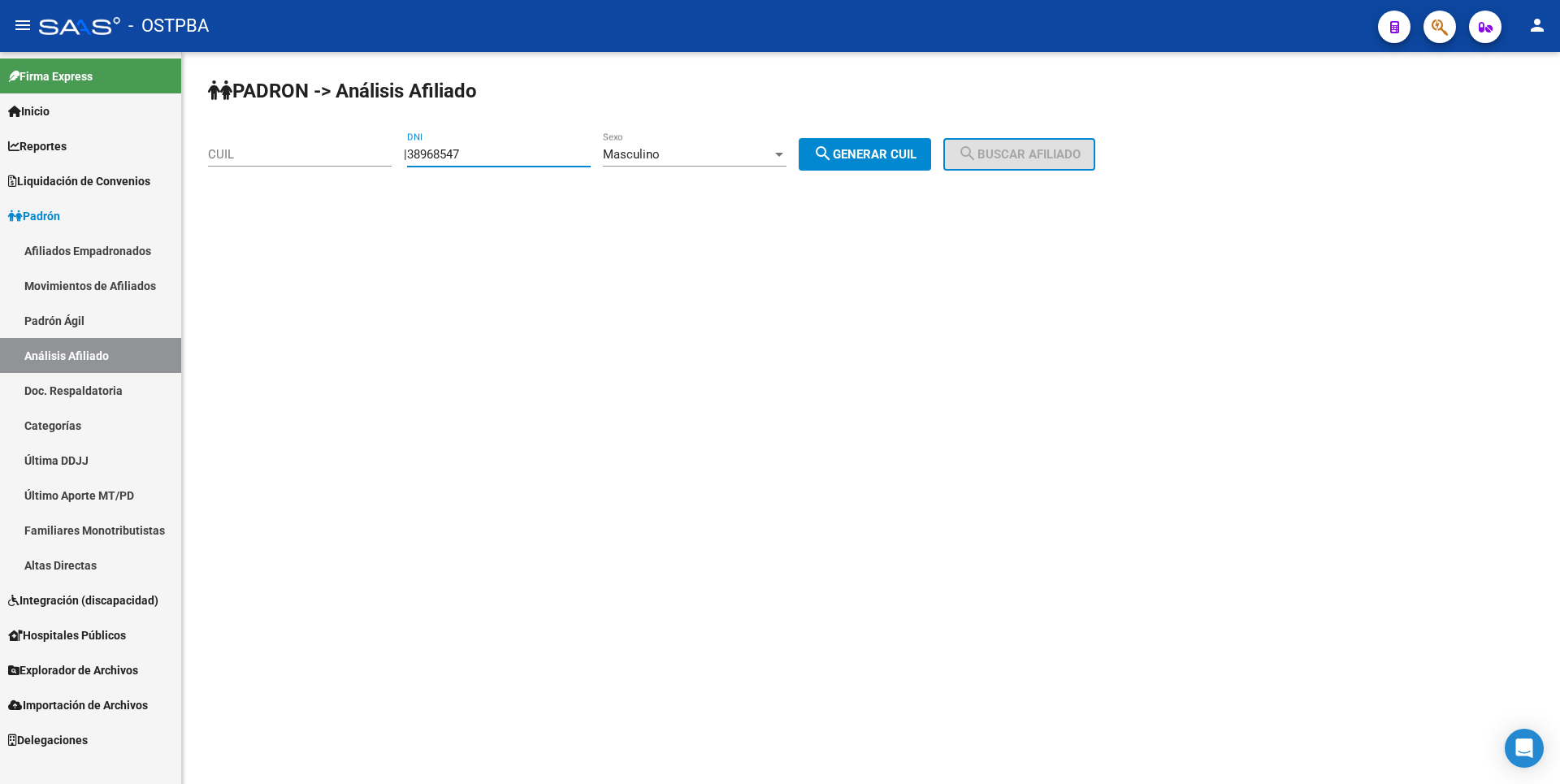
drag, startPoint x: 488, startPoint y: 158, endPoint x: 328, endPoint y: 148, distance: 160.3
click at [328, 148] on app-analisis-afiliado "PADRON -> Análisis Afiliado CUIL | 38968547 DNI Masculino Sexo search Generar C…" at bounding box center [658, 154] width 900 height 15
type input "59727002"
click at [886, 151] on span "search Generar CUIL" at bounding box center [864, 154] width 103 height 15
type input "20-59727002-0"
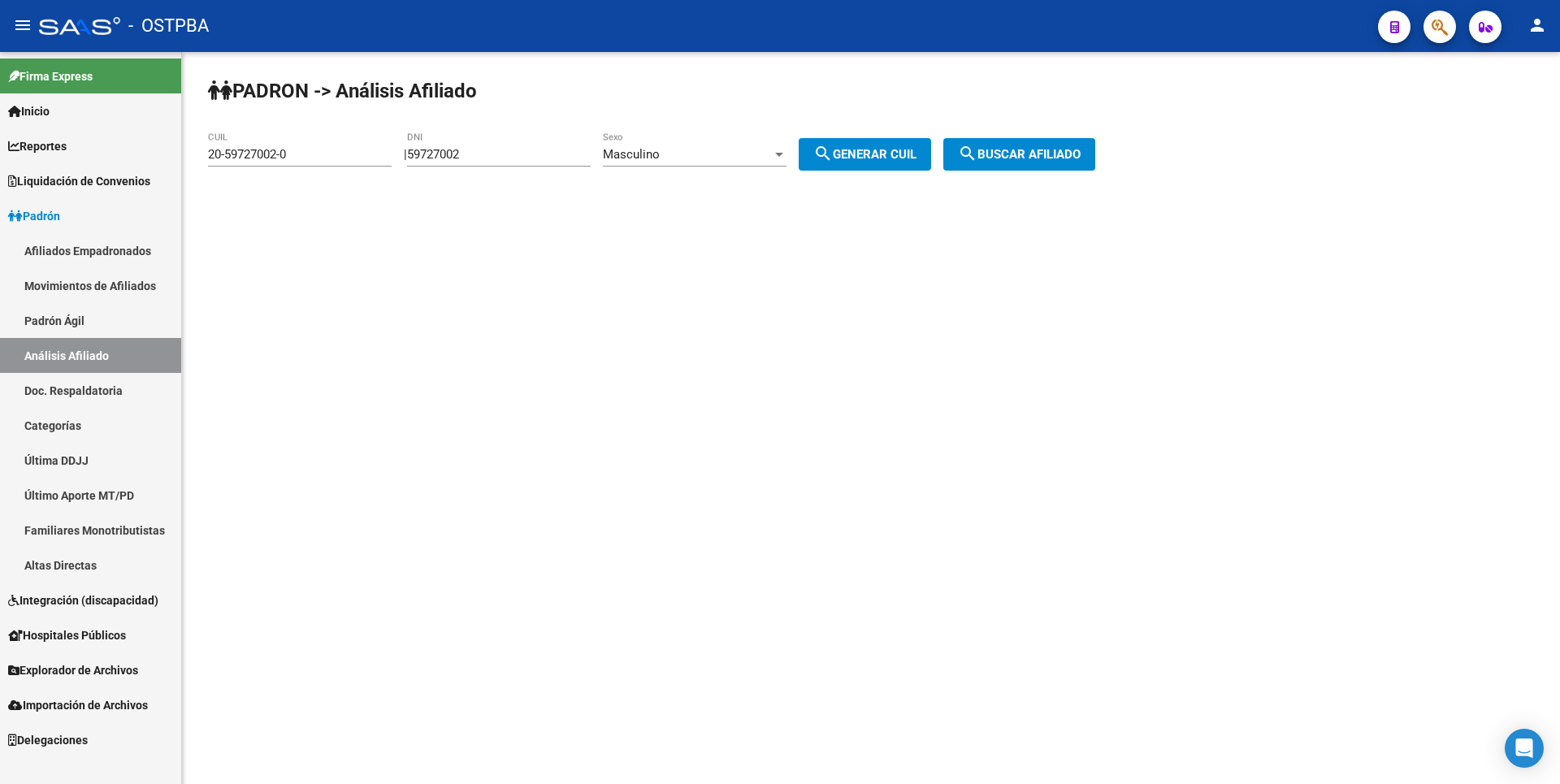
click at [787, 156] on div at bounding box center [780, 154] width 15 height 13
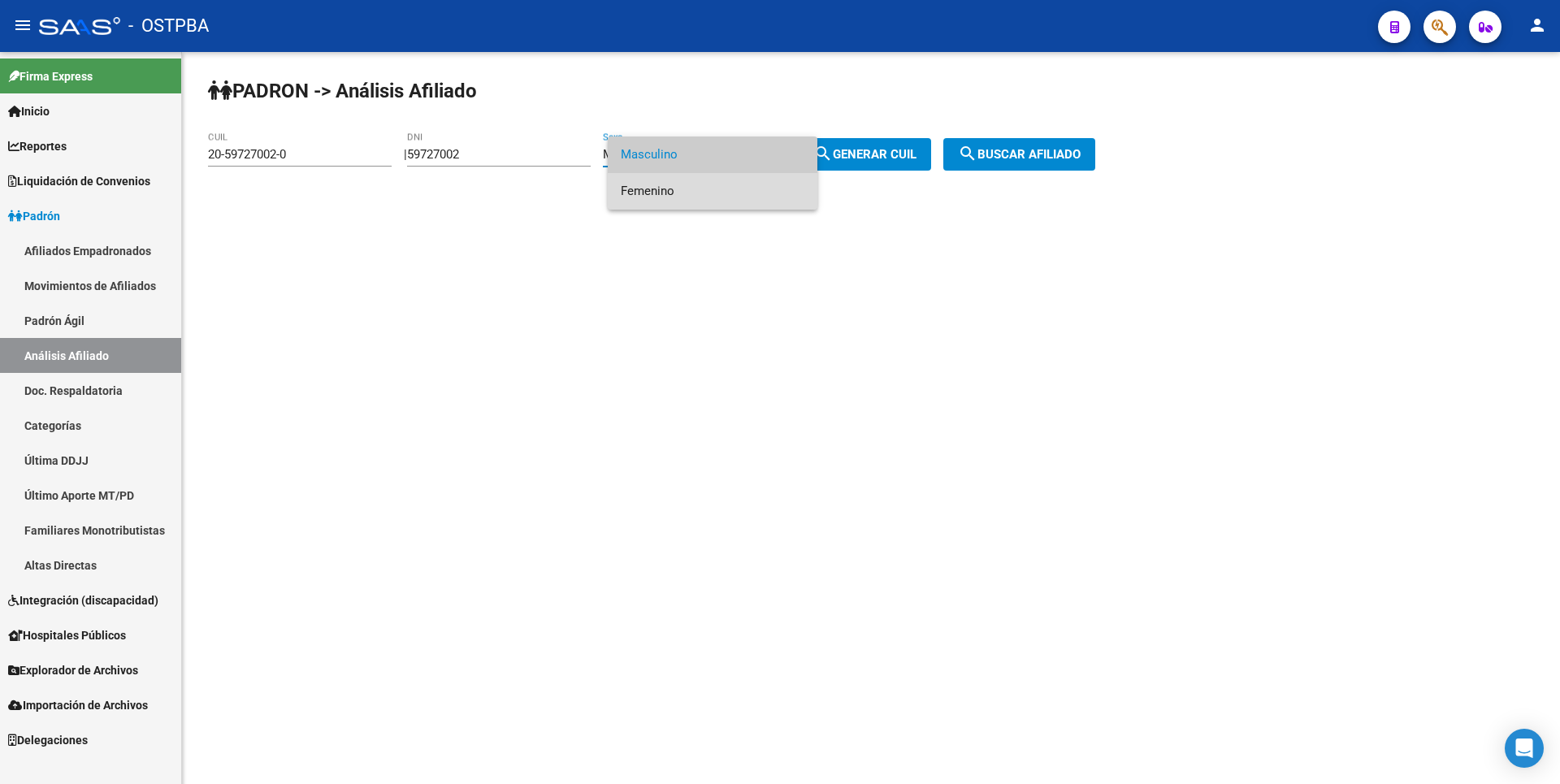
click at [679, 184] on span "Femenino" at bounding box center [713, 191] width 184 height 36
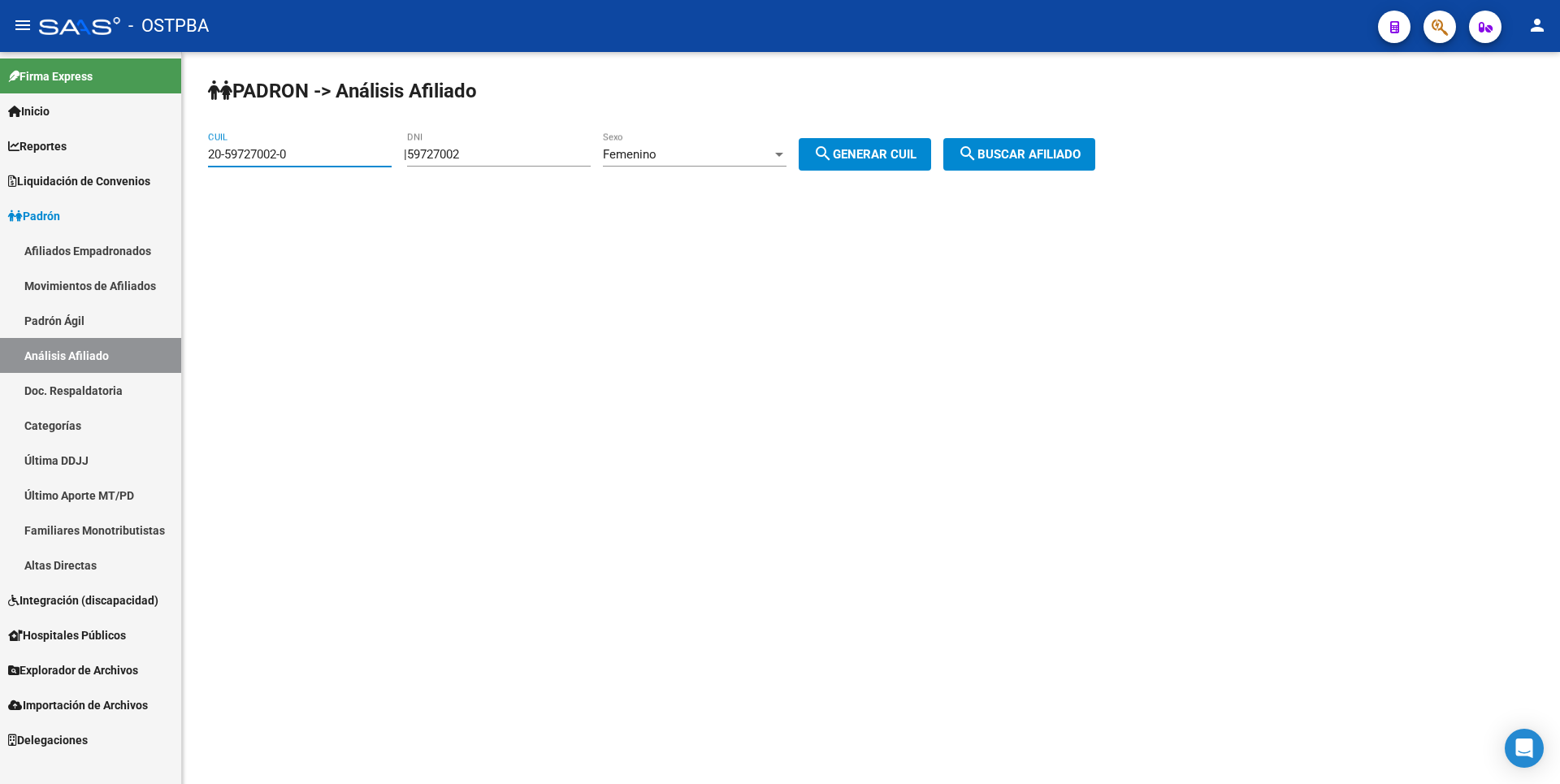
drag, startPoint x: 324, startPoint y: 153, endPoint x: 2, endPoint y: 170, distance: 322.4
click at [2, 170] on mat-sidenav-container "Firma Express Inicio Calendario SSS Instructivos Contacto OS Reportes Tablero d…" at bounding box center [780, 418] width 1560 height 732
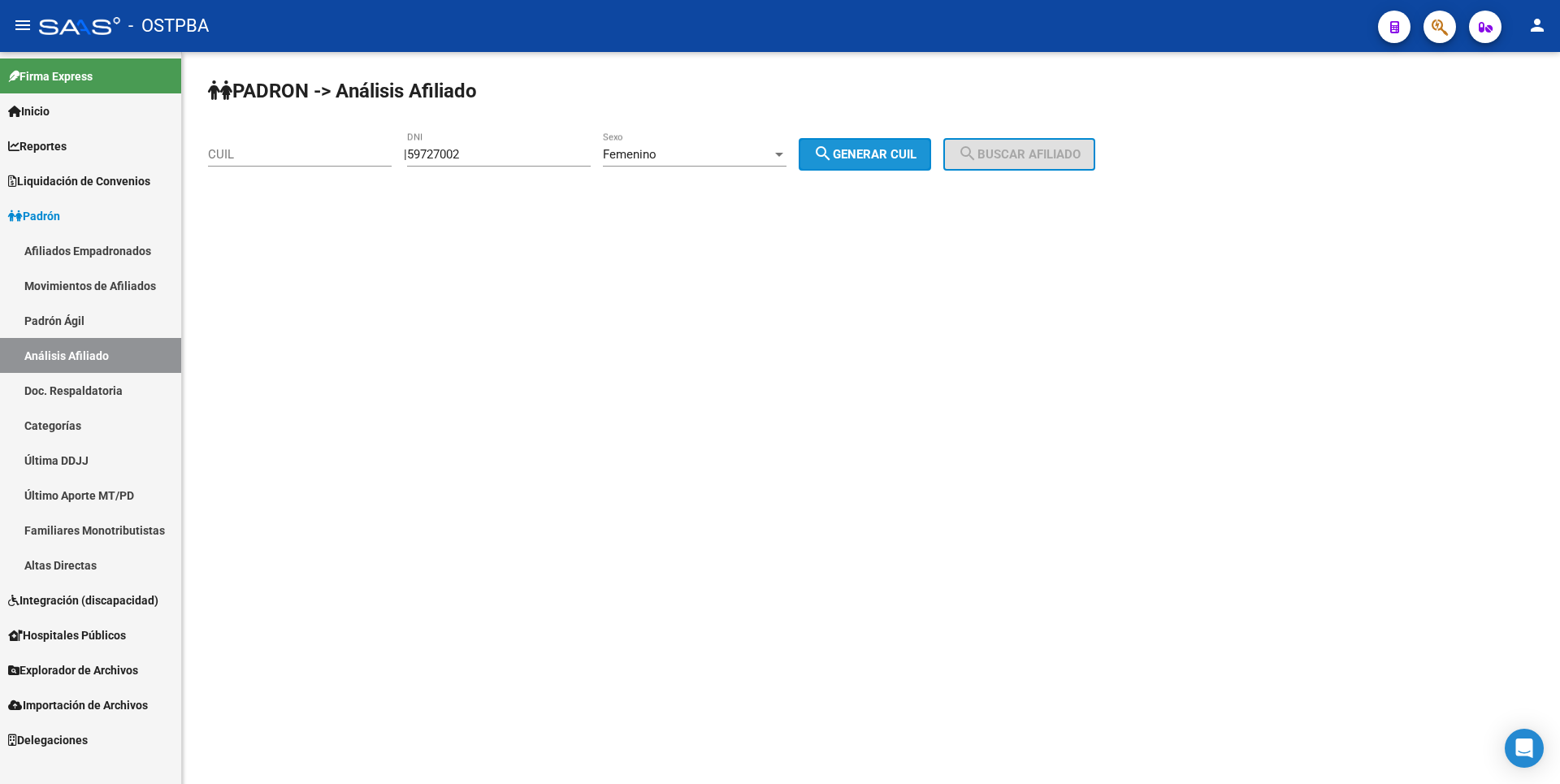
drag, startPoint x: 899, startPoint y: 155, endPoint x: 966, endPoint y: 148, distance: 67.4
click at [914, 150] on span "search Generar CUIL" at bounding box center [864, 154] width 103 height 15
type input "27-59727002-5"
click at [999, 147] on span "search Buscar afiliado" at bounding box center [1019, 154] width 123 height 15
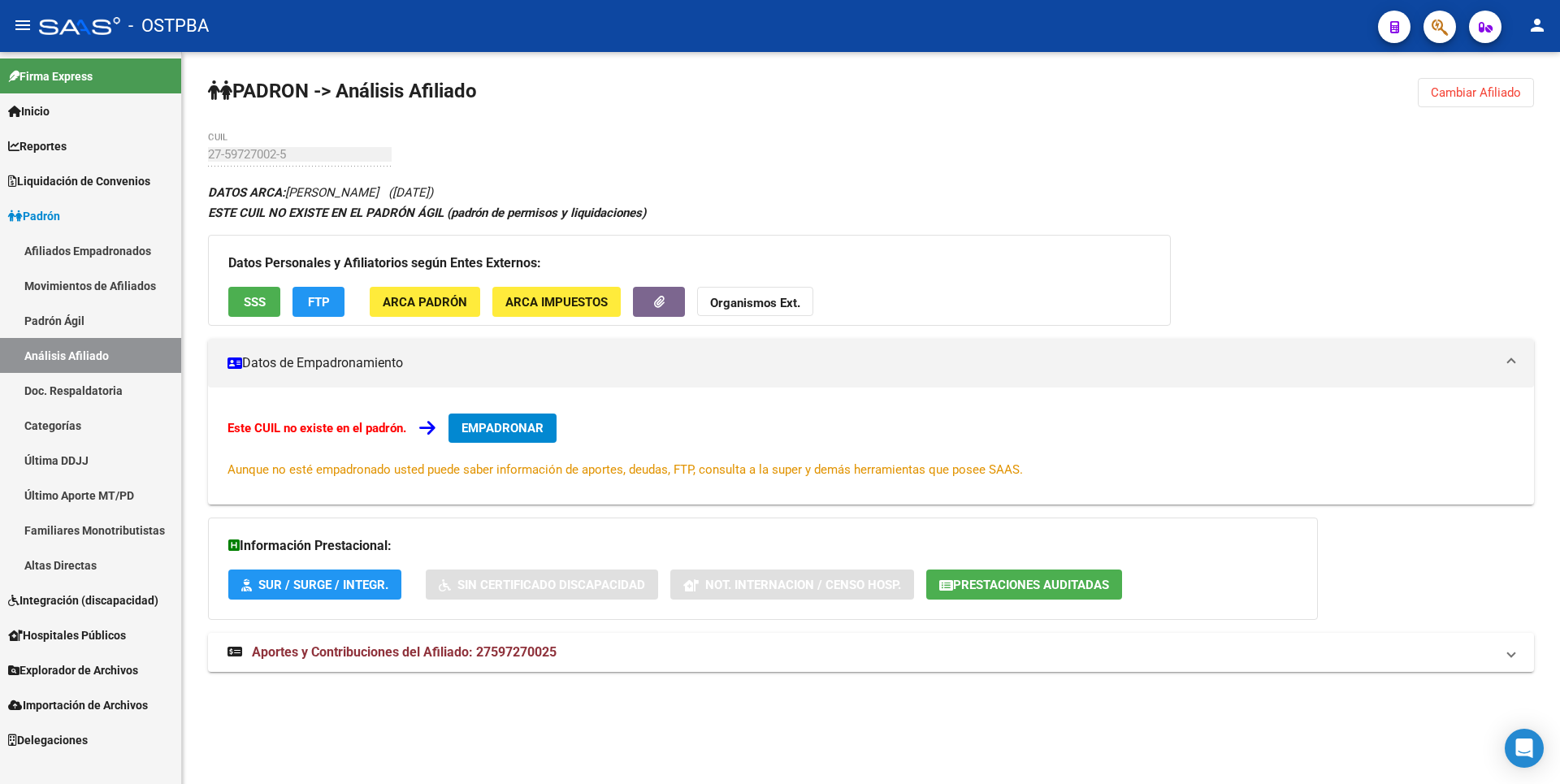
click at [250, 308] on span "SSS" at bounding box center [255, 302] width 22 height 15
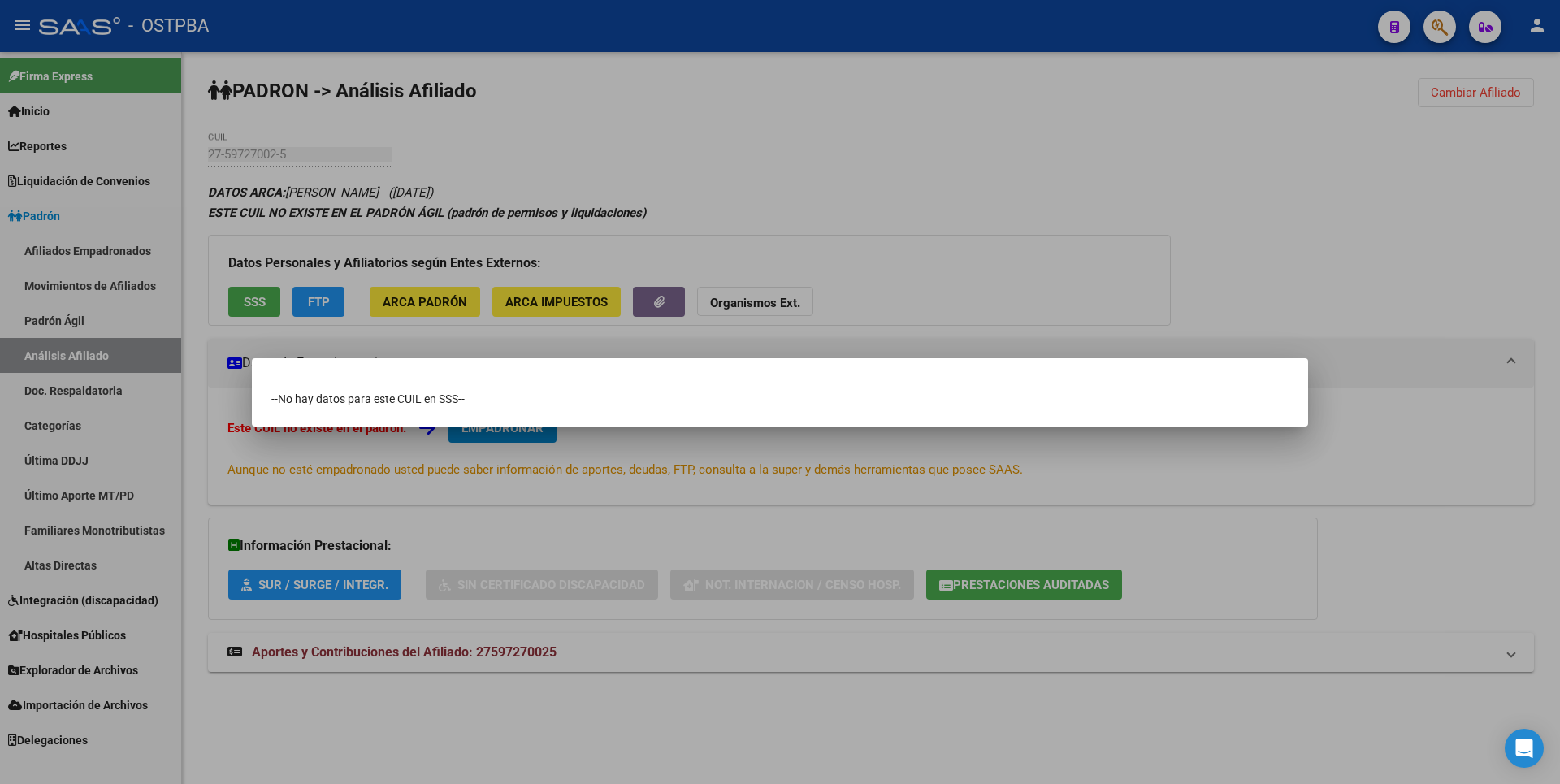
click at [874, 160] on div at bounding box center [780, 392] width 1560 height 784
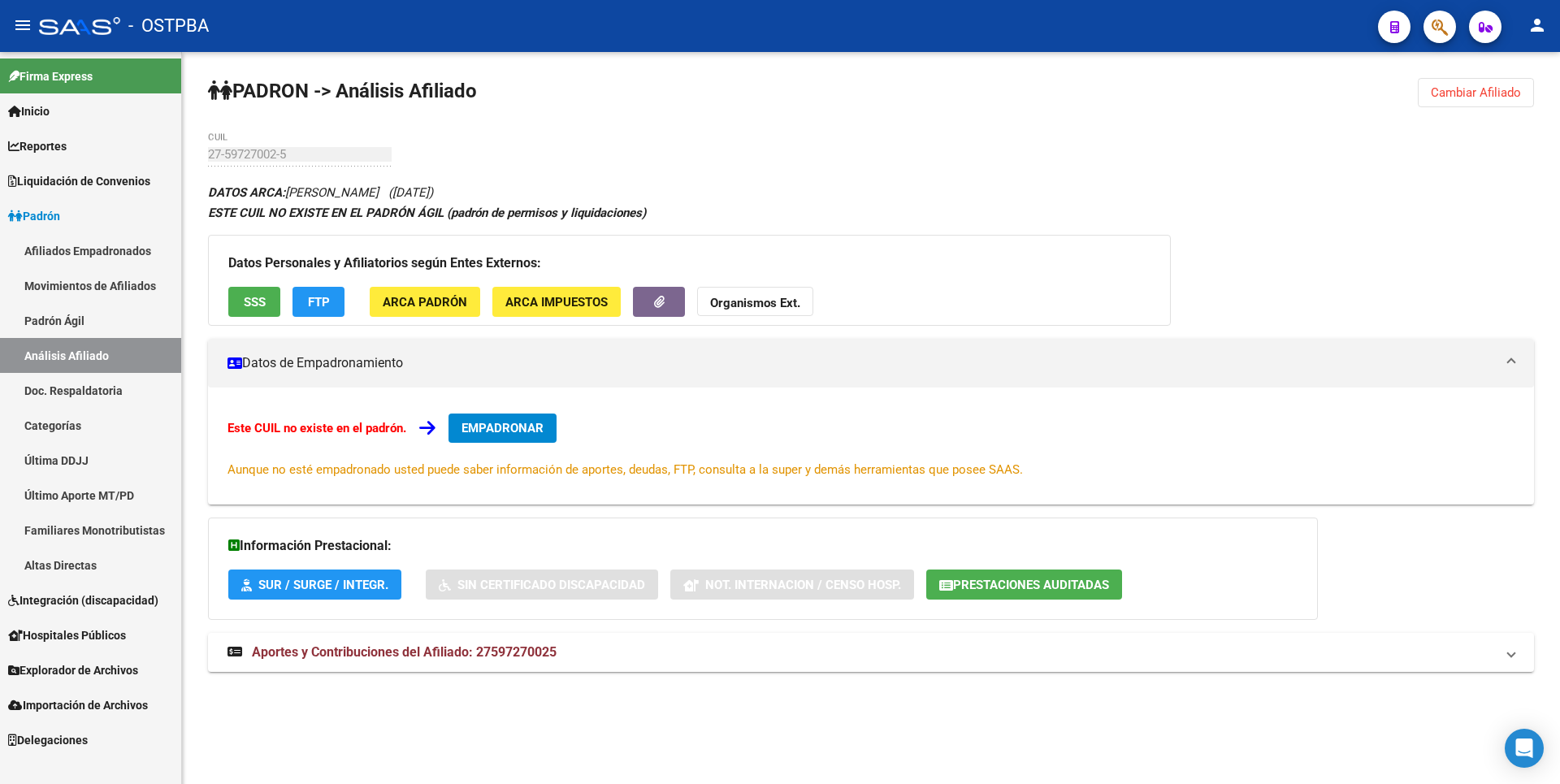
click at [434, 302] on span "ARCA Padrón" at bounding box center [424, 302] width 85 height 15
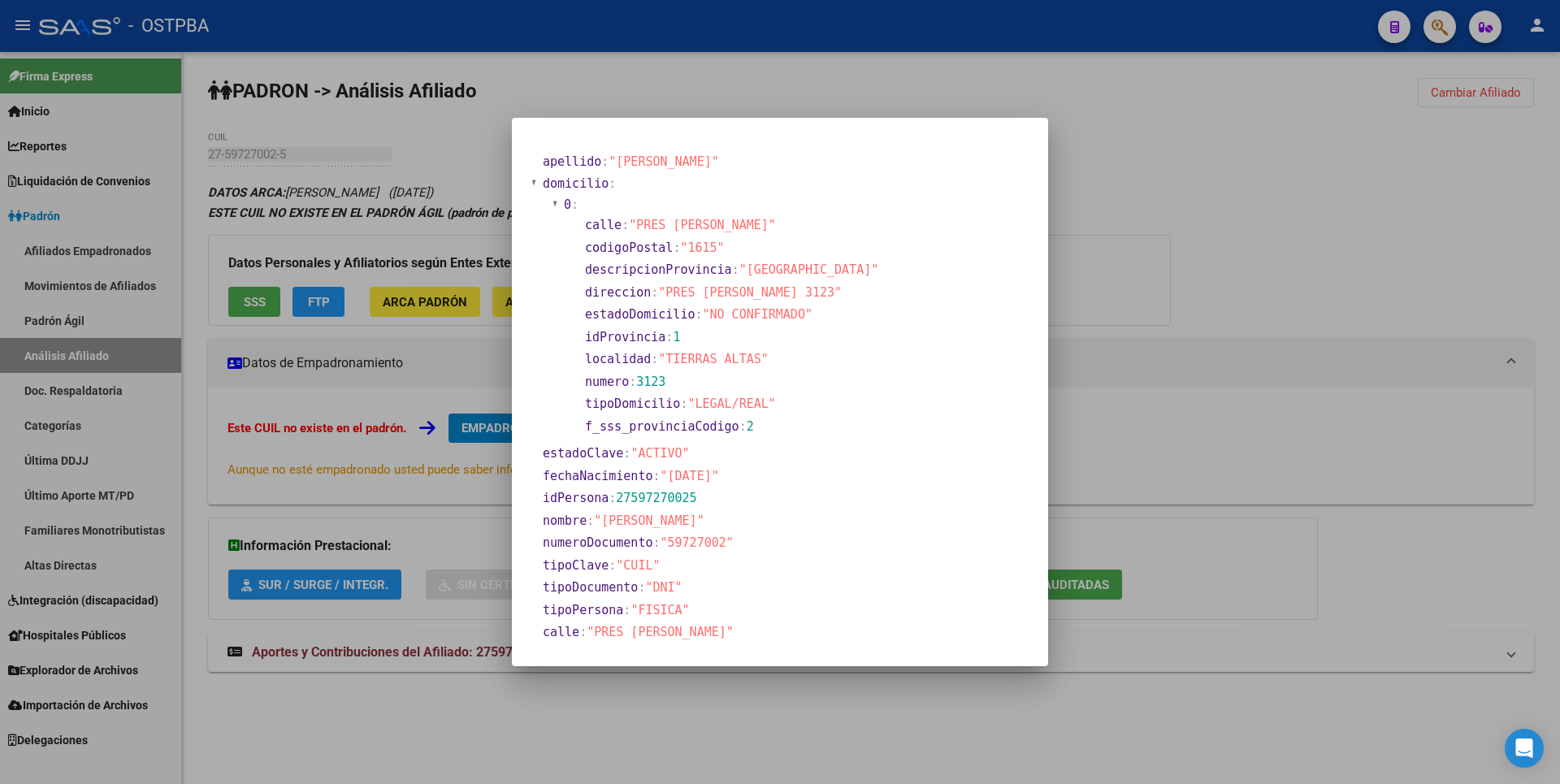
click at [1180, 314] on div at bounding box center [780, 392] width 1560 height 784
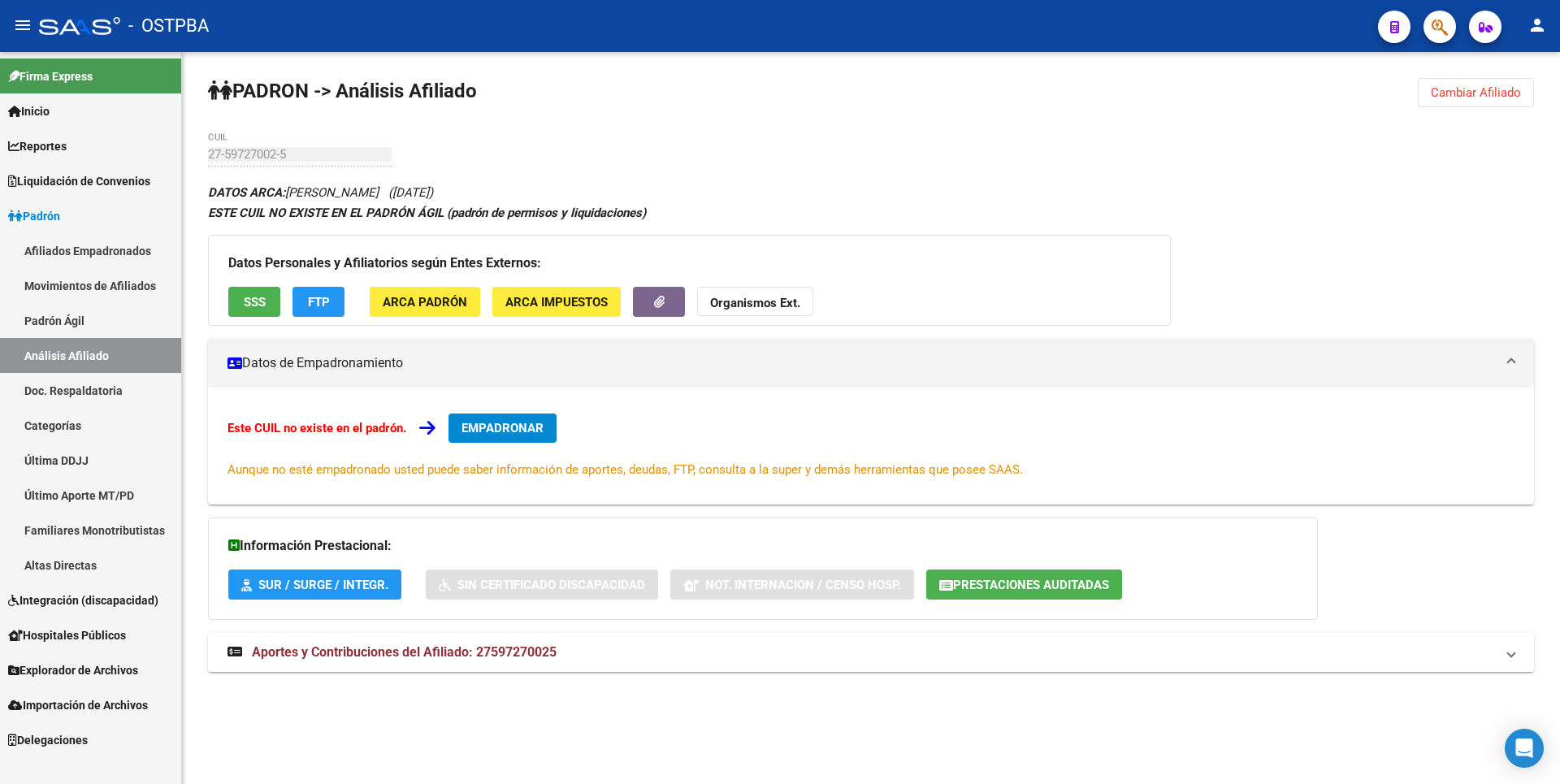
click at [453, 667] on mat-expansion-panel-header "Aportes y Contribuciones del Afiliado: 27597270025" at bounding box center [871, 652] width 1326 height 39
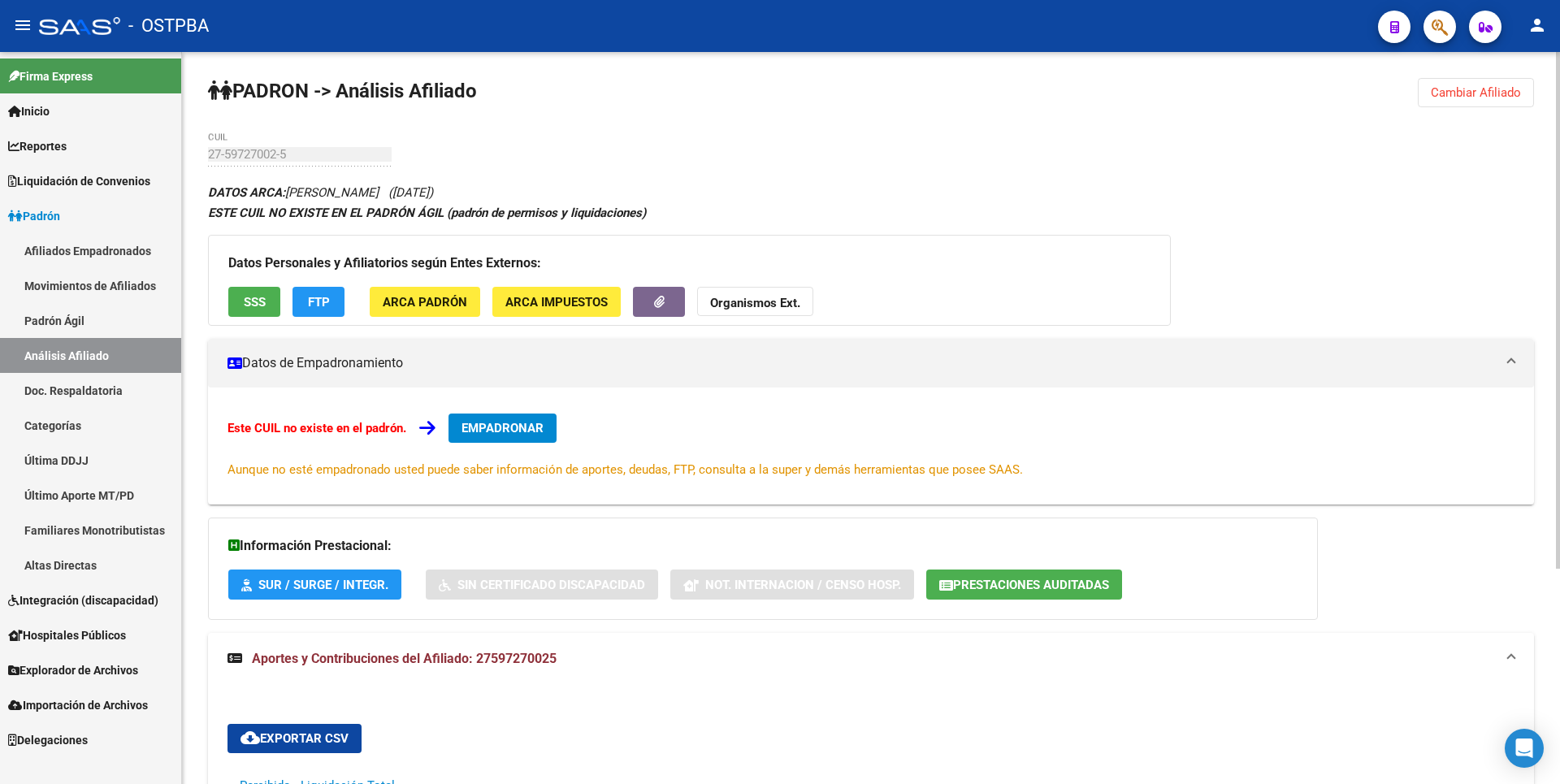
click at [319, 295] on span "FTP" at bounding box center [319, 302] width 22 height 15
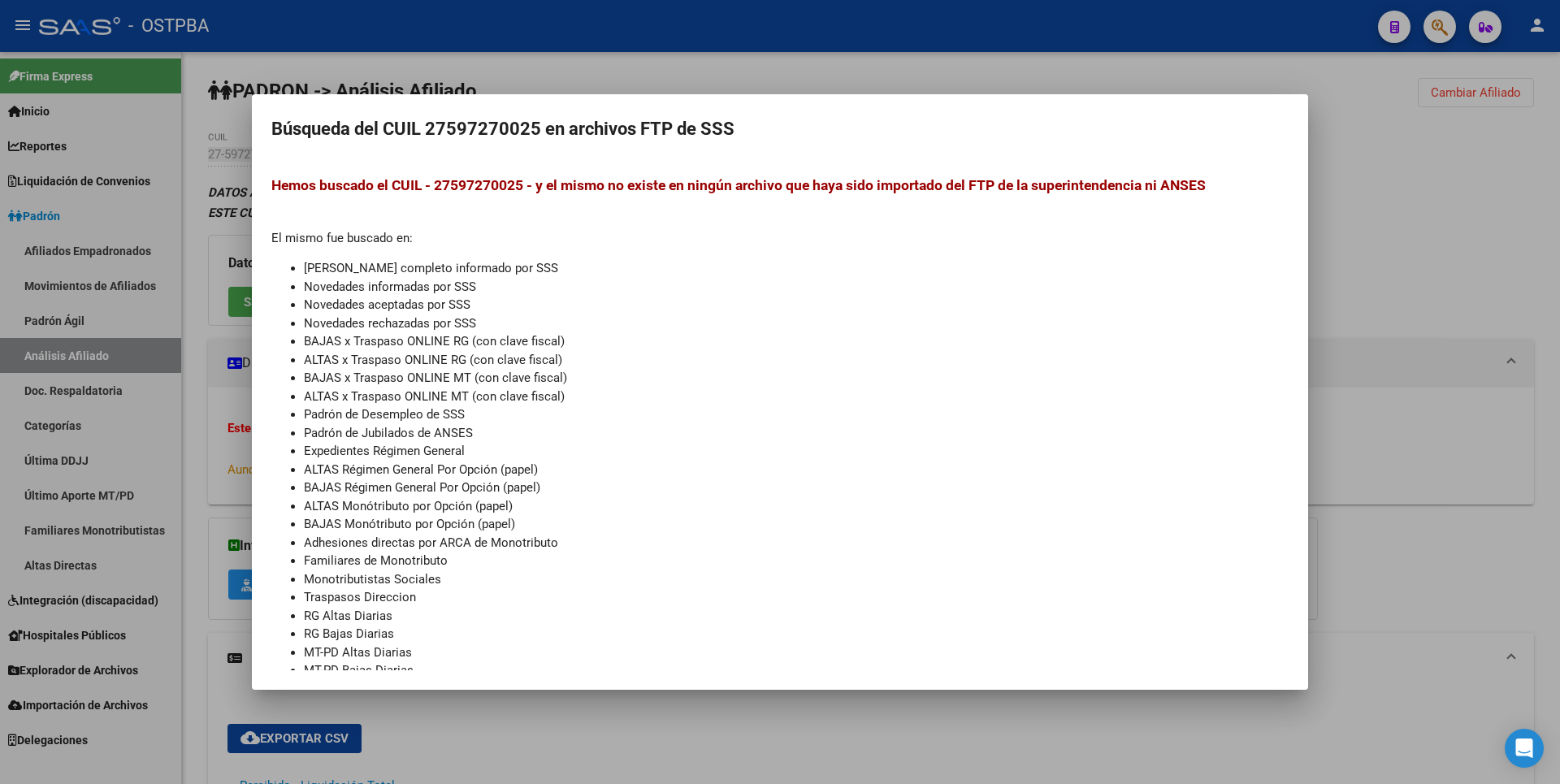
click at [1444, 285] on div at bounding box center [780, 392] width 1560 height 784
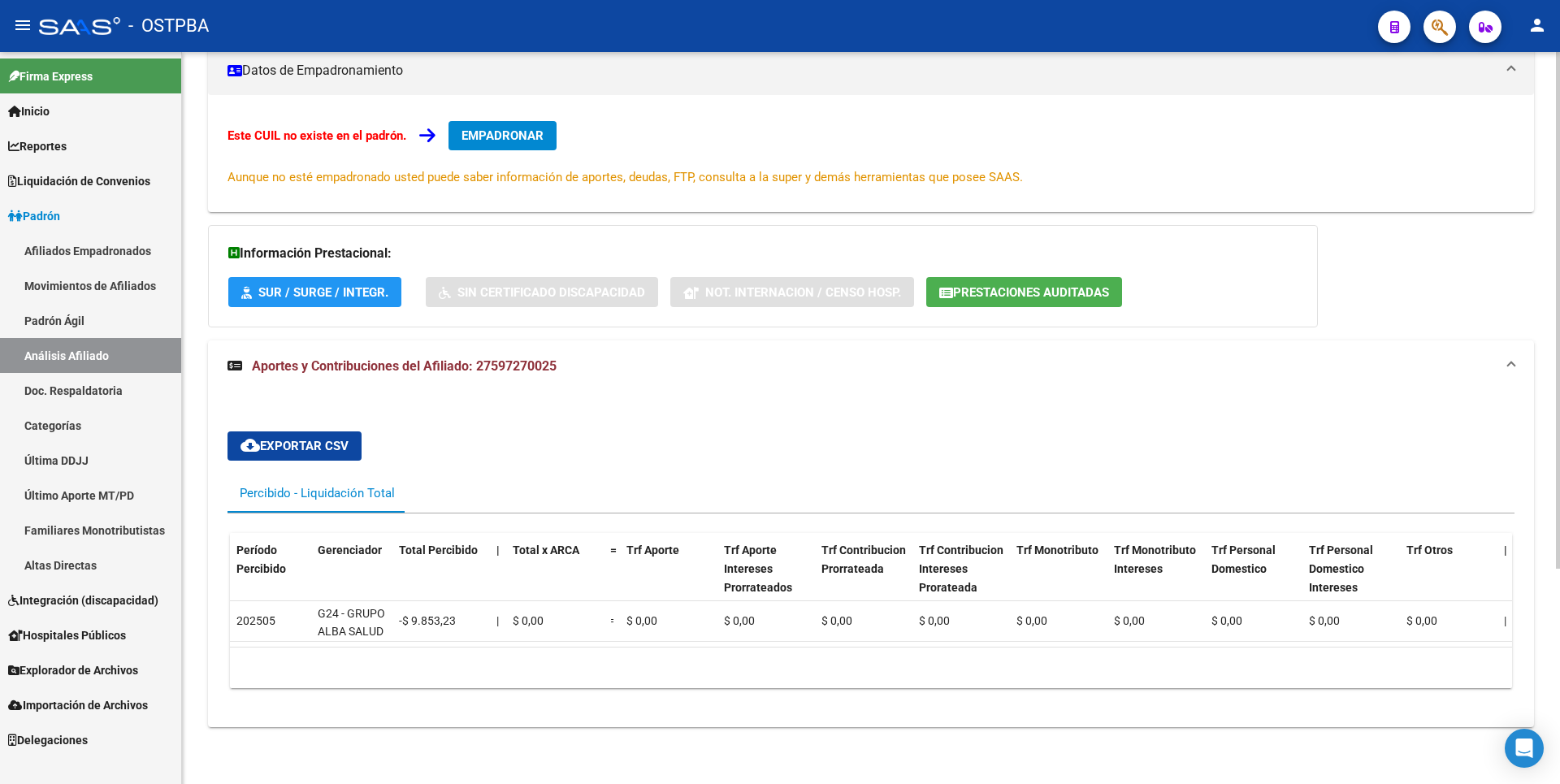
drag, startPoint x: 1351, startPoint y: 120, endPoint x: 1368, endPoint y: 120, distance: 17.0
click at [1353, 121] on div "Este CUIL no existe en el padrón. EMPADRONAR Aunque no esté empadronado usted p…" at bounding box center [871, 153] width 1287 height 65
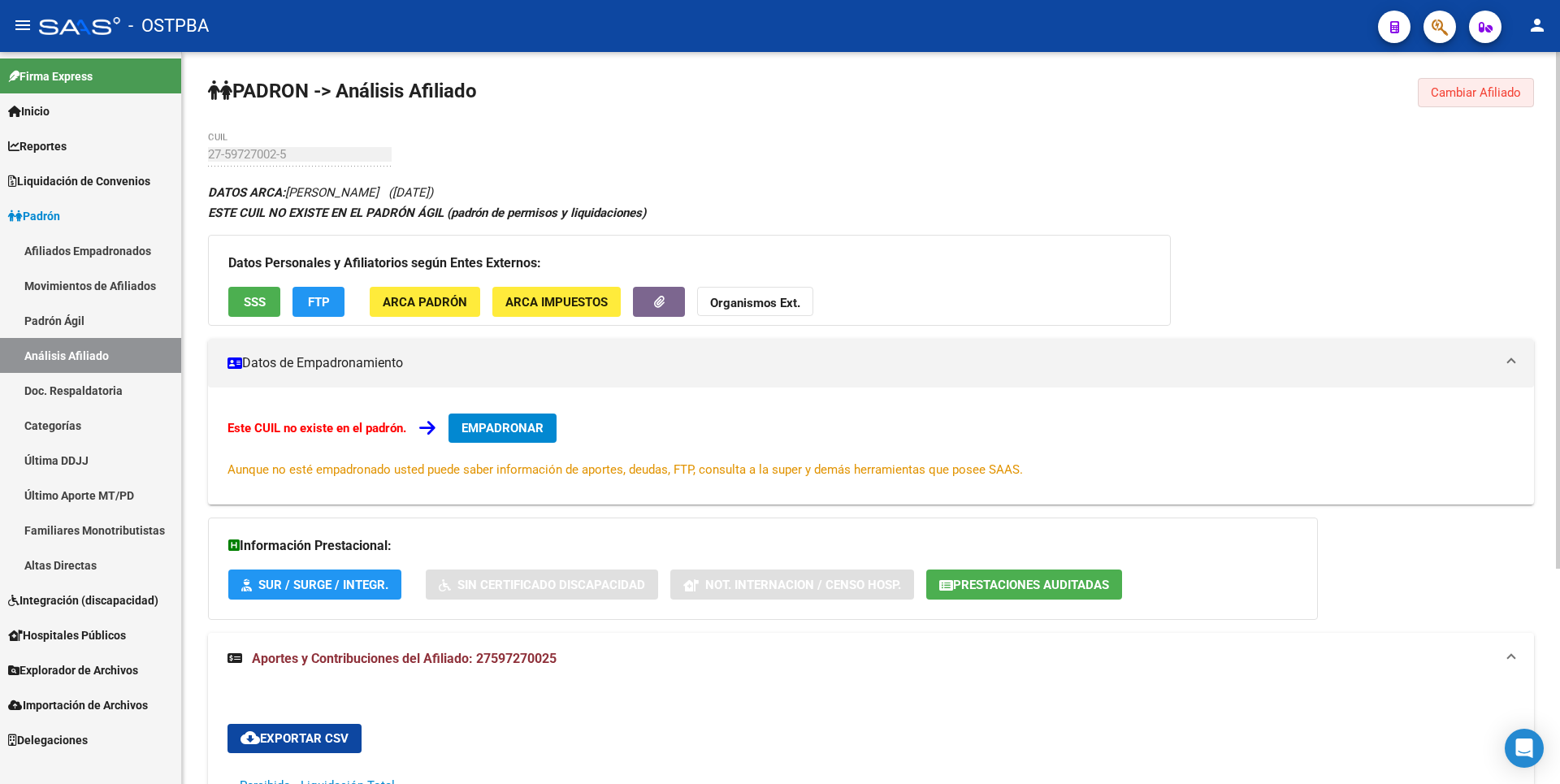
drag, startPoint x: 1472, startPoint y: 90, endPoint x: 1401, endPoint y: 93, distance: 71.1
click at [1474, 91] on span "Cambiar Afiliado" at bounding box center [1475, 93] width 90 height 15
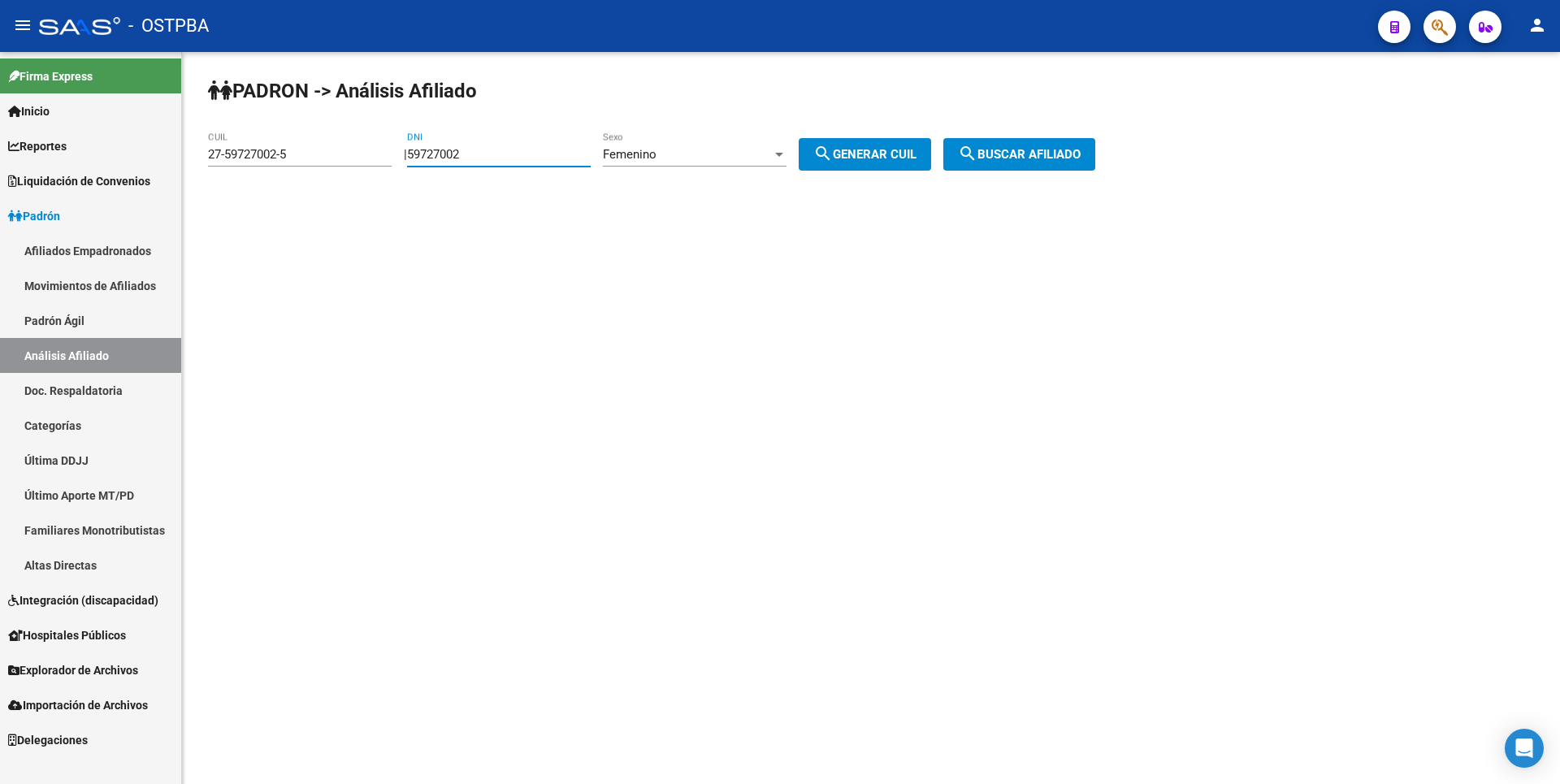
drag, startPoint x: 496, startPoint y: 160, endPoint x: 275, endPoint y: 151, distance: 221.2
click at [275, 151] on app-analisis-afiliado "PADRON -> Análisis Afiliado 27-59727002-5 CUIL | 59727002 DNI Femenino Sexo sea…" at bounding box center [658, 154] width 900 height 15
type input "38968547"
drag, startPoint x: 301, startPoint y: 158, endPoint x: 81, endPoint y: 151, distance: 220.1
click at [81, 151] on mat-sidenav-container "Firma Express Inicio Calendario SSS Instructivos Contacto OS Reportes Tablero d…" at bounding box center [780, 418] width 1560 height 732
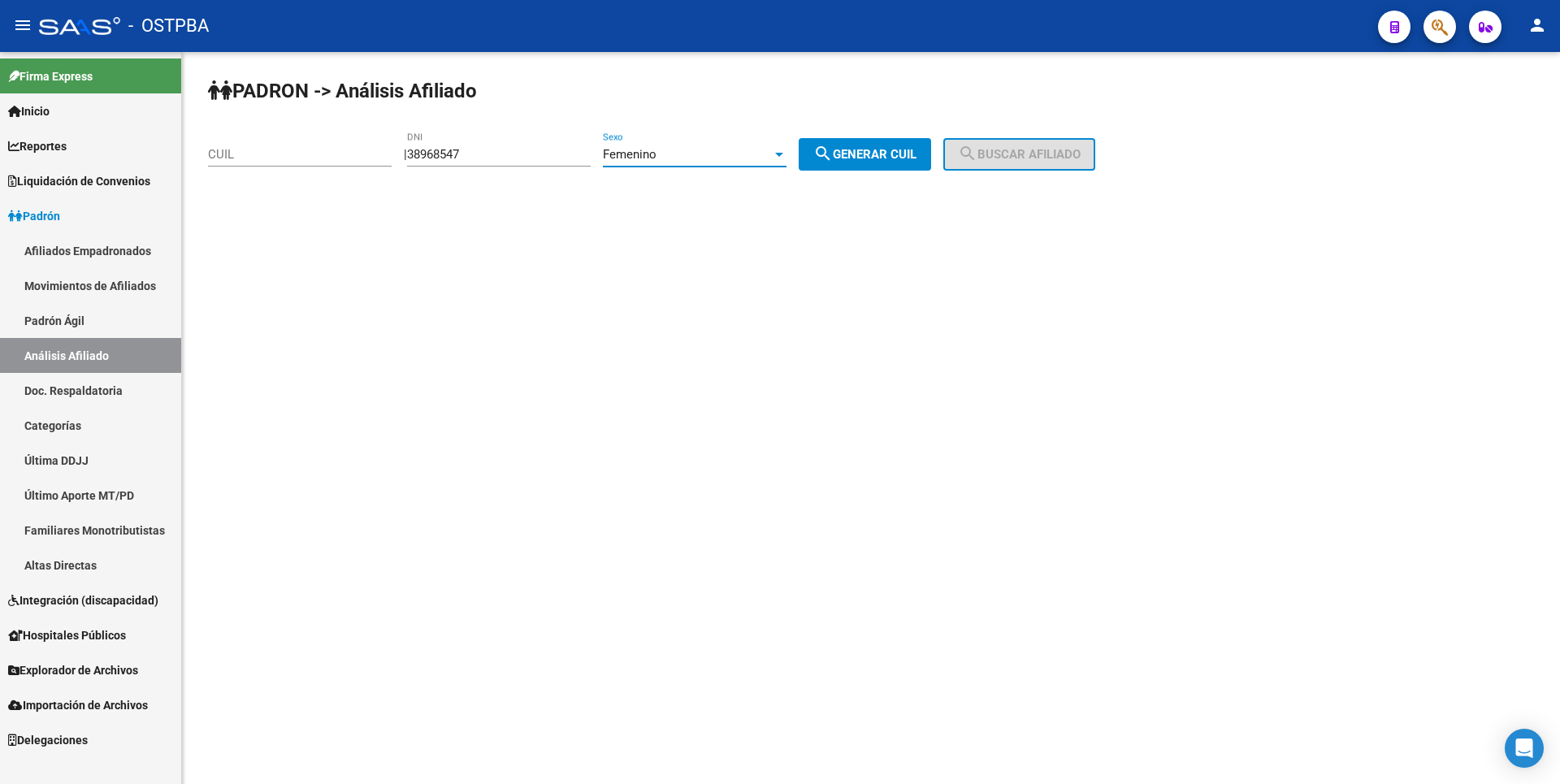
click at [787, 155] on div at bounding box center [780, 154] width 15 height 13
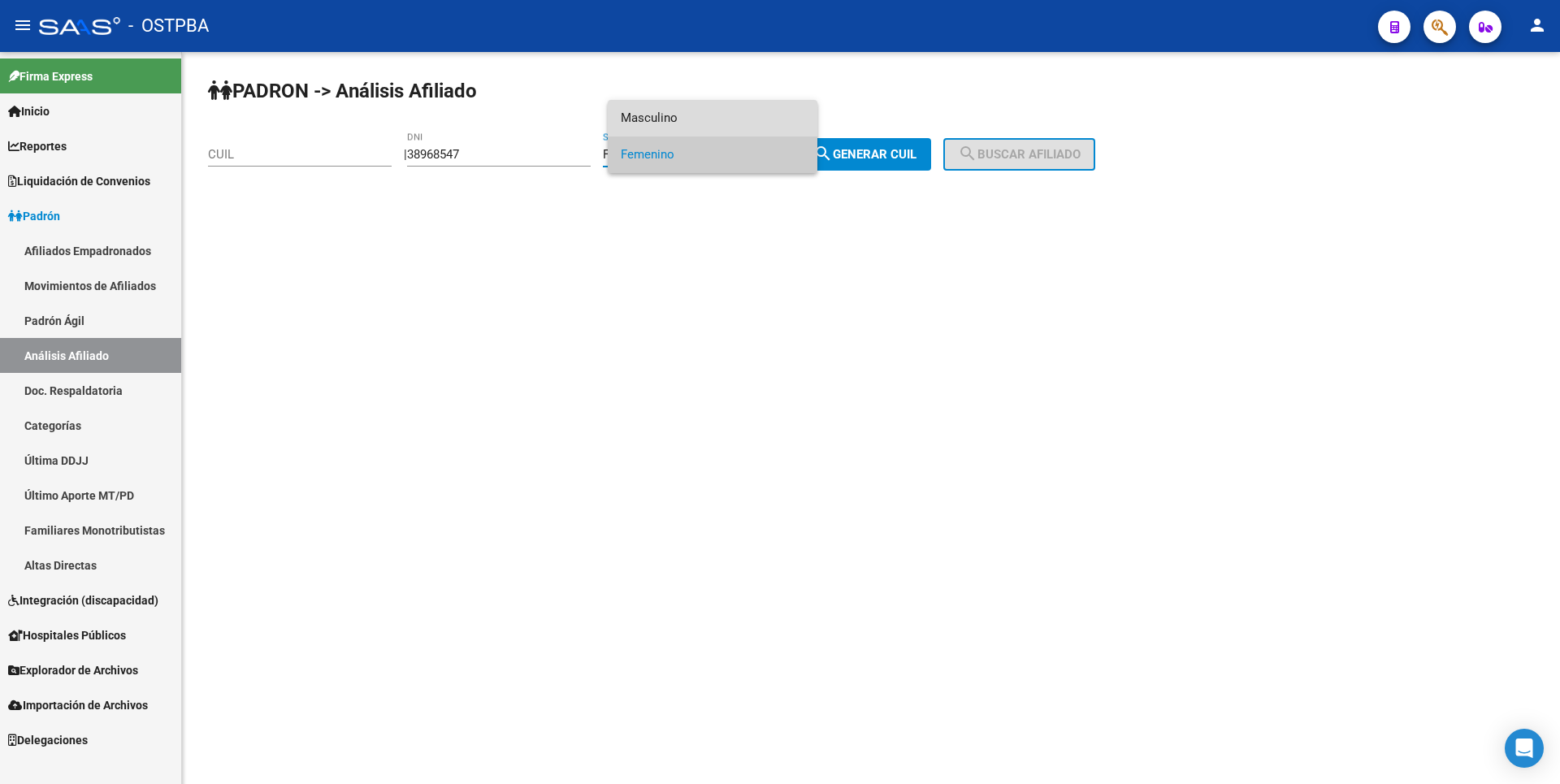
click at [664, 119] on span "Masculino" at bounding box center [713, 118] width 184 height 36
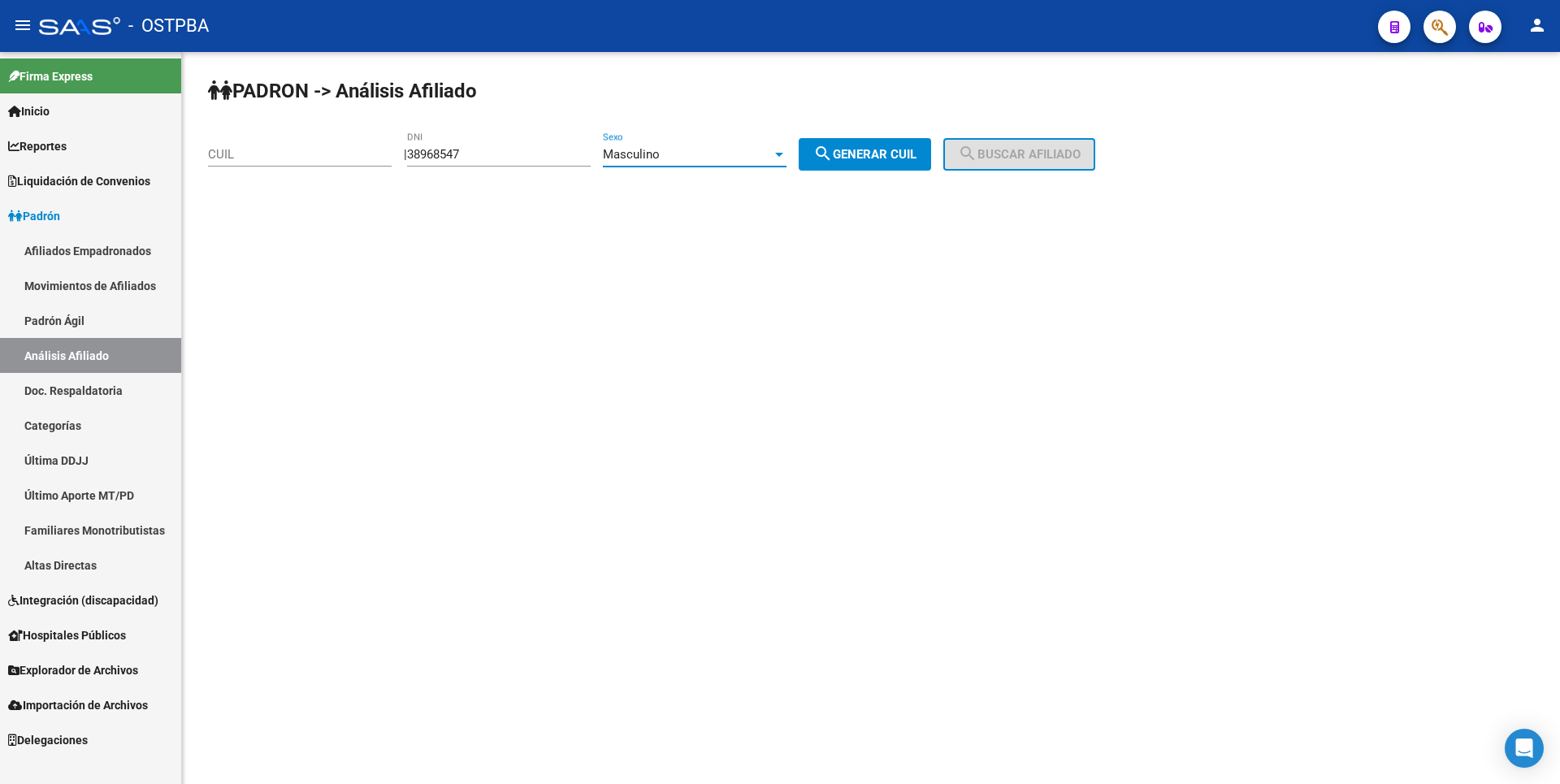
click at [891, 153] on span "search Generar CUIL" at bounding box center [864, 154] width 103 height 15
type input "20-38968547-0"
click at [1019, 156] on span "search Buscar afiliado" at bounding box center [1019, 154] width 123 height 15
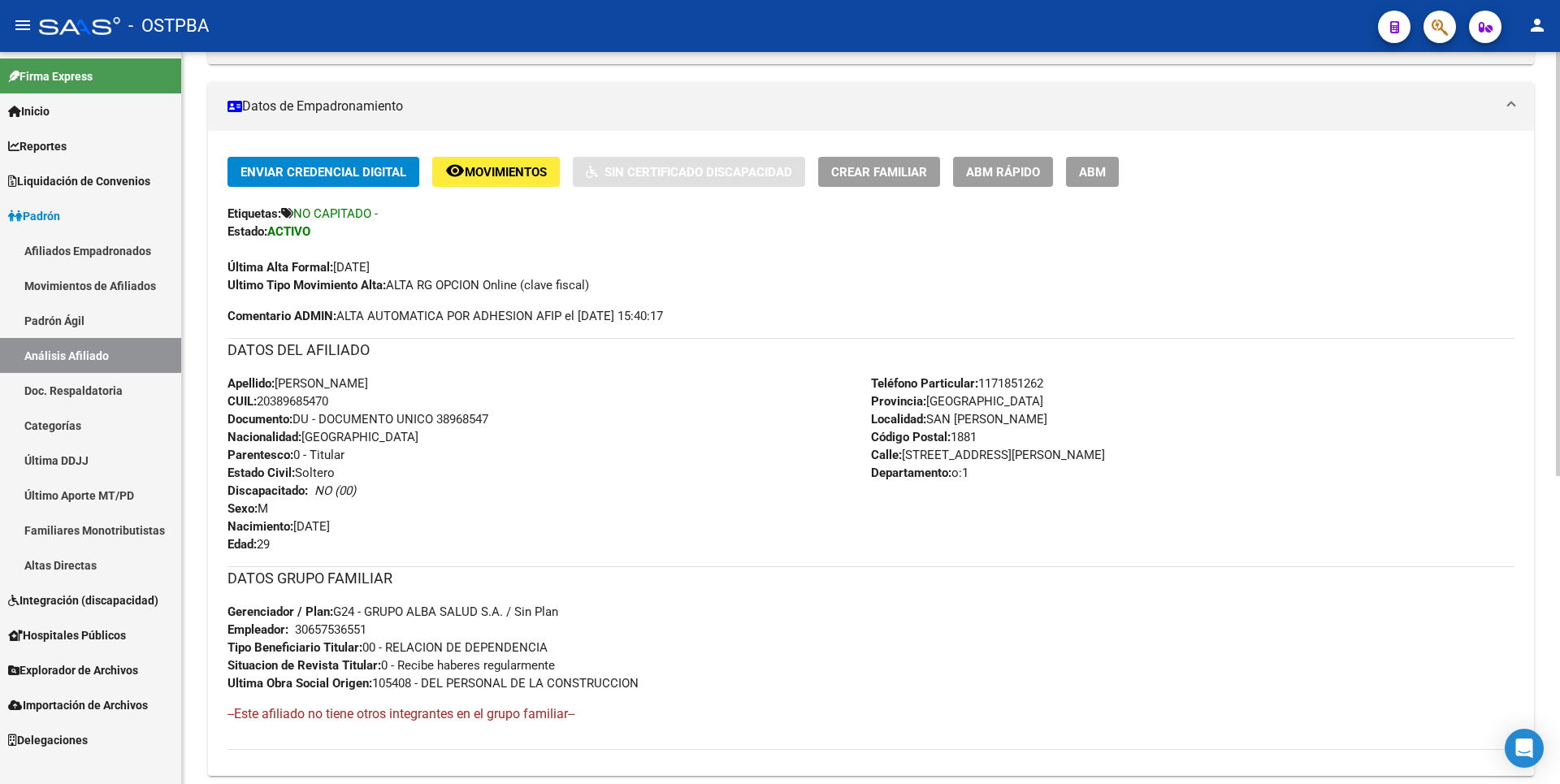
scroll to position [531, 0]
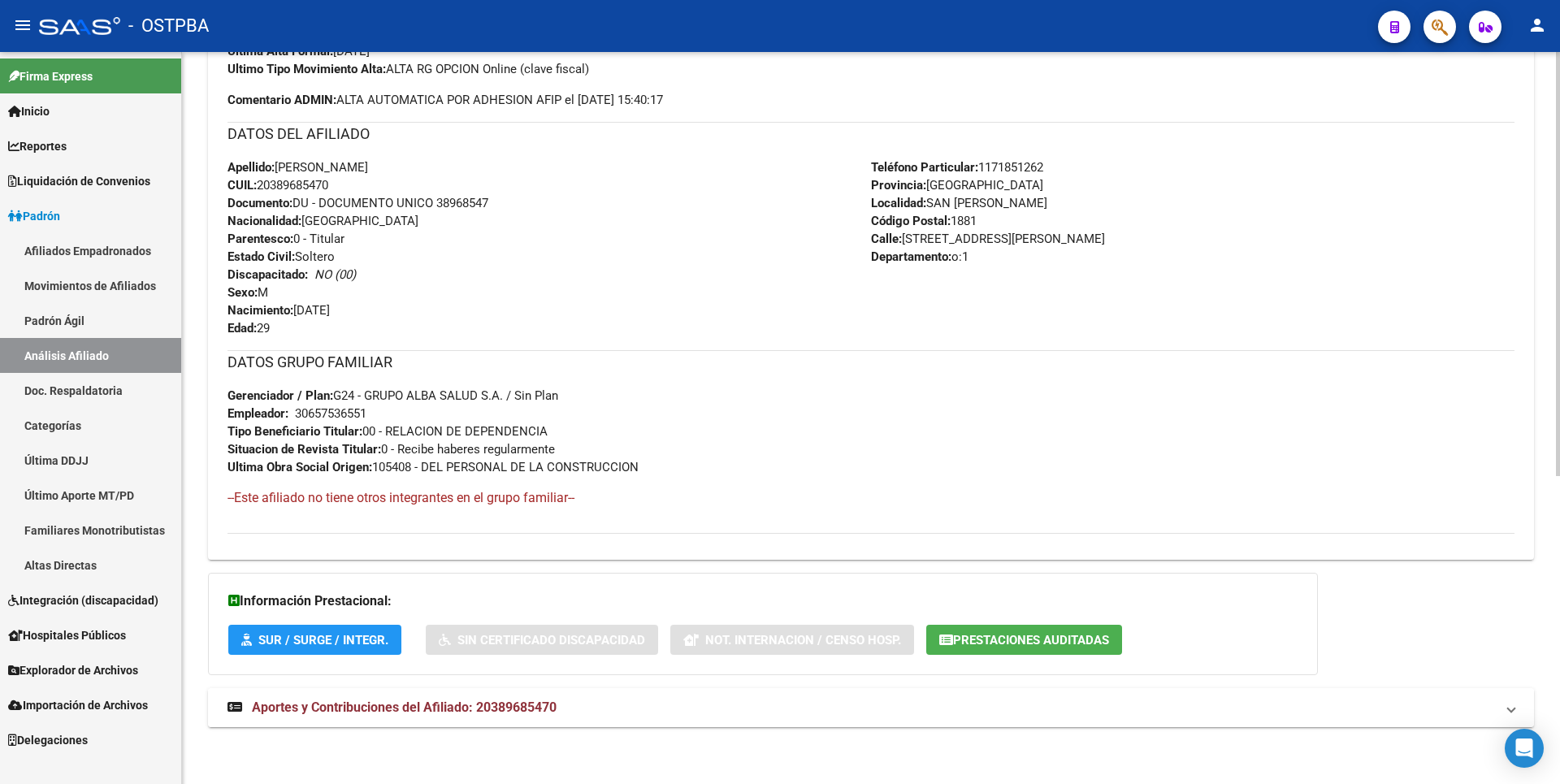
click at [545, 711] on span "Aportes y Contribuciones del Afiliado: 20389685470" at bounding box center [404, 707] width 305 height 15
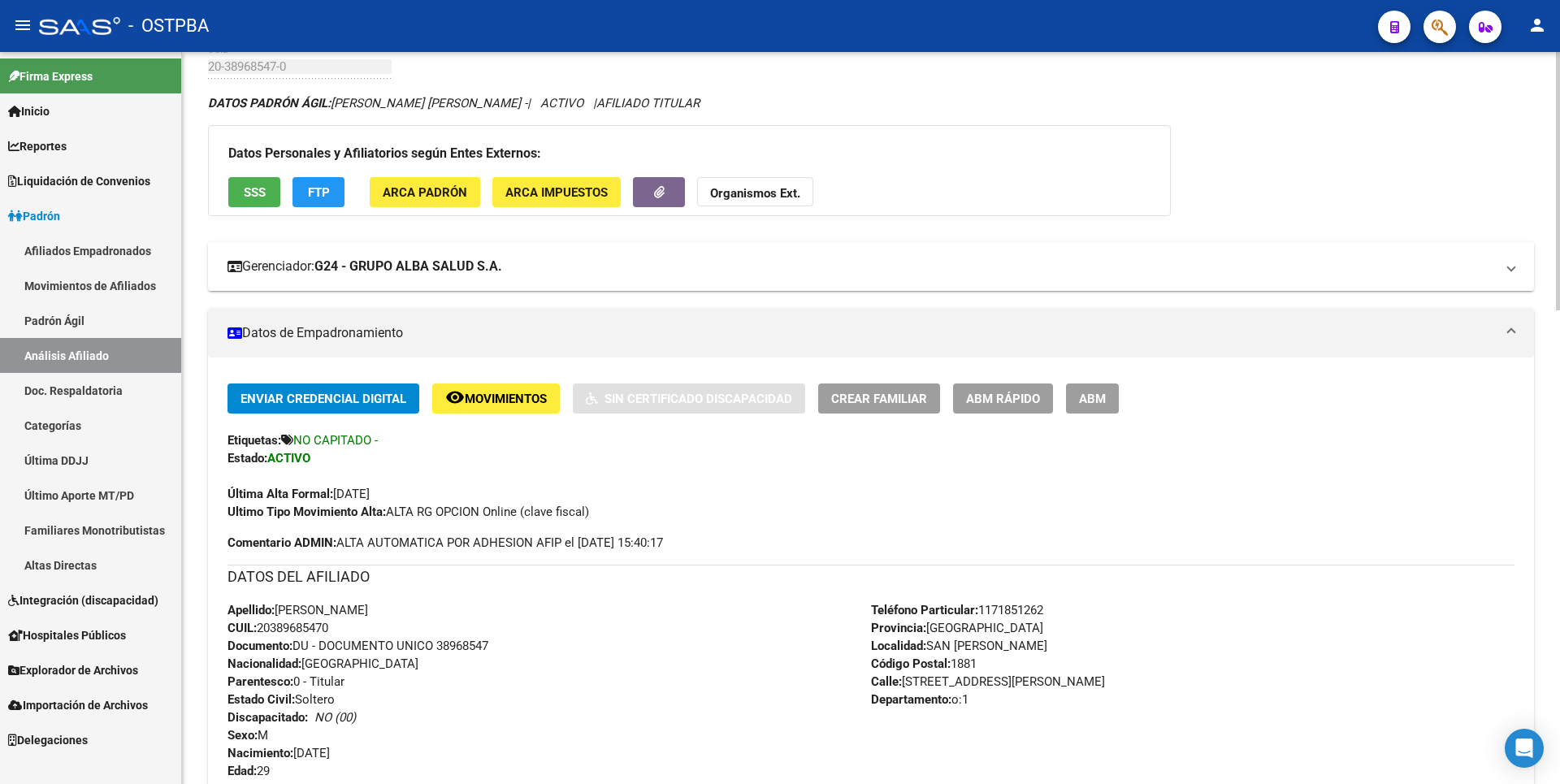
scroll to position [0, 0]
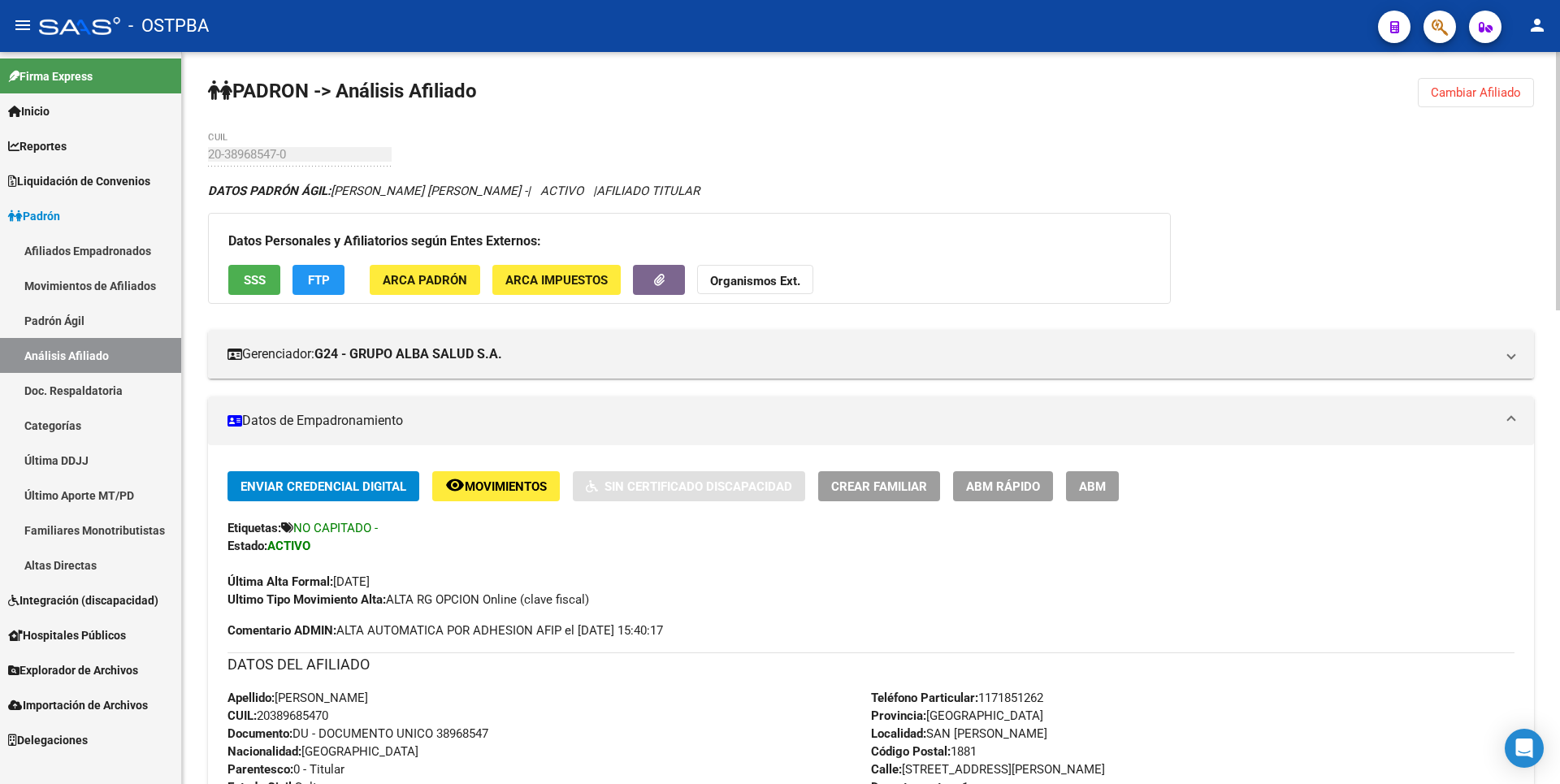
click at [321, 291] on button "FTP" at bounding box center [318, 280] width 52 height 30
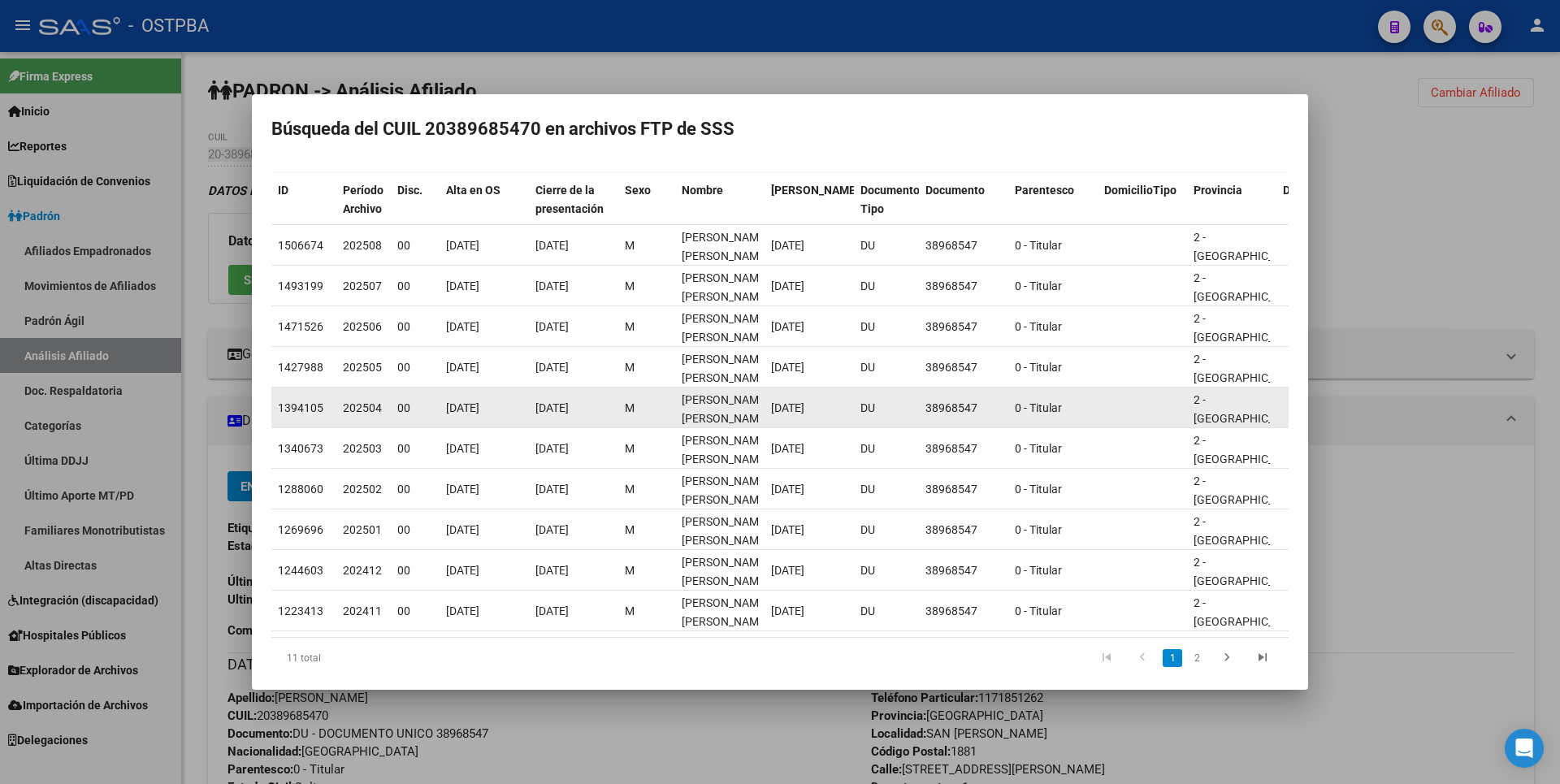
scroll to position [117, 0]
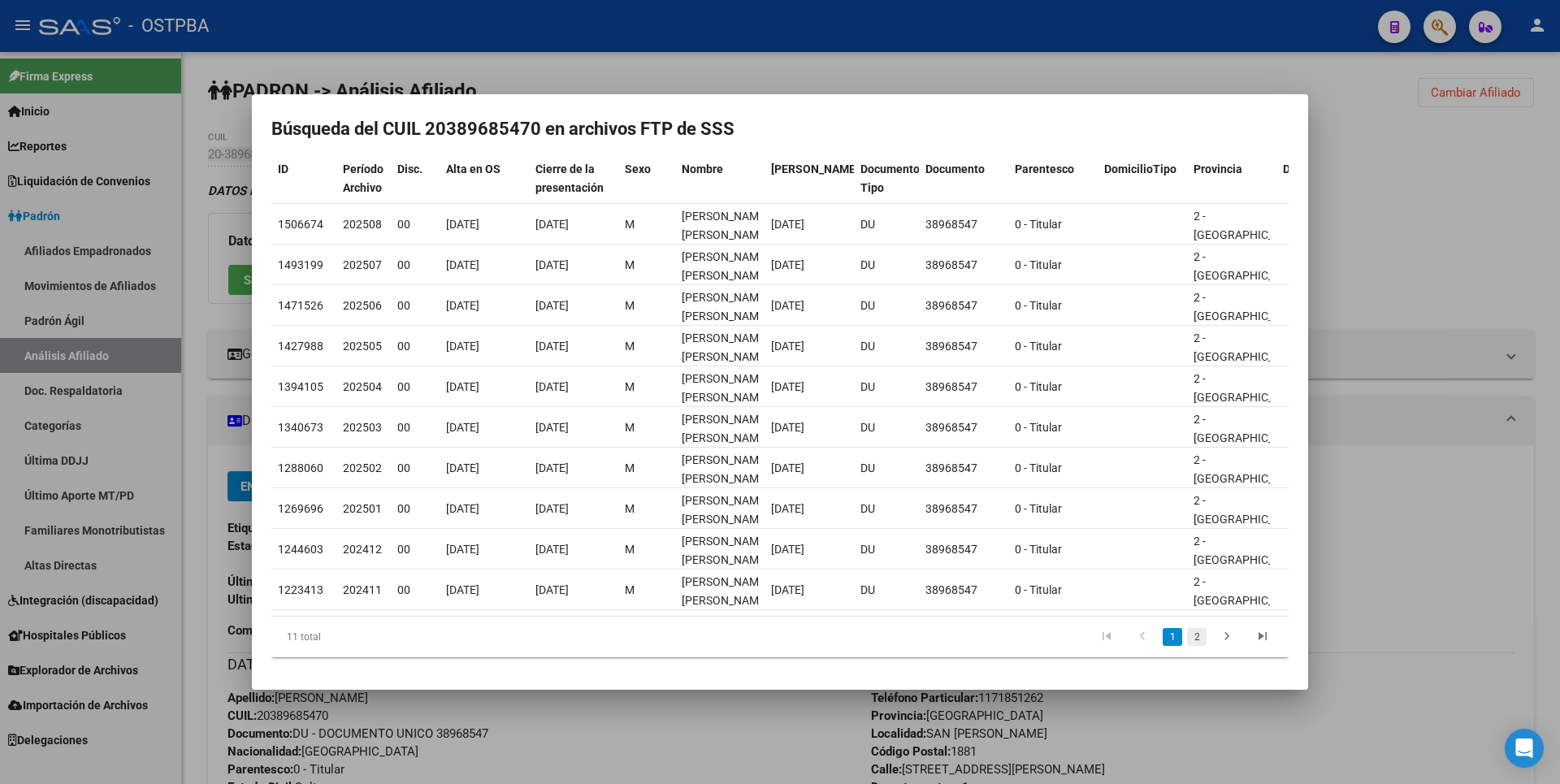
click at [1188, 640] on link "2" at bounding box center [1197, 637] width 19 height 18
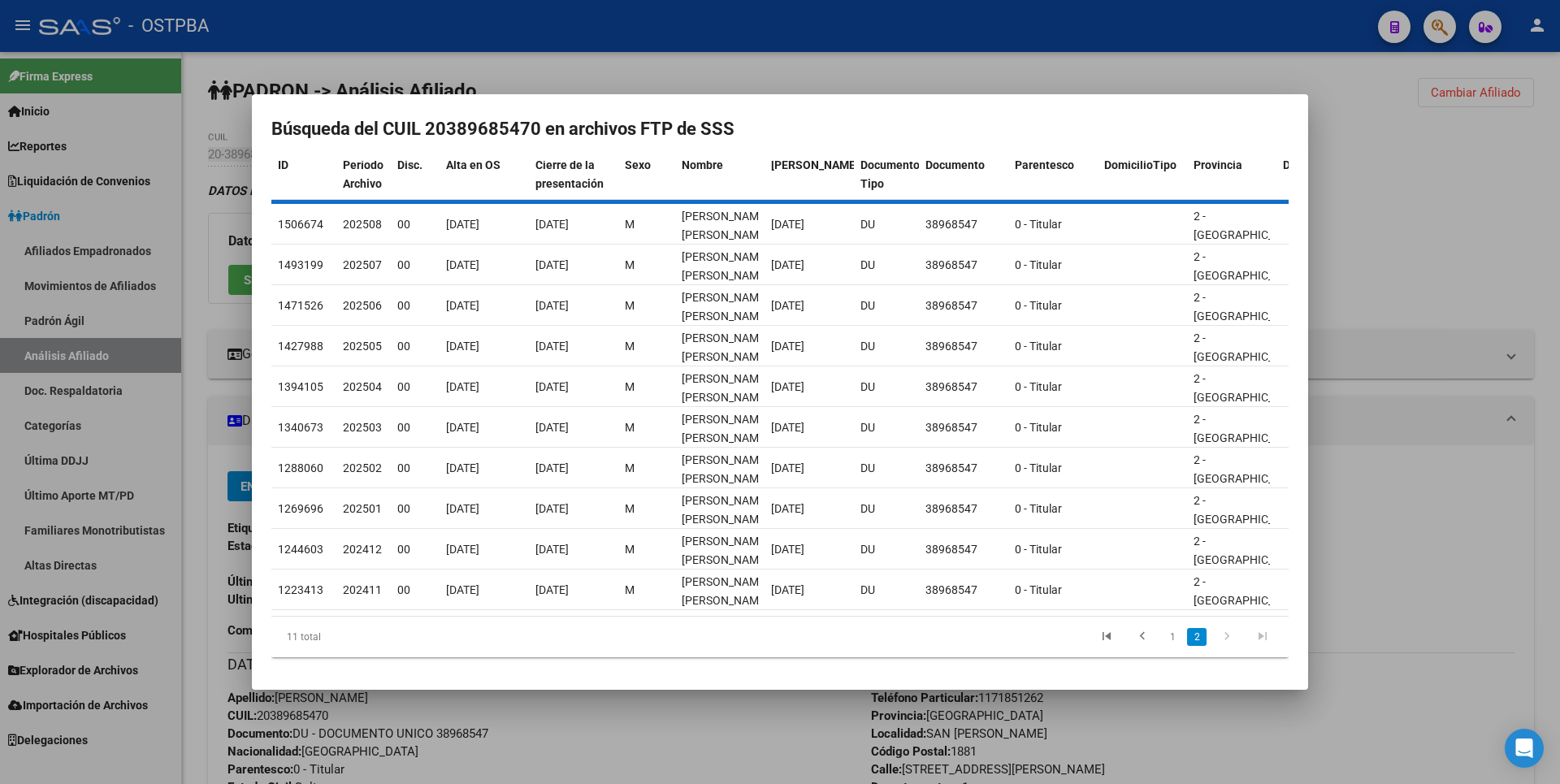
scroll to position [0, 0]
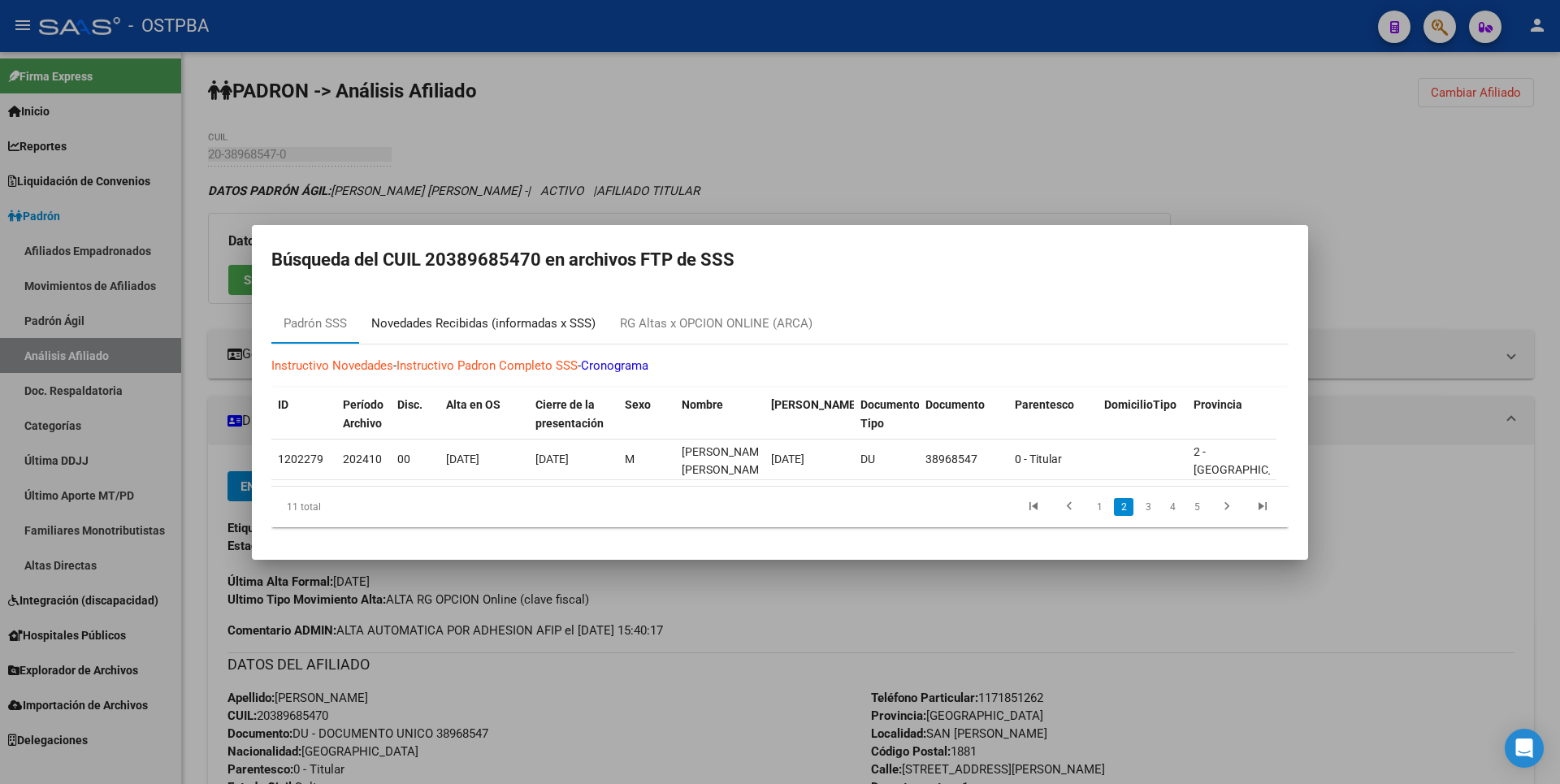
click at [501, 321] on div "Novedades Recibidas (informadas x SSS)" at bounding box center [484, 323] width 224 height 19
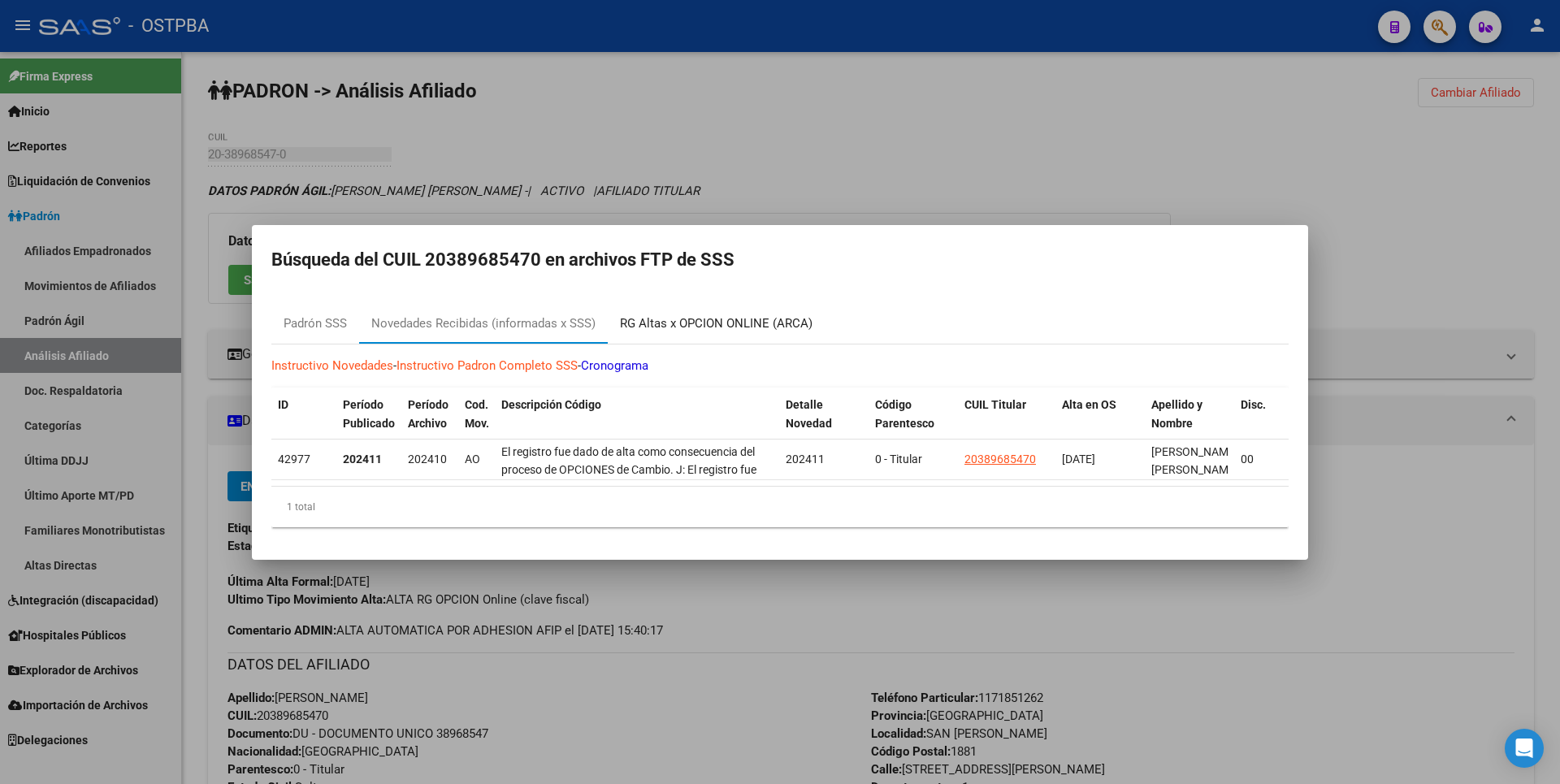
click at [698, 314] on div "RG Altas x OPCION ONLINE (ARCA)" at bounding box center [716, 323] width 192 height 19
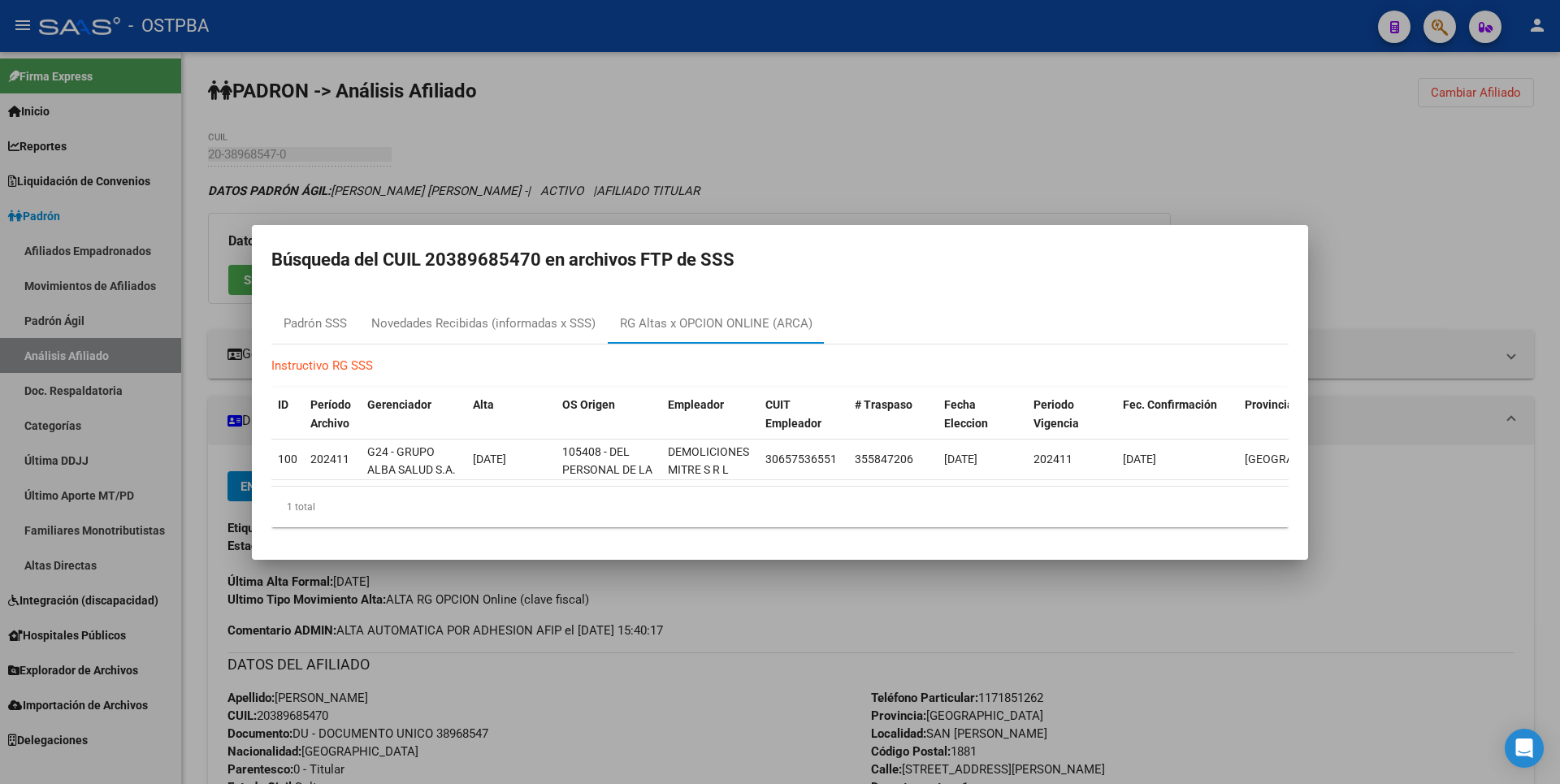
click at [888, 131] on div at bounding box center [780, 392] width 1560 height 784
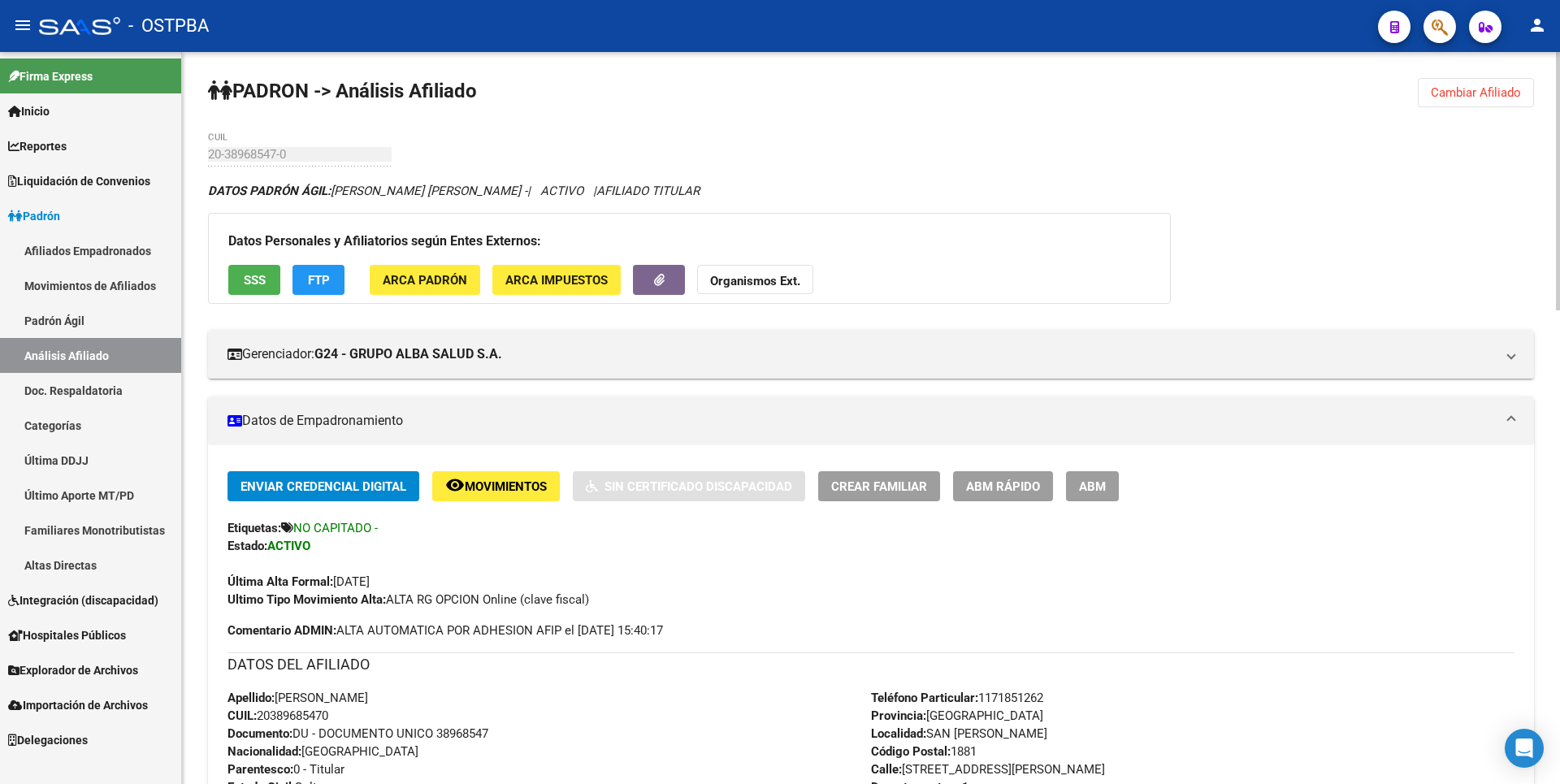
click at [1109, 484] on button "ABM" at bounding box center [1093, 486] width 53 height 30
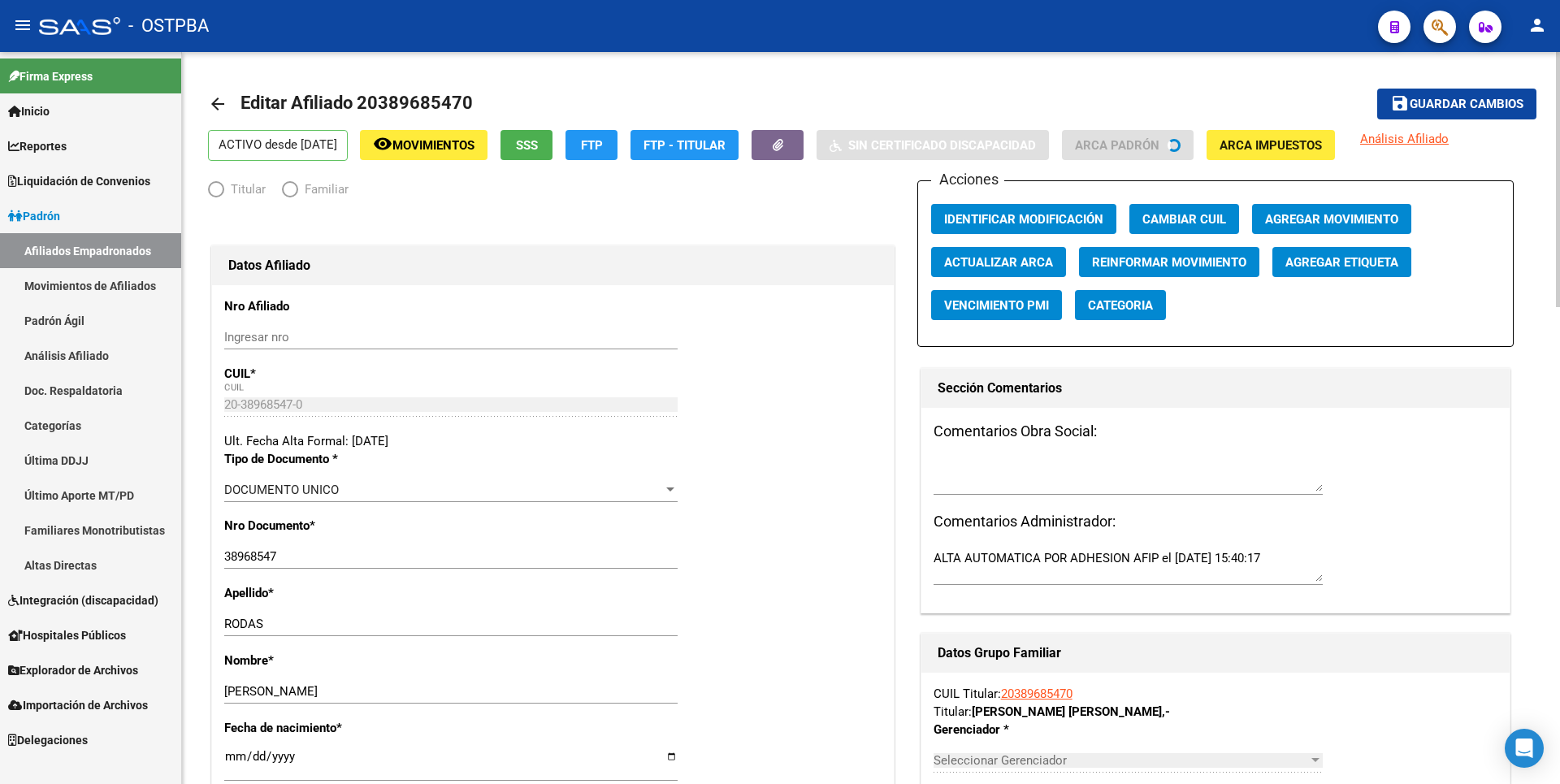
radio input "true"
type input "30-65753655-1"
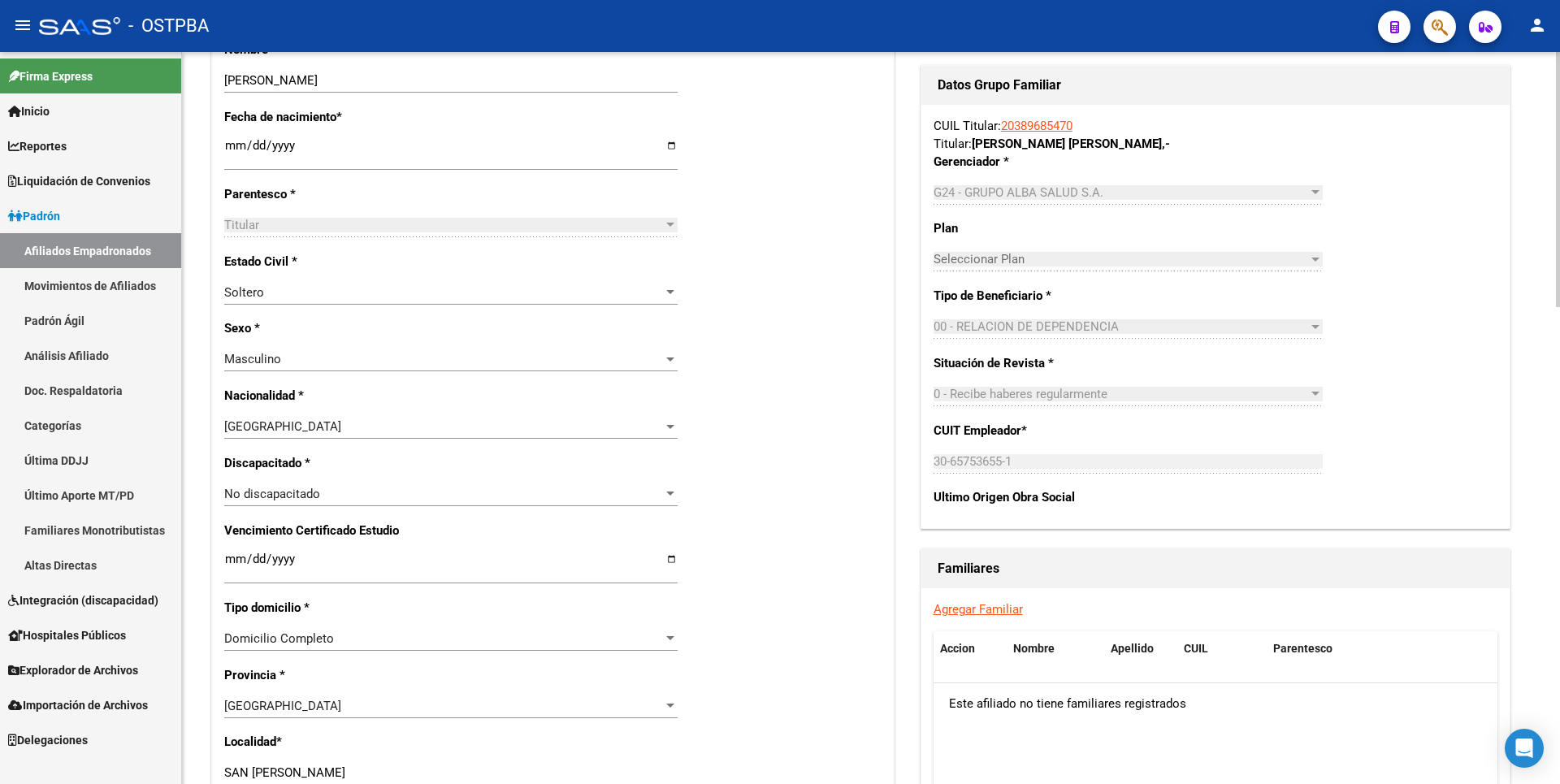
scroll to position [650, 0]
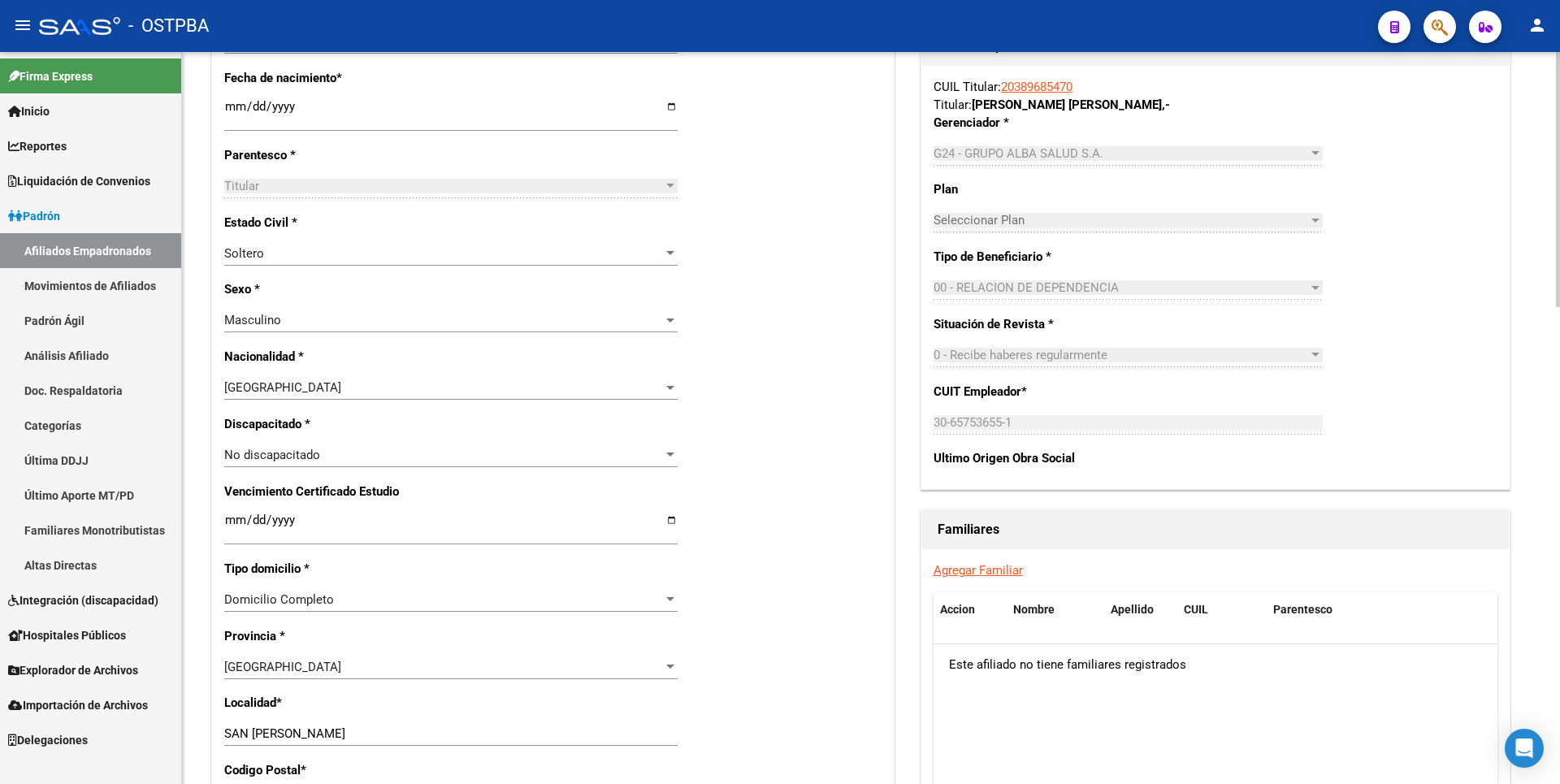
click at [1002, 577] on link "Agregar Familiar" at bounding box center [978, 570] width 89 height 15
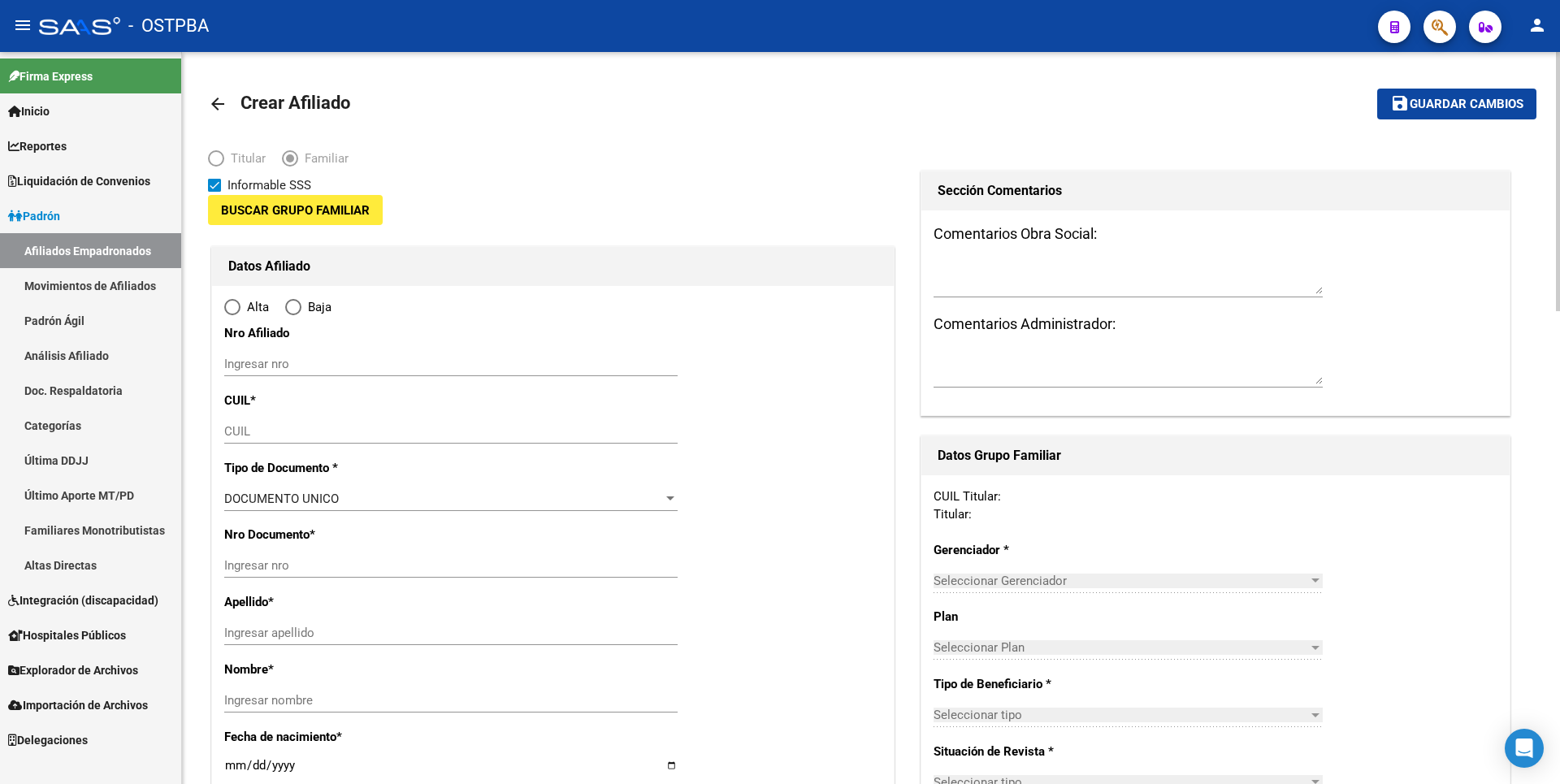
type input "30-65753655-1"
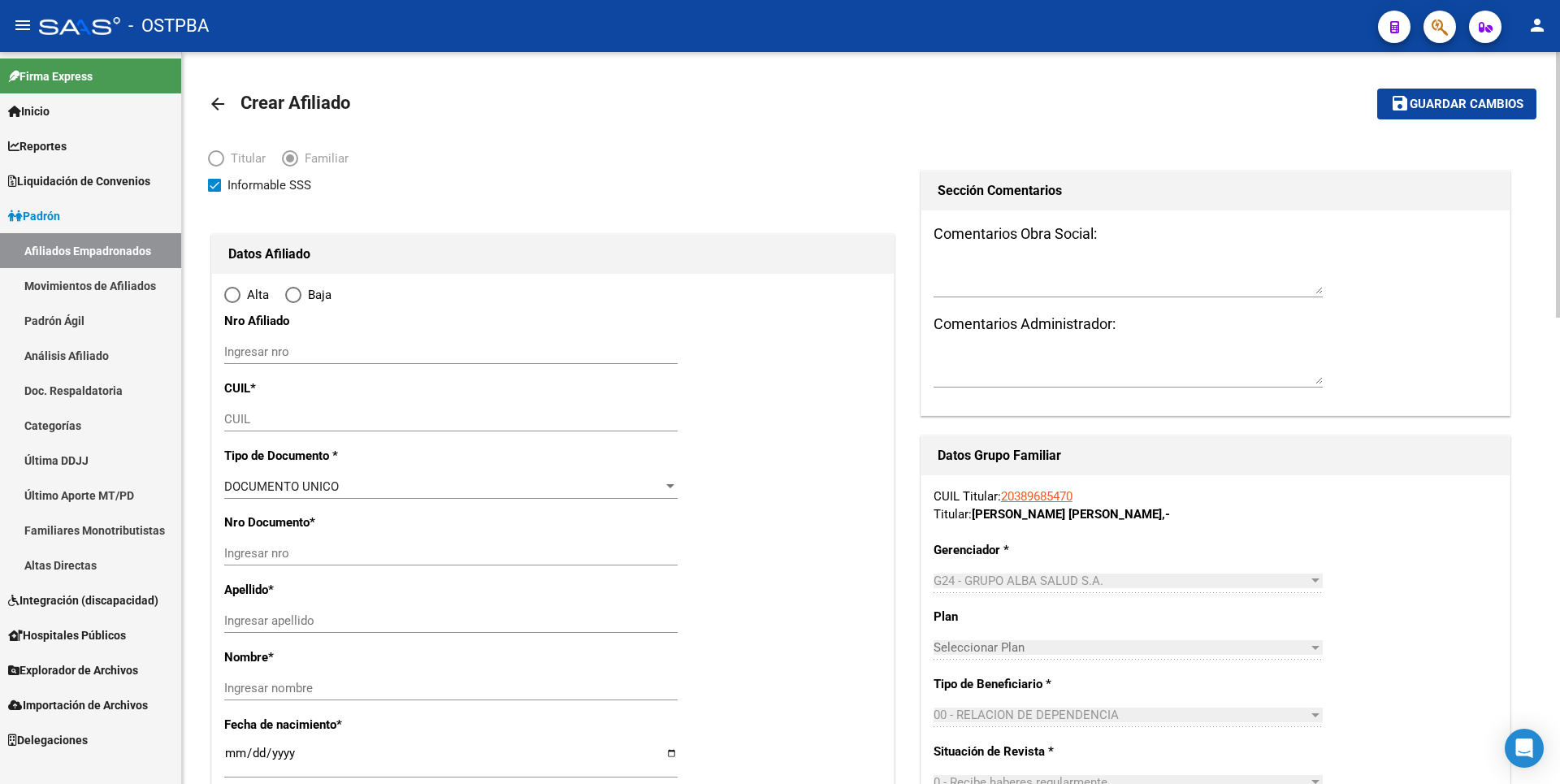
type input "SAN FRANCISCO SOLANO"
type input "1881"
type input "AV SAN MARTIN"
type input "6019"
type input "o:1"
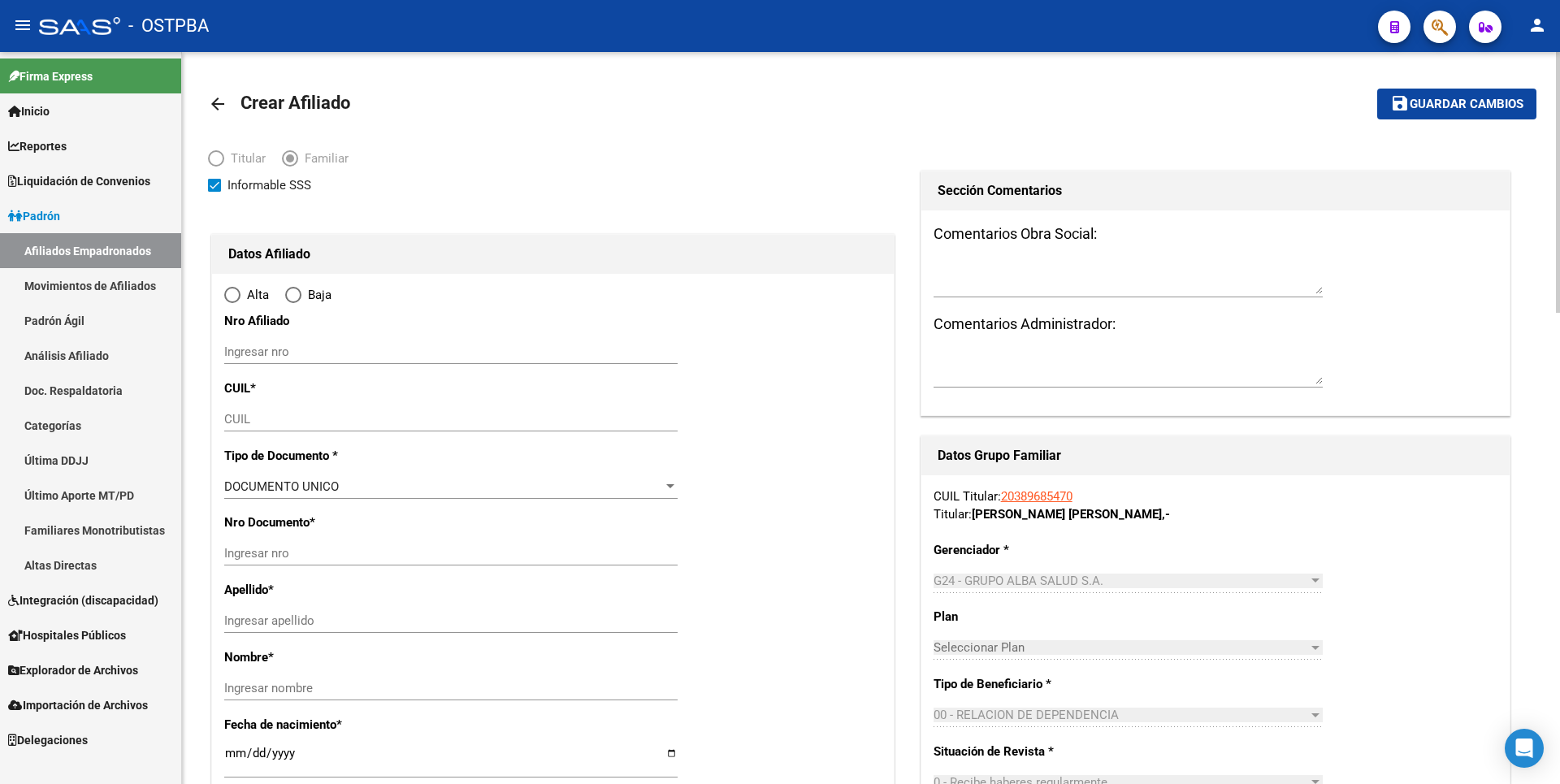
radio input "true"
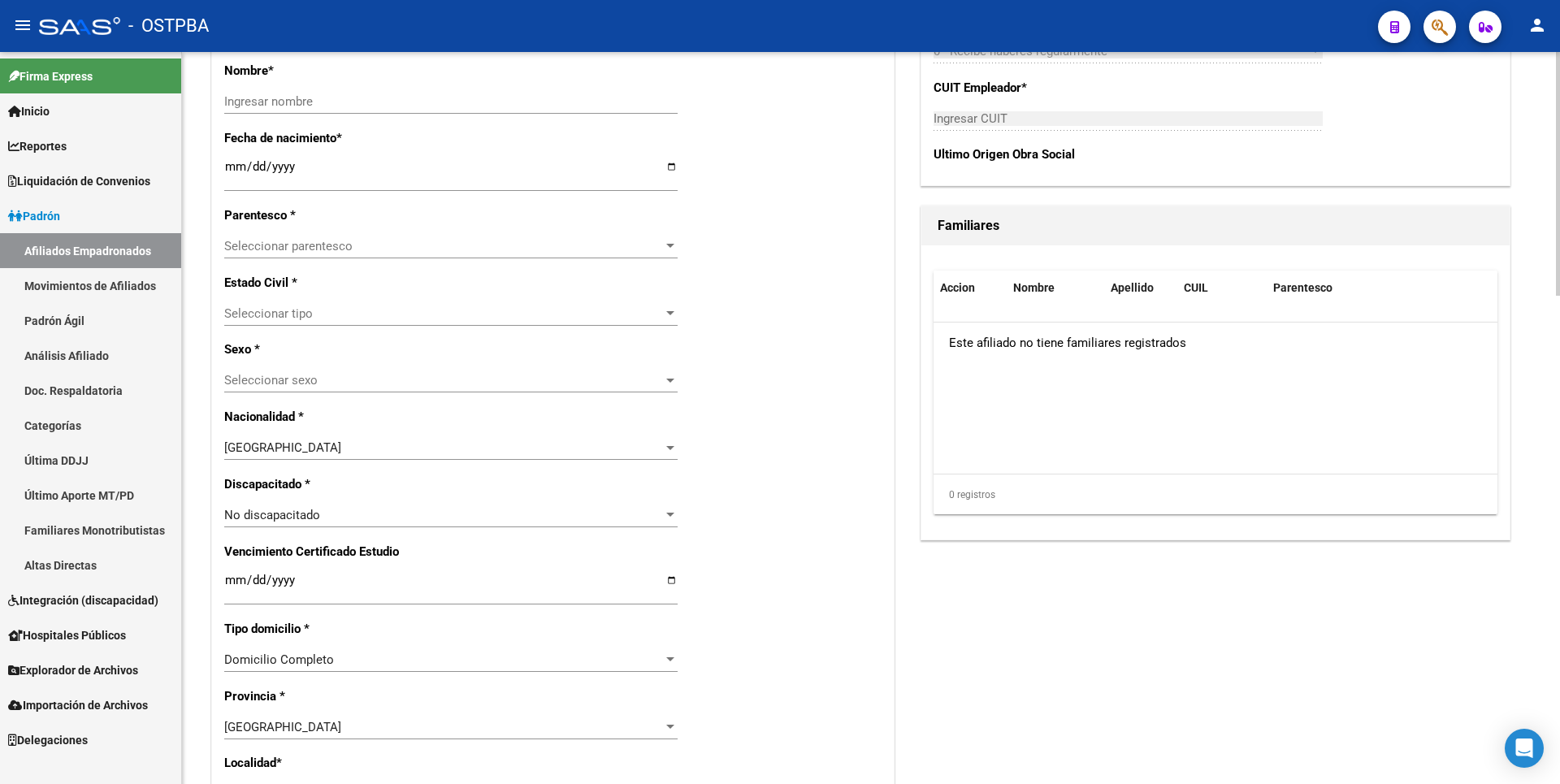
type input "30-65753655-1"
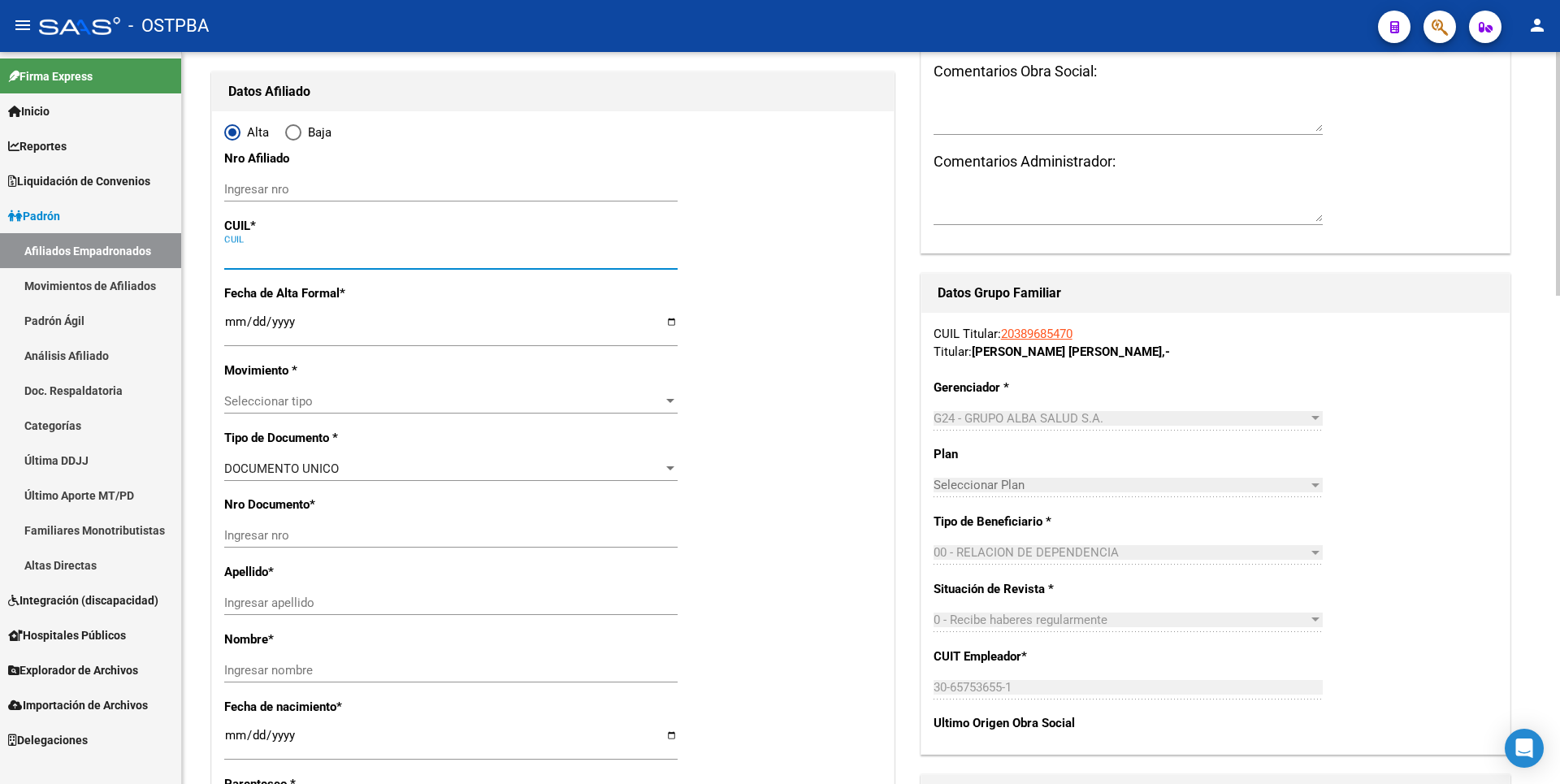
click at [250, 253] on input "CUIL" at bounding box center [451, 257] width 454 height 15
paste input "27-59727002-5"
type input "27-59727002-5"
type input "59727002"
type input "RODAS"
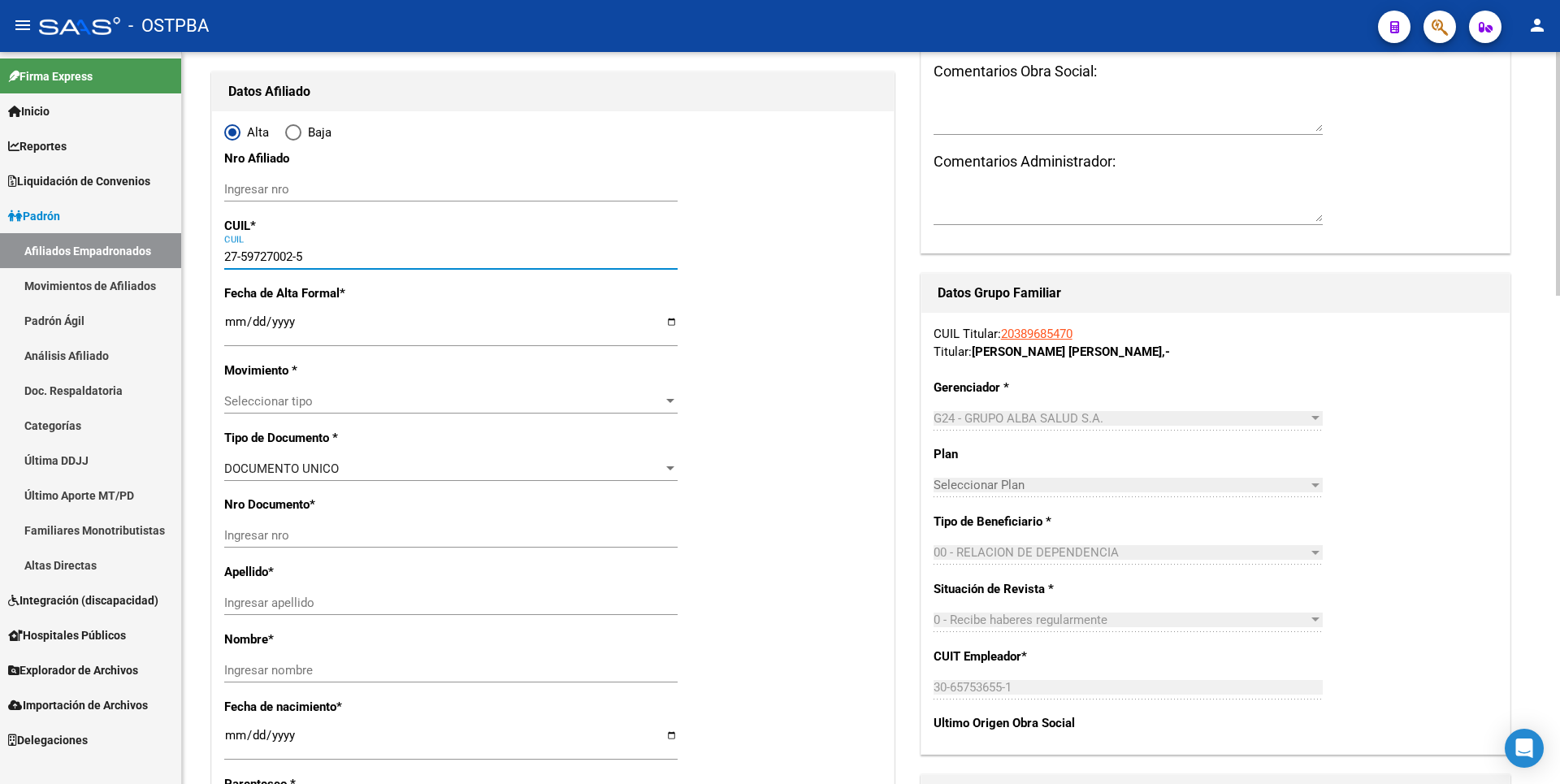
type input "ERICK LIAM"
type input "2023-01-30"
type input "TIERRAS ALTAS"
type input "1615"
type input "PRES MANUEL QUINTANA"
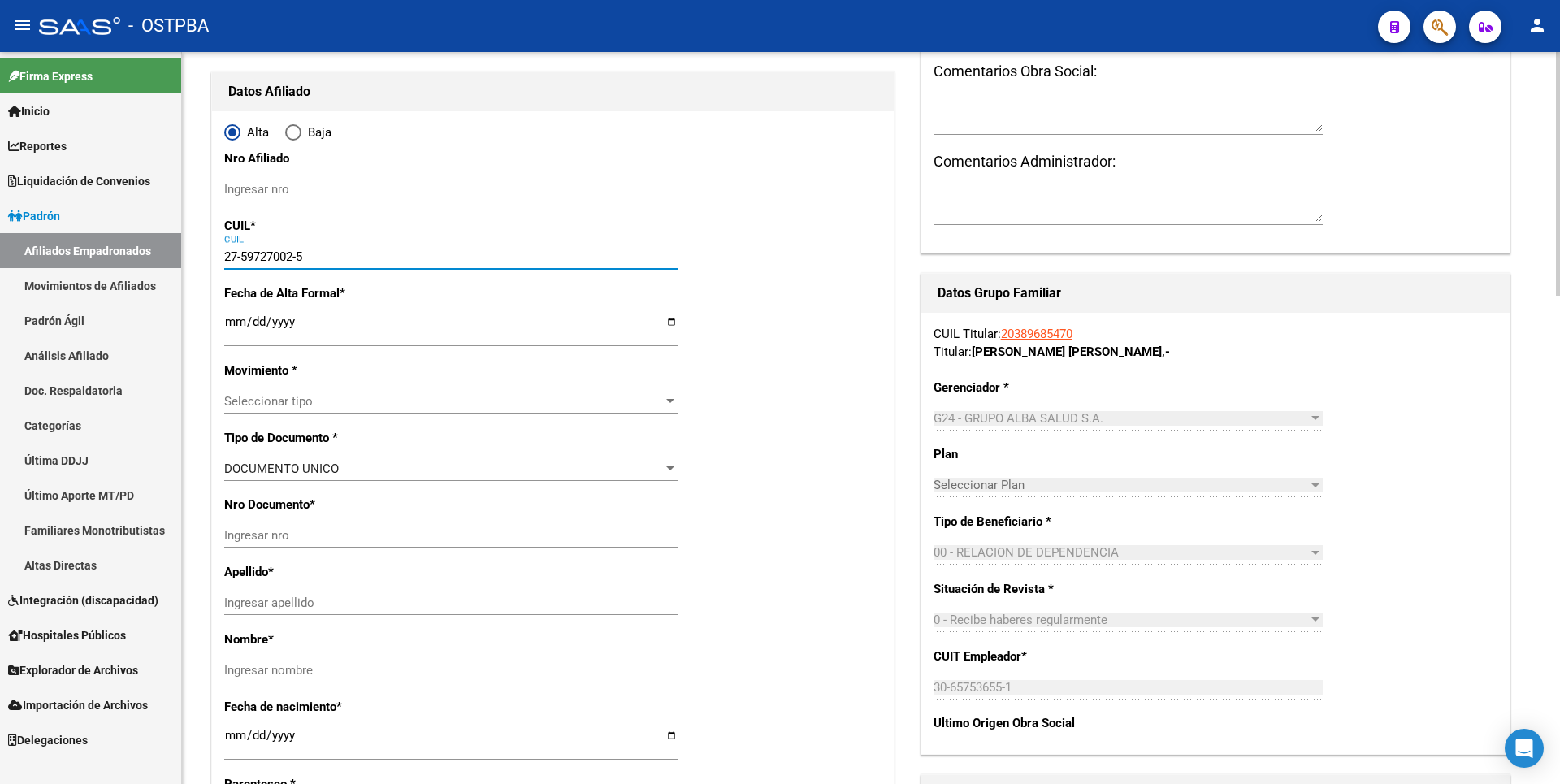
type input "3123"
type input "27-59727002-5"
click at [234, 312] on div "Ingresar fecha" at bounding box center [451, 330] width 454 height 35
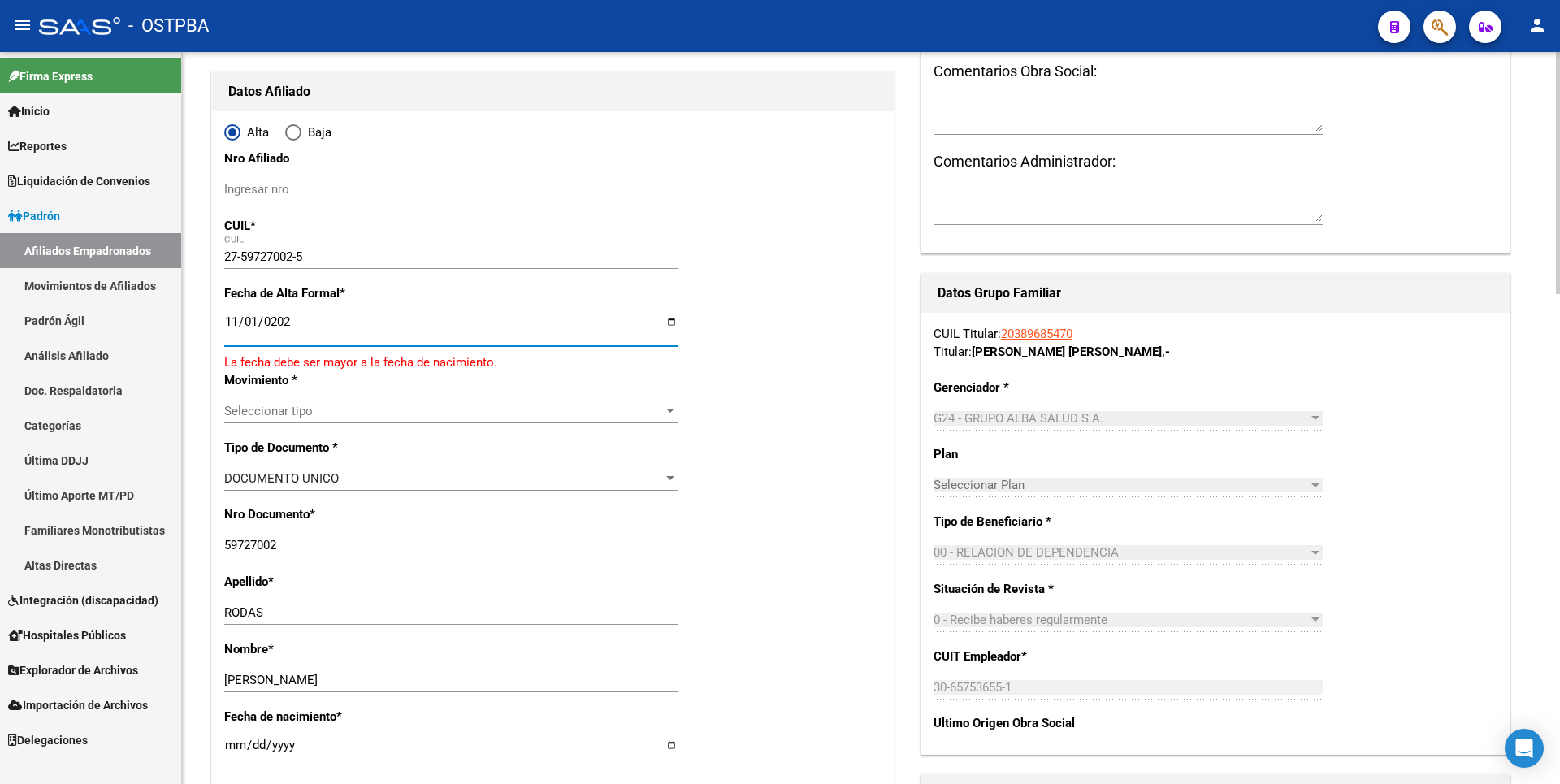
type input "2025-11-01"
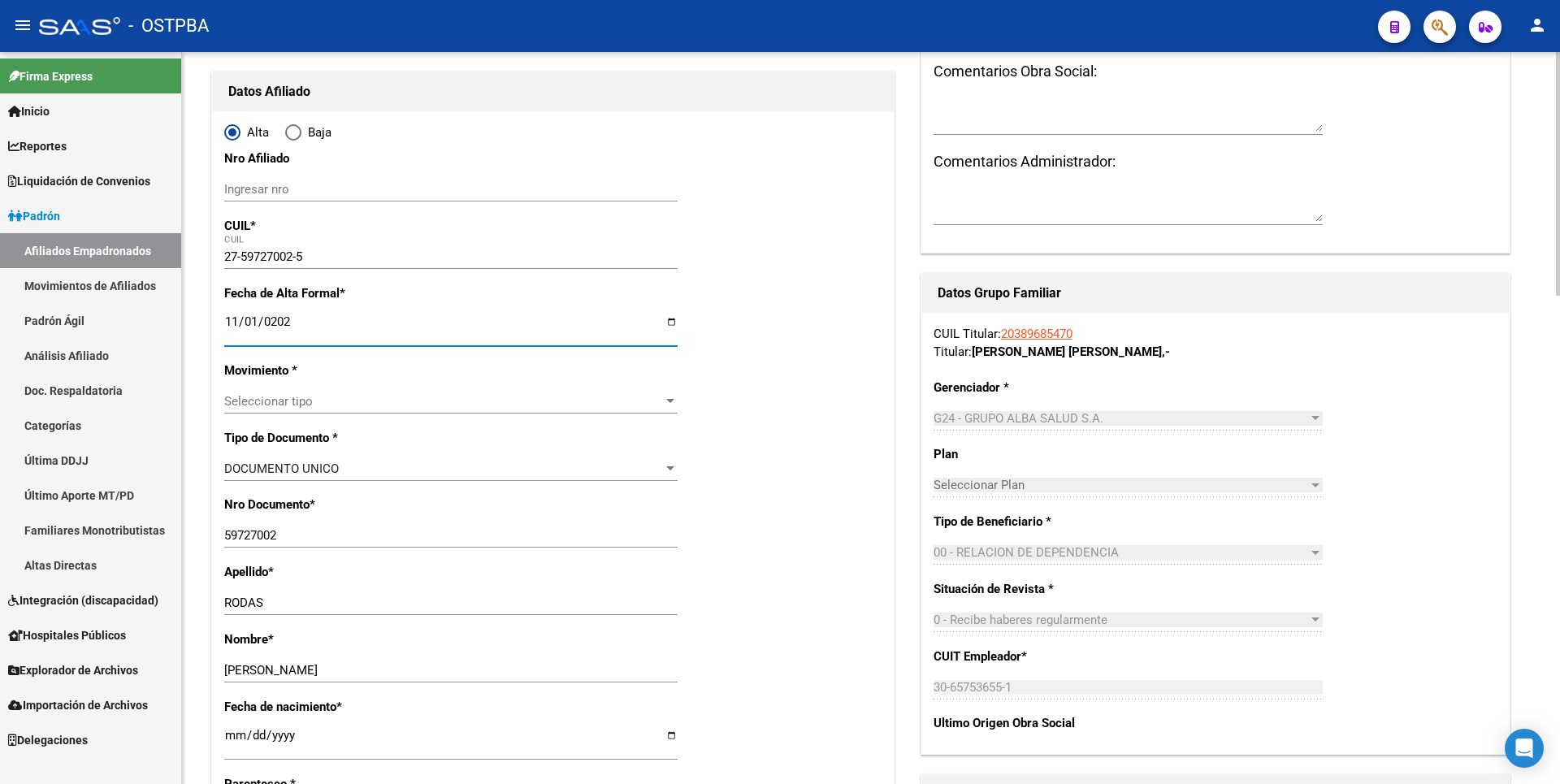
click at [565, 402] on span "Seleccionar tipo" at bounding box center [444, 402] width 439 height 15
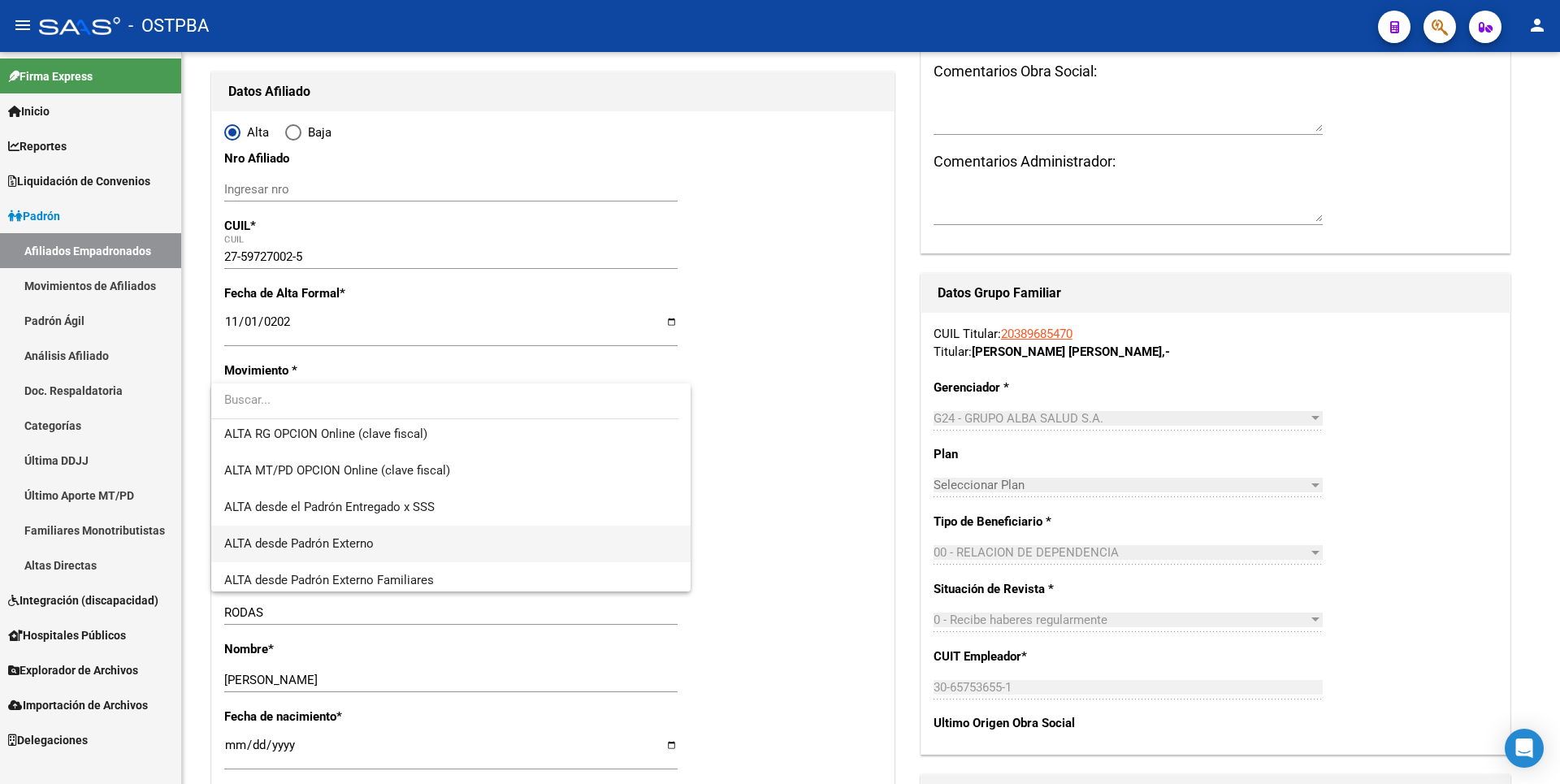
scroll to position [487, 0]
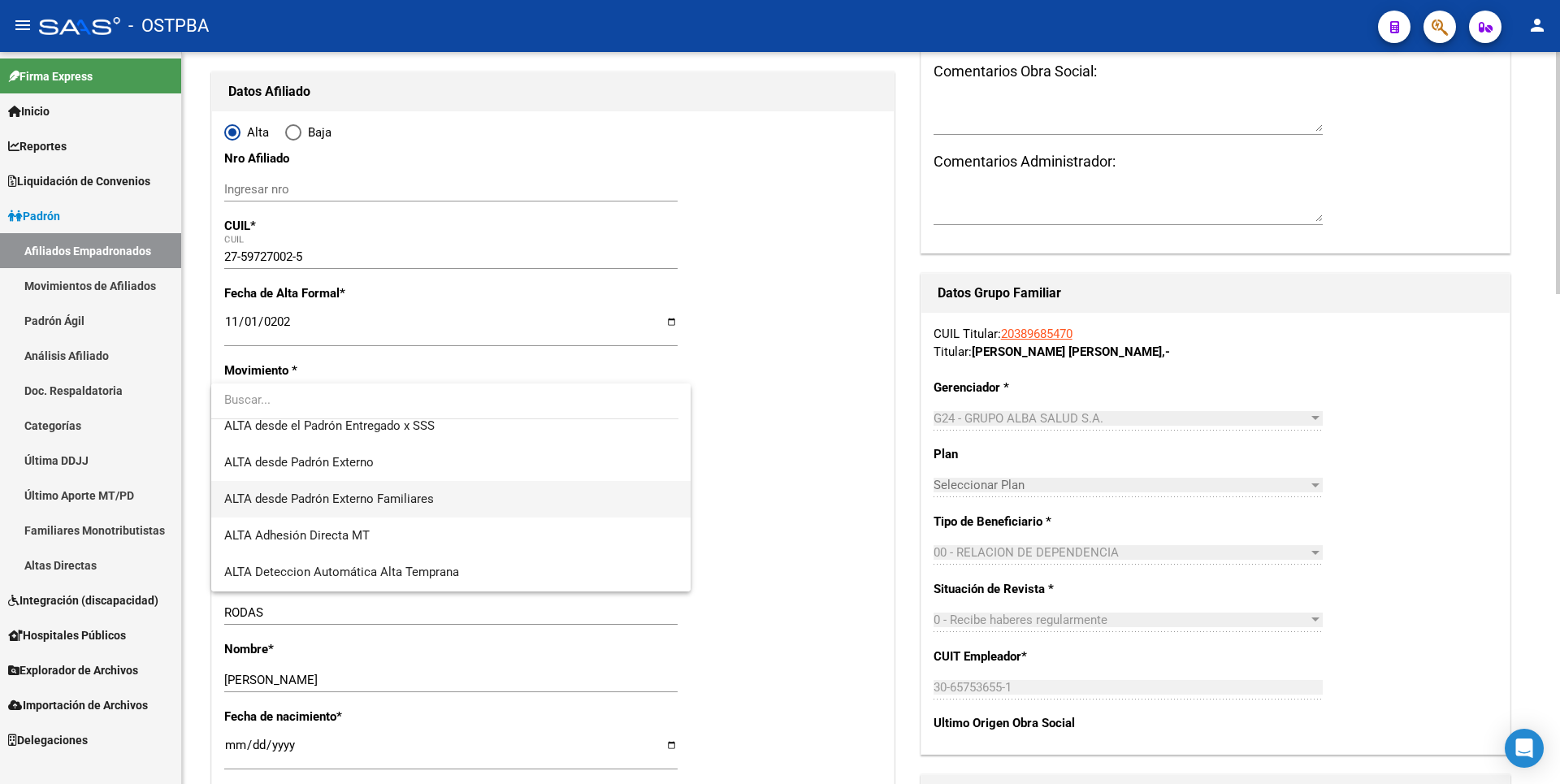
click at [337, 486] on span "ALTA desde Padrón Externo Familiares" at bounding box center [451, 499] width 454 height 36
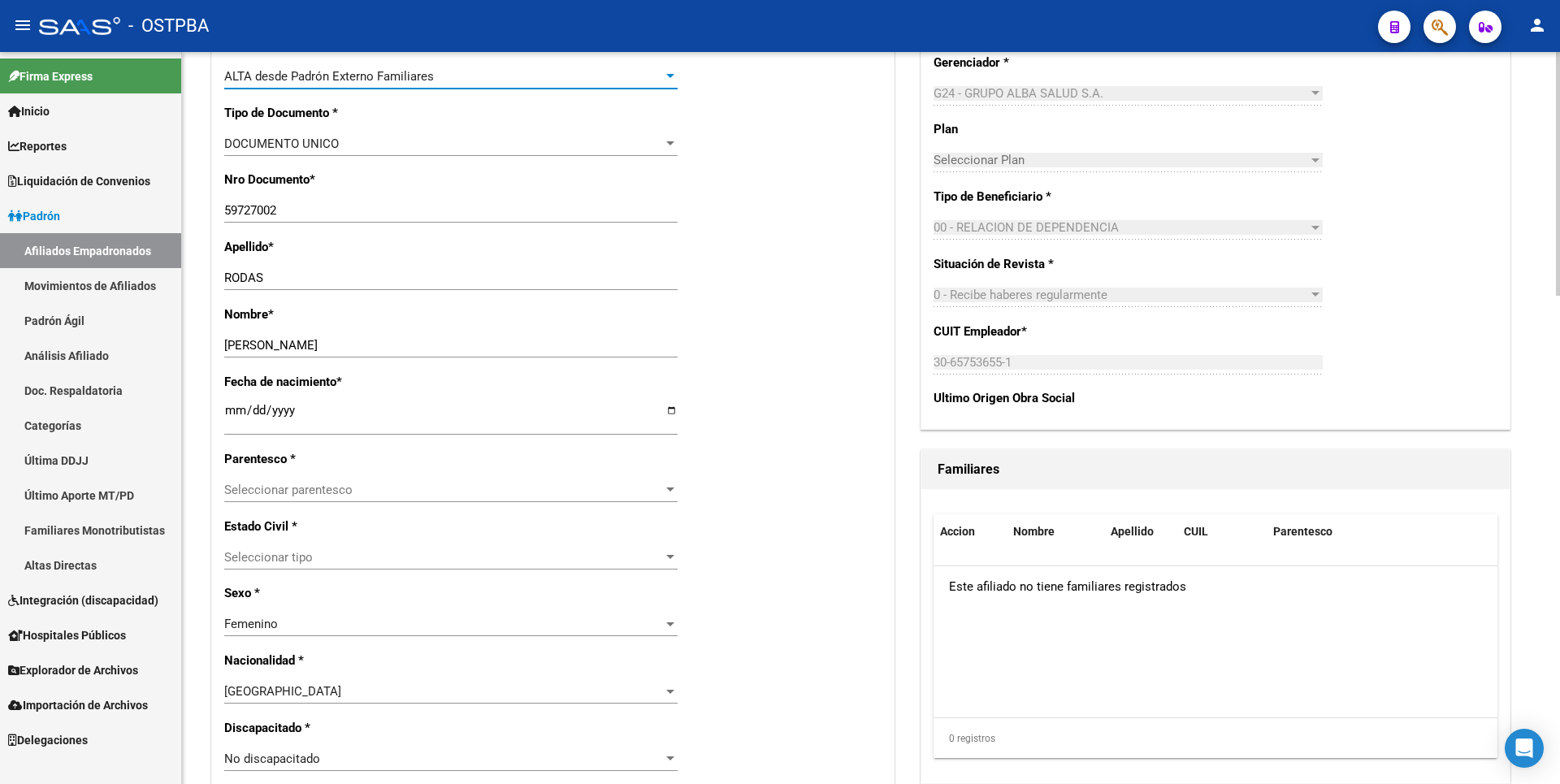
click at [668, 493] on div at bounding box center [670, 490] width 15 height 13
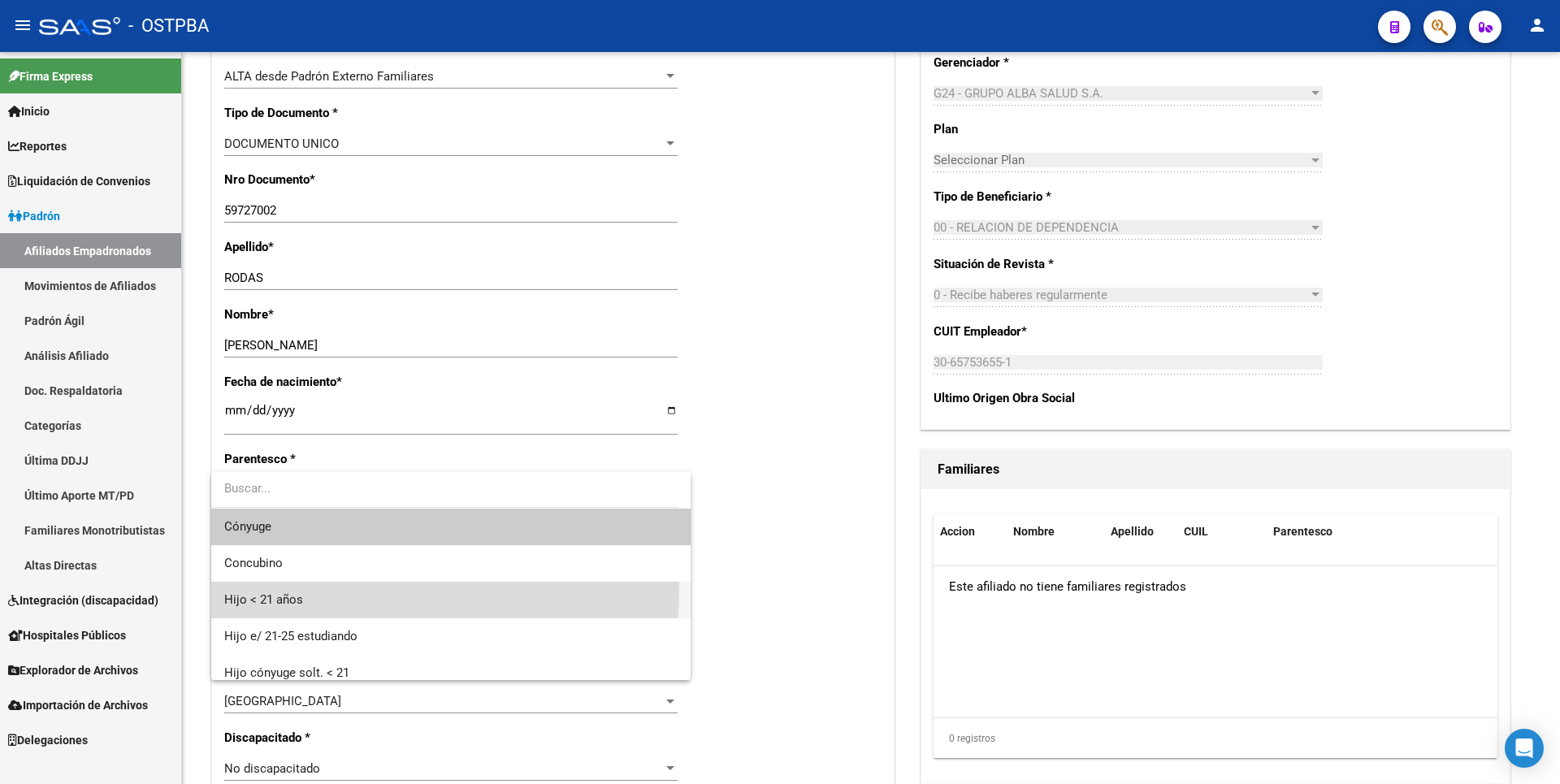
click at [298, 589] on span "Hijo < 21 años" at bounding box center [451, 600] width 454 height 36
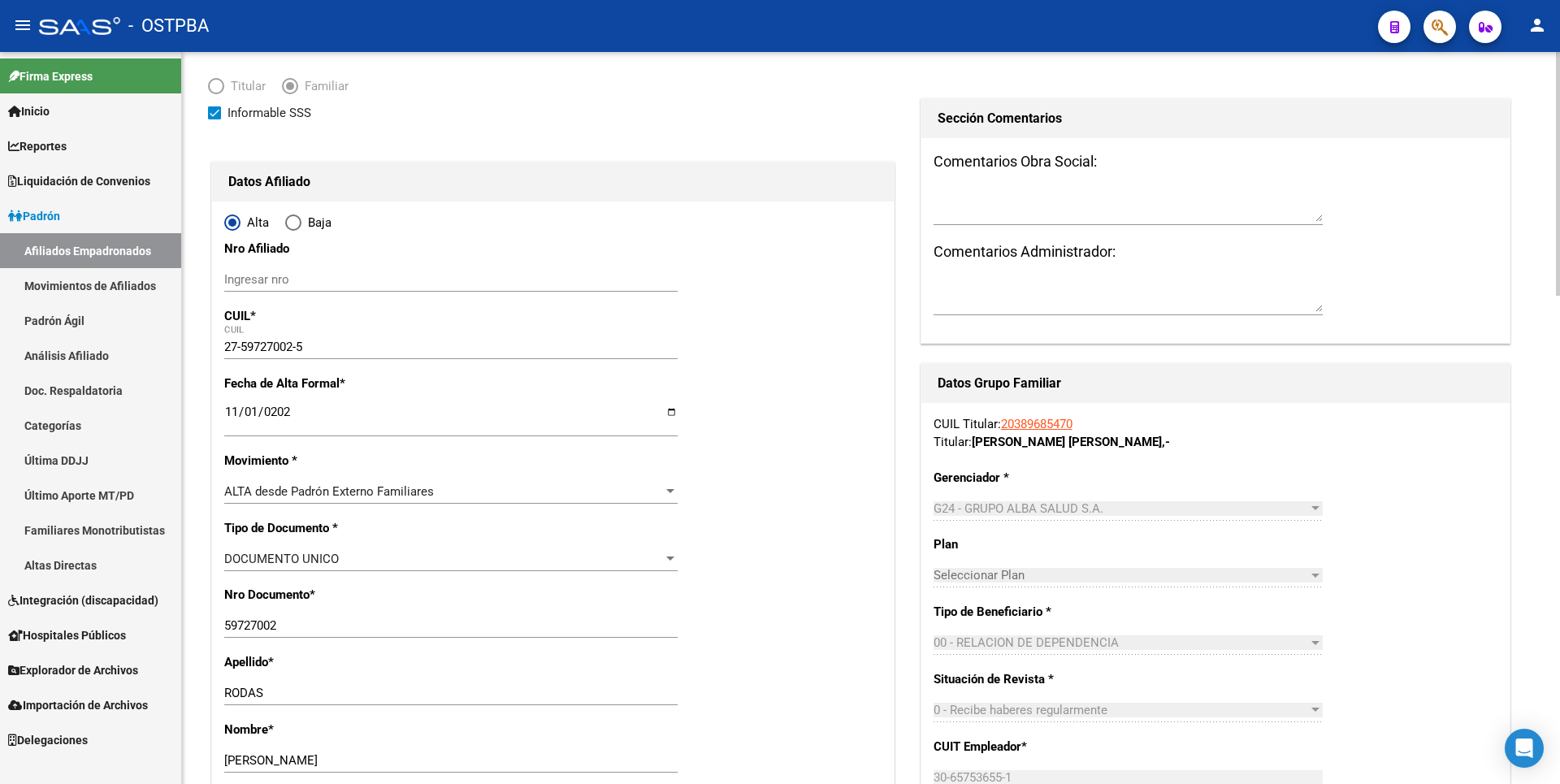
scroll to position [0, 0]
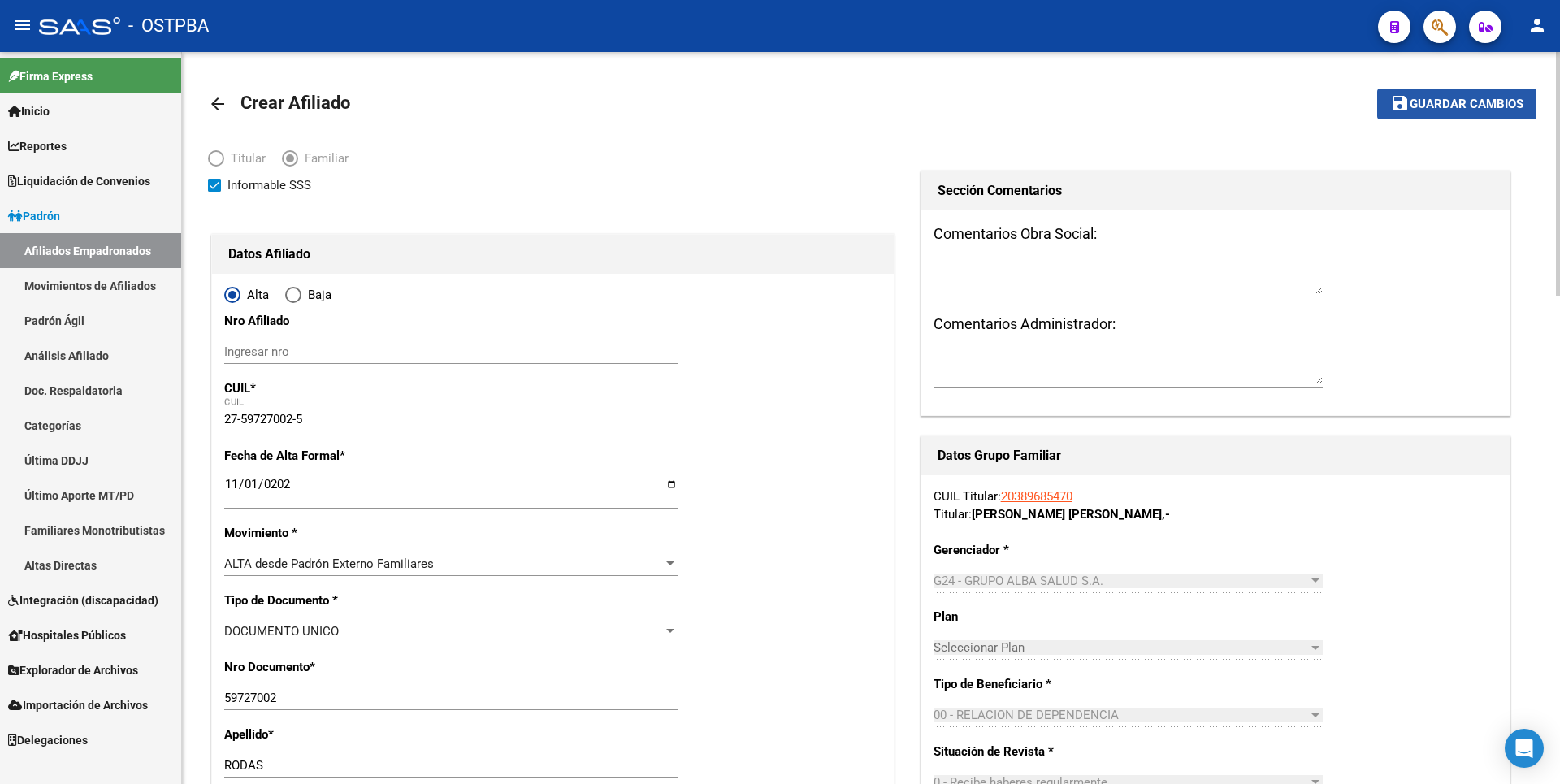
click at [1453, 102] on span "Guardar cambios" at bounding box center [1466, 105] width 114 height 15
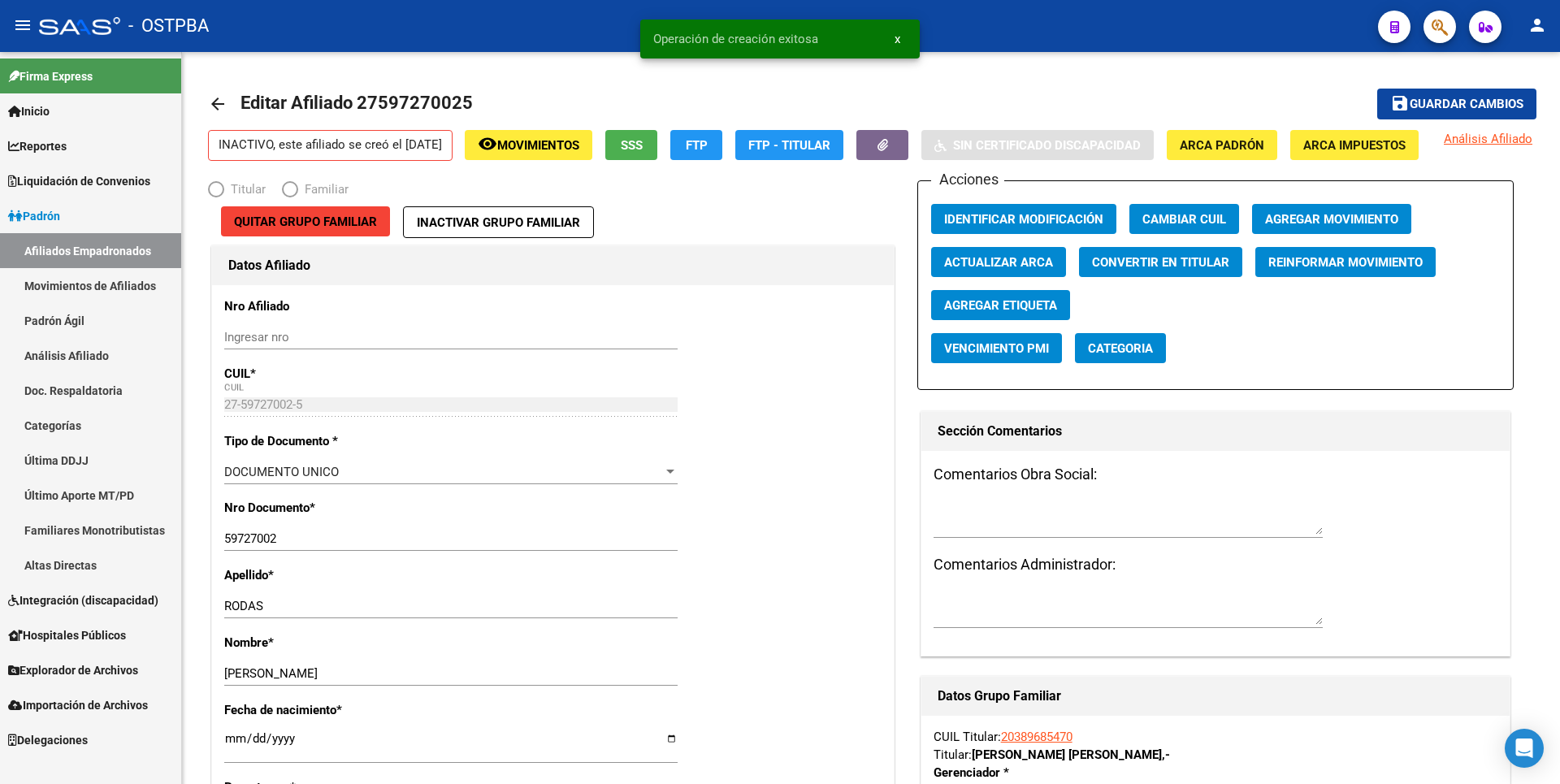
radio input "true"
type input "30-65753655-1"
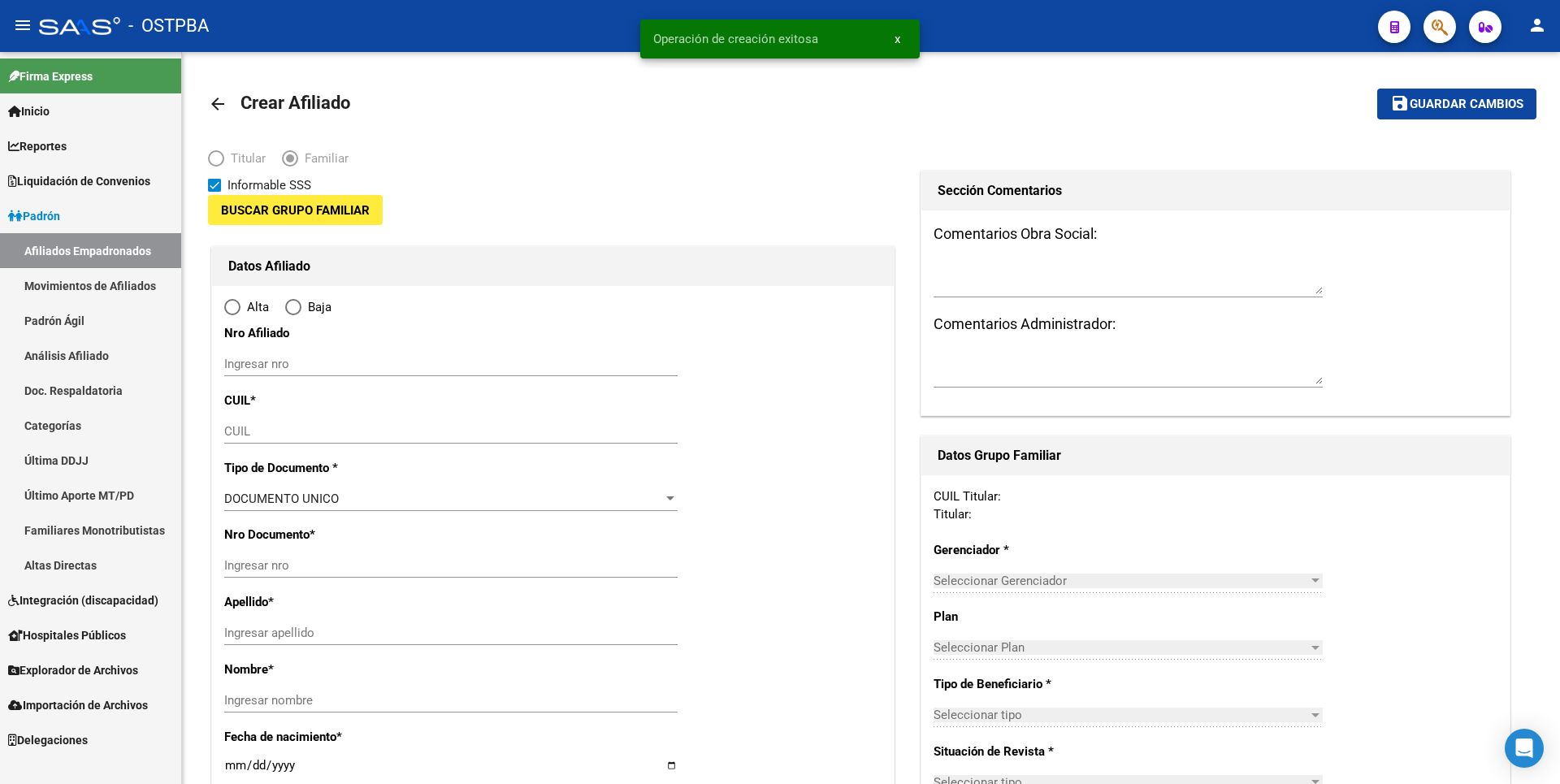
type input "30-65753655-1"
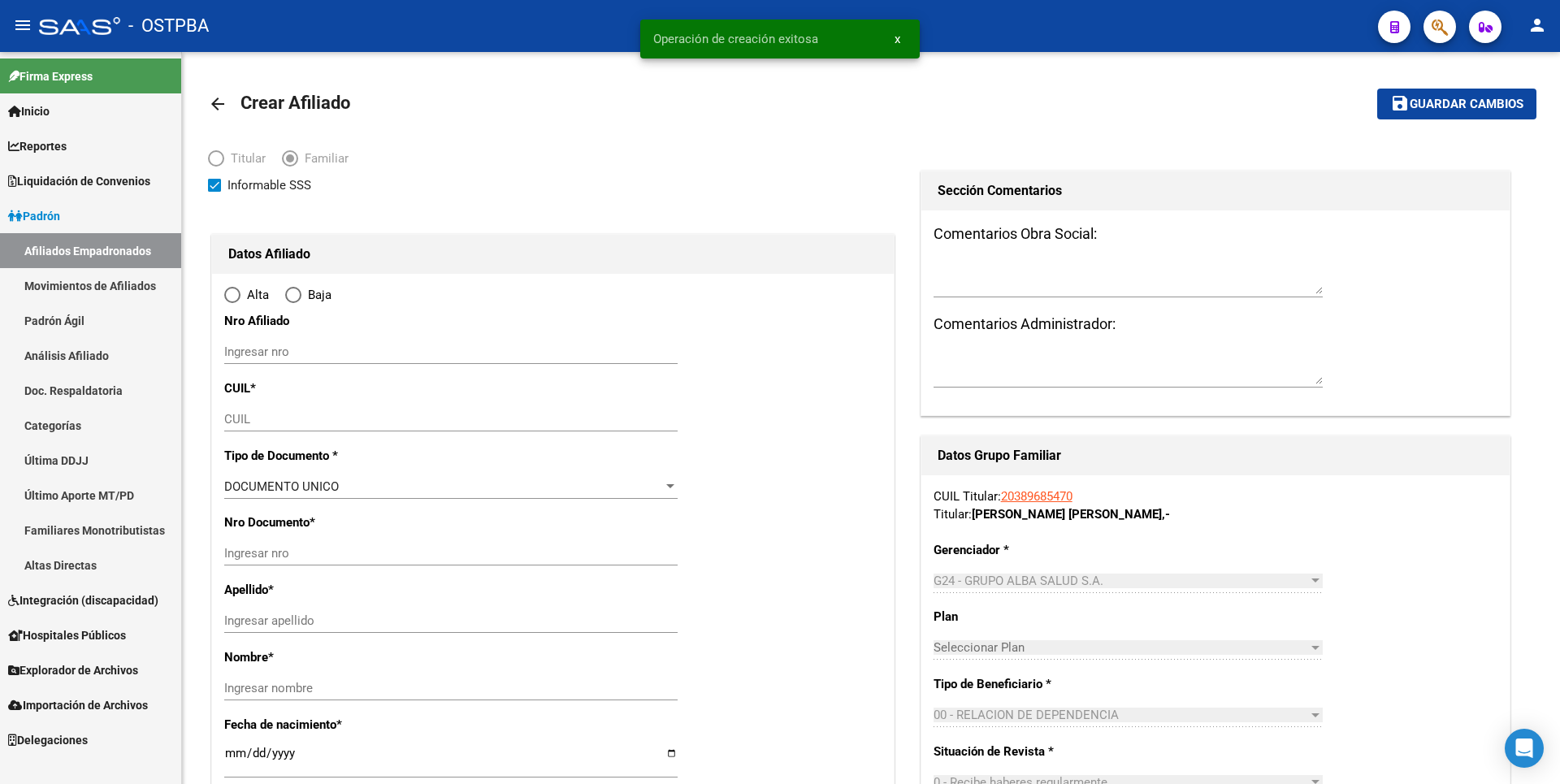
type input "SAN FRANCISCO SOLANO"
type input "1881"
type input "AV SAN MARTIN"
type input "6019"
type input "o:1"
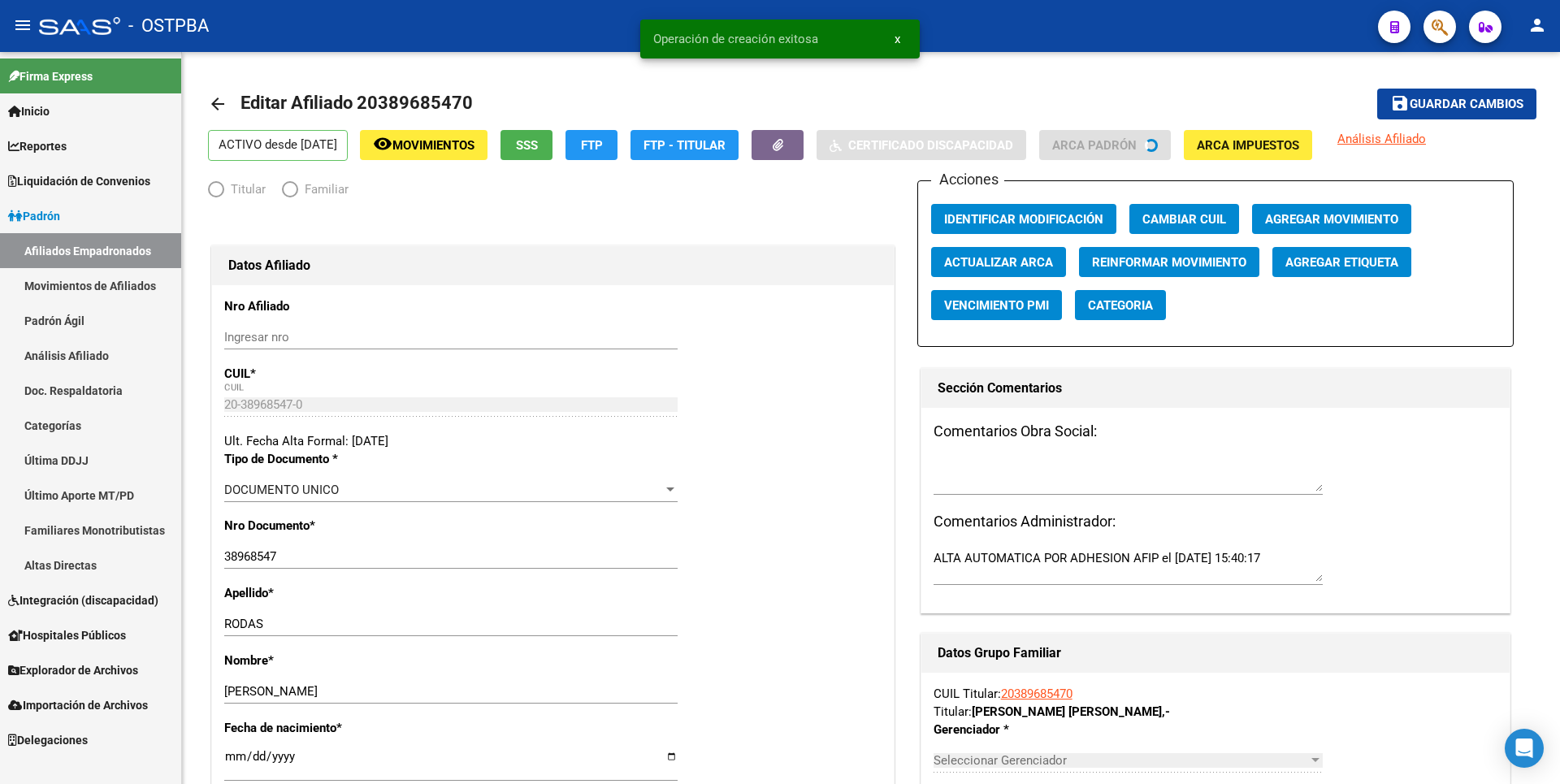
radio input "true"
type input "30-65753655-1"
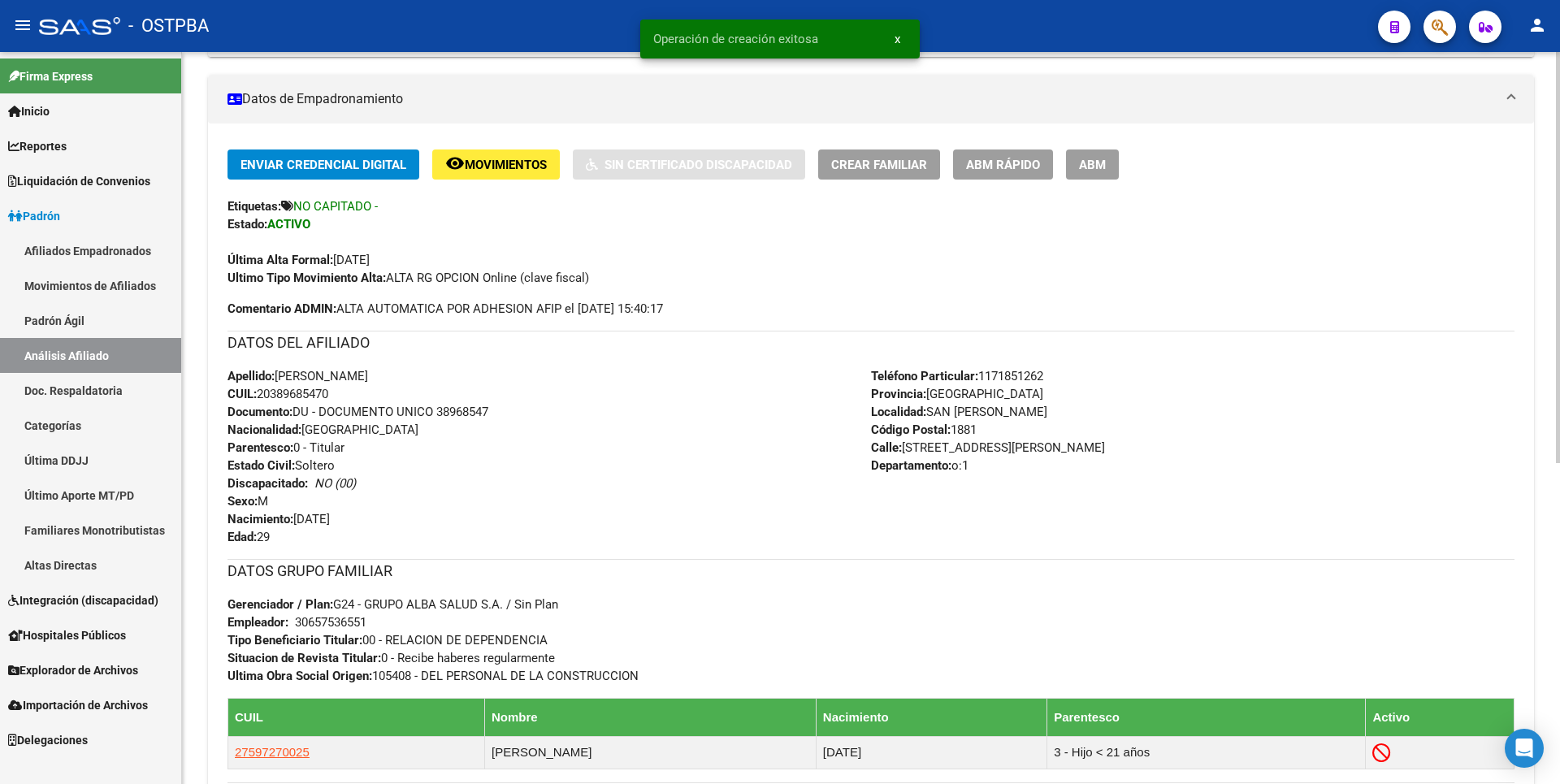
scroll to position [571, 0]
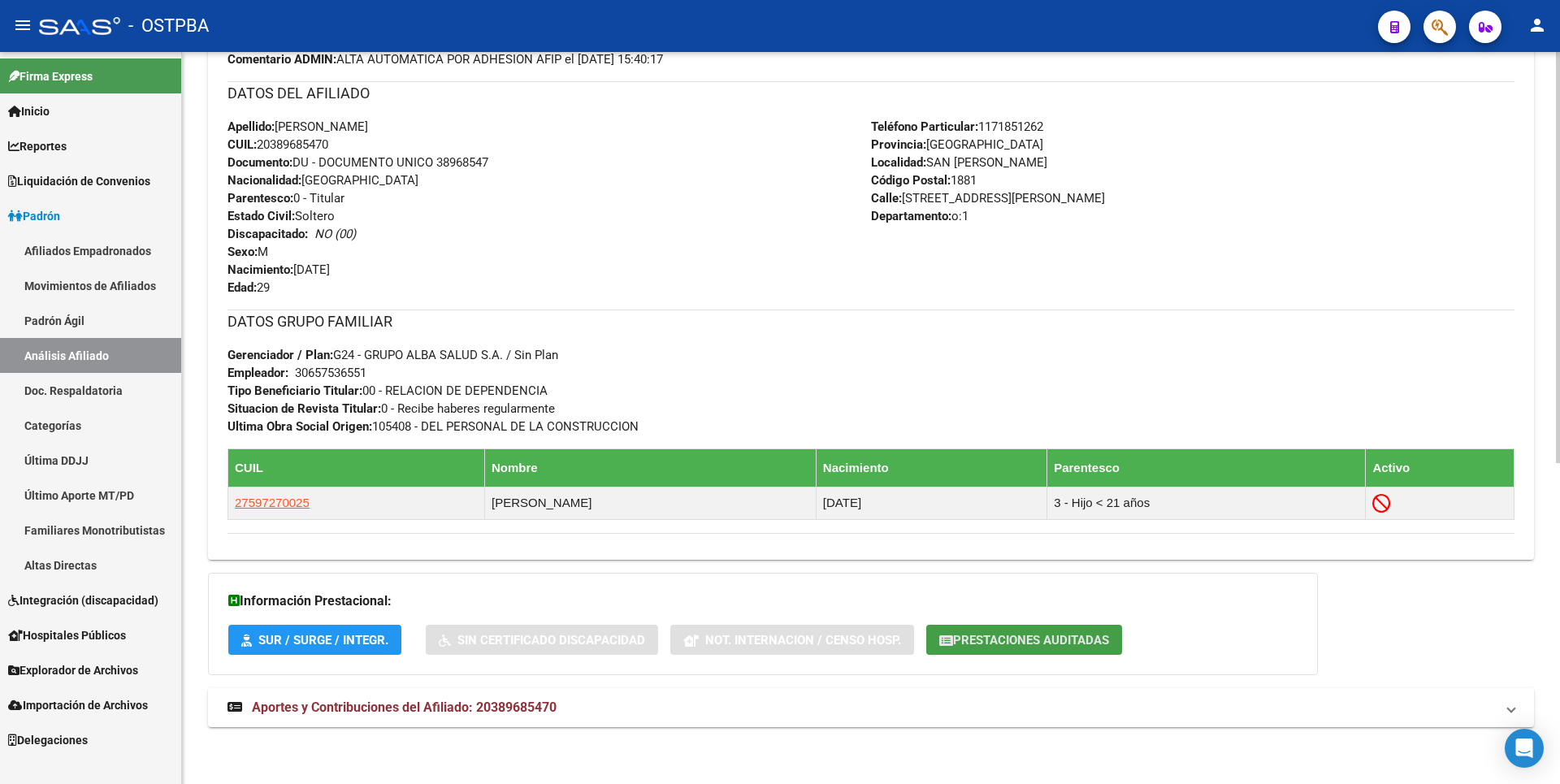
click at [1040, 637] on span "Prestaciones Auditadas" at bounding box center [1031, 640] width 156 height 15
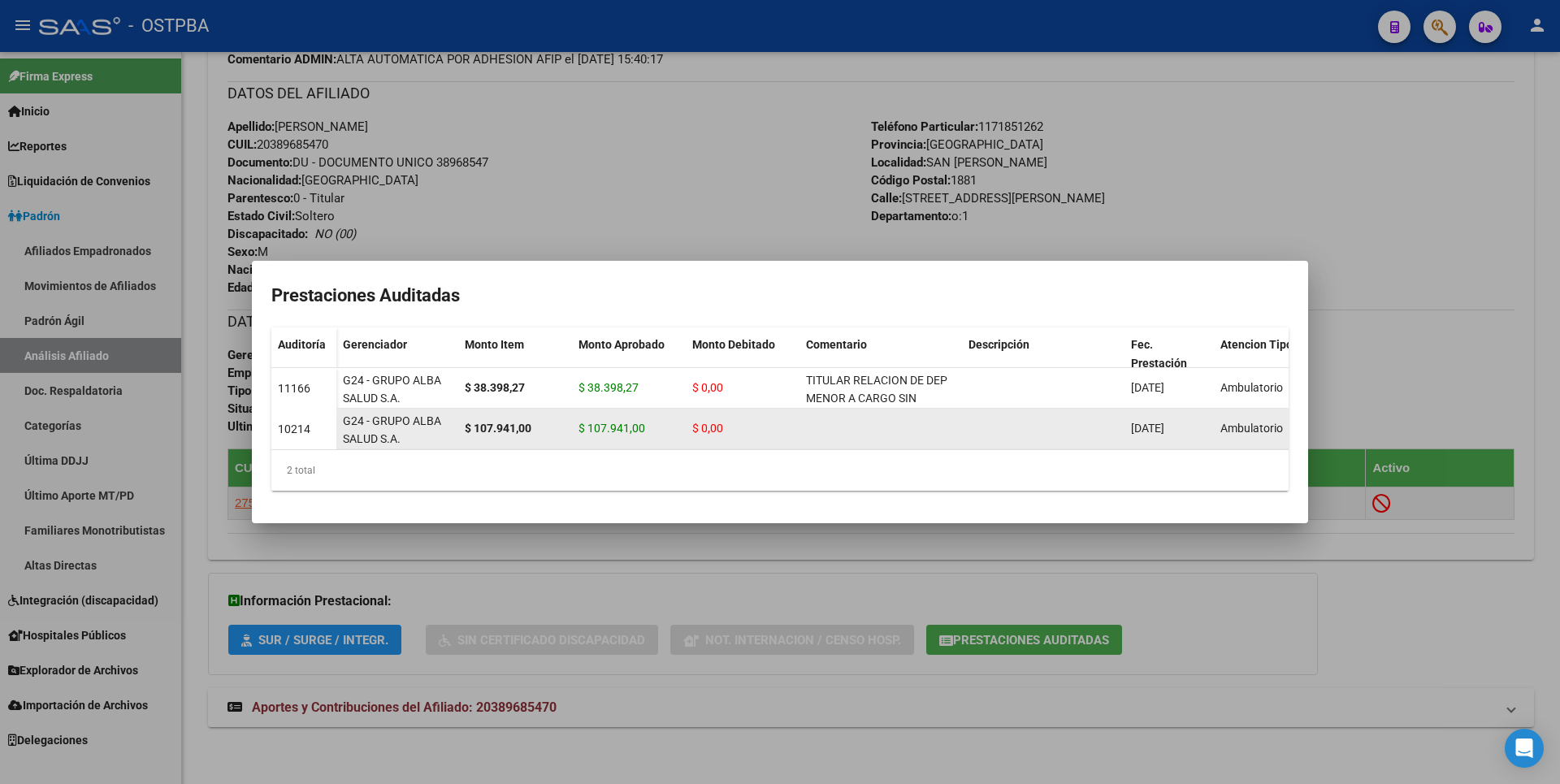
drag, startPoint x: 581, startPoint y: 422, endPoint x: 670, endPoint y: 422, distance: 89.0
click at [670, 422] on div "$ 107.941,00" at bounding box center [628, 428] width 101 height 19
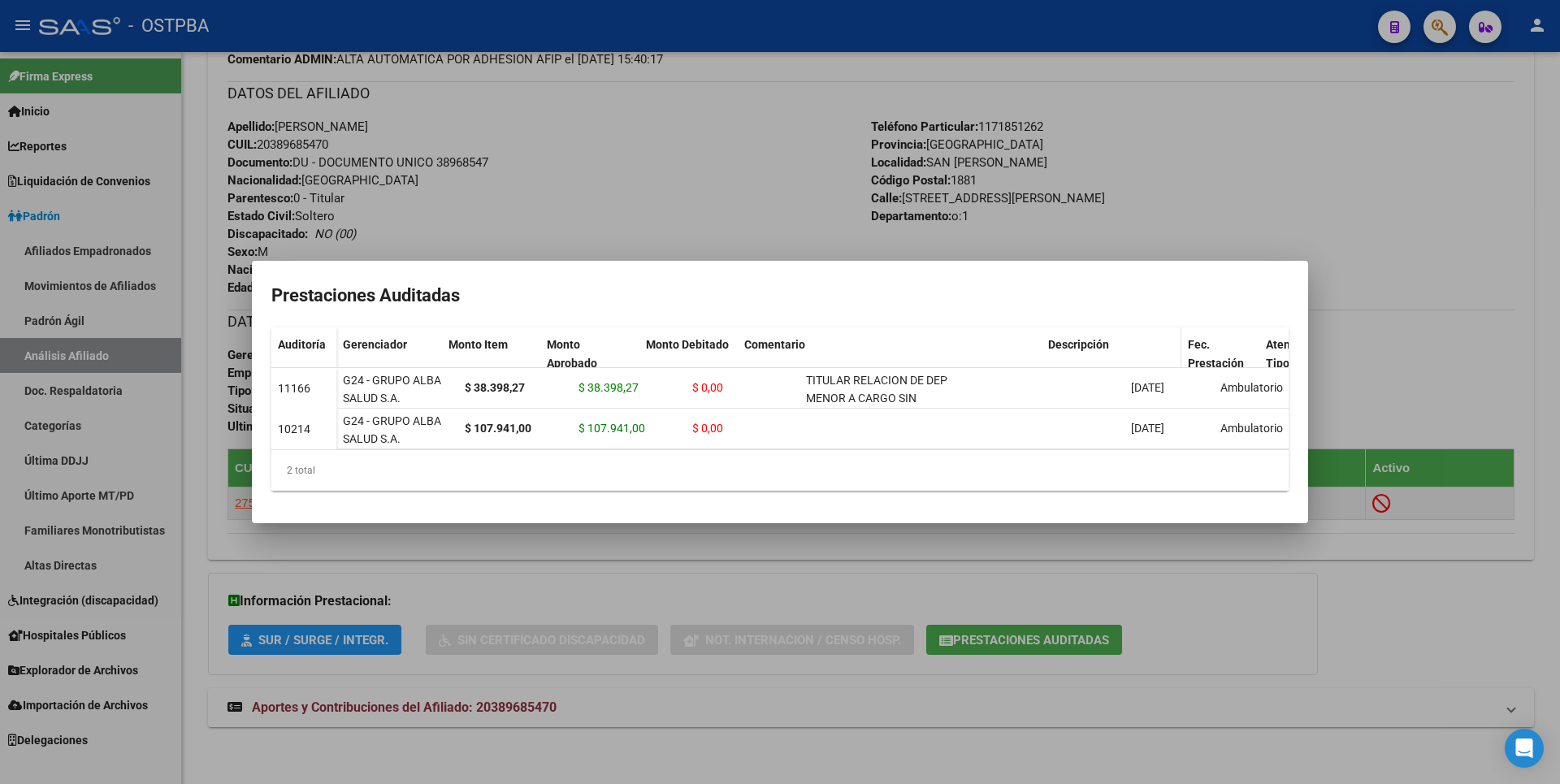
drag, startPoint x: 955, startPoint y: 336, endPoint x: 1147, endPoint y: 329, distance: 192.1
click at [1147, 329] on div "Gerenciador Monto Item Monto Aprobado Monto Debitado Comentario Descripción Fec…" at bounding box center [970, 361] width 1268 height 68
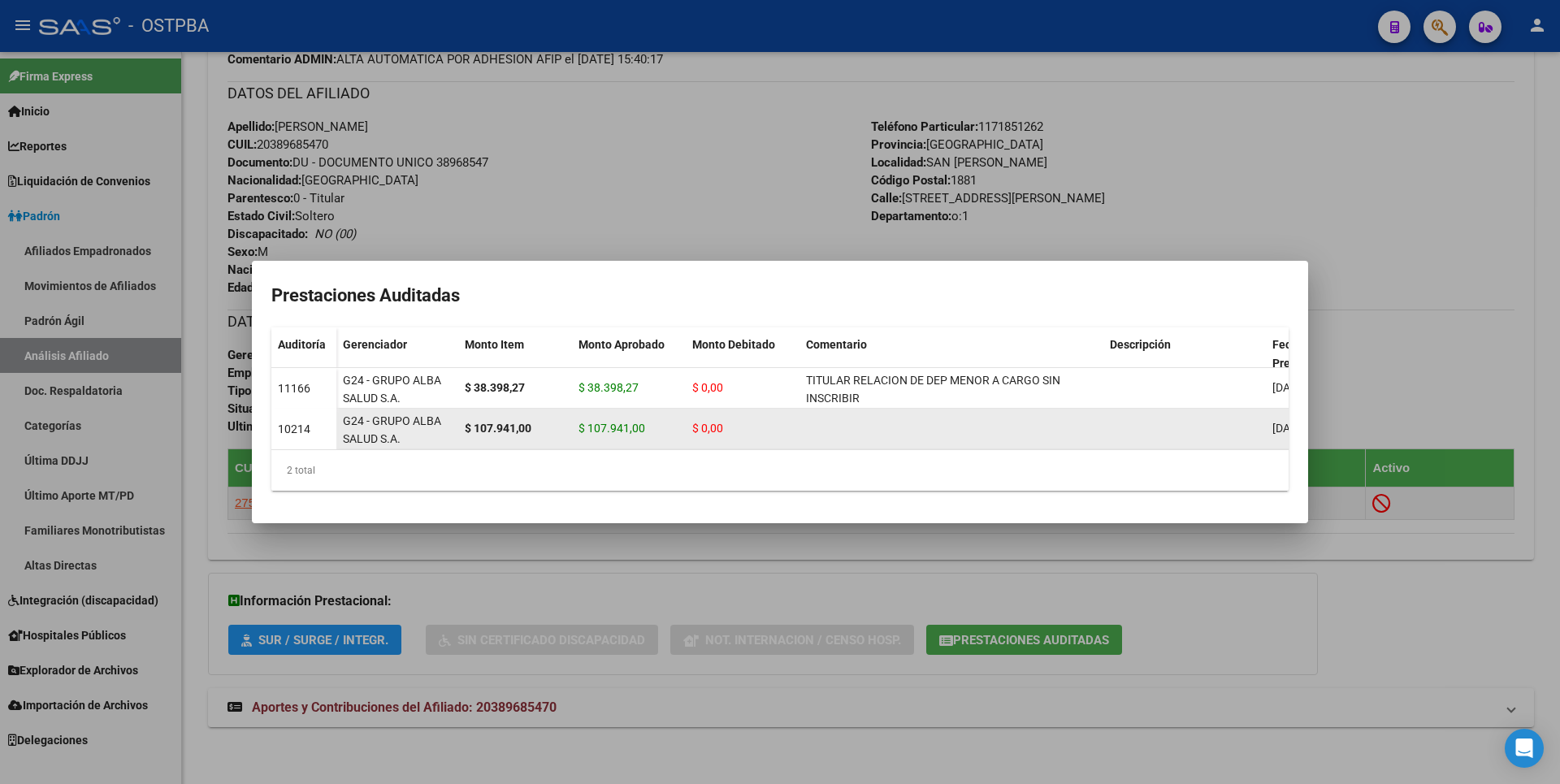
click at [841, 441] on datatable-body-cell at bounding box center [952, 429] width 304 height 40
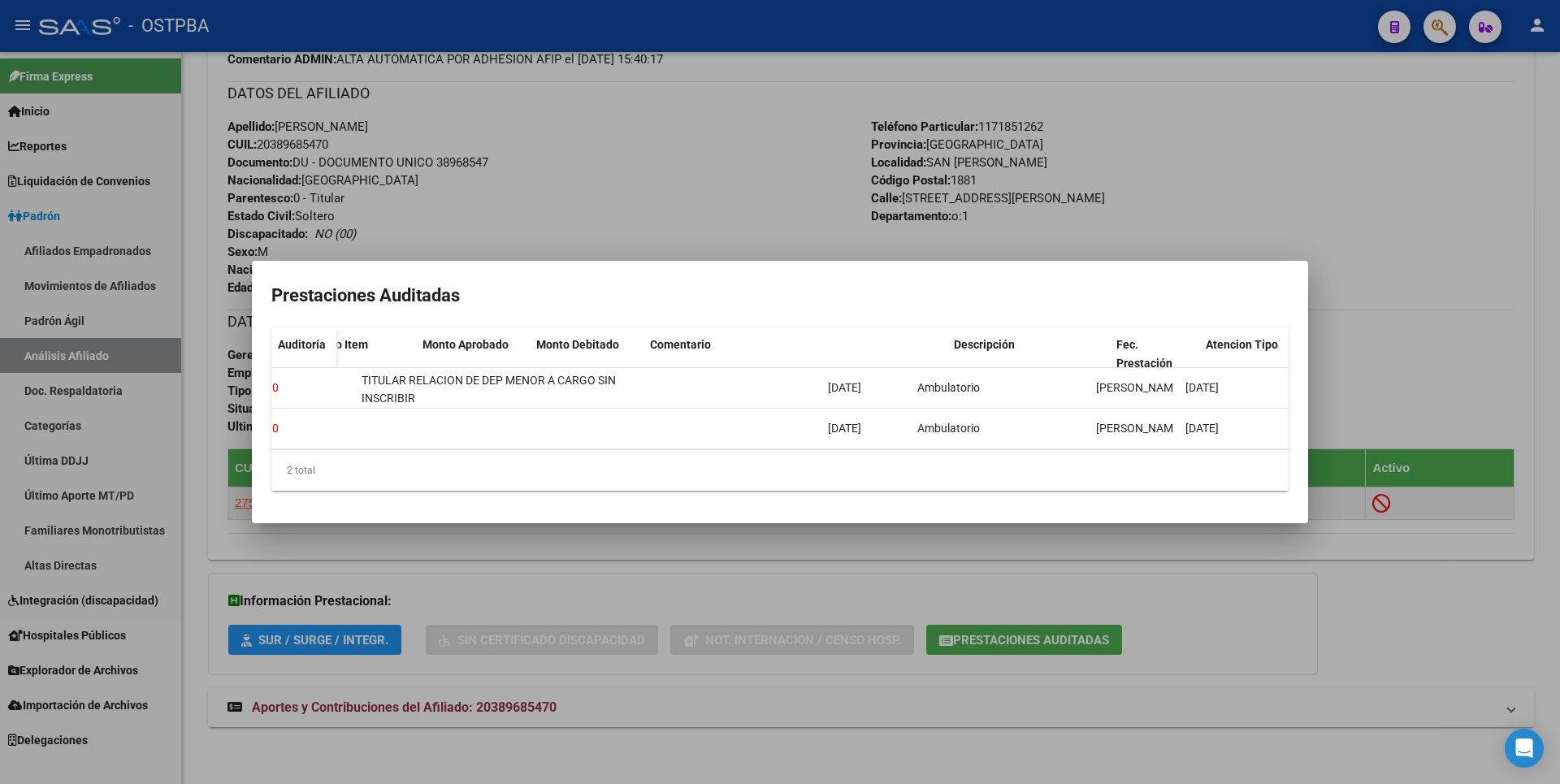
scroll to position [0, 456]
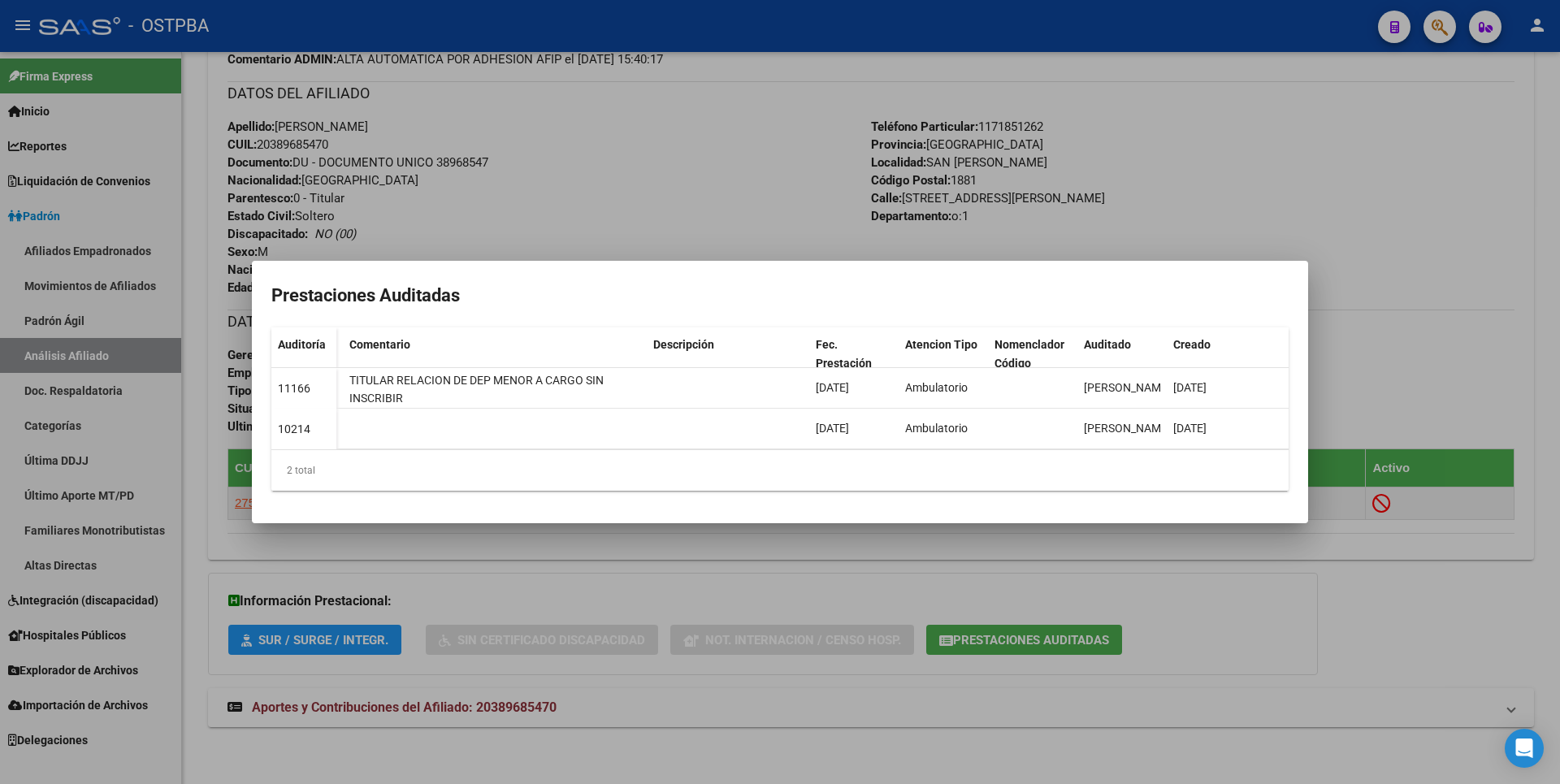
click at [1210, 204] on div at bounding box center [780, 392] width 1560 height 784
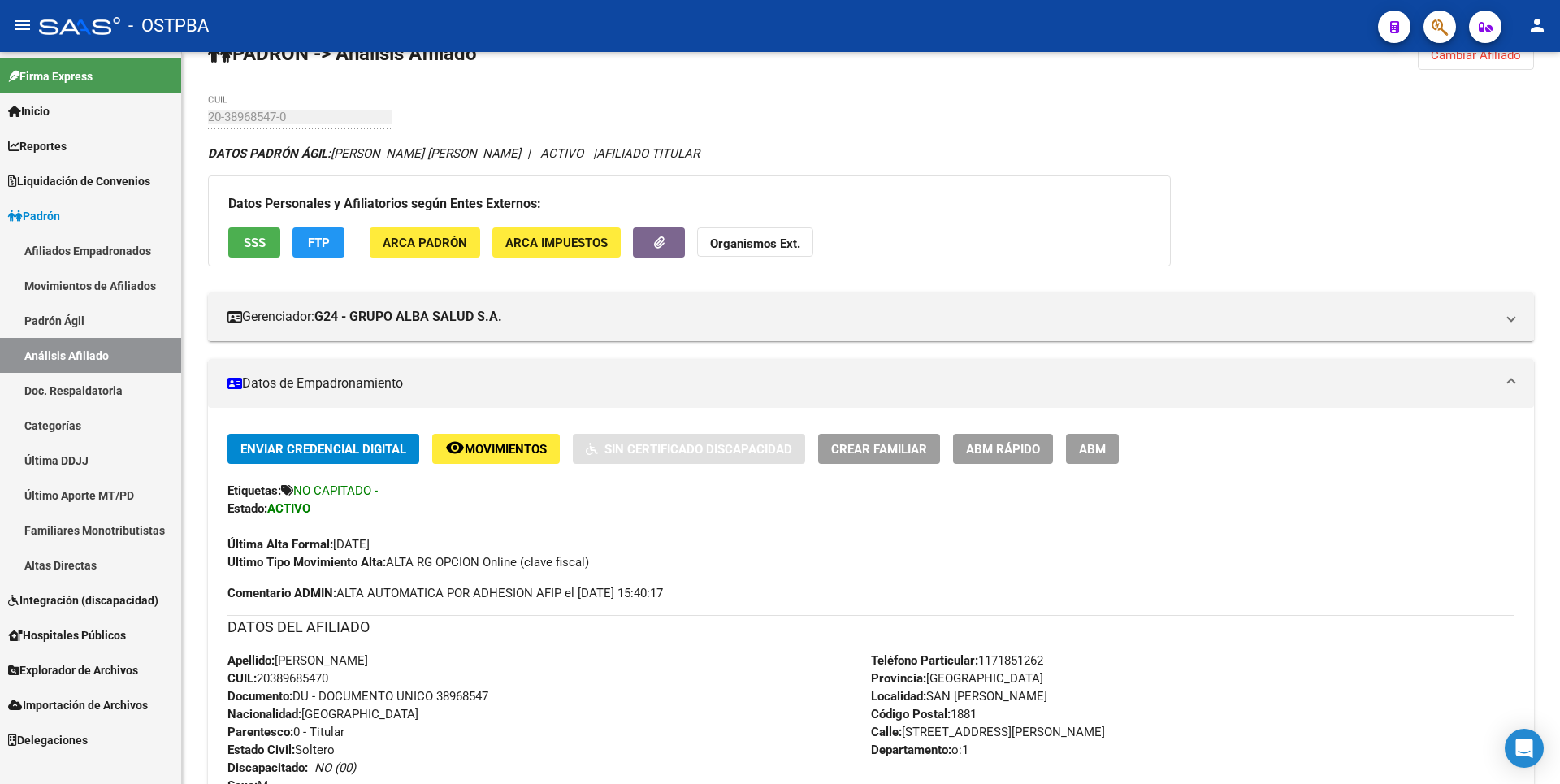
scroll to position [0, 0]
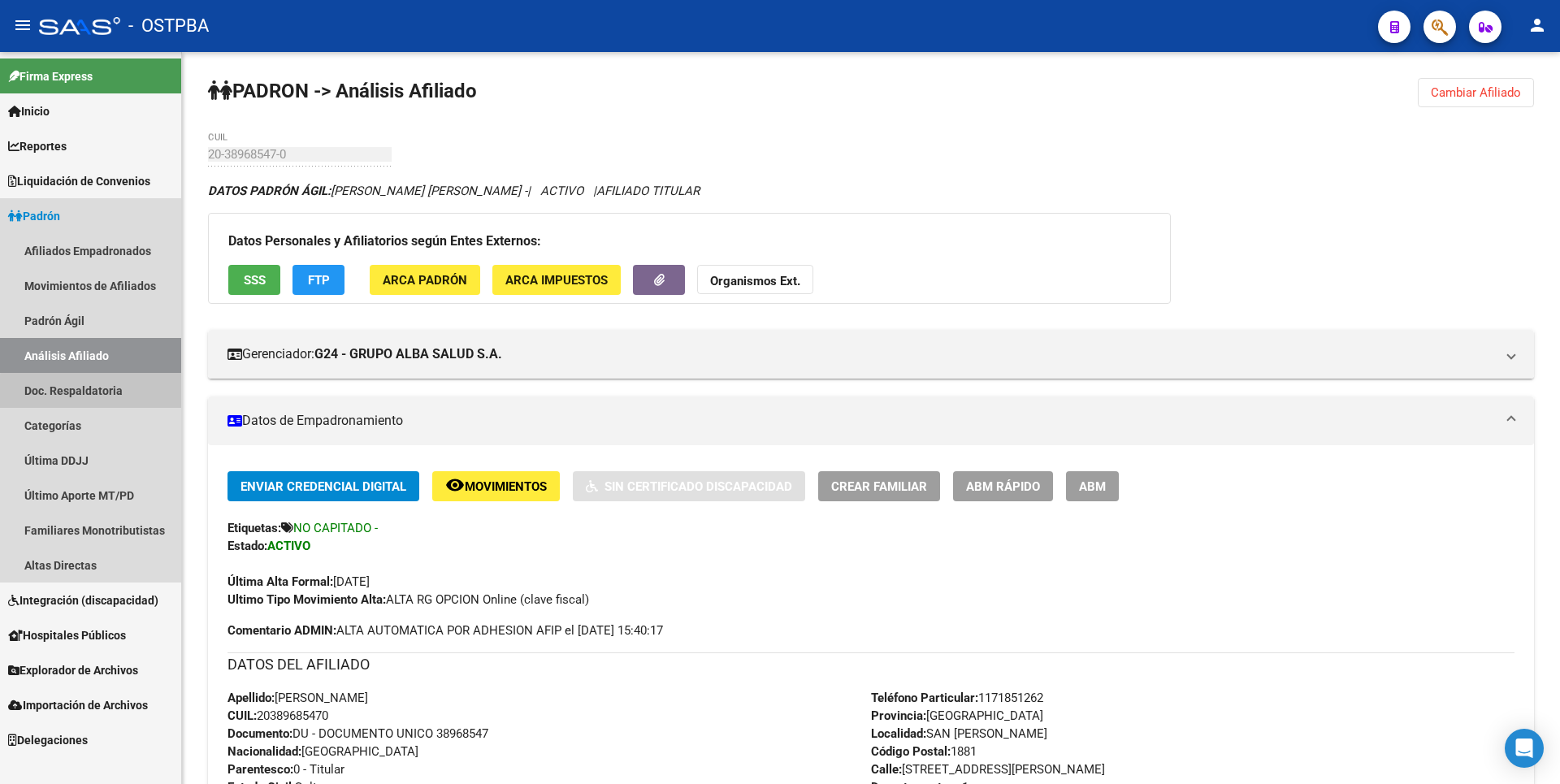
click at [107, 392] on link "Doc. Respaldatoria" at bounding box center [90, 391] width 181 height 35
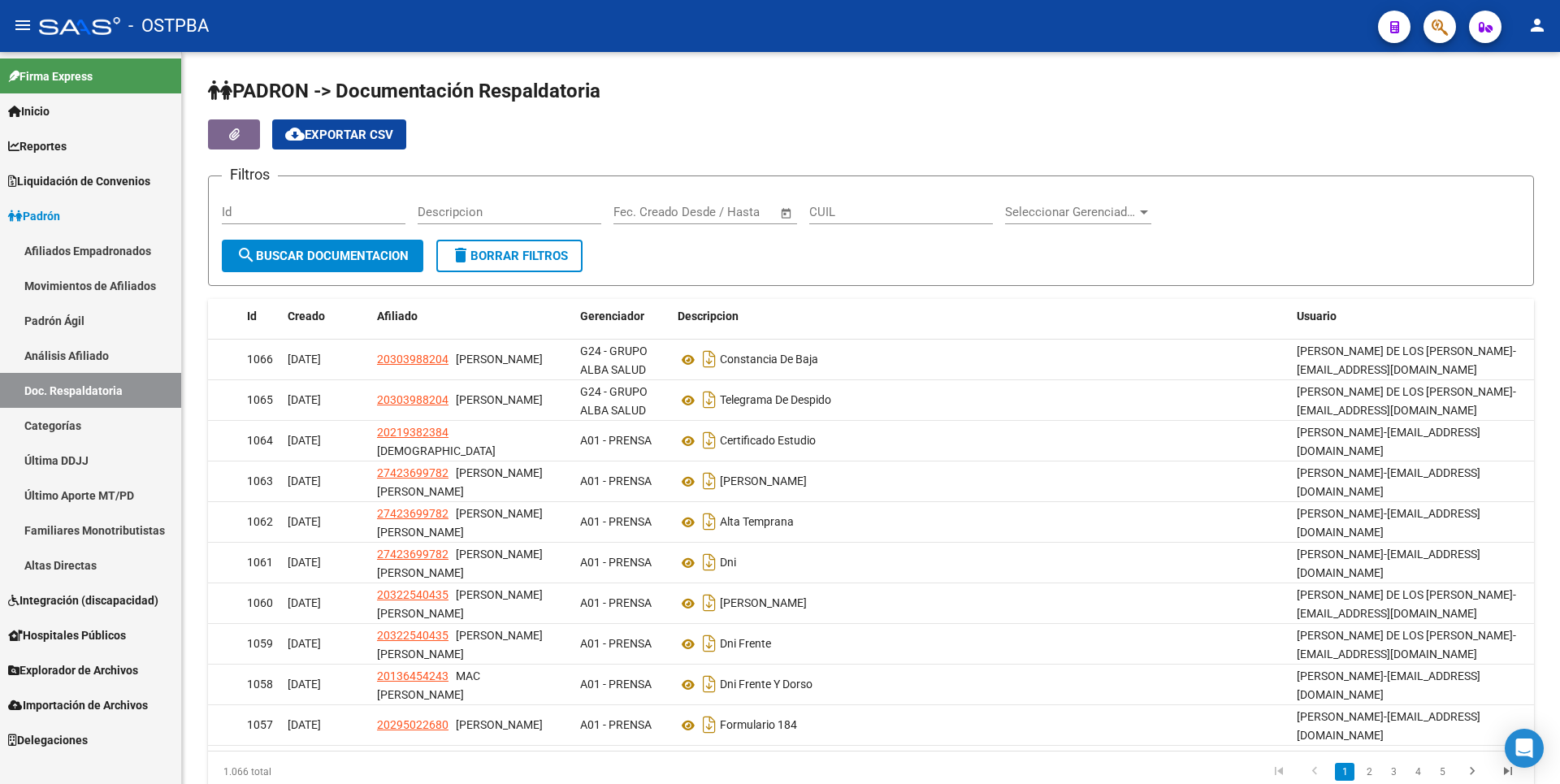
click at [107, 569] on link "Altas Directas" at bounding box center [90, 565] width 181 height 35
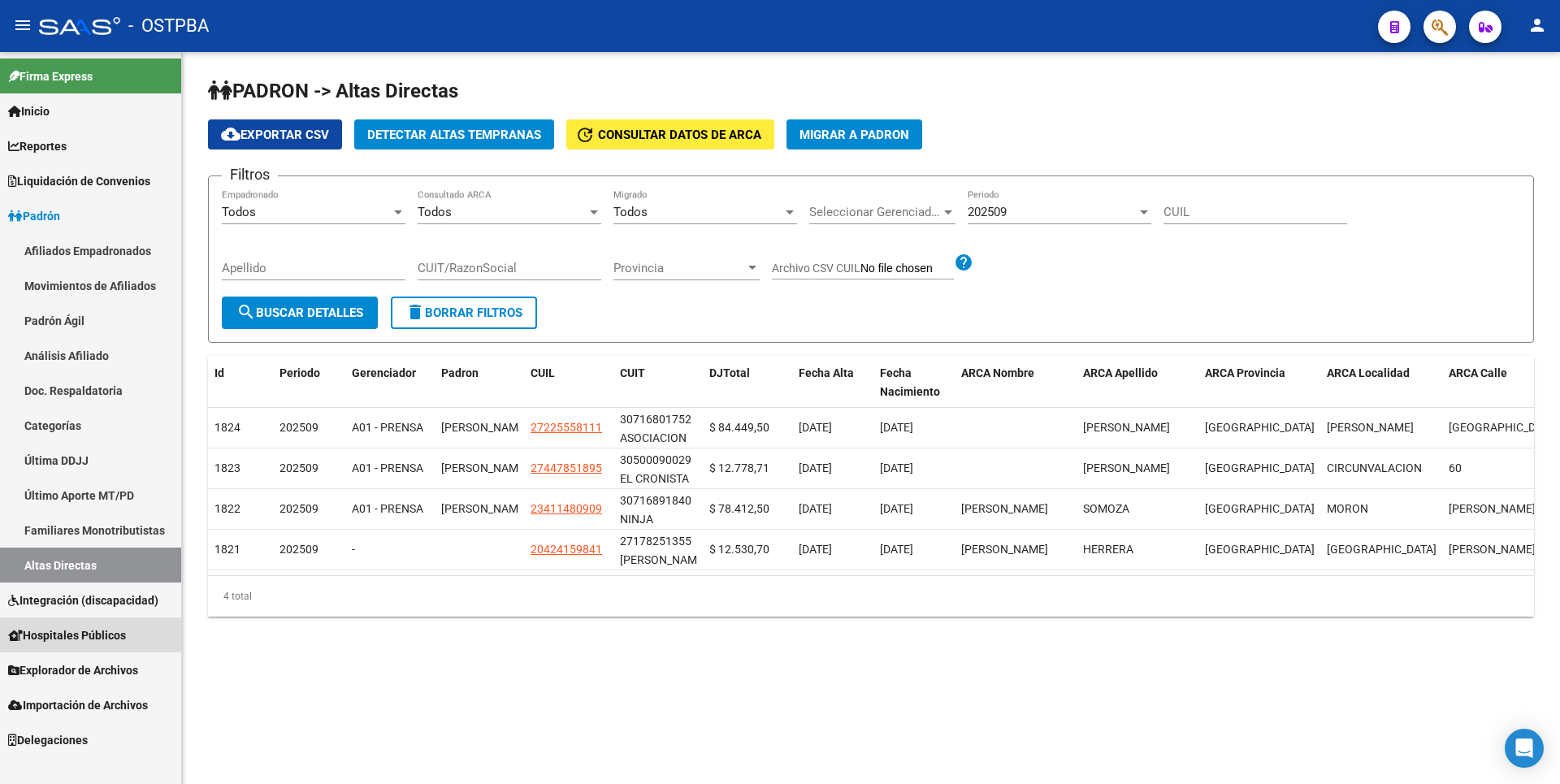
click at [85, 629] on span "Hospitales Públicos" at bounding box center [66, 636] width 117 height 18
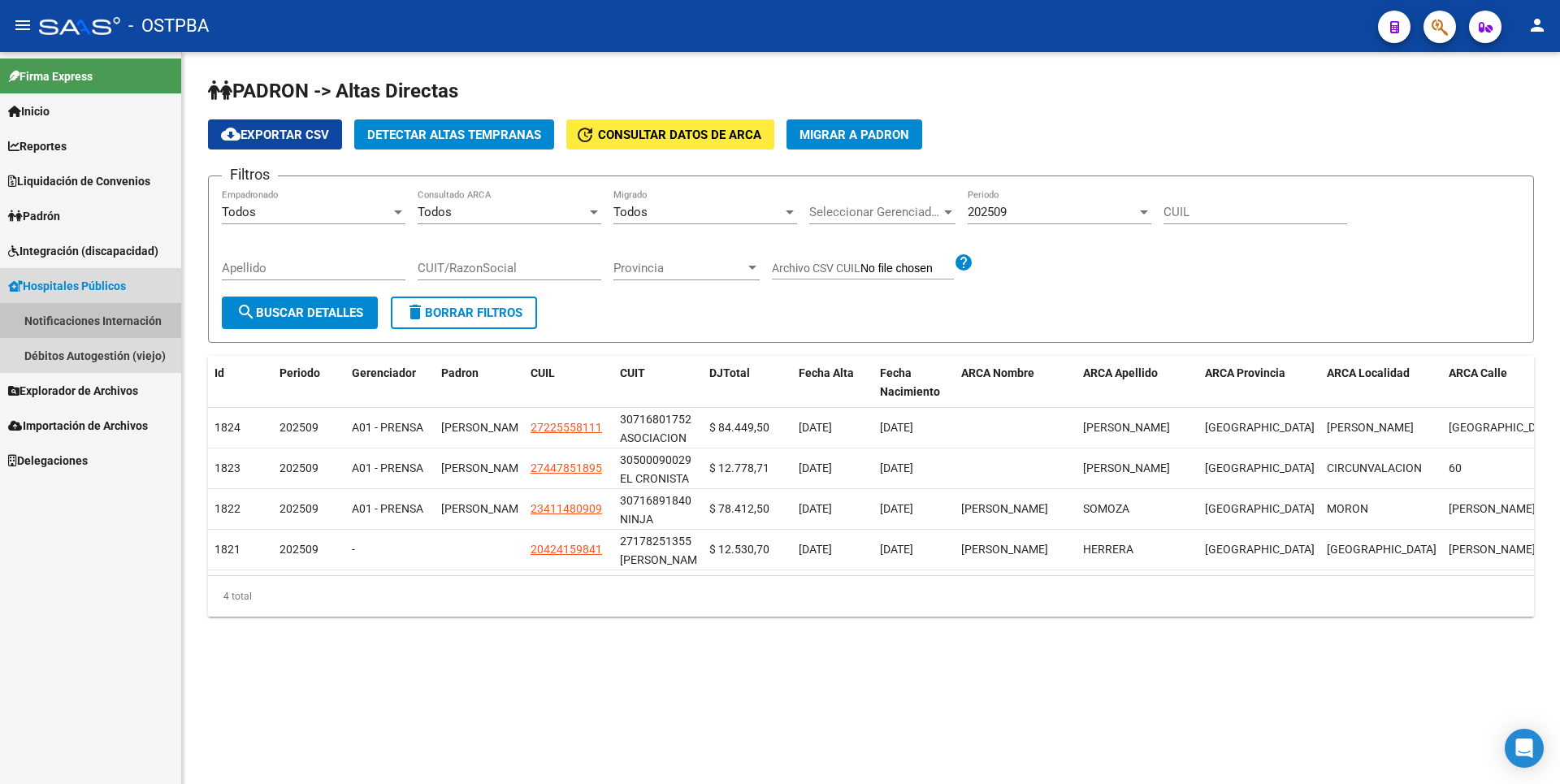
click at [72, 321] on link "Notificaciones Internación" at bounding box center [90, 321] width 181 height 35
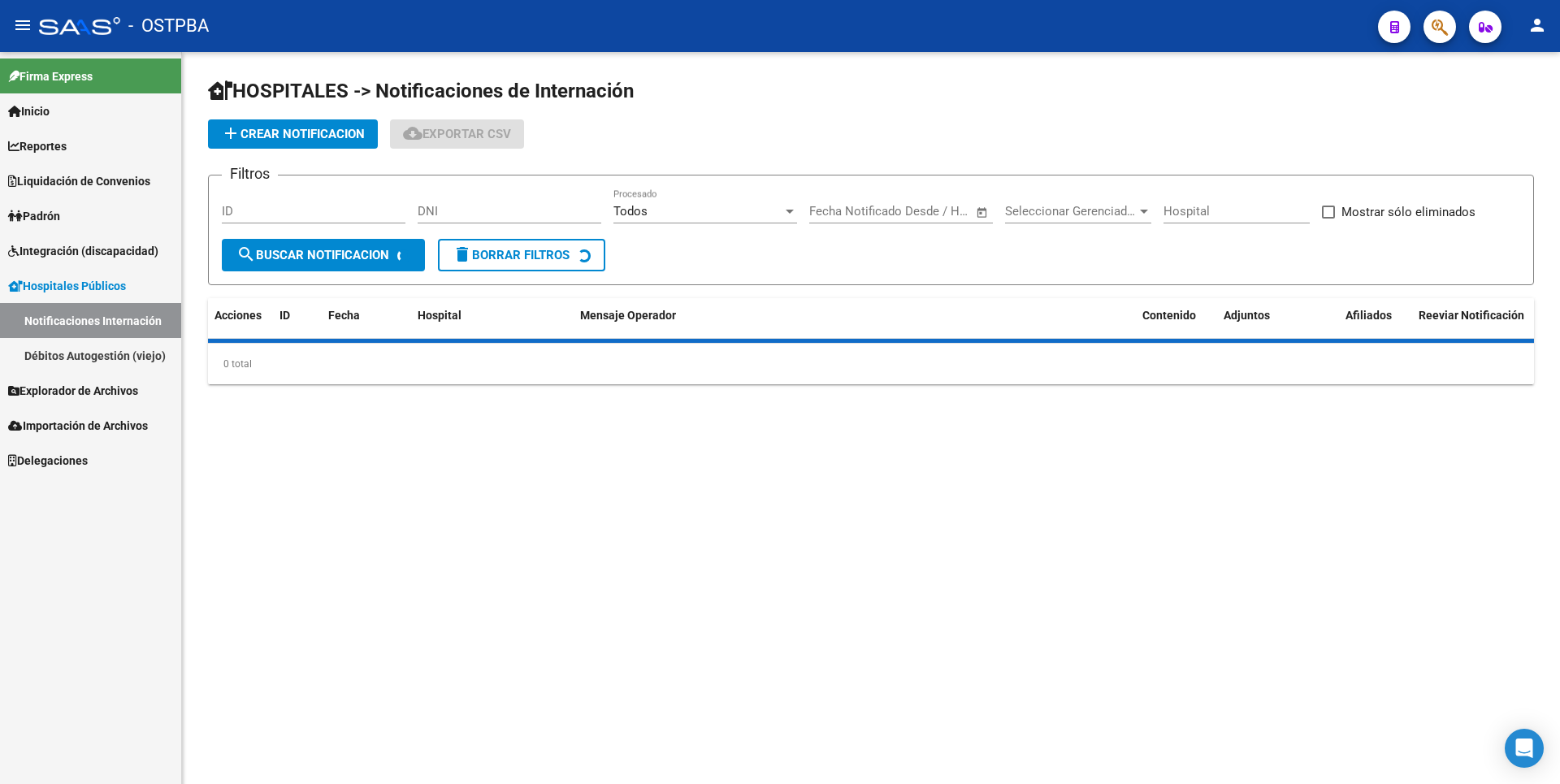
click at [95, 392] on span "Explorador de Archivos" at bounding box center [73, 391] width 130 height 18
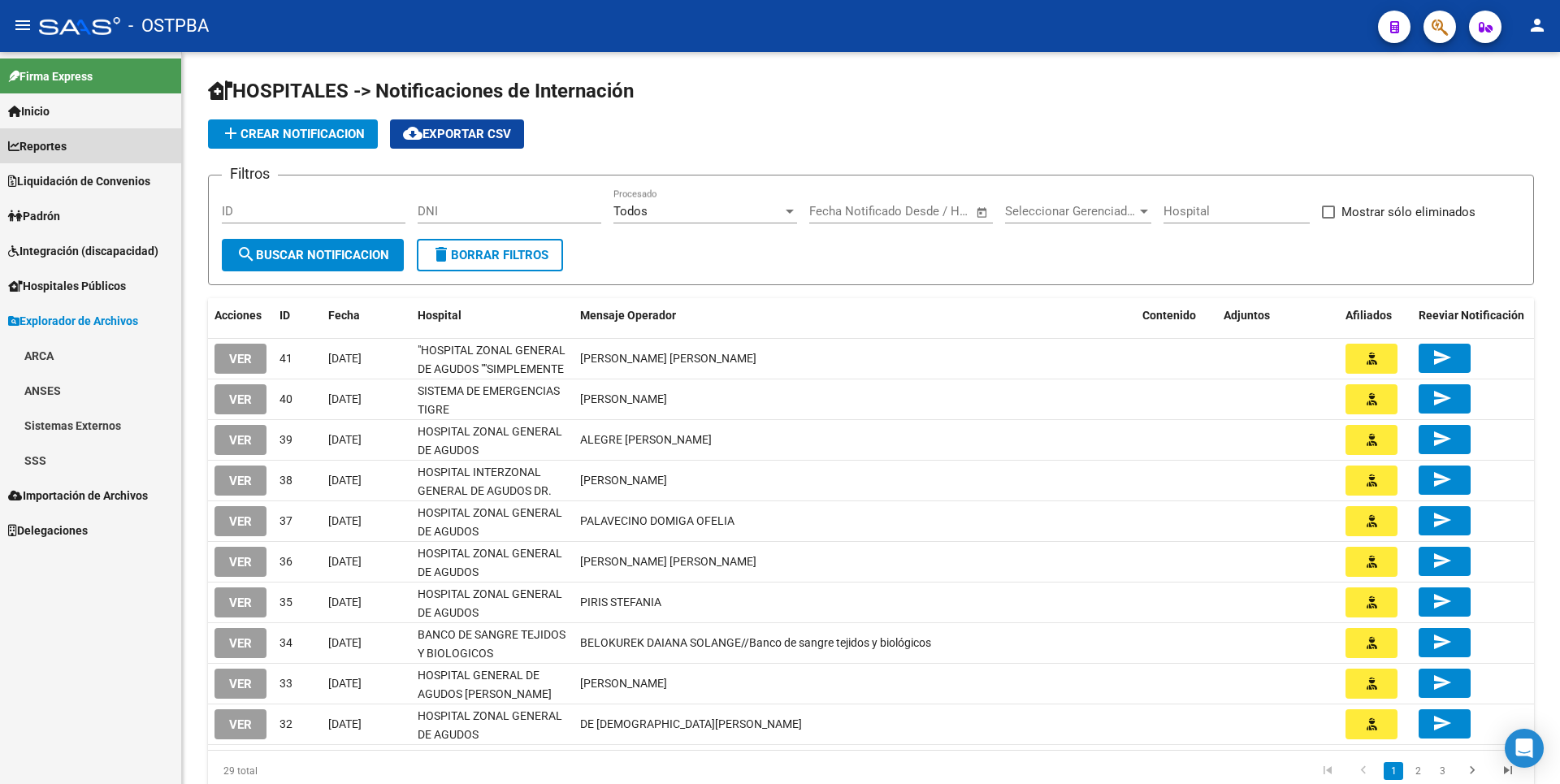
click at [79, 138] on link "Reportes" at bounding box center [90, 146] width 181 height 35
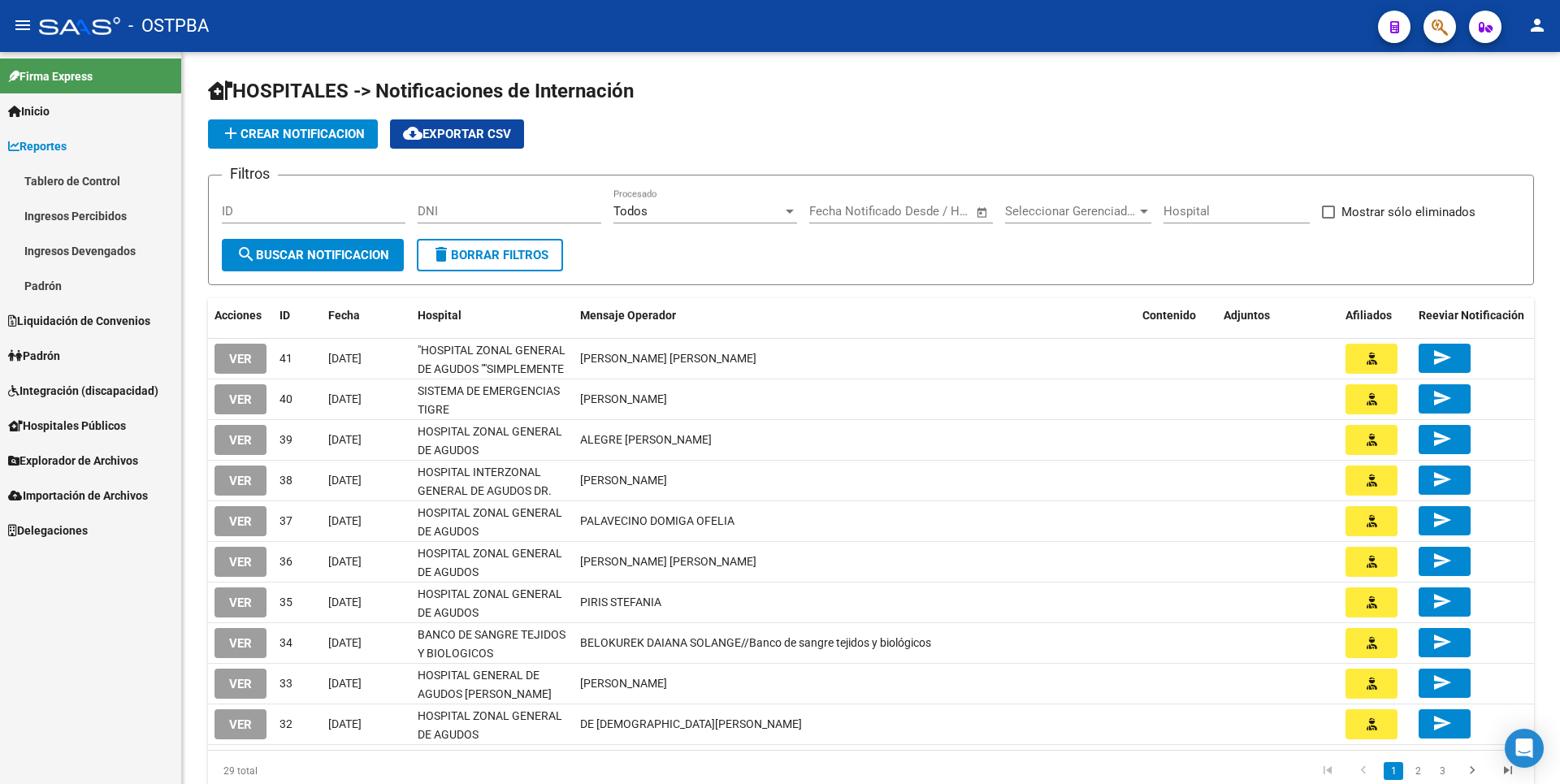
click at [72, 358] on link "Padrón" at bounding box center [90, 355] width 181 height 35
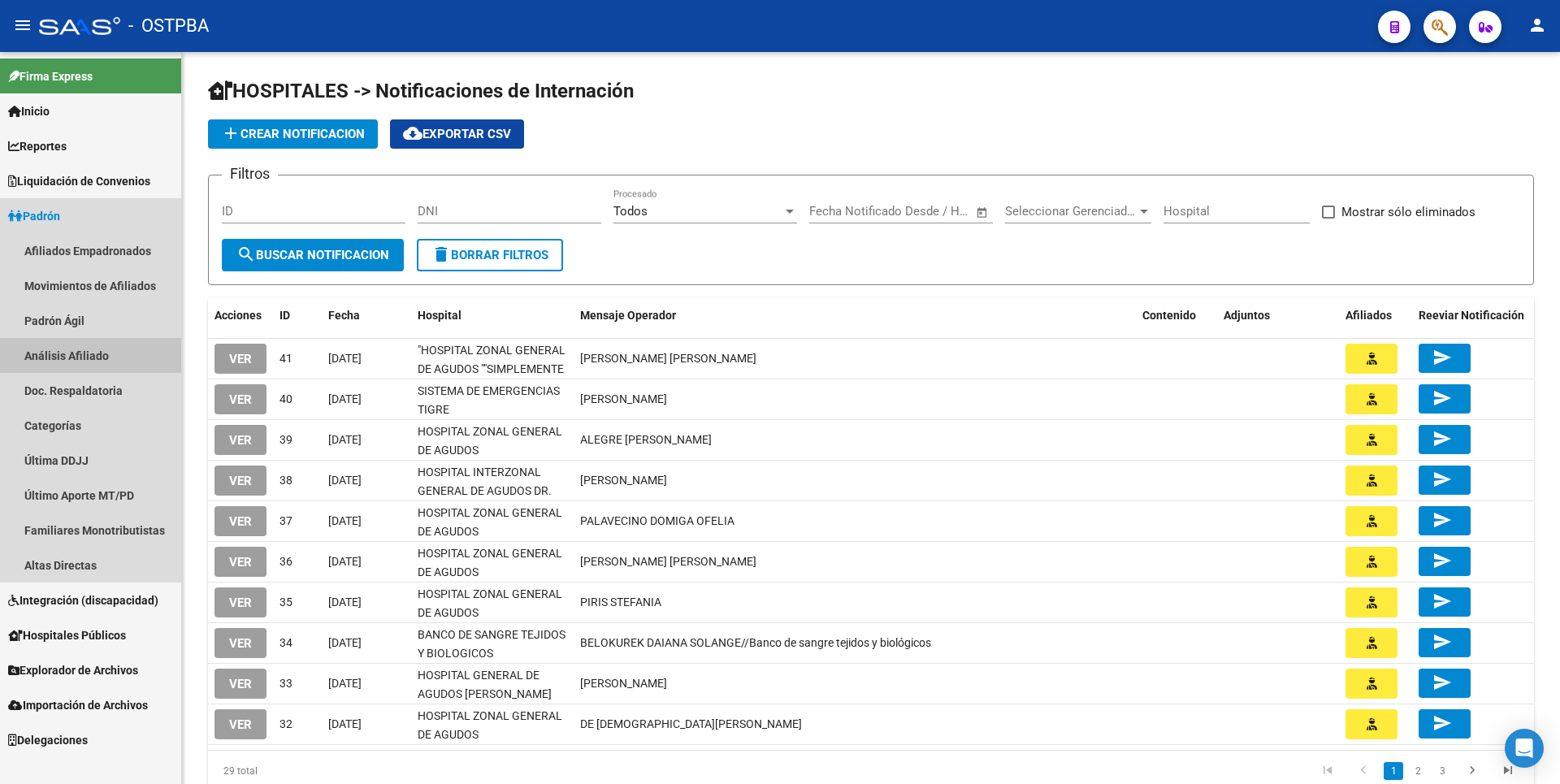
drag, startPoint x: 99, startPoint y: 359, endPoint x: 263, endPoint y: 289, distance: 178.3
click at [99, 358] on link "Análisis Afiliado" at bounding box center [90, 355] width 181 height 35
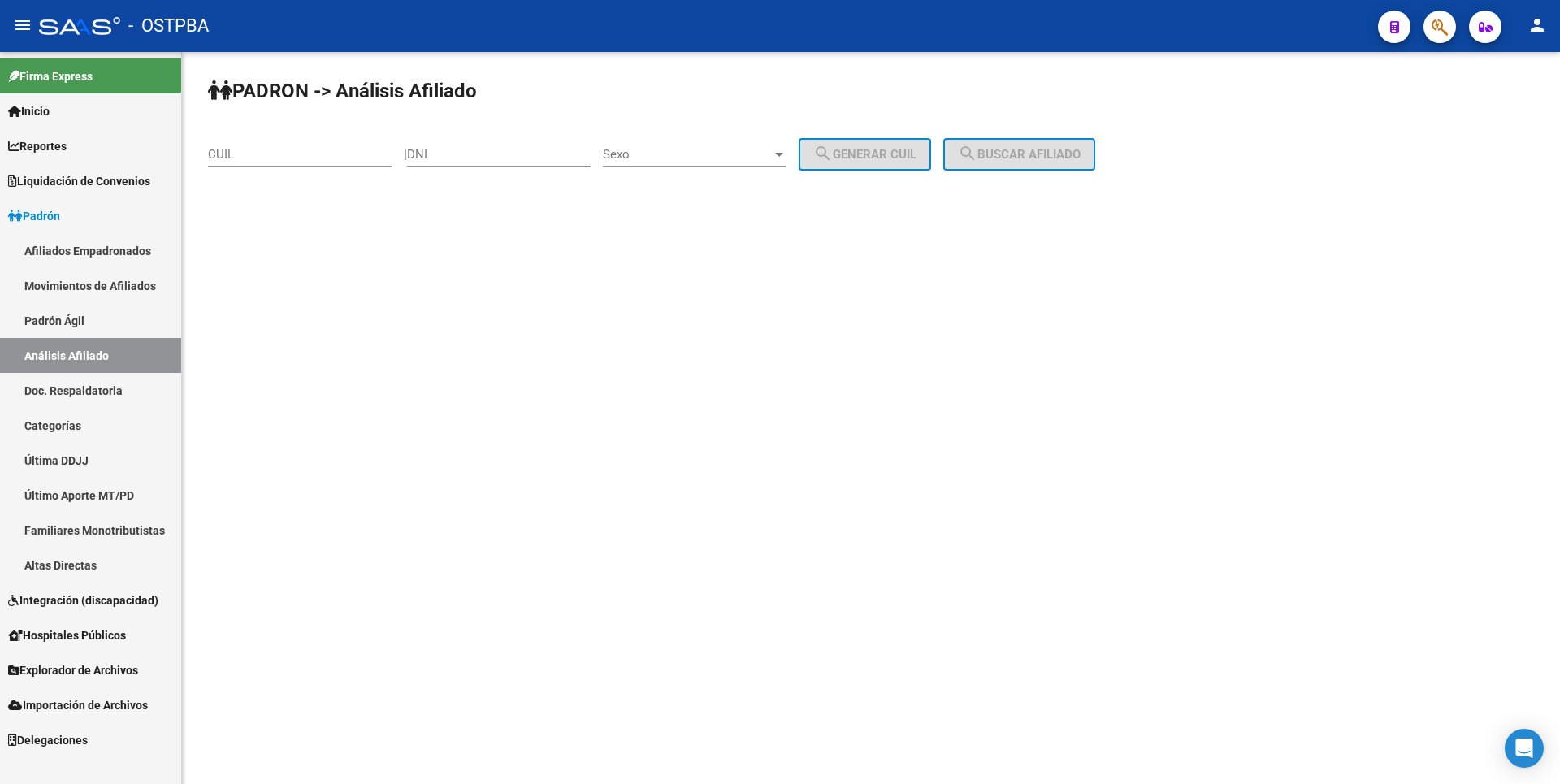
click at [123, 275] on link "Movimientos de Afiliados" at bounding box center [90, 285] width 181 height 35
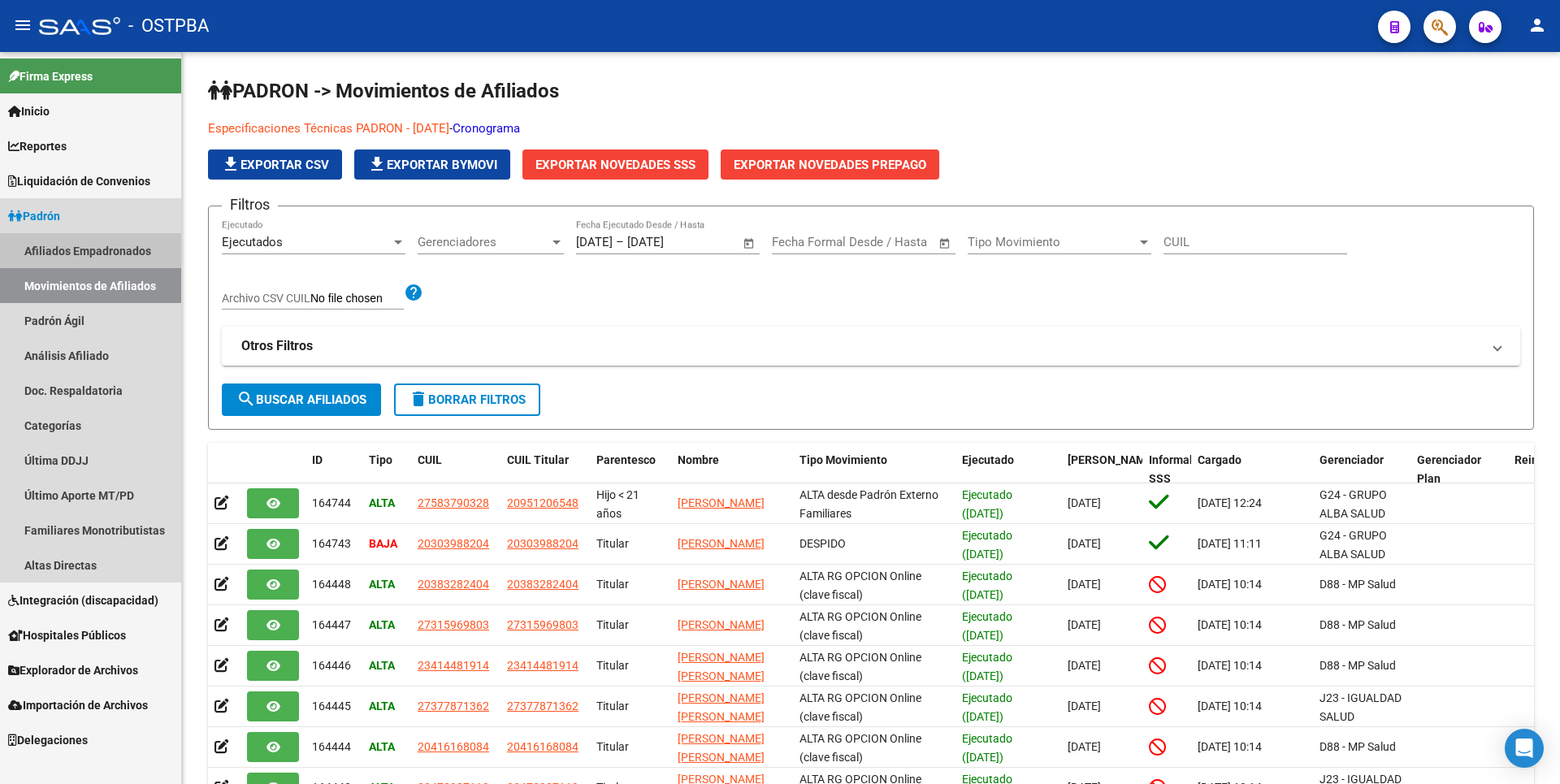
click at [94, 249] on link "Afiliados Empadronados" at bounding box center [90, 250] width 181 height 35
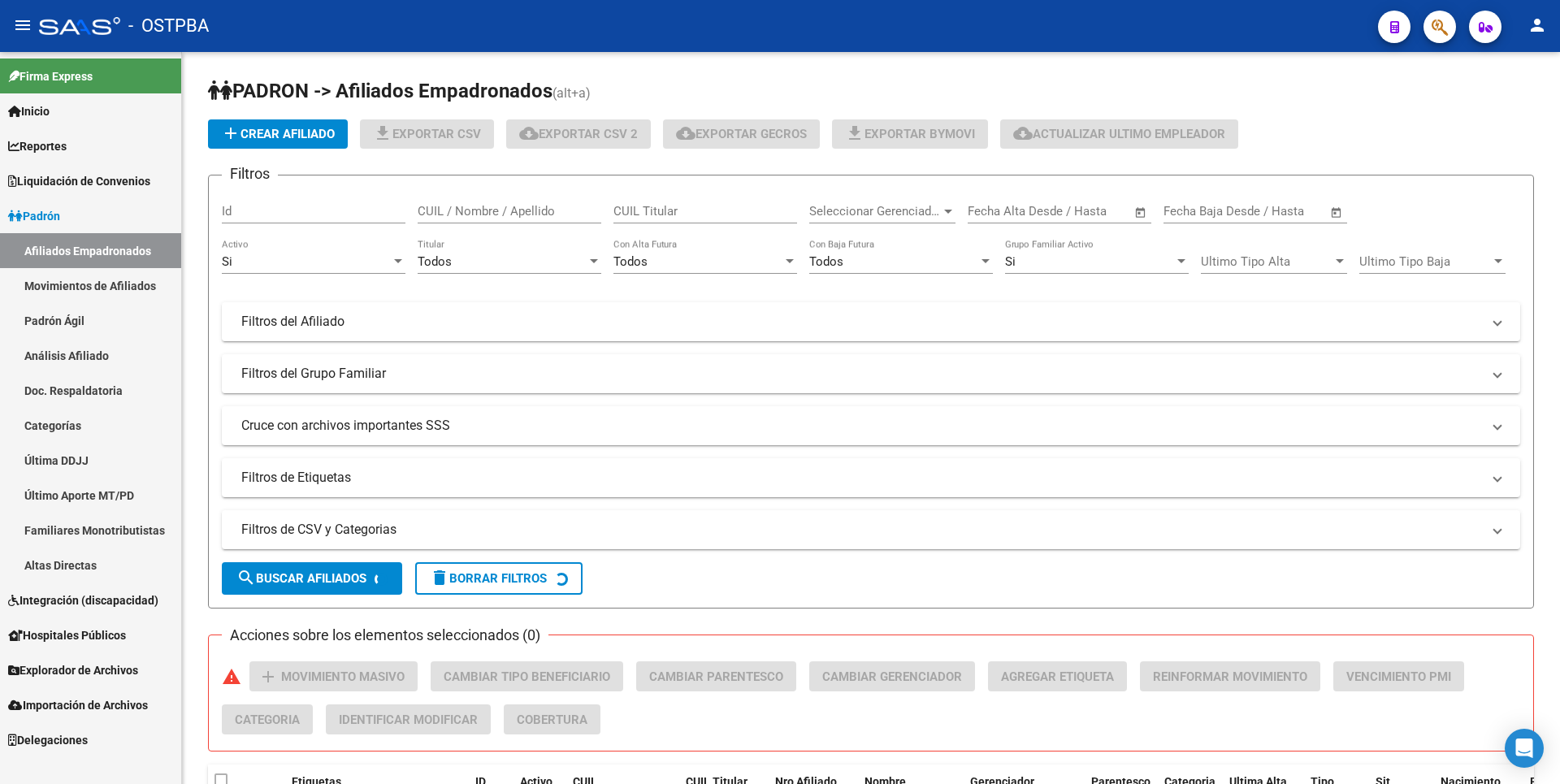
click at [89, 279] on link "Movimientos de Afiliados" at bounding box center [90, 285] width 181 height 35
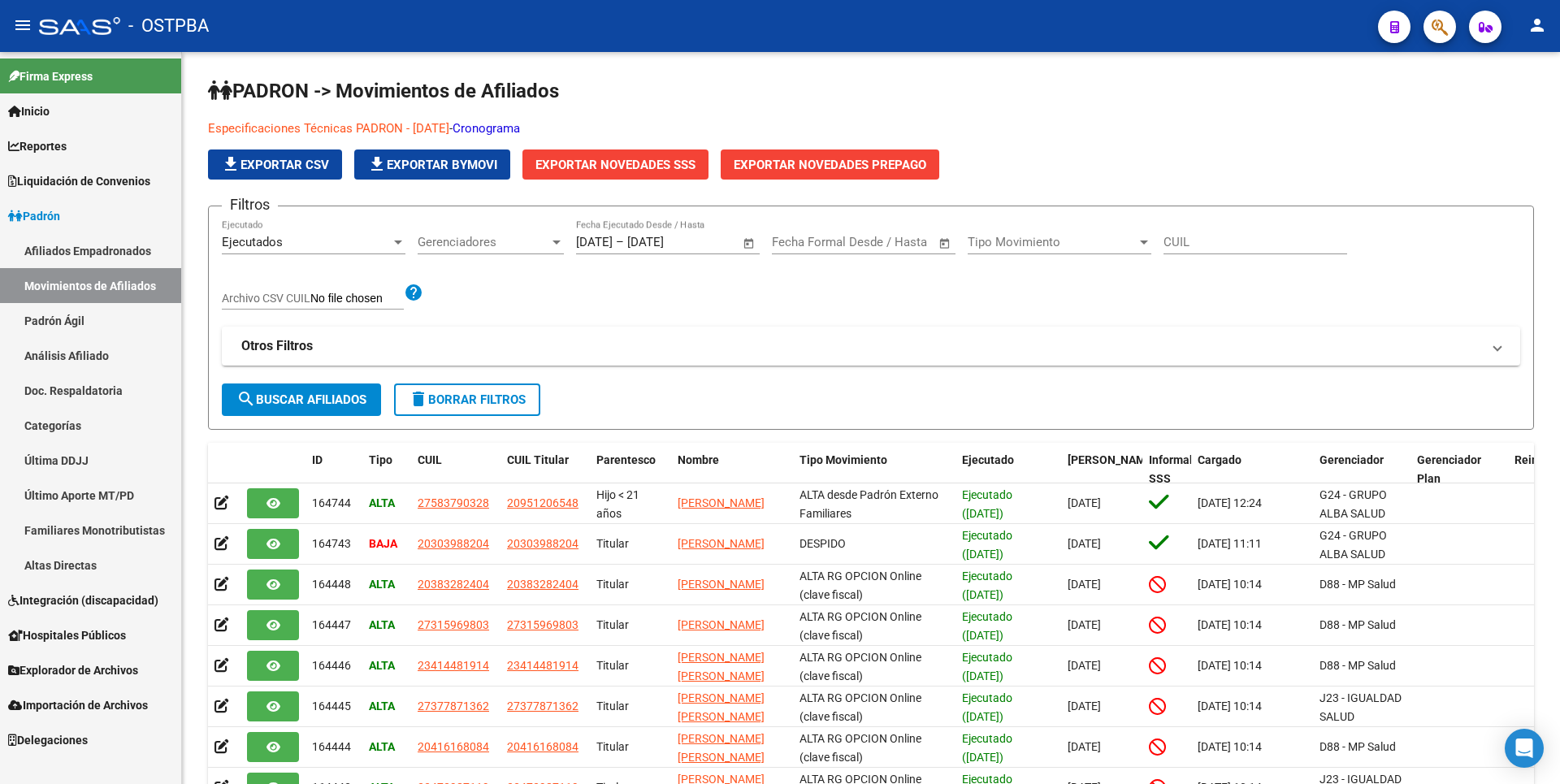
click at [115, 675] on span "Explorador de Archivos" at bounding box center [73, 670] width 130 height 18
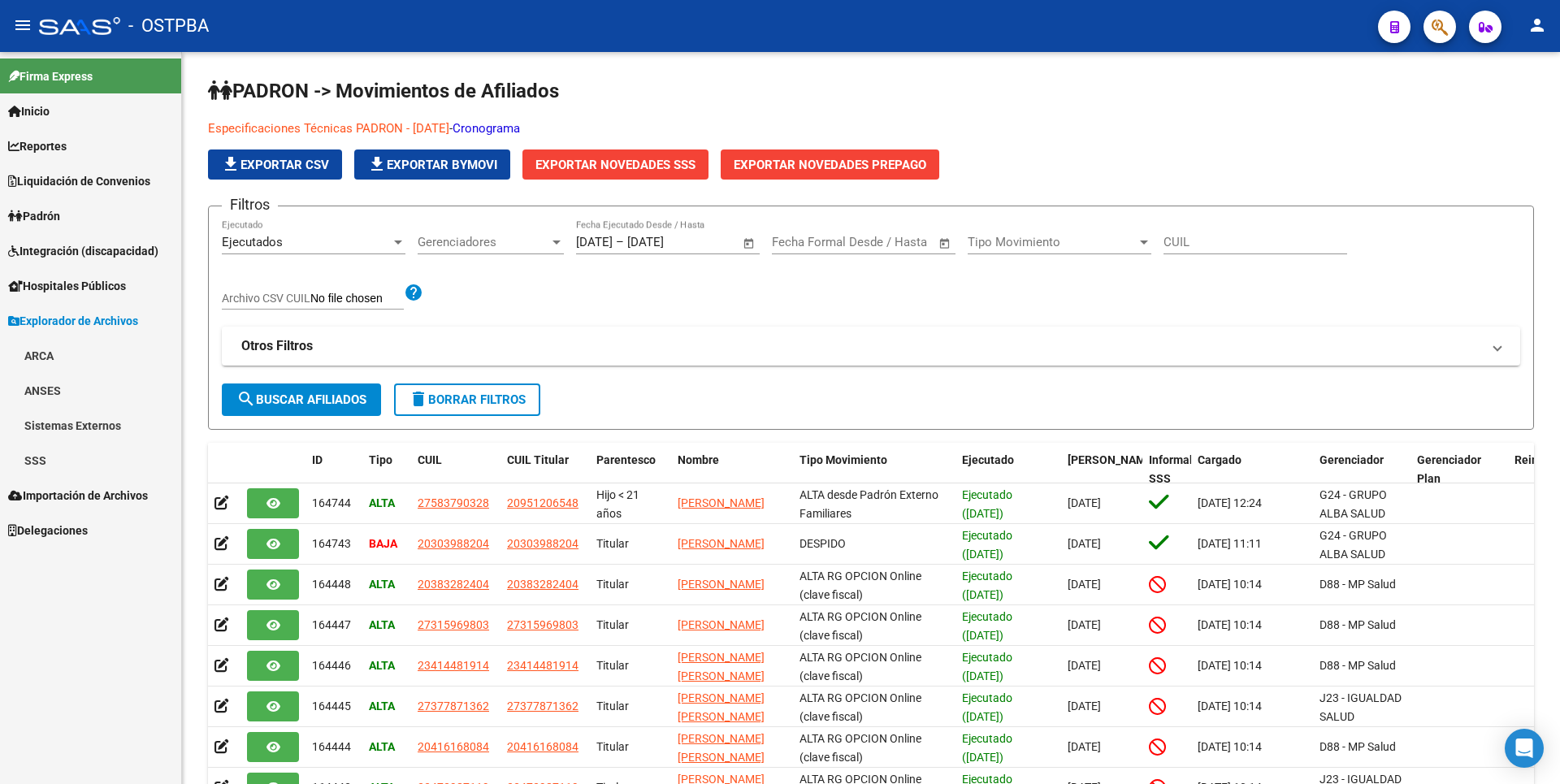
click at [66, 463] on link "SSS" at bounding box center [90, 460] width 181 height 35
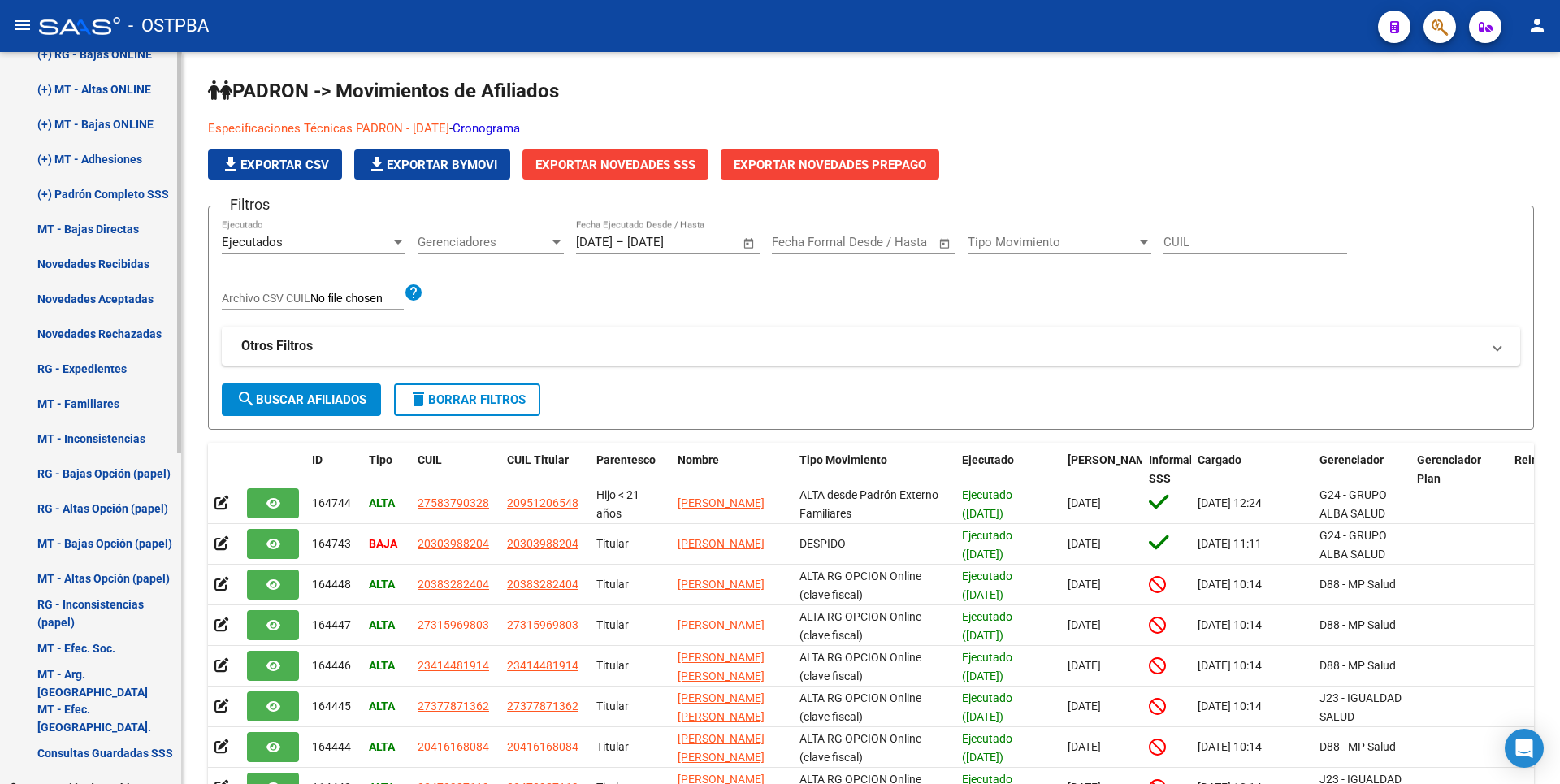
scroll to position [602, 0]
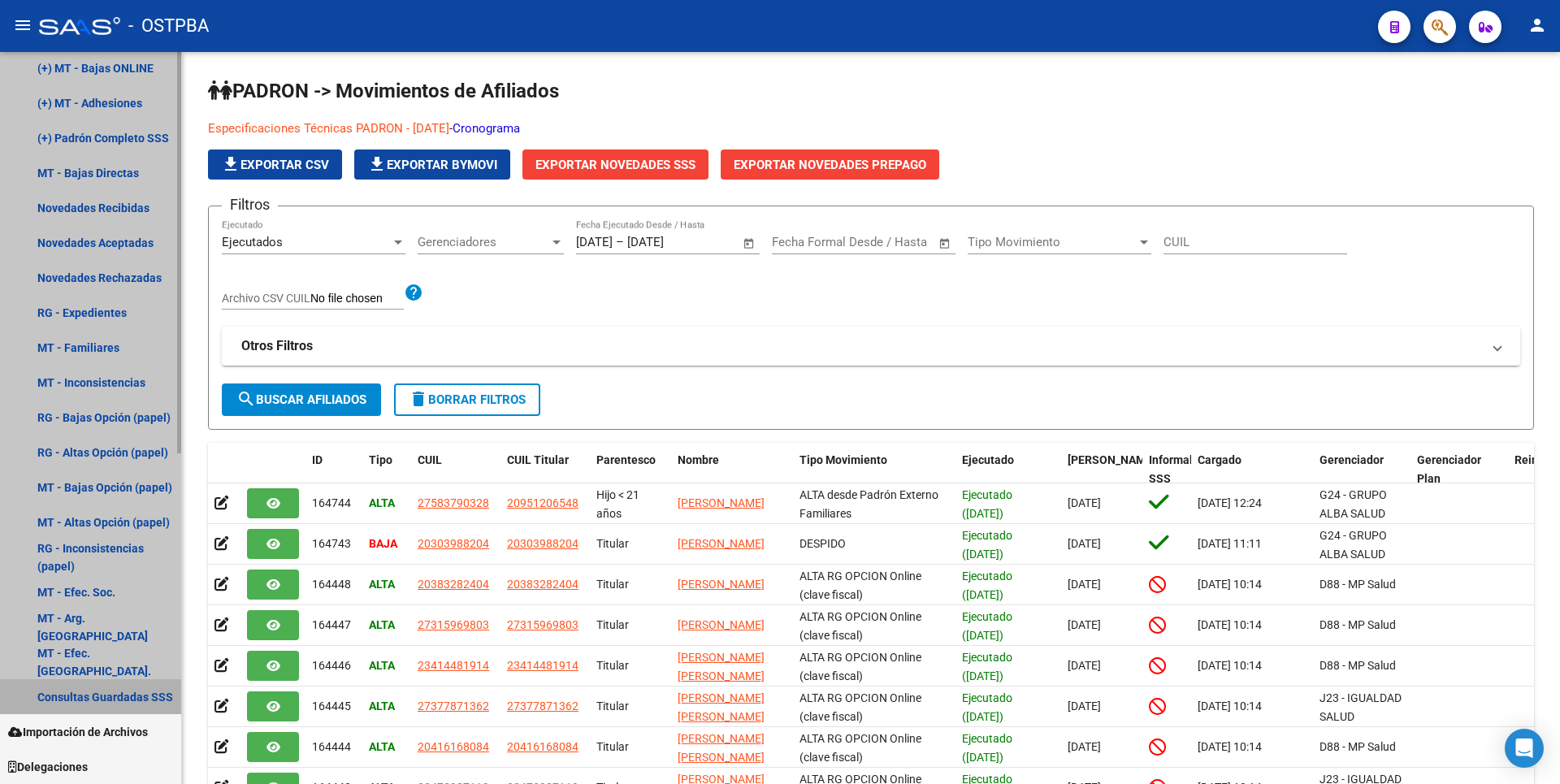
click at [101, 701] on link "Consultas Guardadas SSS" at bounding box center [90, 697] width 181 height 35
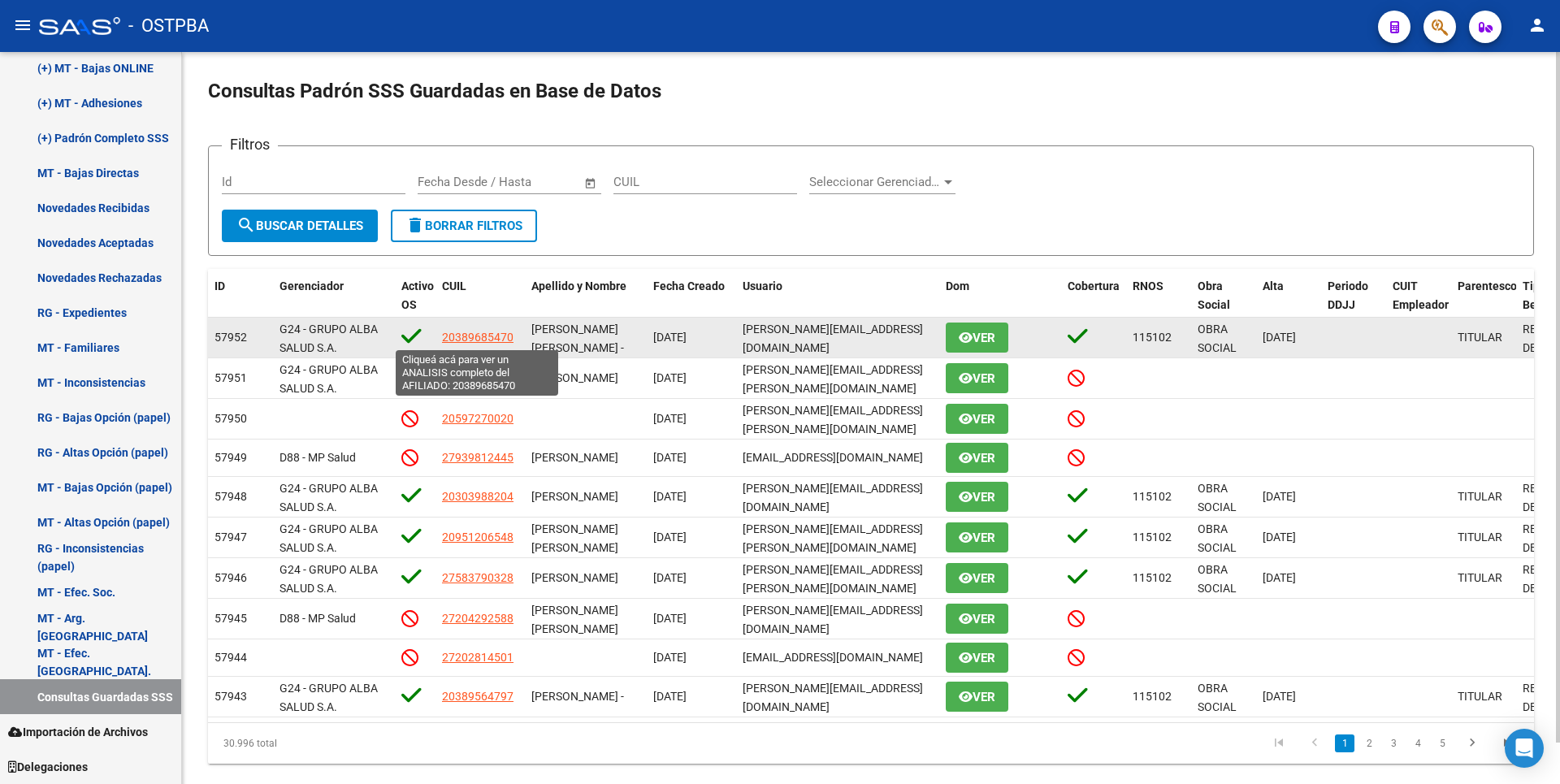
click at [490, 334] on span "20389685470" at bounding box center [477, 337] width 72 height 13
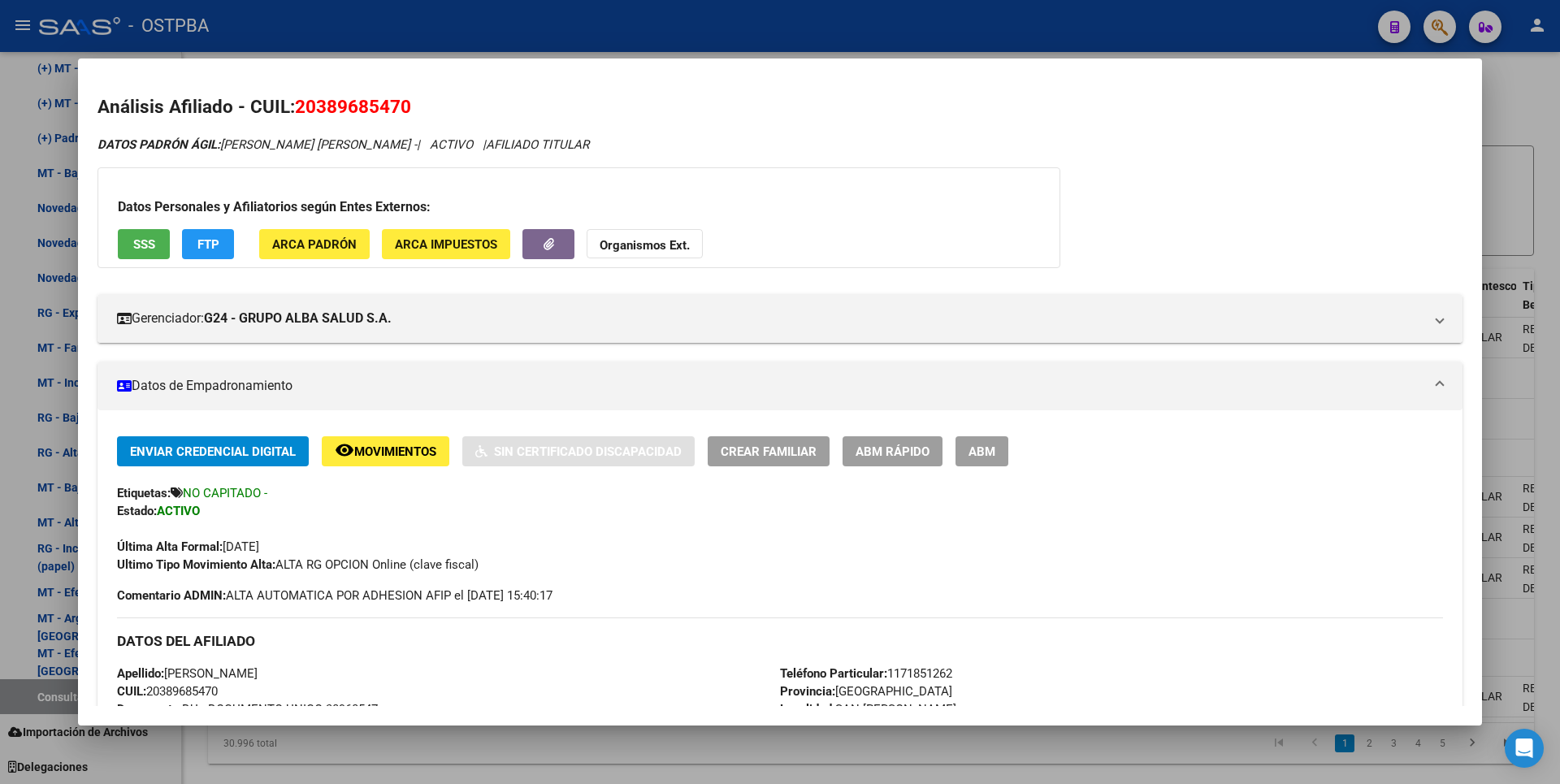
scroll to position [625, 0]
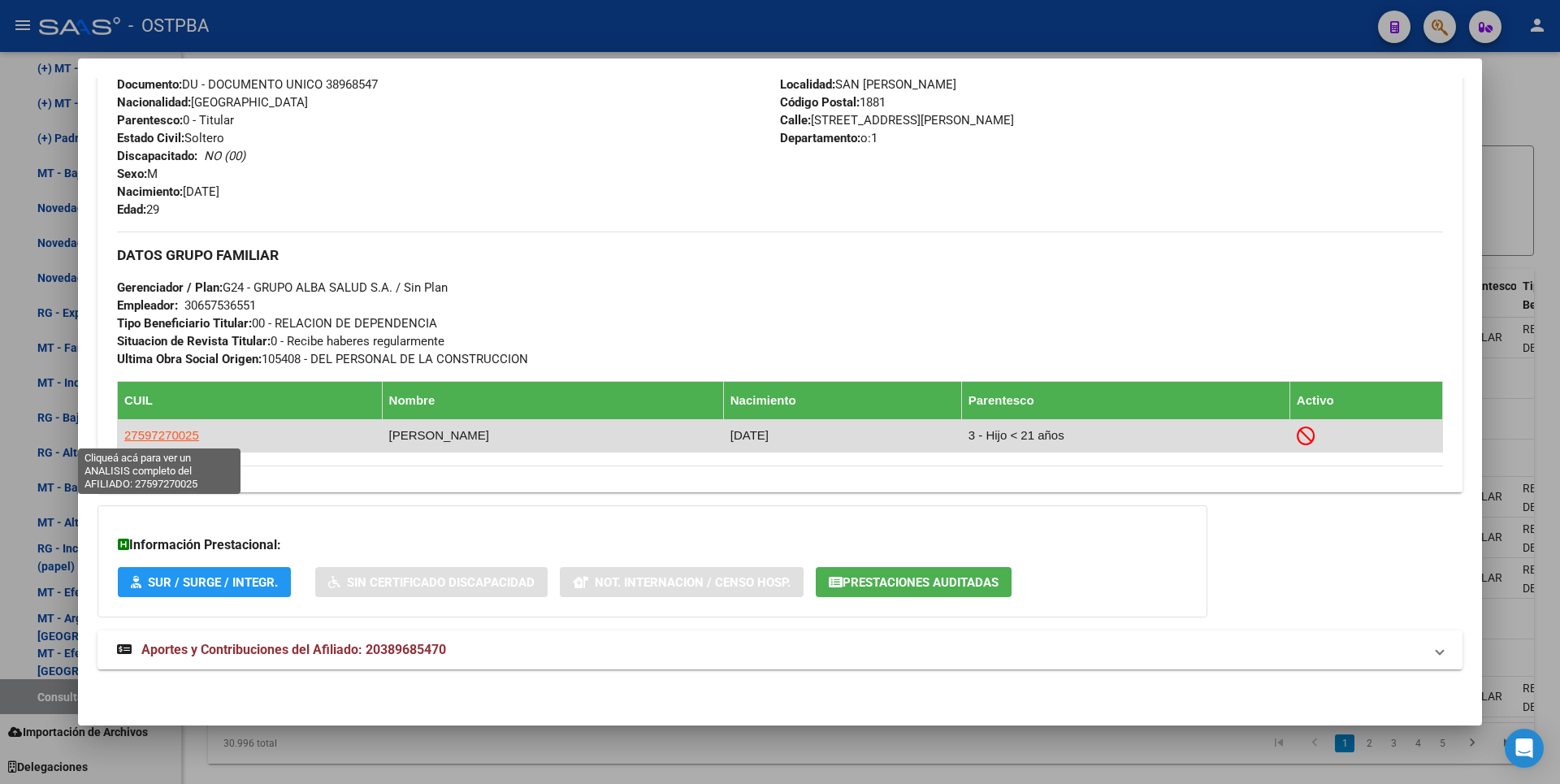
click at [153, 436] on span "27597270025" at bounding box center [162, 434] width 75 height 14
type textarea "27597270025"
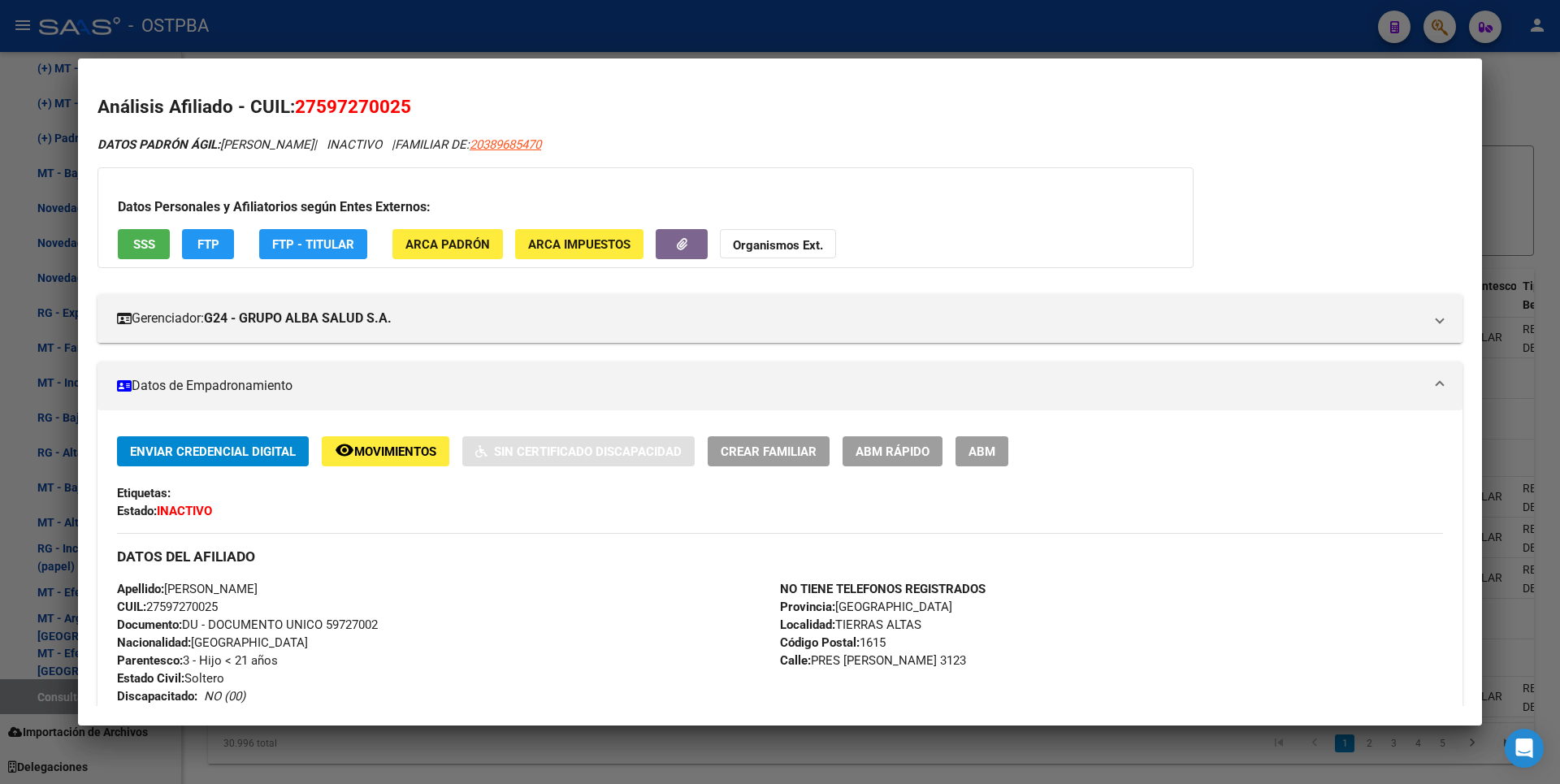
click at [1535, 219] on div at bounding box center [780, 392] width 1560 height 784
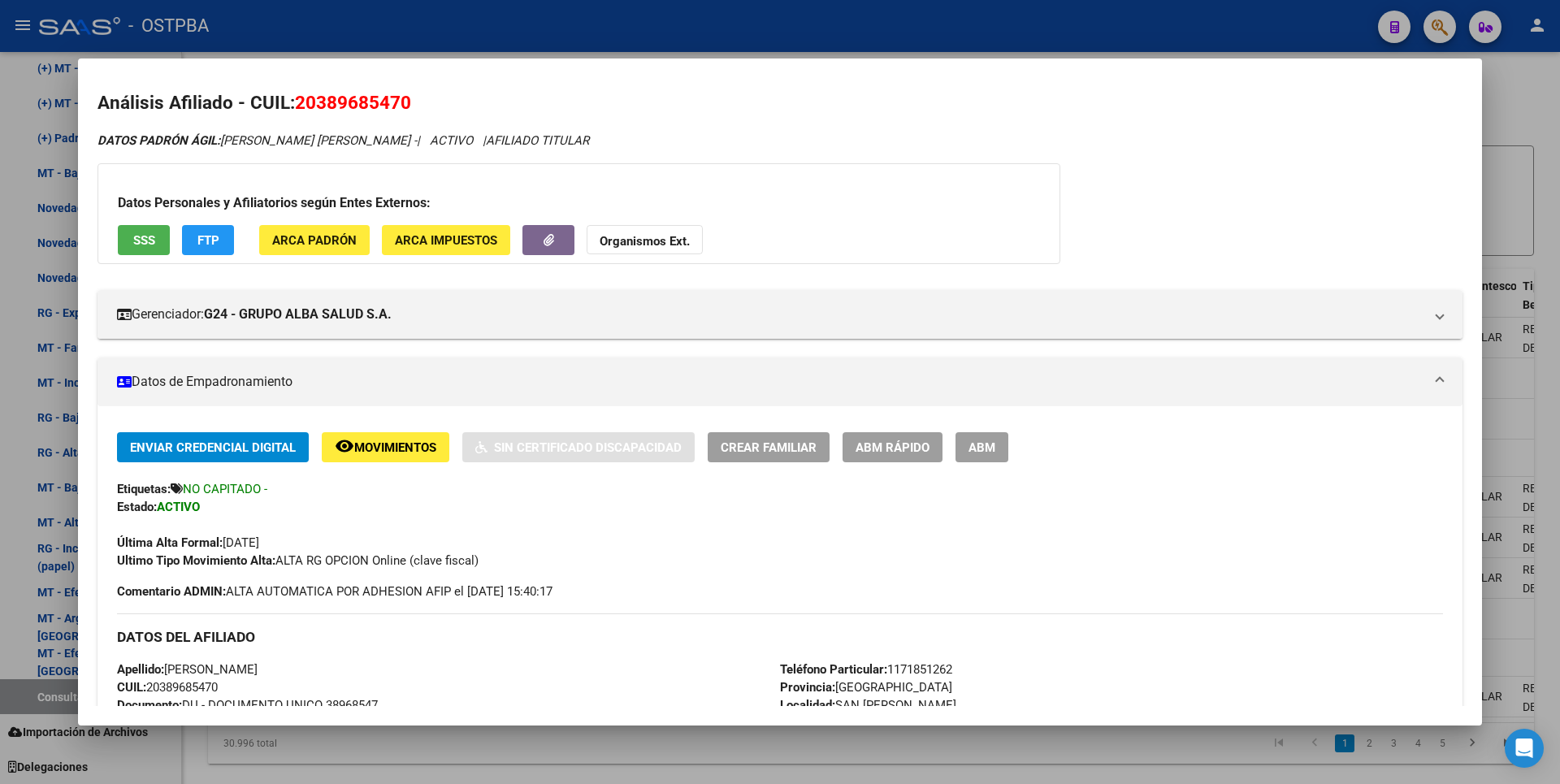
scroll to position [0, 0]
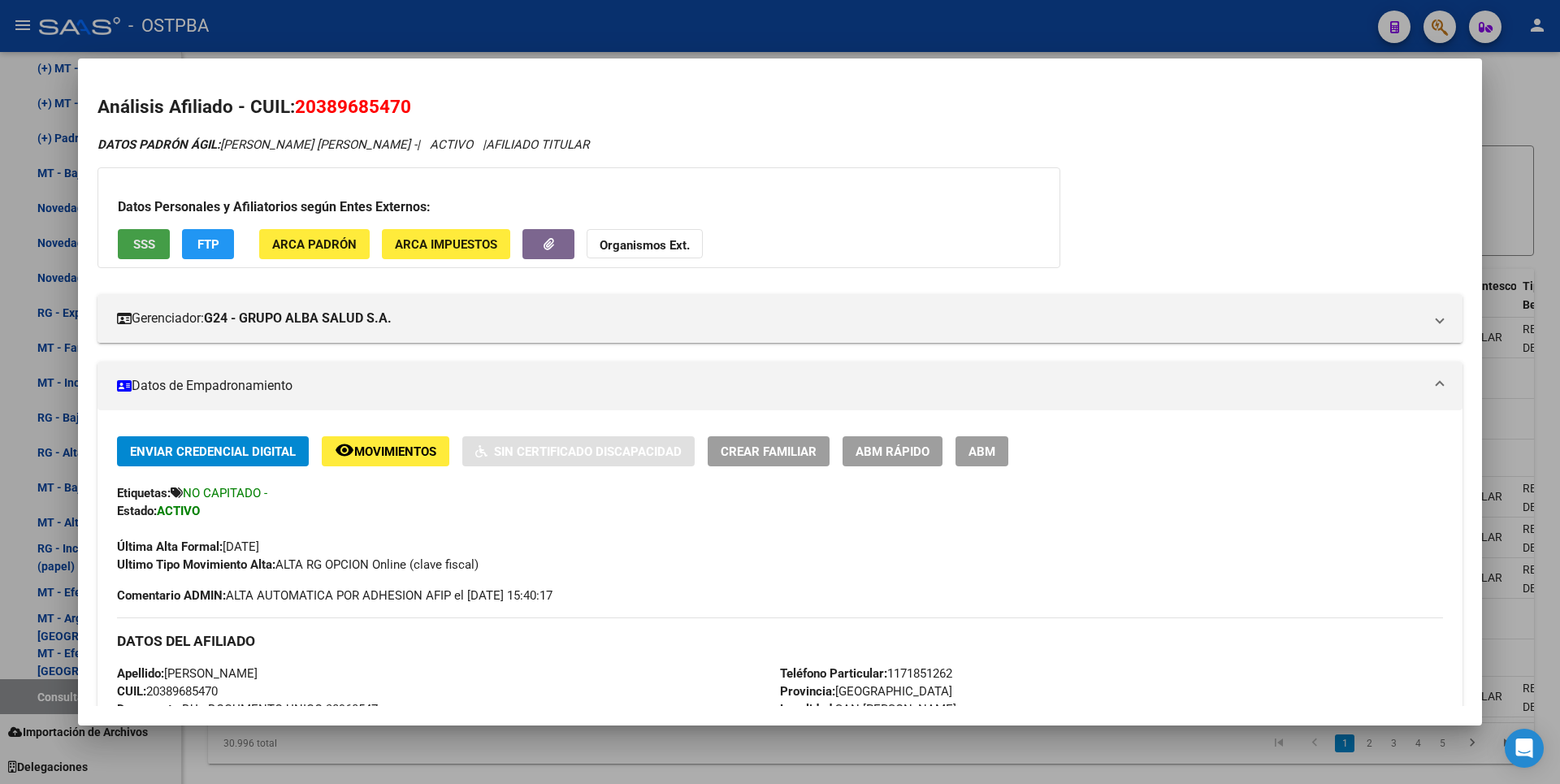
click at [149, 240] on span "SSS" at bounding box center [144, 245] width 22 height 15
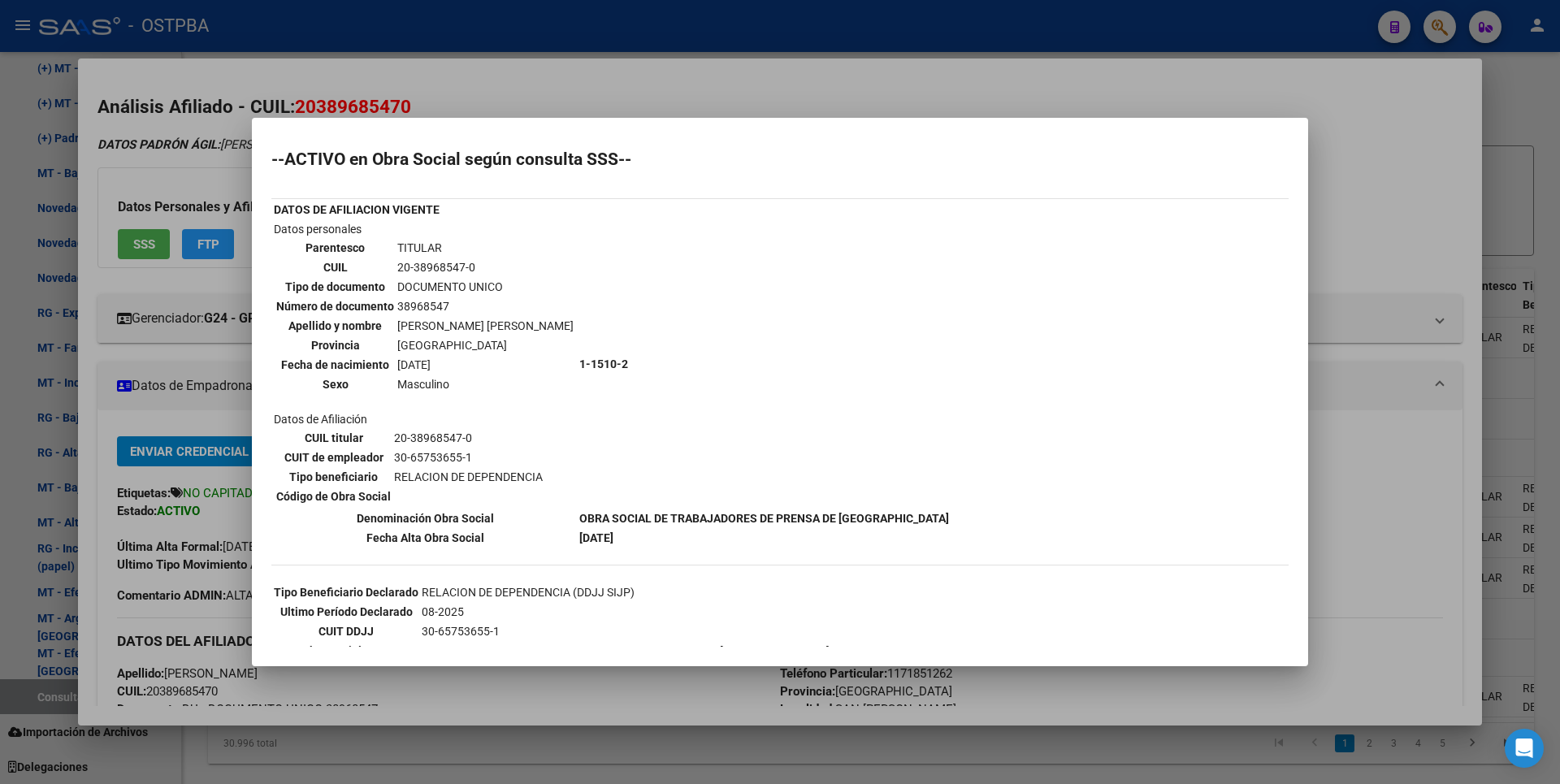
click at [784, 132] on mat-dialog-container "--ACTIVO en Obra Social según consulta SSS-- DATOS DE AFILIACION VIGENTE Datos …" at bounding box center [780, 392] width 1056 height 548
click at [1528, 222] on div at bounding box center [780, 392] width 1560 height 784
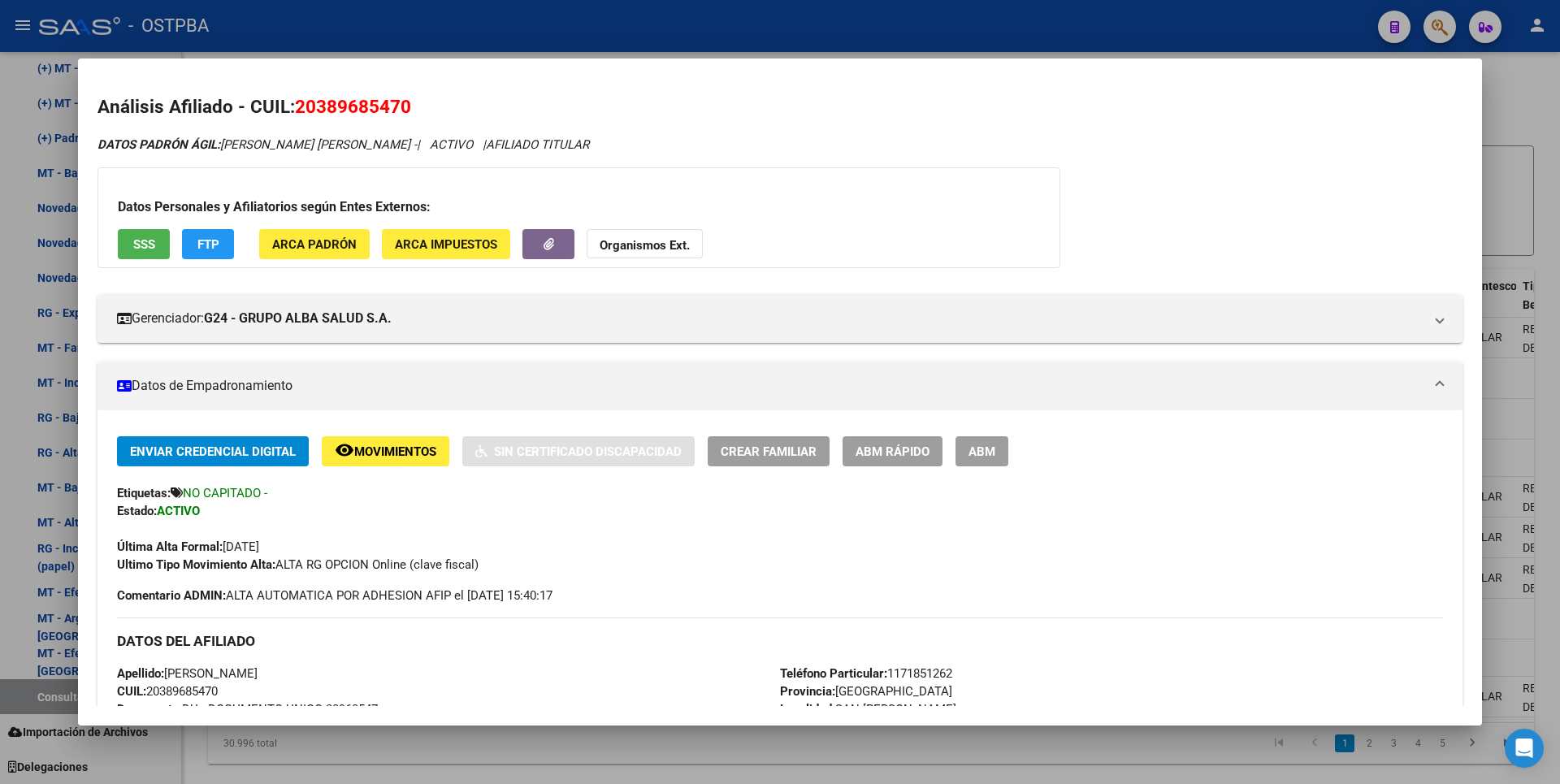
click at [1528, 222] on div at bounding box center [780, 392] width 1560 height 784
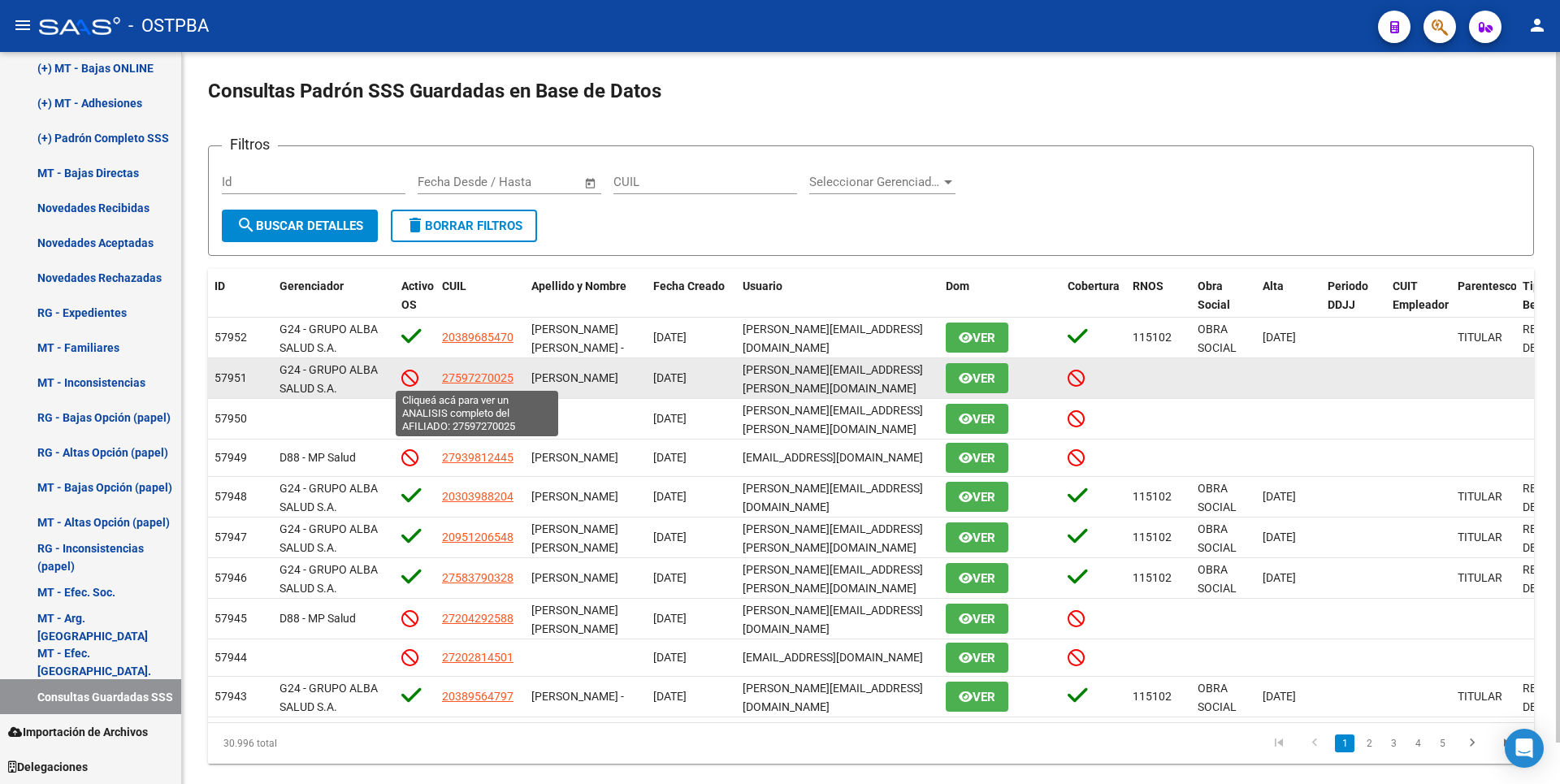
click at [458, 372] on span "27597270025" at bounding box center [477, 378] width 72 height 13
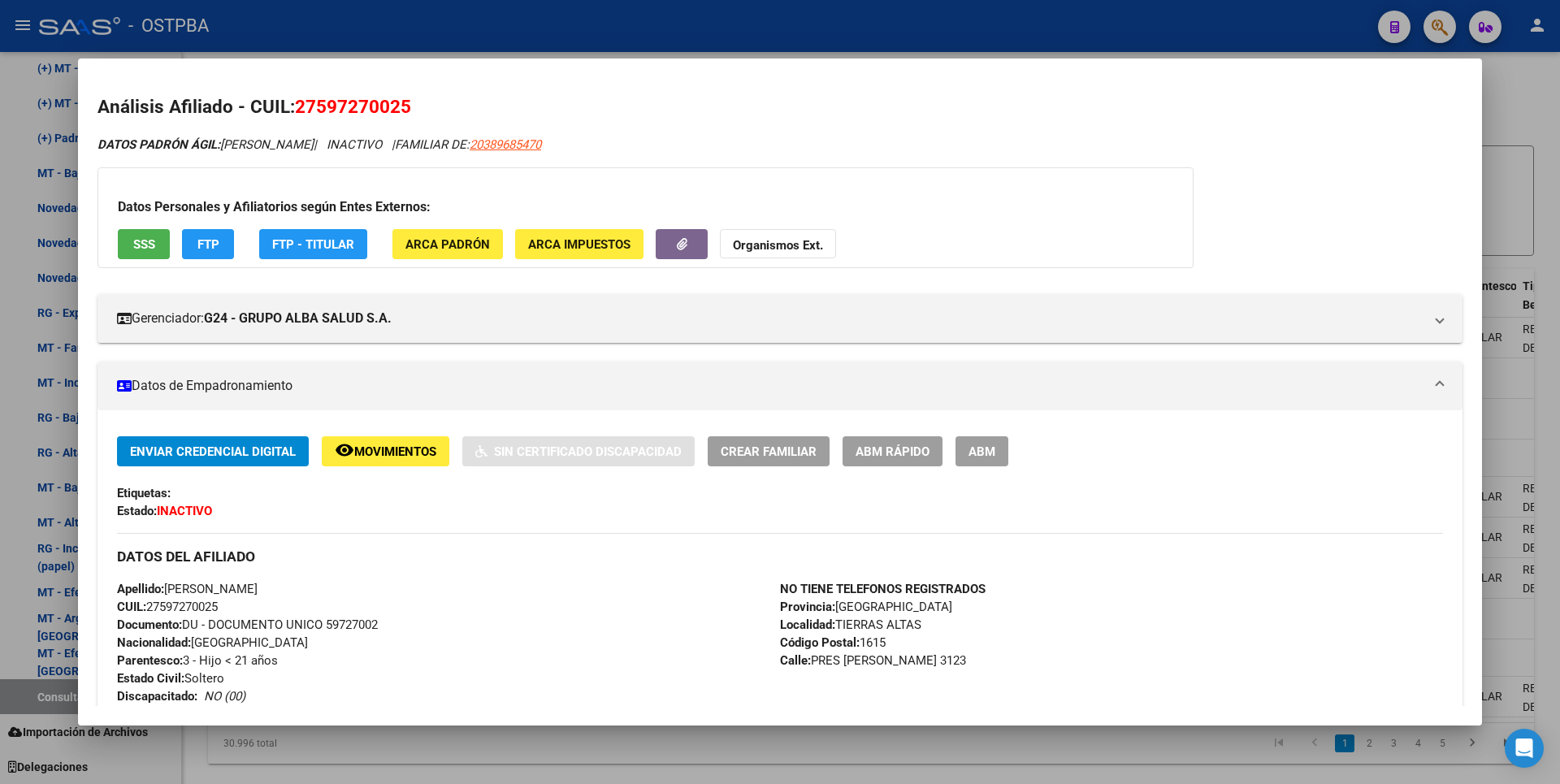
click at [991, 446] on span "ABM" at bounding box center [982, 452] width 26 height 15
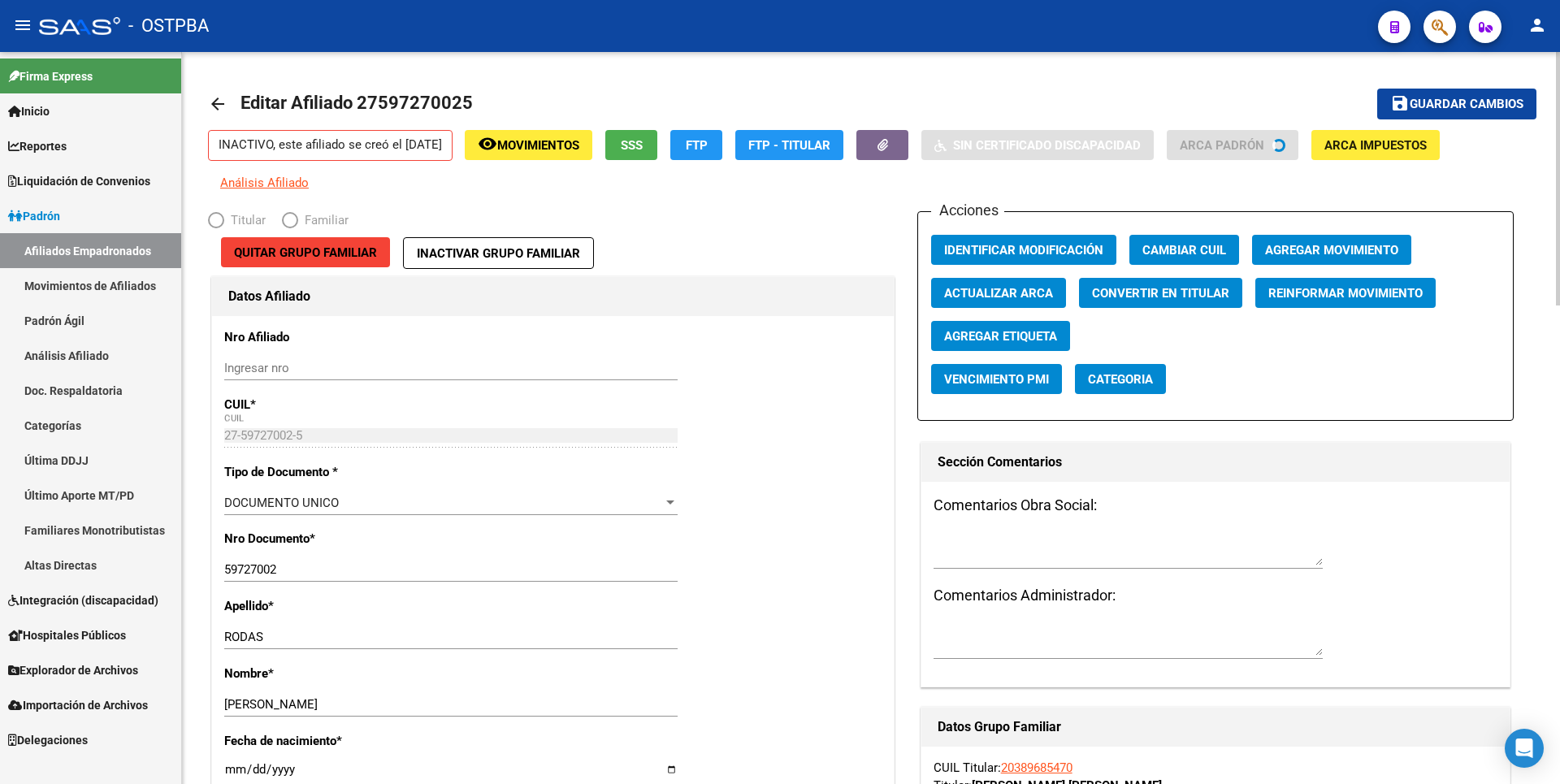
radio input "true"
type input "30-65753655-1"
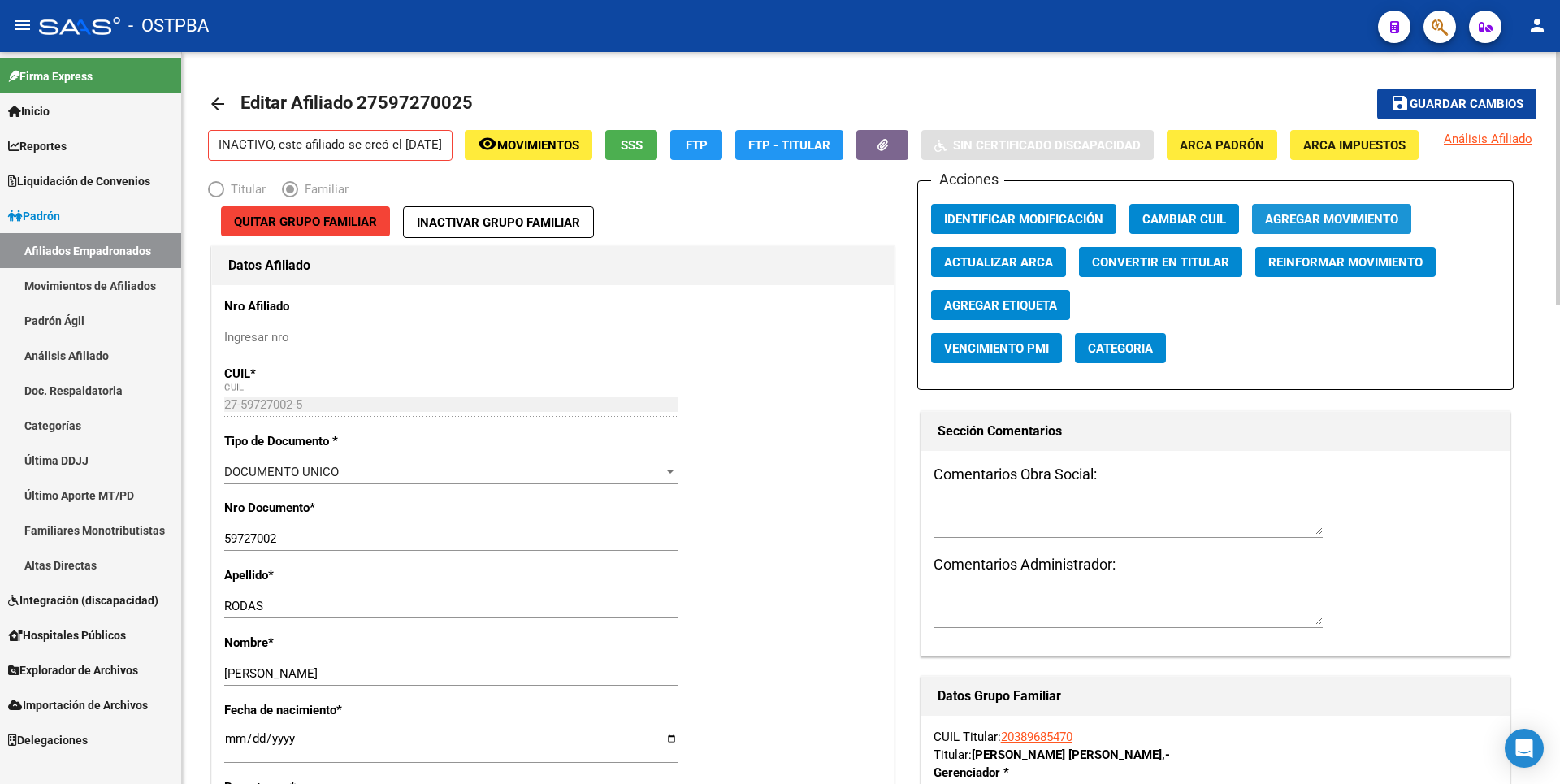
click at [1338, 227] on span "Agregar Movimiento" at bounding box center [1331, 219] width 133 height 15
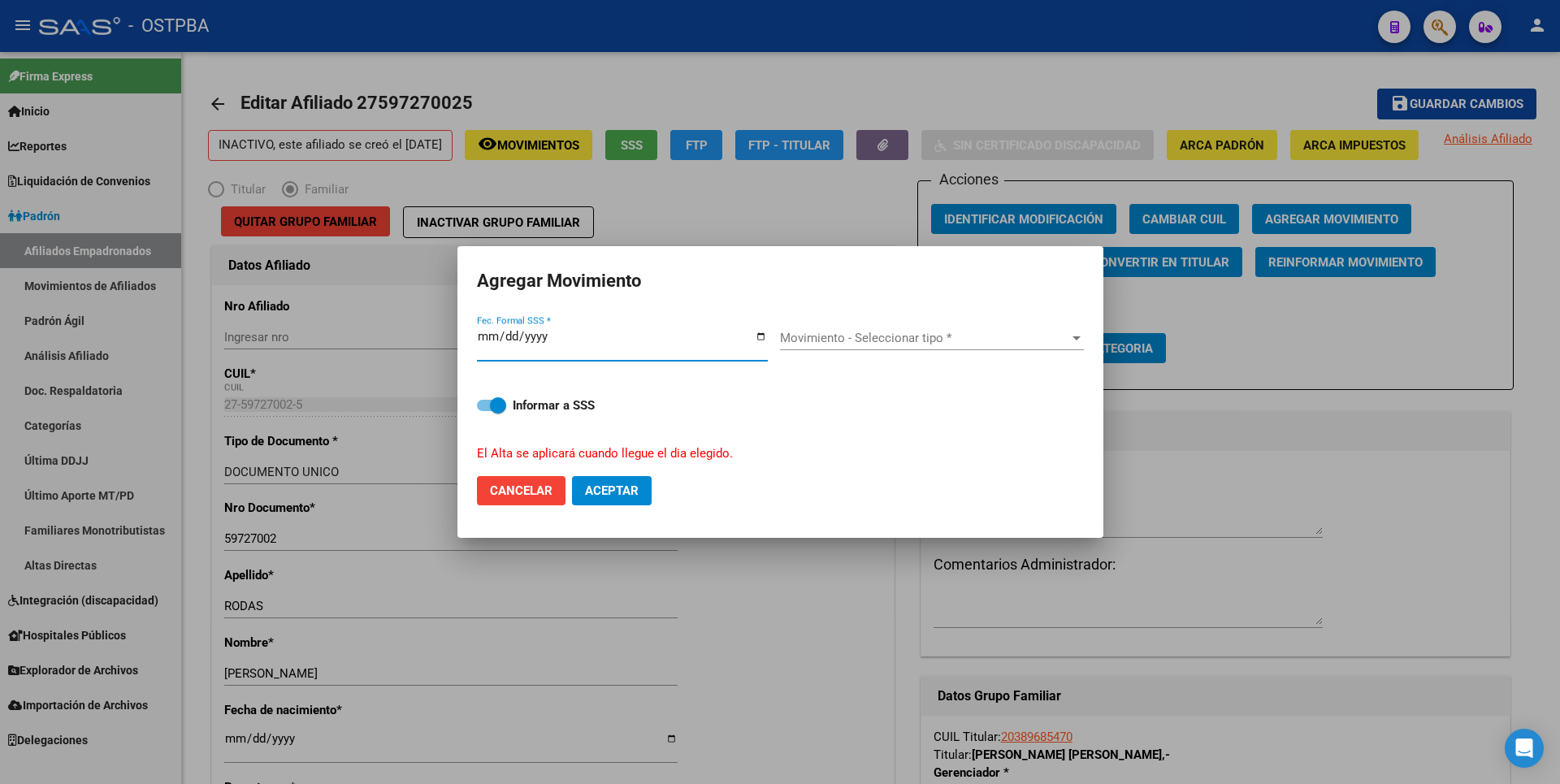
click at [1051, 335] on span "Movimiento - Seleccionar tipo *" at bounding box center [925, 338] width 290 height 15
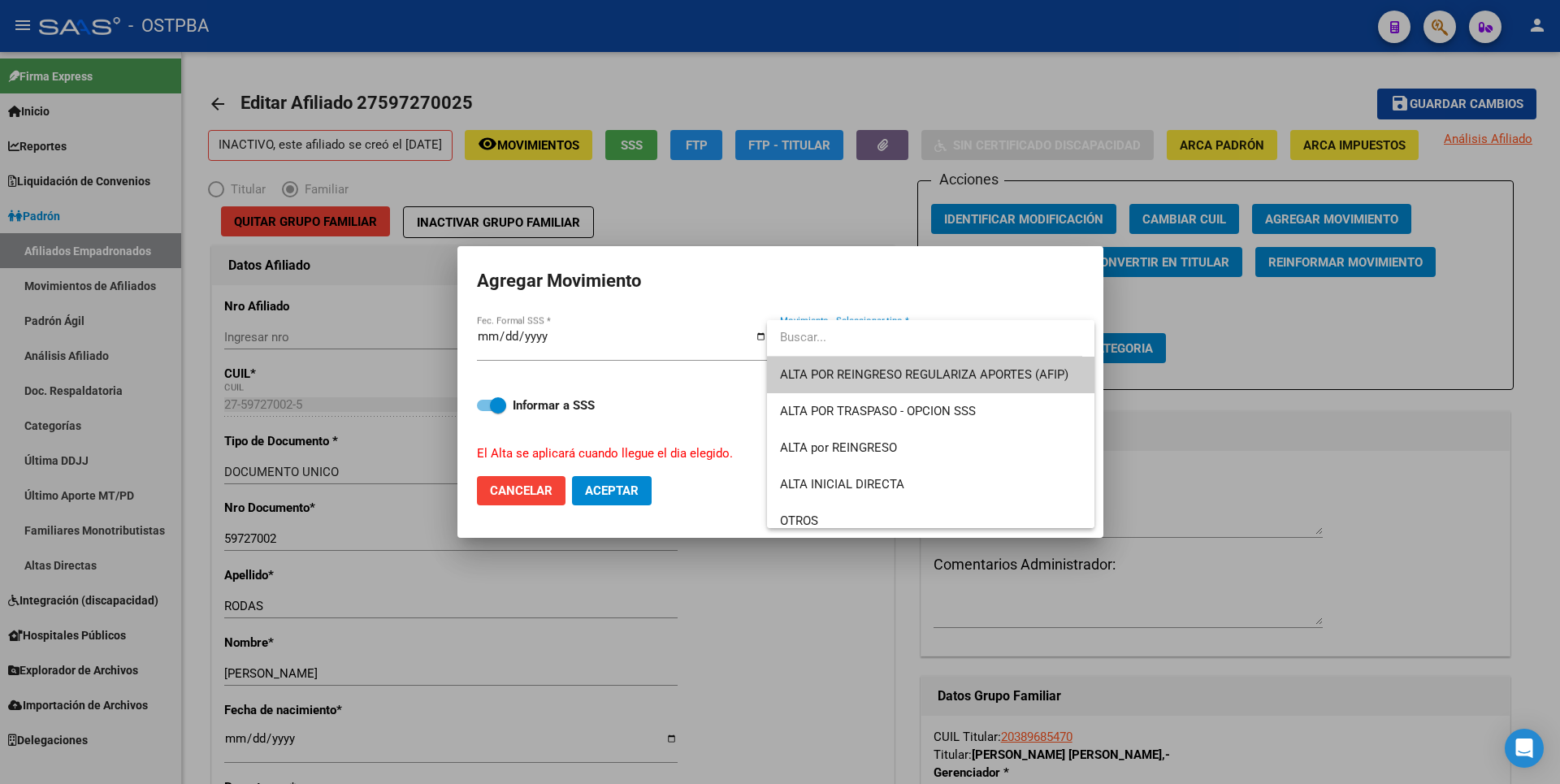
click at [585, 331] on div at bounding box center [780, 392] width 1560 height 784
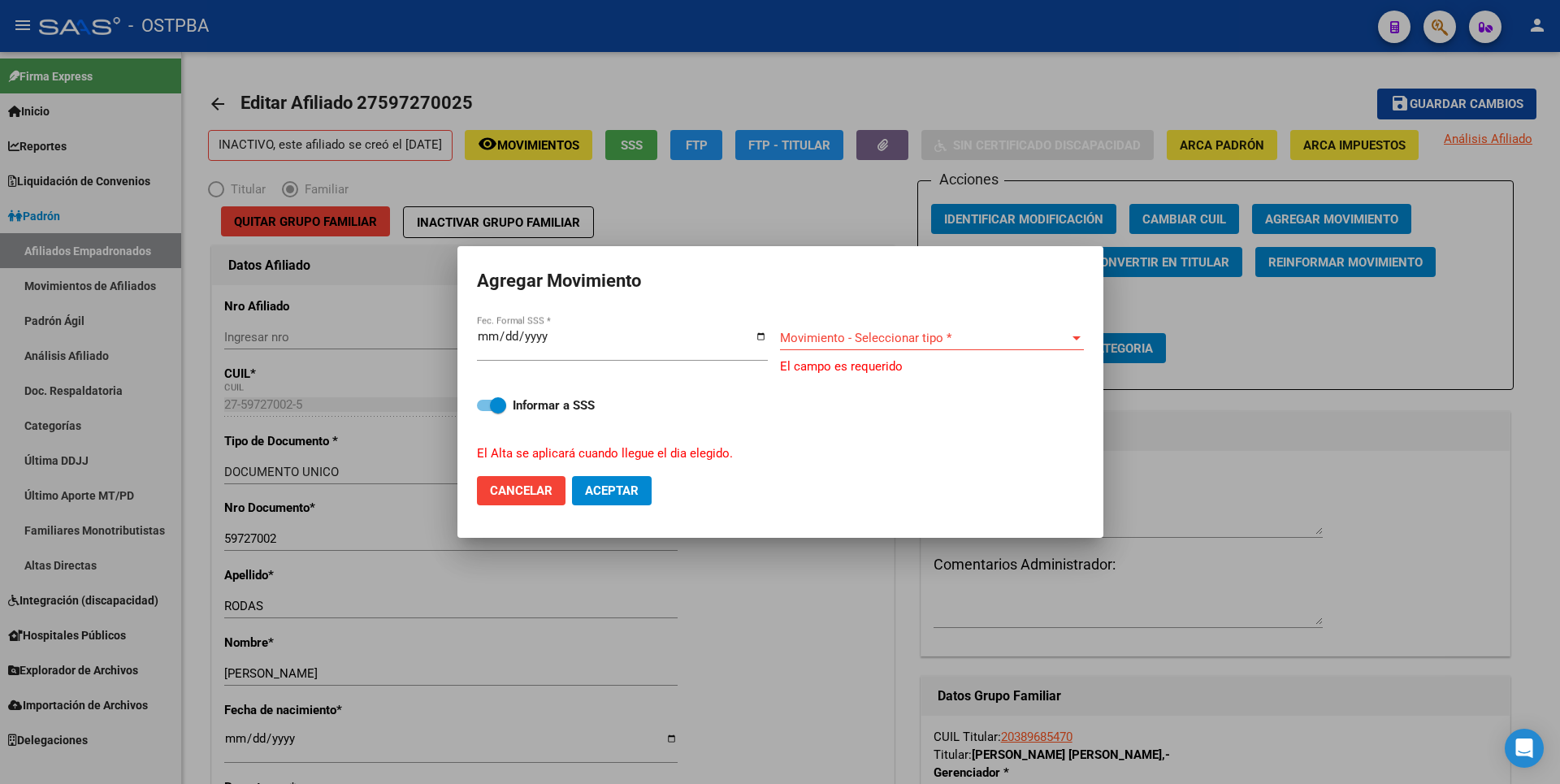
click at [543, 338] on input "2025-11-01" at bounding box center [622, 342] width 291 height 26
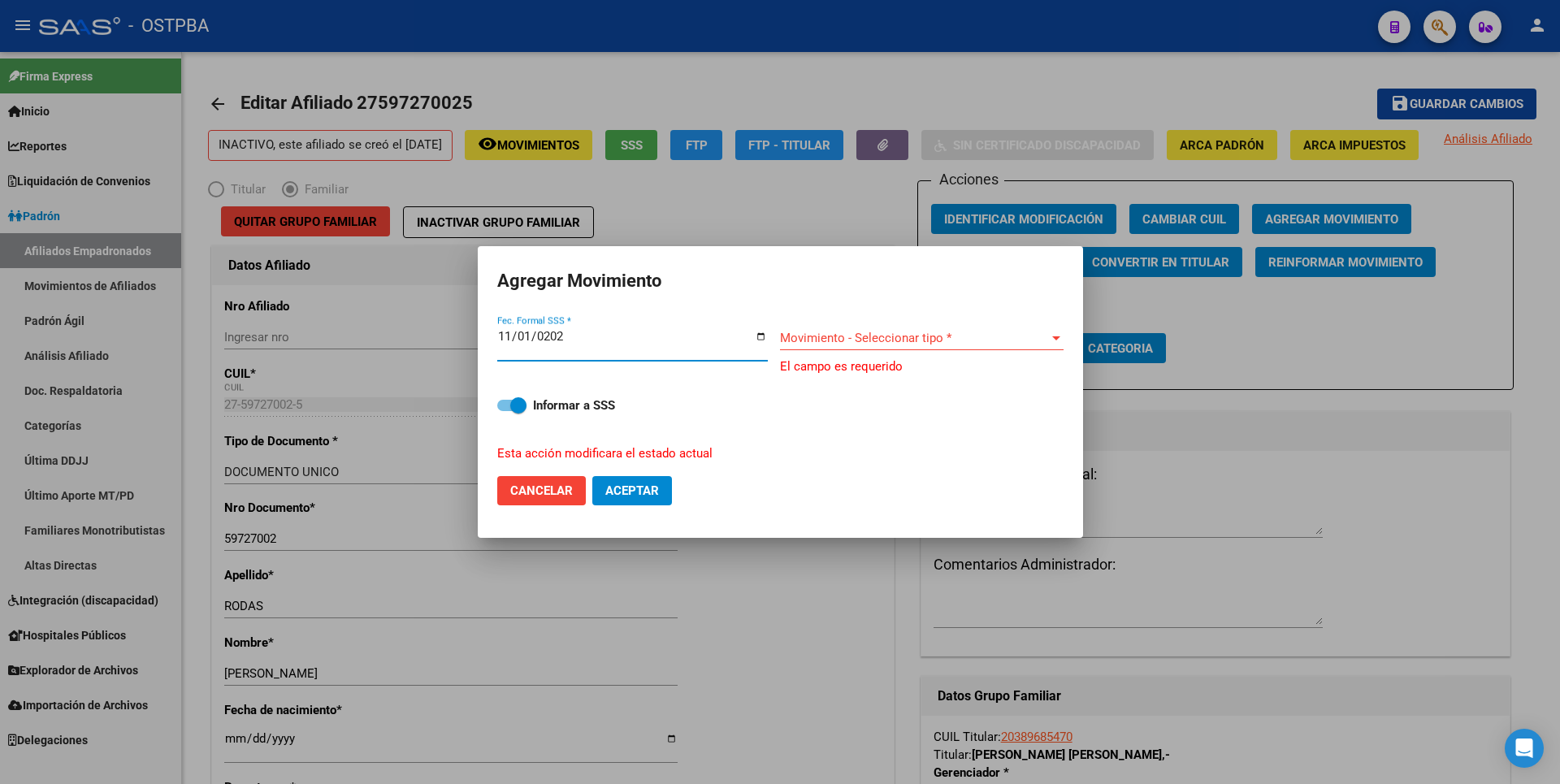
type input "2024-11-01"
click at [961, 332] on span "Movimiento - Seleccionar tipo *" at bounding box center [914, 338] width 269 height 15
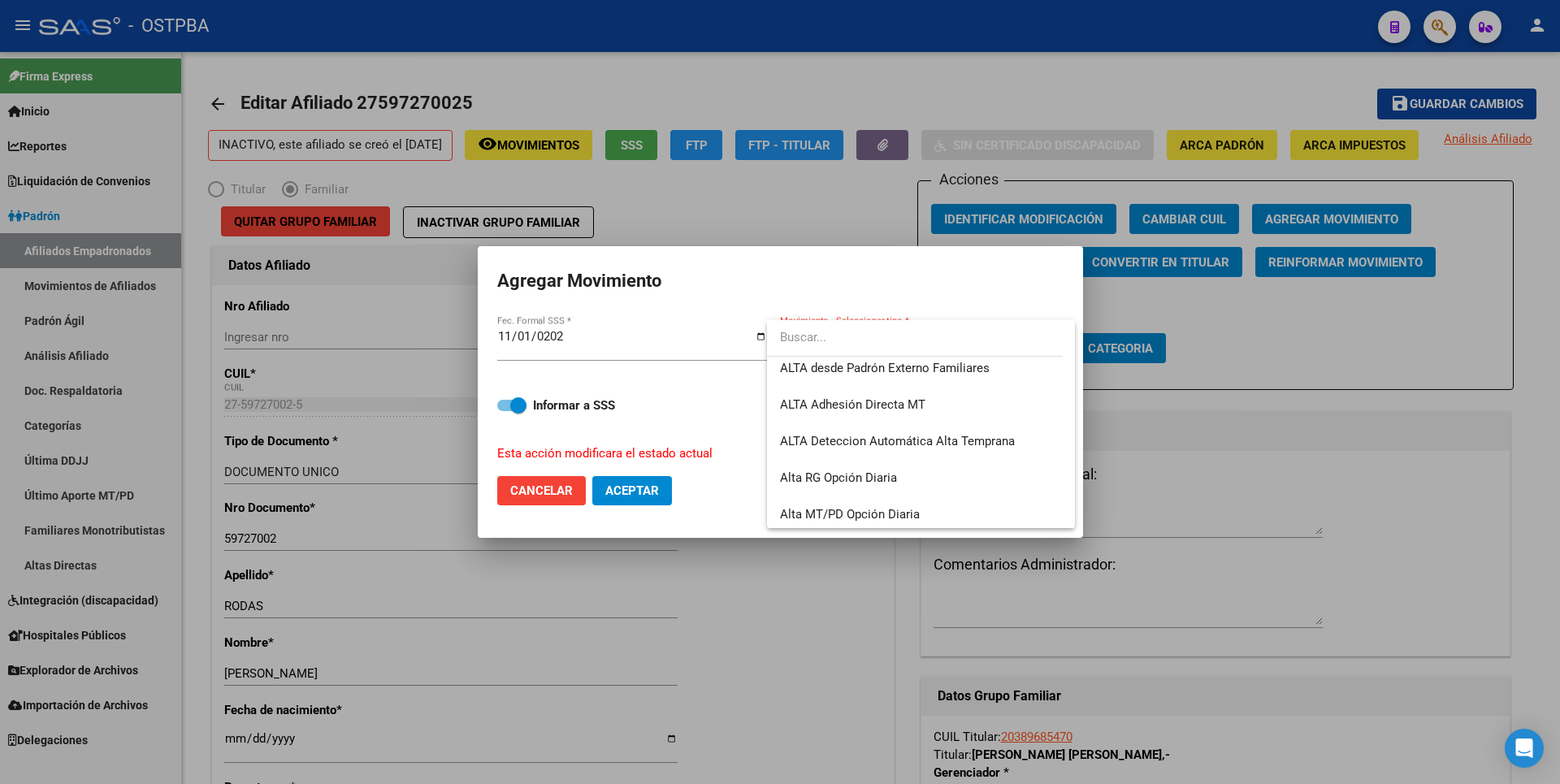
scroll to position [560, 0]
click at [914, 373] on span "ALTA desde Padrón Externo Familiares" at bounding box center [922, 363] width 282 height 36
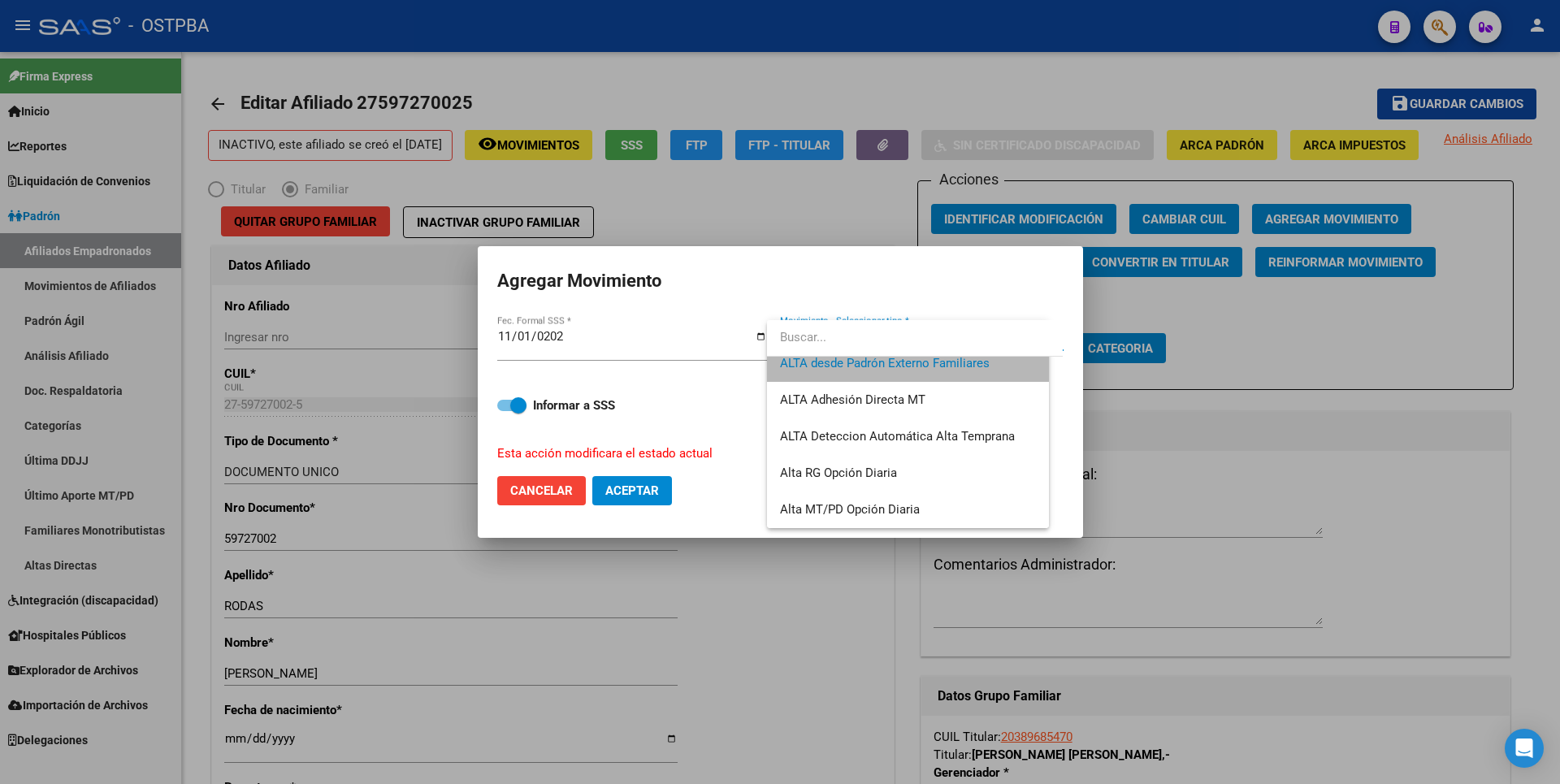
scroll to position [548, 0]
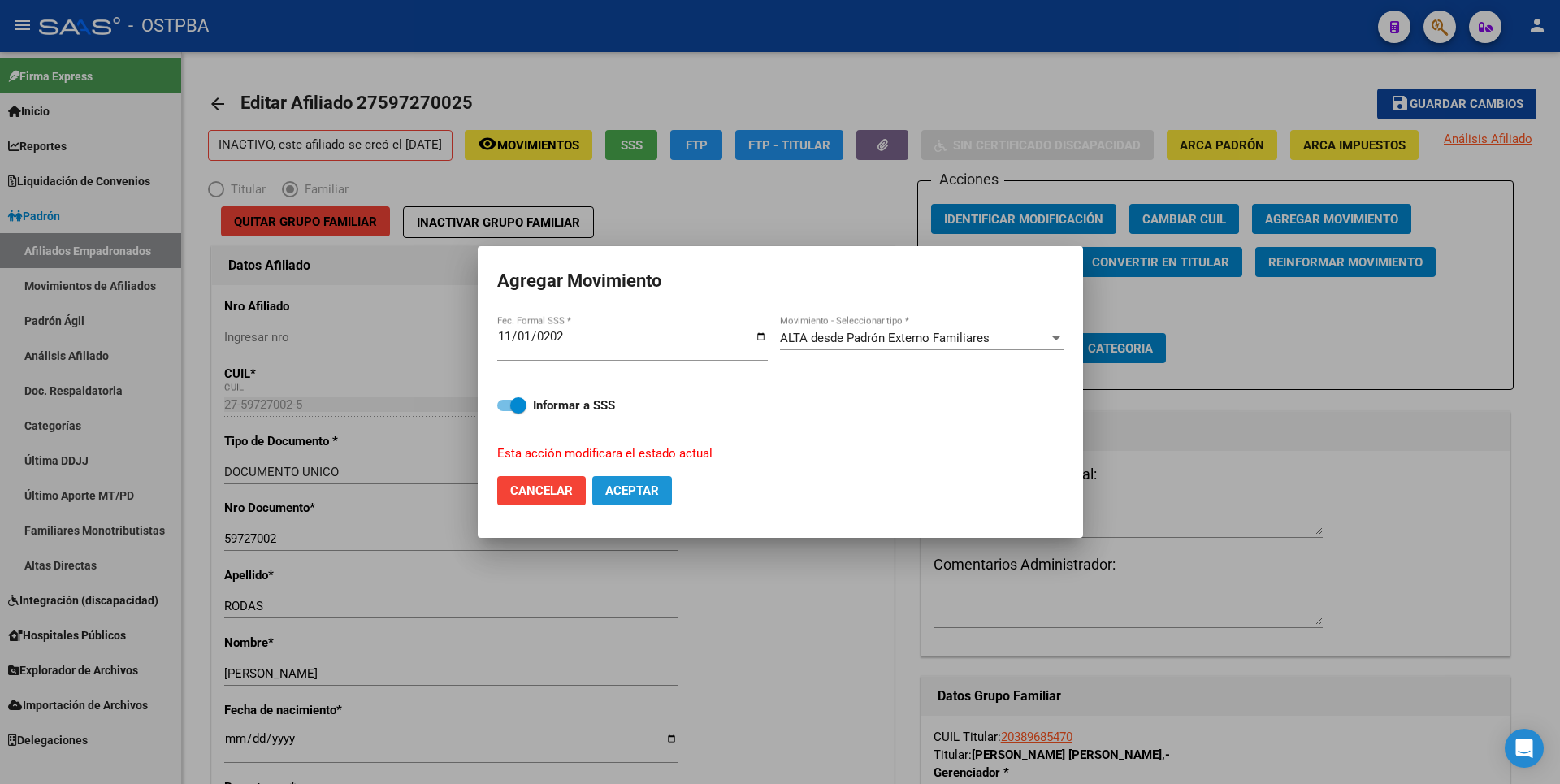
click at [636, 489] on span "Aceptar" at bounding box center [632, 491] width 54 height 15
checkbox input "false"
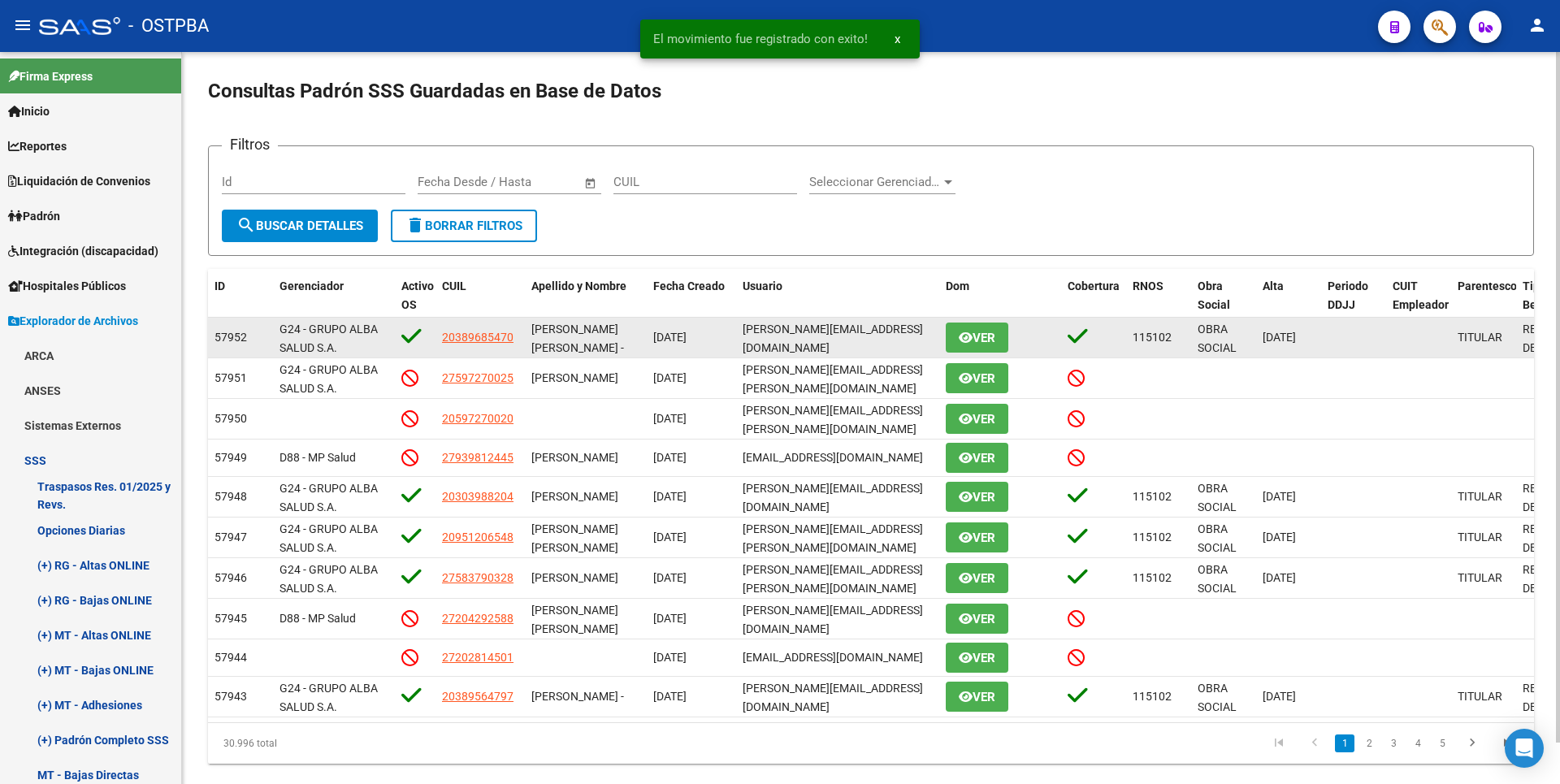
click at [499, 328] on app-link-go-to "20389685470" at bounding box center [477, 337] width 72 height 19
click at [499, 335] on span "20389685470" at bounding box center [477, 337] width 72 height 13
type textarea "20389685470"
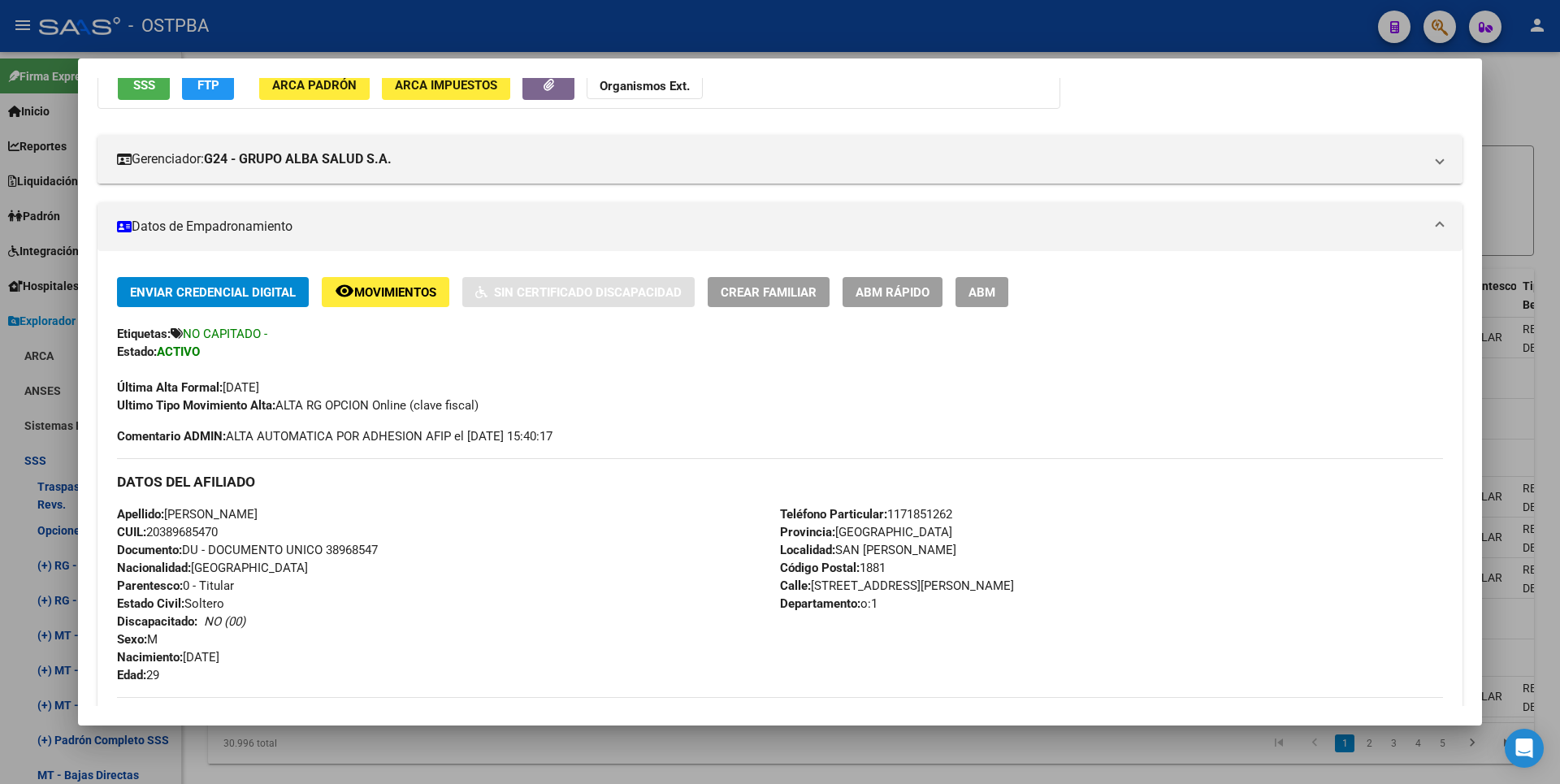
scroll to position [569, 0]
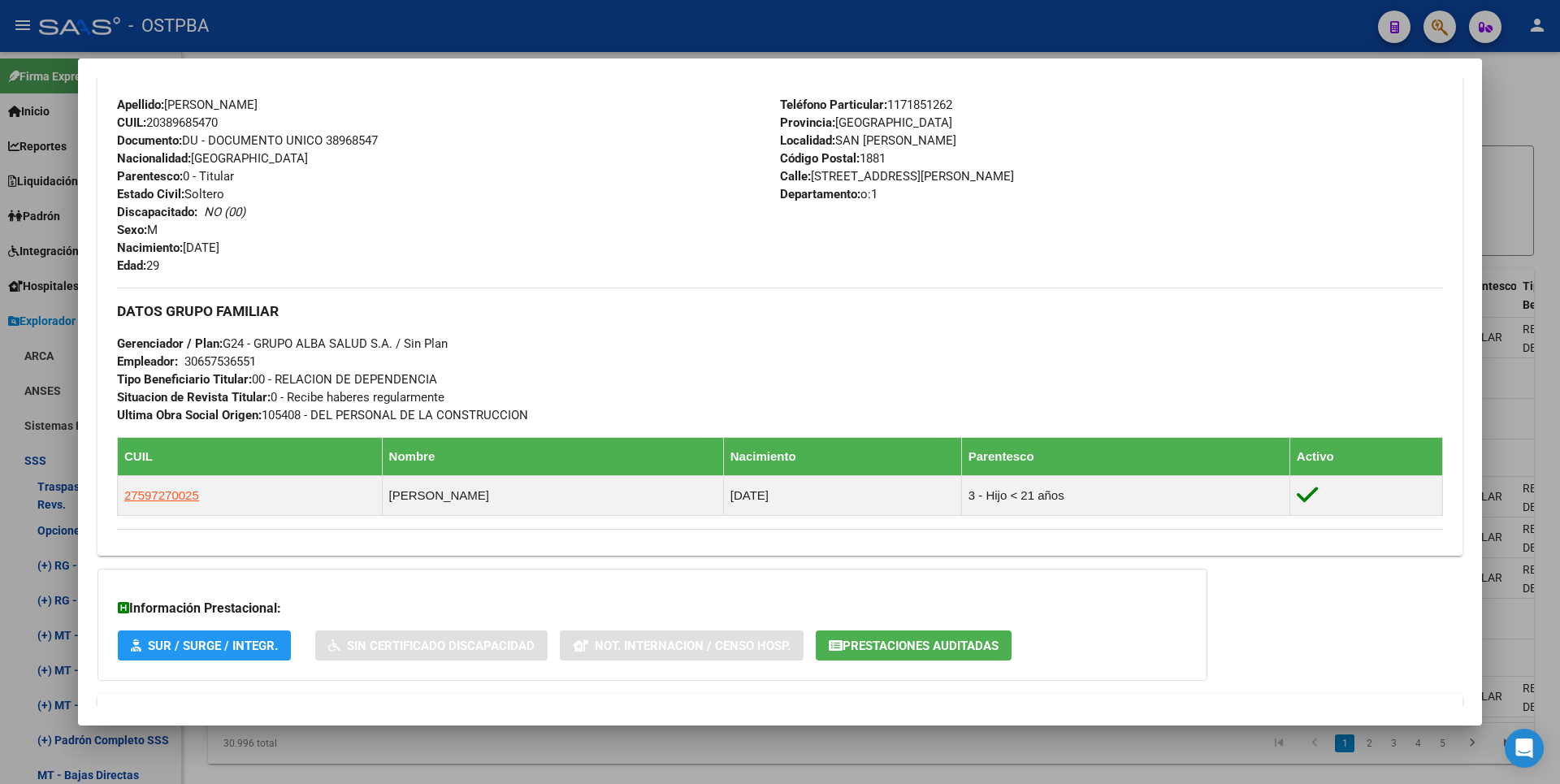
click at [1534, 132] on div at bounding box center [780, 392] width 1560 height 784
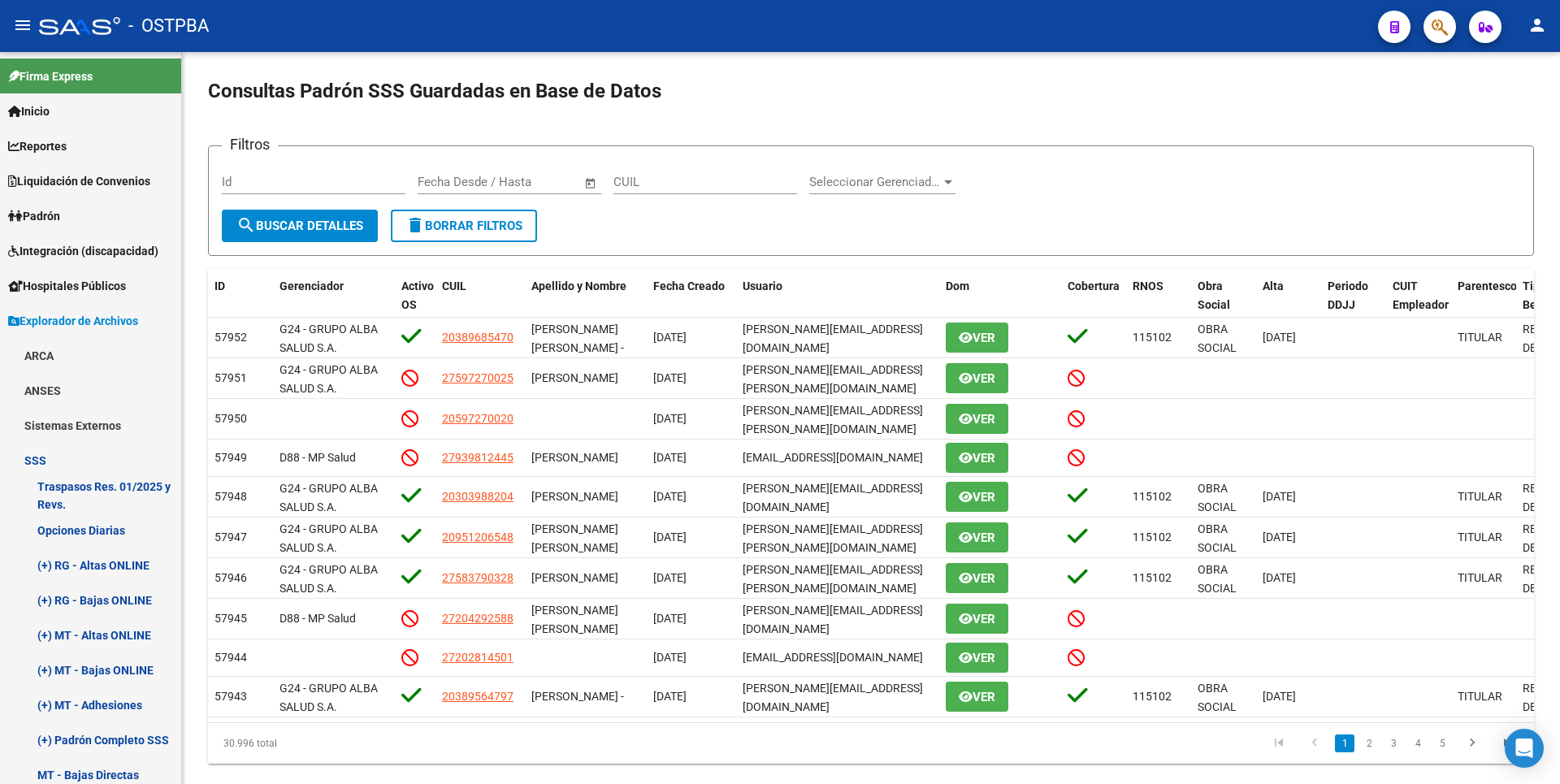
click at [1534, 132] on app-list-header "Consultas Padrón SSS Guardadas en Base de Datos Filtros Id Fecha inicio – Fecha…" at bounding box center [871, 167] width 1326 height 178
click at [81, 220] on link "Padrón" at bounding box center [90, 216] width 181 height 35
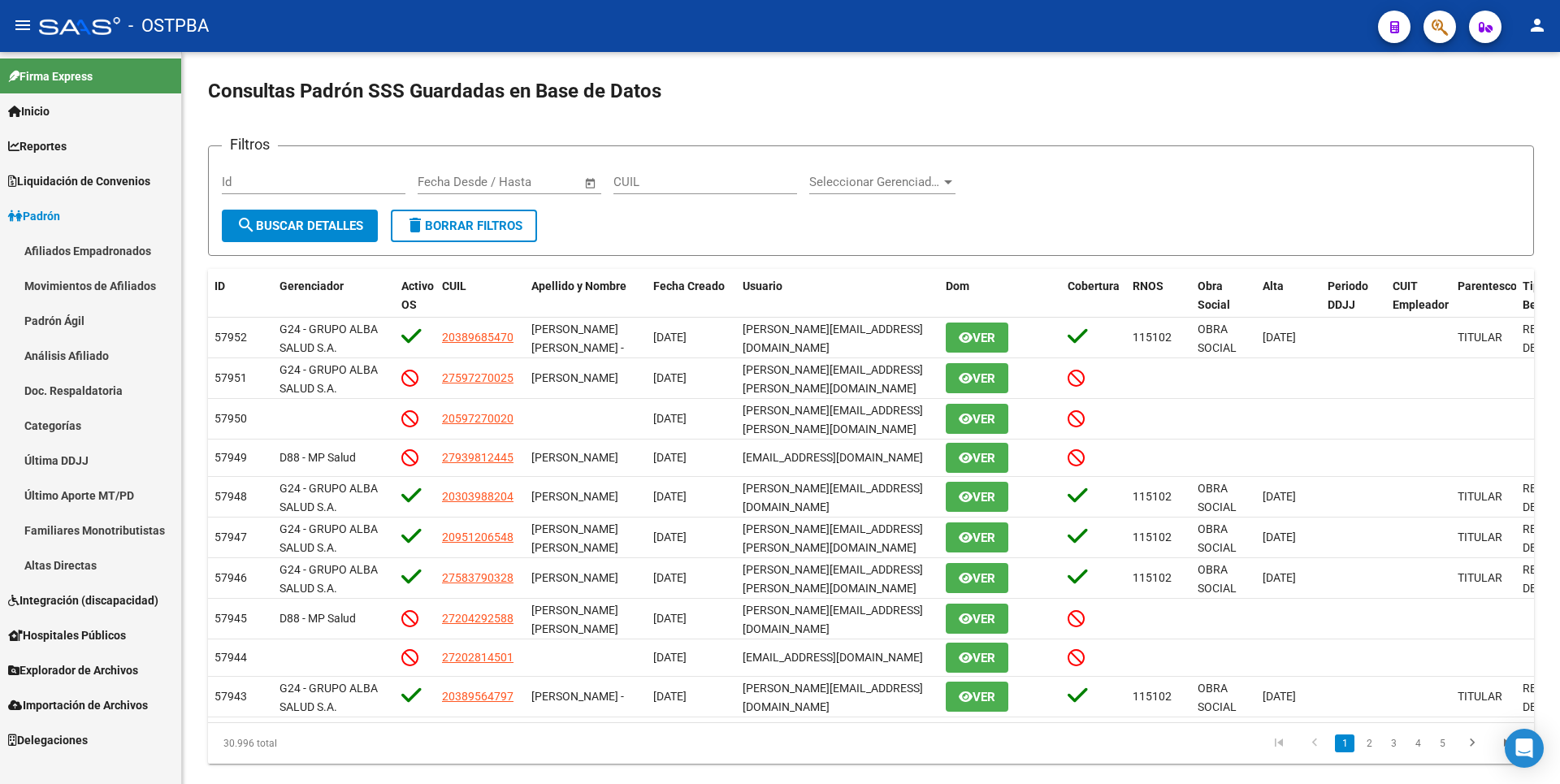
click at [92, 350] on link "Análisis Afiliado" at bounding box center [90, 355] width 181 height 35
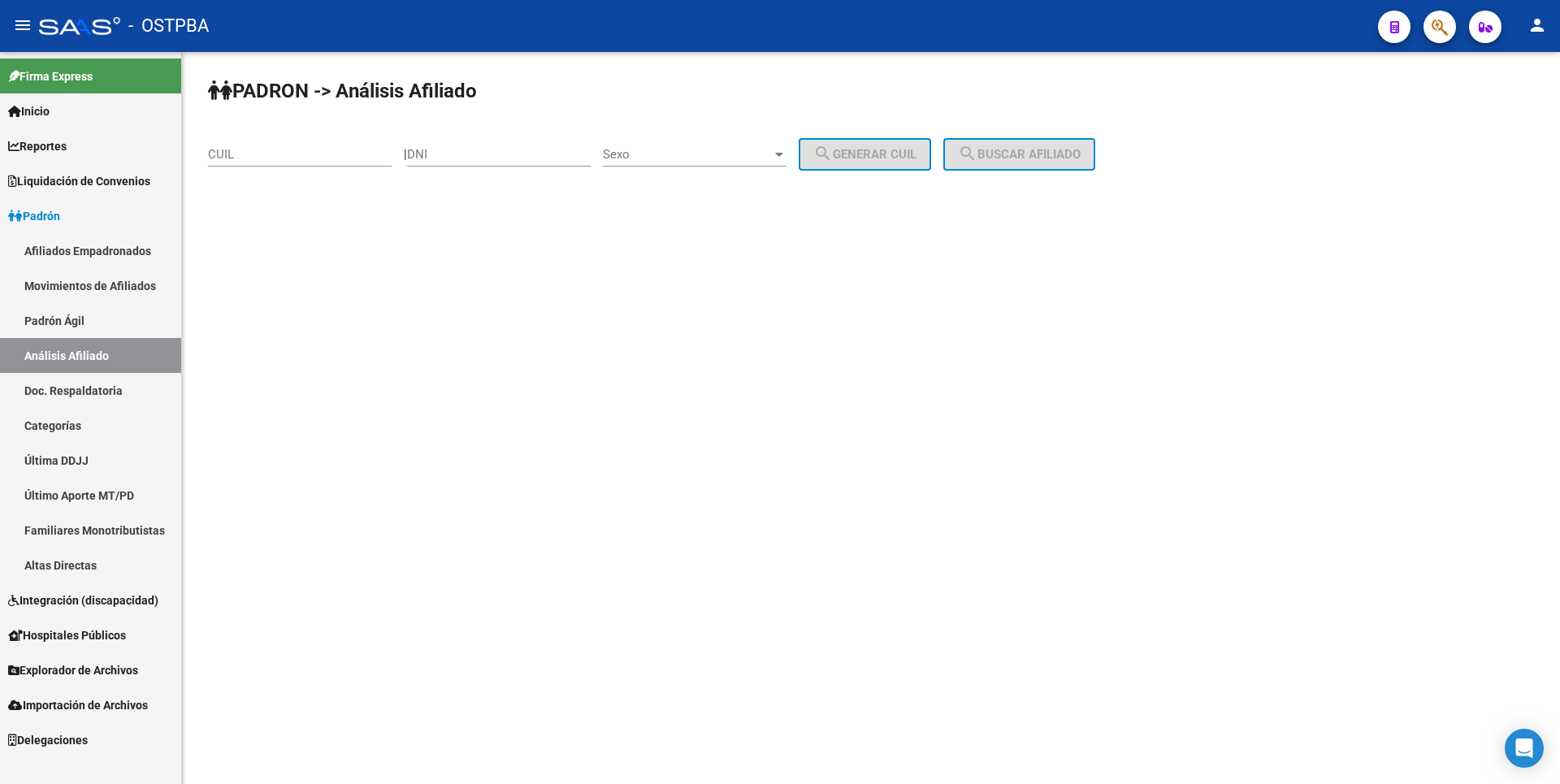
click at [456, 158] on input "DNI" at bounding box center [499, 154] width 184 height 15
paste input "47944796"
type input "47944796"
click at [787, 150] on div at bounding box center [780, 154] width 15 height 13
drag, startPoint x: 670, startPoint y: 148, endPoint x: 689, endPoint y: 149, distance: 19.0
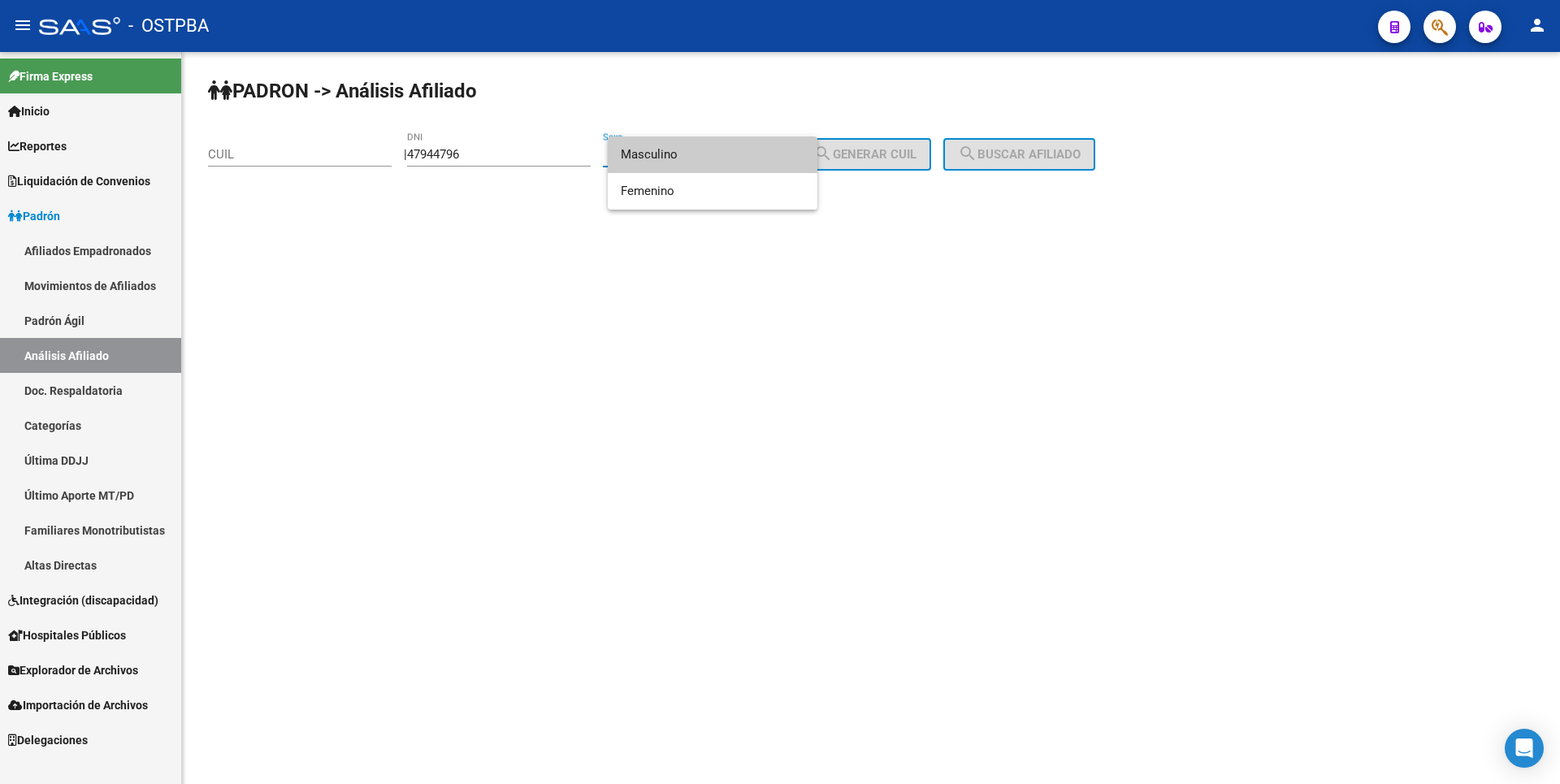
click at [689, 149] on span "Masculino" at bounding box center [713, 155] width 184 height 36
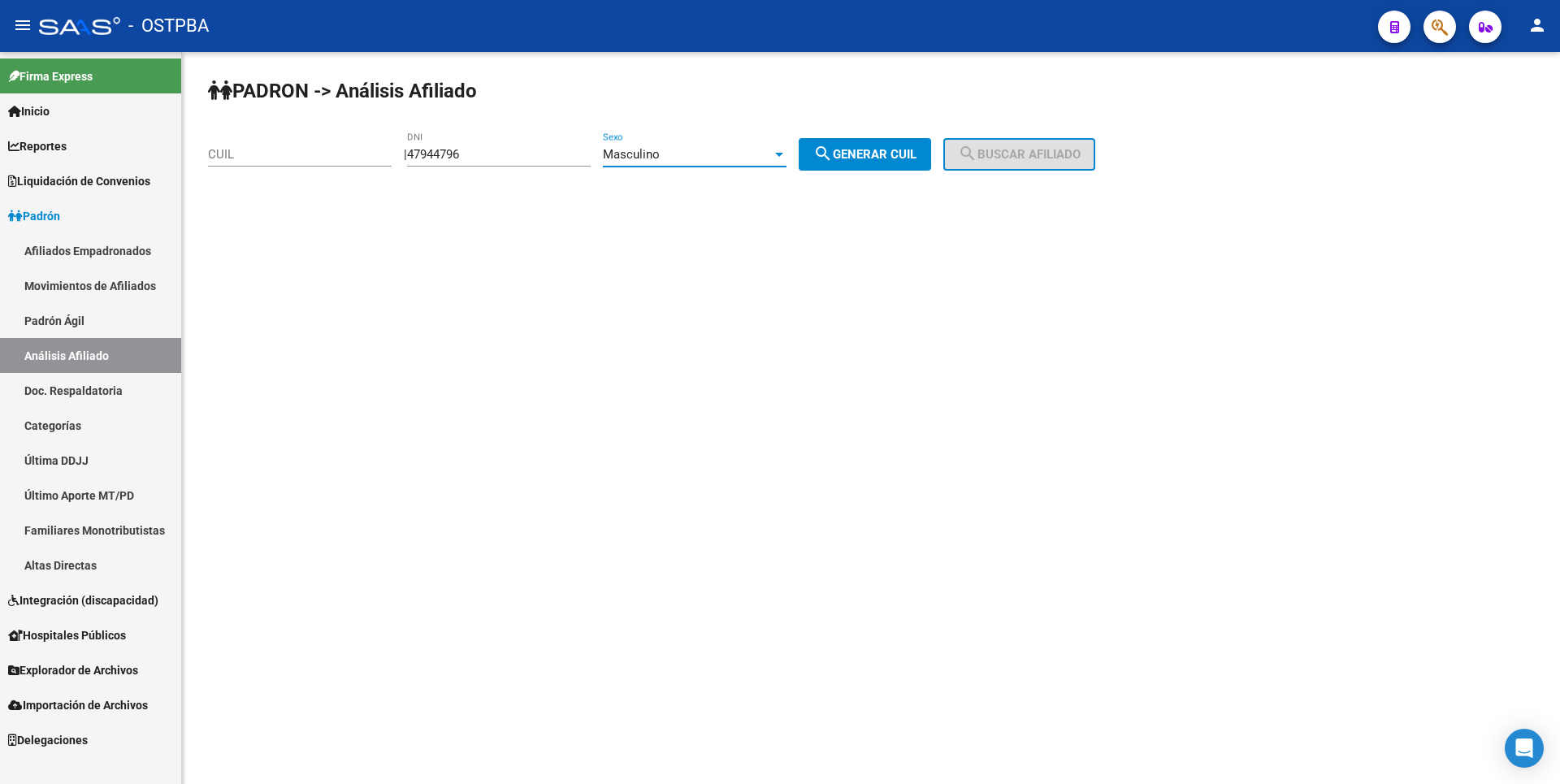
drag, startPoint x: 890, startPoint y: 145, endPoint x: 994, endPoint y: 145, distance: 104.0
click at [896, 145] on button "search Generar CUIL" at bounding box center [864, 155] width 132 height 33
type input "23-47944796-9"
click at [999, 145] on button "search Buscar afiliado" at bounding box center [1019, 155] width 152 height 33
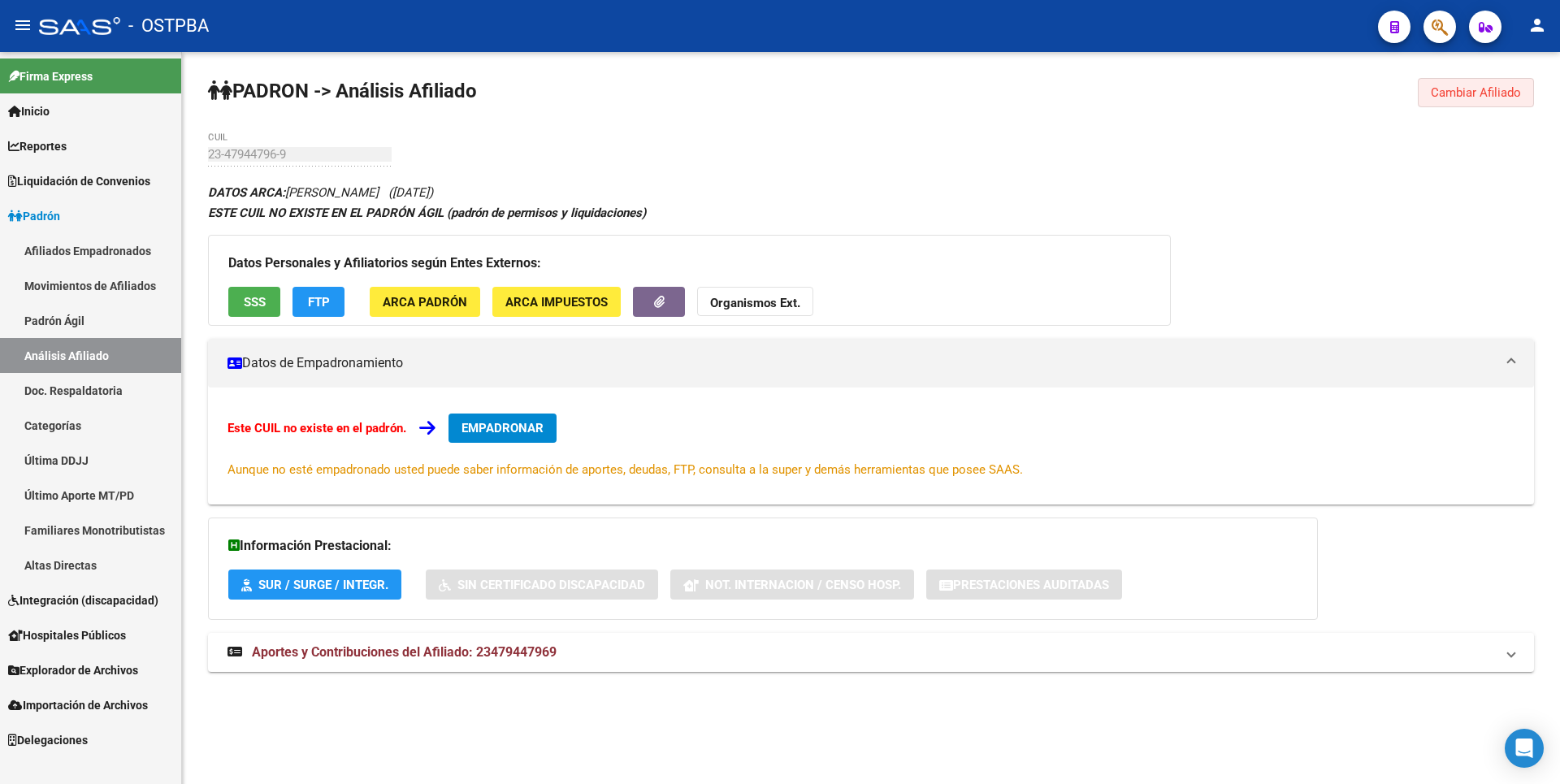
drag, startPoint x: 1497, startPoint y: 102, endPoint x: 419, endPoint y: 92, distance: 1078.0
click at [1484, 95] on button "Cambiar Afiliado" at bounding box center [1476, 93] width 117 height 29
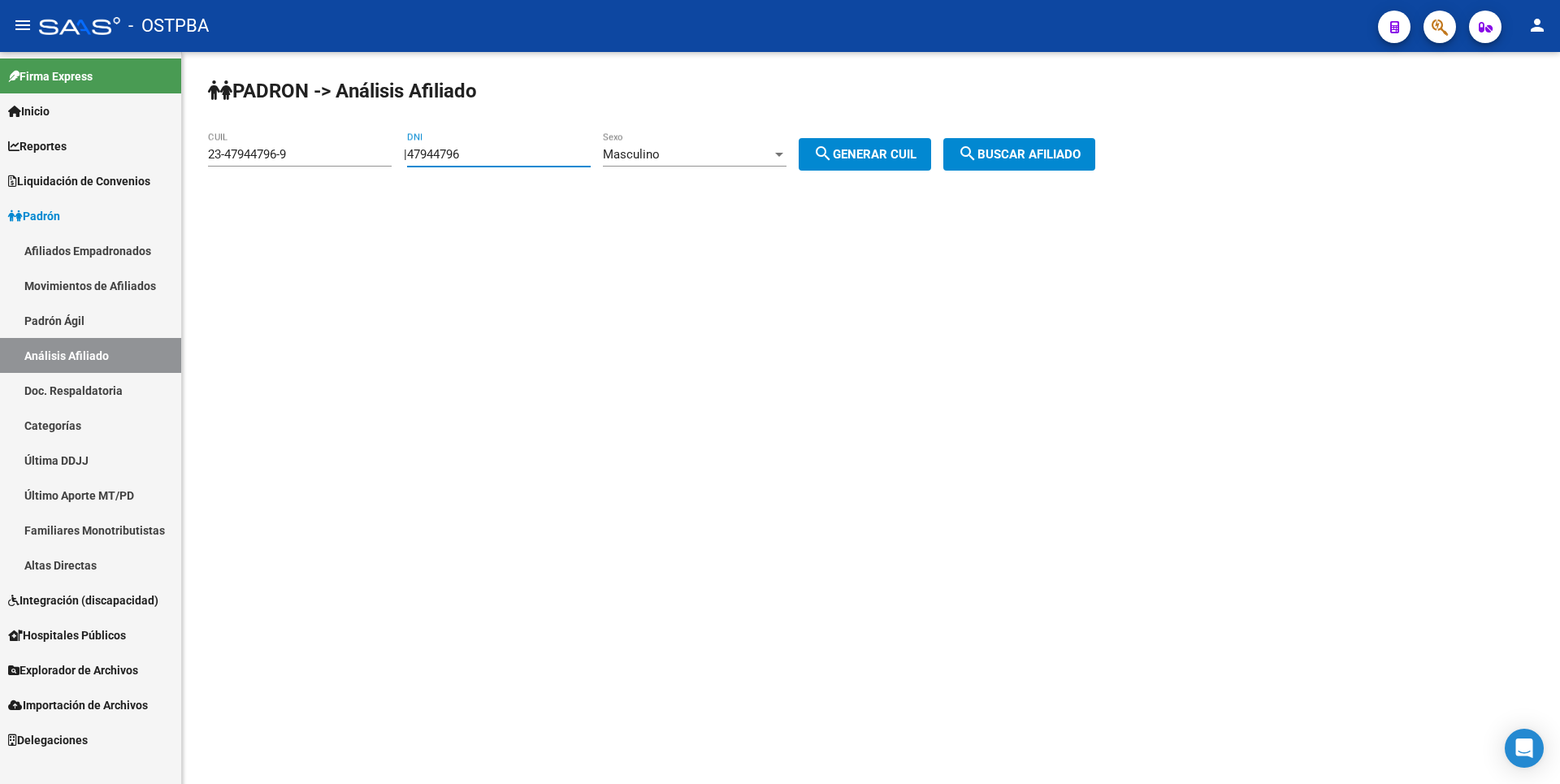
drag, startPoint x: 499, startPoint y: 158, endPoint x: 211, endPoint y: 146, distance: 288.2
click at [211, 147] on app-analisis-afiliado "PADRON -> Análisis Afiliado 23-47944796-9 CUIL | 47944796 DNI Masculino Sexo se…" at bounding box center [658, 154] width 900 height 15
paste input "22977240"
type input "22977240"
drag, startPoint x: 307, startPoint y: 156, endPoint x: 89, endPoint y: 155, distance: 218.0
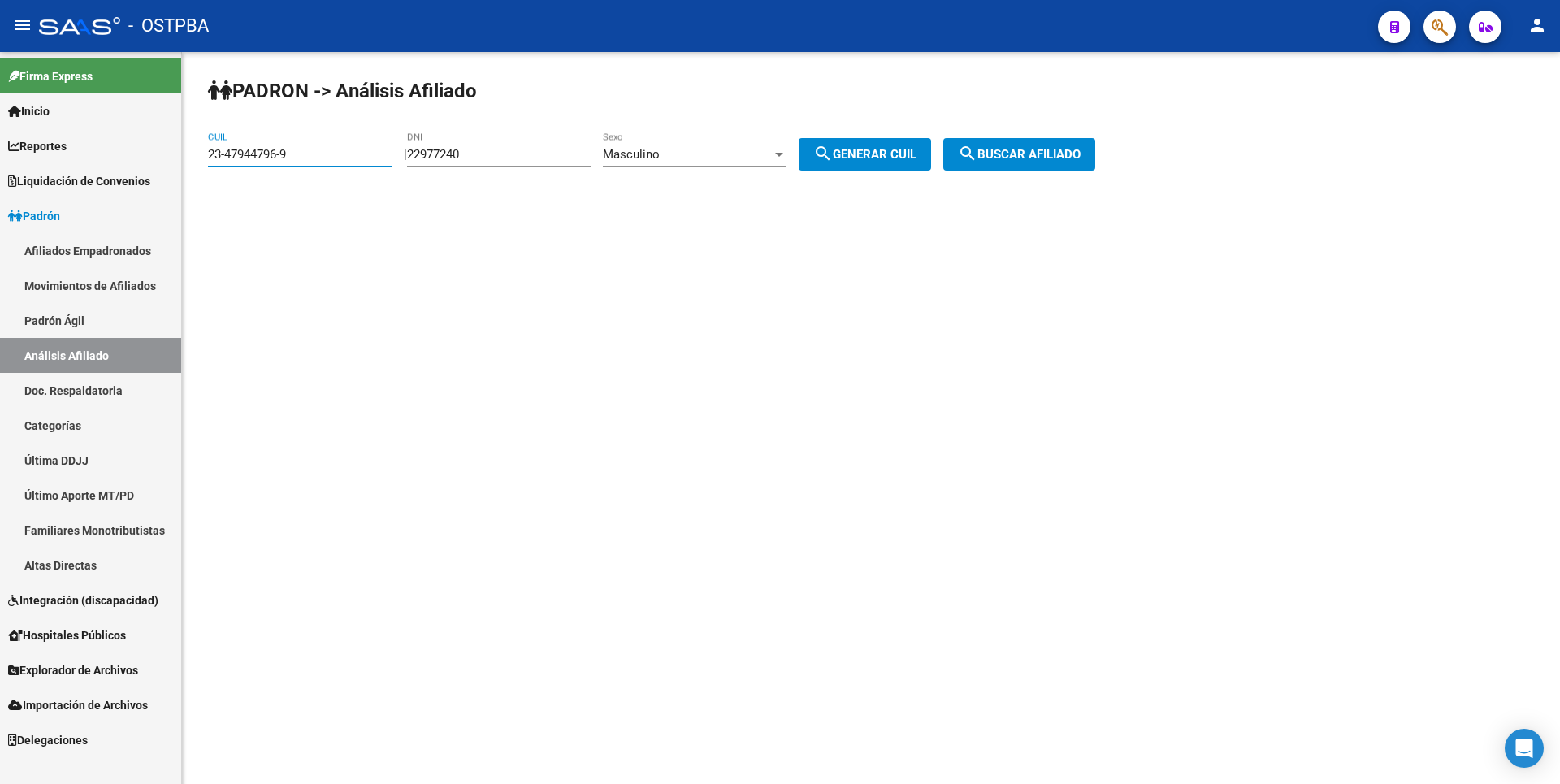
click at [89, 155] on mat-sidenav-container "Firma Express Inicio Calendario SSS Instructivos Contacto OS Reportes Tablero d…" at bounding box center [780, 418] width 1560 height 732
click at [787, 158] on div at bounding box center [780, 154] width 15 height 13
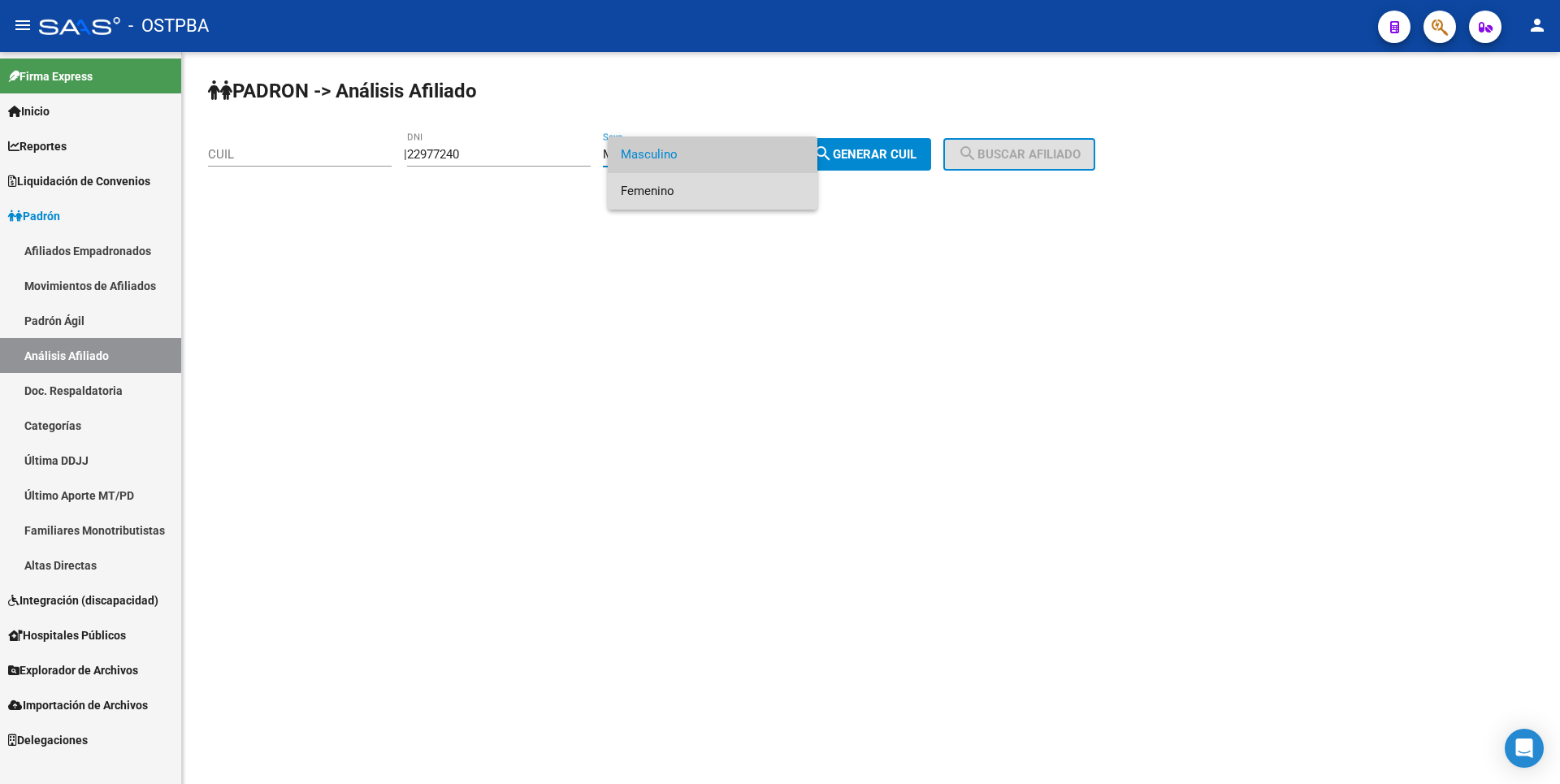
click at [708, 185] on span "Femenino" at bounding box center [713, 191] width 184 height 36
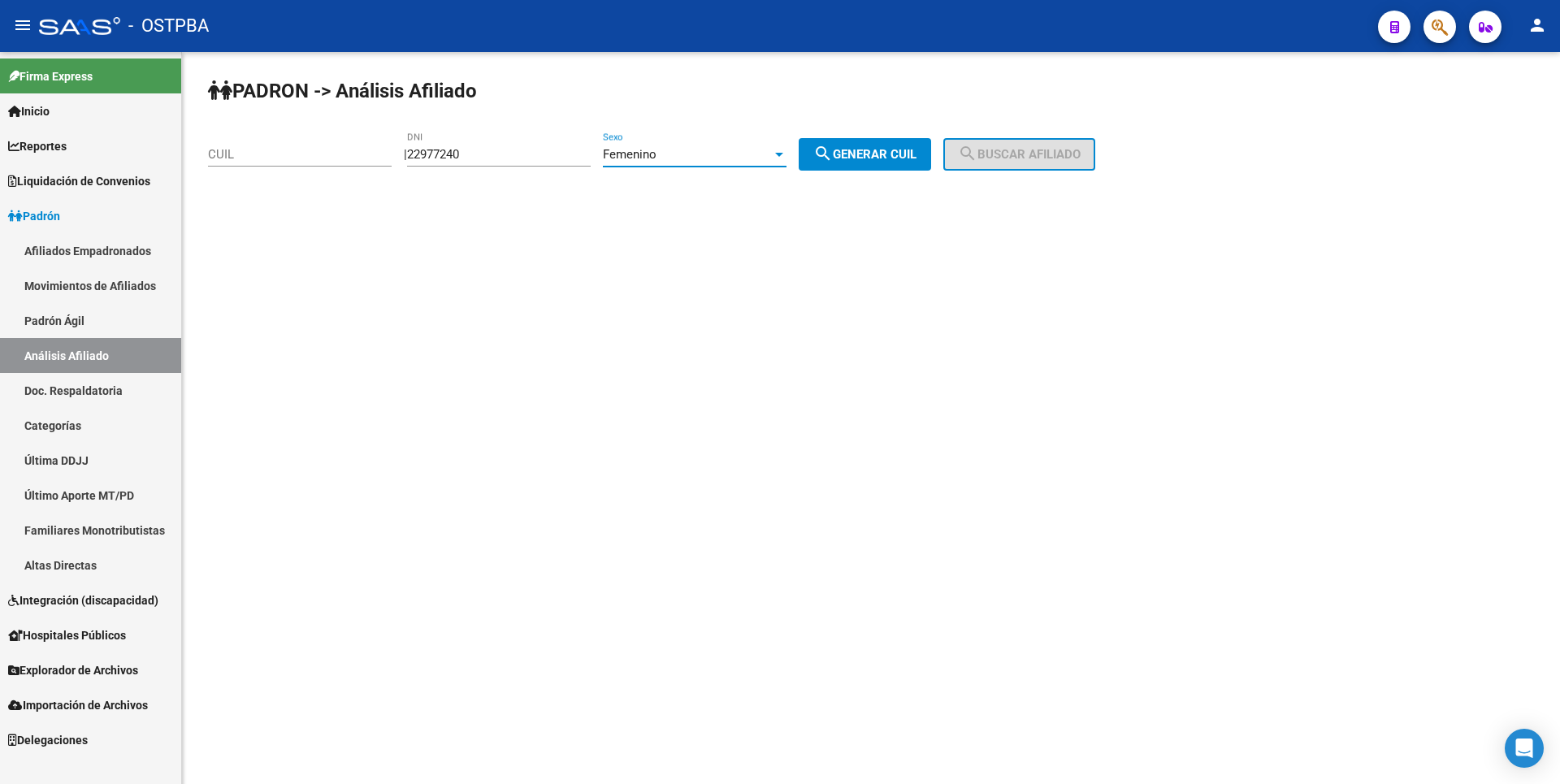
click at [893, 165] on button "search Generar CUIL" at bounding box center [864, 155] width 132 height 33
type input "27-22977240-1"
click at [1047, 160] on span "search Buscar afiliado" at bounding box center [1019, 154] width 123 height 15
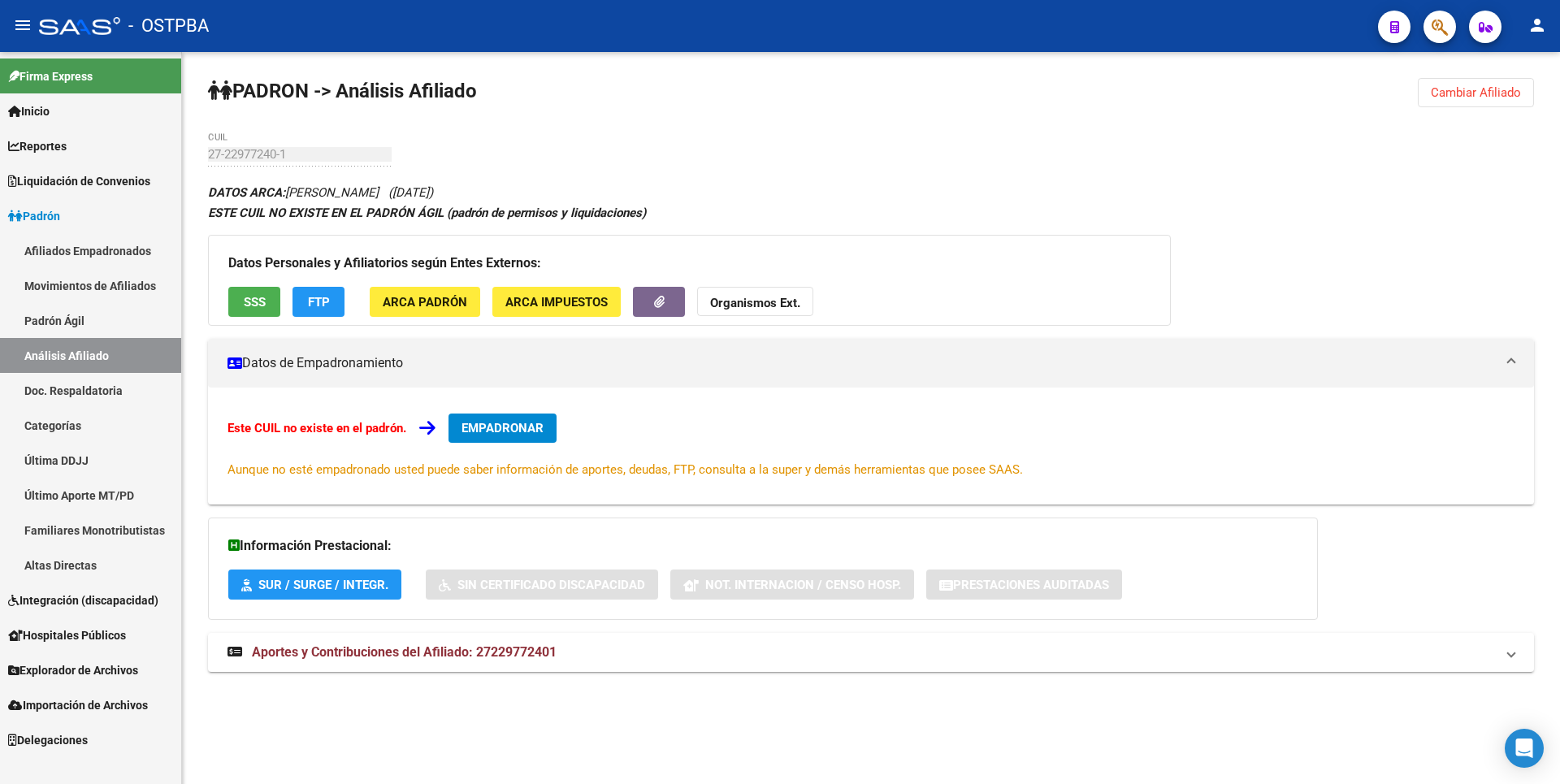
drag, startPoint x: 1509, startPoint y: 88, endPoint x: 1160, endPoint y: 82, distance: 349.1
click at [1509, 87] on span "Cambiar Afiliado" at bounding box center [1475, 93] width 90 height 15
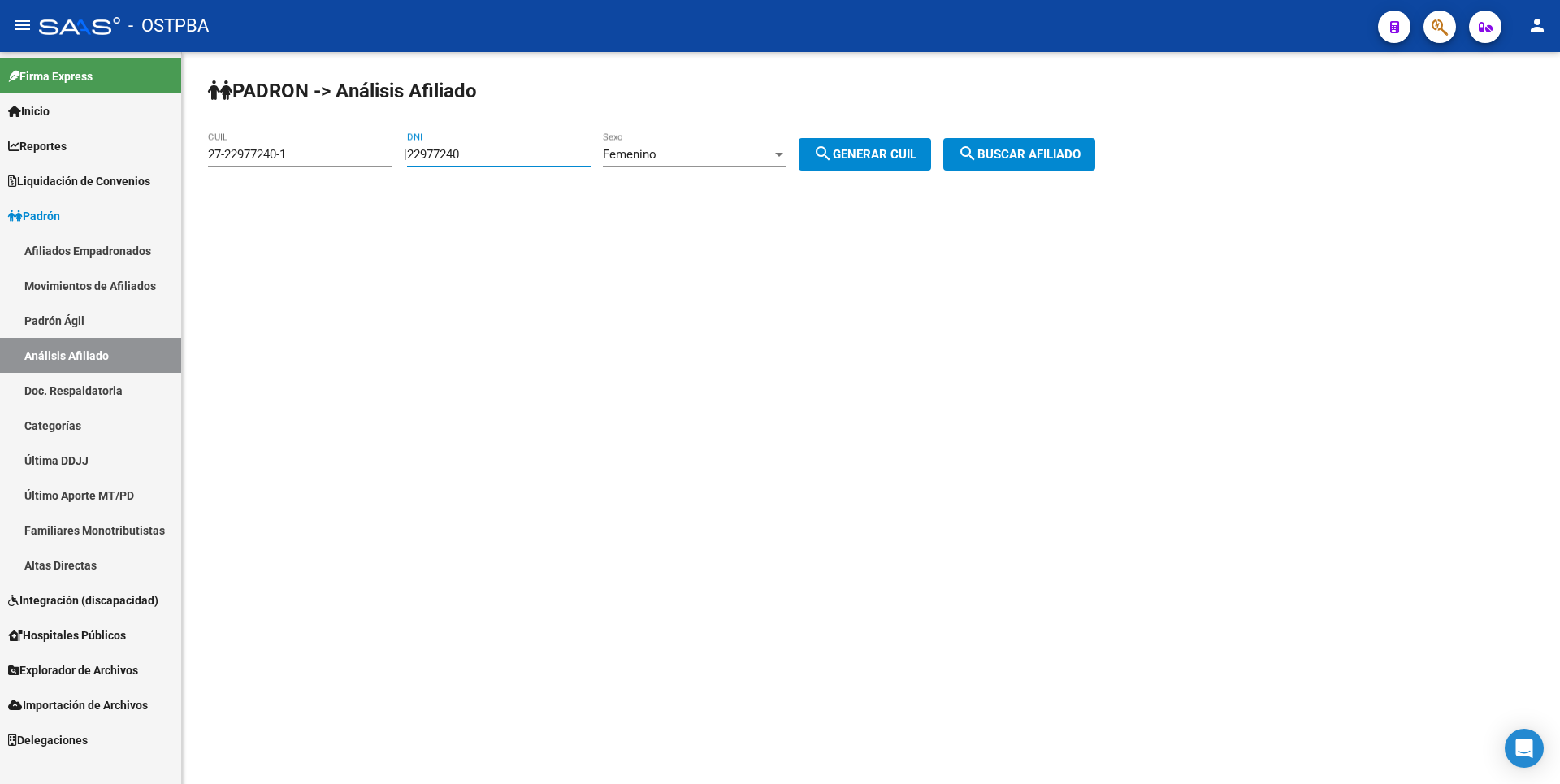
drag, startPoint x: 504, startPoint y: 156, endPoint x: 321, endPoint y: 147, distance: 183.2
click at [321, 147] on app-analisis-afiliado "PADRON -> Análisis Afiliado 27-22977240-1 CUIL | 22977240 DNI Femenino Sexo sea…" at bounding box center [658, 154] width 900 height 15
paste input "4846655"
type input "24846655"
drag, startPoint x: 311, startPoint y: 151, endPoint x: 36, endPoint y: 148, distance: 275.0
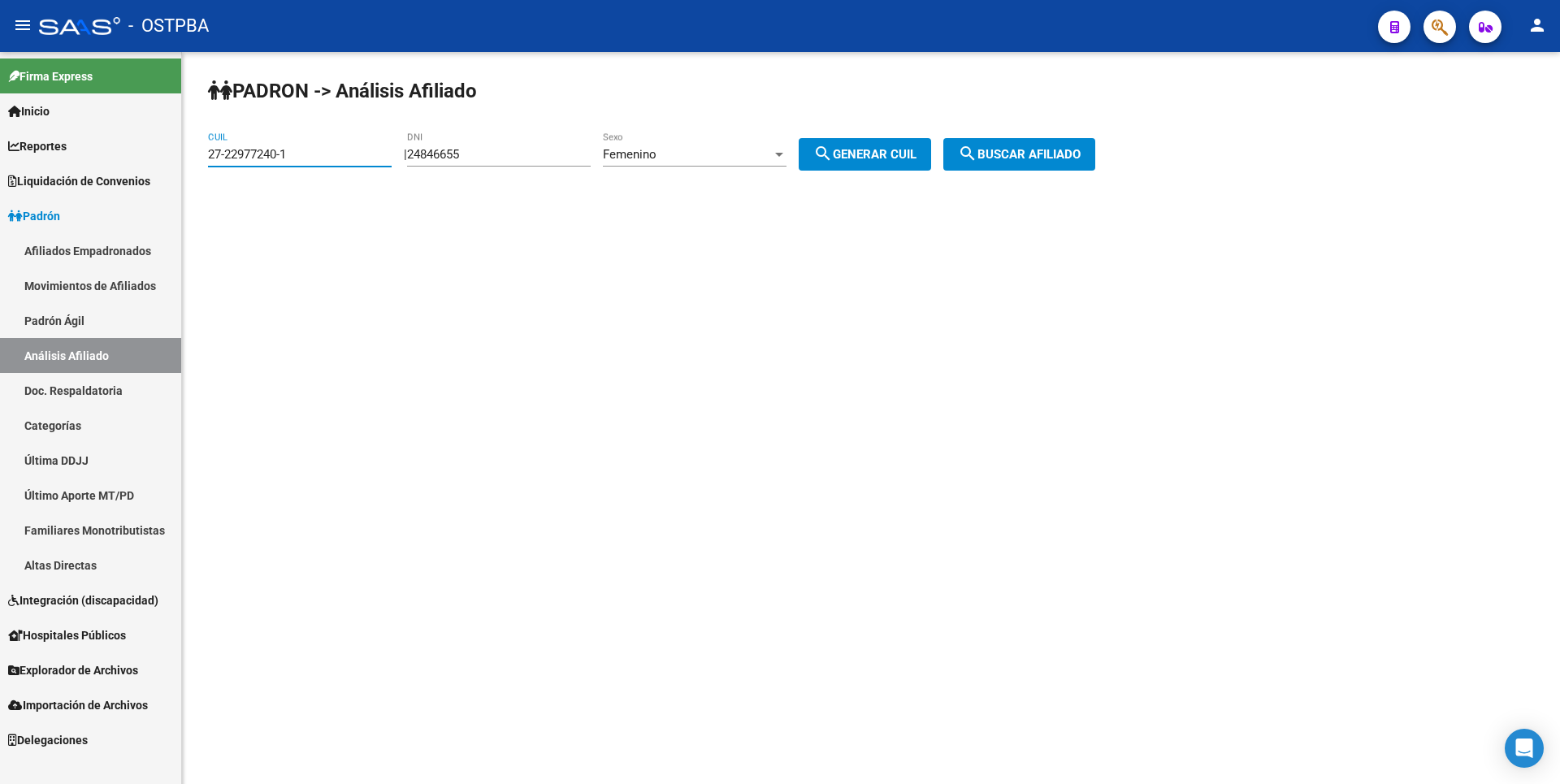
click at [36, 148] on mat-sidenav-container "Firma Express Inicio Calendario SSS Instructivos Contacto OS Reportes Tablero d…" at bounding box center [780, 418] width 1560 height 732
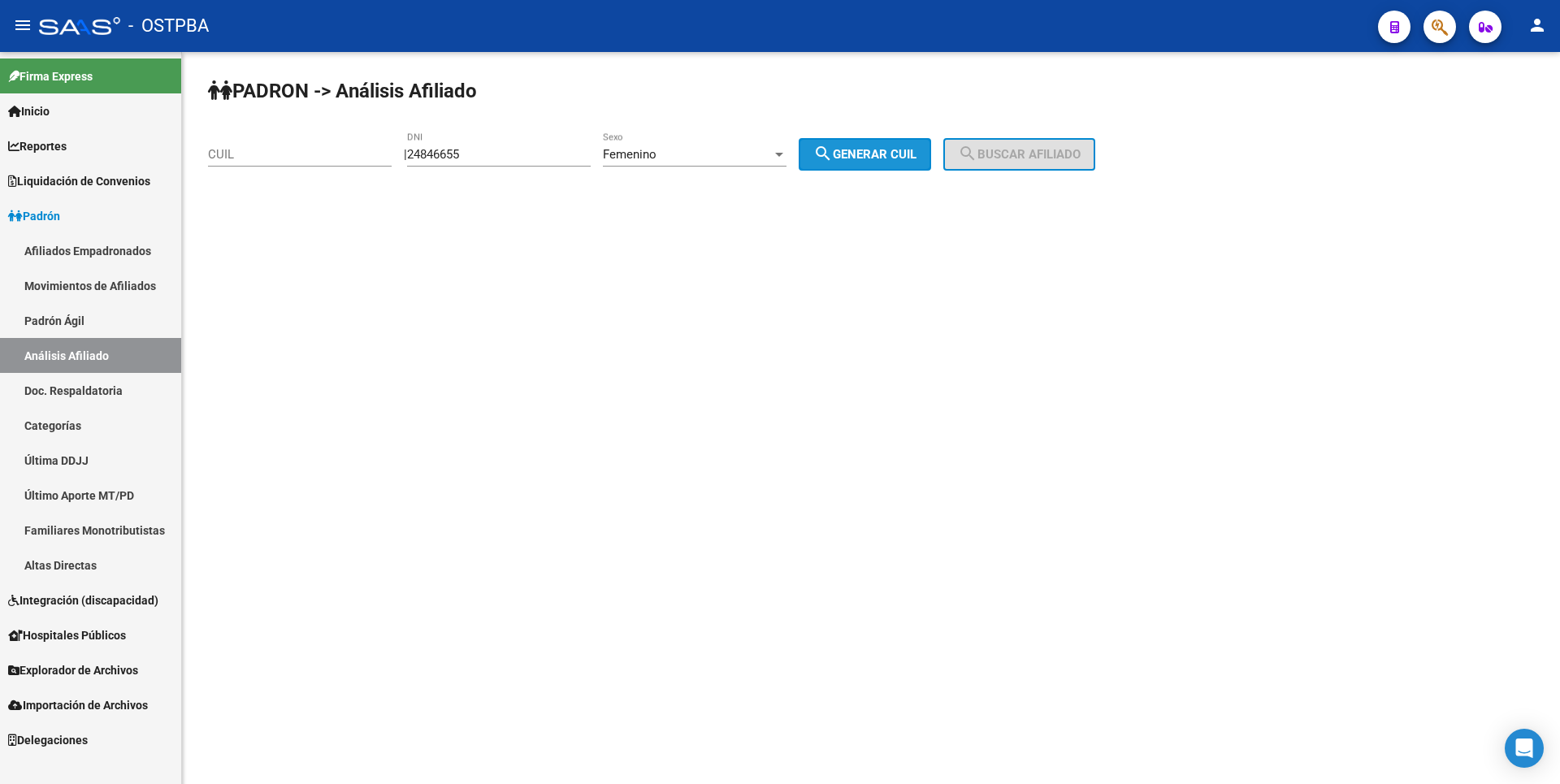
click at [899, 164] on button "search Generar CUIL" at bounding box center [864, 155] width 132 height 33
type input "27-24846655-9"
click at [1006, 156] on span "search Buscar afiliado" at bounding box center [1019, 154] width 123 height 15
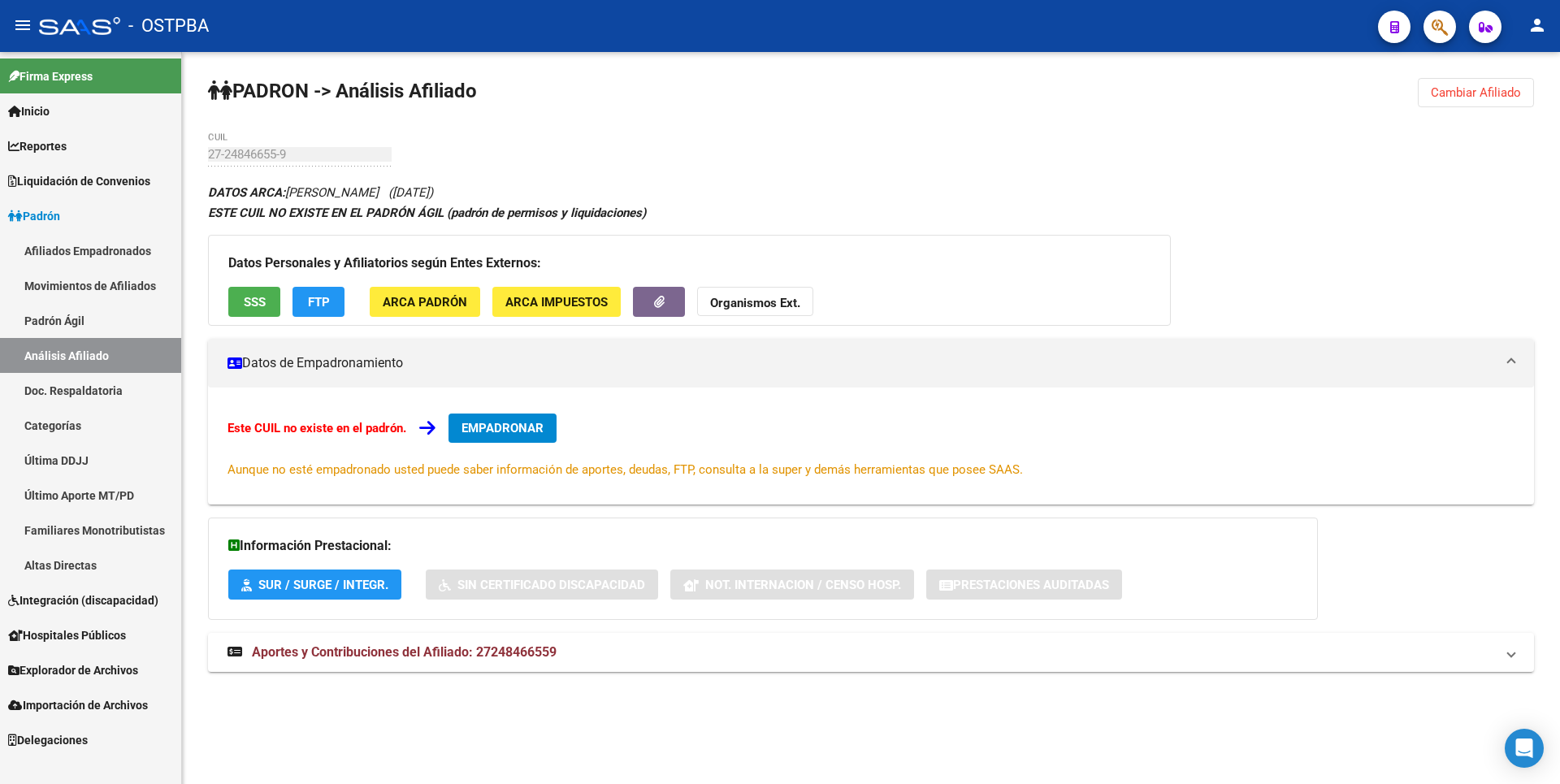
click at [497, 626] on div "DATOS ARCA: MENDEZ MARIA GABRIELA (08/12/1976) ESTE CUIL NO EXISTE EN EL PADRÓN…" at bounding box center [871, 436] width 1326 height 508
click at [495, 656] on span "Aportes y Contribuciones del Afiliado: 27248466559" at bounding box center [404, 652] width 305 height 15
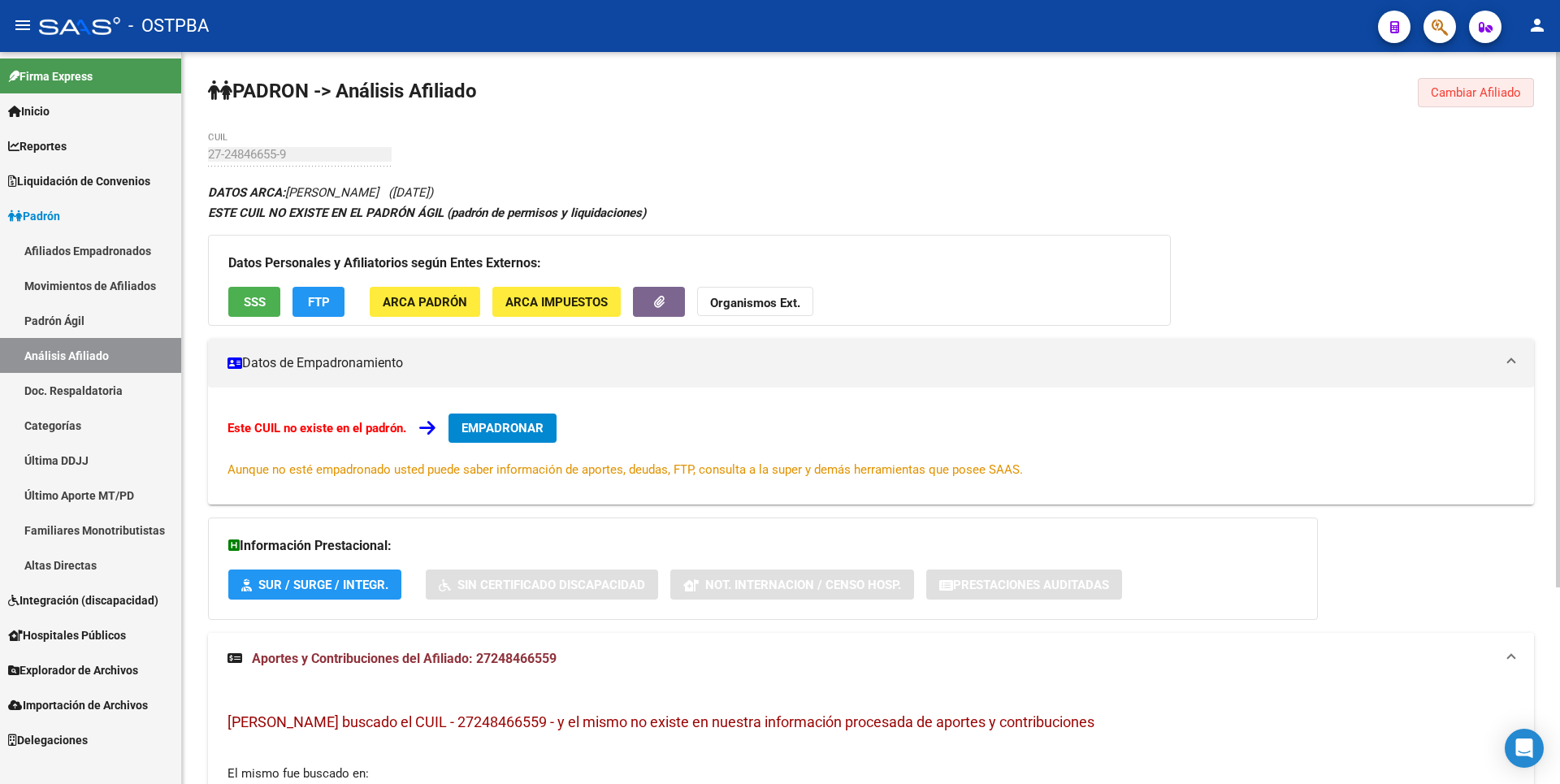
click at [1504, 94] on span "Cambiar Afiliado" at bounding box center [1475, 93] width 90 height 15
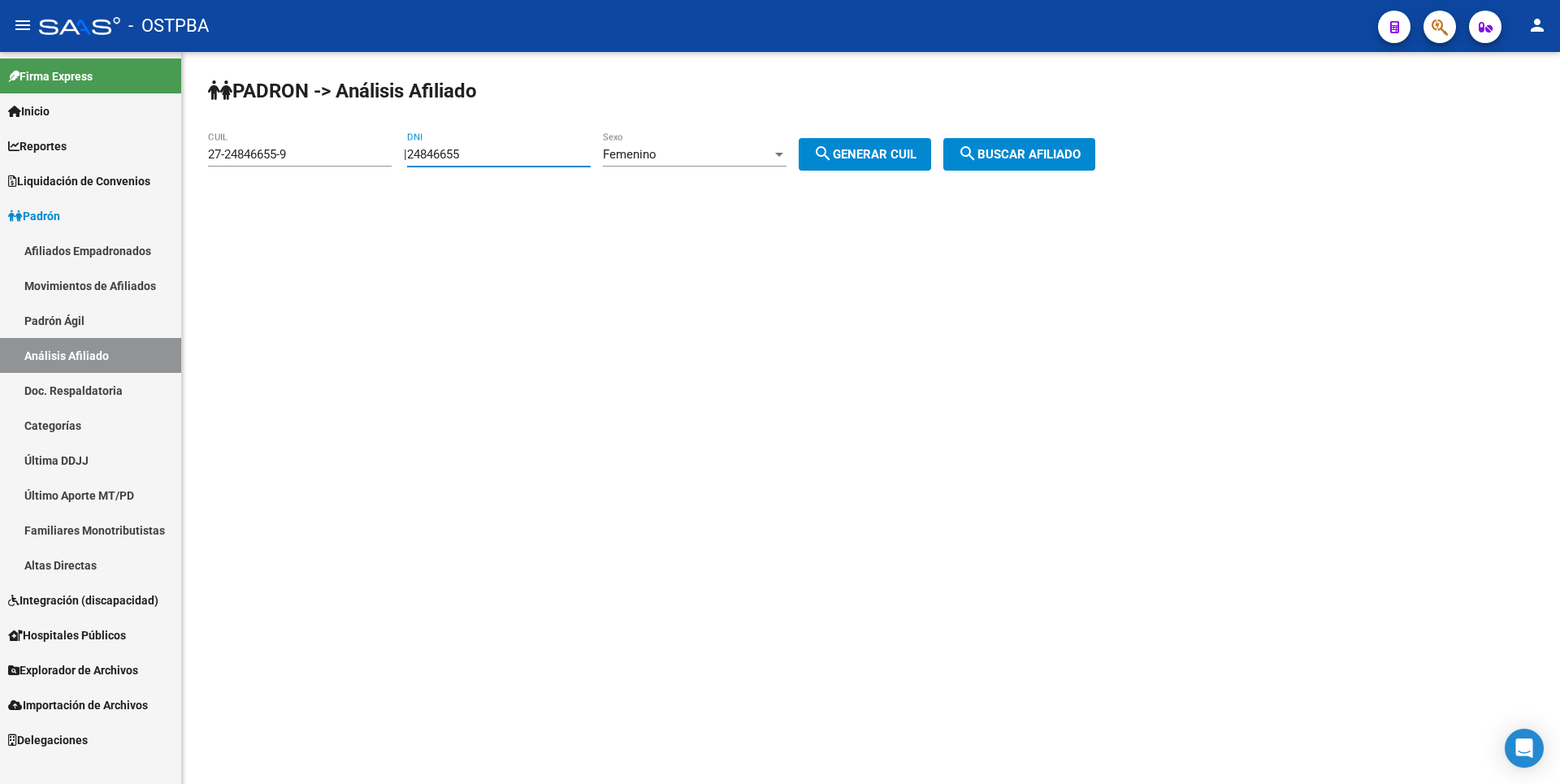
drag, startPoint x: 486, startPoint y: 155, endPoint x: 352, endPoint y: 143, distance: 134.5
click at [358, 147] on app-analisis-afiliado "PADRON -> Análisis Afiliado 27-24846655-9 CUIL | 24846655 DNI Femenino Sexo sea…" at bounding box center [658, 154] width 900 height 15
paste input "0203127023"
type input "20203127023"
drag, startPoint x: 515, startPoint y: 153, endPoint x: 386, endPoint y: 147, distance: 129.1
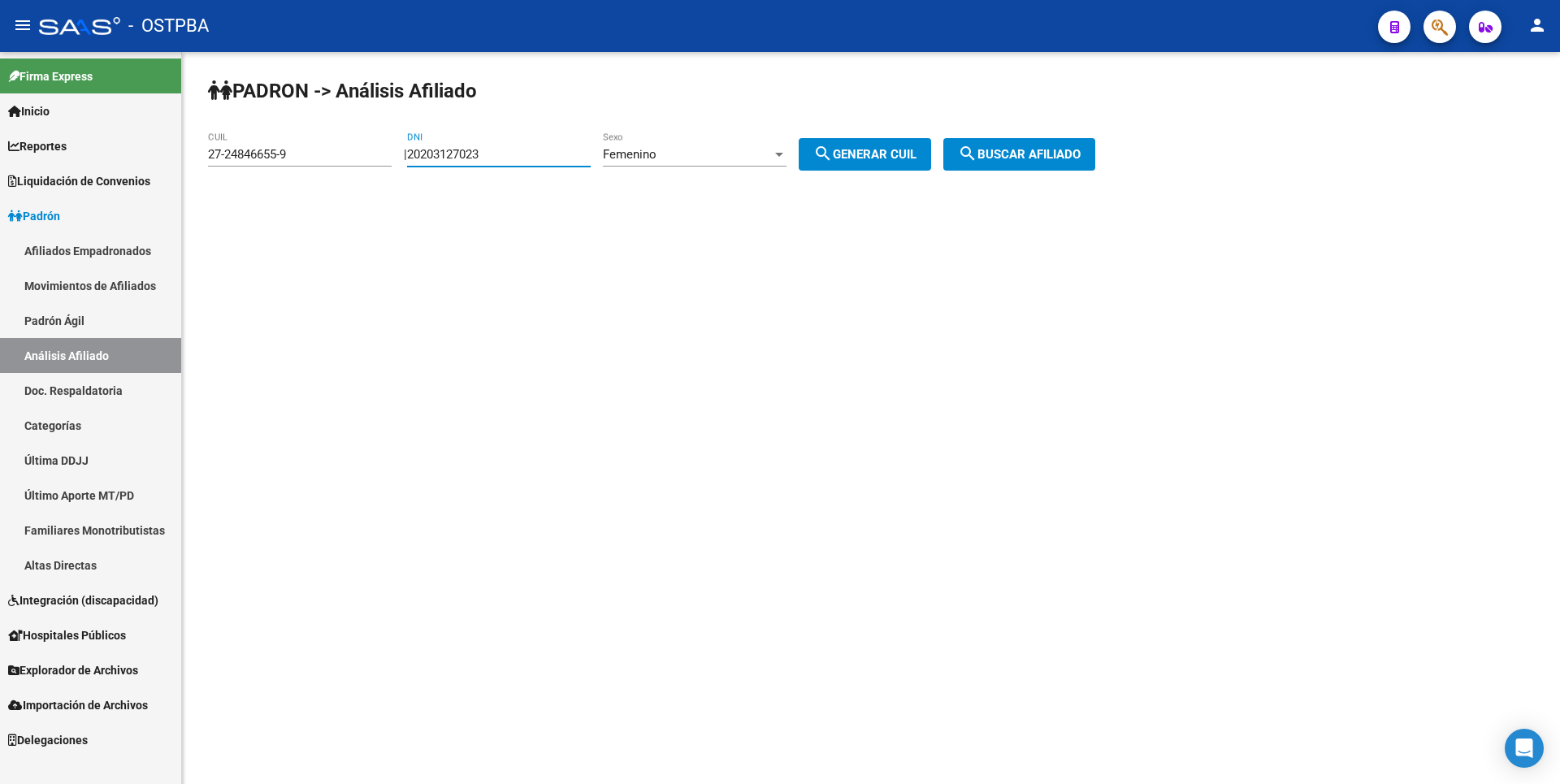
click at [386, 147] on app-analisis-afiliado "PADRON -> Análisis Afiliado 27-24846655-9 CUIL | 20203127023 DNI Femenino Sexo …" at bounding box center [658, 154] width 900 height 15
paste input "48929576"
type input "48929576"
drag, startPoint x: 298, startPoint y: 153, endPoint x: 108, endPoint y: 145, distance: 190.2
click at [108, 145] on mat-sidenav-container "Firma Express Inicio Calendario SSS Instructivos Contacto OS Reportes Tablero d…" at bounding box center [780, 418] width 1560 height 732
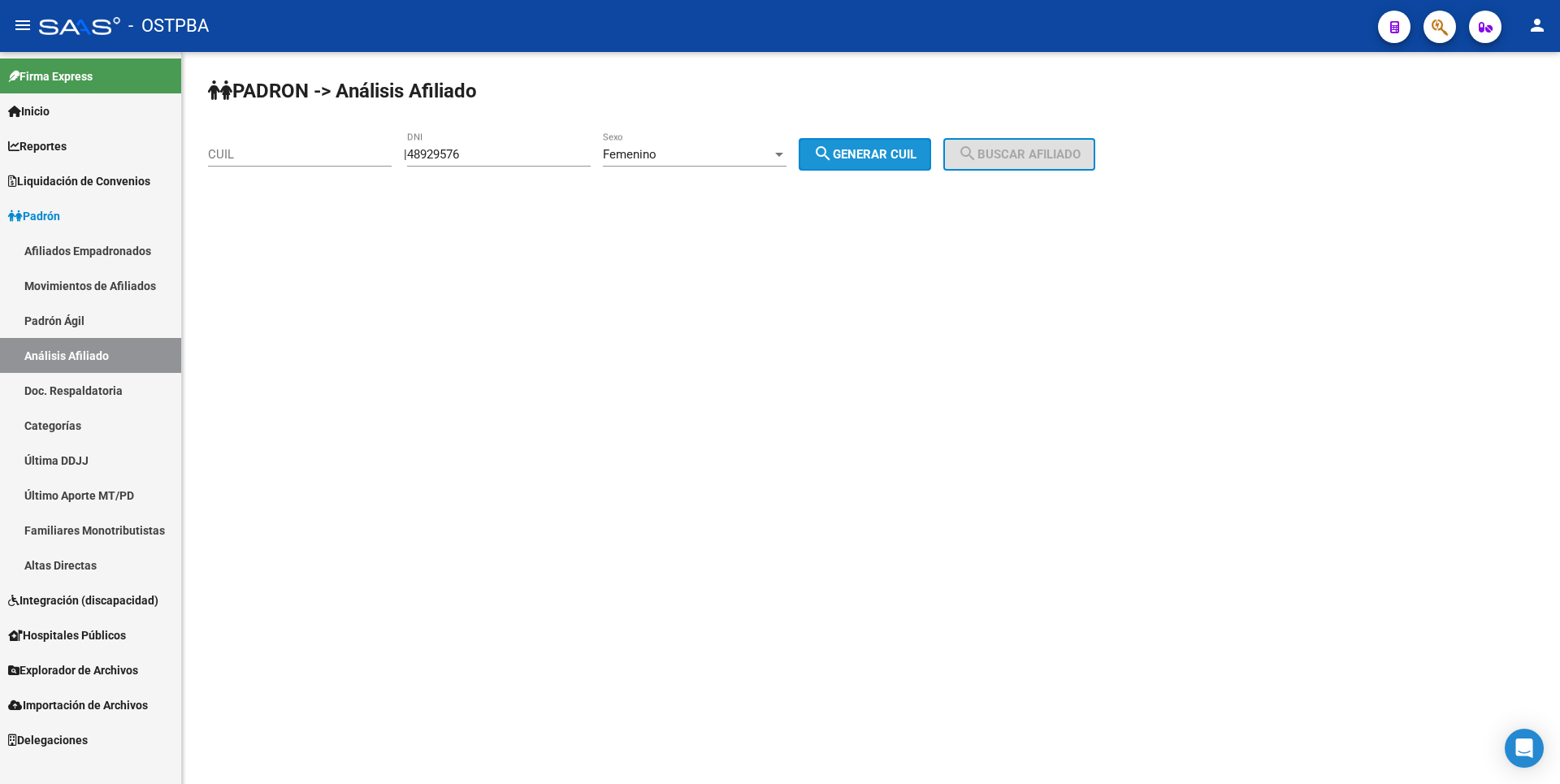
click at [873, 152] on span "search Generar CUIL" at bounding box center [864, 154] width 103 height 15
type input "27-48929576-3"
click at [1022, 144] on button "search Buscar afiliado" at bounding box center [1019, 155] width 152 height 33
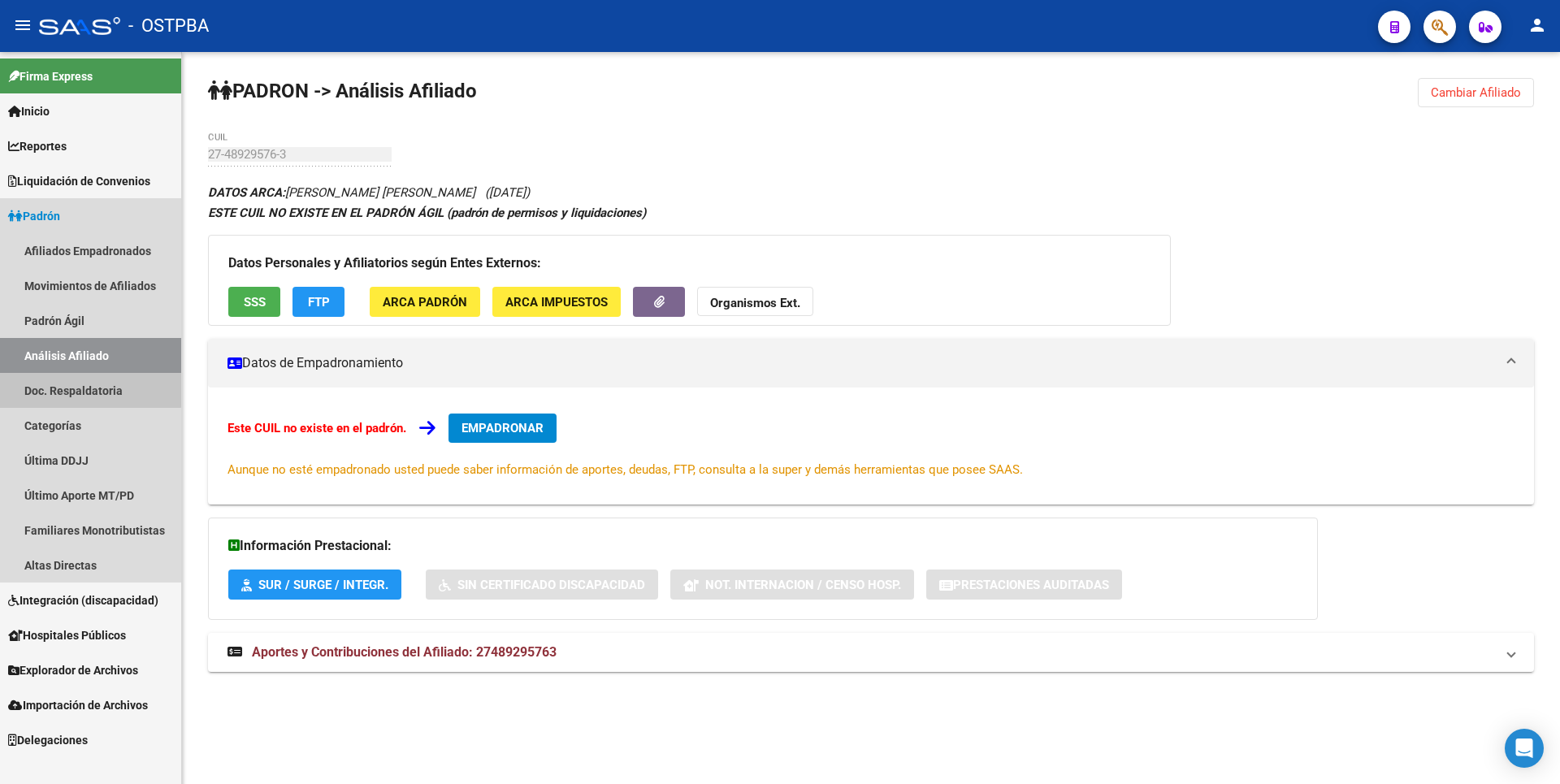
click at [69, 388] on link "Doc. Respaldatoria" at bounding box center [90, 391] width 181 height 35
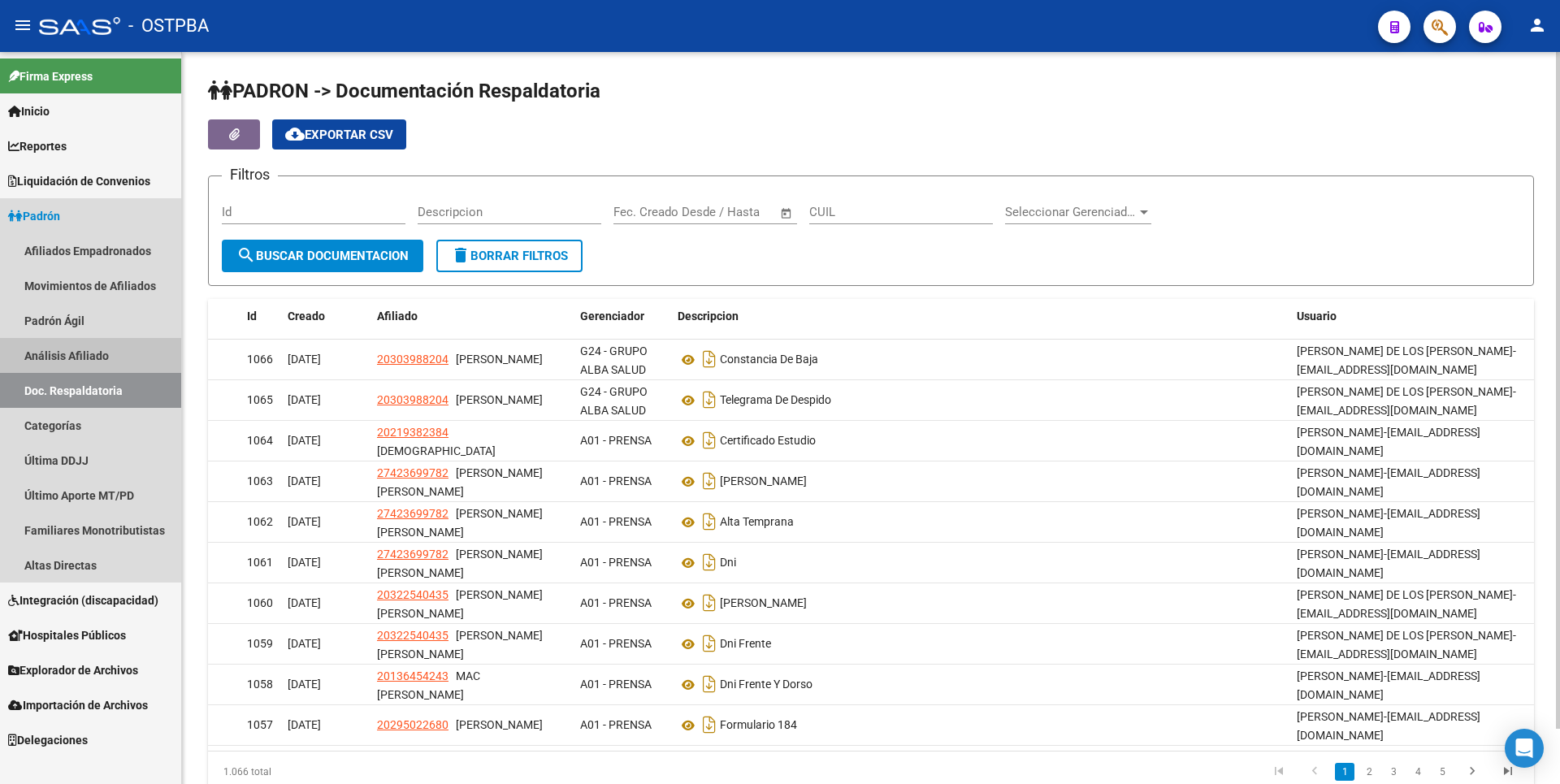
click at [124, 351] on link "Análisis Afiliado" at bounding box center [90, 355] width 181 height 35
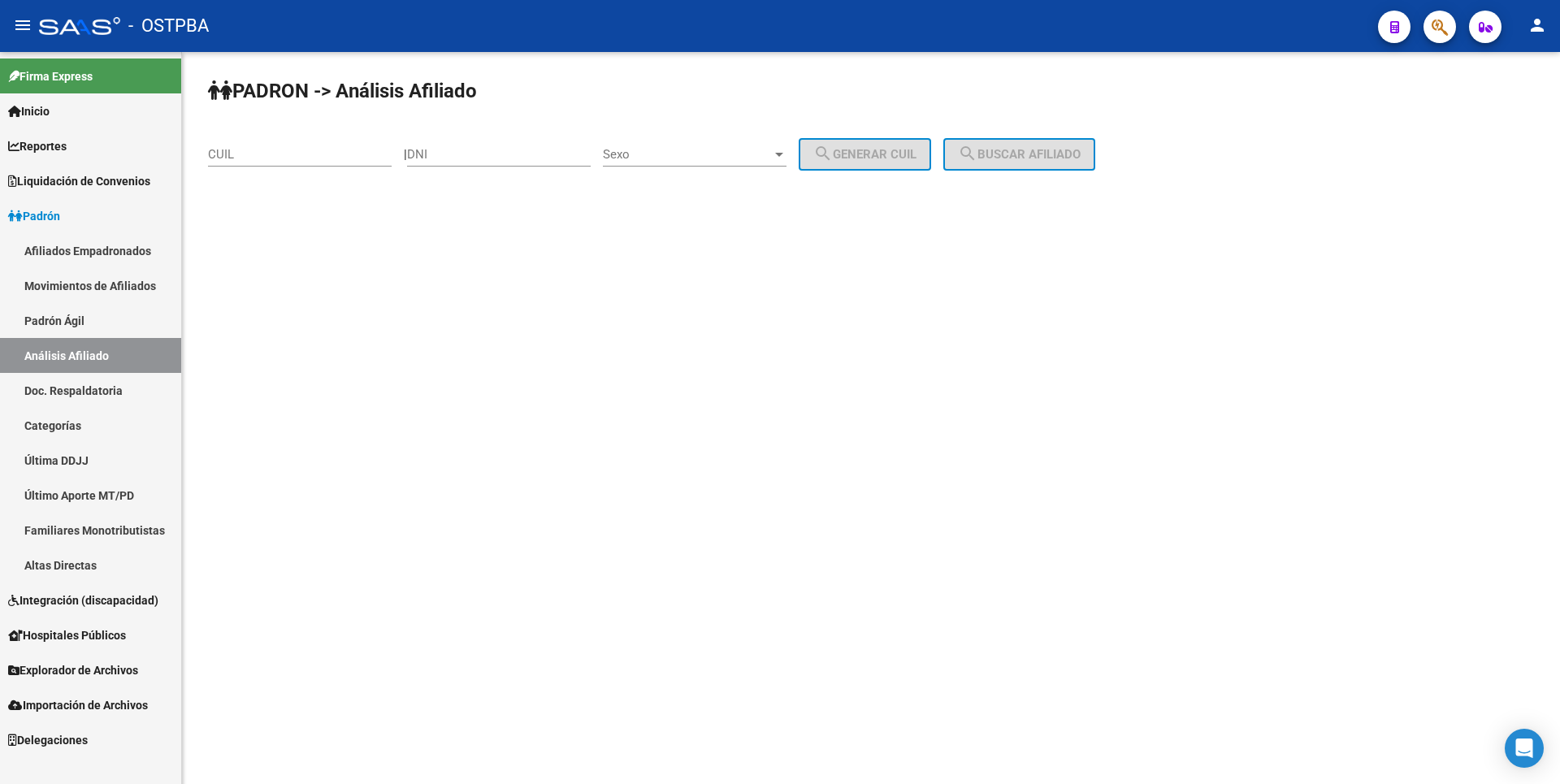
click at [125, 700] on span "Importación de Archivos" at bounding box center [77, 706] width 139 height 18
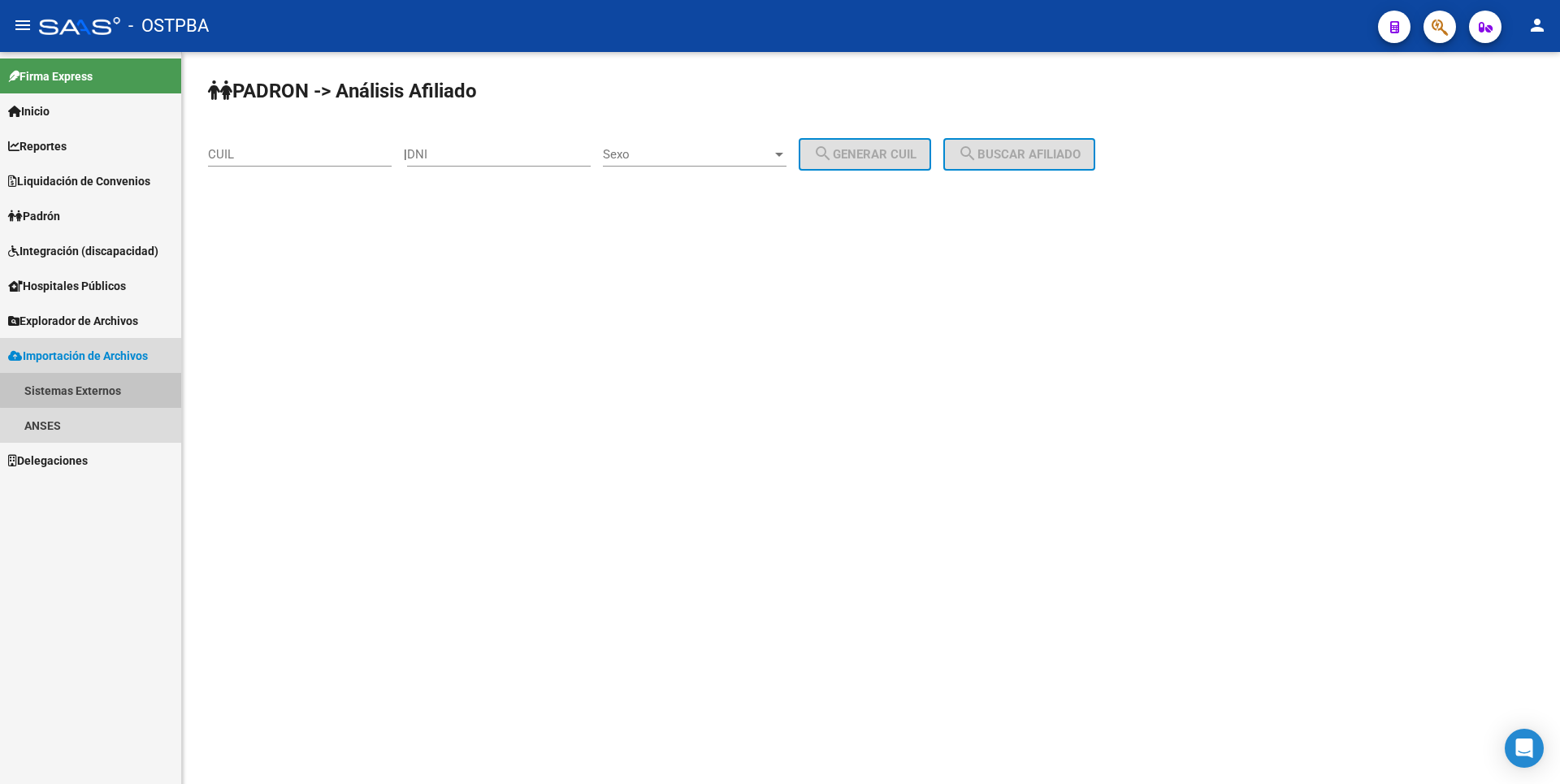
click at [91, 383] on link "Sistemas Externos" at bounding box center [90, 391] width 181 height 35
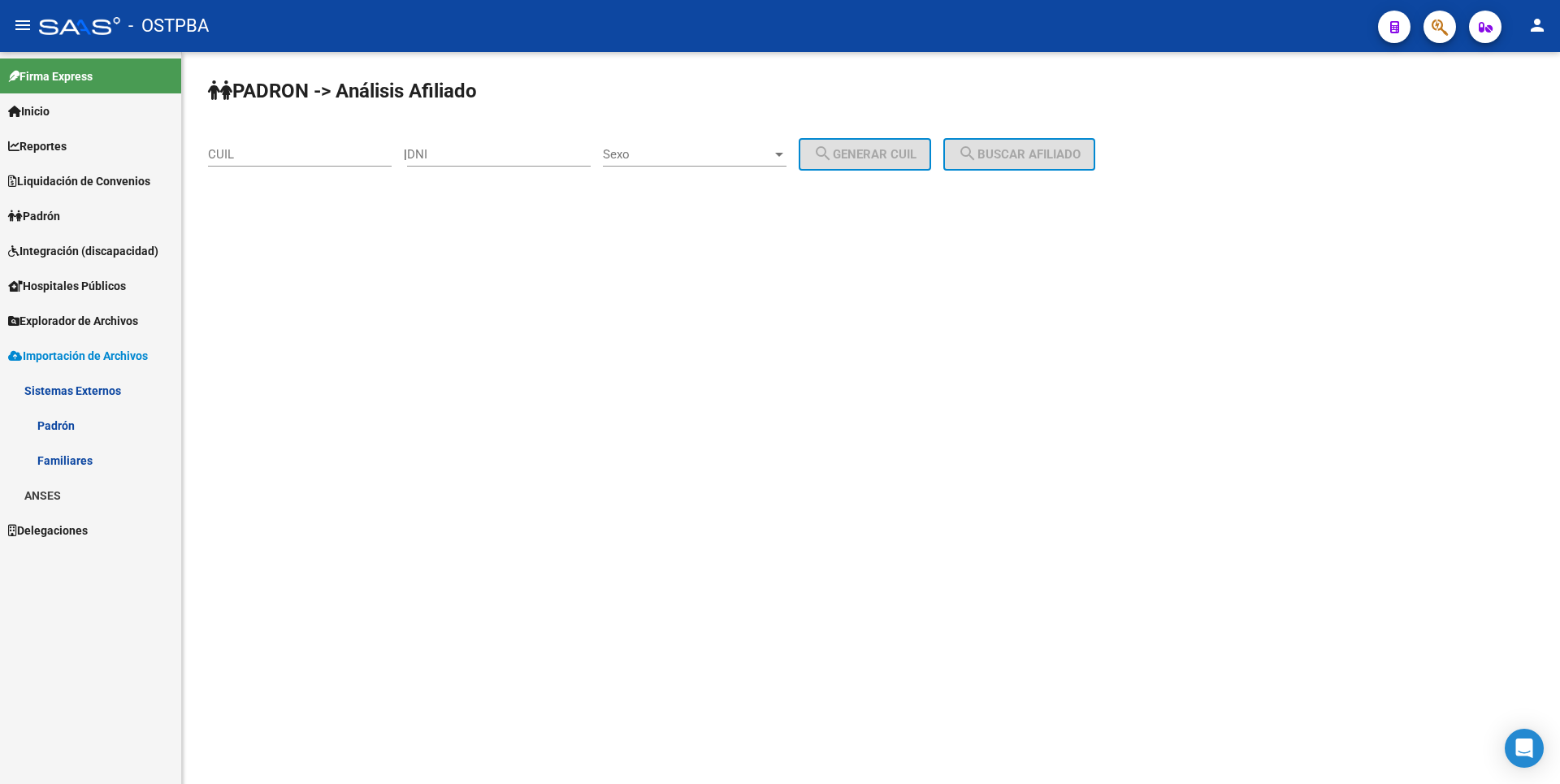
click at [83, 456] on link "Familiares" at bounding box center [90, 460] width 181 height 35
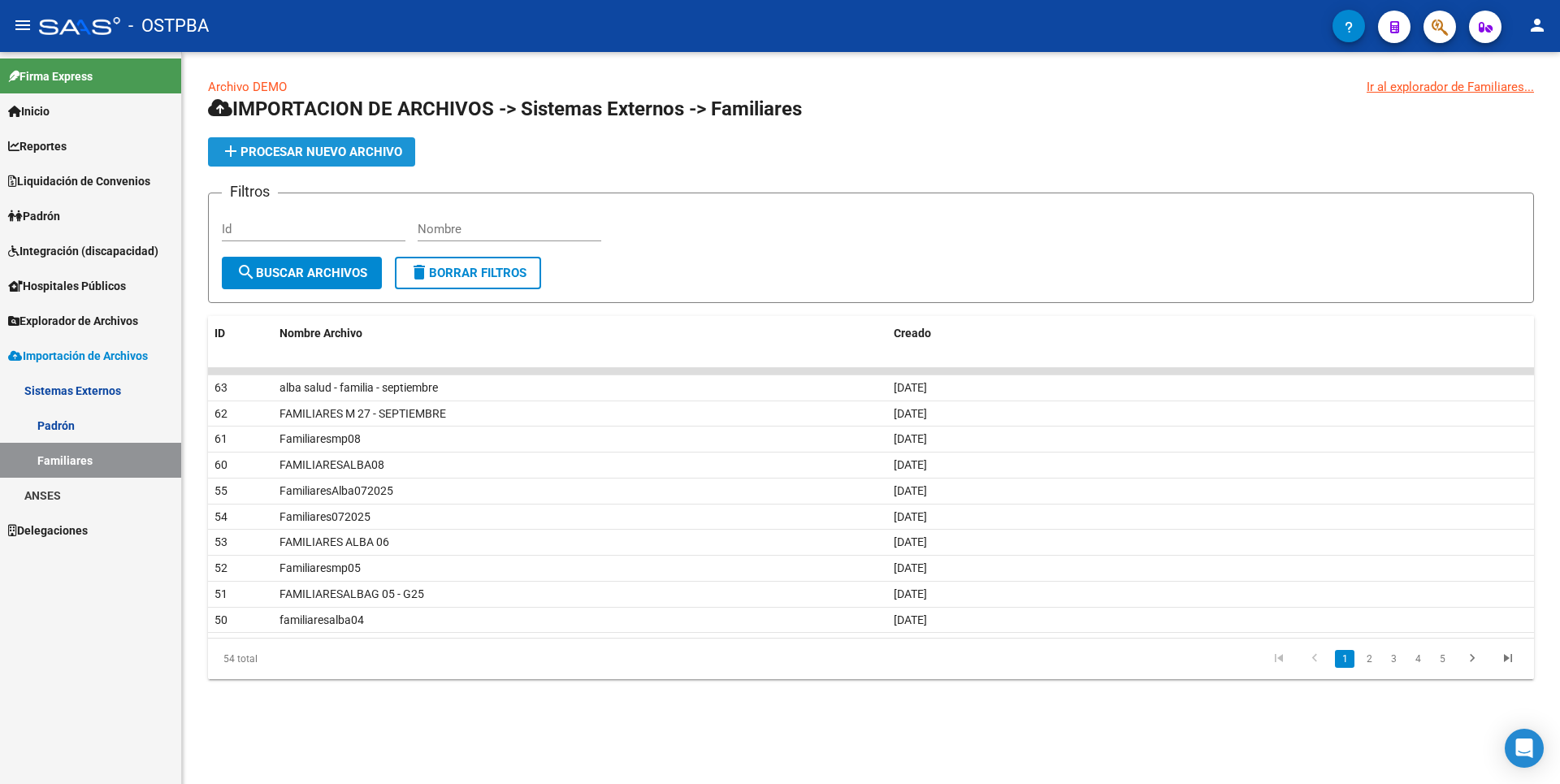
click at [360, 156] on span "add Procesar nuevo archivo" at bounding box center [311, 152] width 181 height 15
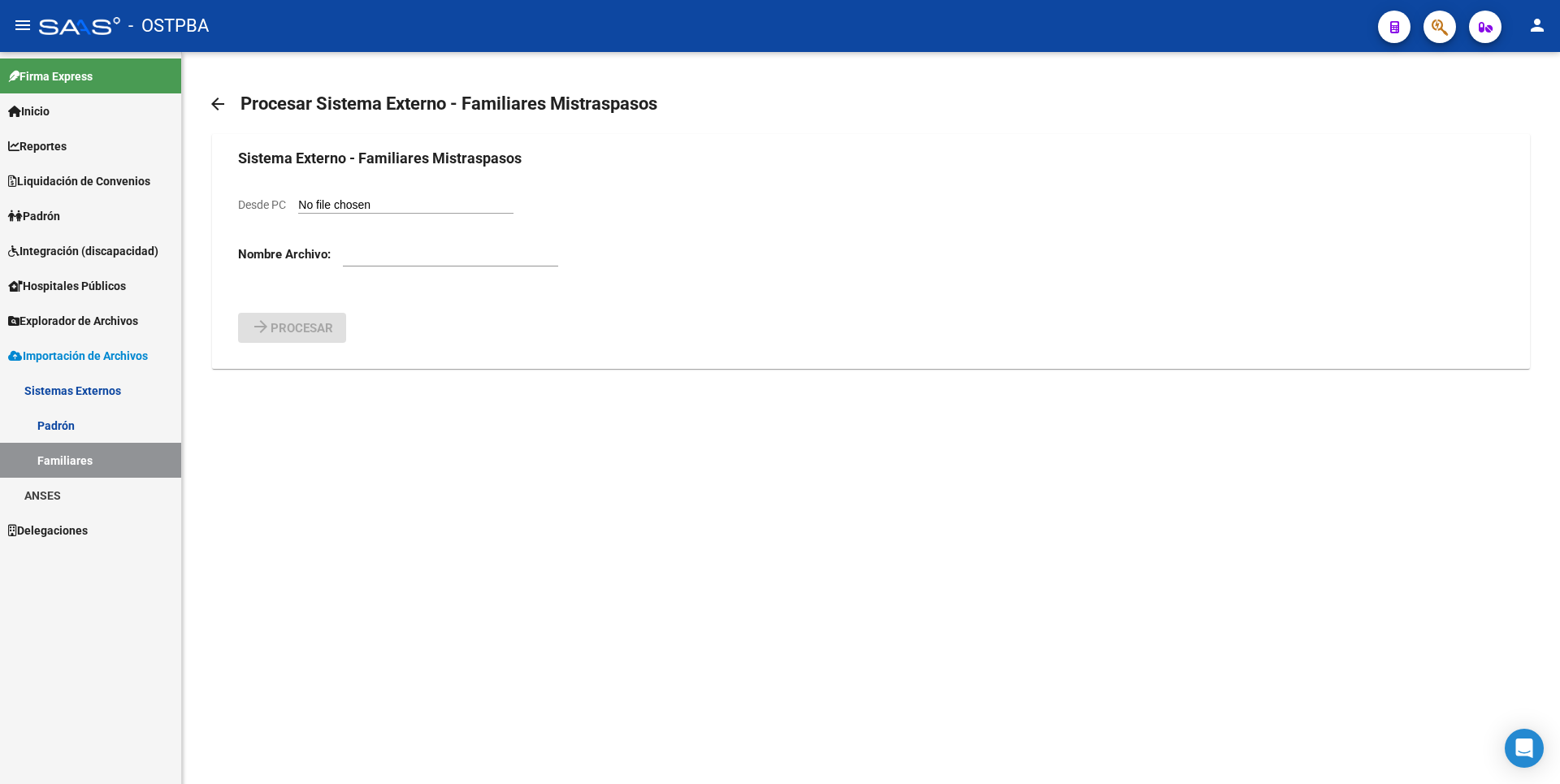
click at [392, 208] on input "Desde PC" at bounding box center [405, 206] width 215 height 15
type input "C:\fakepath\FAMILIARESALBA102025.csv"
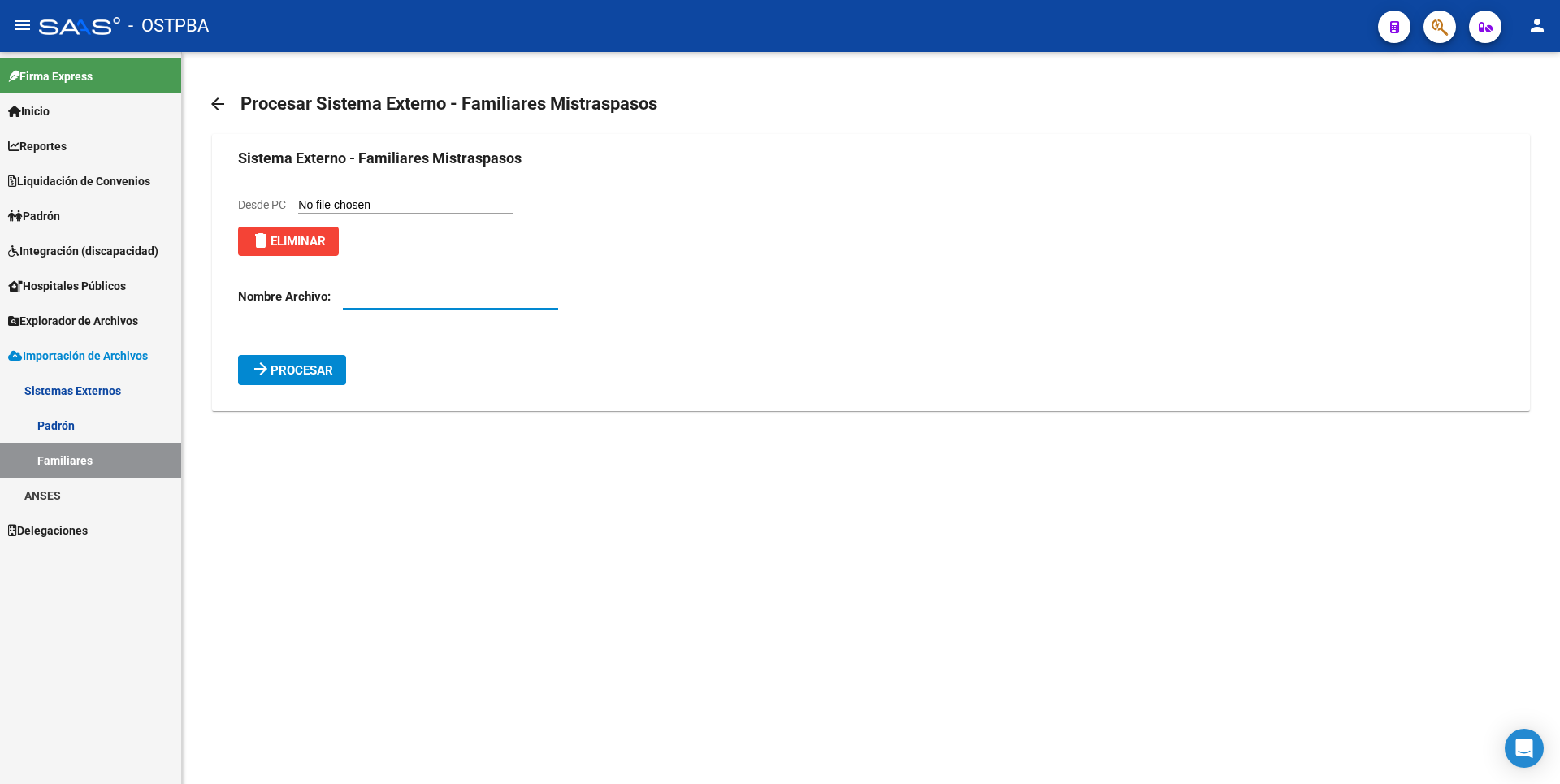
click at [364, 301] on input "text" at bounding box center [451, 297] width 215 height 15
type input "FAMILIARESALBA102025"
click at [315, 373] on span "Procesar" at bounding box center [301, 371] width 63 height 15
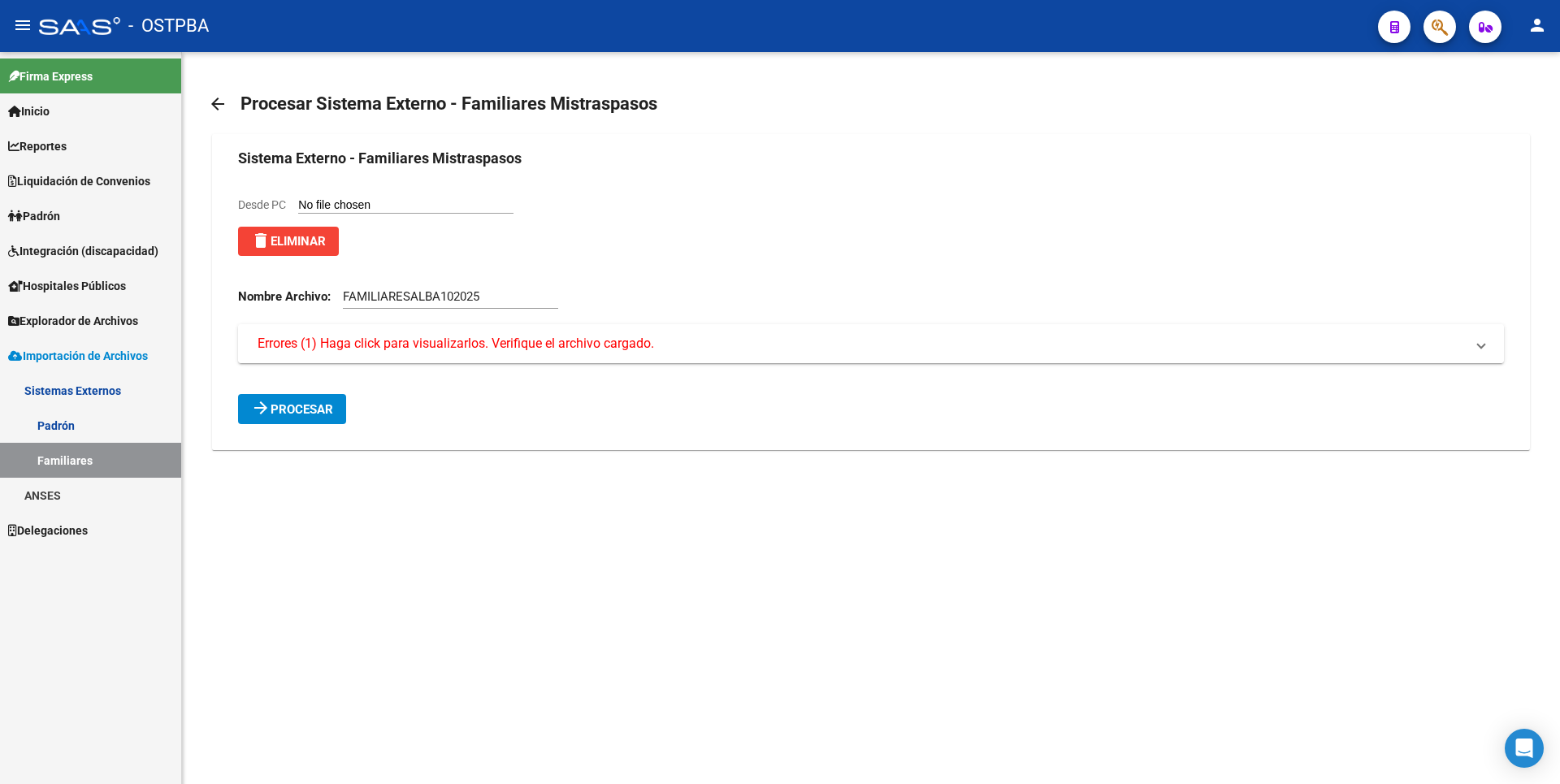
click at [436, 340] on span "Errores (1) Haga click para visualizarlos. Verifique el archivo cargado." at bounding box center [455, 344] width 396 height 18
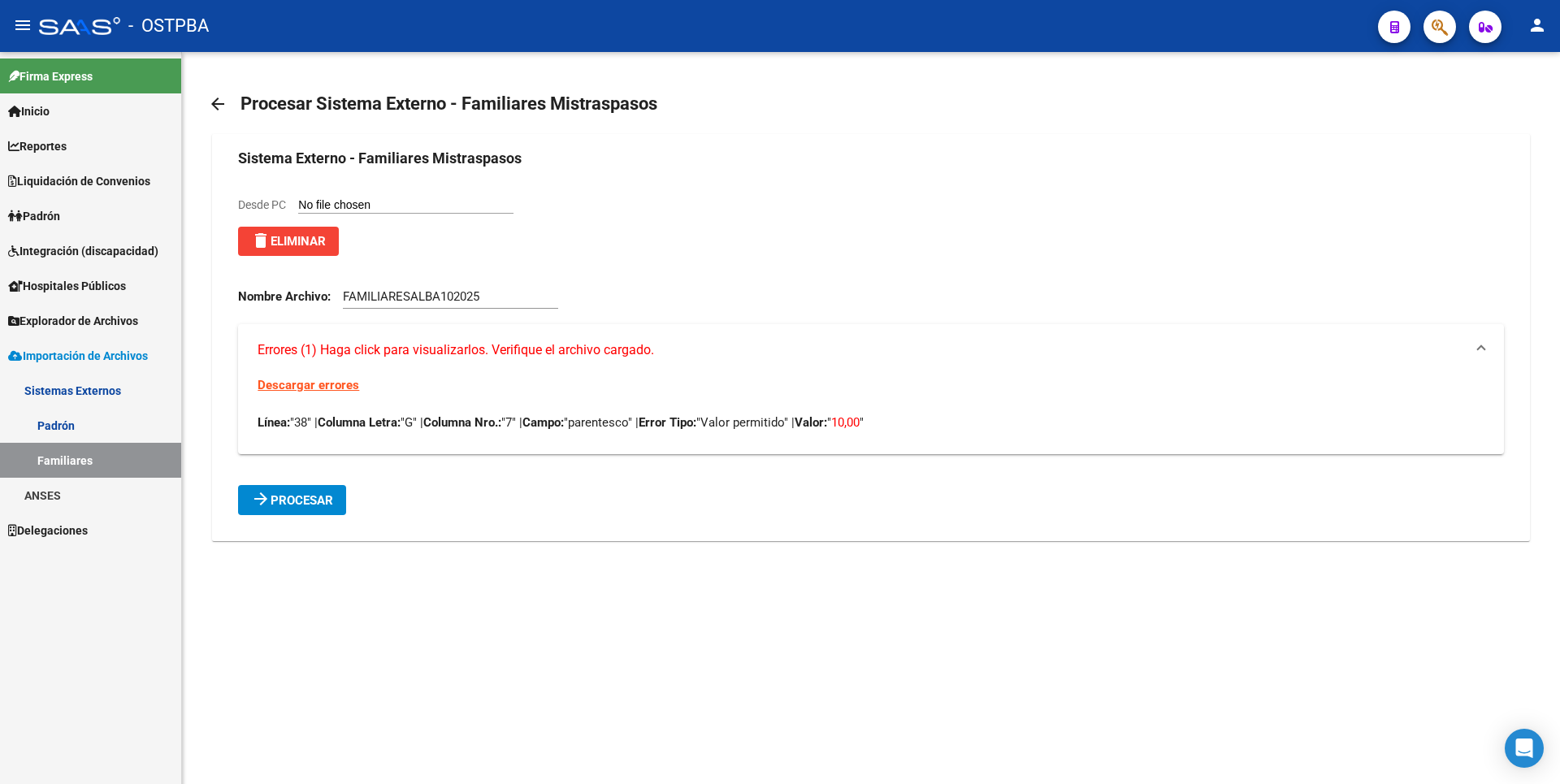
click at [308, 242] on span "delete Eliminar" at bounding box center [289, 241] width 75 height 15
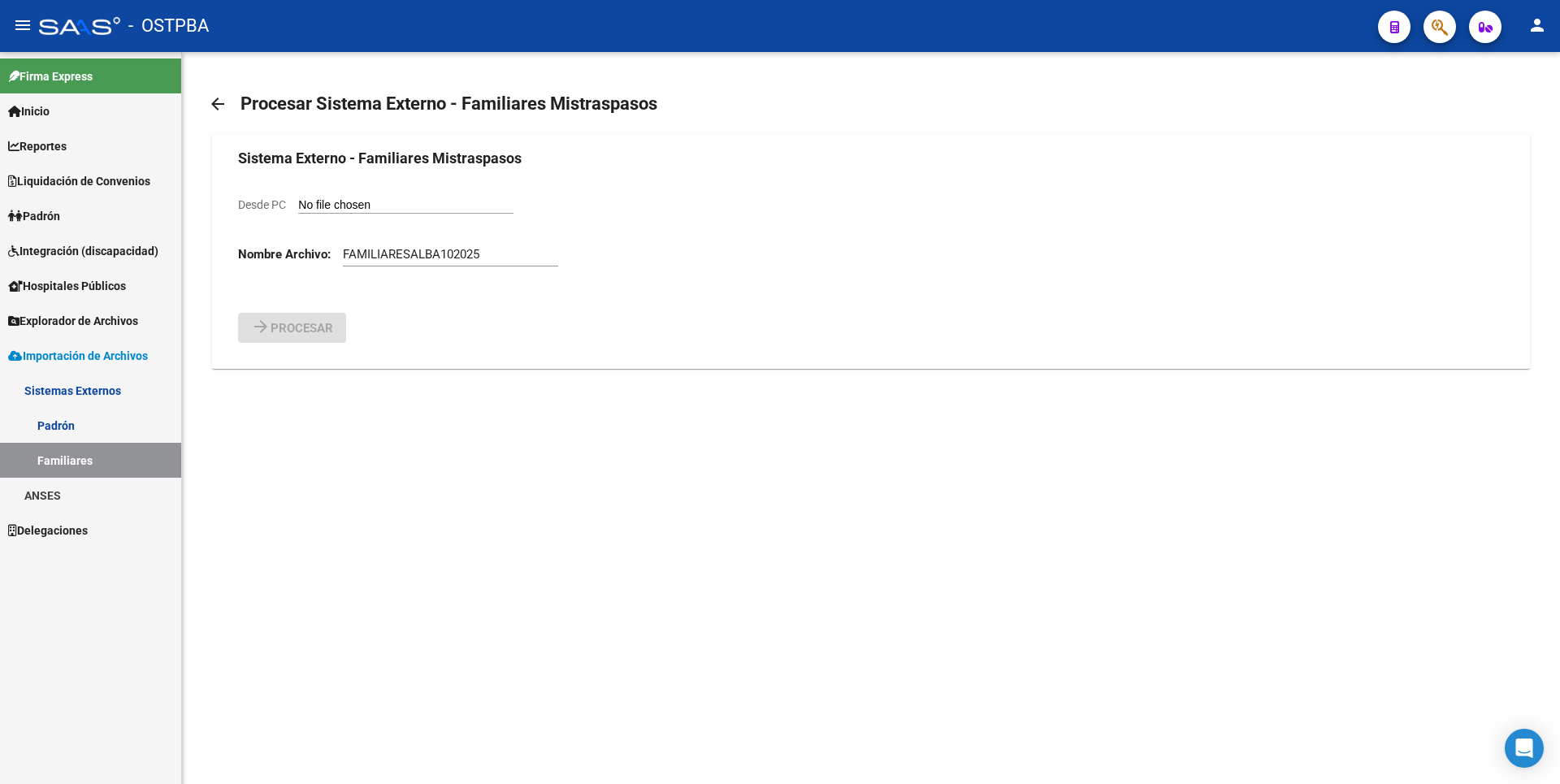
click at [389, 201] on input "Desde PC" at bounding box center [405, 206] width 215 height 15
type input "C:\fakepath\FAMILIARESALBA102025.csv"
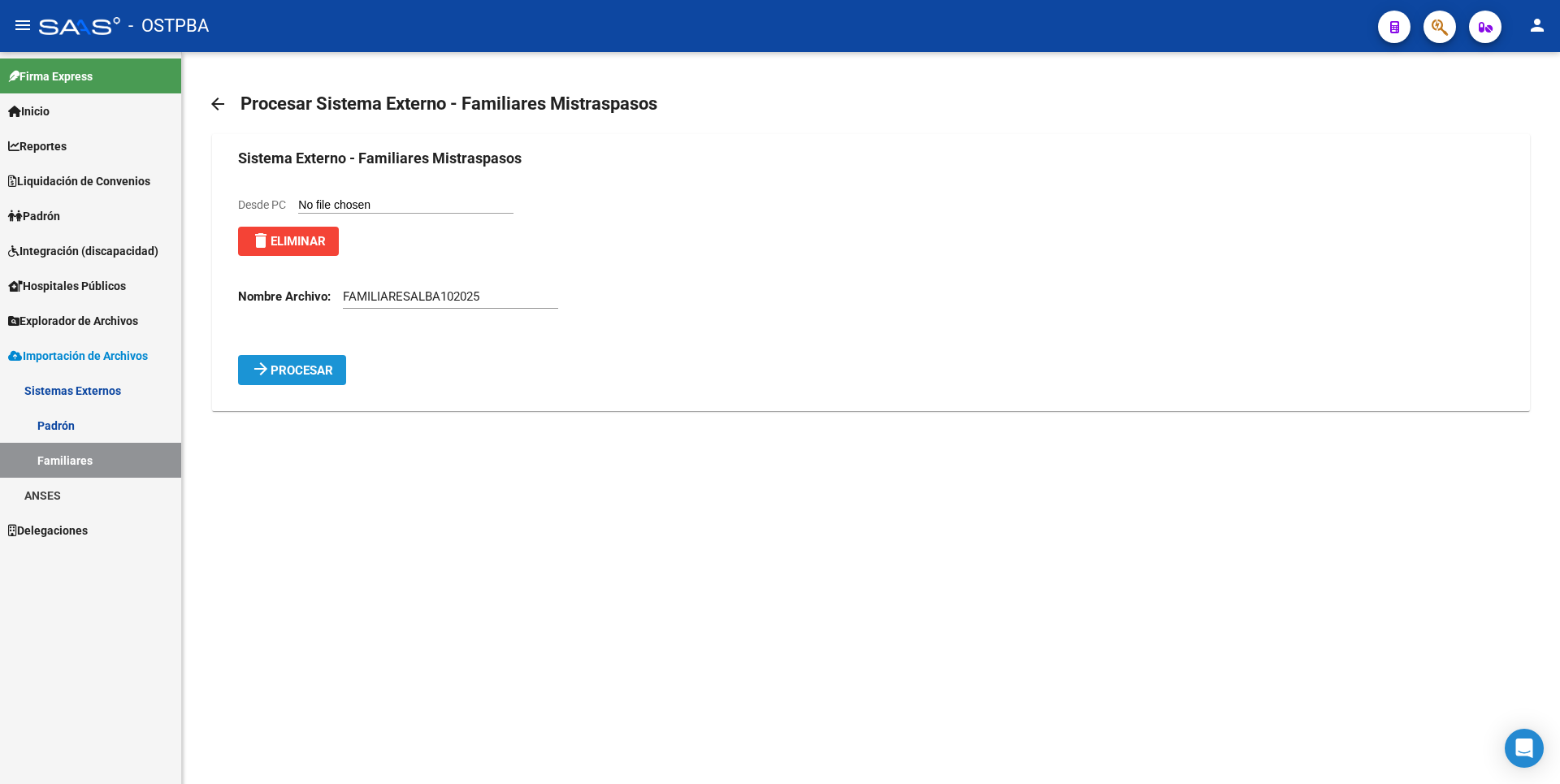
click at [313, 366] on span "Procesar" at bounding box center [301, 371] width 63 height 15
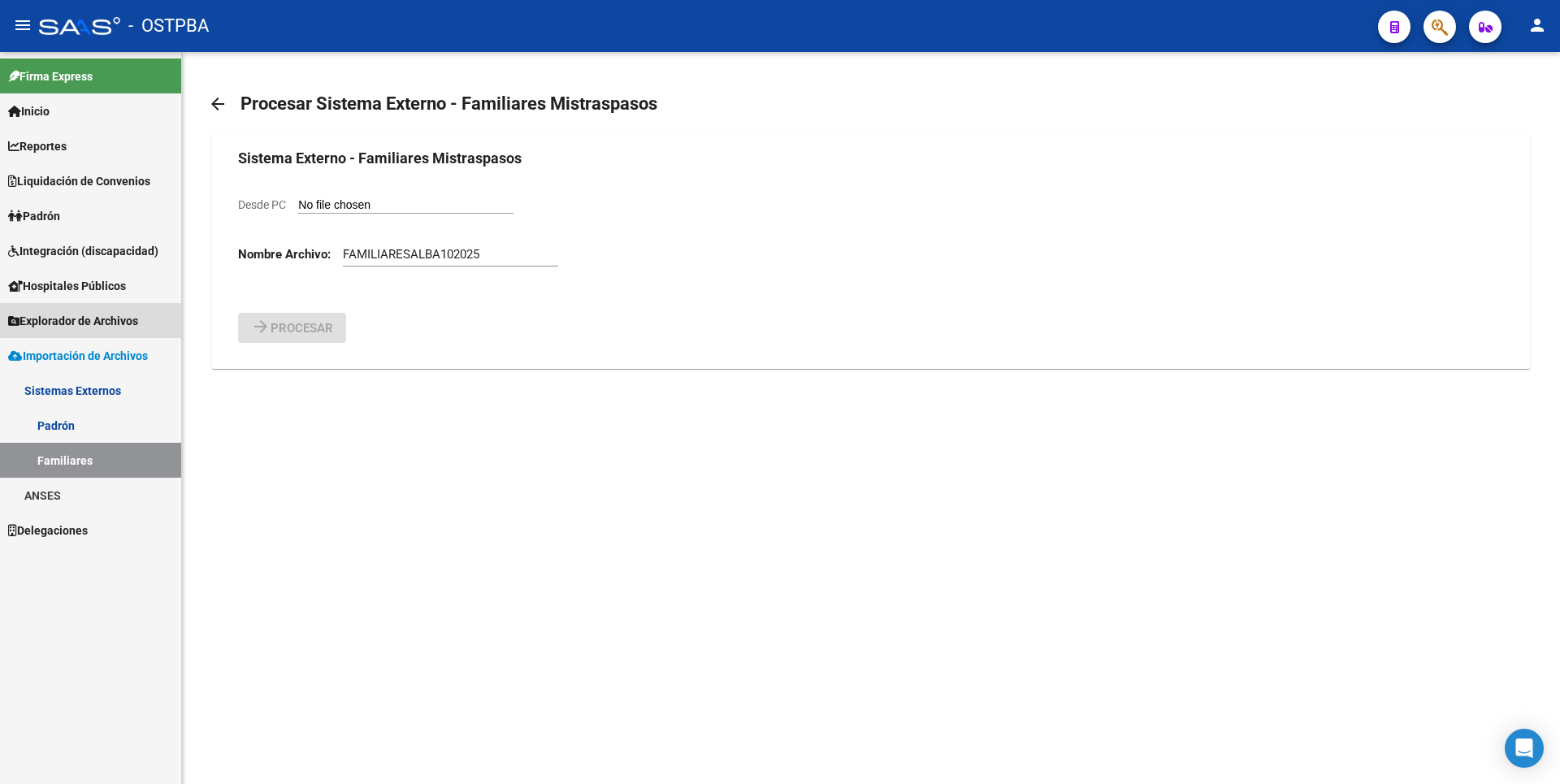
click at [112, 312] on span "Explorador de Archivos" at bounding box center [73, 321] width 130 height 18
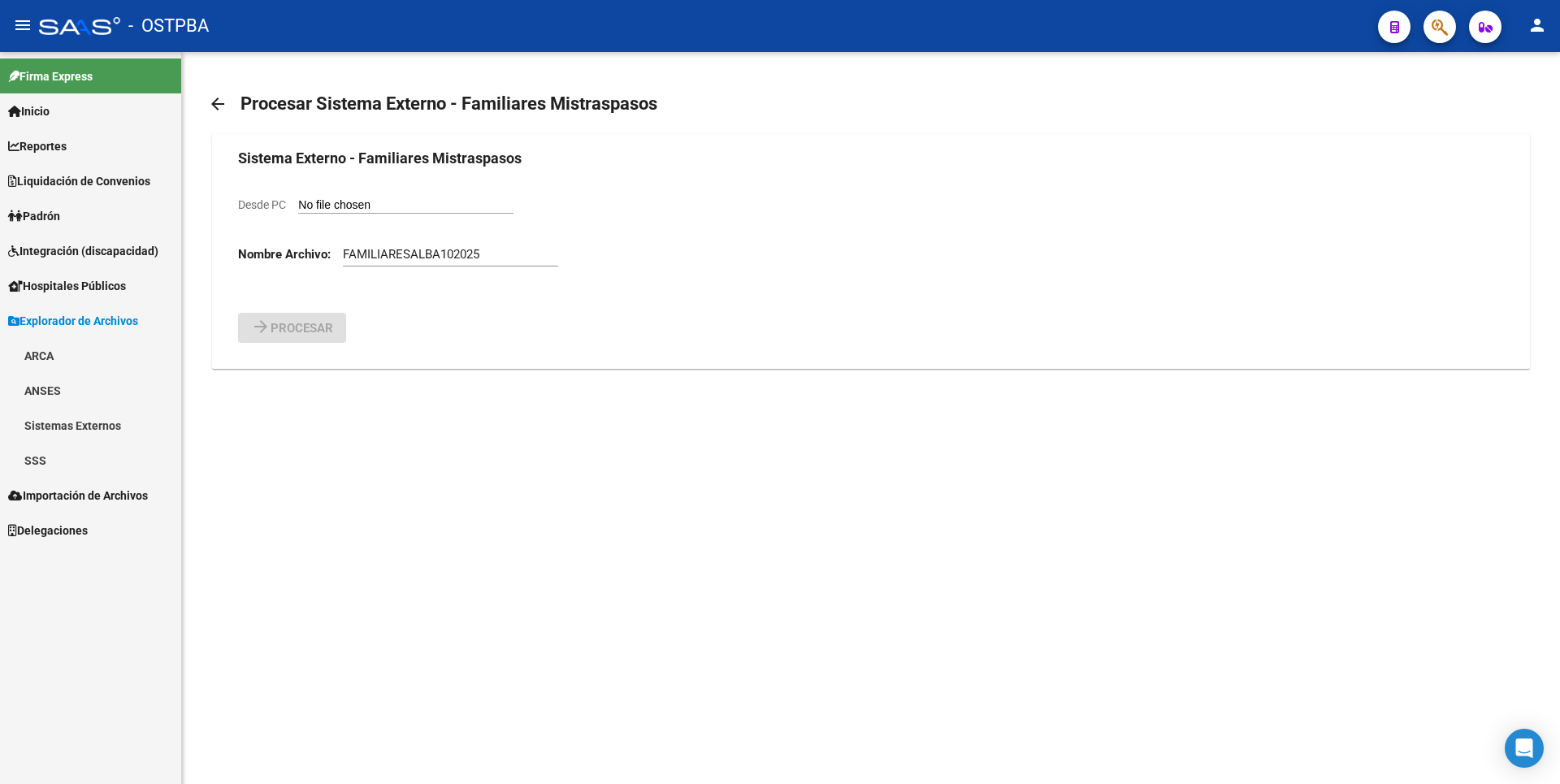
click at [102, 426] on link "Sistemas Externos" at bounding box center [90, 425] width 181 height 35
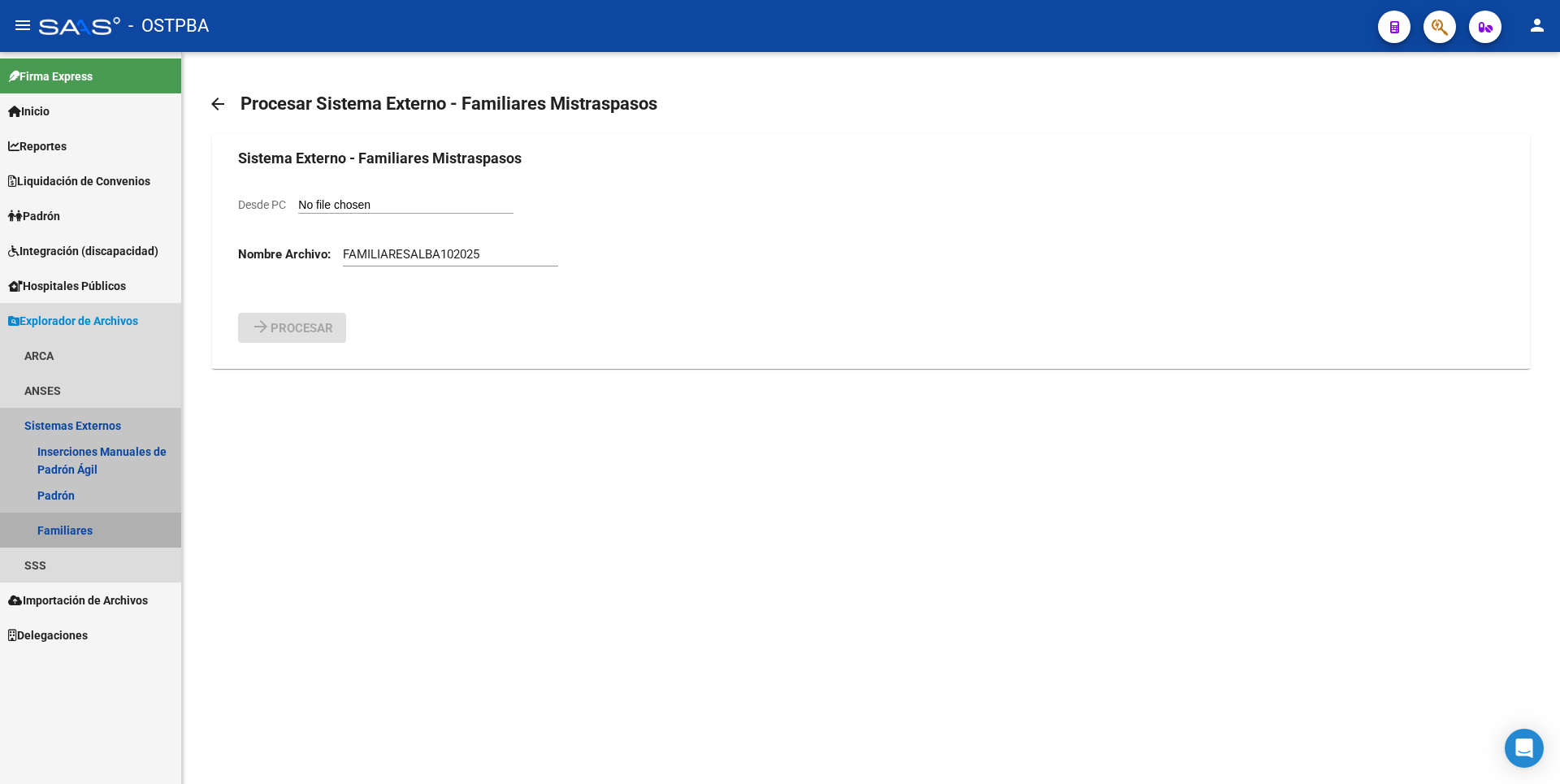
click at [87, 526] on link "Familiares" at bounding box center [90, 530] width 181 height 35
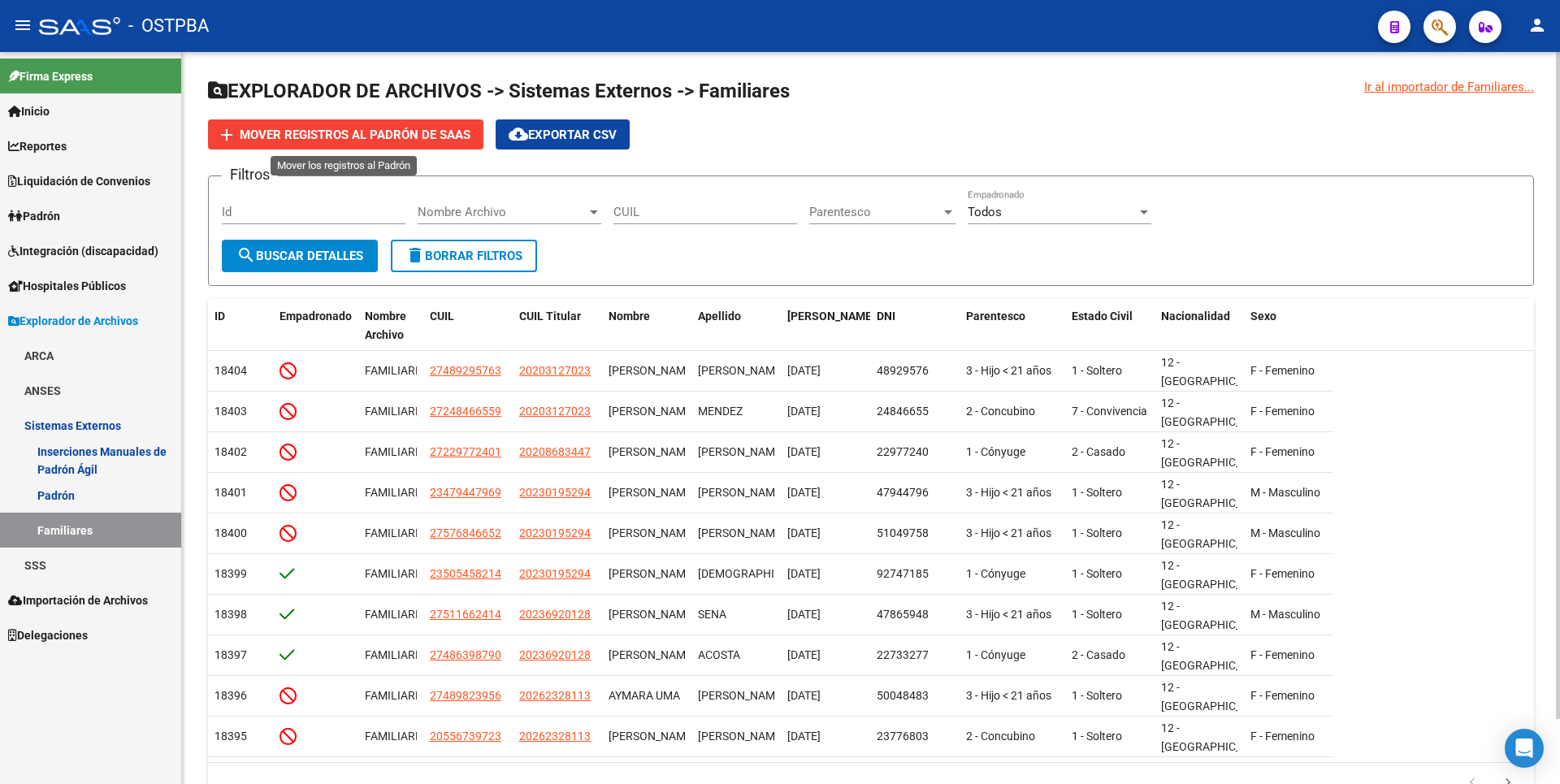
click at [435, 132] on span "Mover registros al PADRÓN de SAAS" at bounding box center [354, 135] width 230 height 15
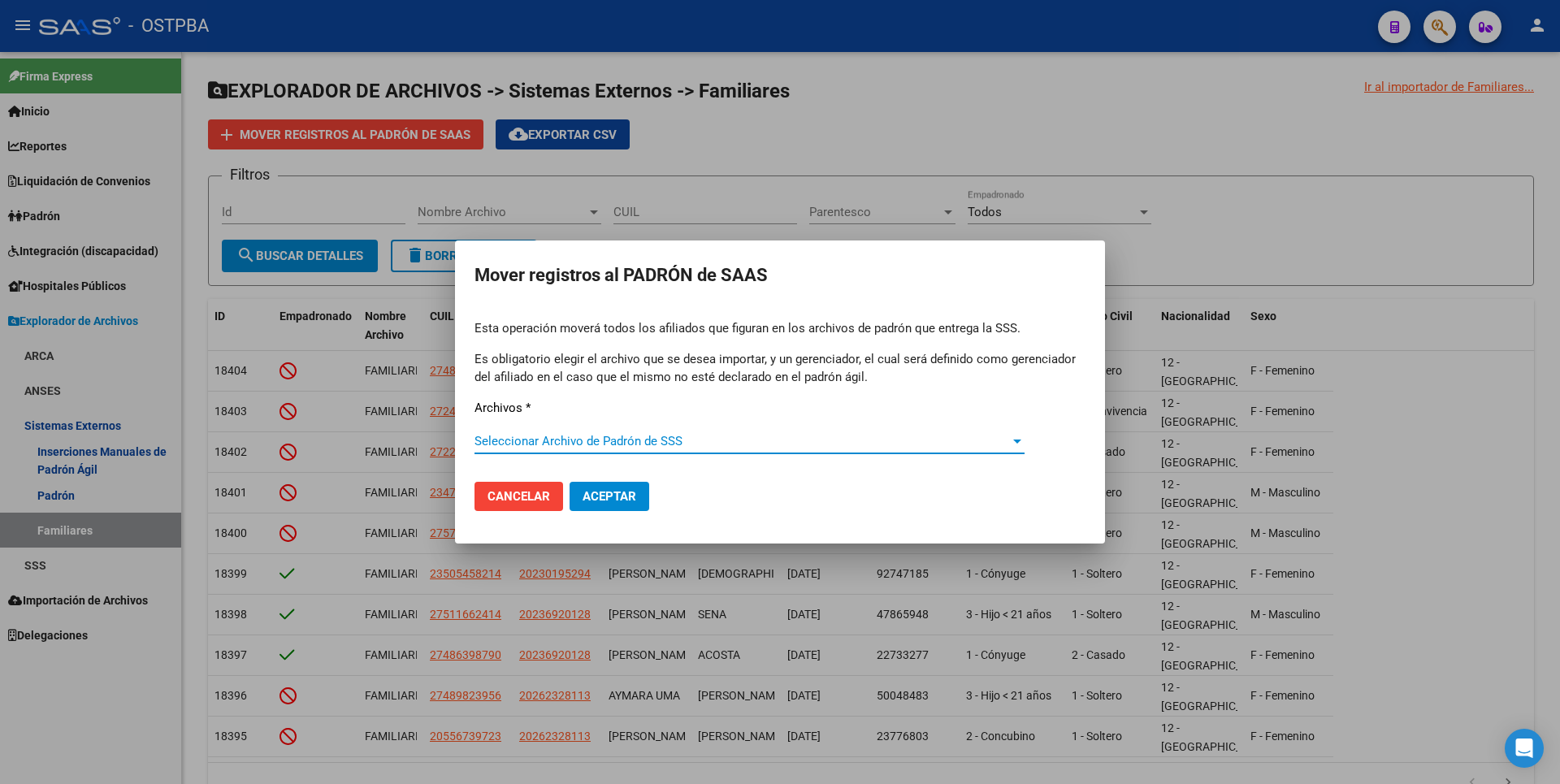
click at [930, 443] on span "Seleccionar Archivo de Padrón de SSS" at bounding box center [742, 441] width 535 height 15
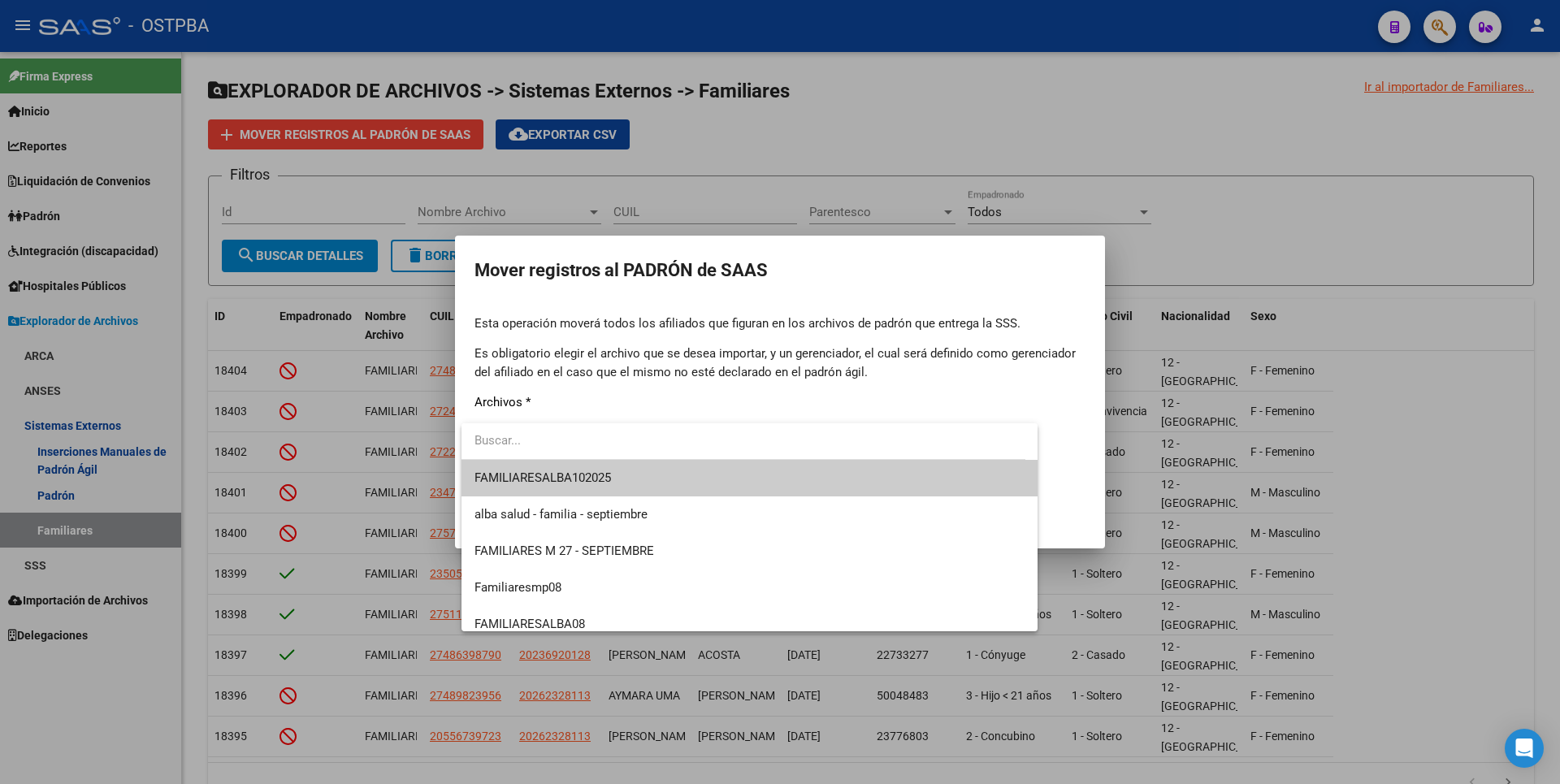
click at [598, 467] on span "FAMILIARESALBA102025" at bounding box center [749, 478] width 550 height 36
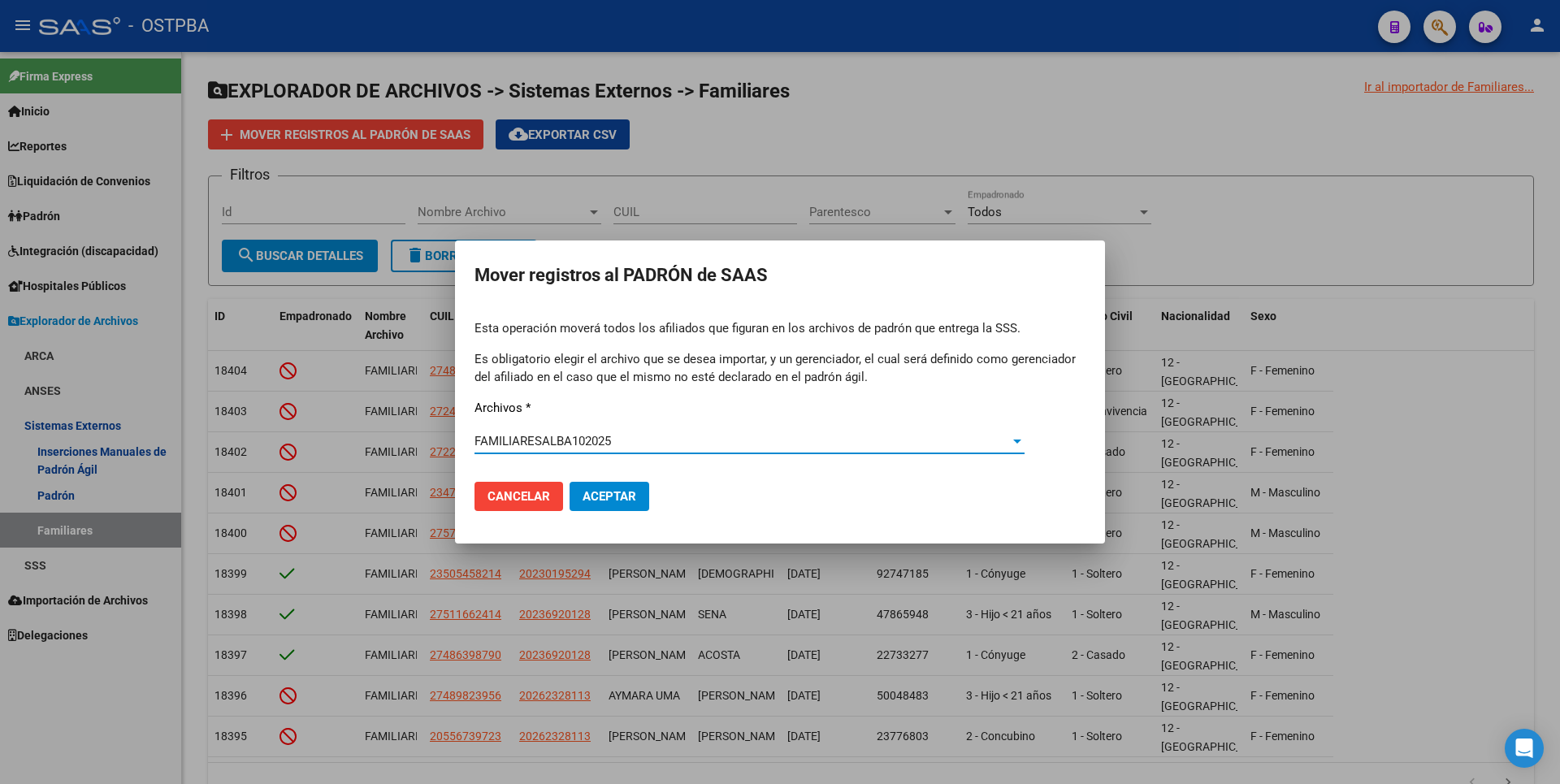
click at [615, 494] on span "Aceptar" at bounding box center [609, 496] width 54 height 15
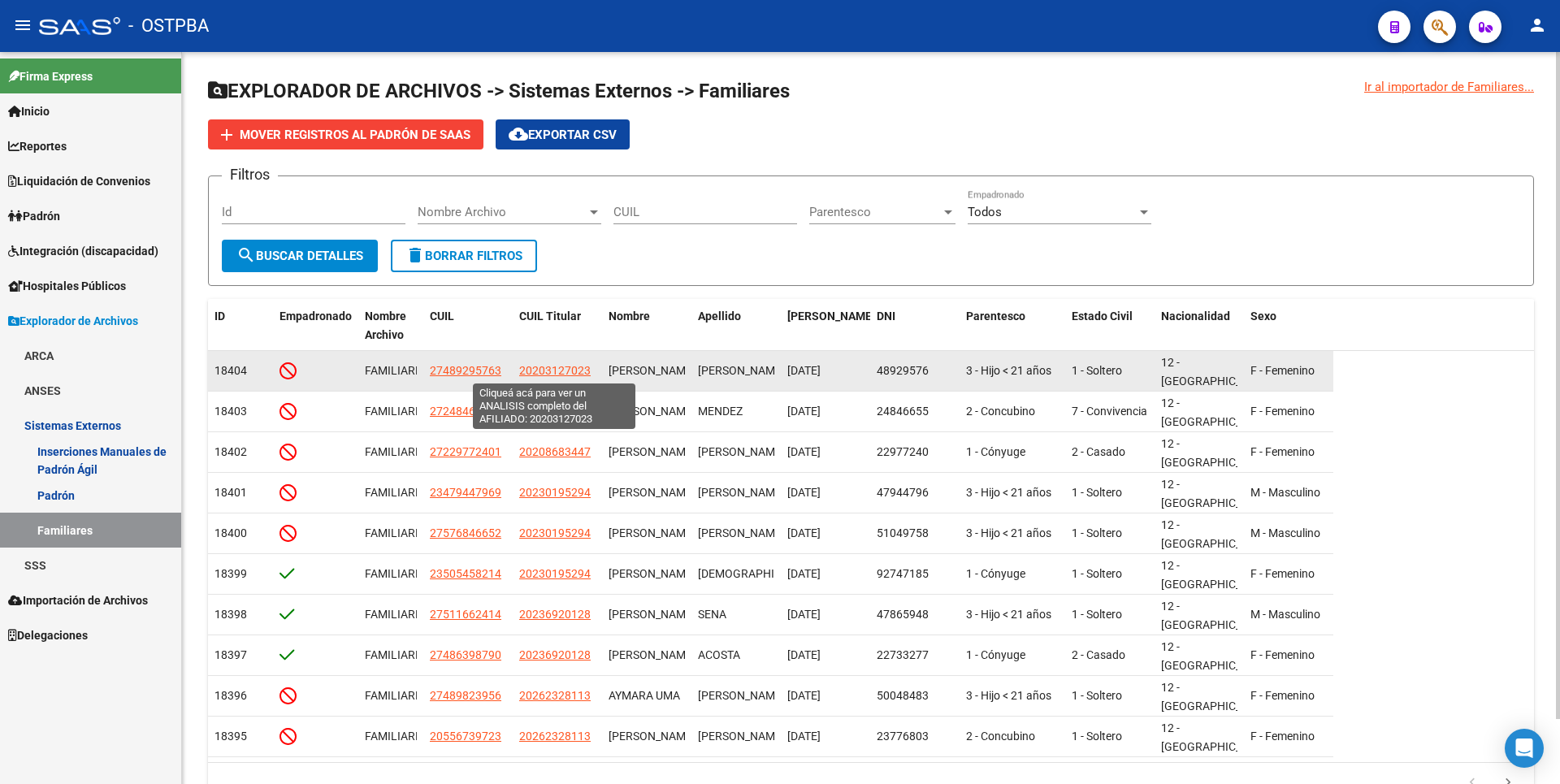
click at [552, 370] on span "20203127023" at bounding box center [555, 371] width 72 height 13
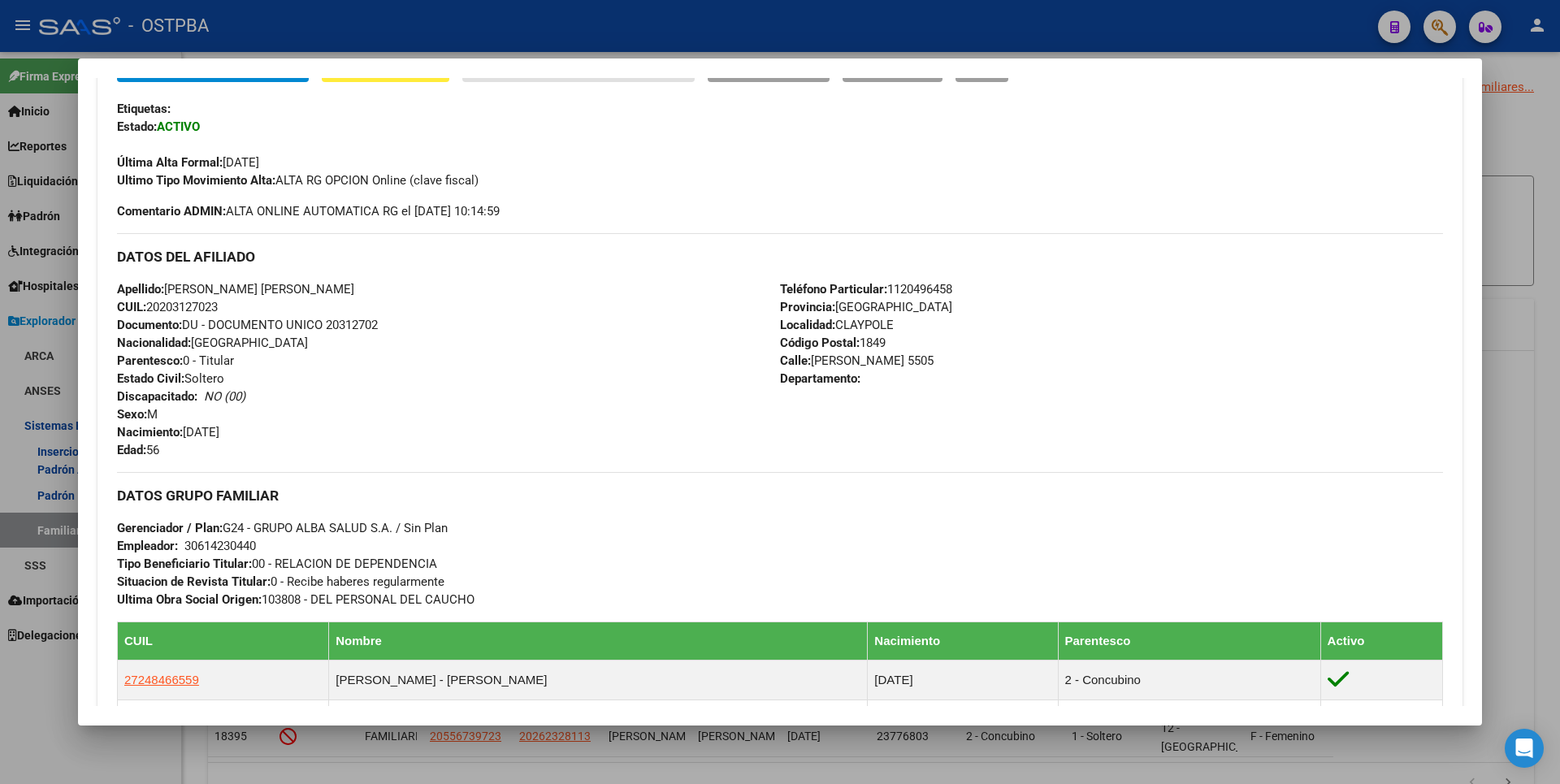
scroll to position [569, 0]
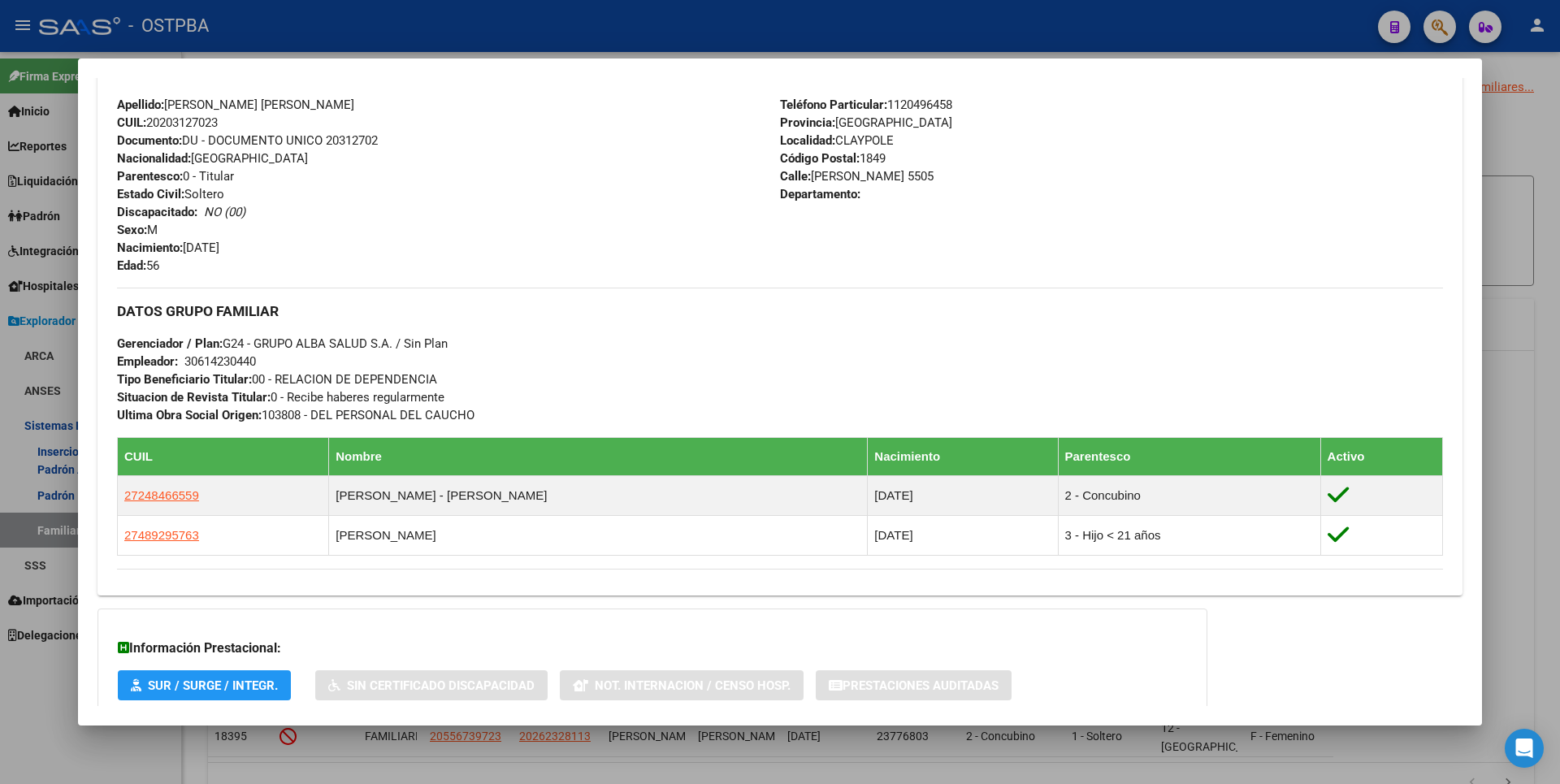
click at [1548, 148] on div at bounding box center [780, 392] width 1560 height 784
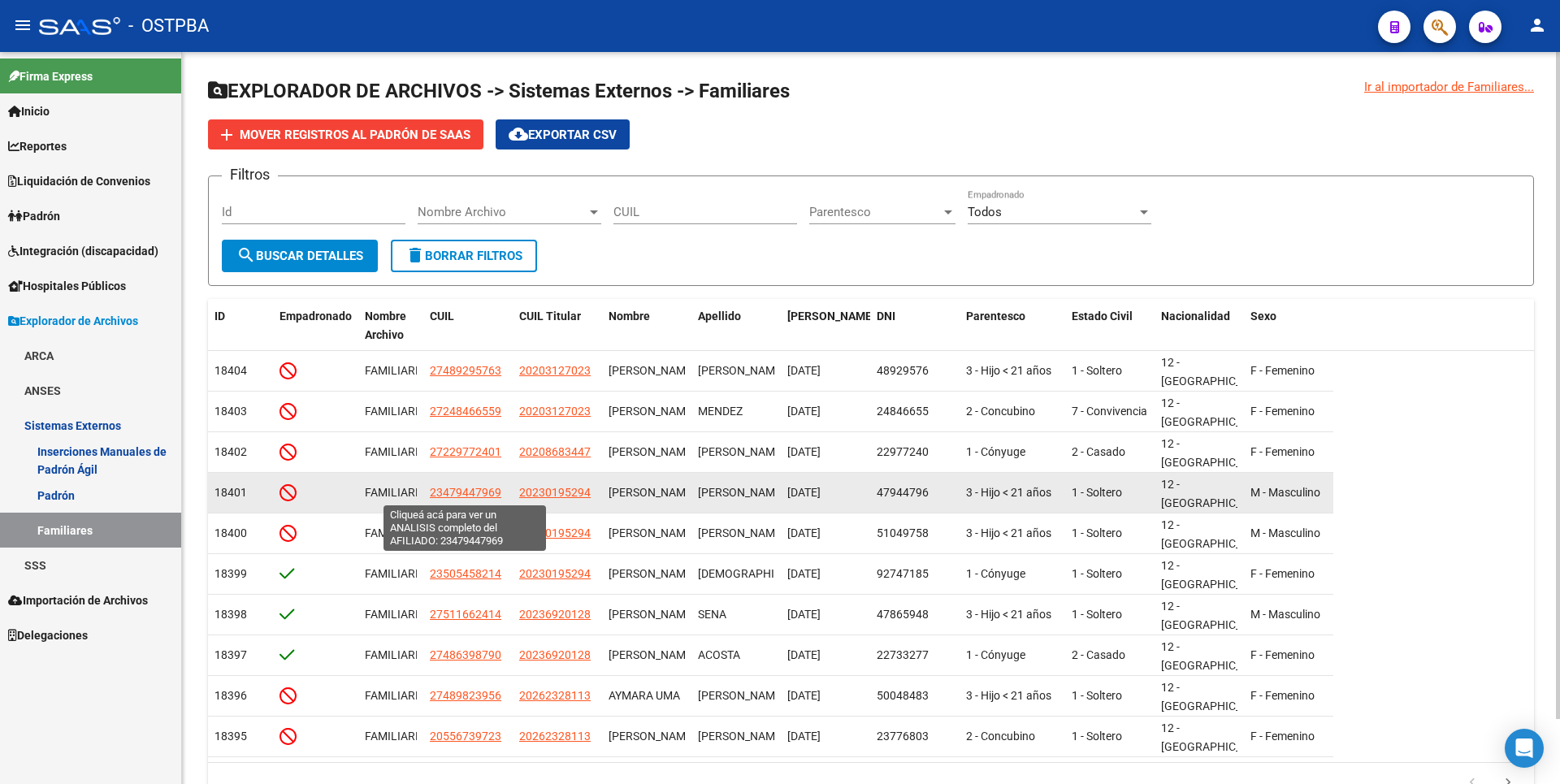
click at [469, 489] on span "23479447969" at bounding box center [465, 493] width 72 height 13
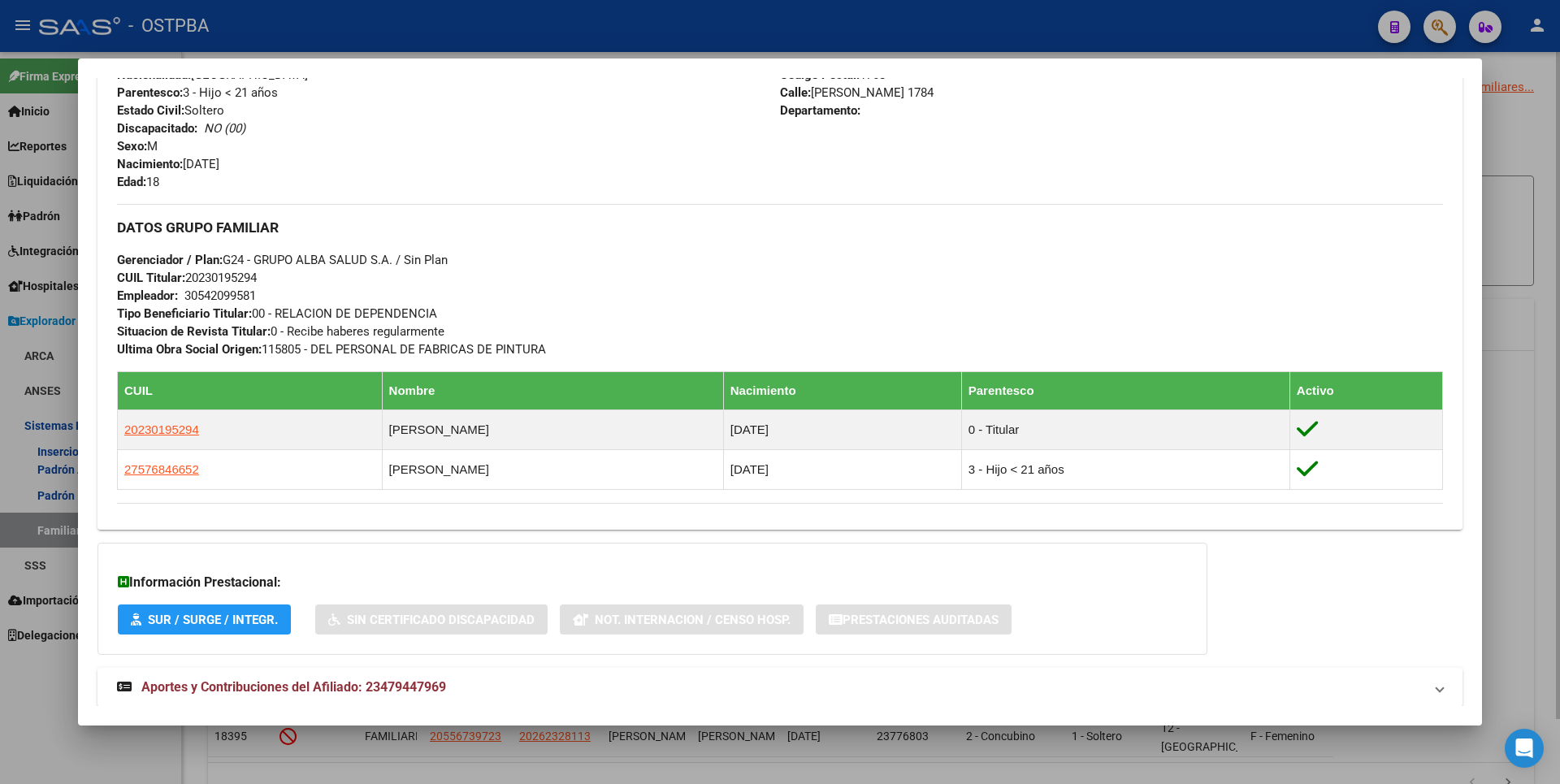
scroll to position [728, 0]
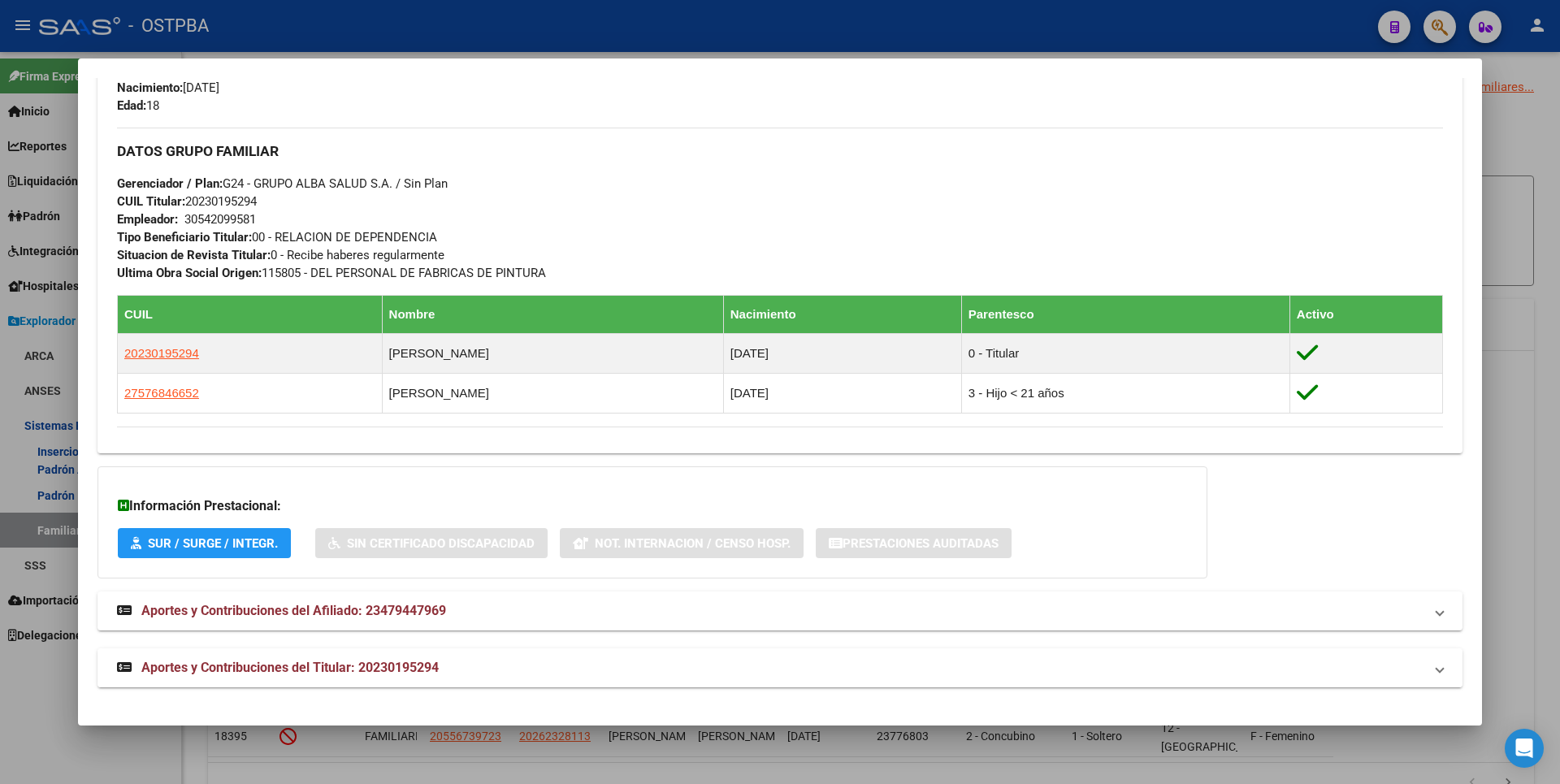
click at [413, 662] on span "Aportes y Contribuciones del Titular: 20230195294" at bounding box center [290, 667] width 298 height 15
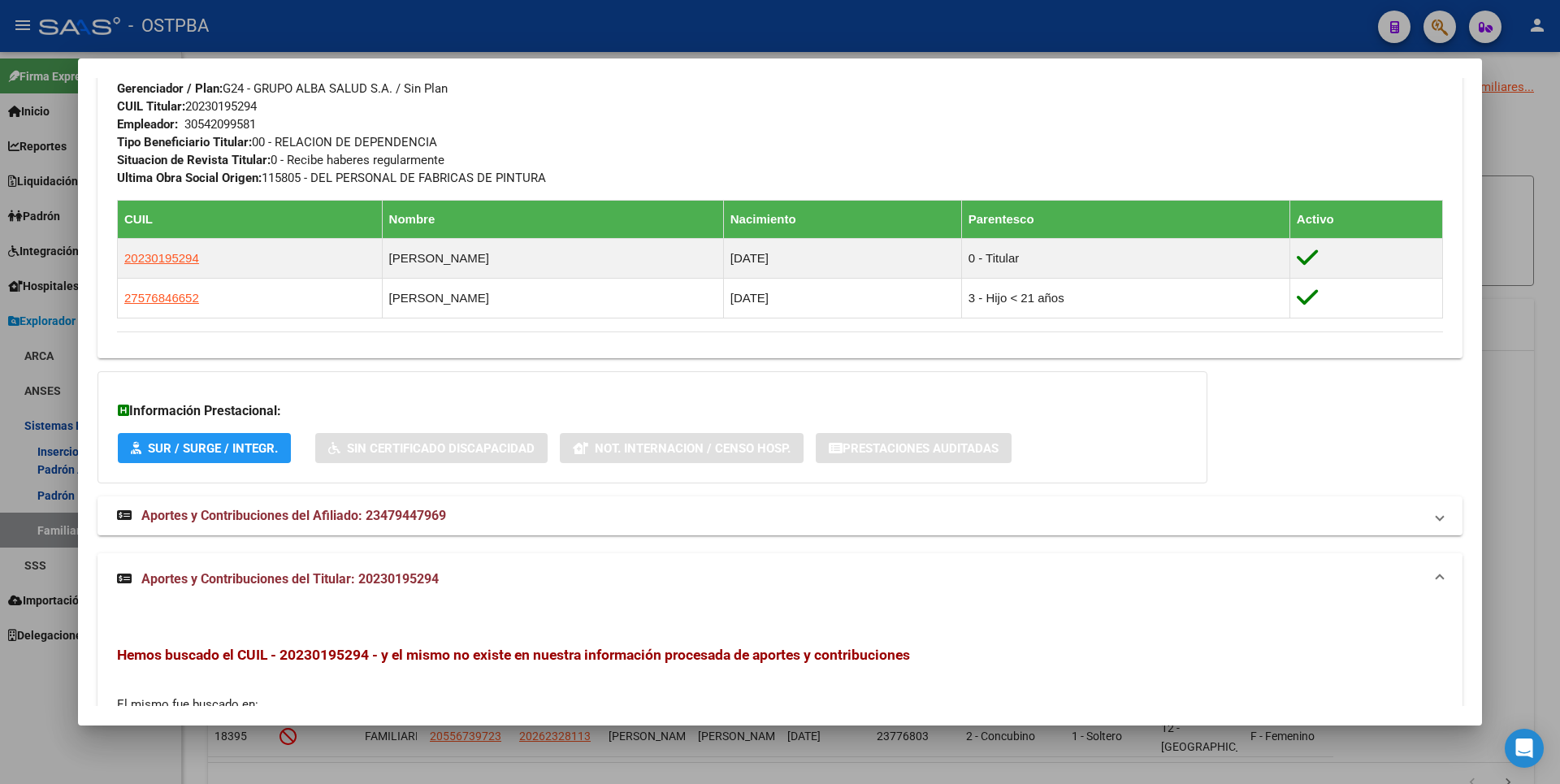
scroll to position [1063, 0]
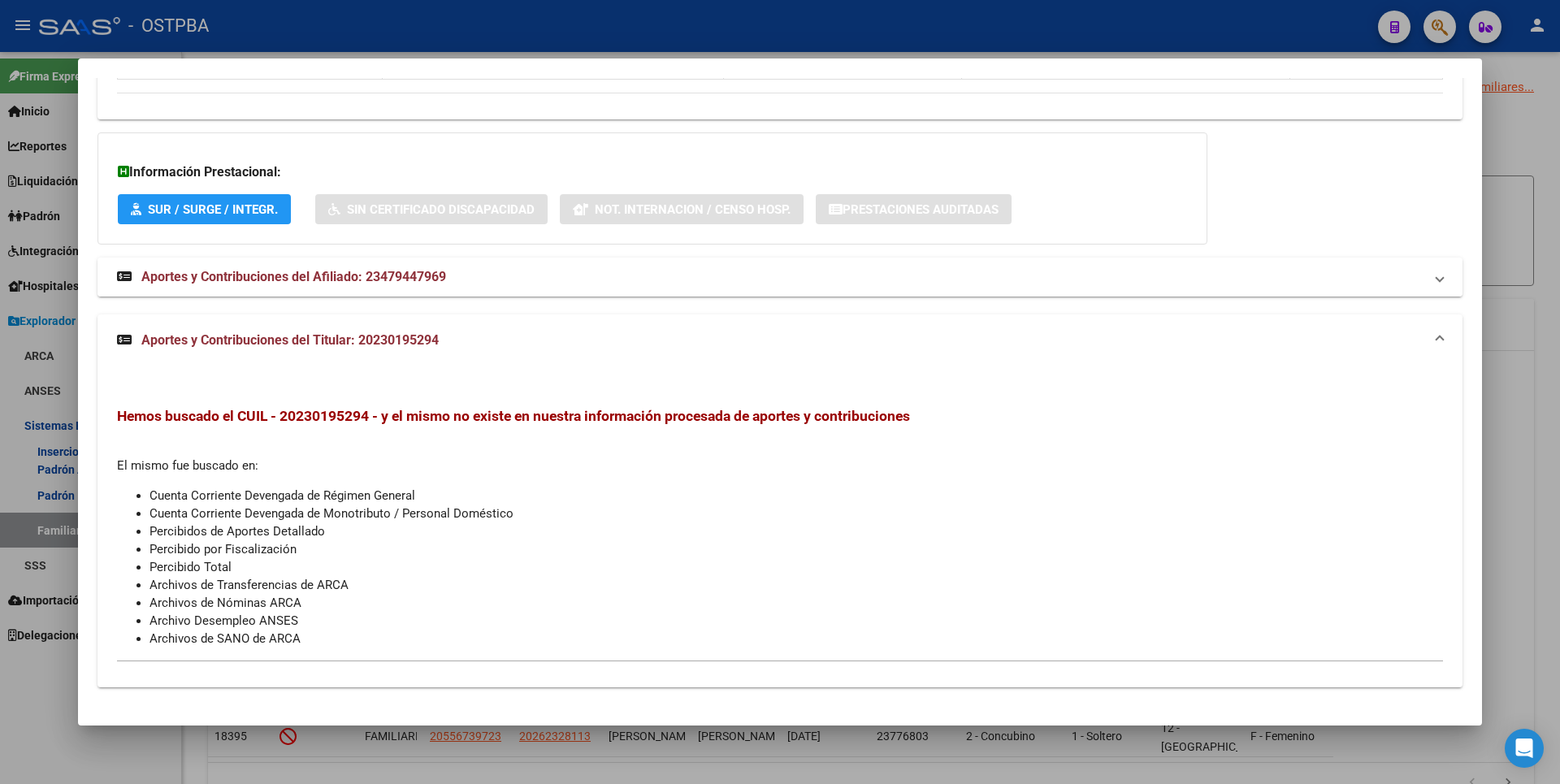
click at [419, 266] on mat-expansion-panel-header "Aportes y Contribuciones del Afiliado: 23479447969" at bounding box center [780, 277] width 1365 height 39
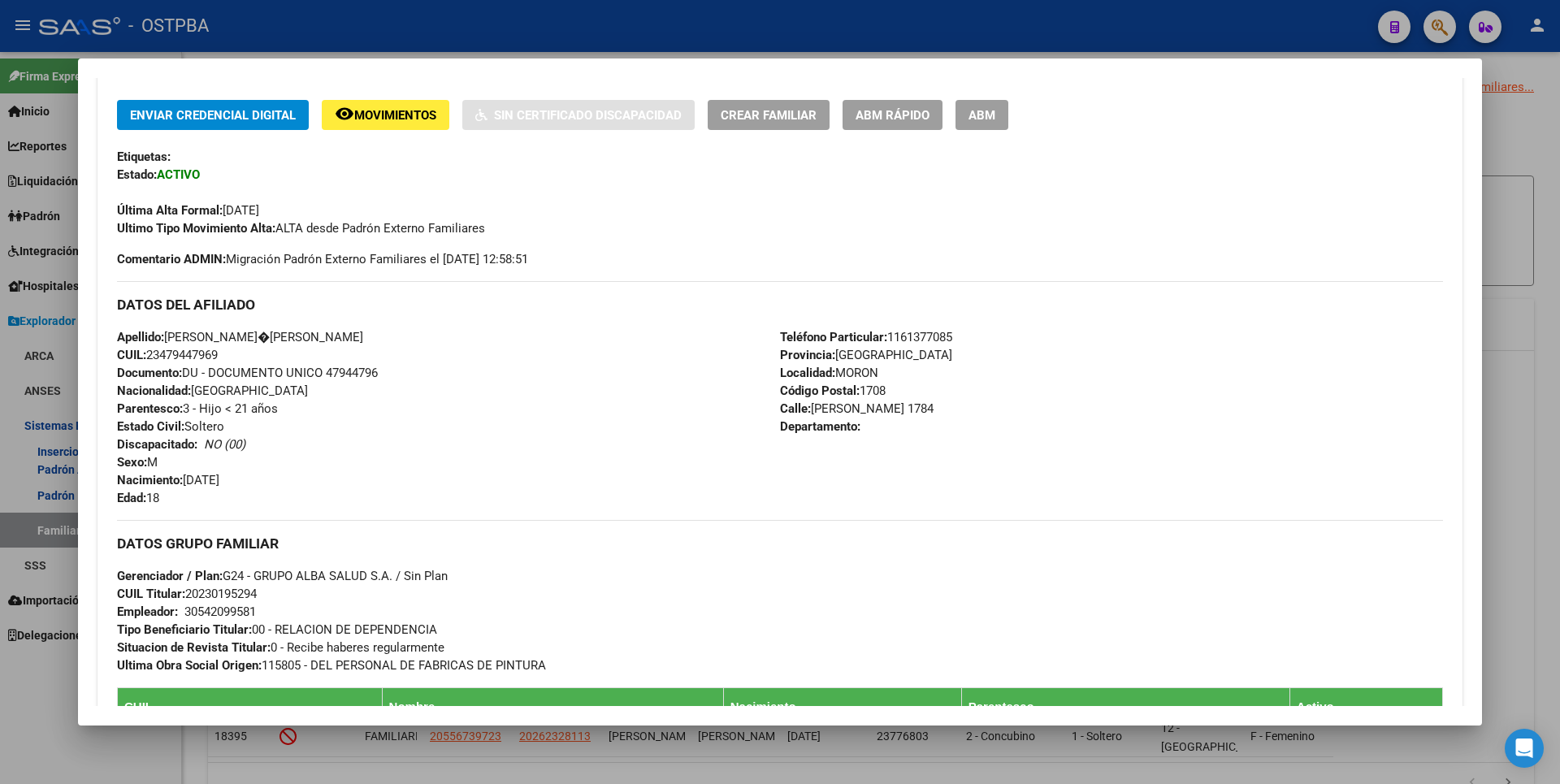
scroll to position [87, 0]
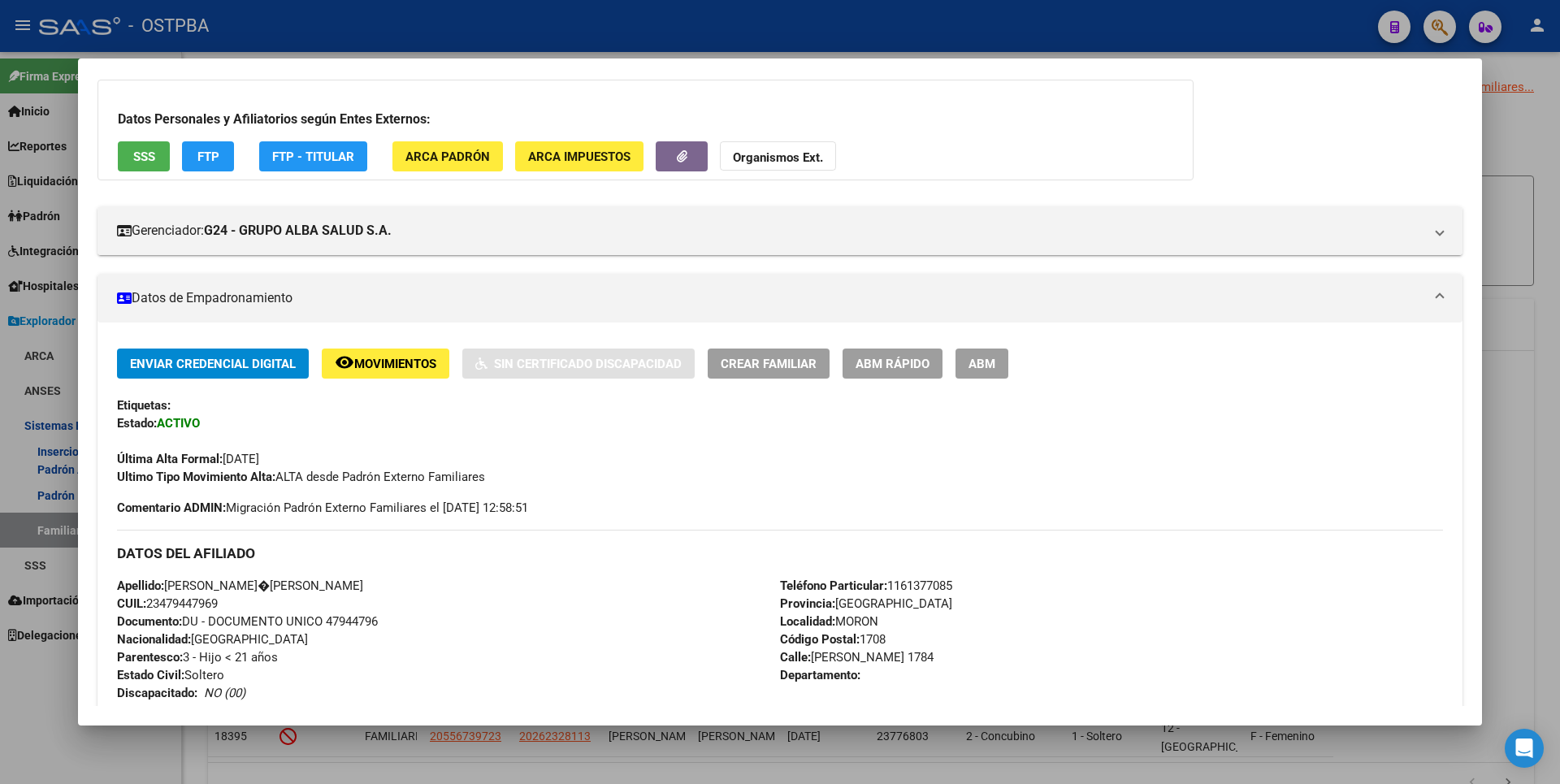
click at [1503, 135] on div at bounding box center [780, 392] width 1560 height 784
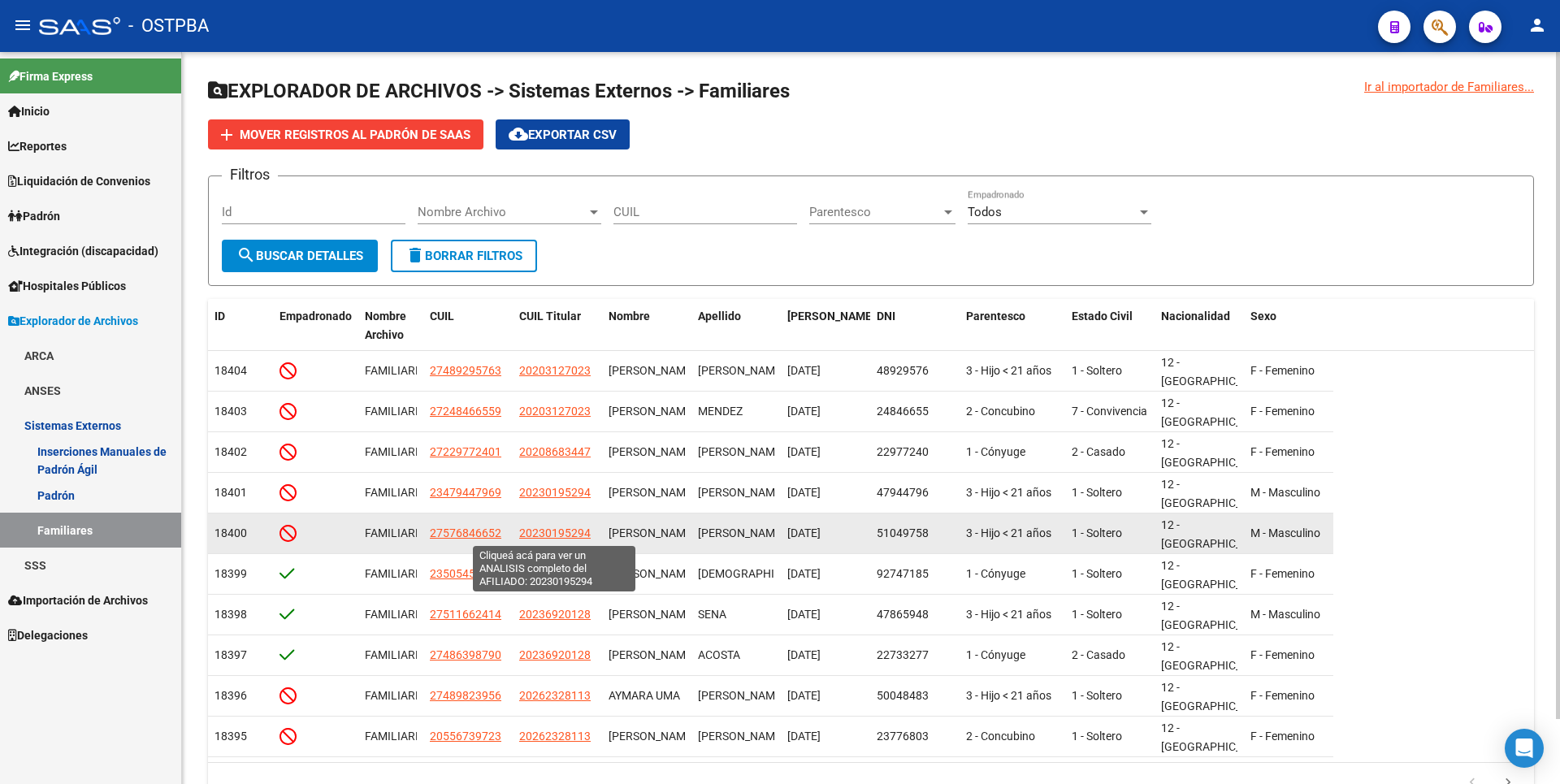
click at [532, 535] on span "20230195294" at bounding box center [555, 533] width 72 height 13
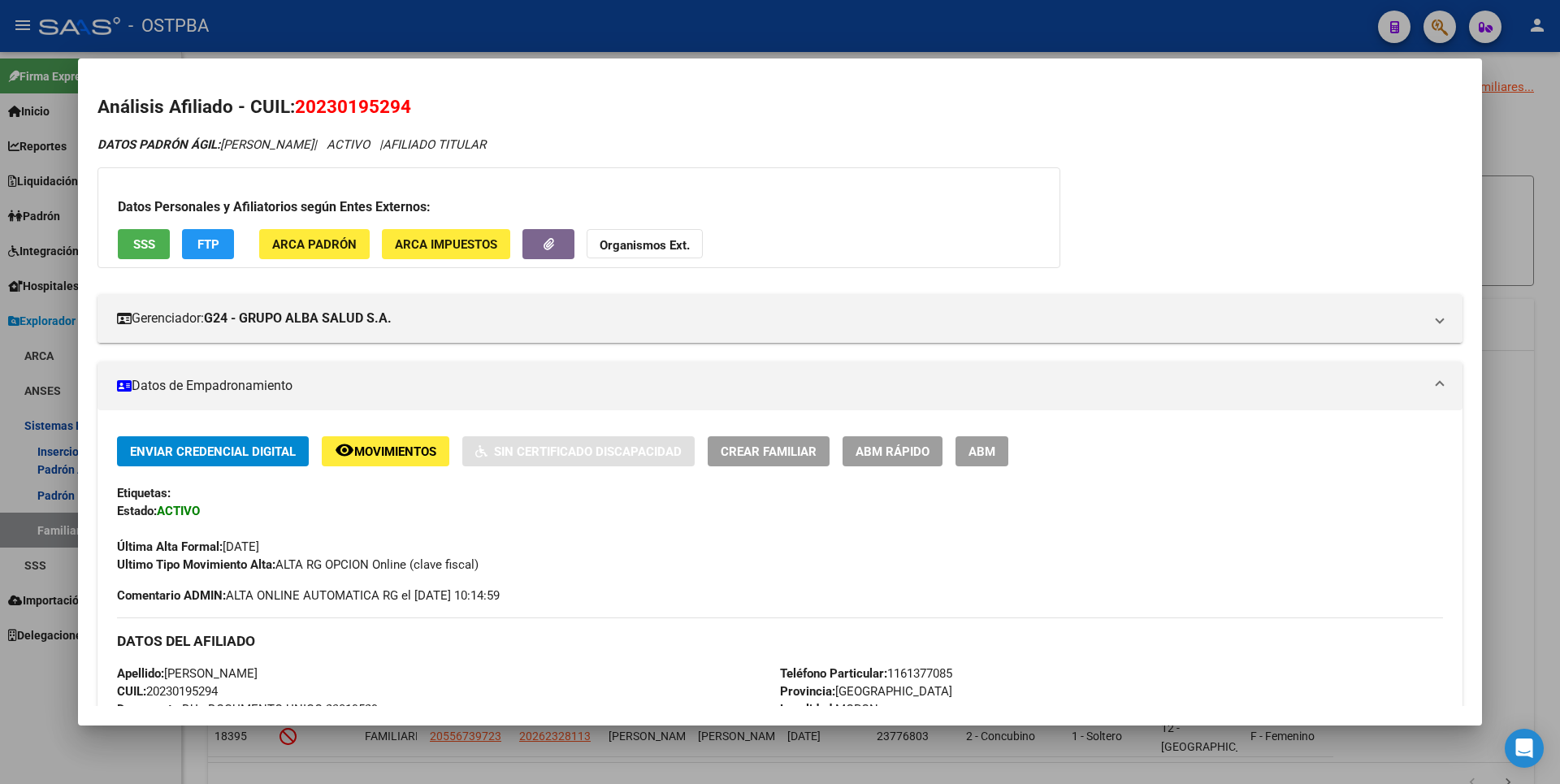
click at [201, 249] on span "FTP" at bounding box center [209, 245] width 22 height 15
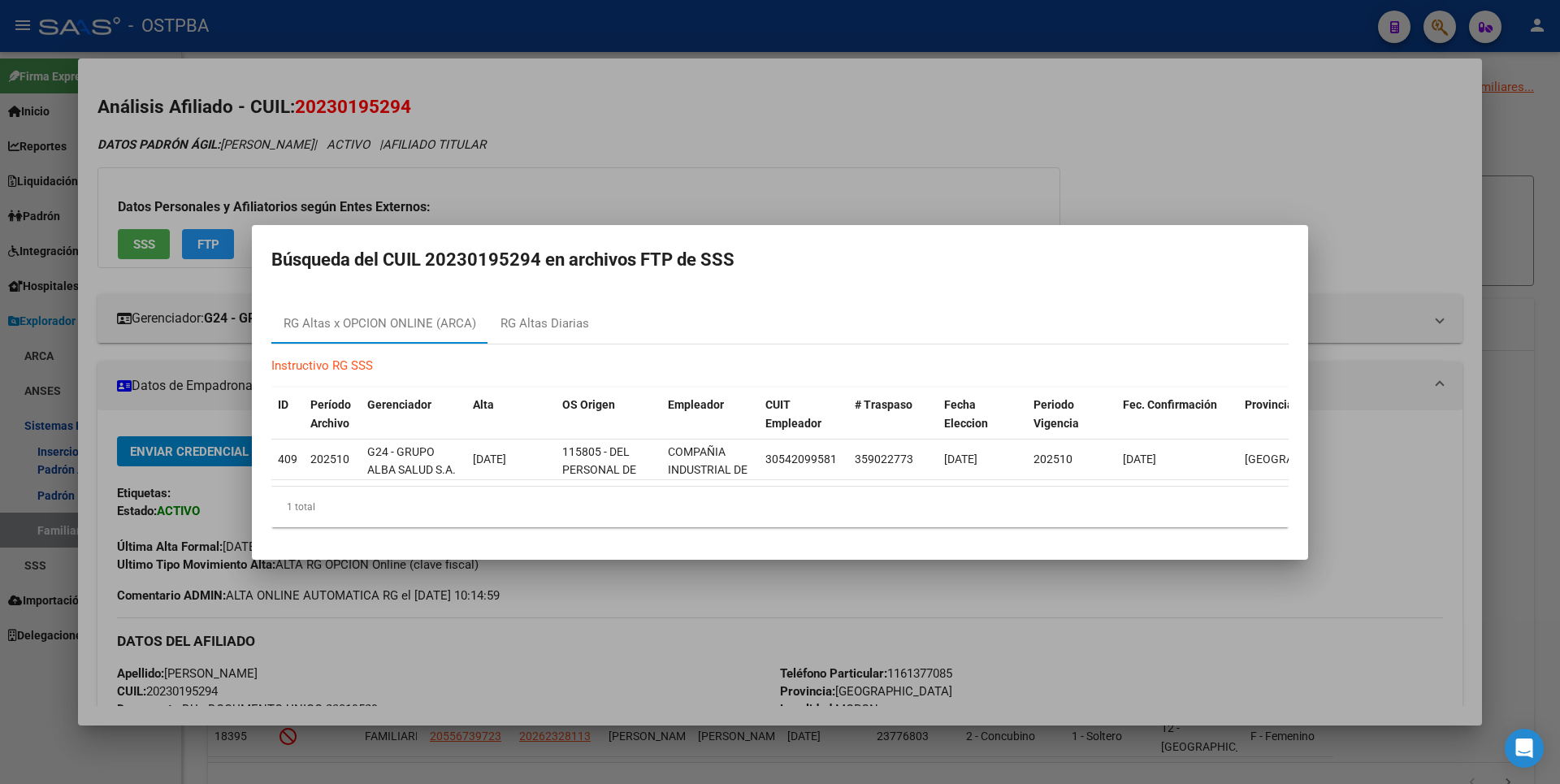
click at [1361, 201] on div at bounding box center [780, 392] width 1560 height 784
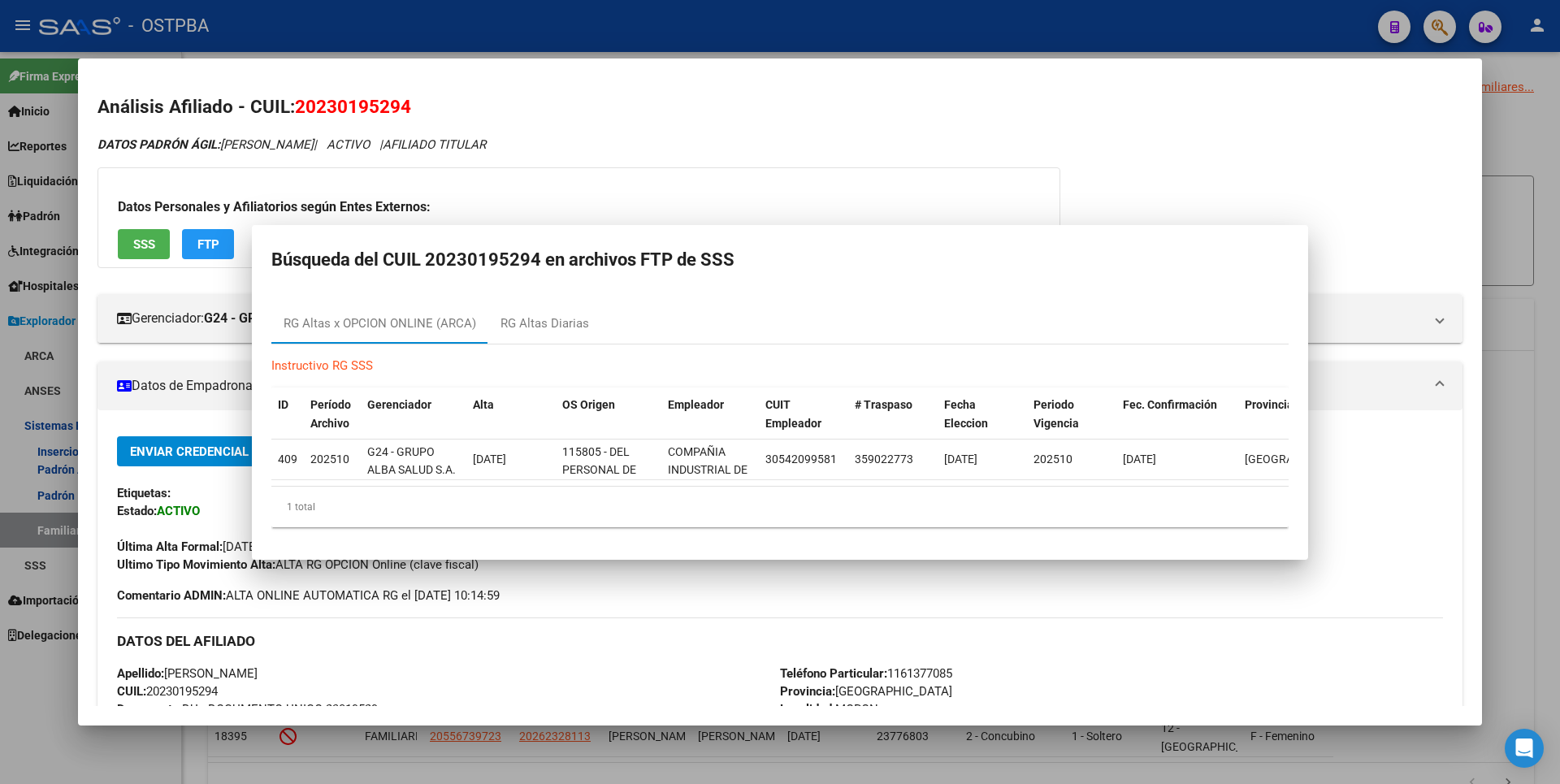
click at [1361, 200] on div "DATOS PADRÓN ÁGIL: ZURITA OSVALDO ALEJANDRO | ACTIVO | AFILIADO TITULAR Datos P…" at bounding box center [780, 748] width 1365 height 1224
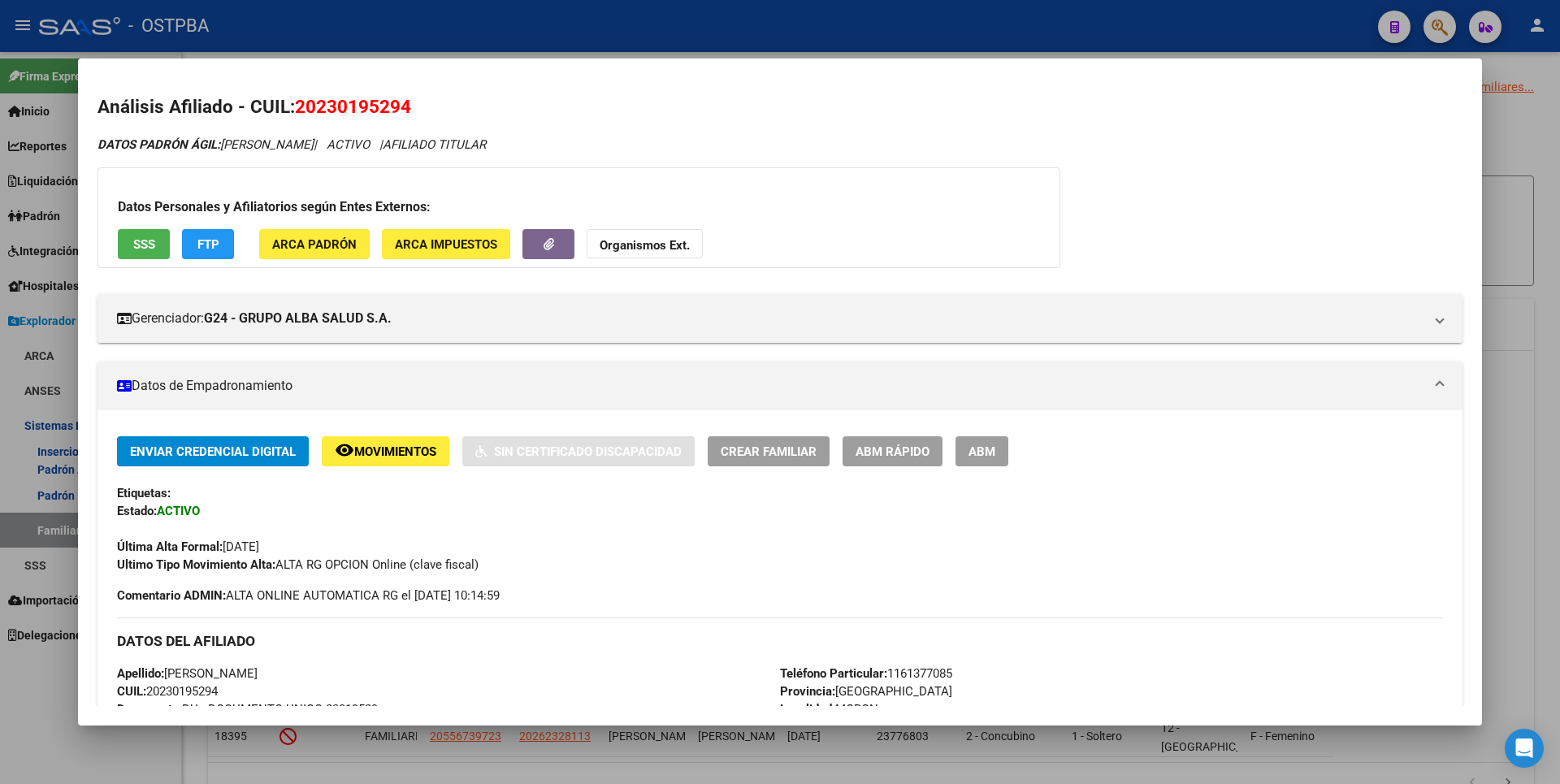
click at [1538, 184] on div at bounding box center [780, 392] width 1560 height 784
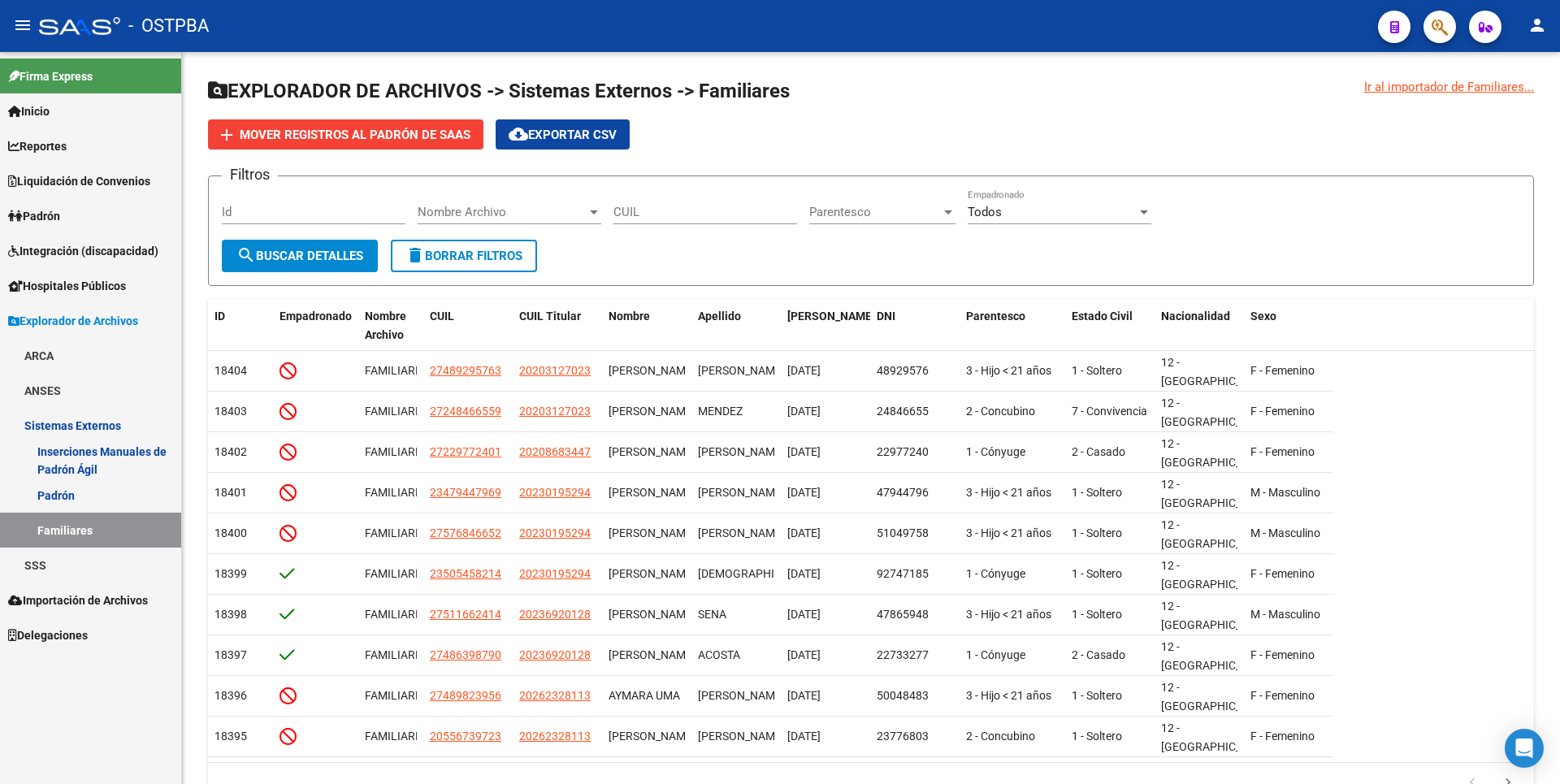
click at [60, 210] on span "Padrón" at bounding box center [34, 217] width 52 height 18
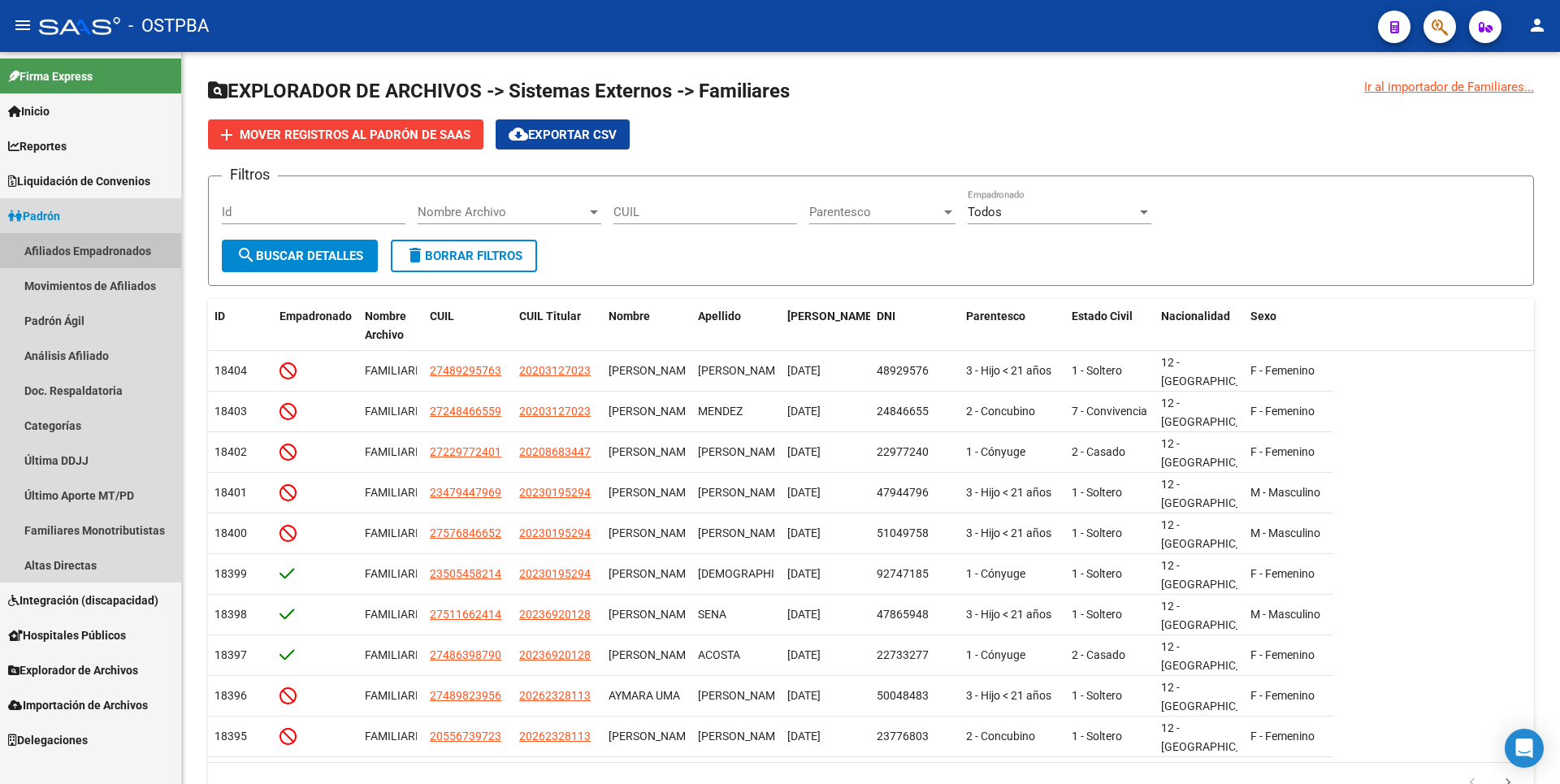
click at [94, 241] on link "Afiliados Empadronados" at bounding box center [90, 250] width 181 height 35
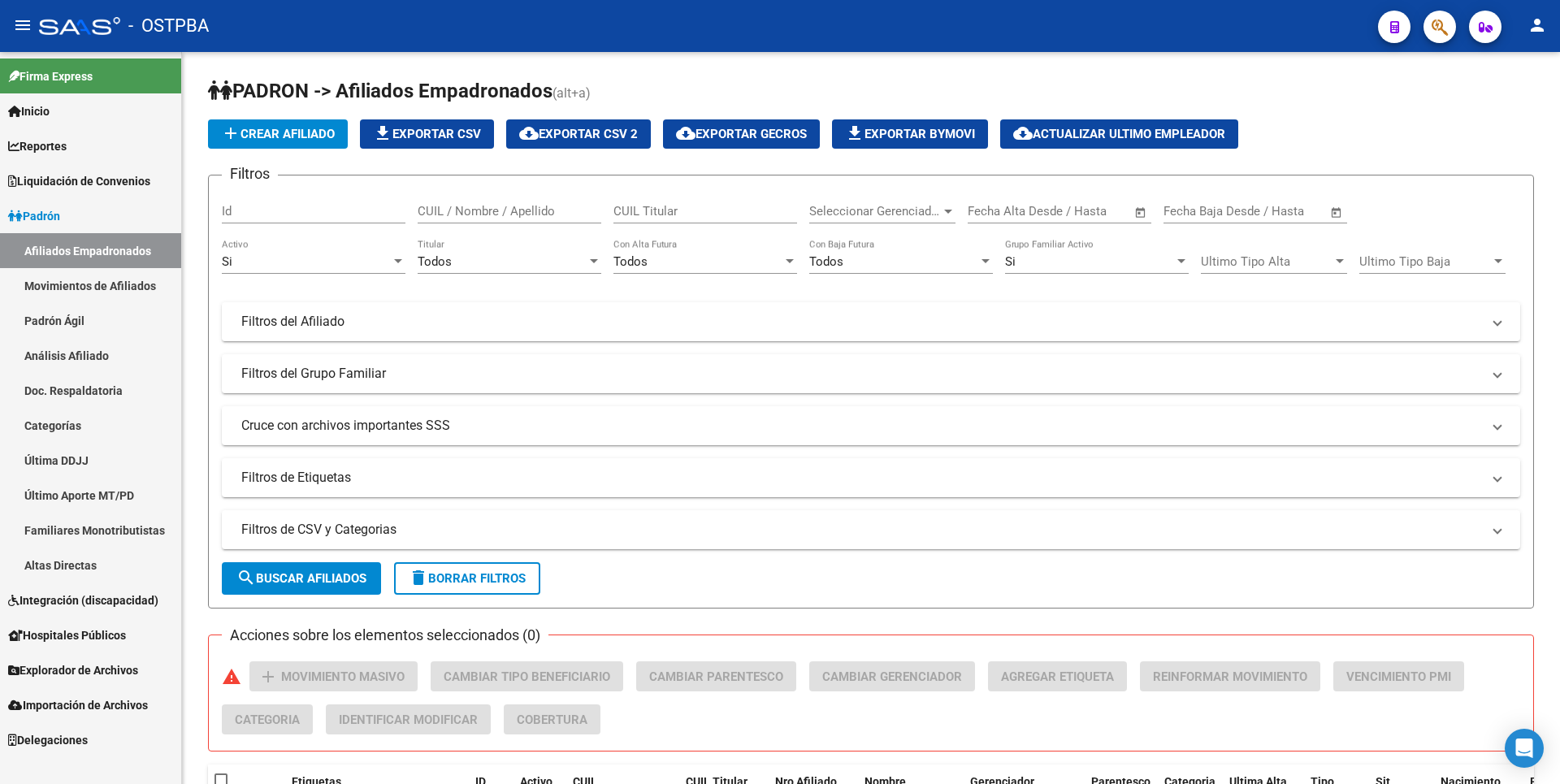
click at [105, 567] on link "Altas Directas" at bounding box center [90, 565] width 181 height 35
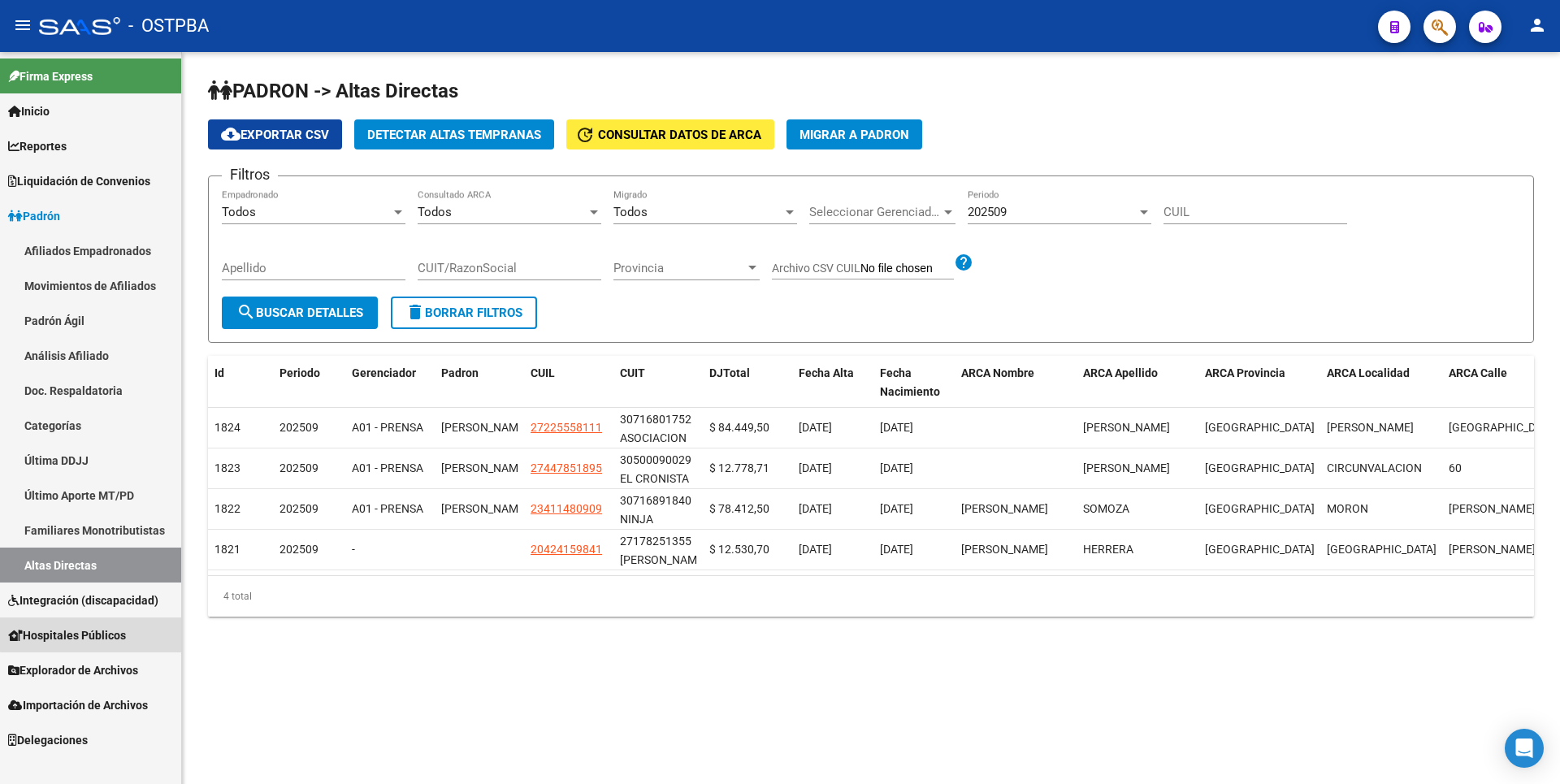
click at [97, 618] on link "Hospitales Públicos" at bounding box center [90, 635] width 181 height 35
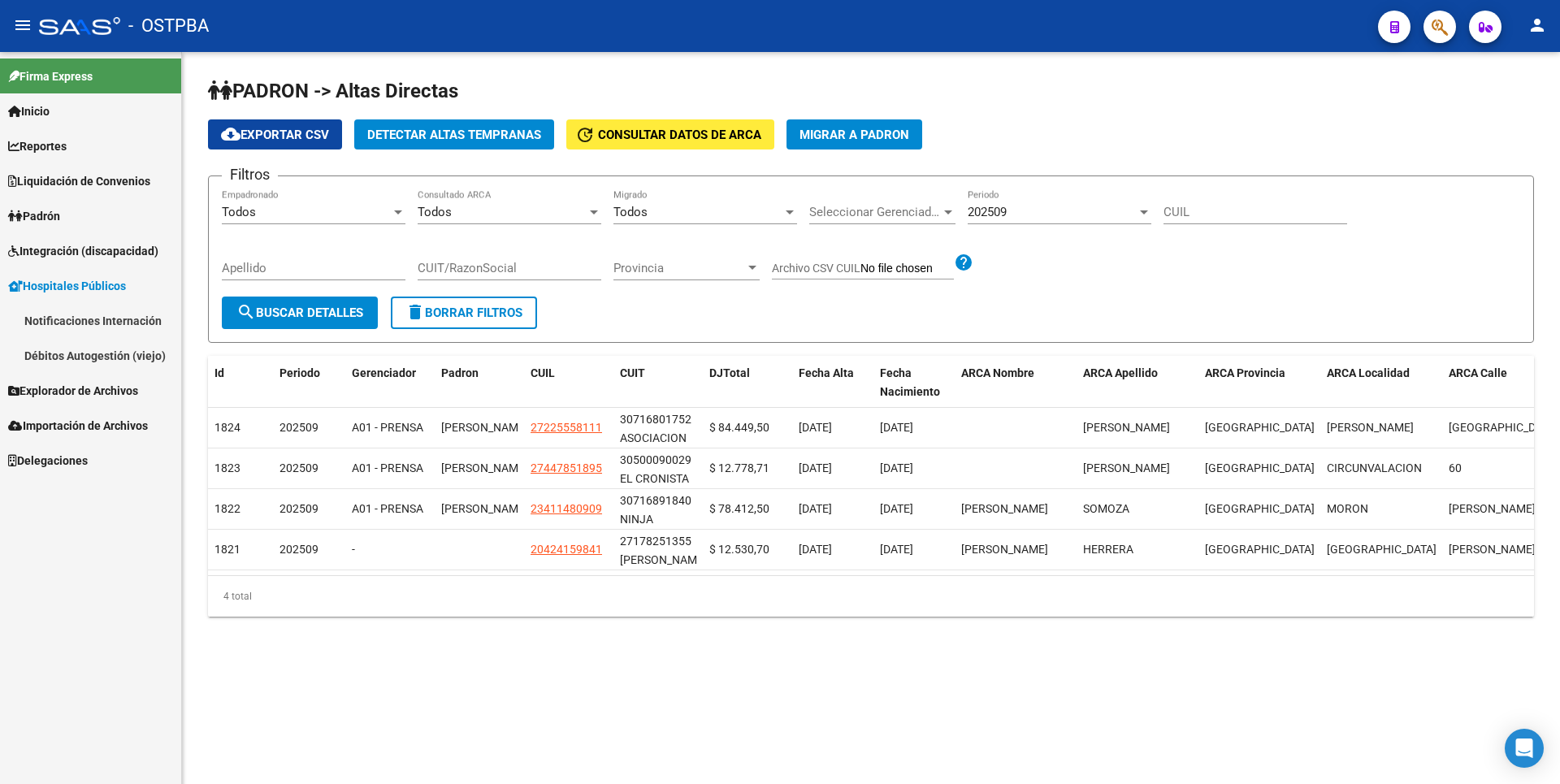
click at [138, 396] on span "Explorador de Archivos" at bounding box center [73, 391] width 130 height 18
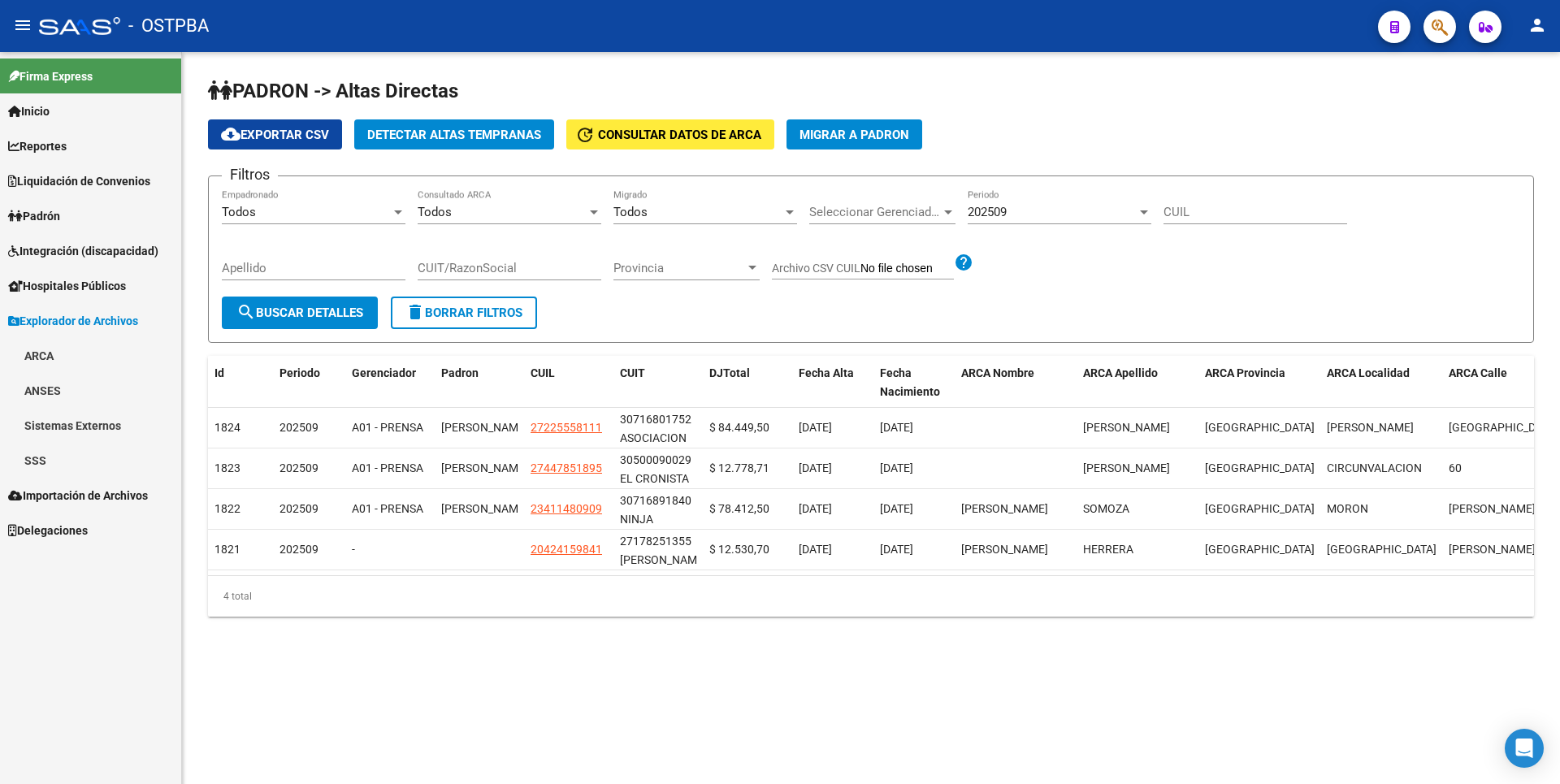
click at [38, 461] on link "SSS" at bounding box center [90, 460] width 181 height 35
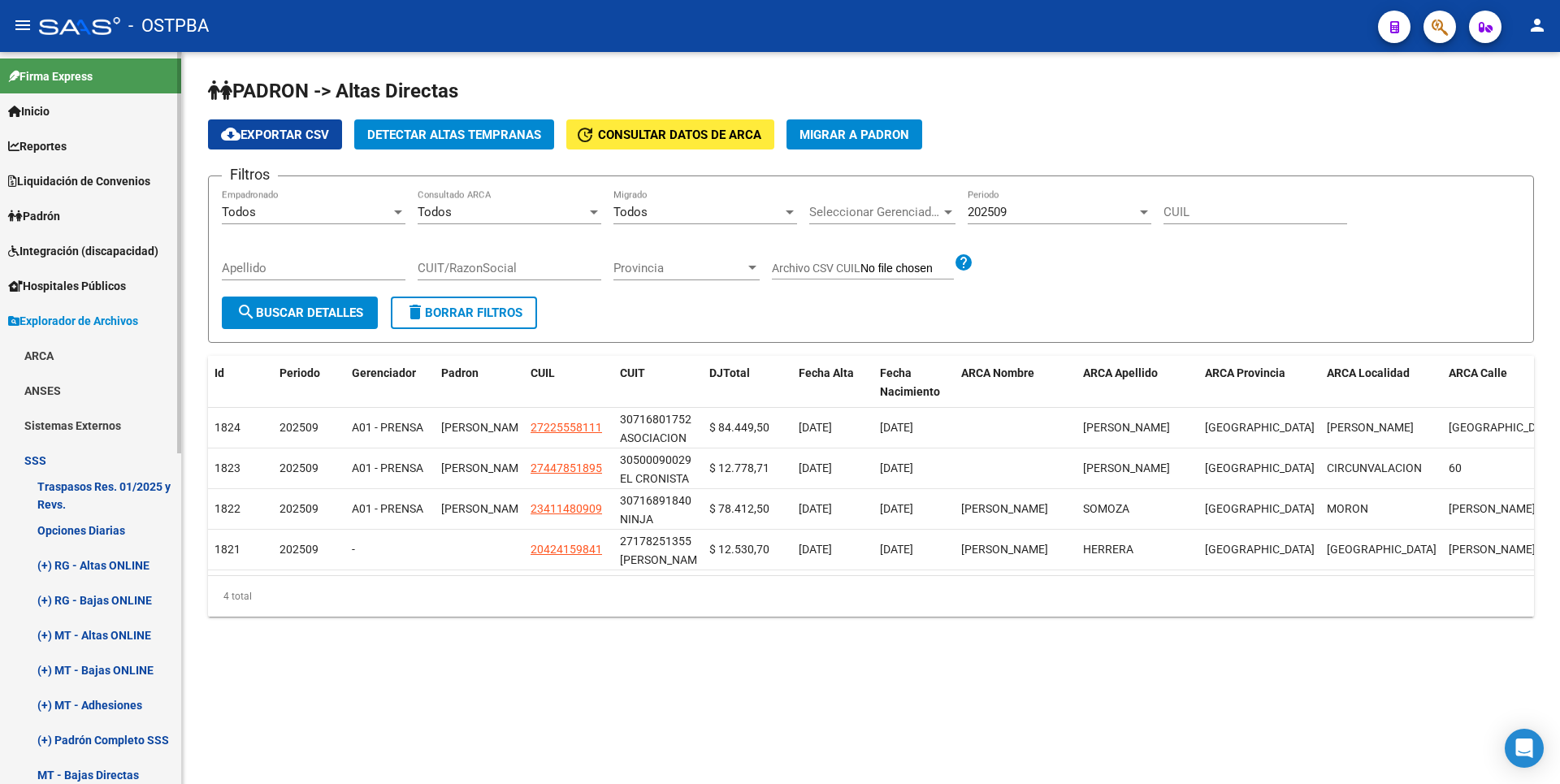
click at [75, 394] on link "ANSES" at bounding box center [90, 391] width 181 height 35
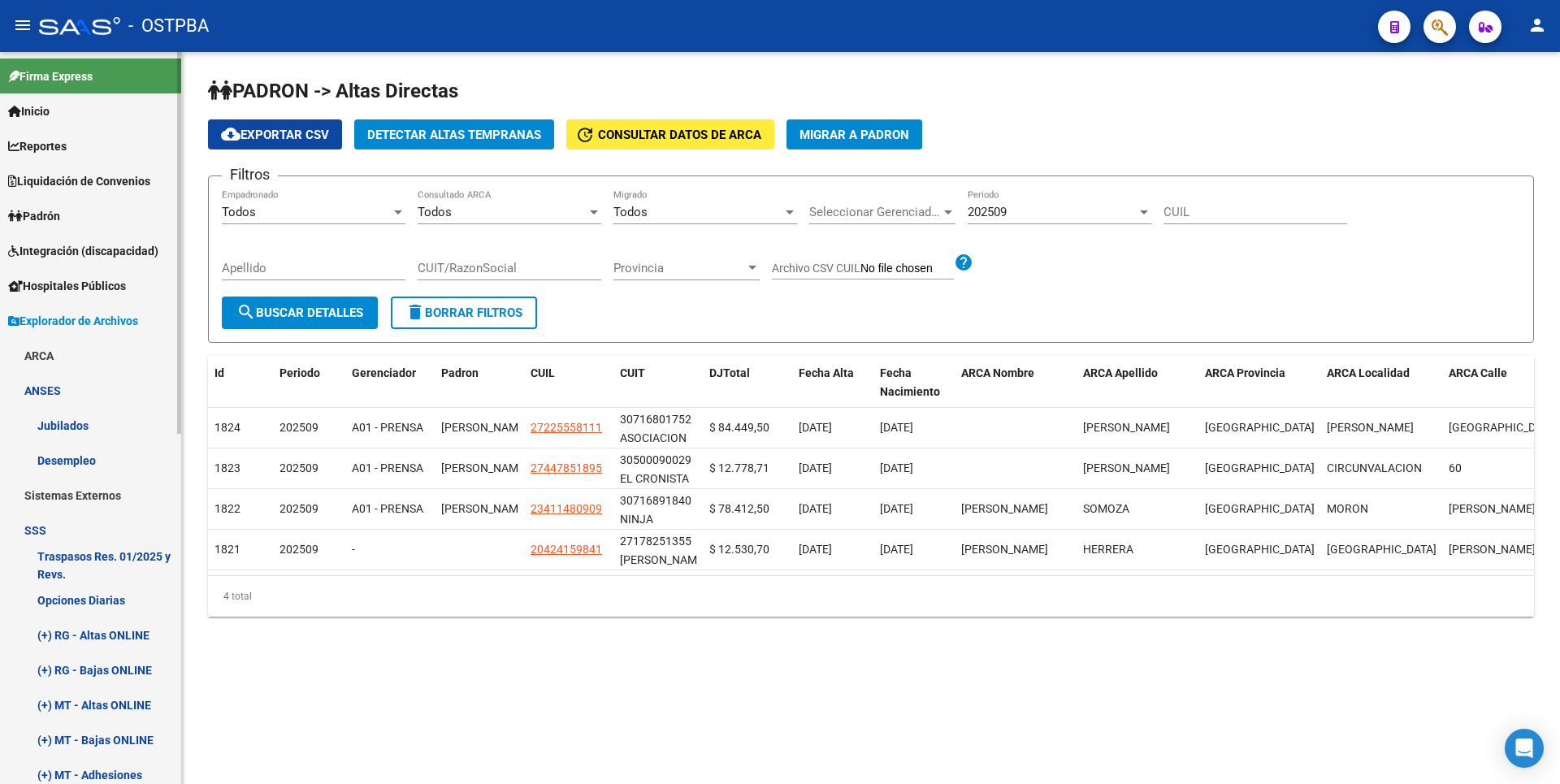
click at [72, 222] on link "Padrón" at bounding box center [90, 216] width 181 height 35
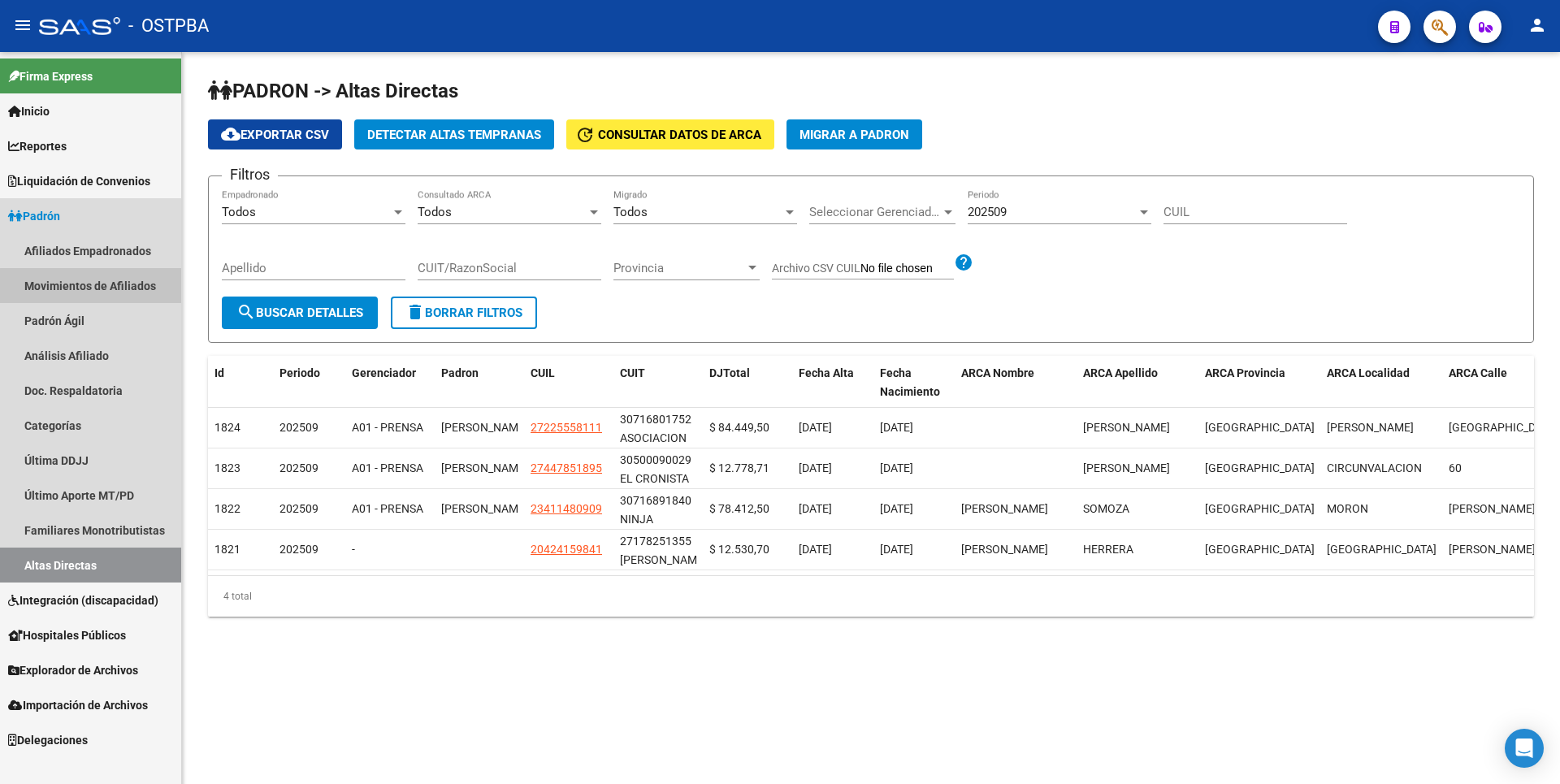
click at [97, 290] on link "Movimientos de Afiliados" at bounding box center [90, 285] width 181 height 35
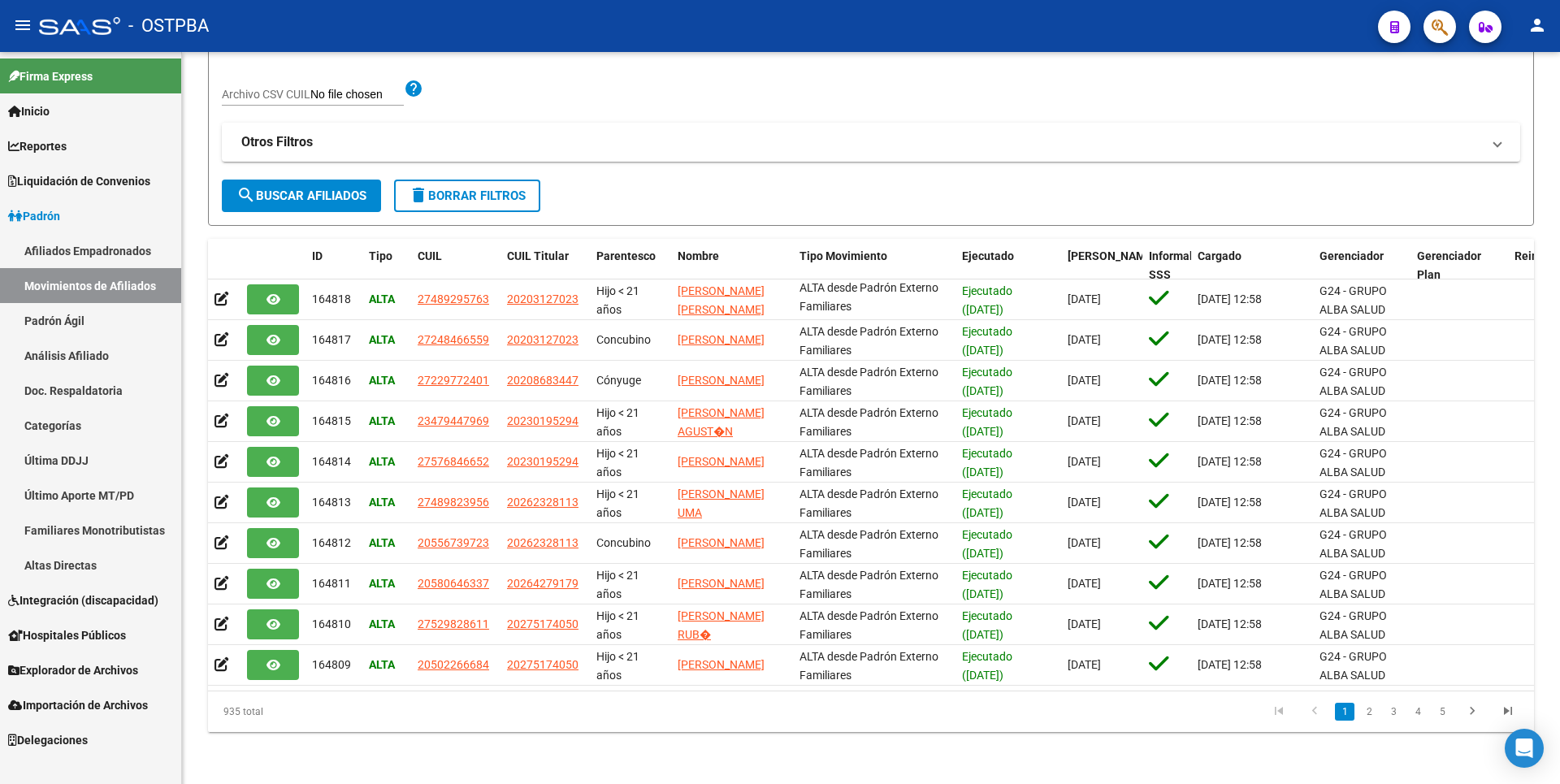
click at [68, 567] on link "Altas Directas" at bounding box center [90, 565] width 181 height 35
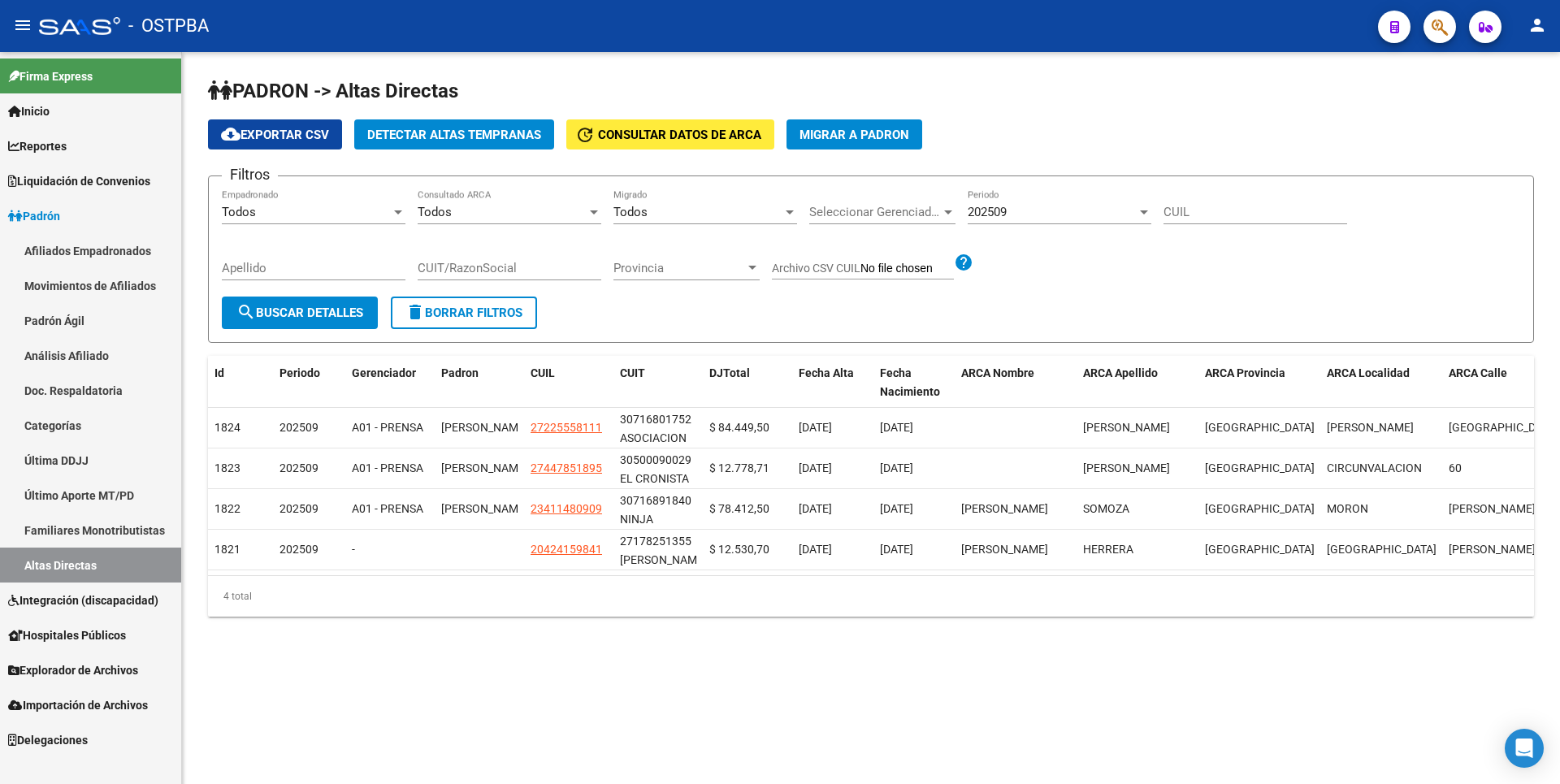
click at [70, 653] on link "Explorador de Archivos" at bounding box center [90, 669] width 181 height 35
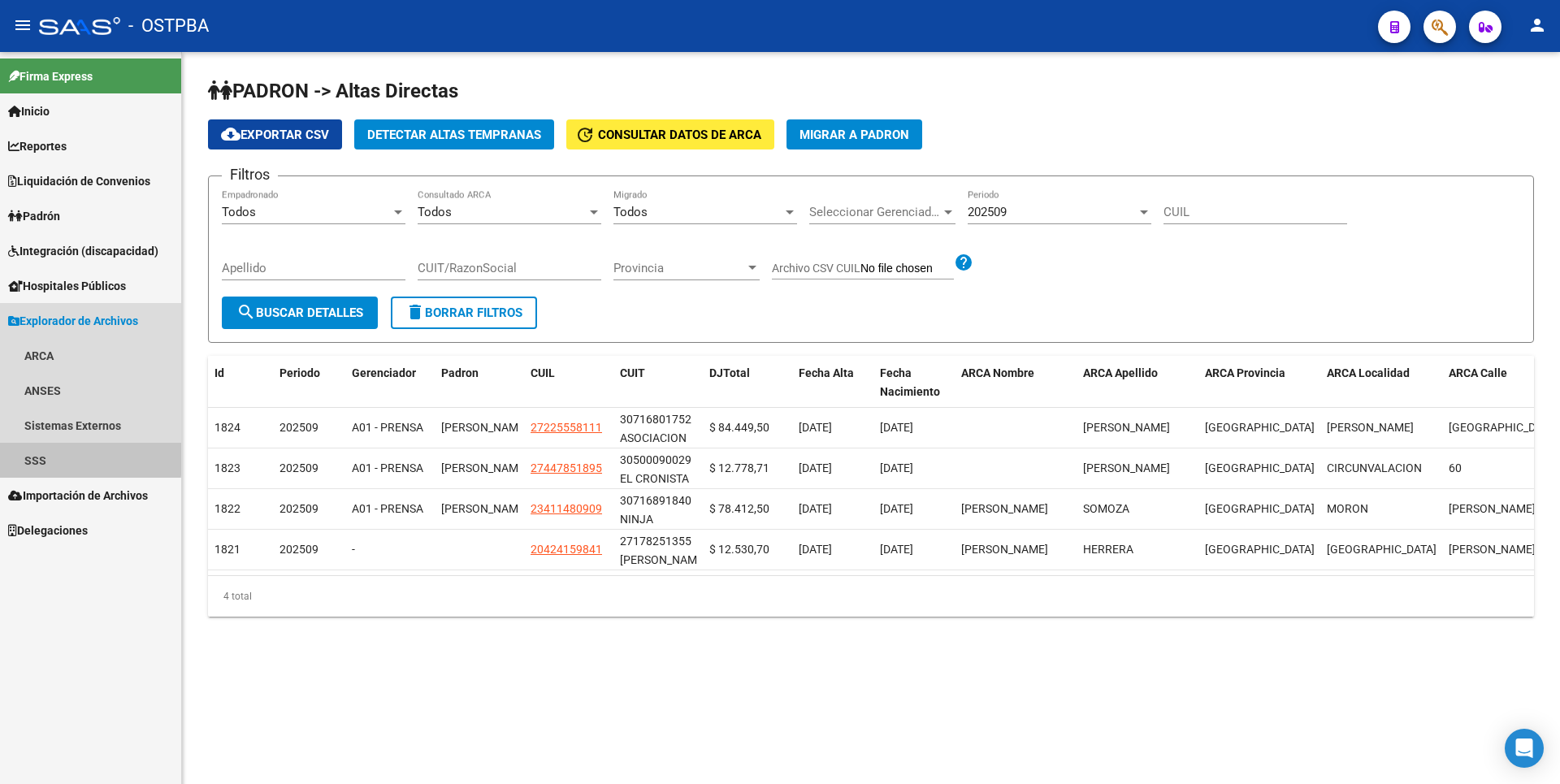
click at [59, 456] on link "SSS" at bounding box center [90, 460] width 181 height 35
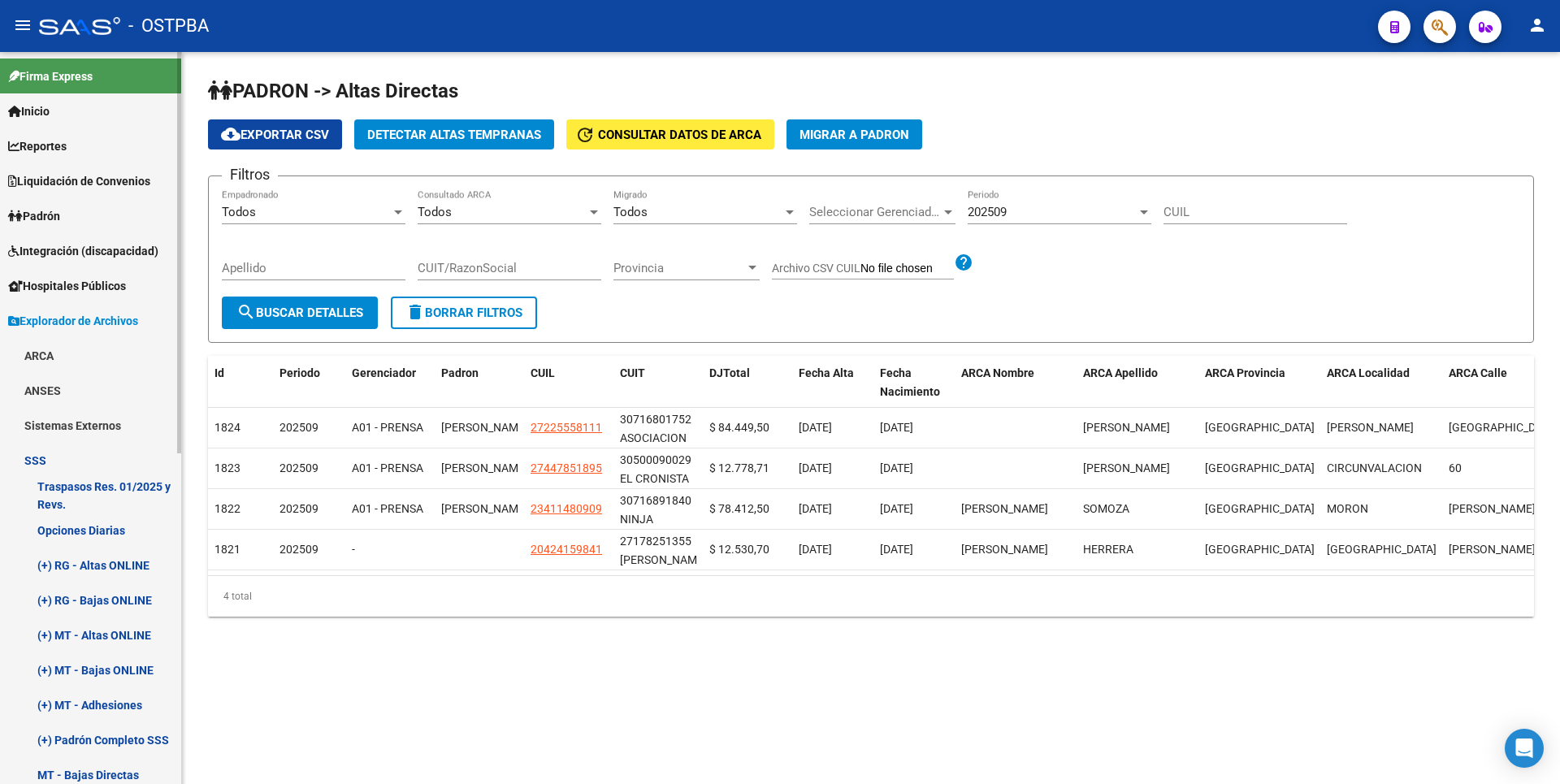
click at [112, 527] on link "Opciones Diarias" at bounding box center [90, 530] width 181 height 35
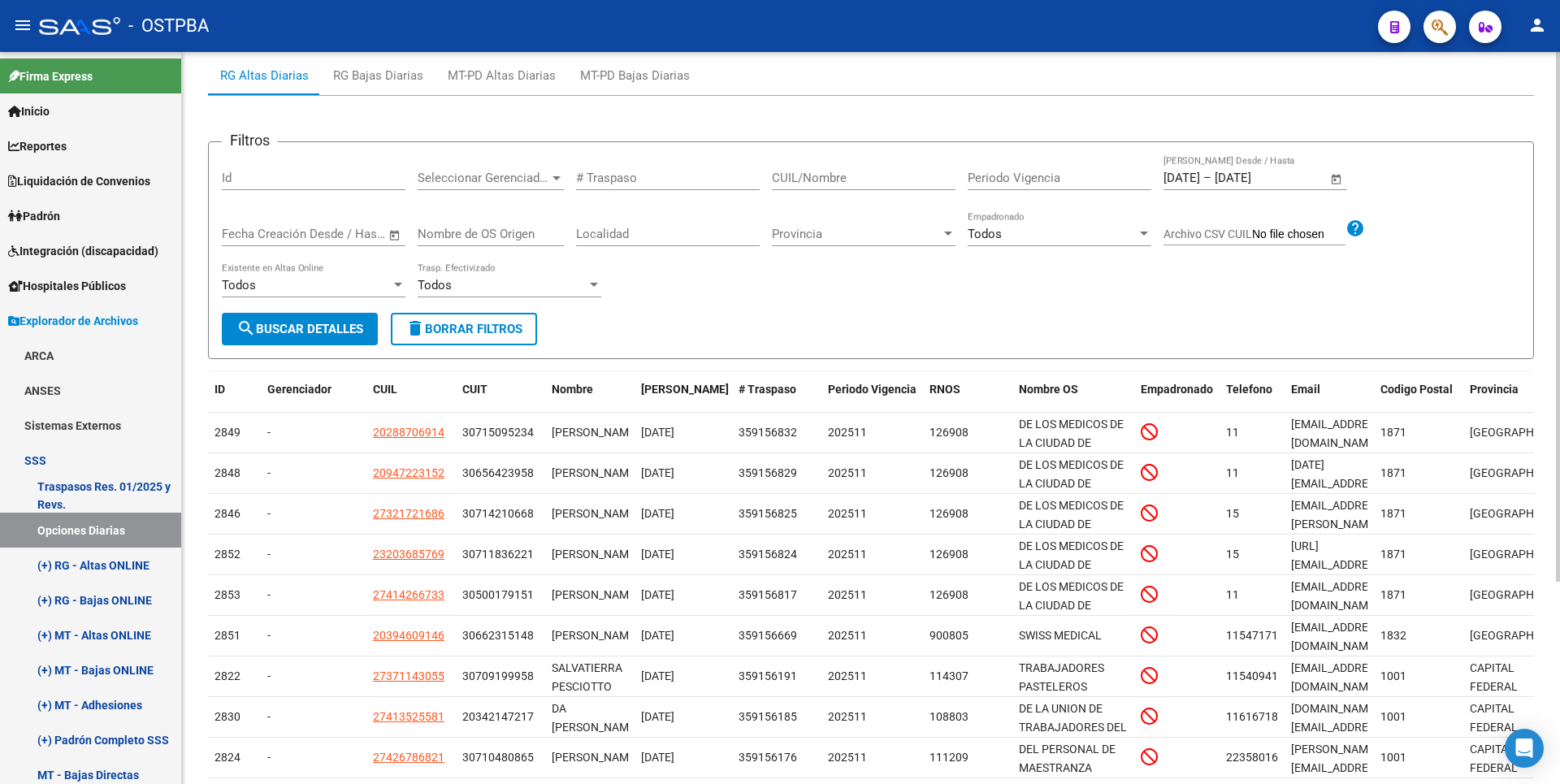
scroll to position [280, 0]
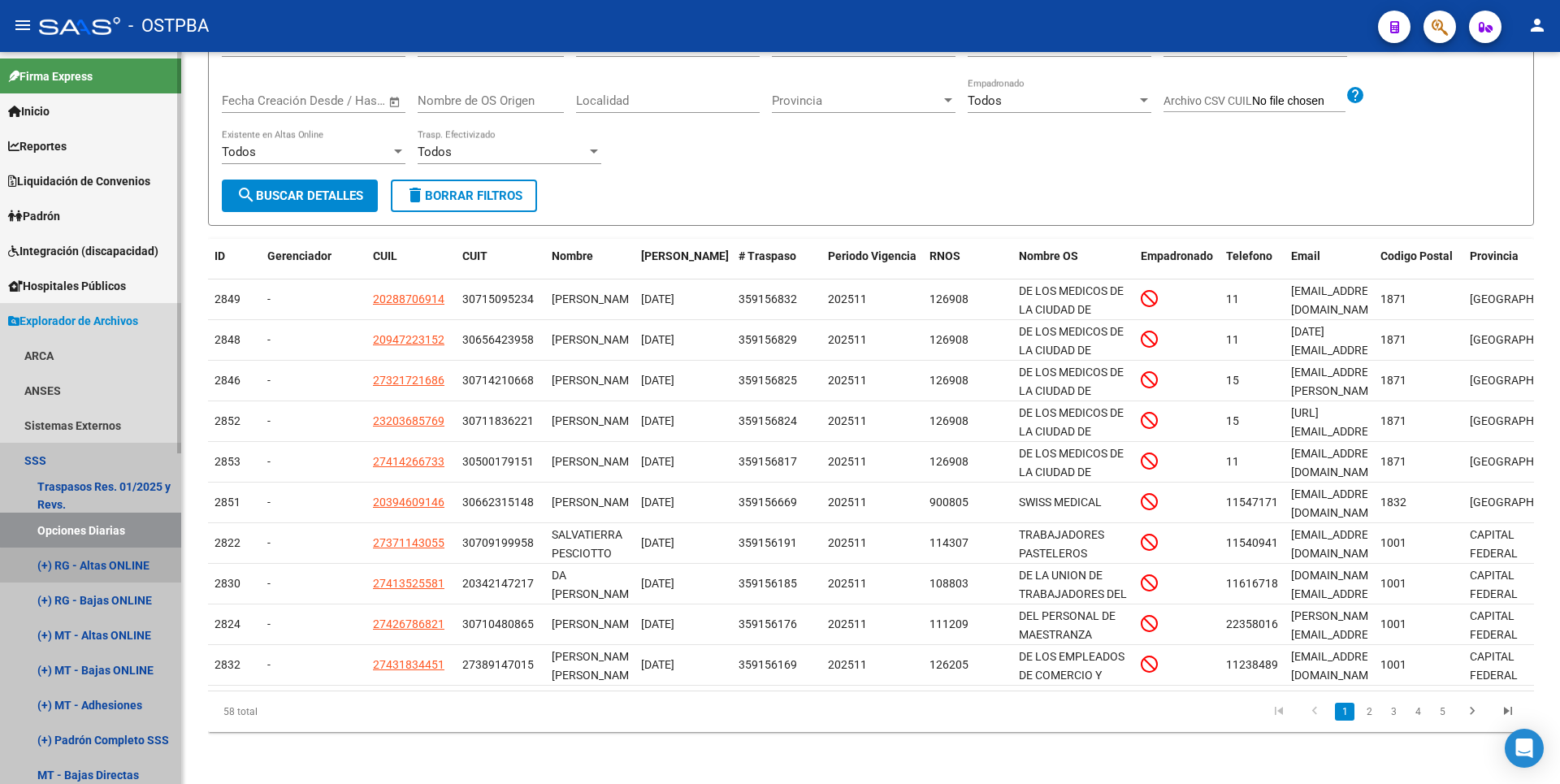
click at [107, 571] on link "(+) RG - Altas ONLINE" at bounding box center [90, 565] width 181 height 35
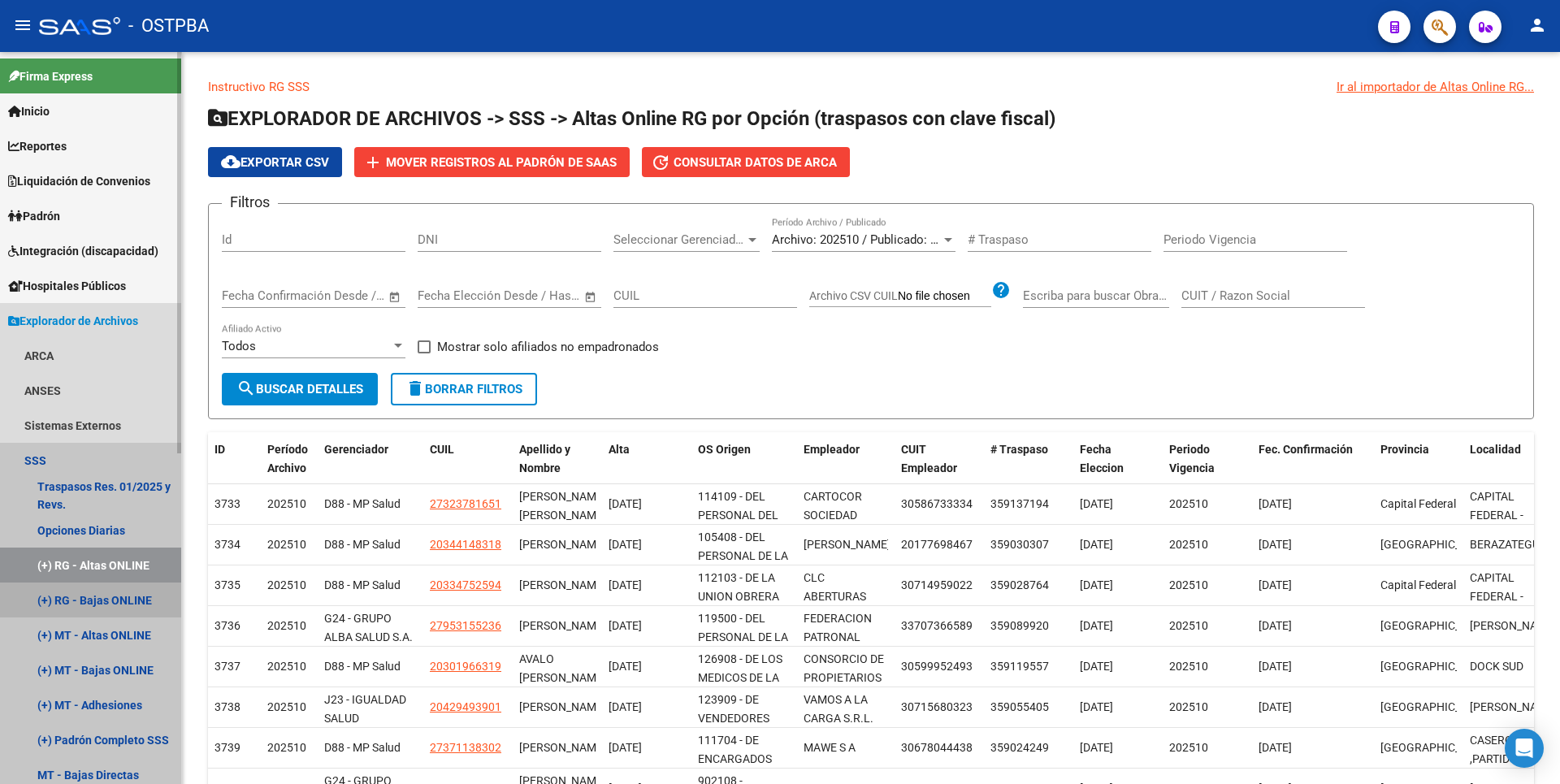
click at [128, 601] on link "(+) RG - Bajas ONLINE" at bounding box center [90, 600] width 181 height 35
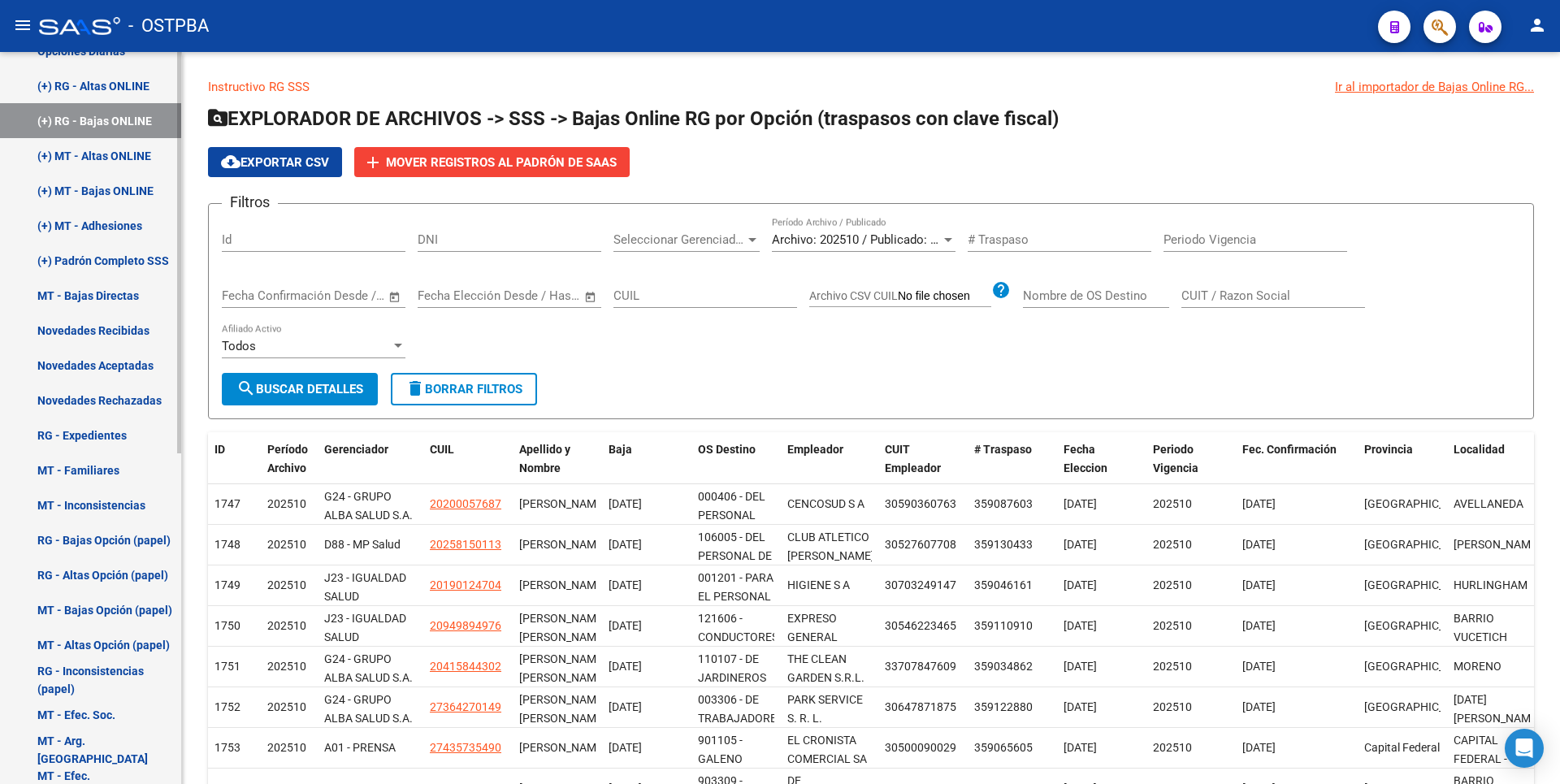
scroll to position [440, 0]
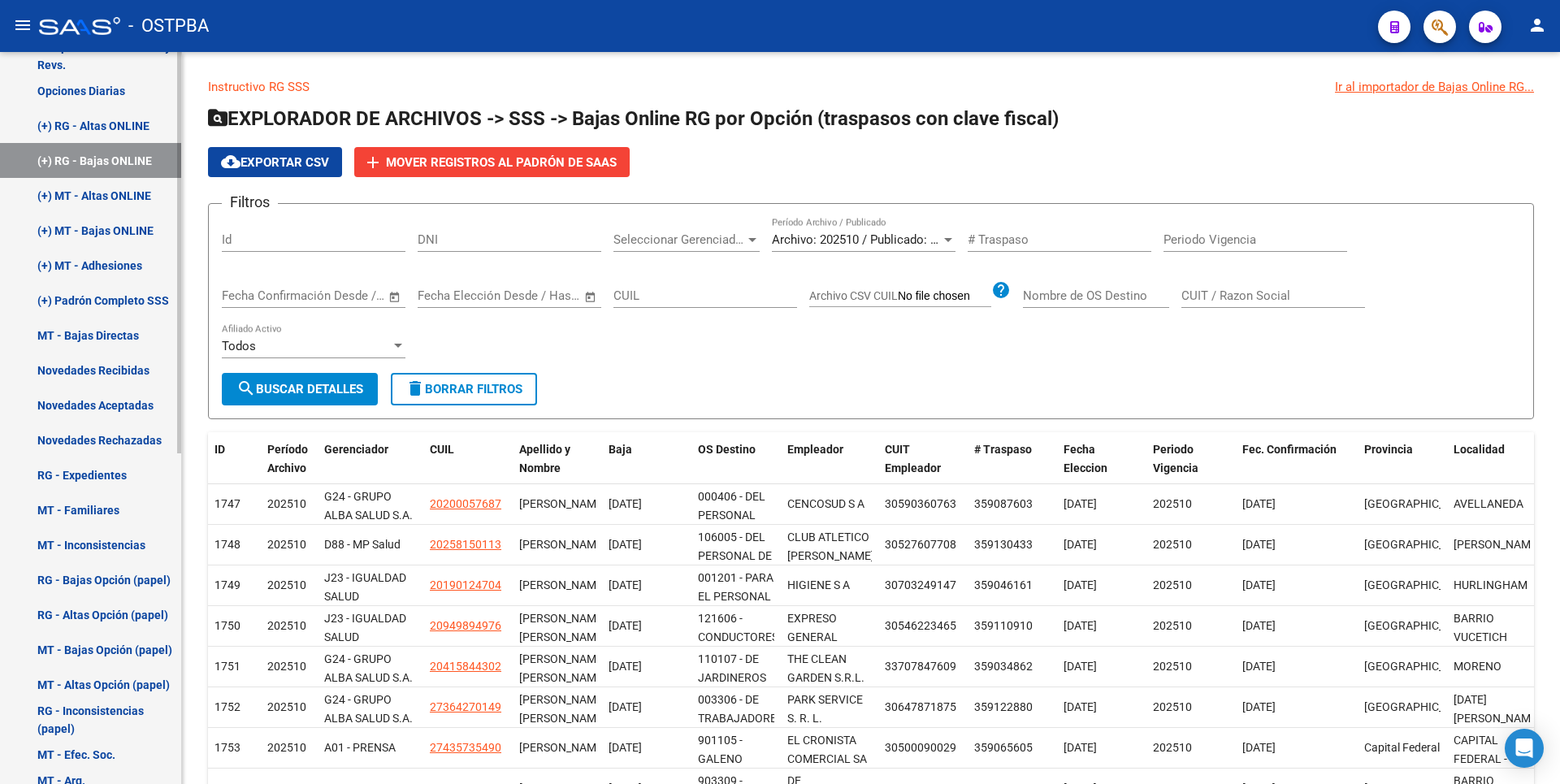
click at [108, 265] on link "(+) MT - Adhesiones" at bounding box center [90, 265] width 181 height 35
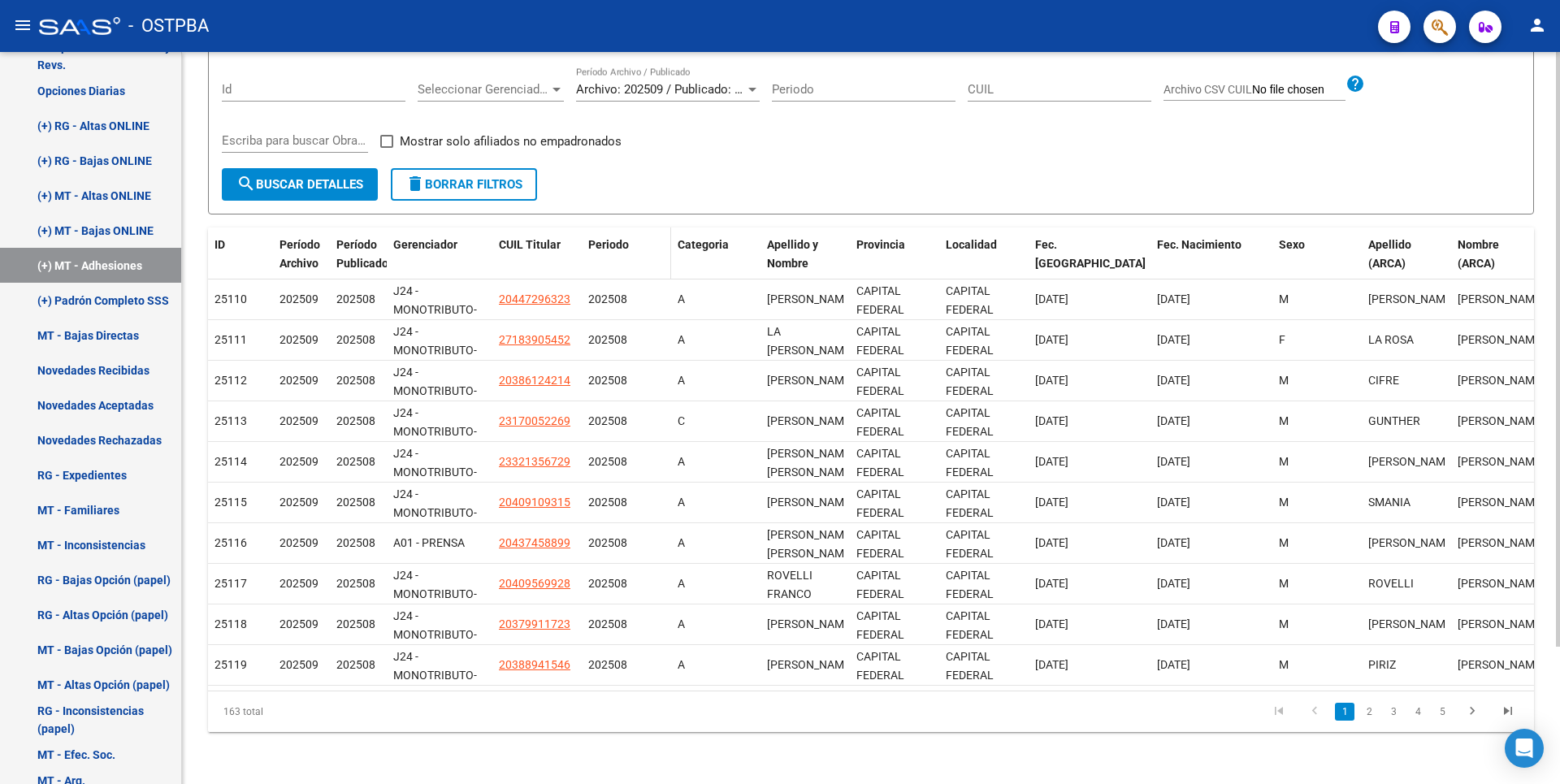
scroll to position [169, 0]
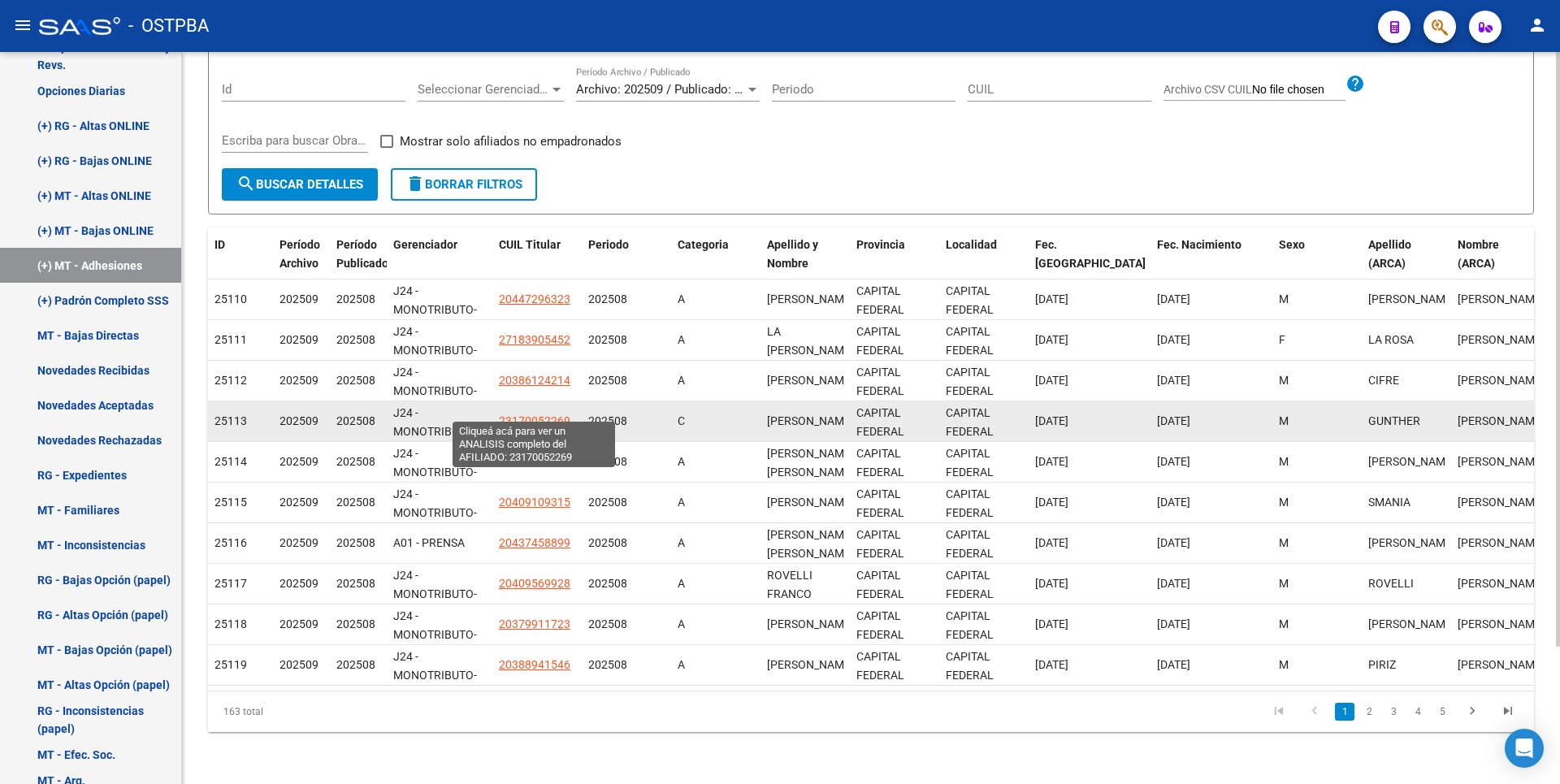
click at [519, 414] on span "23170052269" at bounding box center [535, 421] width 72 height 13
type textarea "23170052269"
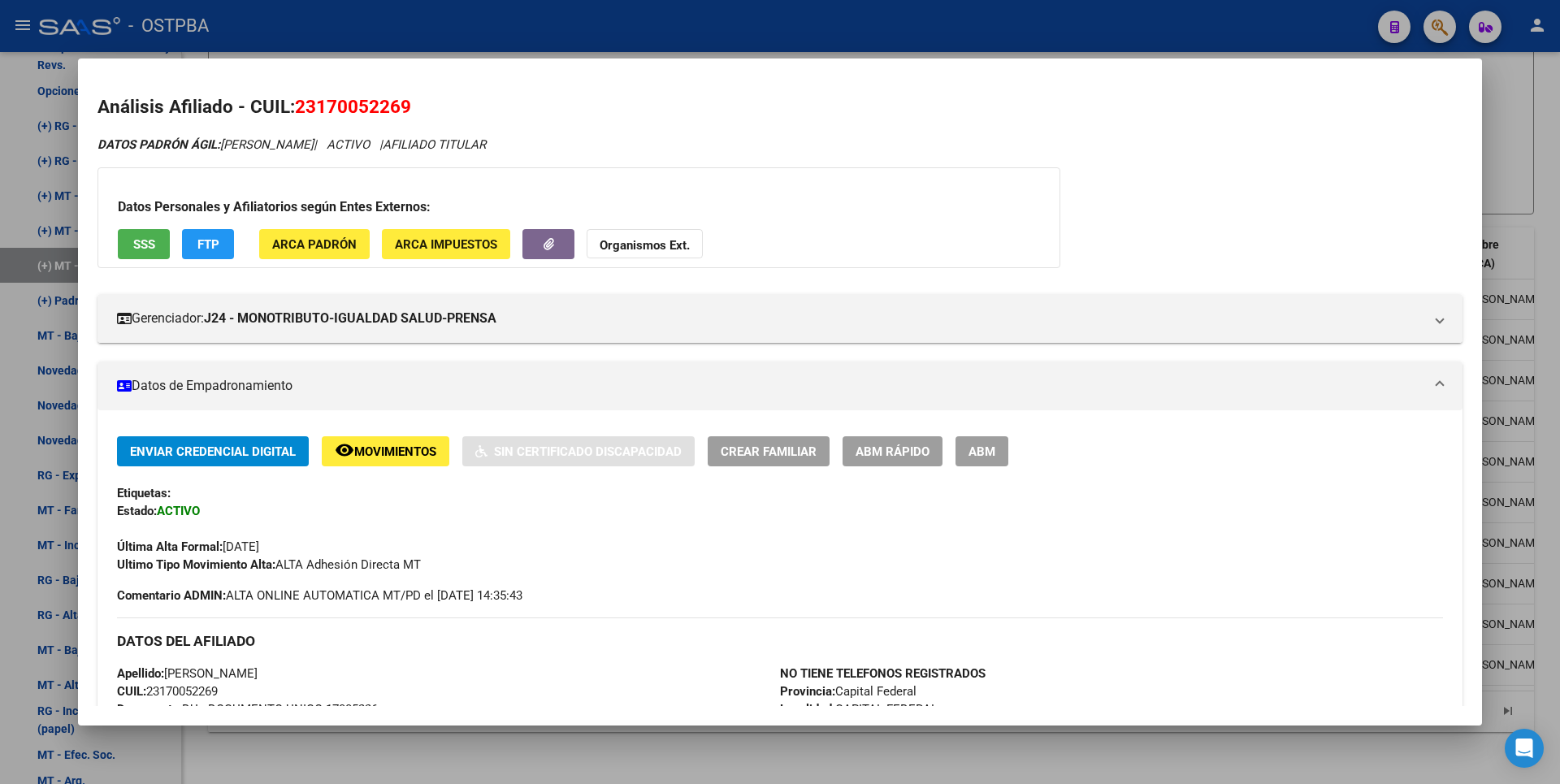
click at [480, 768] on div at bounding box center [780, 392] width 1560 height 784
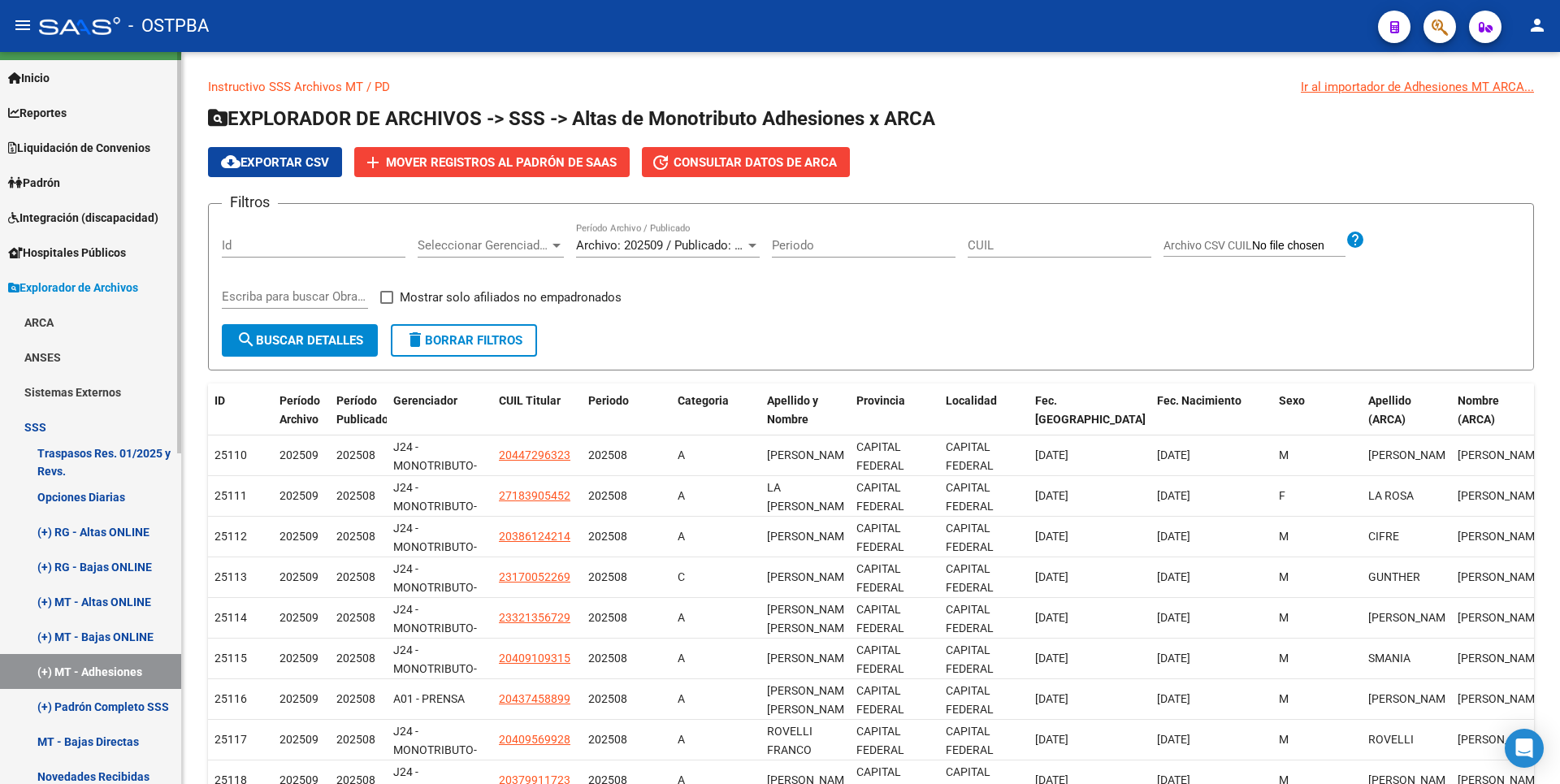
scroll to position [0, 0]
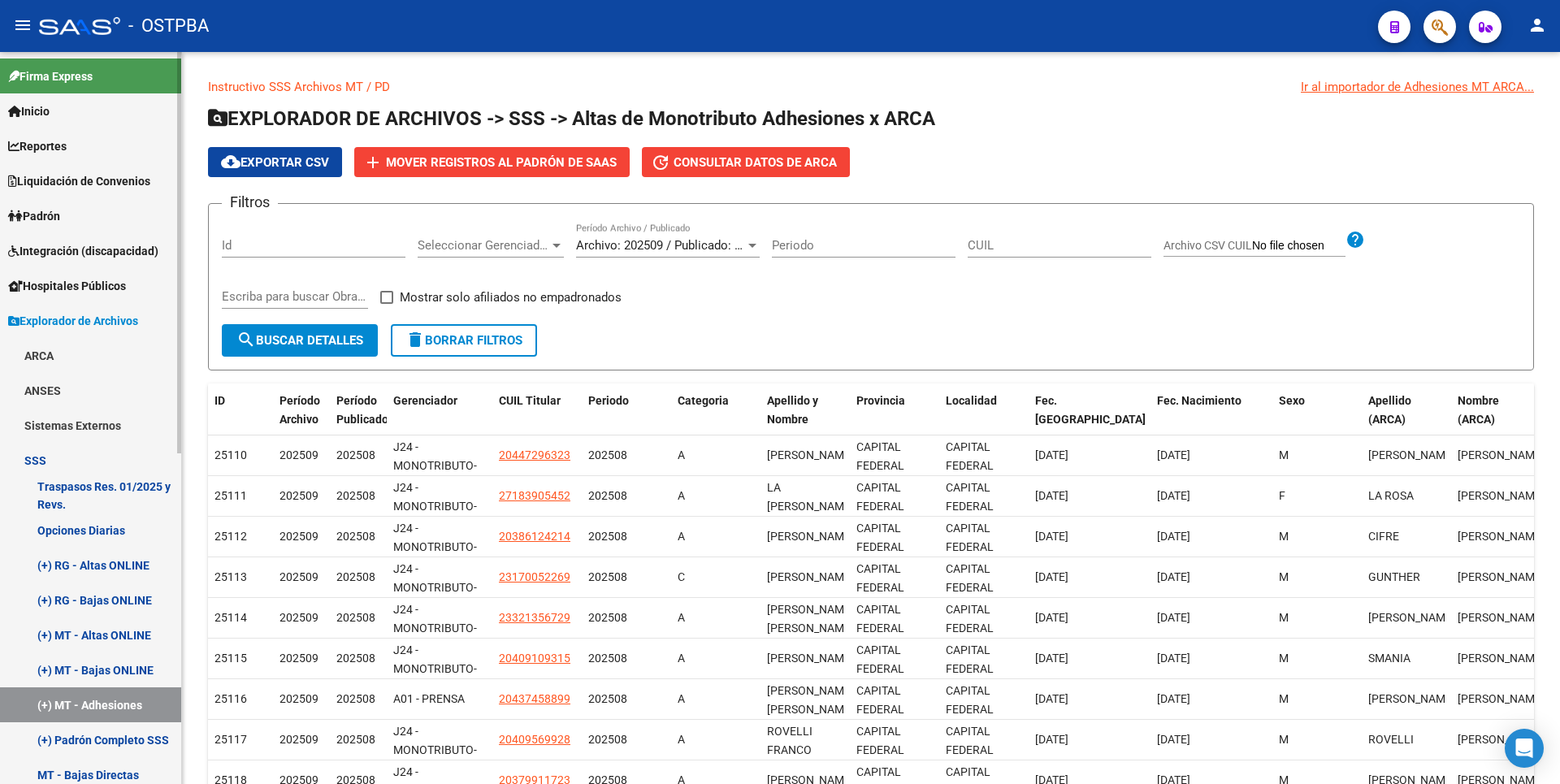
click at [97, 226] on link "Padrón" at bounding box center [90, 216] width 181 height 35
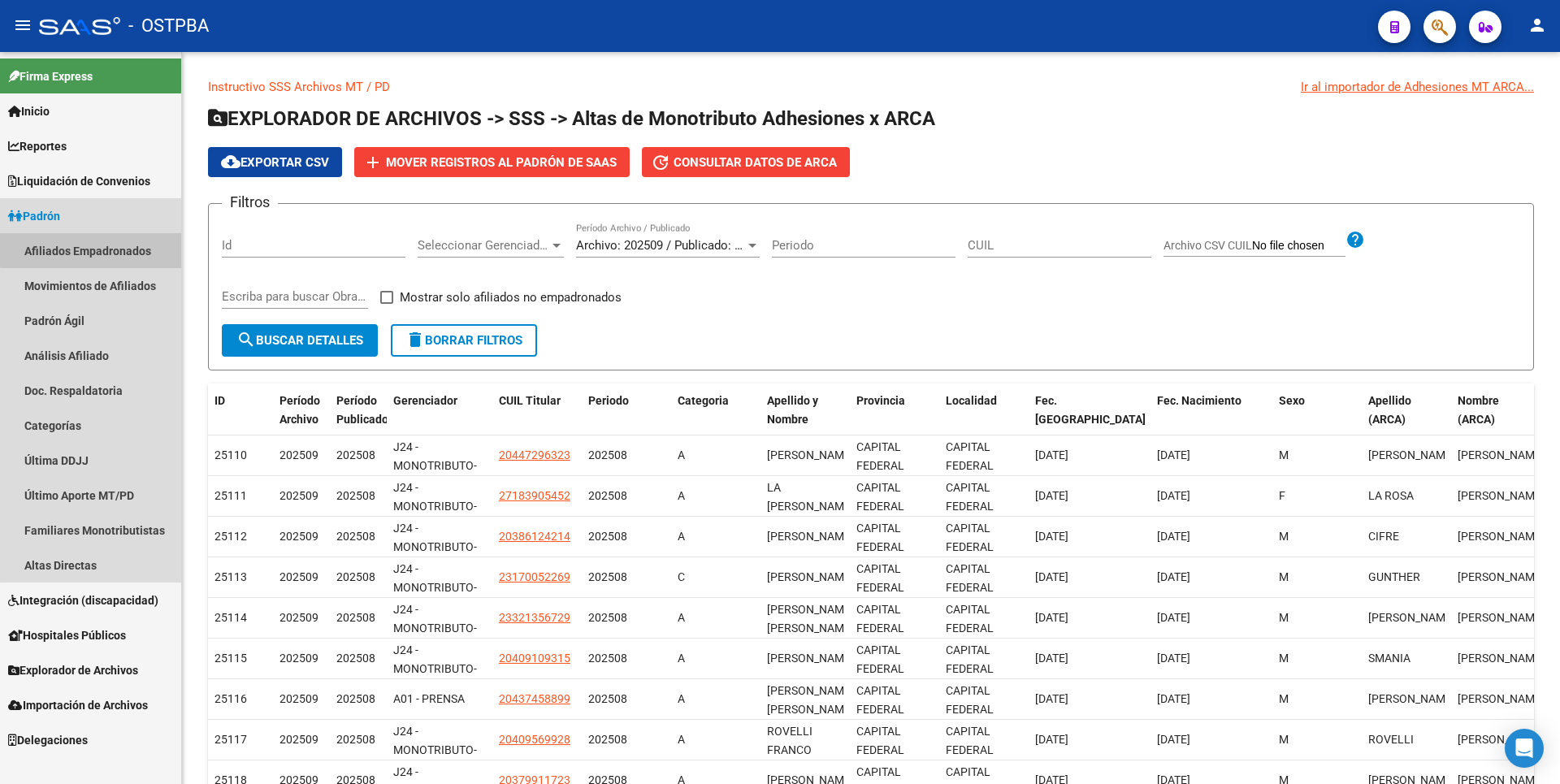
click at [131, 246] on link "Afiliados Empadronados" at bounding box center [90, 250] width 181 height 35
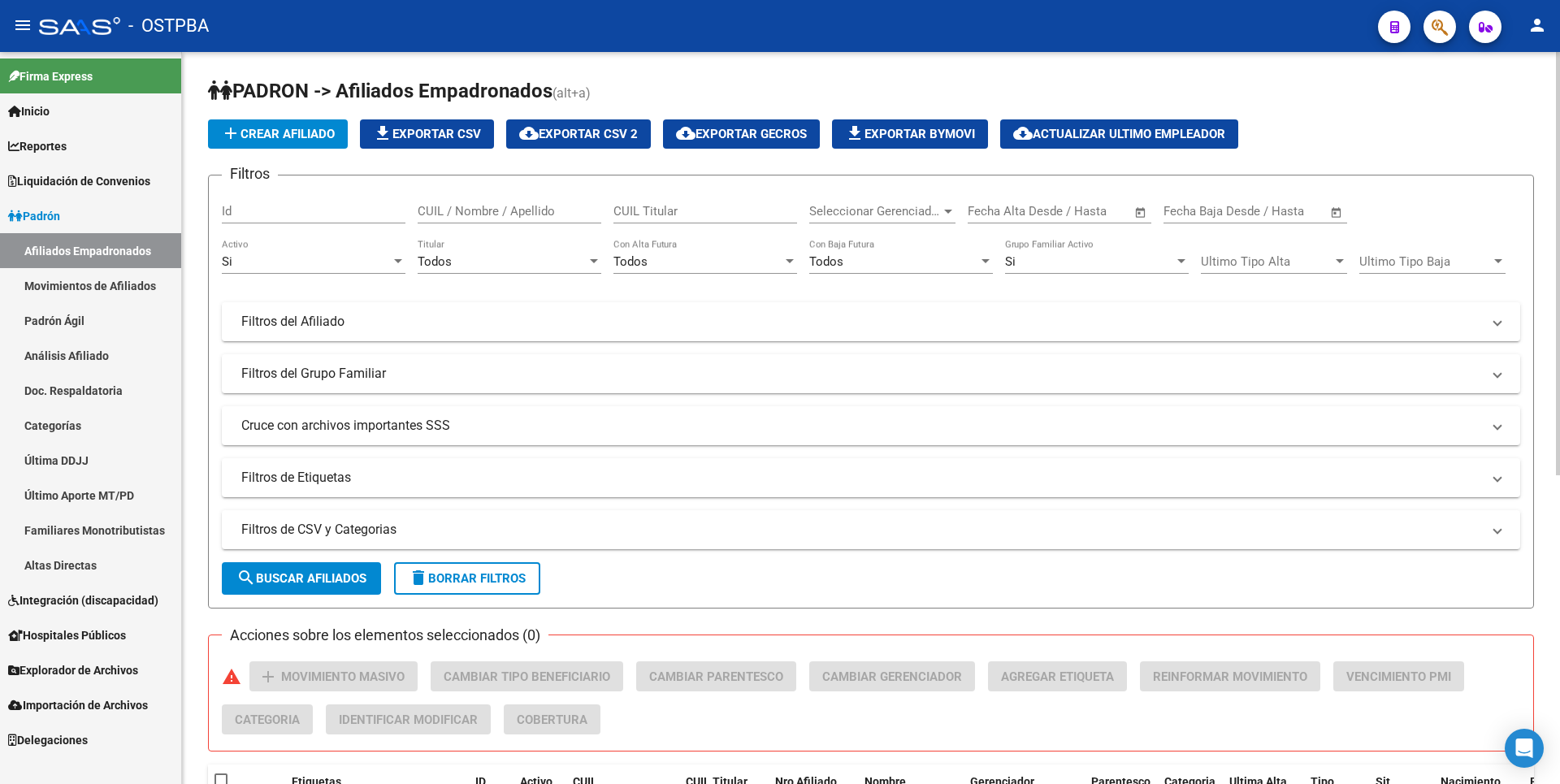
click at [944, 213] on div at bounding box center [948, 211] width 8 height 4
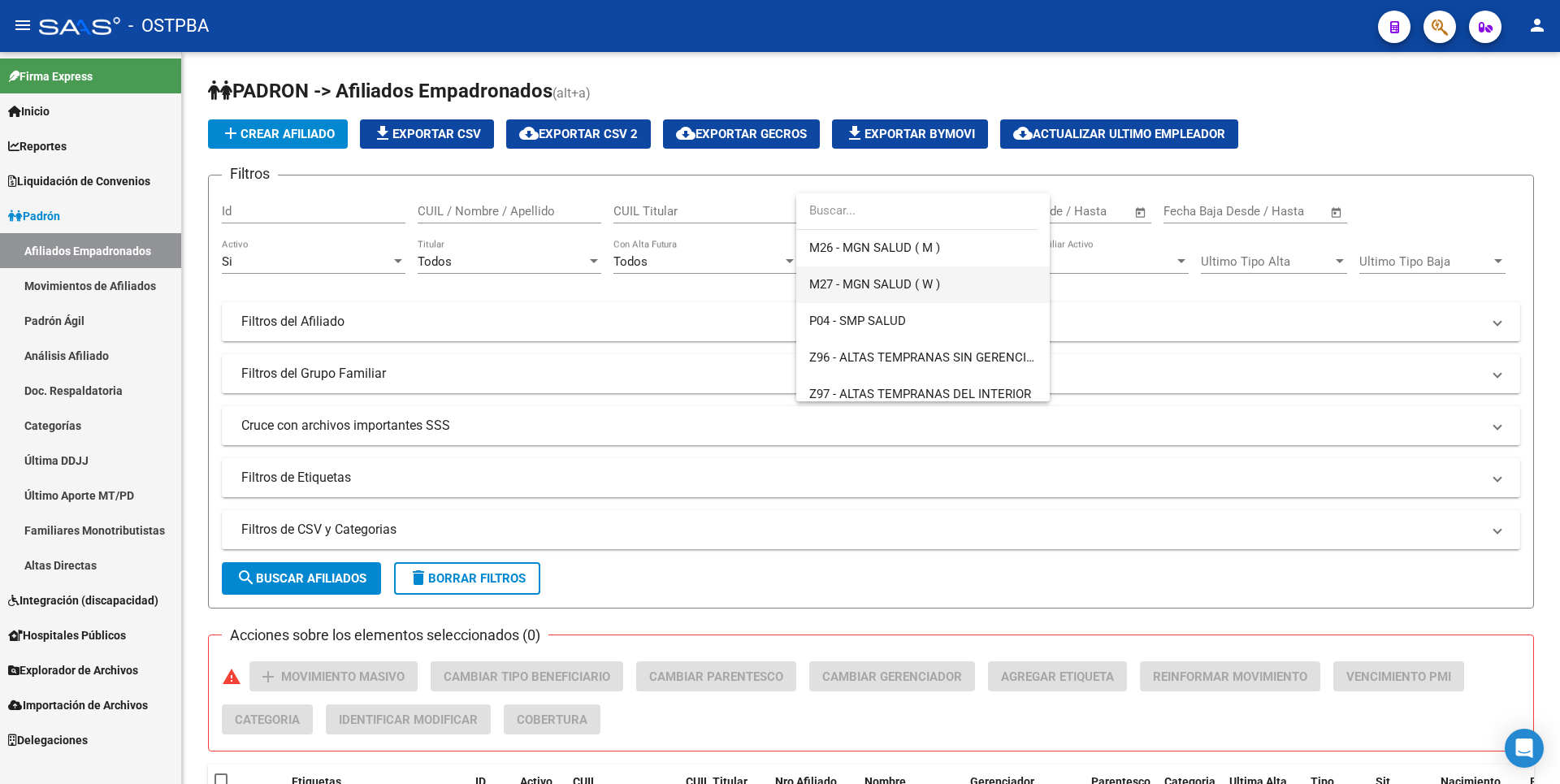
scroll to position [524, 0]
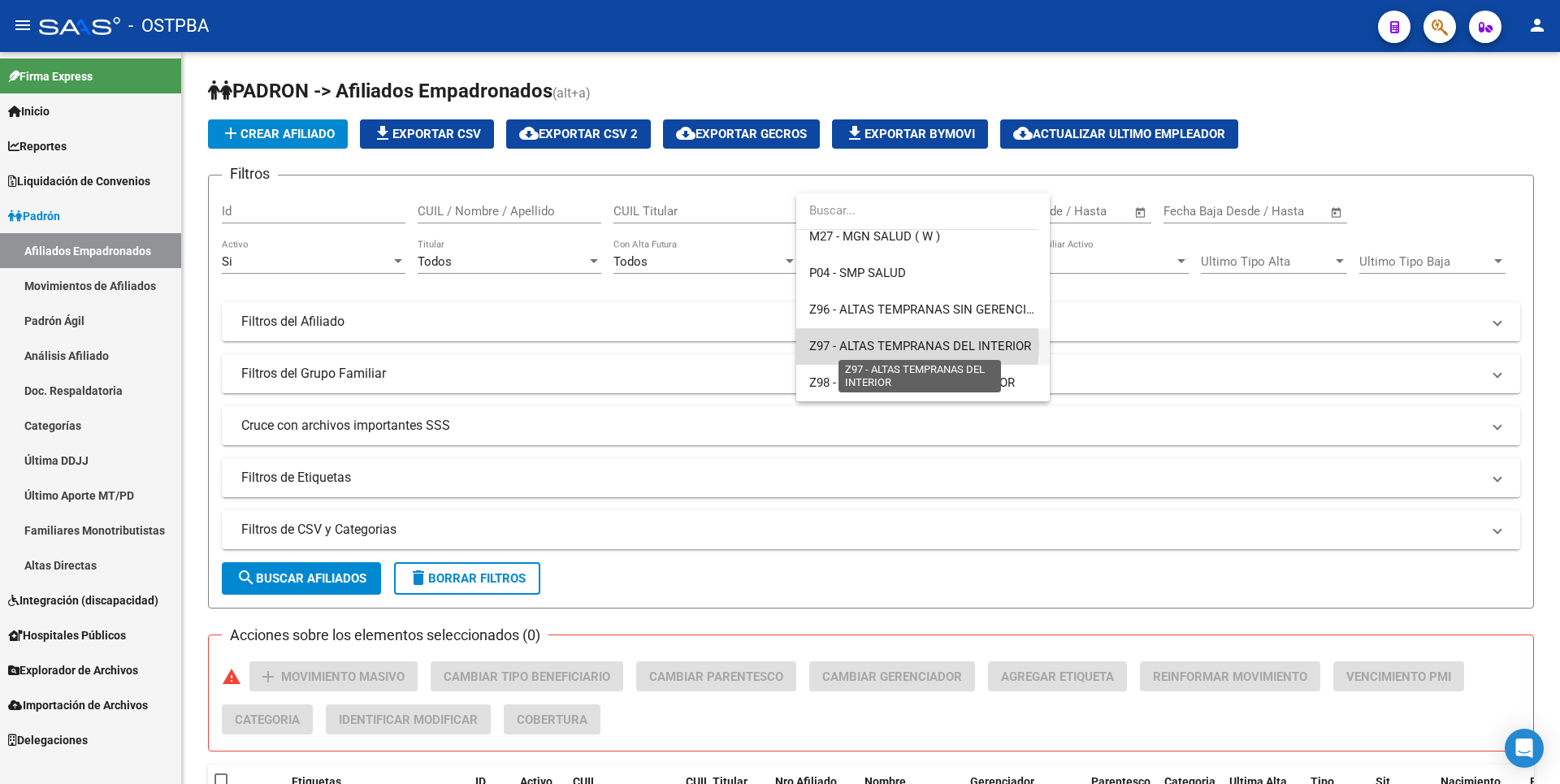
click at [900, 344] on span "Z97 - ALTAS TEMPRANAS DEL INTERIOR" at bounding box center [921, 346] width 222 height 15
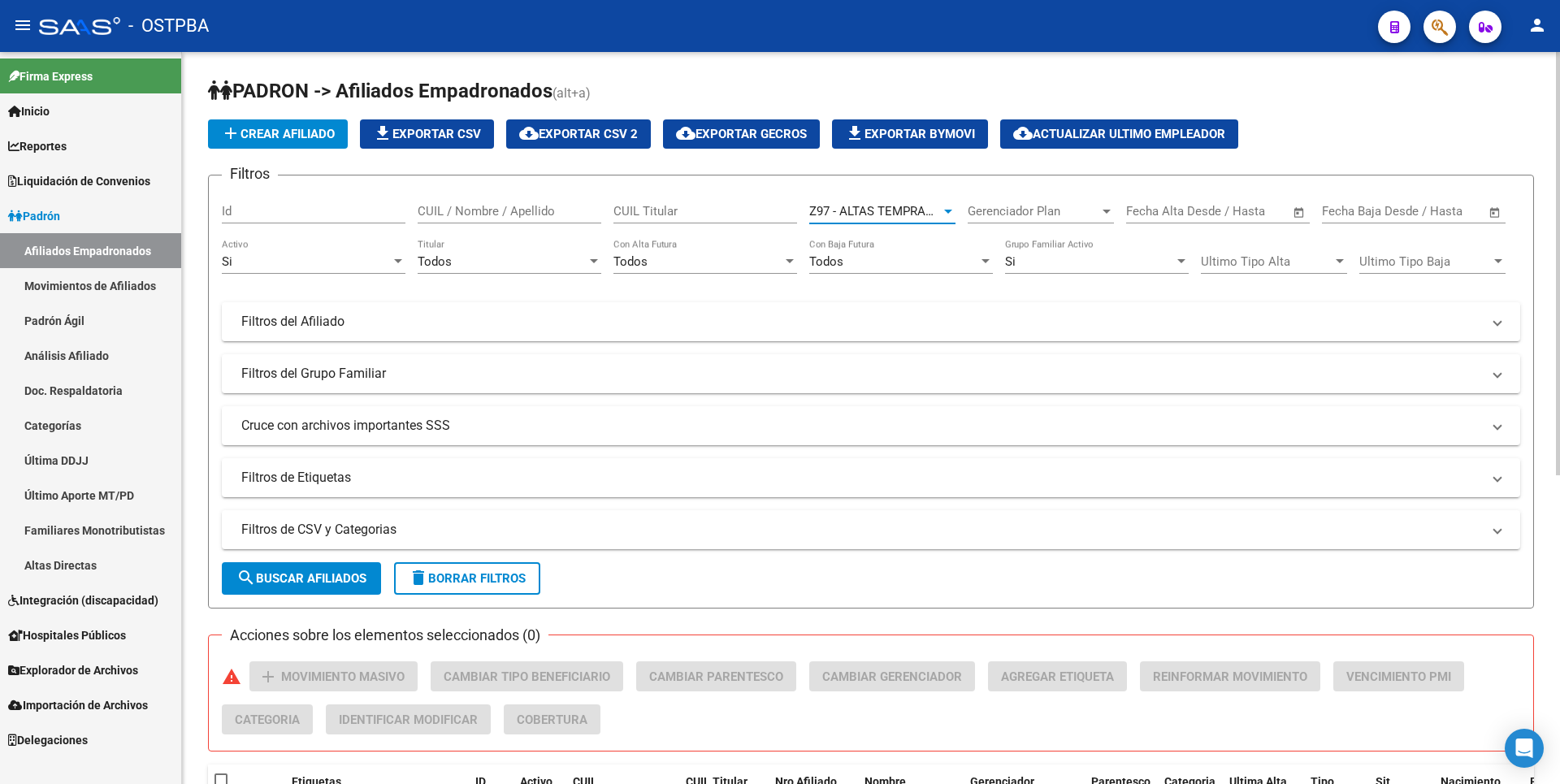
click at [295, 566] on button "search Buscar Afiliados" at bounding box center [301, 578] width 159 height 33
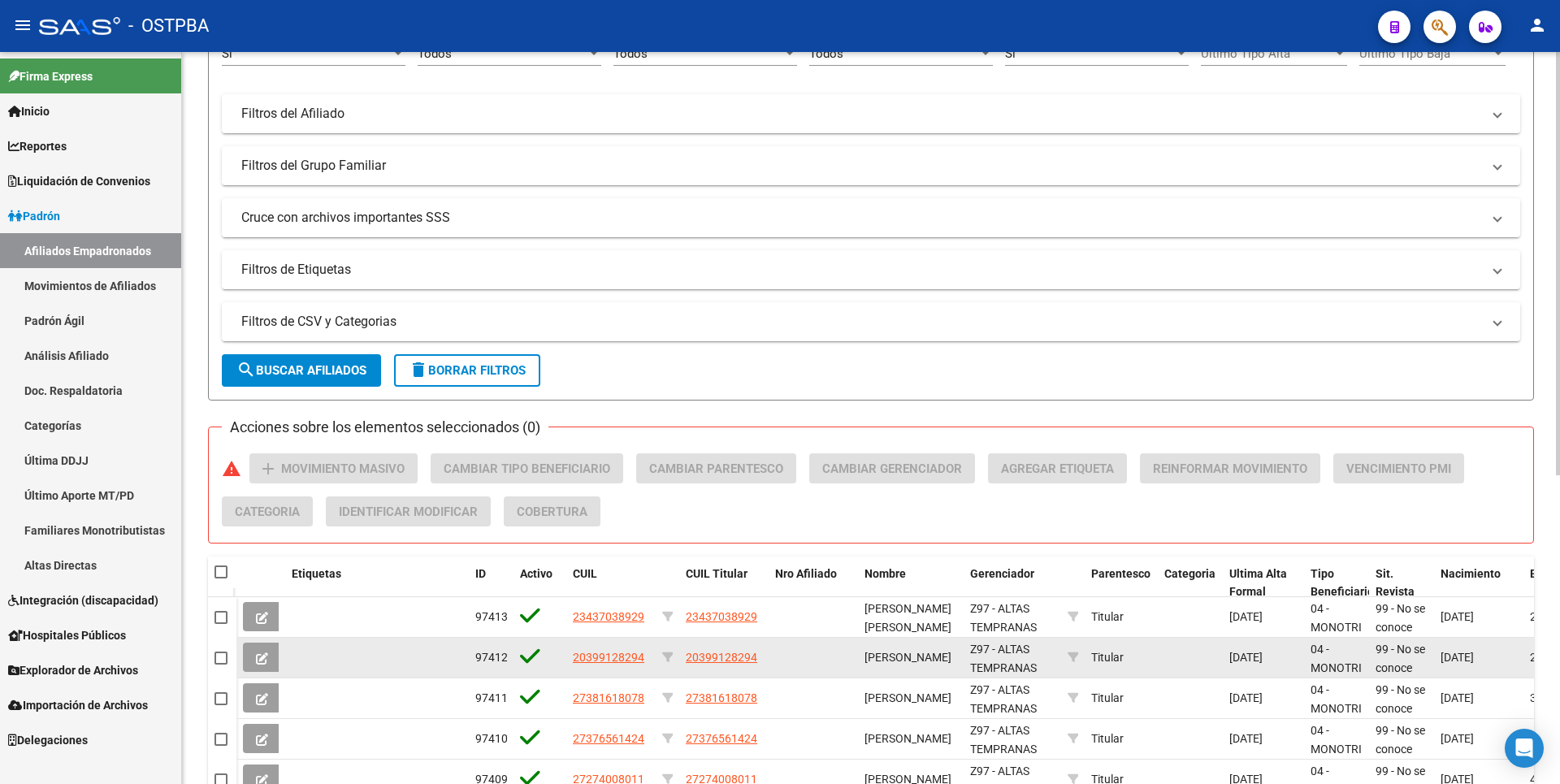
scroll to position [0, 0]
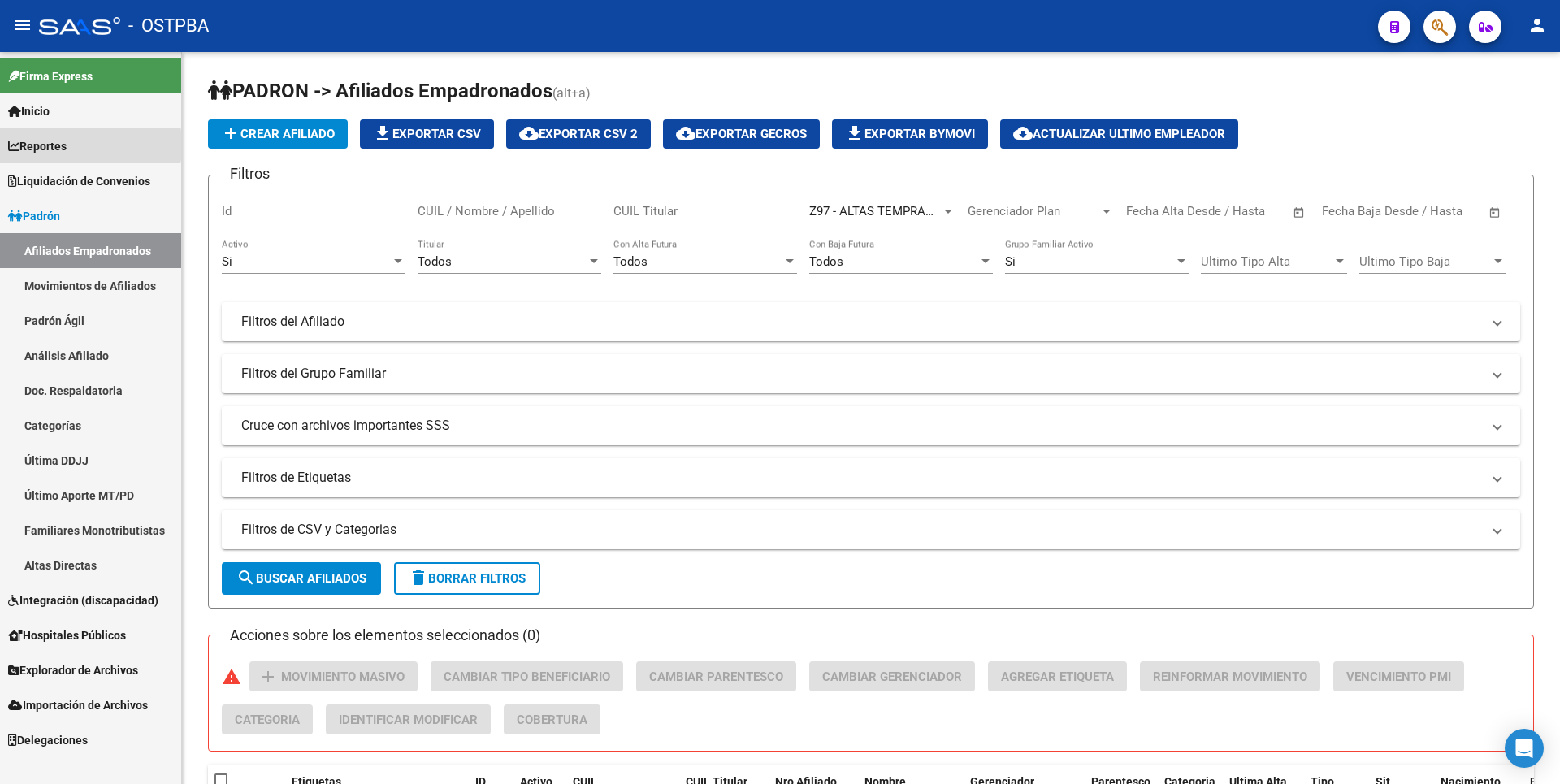
click at [47, 146] on span "Reportes" at bounding box center [37, 147] width 58 height 18
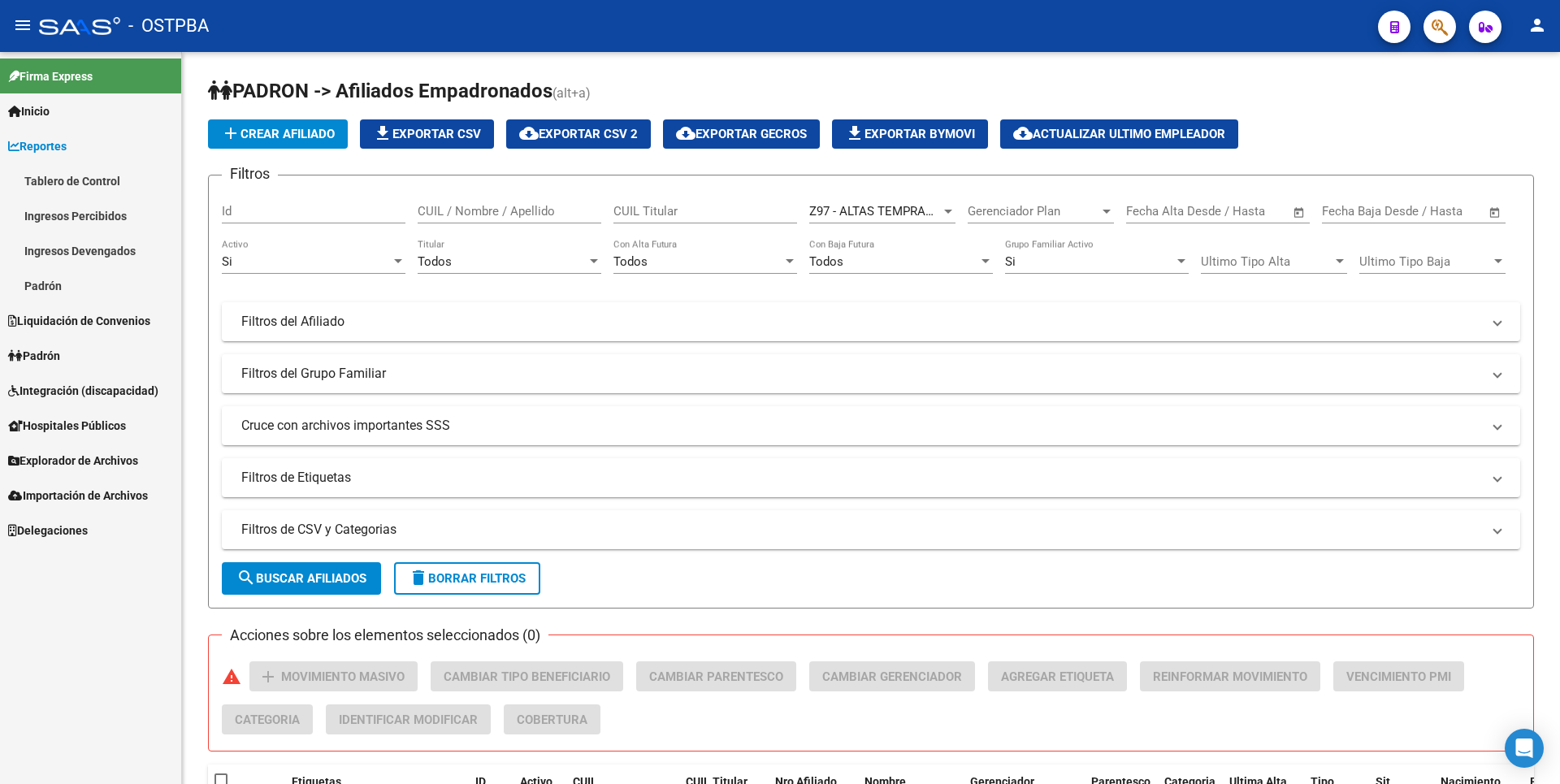
click at [122, 219] on link "Ingresos Percibidos" at bounding box center [90, 216] width 181 height 35
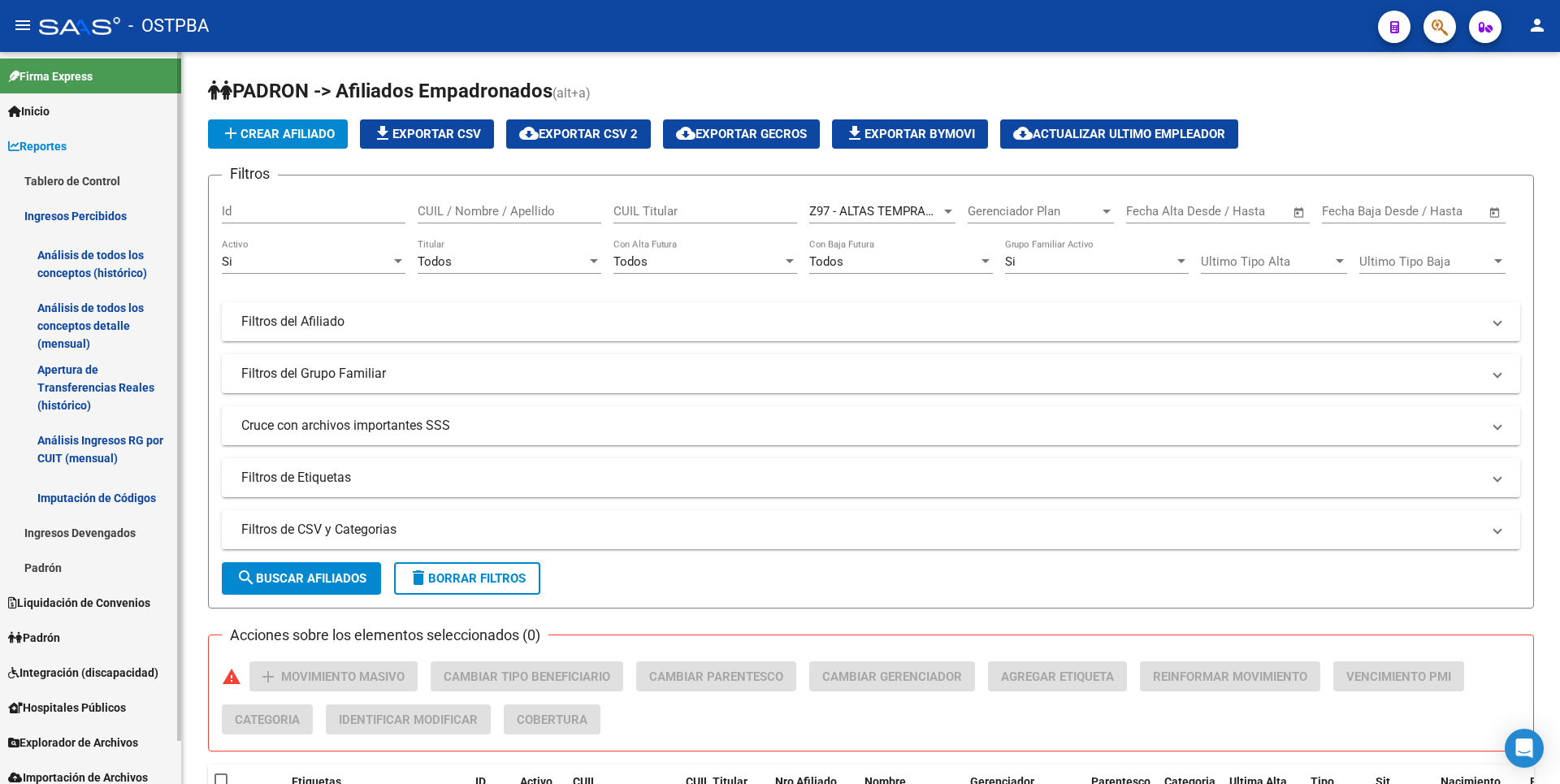
click at [116, 337] on link "Análisis de todos los conceptos detalle (mensual)" at bounding box center [90, 326] width 181 height 62
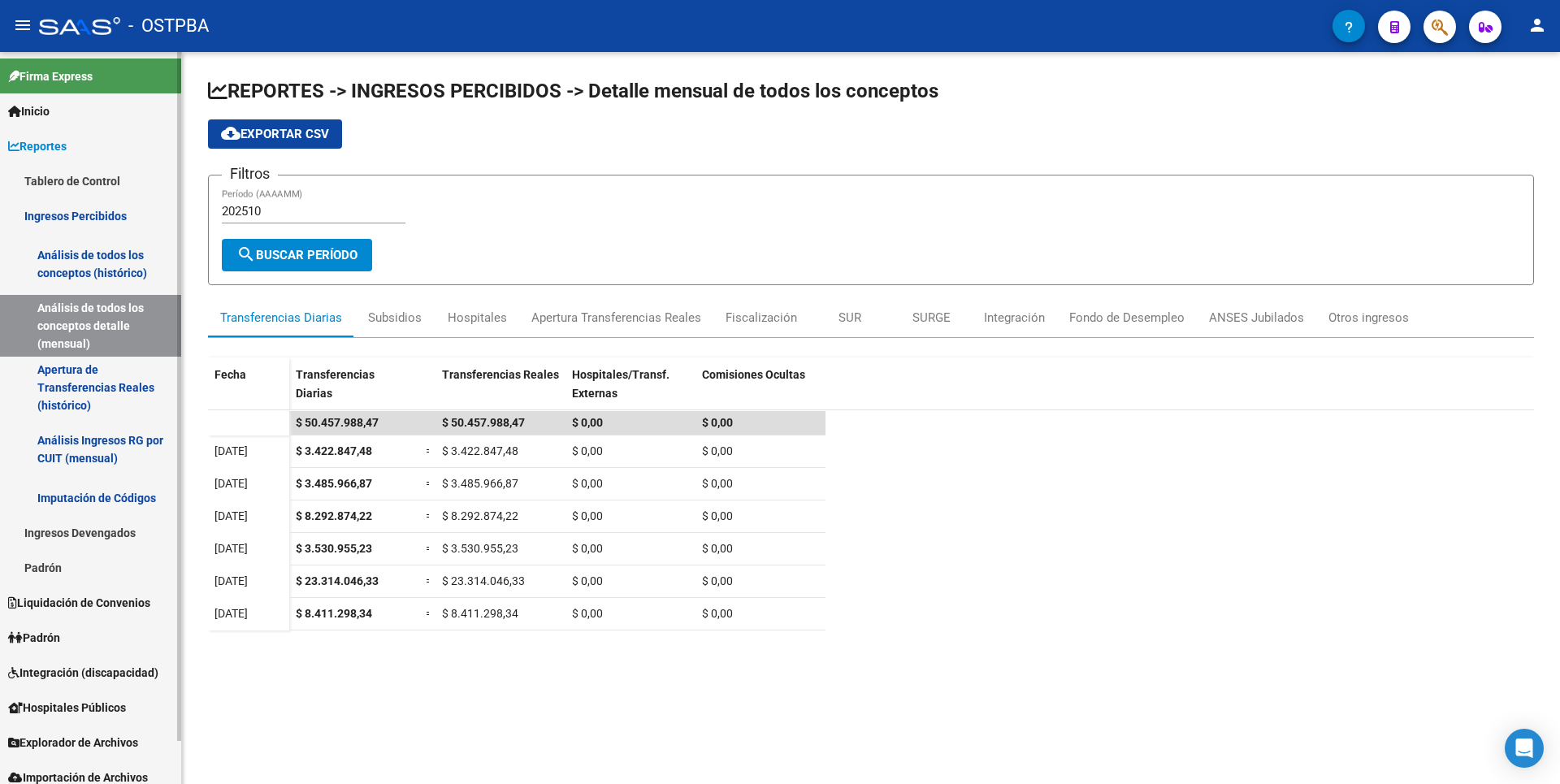
click at [104, 388] on link "Apertura de Transferencias Reales (histórico)" at bounding box center [90, 388] width 181 height 62
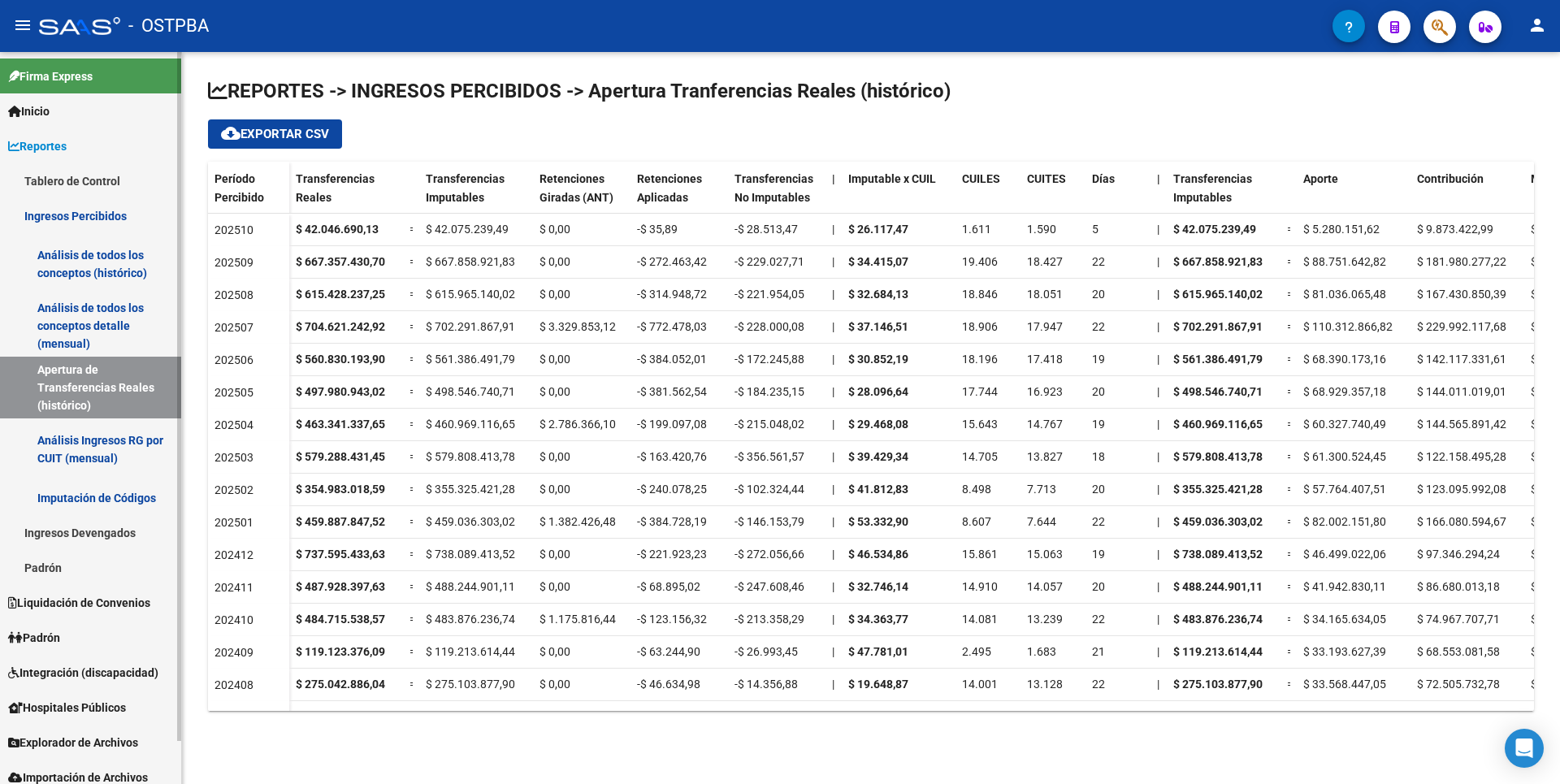
click at [103, 449] on link "Análisis Ingresos RG por CUIT (mensual)" at bounding box center [90, 450] width 181 height 62
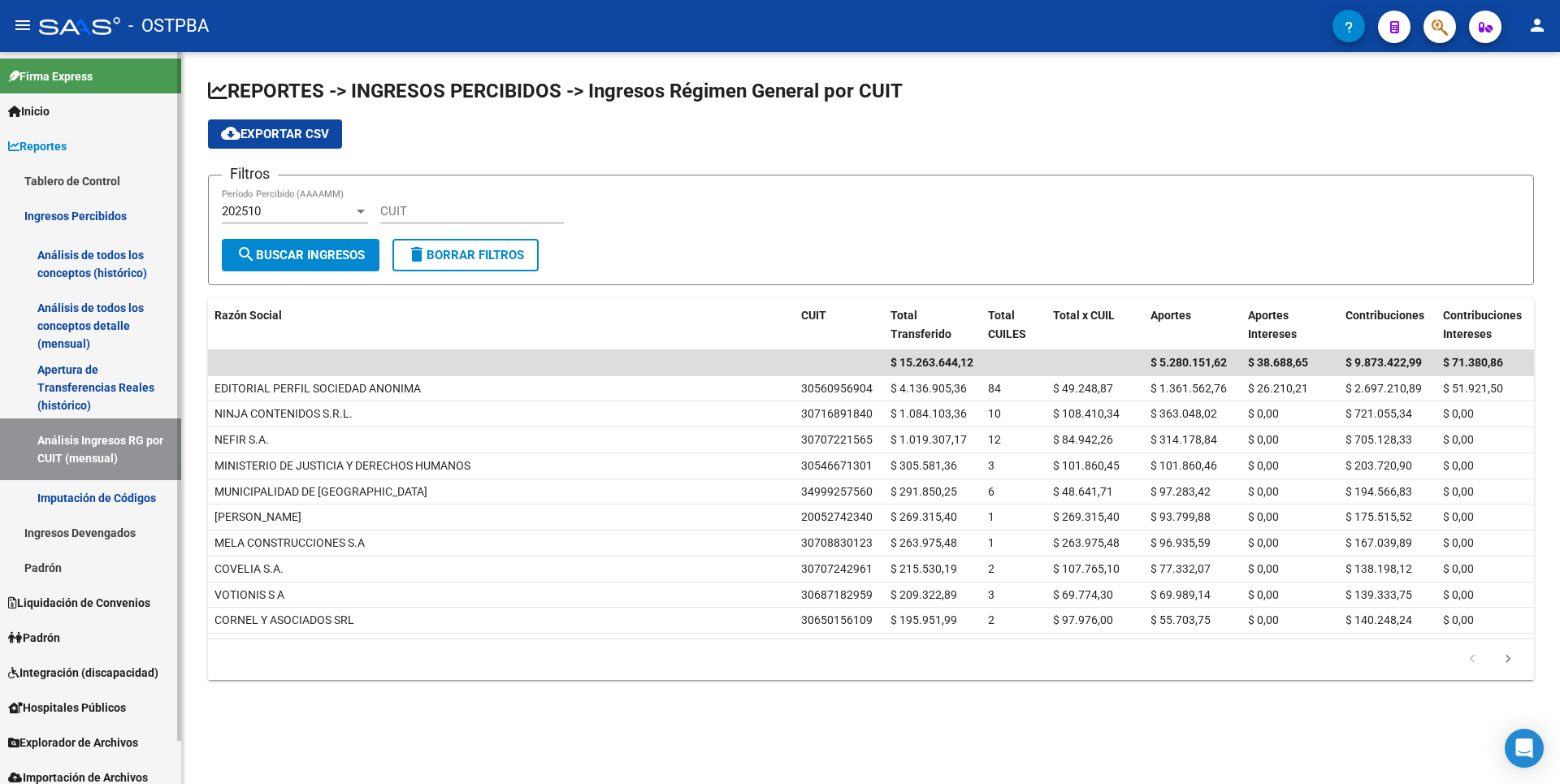
click at [95, 525] on link "Ingresos Devengados" at bounding box center [90, 533] width 181 height 35
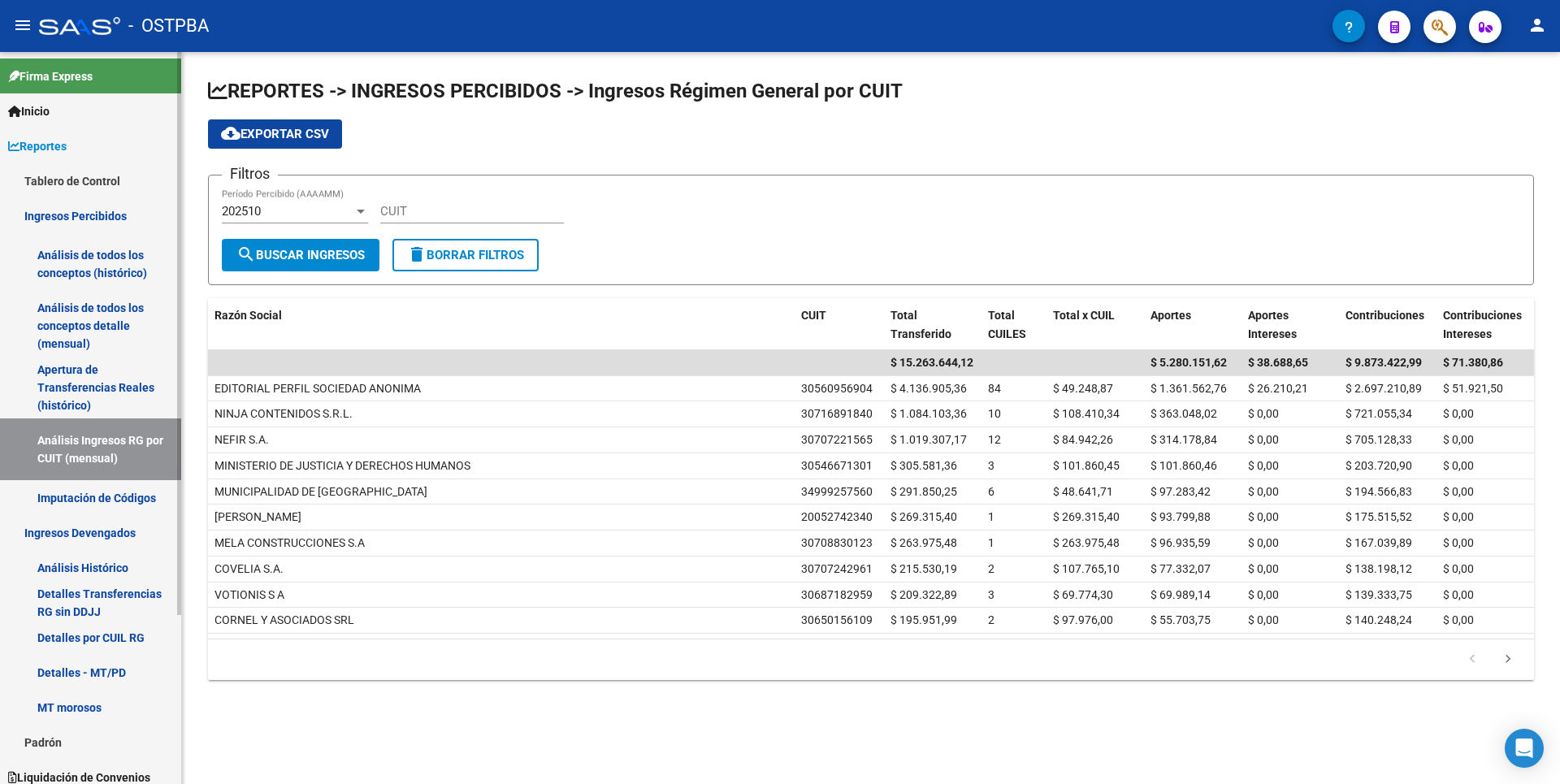
click at [81, 578] on link "Análisis Histórico" at bounding box center [90, 567] width 181 height 35
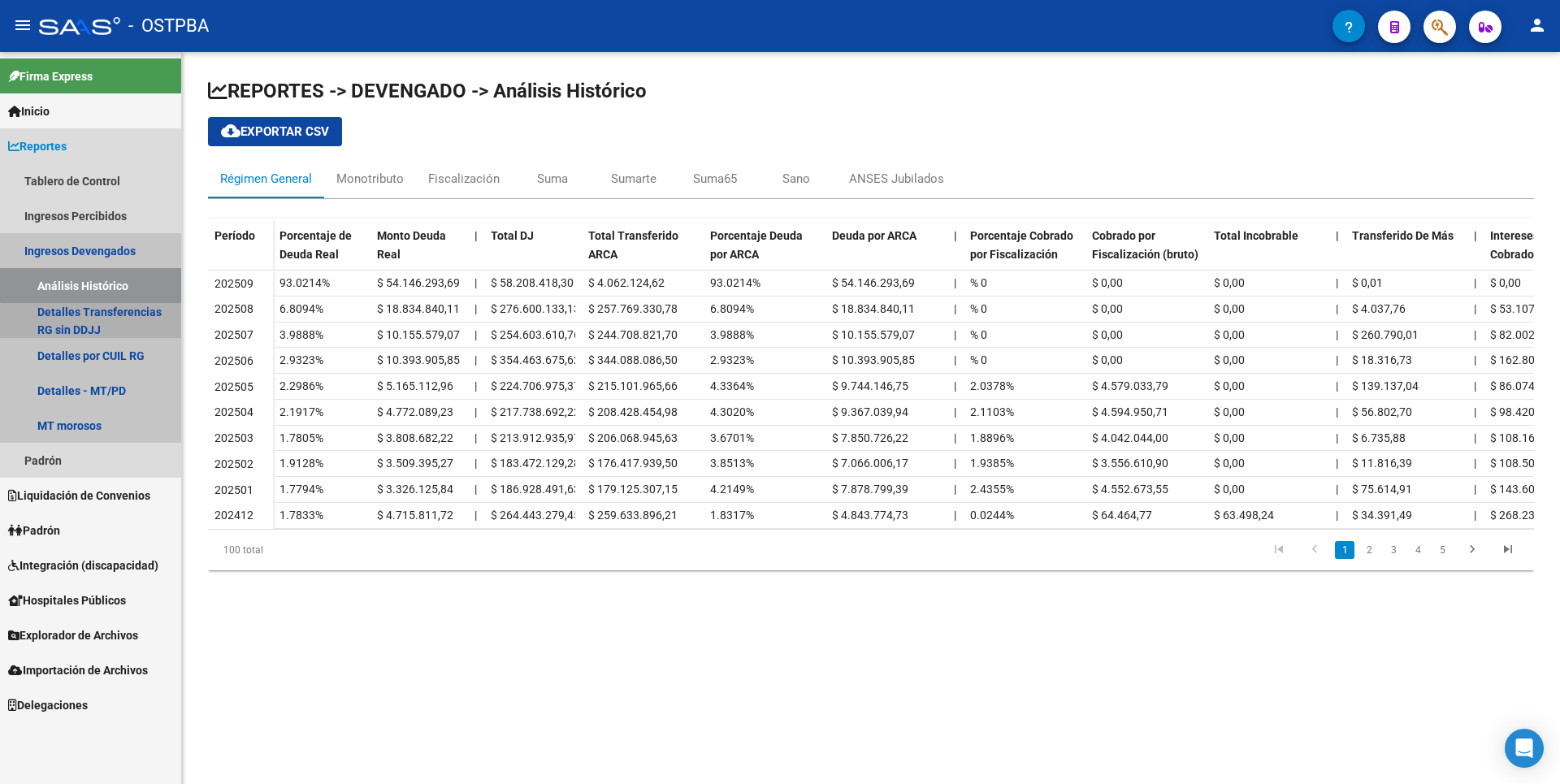
click at [120, 329] on link "Detalles Transferencias RG sin DDJJ" at bounding box center [90, 321] width 181 height 35
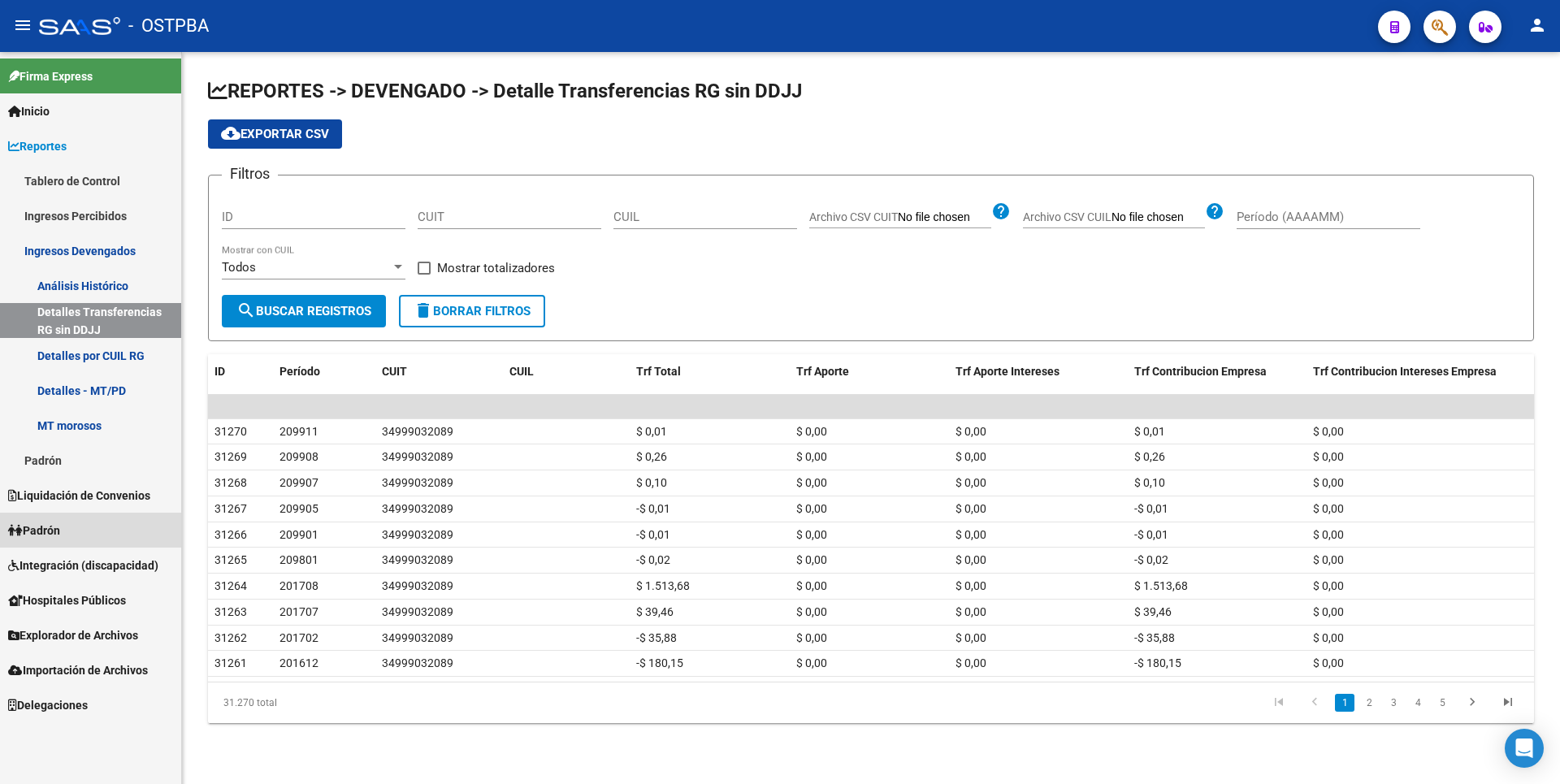
click at [60, 524] on span "Padrón" at bounding box center [34, 531] width 52 height 18
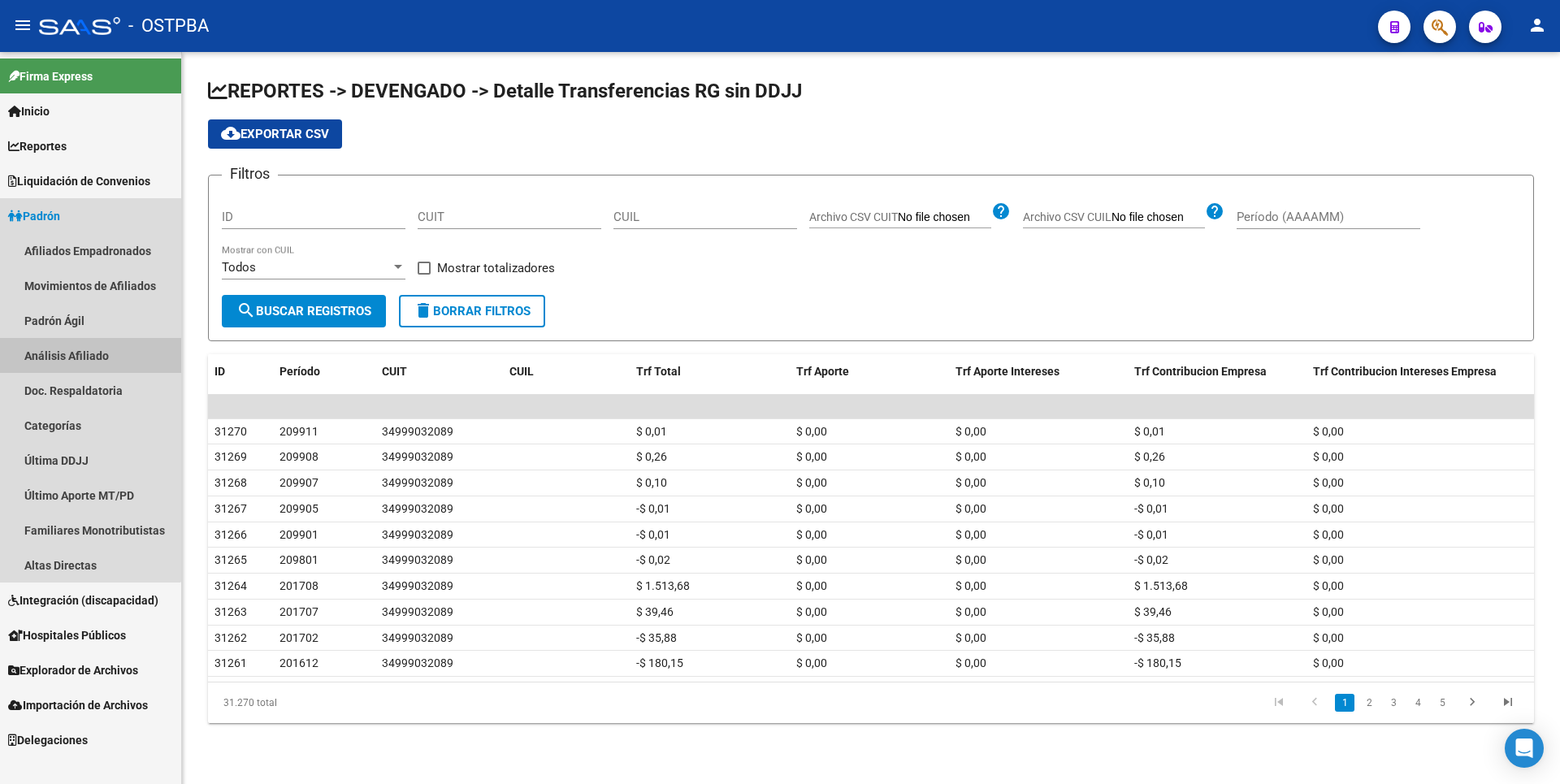
click at [88, 367] on link "Análisis Afiliado" at bounding box center [90, 355] width 181 height 35
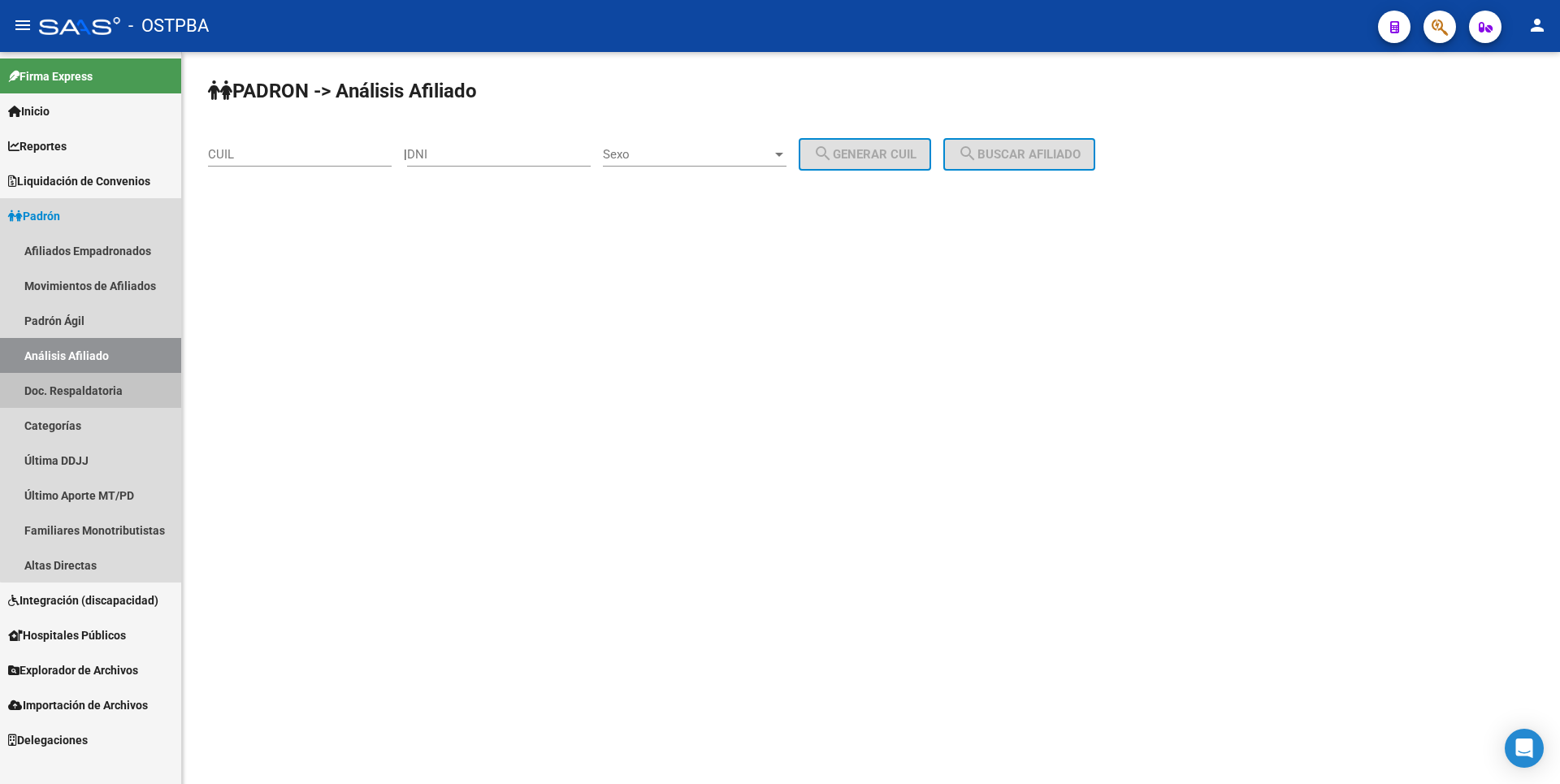
click at [92, 381] on link "Doc. Respaldatoria" at bounding box center [90, 391] width 181 height 35
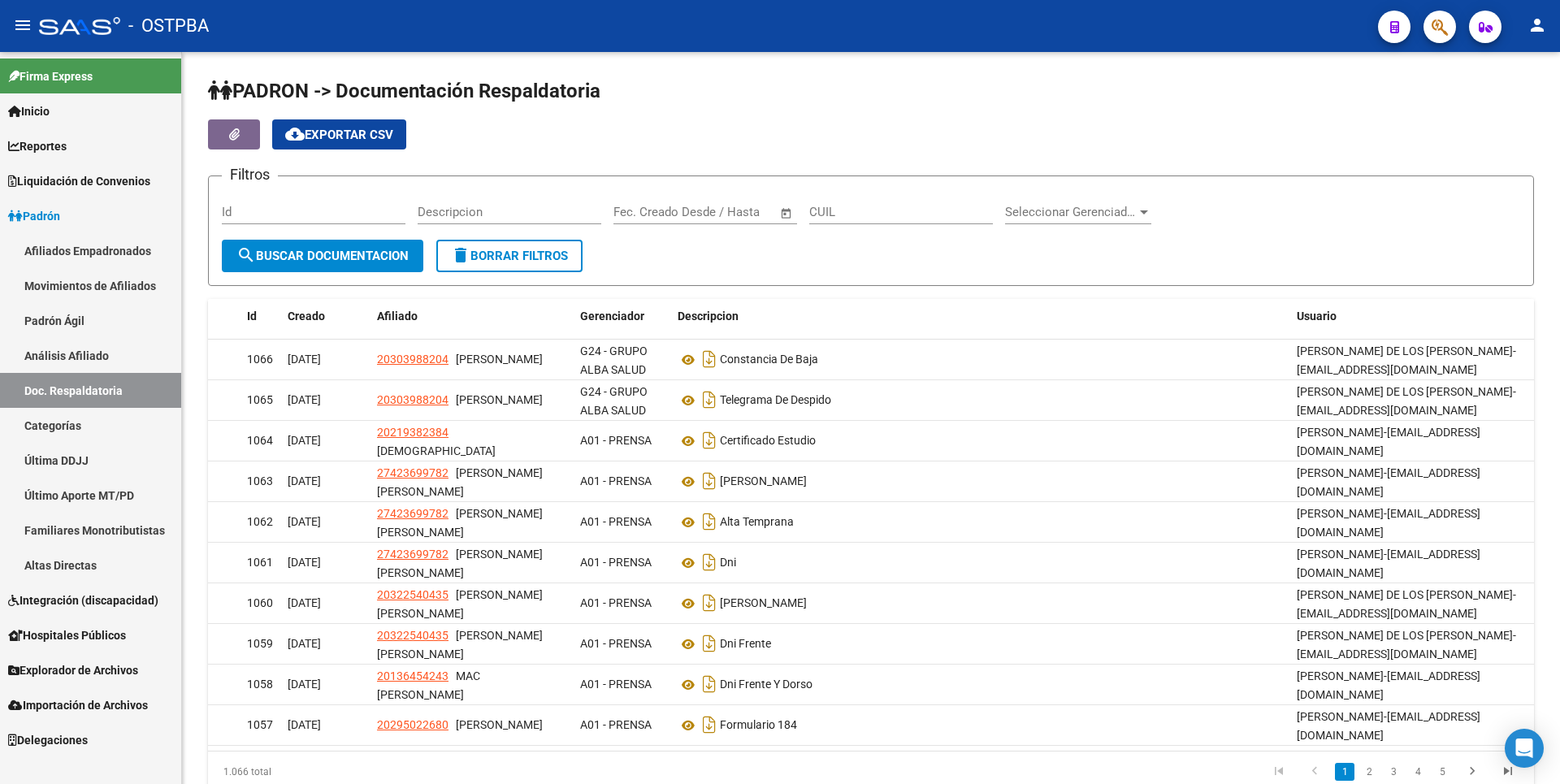
click at [81, 498] on link "Último Aporte MT/PD" at bounding box center [90, 495] width 181 height 35
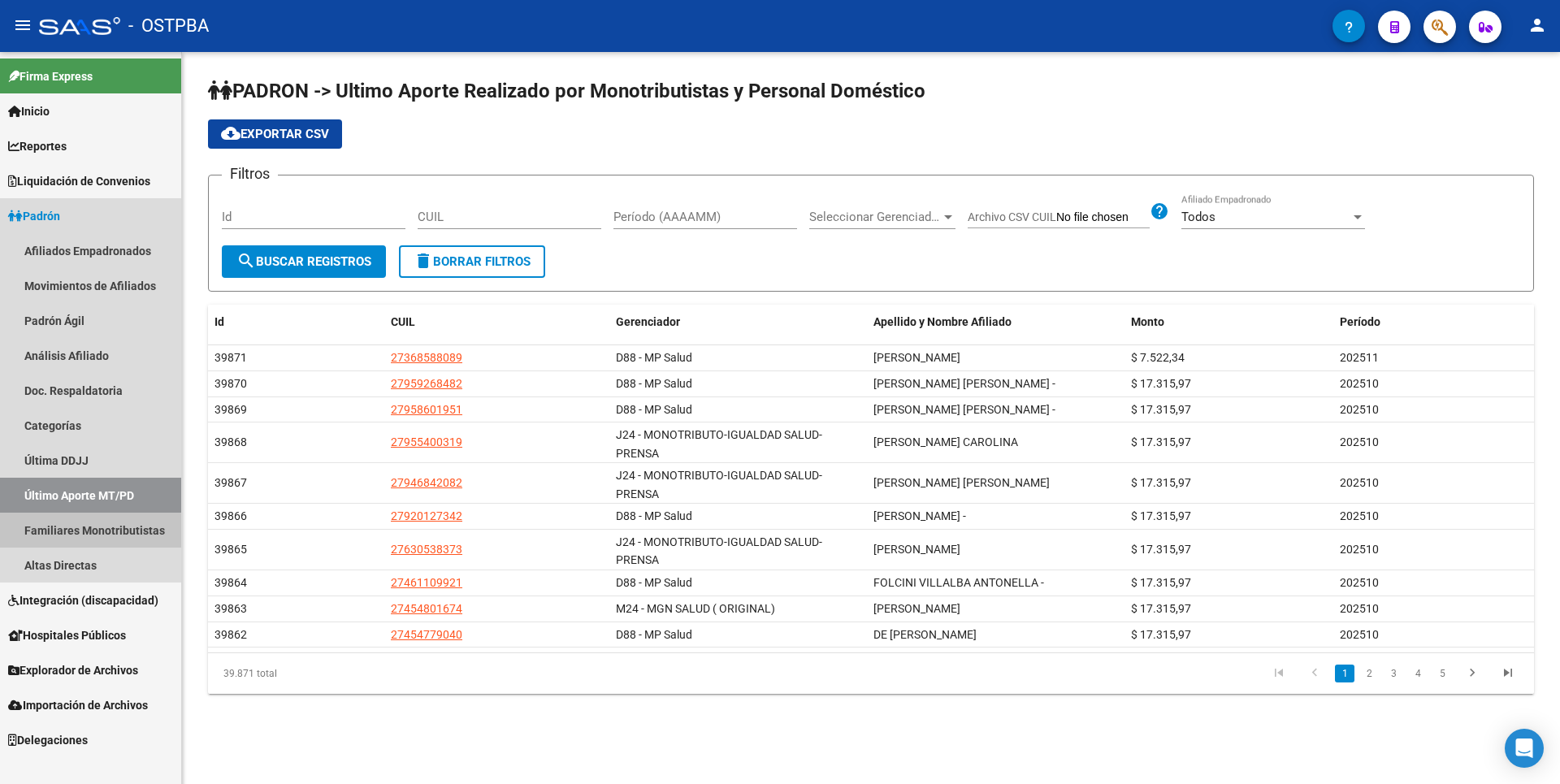
click at [89, 538] on link "Familiares Monotributistas" at bounding box center [90, 530] width 181 height 35
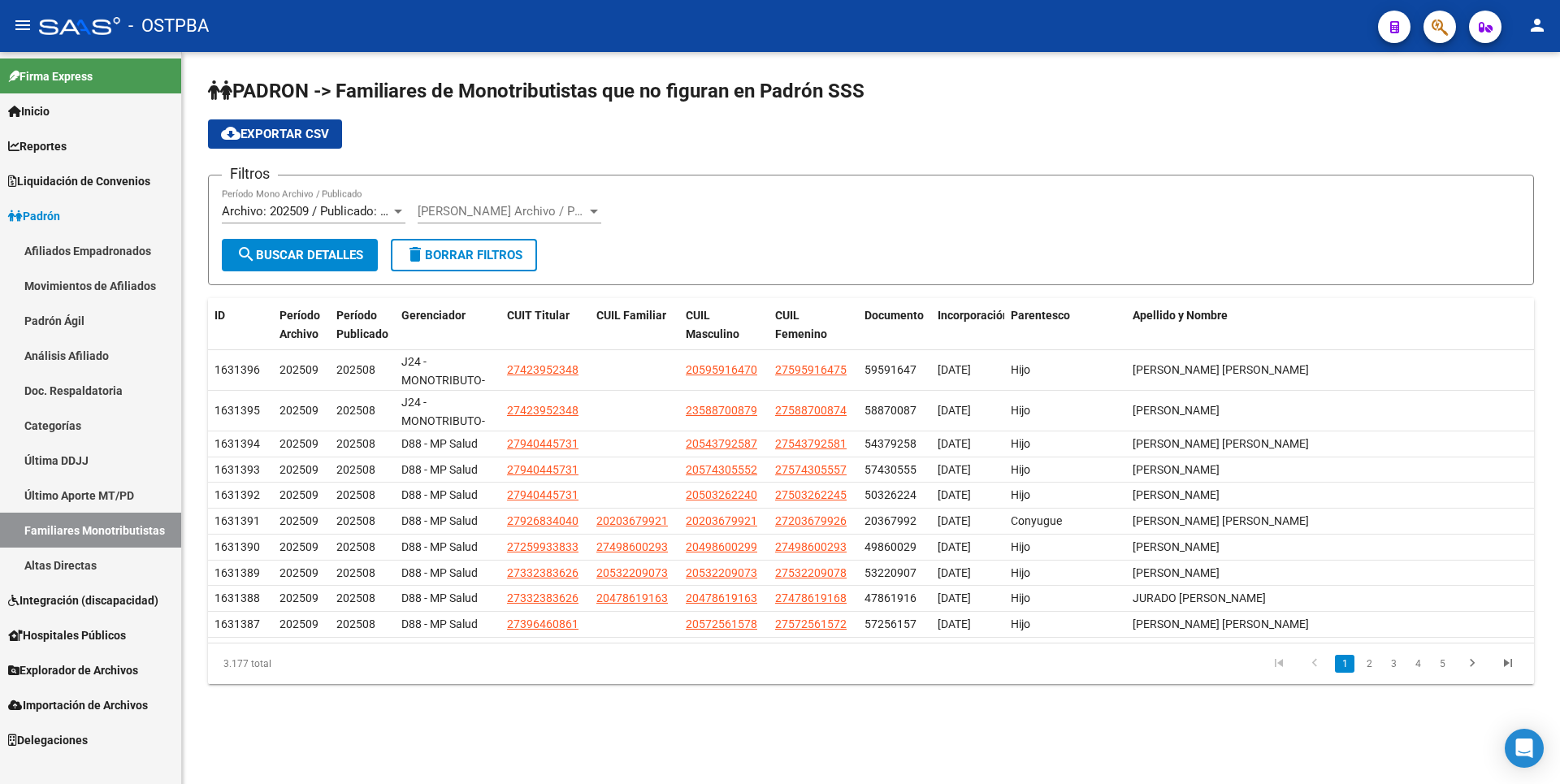
click at [87, 562] on link "Altas Directas" at bounding box center [90, 565] width 181 height 35
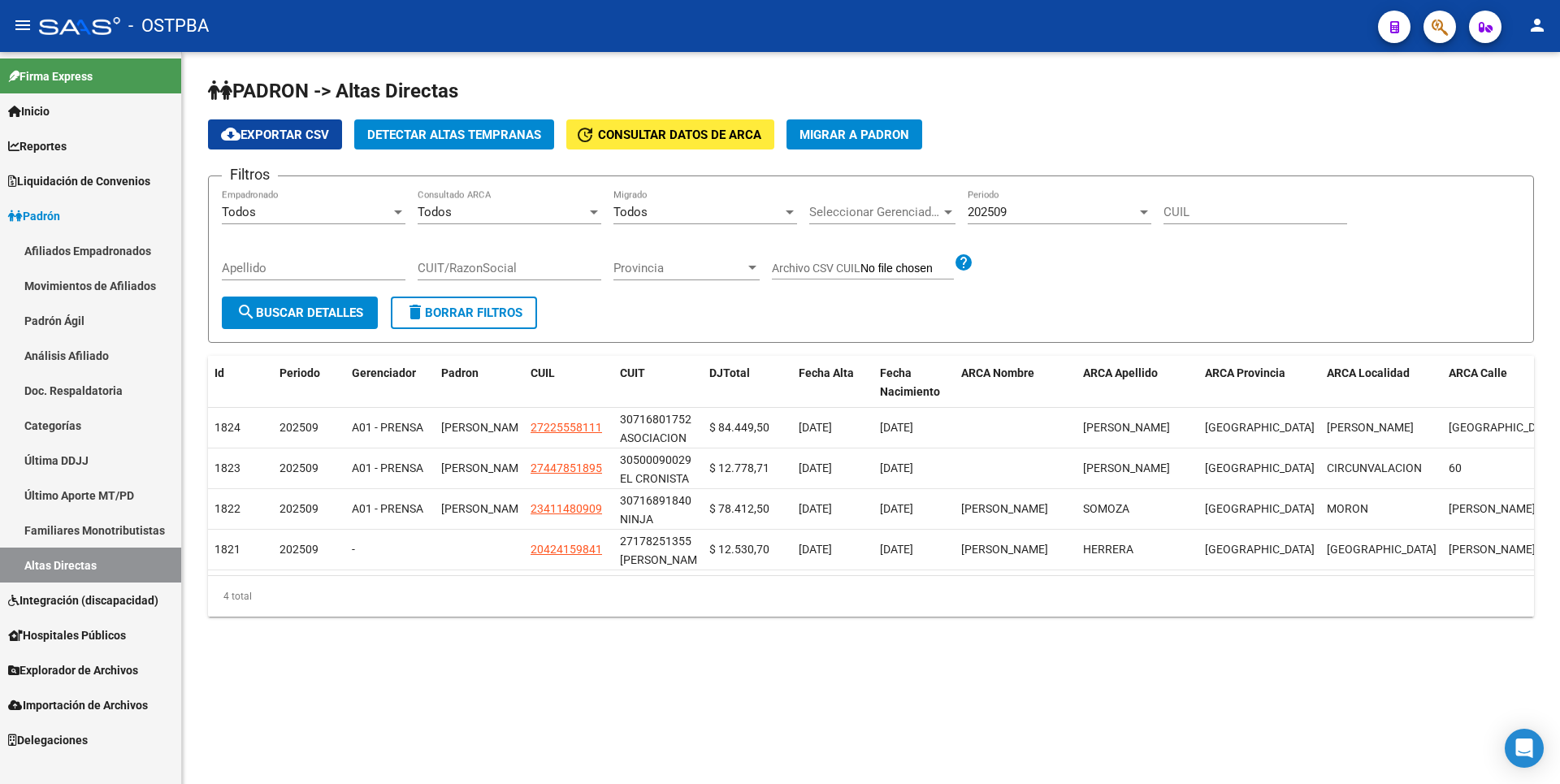
click at [97, 624] on link "Hospitales Públicos" at bounding box center [90, 635] width 181 height 35
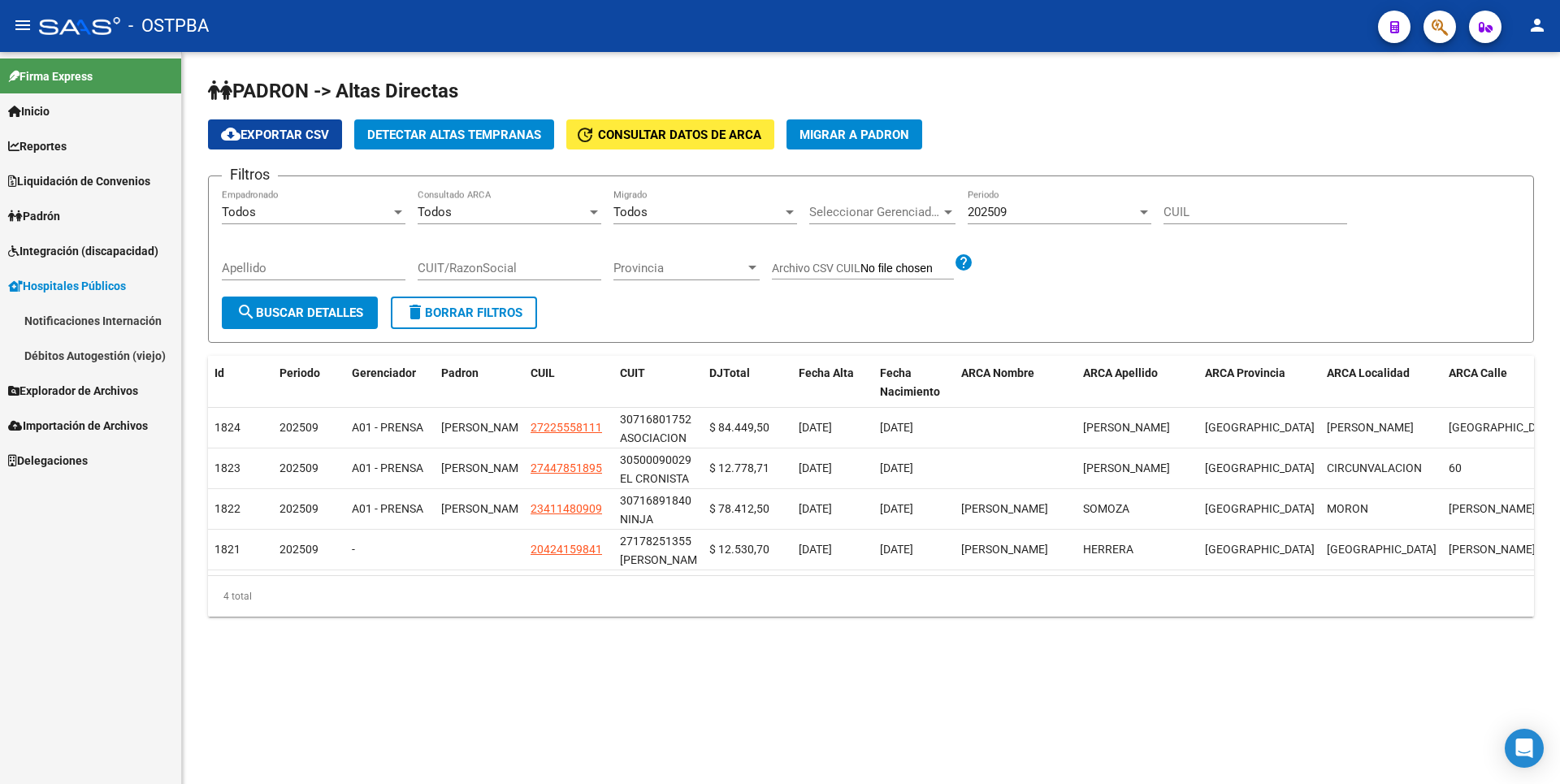
click at [91, 399] on span "Explorador de Archivos" at bounding box center [73, 391] width 130 height 18
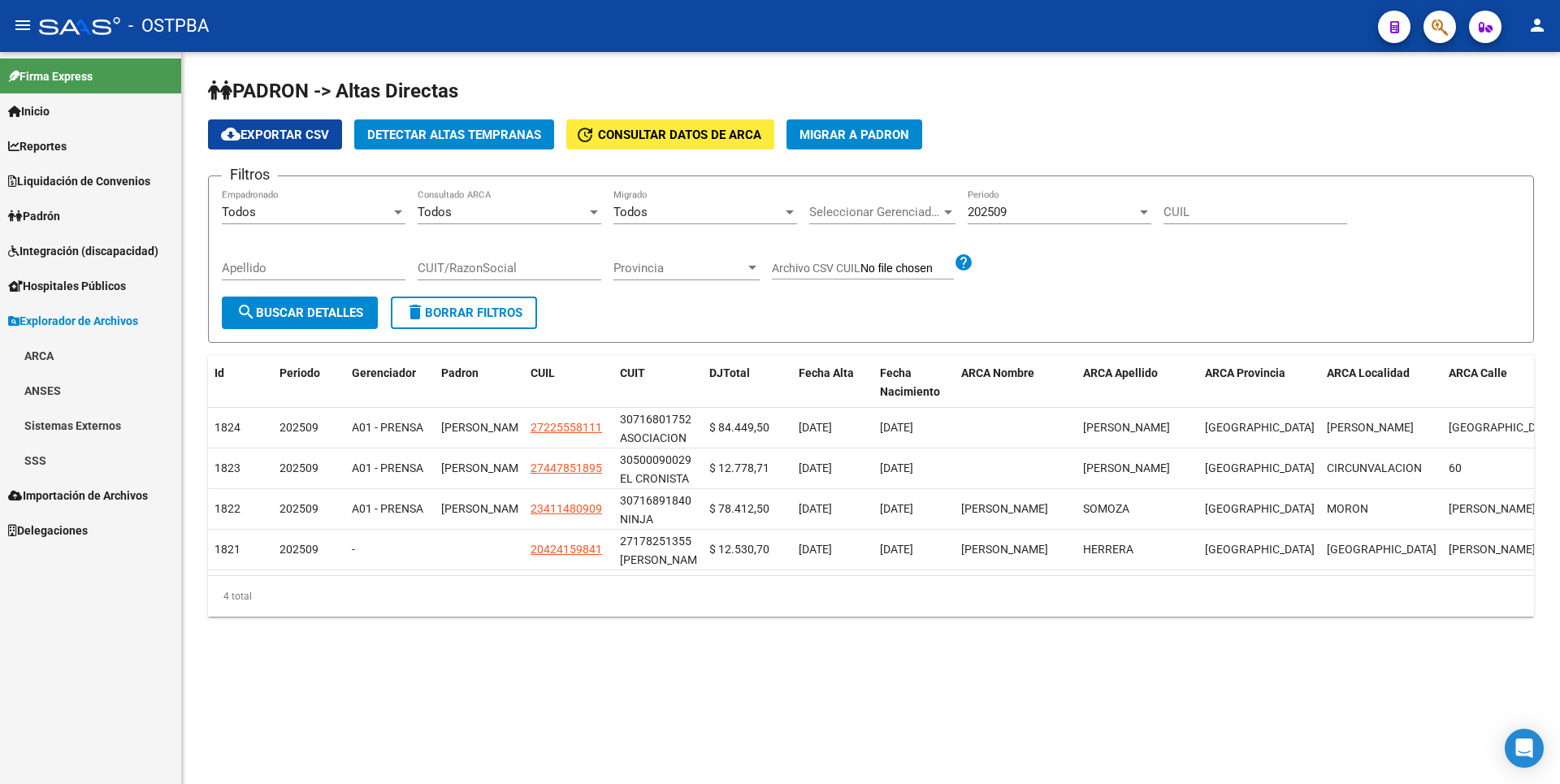
click at [87, 462] on link "SSS" at bounding box center [90, 460] width 181 height 35
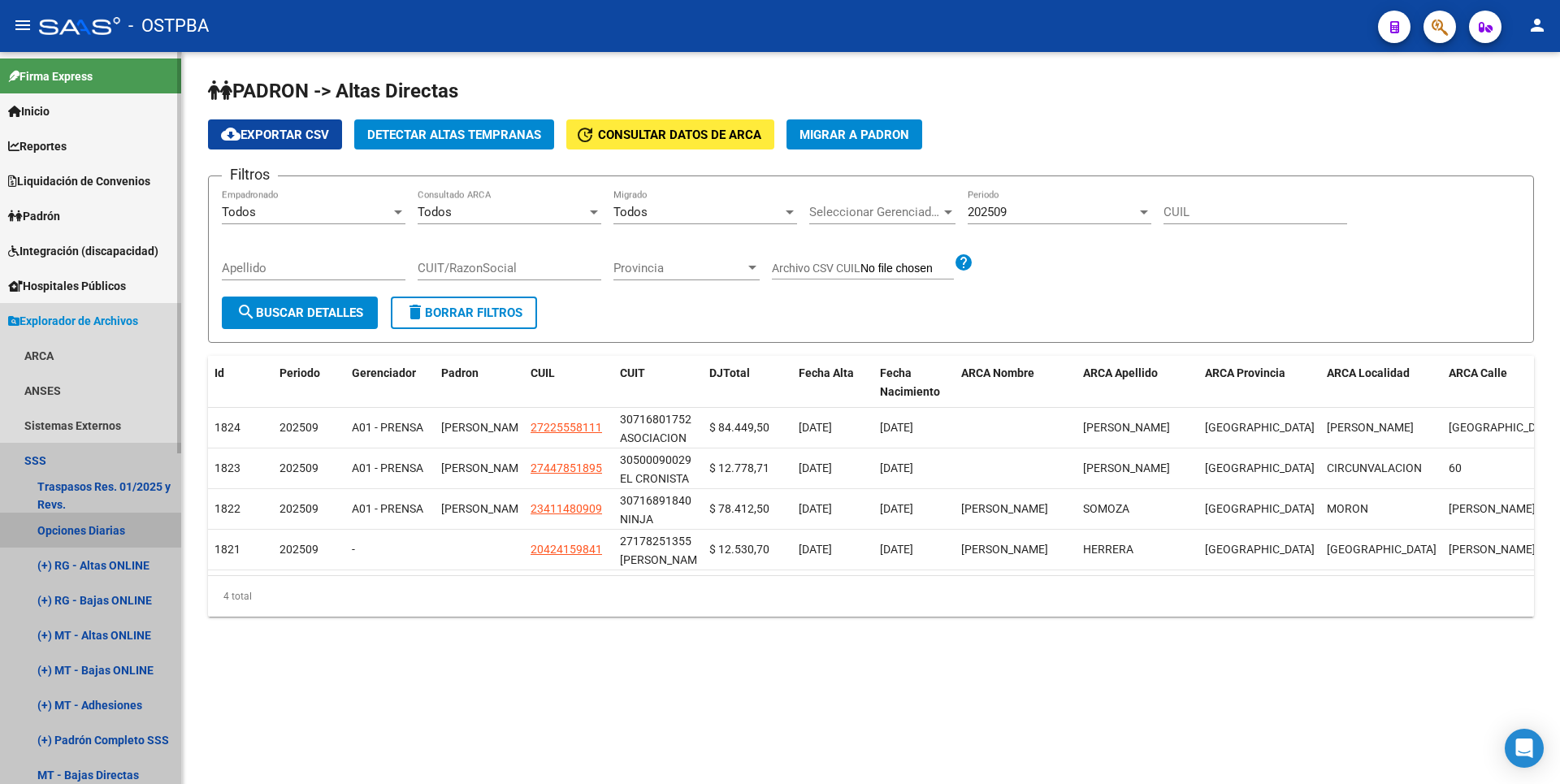
click at [108, 531] on link "Opciones Diarias" at bounding box center [90, 530] width 181 height 35
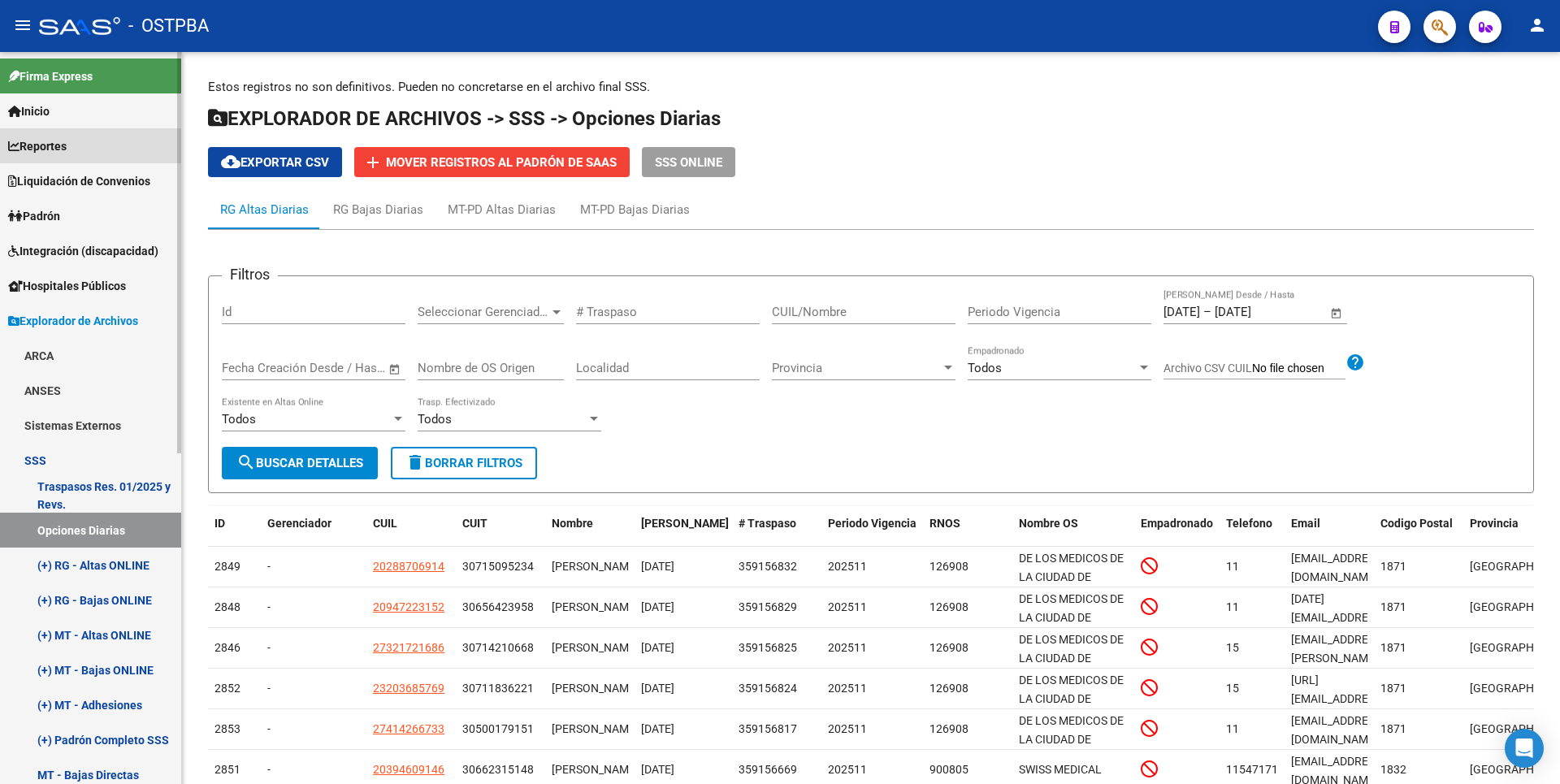
click at [64, 147] on span "Reportes" at bounding box center [37, 147] width 58 height 18
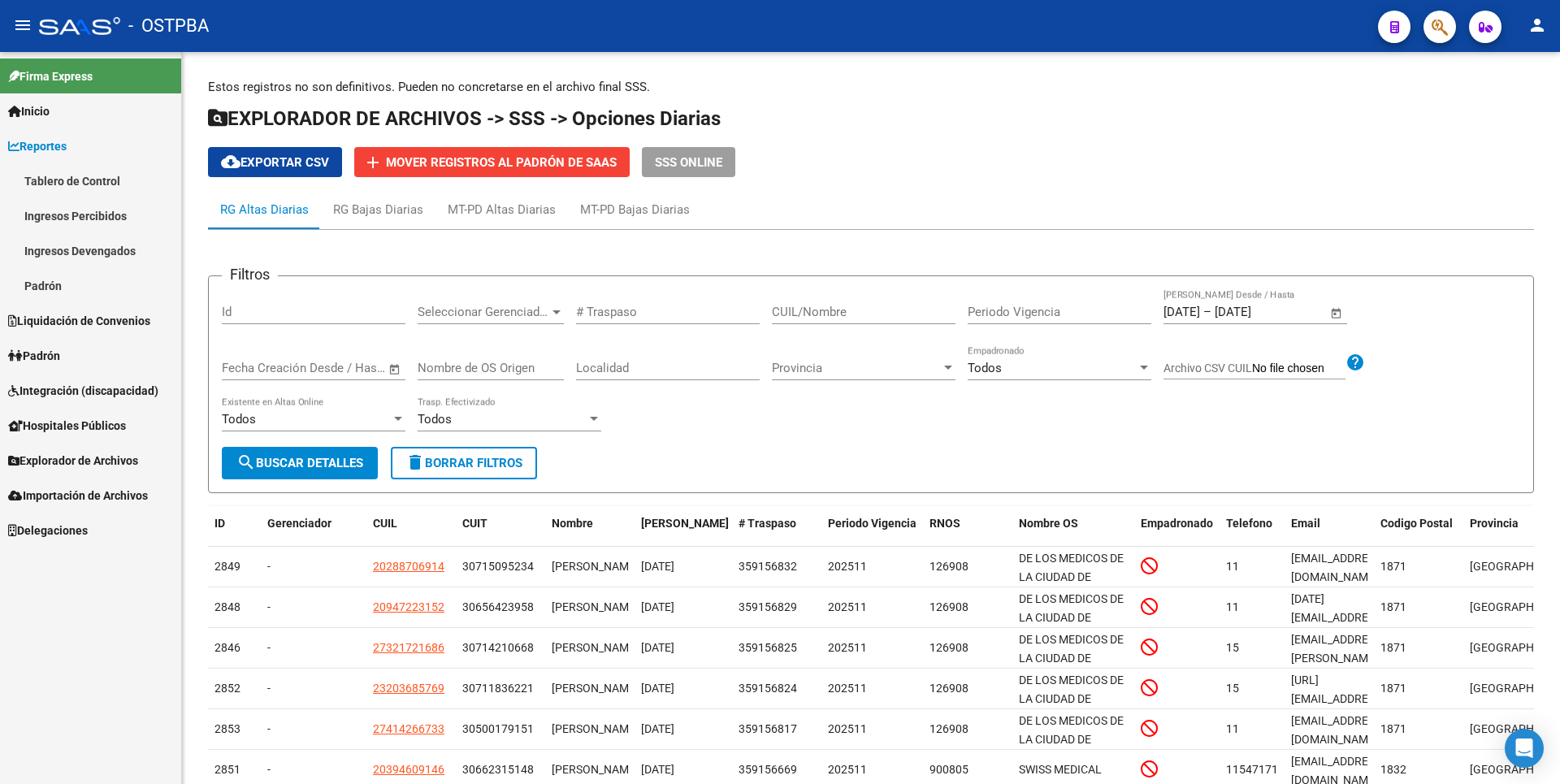
click at [90, 220] on link "Ingresos Percibidos" at bounding box center [90, 216] width 181 height 35
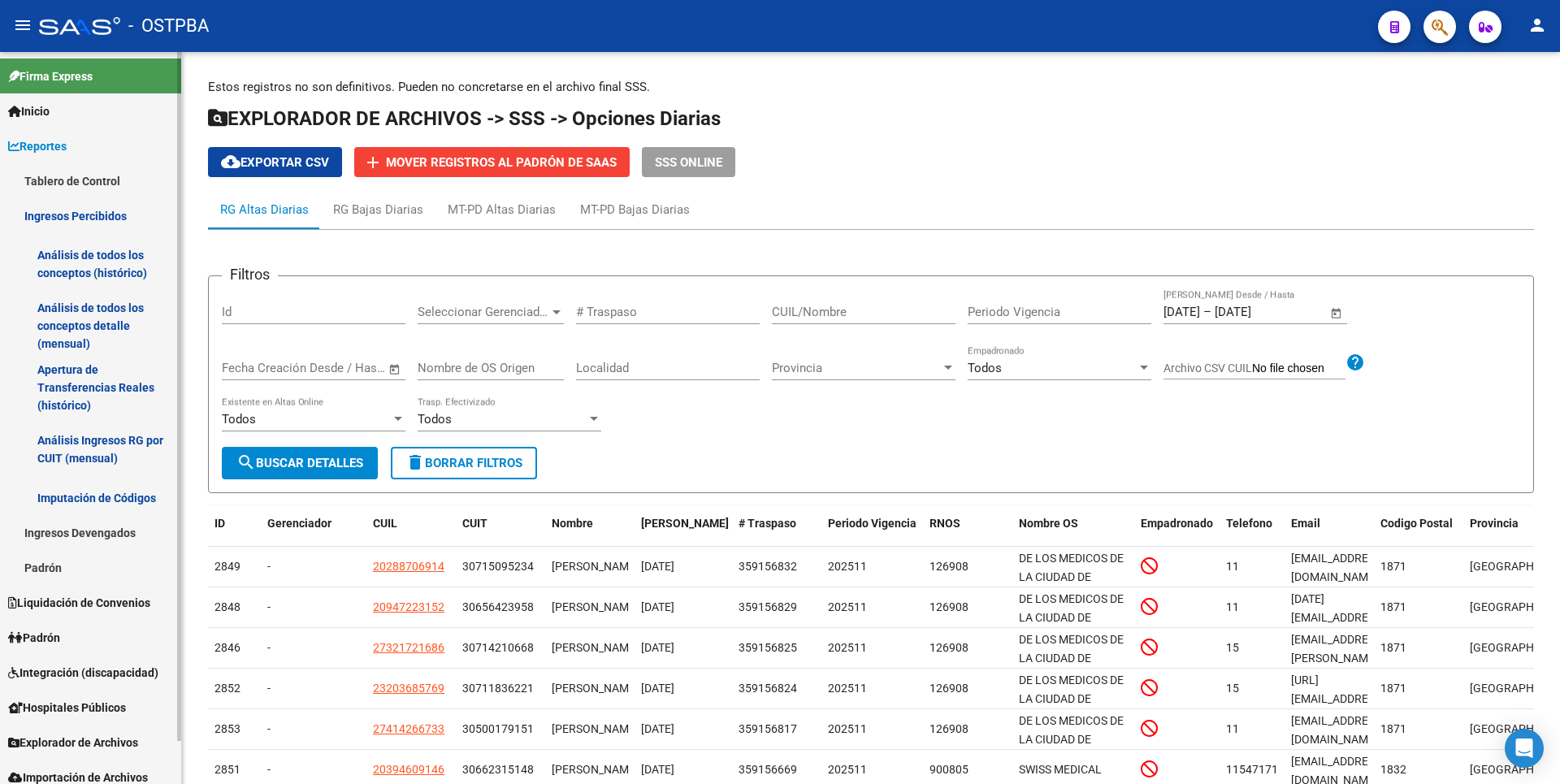
click at [112, 320] on link "Análisis de todos los conceptos detalle (mensual)" at bounding box center [90, 326] width 181 height 62
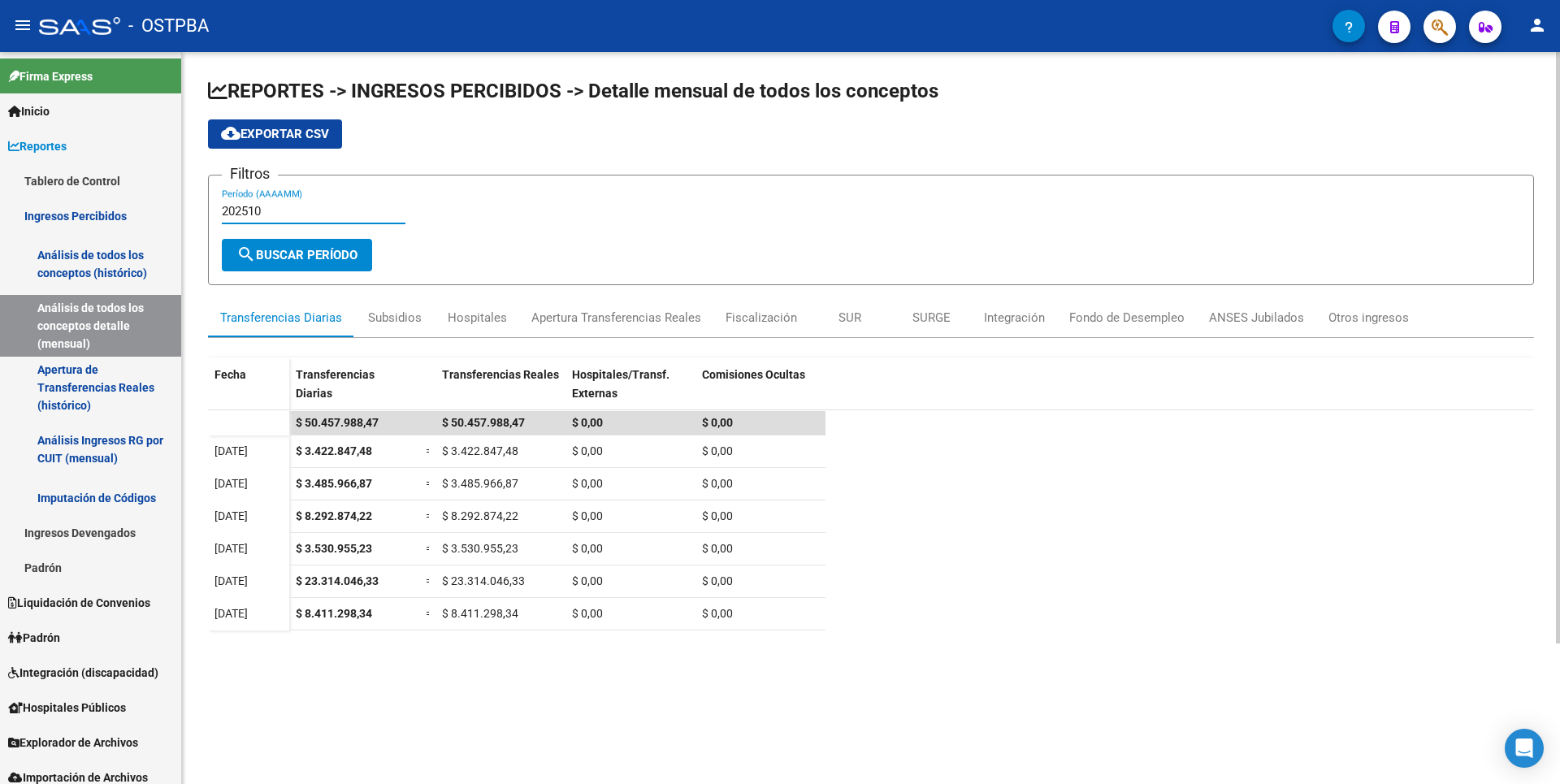
drag, startPoint x: 250, startPoint y: 209, endPoint x: 311, endPoint y: 213, distance: 61.1
click at [311, 213] on input "202510" at bounding box center [314, 211] width 184 height 15
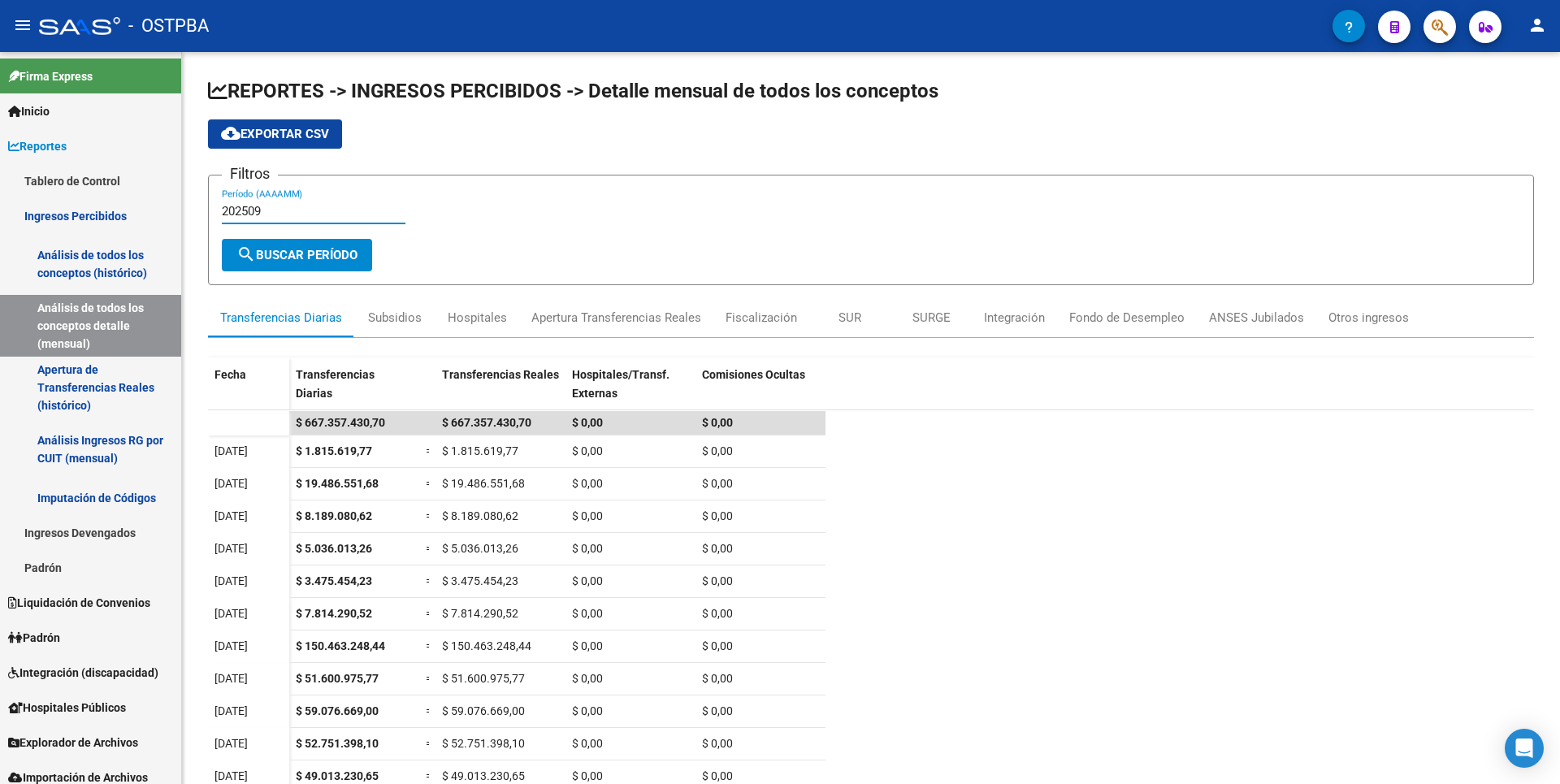
type input "202509"
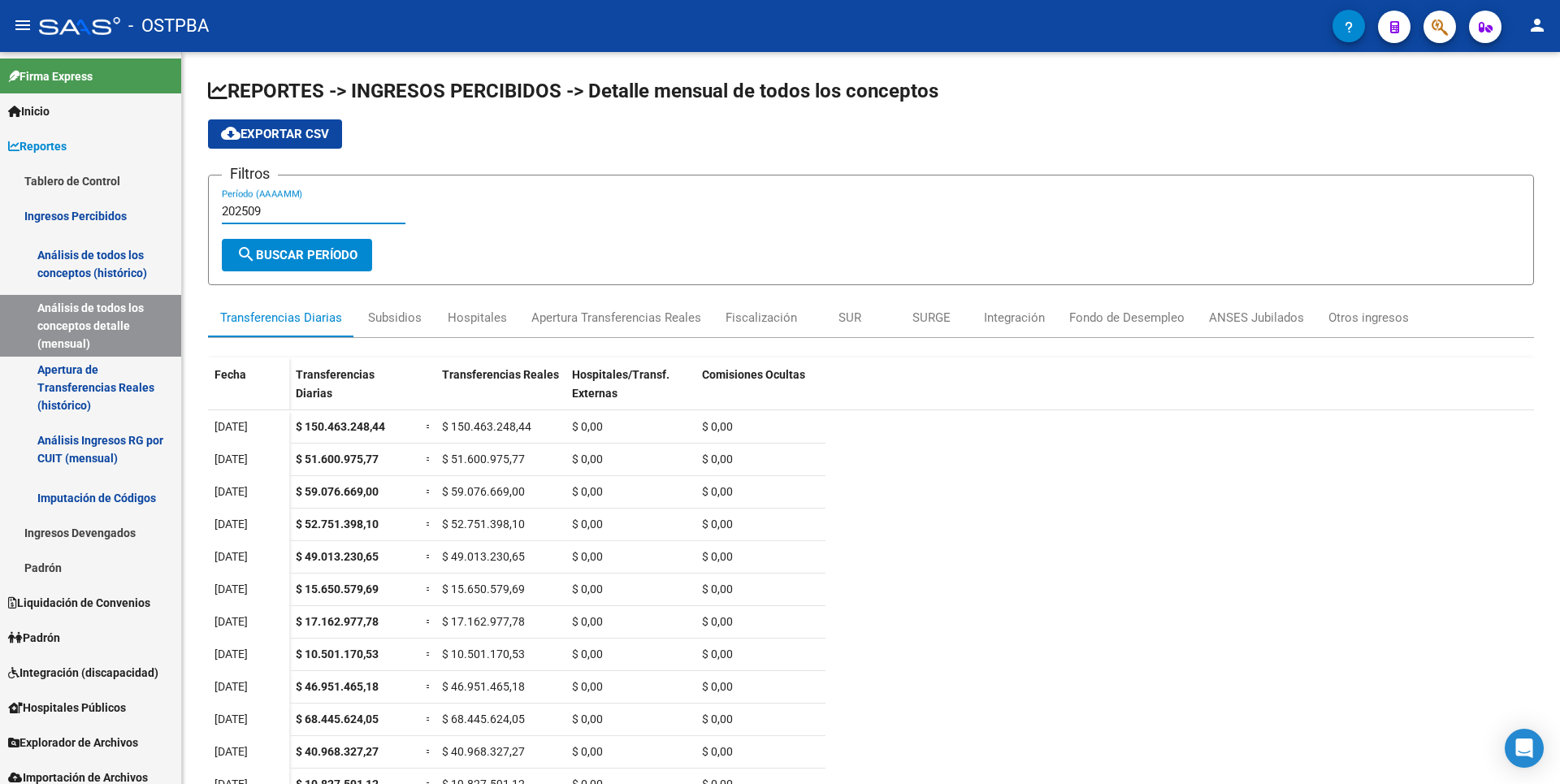
scroll to position [220, 0]
click at [396, 324] on div "Subsidios" at bounding box center [394, 318] width 54 height 18
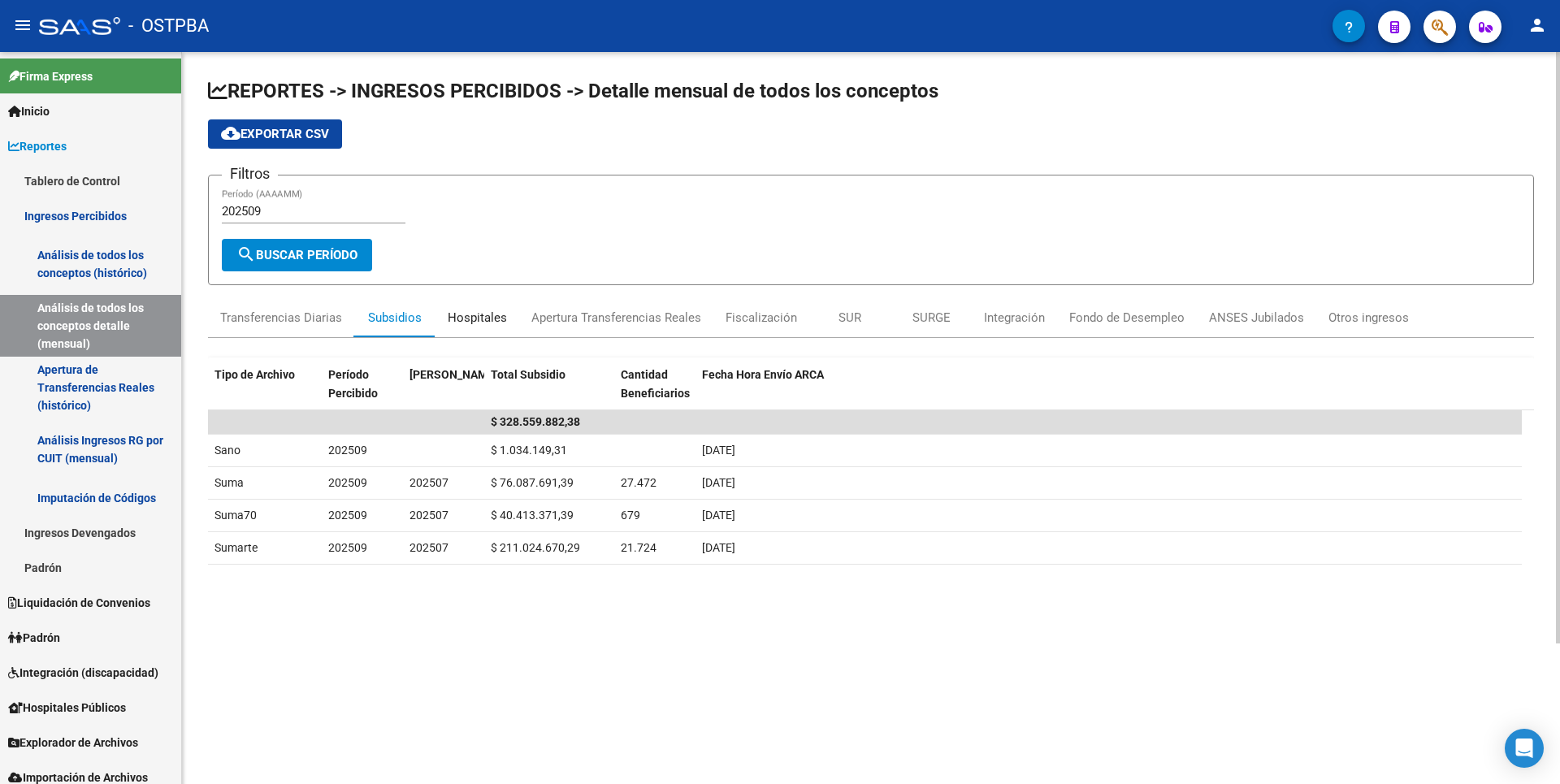
click at [482, 327] on div "Hospitales" at bounding box center [477, 317] width 84 height 39
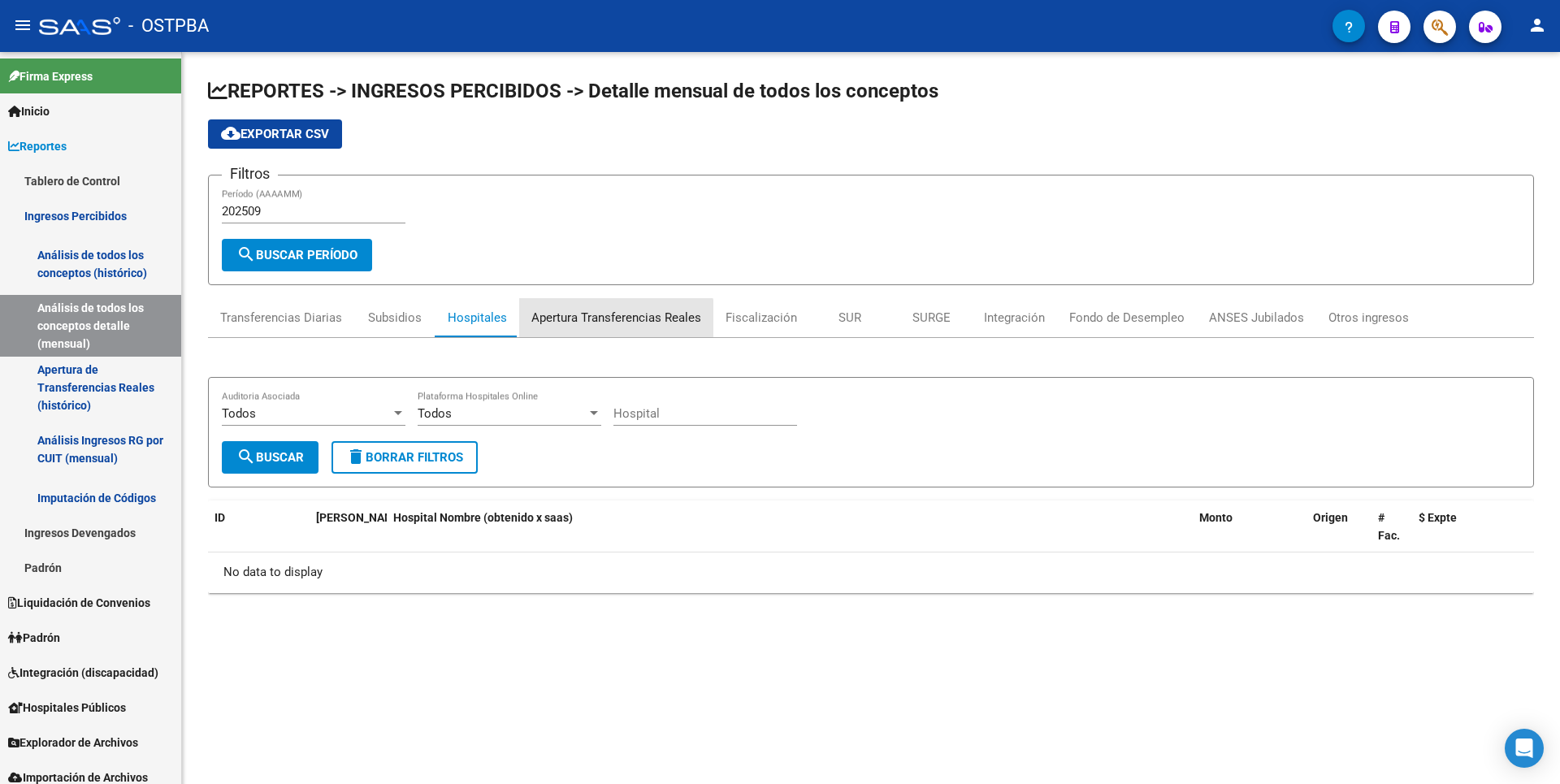
click at [603, 323] on div "Apertura Transferencias Reales" at bounding box center [617, 318] width 169 height 18
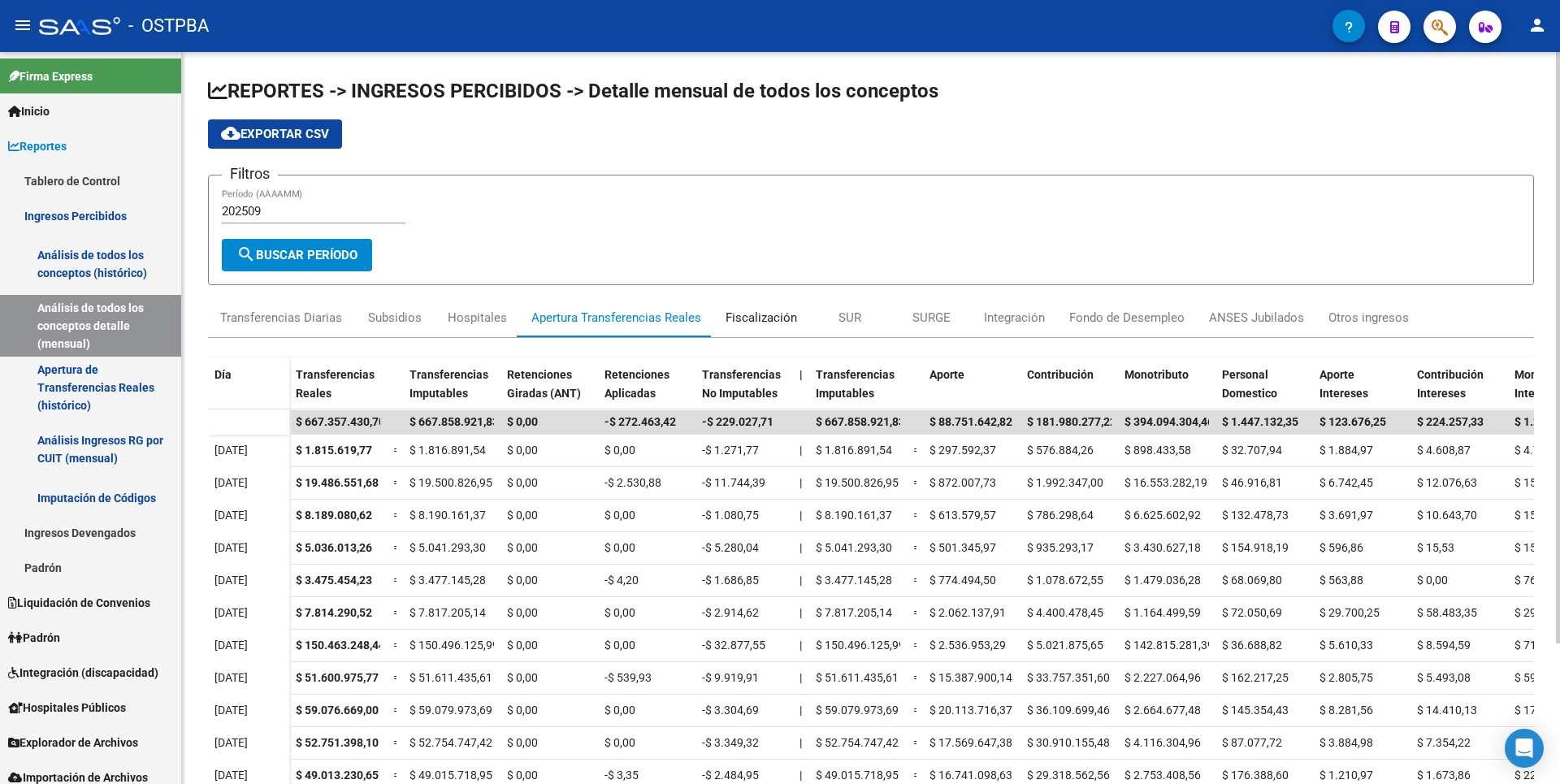
click at [766, 321] on div "Fiscalización" at bounding box center [761, 318] width 72 height 18
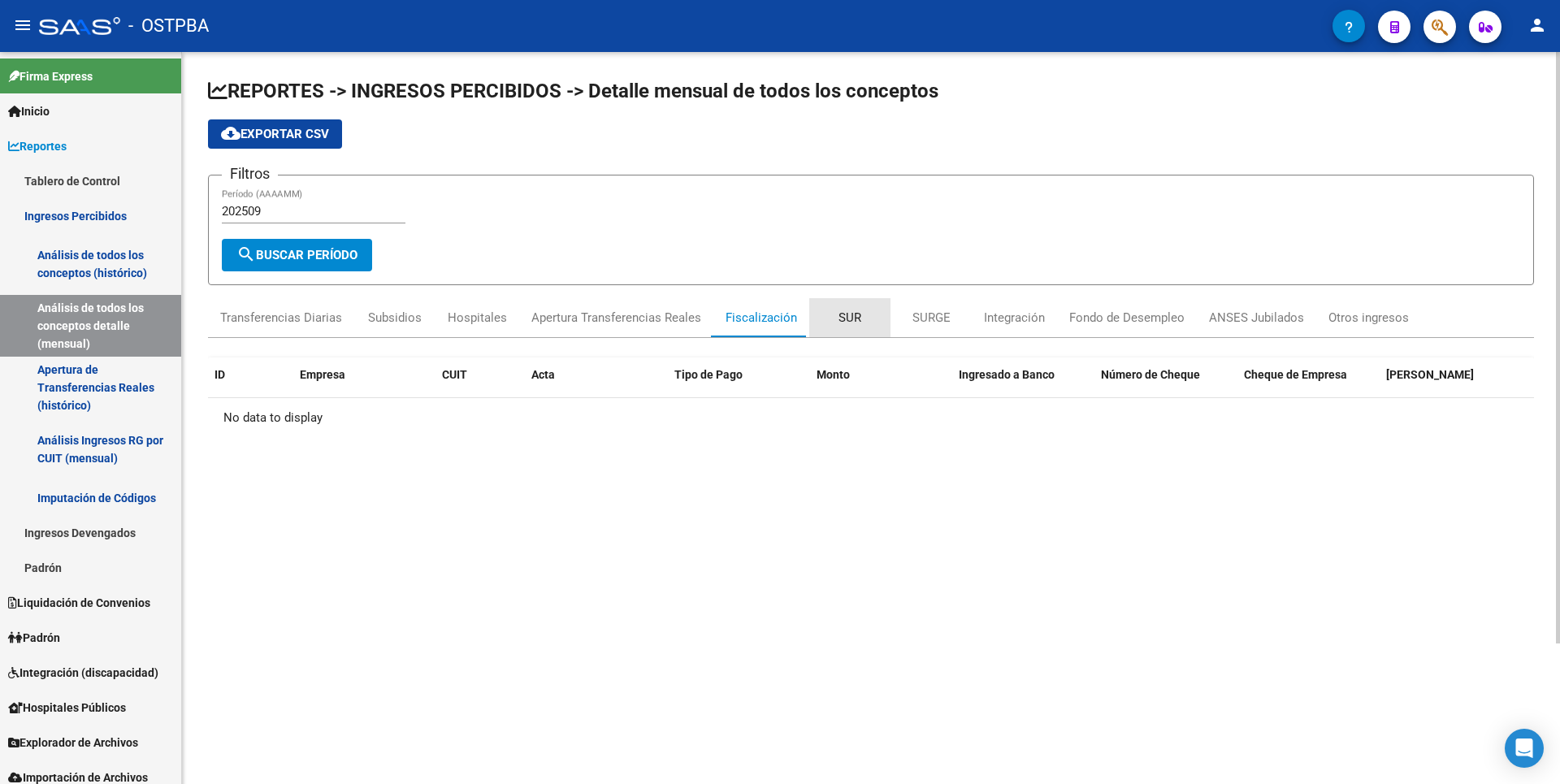
click at [857, 324] on div "SUR" at bounding box center [850, 318] width 23 height 18
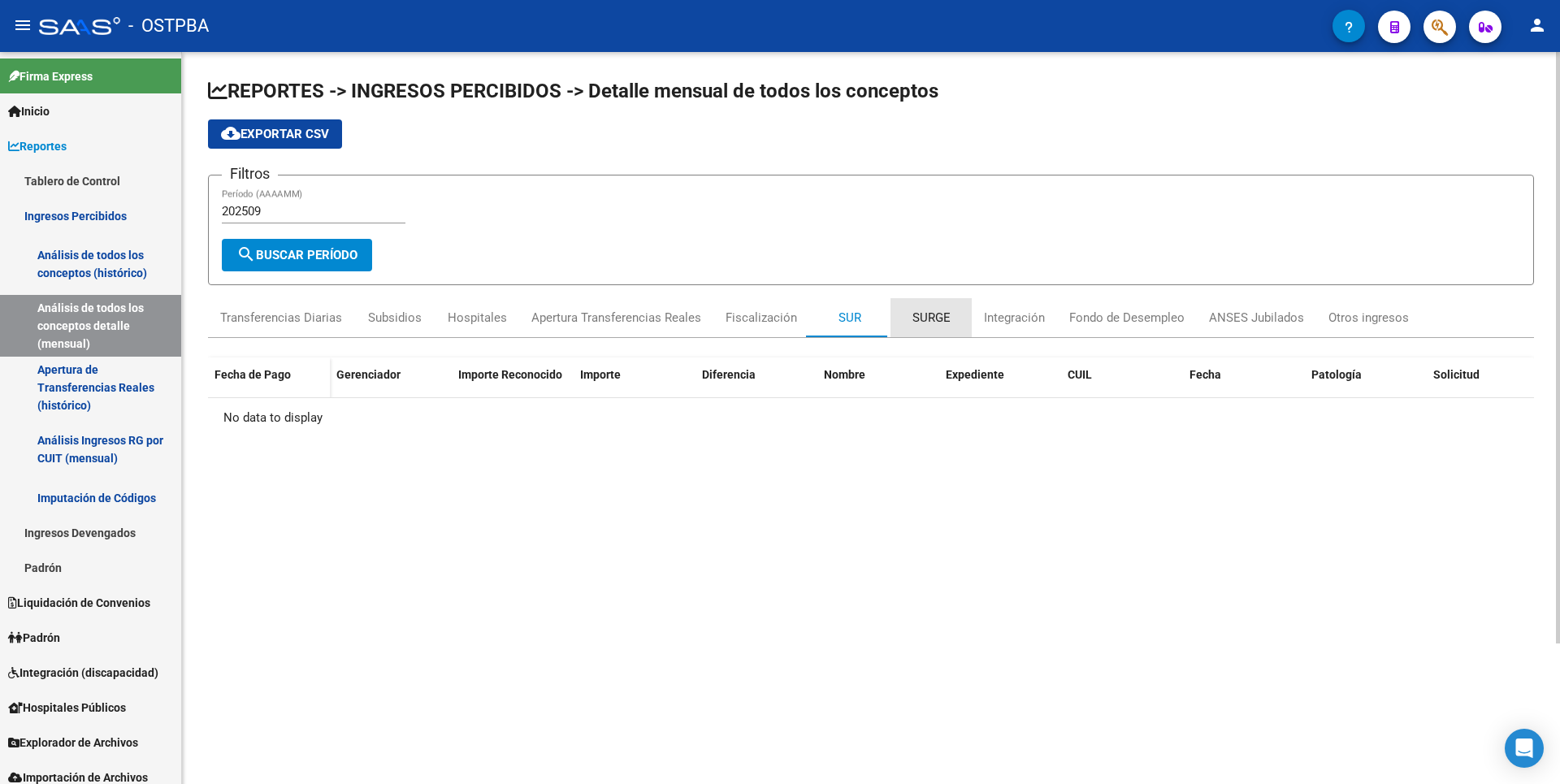
click at [923, 324] on div "SURGE" at bounding box center [932, 318] width 38 height 18
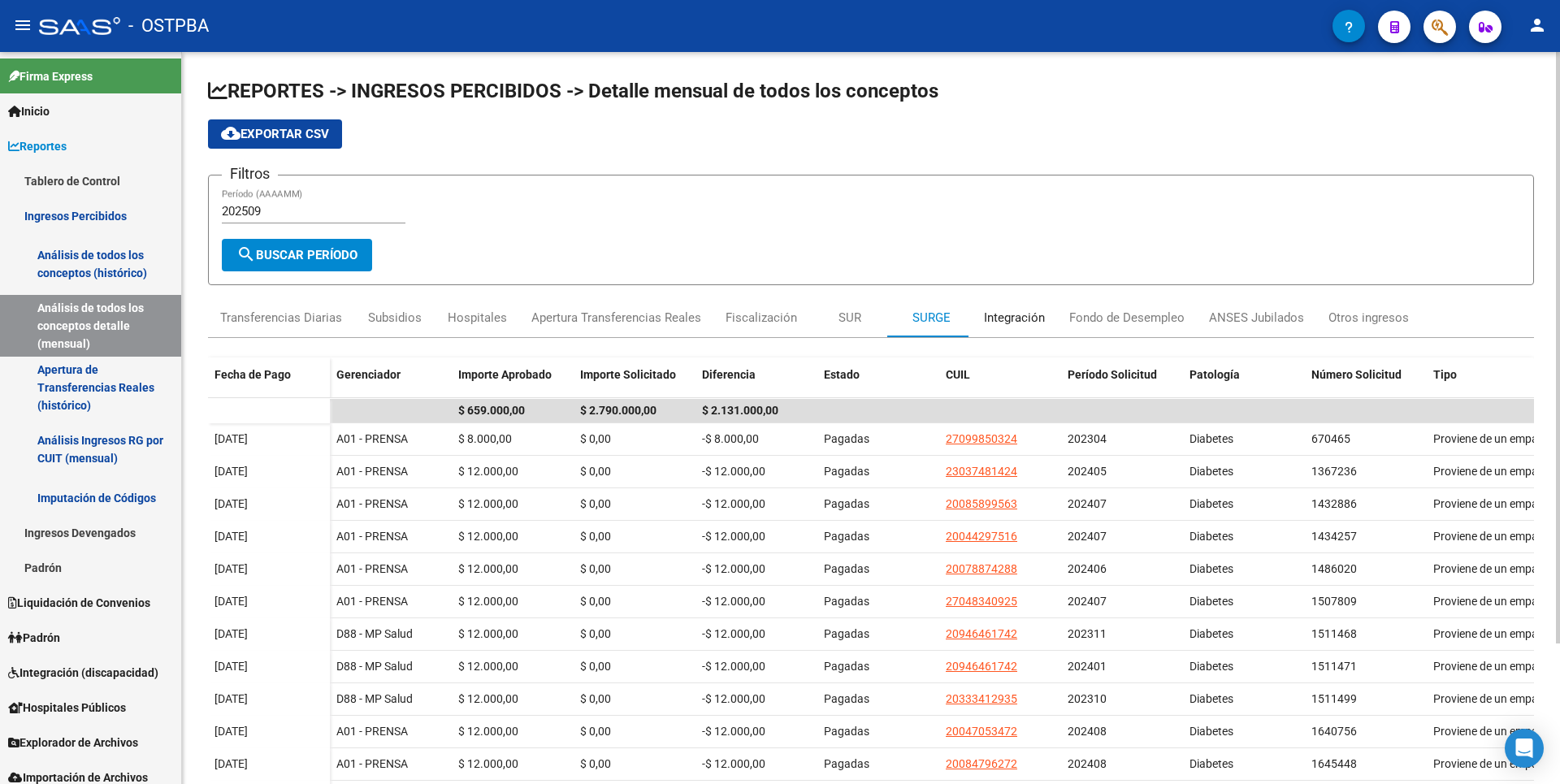
click at [1028, 317] on div "Integración" at bounding box center [1015, 318] width 61 height 18
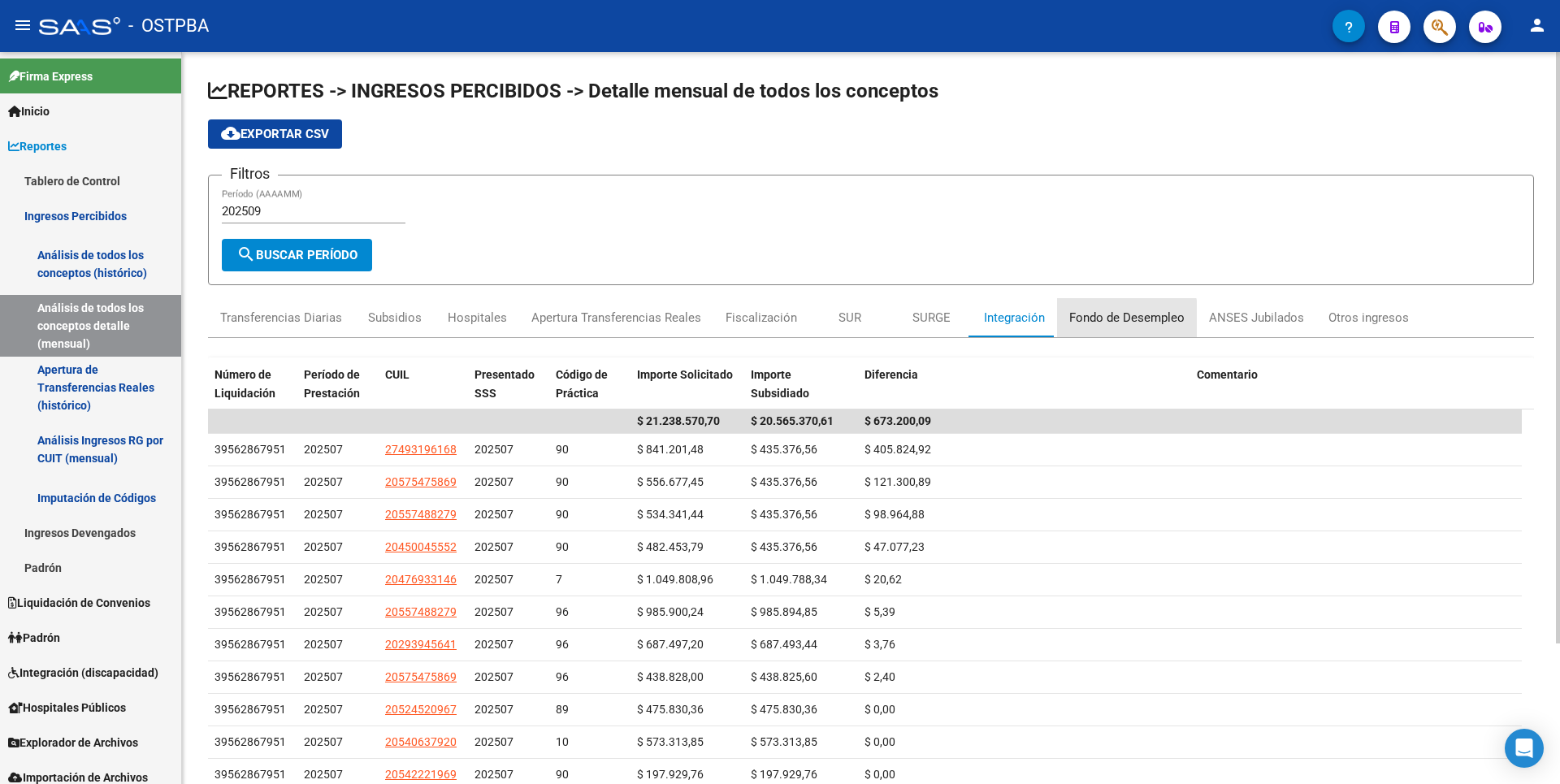
click at [1108, 321] on div "Fondo de Desempleo" at bounding box center [1127, 318] width 116 height 18
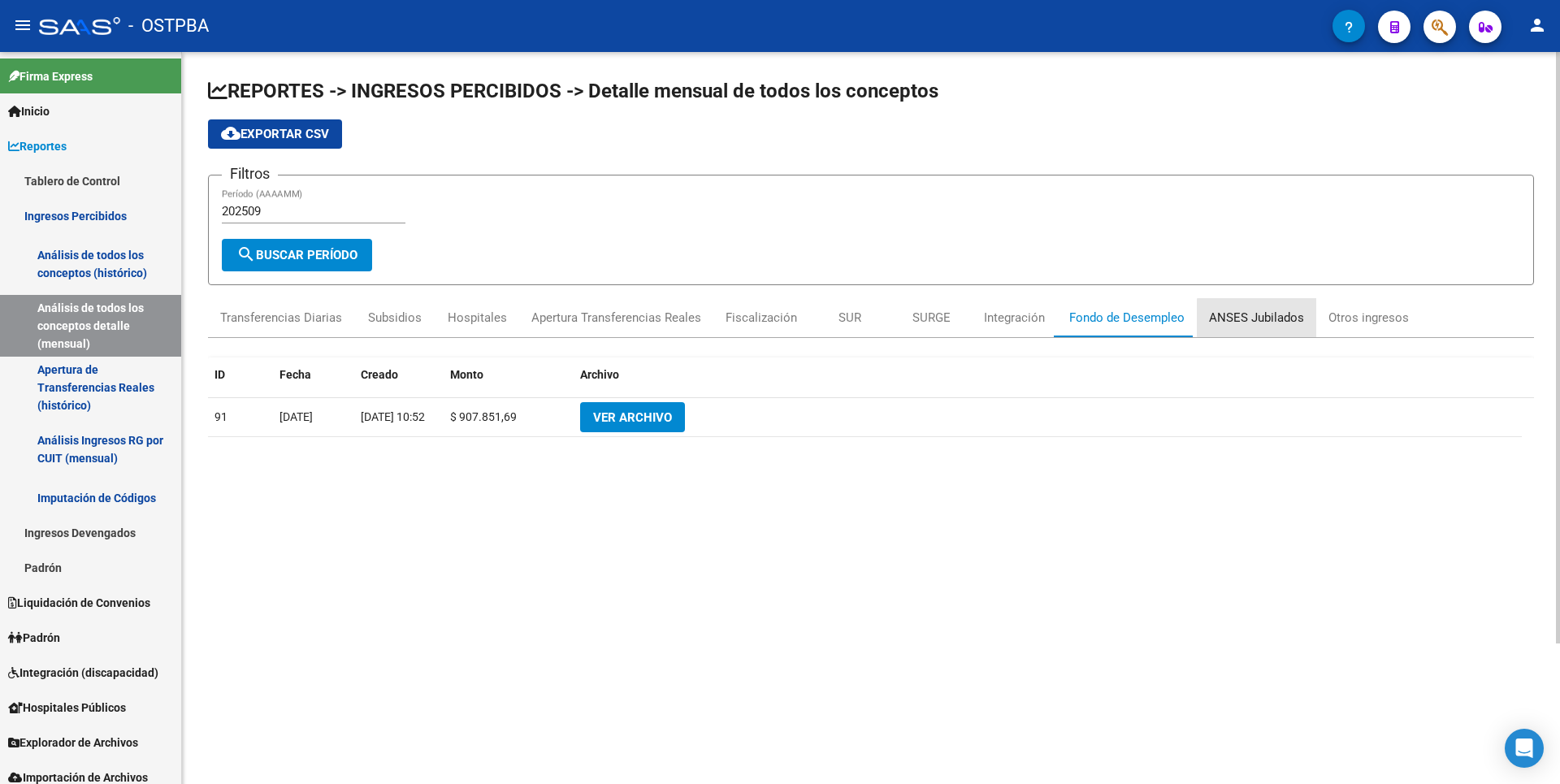
click at [1260, 318] on div "ANSES Jubilados" at bounding box center [1257, 318] width 95 height 18
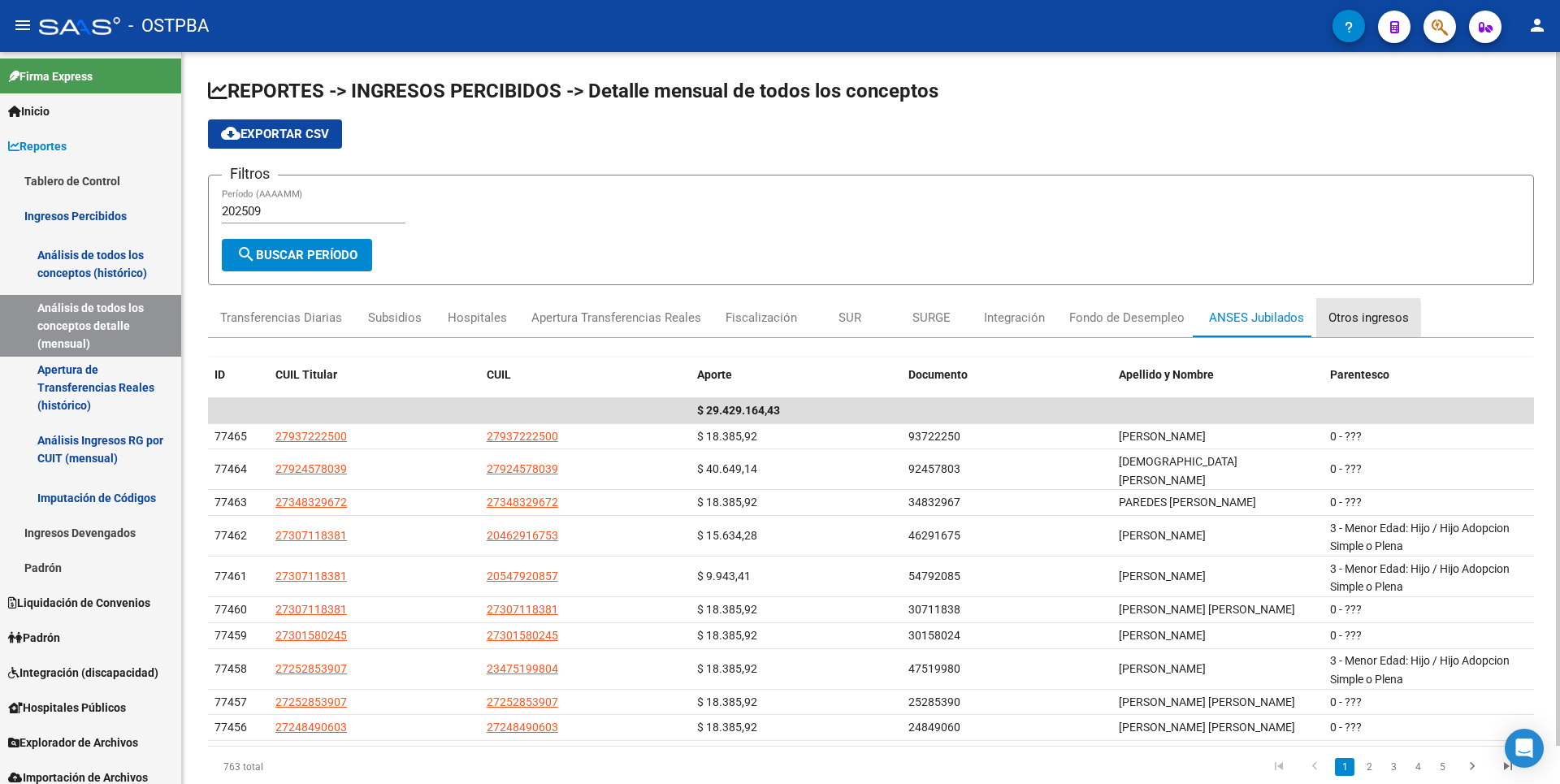
click at [1331, 320] on div "Otros ingresos" at bounding box center [1369, 318] width 80 height 18
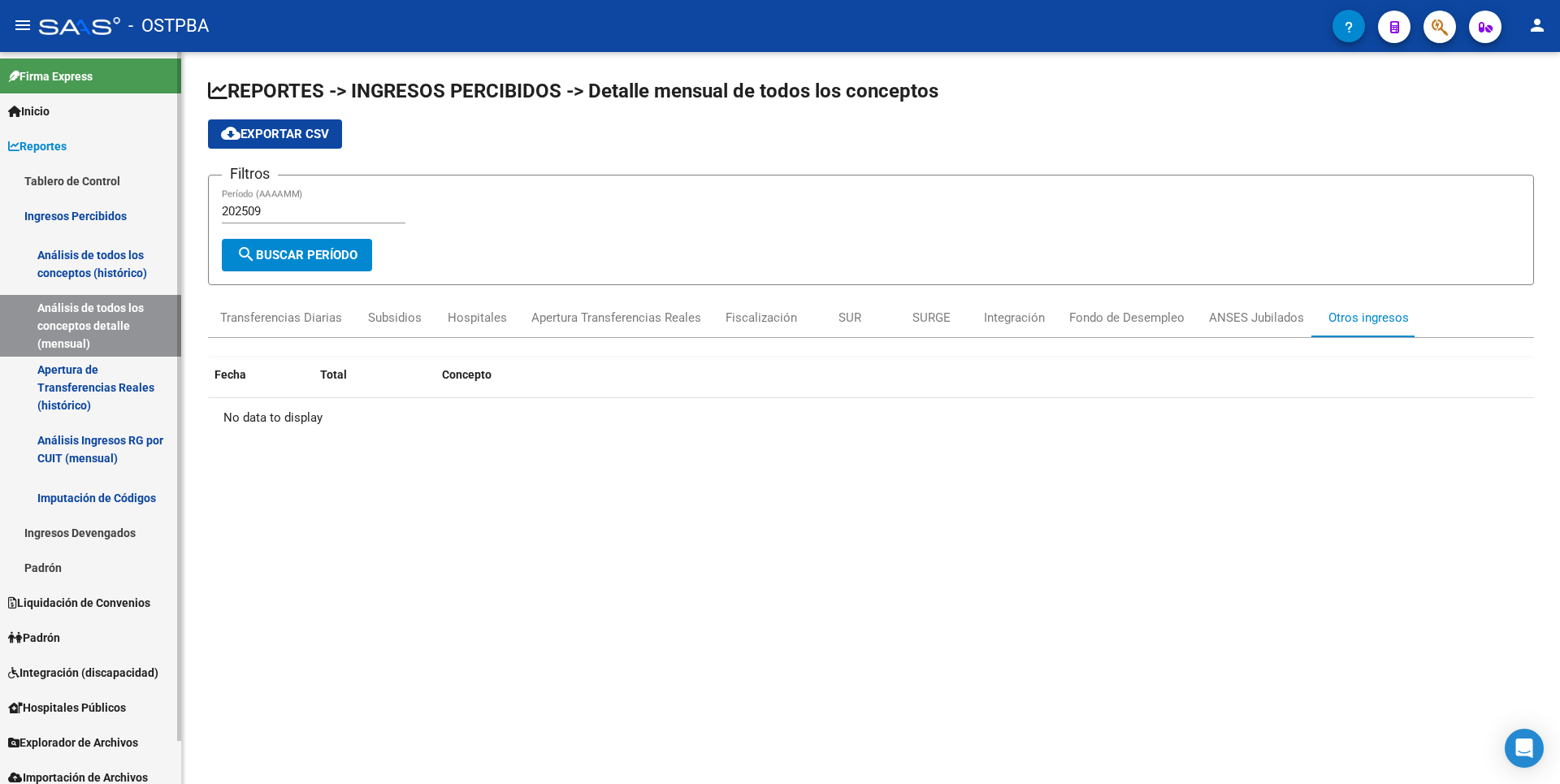
click at [90, 568] on link "Padrón" at bounding box center [90, 567] width 181 height 35
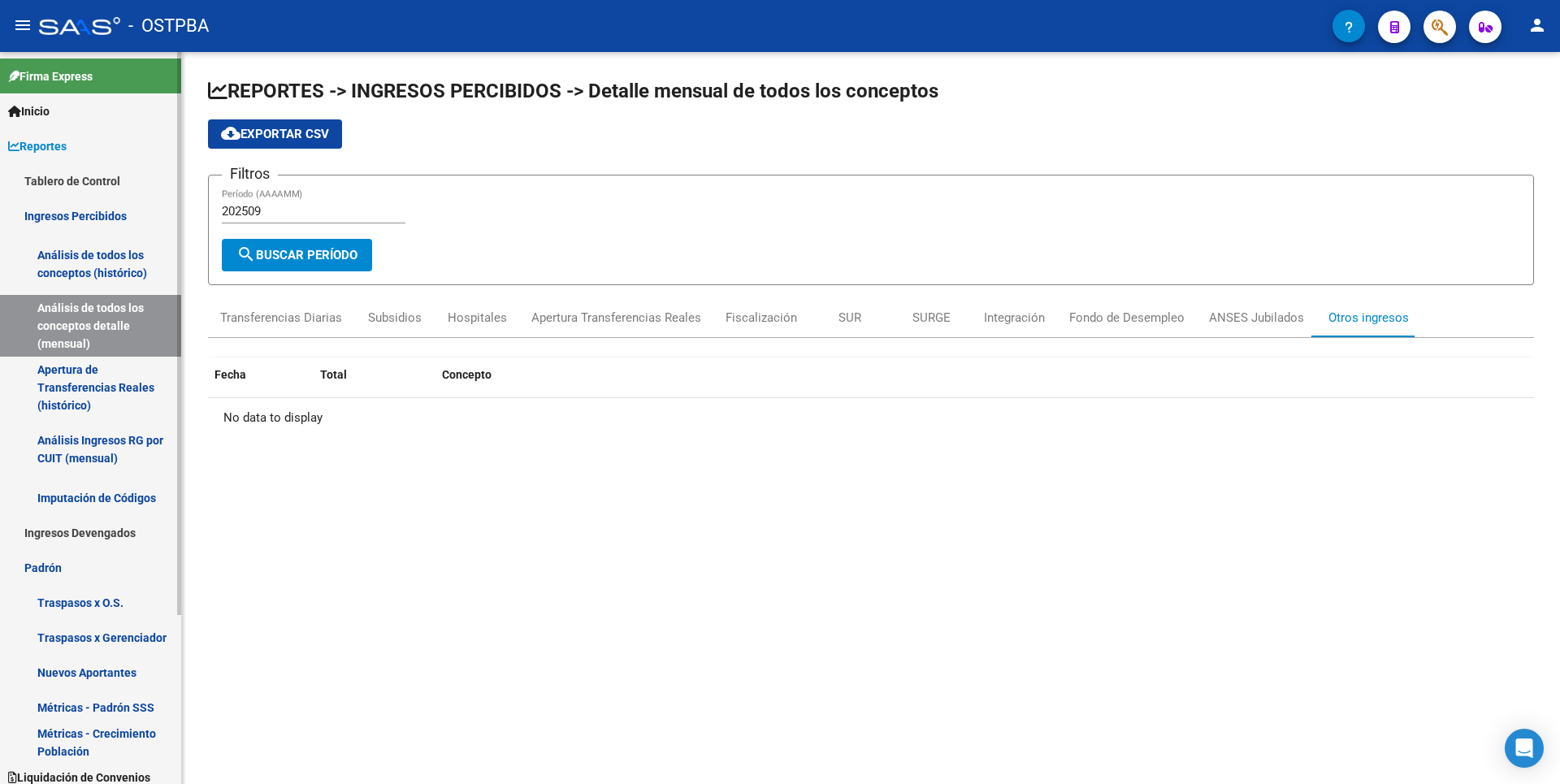
click at [95, 667] on link "Nuevos Aportantes" at bounding box center [90, 672] width 181 height 35
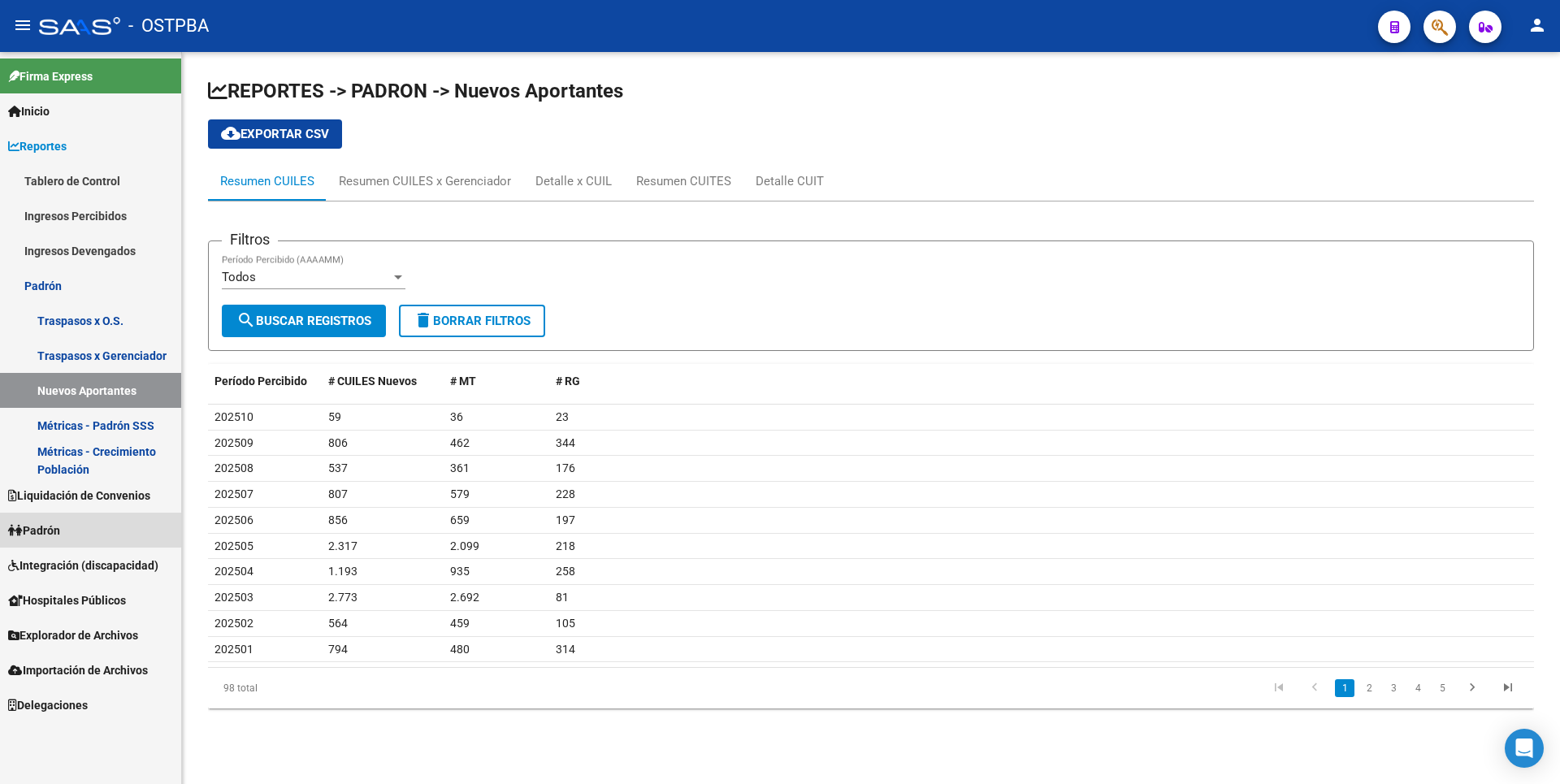
click at [74, 521] on link "Padrón" at bounding box center [90, 530] width 181 height 35
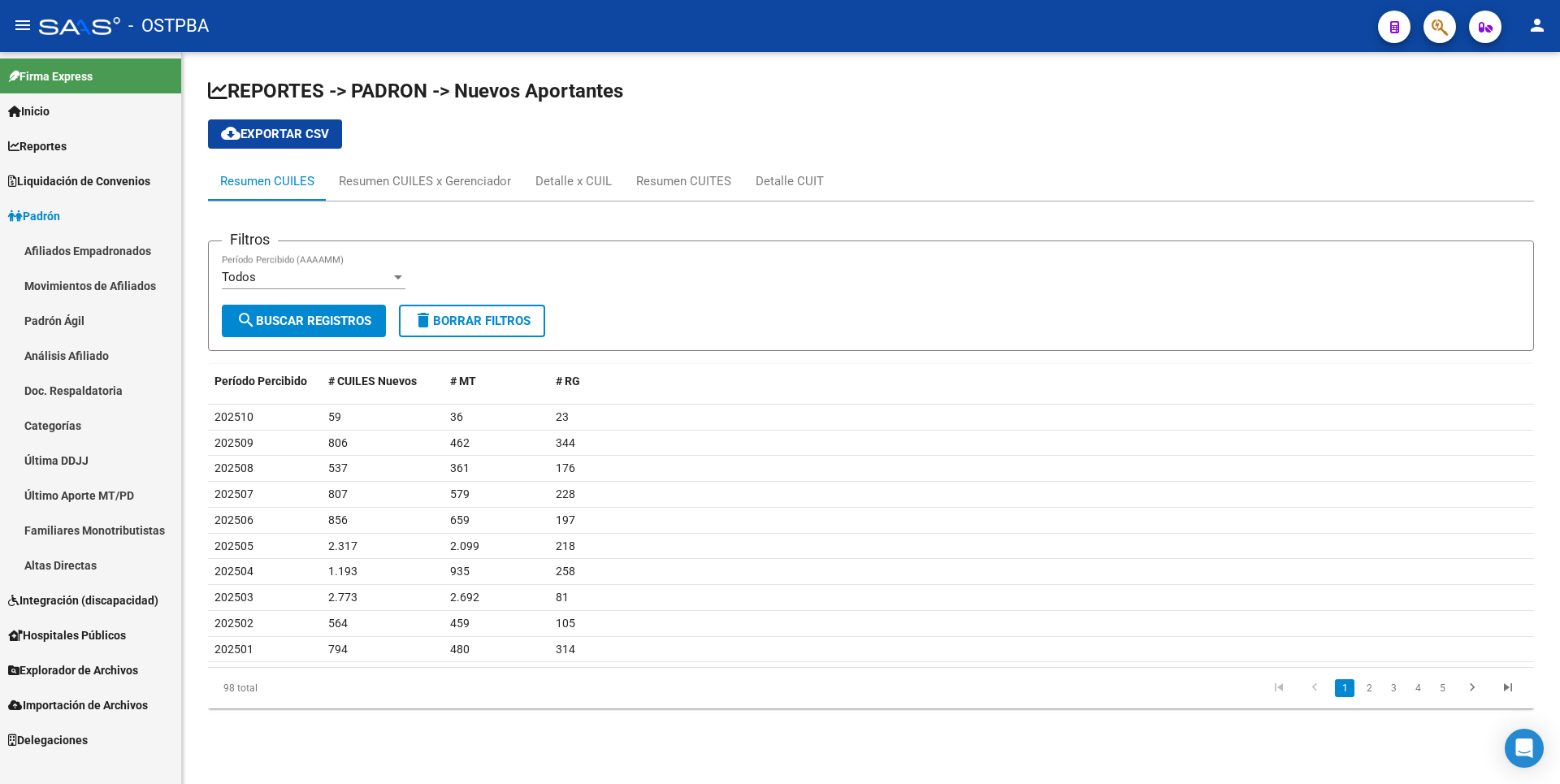
click at [120, 358] on link "Análisis Afiliado" at bounding box center [90, 355] width 181 height 35
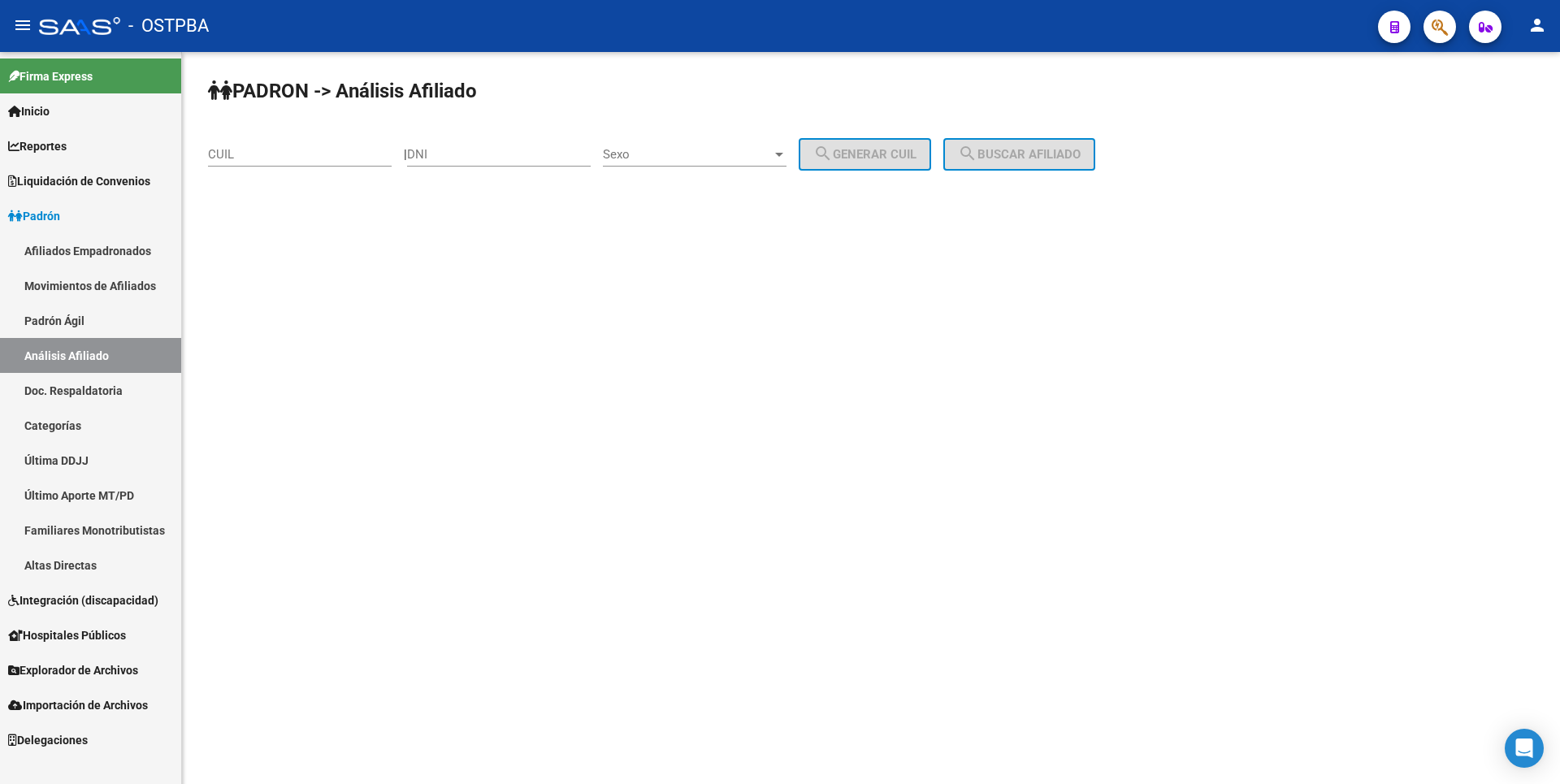
click at [113, 393] on link "Doc. Respaldatoria" at bounding box center [90, 391] width 181 height 35
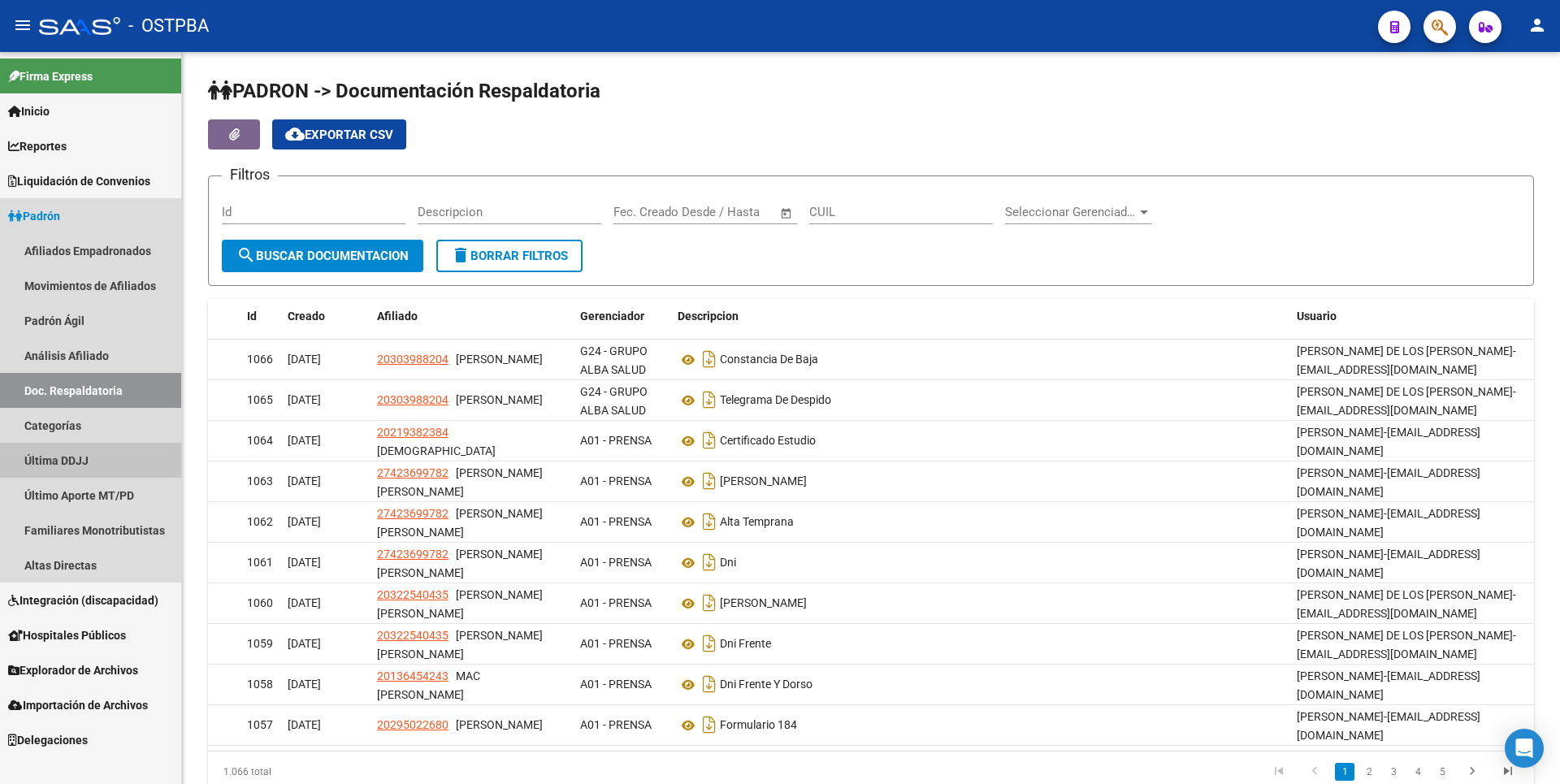
click at [83, 460] on link "Última DDJJ" at bounding box center [90, 460] width 181 height 35
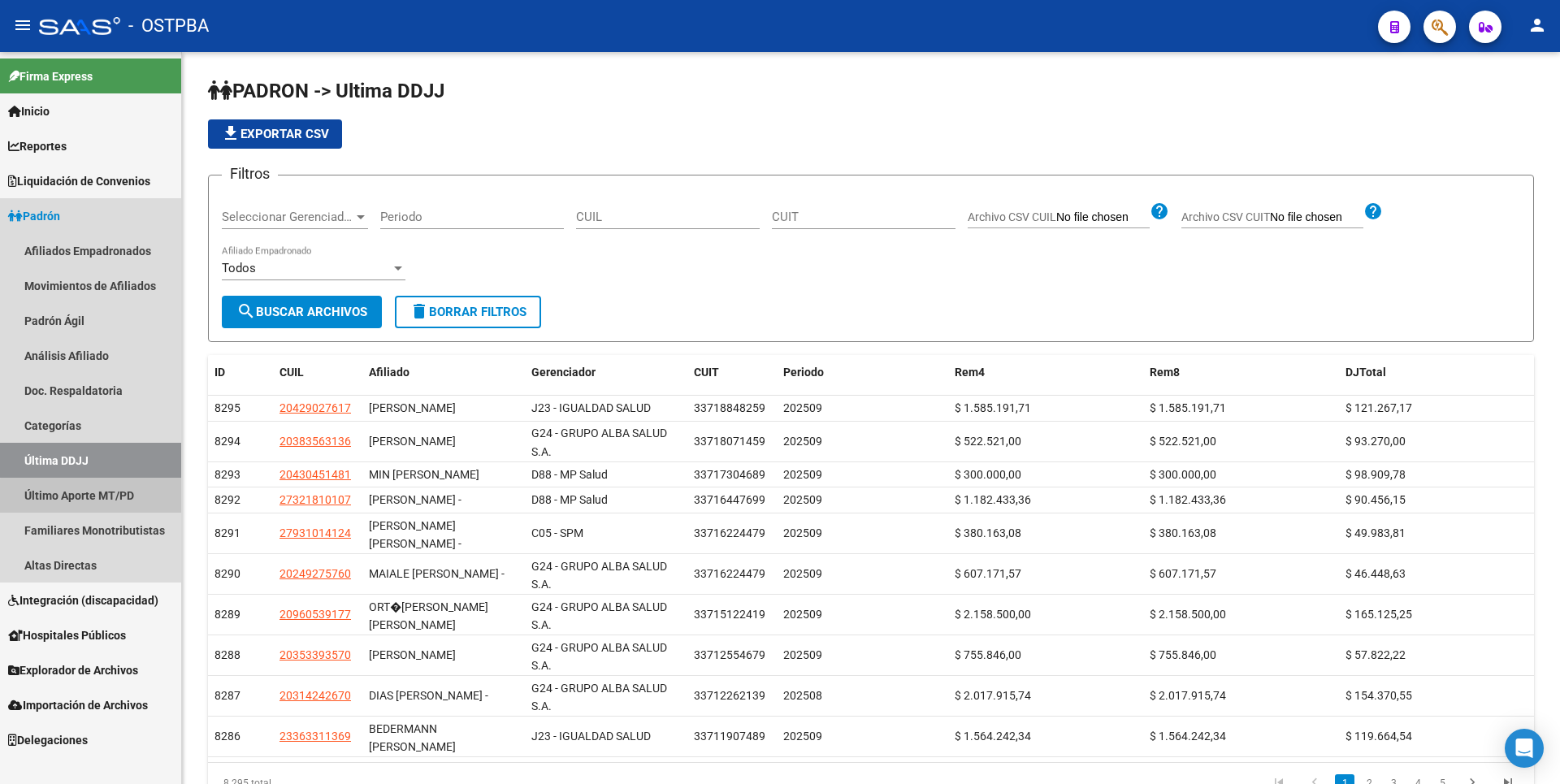
click at [107, 502] on link "Último Aporte MT/PD" at bounding box center [90, 495] width 181 height 35
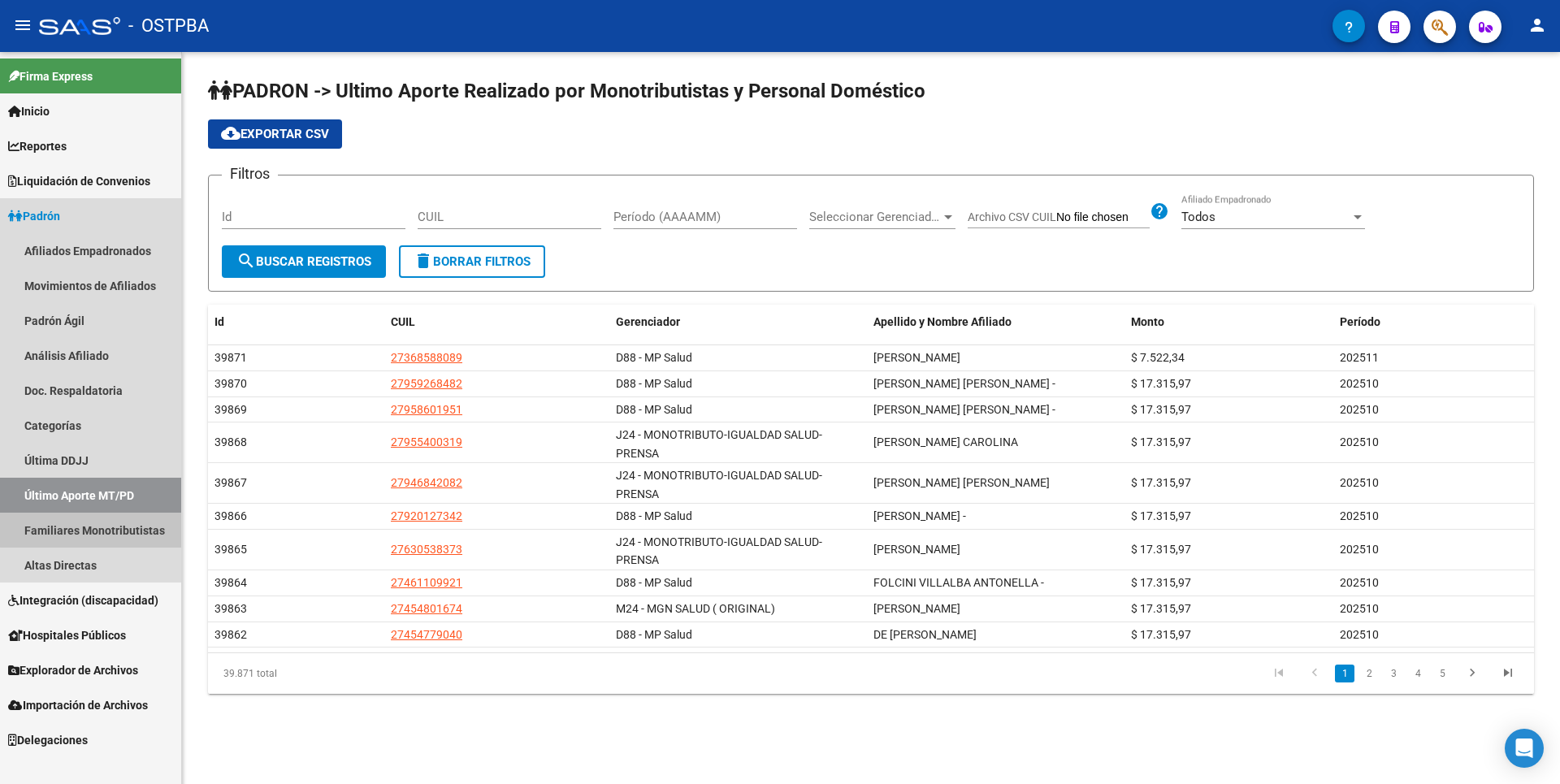
click at [109, 529] on link "Familiares Monotributistas" at bounding box center [90, 530] width 181 height 35
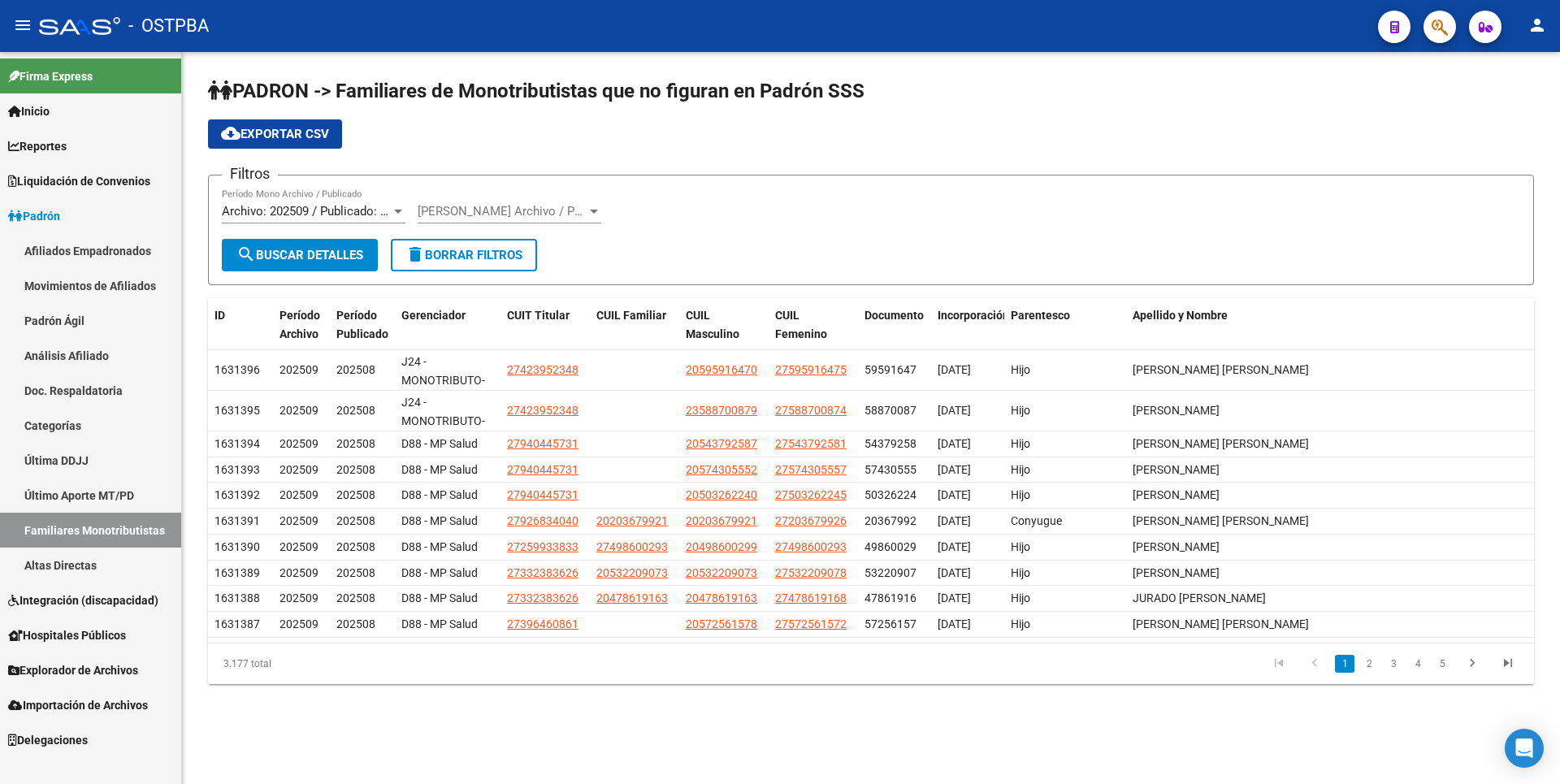
click at [79, 561] on link "Altas Directas" at bounding box center [90, 565] width 181 height 35
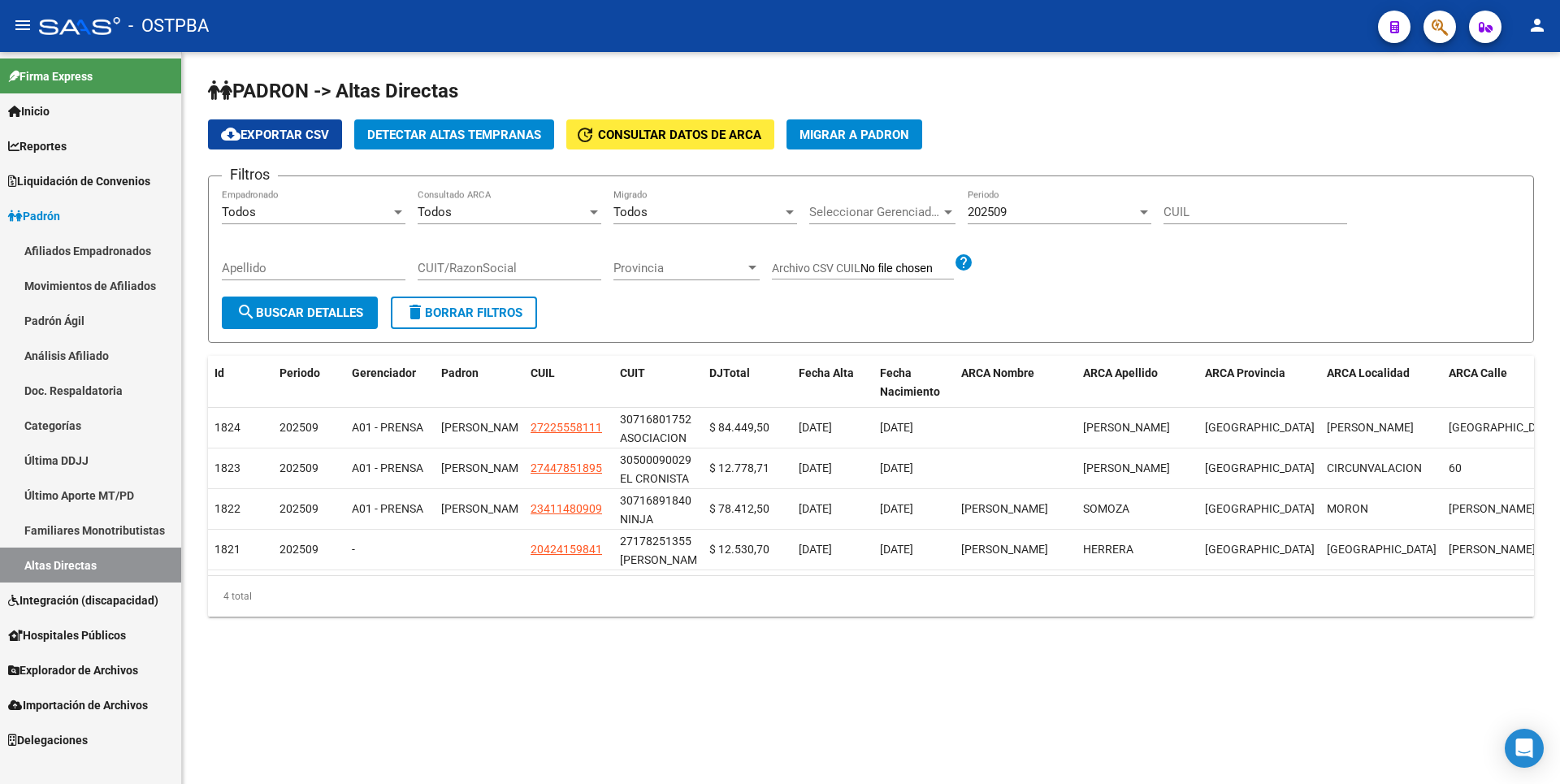
click at [100, 639] on span "Hospitales Públicos" at bounding box center [66, 636] width 117 height 18
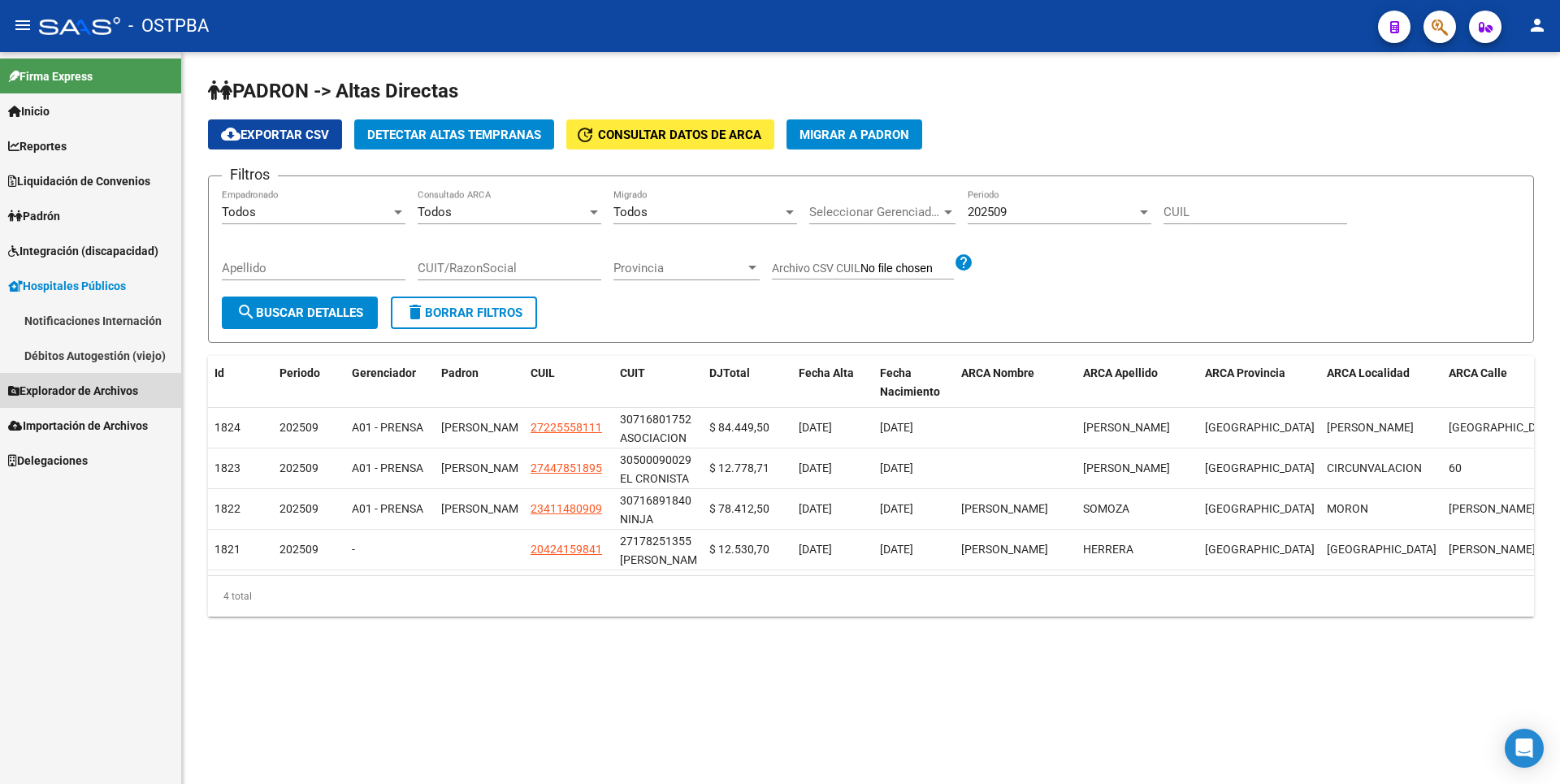
click at [72, 394] on span "Explorador de Archivos" at bounding box center [73, 391] width 130 height 18
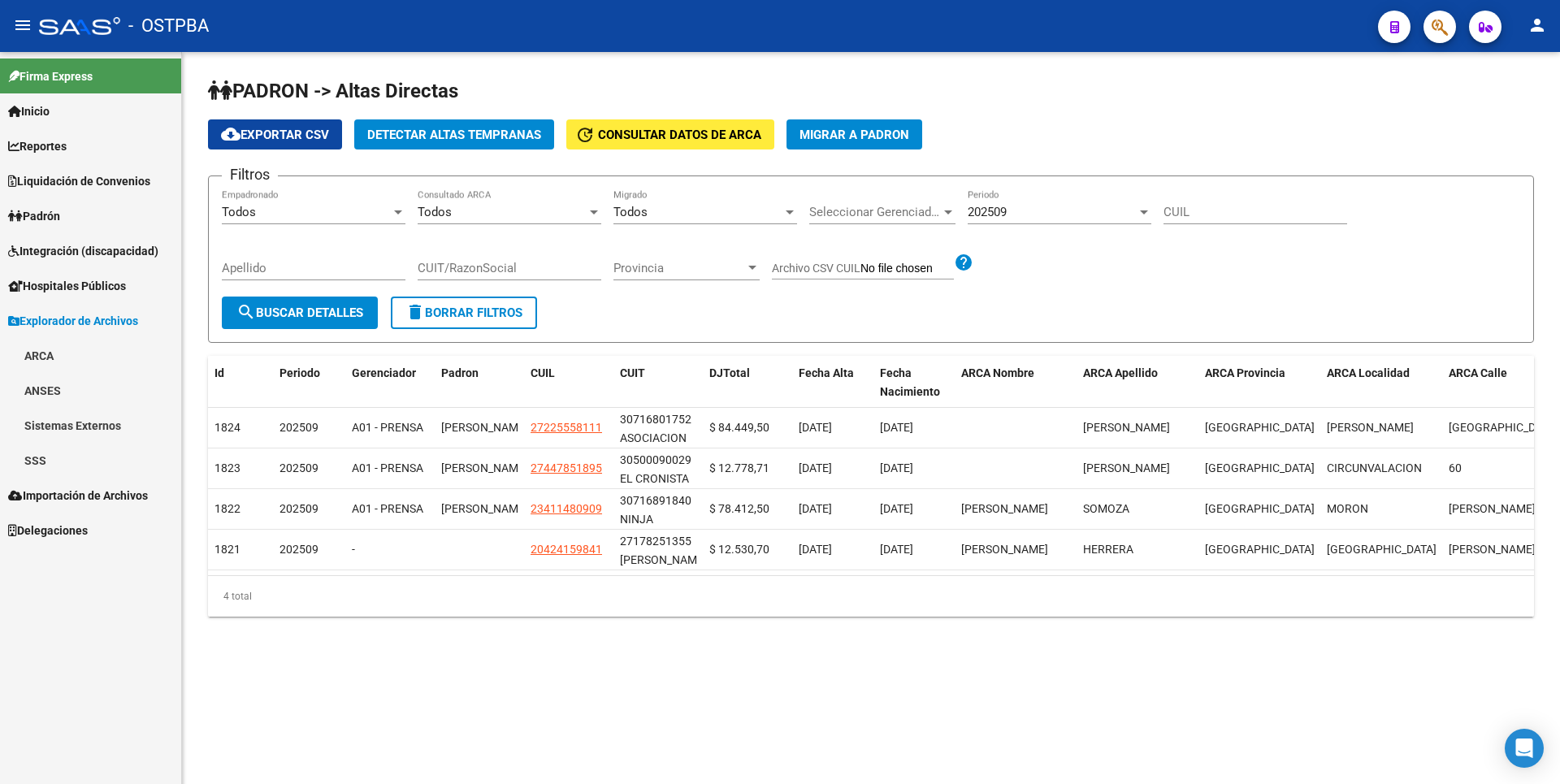
click at [69, 466] on link "SSS" at bounding box center [90, 460] width 181 height 35
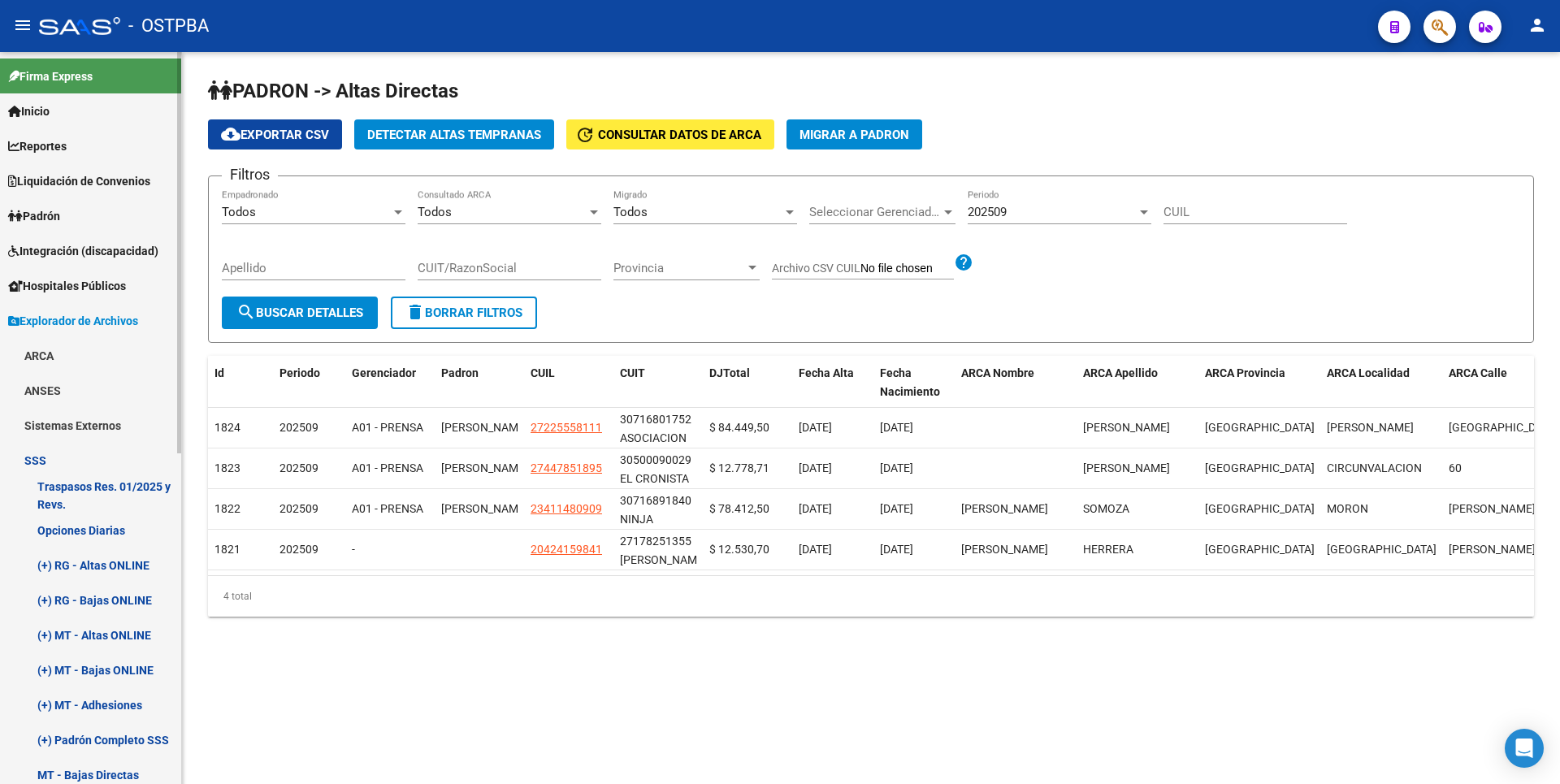
click at [71, 351] on link "ARCA" at bounding box center [90, 355] width 181 height 35
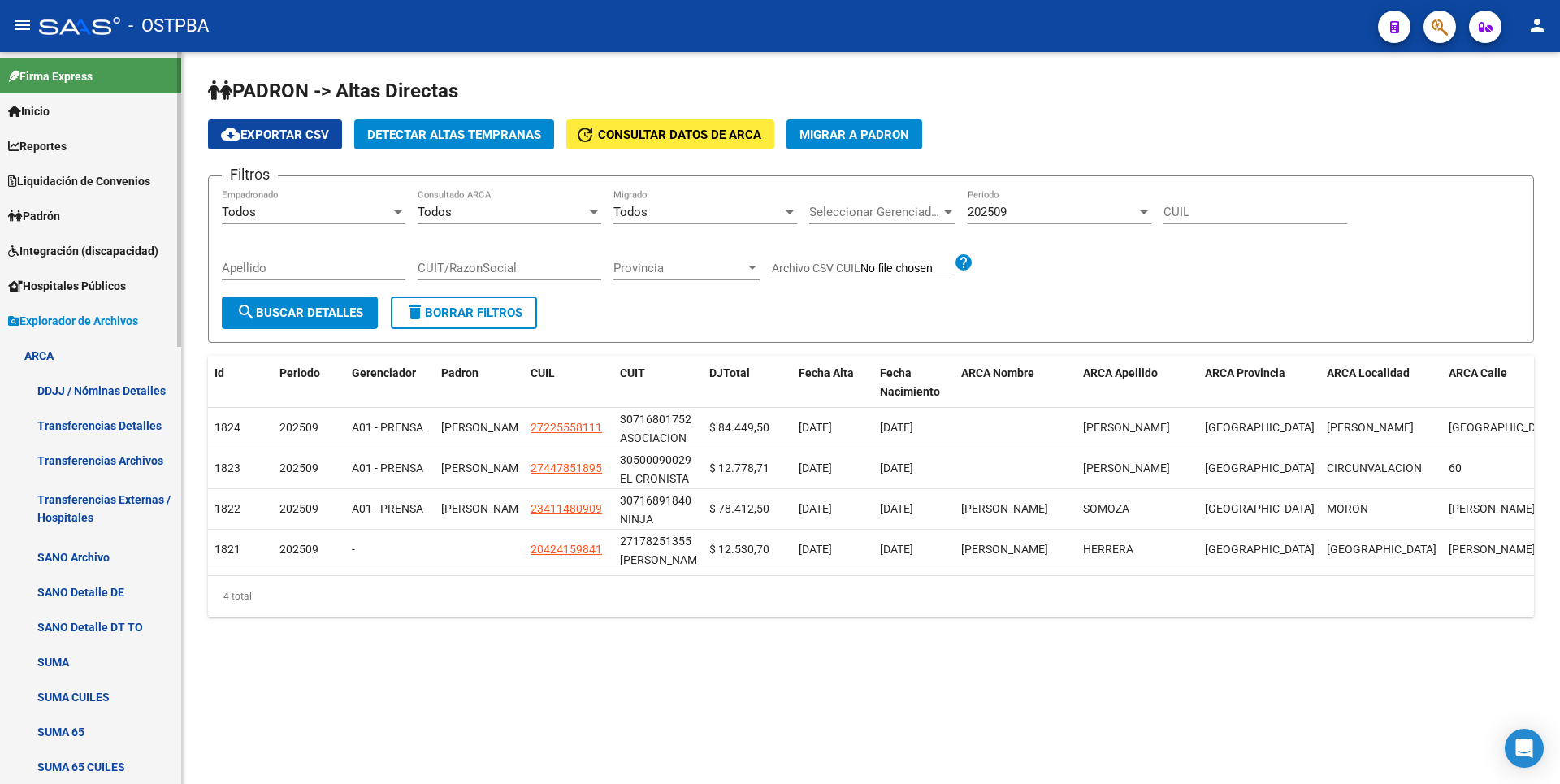
click at [130, 421] on link "Transferencias Detalles" at bounding box center [90, 425] width 181 height 35
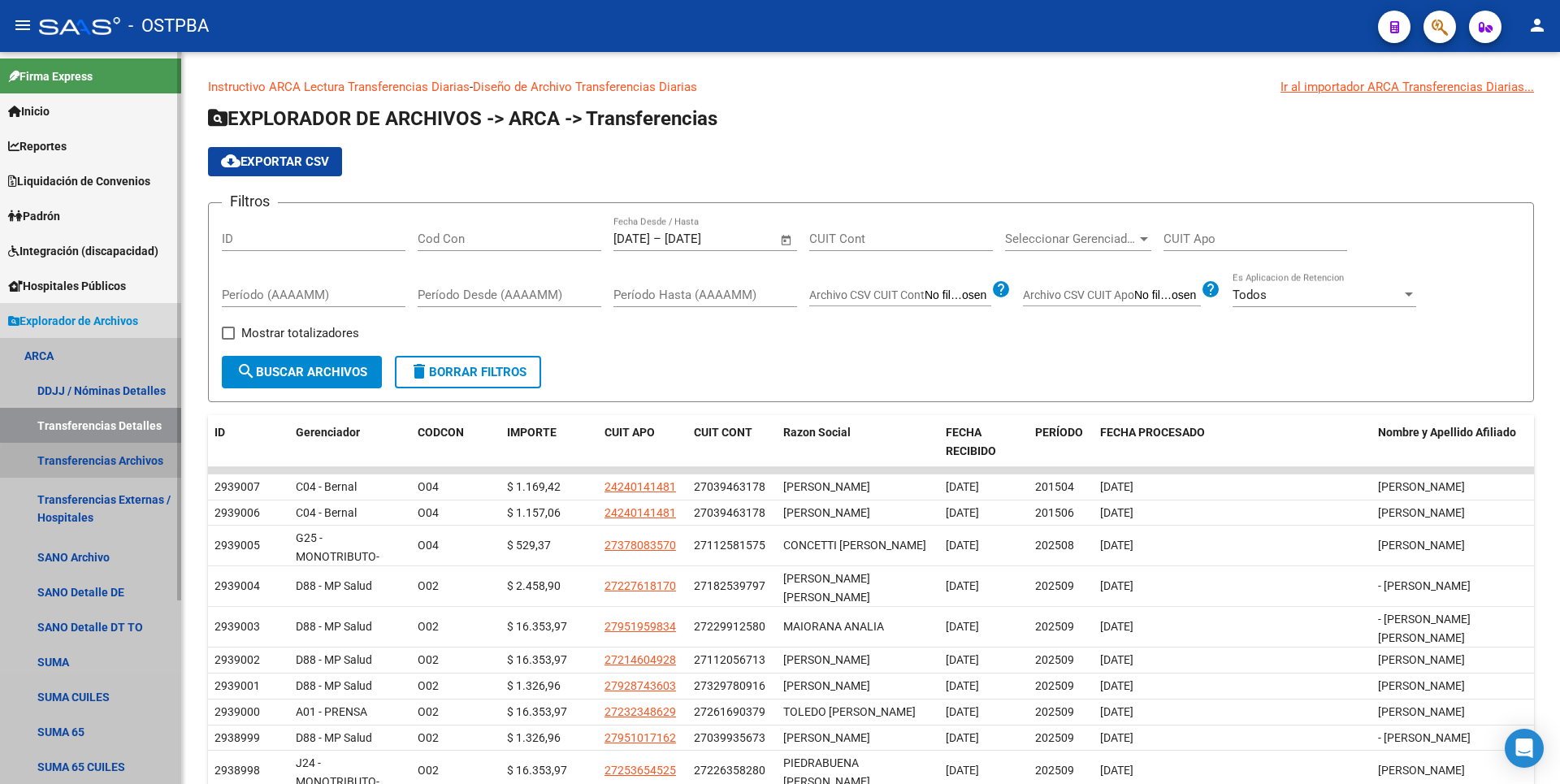
click at [125, 463] on link "Transferencias Archivos" at bounding box center [90, 460] width 181 height 35
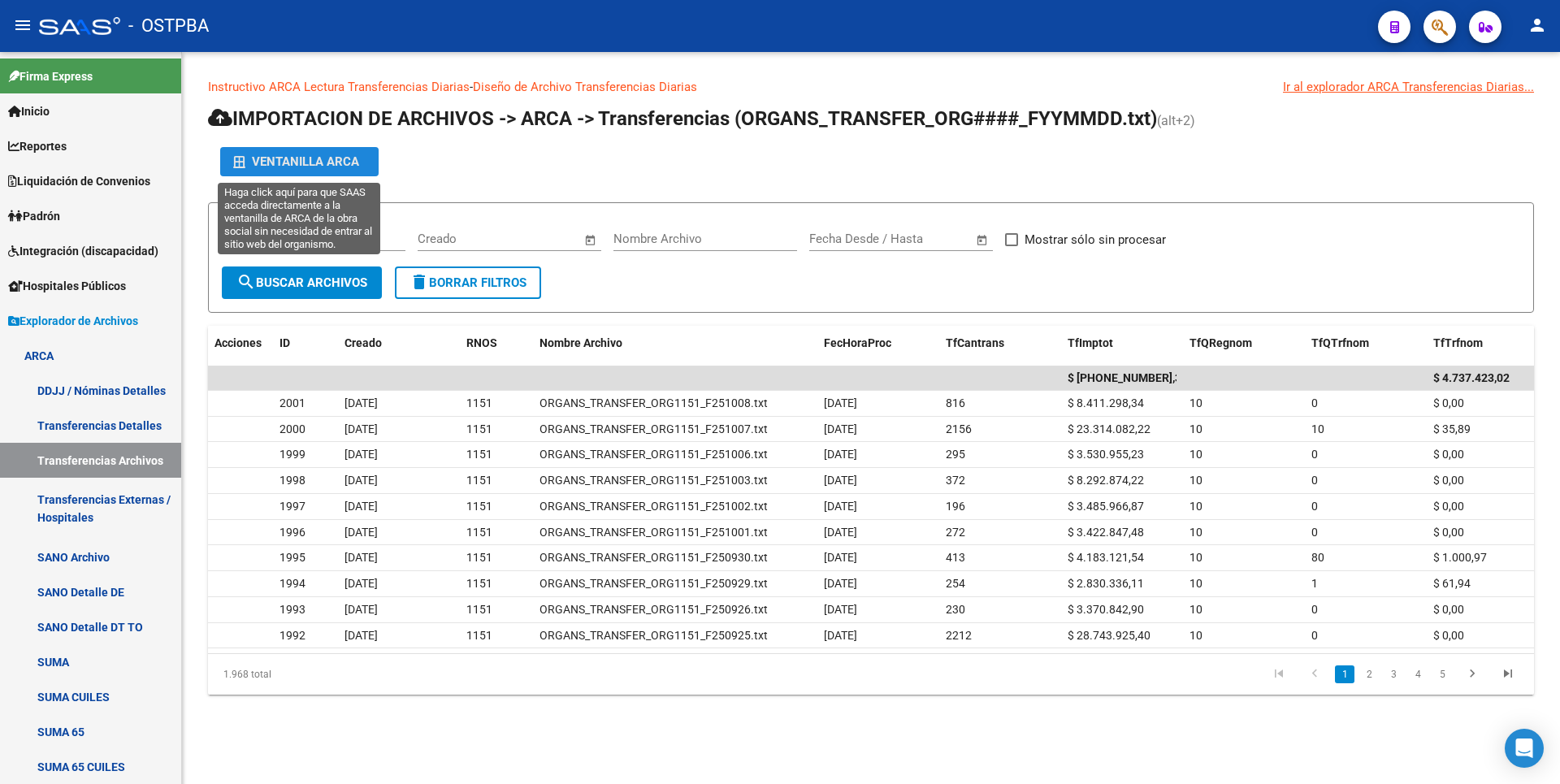
click at [327, 165] on div "Ventanilla ARCA" at bounding box center [299, 161] width 132 height 29
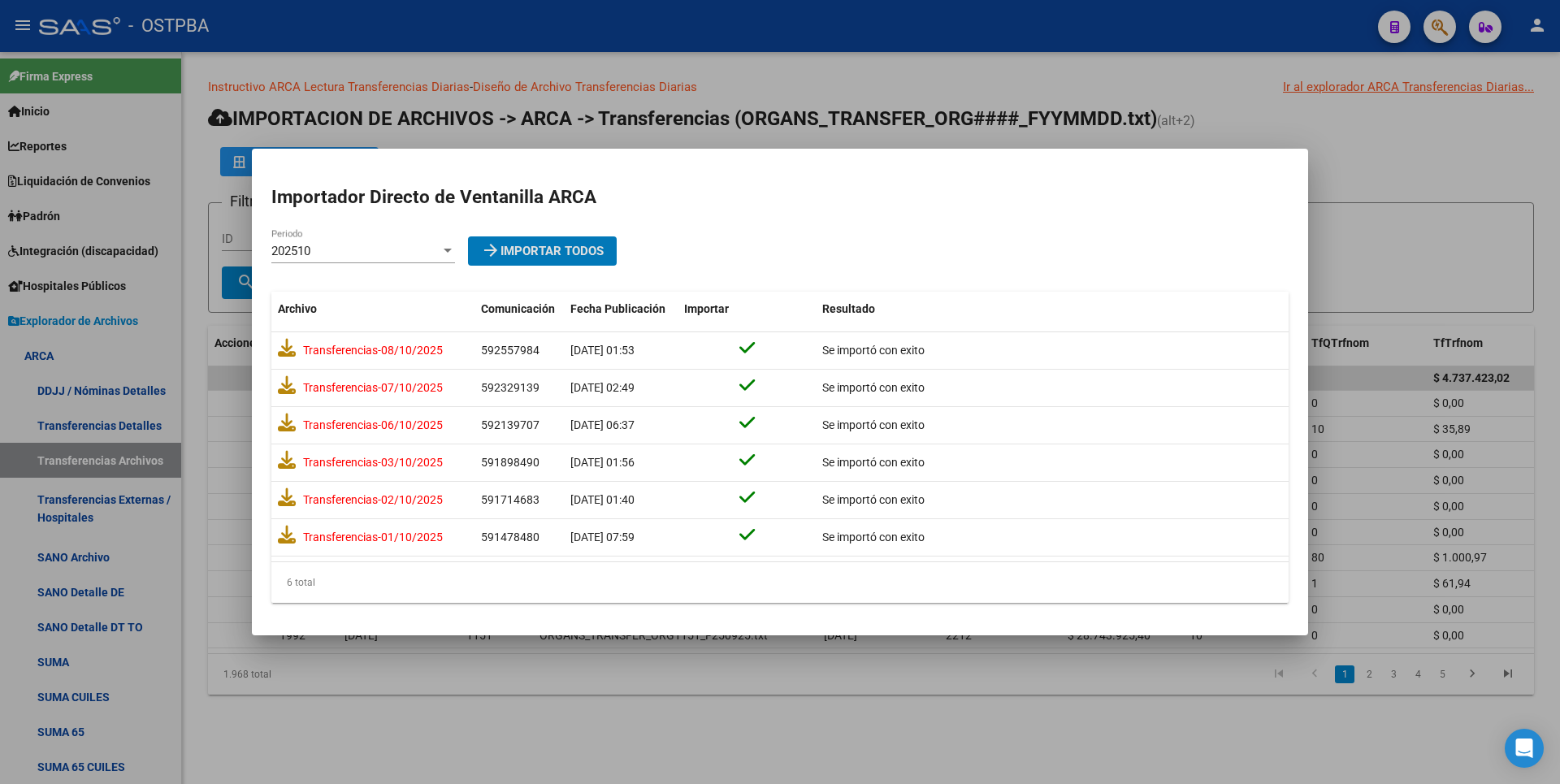
click at [1422, 189] on div at bounding box center [780, 392] width 1560 height 784
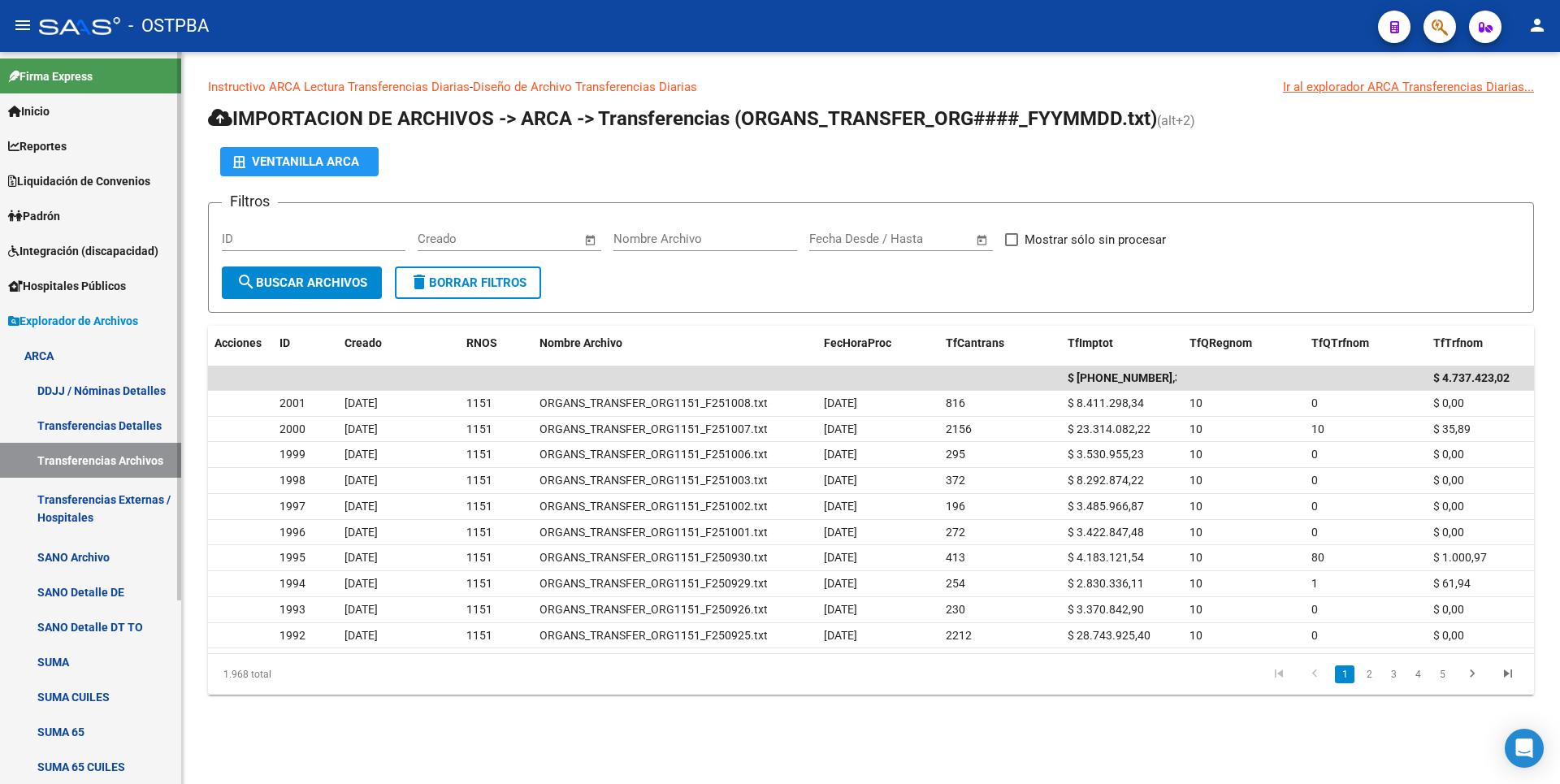
click at [76, 211] on link "Padrón" at bounding box center [90, 216] width 181 height 35
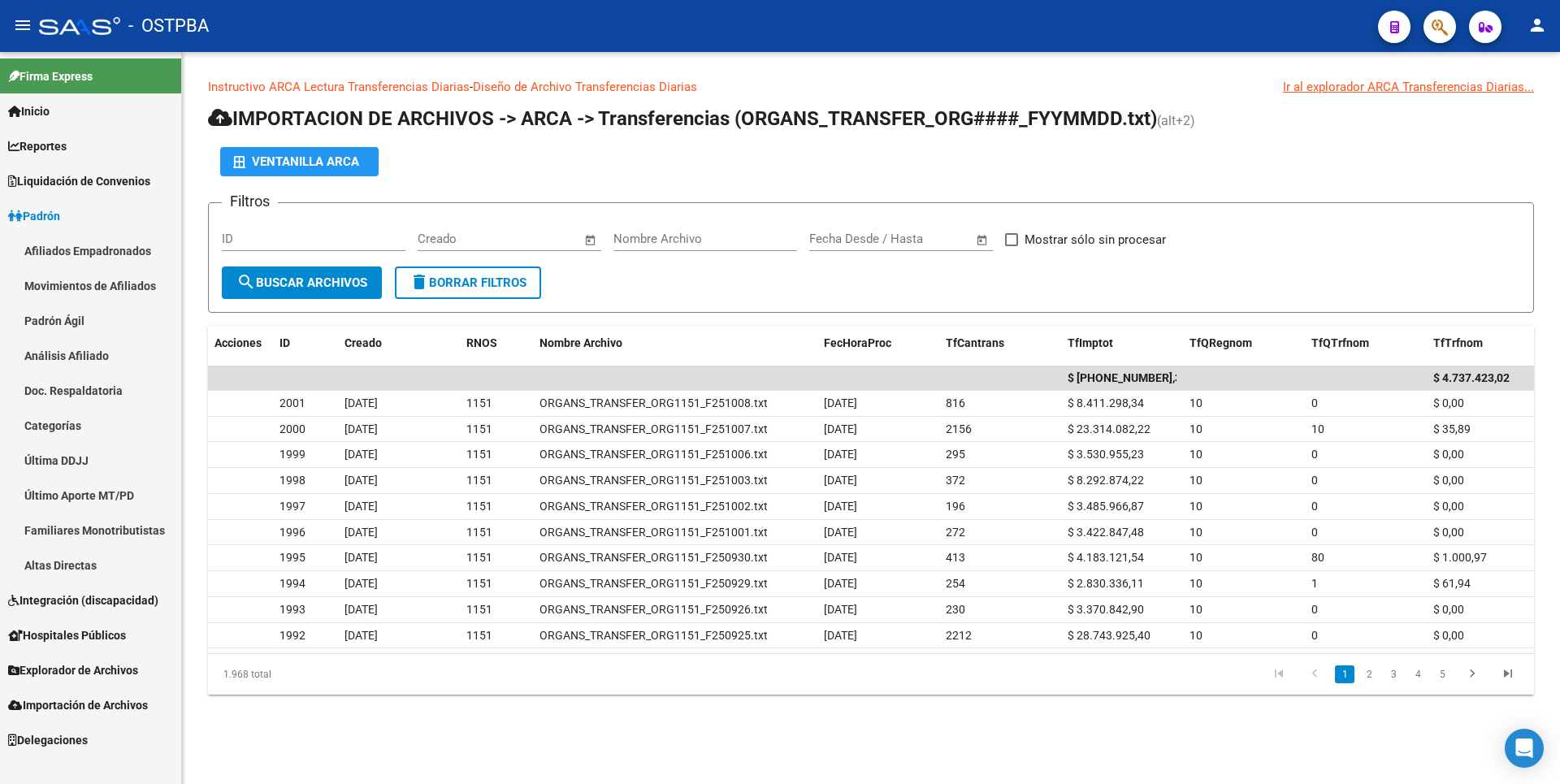
click at [95, 283] on link "Movimientos de Afiliados" at bounding box center [90, 285] width 181 height 35
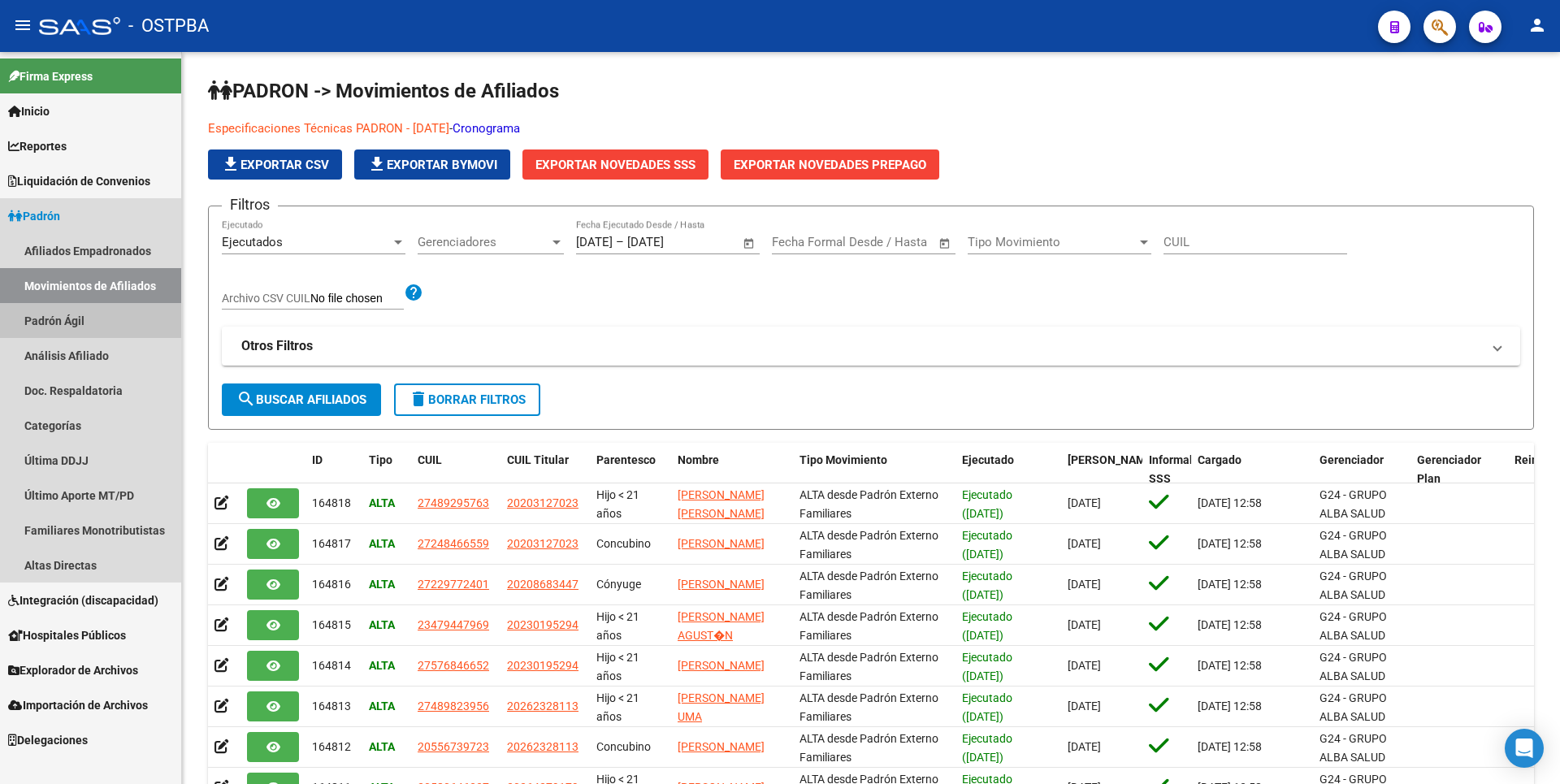
click at [74, 321] on link "Padrón Ágil" at bounding box center [90, 321] width 181 height 35
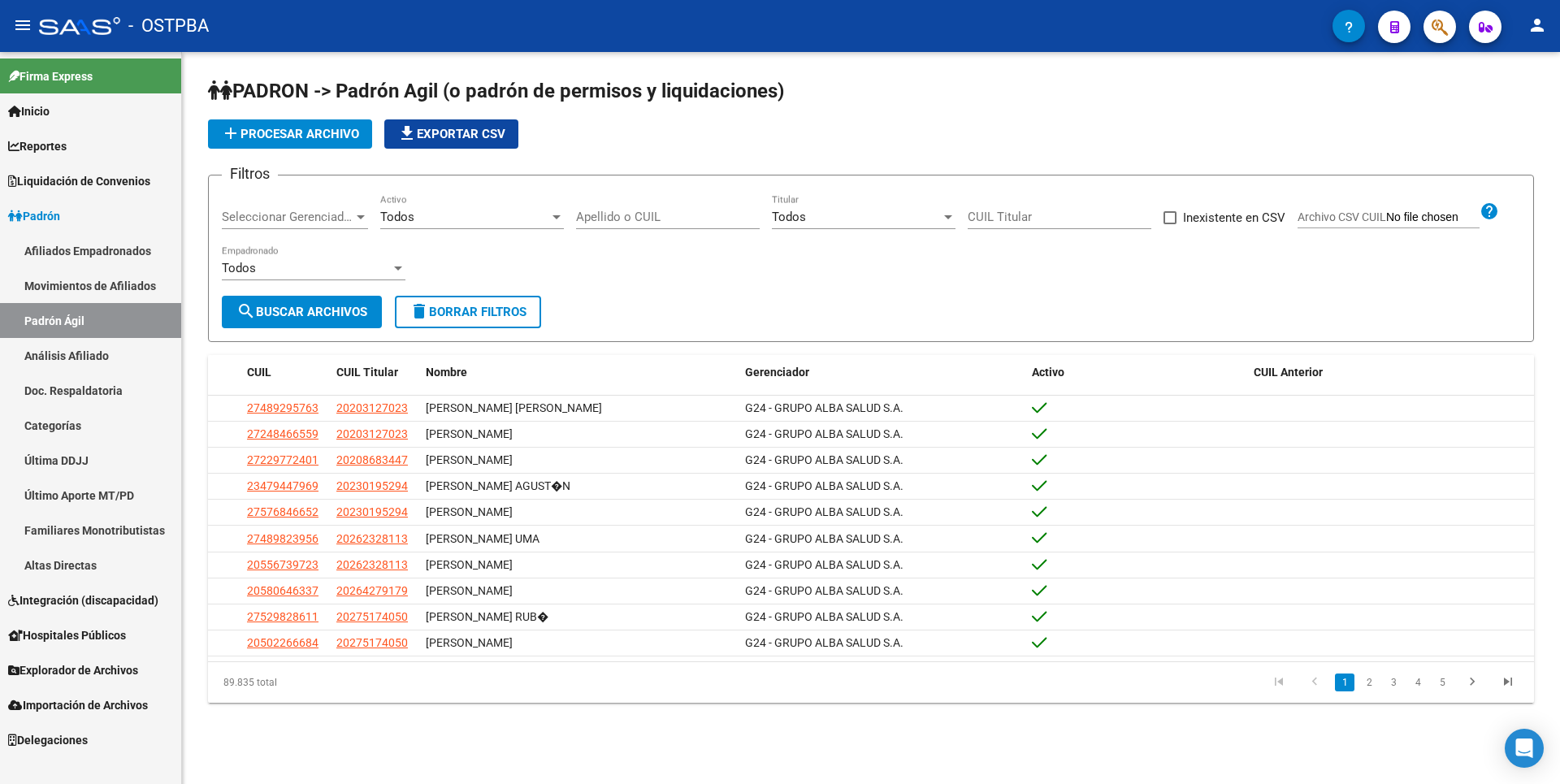
click at [90, 353] on link "Análisis Afiliado" at bounding box center [90, 355] width 181 height 35
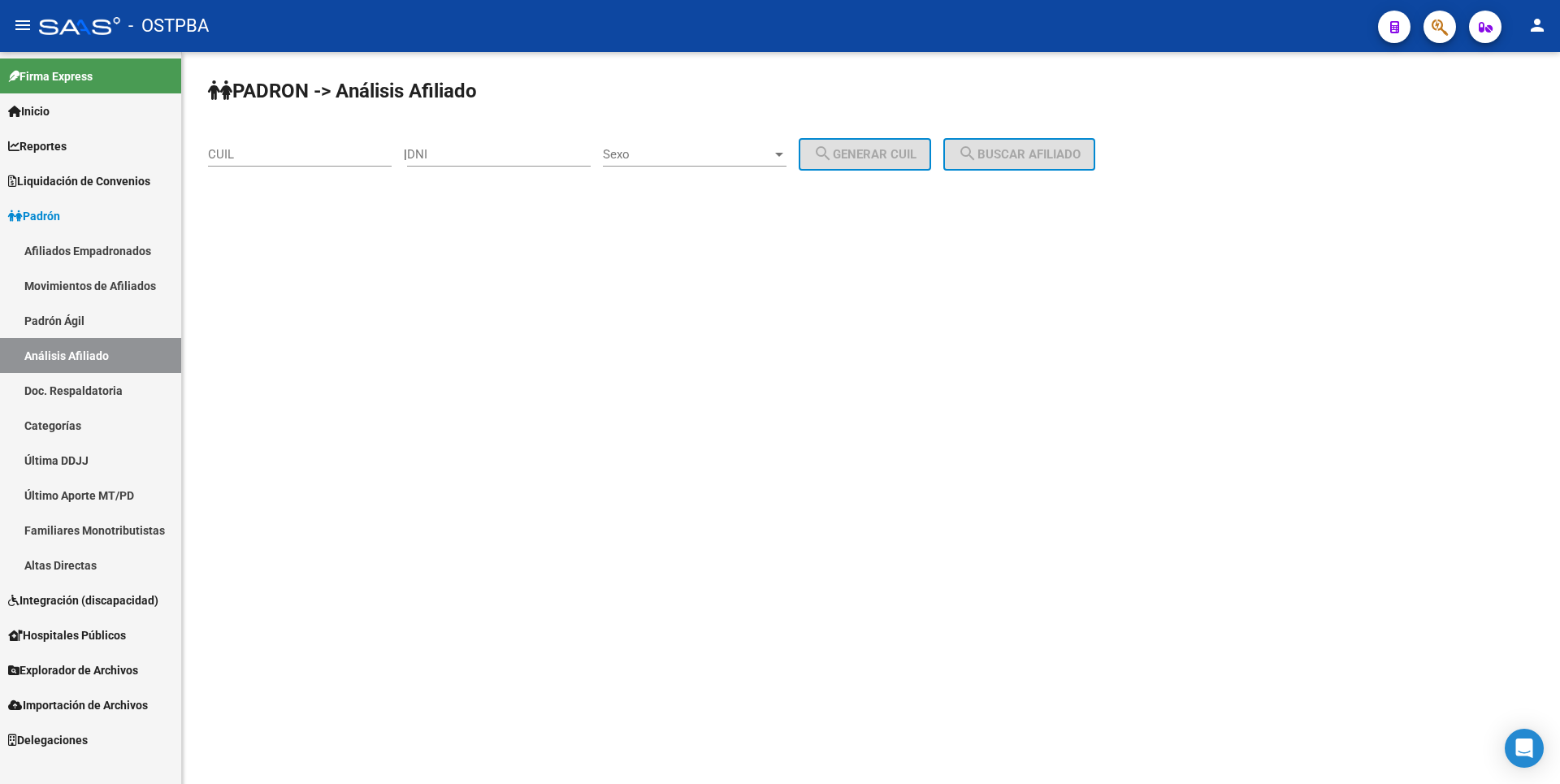
click at [238, 150] on input "CUIL" at bounding box center [300, 154] width 184 height 15
type input "20-28057231-5"
click at [1076, 156] on span "search Buscar afiliado" at bounding box center [1019, 154] width 123 height 15
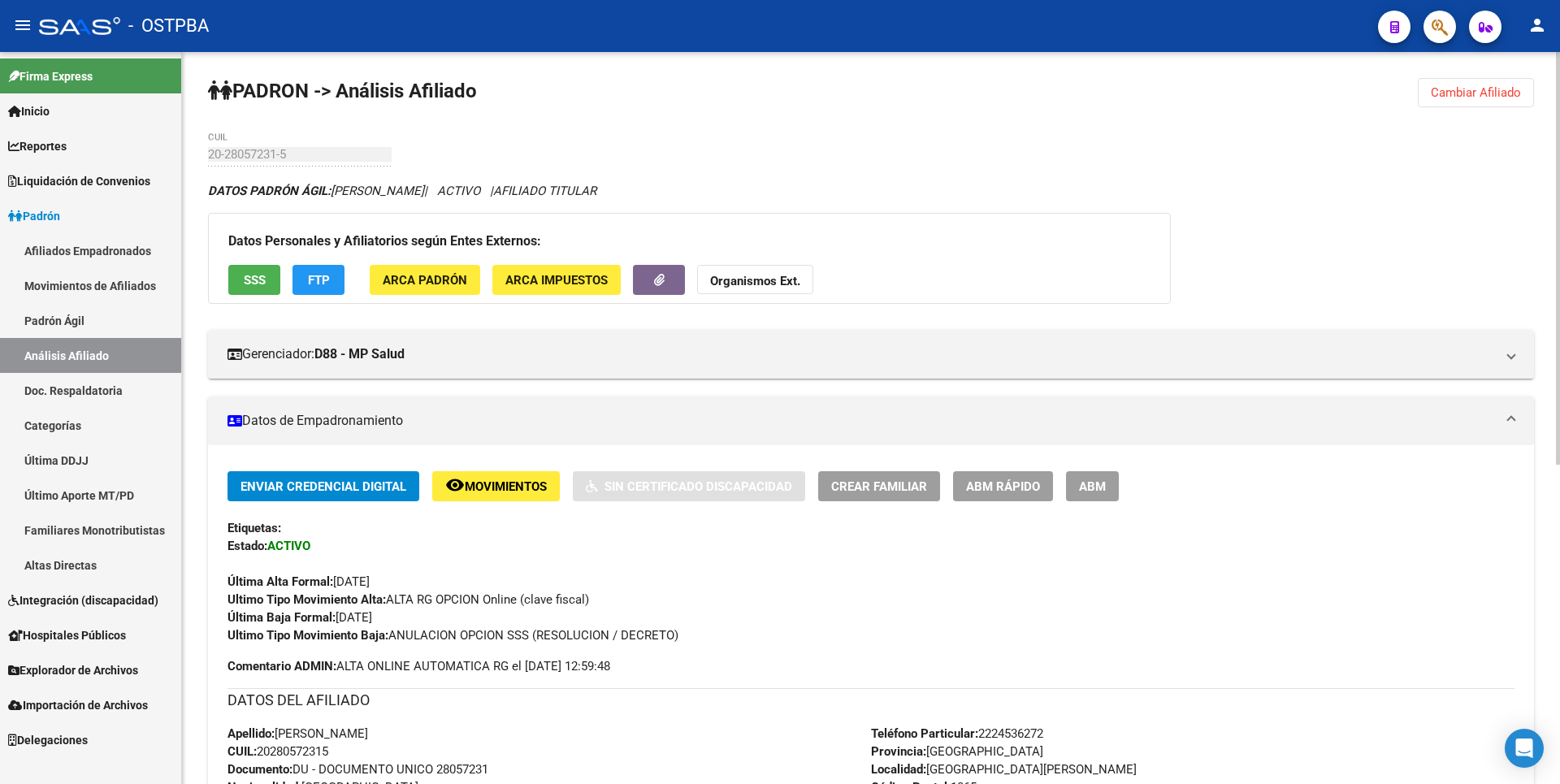
click at [321, 285] on span "FTP" at bounding box center [319, 280] width 22 height 15
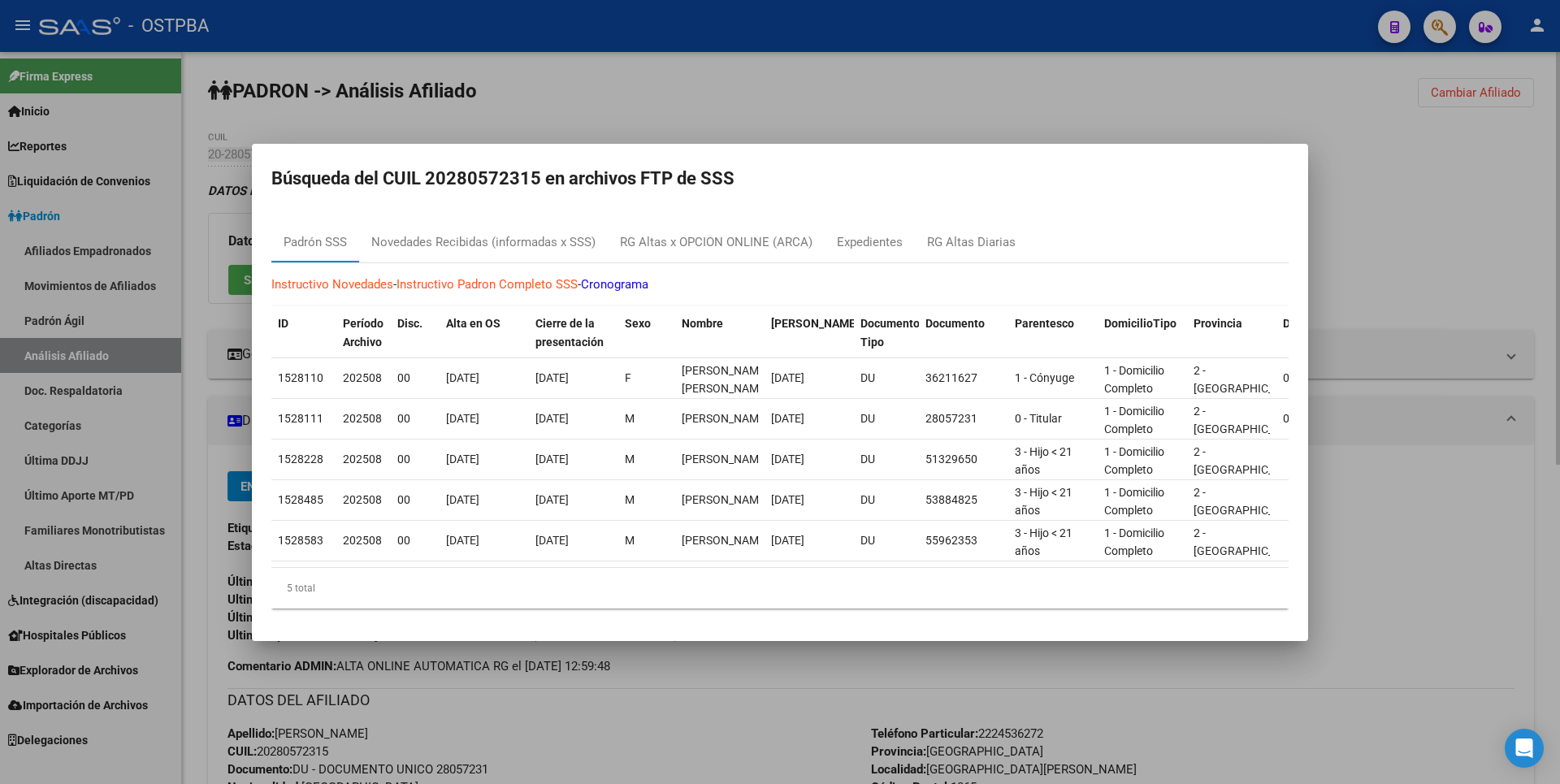
drag, startPoint x: 1436, startPoint y: 237, endPoint x: 1339, endPoint y: 250, distance: 97.9
click at [1437, 237] on div at bounding box center [780, 392] width 1560 height 784
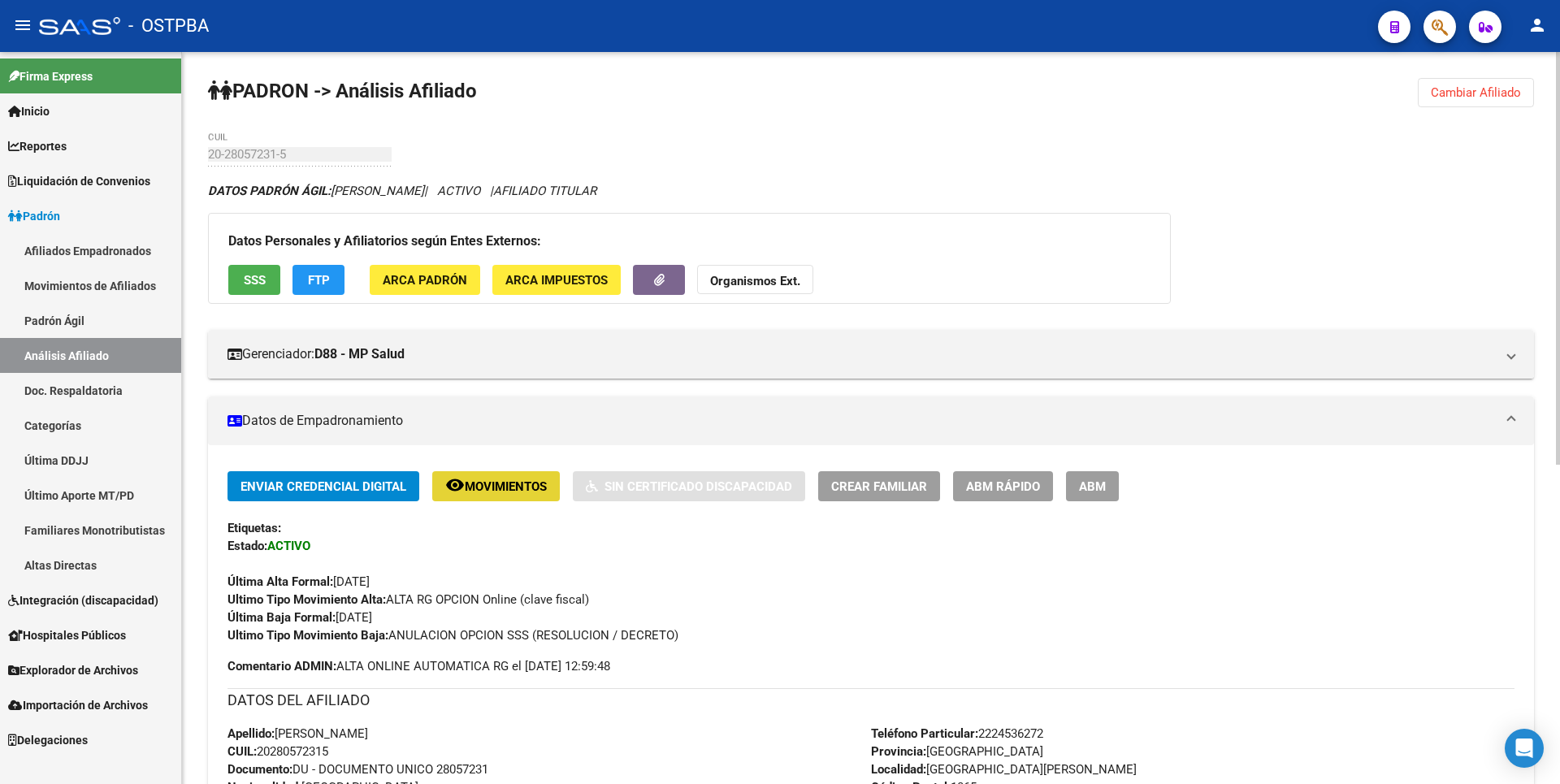
click at [505, 487] on span "Movimientos" at bounding box center [505, 486] width 82 height 15
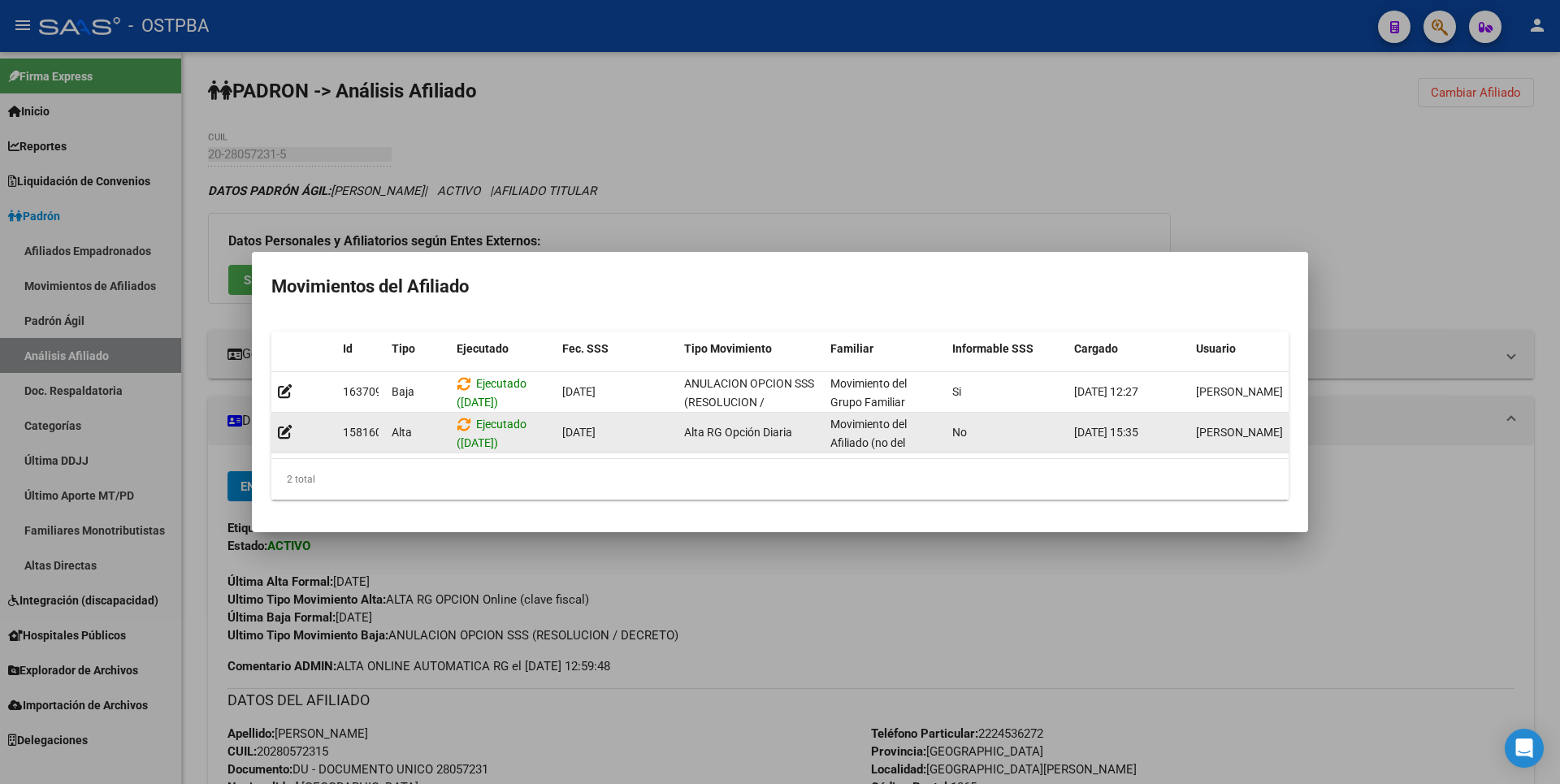
click at [1090, 426] on span "04/09/2025 15:35" at bounding box center [1106, 433] width 64 height 13
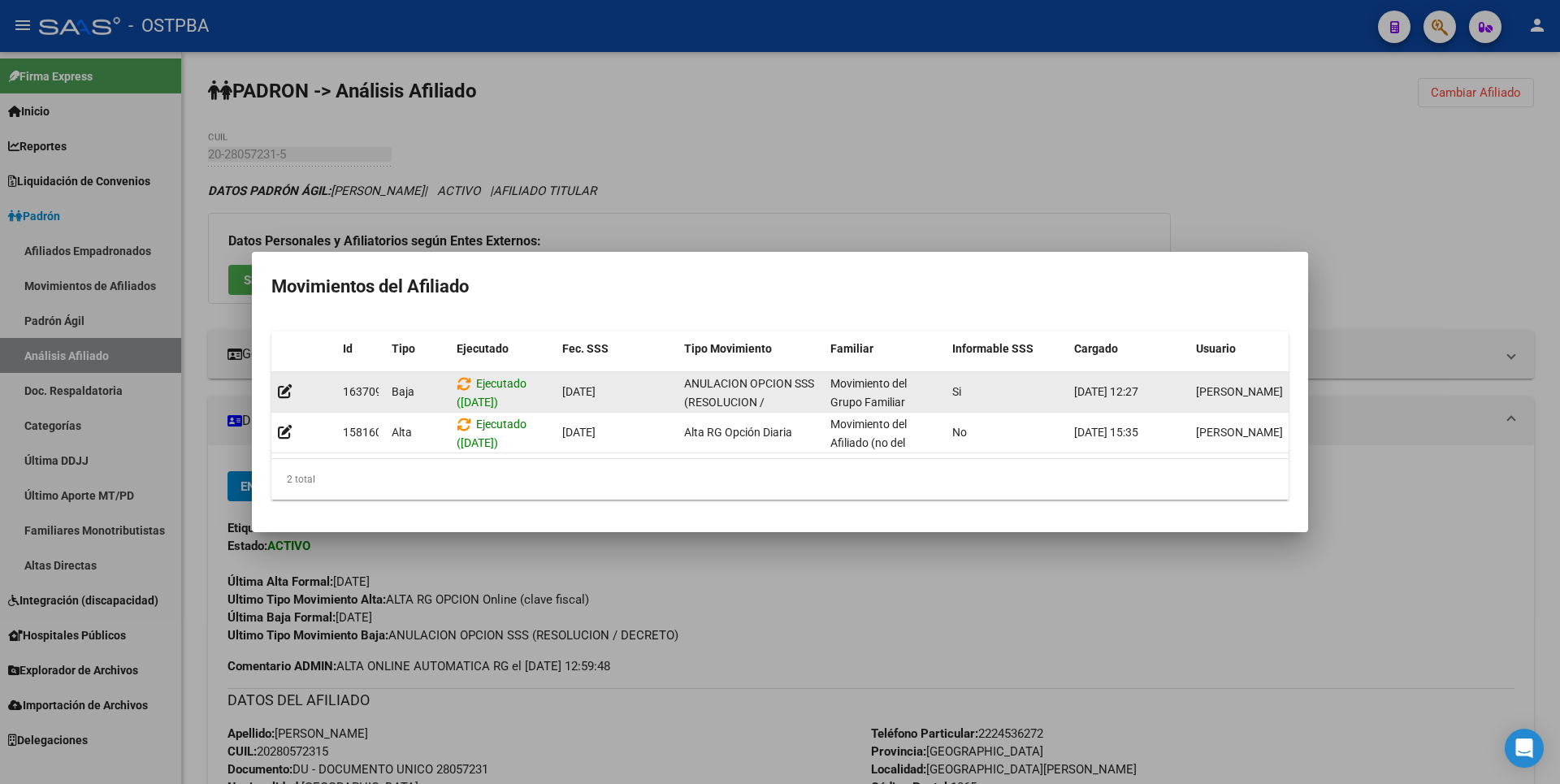
drag, startPoint x: 1090, startPoint y: 426, endPoint x: 1013, endPoint y: 381, distance: 89.2
click at [1013, 382] on div "Si" at bounding box center [1007, 392] width 109 height 19
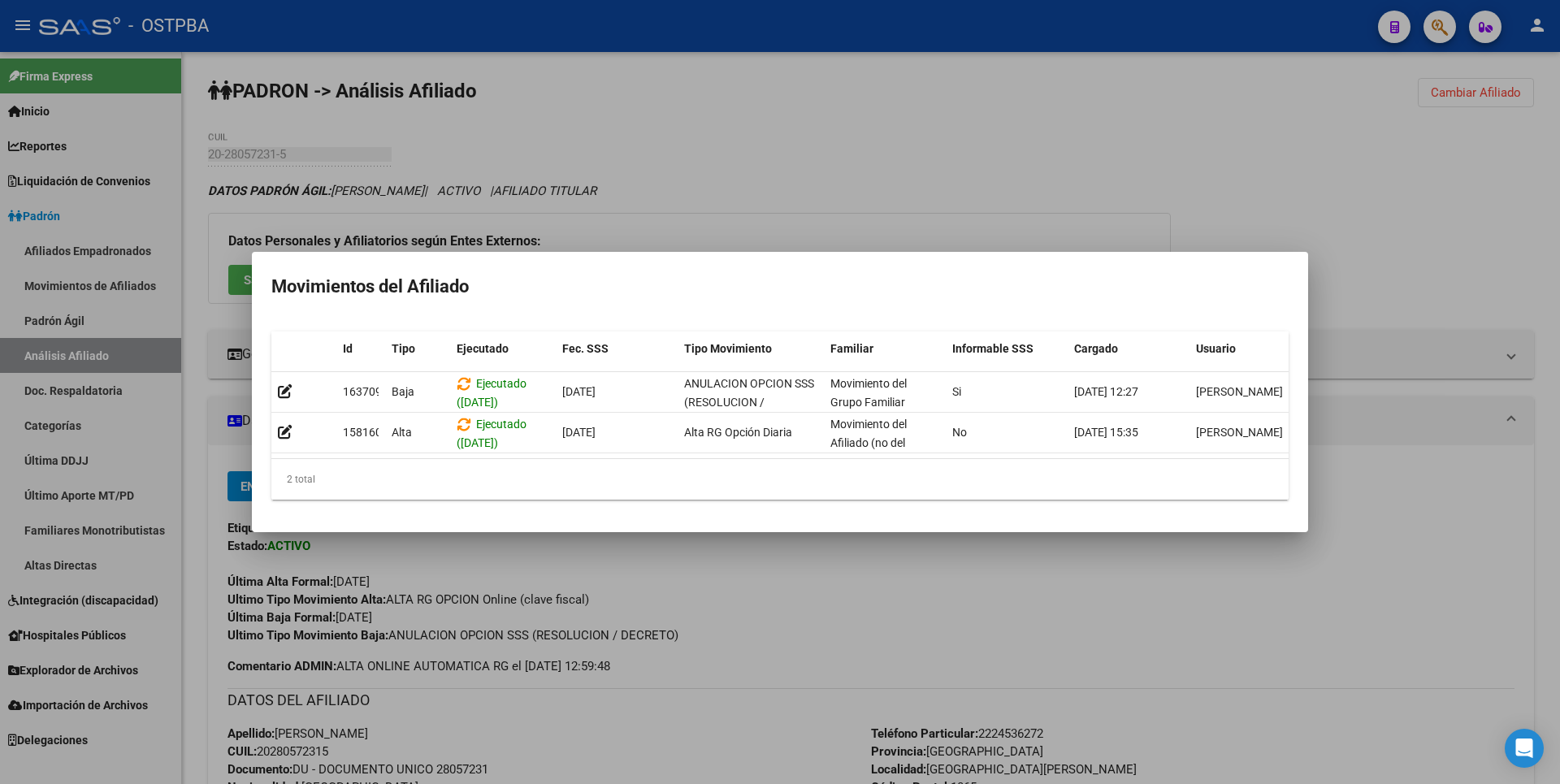
click at [879, 205] on div at bounding box center [780, 392] width 1560 height 784
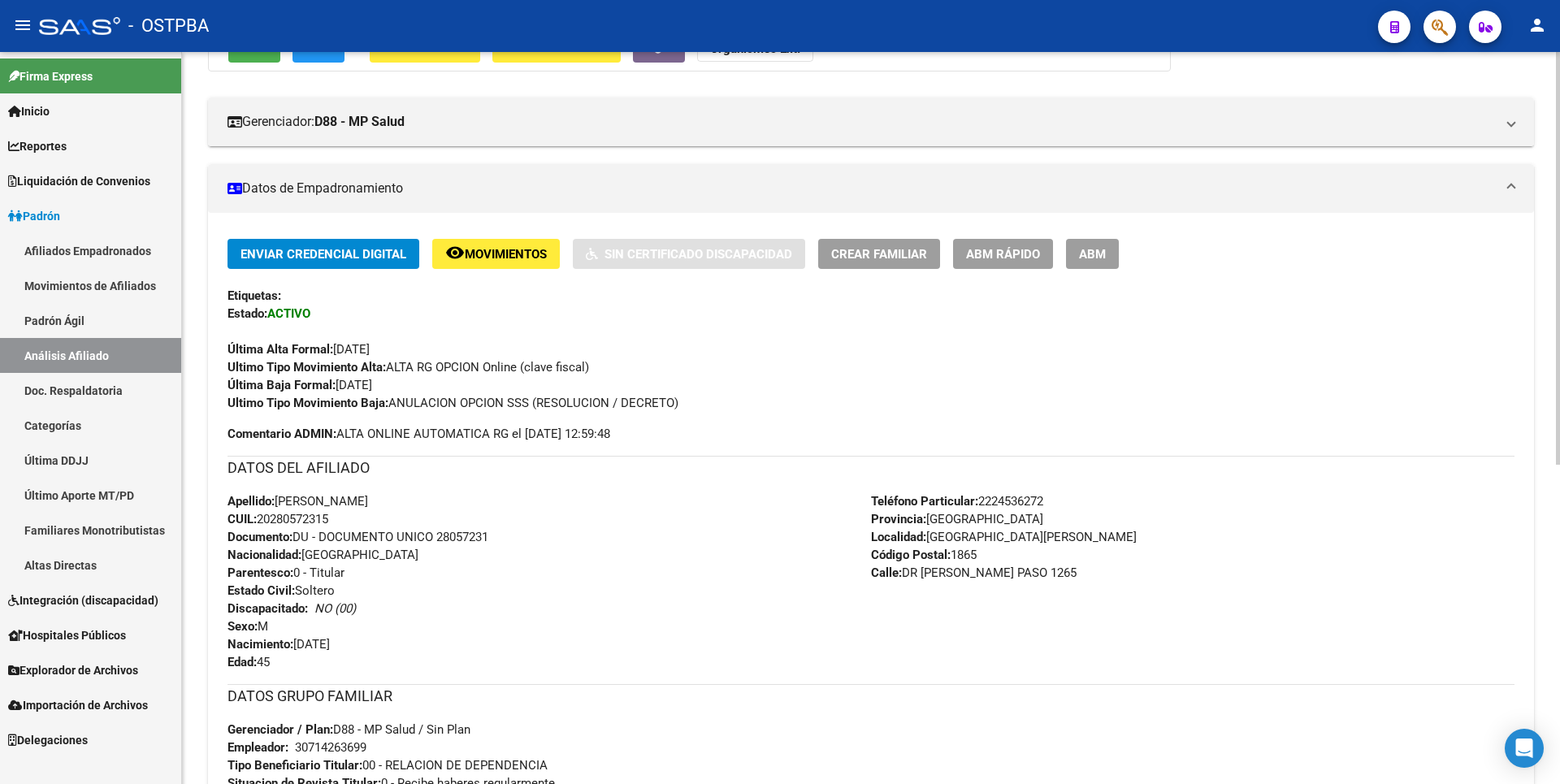
scroll to position [244, 0]
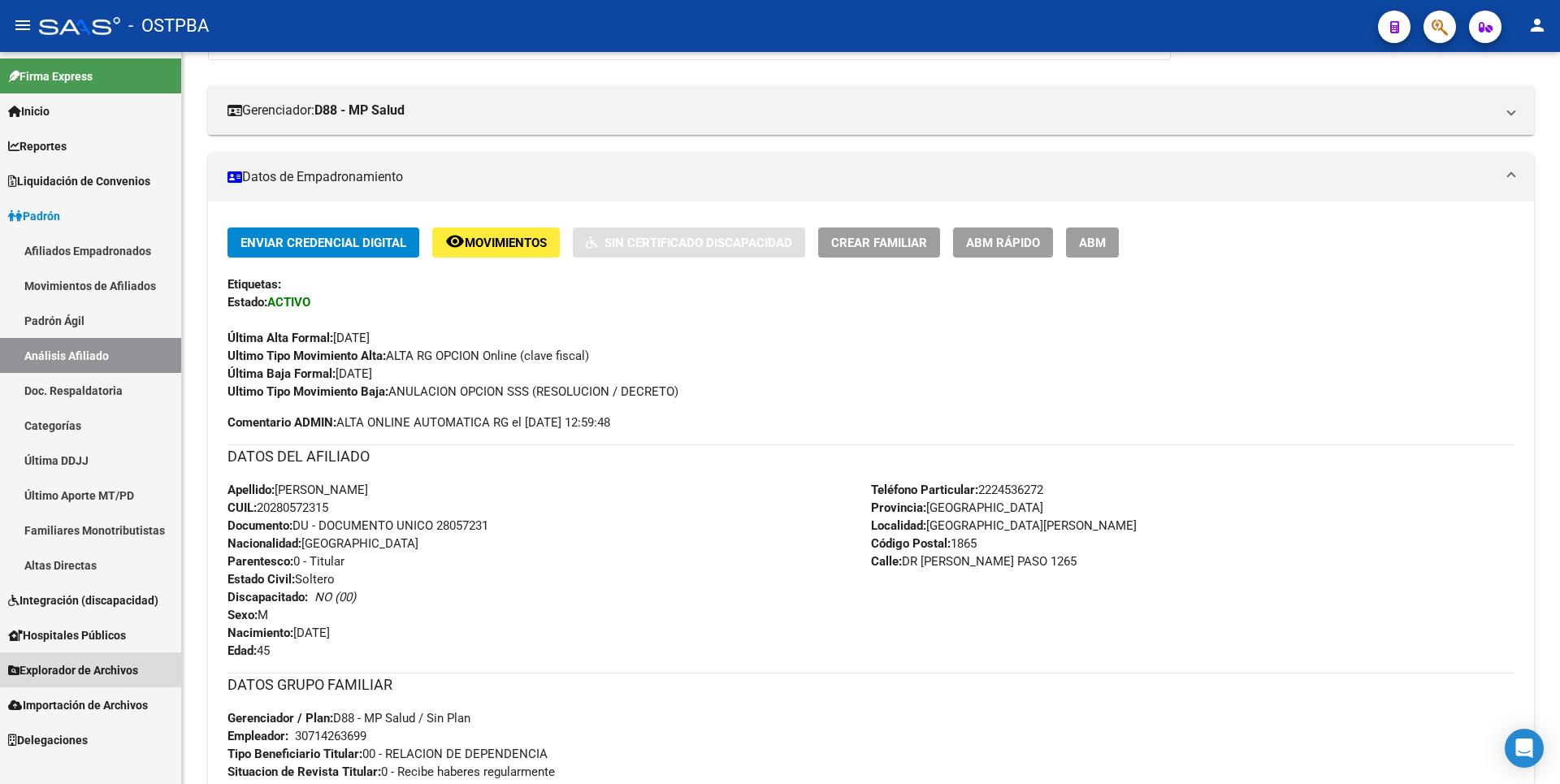
click at [66, 667] on span "Explorador de Archivos" at bounding box center [73, 670] width 130 height 18
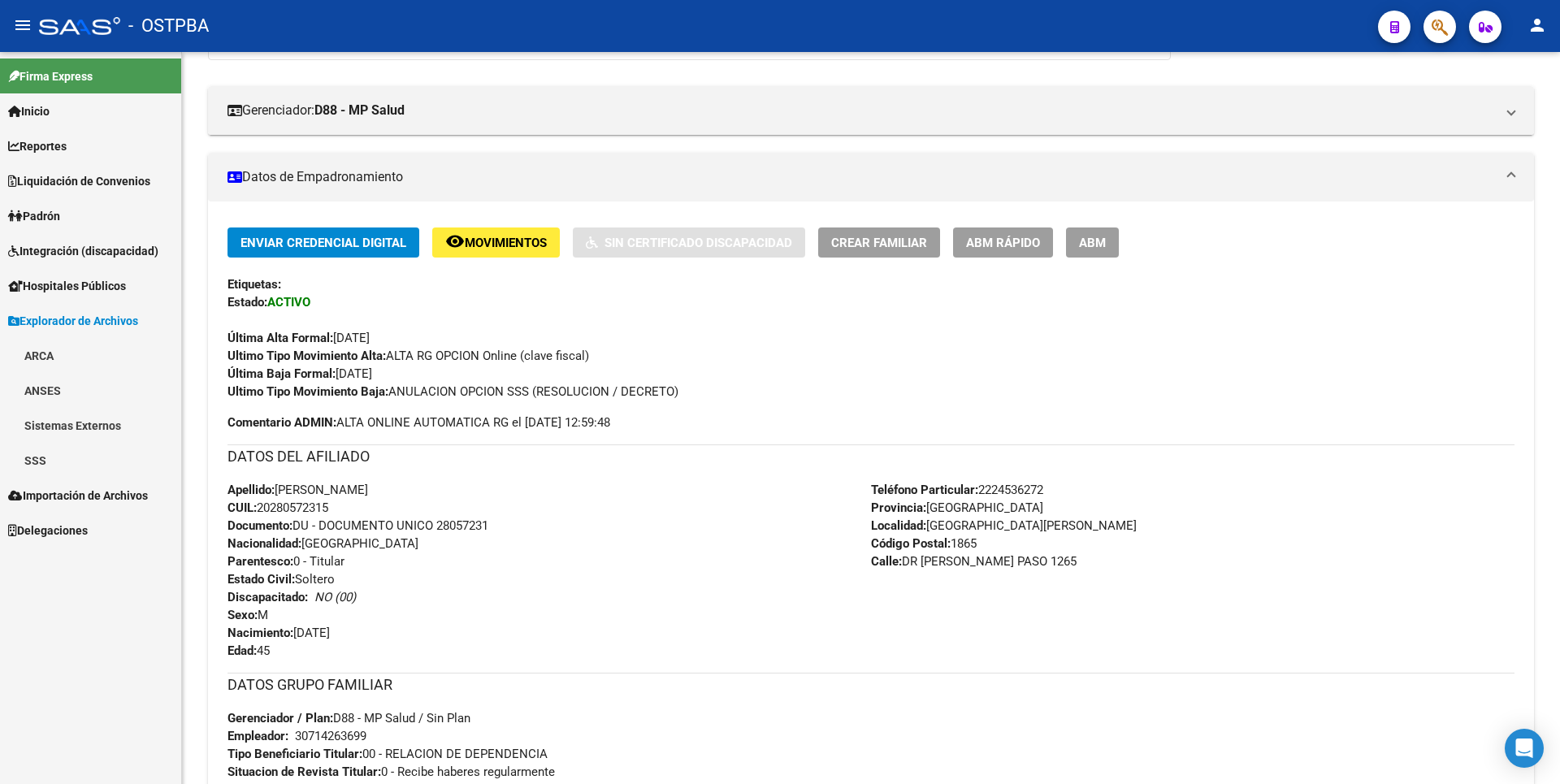
click at [28, 452] on link "SSS" at bounding box center [90, 460] width 181 height 35
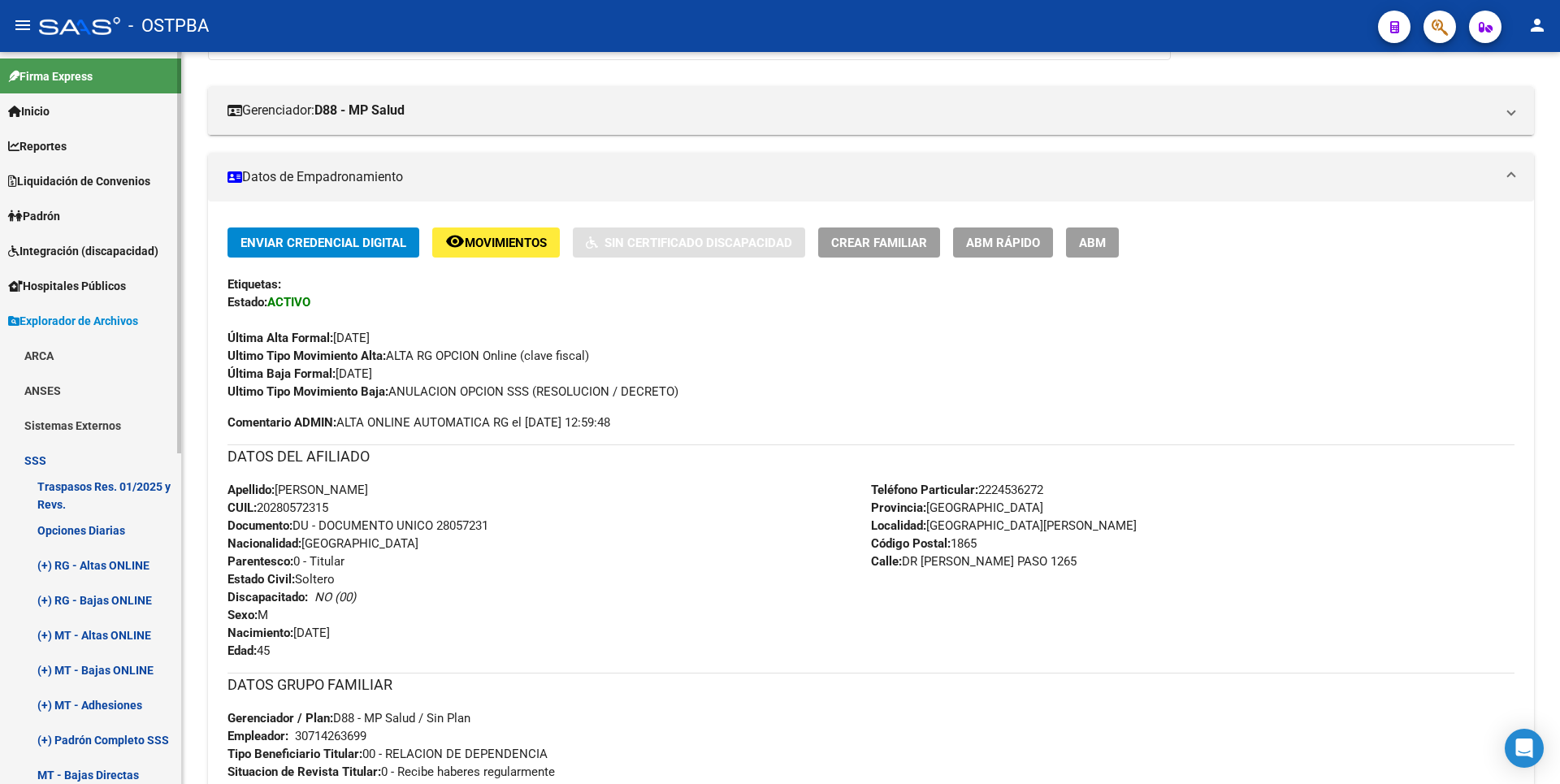
click at [118, 541] on link "Opciones Diarias" at bounding box center [90, 530] width 181 height 35
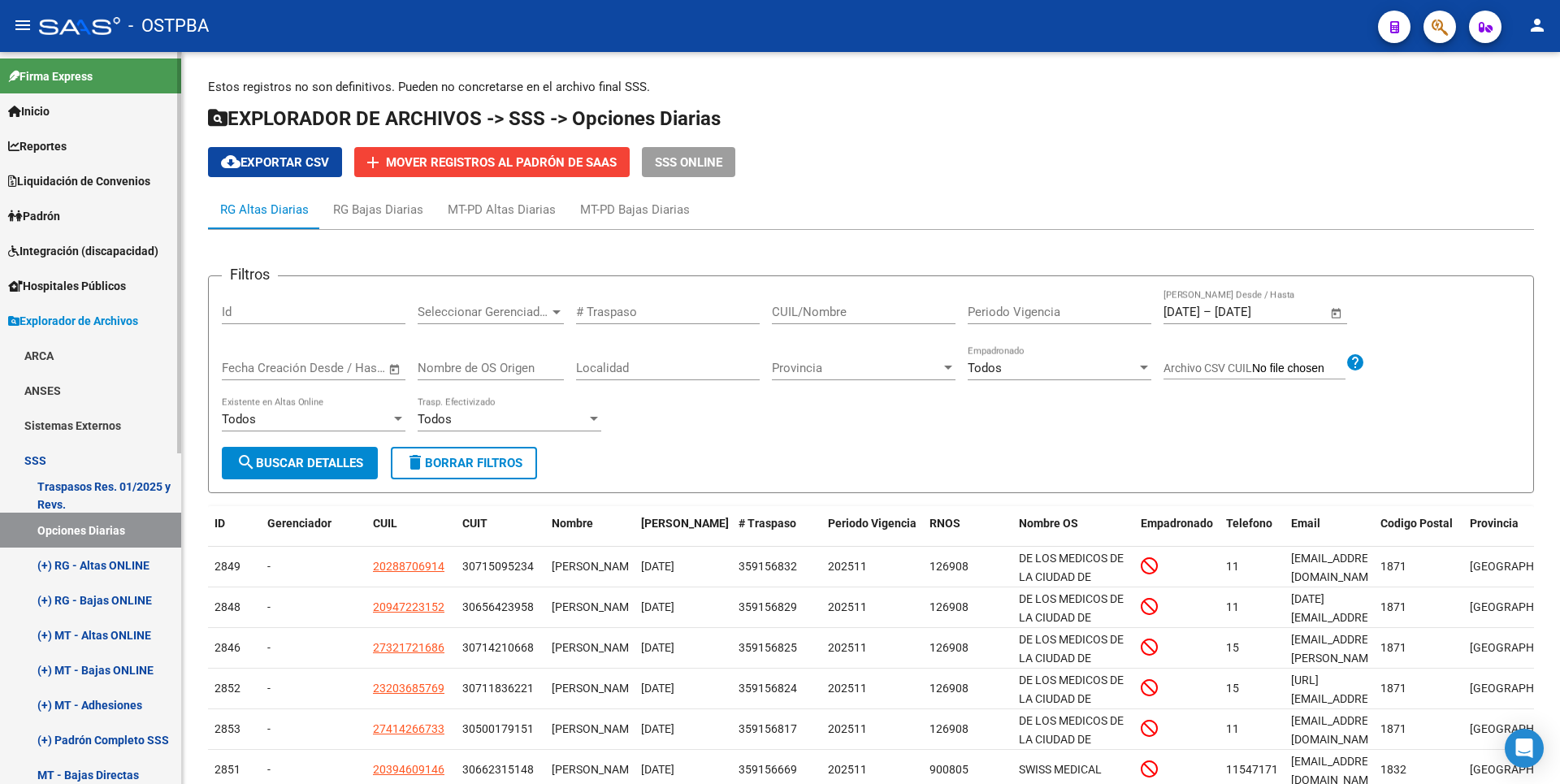
click at [101, 558] on link "(+) RG - Altas ONLINE" at bounding box center [90, 565] width 181 height 35
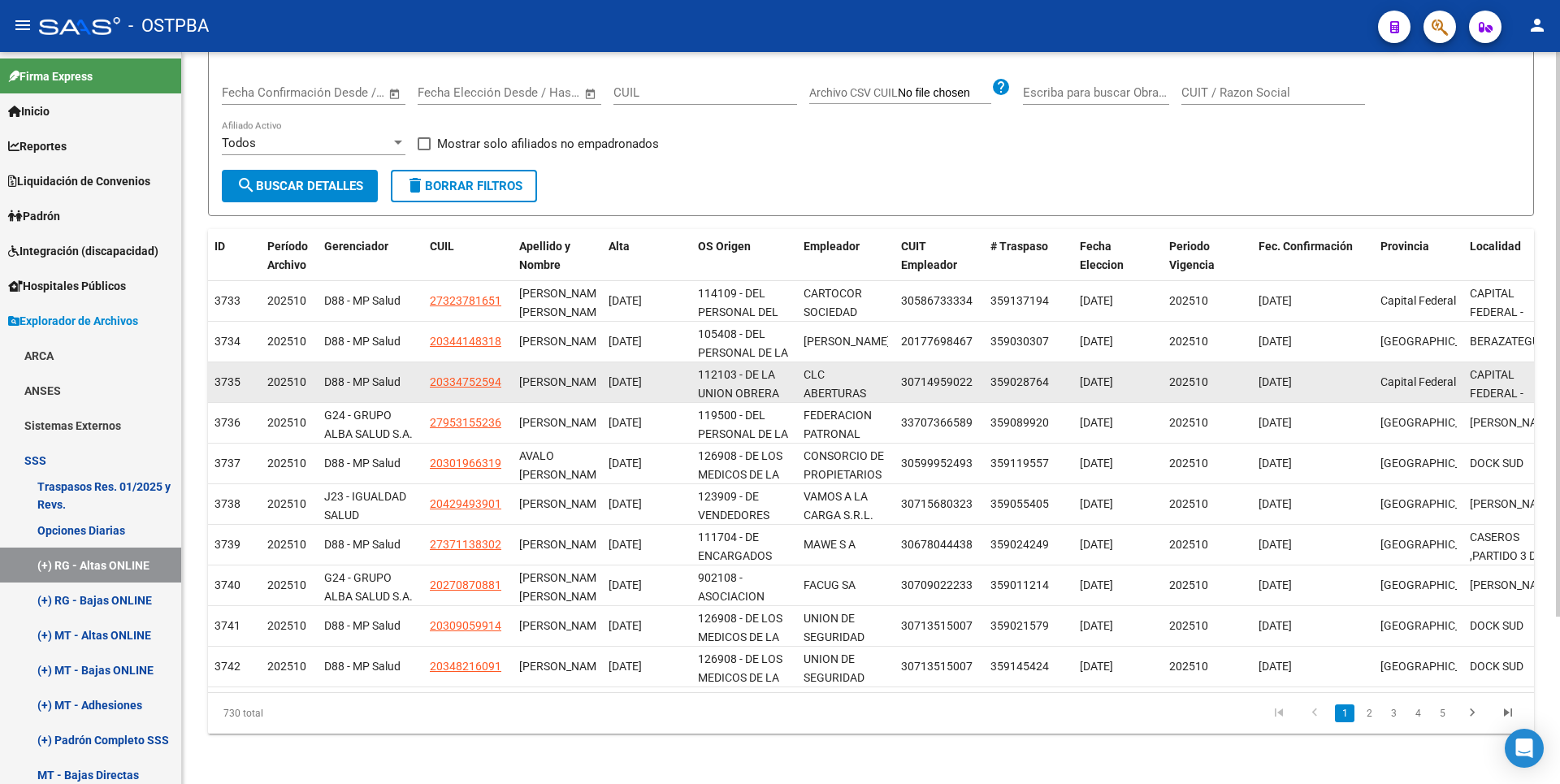
scroll to position [217, 0]
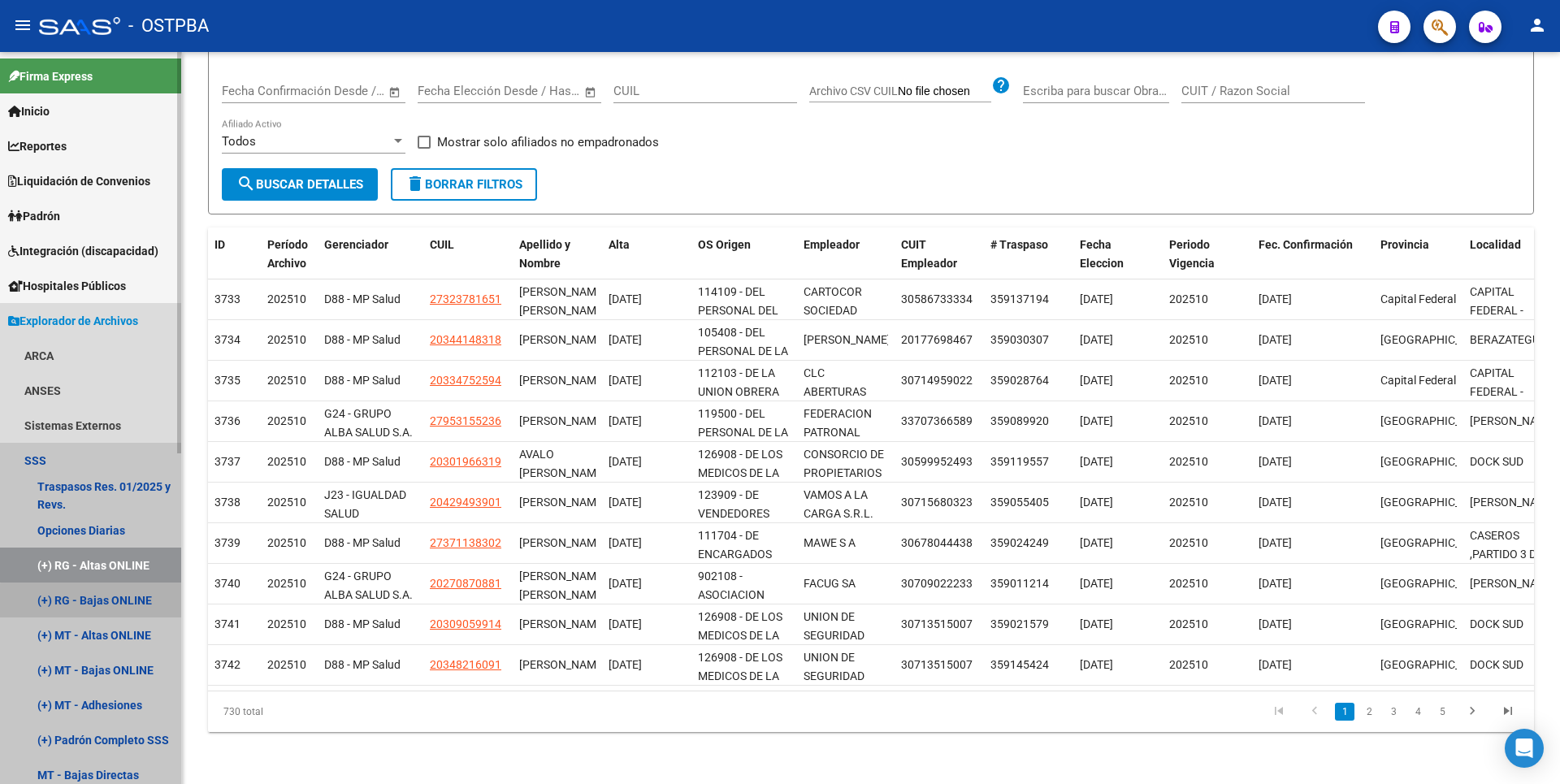
click at [109, 616] on link "(+) RG - Bajas ONLINE" at bounding box center [90, 600] width 181 height 35
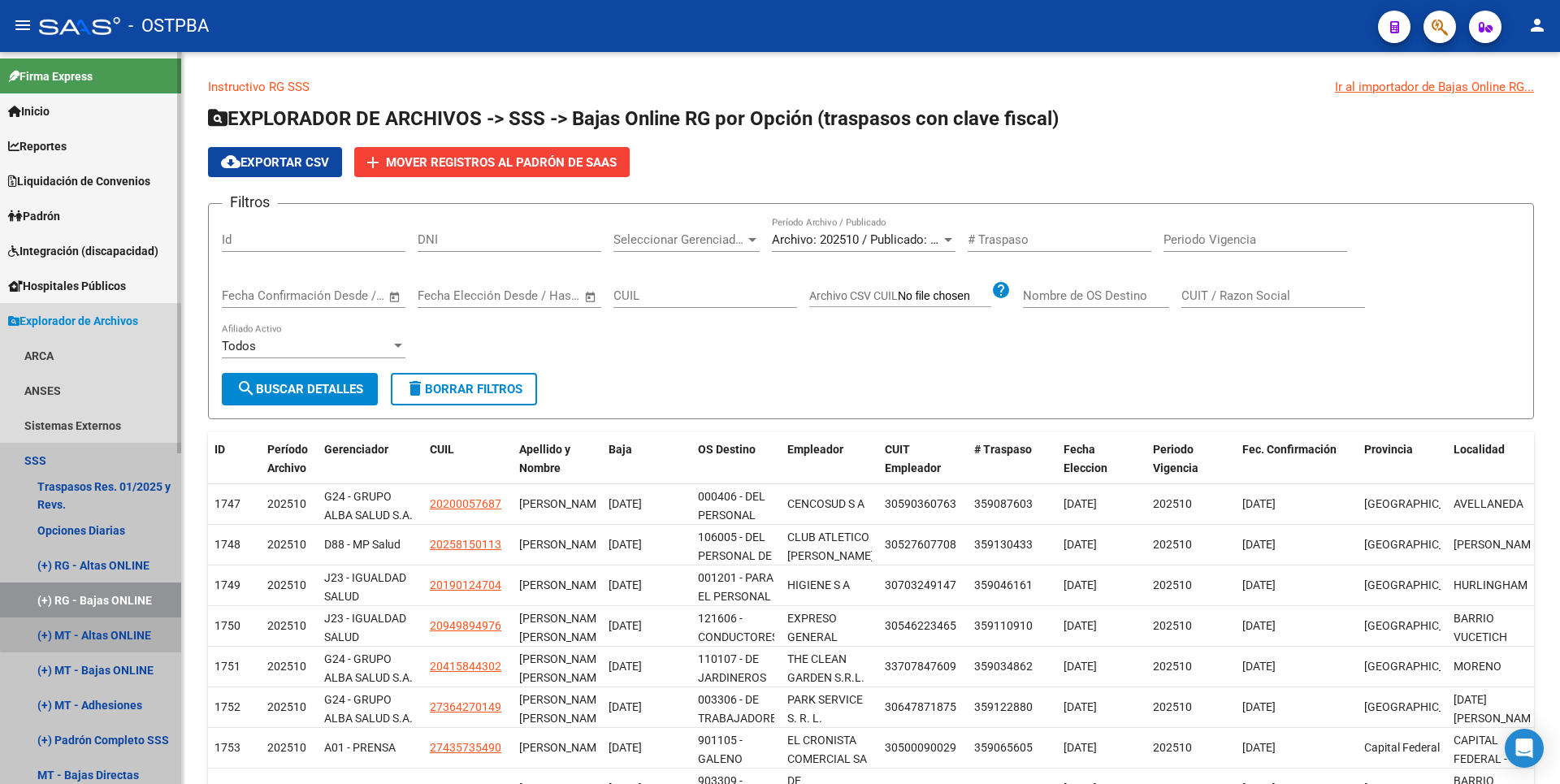
click at [113, 631] on link "(+) MT - Altas ONLINE" at bounding box center [90, 635] width 181 height 35
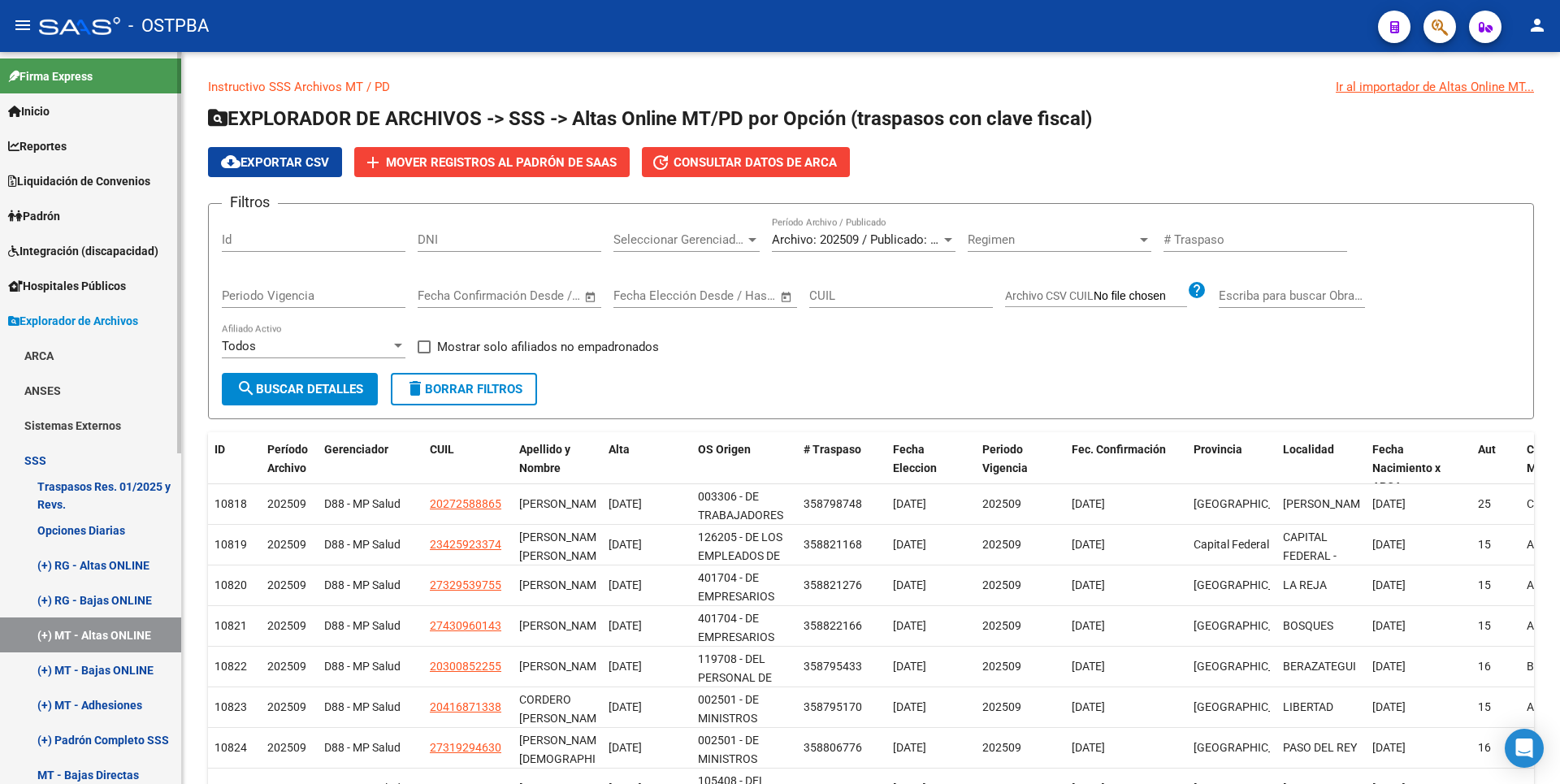
click at [75, 147] on link "Reportes" at bounding box center [90, 146] width 181 height 35
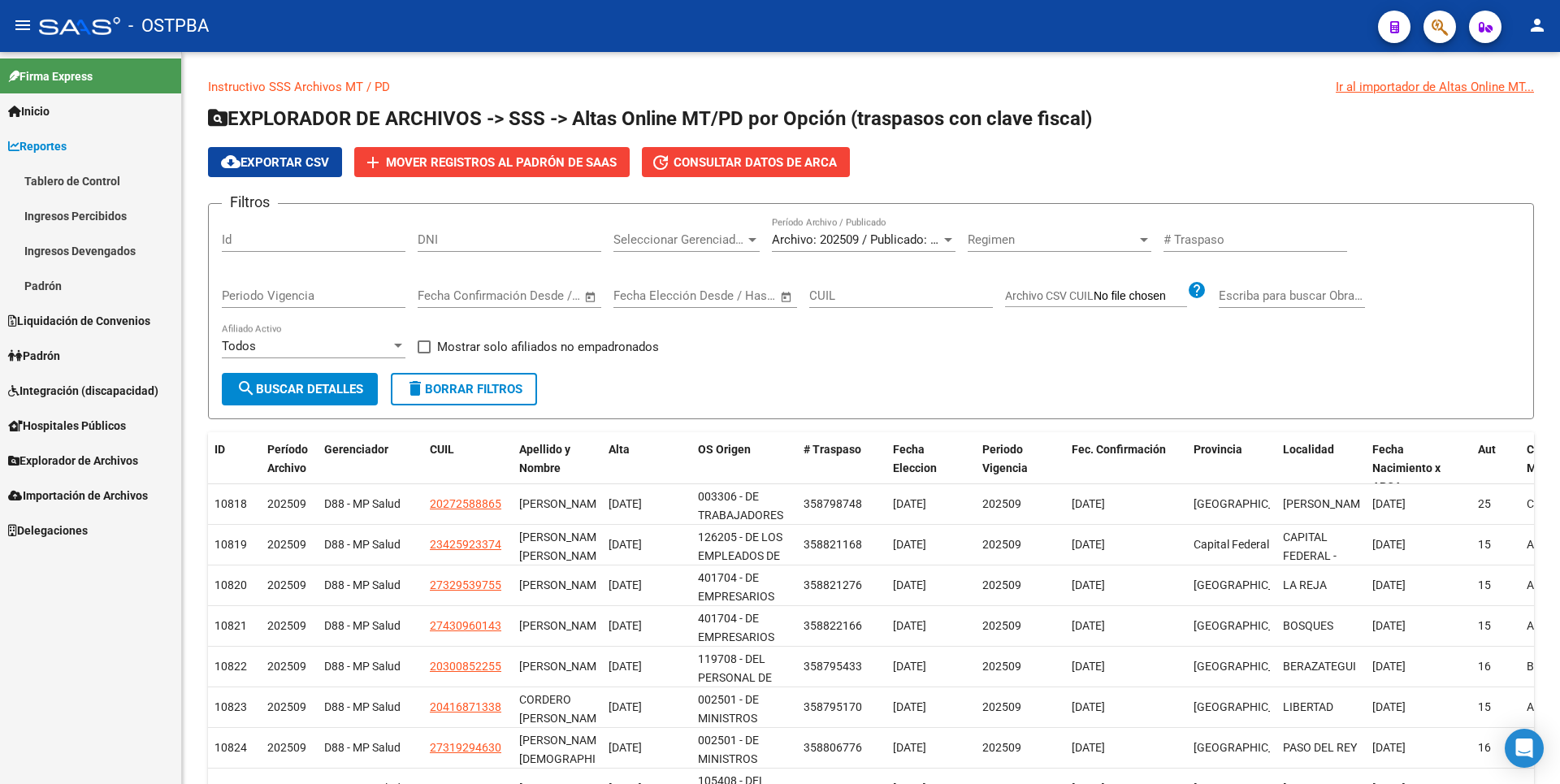
click at [86, 218] on link "Ingresos Percibidos" at bounding box center [90, 216] width 181 height 35
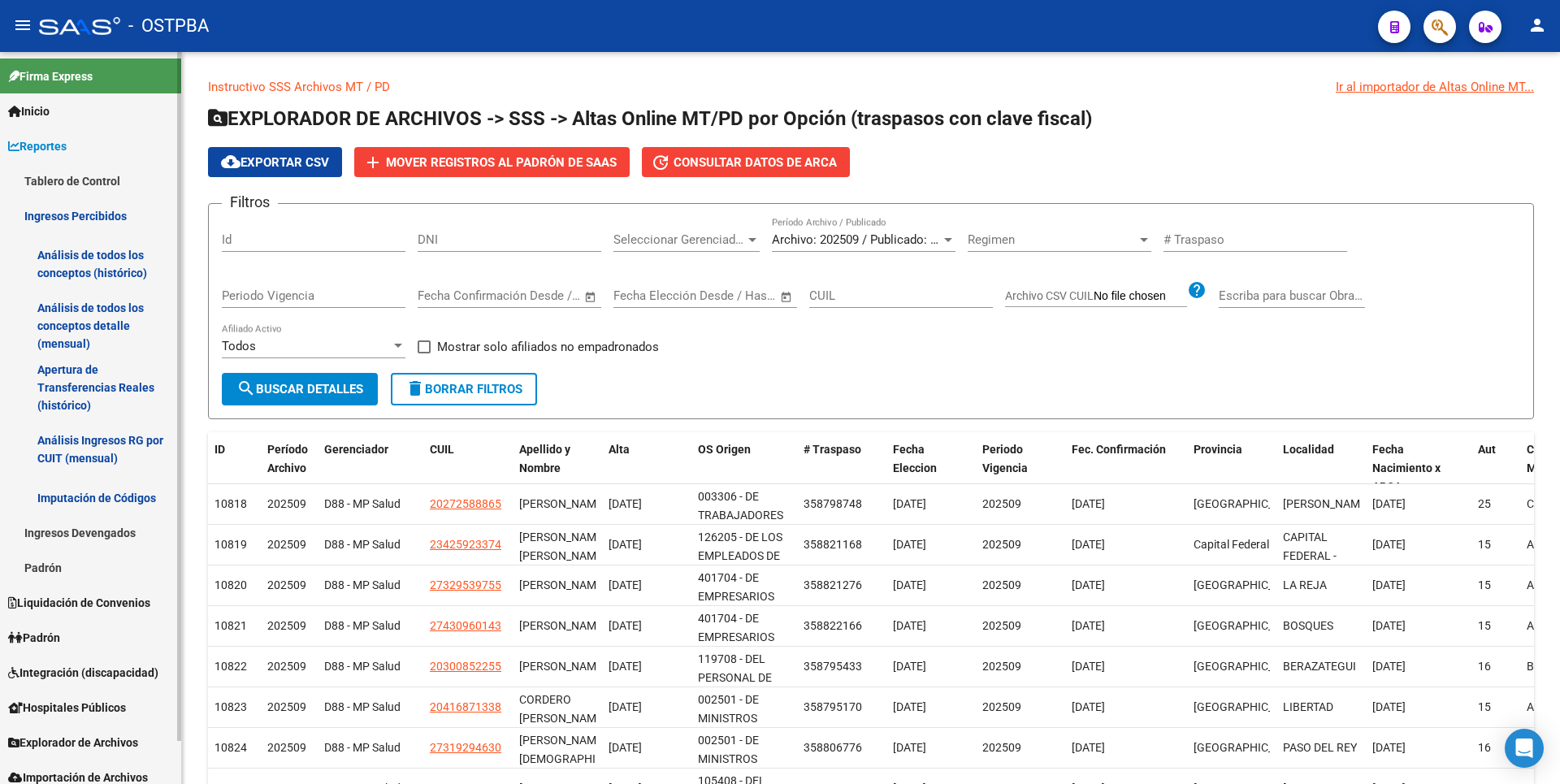
click at [96, 320] on link "Análisis de todos los conceptos detalle (mensual)" at bounding box center [90, 326] width 181 height 62
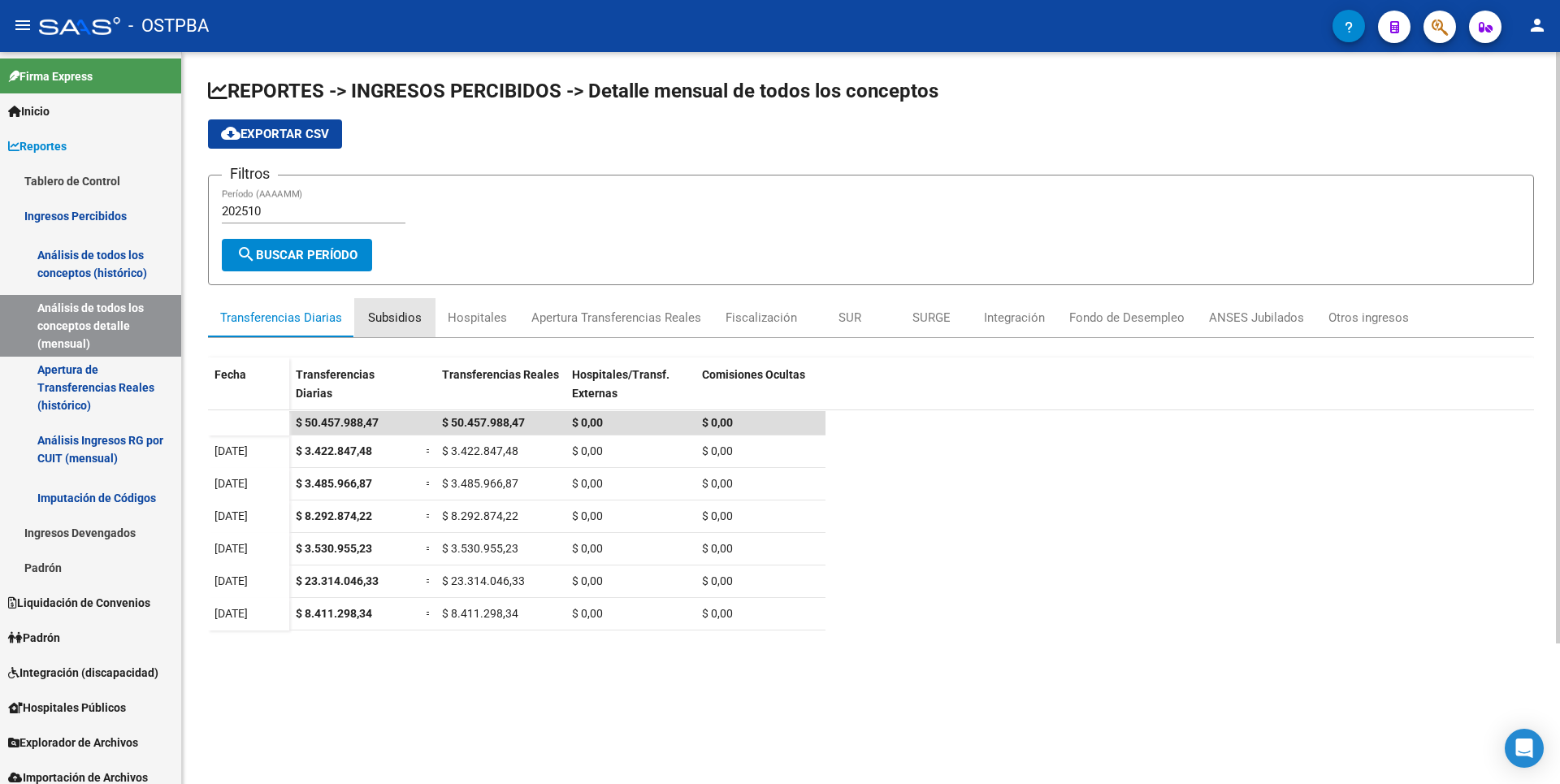
click at [395, 312] on div "Subsidios" at bounding box center [394, 318] width 54 height 18
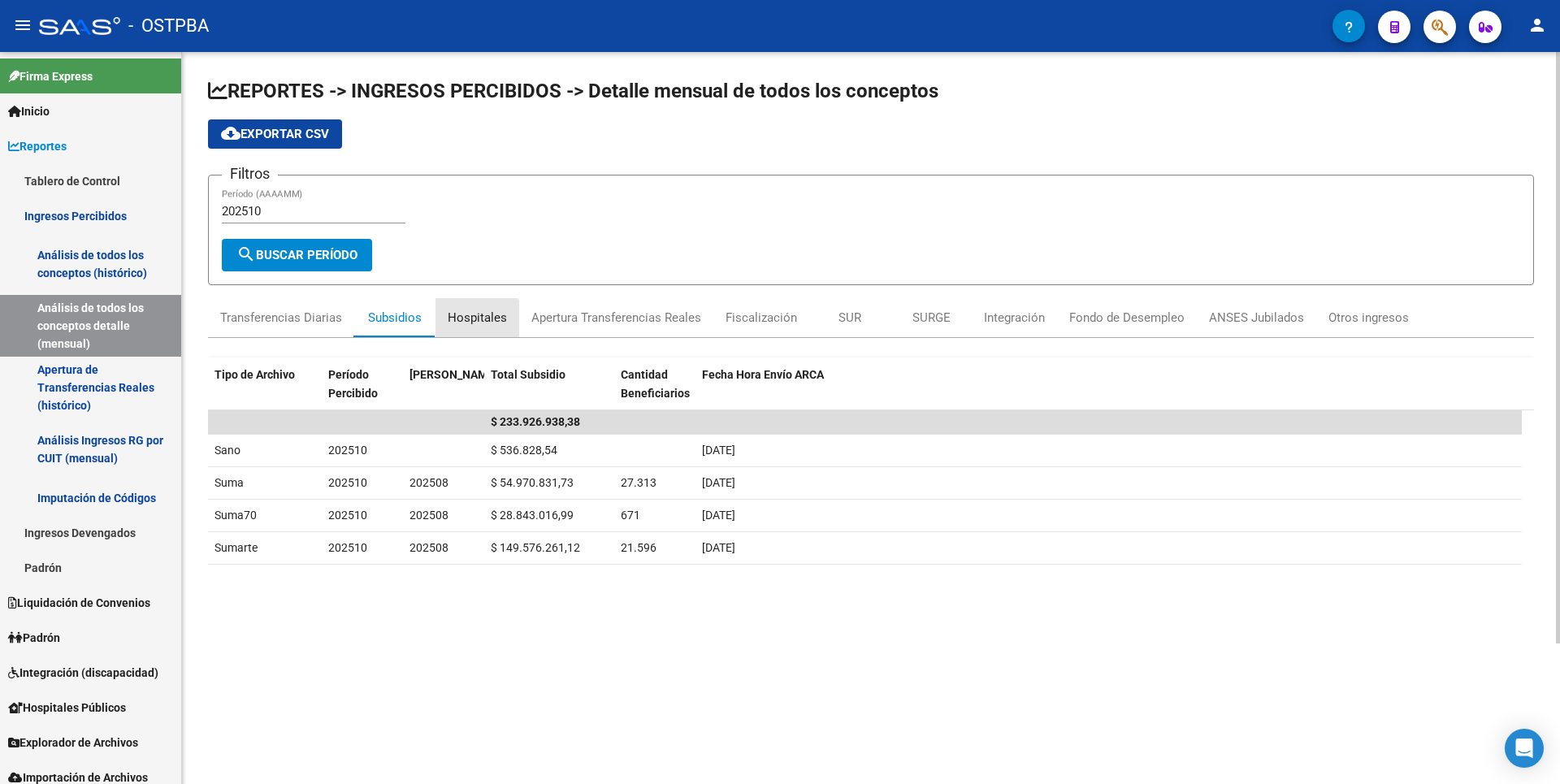
click at [464, 322] on div "Hospitales" at bounding box center [477, 318] width 59 height 18
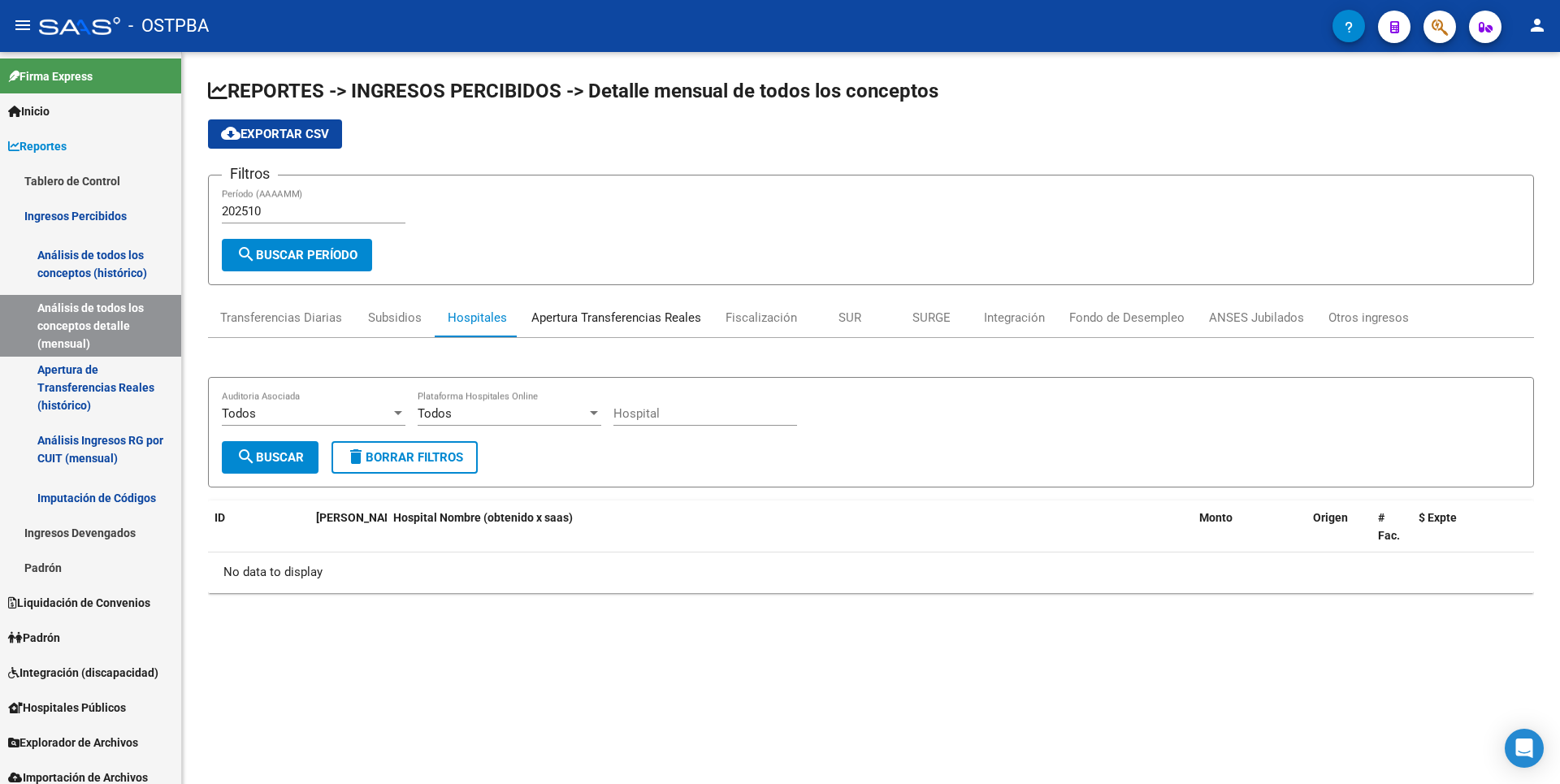
click at [585, 322] on div "Apertura Transferencias Reales" at bounding box center [617, 318] width 169 height 18
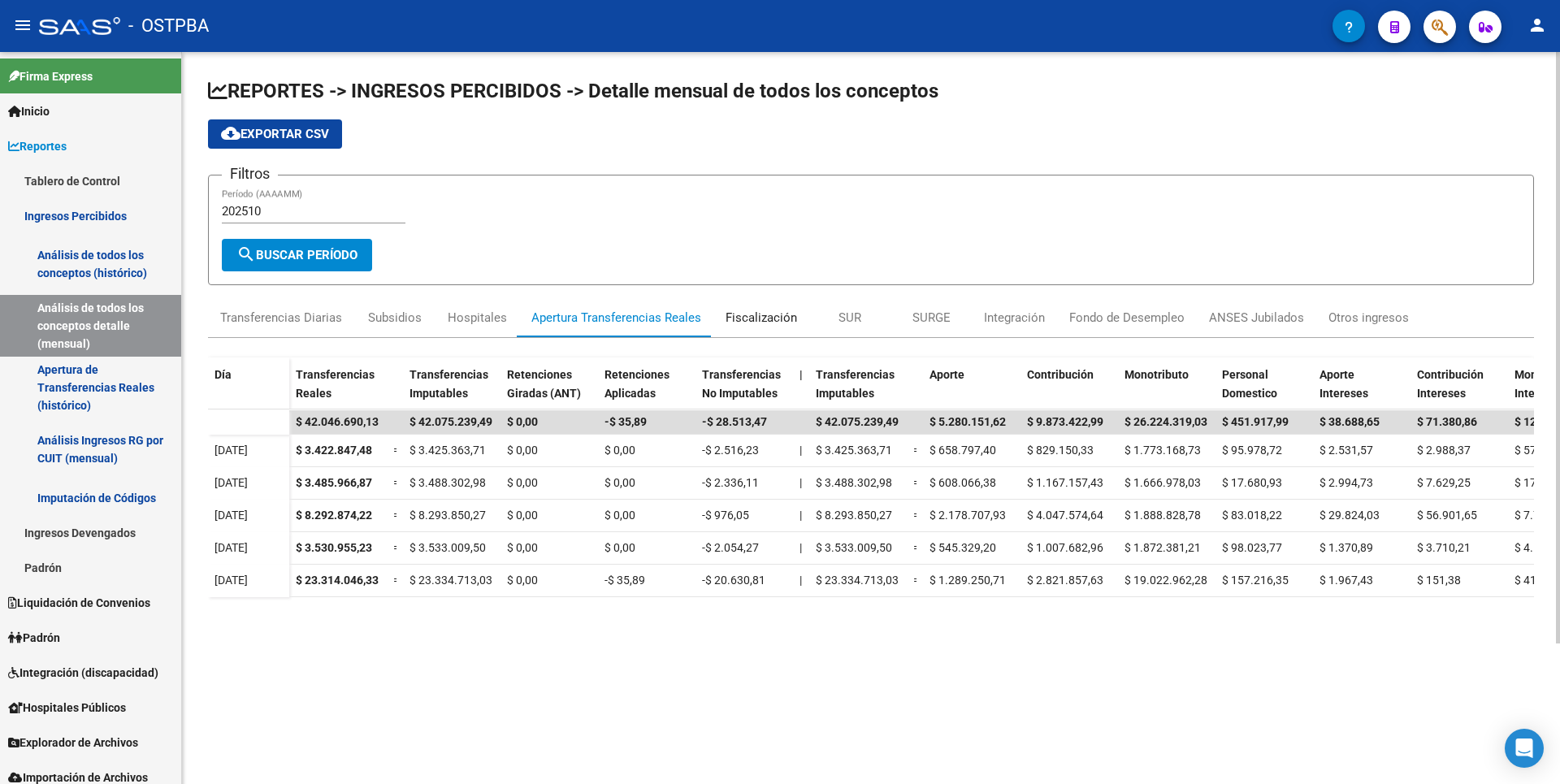
click at [778, 321] on div "Fiscalización" at bounding box center [761, 318] width 72 height 18
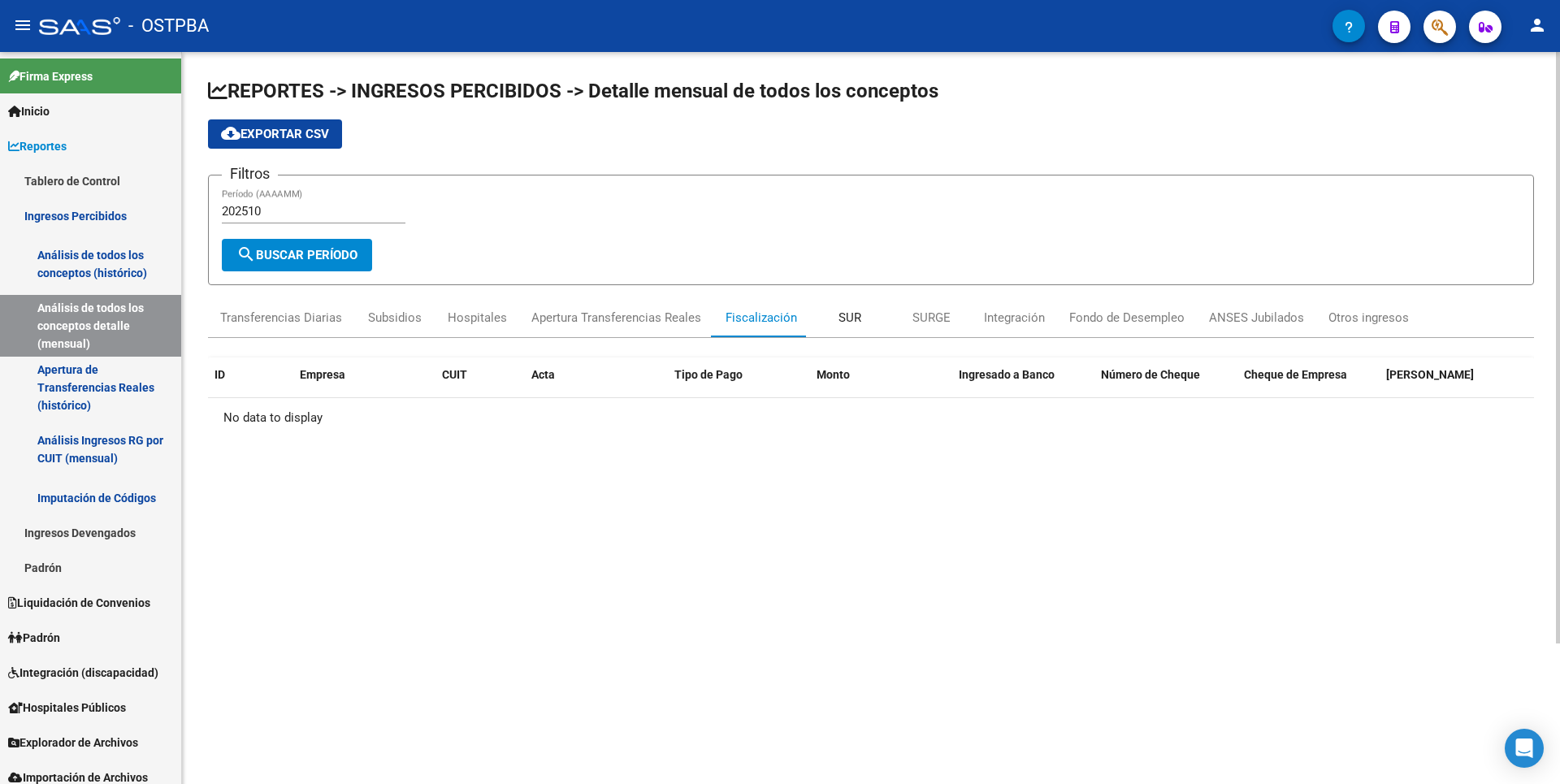
click at [861, 318] on div "SUR" at bounding box center [850, 317] width 81 height 39
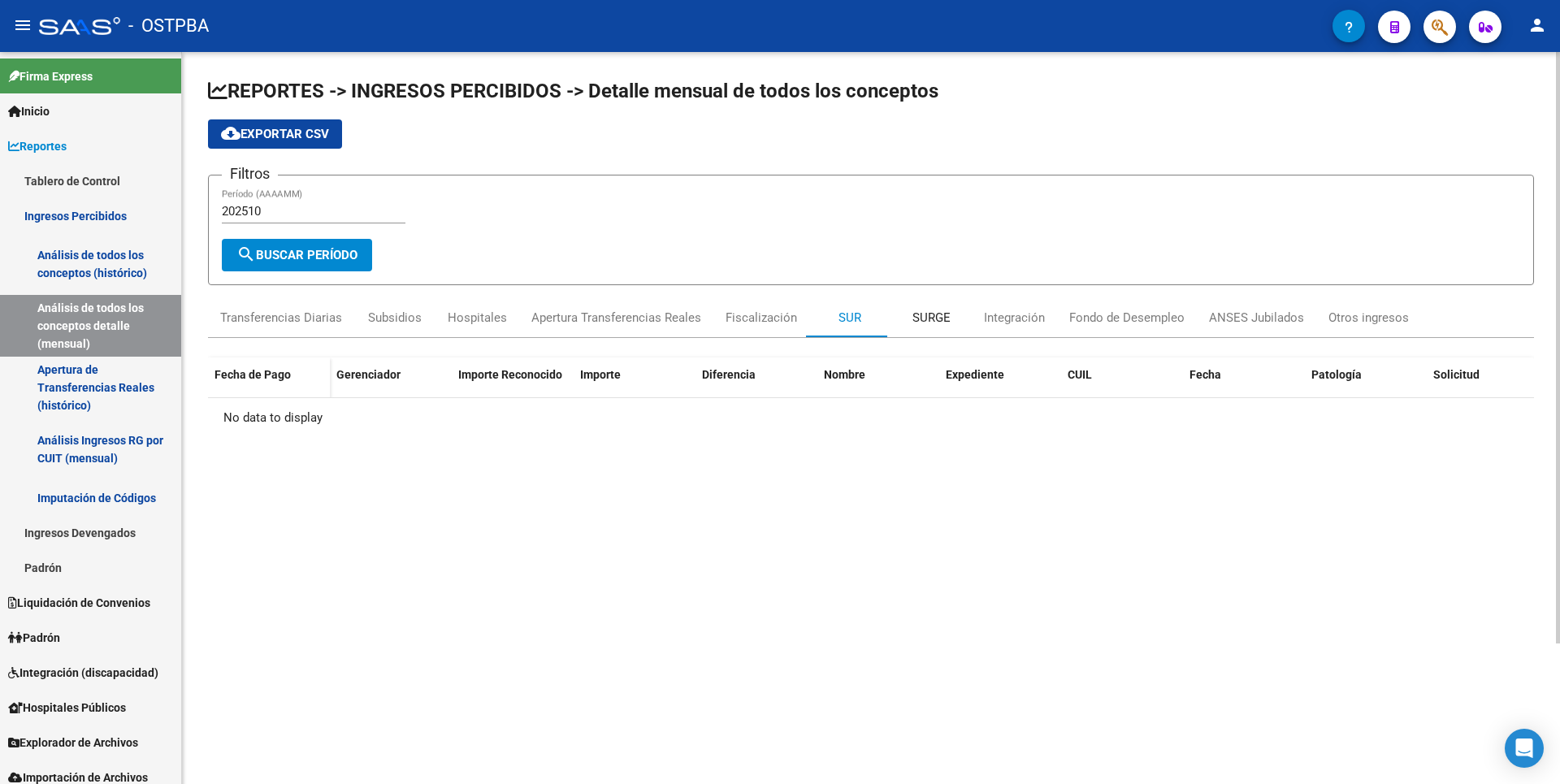
click at [916, 311] on div "SURGE" at bounding box center [932, 318] width 38 height 18
click at [1009, 320] on div "Integración" at bounding box center [1015, 318] width 61 height 18
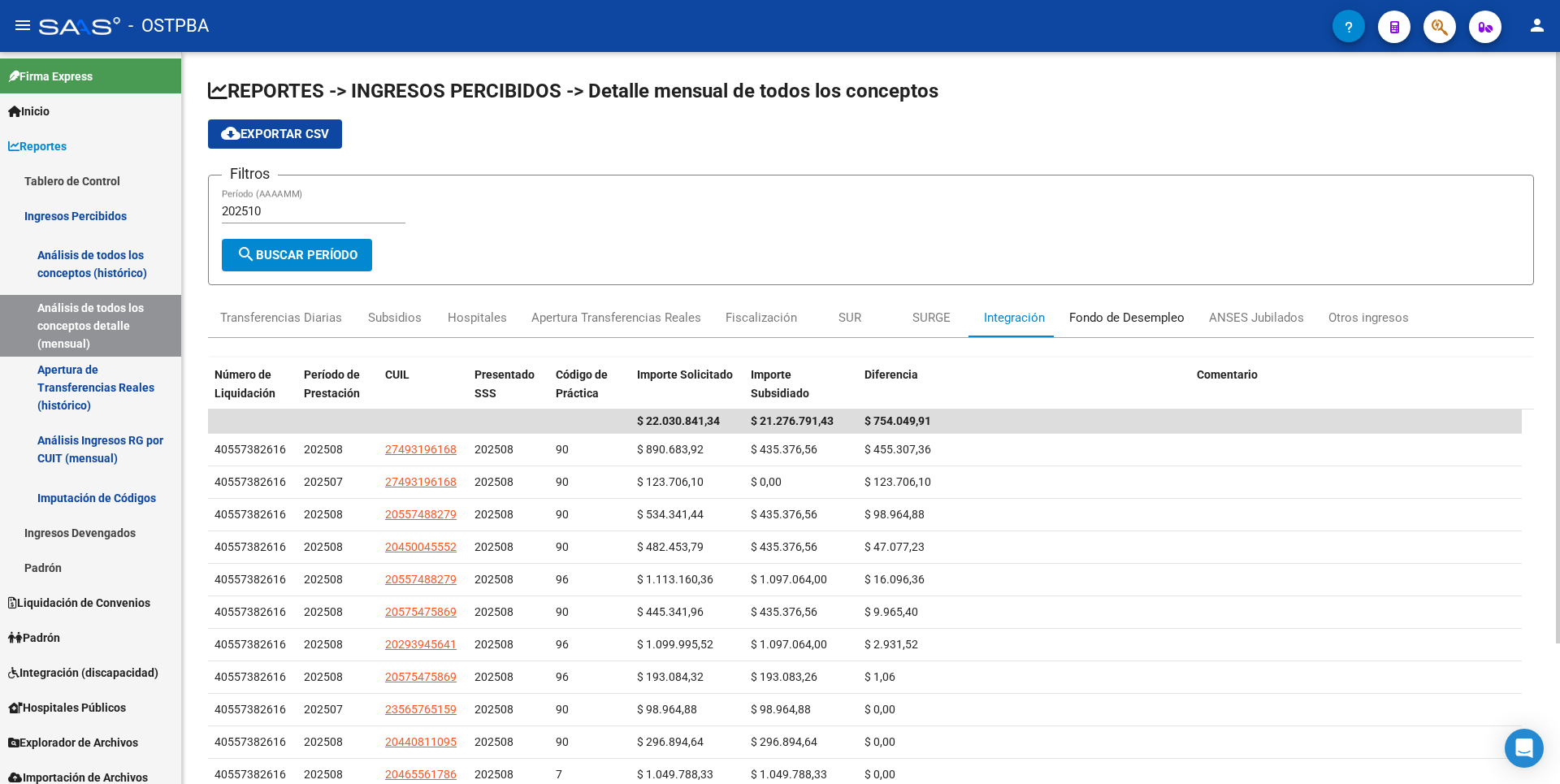
click at [1086, 313] on div "Fondo de Desempleo" at bounding box center [1127, 318] width 116 height 18
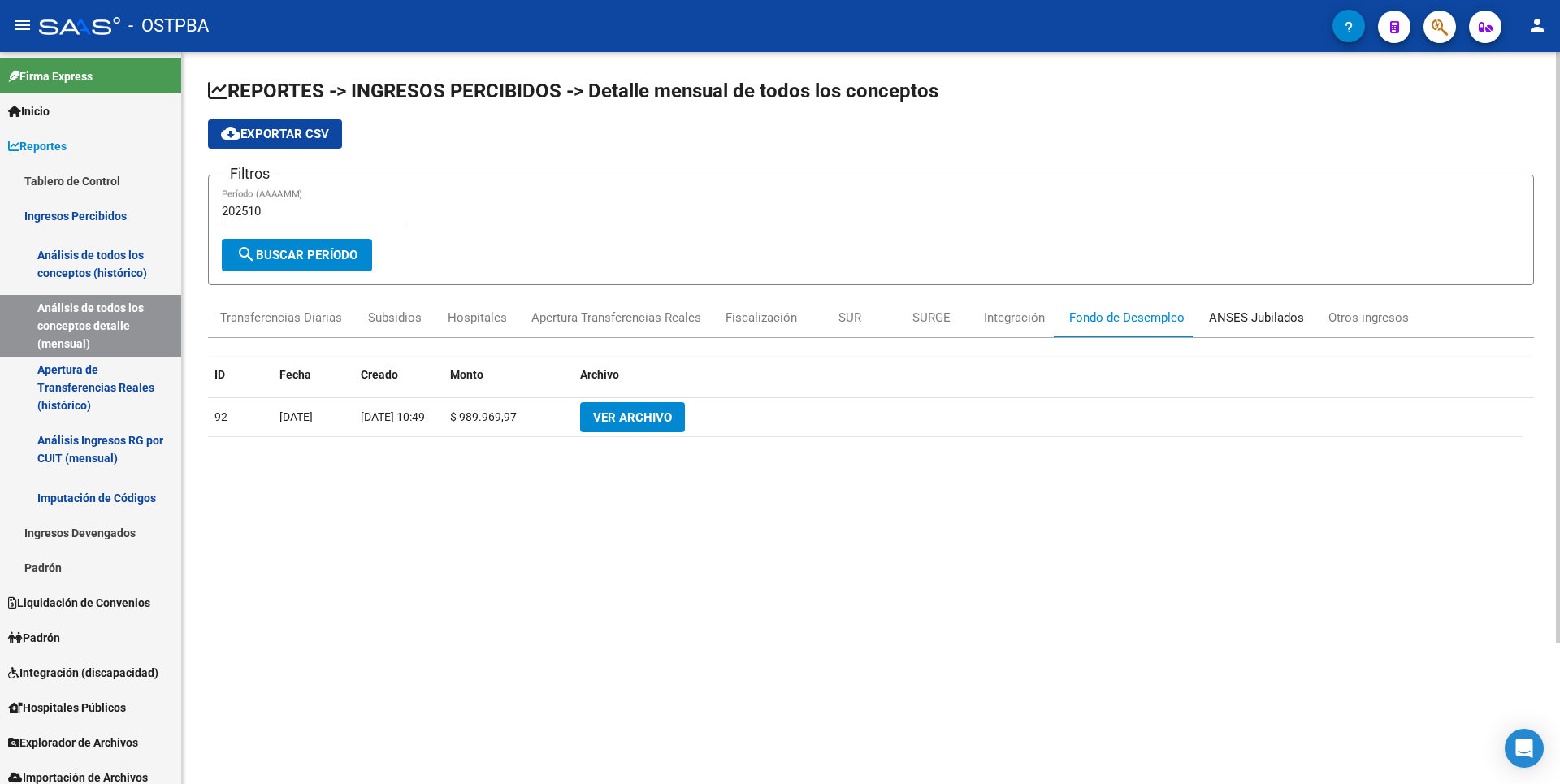
click at [1237, 313] on div "ANSES Jubilados" at bounding box center [1257, 318] width 95 height 18
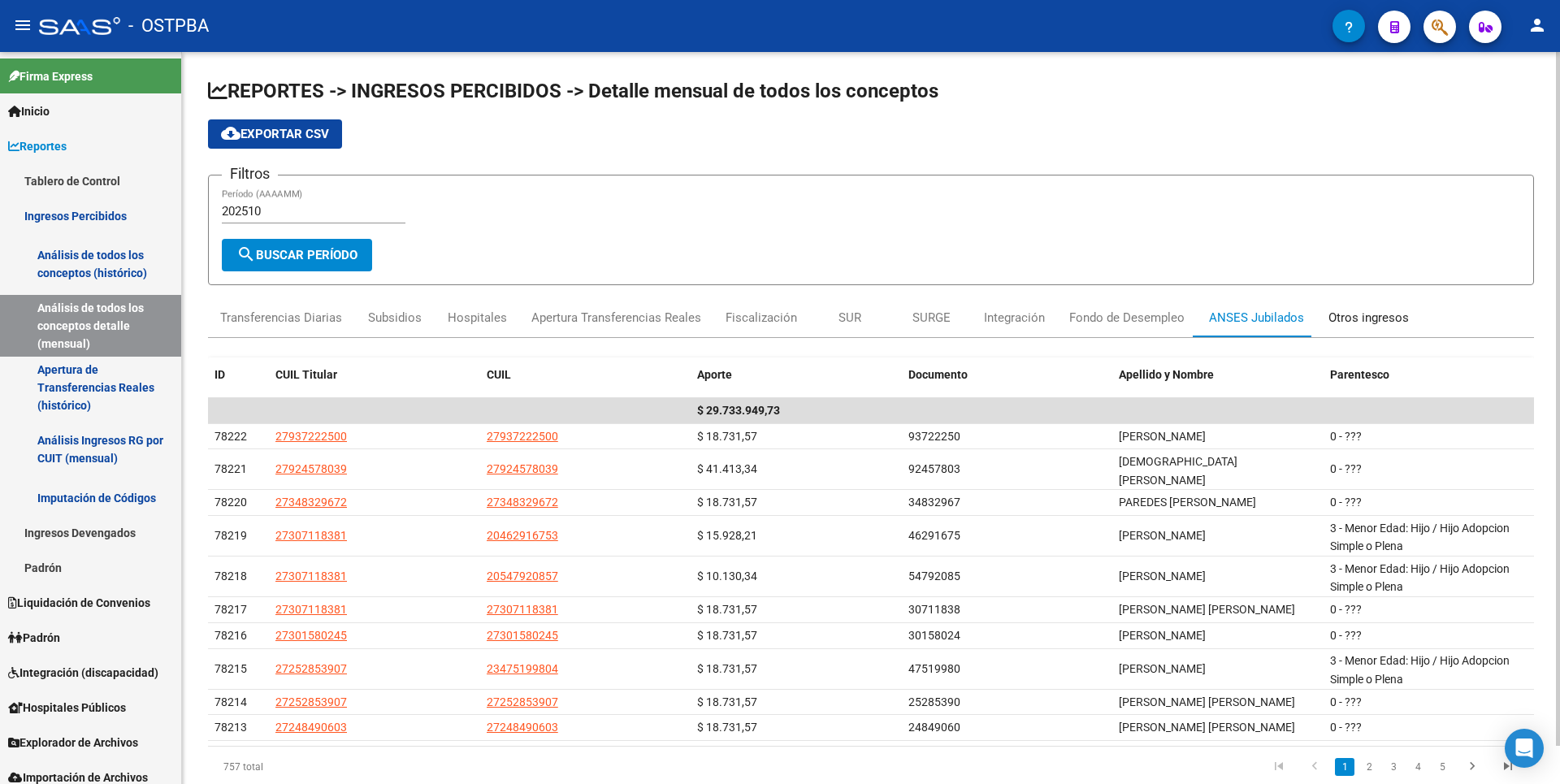
click at [1329, 321] on div "Otros ingresos" at bounding box center [1369, 318] width 80 height 18
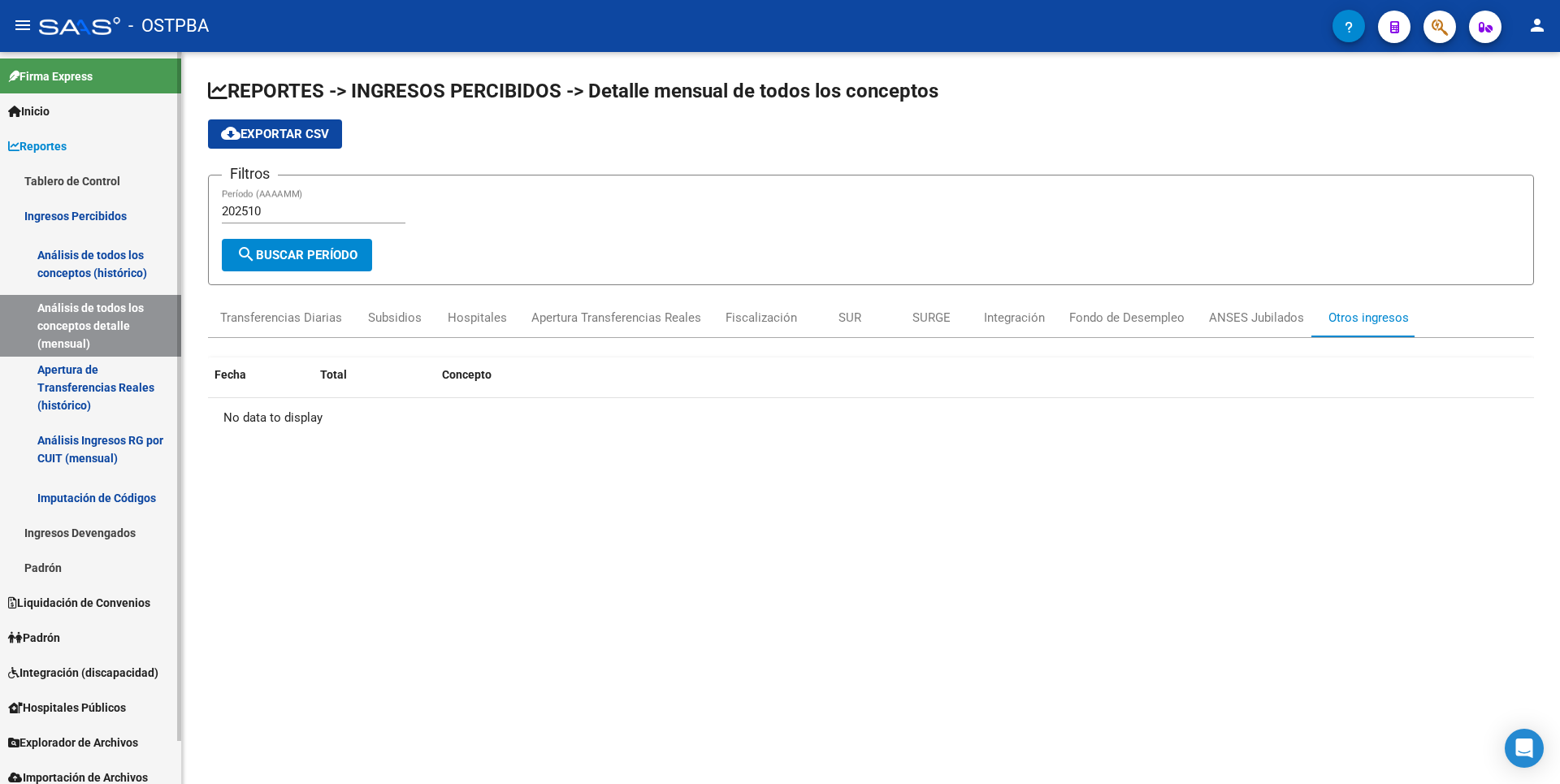
click at [119, 262] on link "Análisis de todos los conceptos (histórico)" at bounding box center [90, 264] width 181 height 62
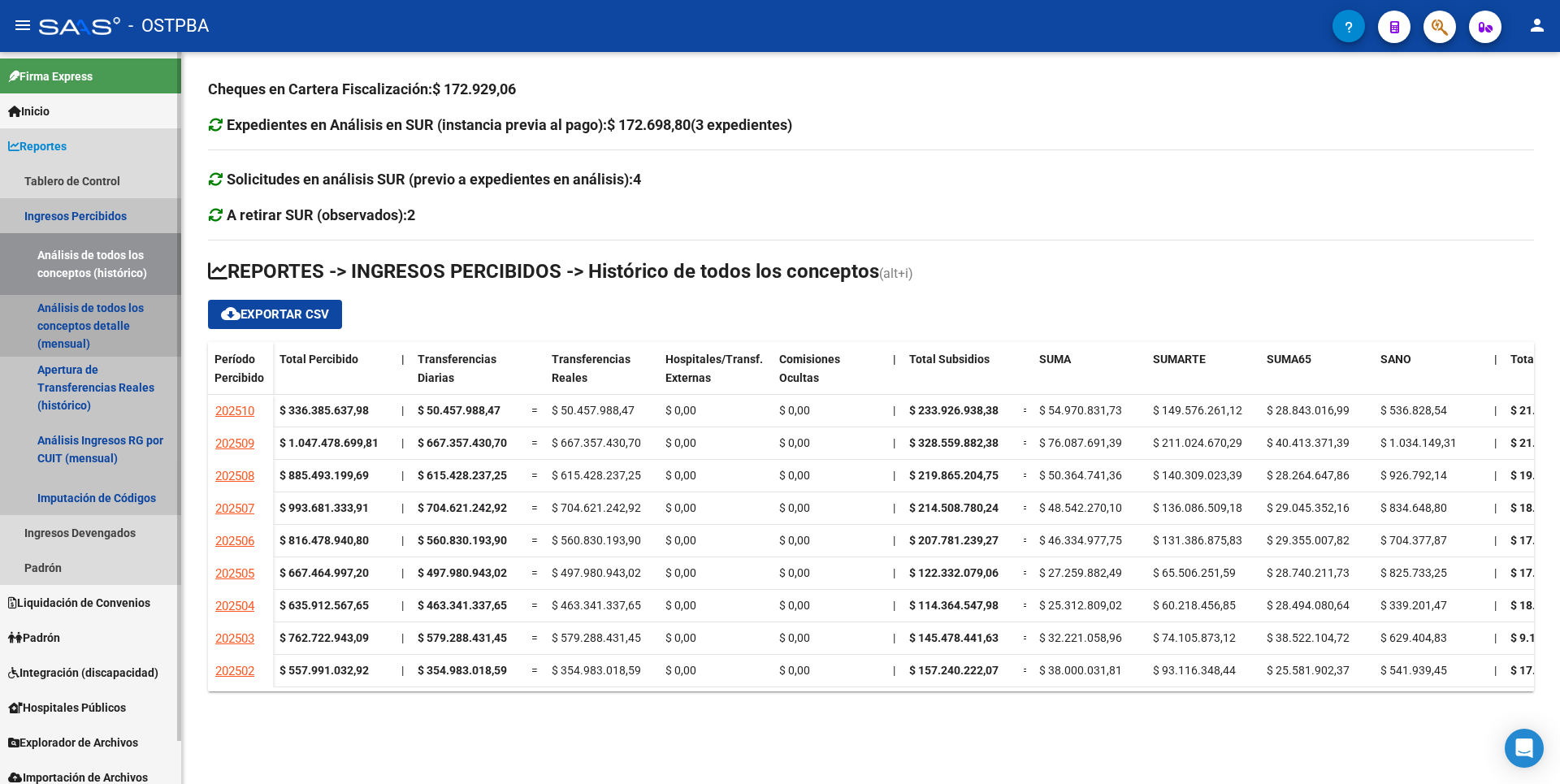
click at [117, 328] on link "Análisis de todos los conceptos detalle (mensual)" at bounding box center [90, 326] width 181 height 62
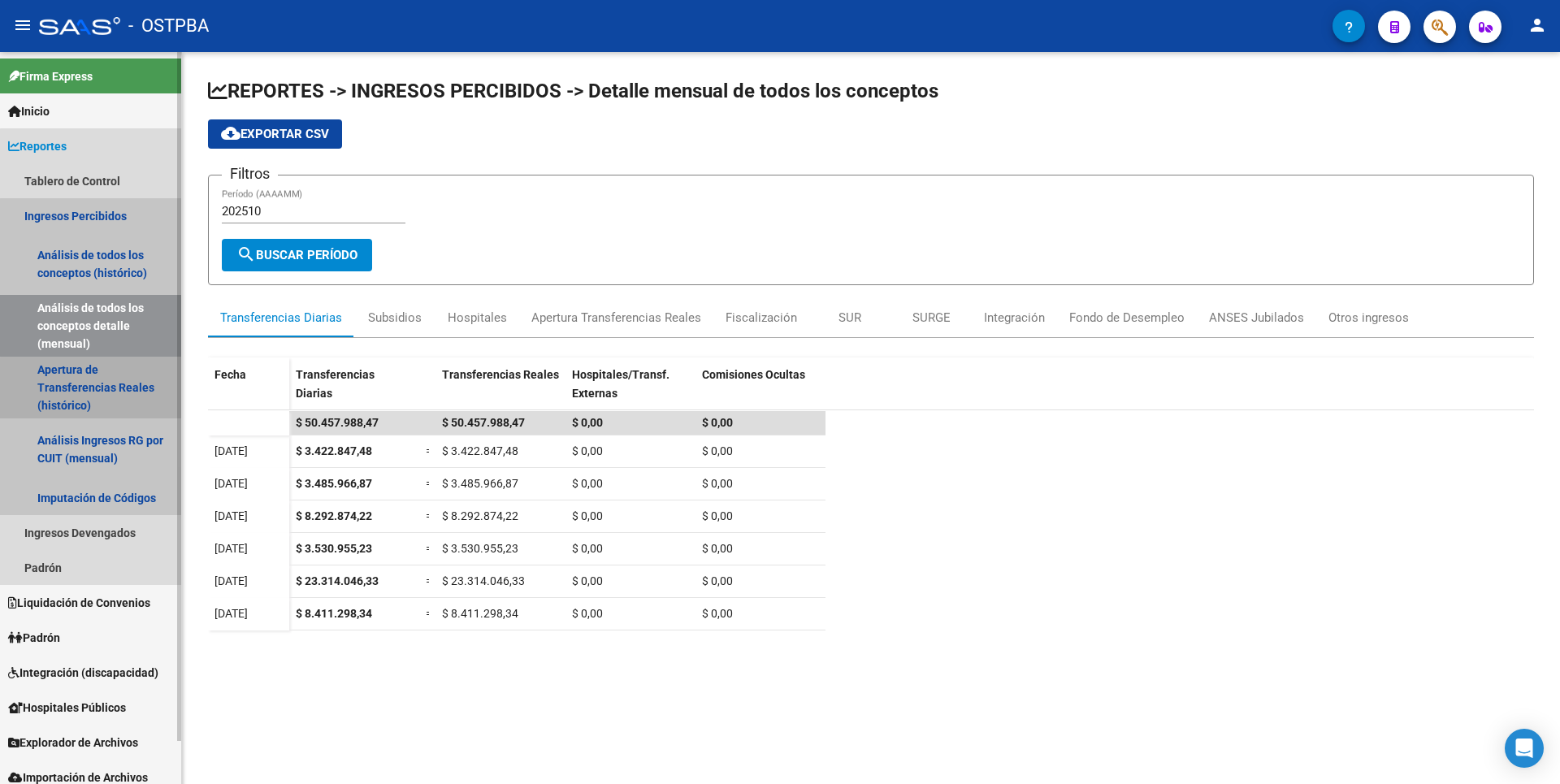
click at [110, 404] on link "Apertura de Transferencias Reales (histórico)" at bounding box center [90, 388] width 181 height 62
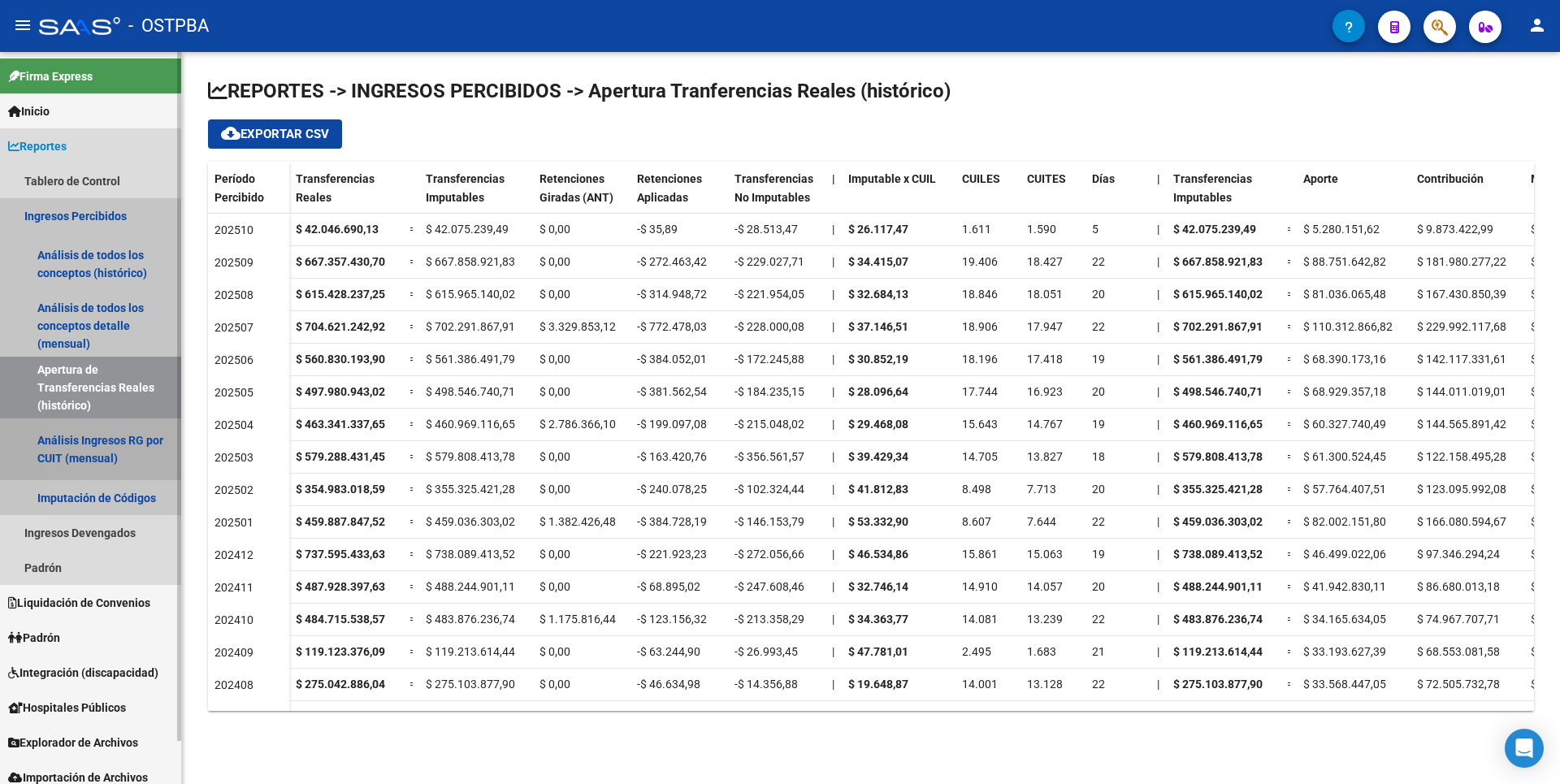
click at [94, 436] on link "Análisis Ingresos RG por CUIT (mensual)" at bounding box center [90, 450] width 181 height 62
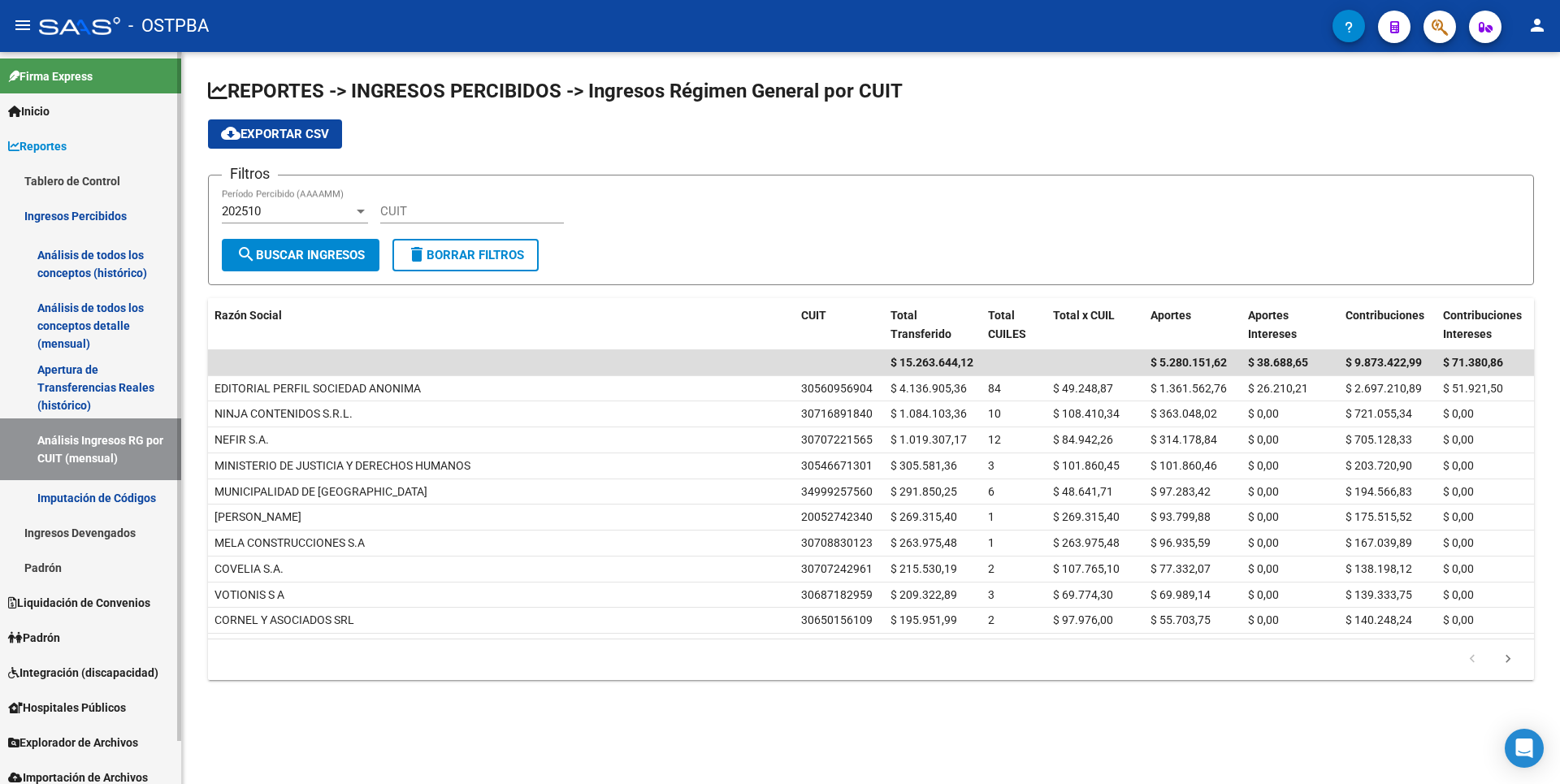
click at [126, 339] on link "Análisis de todos los conceptos detalle (mensual)" at bounding box center [90, 326] width 181 height 62
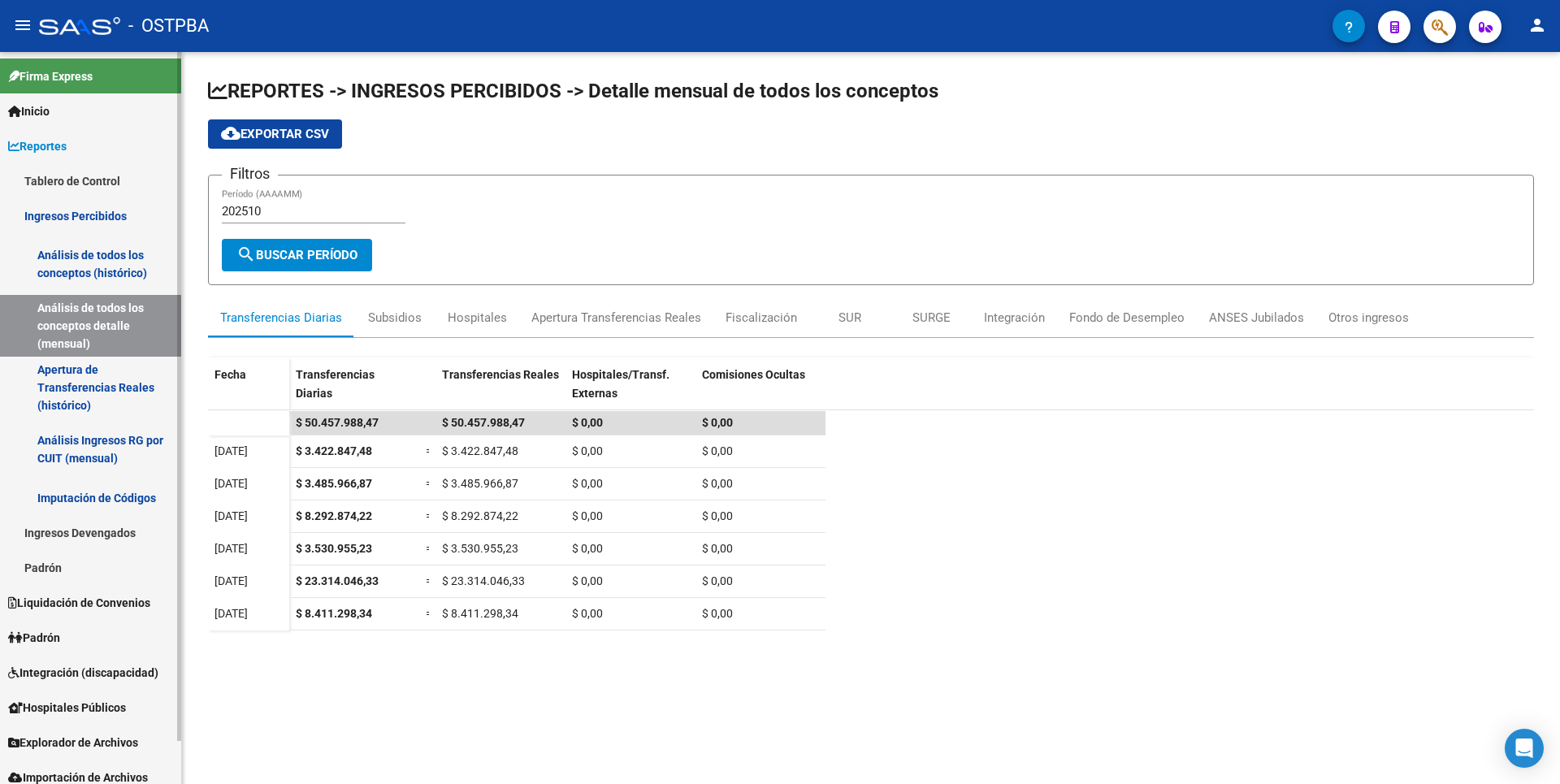
click at [98, 640] on link "Padrón" at bounding box center [90, 637] width 181 height 35
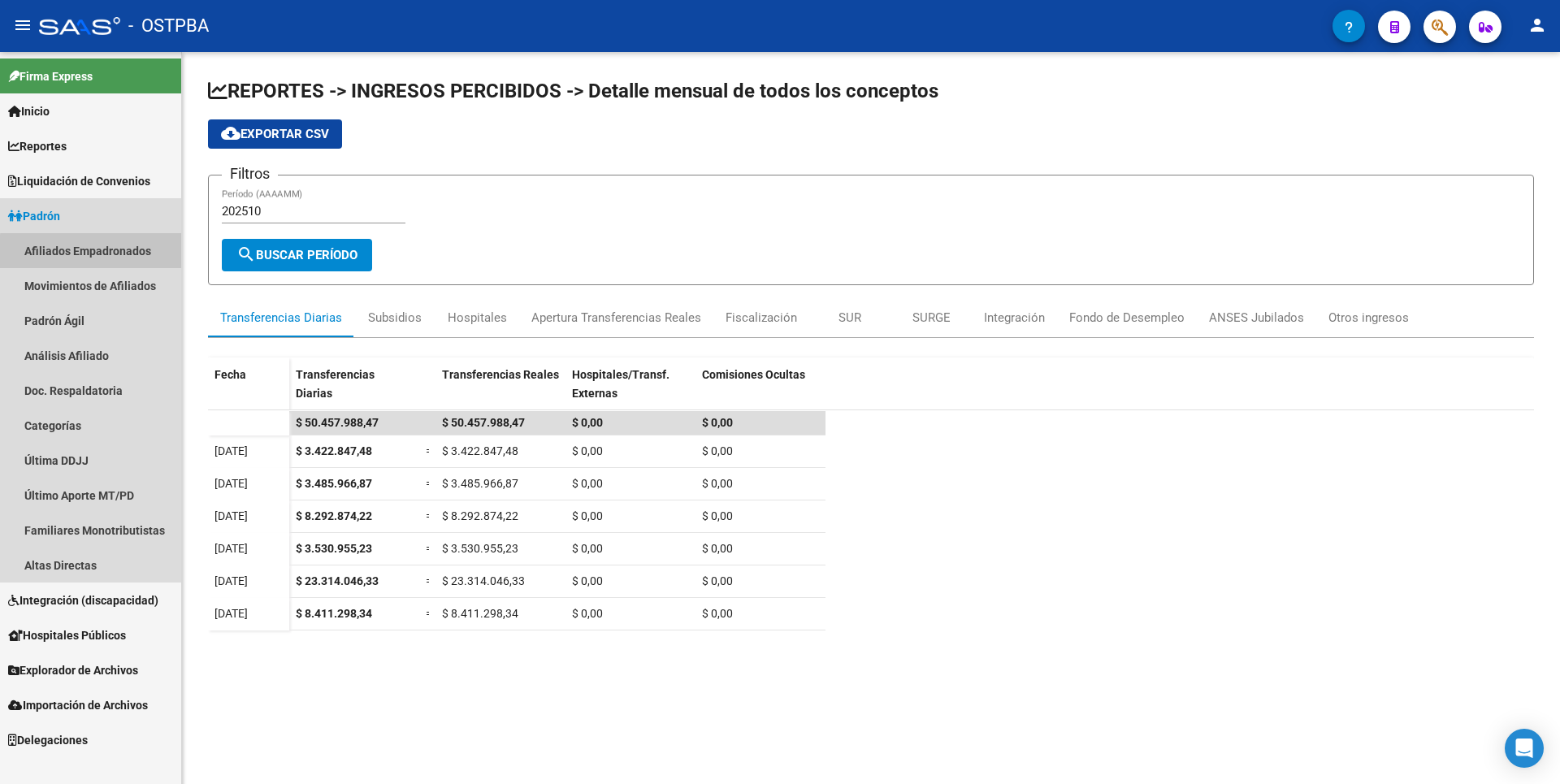
click at [158, 258] on link "Afiliados Empadronados" at bounding box center [90, 250] width 181 height 35
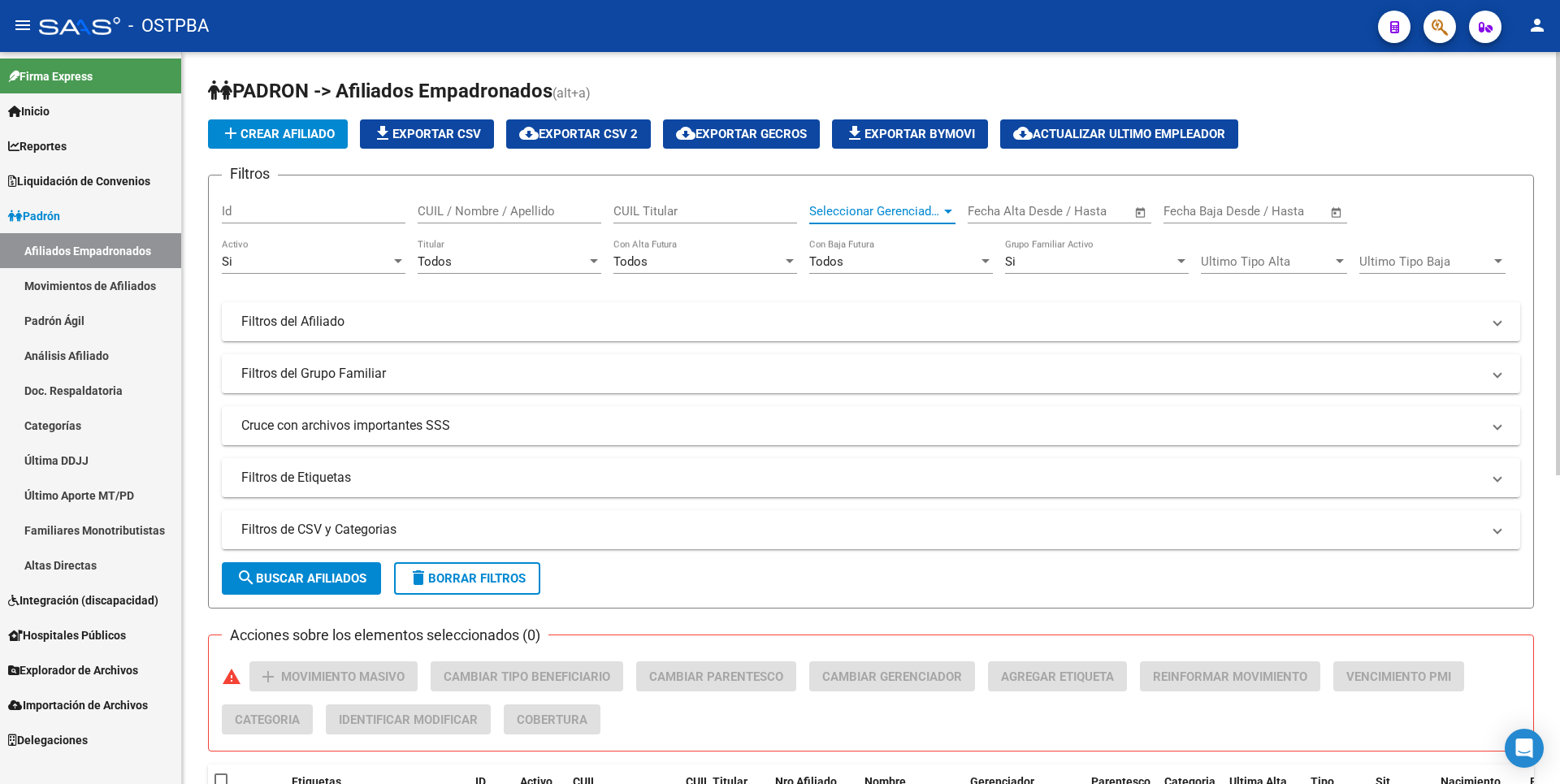
click at [950, 214] on div at bounding box center [948, 211] width 15 height 13
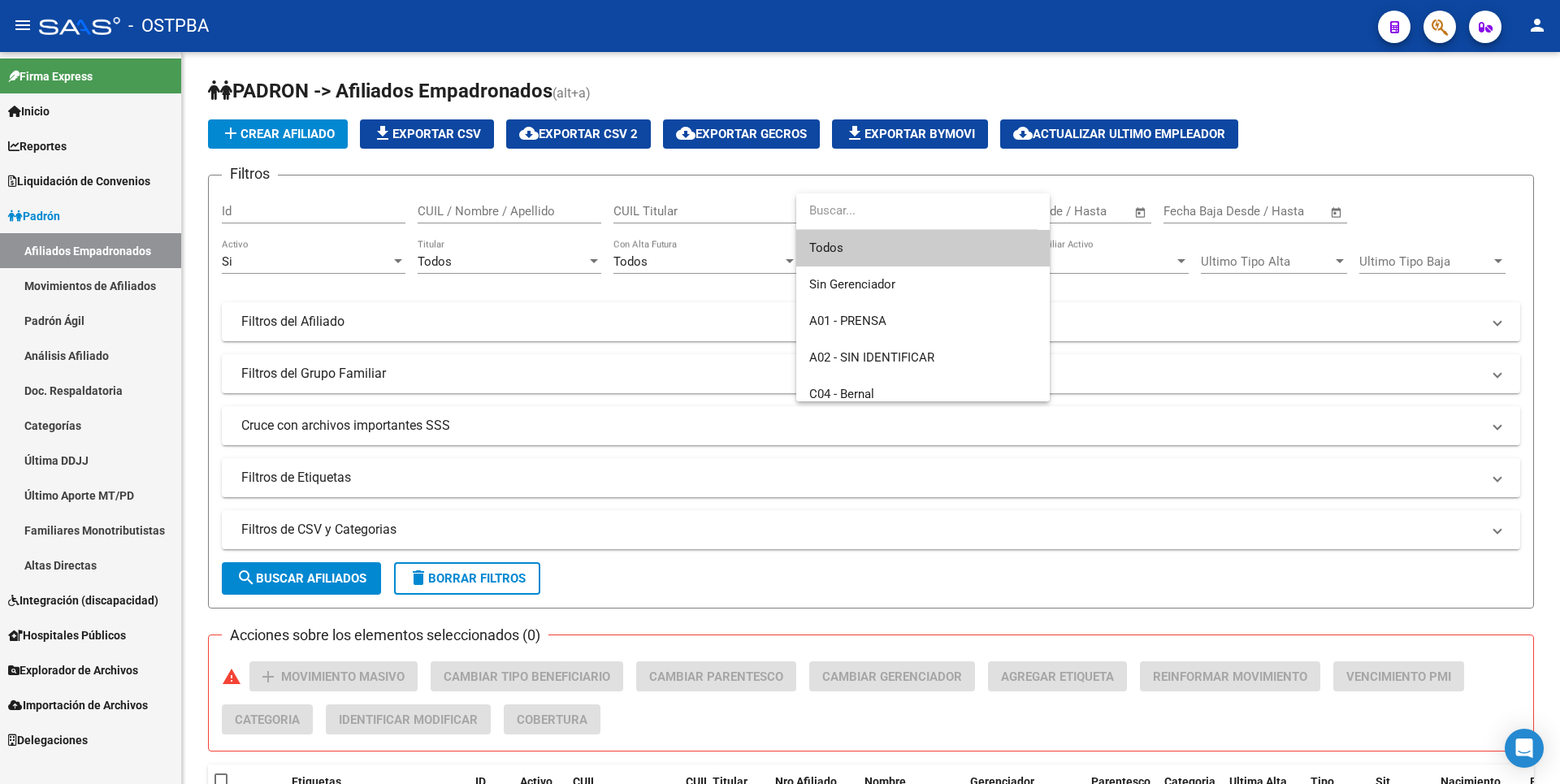
click at [1116, 369] on div at bounding box center [780, 392] width 1560 height 784
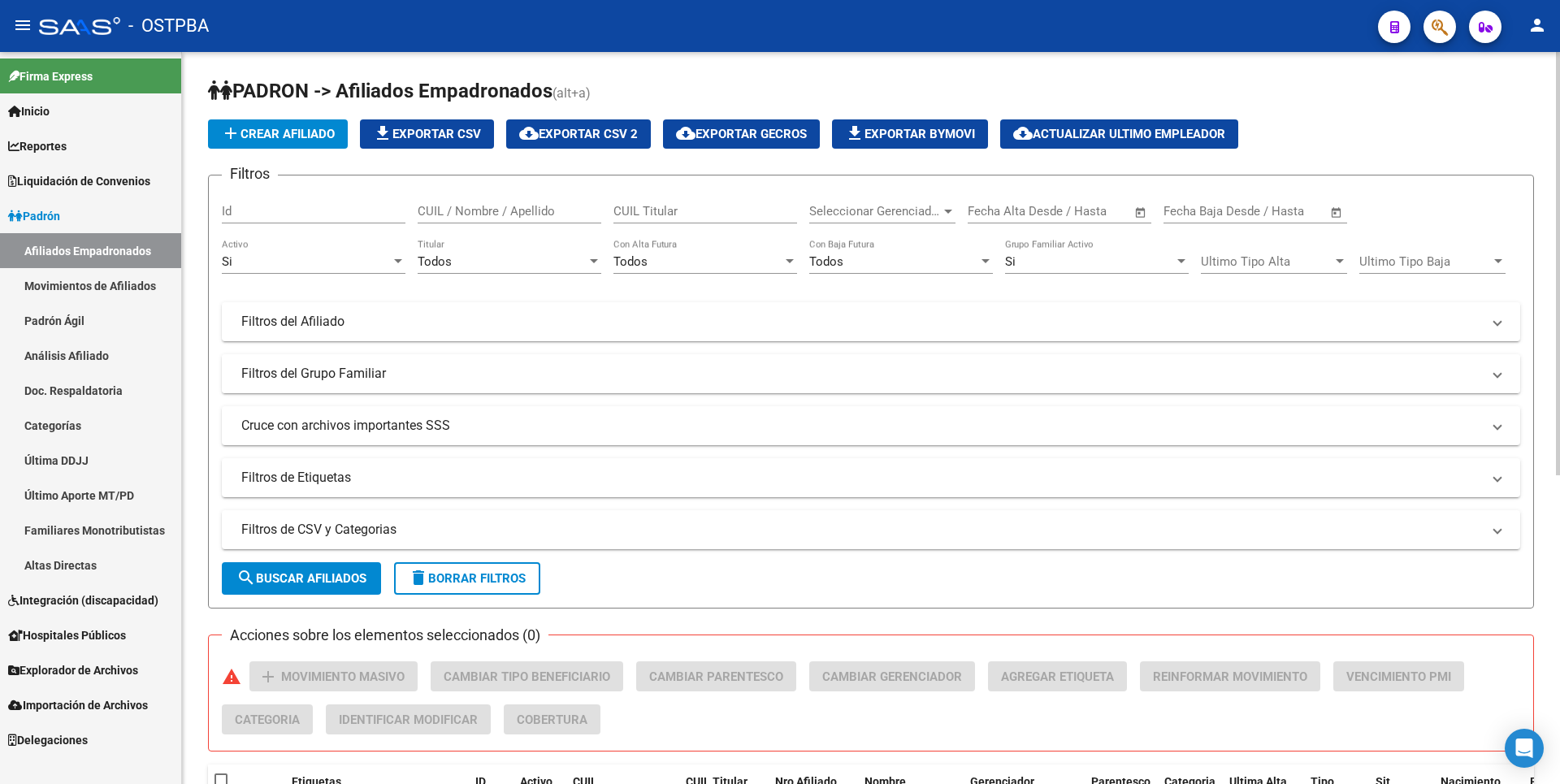
click at [399, 375] on mat-panel-title "Filtros del Grupo Familiar" at bounding box center [862, 374] width 1240 height 18
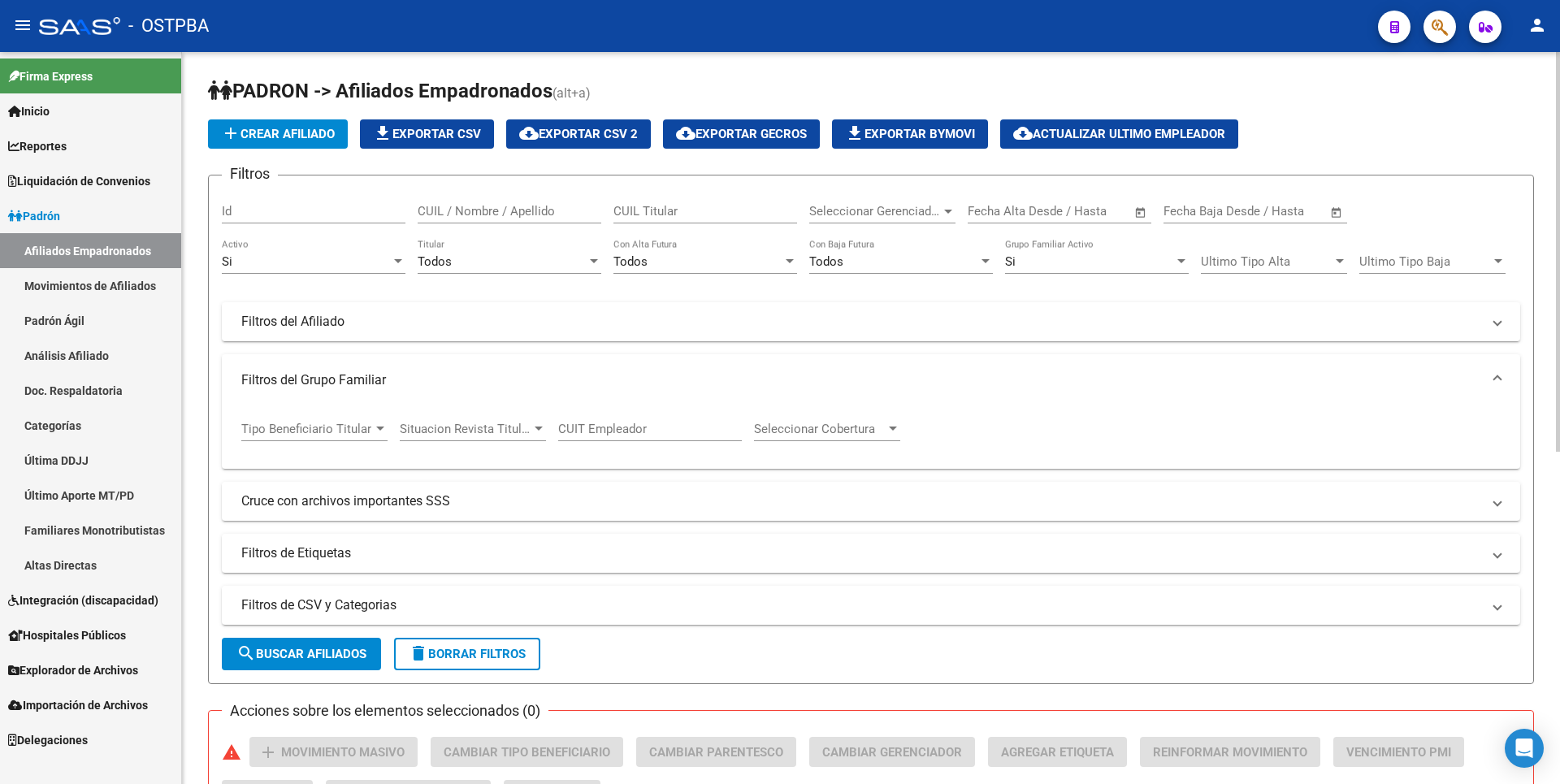
click at [377, 428] on div at bounding box center [380, 428] width 8 height 4
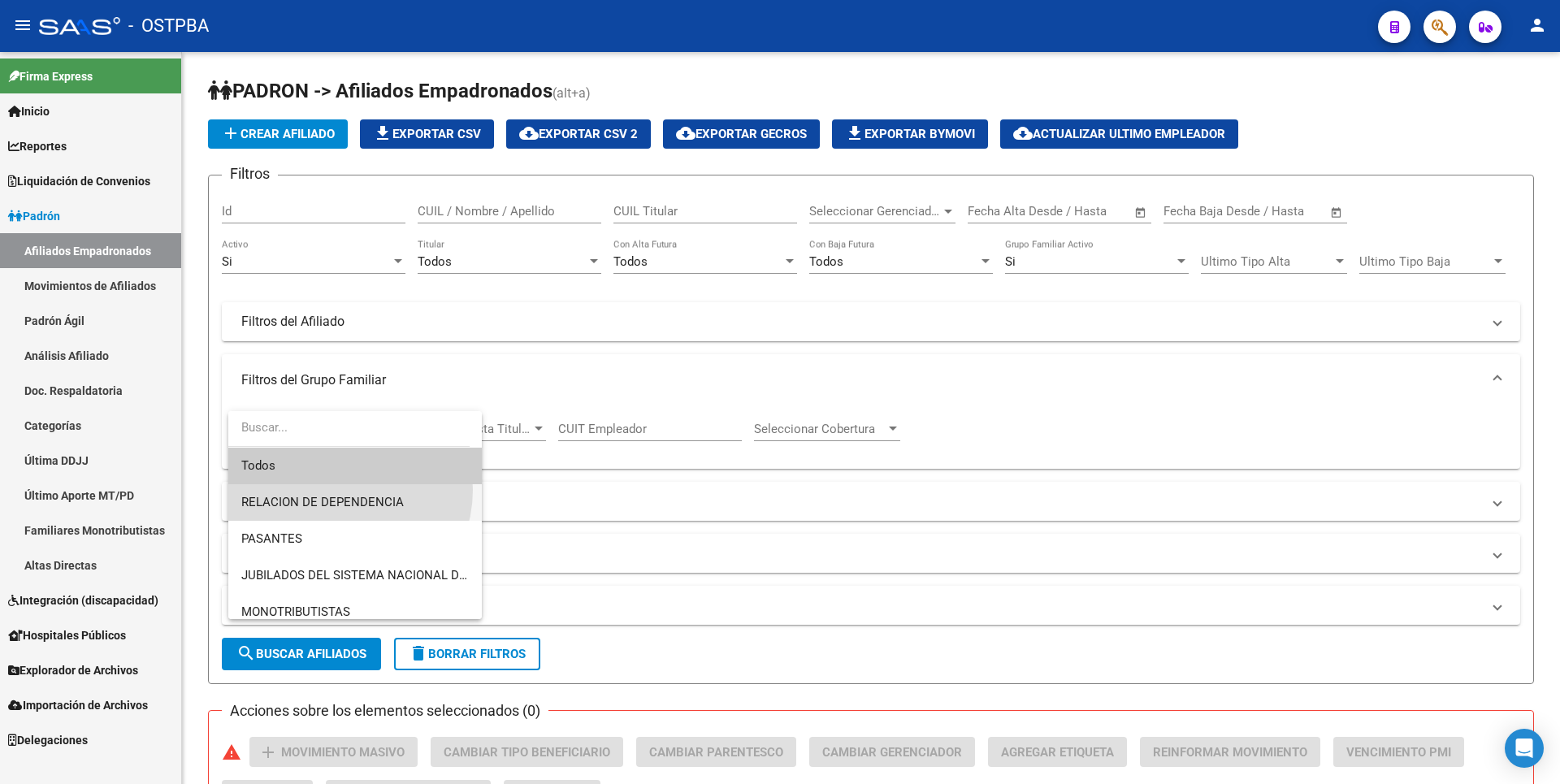
click at [338, 490] on span "RELACION DE DEPENDENCIA" at bounding box center [355, 503] width 228 height 36
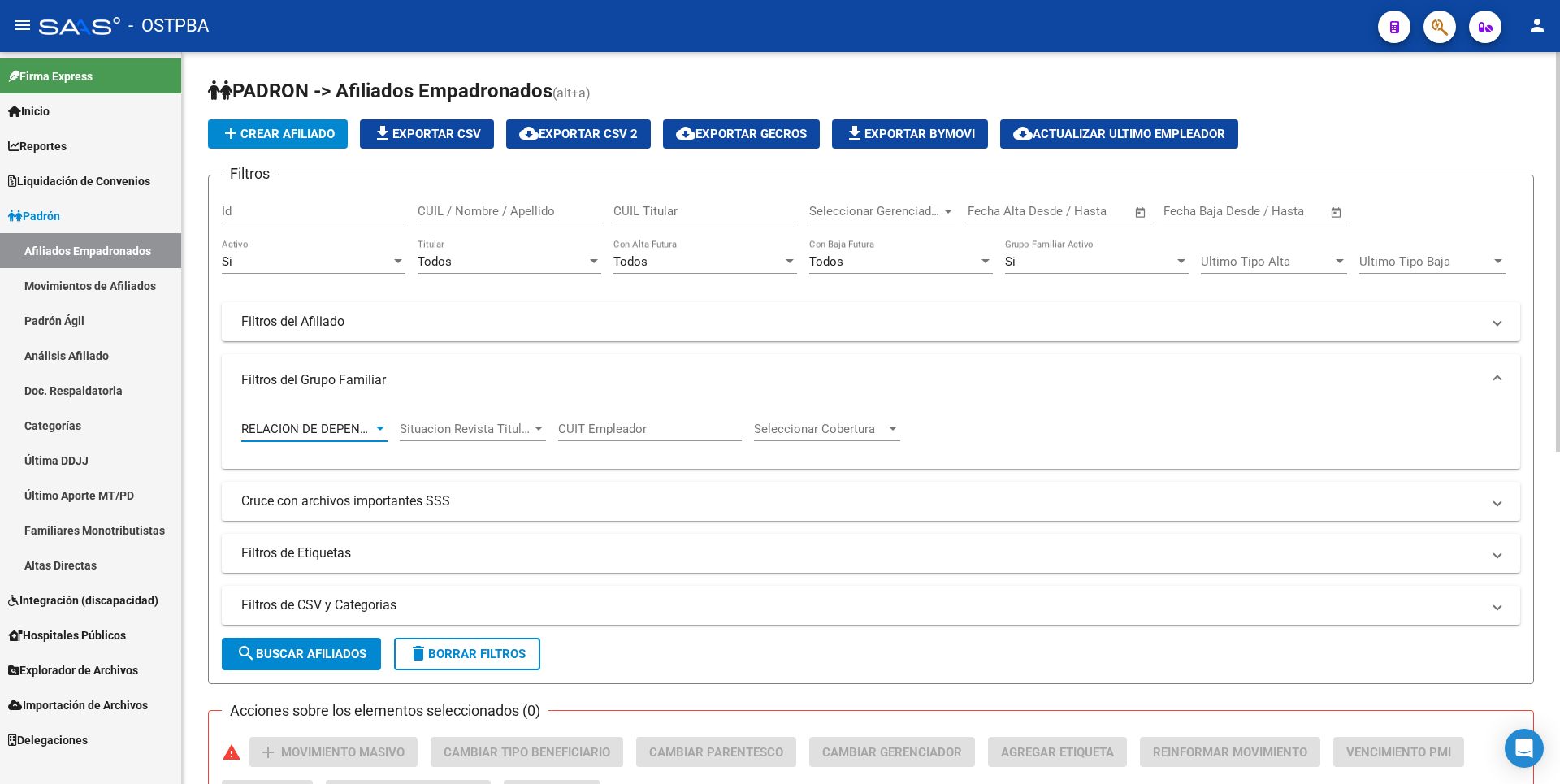
click at [296, 653] on span "search Buscar Afiliados" at bounding box center [301, 654] width 130 height 15
click at [372, 425] on span "RELACION DE DEPENDENCIA" at bounding box center [322, 429] width 162 height 15
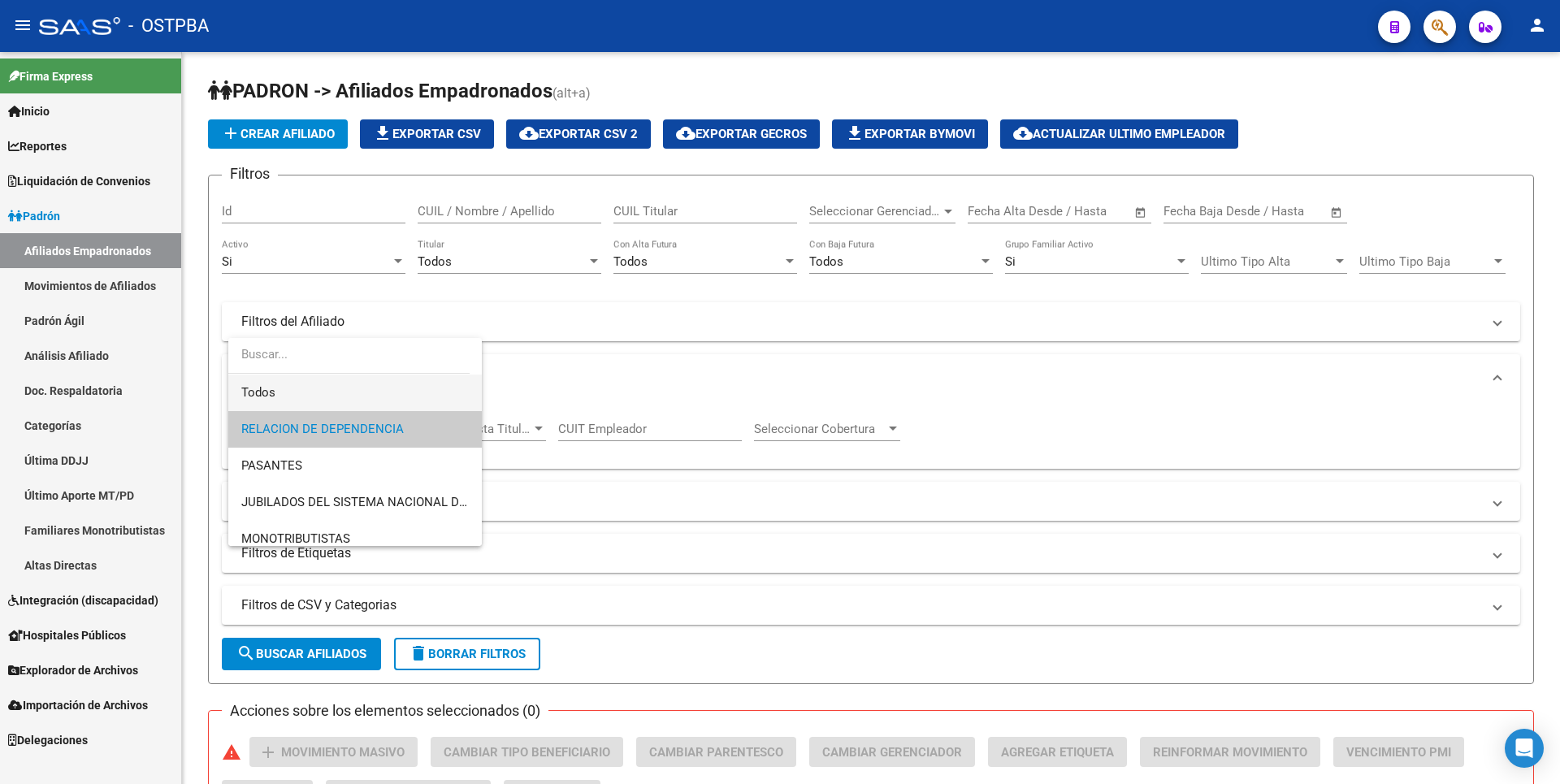
click at [314, 389] on span "Todos" at bounding box center [355, 392] width 228 height 36
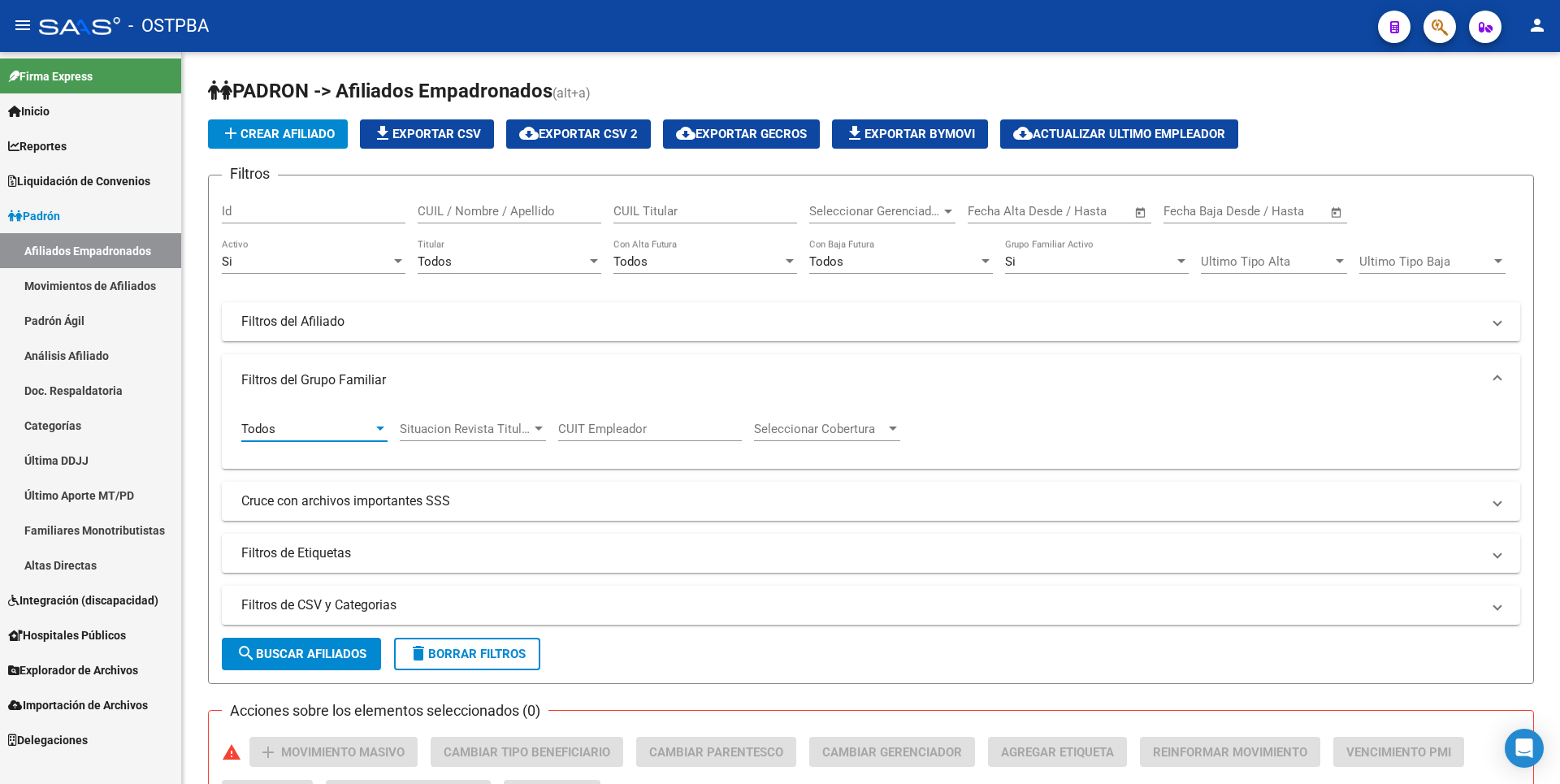
click at [97, 572] on link "Altas Directas" at bounding box center [90, 565] width 181 height 35
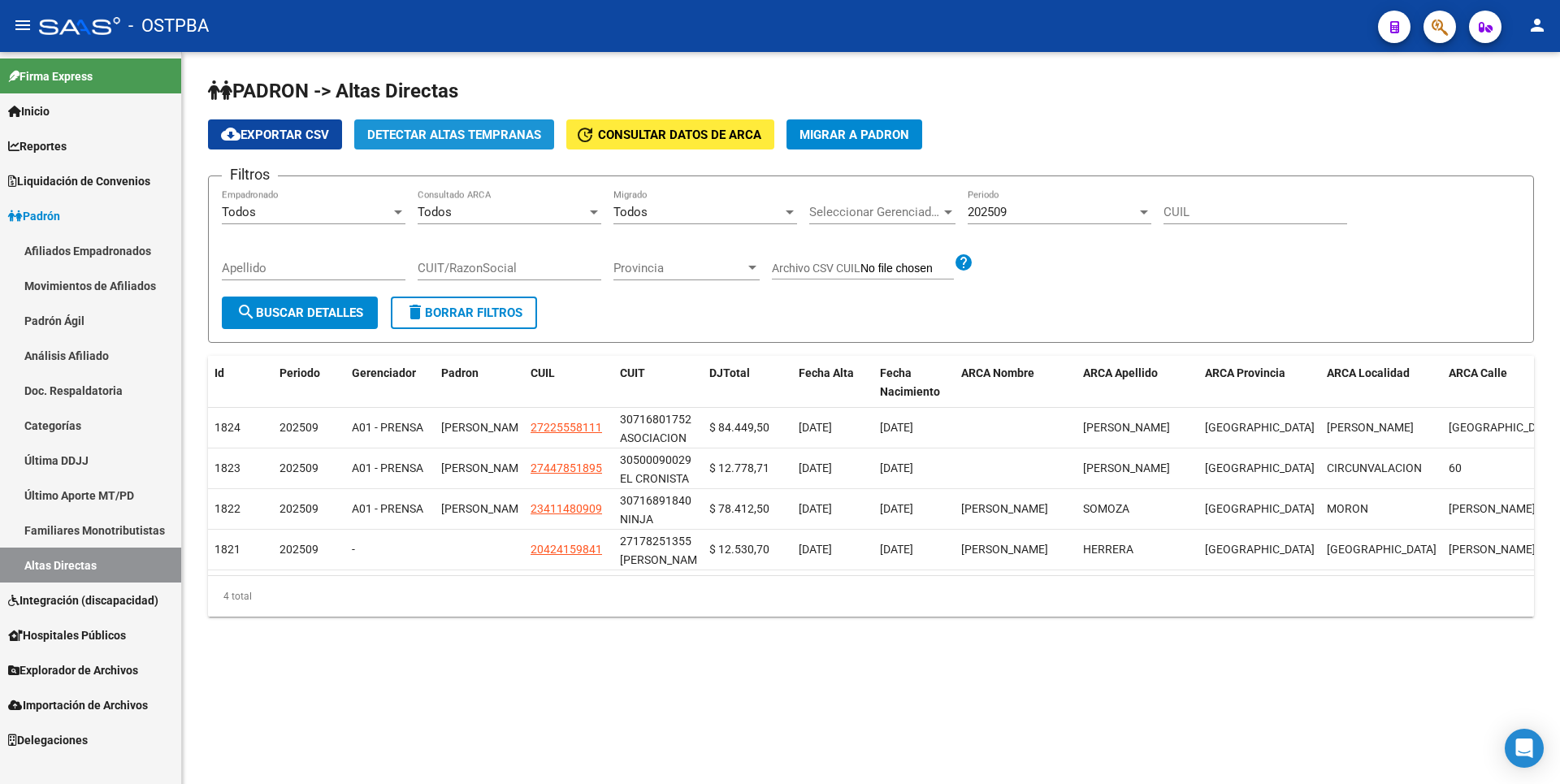
click at [466, 138] on span "Detectar Altas Tempranas" at bounding box center [454, 135] width 174 height 15
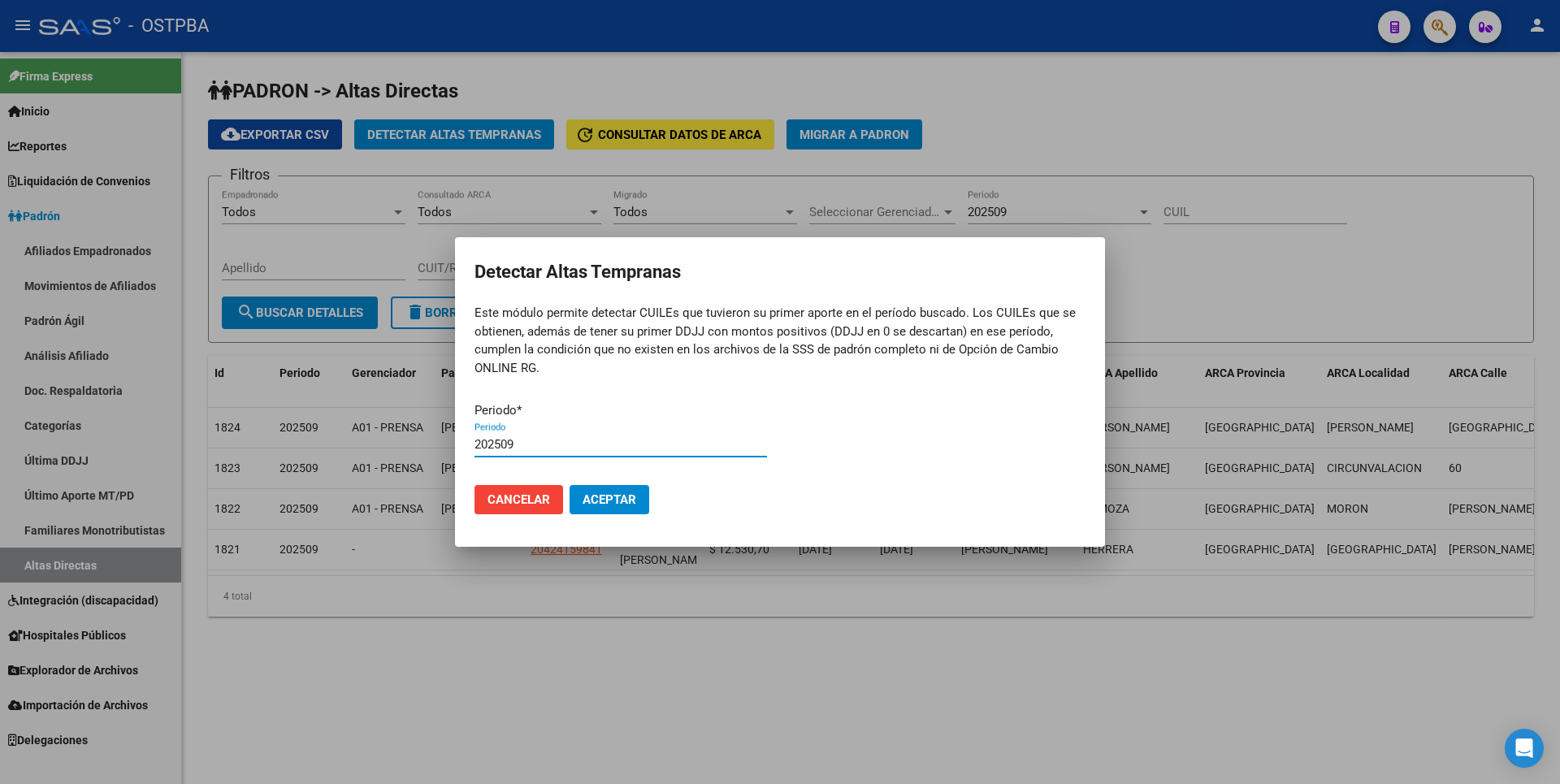
type input "202509"
click at [569, 485] on button "Aceptar" at bounding box center [608, 500] width 79 height 29
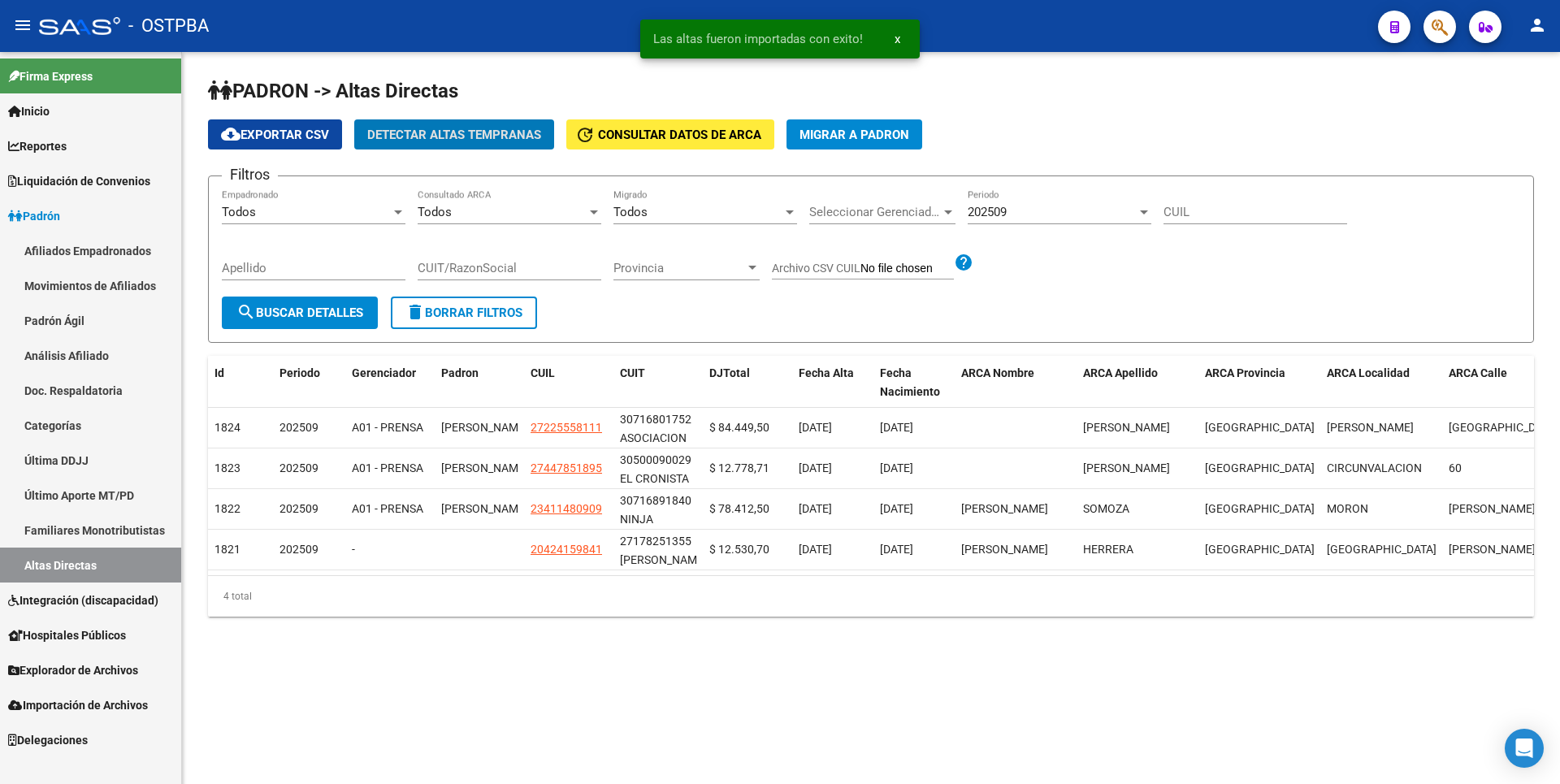
click at [72, 661] on span "Explorador de Archivos" at bounding box center [73, 670] width 130 height 18
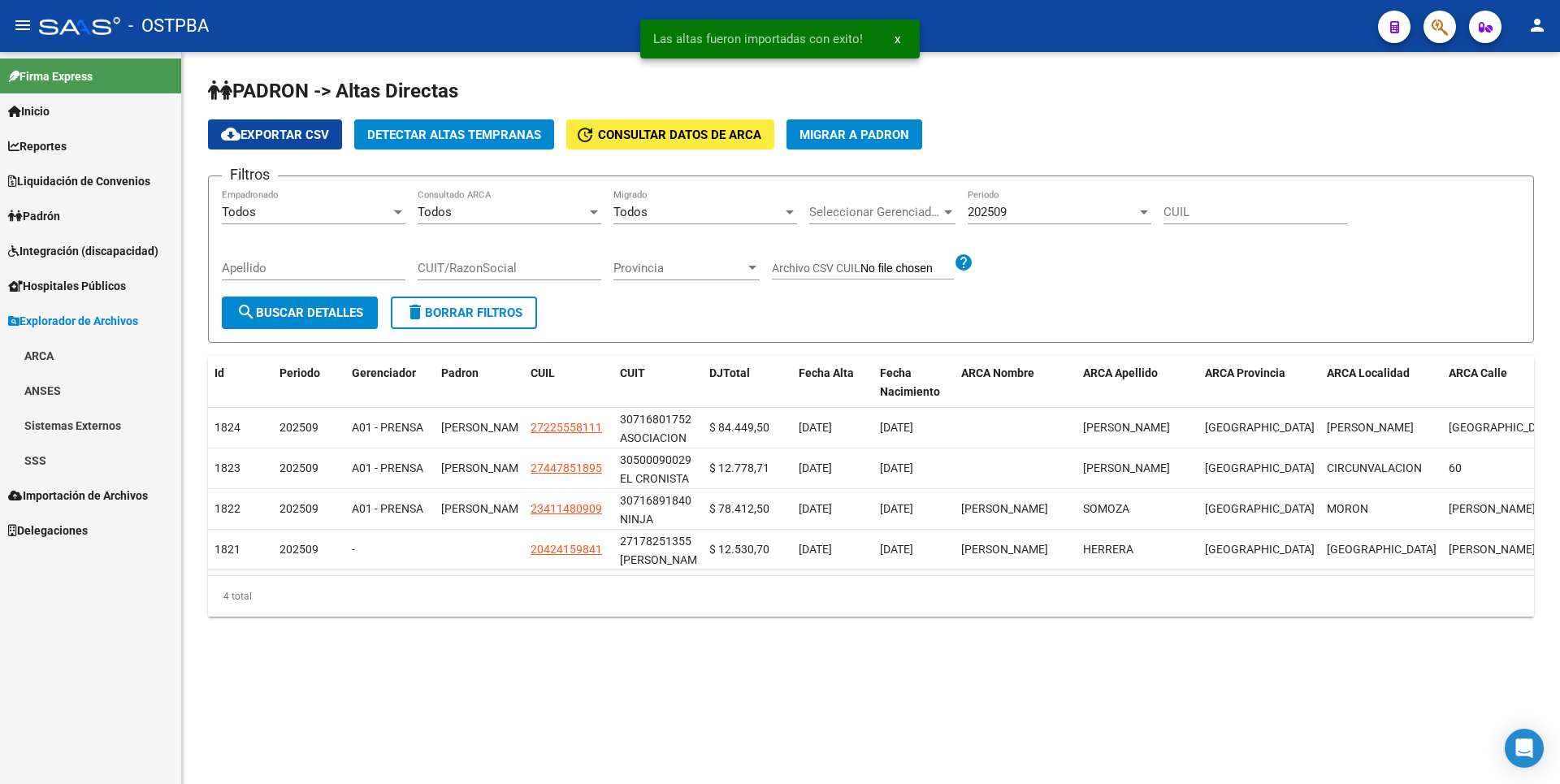
click at [37, 463] on link "SSS" at bounding box center [90, 460] width 181 height 35
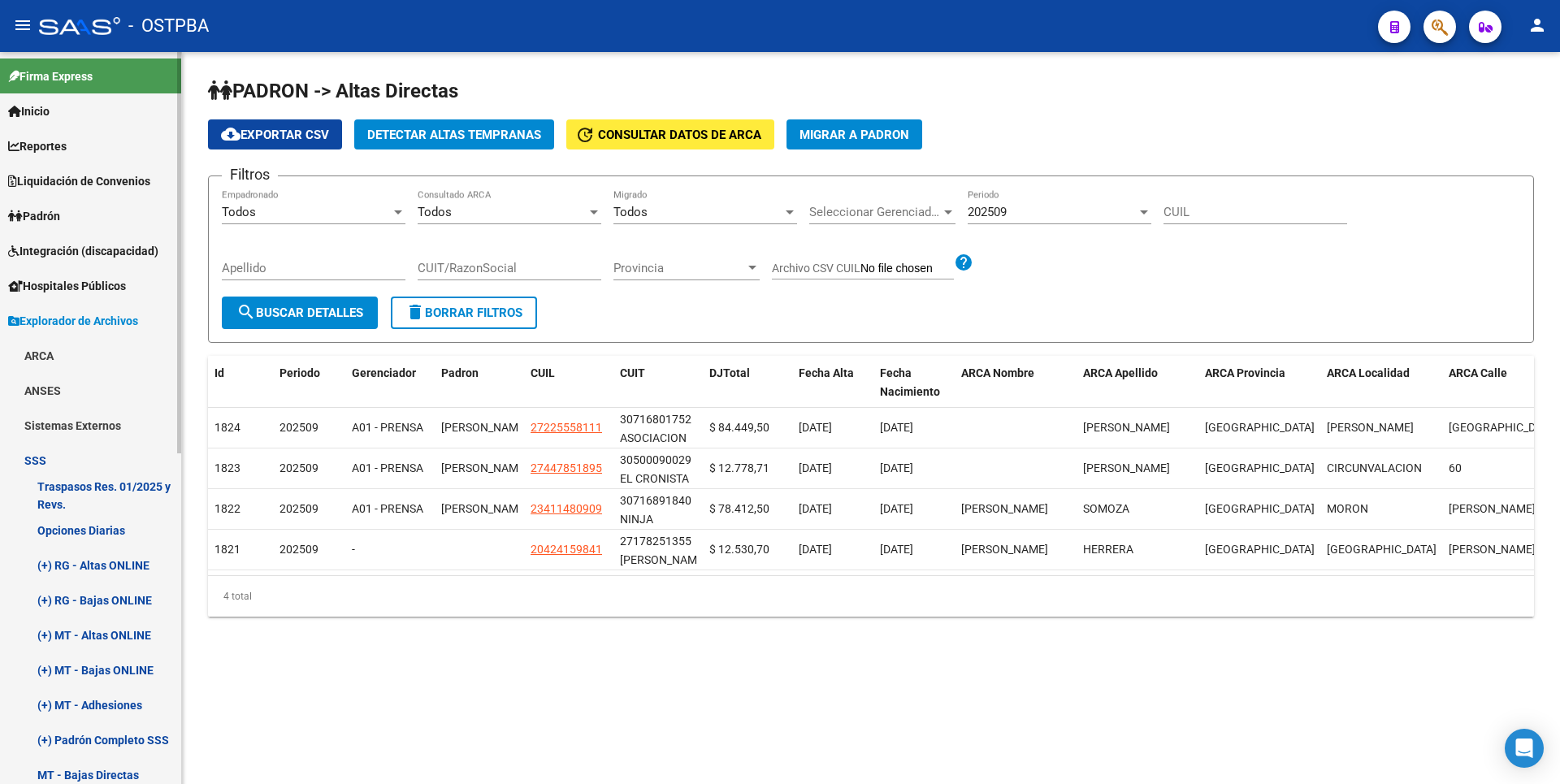
click at [107, 532] on link "Opciones Diarias" at bounding box center [90, 530] width 181 height 35
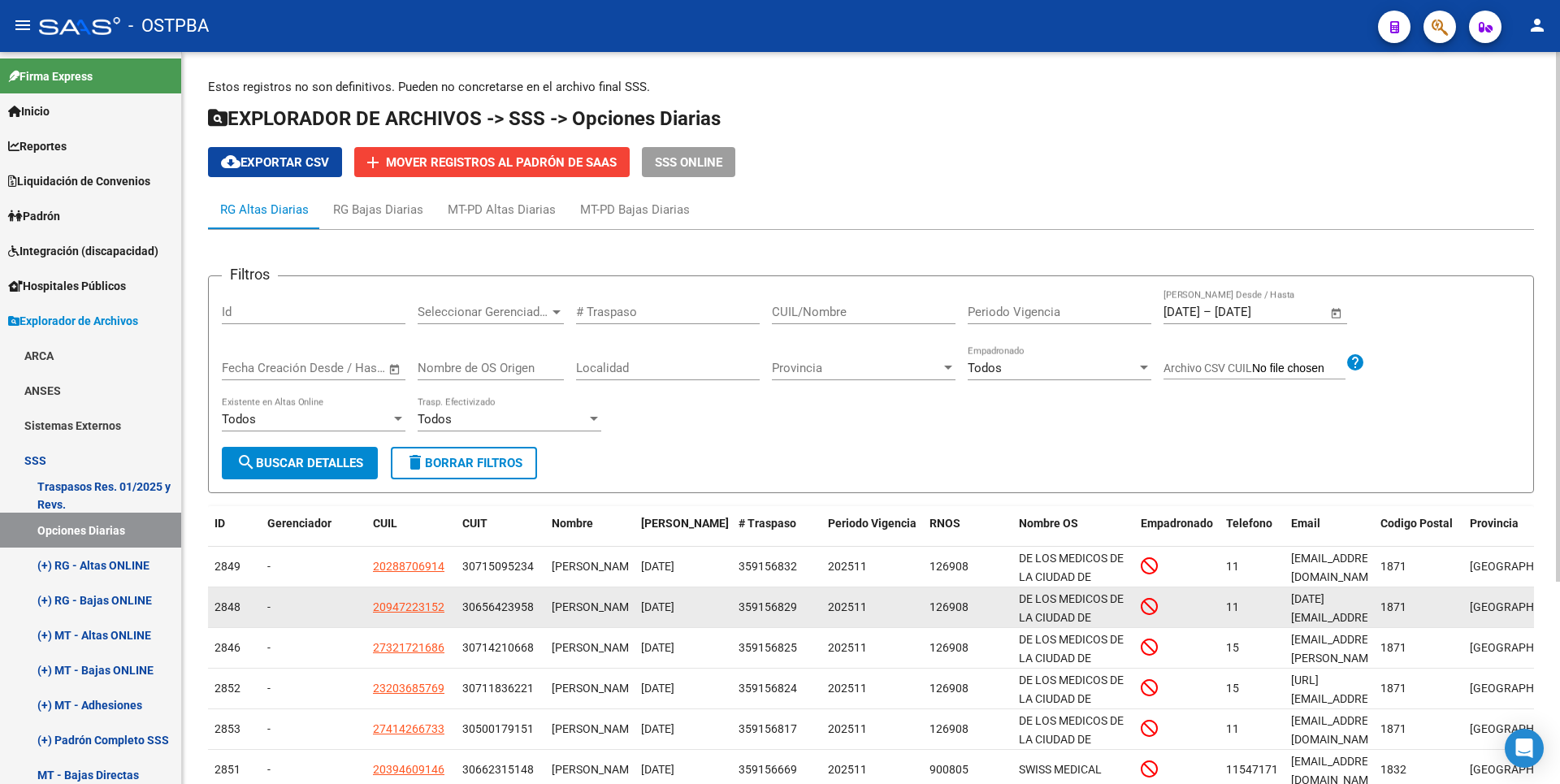
scroll to position [280, 0]
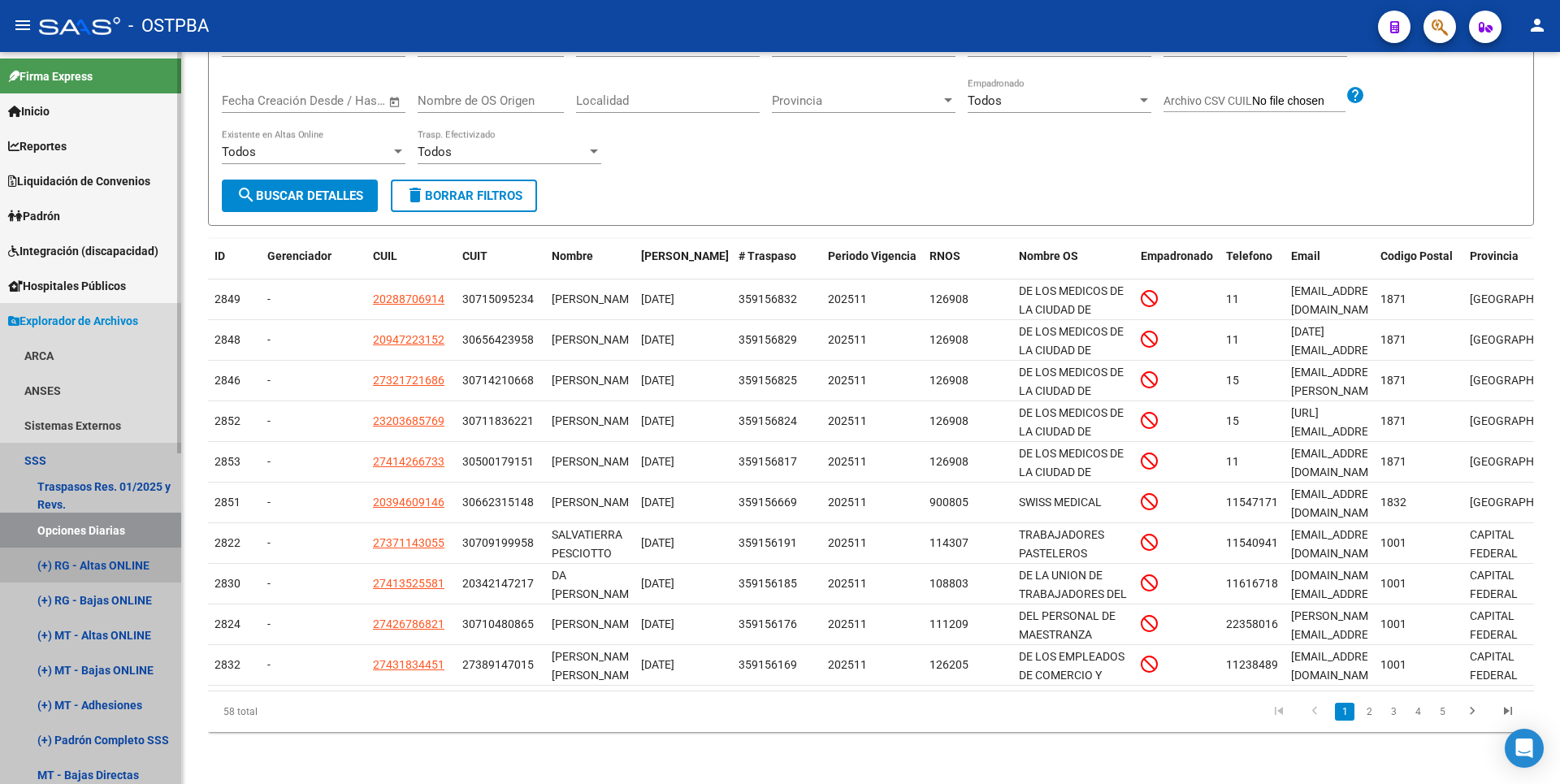
click at [113, 566] on link "(+) RG - Altas ONLINE" at bounding box center [90, 565] width 181 height 35
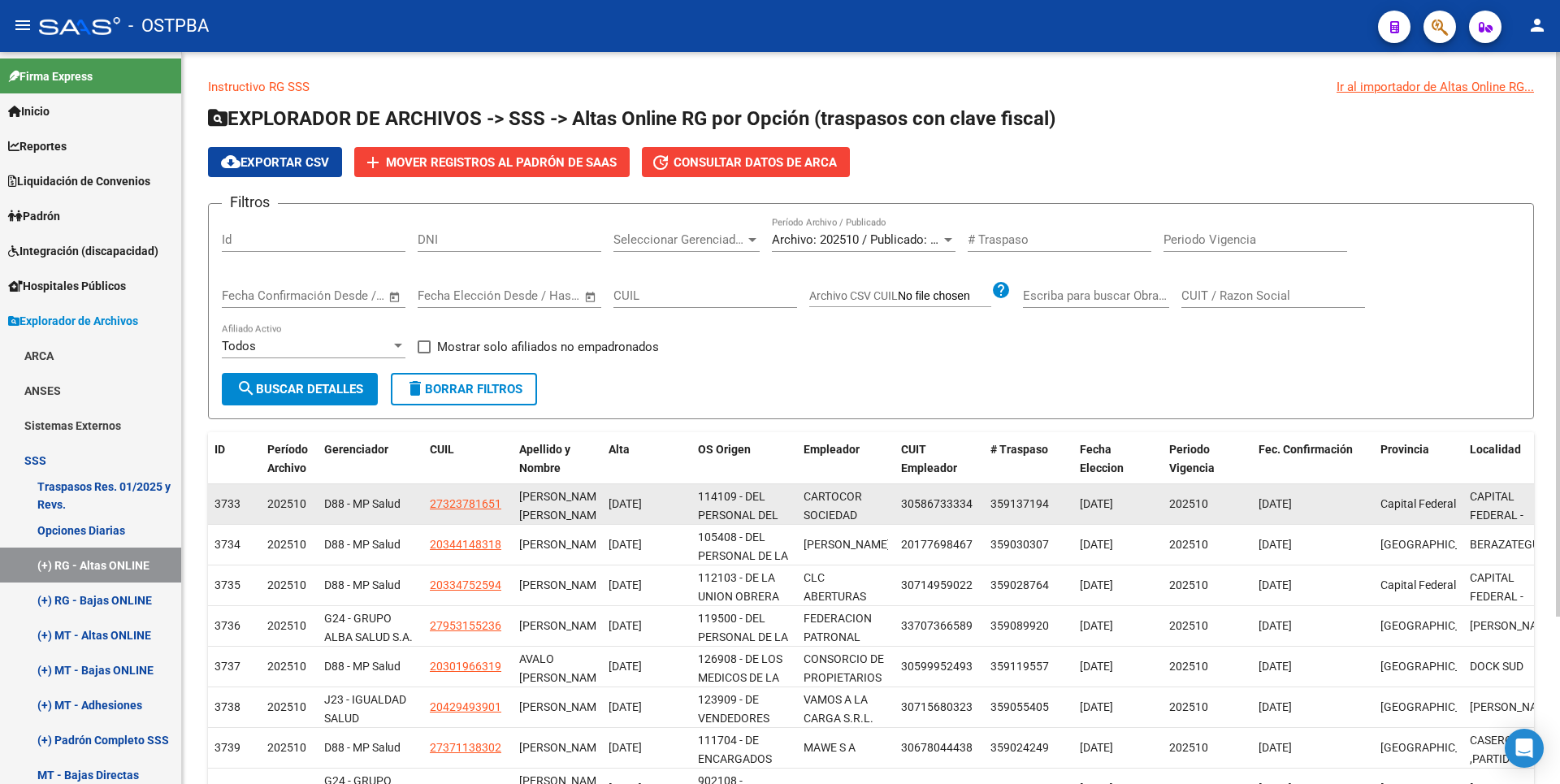
scroll to position [217, 0]
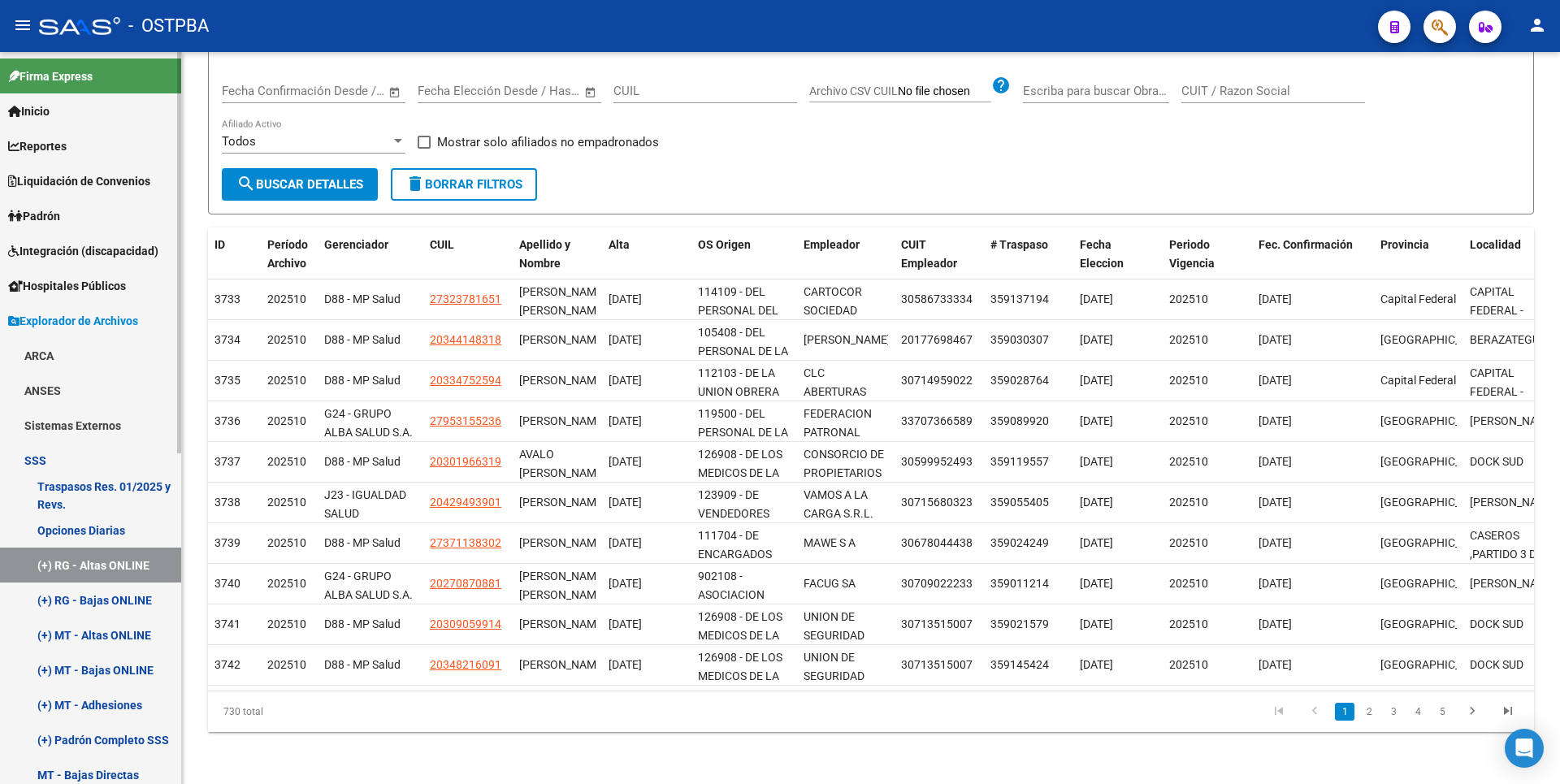
click at [106, 623] on link "(+) MT - Altas ONLINE" at bounding box center [90, 635] width 181 height 35
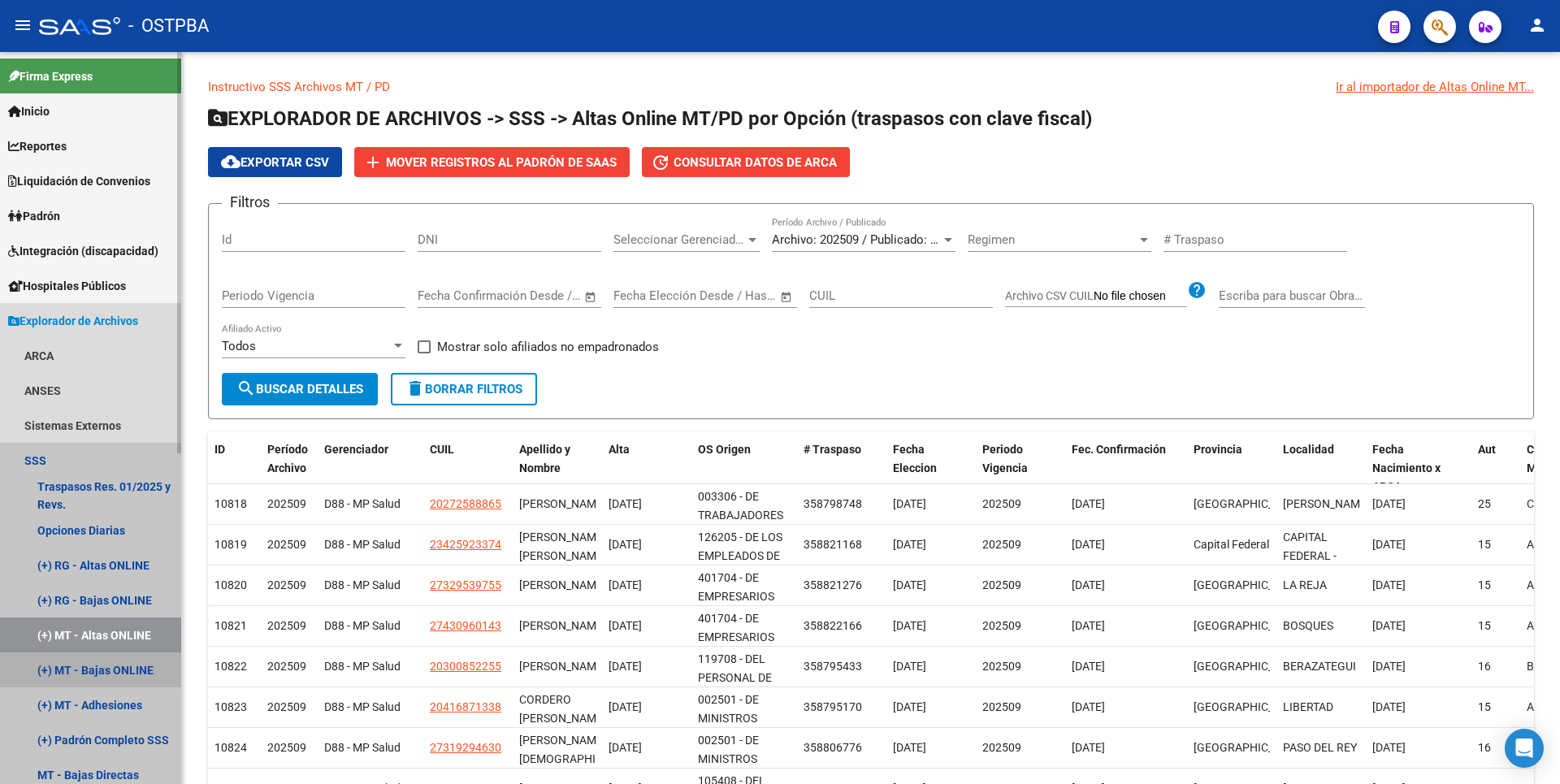
click at [105, 676] on link "(+) MT - Bajas ONLINE" at bounding box center [90, 669] width 181 height 35
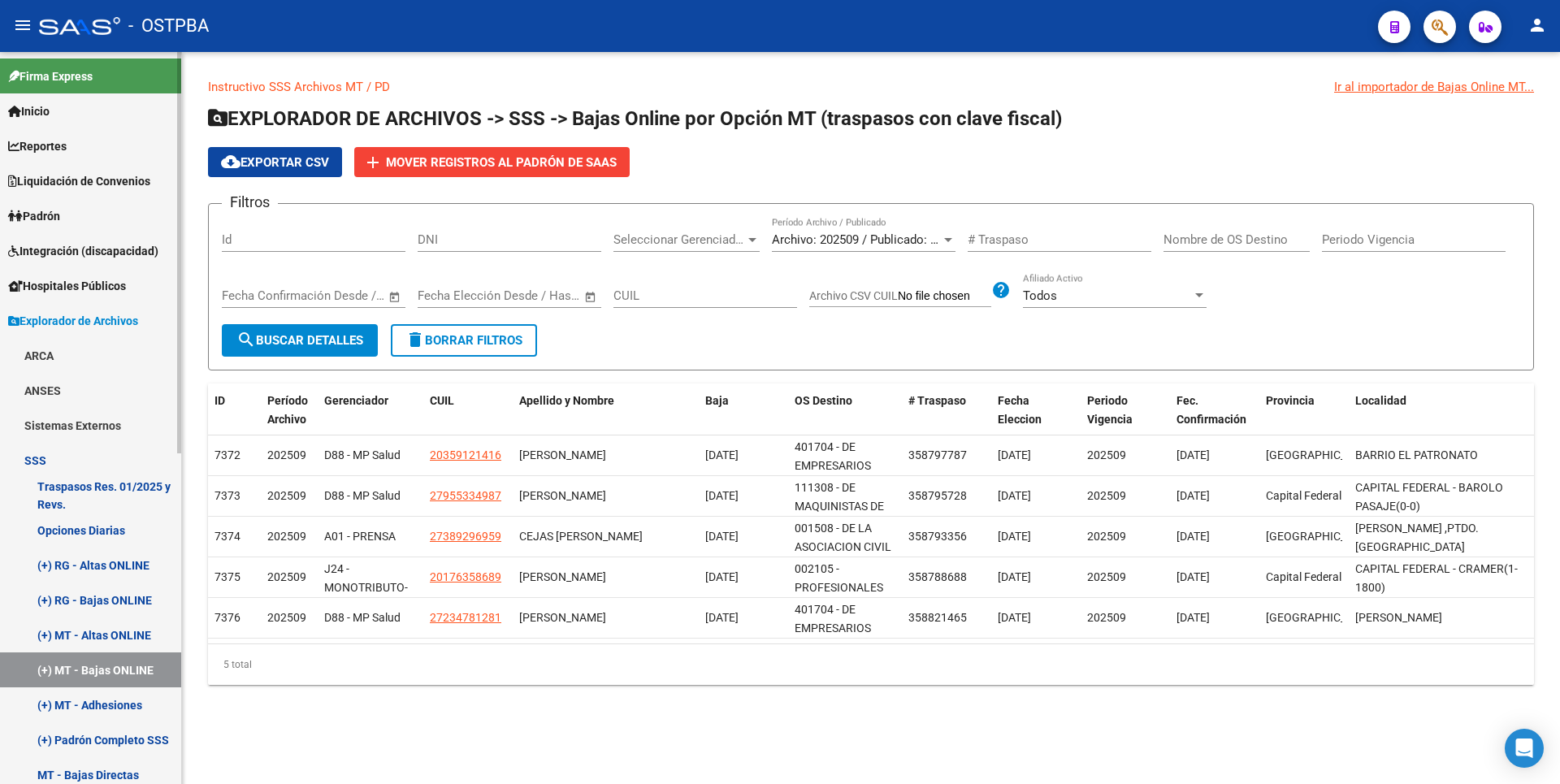
click at [54, 217] on span "Padrón" at bounding box center [34, 217] width 52 height 18
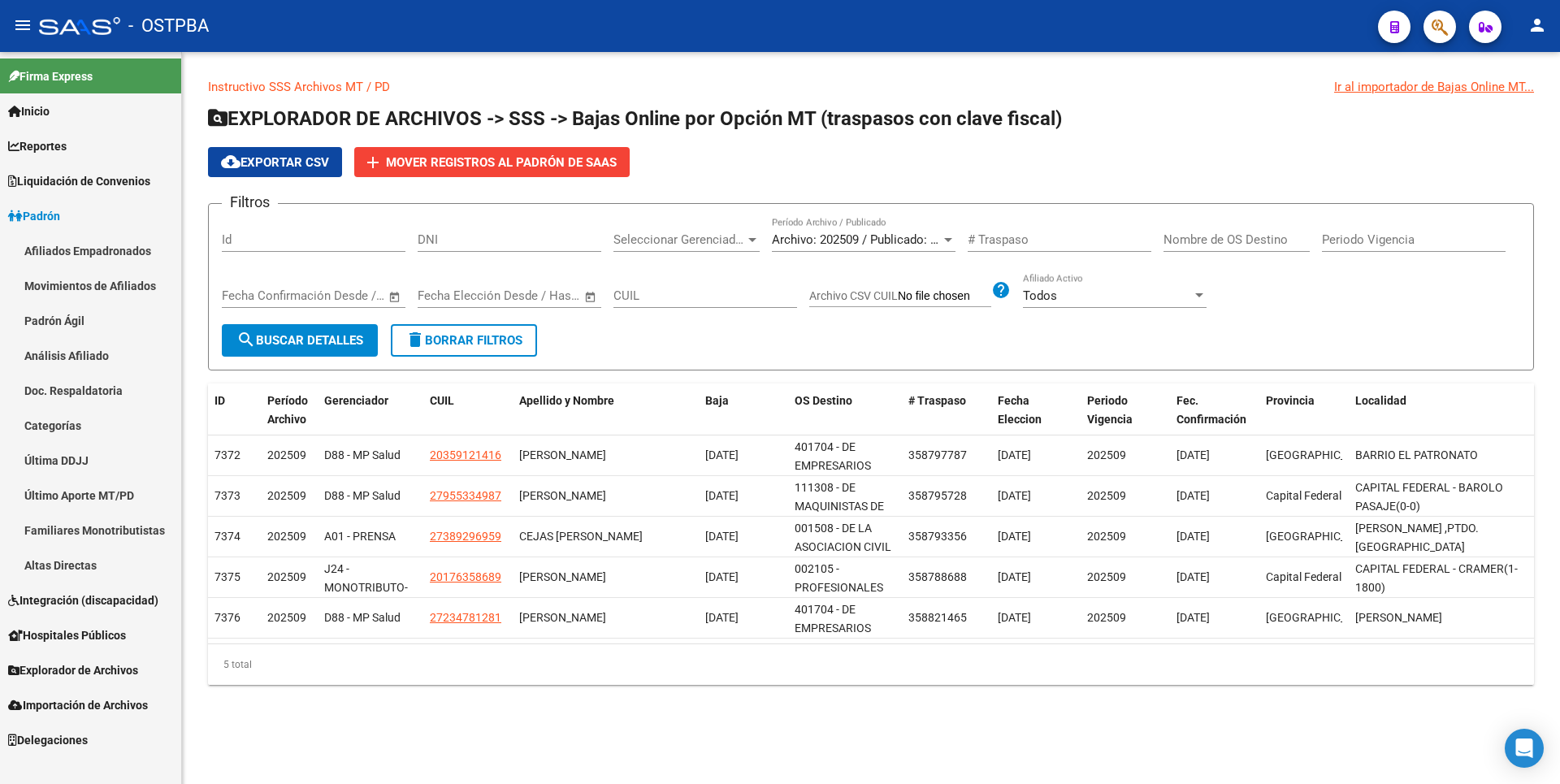
click at [79, 358] on link "Análisis Afiliado" at bounding box center [90, 355] width 181 height 35
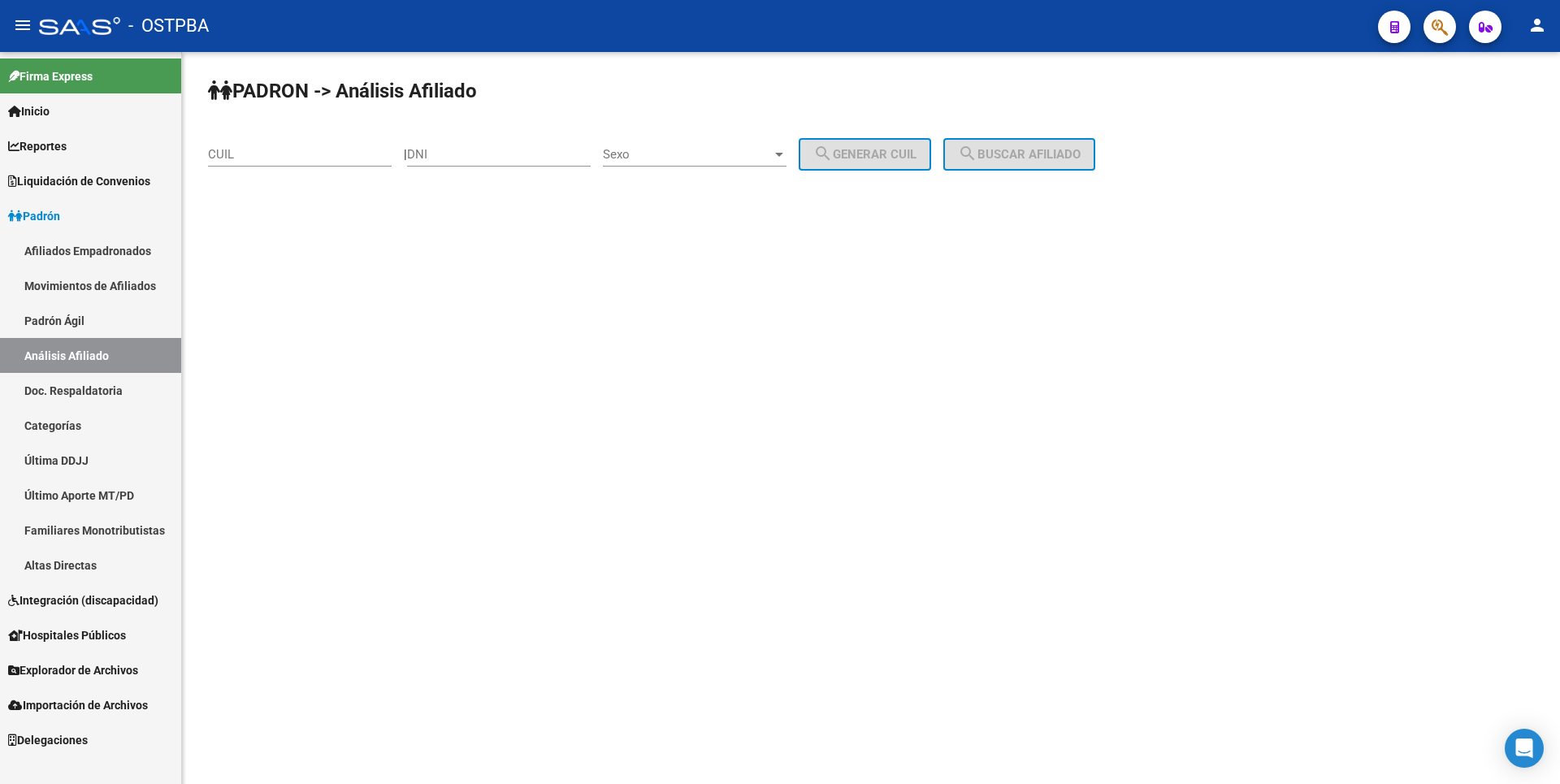
click at [251, 163] on div "CUIL" at bounding box center [300, 149] width 184 height 35
paste input "20-48594515-7"
type input "20-48594515-7"
click at [1078, 149] on span "search Buscar afiliado" at bounding box center [1019, 154] width 123 height 15
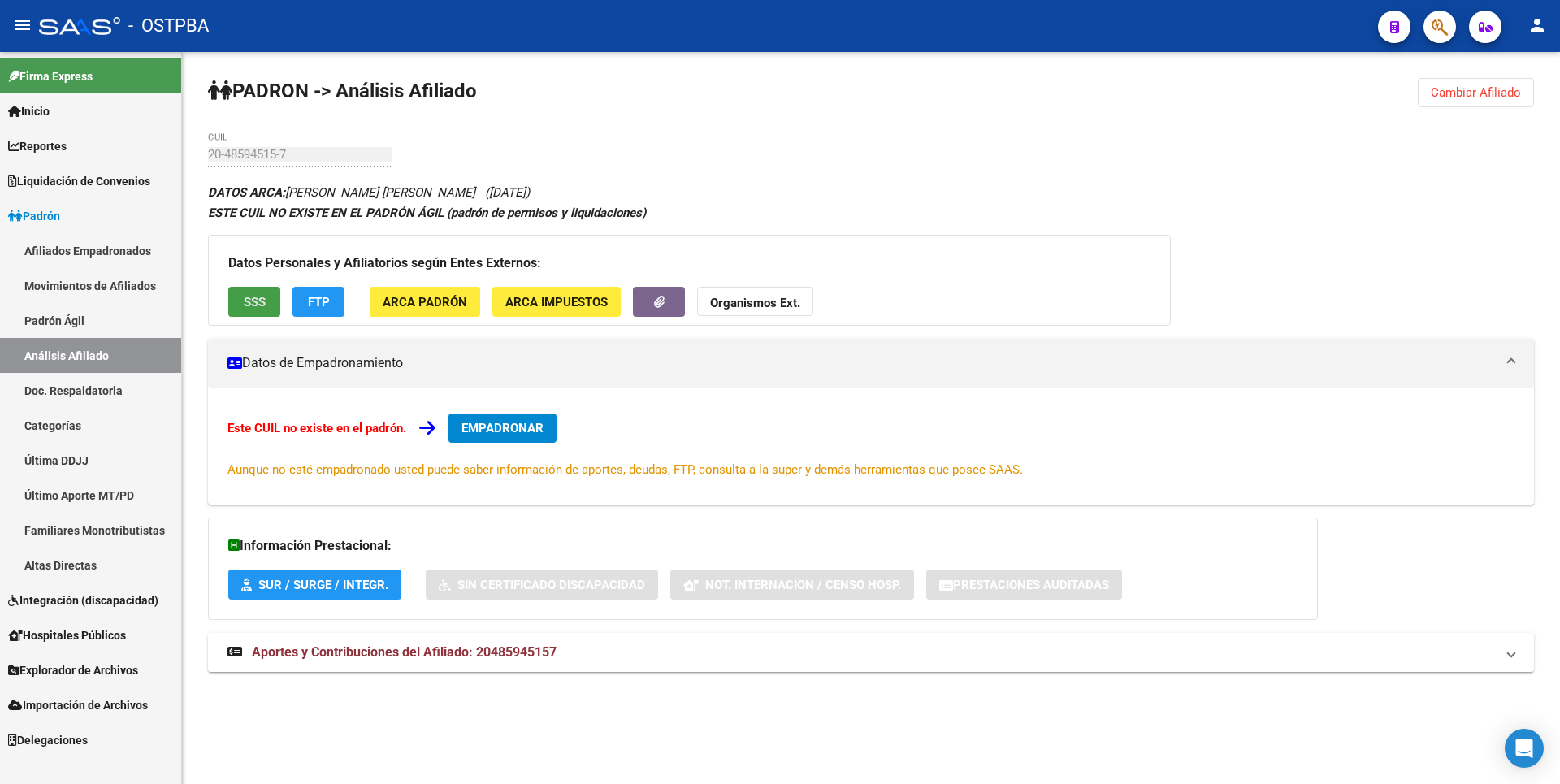
click at [241, 299] on button "SSS" at bounding box center [254, 301] width 52 height 30
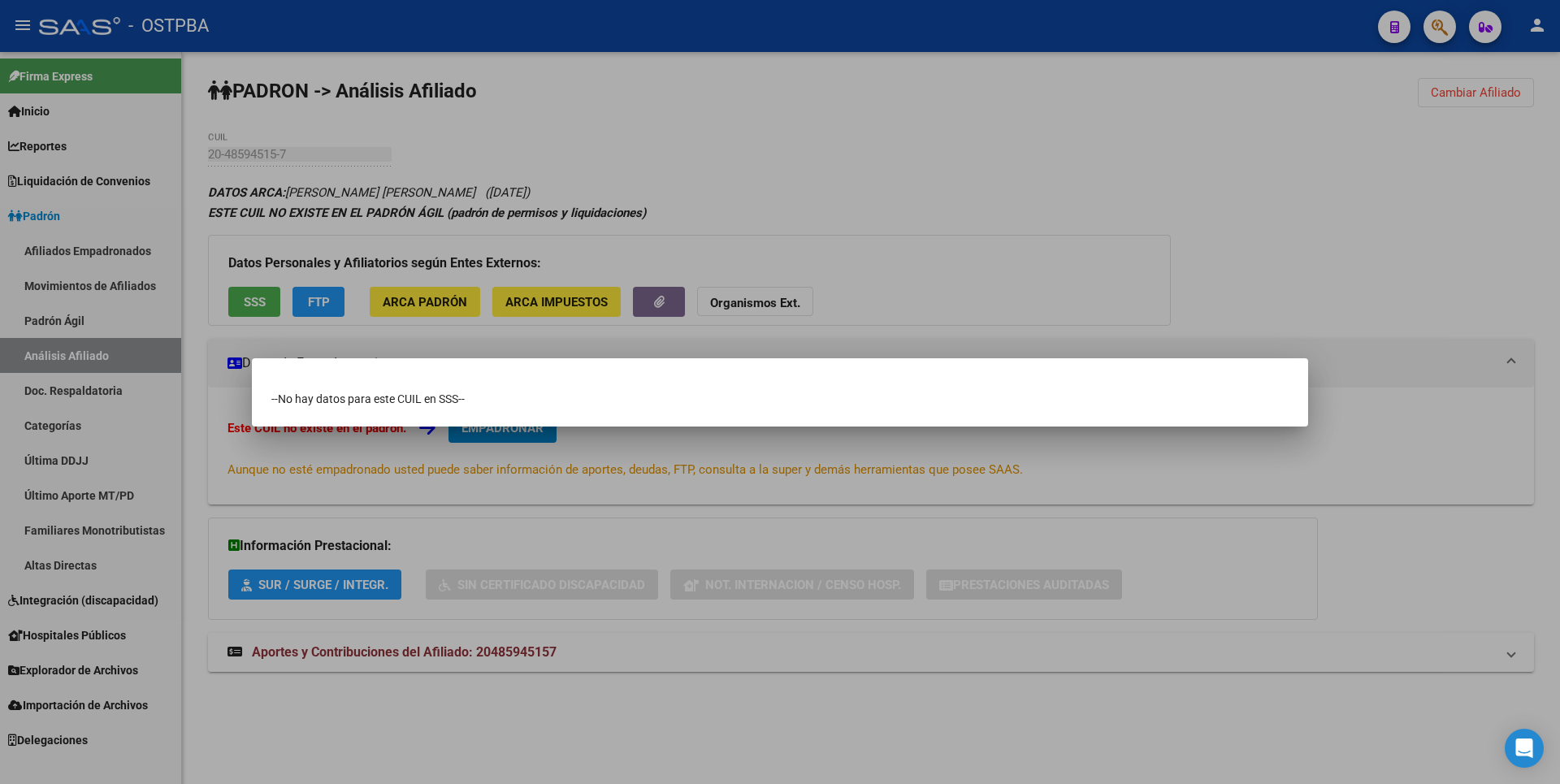
click at [697, 168] on div at bounding box center [780, 392] width 1560 height 784
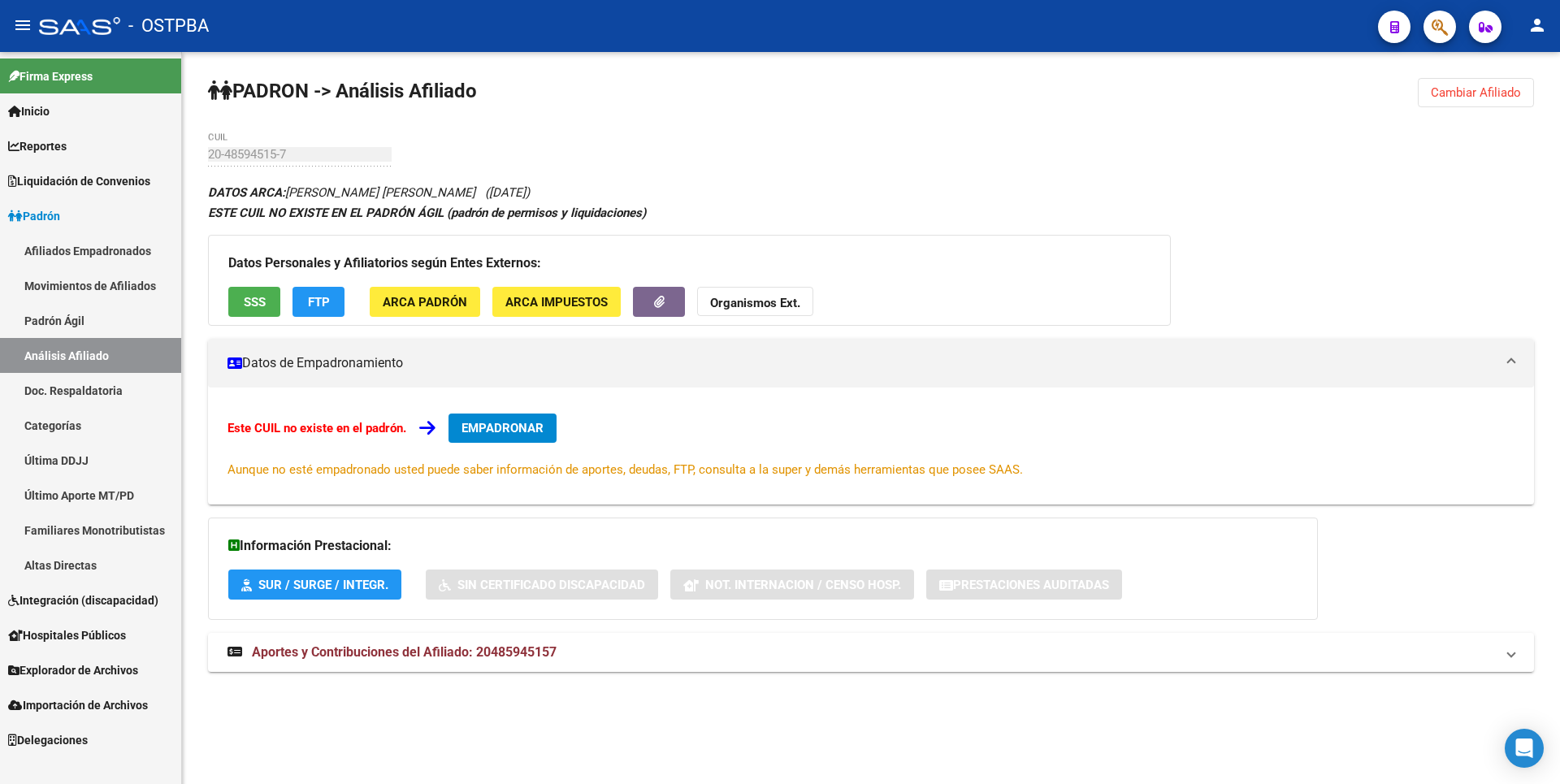
click at [373, 682] on div "DATOS ARCA: CHAMBI QUINTELA GABRIEL FRANCO (10/03/2008) ESTE CUIL NO EXISTE EN …" at bounding box center [871, 436] width 1326 height 508
click at [388, 655] on span "Aportes y Contribuciones del Afiliado: 20485945157" at bounding box center [404, 652] width 305 height 15
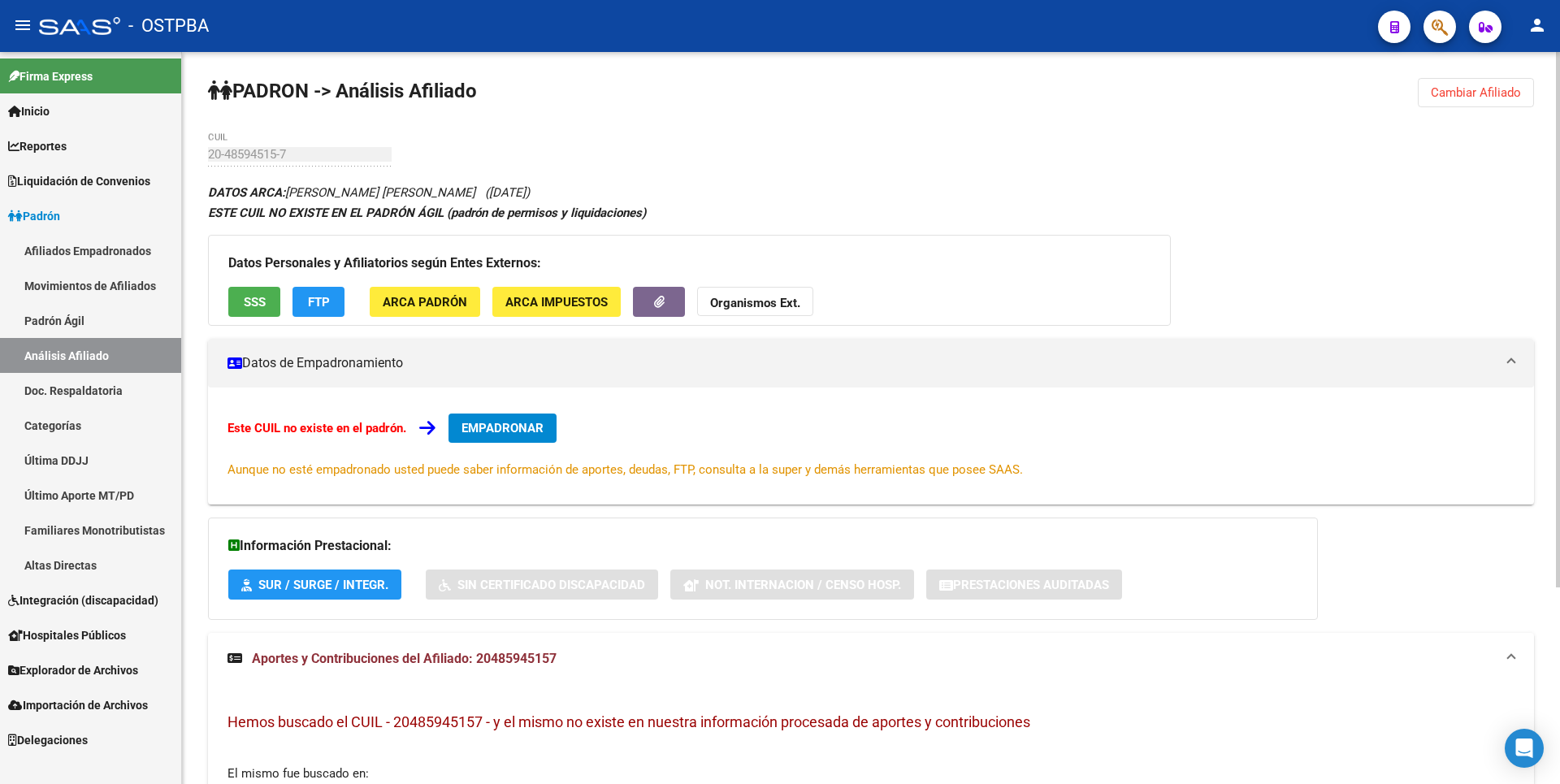
click at [314, 291] on button "FTP" at bounding box center [318, 301] width 52 height 30
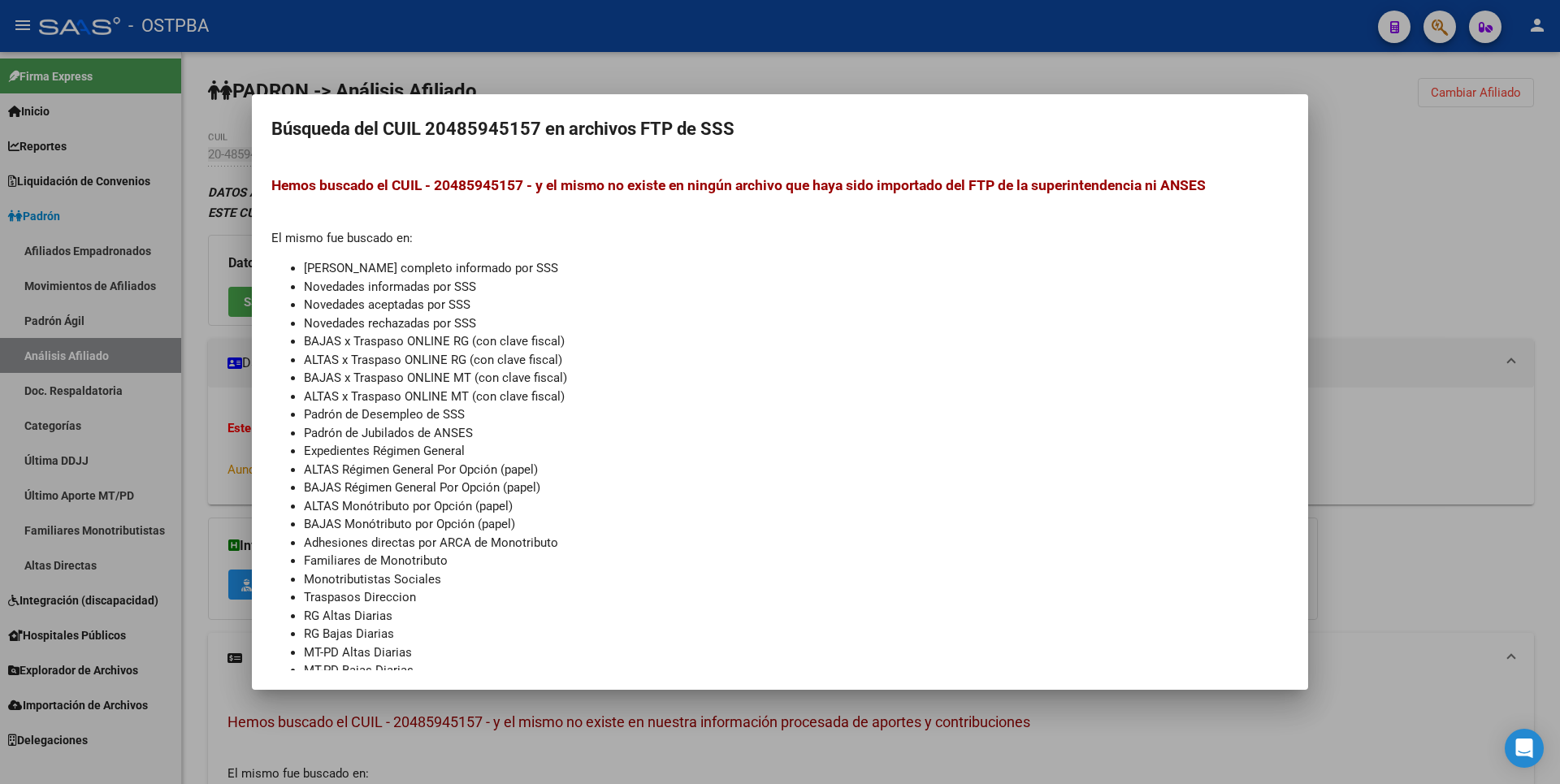
click at [1339, 246] on div at bounding box center [780, 392] width 1560 height 784
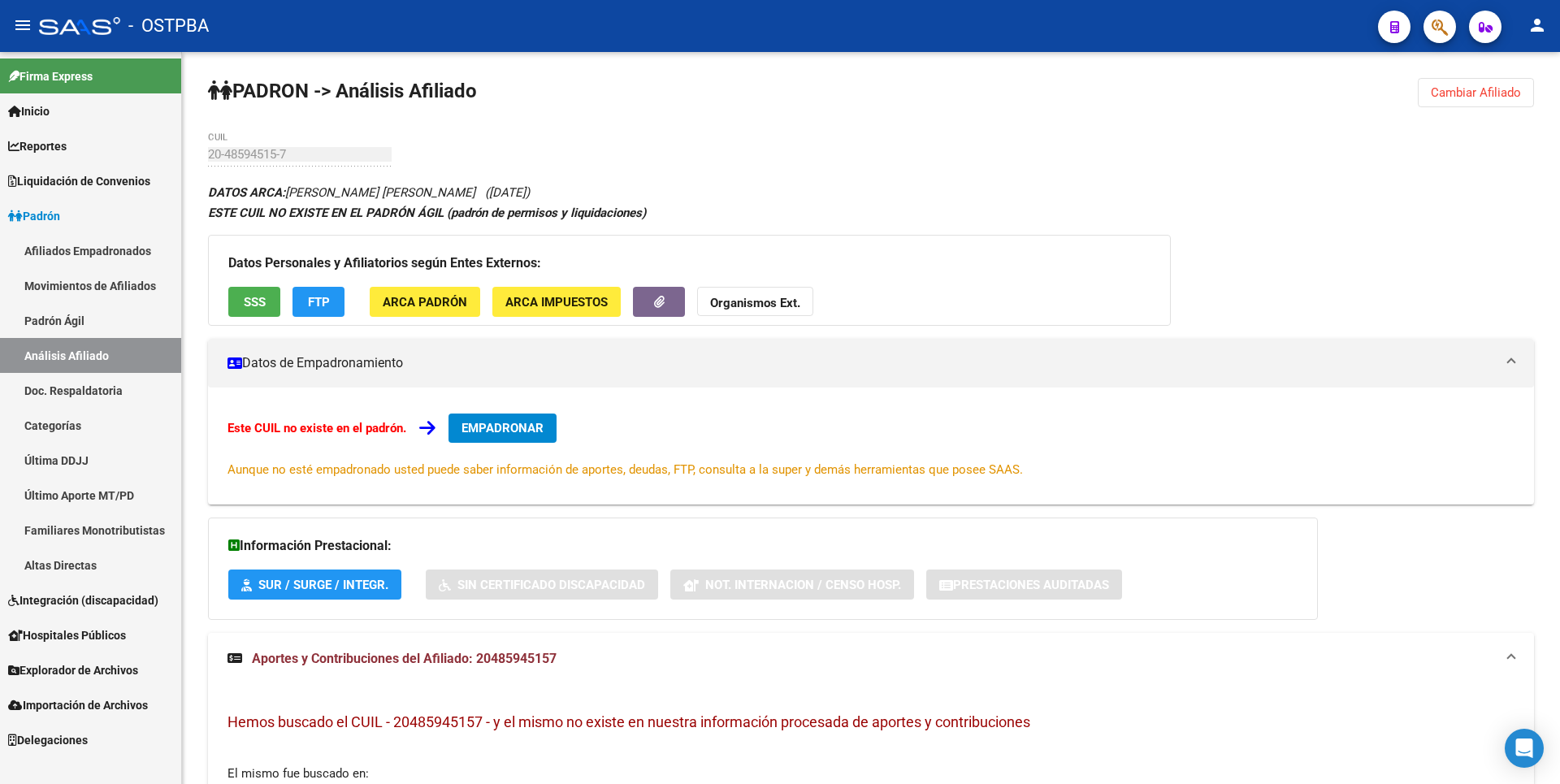
click at [130, 172] on span "Liquidación de Convenios" at bounding box center [79, 181] width 142 height 18
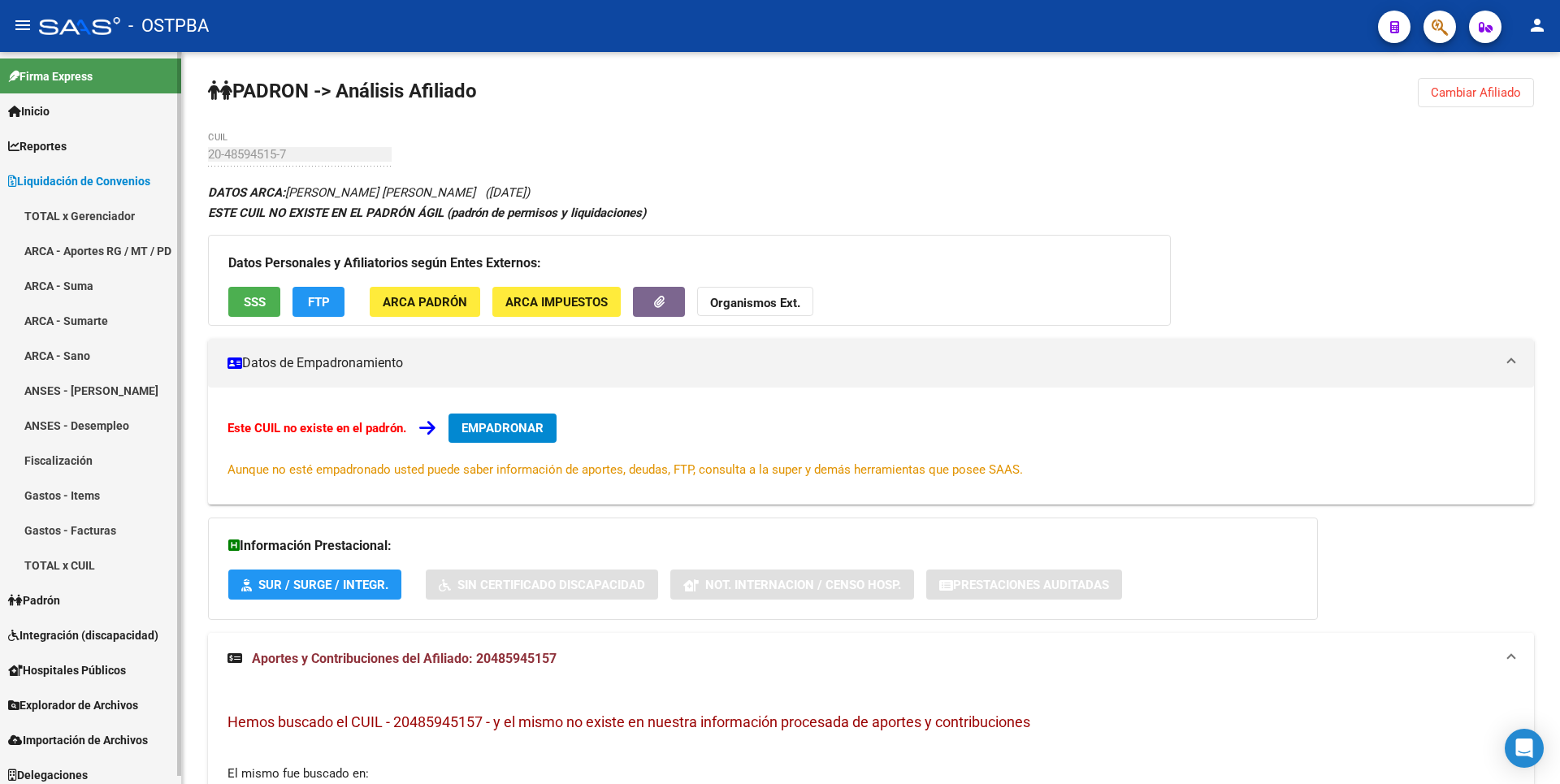
click at [38, 150] on span "Reportes" at bounding box center [37, 147] width 58 height 18
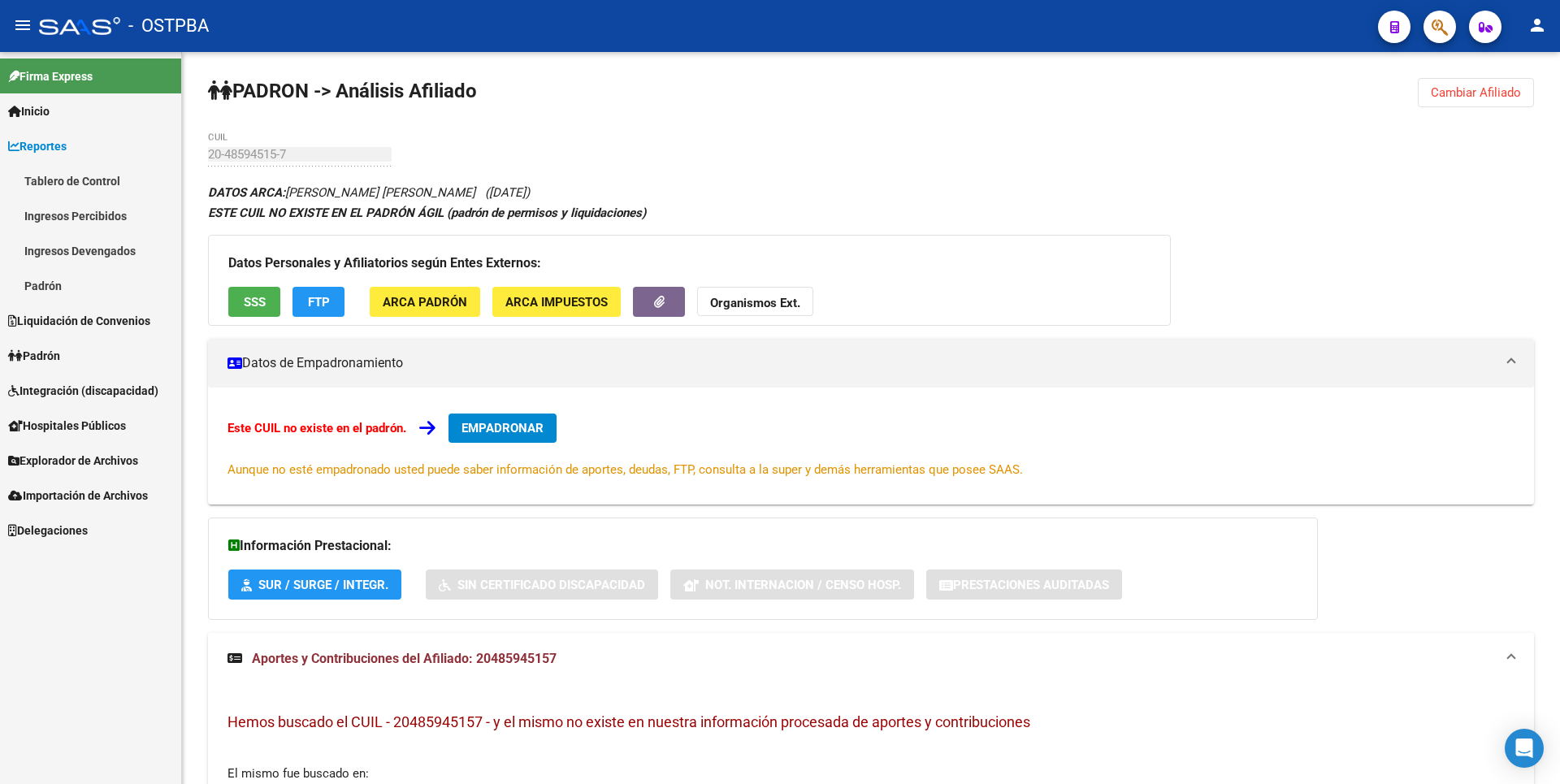
click at [117, 226] on link "Ingresos Percibidos" at bounding box center [90, 216] width 181 height 35
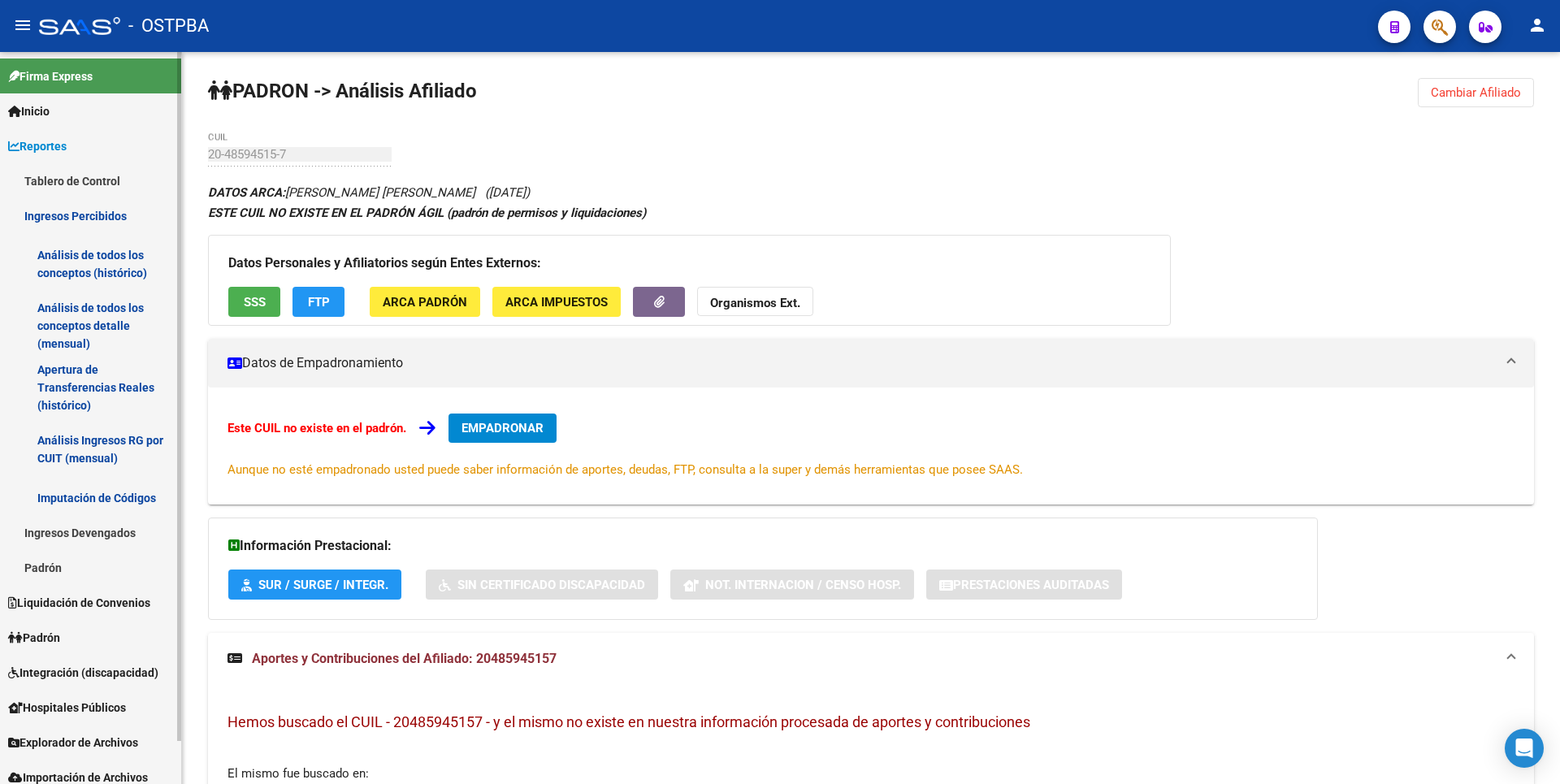
click at [107, 311] on link "Análisis de todos los conceptos detalle (mensual)" at bounding box center [90, 326] width 181 height 62
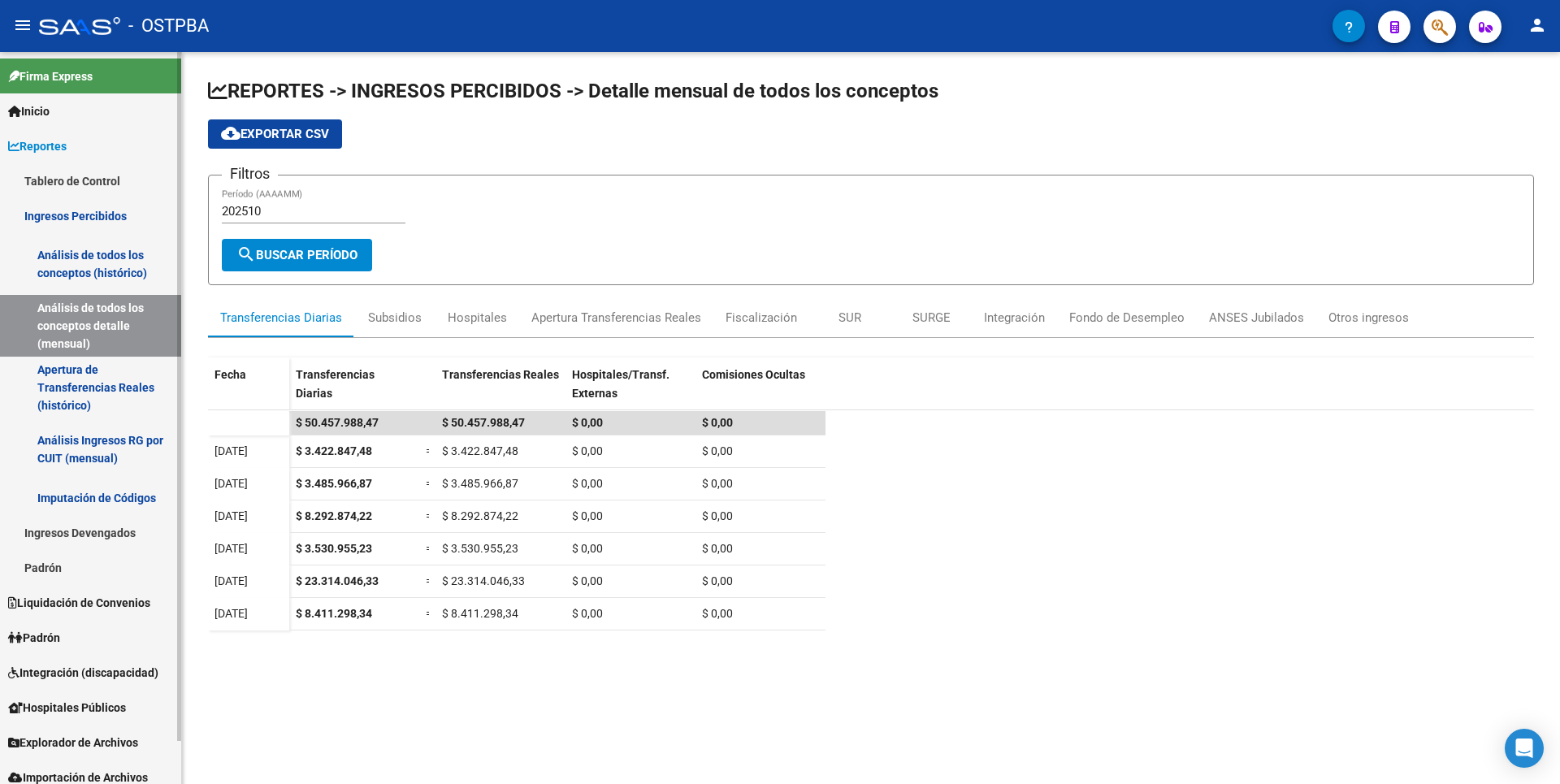
click at [121, 401] on link "Apertura de Transferencias Reales (histórico)" at bounding box center [90, 388] width 181 height 62
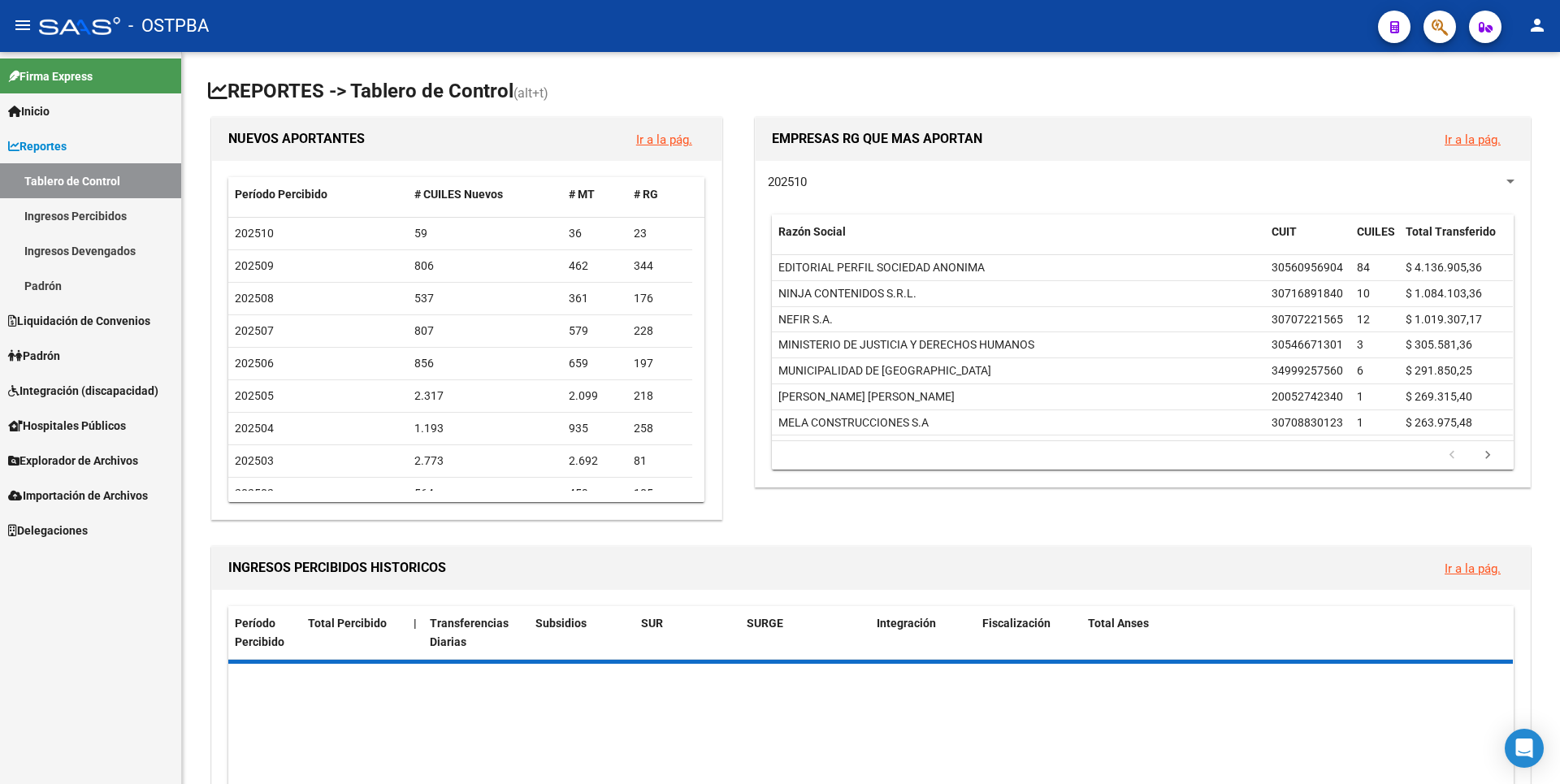
click at [48, 275] on link "Padrón" at bounding box center [90, 285] width 181 height 35
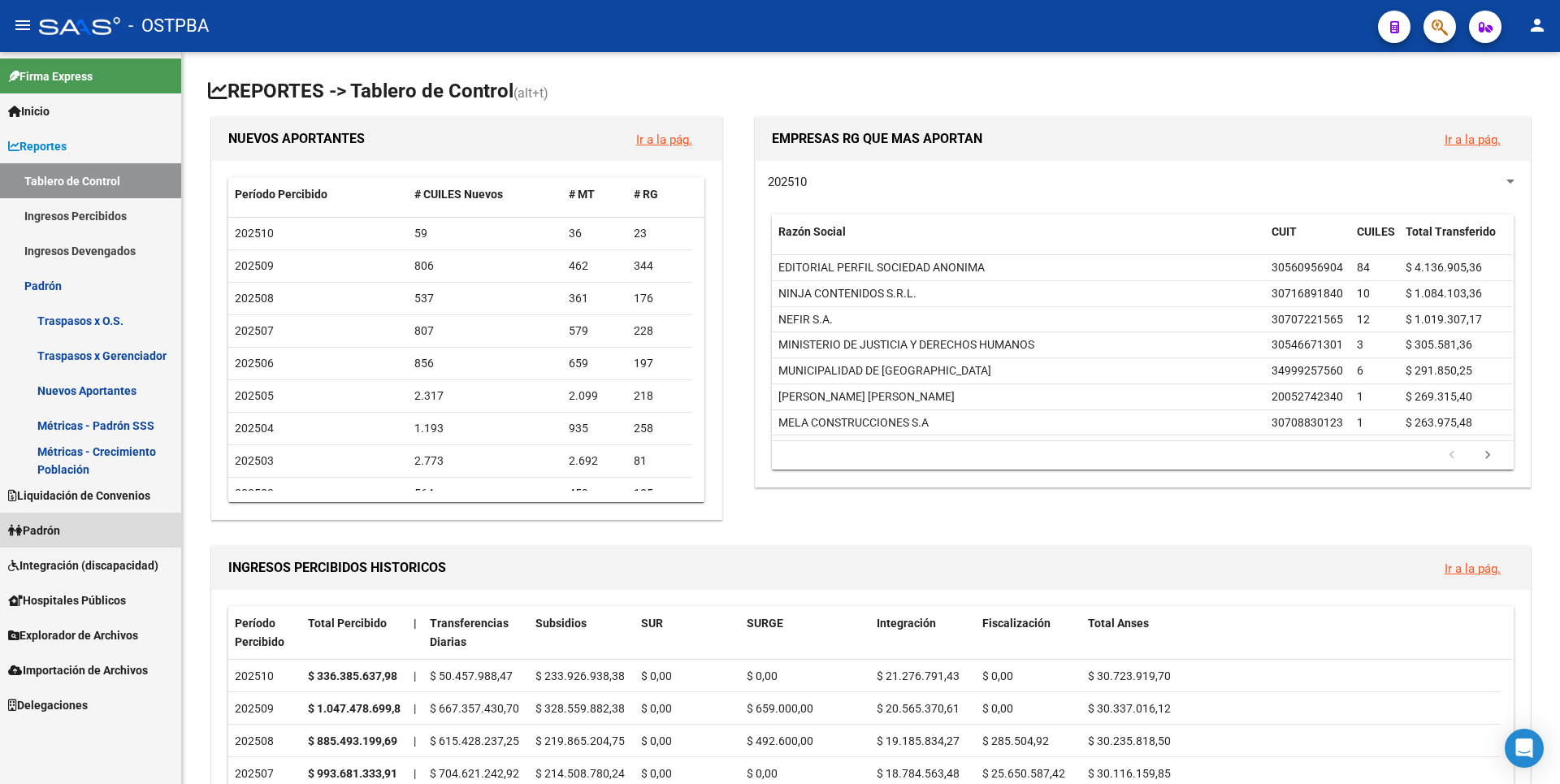
drag, startPoint x: 70, startPoint y: 533, endPoint x: 97, endPoint y: 476, distance: 63.1
click at [70, 532] on link "Padrón" at bounding box center [90, 530] width 181 height 35
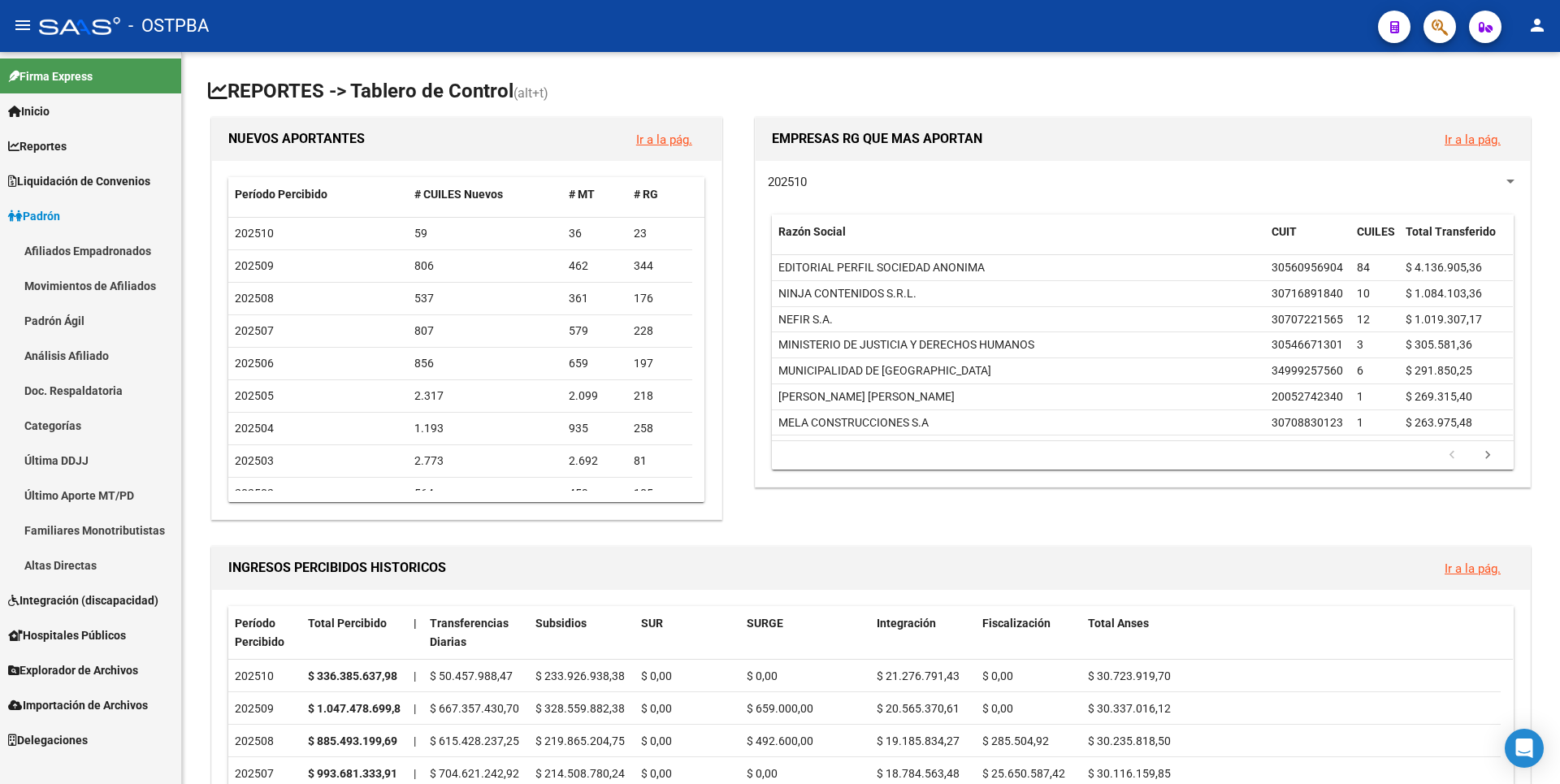
drag, startPoint x: 88, startPoint y: 363, endPoint x: 101, endPoint y: 352, distance: 17.0
click at [89, 362] on link "Análisis Afiliado" at bounding box center [90, 355] width 181 height 35
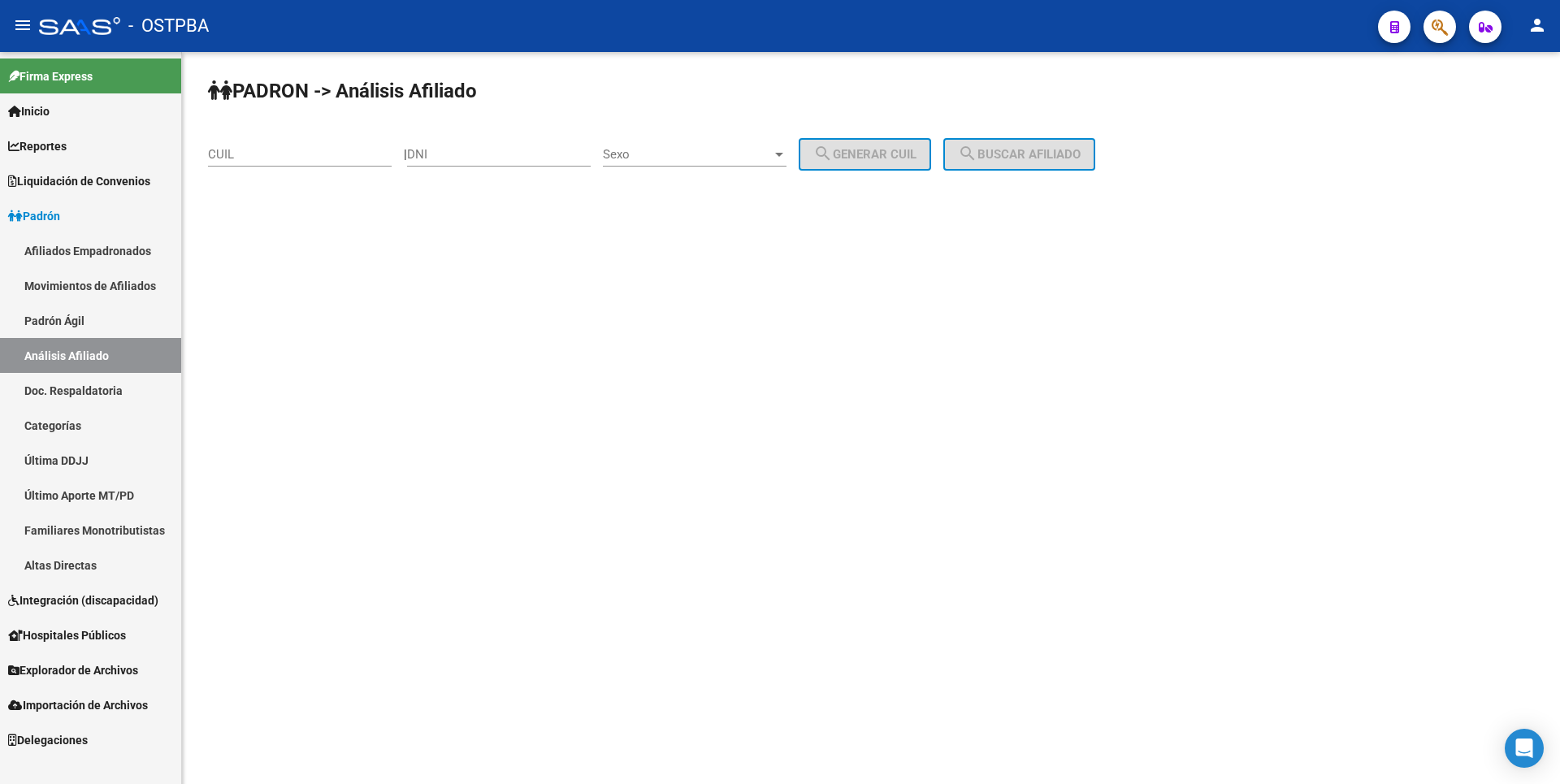
click at [464, 149] on input "DNI" at bounding box center [499, 154] width 184 height 15
type input "59727002"
click at [772, 155] on span "Sexo" at bounding box center [688, 154] width 169 height 15
drag, startPoint x: 670, startPoint y: 147, endPoint x: 688, endPoint y: 140, distance: 19.3
click at [688, 140] on span "Masculino" at bounding box center [713, 155] width 184 height 36
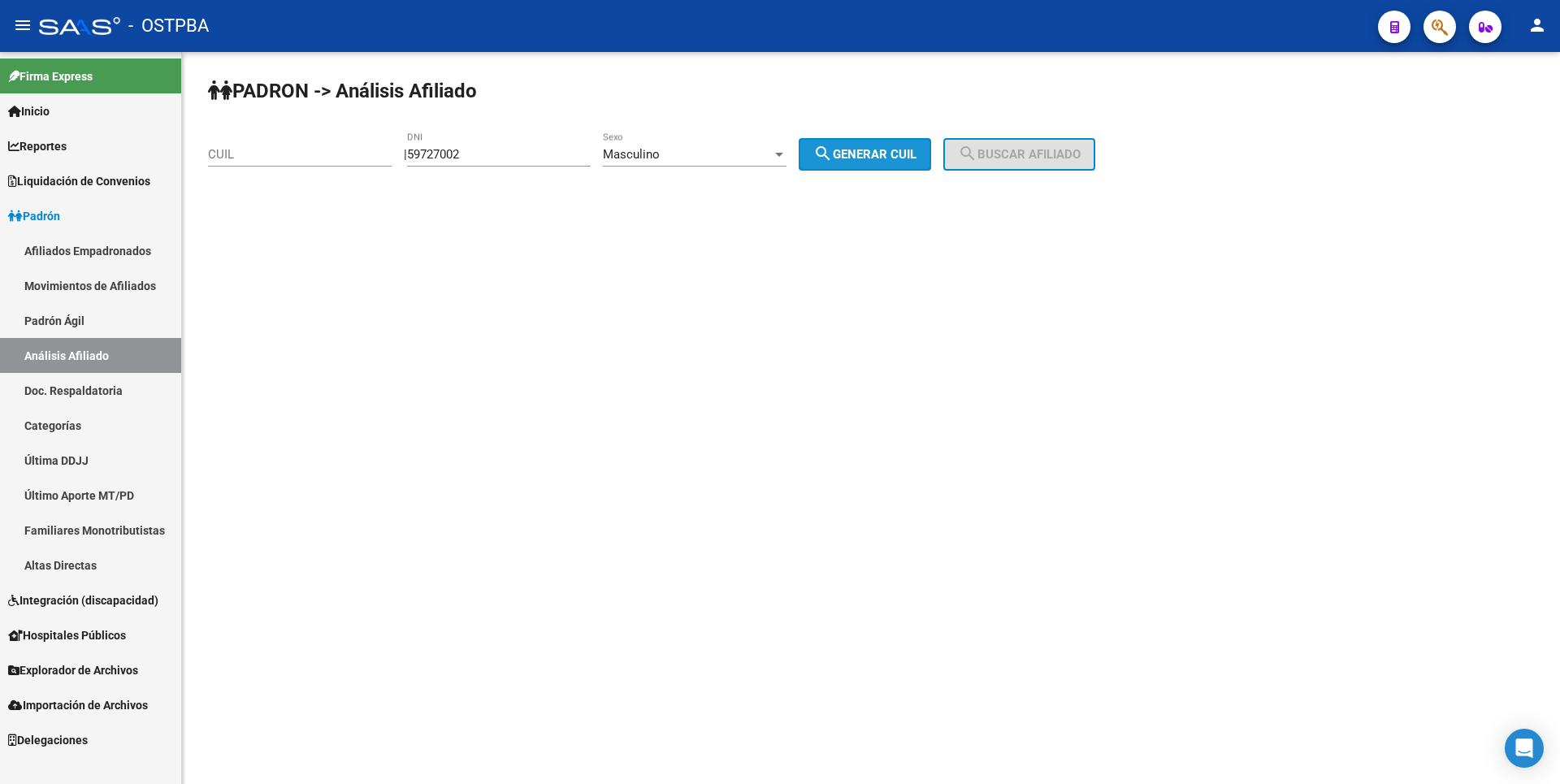
drag, startPoint x: 688, startPoint y: 140, endPoint x: 875, endPoint y: 147, distance: 187.1
click at [875, 147] on button "search Generar CUIL" at bounding box center [864, 155] width 132 height 33
type input "20-59727002-0"
click at [1029, 148] on span "search Buscar afiliado" at bounding box center [1019, 154] width 123 height 15
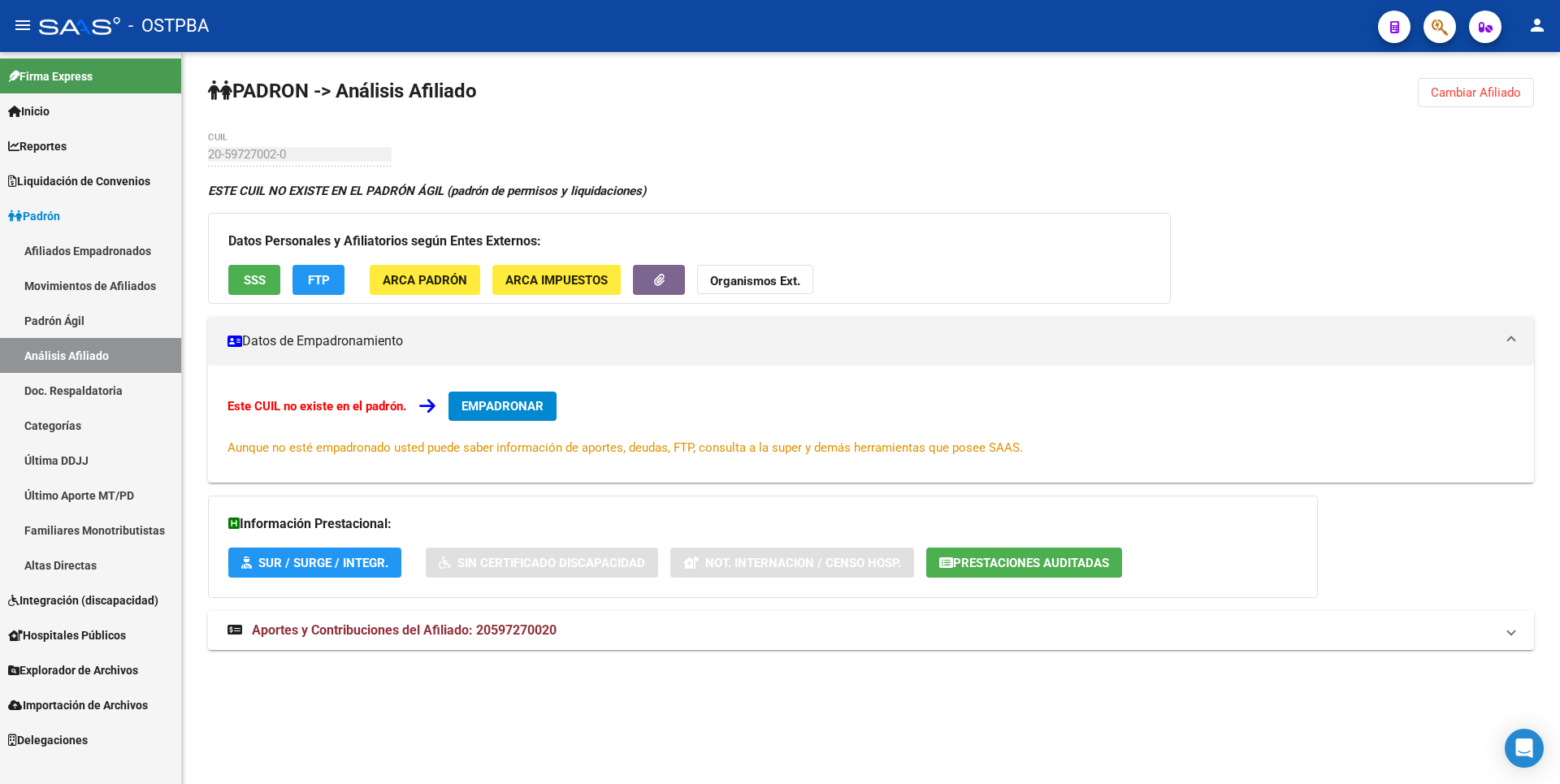
click at [531, 639] on mat-expansion-panel-header "Aportes y Contribuciones del Afiliado: 20597270020" at bounding box center [871, 630] width 1326 height 39
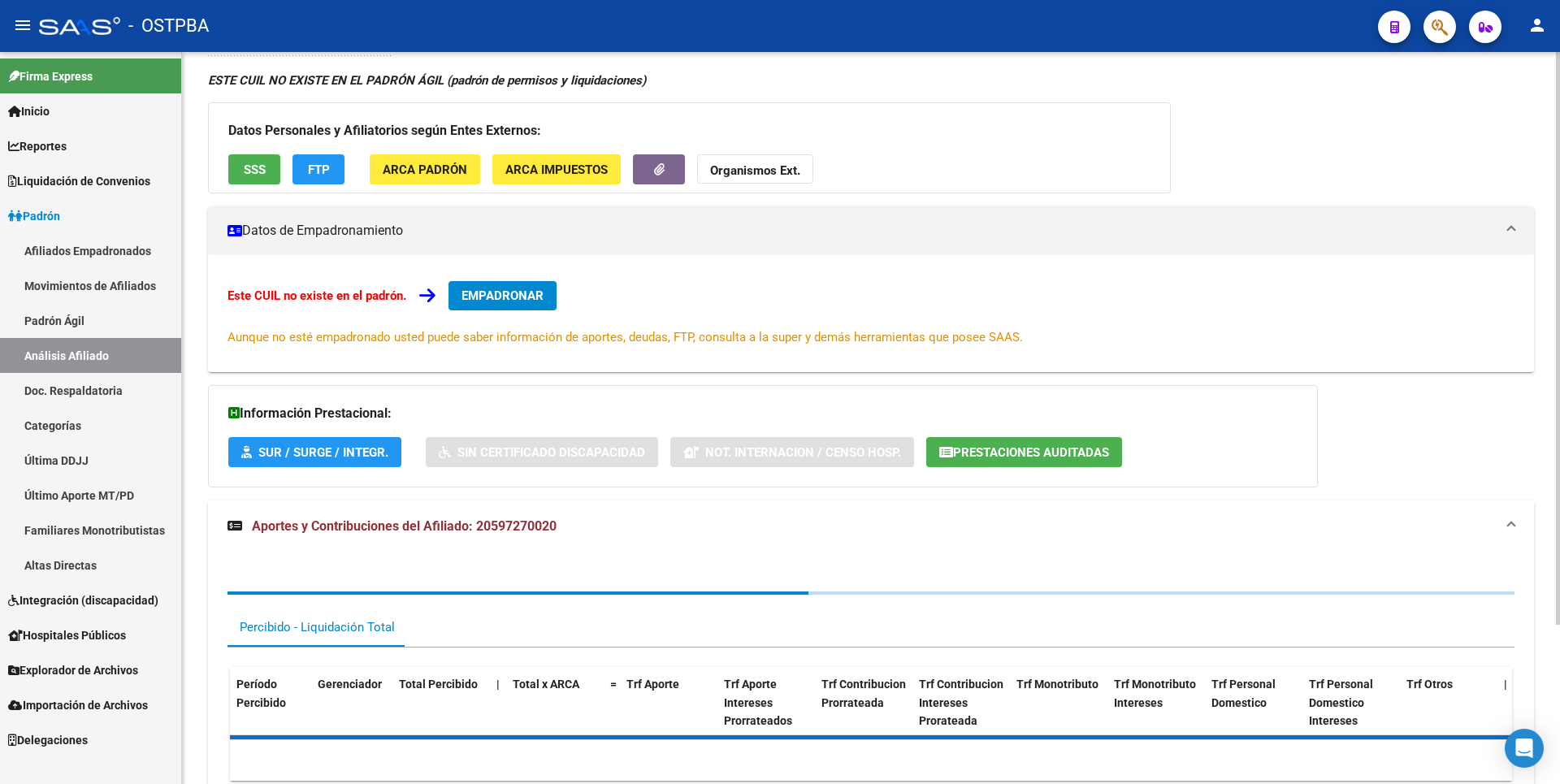
scroll to position [203, 0]
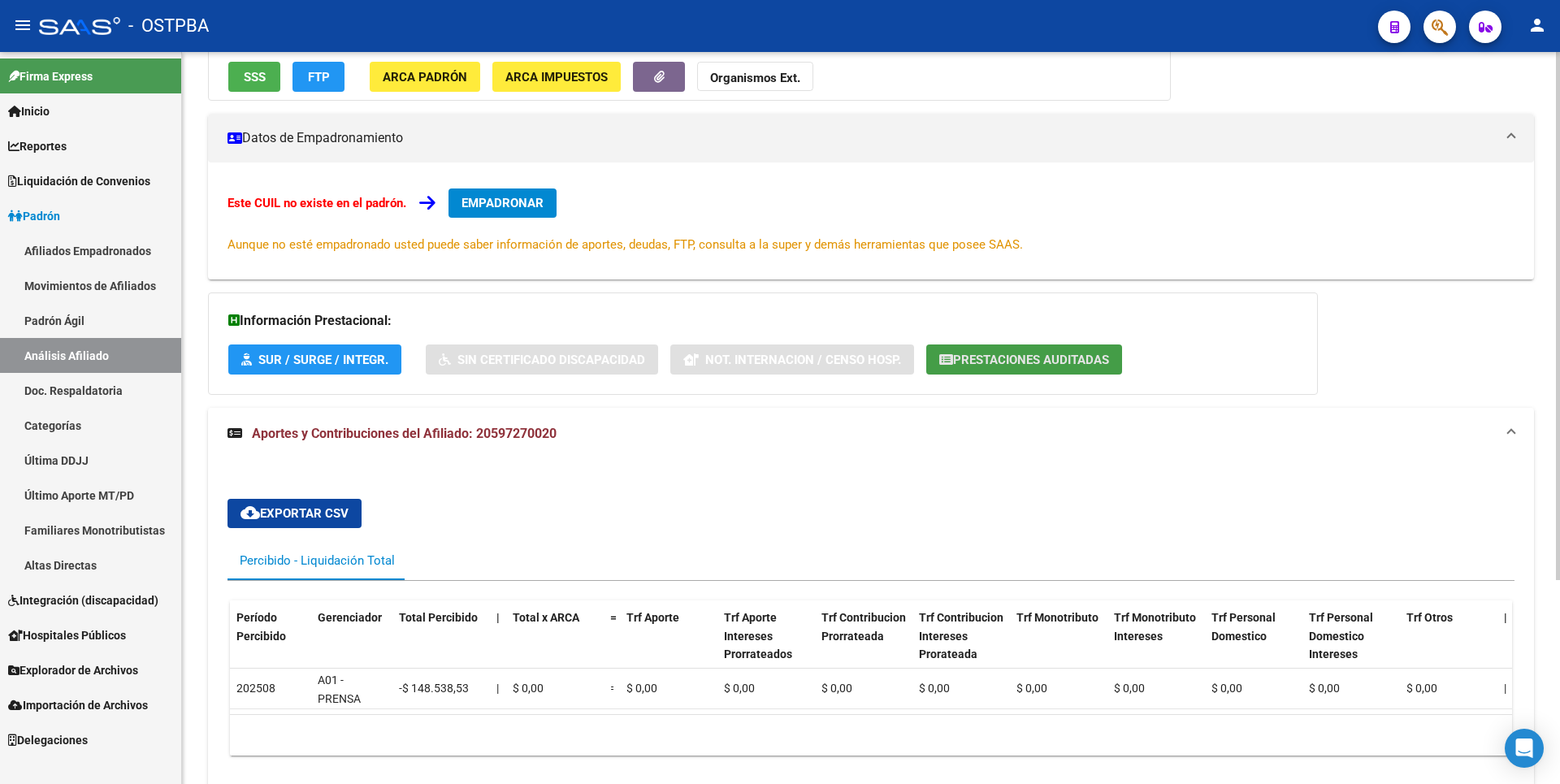
click at [1002, 357] on span "Prestaciones Auditadas" at bounding box center [1031, 360] width 156 height 15
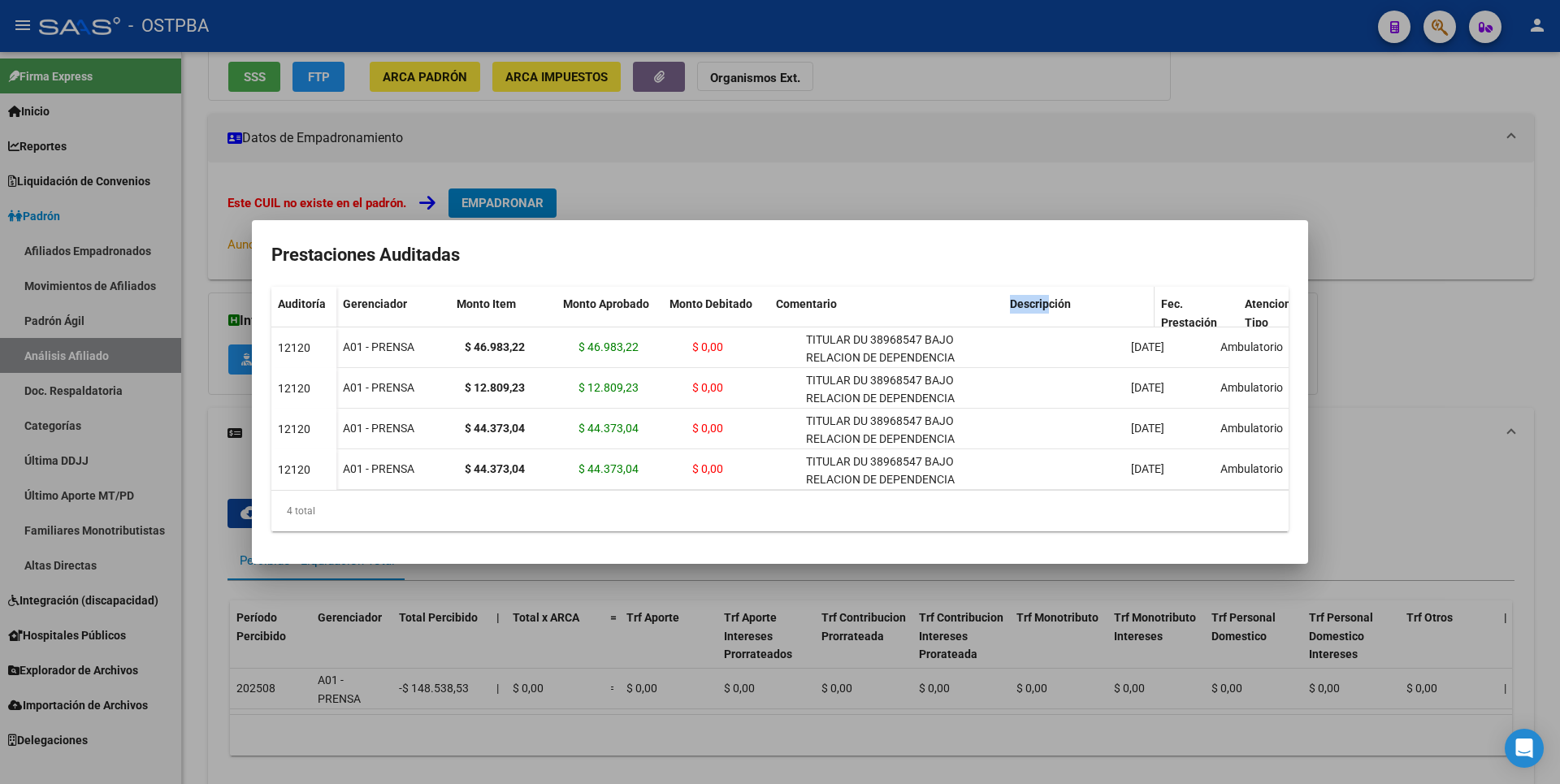
drag, startPoint x: 959, startPoint y: 302, endPoint x: 1049, endPoint y: 286, distance: 91.4
click at [1049, 287] on div "Gerenciador Monto Item Monto Aprobado Monto Debitado Comentario Descripción Fec…" at bounding box center [970, 321] width 1268 height 68
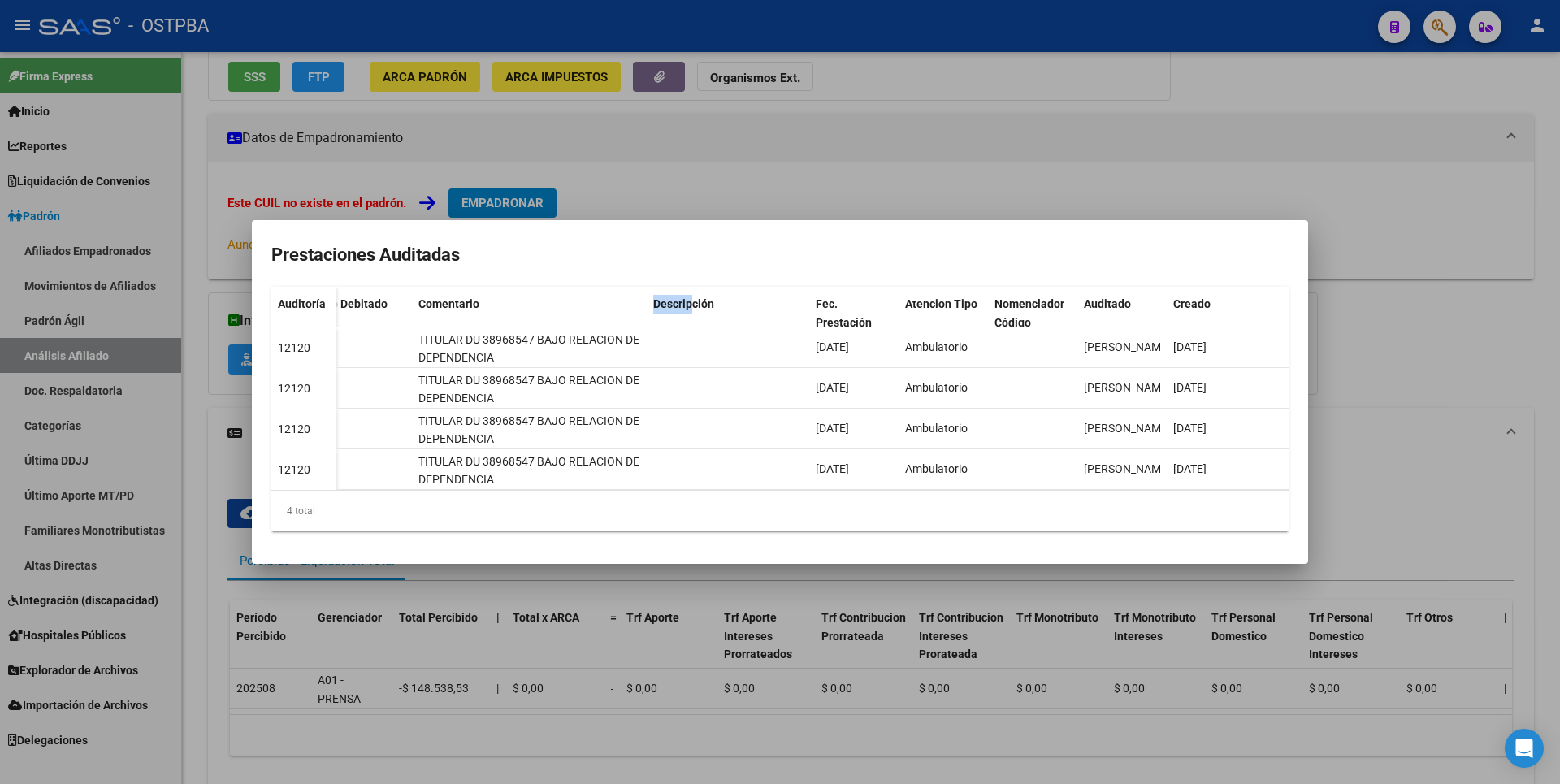
scroll to position [0, 0]
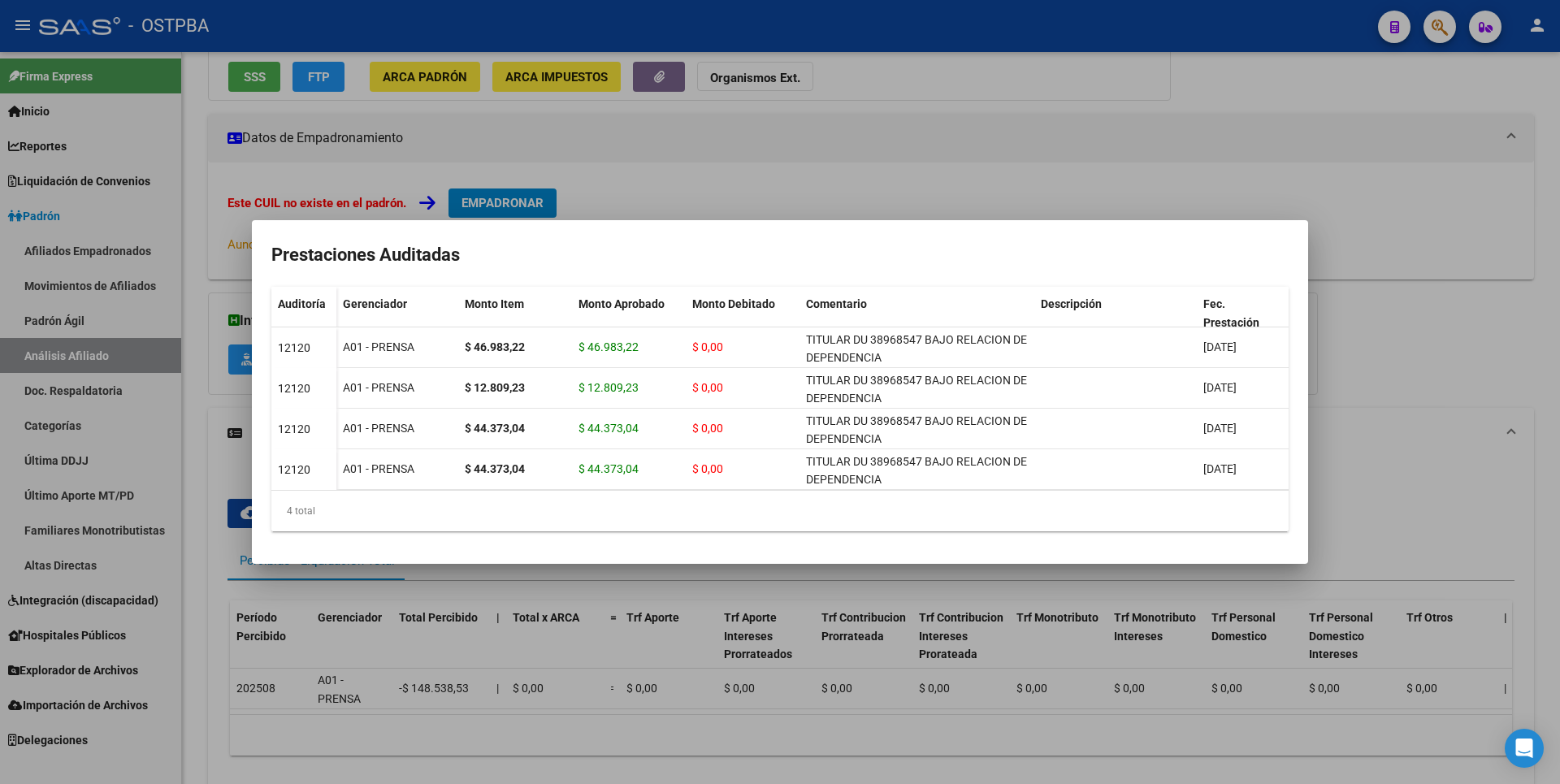
click at [345, 684] on div at bounding box center [780, 392] width 1560 height 784
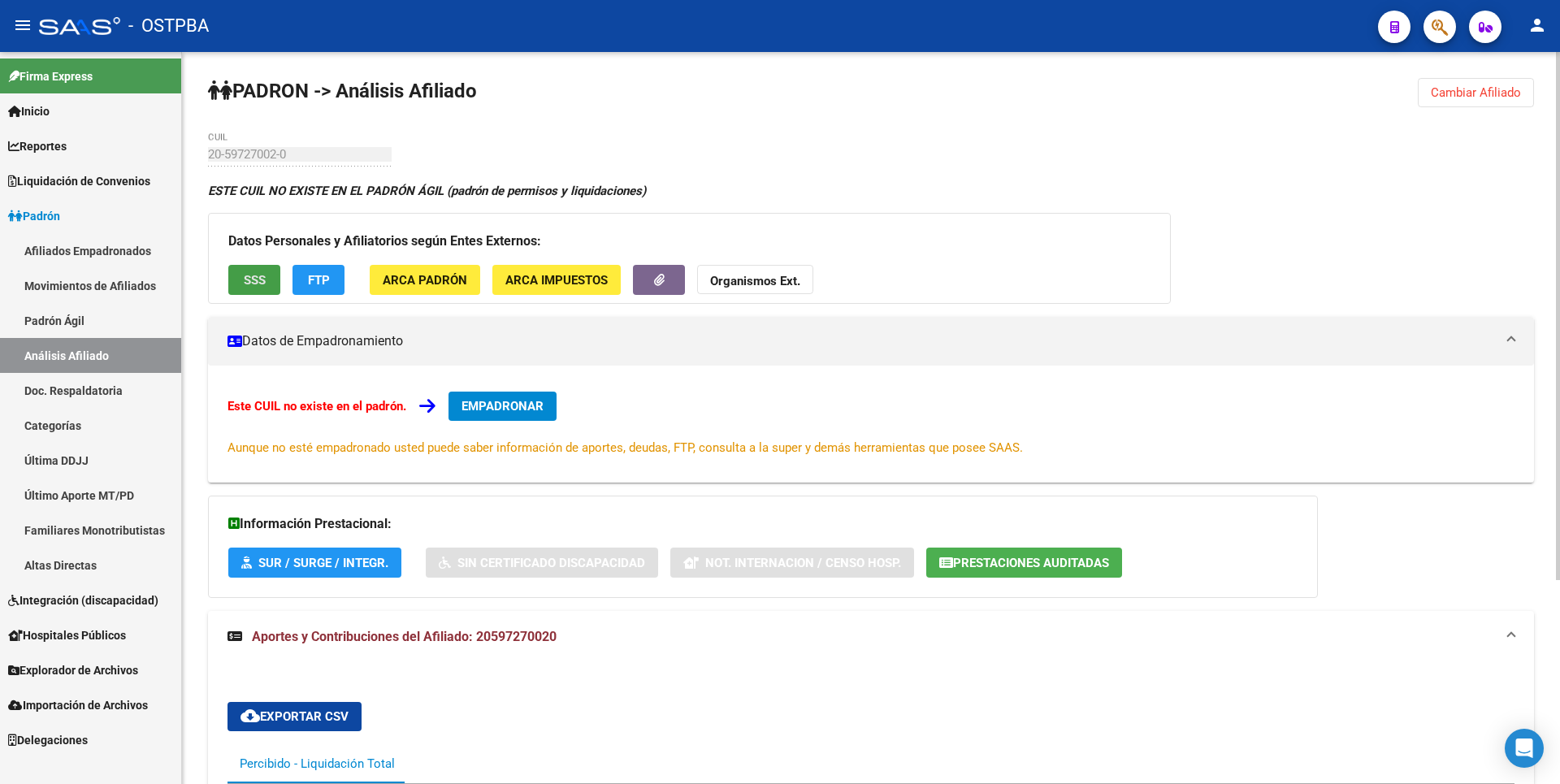
click at [246, 276] on span "SSS" at bounding box center [255, 280] width 22 height 15
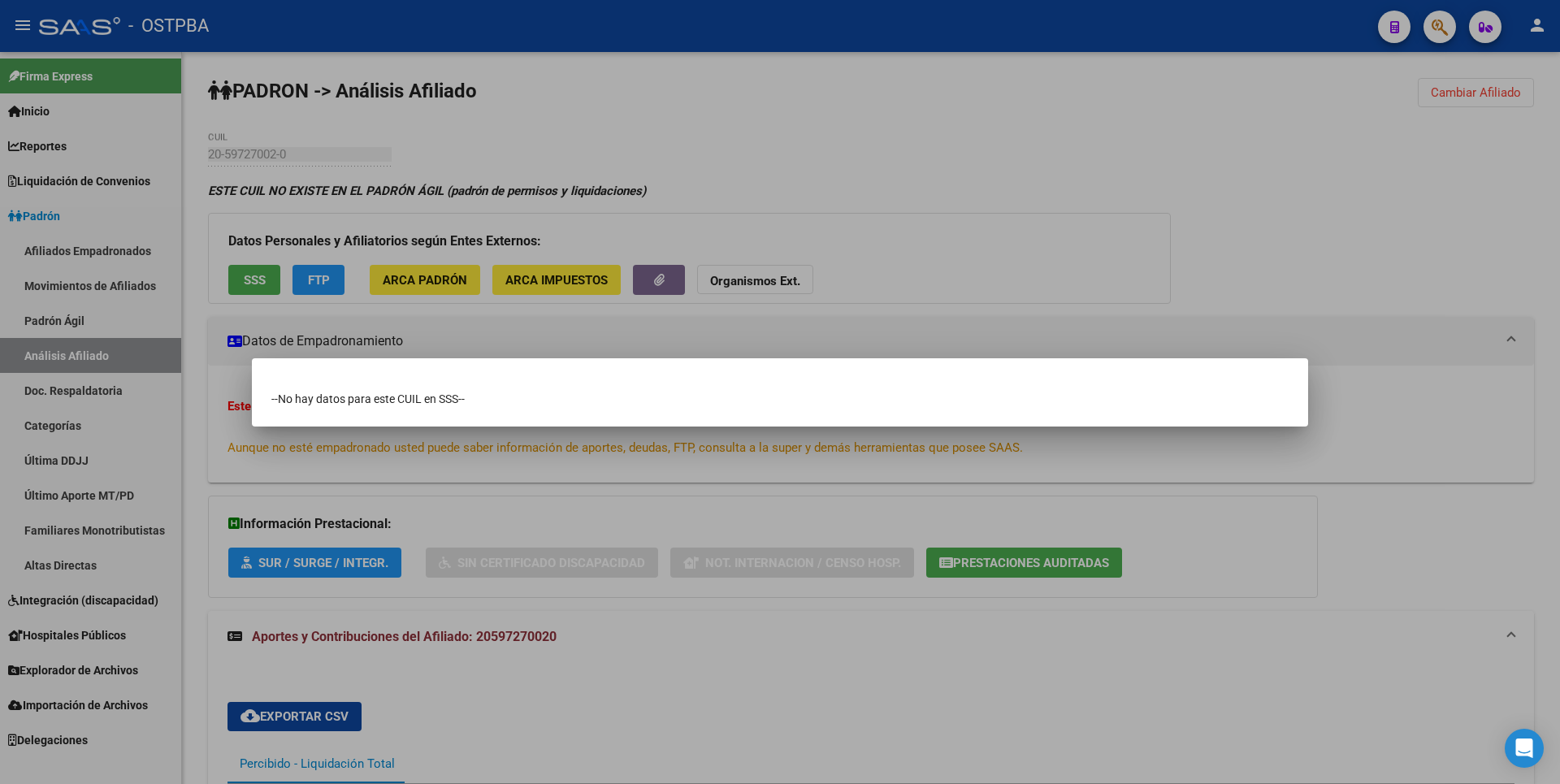
click at [775, 167] on div at bounding box center [780, 392] width 1560 height 784
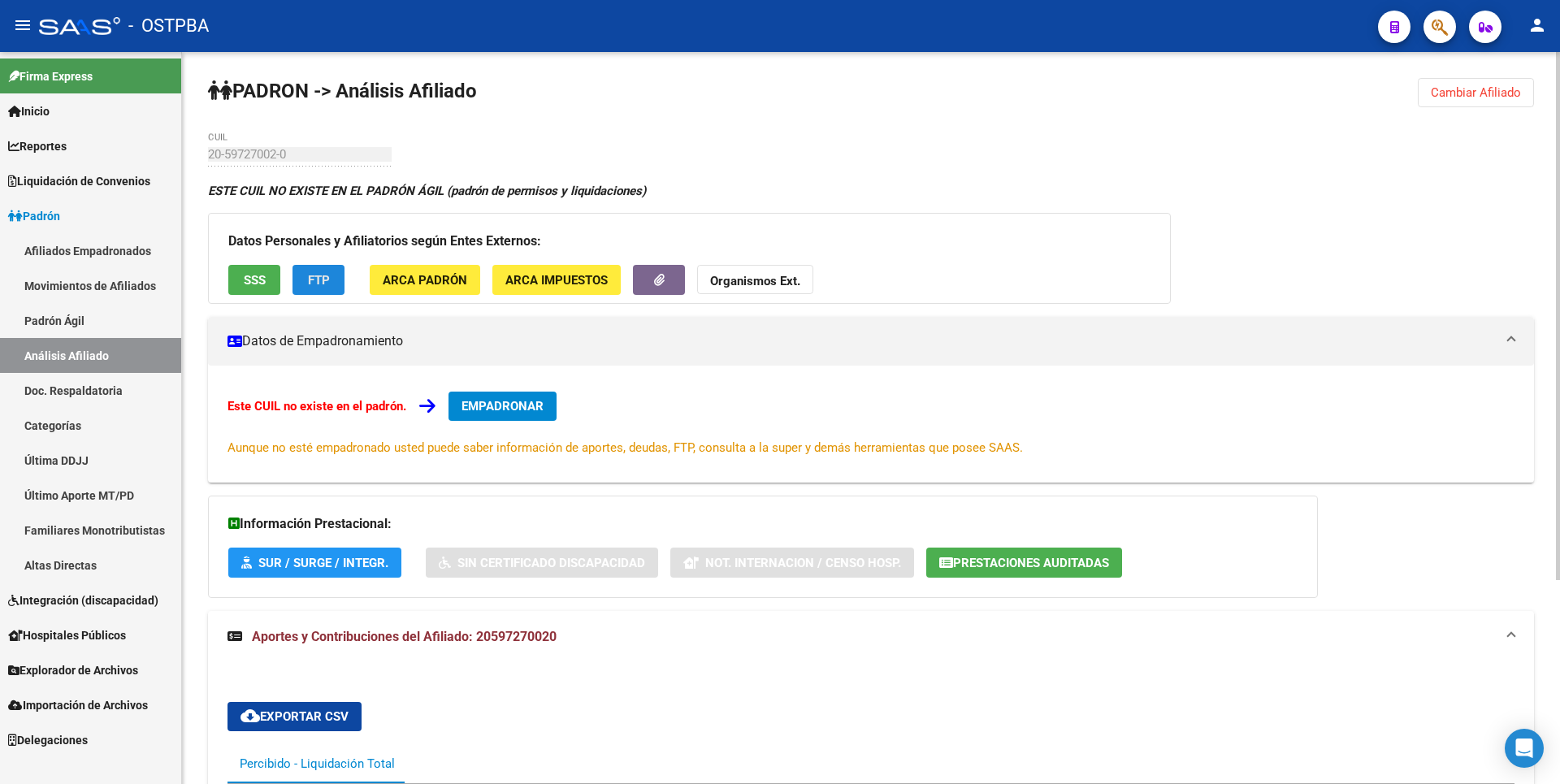
click at [315, 284] on span "FTP" at bounding box center [319, 280] width 22 height 15
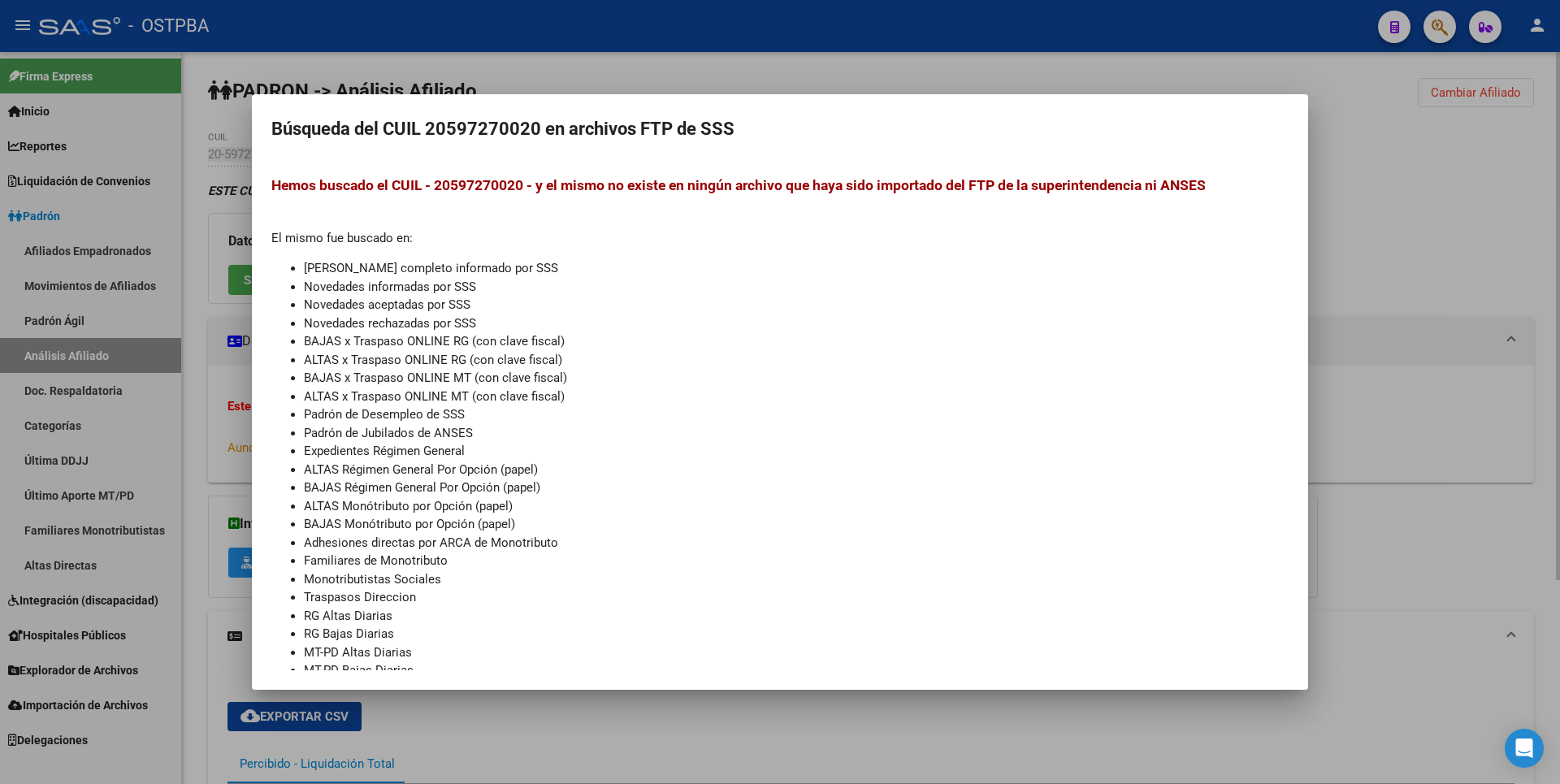
click at [704, 84] on div at bounding box center [780, 392] width 1560 height 784
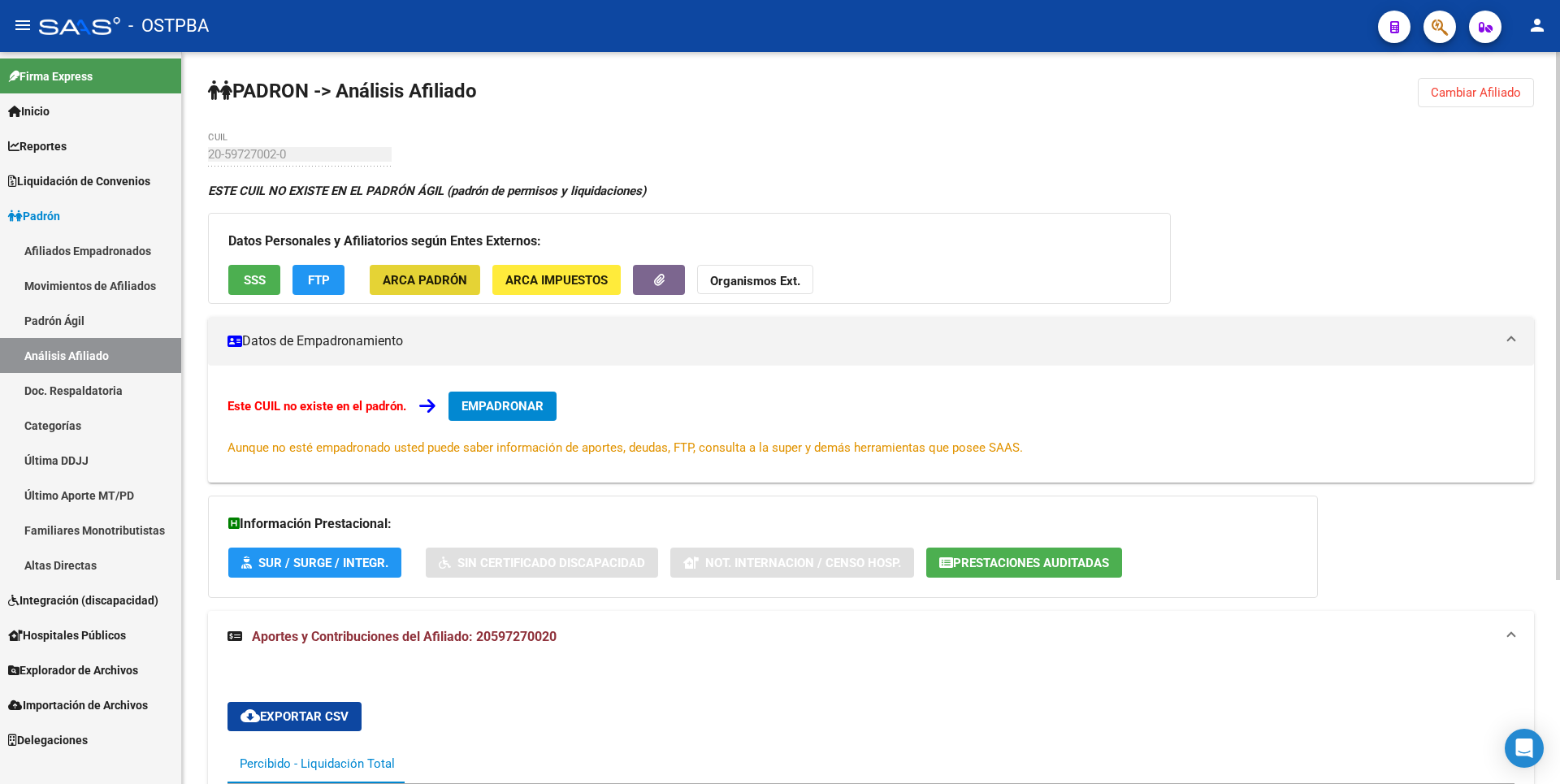
click at [422, 280] on span "ARCA Padrón" at bounding box center [424, 280] width 85 height 15
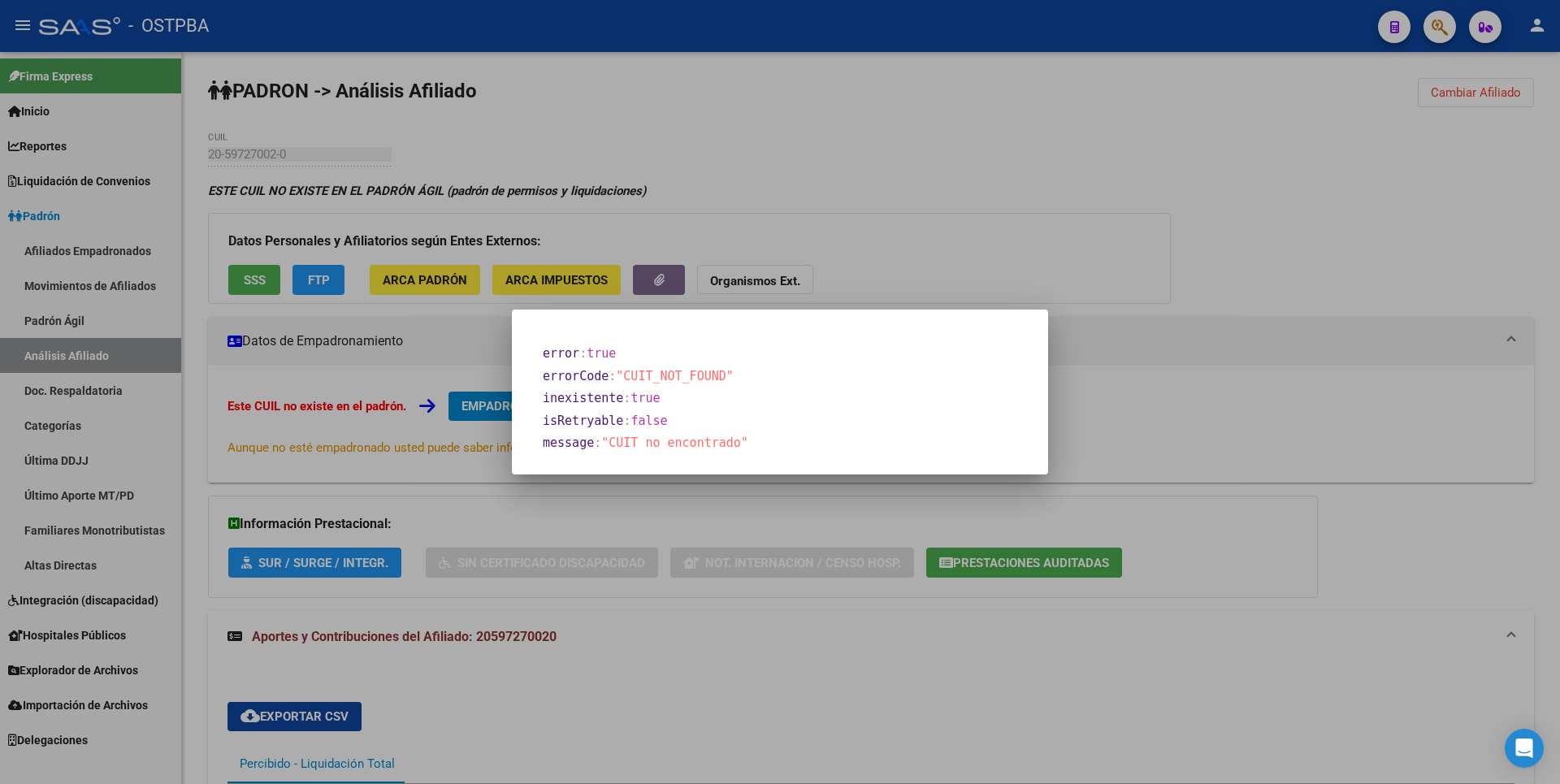
click at [892, 151] on div at bounding box center [780, 392] width 1560 height 784
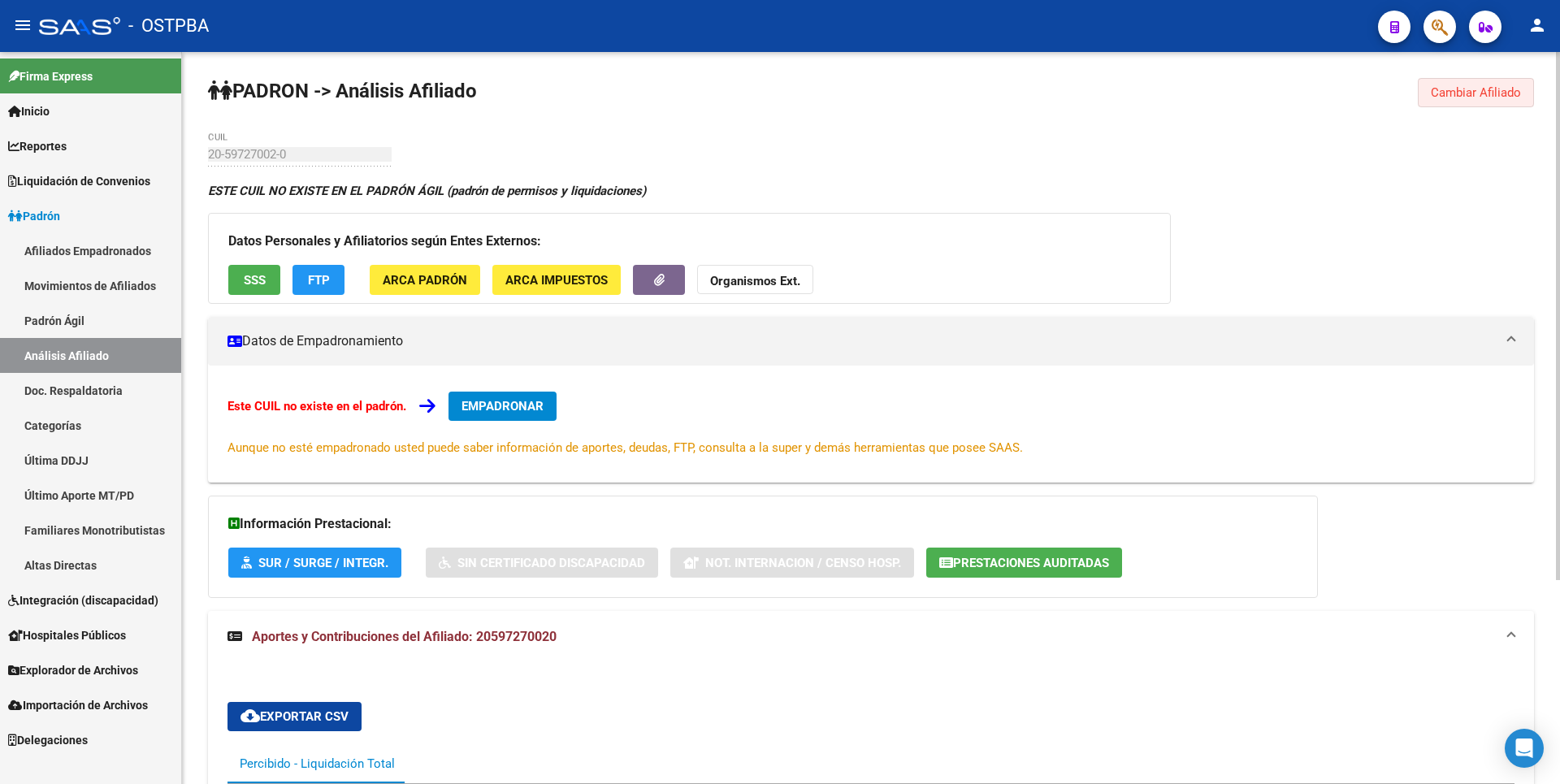
click at [1495, 95] on span "Cambiar Afiliado" at bounding box center [1475, 93] width 90 height 15
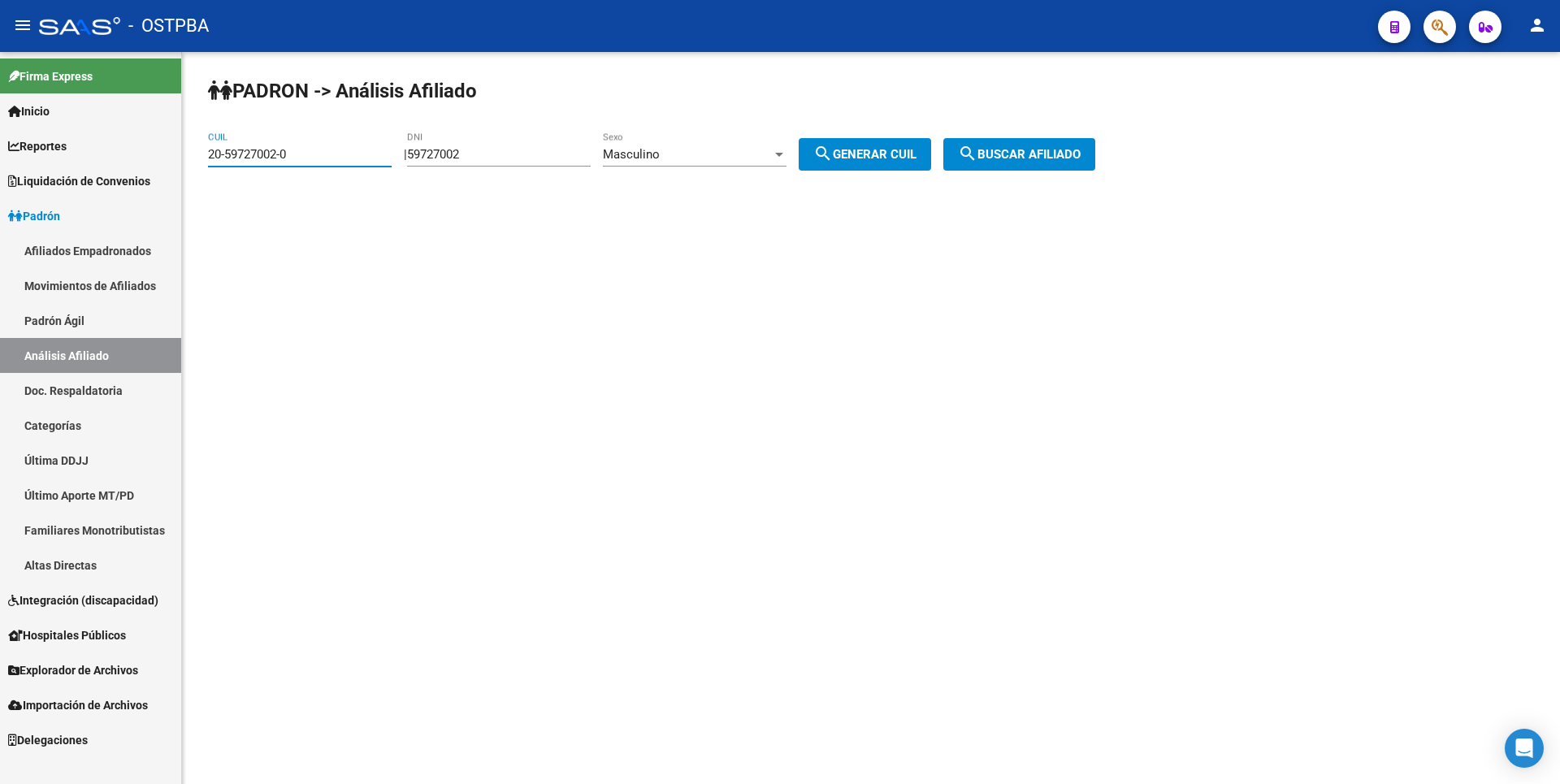
drag, startPoint x: 311, startPoint y: 147, endPoint x: 0, endPoint y: 145, distance: 311.0
click at [0, 145] on mat-sidenav-container "Firma Express Inicio Calendario SSS Instructivos Contacto OS Reportes Tablero d…" at bounding box center [780, 418] width 1560 height 732
click at [735, 148] on div "Masculino" at bounding box center [688, 154] width 169 height 15
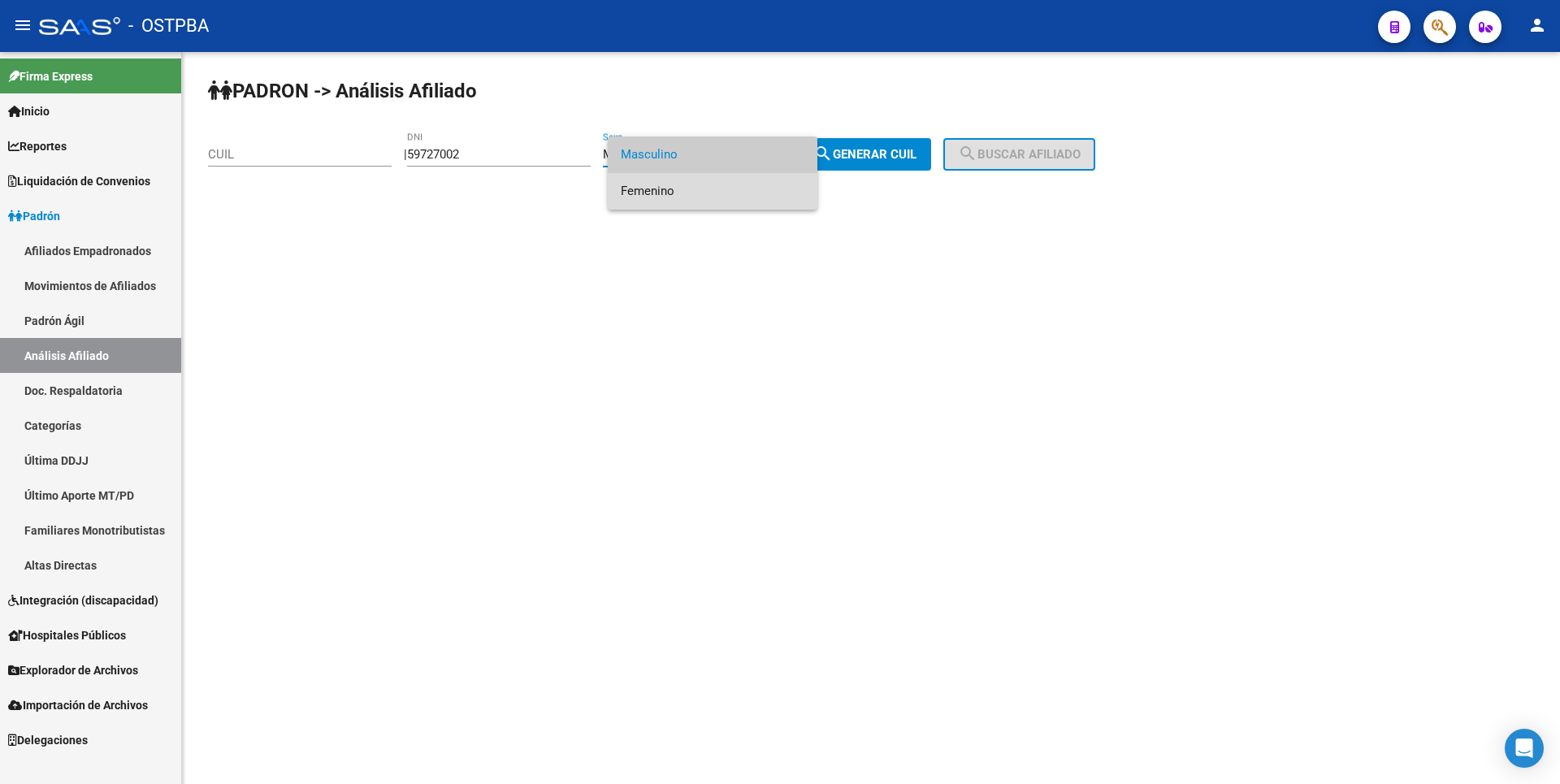
click at [655, 186] on span "Femenino" at bounding box center [713, 191] width 184 height 36
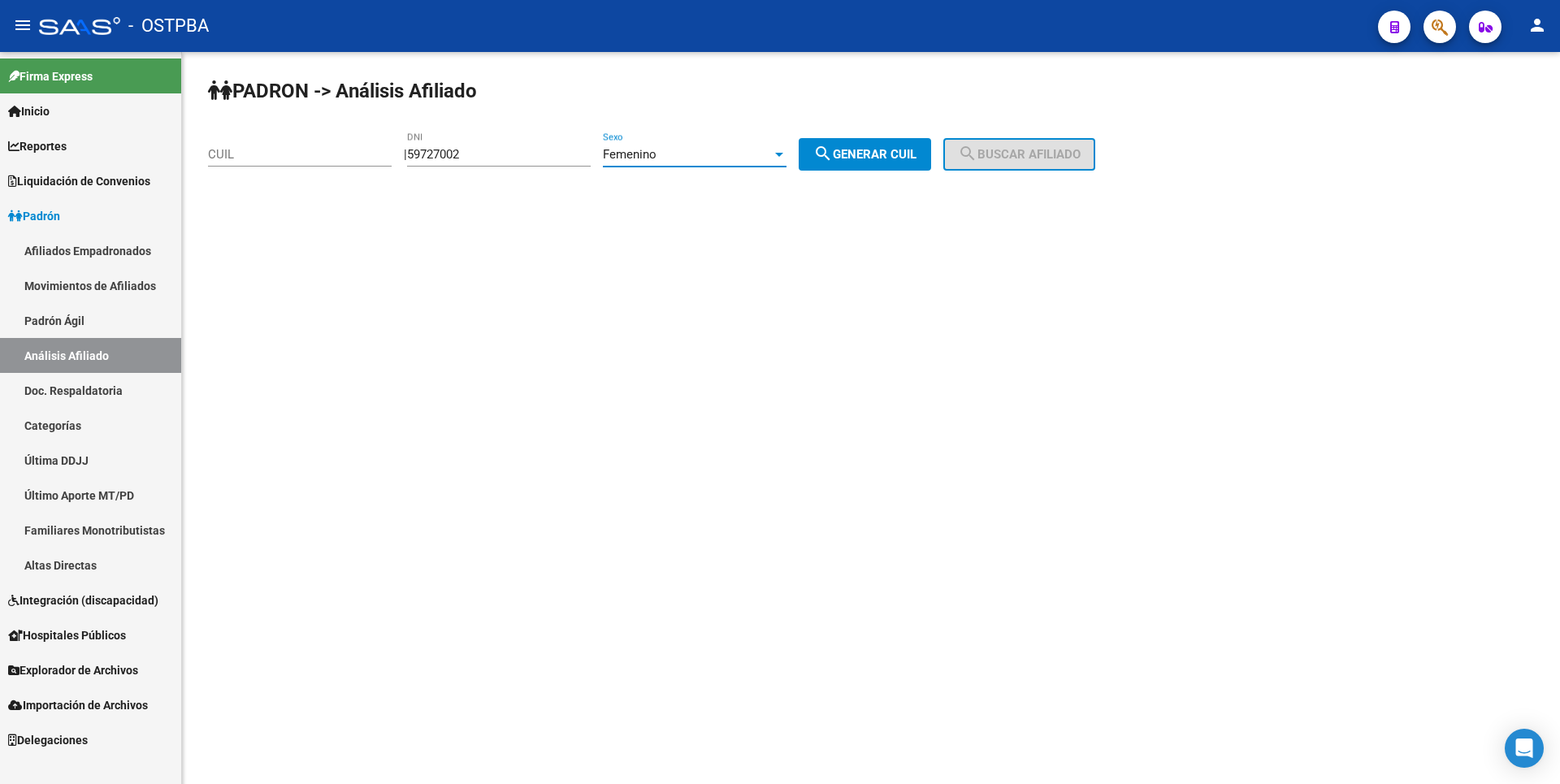
click at [901, 149] on span "search Generar CUIL" at bounding box center [864, 154] width 103 height 15
type input "27-59727002-5"
click at [1030, 151] on span "search Buscar afiliado" at bounding box center [1019, 154] width 123 height 15
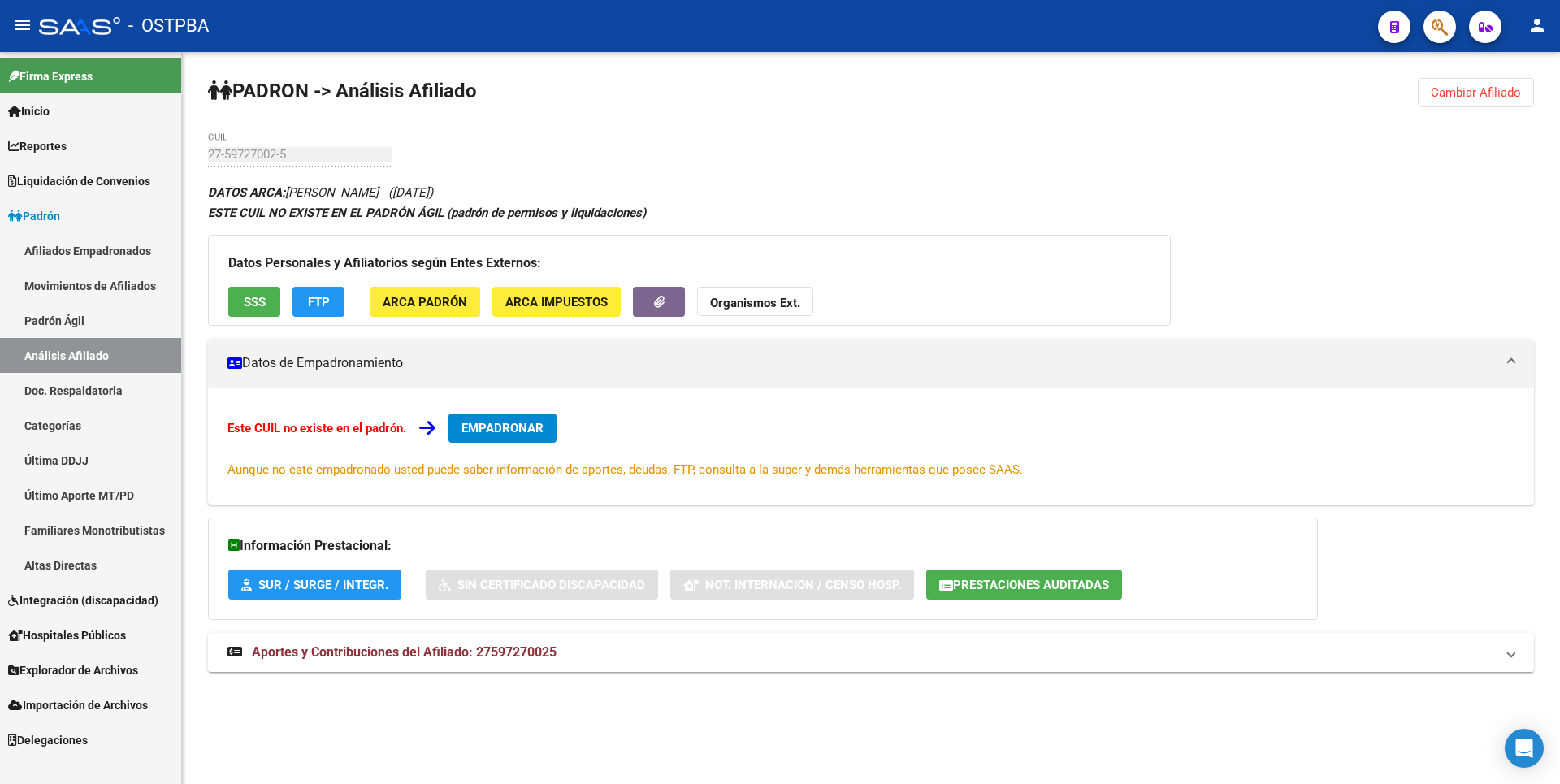
click at [243, 297] on button "SSS" at bounding box center [254, 301] width 52 height 30
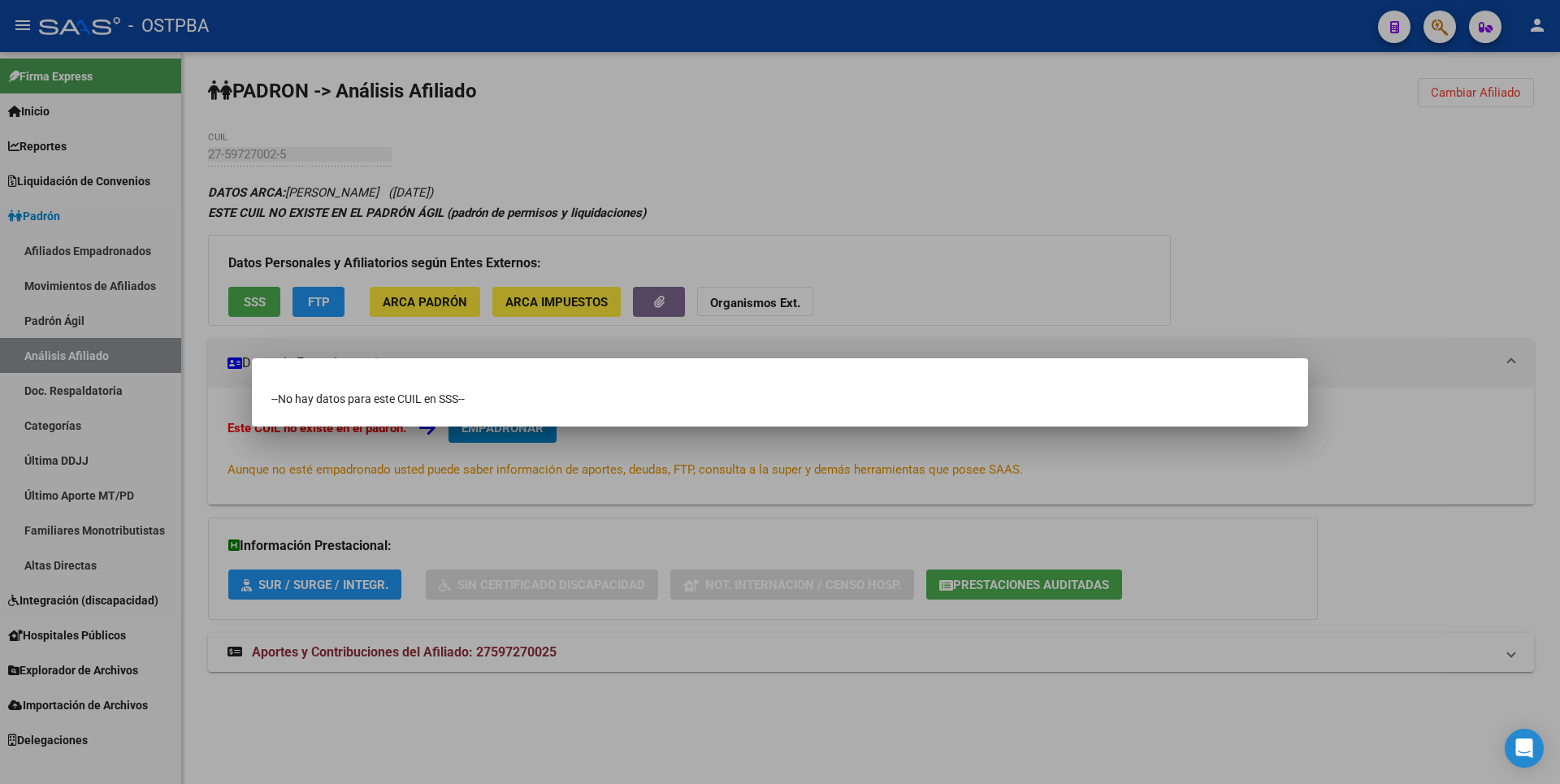
click at [1001, 178] on div at bounding box center [780, 392] width 1560 height 784
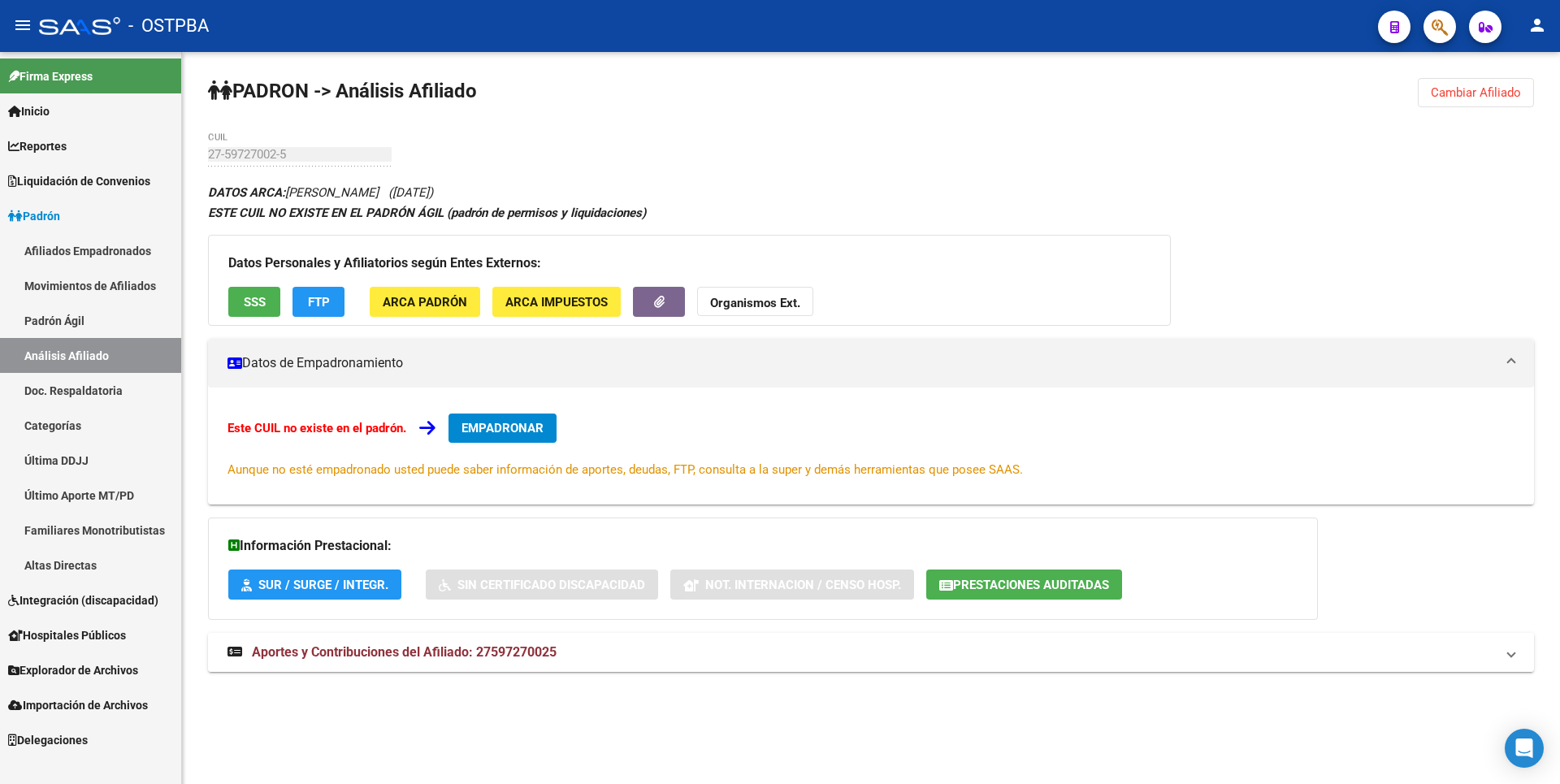
click at [513, 662] on mat-expansion-panel-header "Aportes y Contribuciones del Afiliado: 27597270025" at bounding box center [871, 652] width 1326 height 39
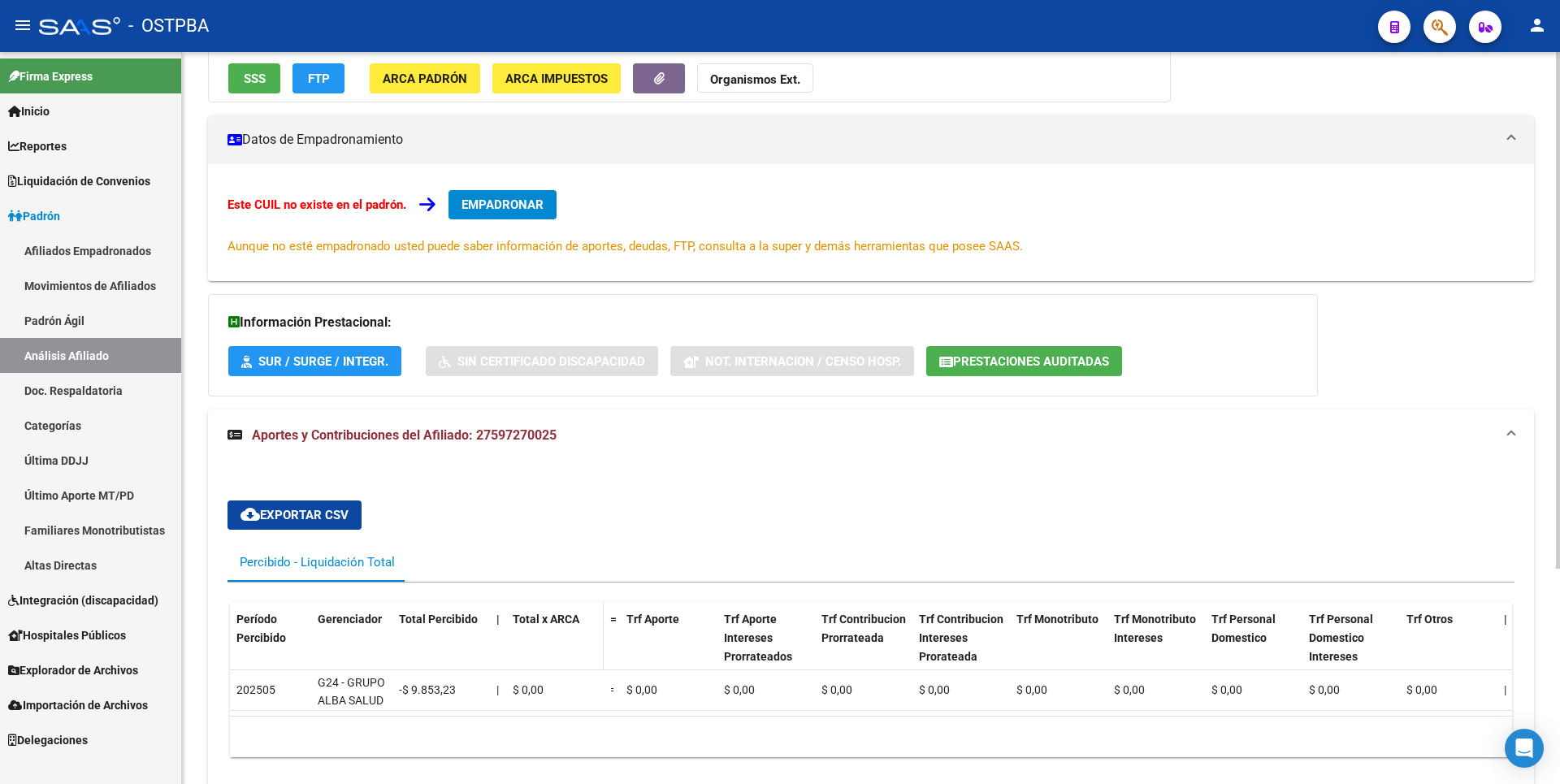
scroll to position [225, 0]
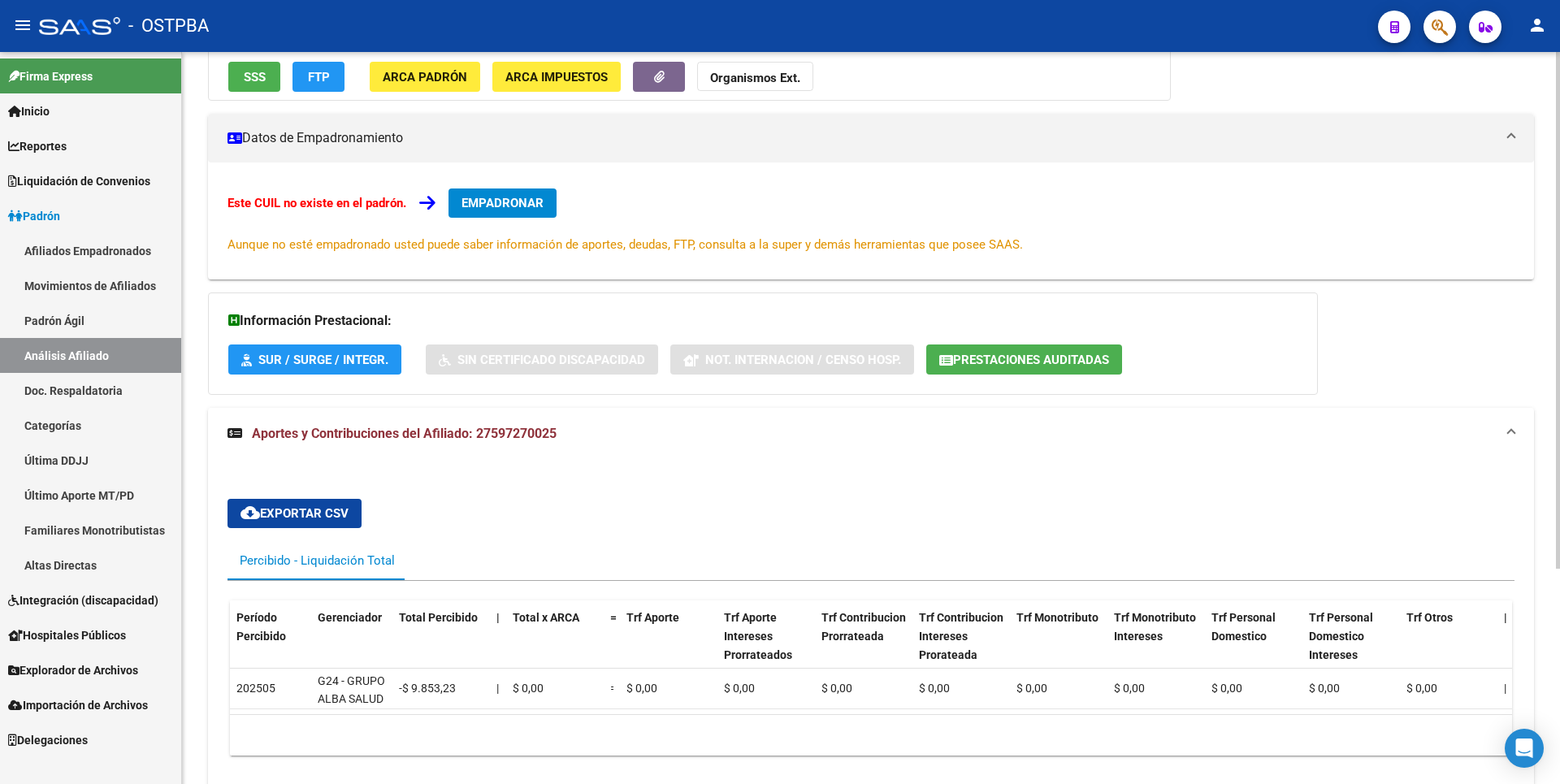
click at [1072, 362] on span "Prestaciones Auditadas" at bounding box center [1031, 360] width 156 height 15
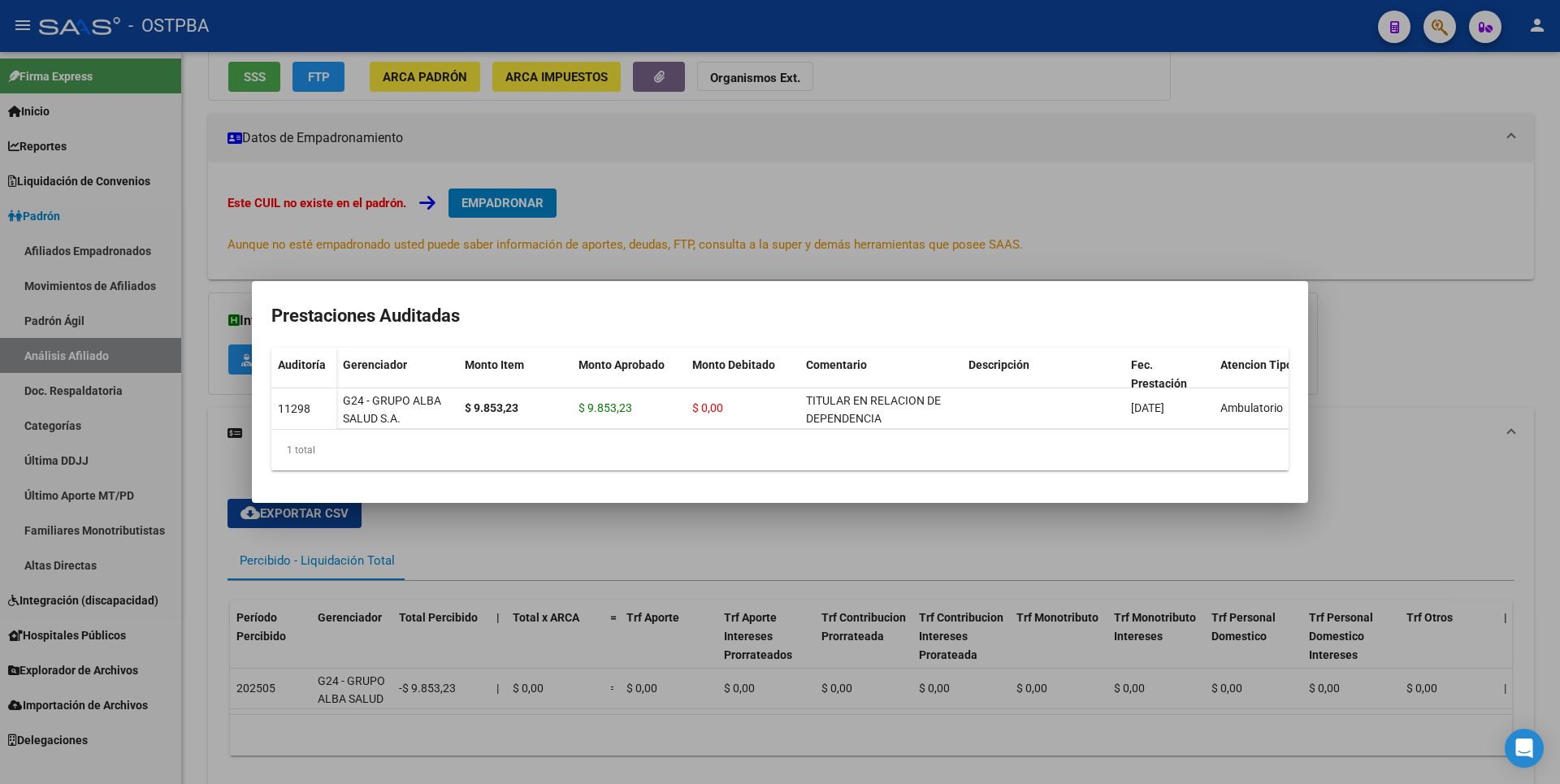
click at [1060, 535] on div at bounding box center [780, 392] width 1560 height 784
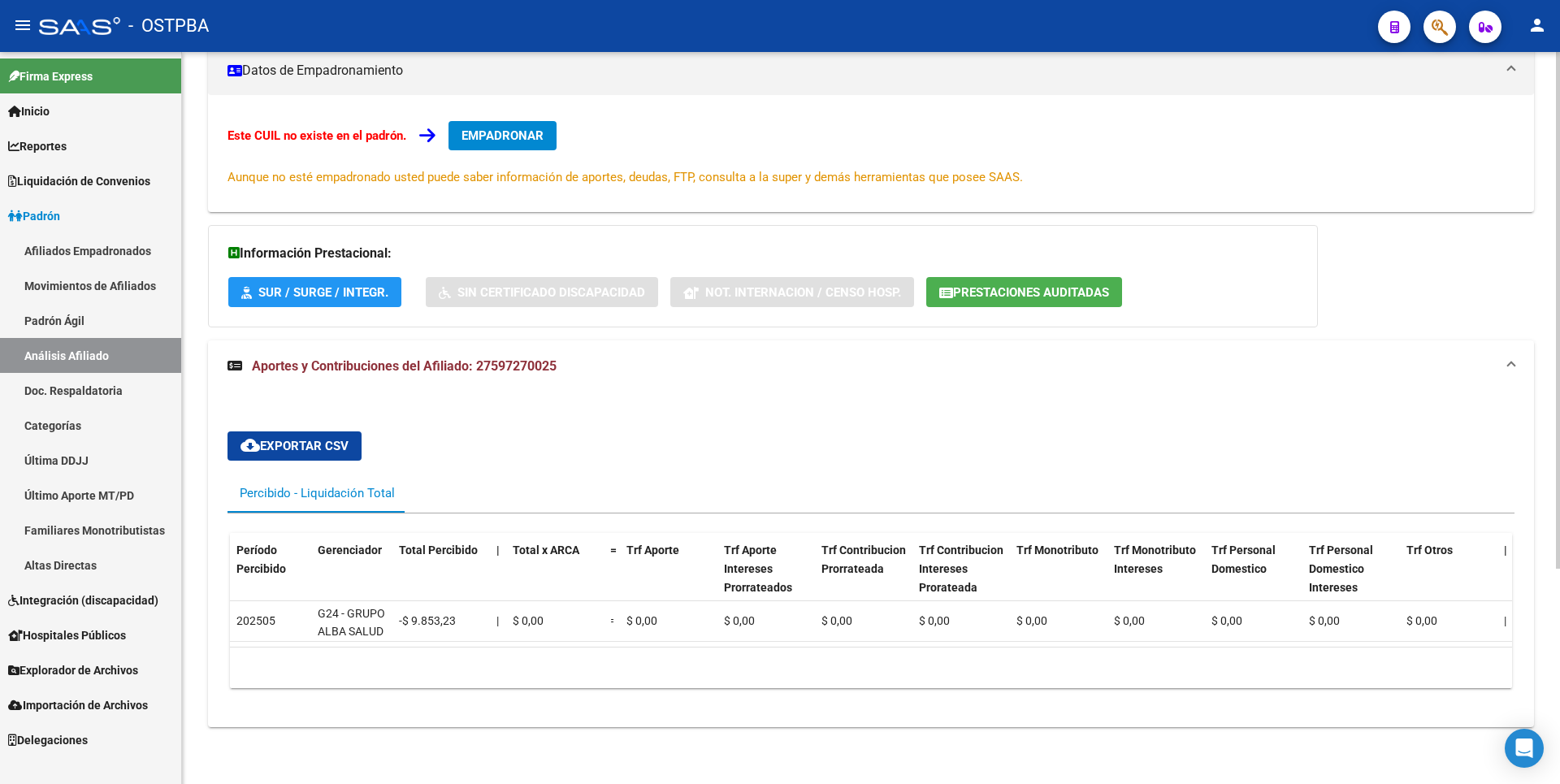
scroll to position [305, 0]
click at [115, 677] on span "Explorador de Archivos" at bounding box center [73, 670] width 130 height 18
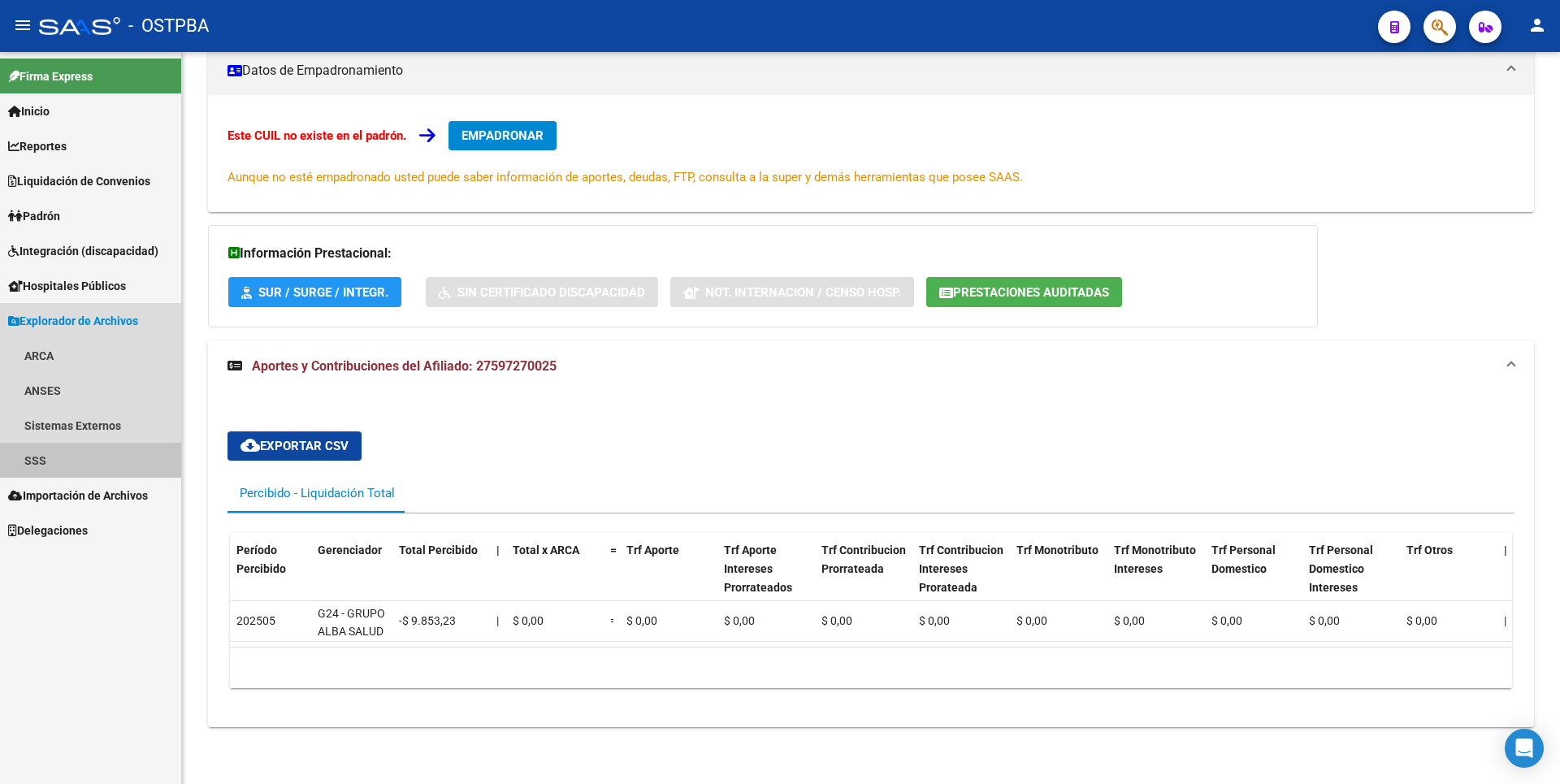
click at [90, 466] on link "SSS" at bounding box center [90, 460] width 181 height 35
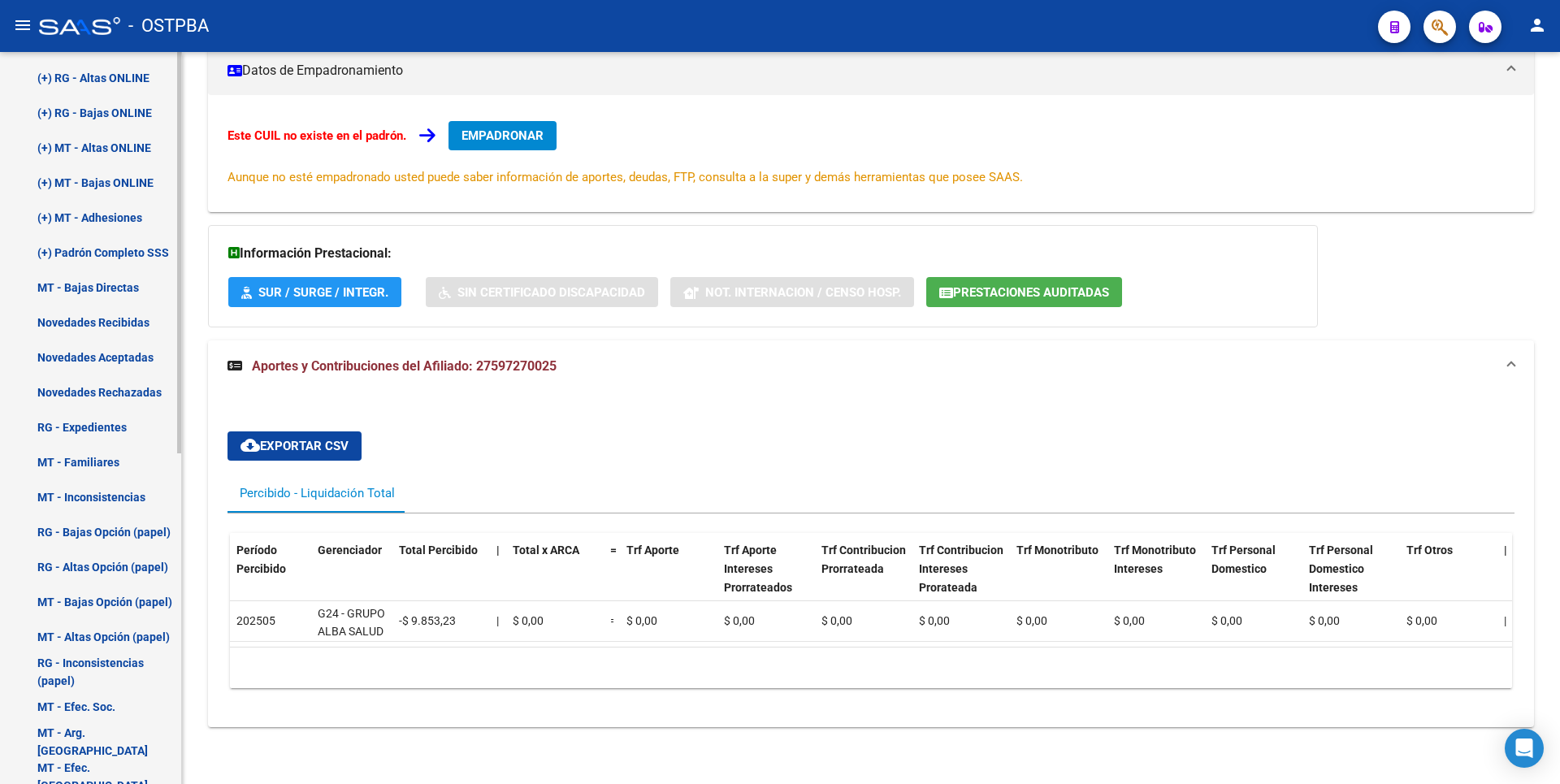
scroll to position [325, 0]
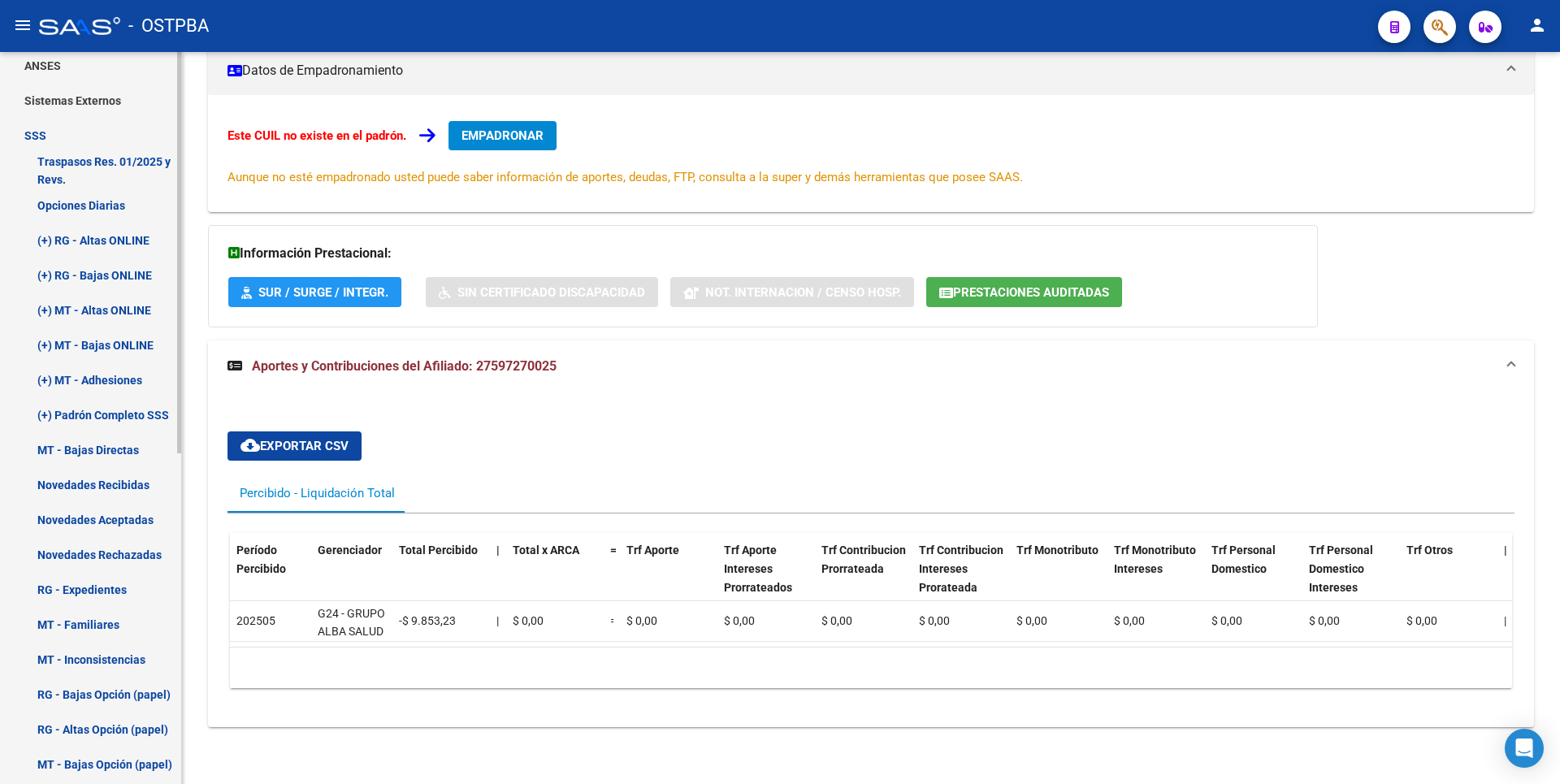
click at [109, 421] on link "(+) Padrón Completo SSS" at bounding box center [90, 414] width 181 height 35
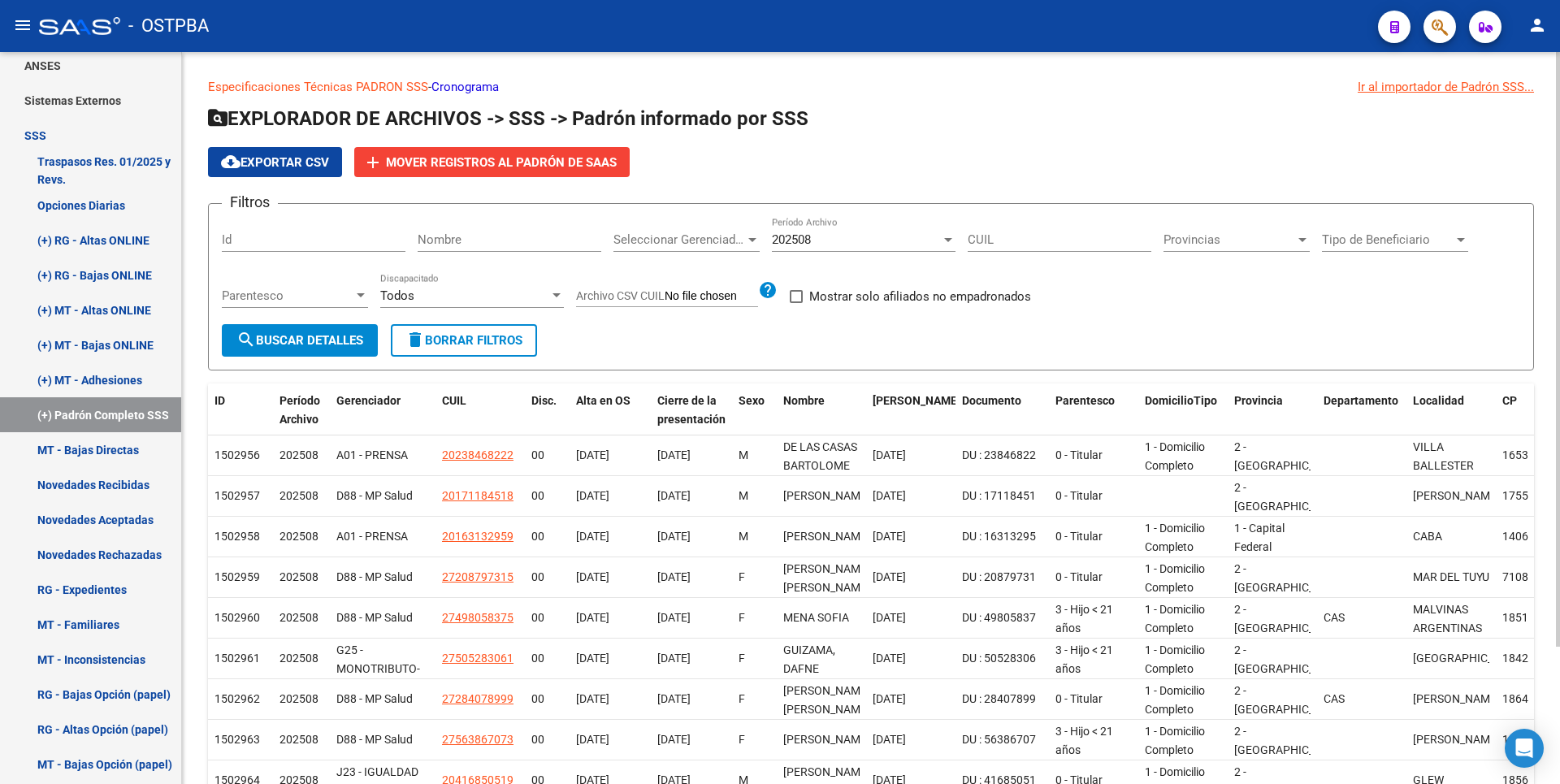
click at [953, 241] on div at bounding box center [948, 239] width 15 height 13
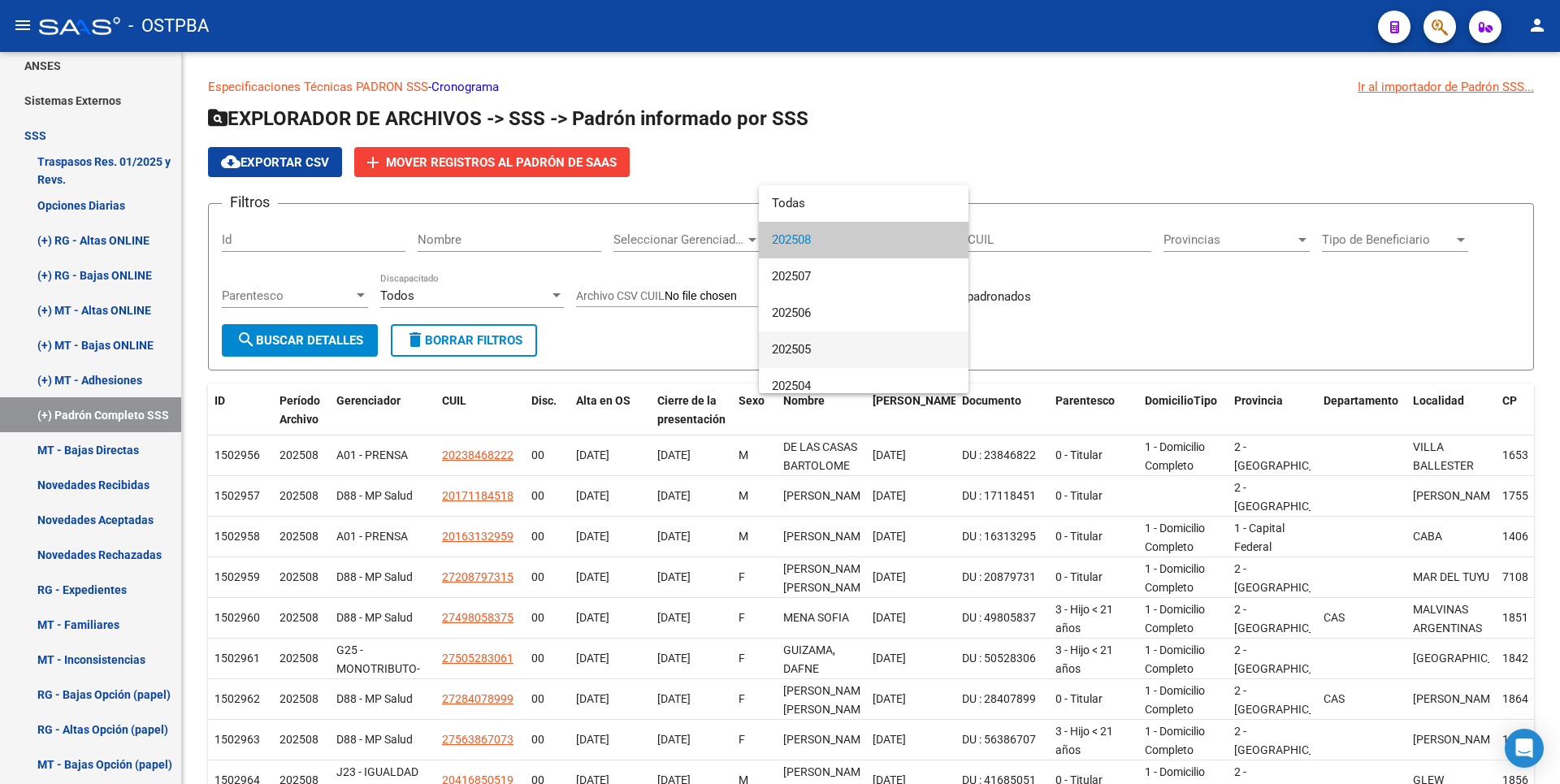
click at [812, 348] on span "202505" at bounding box center [864, 350] width 184 height 36
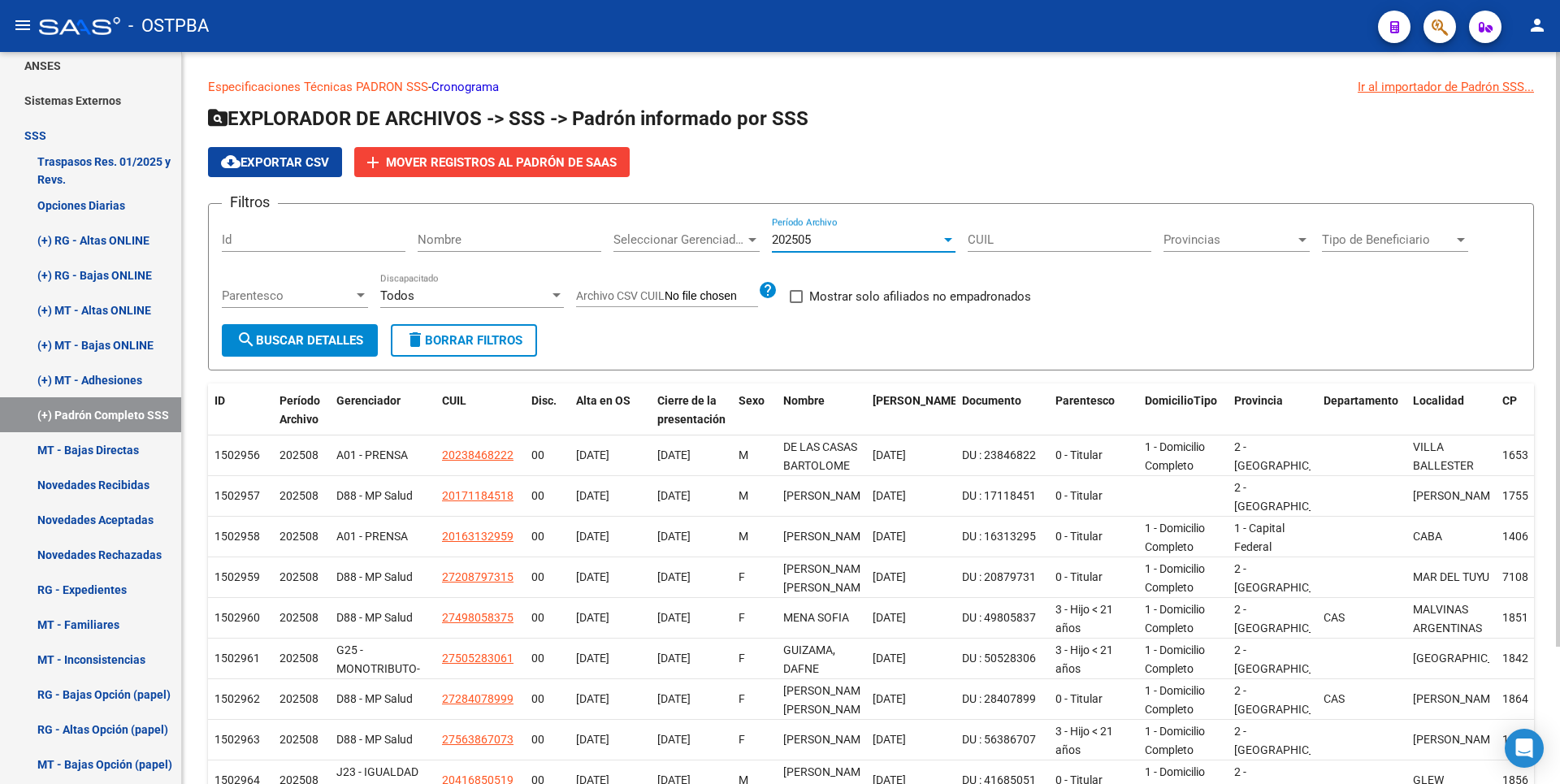
click at [282, 335] on span "search Buscar Detalles" at bounding box center [300, 341] width 127 height 15
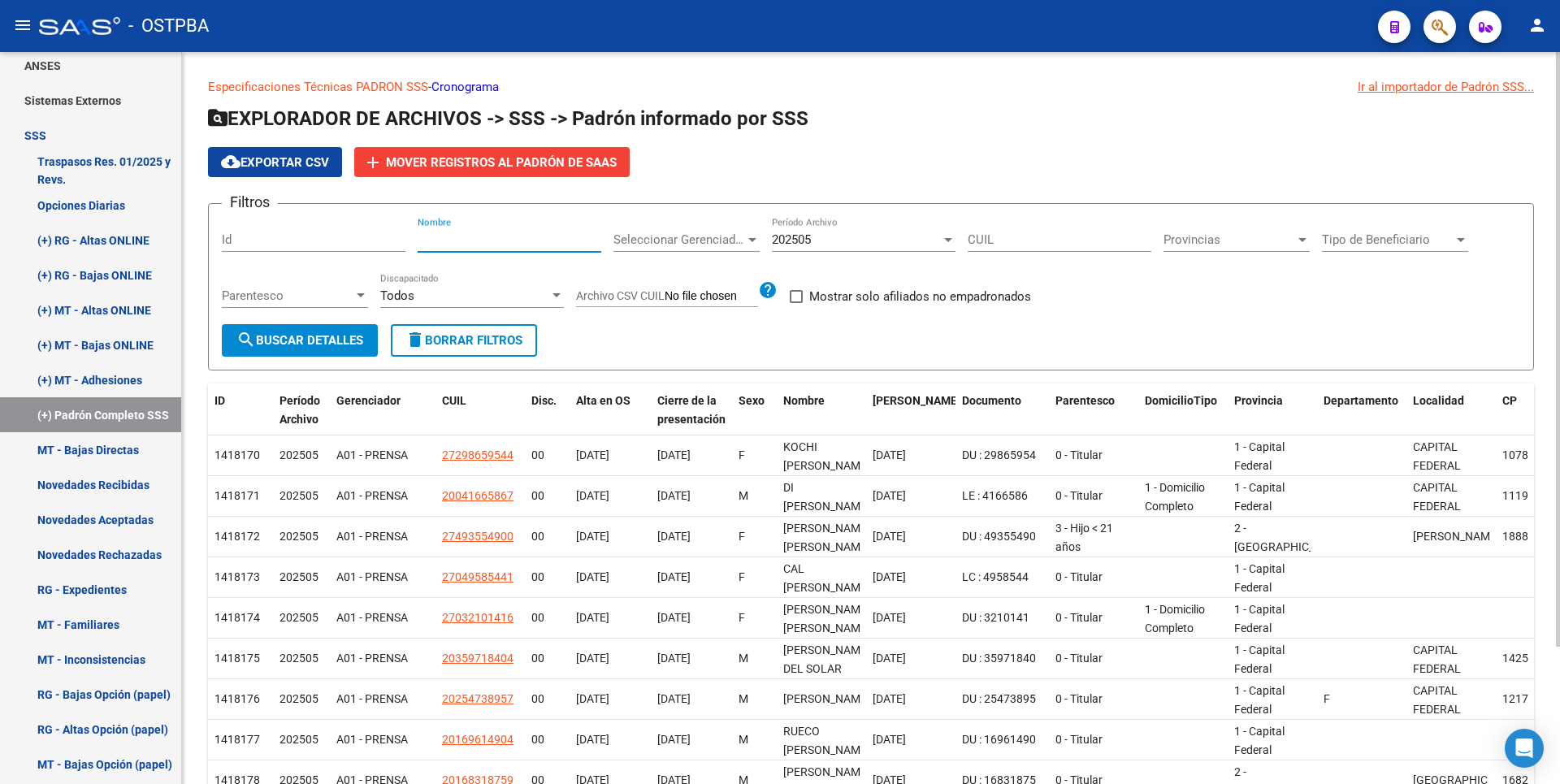
click at [498, 239] on input "Nombre" at bounding box center [510, 239] width 184 height 15
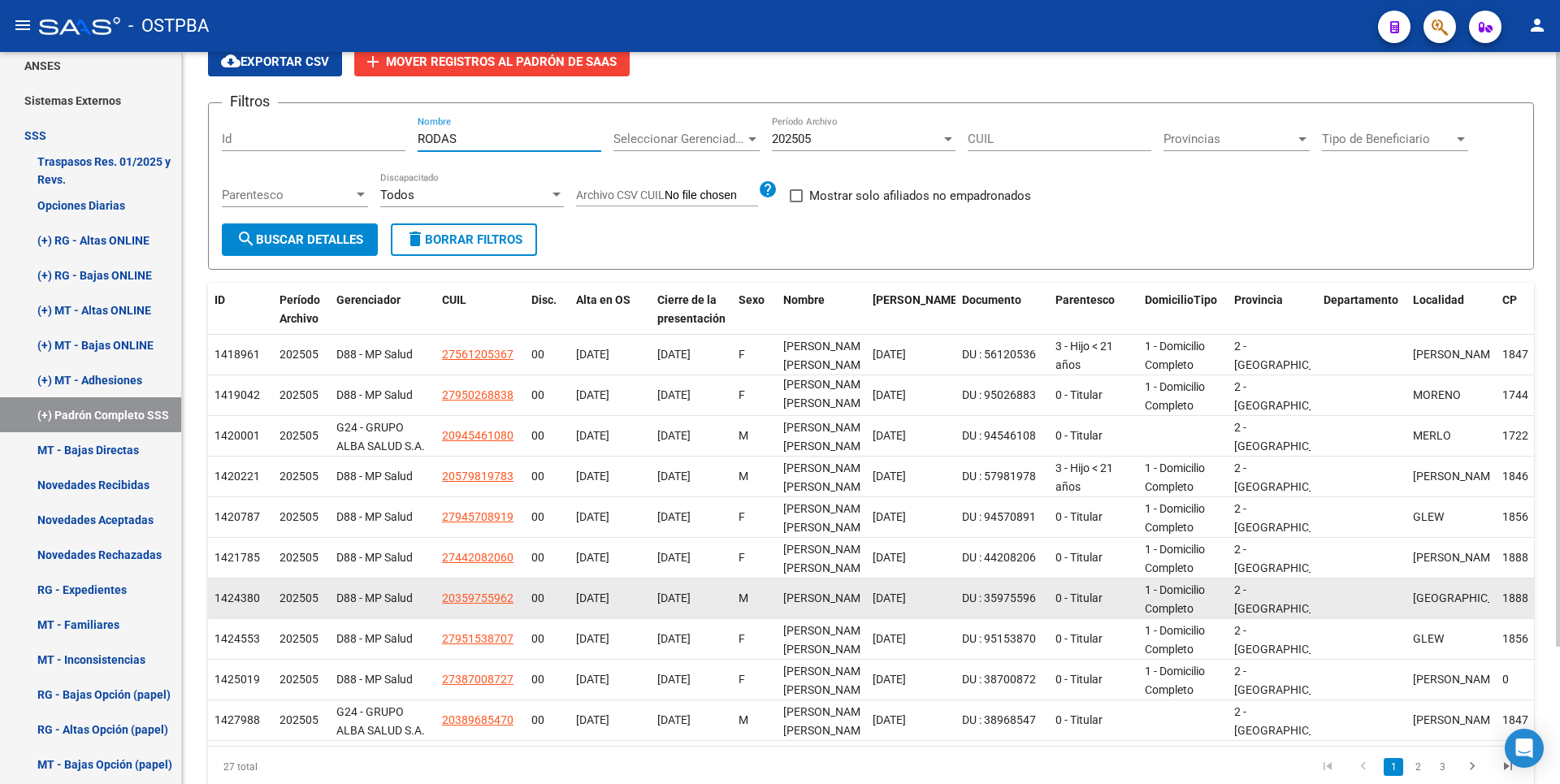
scroll to position [169, 0]
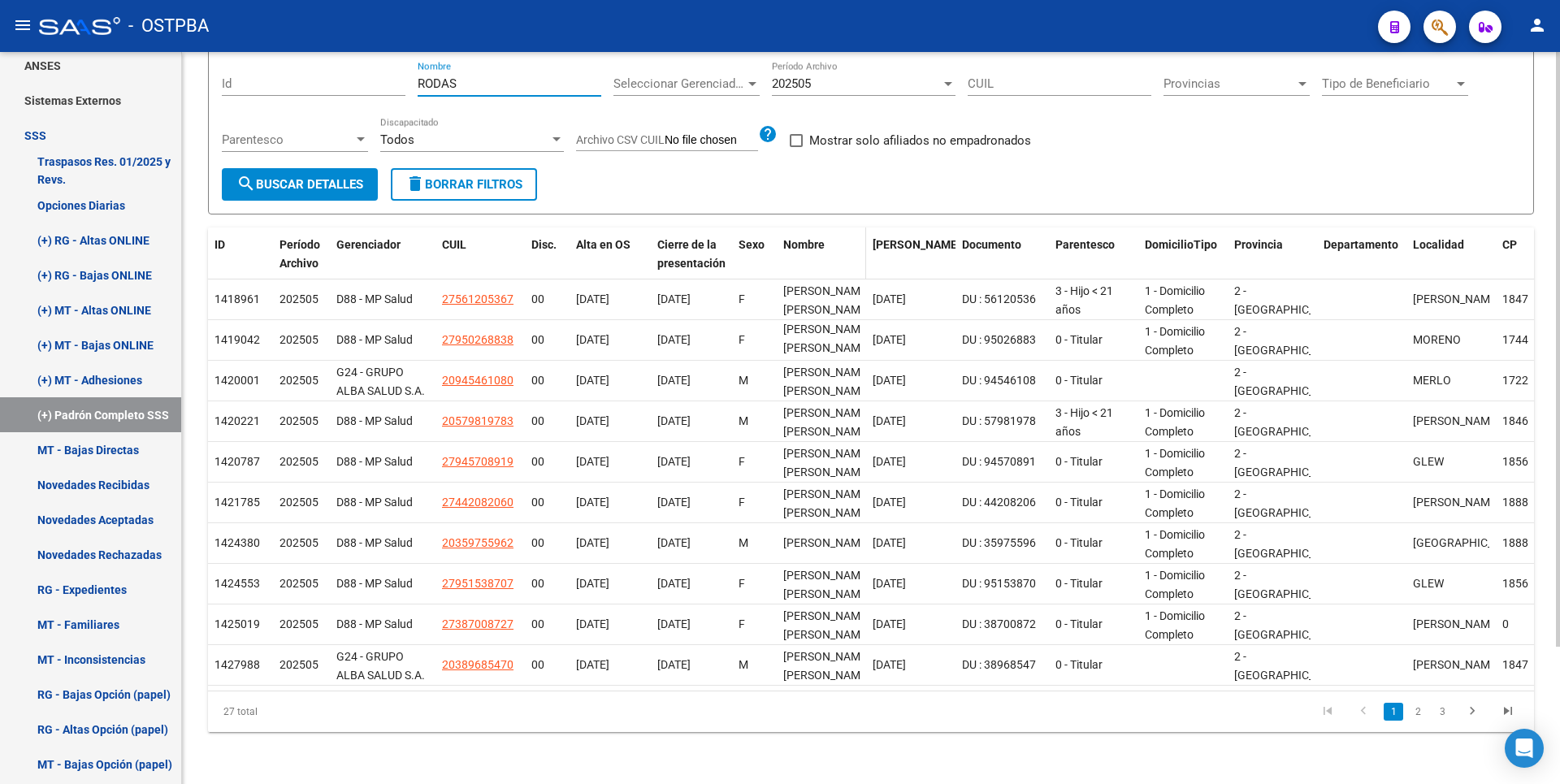
type input "RODAS"
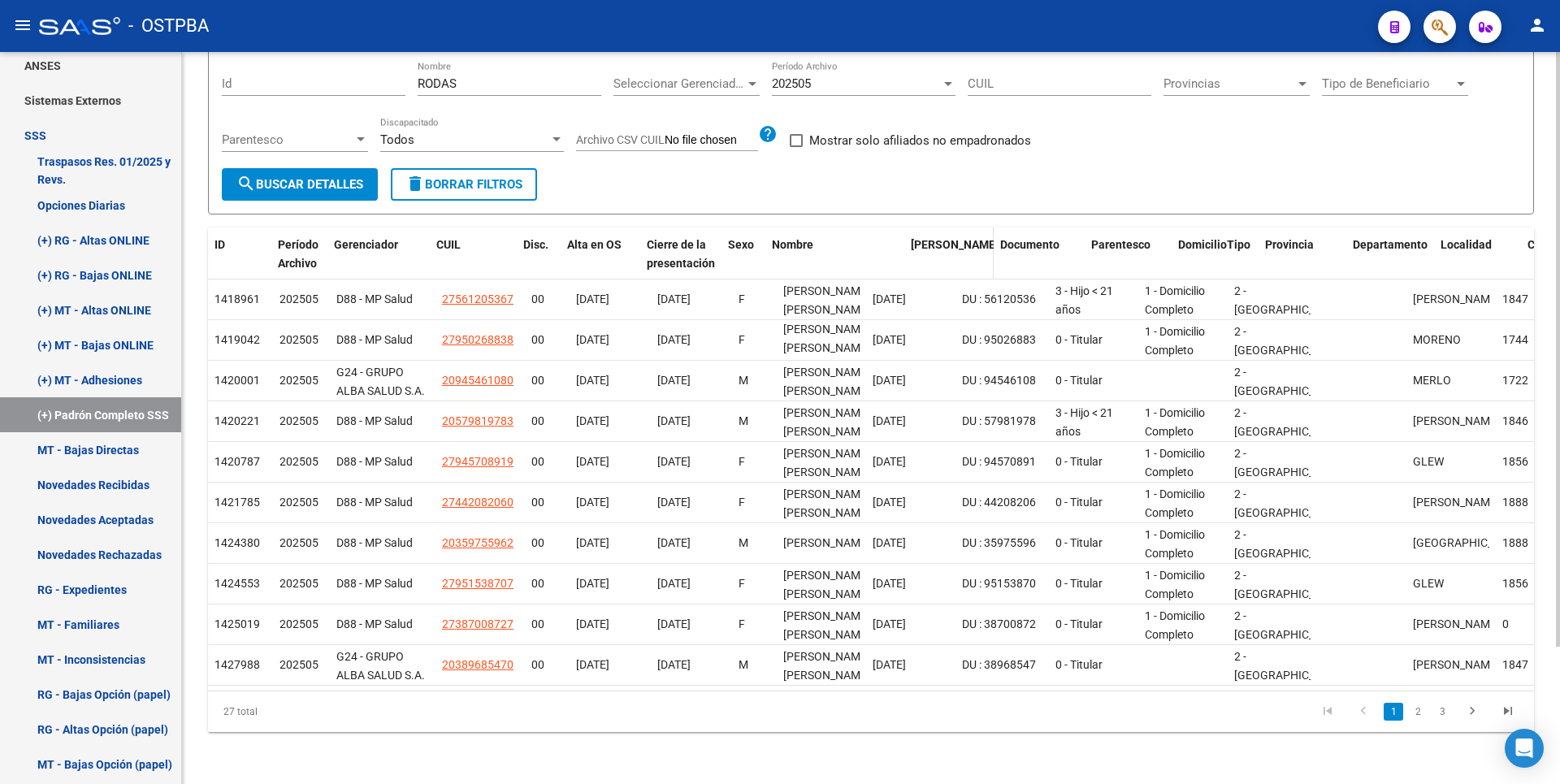
drag, startPoint x: 862, startPoint y: 245, endPoint x: 915, endPoint y: 243, distance: 53.0
click at [915, 243] on div "ID Período Archivo Gerenciador CUIL Disc. Alta en OS Cierre de la presentación …" at bounding box center [1347, 254] width 2279 height 54
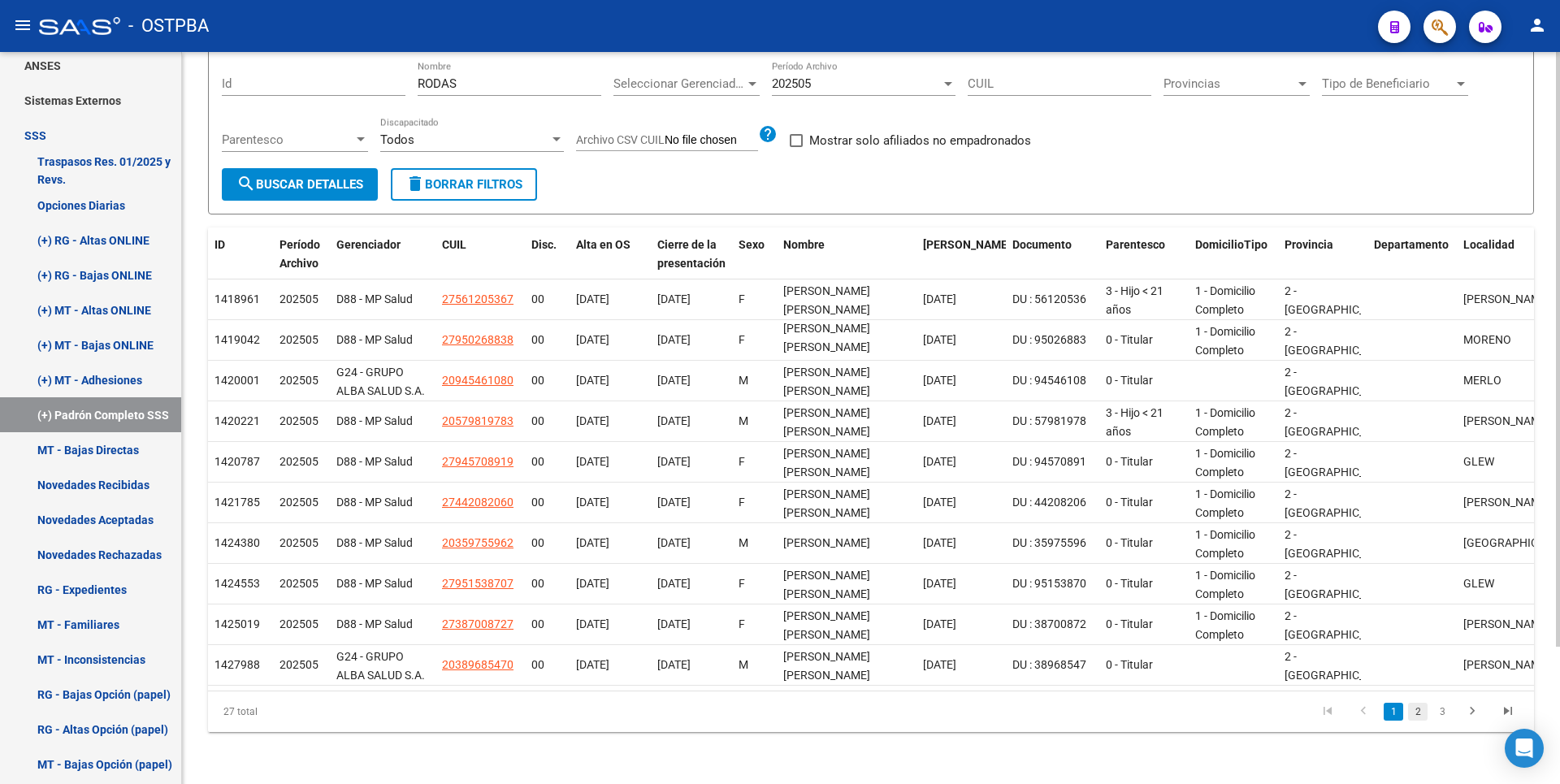
click at [1425, 713] on link "2" at bounding box center [1417, 712] width 19 height 18
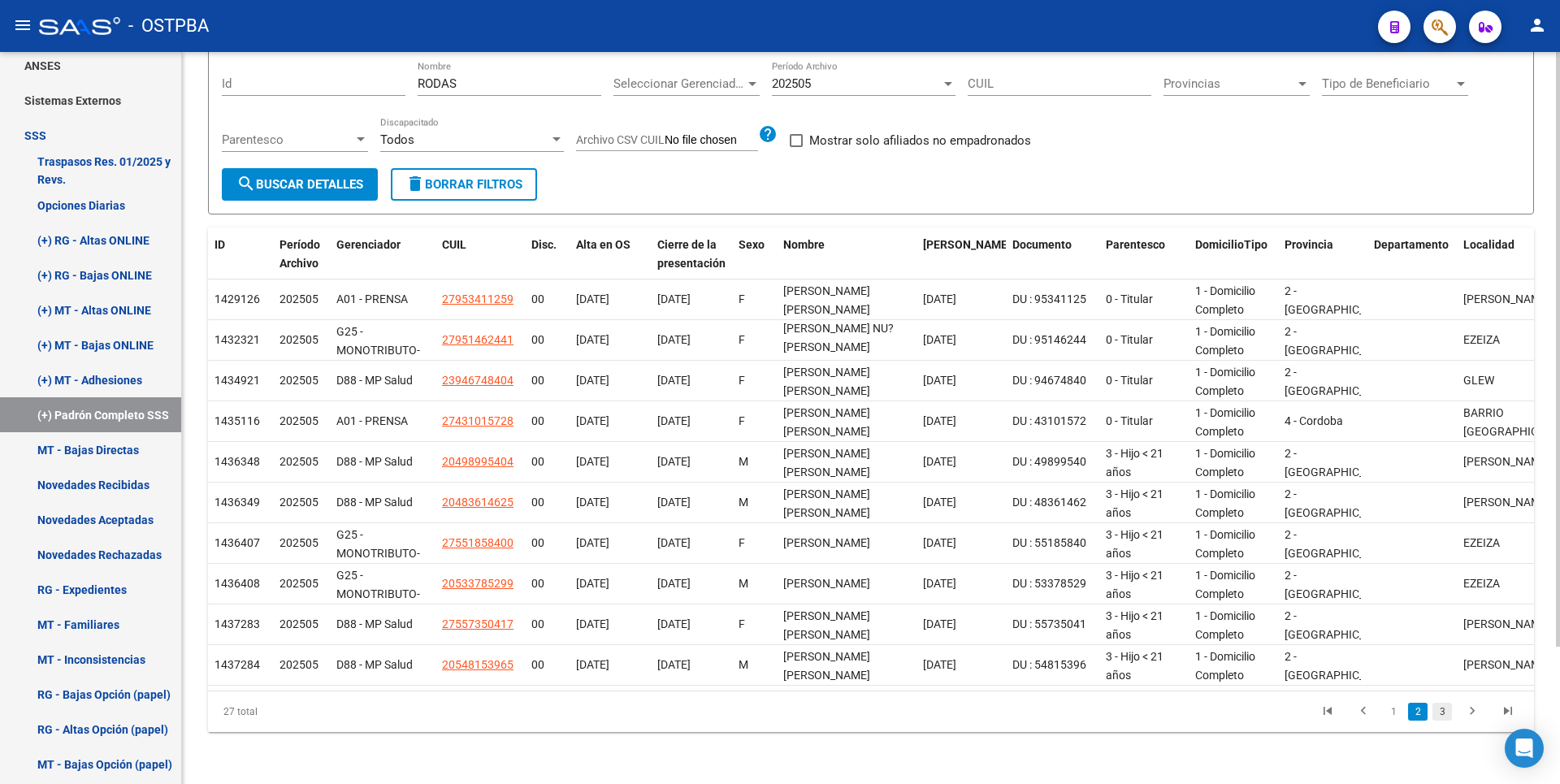
click at [1444, 712] on link "3" at bounding box center [1442, 712] width 19 height 18
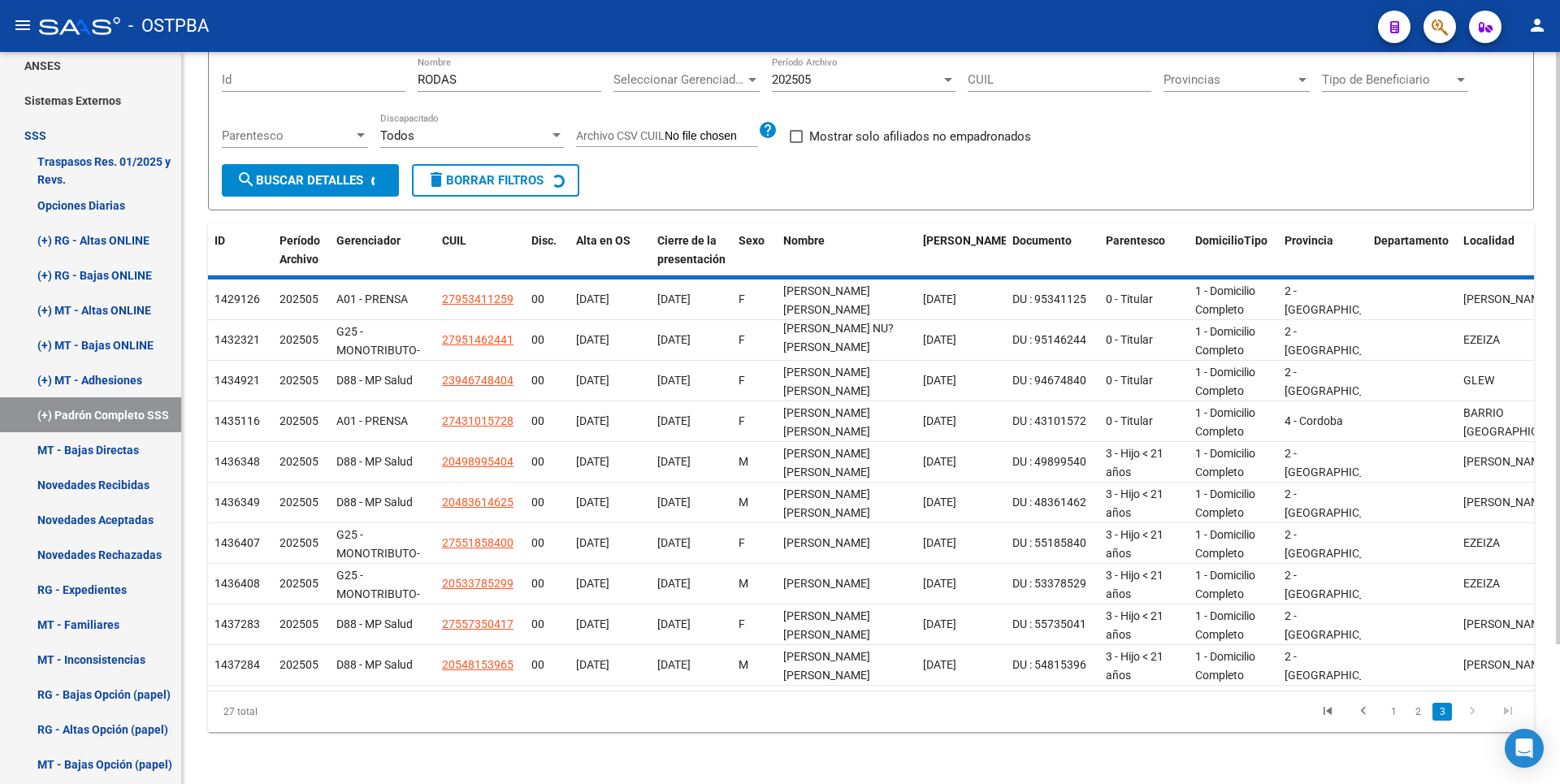
scroll to position [47, 0]
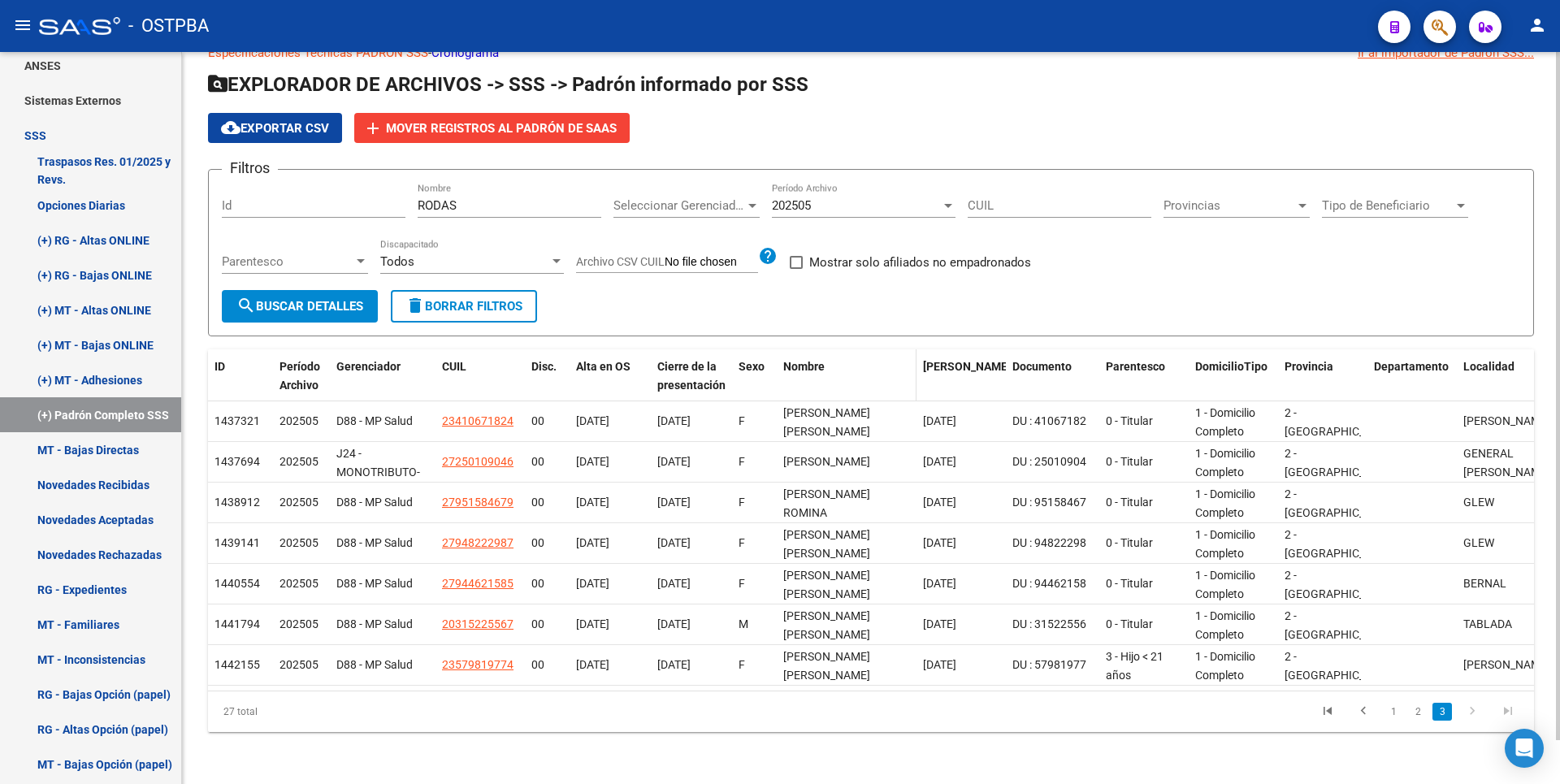
click at [861, 358] on div "Nombre" at bounding box center [846, 367] width 127 height 19
click at [826, 358] on div "Nombre" at bounding box center [846, 367] width 127 height 19
click at [818, 360] on span "Nombre" at bounding box center [804, 366] width 42 height 13
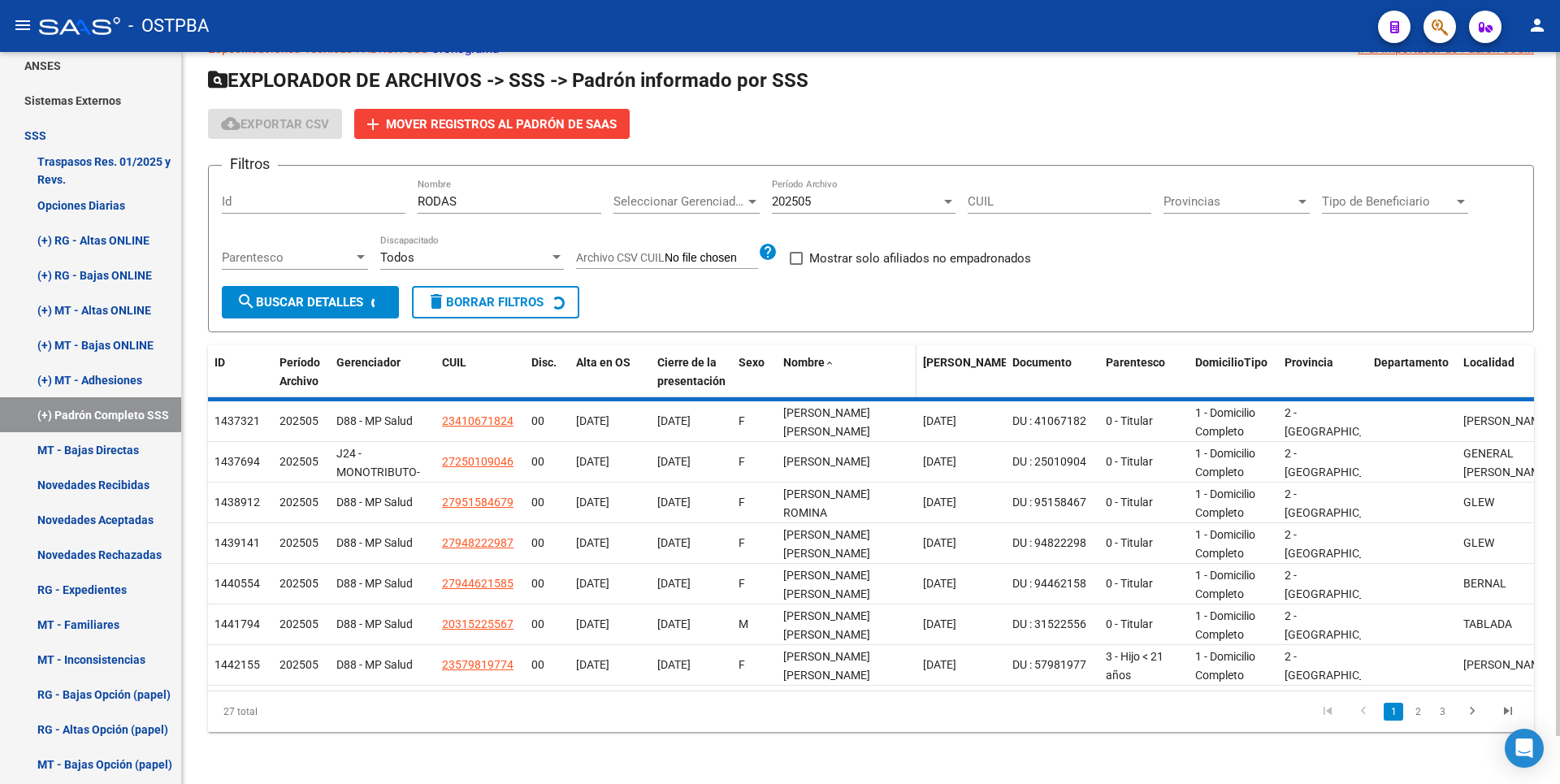
click at [818, 358] on div "Nombre" at bounding box center [846, 362] width 127 height 19
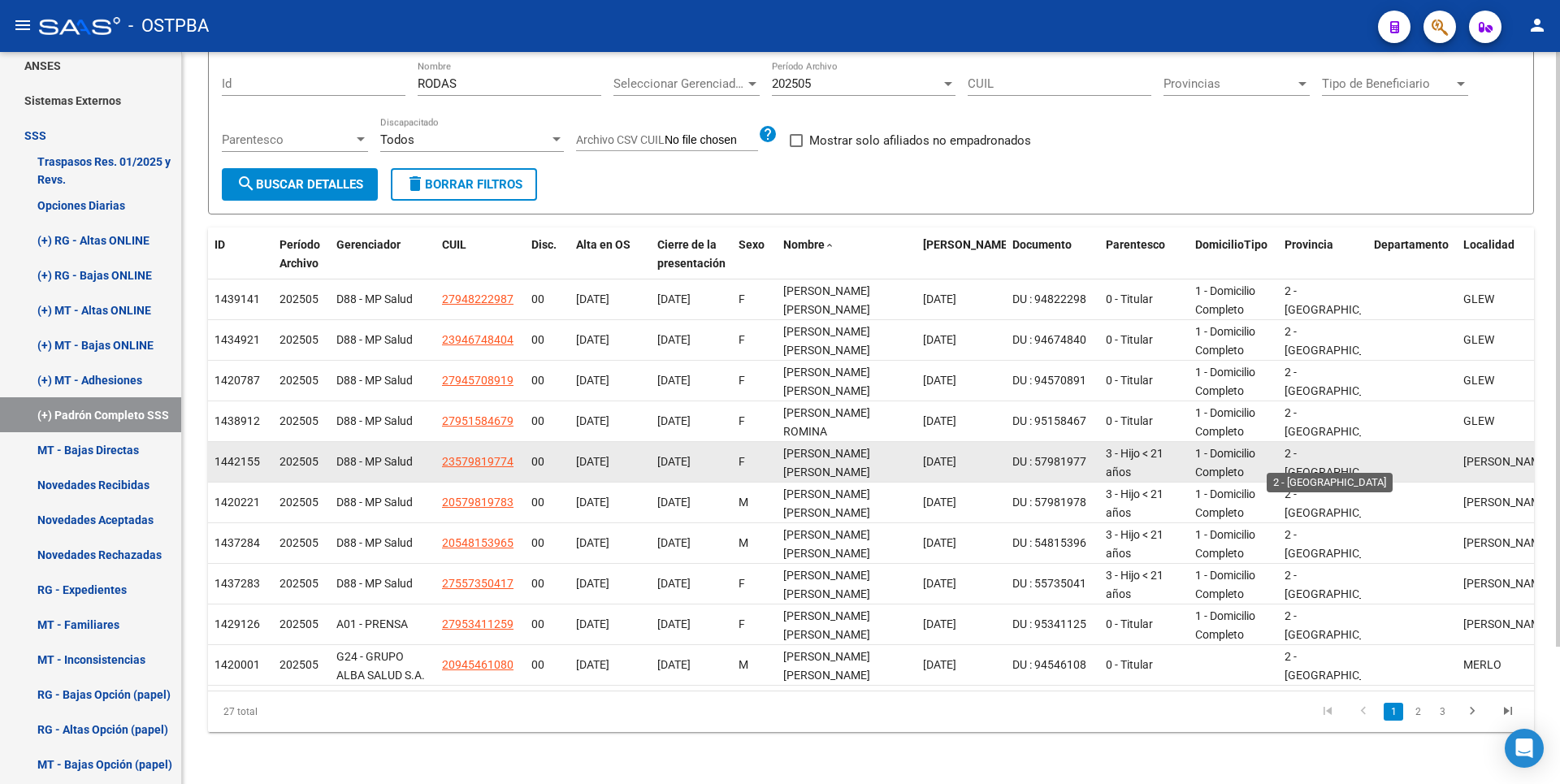
scroll to position [4, 0]
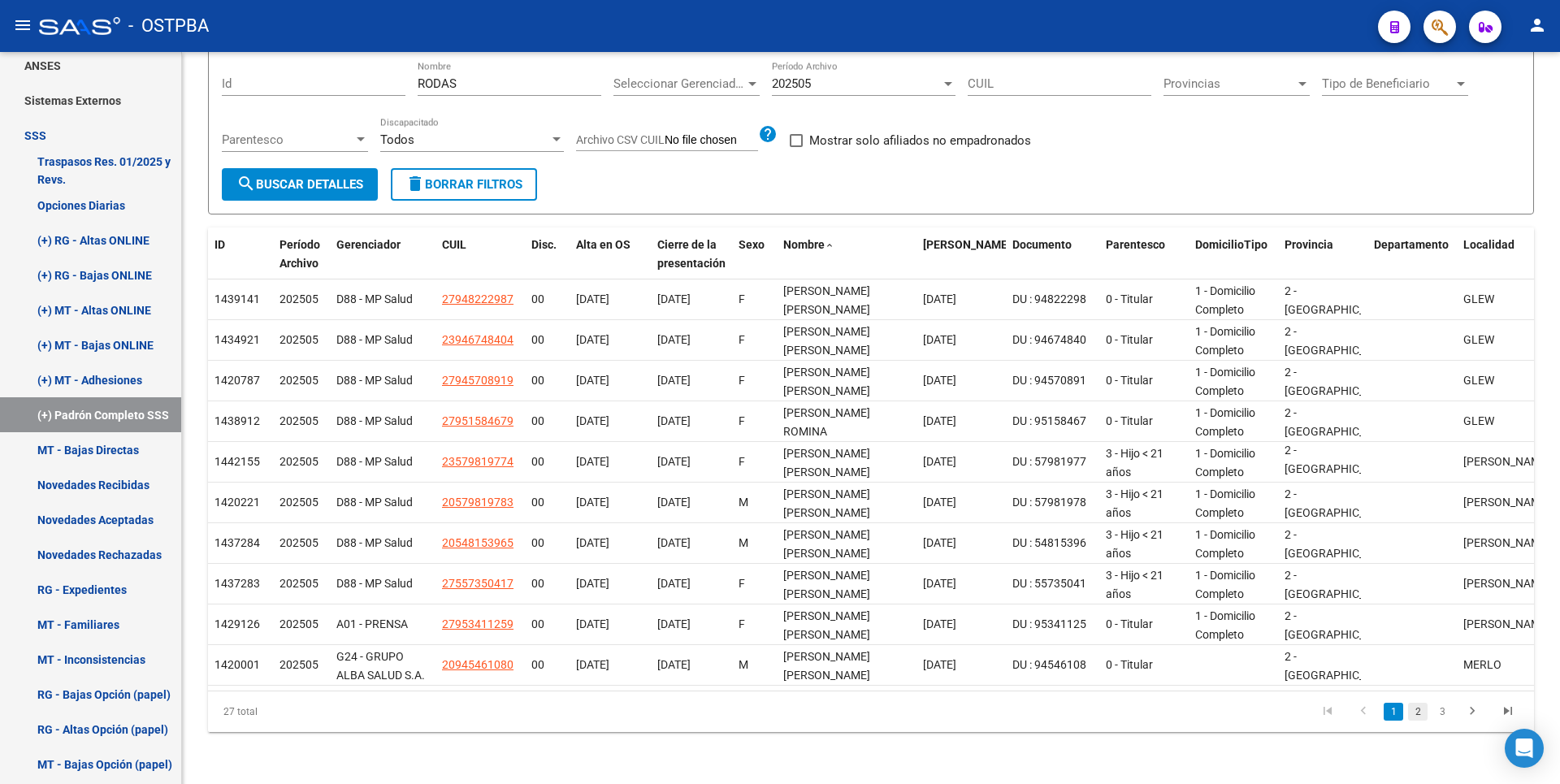
click at [1422, 717] on link "2" at bounding box center [1417, 712] width 19 height 18
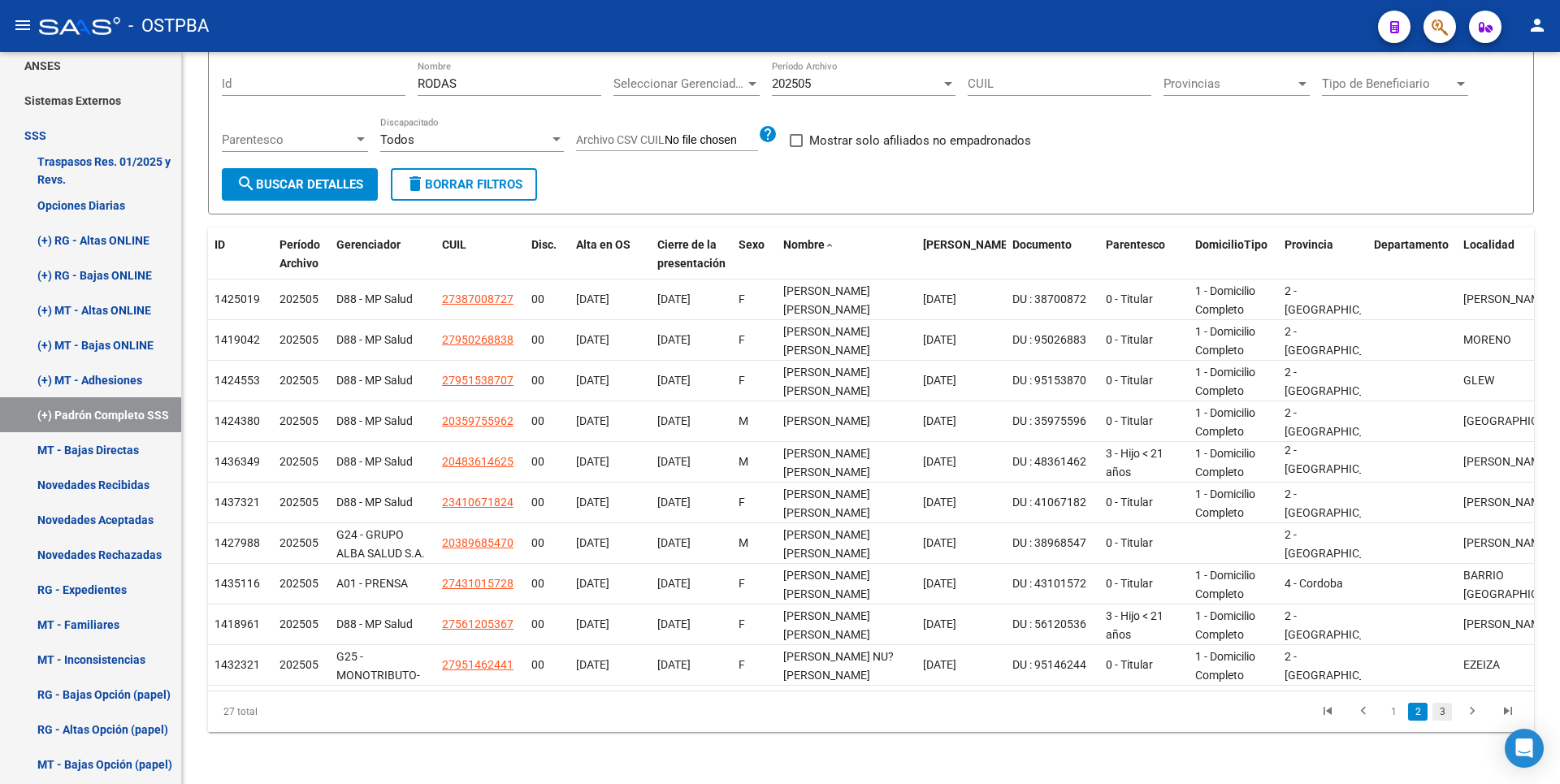
click at [1448, 715] on link "3" at bounding box center [1442, 712] width 19 height 18
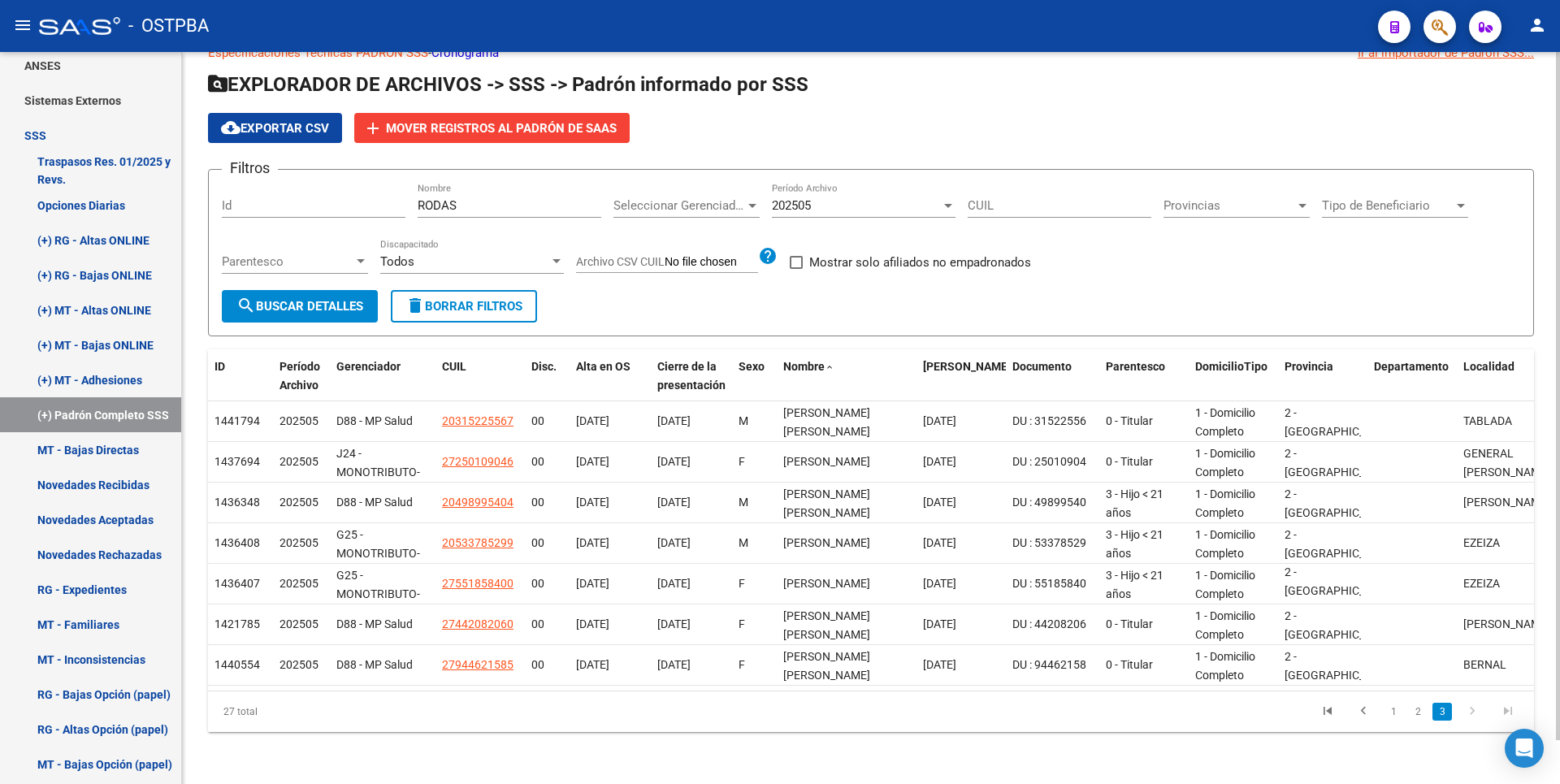
scroll to position [0, 0]
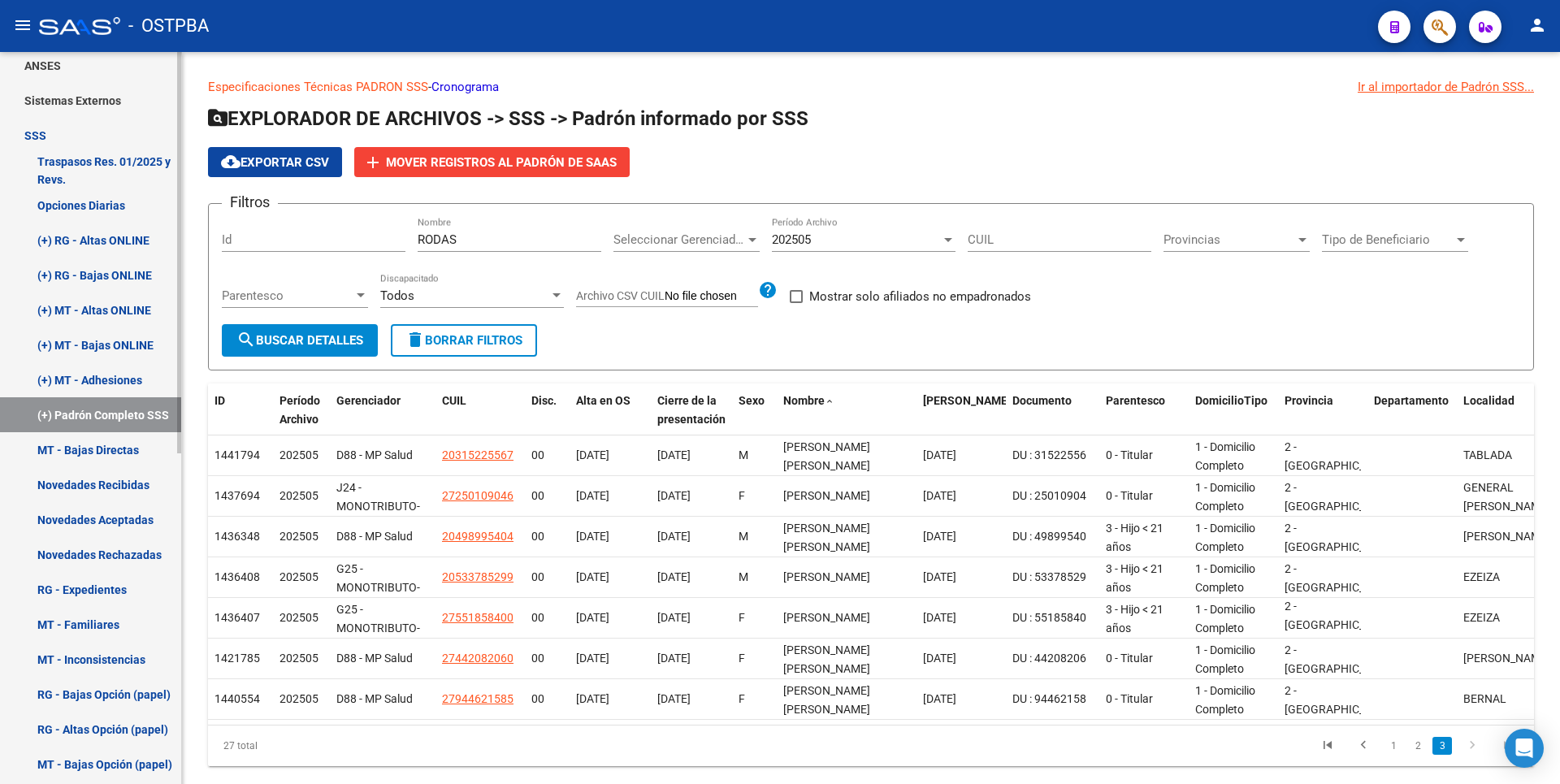
click at [98, 374] on link "(+) MT - Adhesiones" at bounding box center [90, 380] width 181 height 35
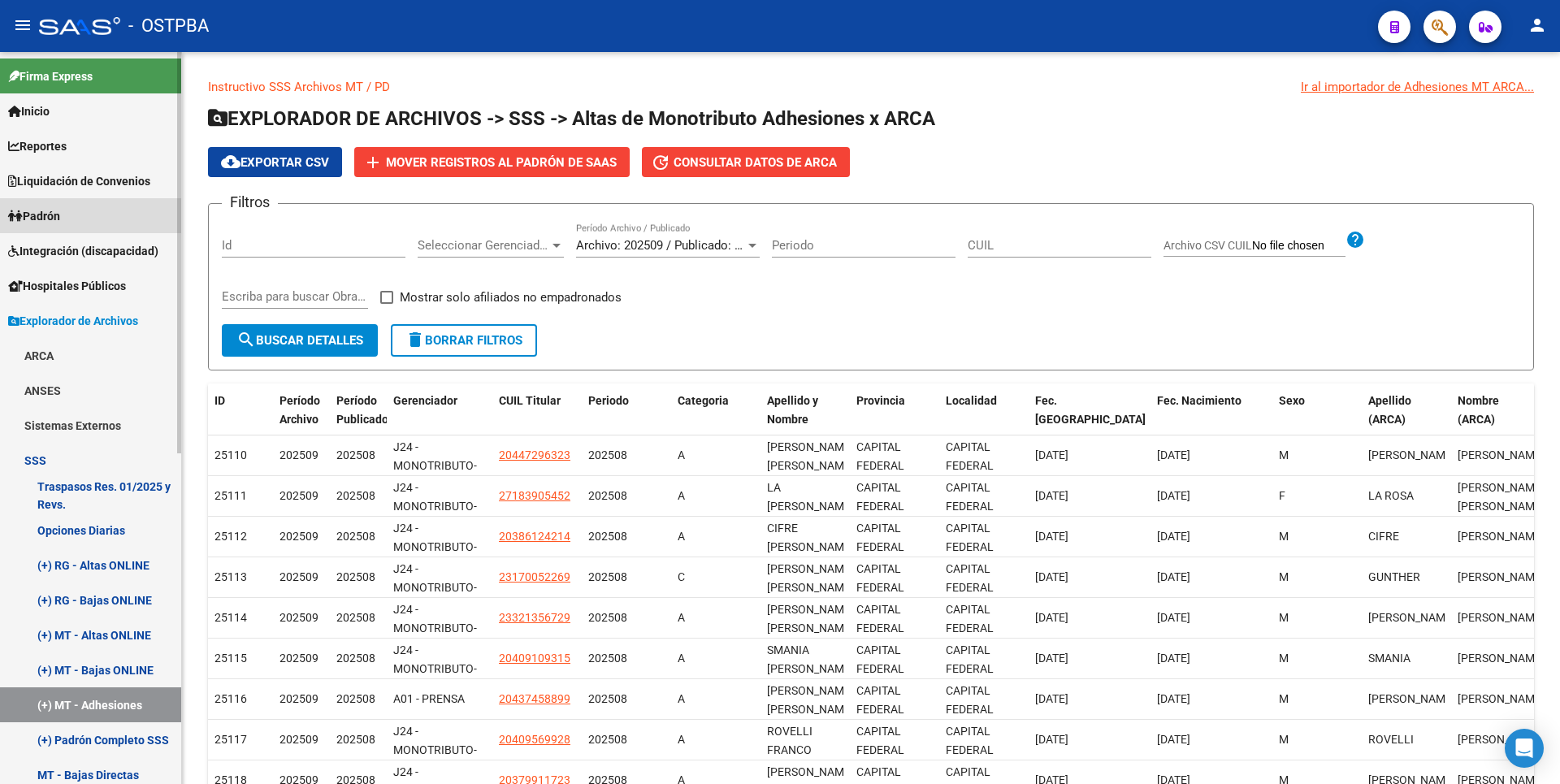
click at [60, 217] on span "Padrón" at bounding box center [34, 217] width 52 height 18
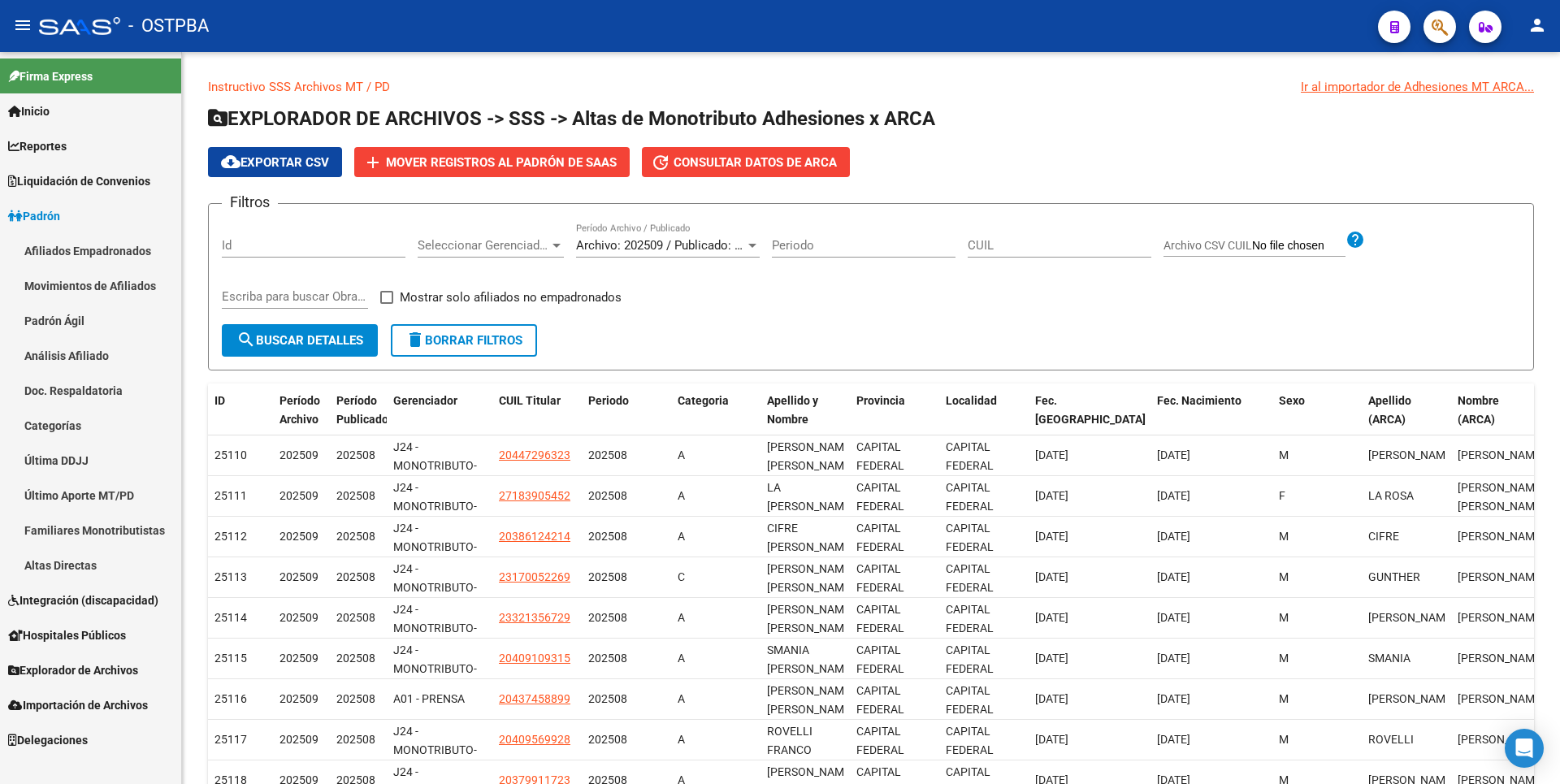
click at [76, 343] on link "Análisis Afiliado" at bounding box center [90, 355] width 181 height 35
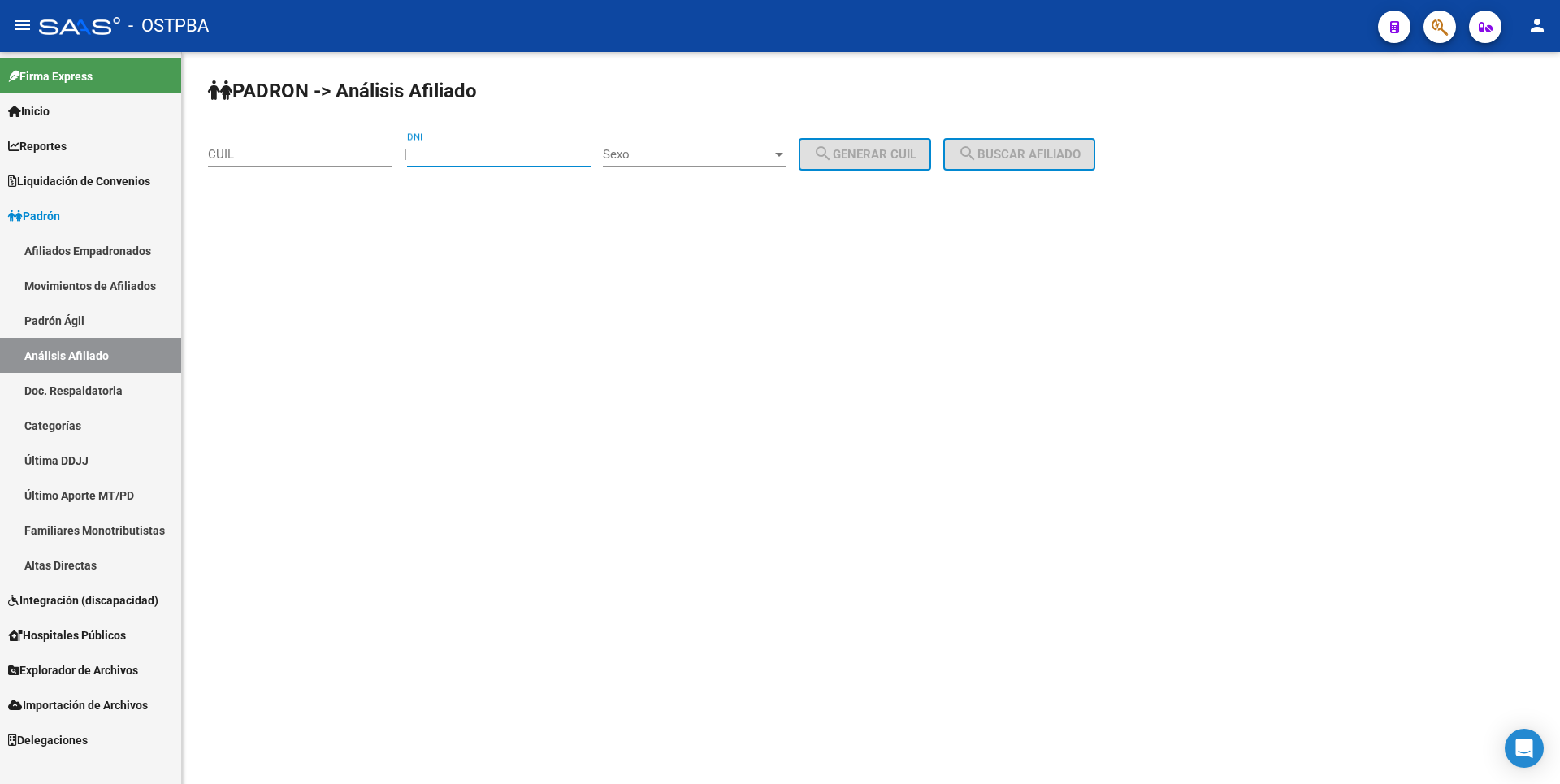
click at [464, 158] on input "DNI" at bounding box center [499, 154] width 184 height 15
type input "59768547"
click at [787, 157] on div at bounding box center [780, 154] width 15 height 13
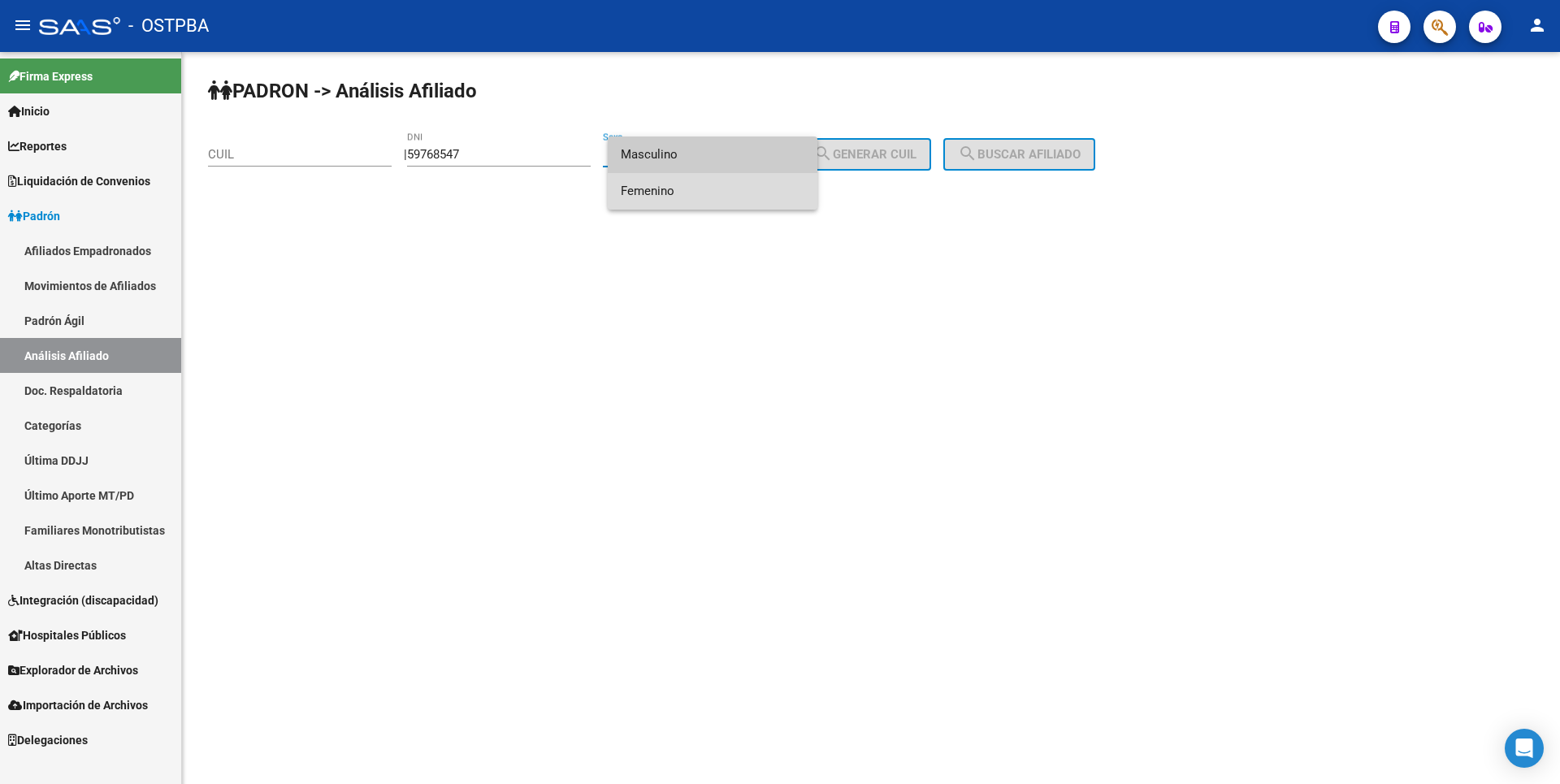
drag, startPoint x: 666, startPoint y: 188, endPoint x: 682, endPoint y: 185, distance: 16.3
click at [682, 185] on span "Femenino" at bounding box center [713, 191] width 184 height 36
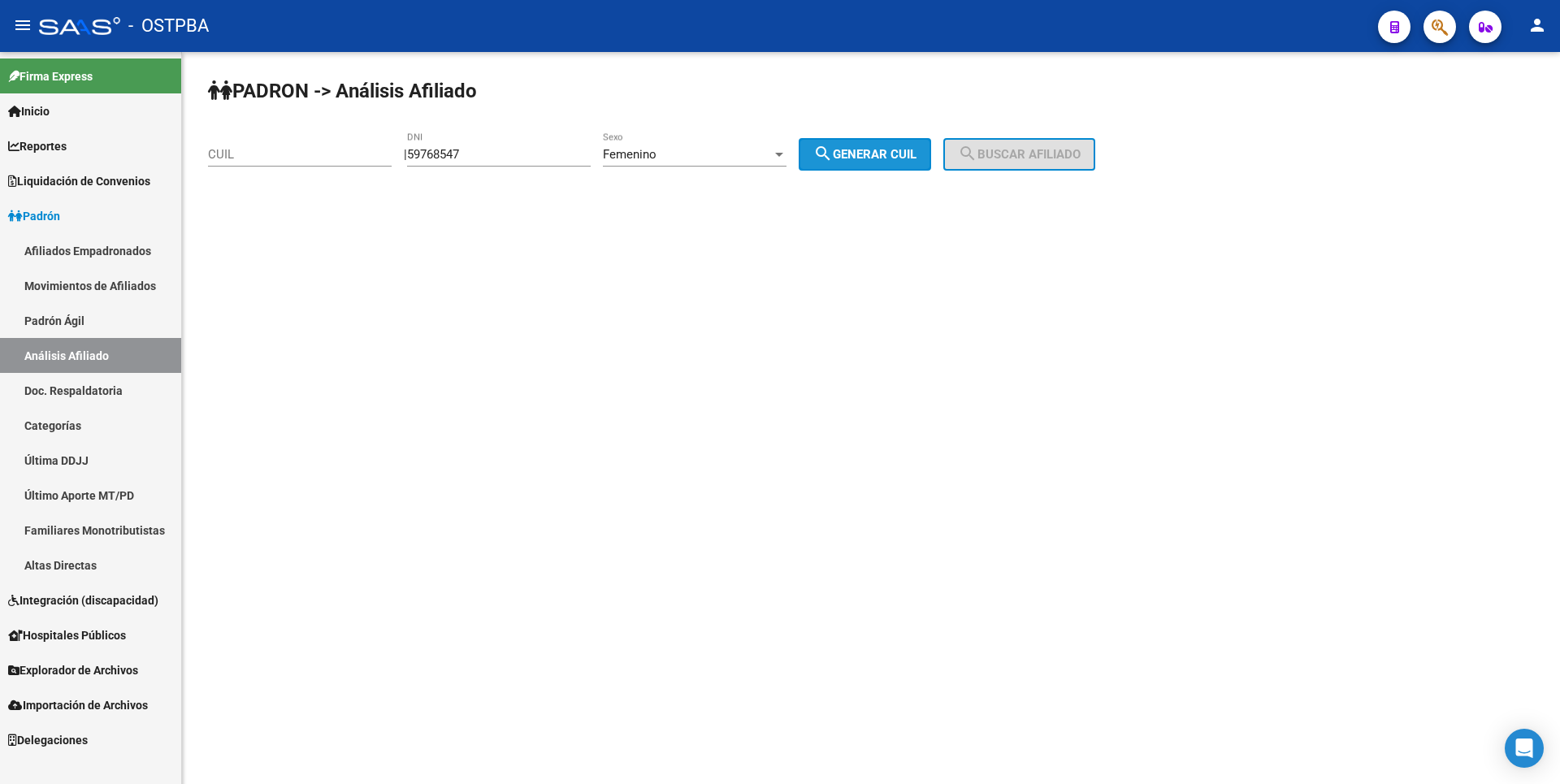
drag, startPoint x: 884, startPoint y: 160, endPoint x: 977, endPoint y: 148, distance: 93.8
click at [909, 152] on span "search Generar CUIL" at bounding box center [864, 154] width 103 height 15
type input "27-59768547-0"
click at [1000, 151] on span "search Buscar afiliado" at bounding box center [1019, 154] width 123 height 15
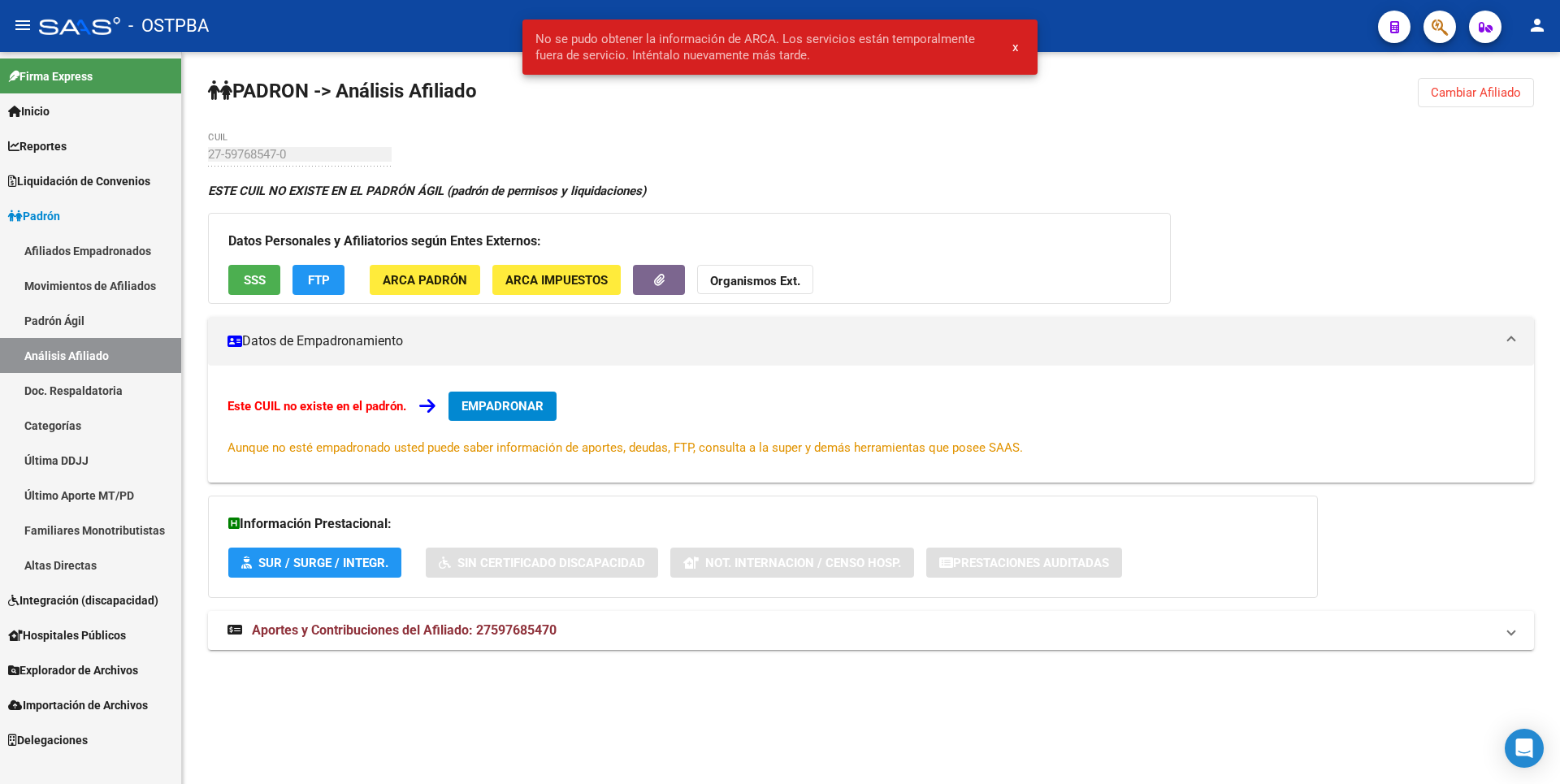
click at [1034, 192] on div "ESTE CUIL NO EXISTE EN EL PADRÓN ÁGIL (padrón de permisos y liquidaciones)" at bounding box center [871, 191] width 1326 height 18
click at [1461, 102] on button "Cambiar Afiliado" at bounding box center [1476, 93] width 117 height 29
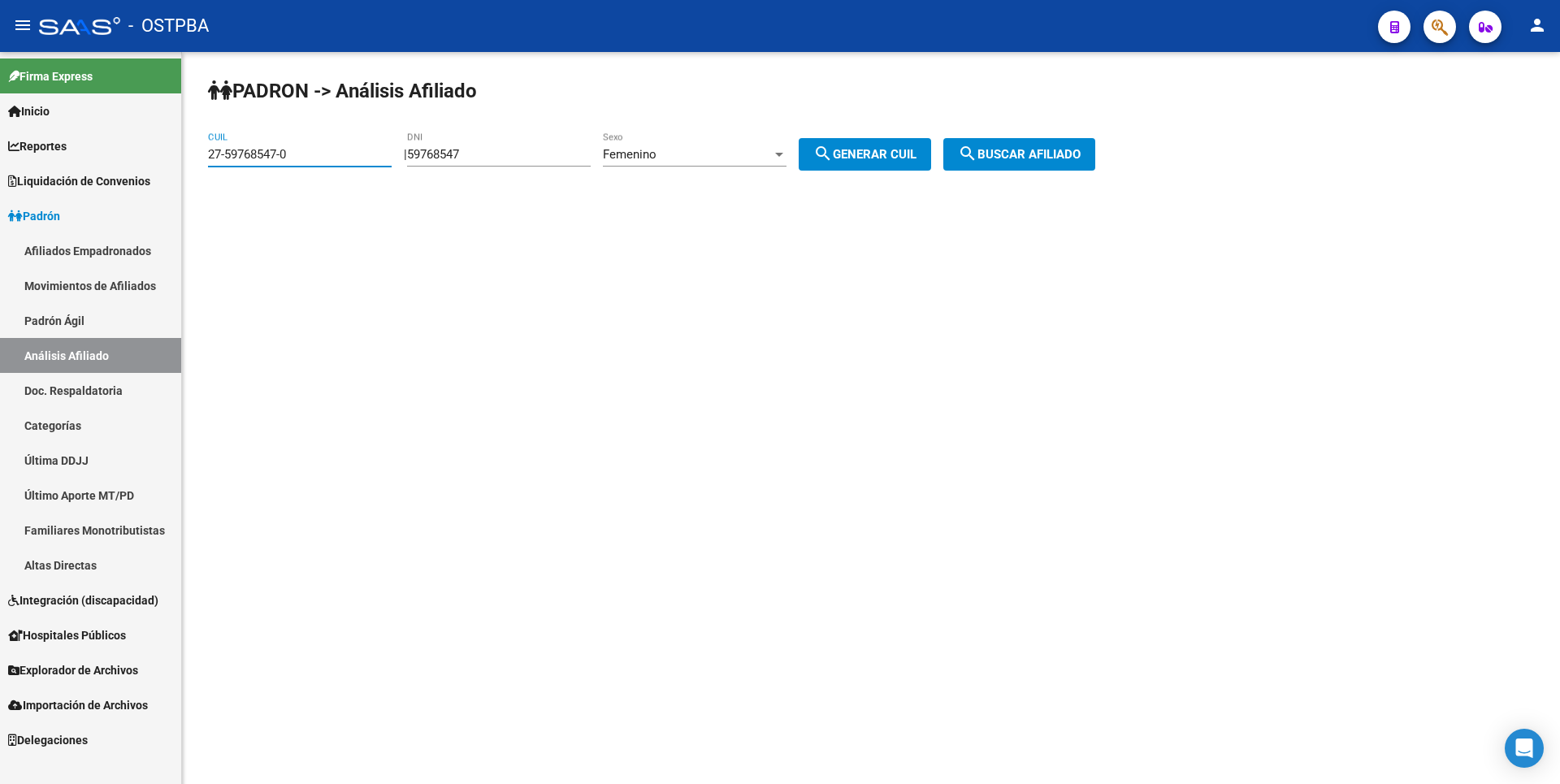
click at [313, 157] on input "27-59768547-0" at bounding box center [300, 154] width 184 height 15
click at [772, 154] on div "Femenino" at bounding box center [688, 154] width 169 height 15
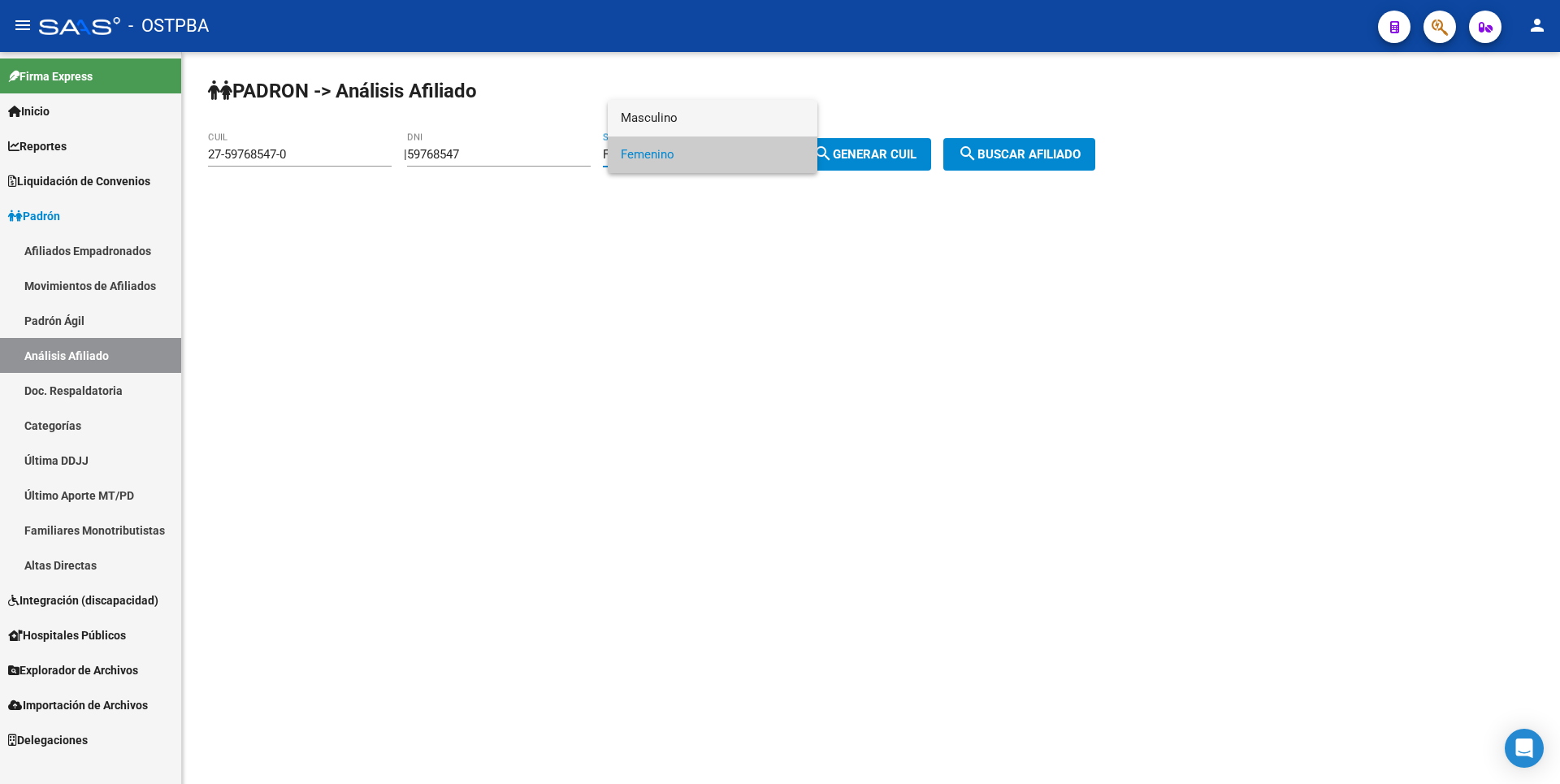
click at [705, 117] on span "Masculino" at bounding box center [713, 118] width 184 height 36
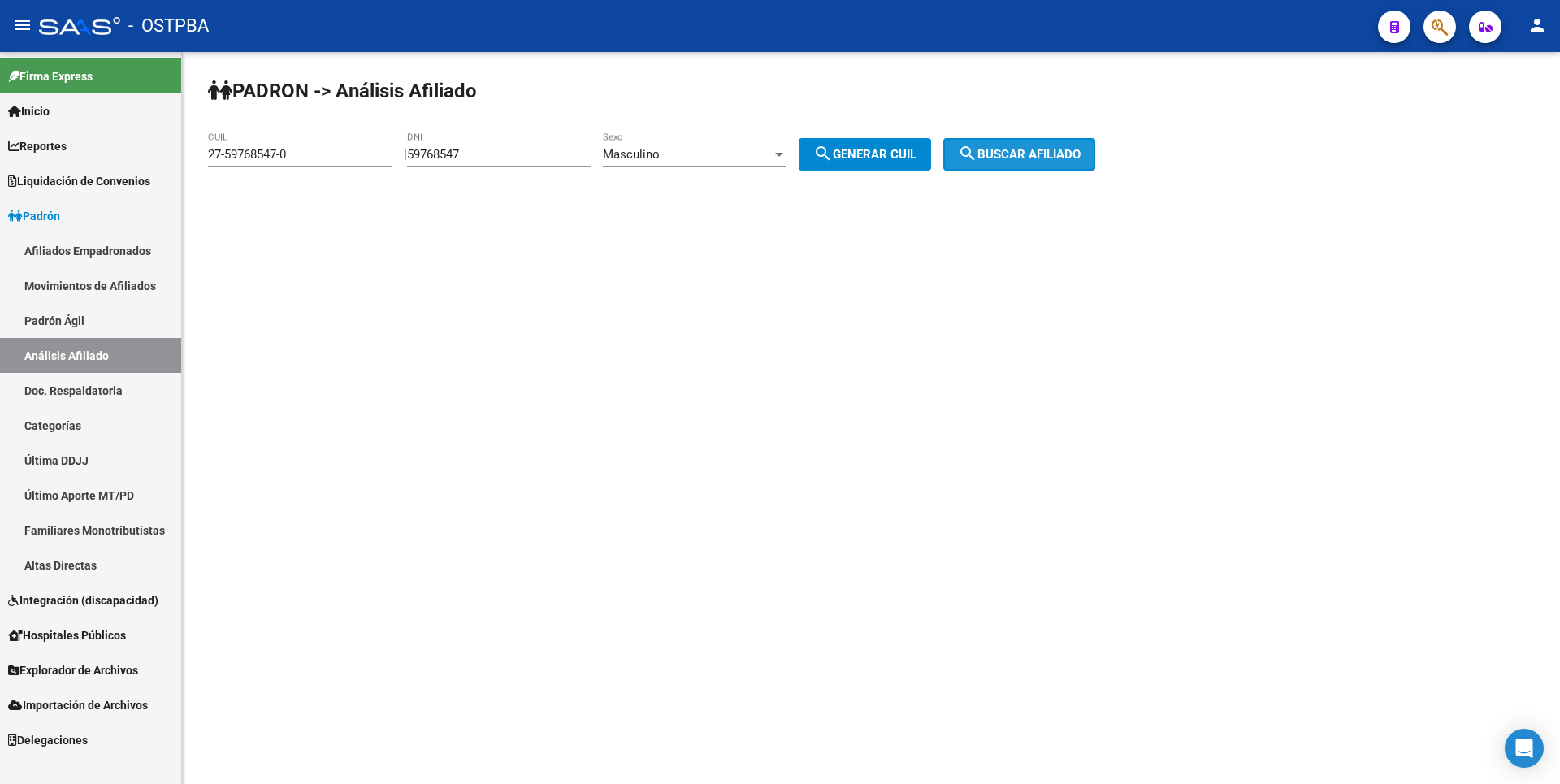
click at [1025, 150] on span "search Buscar afiliado" at bounding box center [1019, 154] width 123 height 15
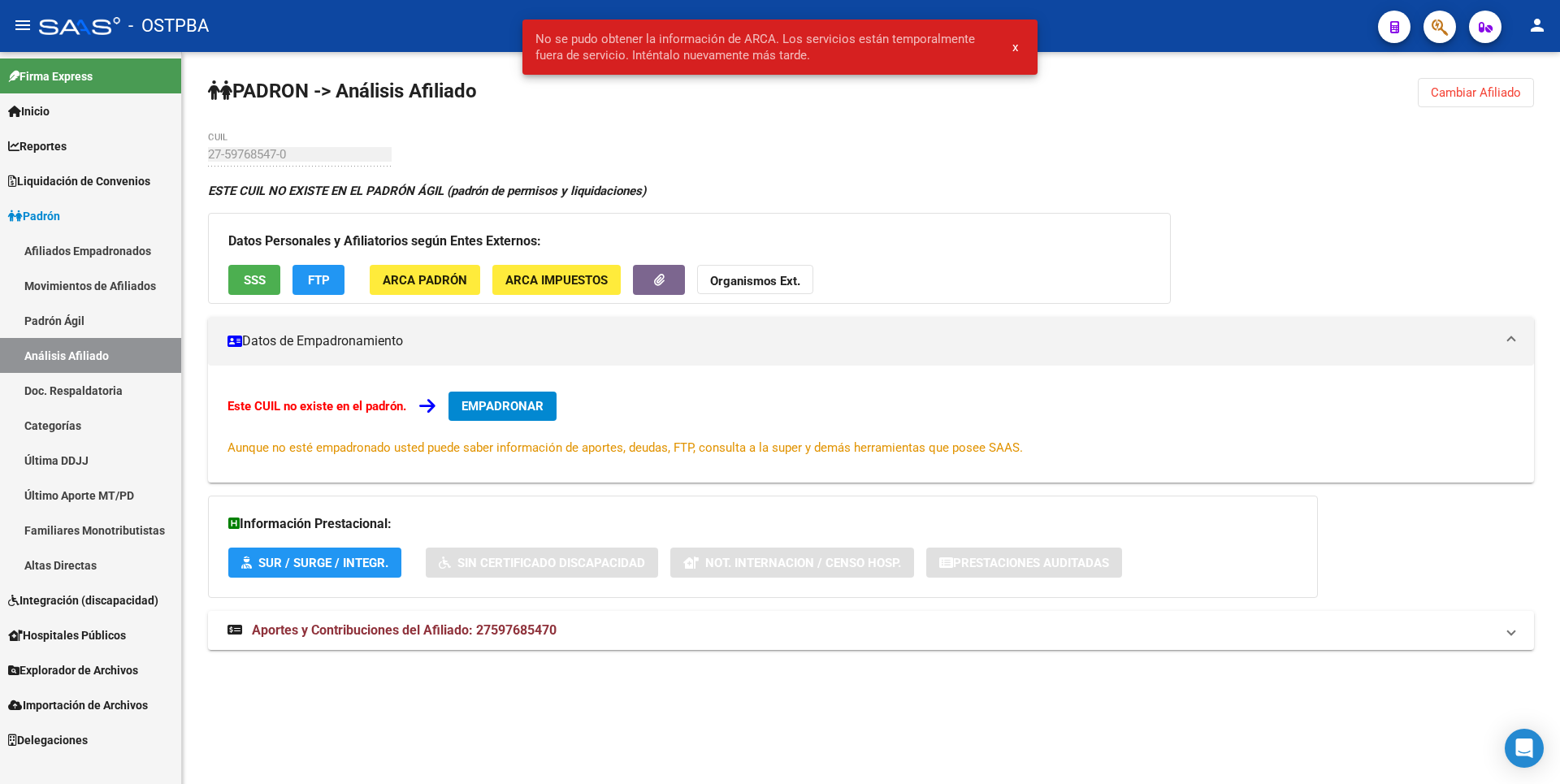
click at [1245, 152] on div "[PERSON_NAME] -> Análisis Afiliado Cambiar Afiliado 27-59768547-0 CUIL ESTE CUI…" at bounding box center [871, 379] width 1378 height 655
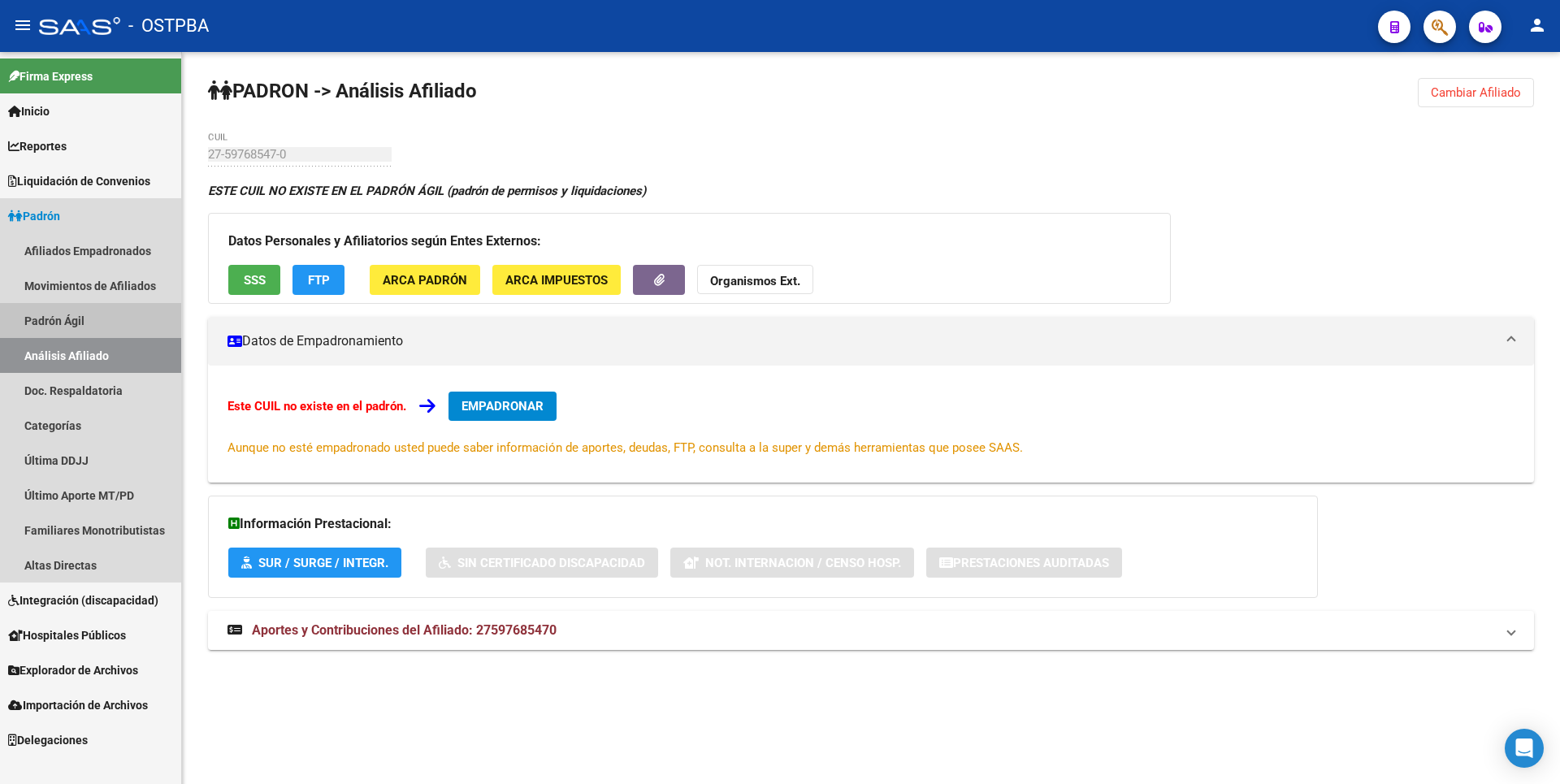
click at [97, 324] on link "Padrón Ágil" at bounding box center [90, 321] width 181 height 35
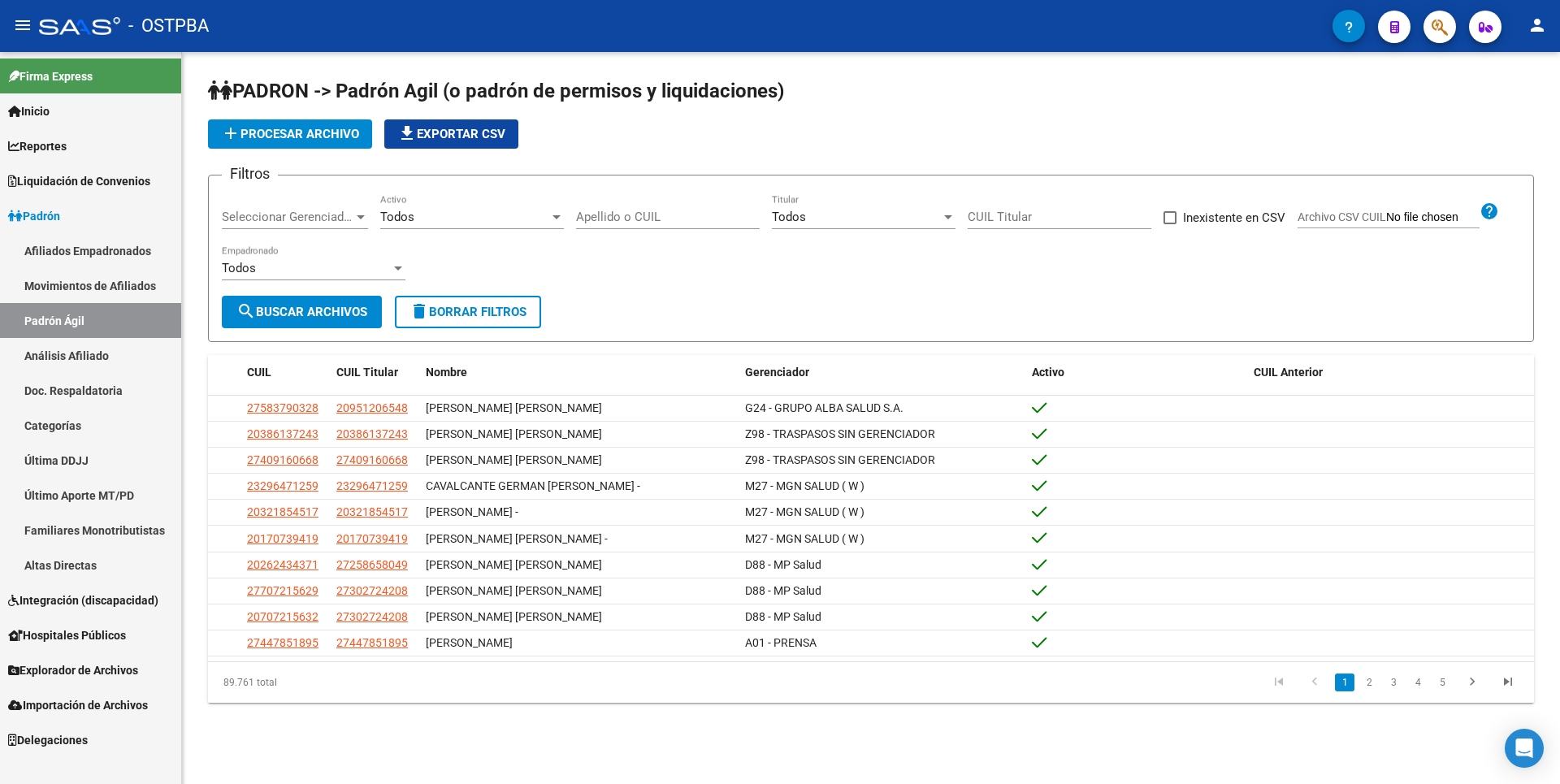
click at [85, 348] on link "Análisis Afiliado" at bounding box center [90, 355] width 181 height 35
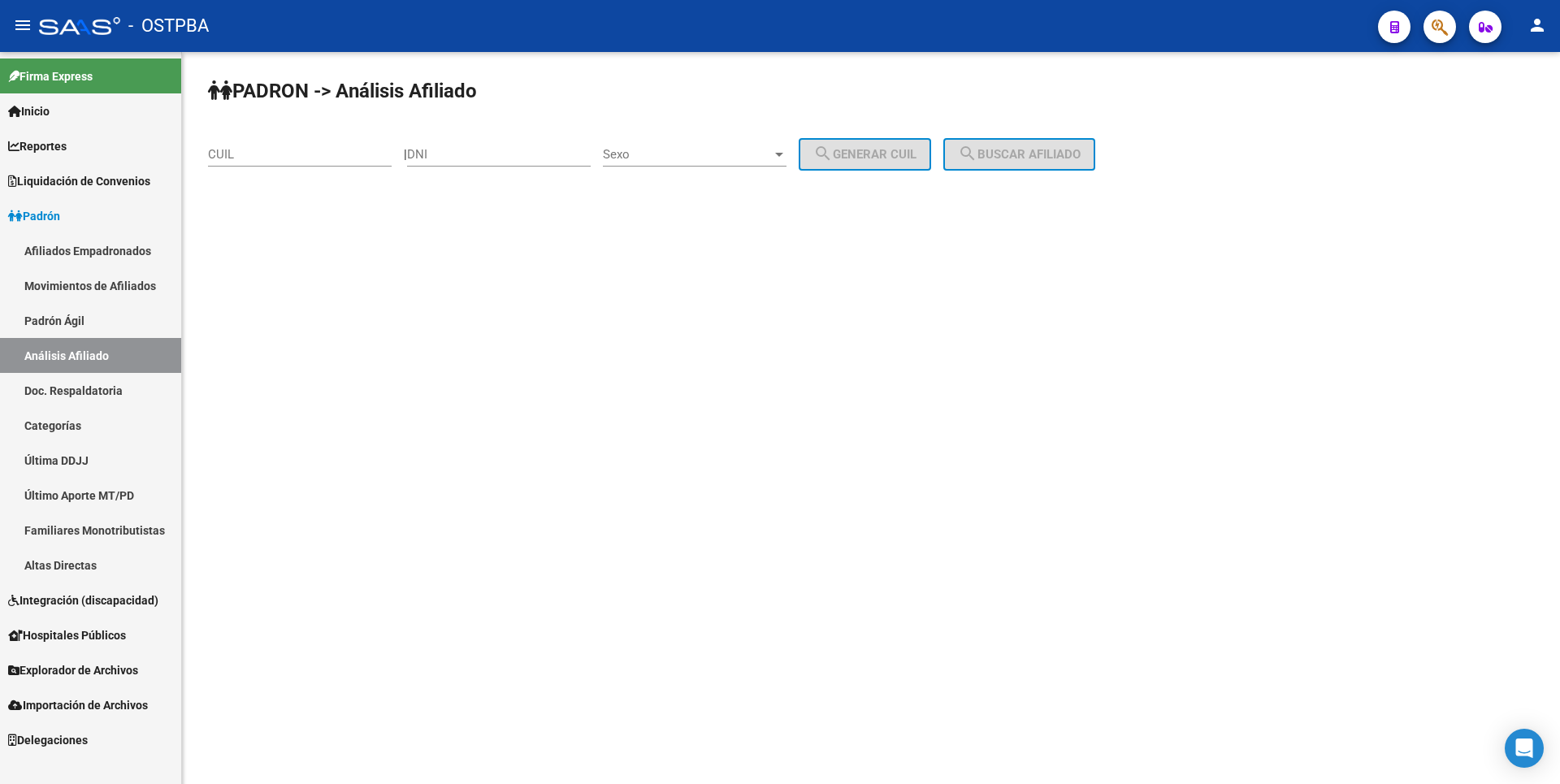
click at [440, 160] on input "DNI" at bounding box center [499, 154] width 184 height 15
type input "59727002"
click at [780, 162] on div "Sexo Sexo" at bounding box center [695, 149] width 184 height 35
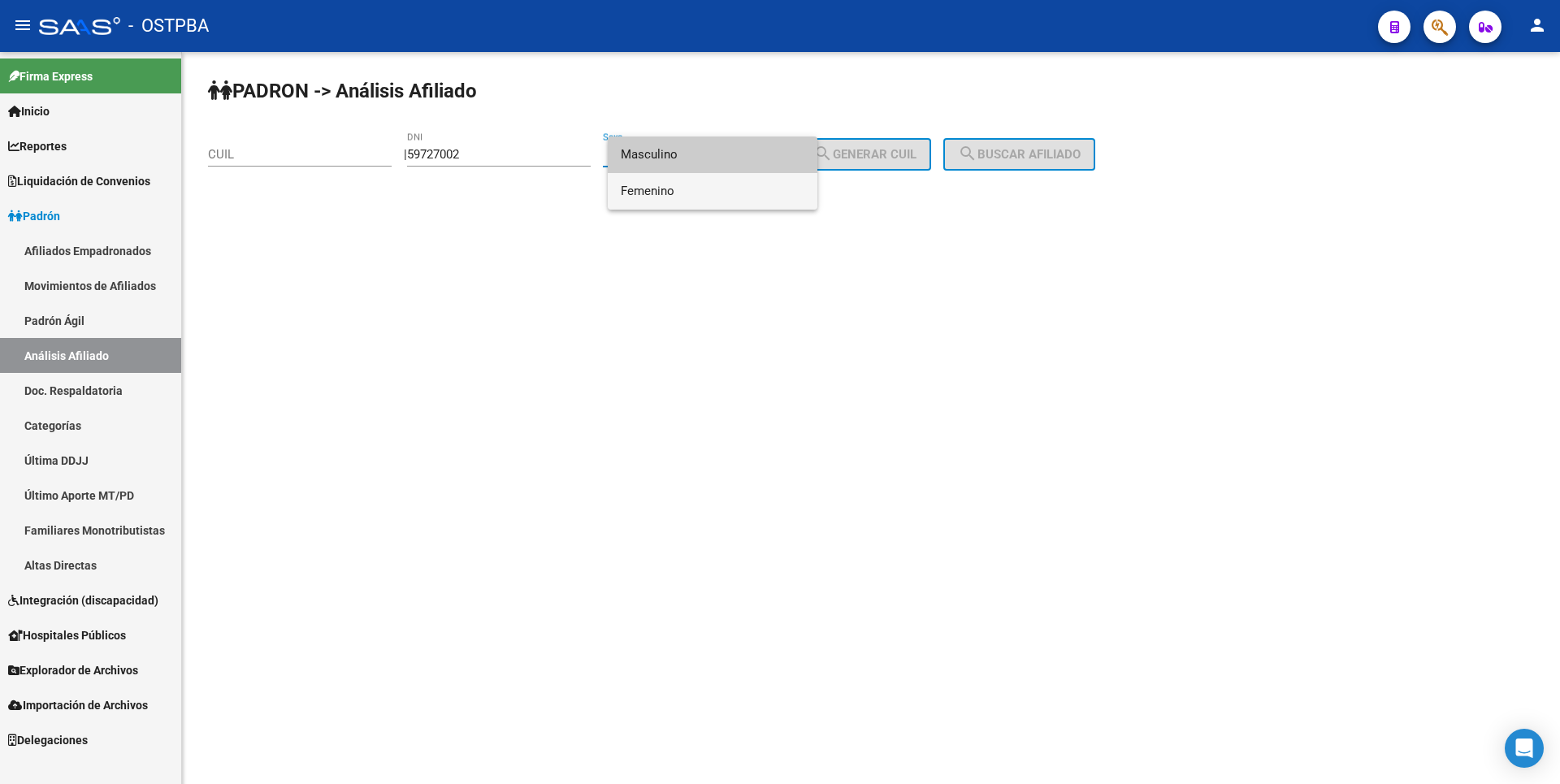
click at [688, 182] on span "Femenino" at bounding box center [713, 191] width 184 height 36
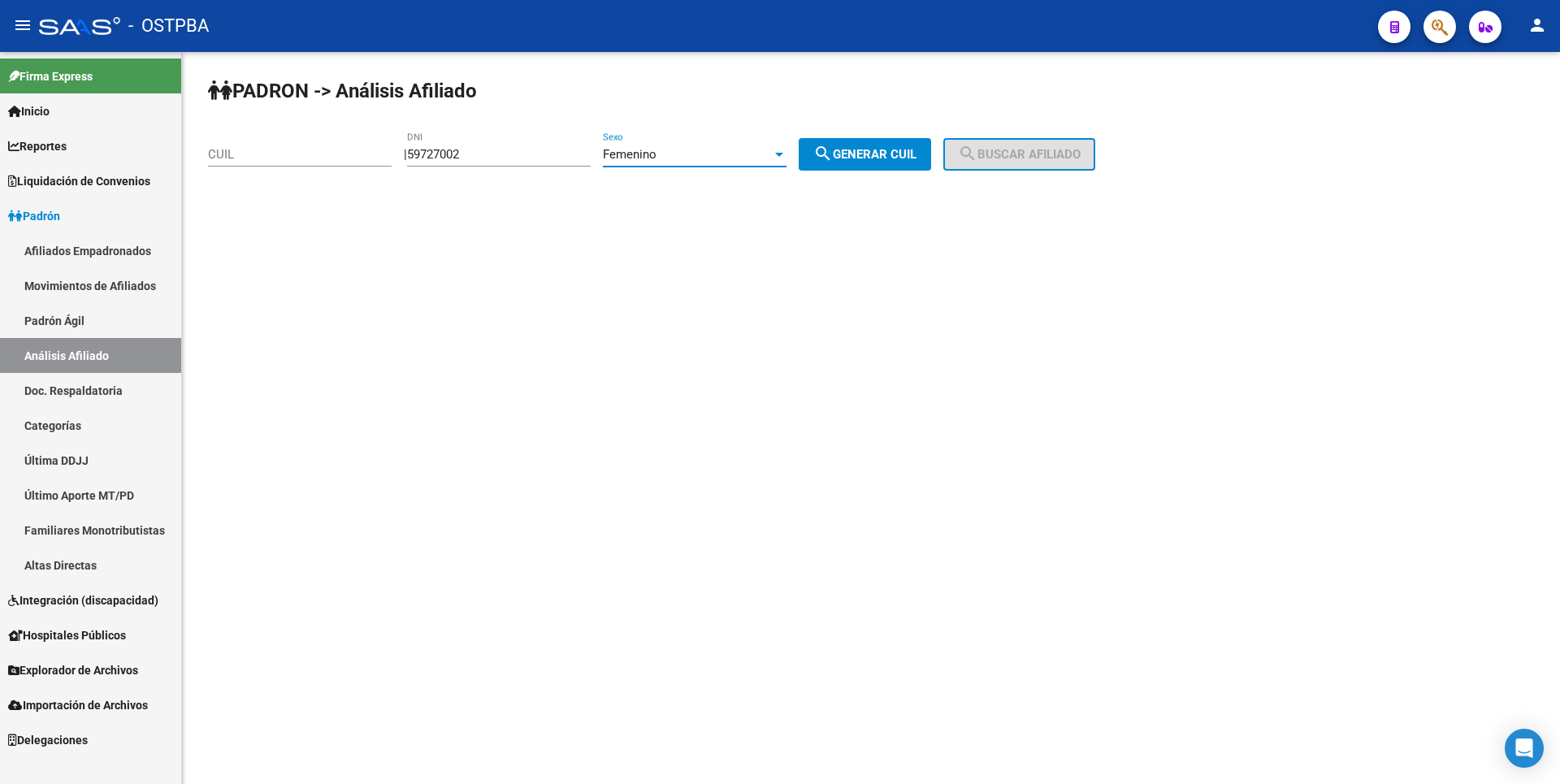
click at [894, 161] on span "search Generar CUIL" at bounding box center [864, 154] width 103 height 15
type input "27-59727002-5"
click at [1025, 149] on span "search Buscar afiliado" at bounding box center [1019, 154] width 123 height 15
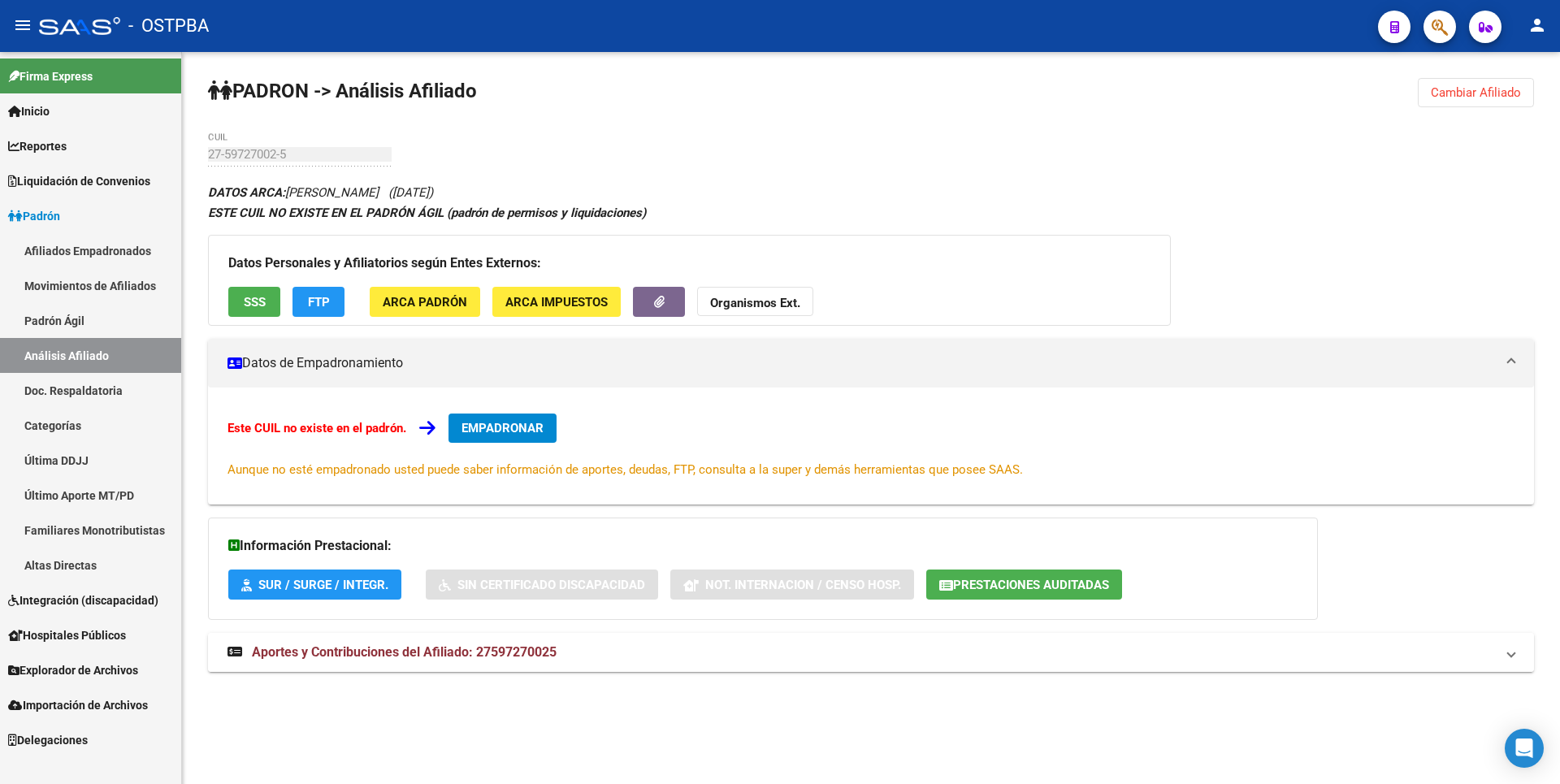
copy span "27597270025"
drag, startPoint x: 479, startPoint y: 656, endPoint x: 587, endPoint y: 657, distance: 108.0
click at [587, 657] on mat-panel-title "Aportes y Contribuciones del Afiliado: 27597270025" at bounding box center [862, 653] width 1268 height 18
